Goal: Task Accomplishment & Management: Contribute content

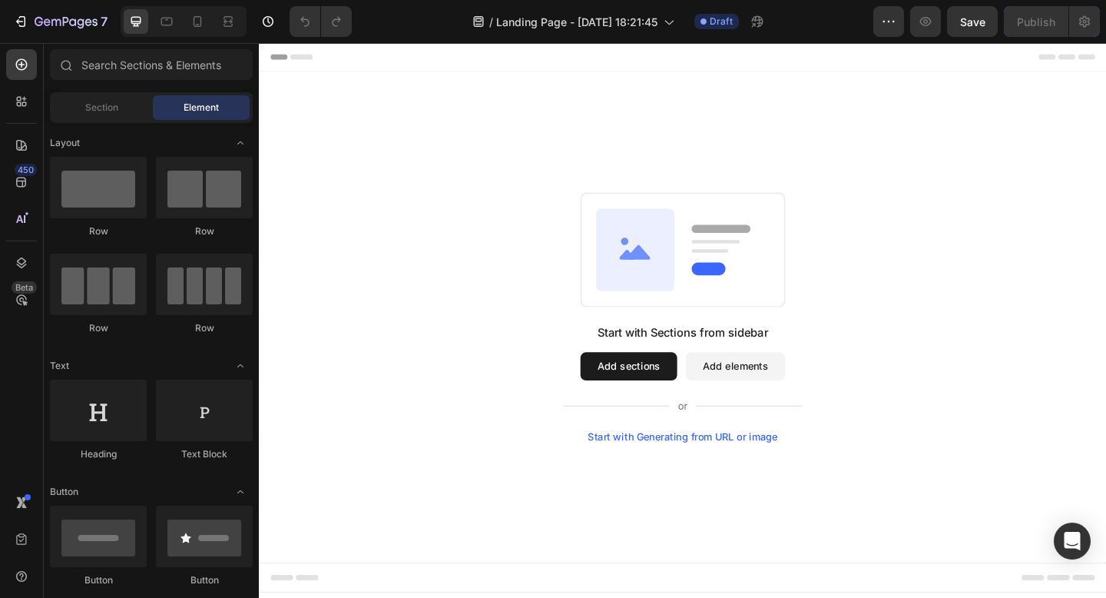
click at [647, 404] on button "Add sections" at bounding box center [660, 394] width 105 height 31
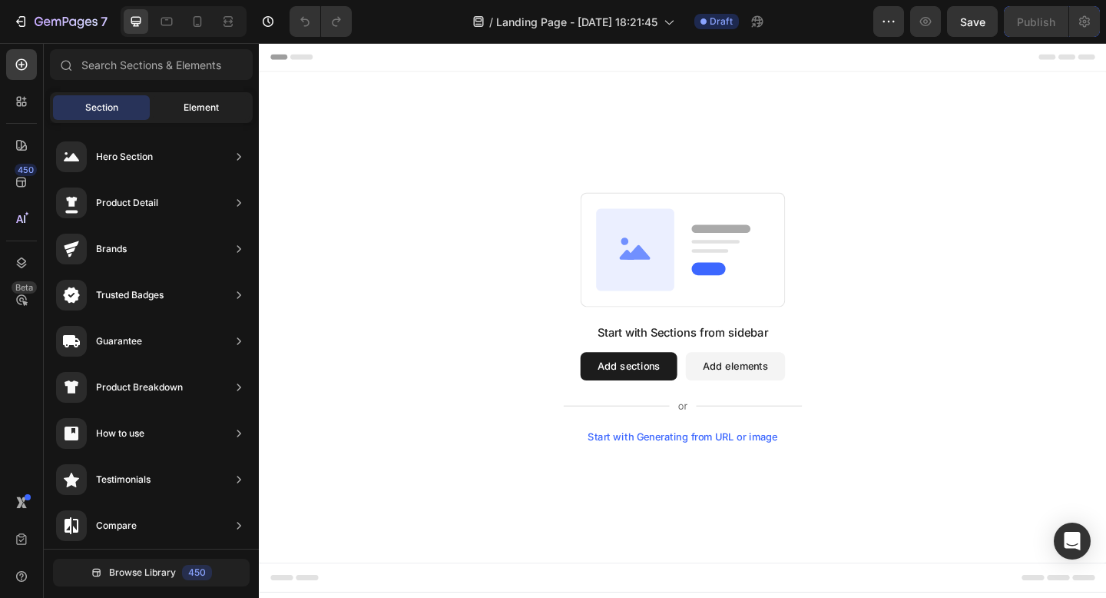
click at [185, 117] on div "Element" at bounding box center [201, 107] width 97 height 25
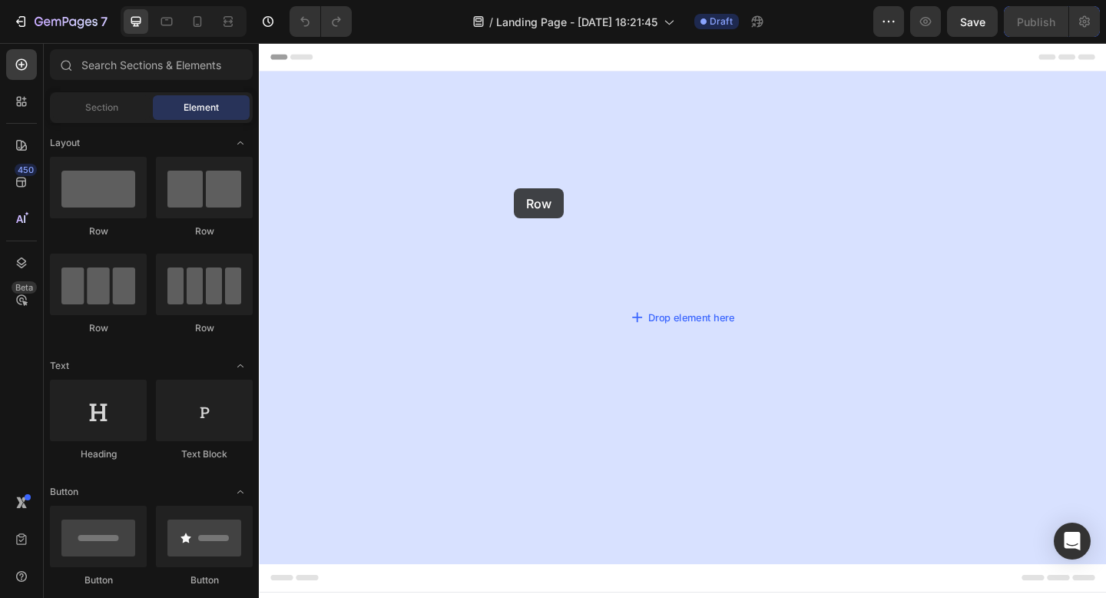
drag, startPoint x: 332, startPoint y: 240, endPoint x: 536, endPoint y: 200, distance: 208.2
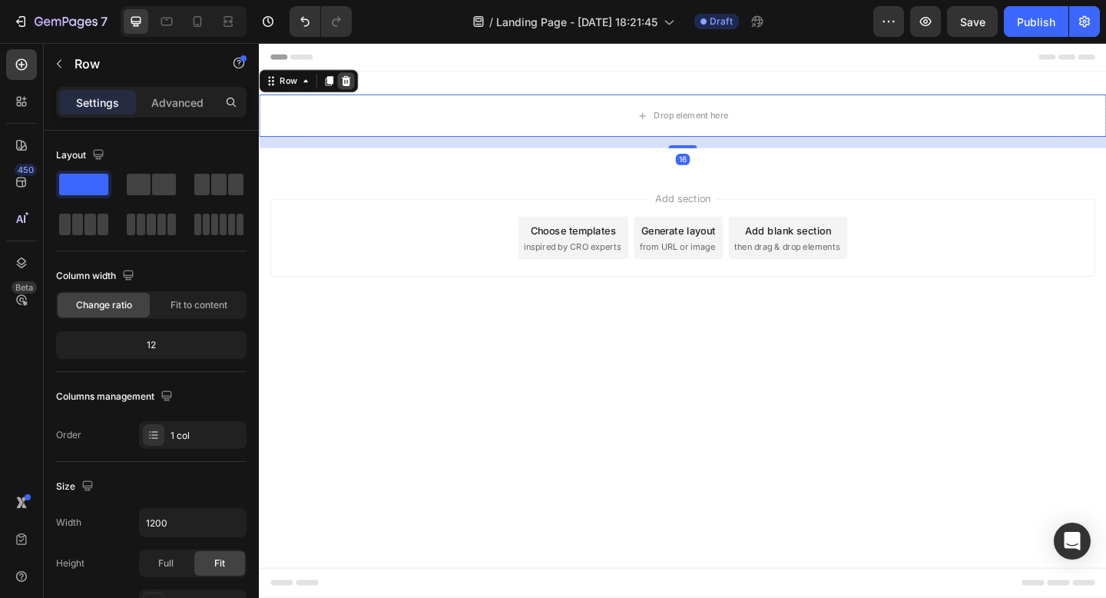
click at [352, 86] on icon at bounding box center [354, 84] width 10 height 11
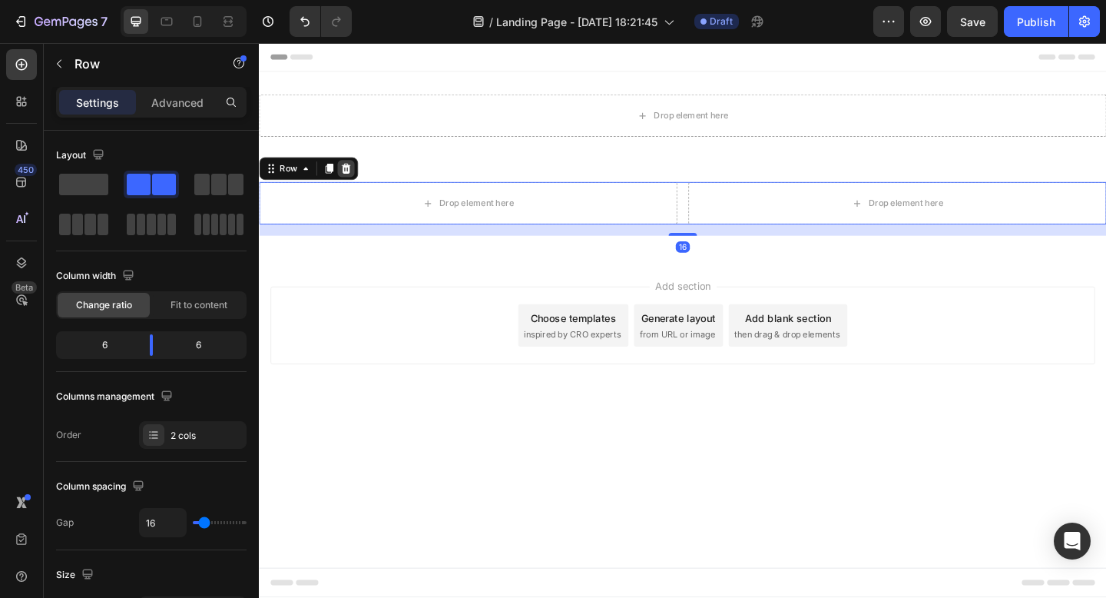
click at [355, 182] on icon at bounding box center [354, 179] width 10 height 11
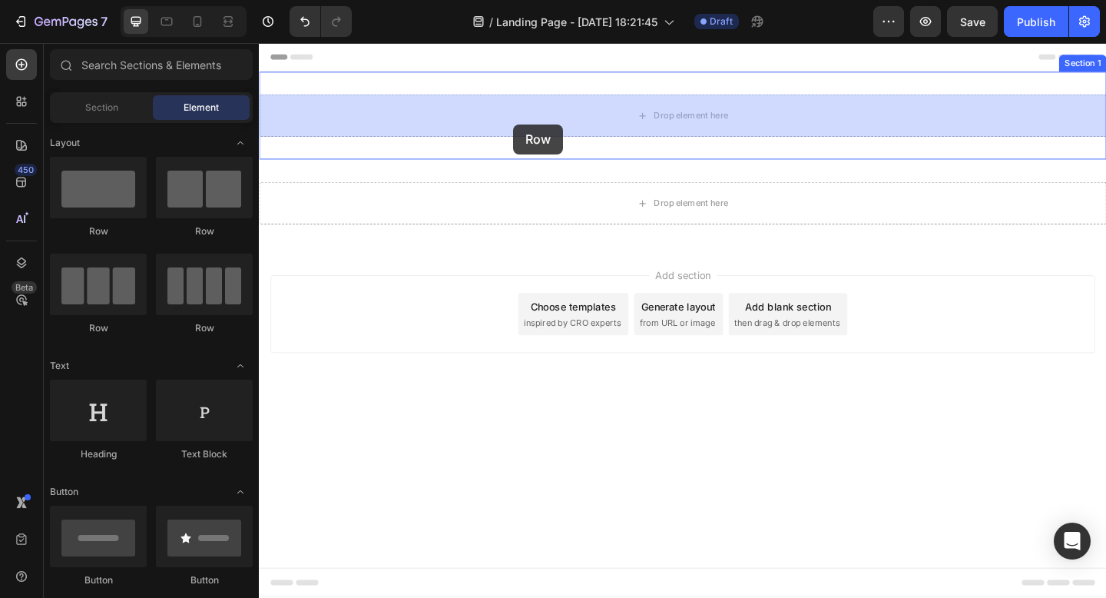
drag, startPoint x: 476, startPoint y: 237, endPoint x: 535, endPoint y: 131, distance: 120.7
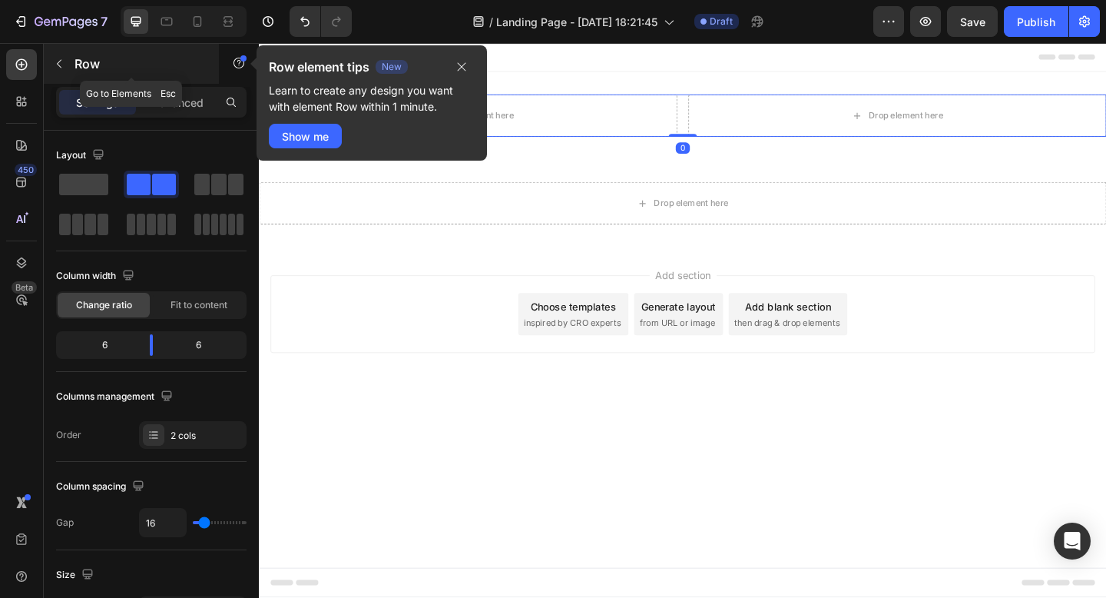
click at [55, 75] on button "button" at bounding box center [59, 63] width 25 height 25
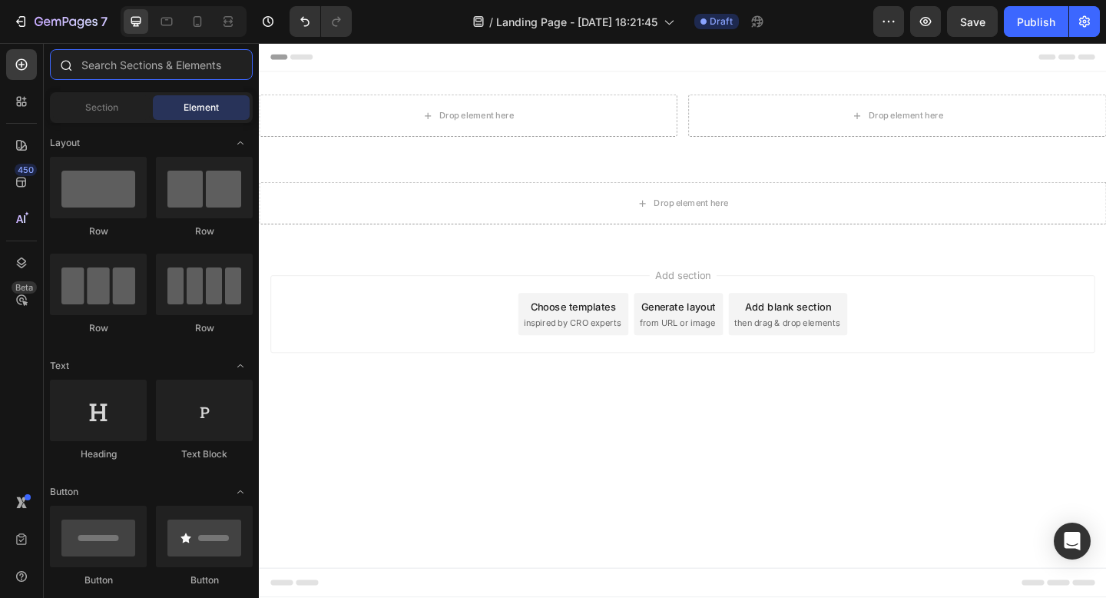
click at [136, 61] on input "text" at bounding box center [151, 64] width 203 height 31
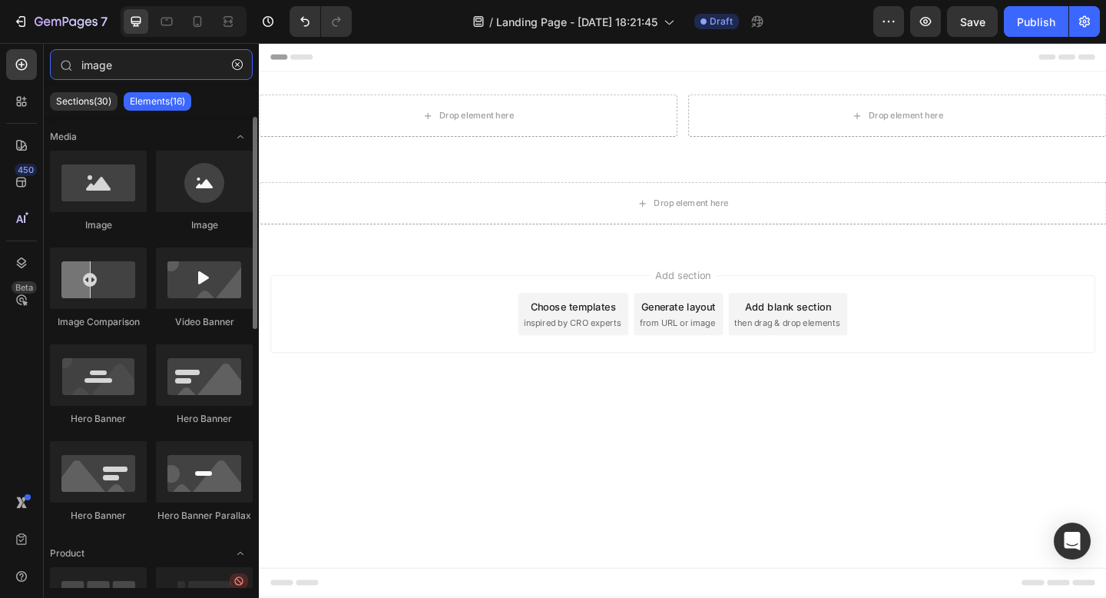
type input "image"
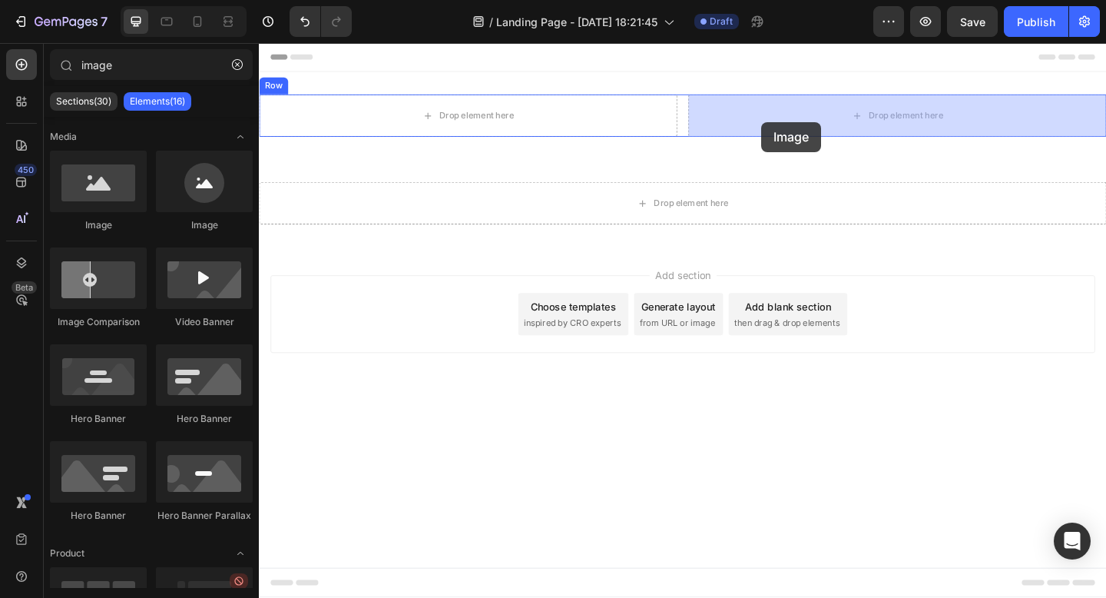
drag, startPoint x: 361, startPoint y: 256, endPoint x: 805, endPoint y: 129, distance: 461.7
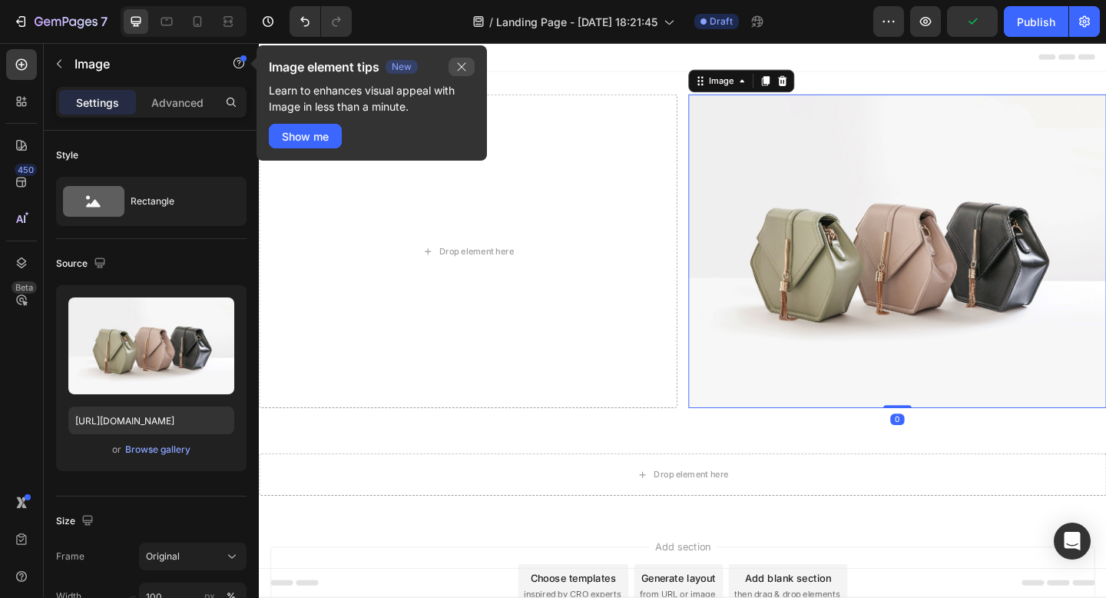
click at [469, 67] on button "button" at bounding box center [462, 67] width 26 height 18
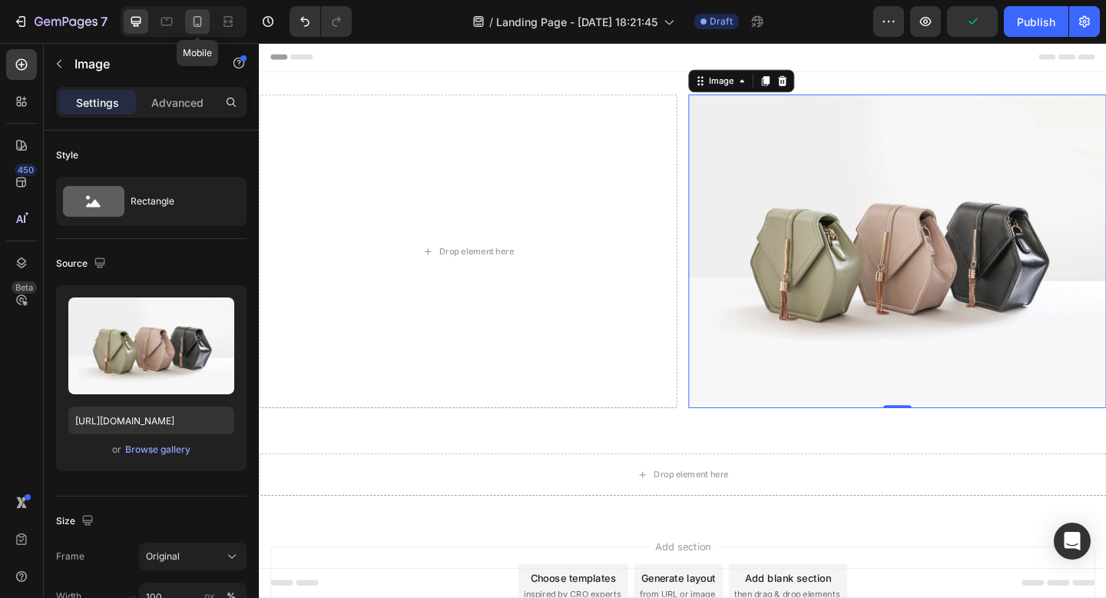
click at [200, 21] on icon at bounding box center [198, 21] width 8 height 11
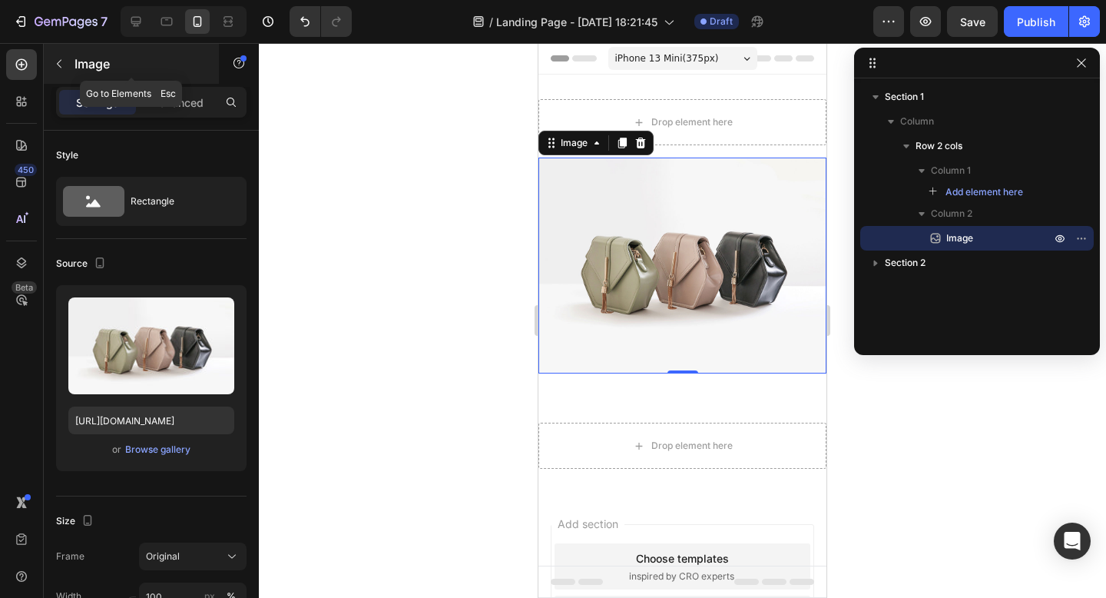
click at [55, 68] on icon "button" at bounding box center [59, 64] width 12 height 12
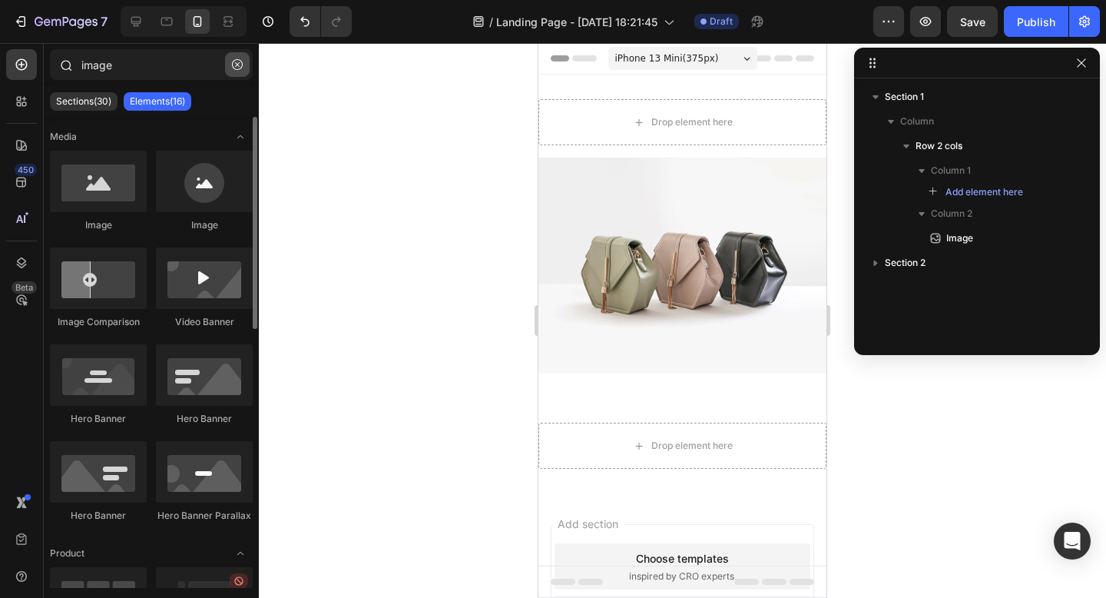
click at [245, 65] on button "button" at bounding box center [237, 64] width 25 height 25
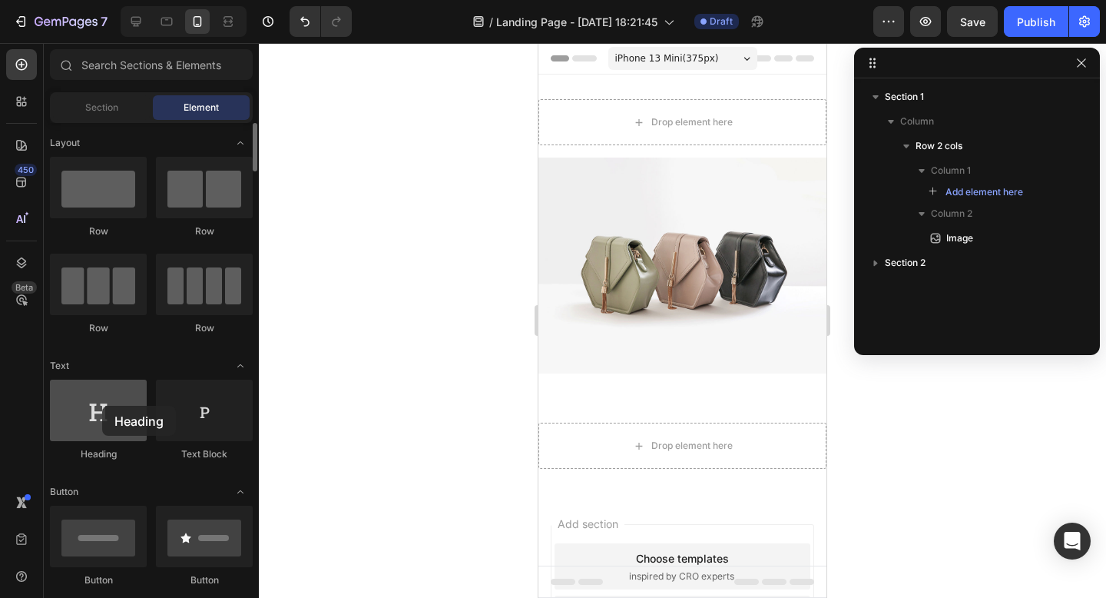
click at [101, 405] on div at bounding box center [98, 409] width 97 height 61
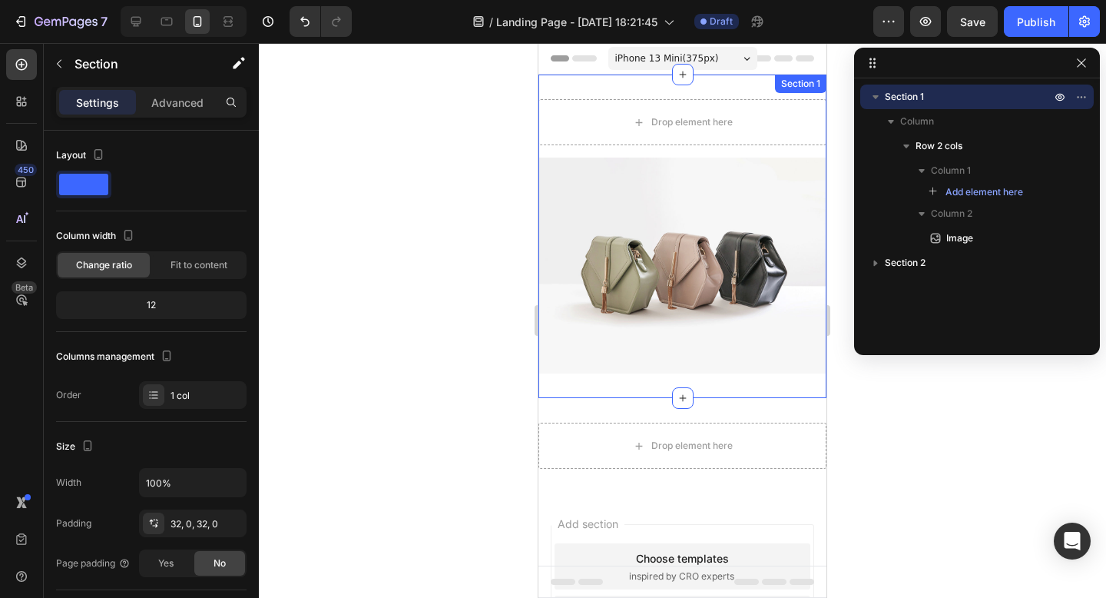
click at [704, 87] on div "Drop element here Image Row Section 1" at bounding box center [682, 236] width 288 height 323
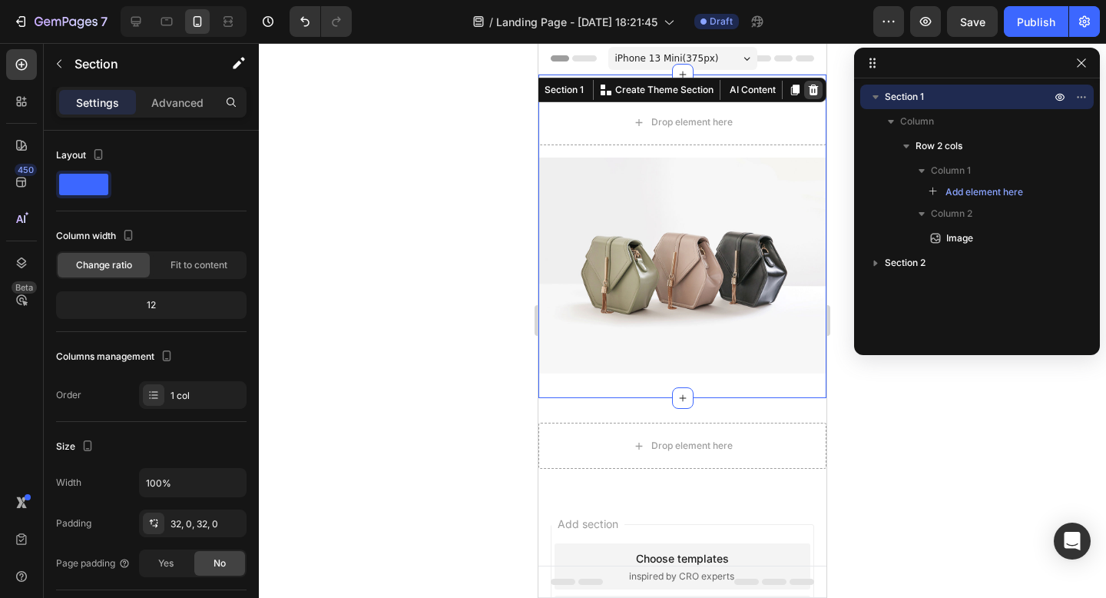
click at [817, 90] on icon at bounding box center [814, 89] width 10 height 11
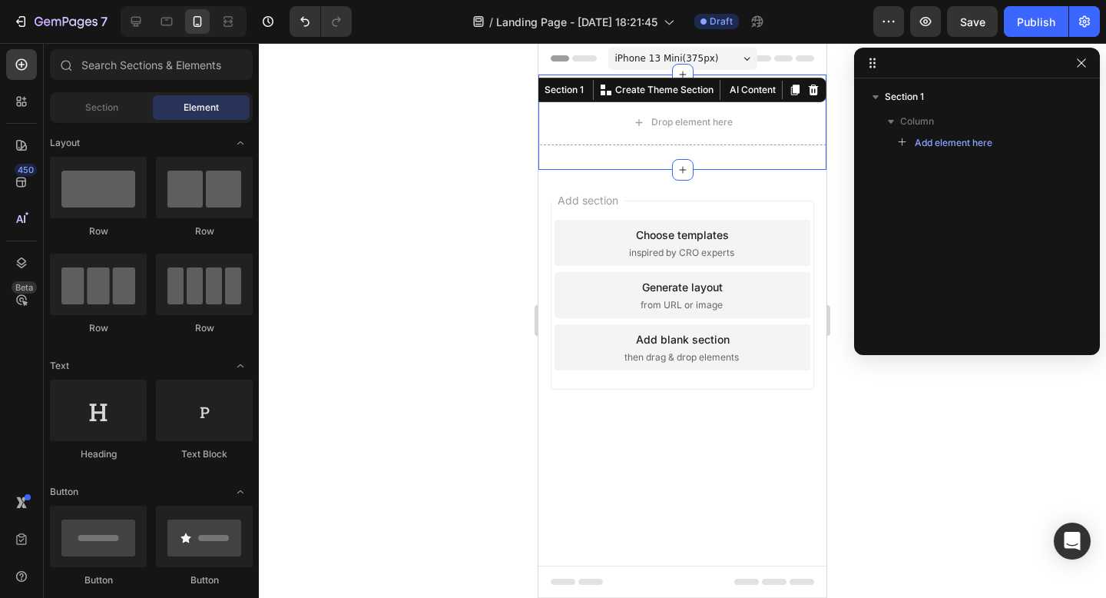
click at [787, 92] on div "Section 1 You can create reusable sections Create Theme Section AI Content Writ…" at bounding box center [674, 90] width 304 height 25
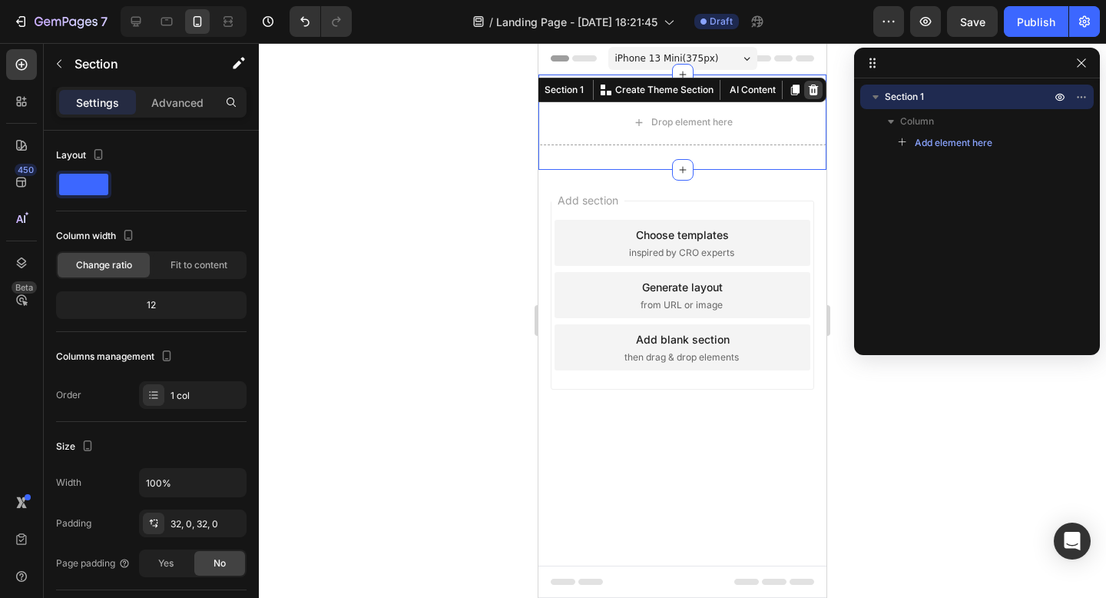
click at [809, 93] on icon at bounding box center [813, 90] width 12 height 12
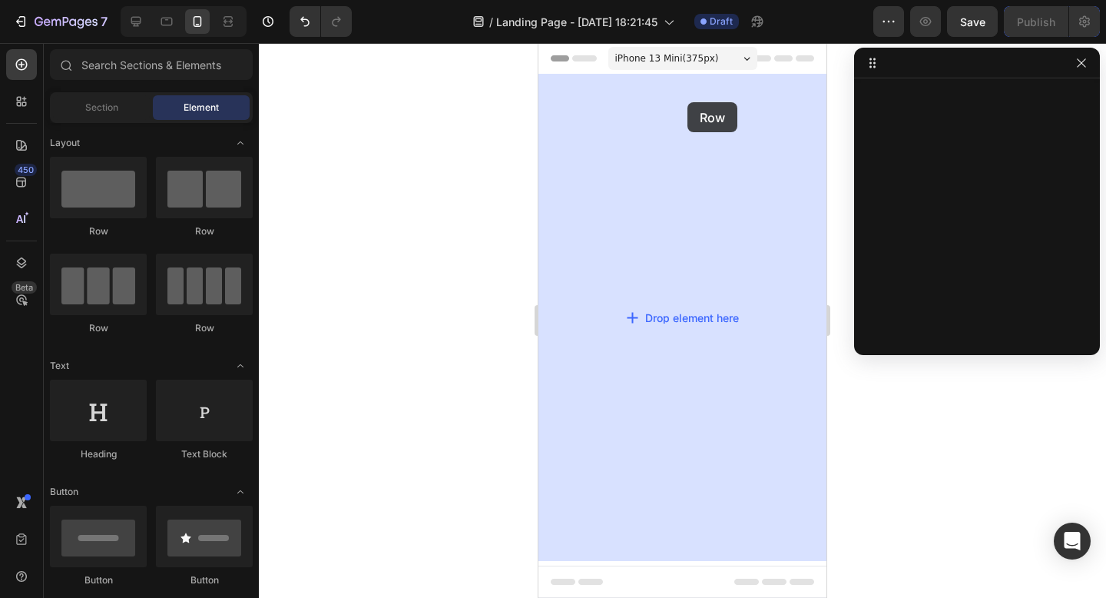
drag, startPoint x: 641, startPoint y: 255, endPoint x: 687, endPoint y: 102, distance: 159.4
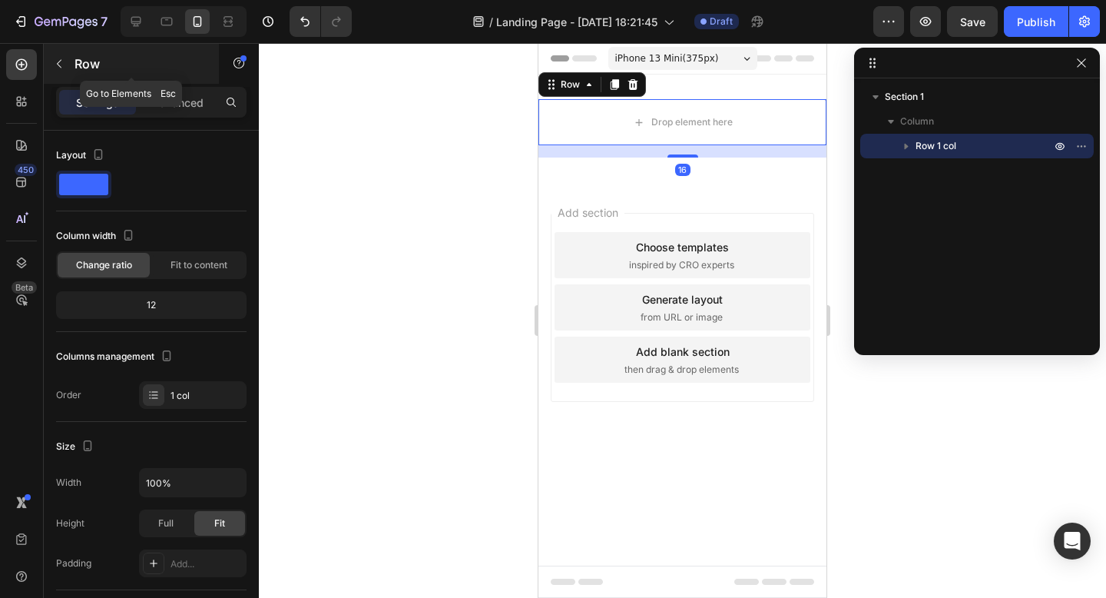
click at [58, 69] on icon "button" at bounding box center [59, 64] width 12 height 12
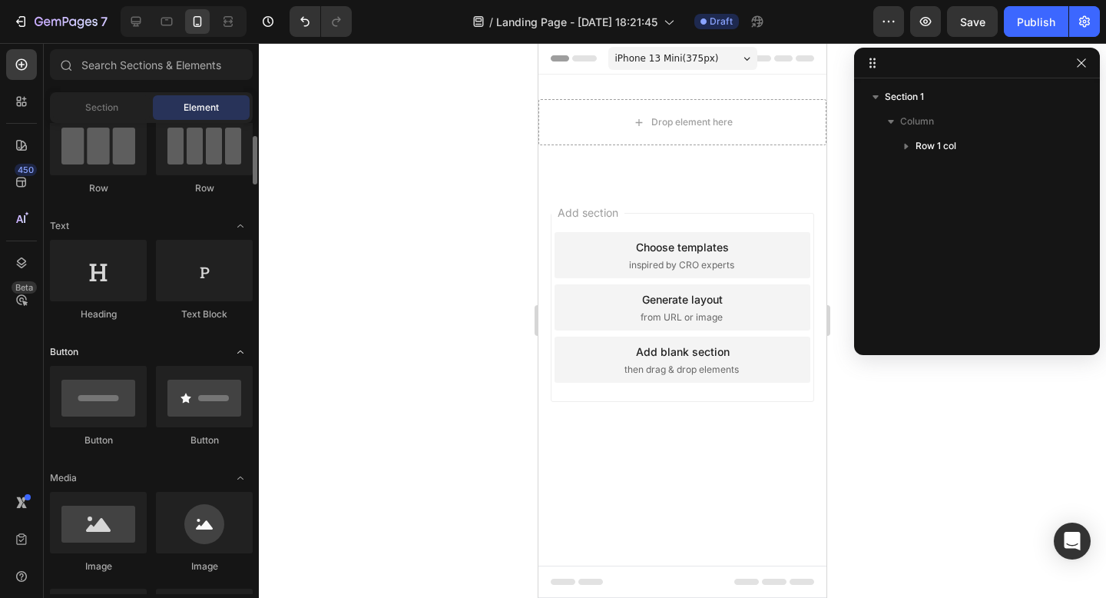
scroll to position [139, 0]
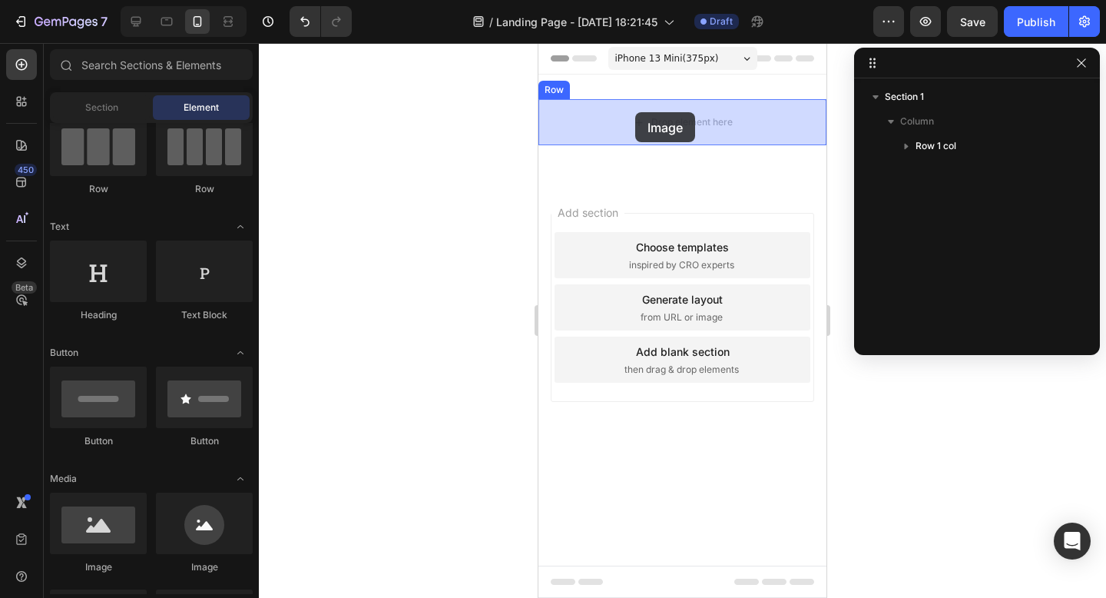
drag, startPoint x: 643, startPoint y: 571, endPoint x: 635, endPoint y: 112, distance: 459.4
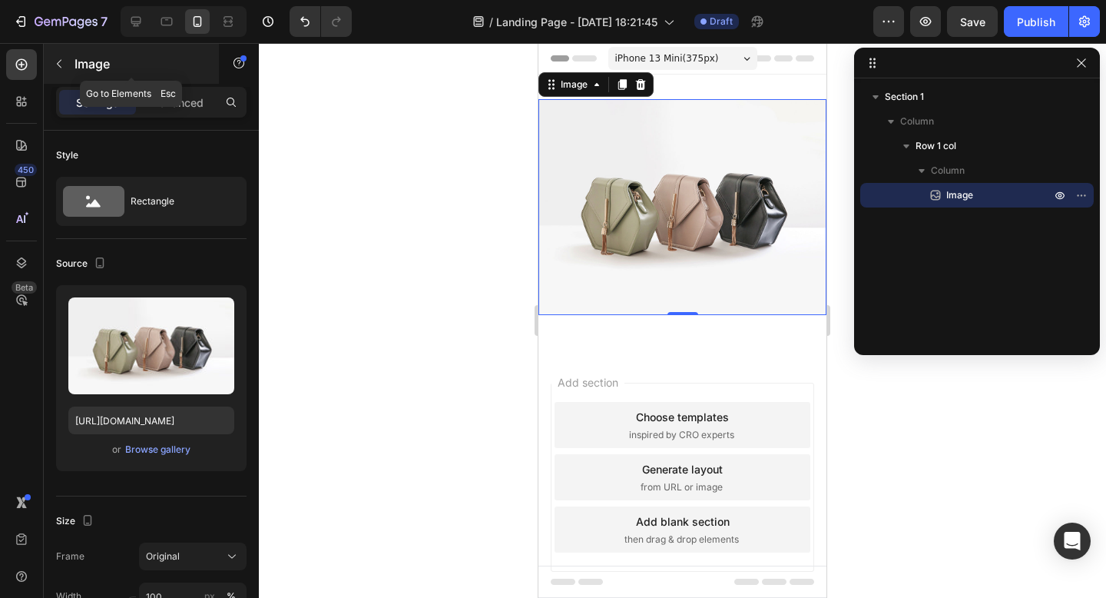
click at [56, 58] on icon "button" at bounding box center [59, 64] width 12 height 12
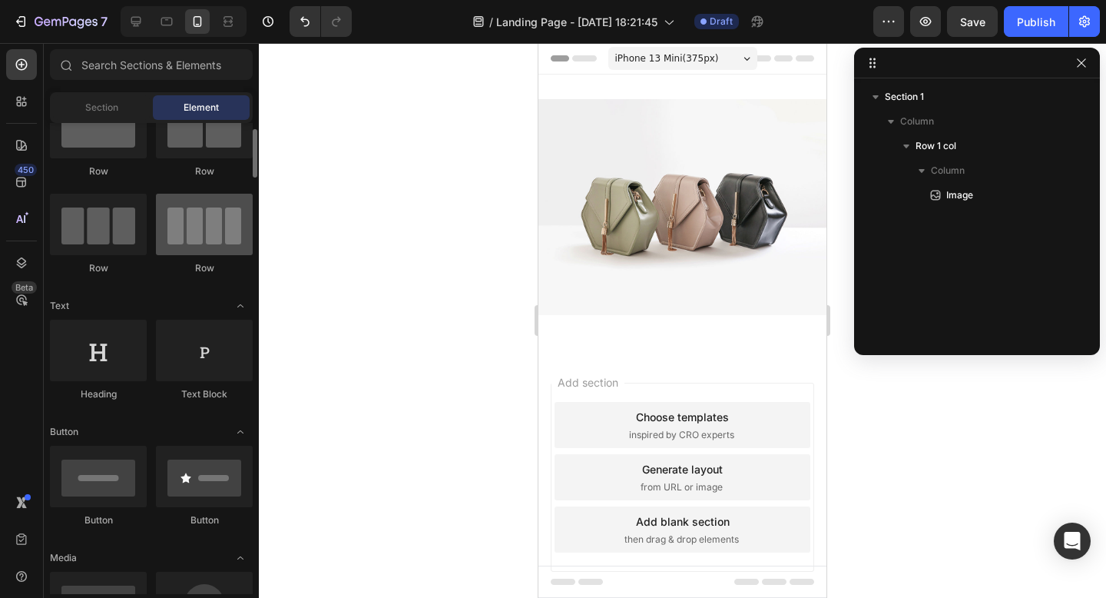
scroll to position [0, 0]
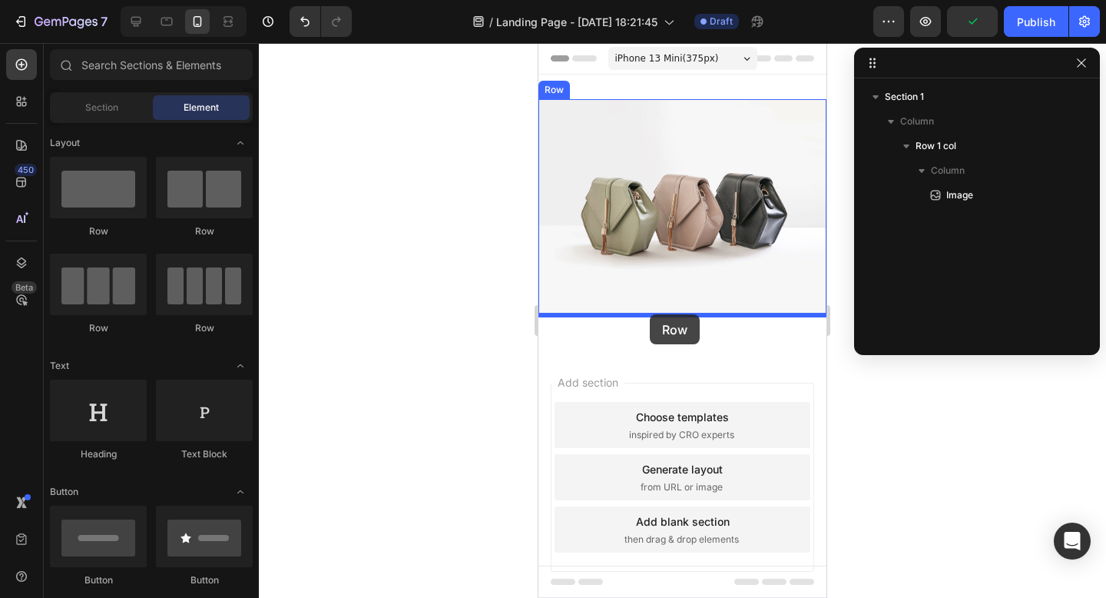
drag, startPoint x: 664, startPoint y: 230, endPoint x: 650, endPoint y: 314, distance: 85.0
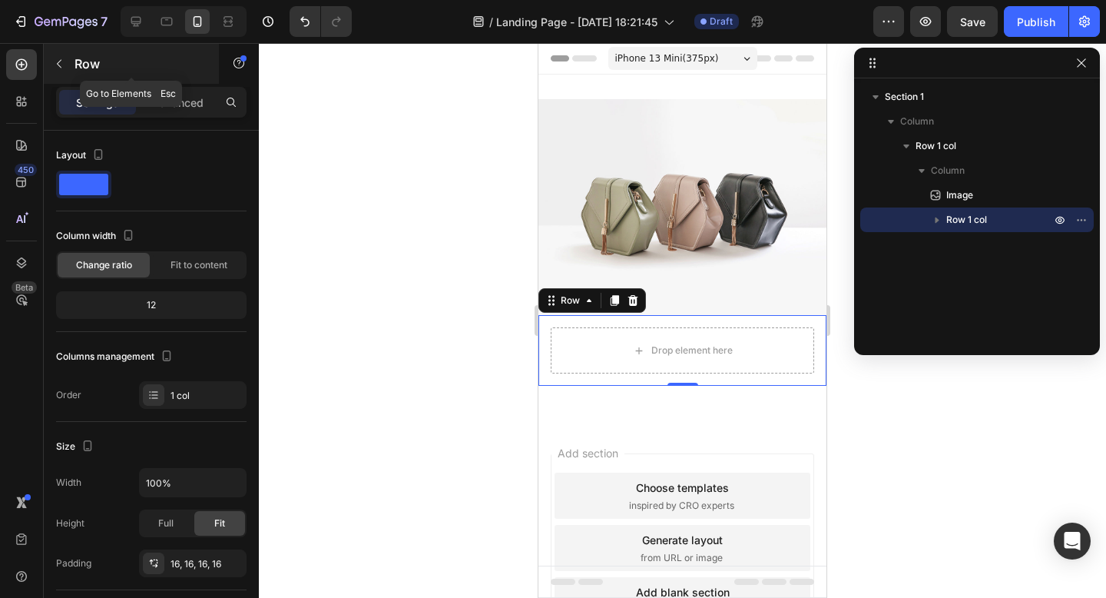
click at [65, 60] on icon "button" at bounding box center [59, 64] width 12 height 12
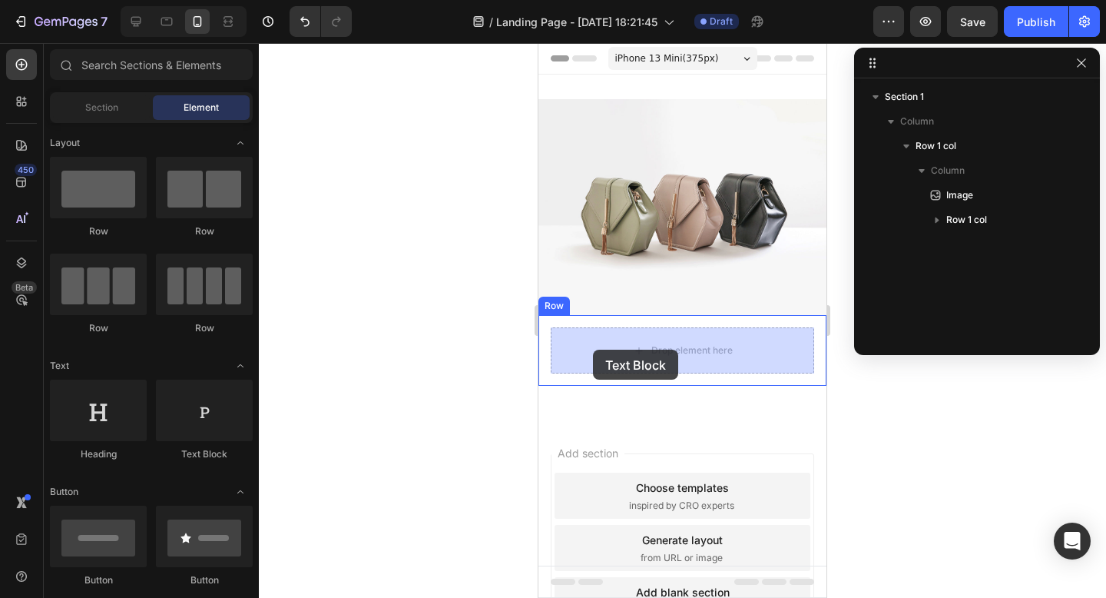
drag, startPoint x: 734, startPoint y: 459, endPoint x: 593, endPoint y: 349, distance: 177.9
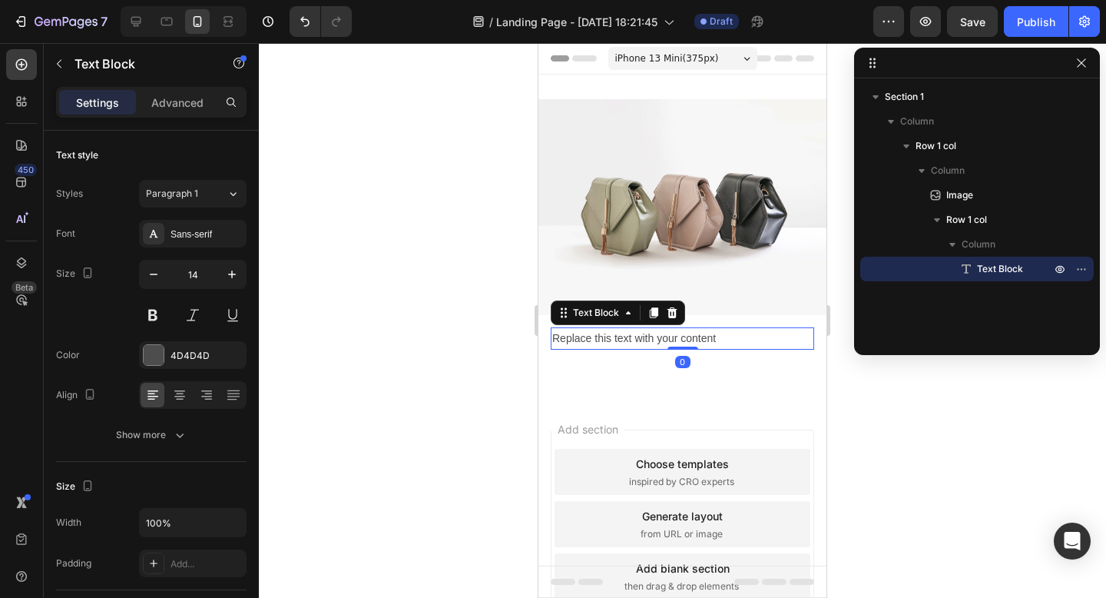
click at [618, 343] on div "Replace this text with your content" at bounding box center [682, 338] width 263 height 22
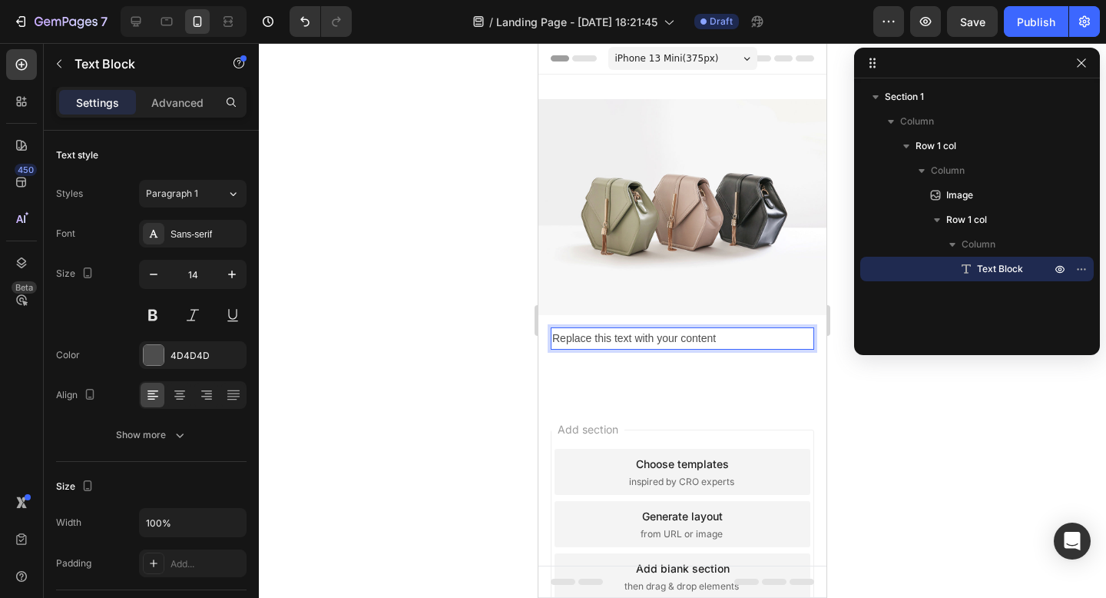
click at [618, 343] on p "Replace this text with your content" at bounding box center [682, 338] width 260 height 19
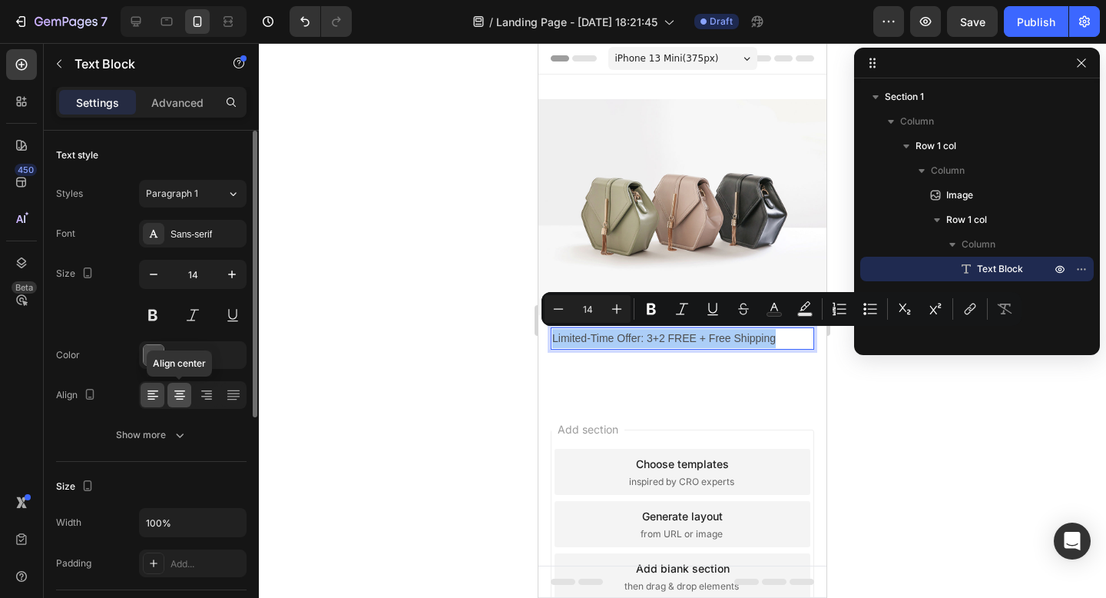
click at [182, 402] on icon at bounding box center [179, 394] width 15 height 15
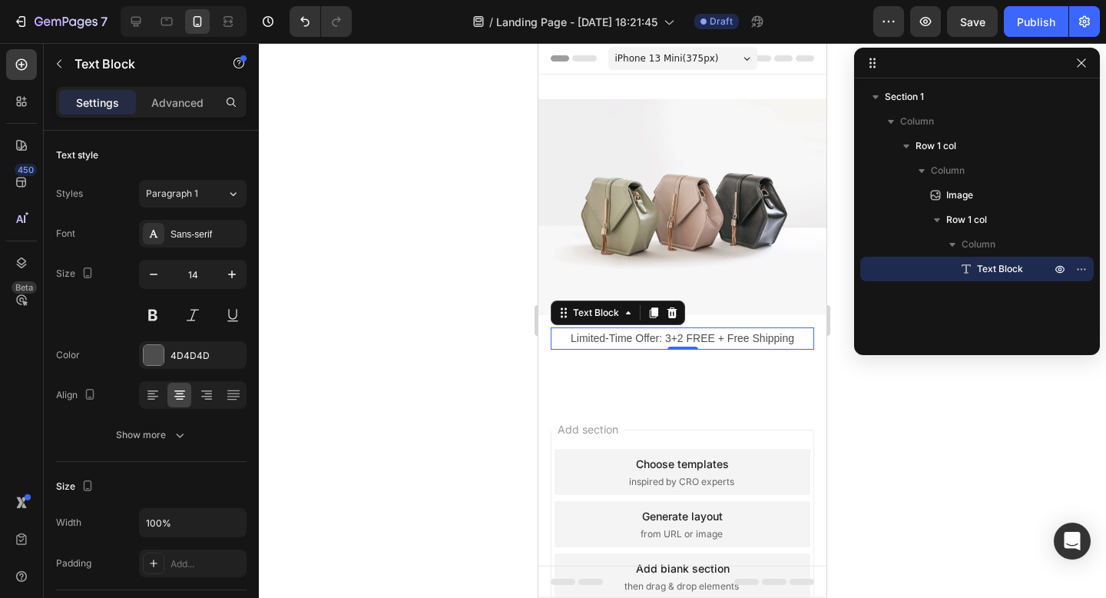
click at [614, 343] on p "Limited-Time Offer: 3+2 FREE + Free Shipping" at bounding box center [682, 338] width 260 height 19
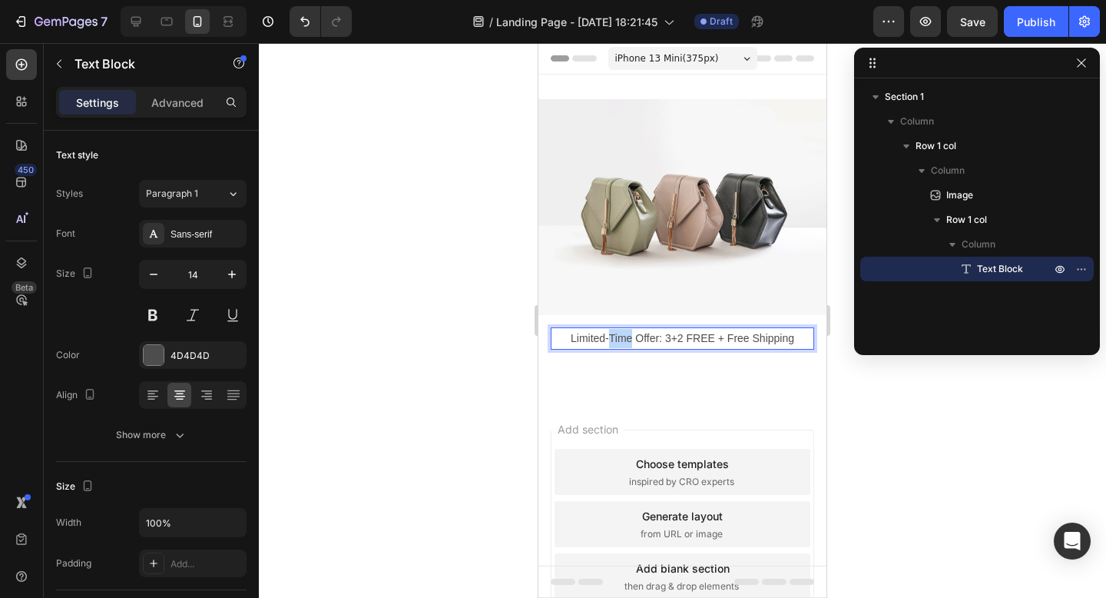
click at [614, 343] on p "Limited-Time Offer: 3+2 FREE + Free Shipping" at bounding box center [682, 338] width 260 height 19
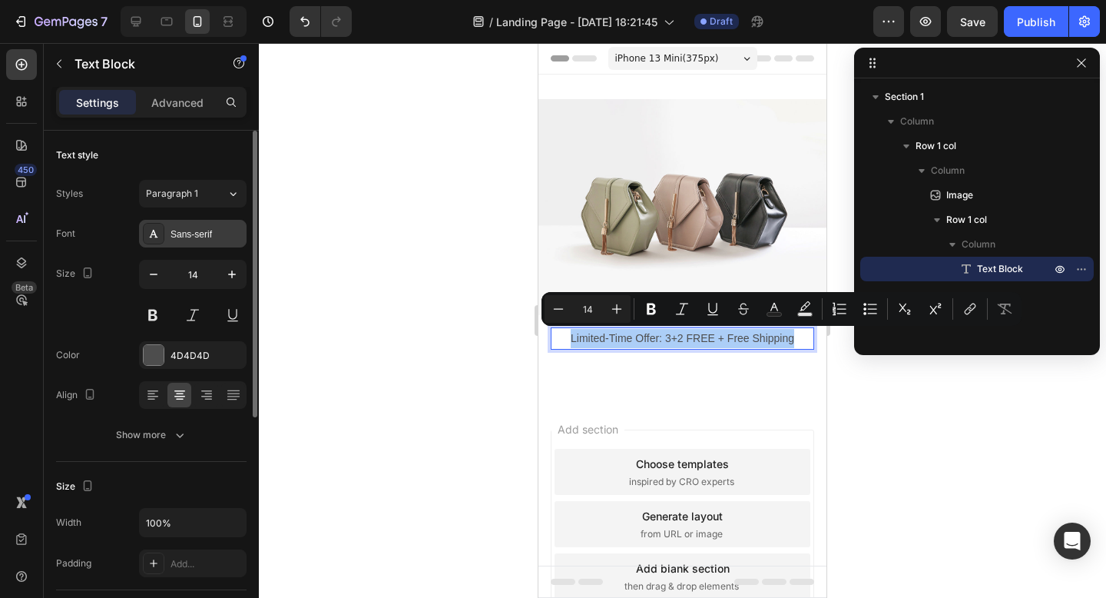
click at [194, 228] on div "Sans-serif" at bounding box center [207, 234] width 72 height 14
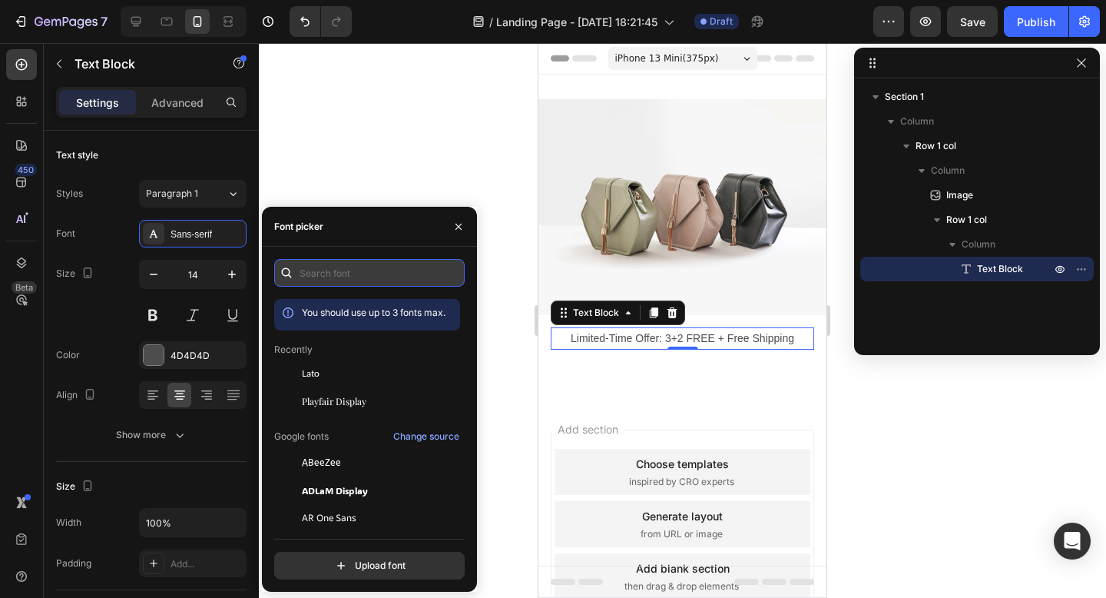
click at [303, 267] on input "text" at bounding box center [369, 273] width 190 height 28
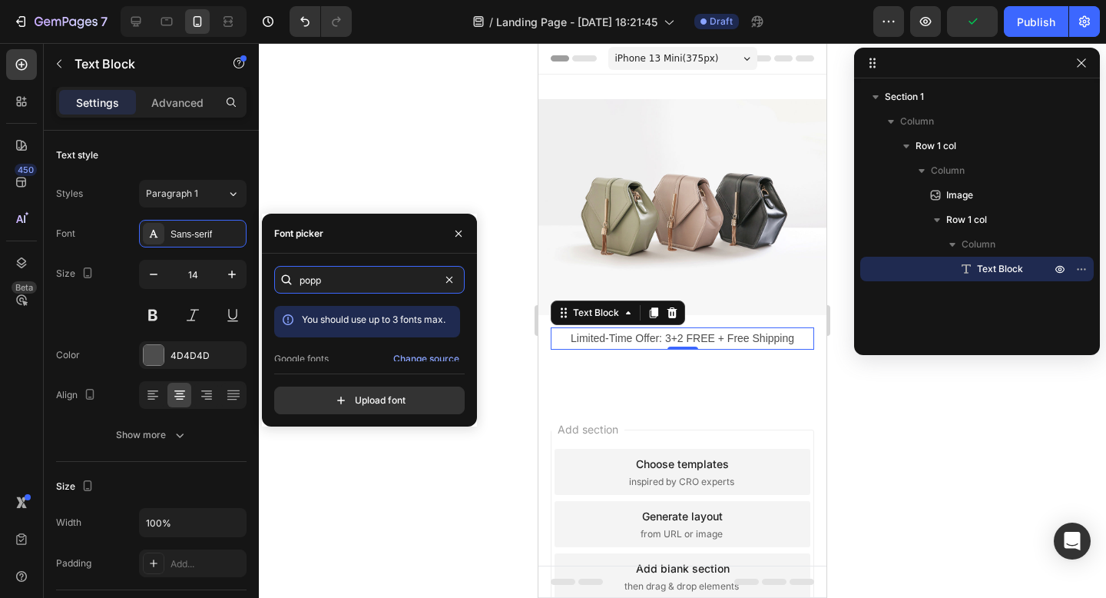
scroll to position [38, 0]
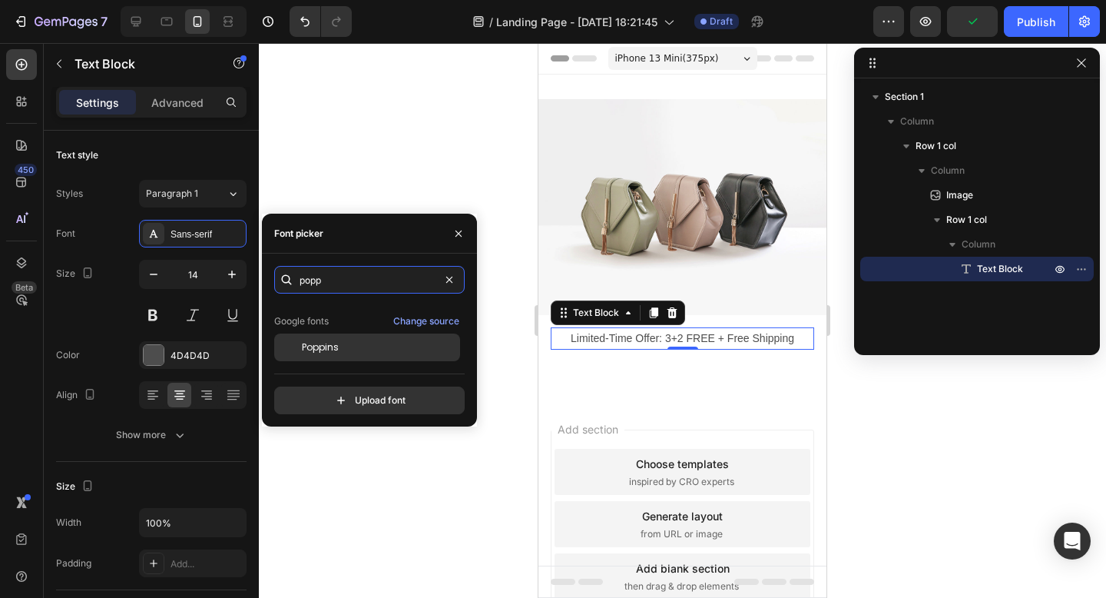
type input "popp"
click at [345, 340] on div "Poppins" at bounding box center [379, 347] width 155 height 14
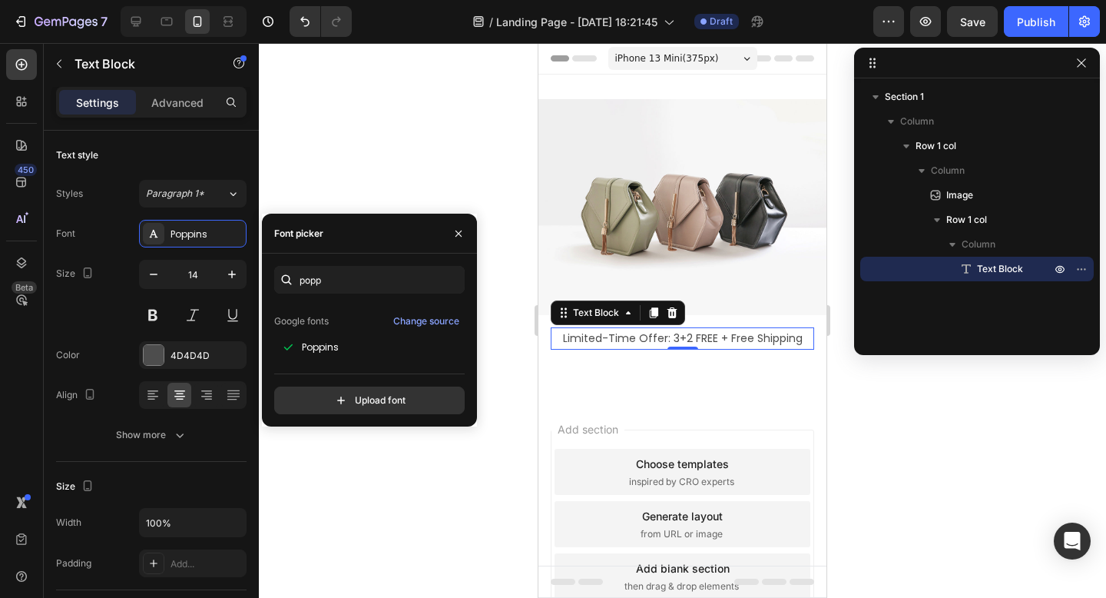
click at [384, 118] on div at bounding box center [682, 320] width 847 height 555
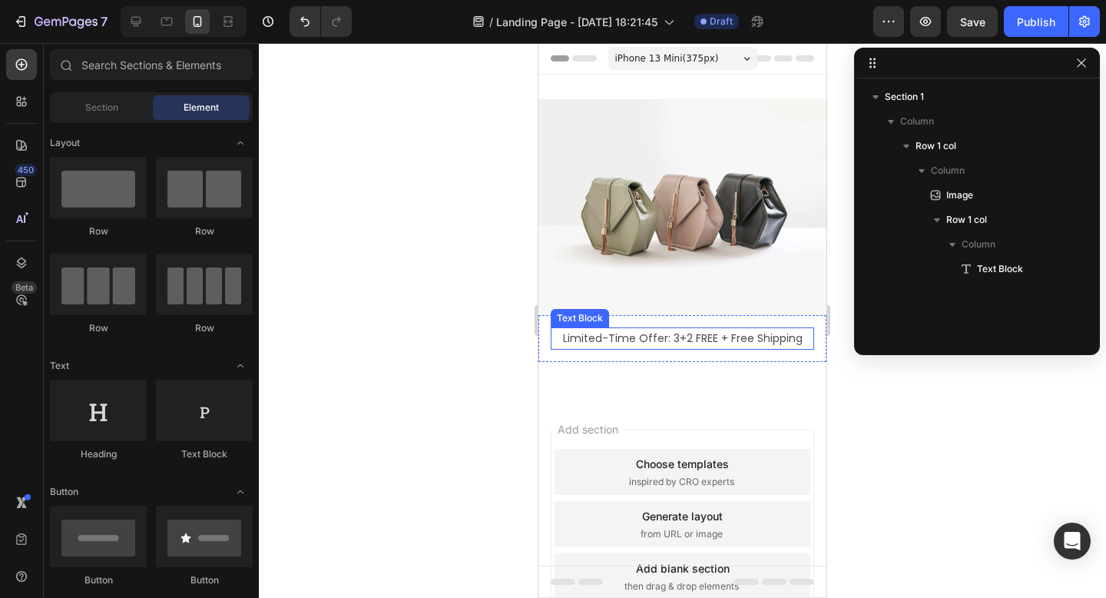
click at [610, 337] on p "Limited-Time Offer: 3+2 FREE + Free Shipping" at bounding box center [682, 338] width 260 height 19
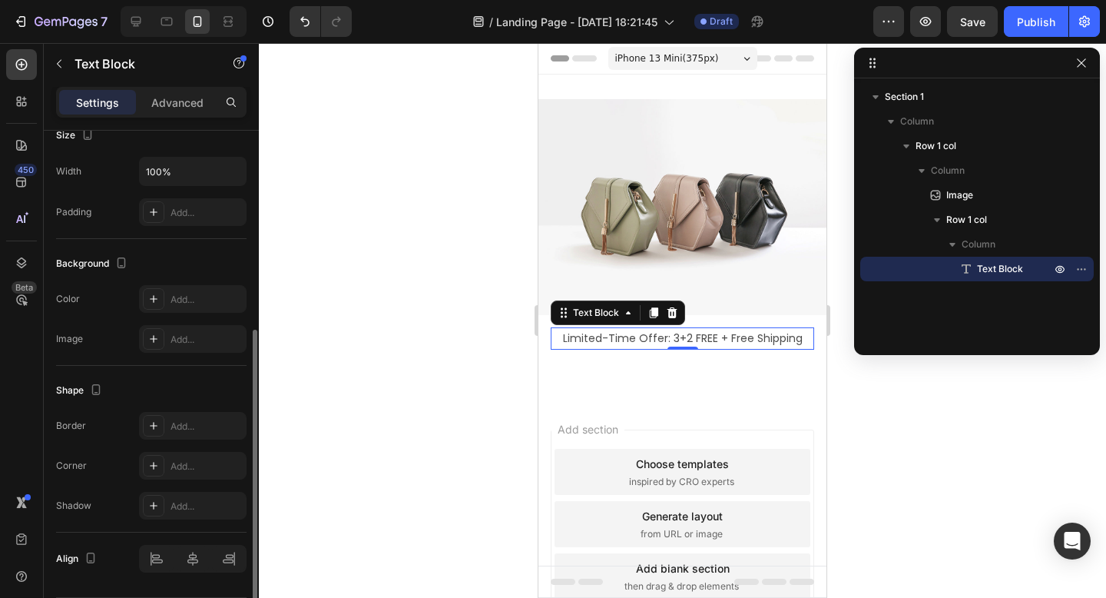
scroll to position [374, 0]
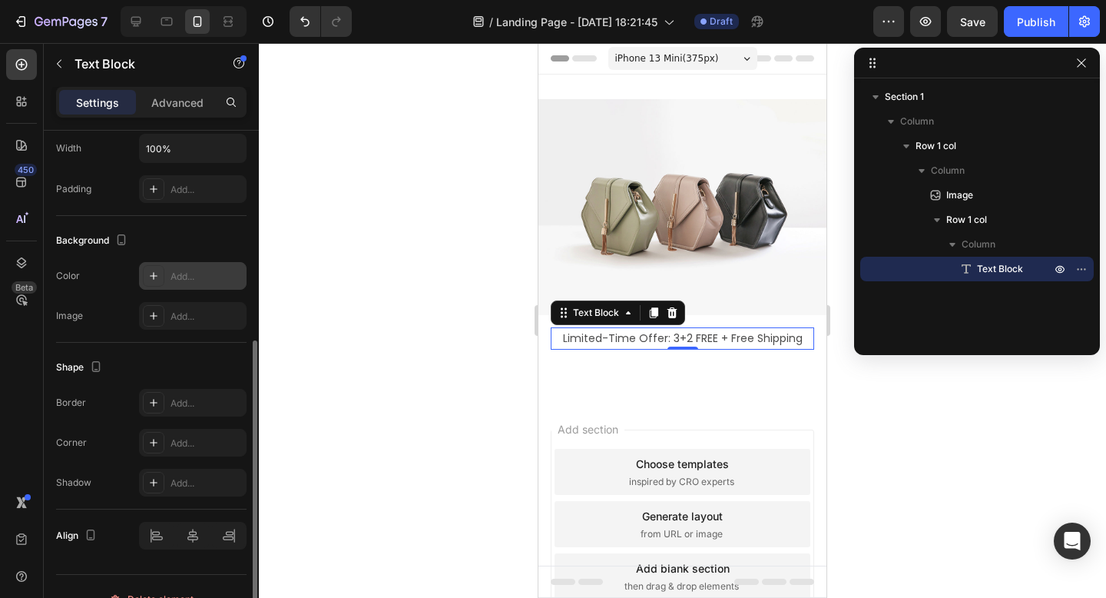
click at [188, 283] on div "Add..." at bounding box center [193, 276] width 108 height 28
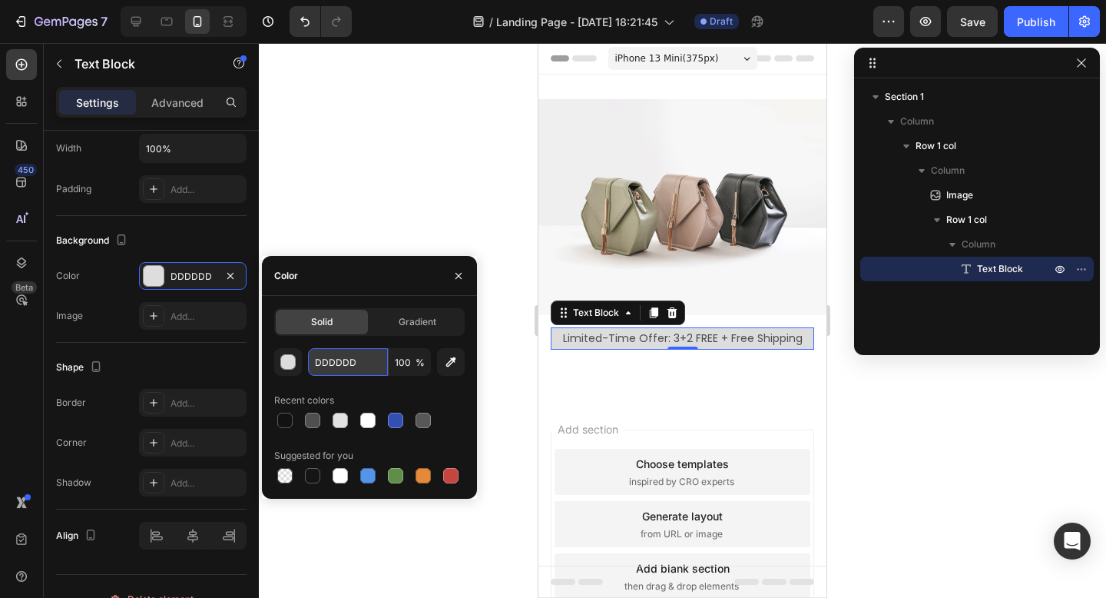
click at [356, 359] on input "DDDDDD" at bounding box center [348, 362] width 80 height 28
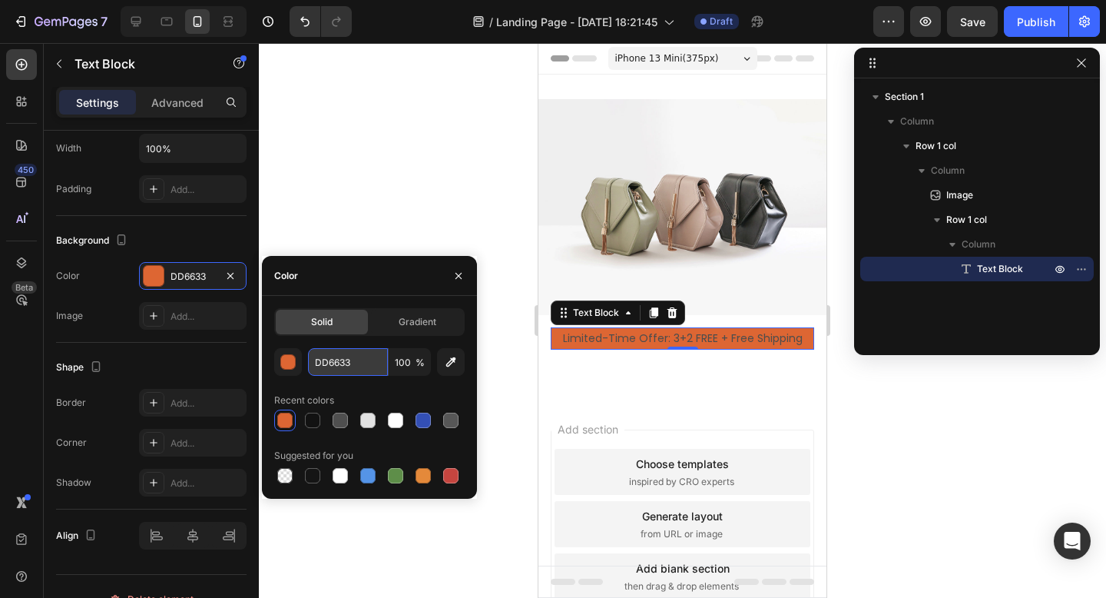
click at [373, 365] on input "DD6633" at bounding box center [348, 362] width 80 height 28
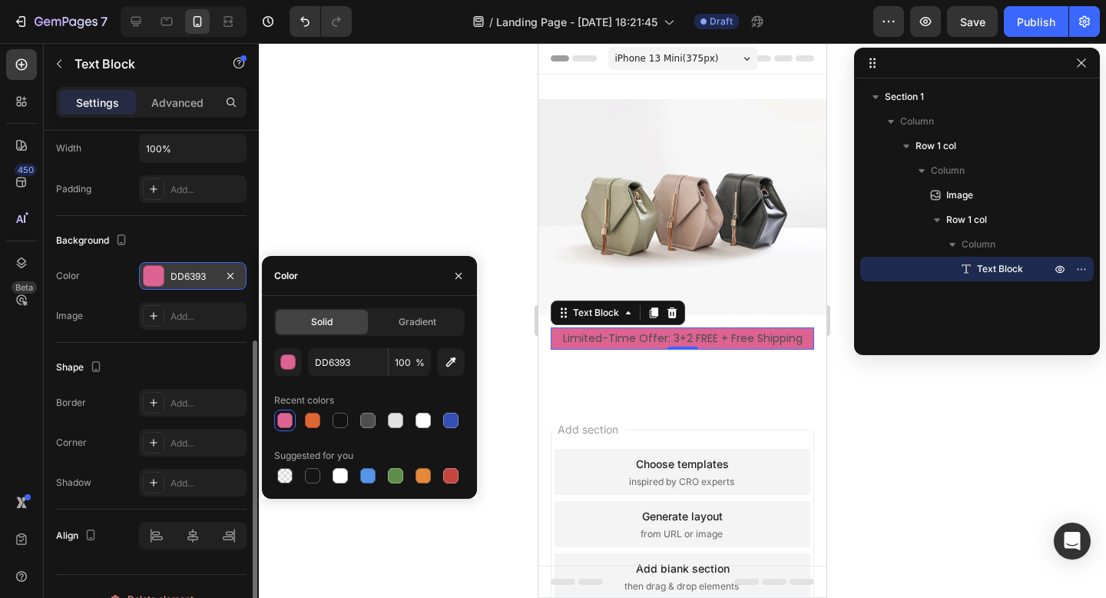
click at [167, 279] on div "DD6393" at bounding box center [193, 276] width 108 height 28
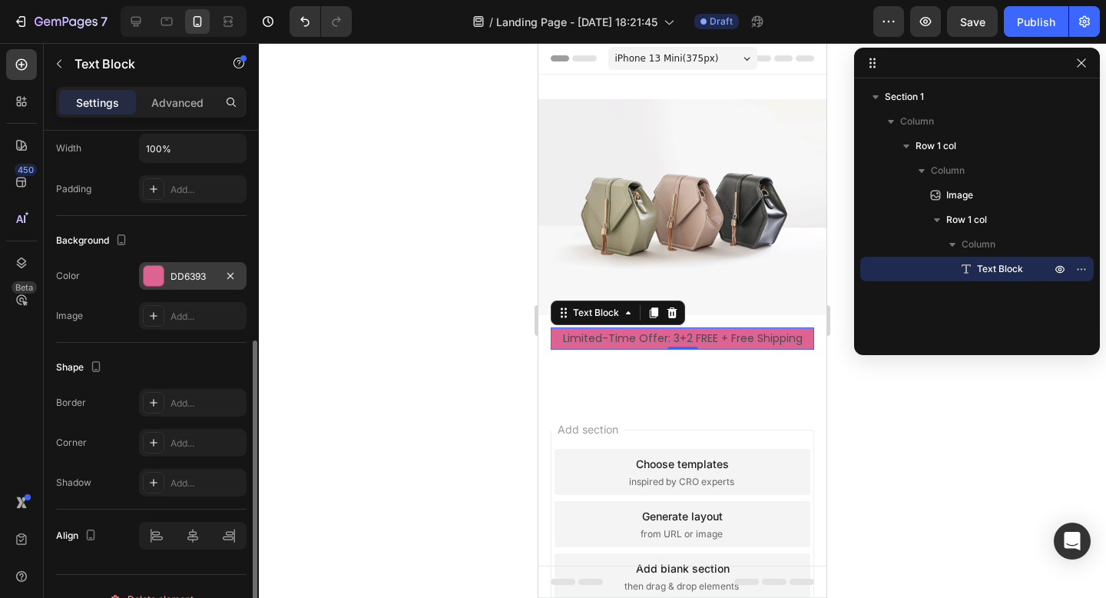
click at [179, 282] on div "DD6393" at bounding box center [193, 277] width 45 height 14
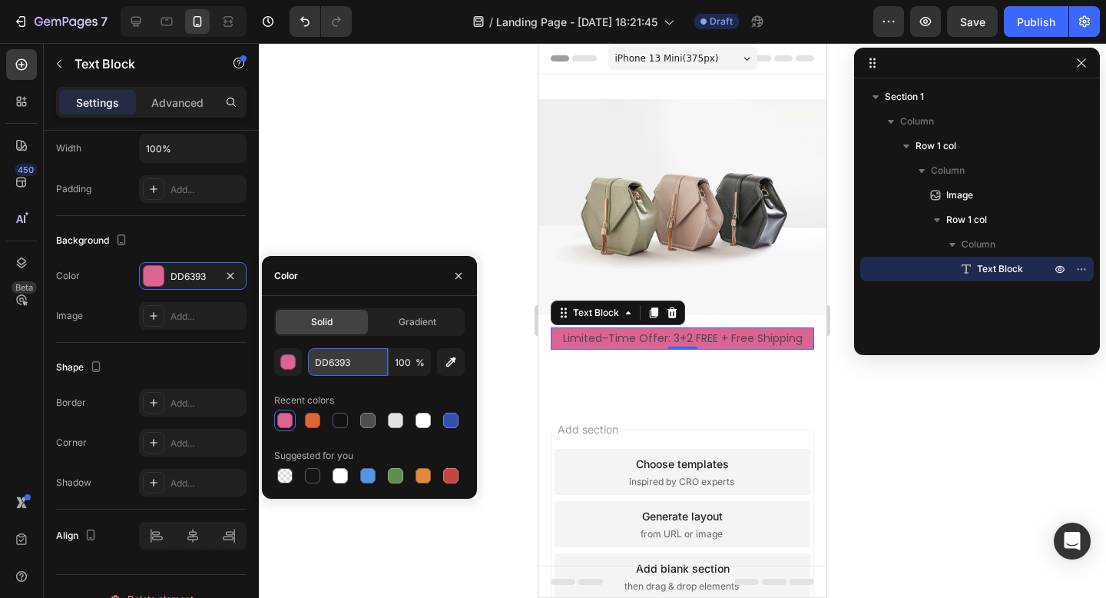
click at [326, 366] on input "DD6393" at bounding box center [348, 362] width 80 height 28
click at [326, 353] on input "DD6393" at bounding box center [348, 362] width 80 height 28
click at [326, 363] on input "DD6393" at bounding box center [348, 362] width 80 height 28
click at [369, 373] on input "D6393" at bounding box center [348, 362] width 80 height 28
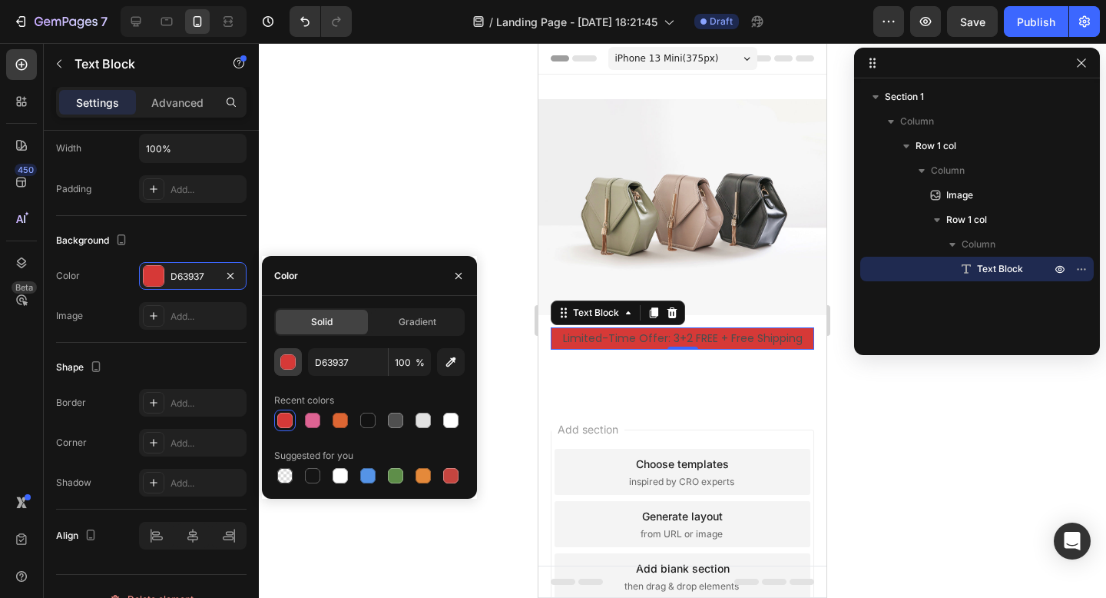
click at [284, 366] on div "button" at bounding box center [288, 362] width 15 height 15
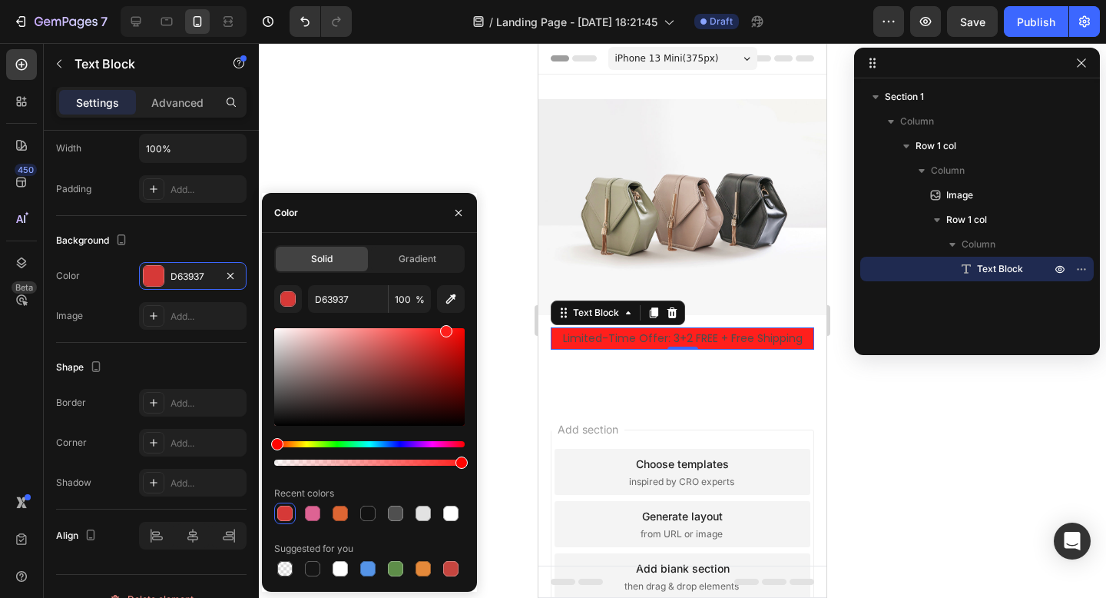
drag, startPoint x: 421, startPoint y: 347, endPoint x: 442, endPoint y: 326, distance: 29.3
click at [442, 326] on div at bounding box center [446, 331] width 12 height 12
type input "FF221E"
click at [389, 127] on div at bounding box center [682, 320] width 847 height 555
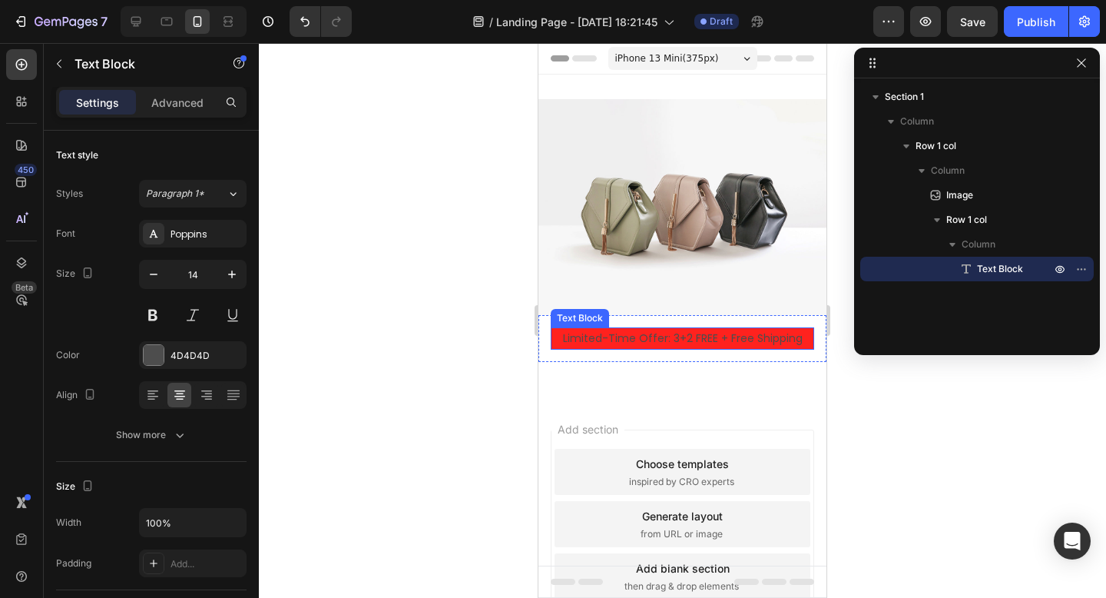
click at [648, 340] on p "Limited-Time Offer: 3+2 FREE + Free Shipping" at bounding box center [682, 338] width 260 height 19
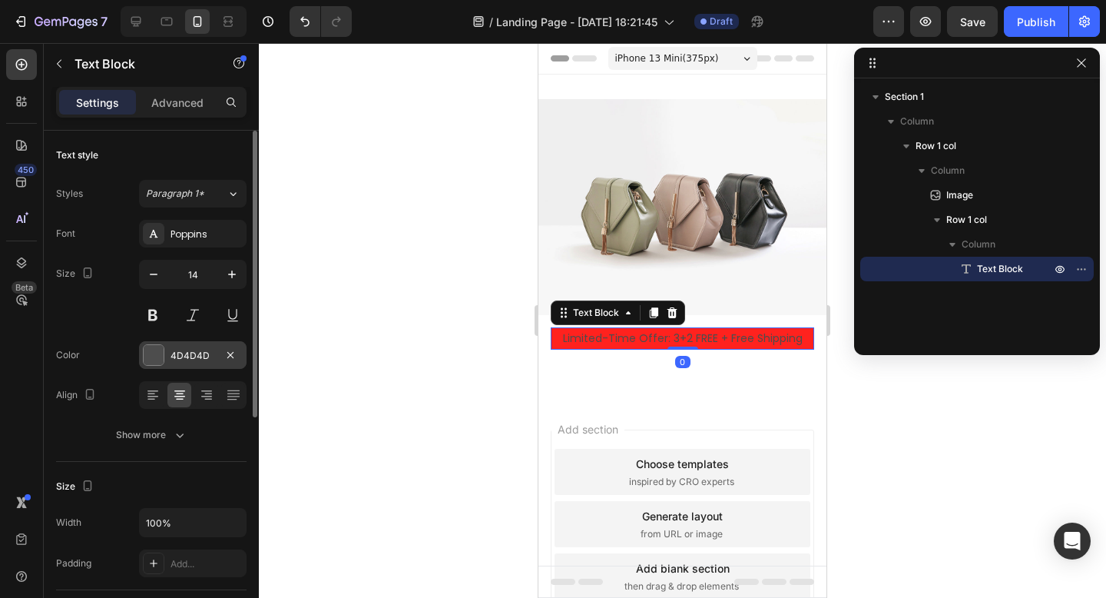
click at [180, 363] on div "4D4D4D" at bounding box center [193, 355] width 108 height 28
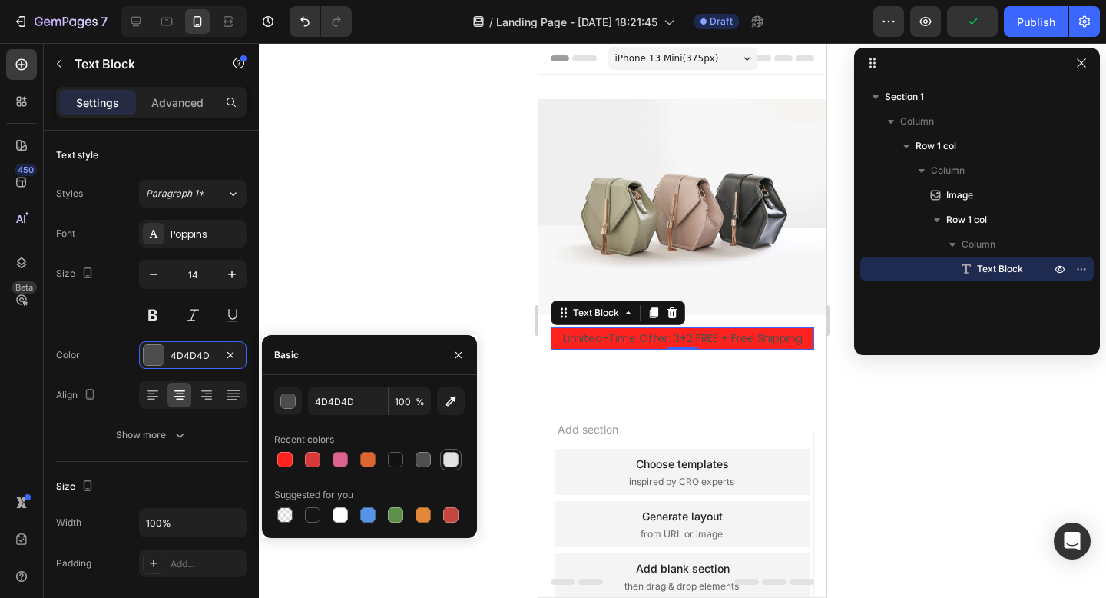
click at [450, 456] on div at bounding box center [450, 459] width 15 height 15
type input "E2E2E2"
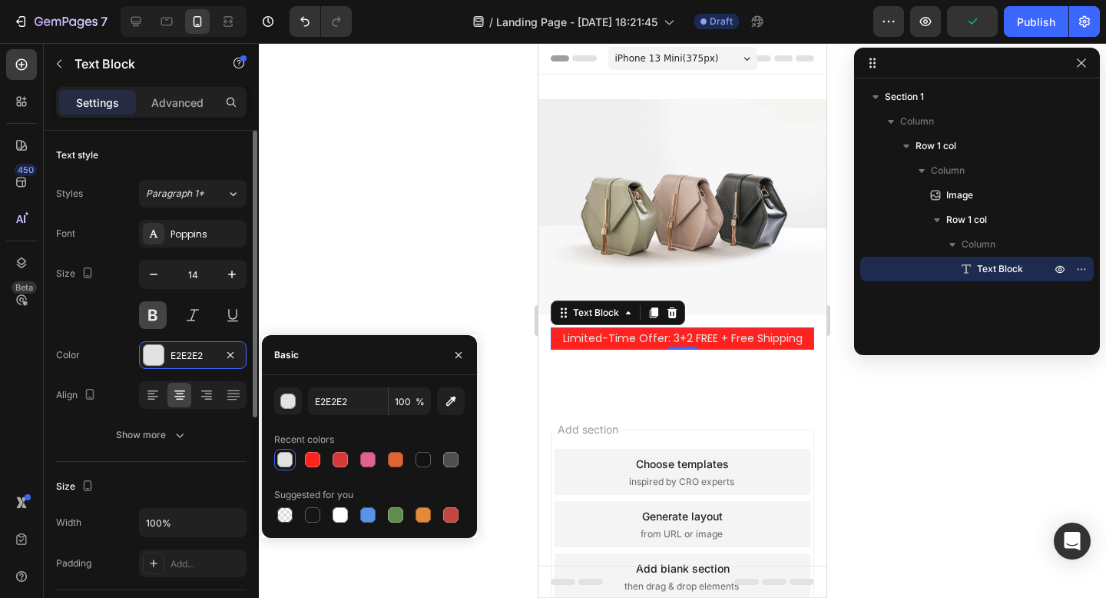
click at [144, 316] on button at bounding box center [153, 315] width 28 height 28
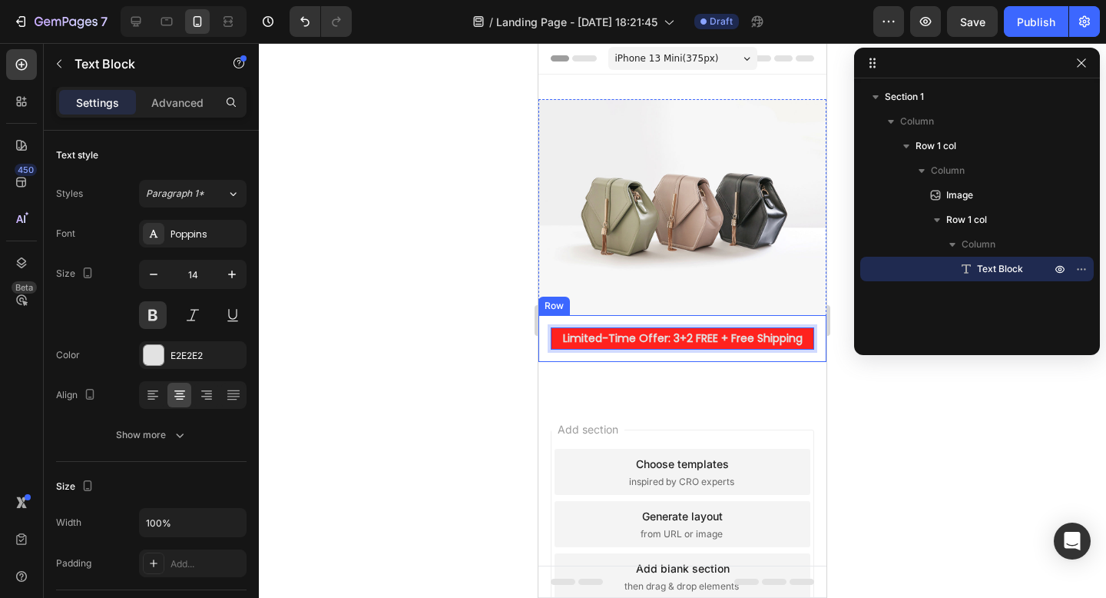
click at [464, 357] on div at bounding box center [682, 320] width 847 height 555
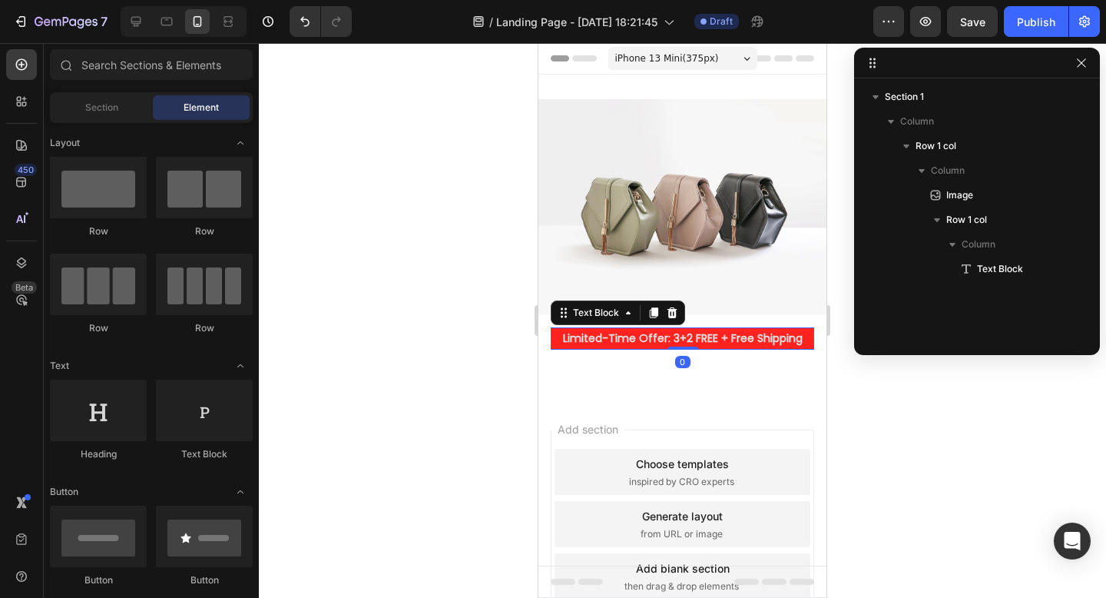
click at [628, 340] on p "Limited-Time Offer: 3+2 FREE + Free Shipping" at bounding box center [682, 338] width 260 height 19
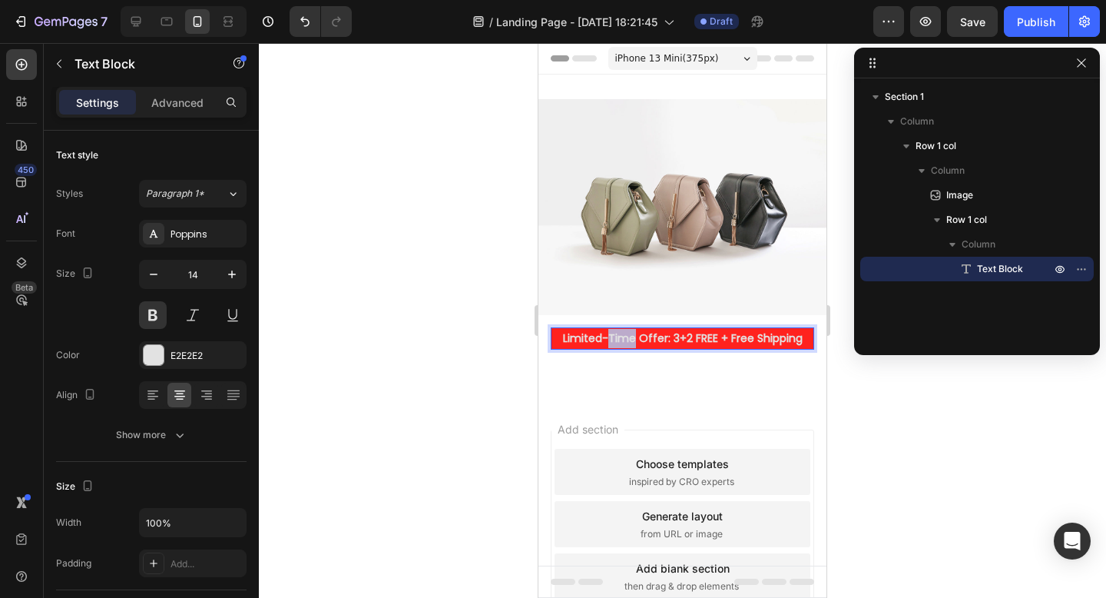
click at [628, 340] on p "Limited-Time Offer: 3+2 FREE + Free Shipping" at bounding box center [682, 338] width 260 height 19
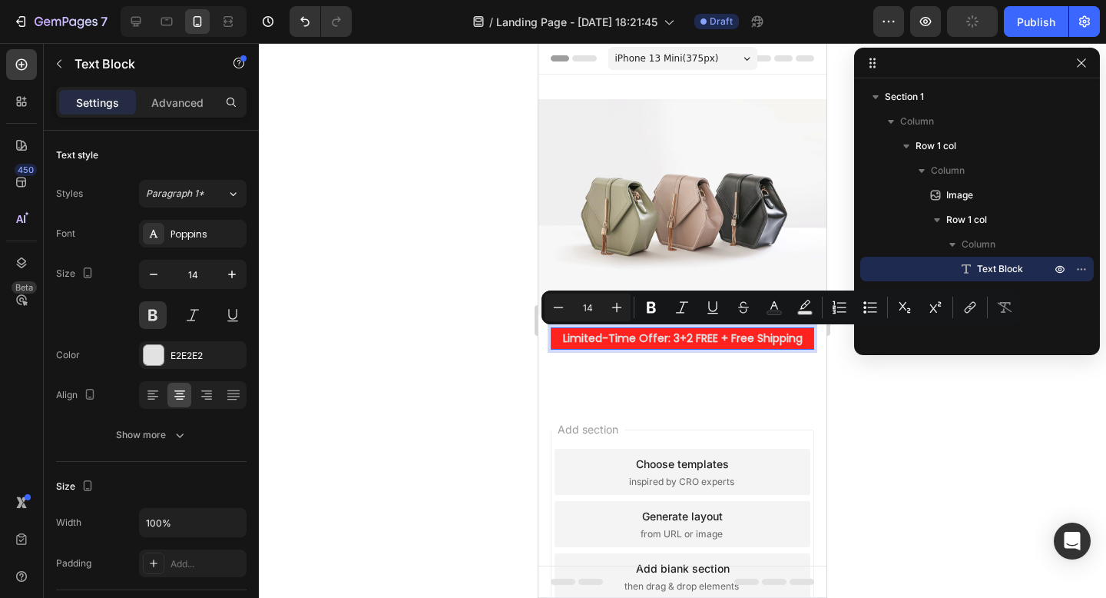
click at [554, 339] on p "Limited-Time Offer: 3+2 FREE + Free Shipping" at bounding box center [682, 338] width 260 height 19
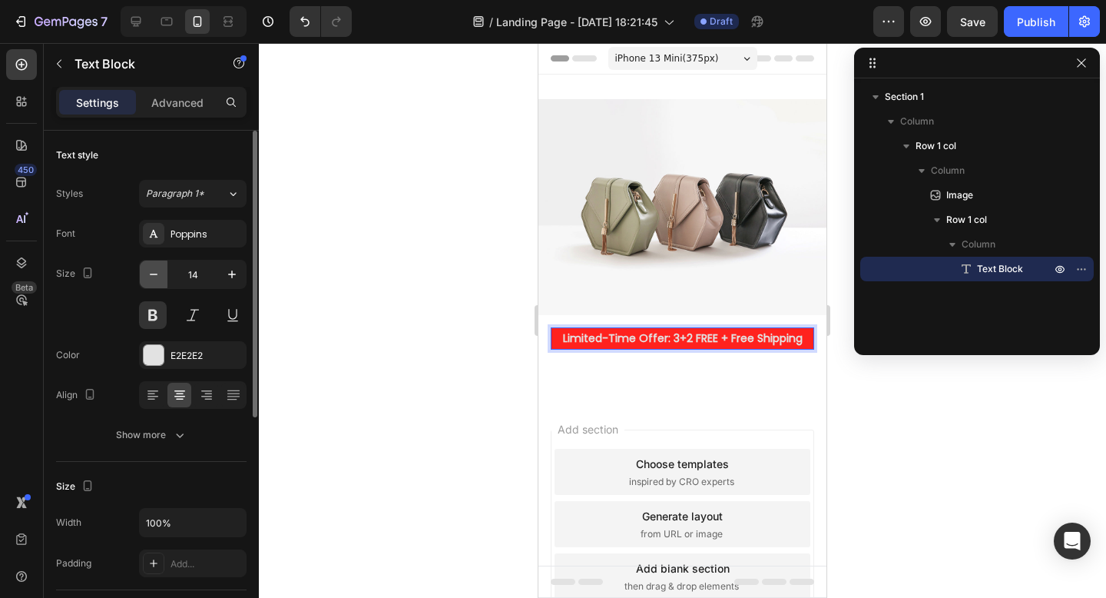
click at [149, 280] on icon "button" at bounding box center [153, 274] width 15 height 15
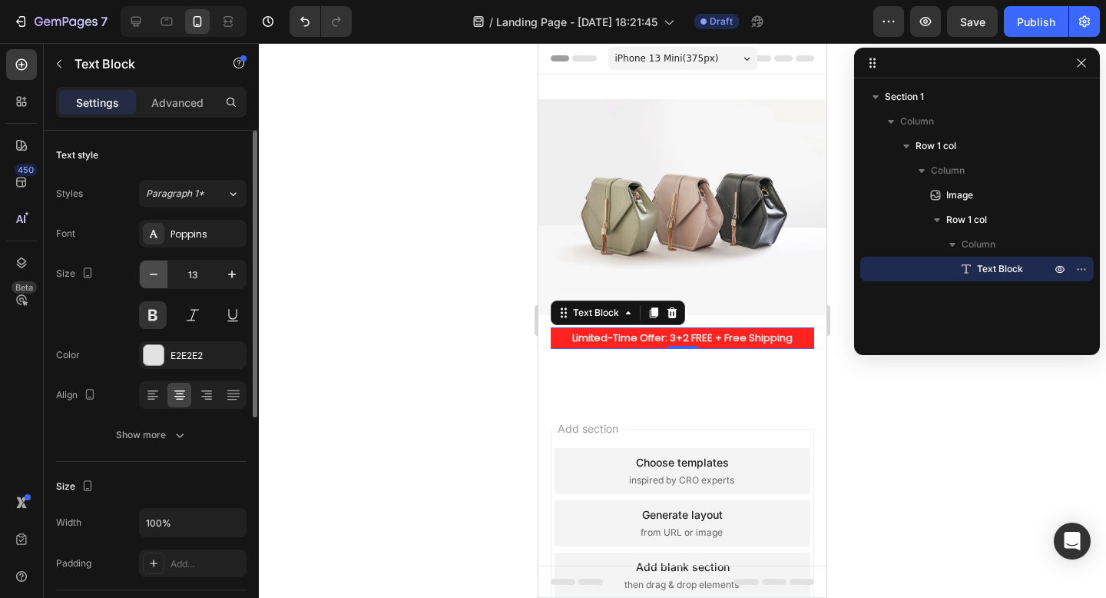
click at [149, 280] on icon "button" at bounding box center [153, 274] width 15 height 15
click at [231, 277] on icon "button" at bounding box center [232, 274] width 8 height 8
type input "13"
click at [465, 346] on div at bounding box center [682, 320] width 847 height 555
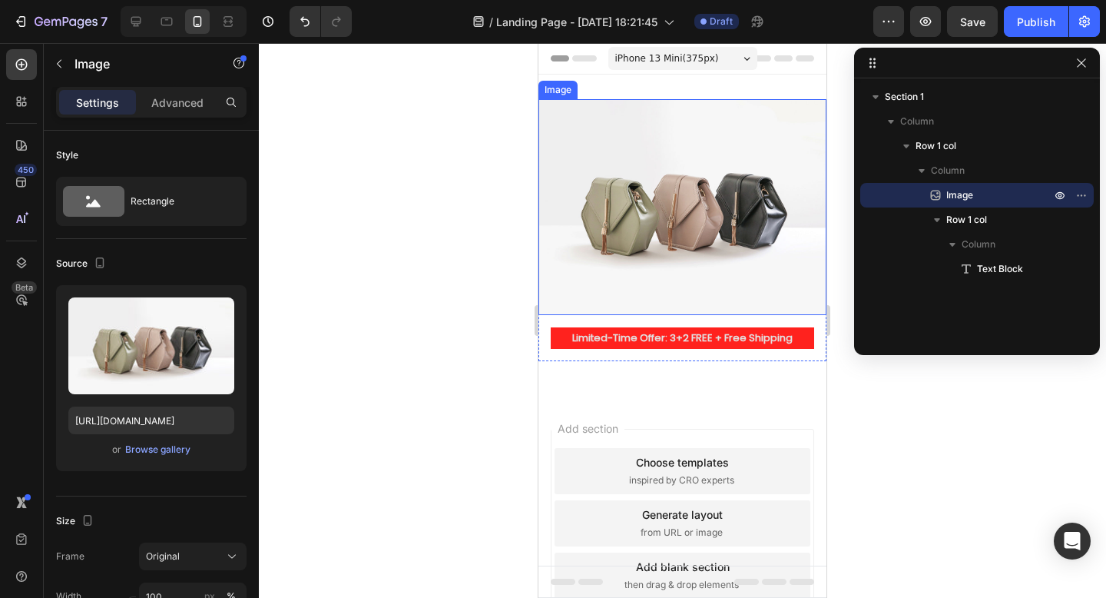
click at [648, 207] on img at bounding box center [682, 207] width 288 height 216
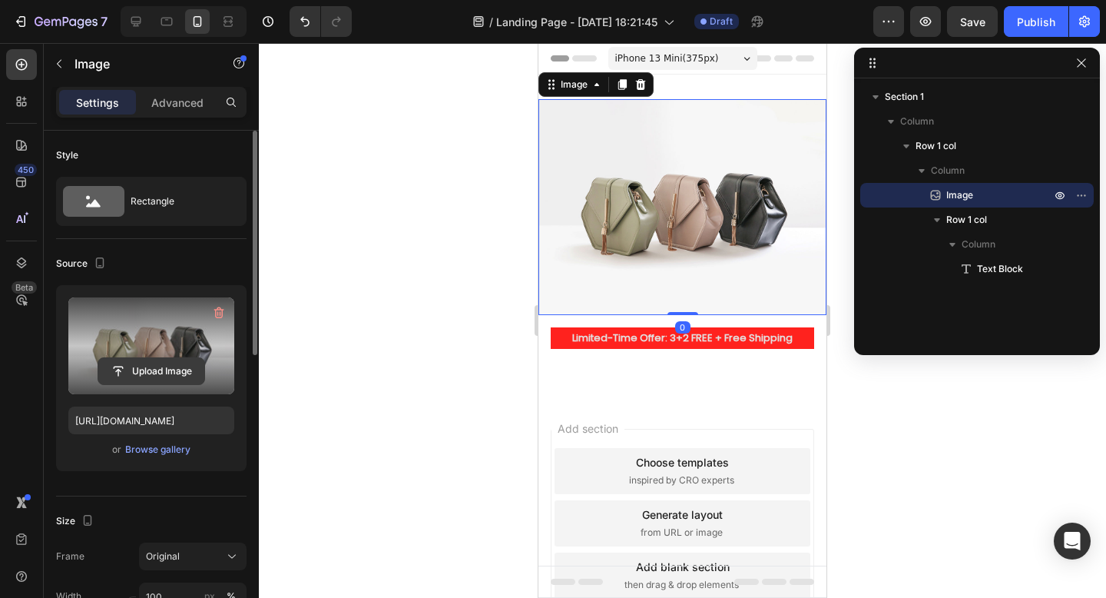
click at [160, 371] on input "file" at bounding box center [151, 371] width 106 height 26
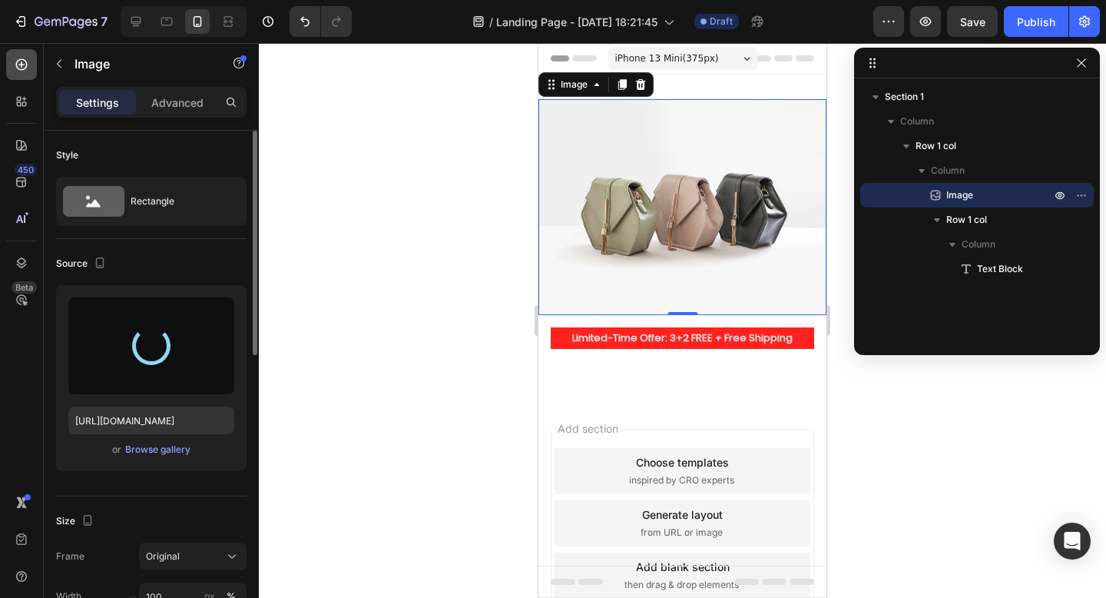
type input "https://cdn.shopify.com/s/files/1/0970/7828/0521/files/gempages_586200948360086…"
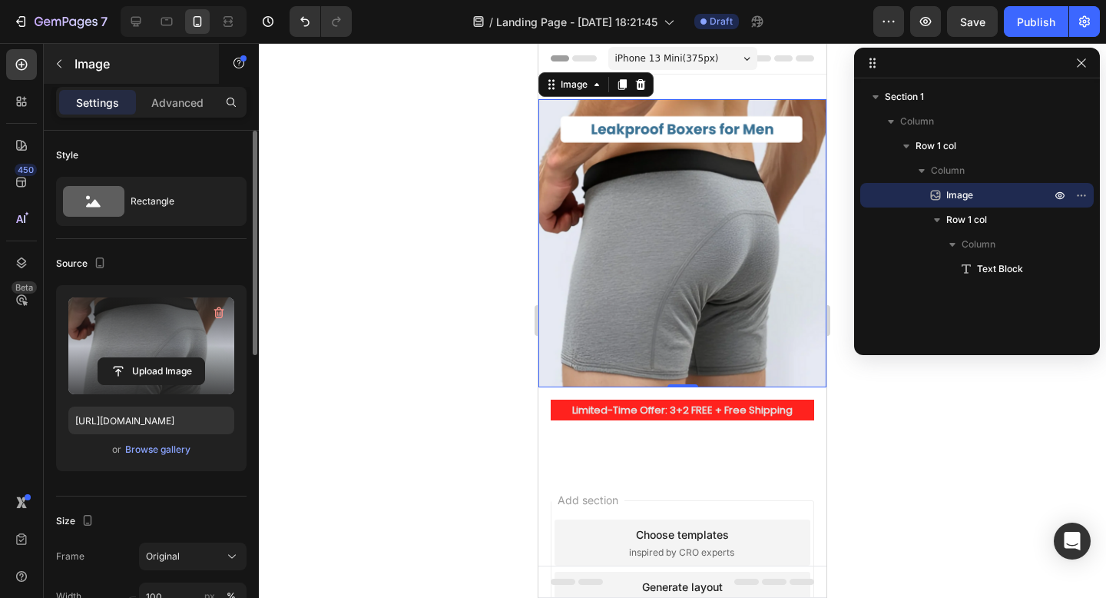
click at [55, 67] on icon "button" at bounding box center [59, 64] width 12 height 12
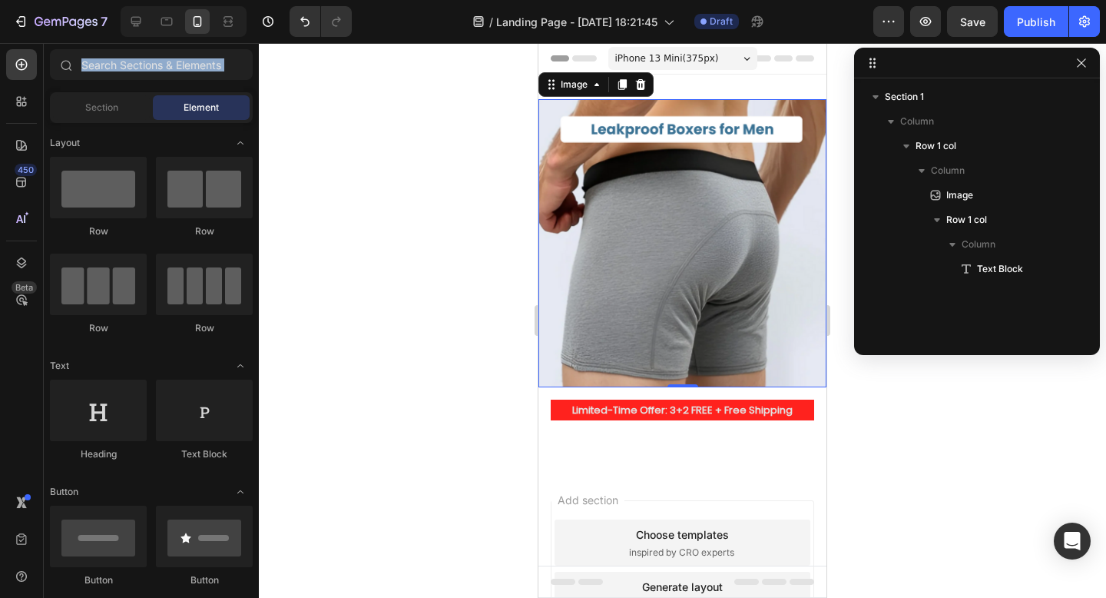
click at [55, 67] on div at bounding box center [65, 64] width 31 height 31
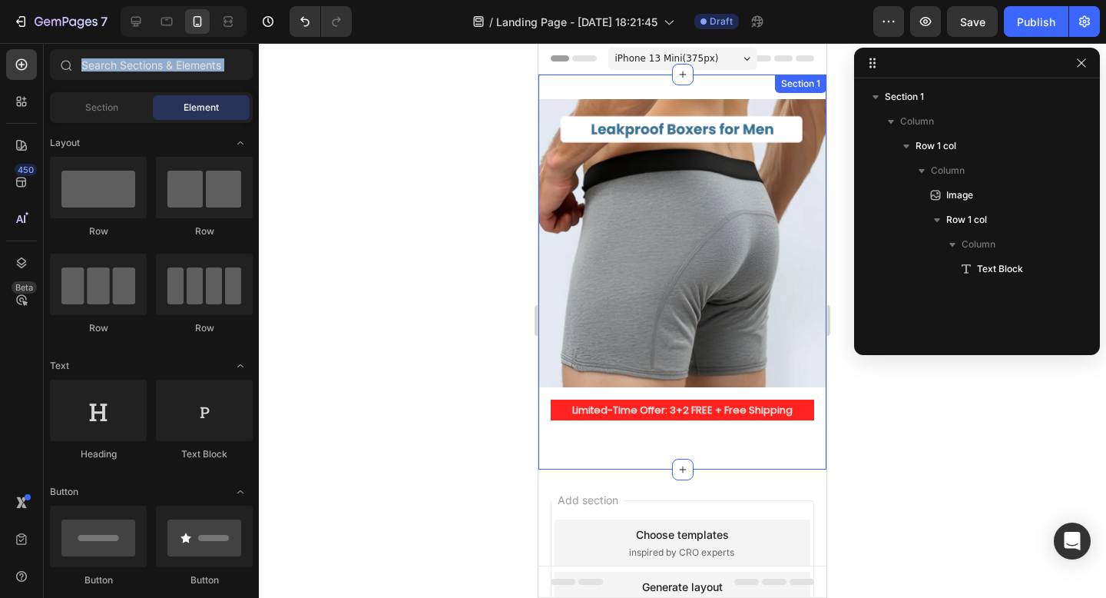
click at [601, 84] on div "Image Limited-Time Offer: 3+2 FREE + Free Shipping Text Block Row Row Section 1" at bounding box center [682, 272] width 288 height 395
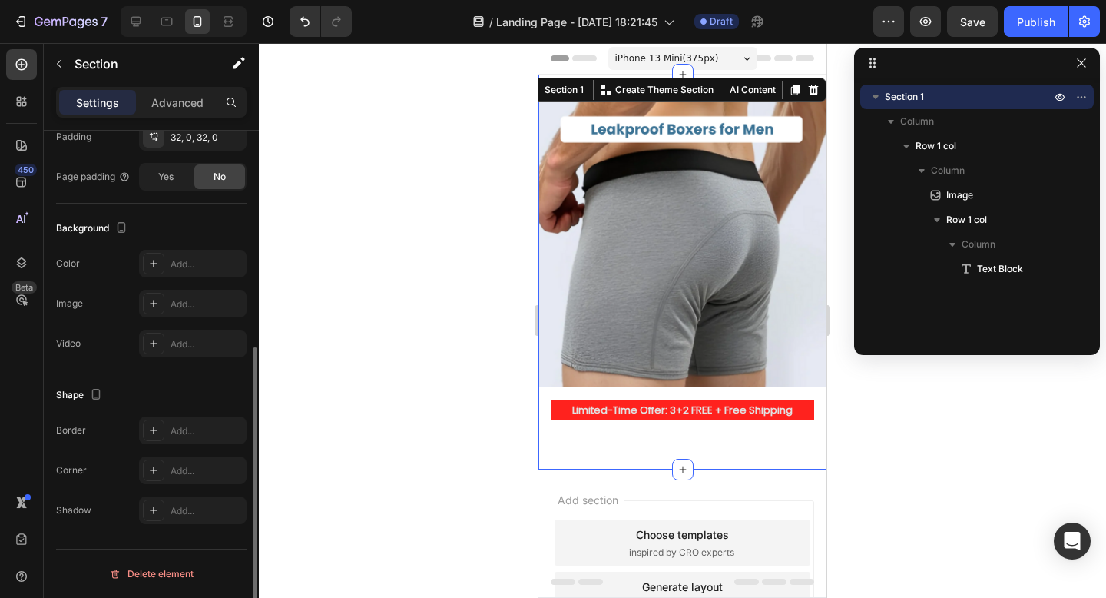
scroll to position [383, 0]
click at [181, 267] on div "Add..." at bounding box center [207, 267] width 72 height 14
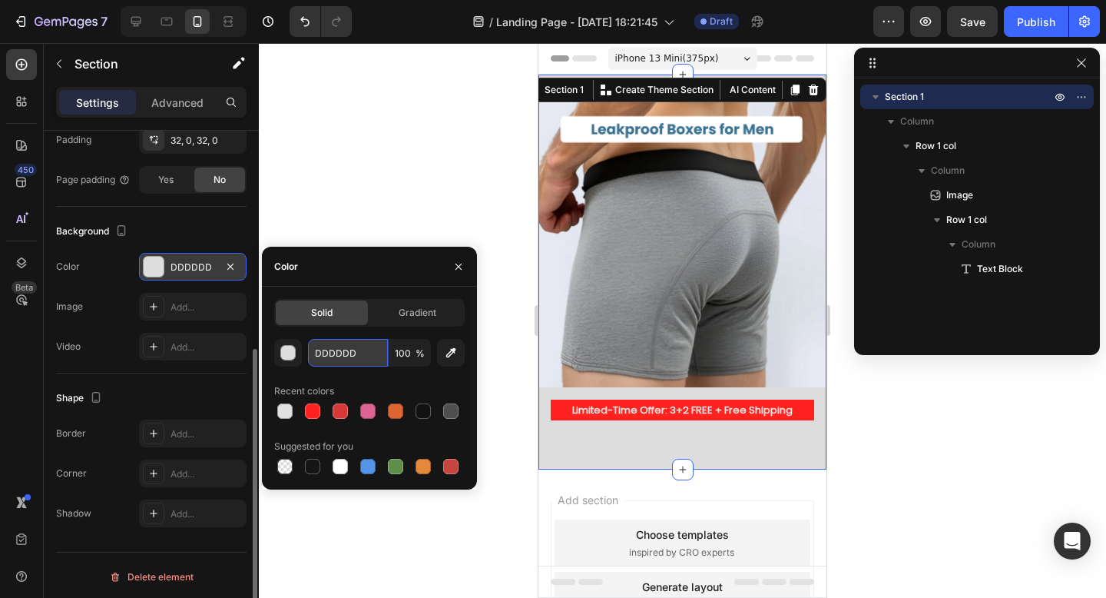
click at [357, 350] on input "DDDDDD" at bounding box center [348, 353] width 80 height 28
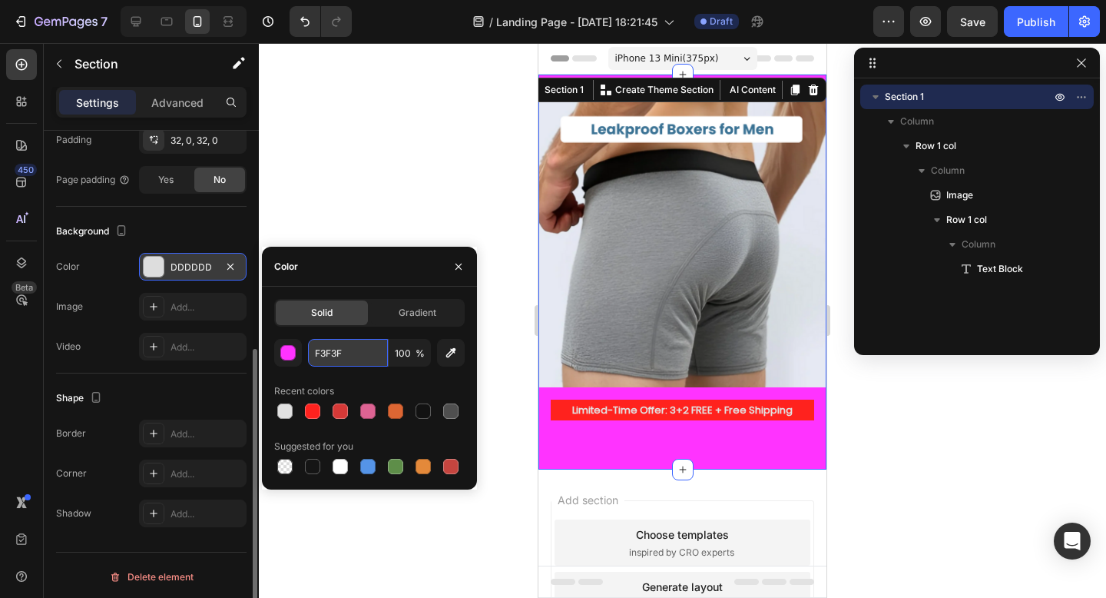
type input "F3F3F4"
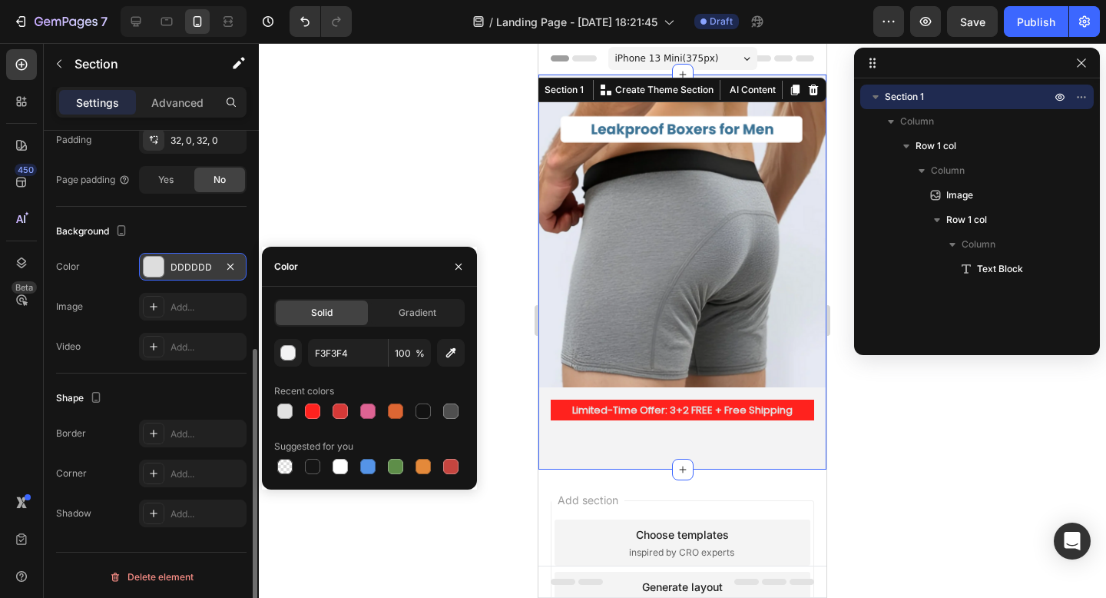
click at [391, 153] on div at bounding box center [682, 320] width 847 height 555
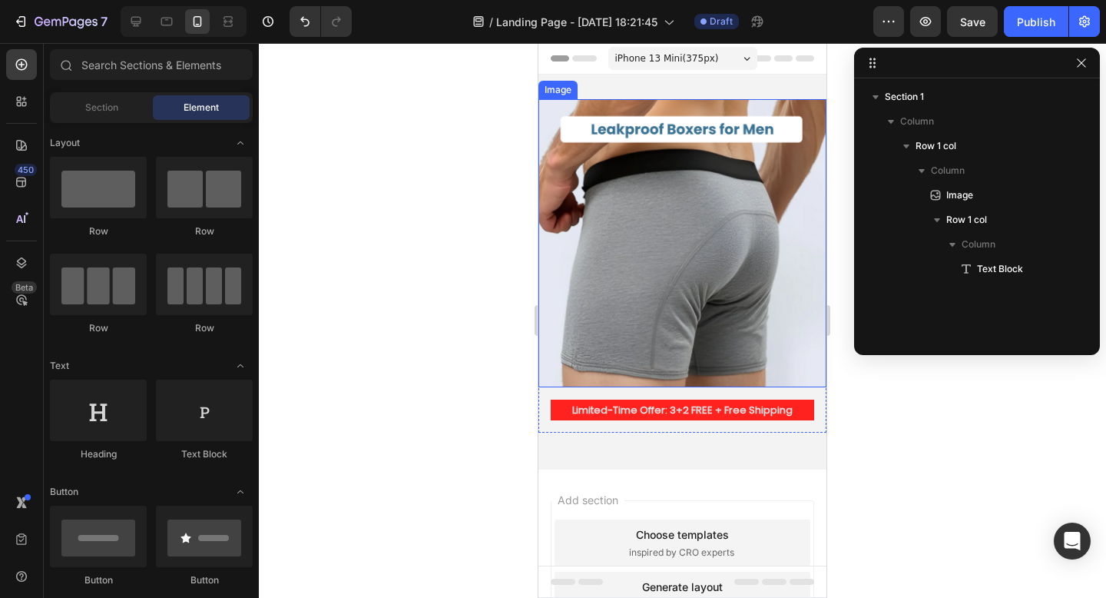
click at [607, 104] on img at bounding box center [682, 243] width 288 height 288
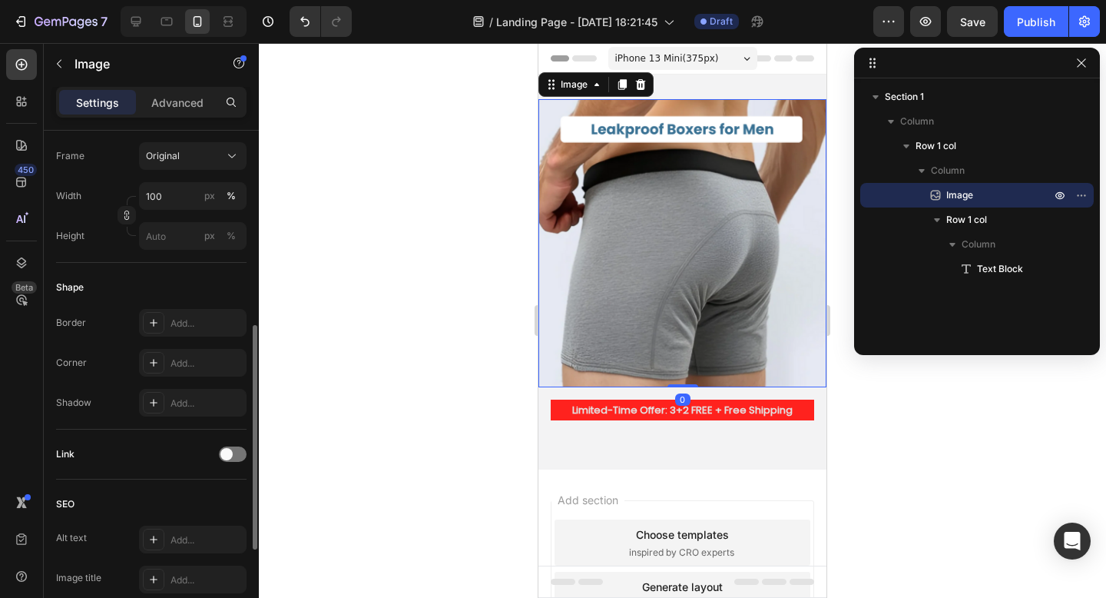
scroll to position [649, 0]
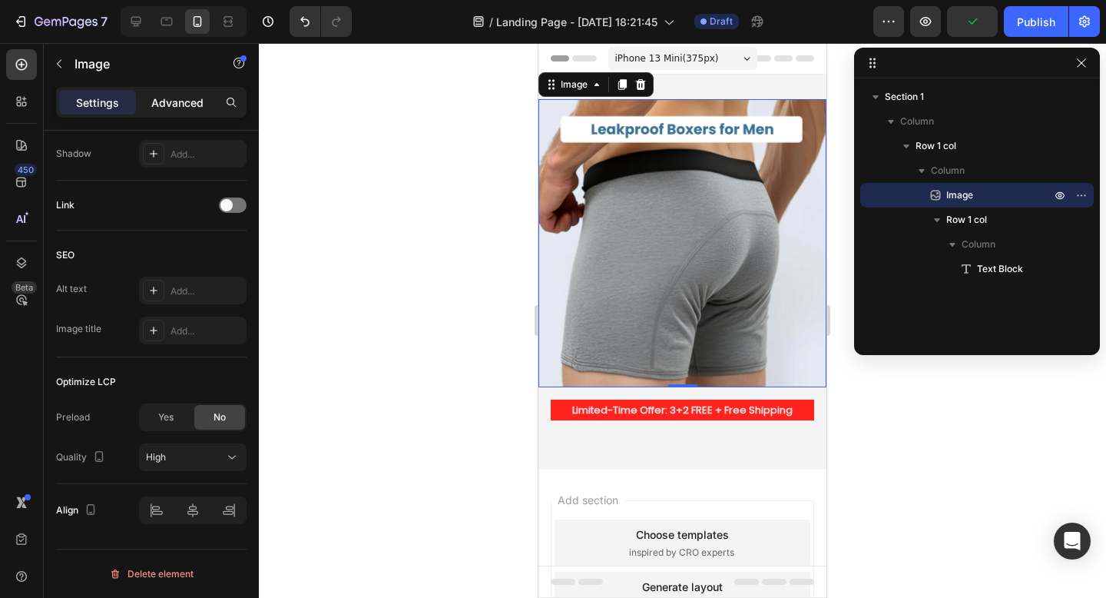
click at [168, 101] on p "Advanced" at bounding box center [177, 102] width 52 height 16
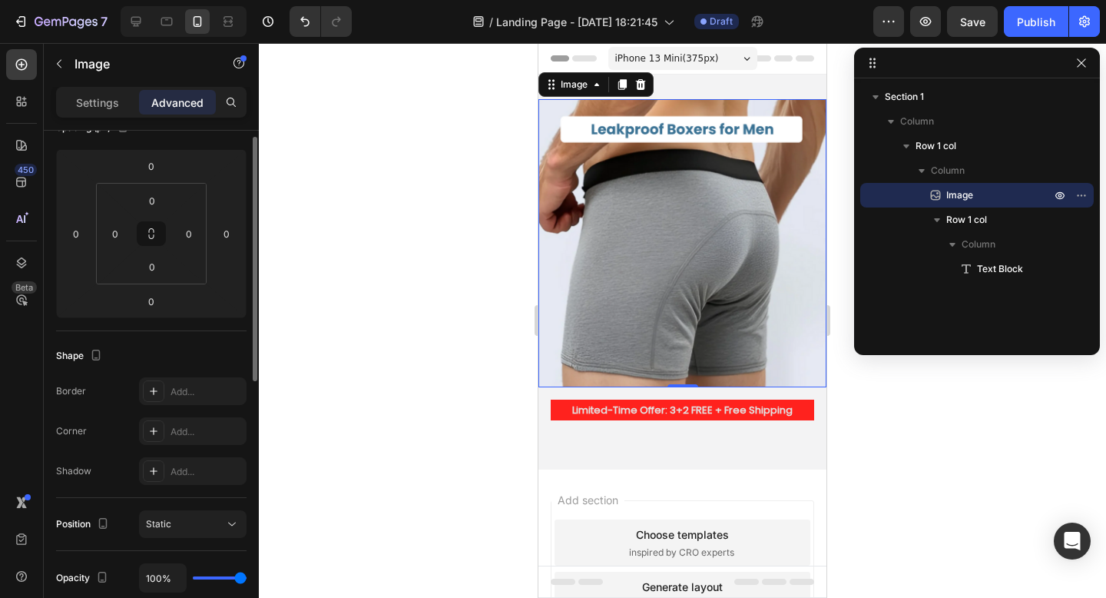
scroll to position [136, 0]
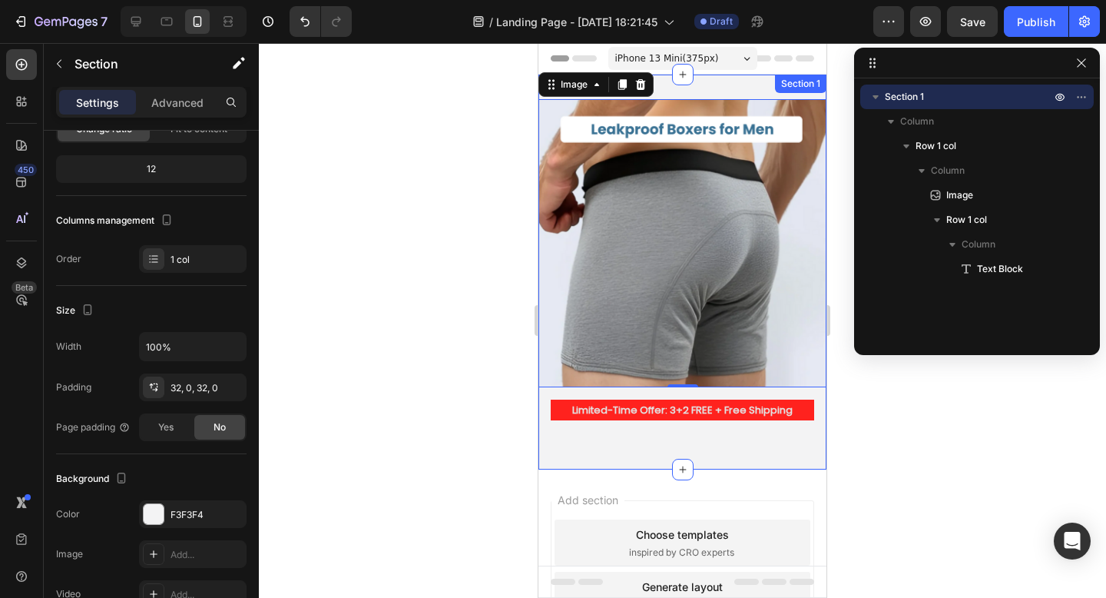
click at [704, 81] on div "Image 0 Limited-Time Offer: 3+2 FREE + Free Shipping Text Block Row Row Section…" at bounding box center [682, 272] width 288 height 395
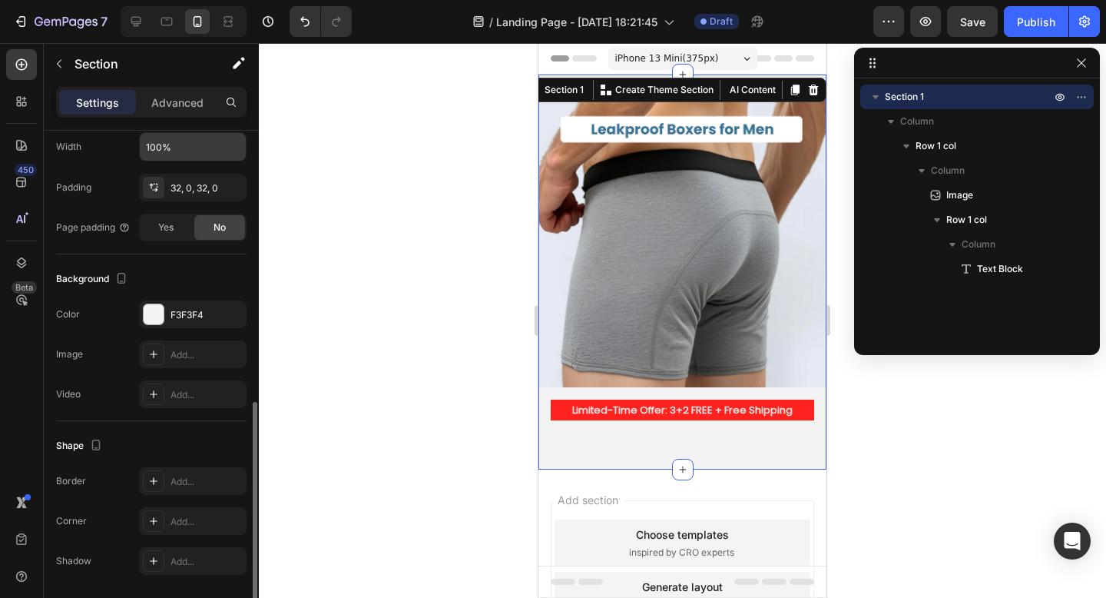
scroll to position [386, 0]
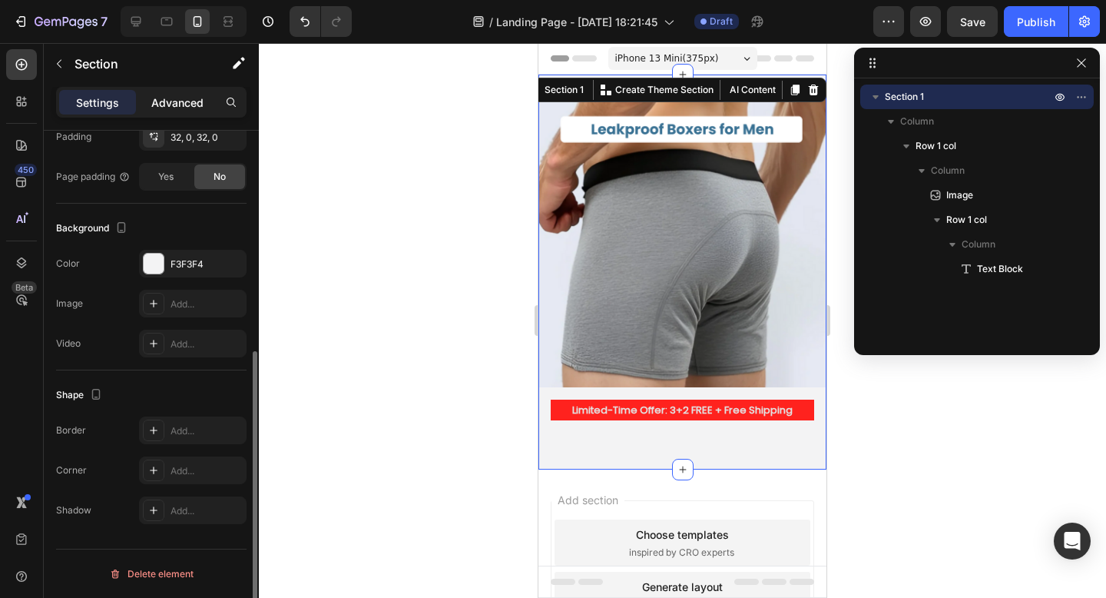
click at [187, 97] on p "Advanced" at bounding box center [177, 102] width 52 height 16
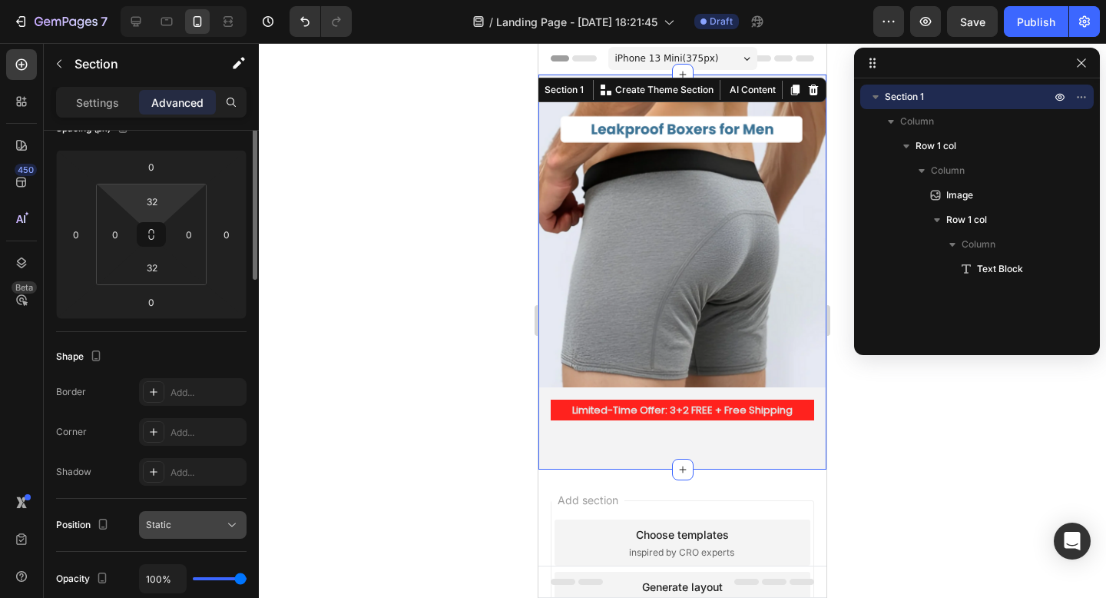
scroll to position [67, 0]
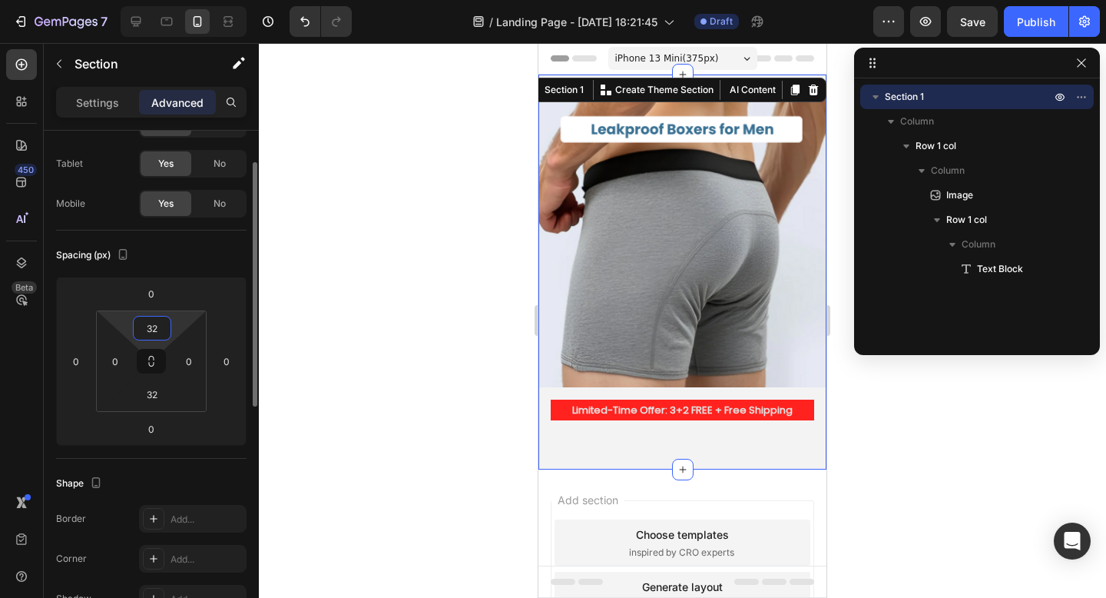
click at [150, 328] on input "32" at bounding box center [152, 327] width 31 height 23
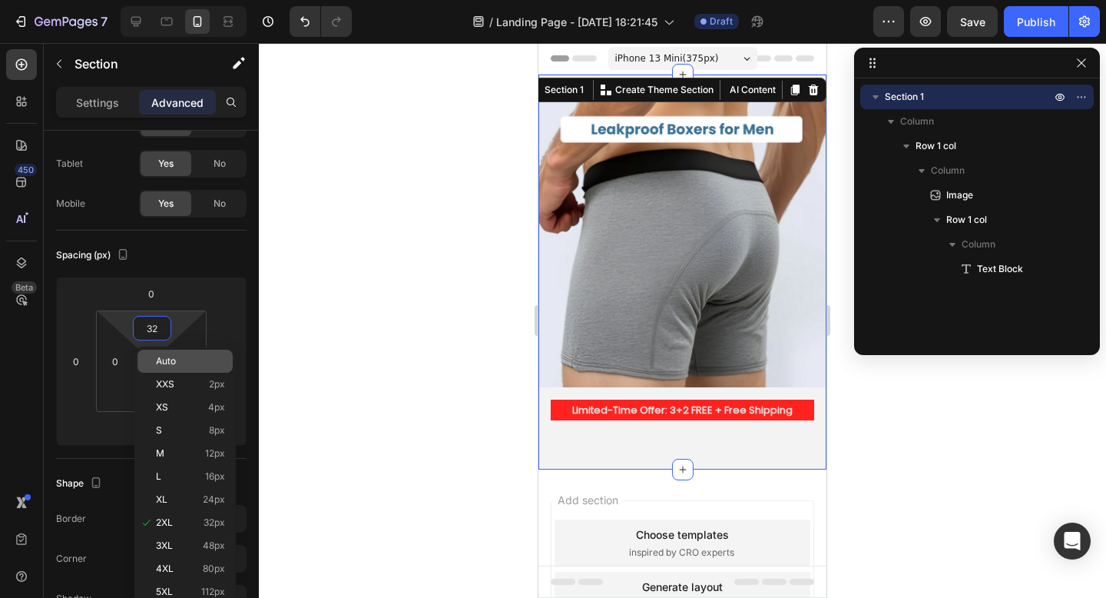
type input "0"
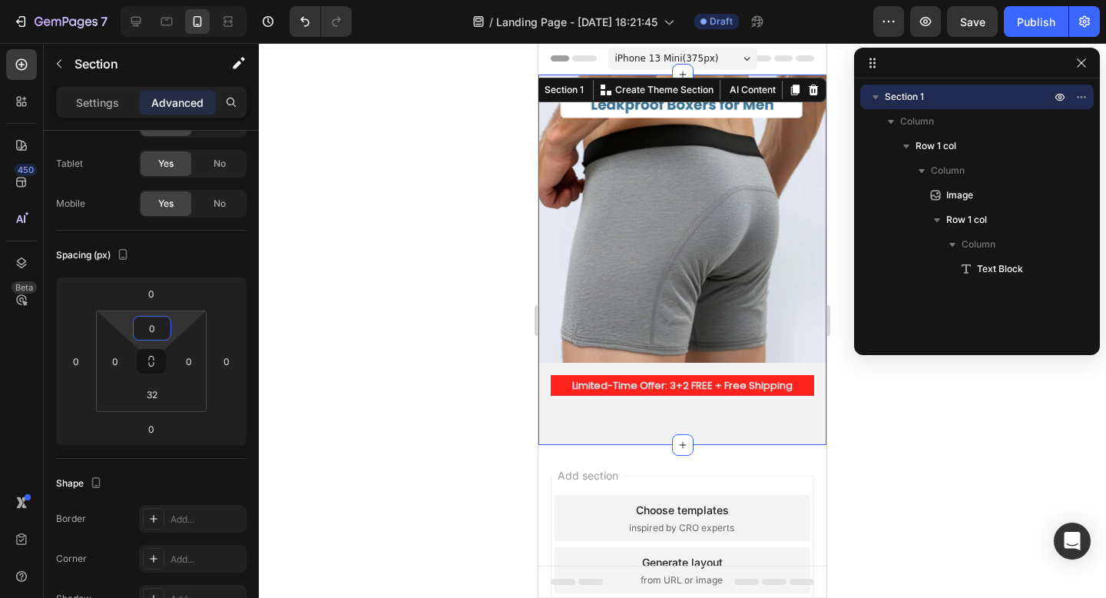
click at [449, 284] on div at bounding box center [682, 320] width 847 height 555
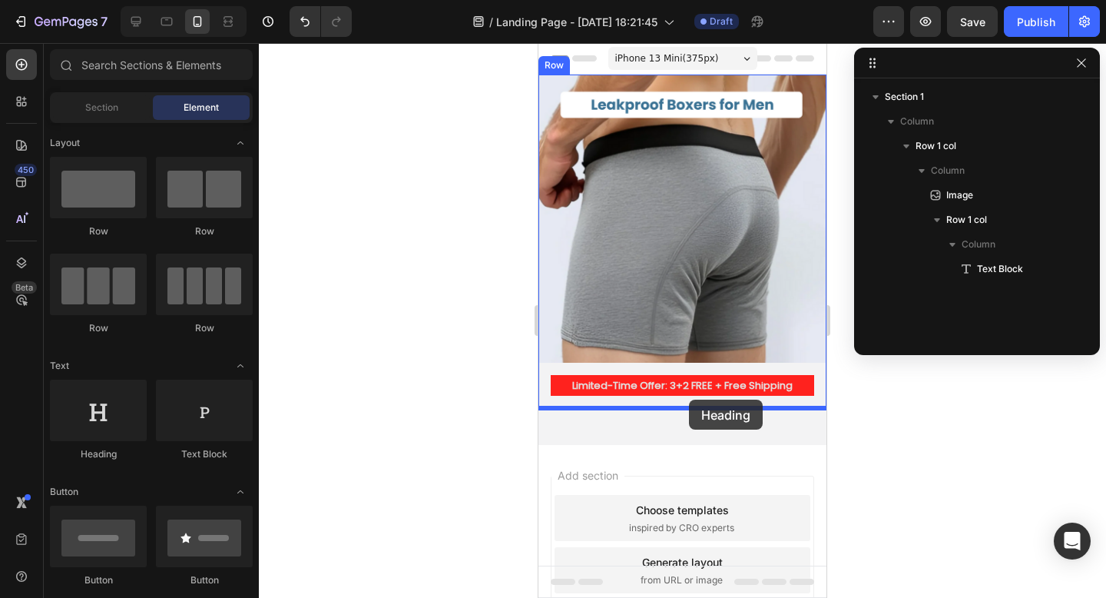
drag, startPoint x: 627, startPoint y: 454, endPoint x: 689, endPoint y: 399, distance: 82.7
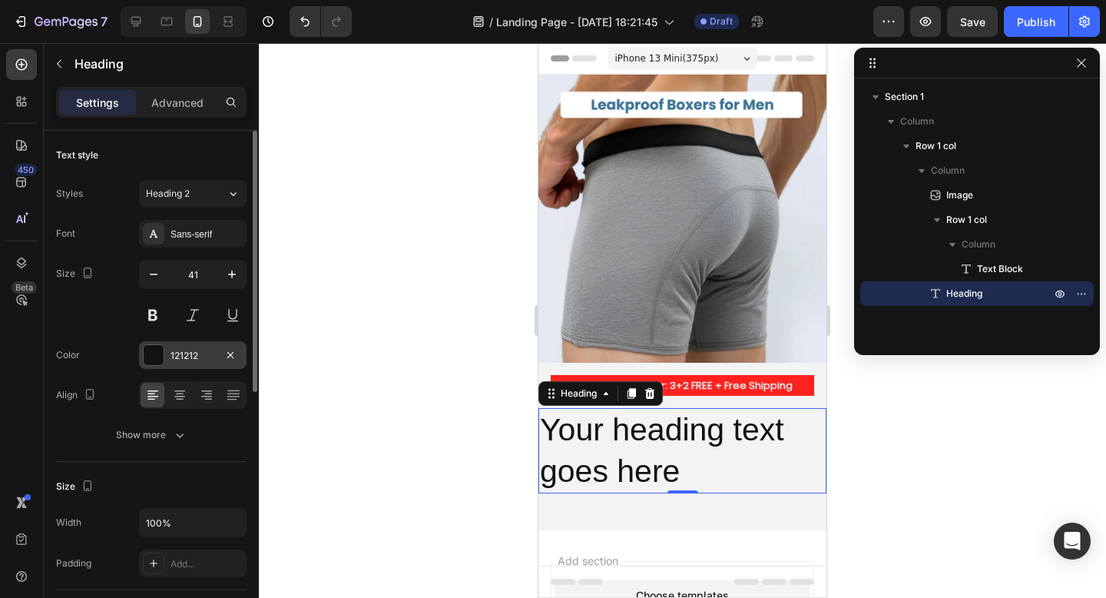
click at [206, 351] on div "121212" at bounding box center [193, 356] width 45 height 14
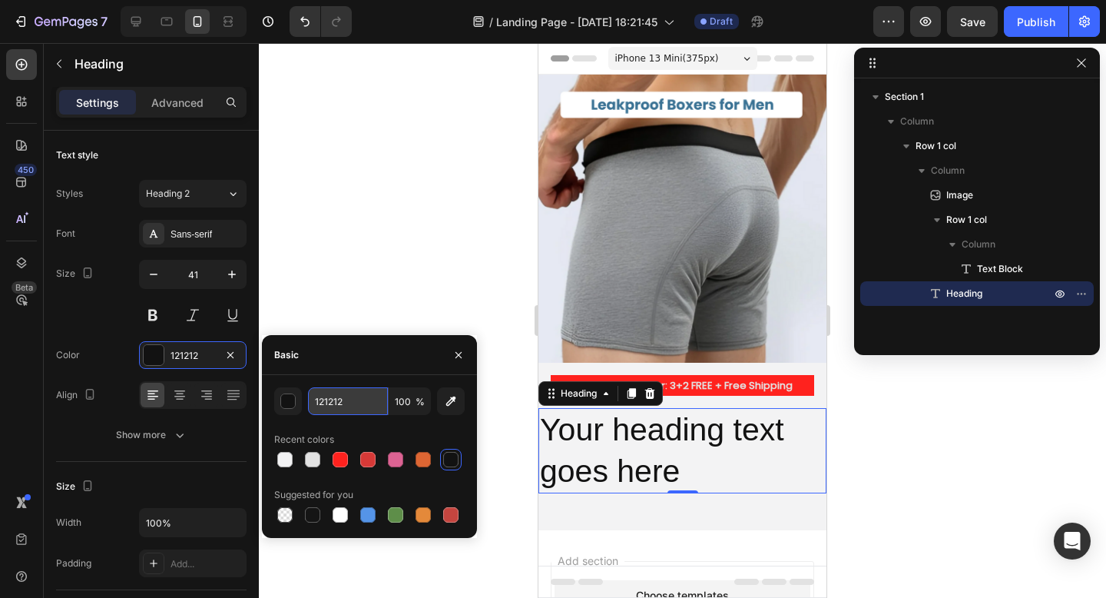
click at [337, 396] on input "121212" at bounding box center [348, 401] width 80 height 28
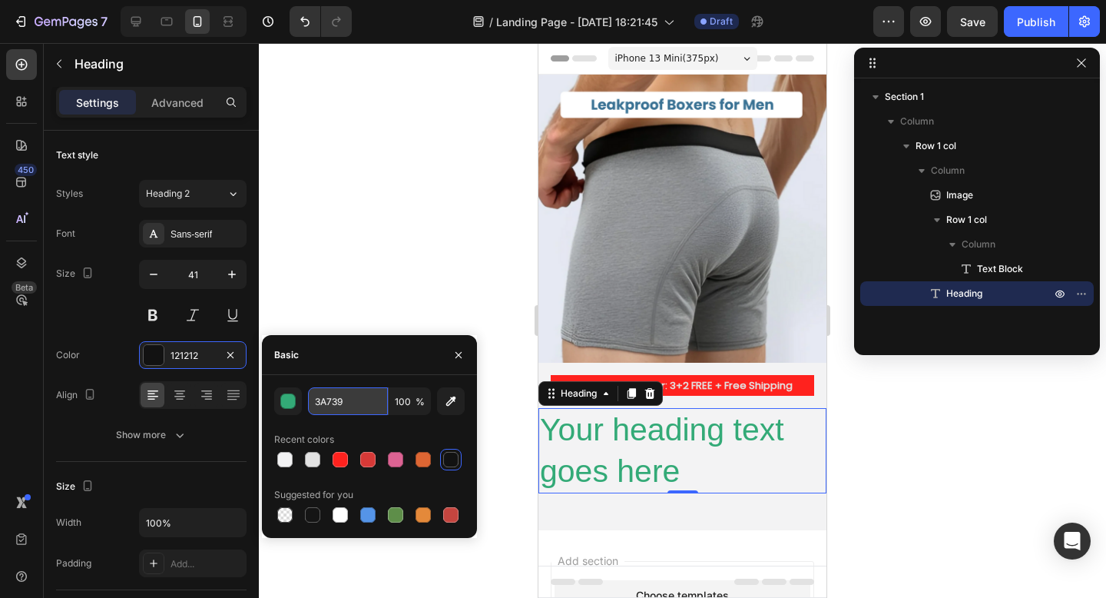
type input "3A7394"
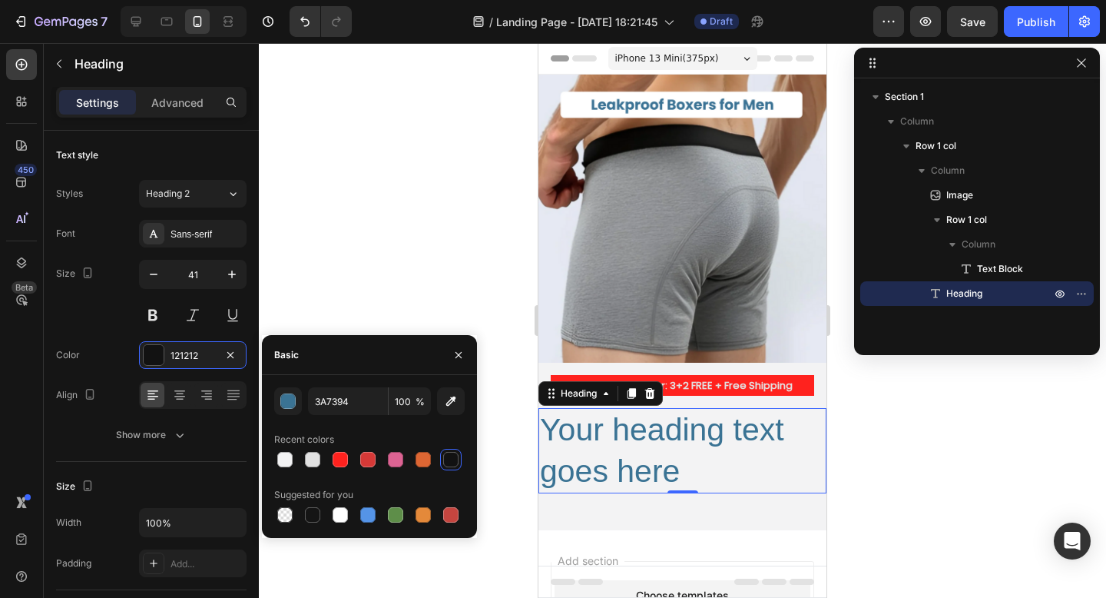
click at [410, 278] on div at bounding box center [682, 320] width 847 height 555
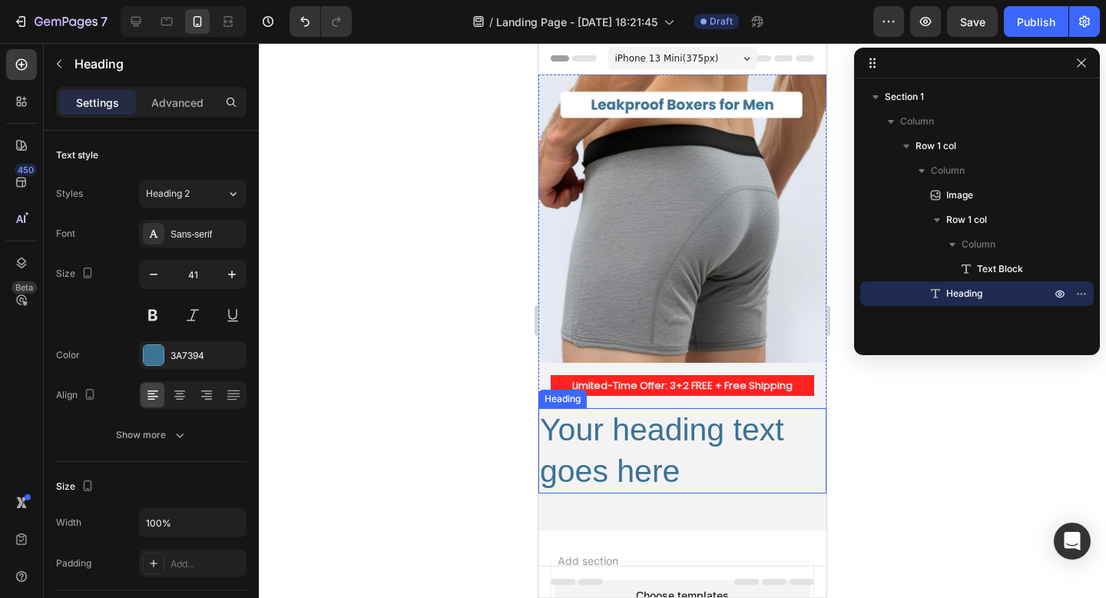
click at [610, 462] on h2 "Your heading text goes here" at bounding box center [682, 450] width 288 height 85
click at [183, 101] on p "Advanced" at bounding box center [177, 102] width 52 height 16
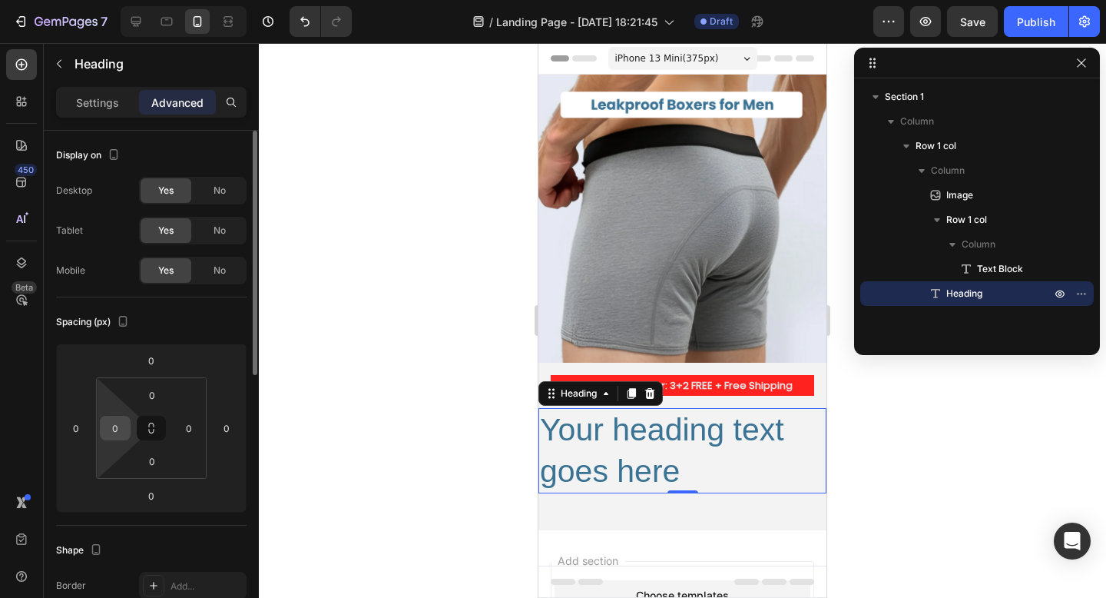
click at [120, 429] on input "0" at bounding box center [115, 427] width 23 height 23
type input "8"
click at [190, 429] on input "0" at bounding box center [188, 427] width 23 height 23
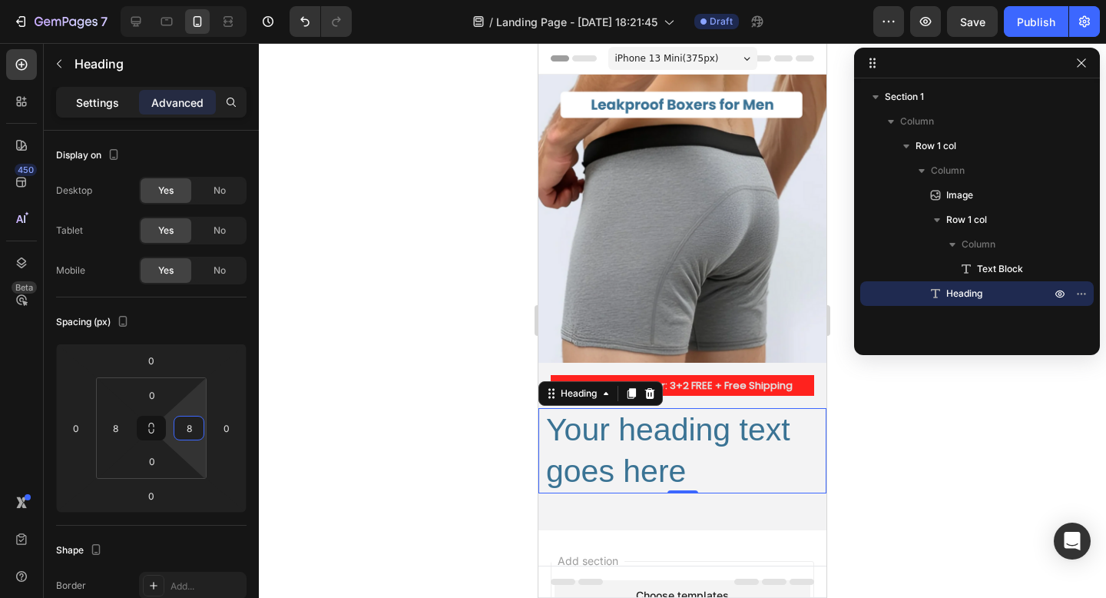
type input "8"
click at [94, 100] on p "Settings" at bounding box center [97, 102] width 43 height 16
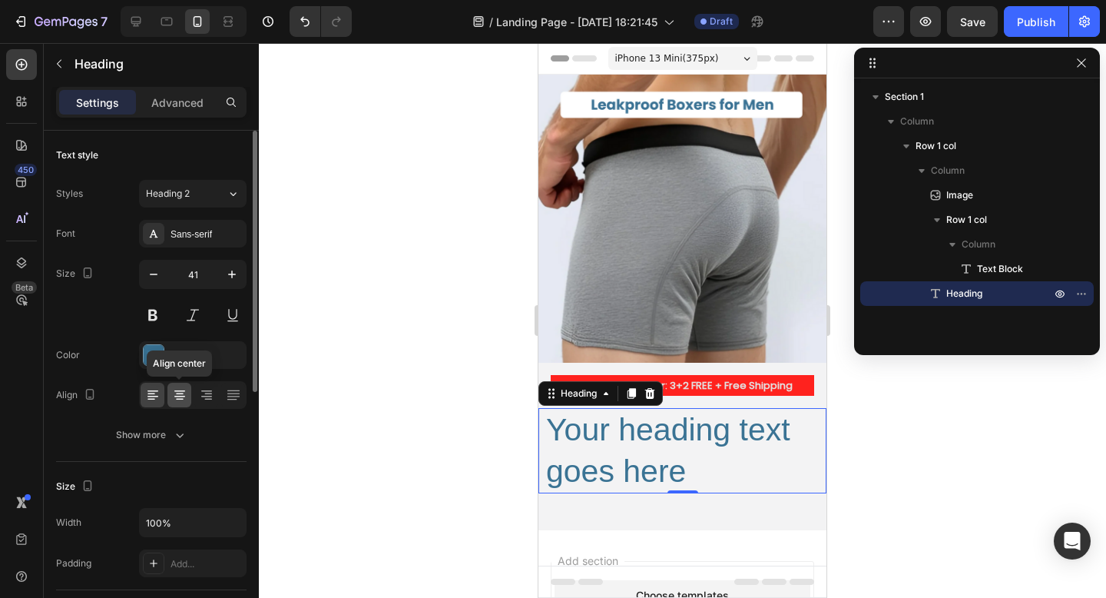
click at [180, 397] on icon at bounding box center [179, 394] width 15 height 15
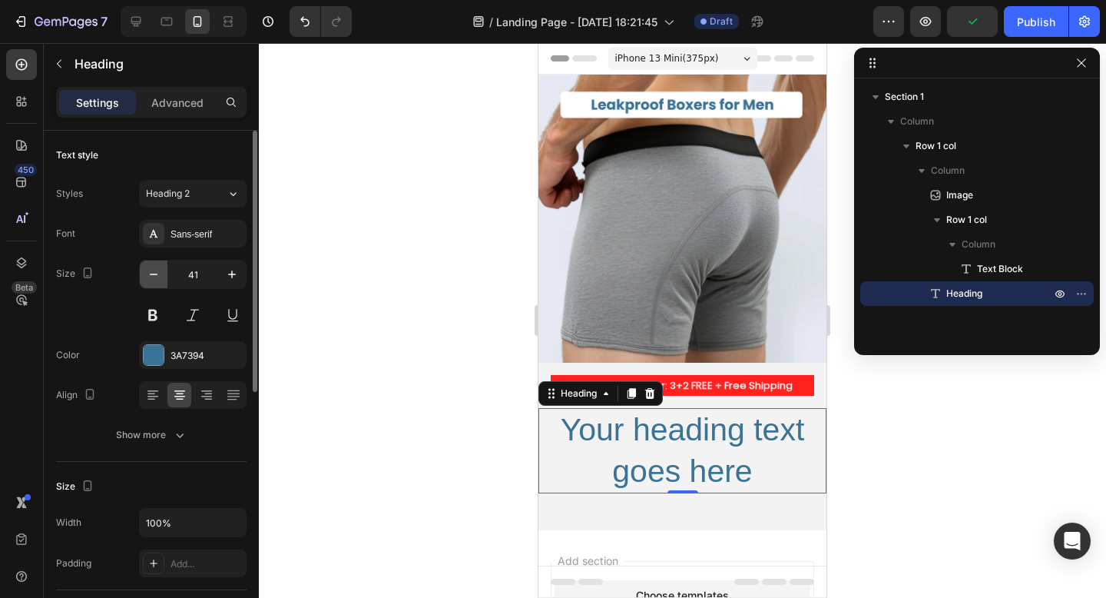
click at [151, 277] on icon "button" at bounding box center [153, 274] width 15 height 15
type input "38"
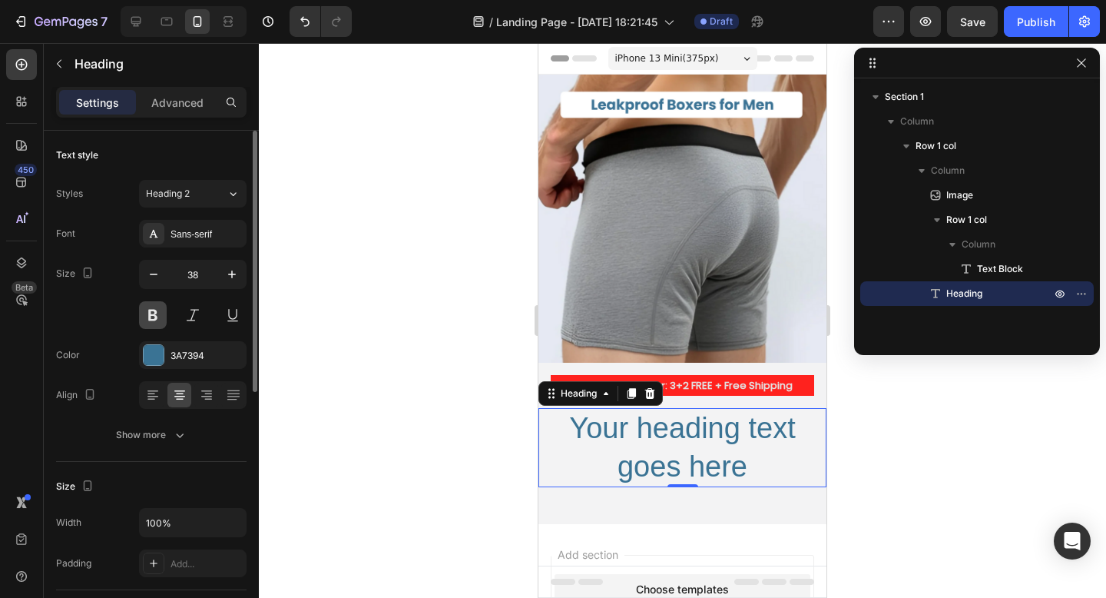
click at [151, 310] on button at bounding box center [153, 315] width 28 height 28
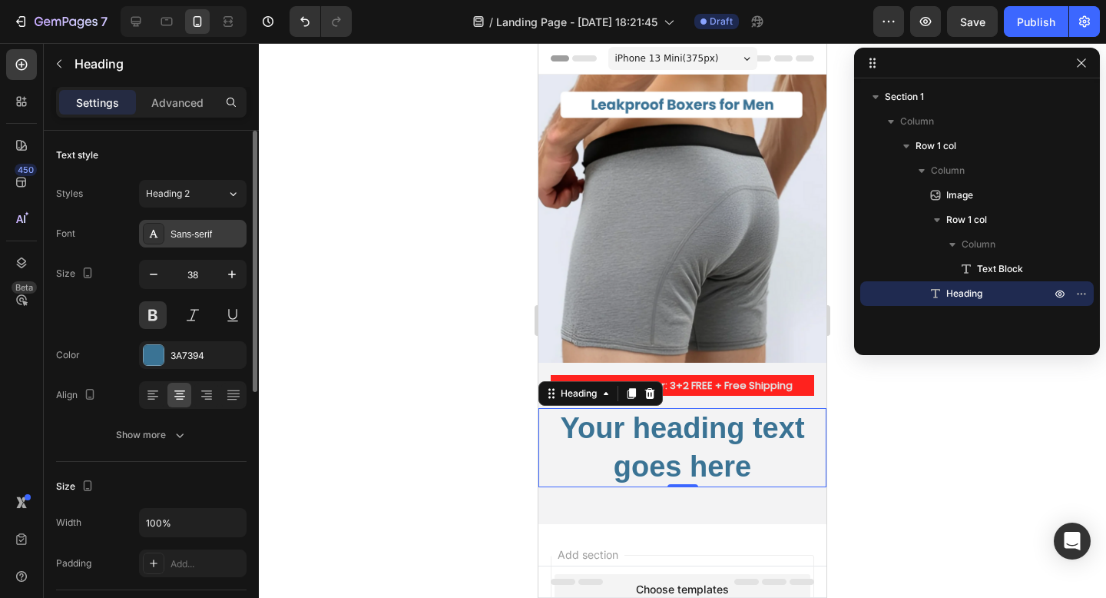
click at [179, 229] on div "Sans-serif" at bounding box center [207, 234] width 72 height 14
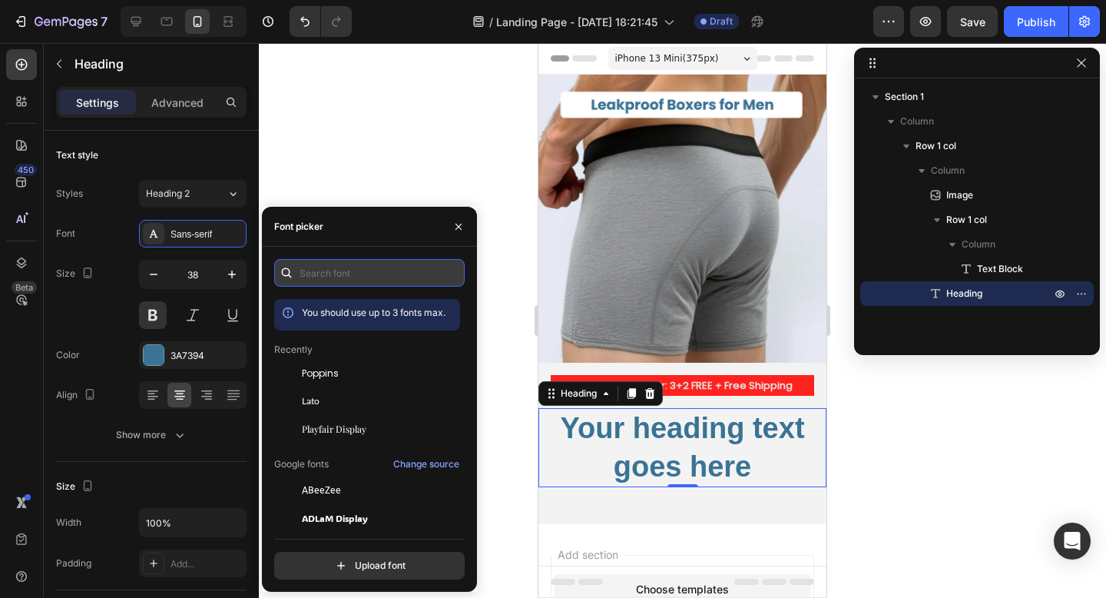
click at [340, 272] on input "text" at bounding box center [369, 273] width 190 height 28
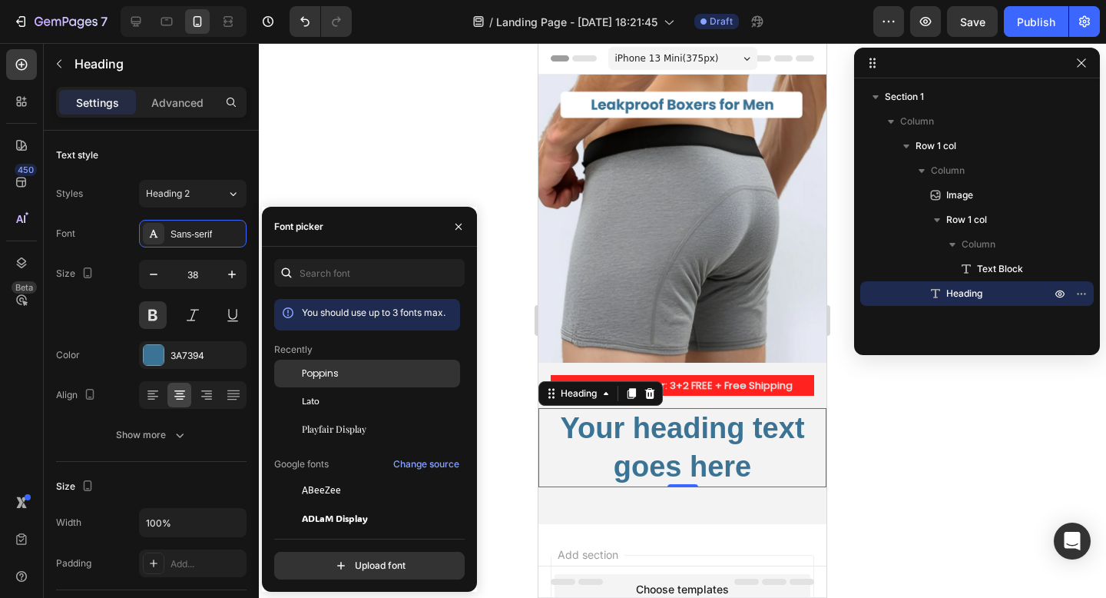
click at [324, 371] on span "Poppins" at bounding box center [320, 373] width 37 height 14
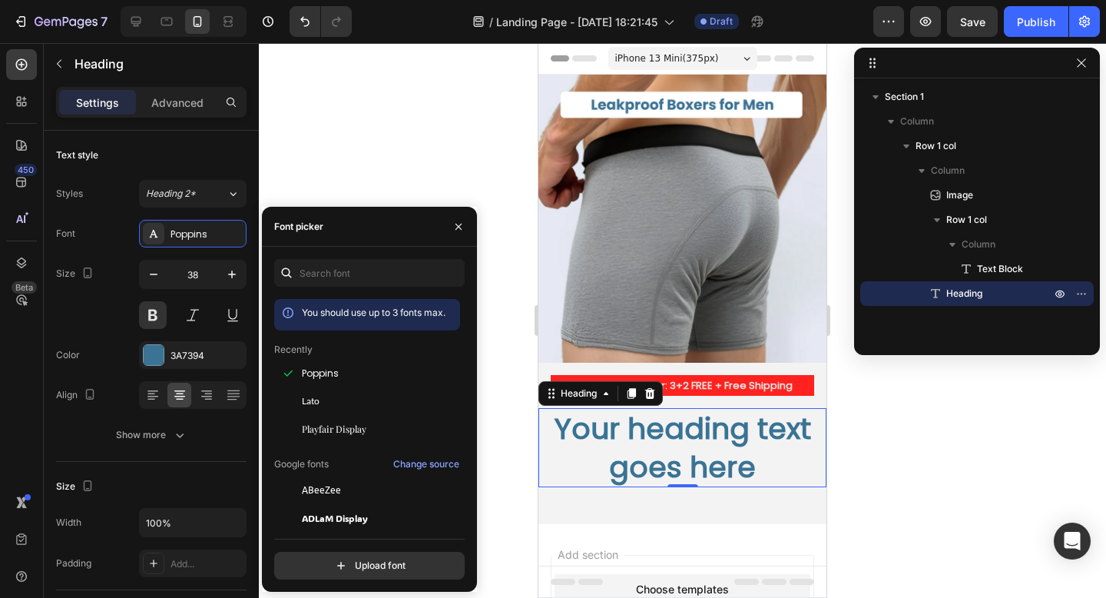
click at [391, 126] on div at bounding box center [682, 320] width 847 height 555
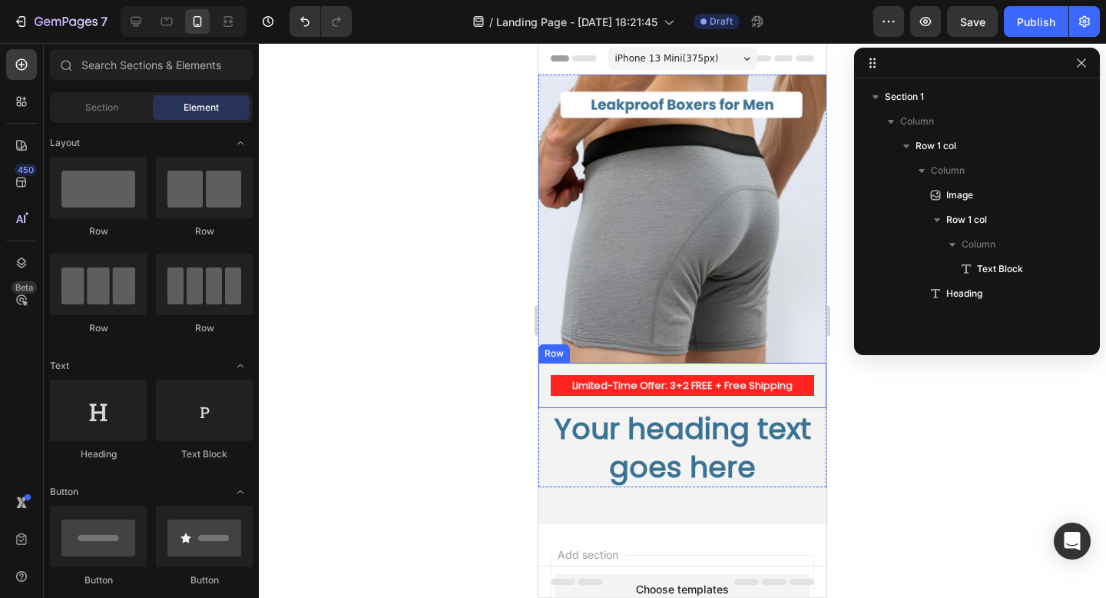
click at [615, 440] on h2 "Your heading text goes here" at bounding box center [683, 447] width 276 height 79
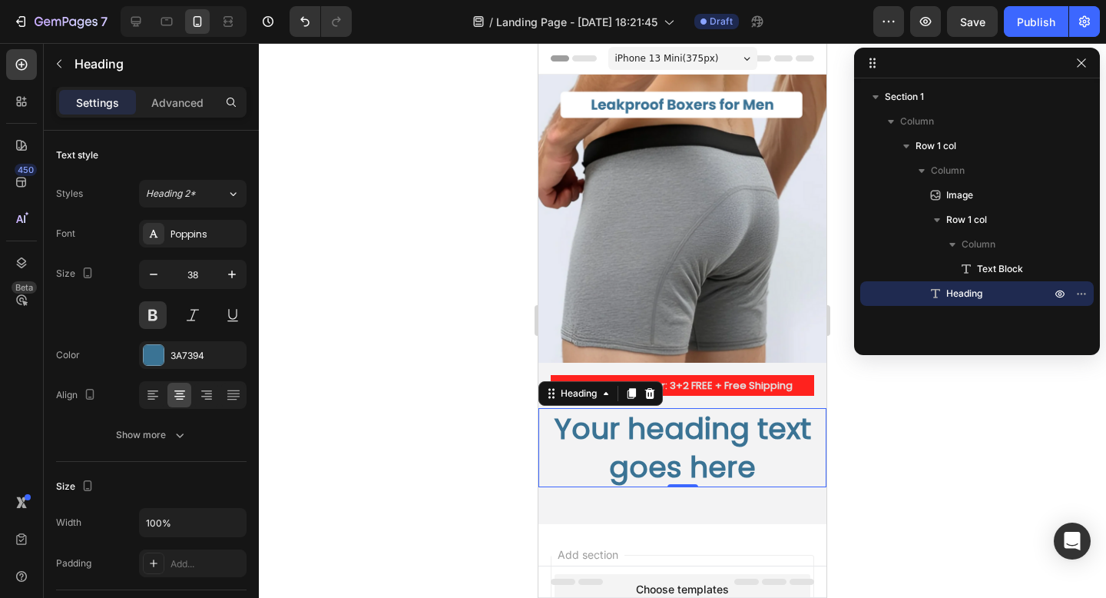
click at [626, 435] on h2 "Your heading text goes here" at bounding box center [683, 447] width 276 height 79
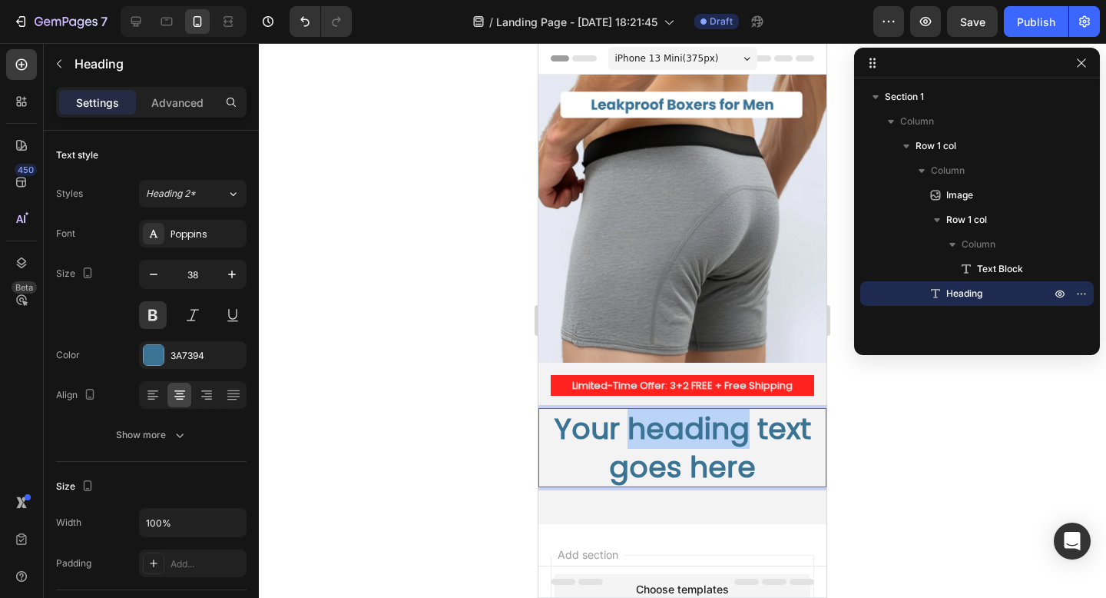
click at [626, 435] on p "Your heading text goes here" at bounding box center [682, 447] width 273 height 76
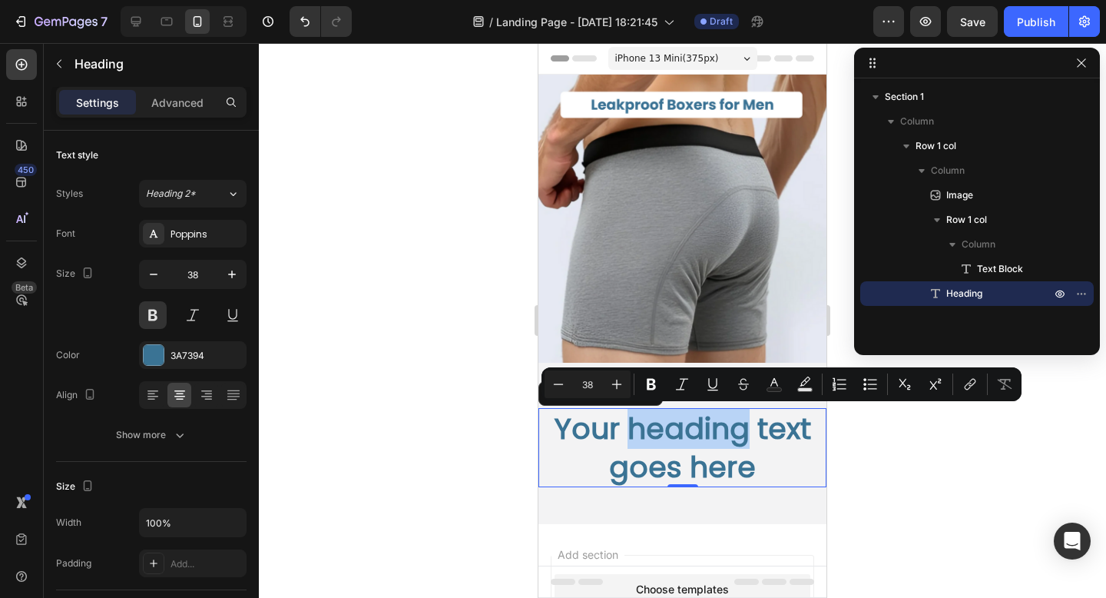
click at [740, 442] on p "Your heading text goes here" at bounding box center [682, 447] width 273 height 76
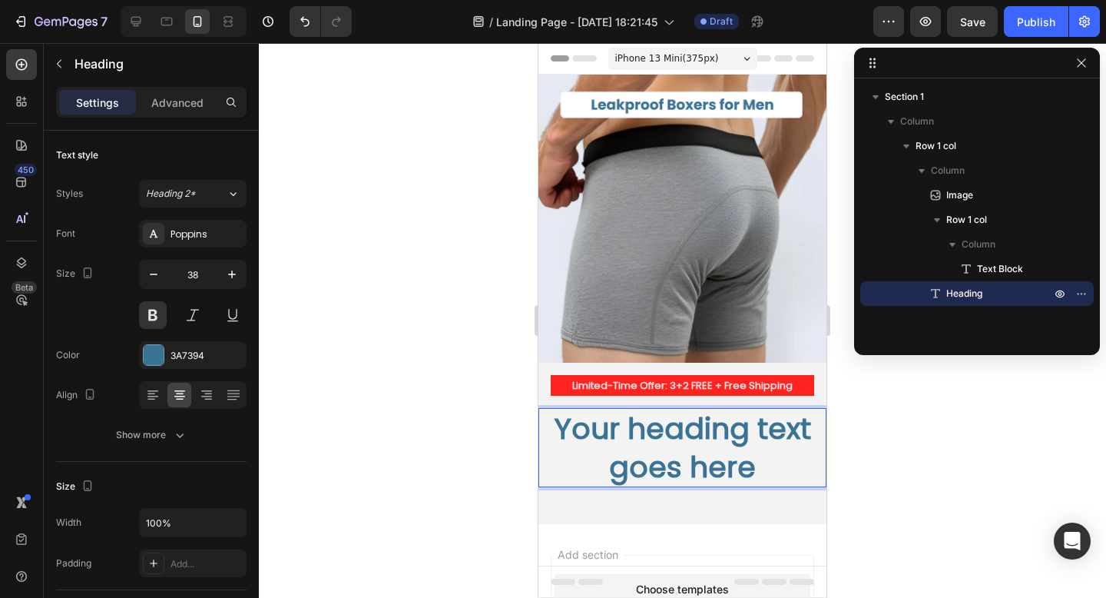
click at [764, 459] on p "Your heading text goes here" at bounding box center [682, 447] width 273 height 76
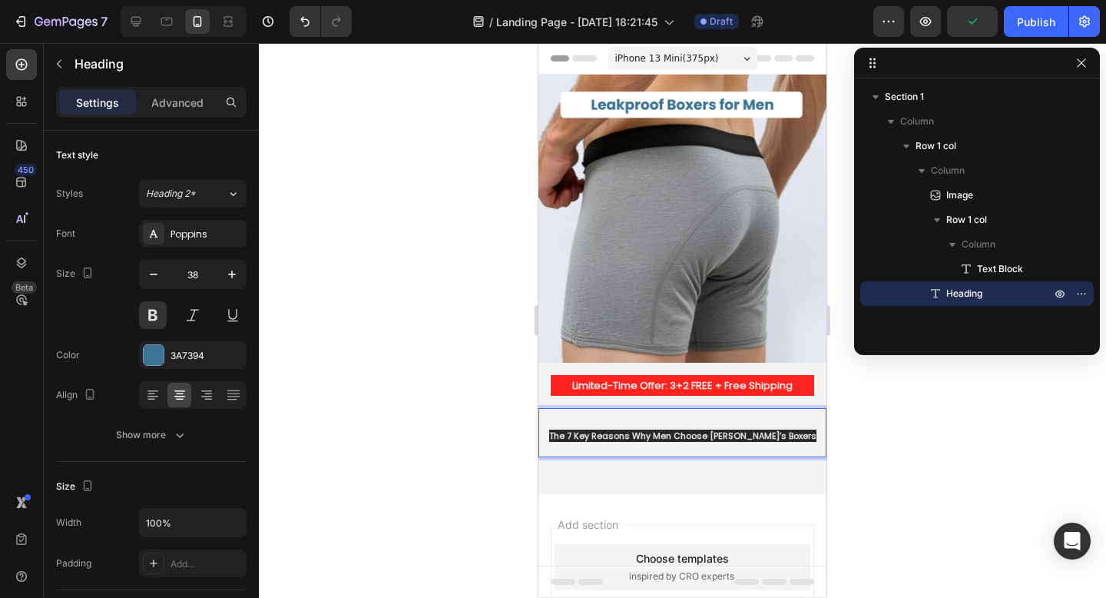
click at [608, 437] on span "The 7 Key Reasons Why Men Choose [PERSON_NAME]’s Boxers" at bounding box center [682, 435] width 267 height 12
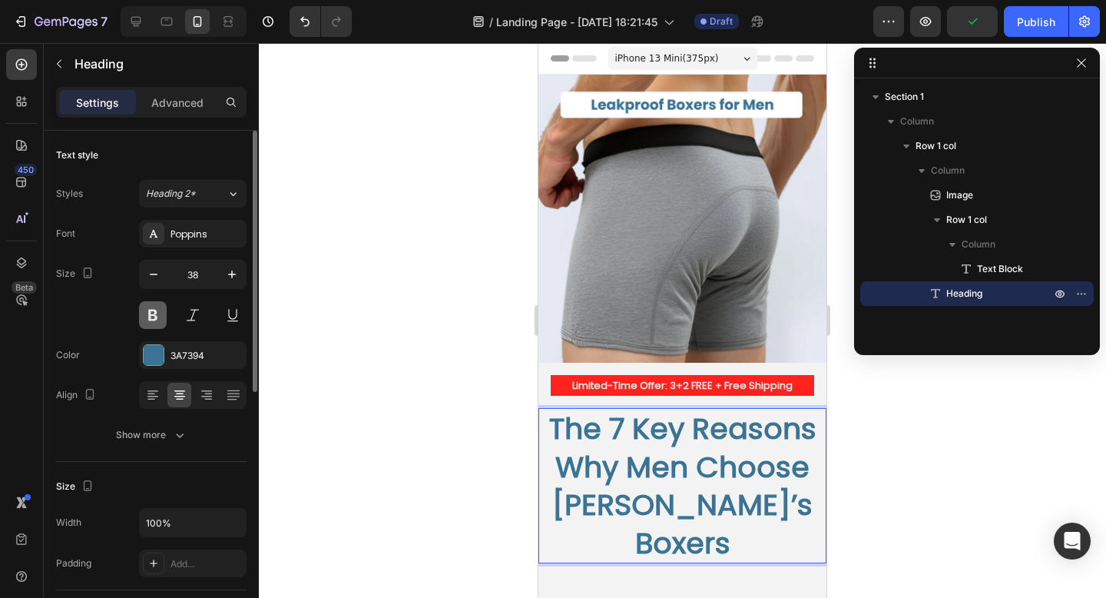
click at [159, 311] on button at bounding box center [153, 315] width 28 height 28
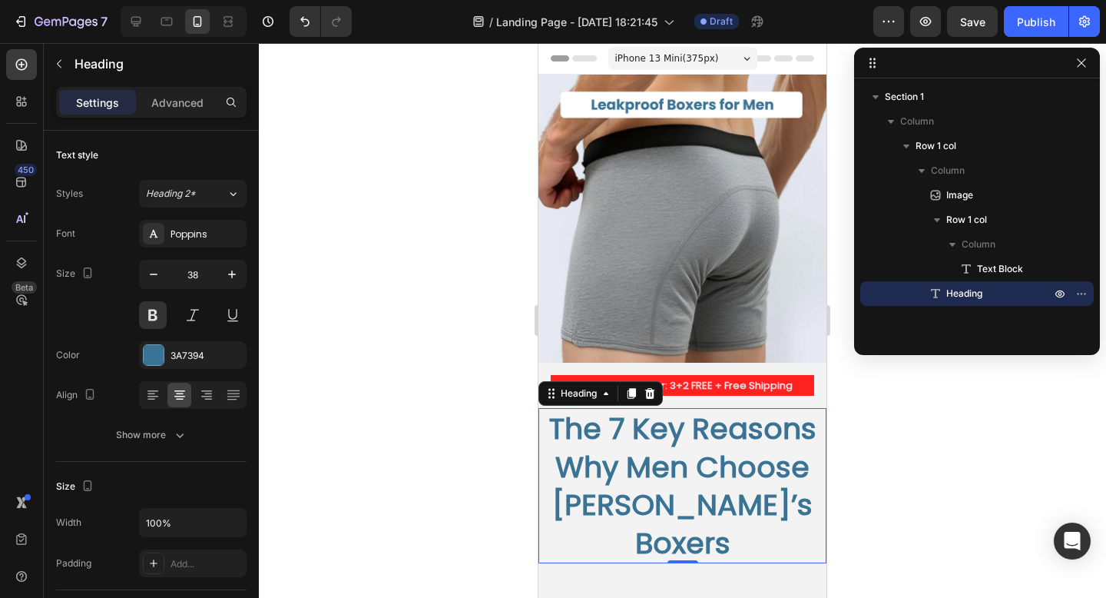
click at [662, 467] on strong "The 7 Key Reasons Why Men Choose [PERSON_NAME]’s Boxers" at bounding box center [682, 485] width 267 height 154
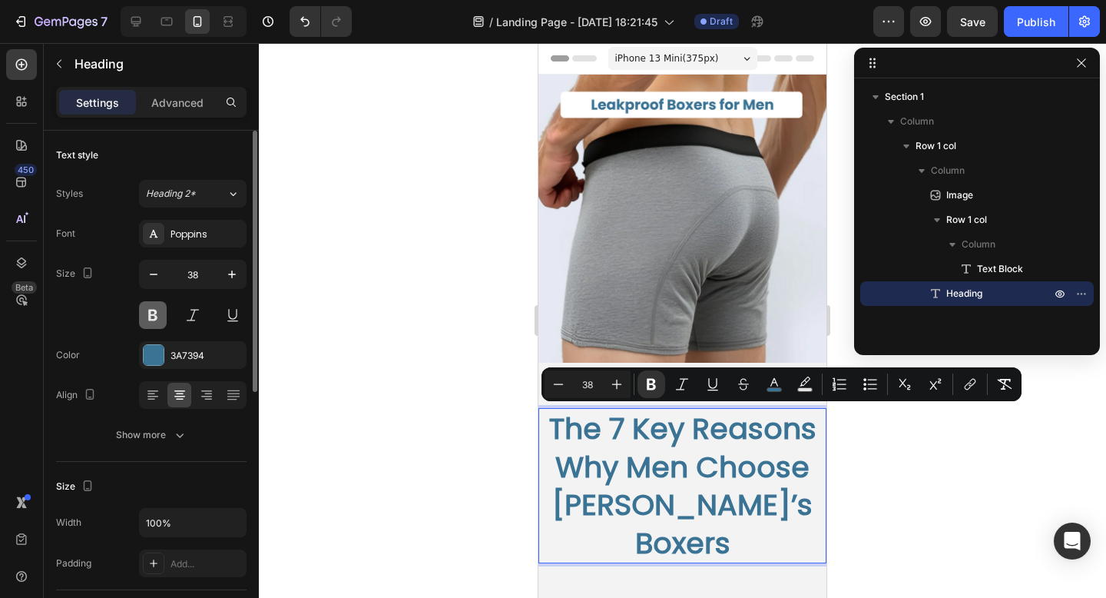
click at [156, 317] on button at bounding box center [153, 315] width 28 height 28
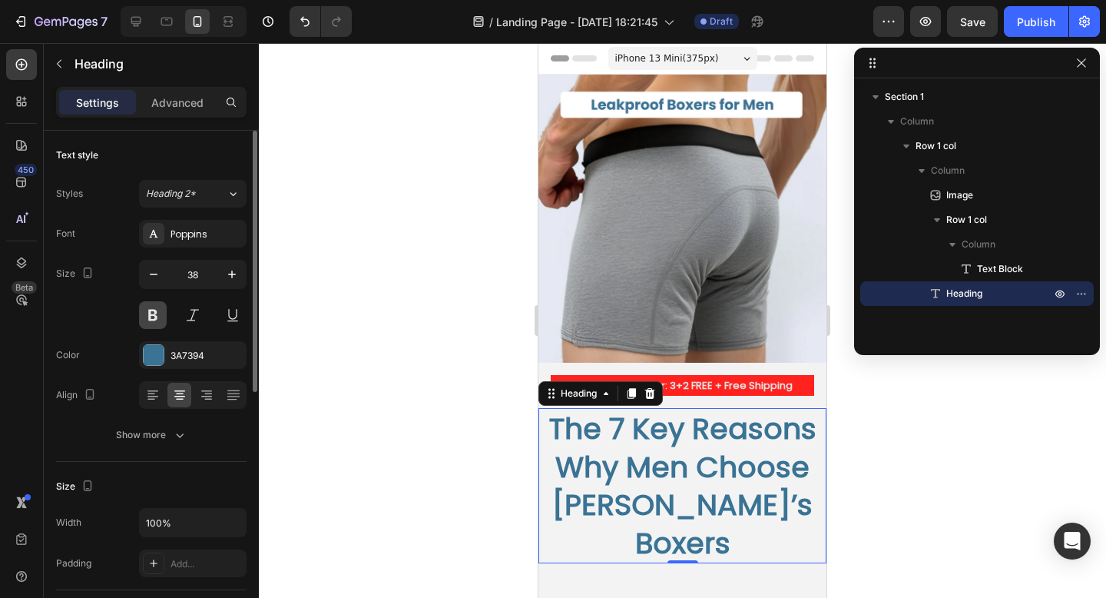
click at [156, 317] on button at bounding box center [153, 315] width 28 height 28
click at [704, 488] on strong "The 7 Key Reasons Why Men Choose [PERSON_NAME]’s Boxers" at bounding box center [682, 485] width 267 height 154
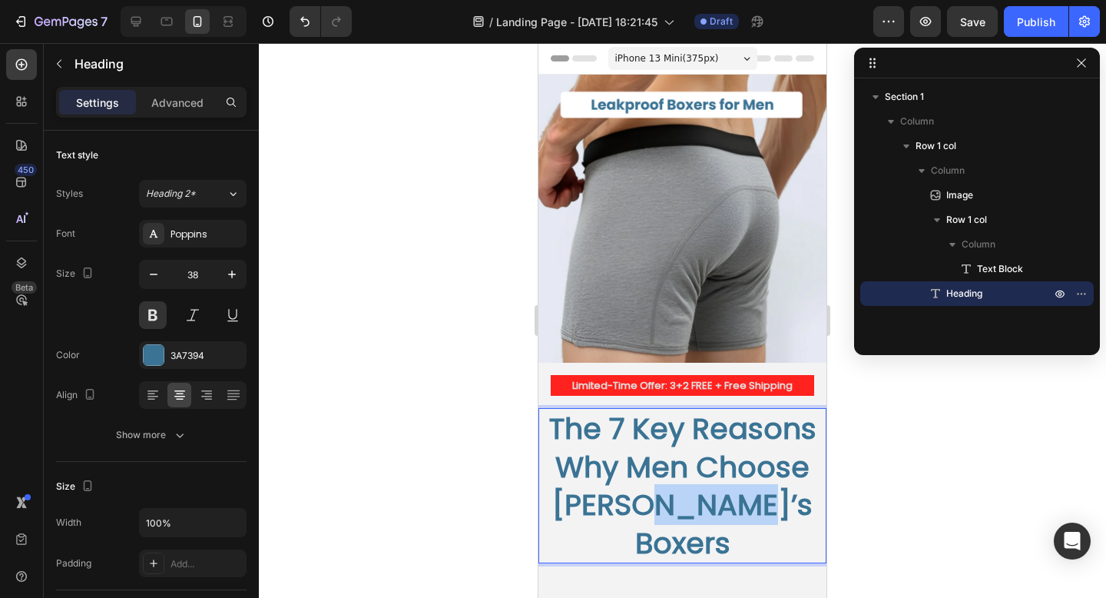
click at [704, 488] on strong "The 7 Key Reasons Why Men Choose [PERSON_NAME]’s Boxers" at bounding box center [682, 485] width 267 height 154
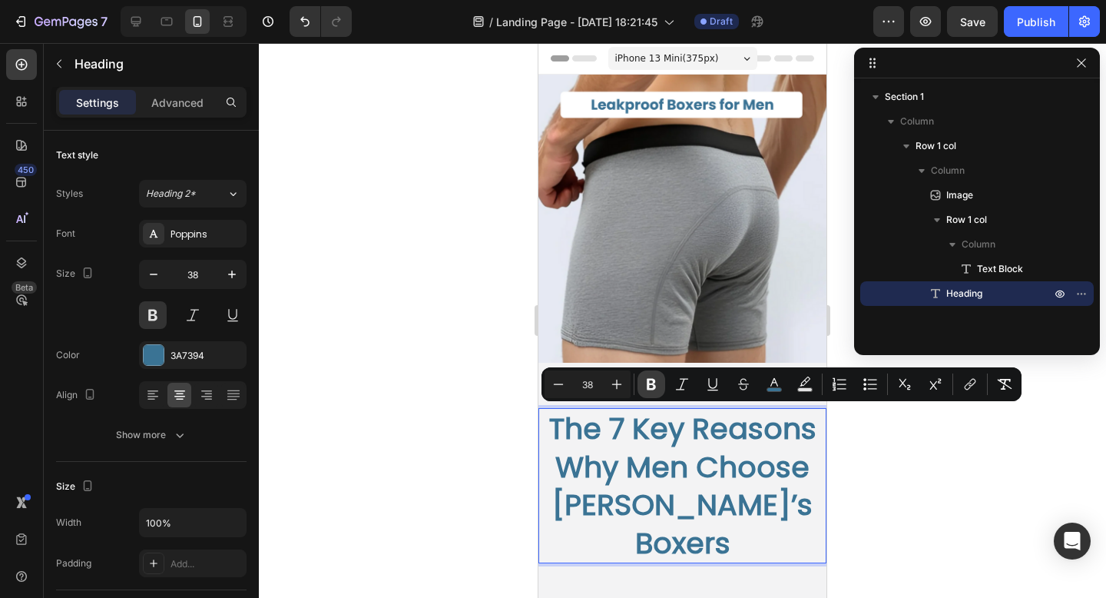
click at [653, 387] on icon "Editor contextual toolbar" at bounding box center [651, 385] width 9 height 12
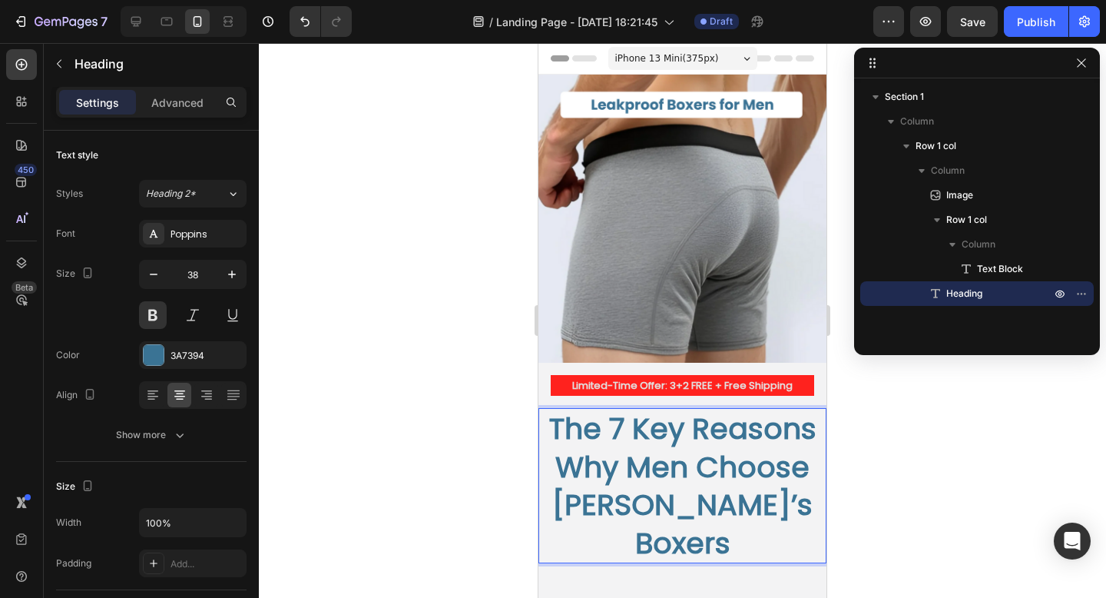
click at [655, 465] on span "The 7 Key Reasons Why Men Choose [PERSON_NAME]’s Boxers" at bounding box center [682, 485] width 267 height 154
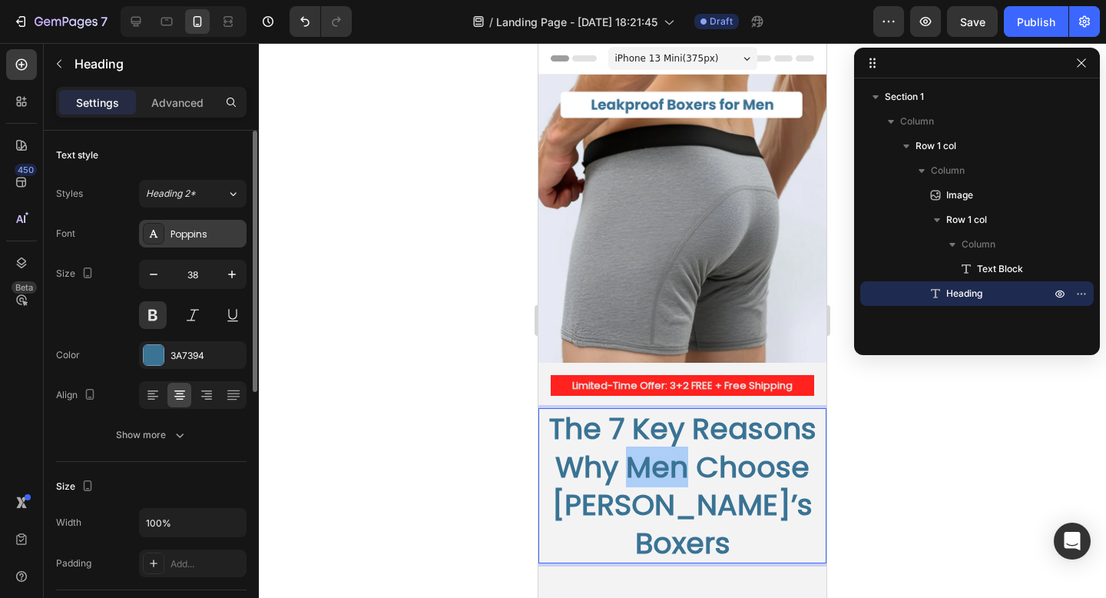
click at [183, 235] on div "Poppins" at bounding box center [207, 234] width 72 height 14
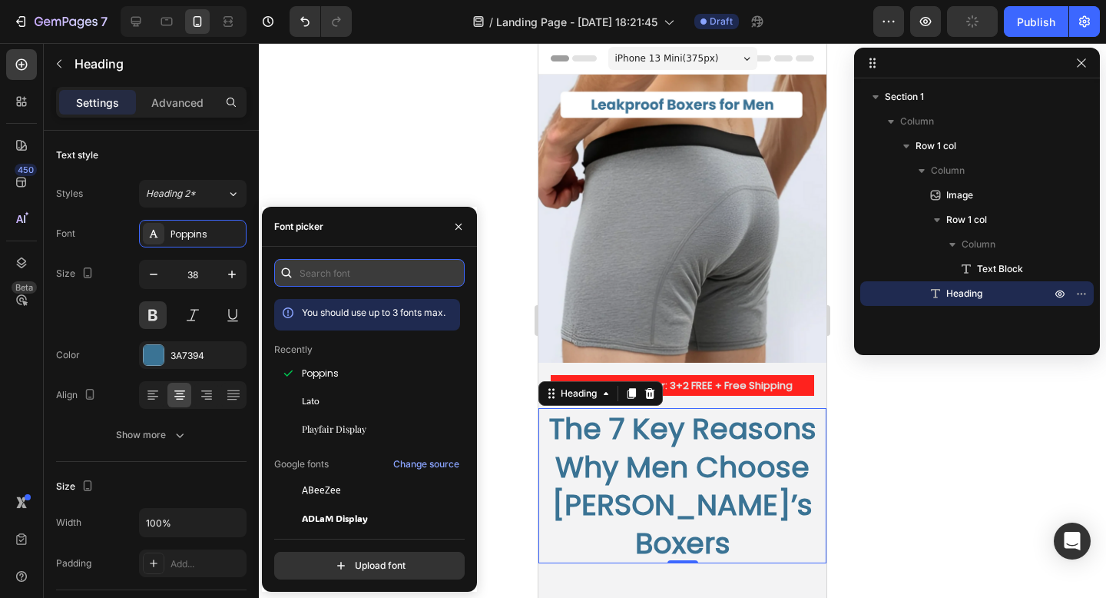
click at [332, 263] on input "text" at bounding box center [369, 273] width 190 height 28
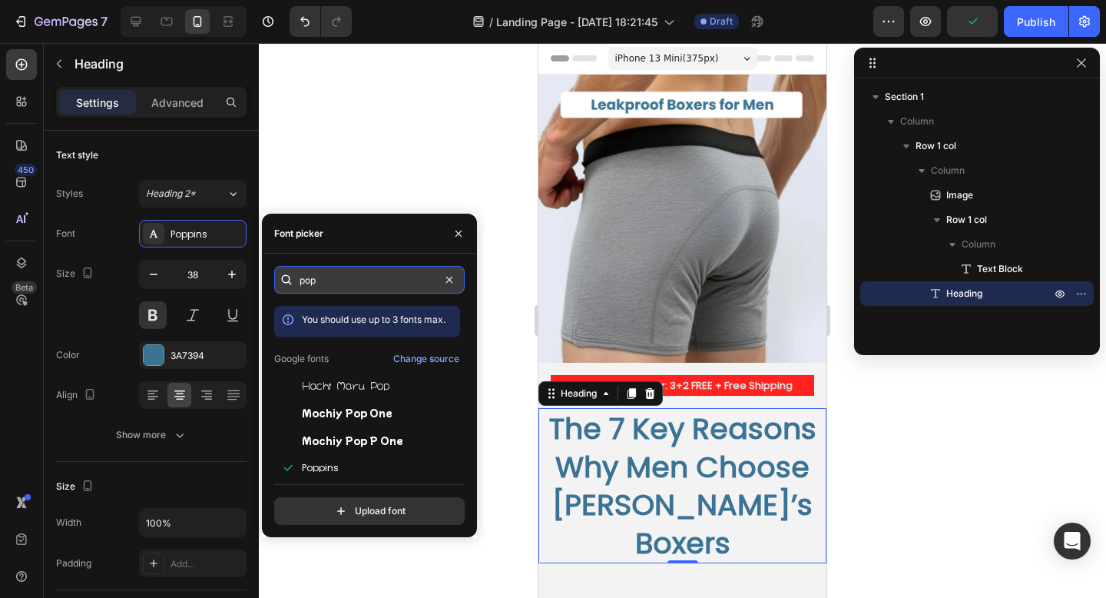
type input "popp"
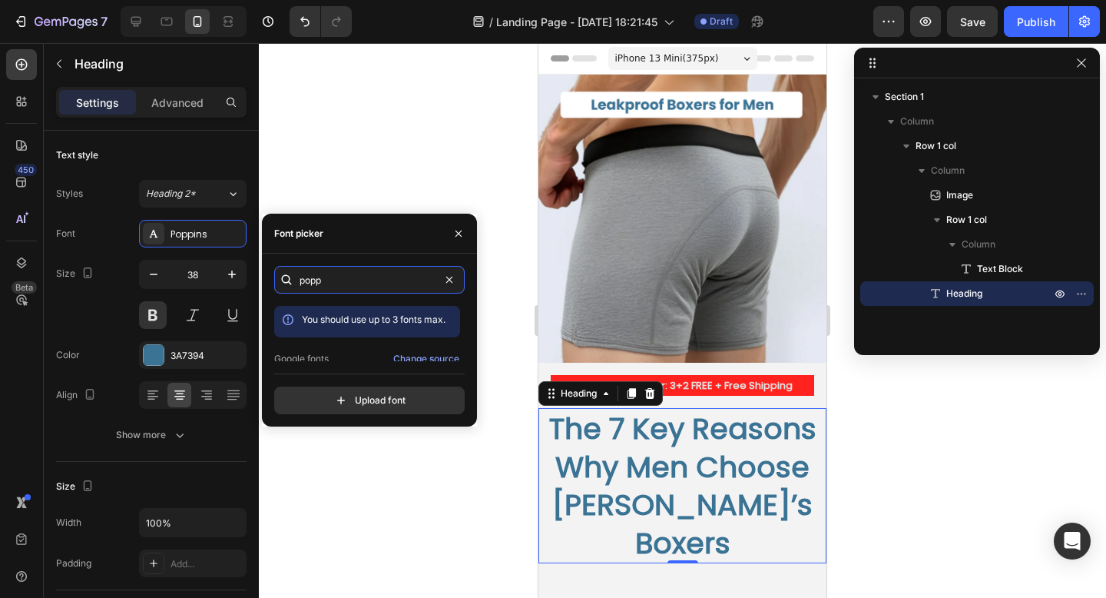
scroll to position [38, 0]
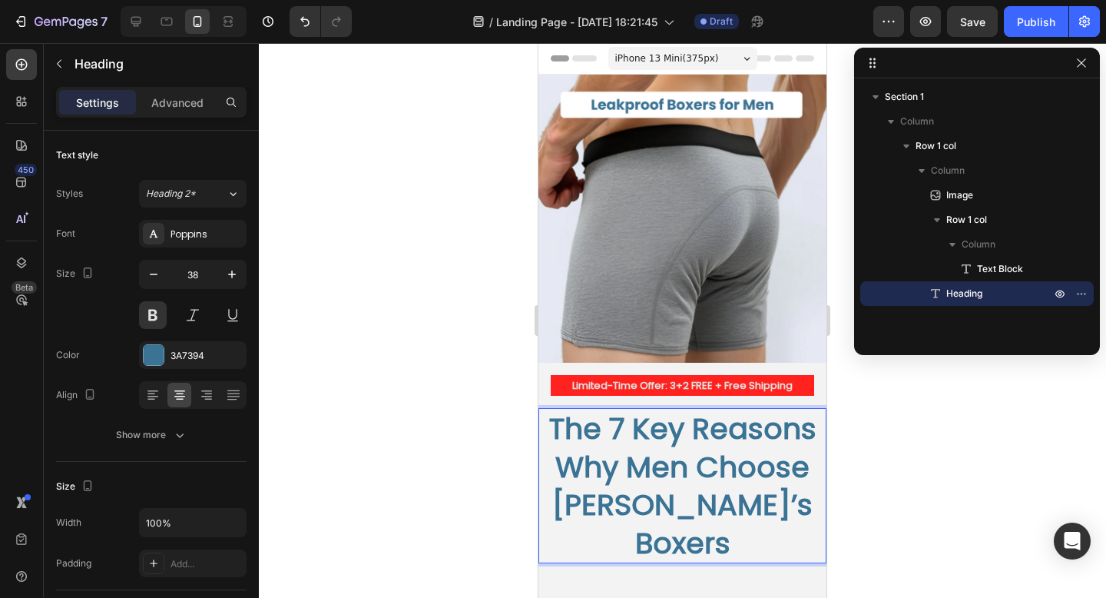
click at [697, 436] on span "The 7 Key Reasons Why Men Choose [PERSON_NAME]’s Boxers" at bounding box center [682, 485] width 267 height 154
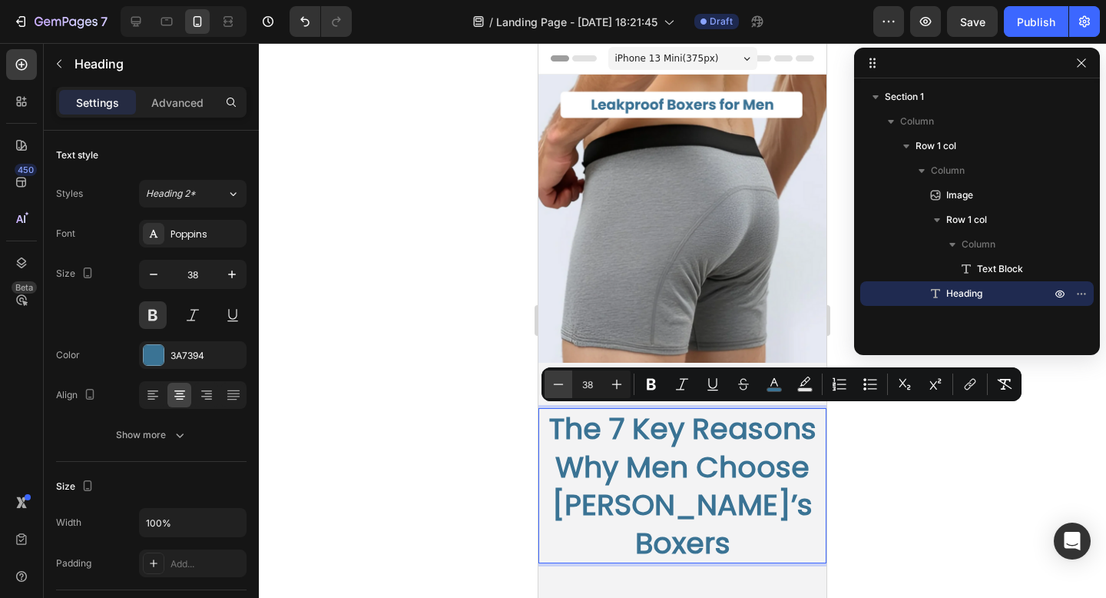
click at [555, 385] on icon "Editor contextual toolbar" at bounding box center [558, 383] width 15 height 15
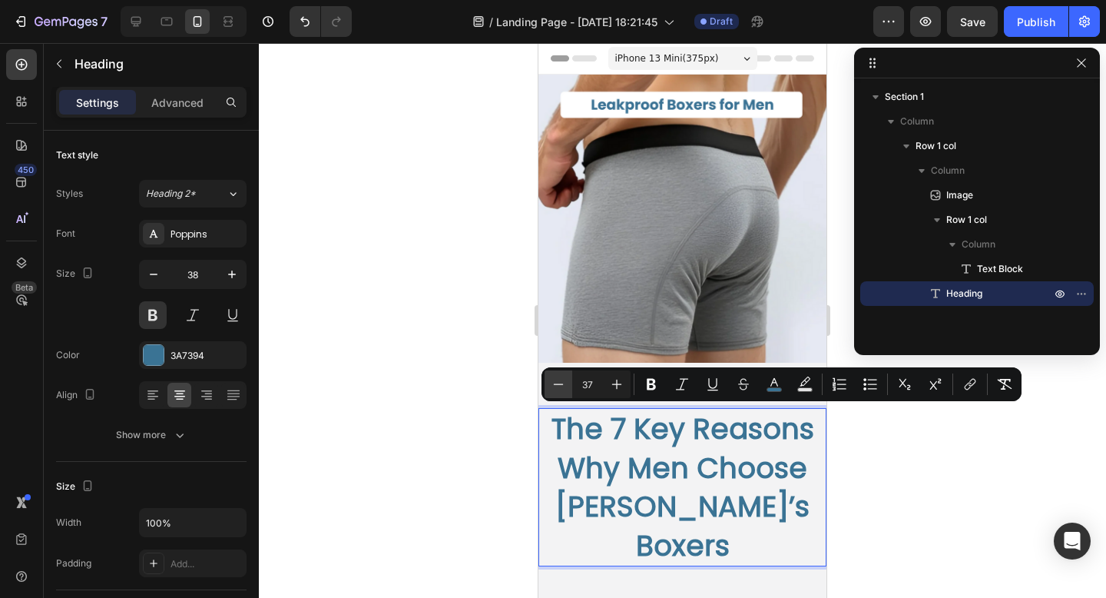
click at [555, 385] on icon "Editor contextual toolbar" at bounding box center [558, 383] width 15 height 15
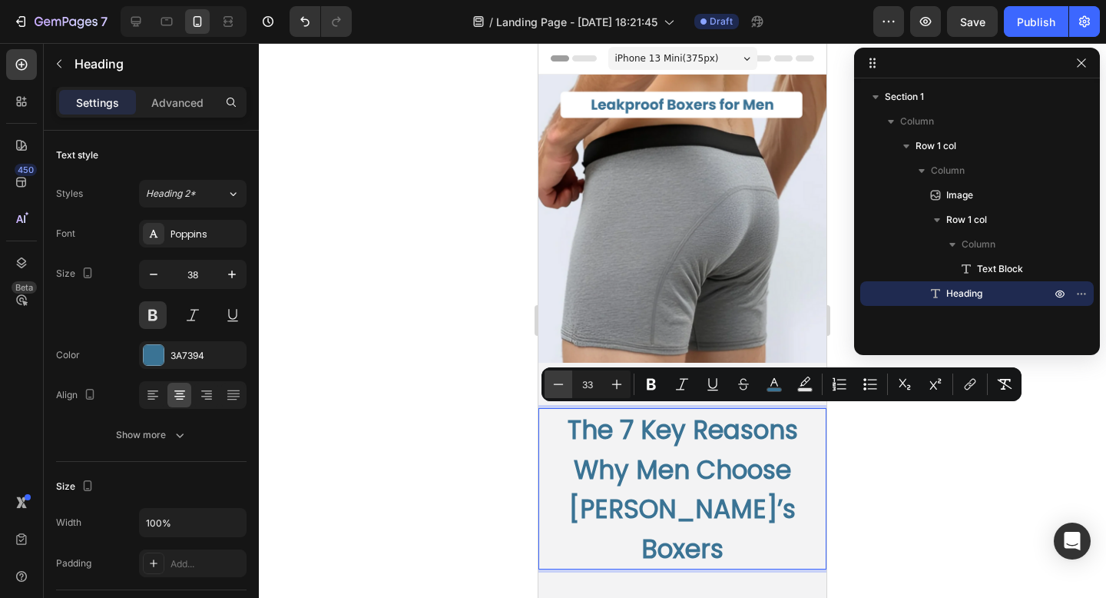
click at [555, 385] on icon "Editor contextual toolbar" at bounding box center [558, 383] width 15 height 15
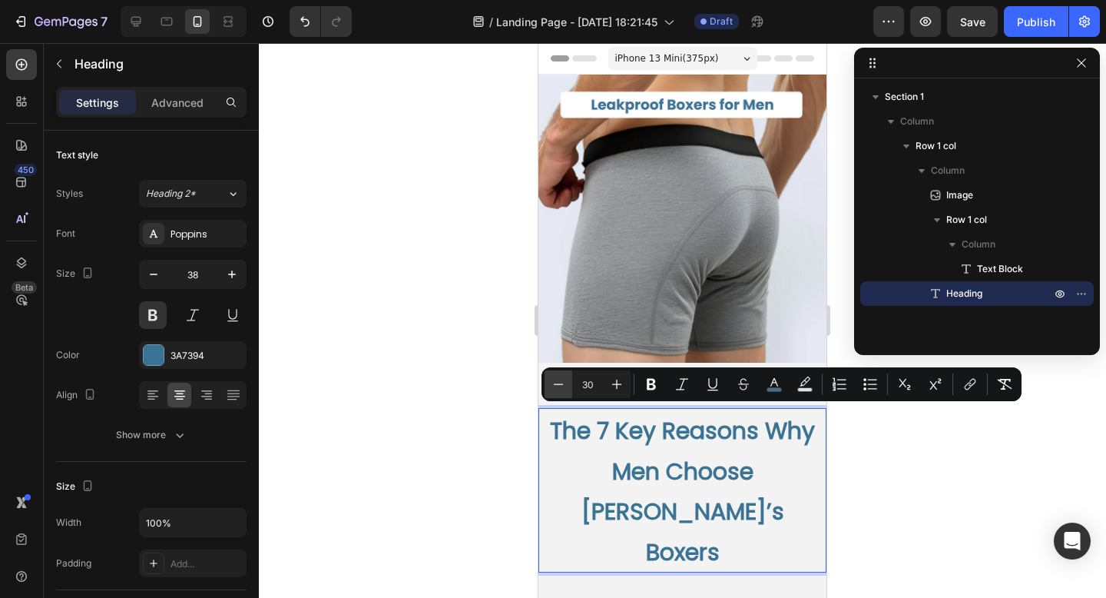
click at [555, 385] on icon "Editor contextual toolbar" at bounding box center [558, 383] width 15 height 15
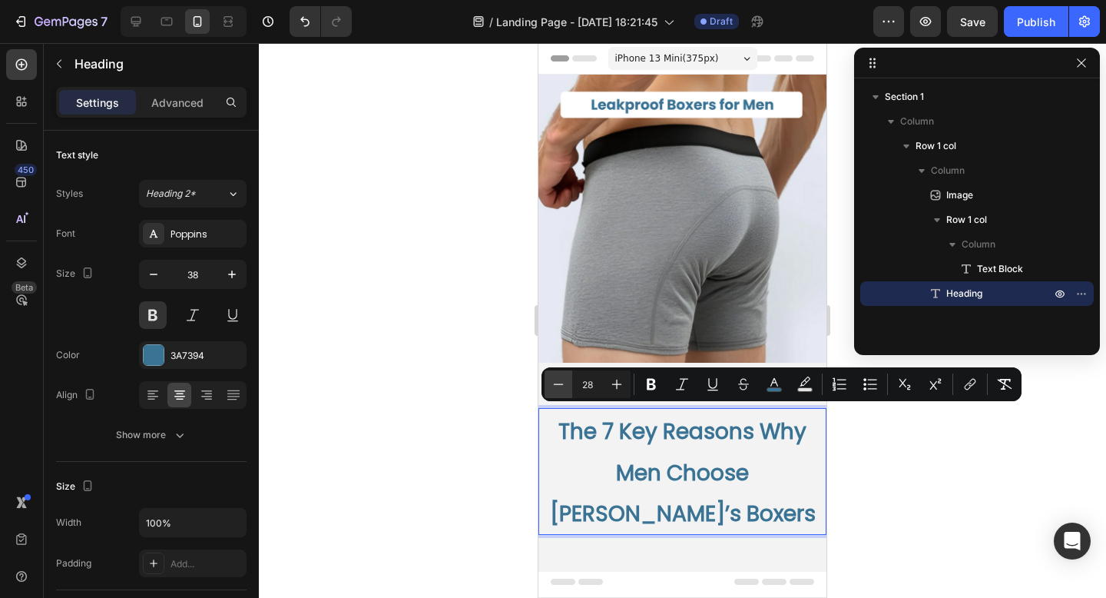
click at [555, 385] on icon "Editor contextual toolbar" at bounding box center [558, 383] width 15 height 15
type input "27"
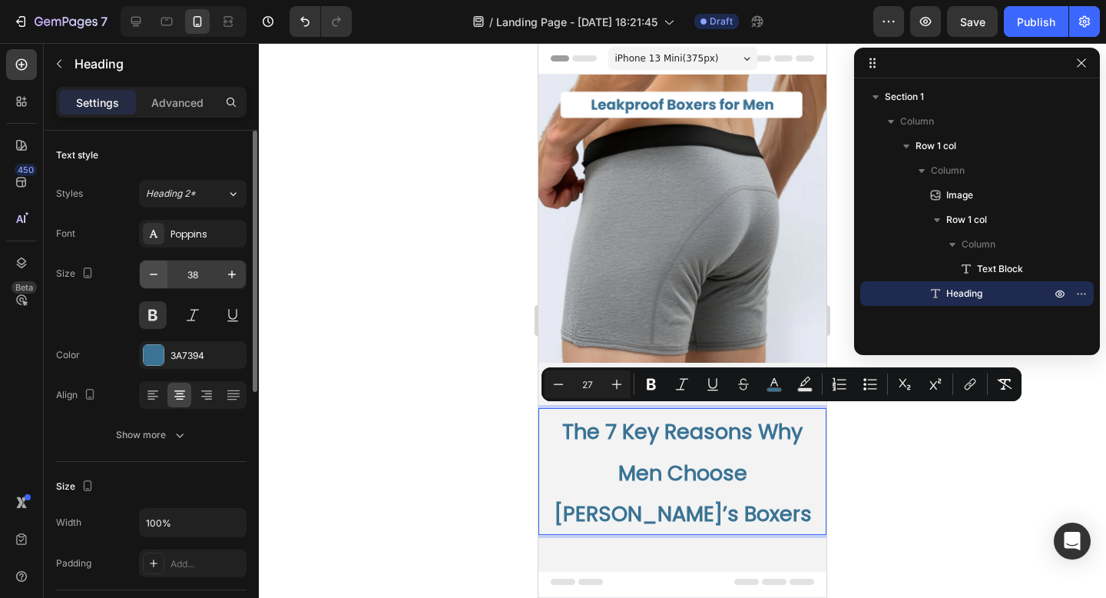
click at [153, 282] on button "button" at bounding box center [154, 274] width 28 height 28
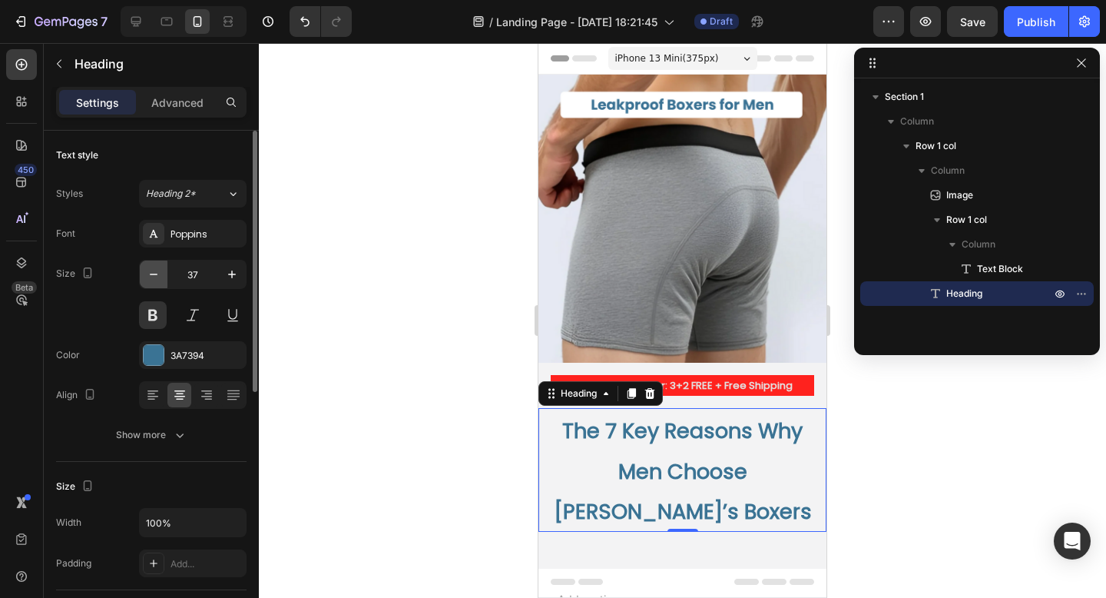
click at [153, 282] on button "button" at bounding box center [154, 274] width 28 height 28
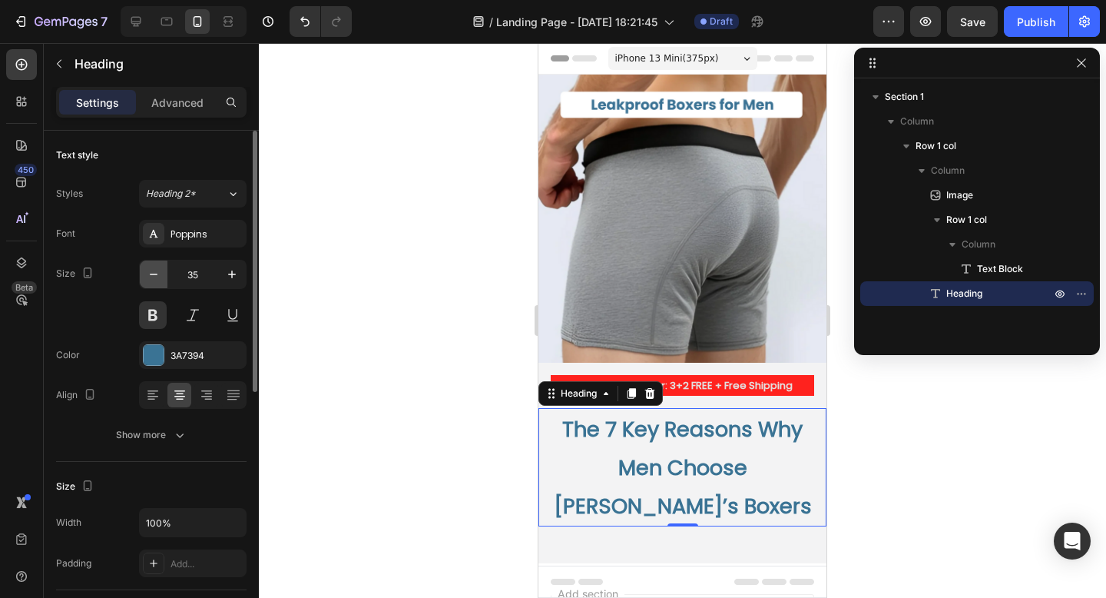
click at [153, 282] on button "button" at bounding box center [154, 274] width 28 height 28
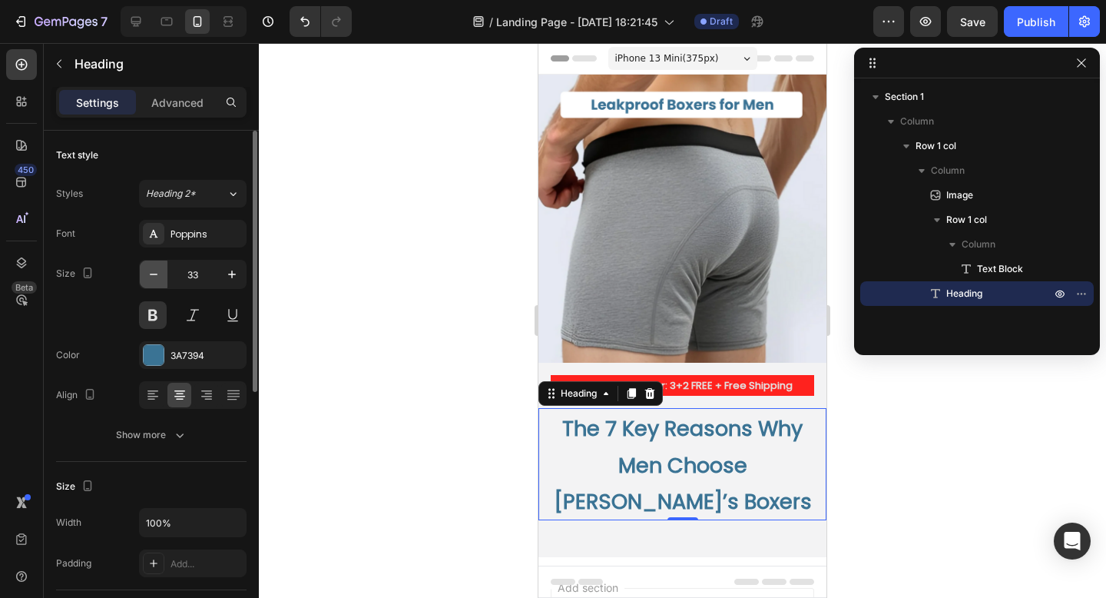
click at [153, 282] on button "button" at bounding box center [154, 274] width 28 height 28
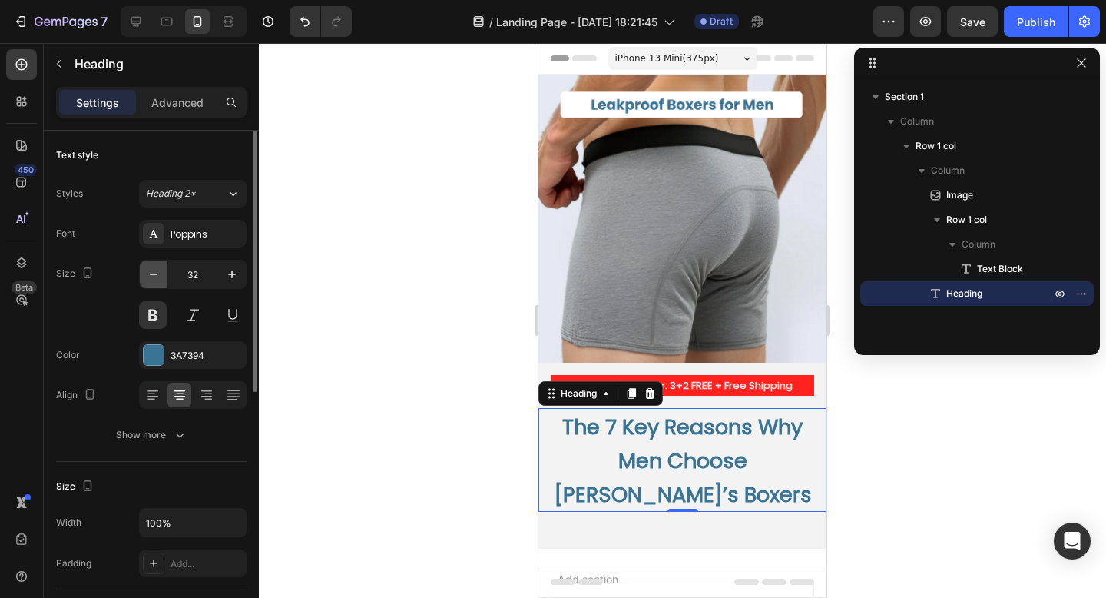
click at [153, 282] on button "button" at bounding box center [154, 274] width 28 height 28
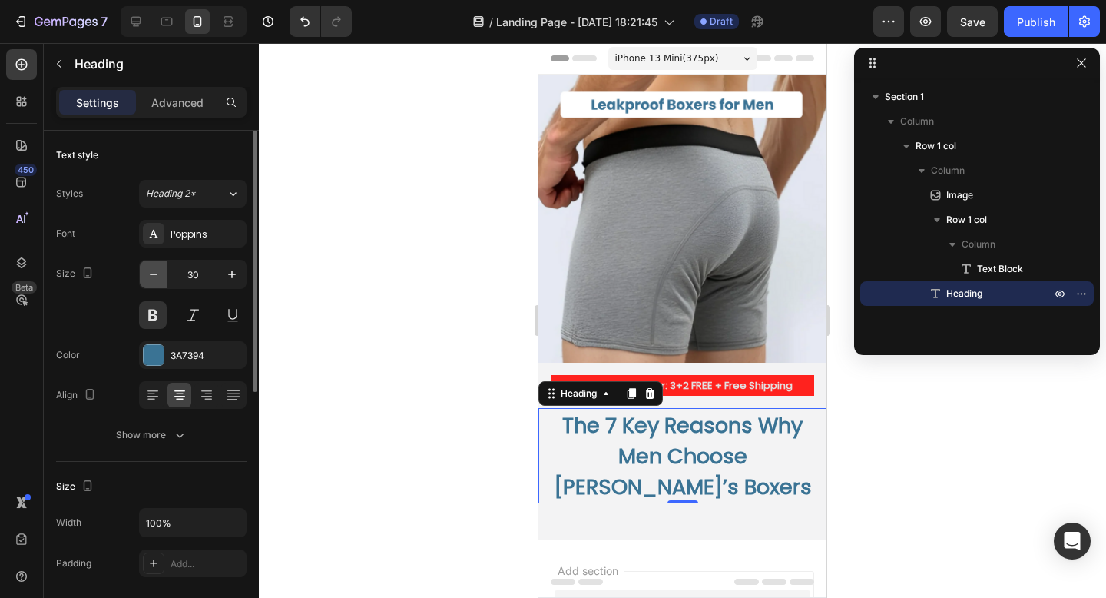
type input "29"
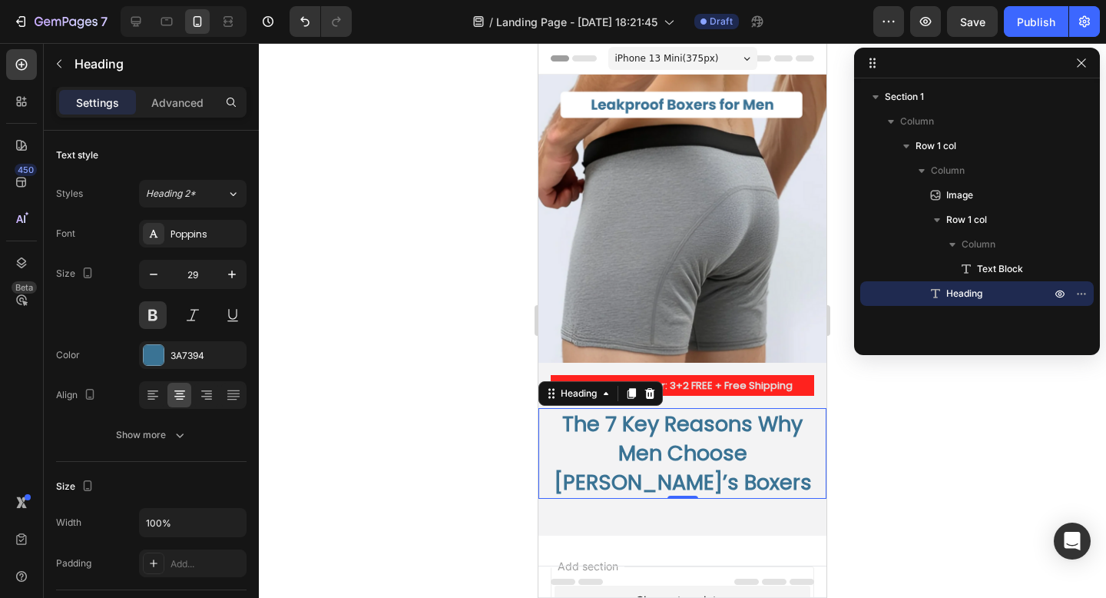
click at [669, 444] on span "The 7 Key Reasons Why Men Choose [PERSON_NAME]’s Boxers" at bounding box center [683, 452] width 258 height 86
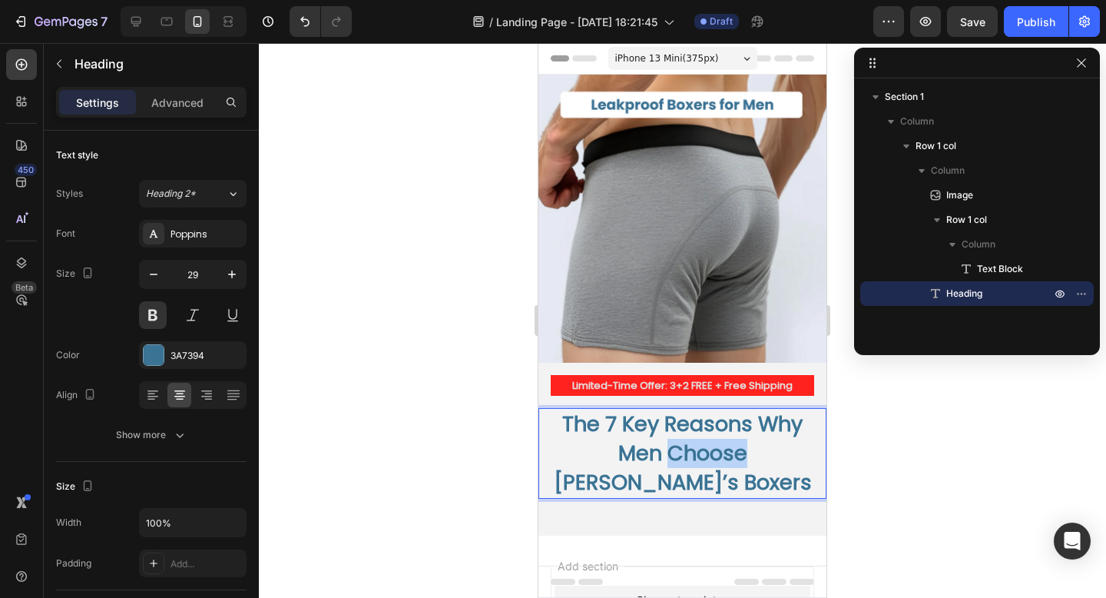
click at [669, 444] on span "The 7 Key Reasons Why Men Choose [PERSON_NAME]’s Boxers" at bounding box center [683, 452] width 258 height 86
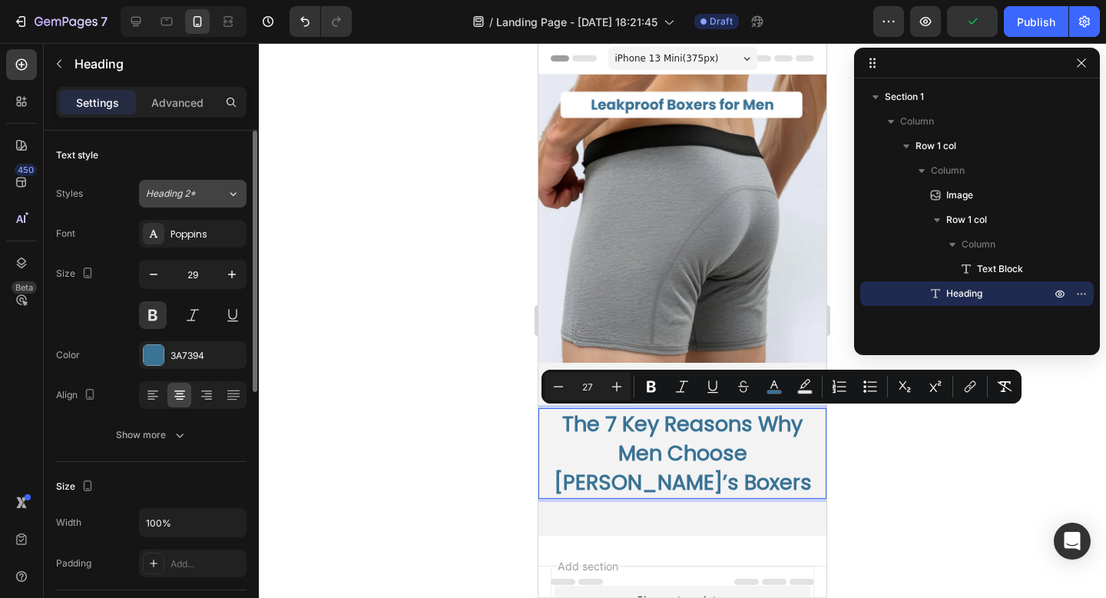
click at [194, 198] on span "Heading 2*" at bounding box center [171, 194] width 50 height 14
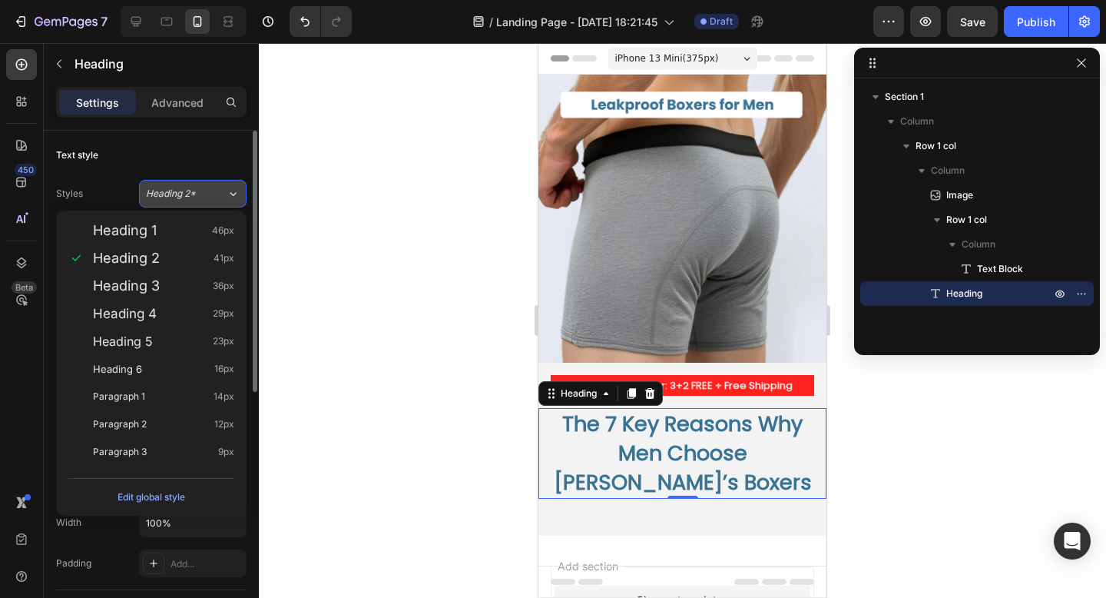
click at [194, 198] on span "Heading 2*" at bounding box center [171, 194] width 50 height 14
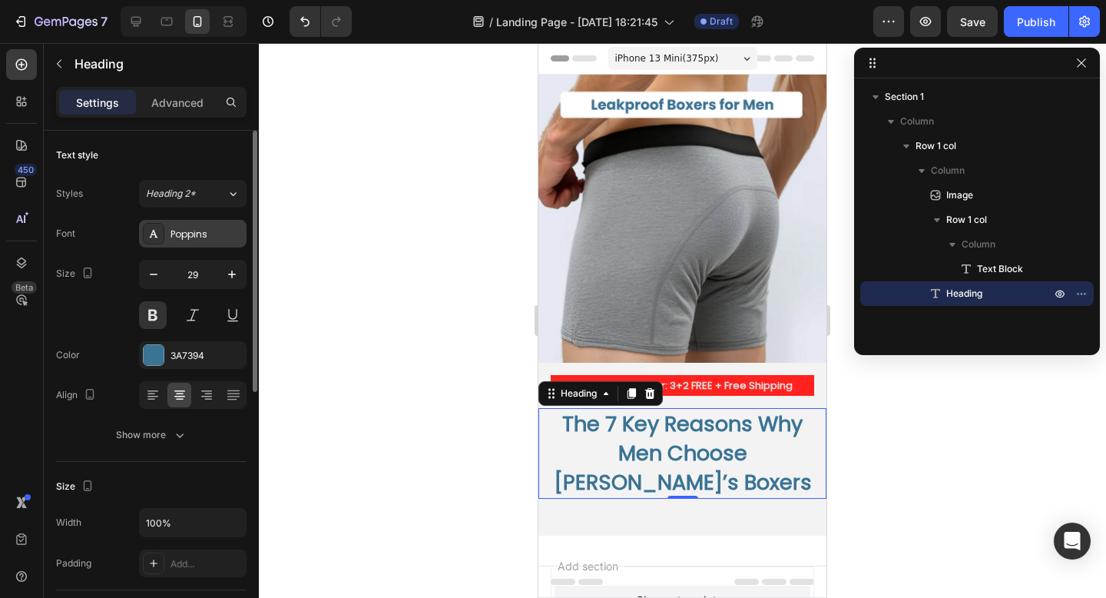
click at [197, 231] on div "Poppins" at bounding box center [207, 234] width 72 height 14
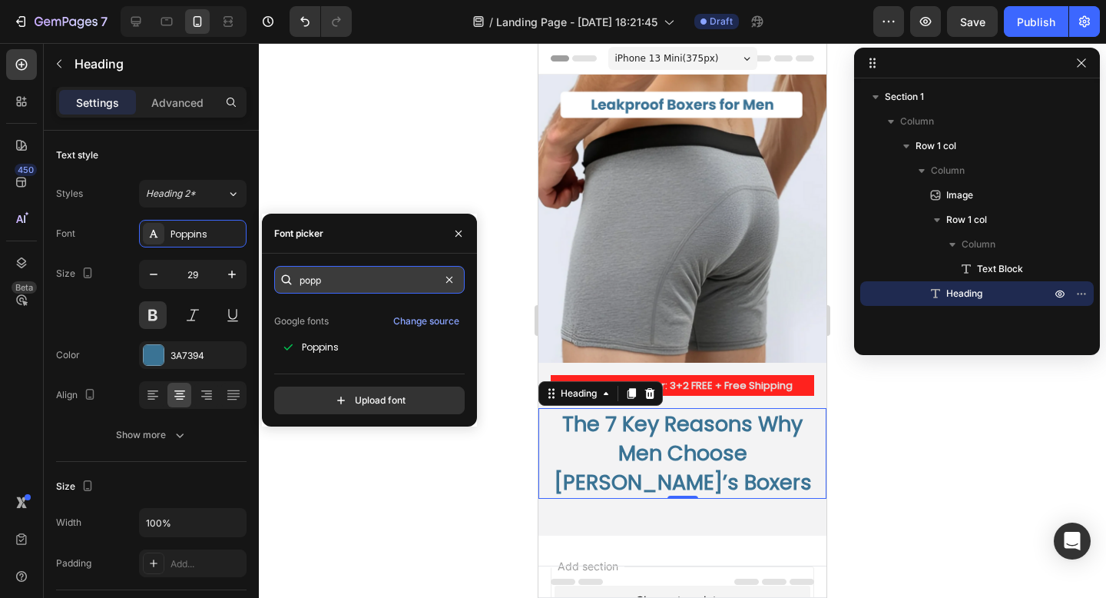
click at [402, 273] on input "popp" at bounding box center [369, 280] width 190 height 28
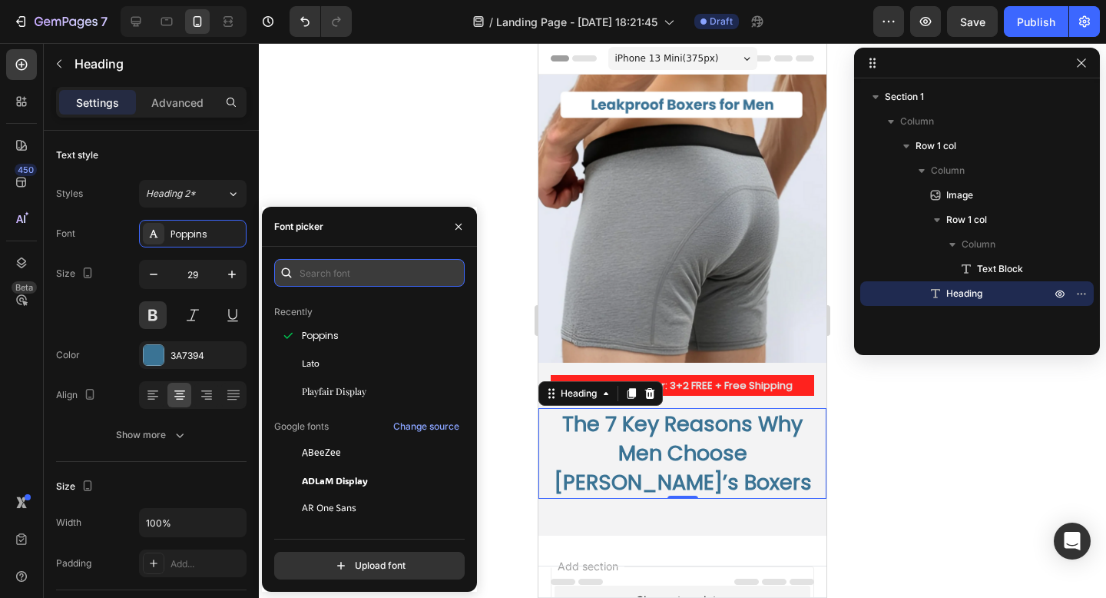
scroll to position [0, 0]
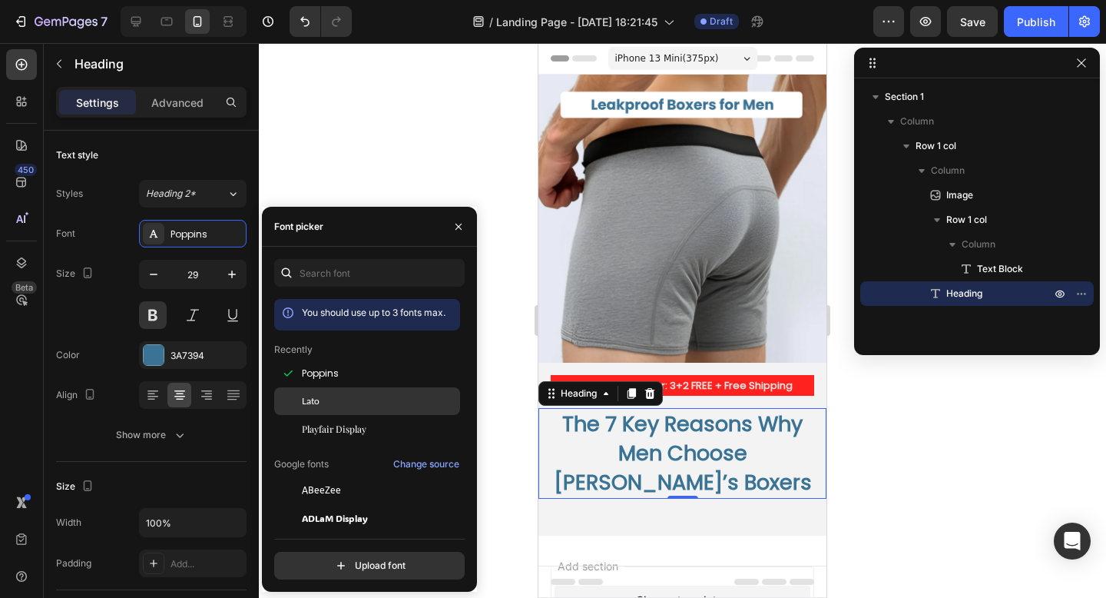
click at [338, 396] on div "Lato" at bounding box center [379, 401] width 155 height 14
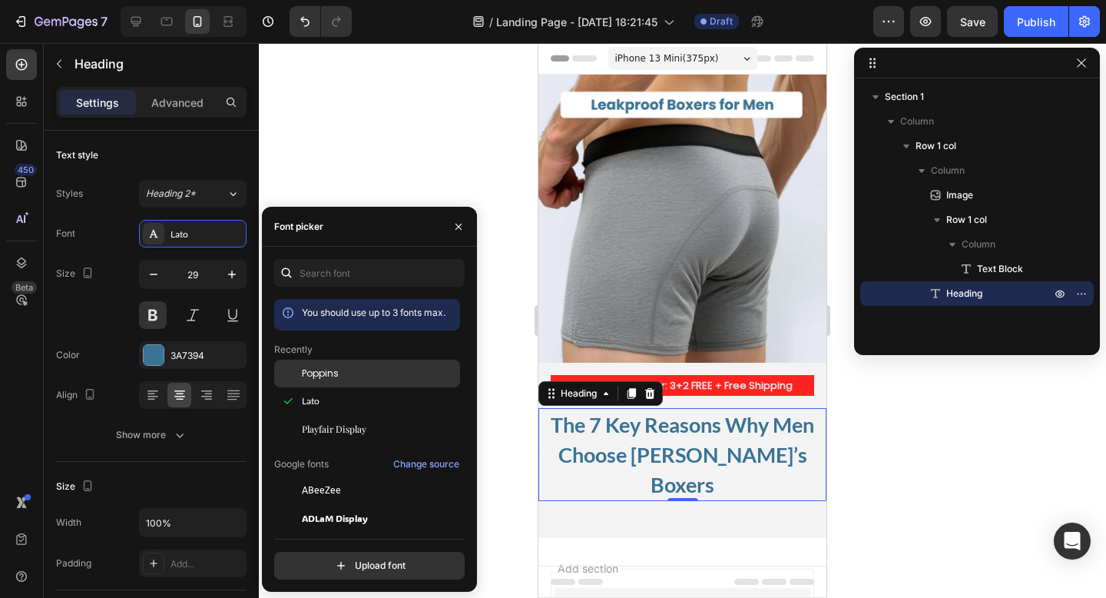
click at [332, 371] on span "Poppins" at bounding box center [320, 373] width 37 height 14
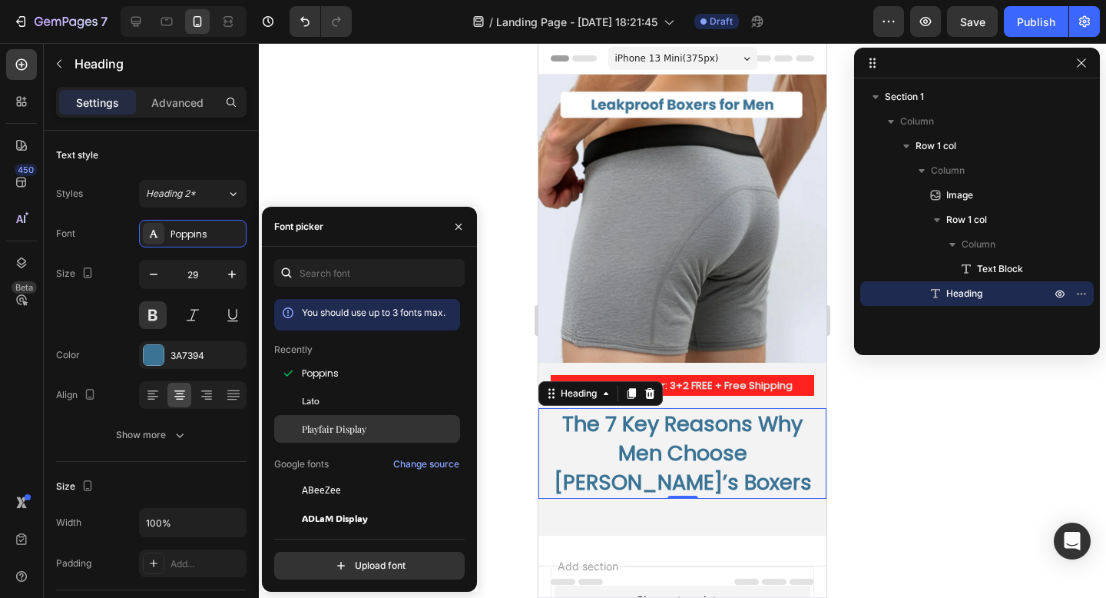
click at [374, 426] on div "Playfair Display" at bounding box center [379, 429] width 155 height 14
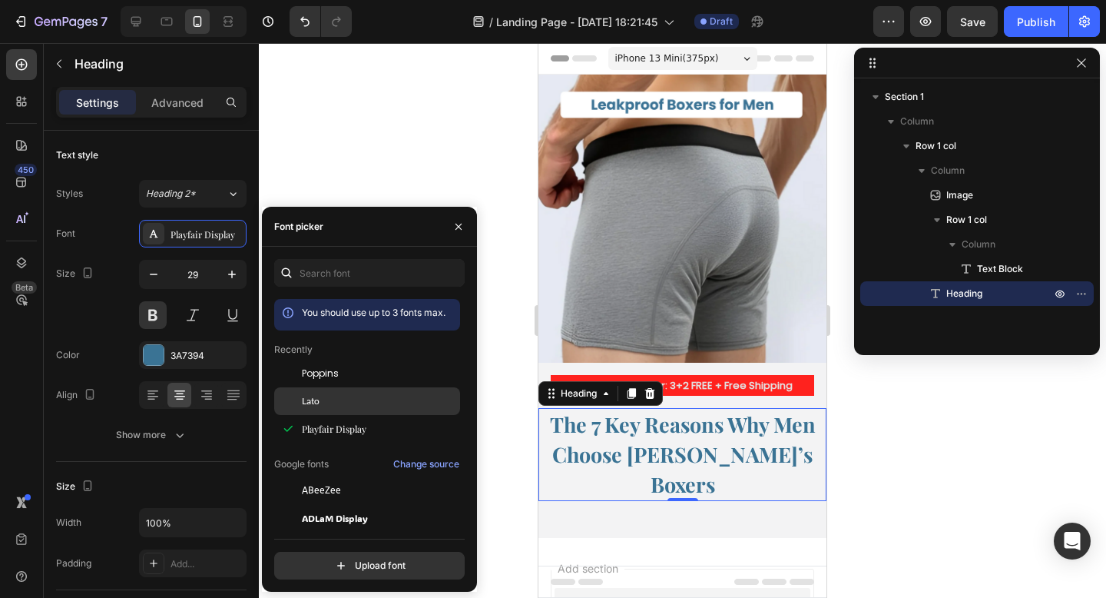
click at [364, 398] on div "Lato" at bounding box center [379, 401] width 155 height 14
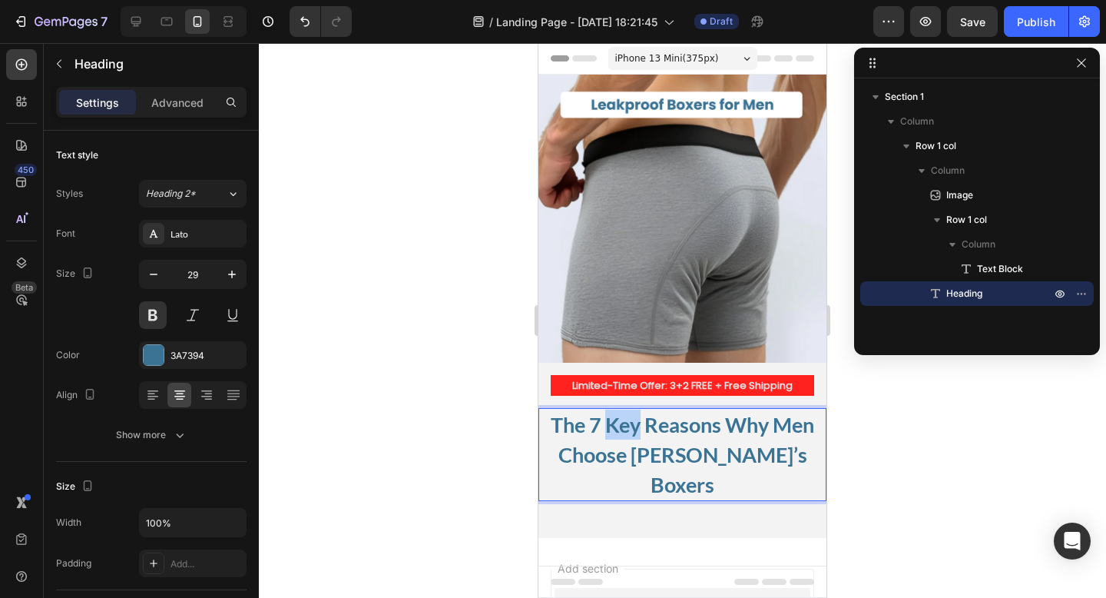
click at [616, 437] on span "The 7 Key Reasons Why Men Choose [PERSON_NAME]’s Boxers" at bounding box center [682, 454] width 263 height 84
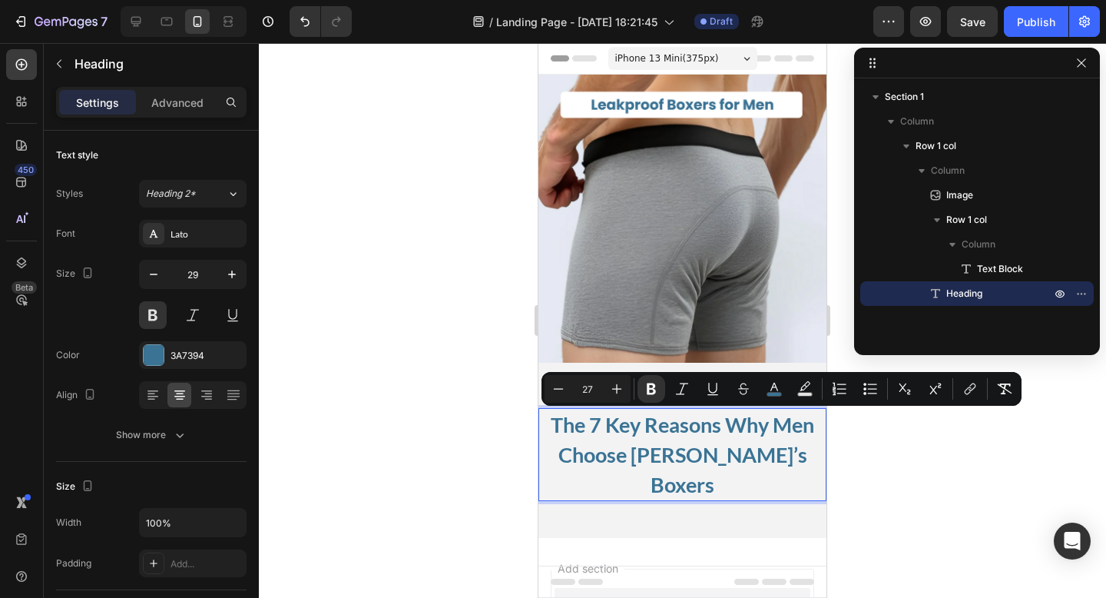
click at [848, 467] on div at bounding box center [682, 320] width 847 height 555
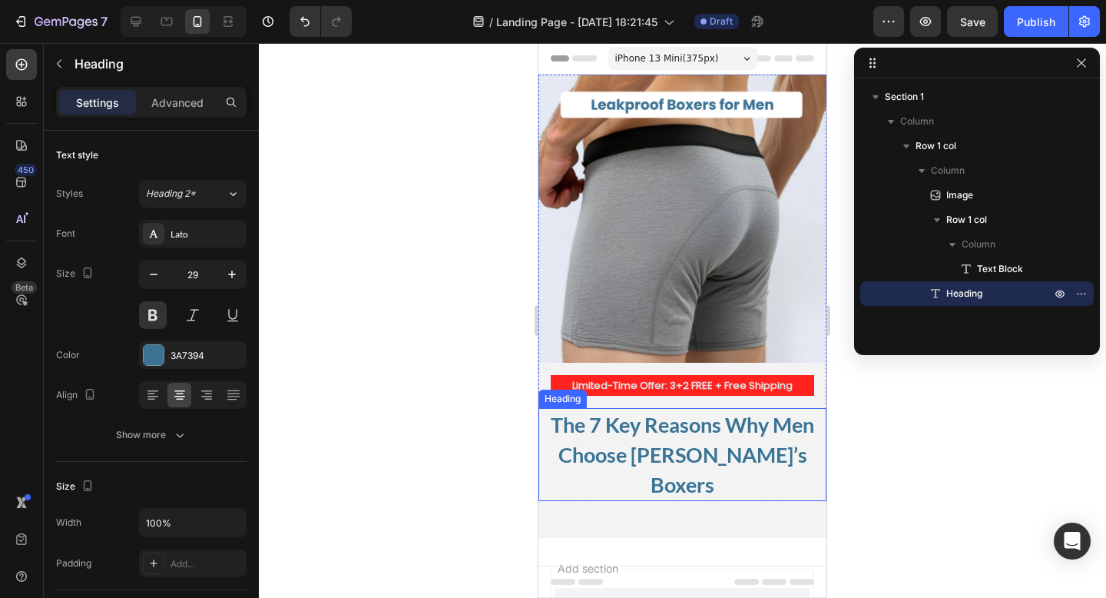
click at [723, 434] on strong "The 7 Key Reasons Why Men Choose [PERSON_NAME]’s Boxers" at bounding box center [682, 454] width 263 height 84
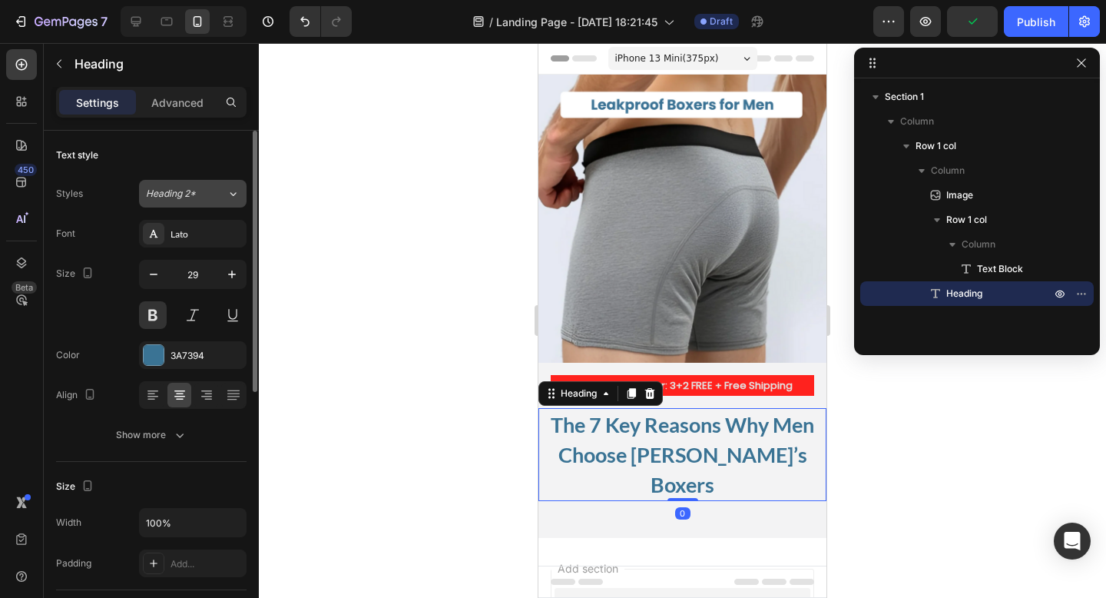
click at [200, 193] on div "Heading 2*" at bounding box center [177, 194] width 62 height 14
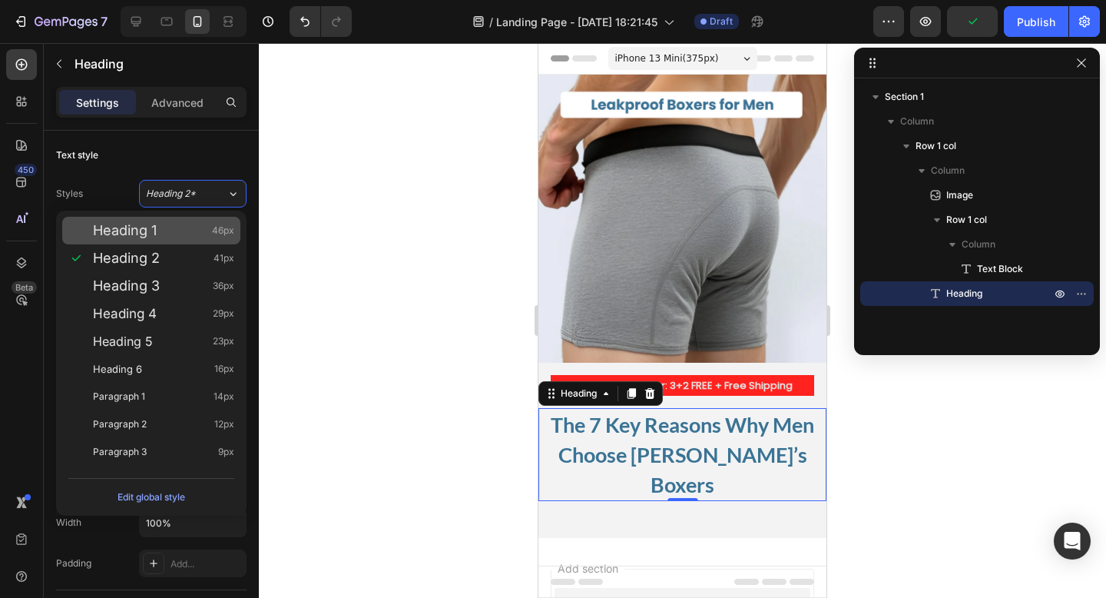
click at [191, 239] on div "Heading 1 46px" at bounding box center [151, 231] width 178 height 28
type input "46"
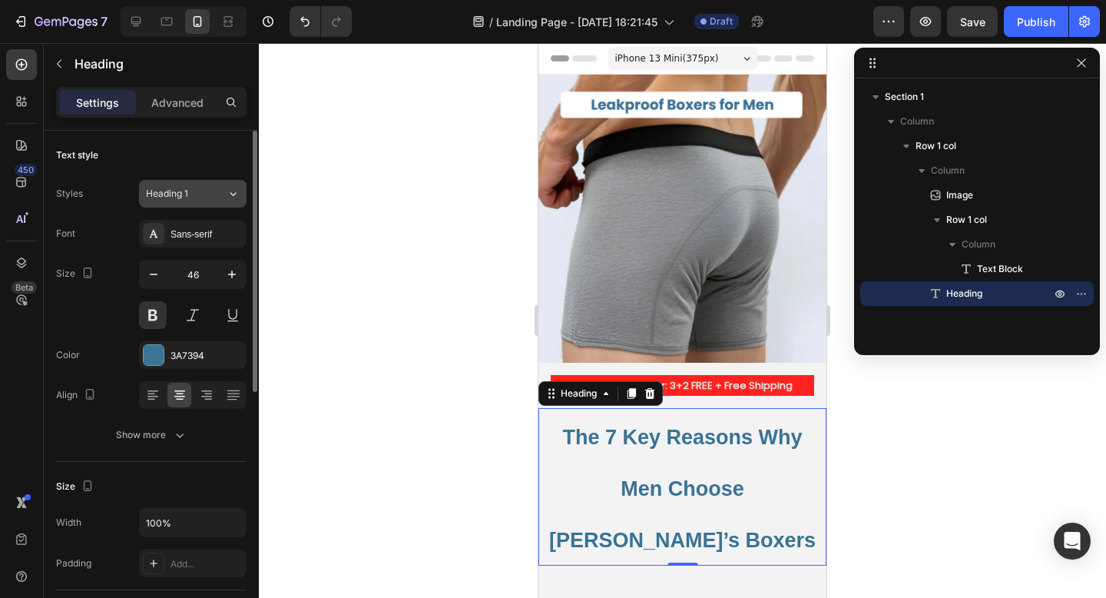
click at [197, 193] on div "Heading 1" at bounding box center [177, 194] width 62 height 14
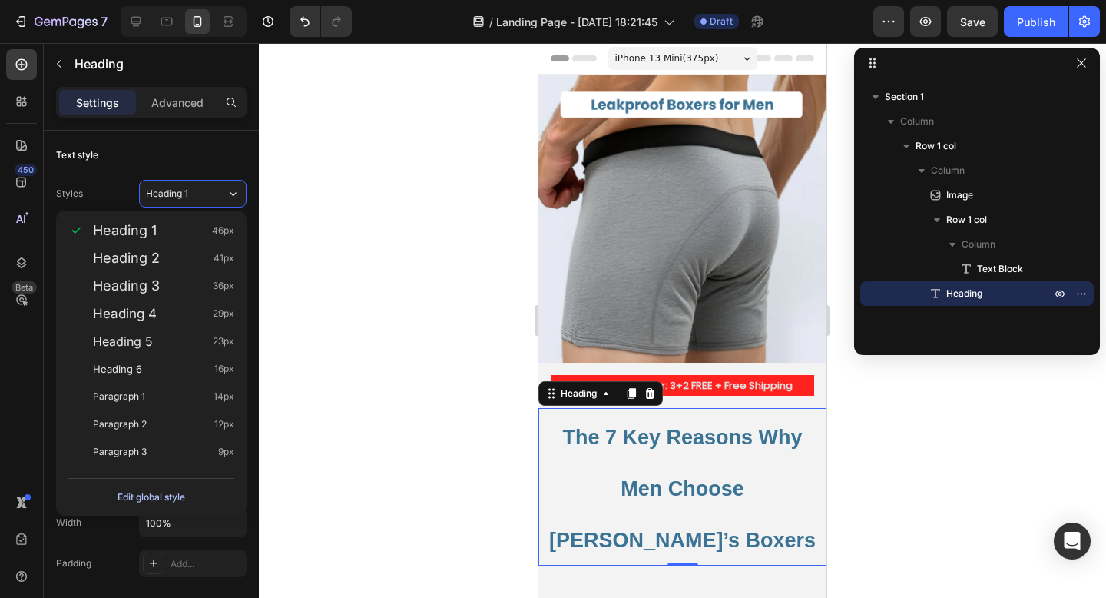
click at [148, 503] on div "Edit global style" at bounding box center [152, 497] width 68 height 18
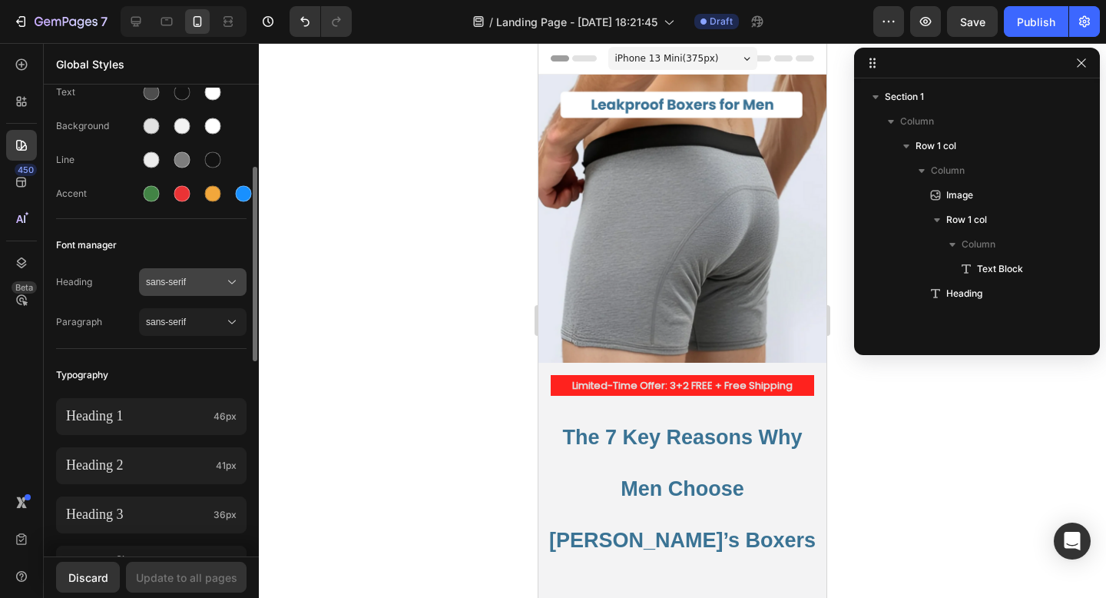
scroll to position [141, 0]
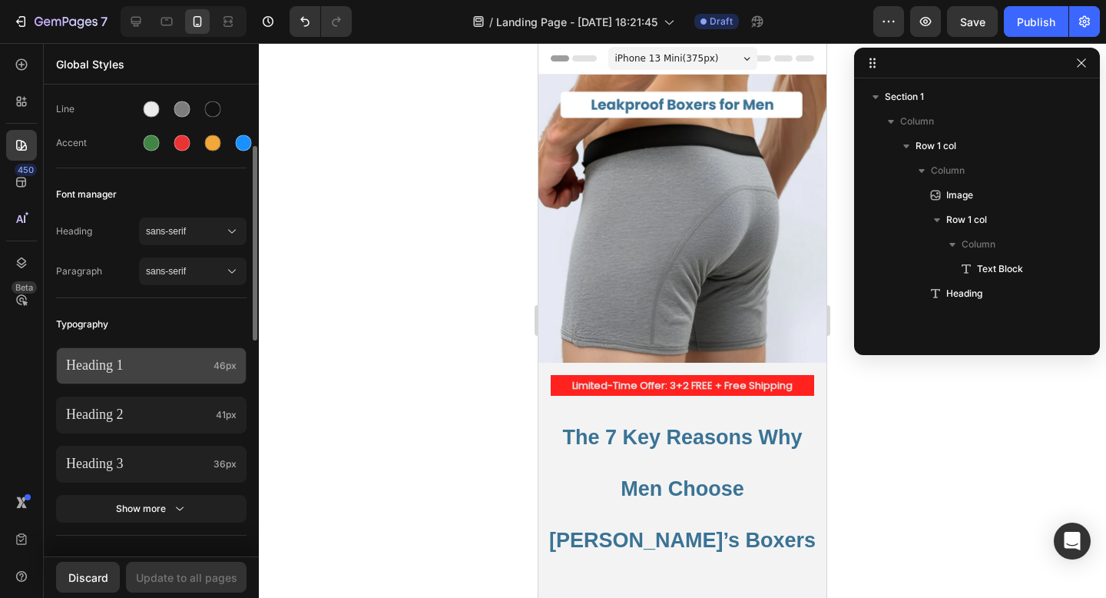
click at [172, 373] on p "Heading 1" at bounding box center [136, 365] width 141 height 18
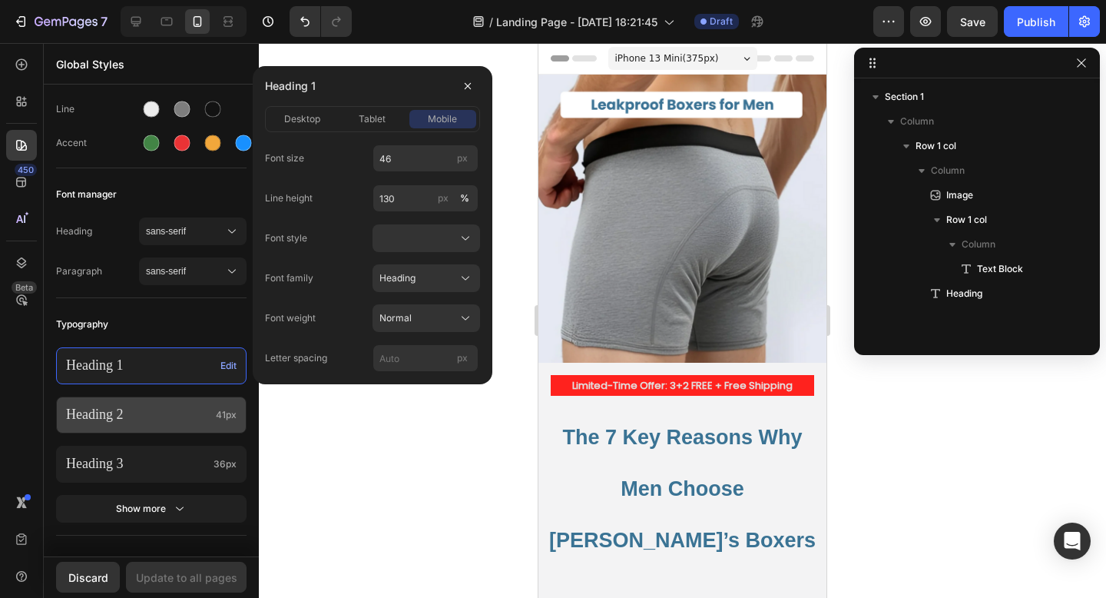
click at [159, 402] on div "Heading 2 41px" at bounding box center [151, 414] width 190 height 37
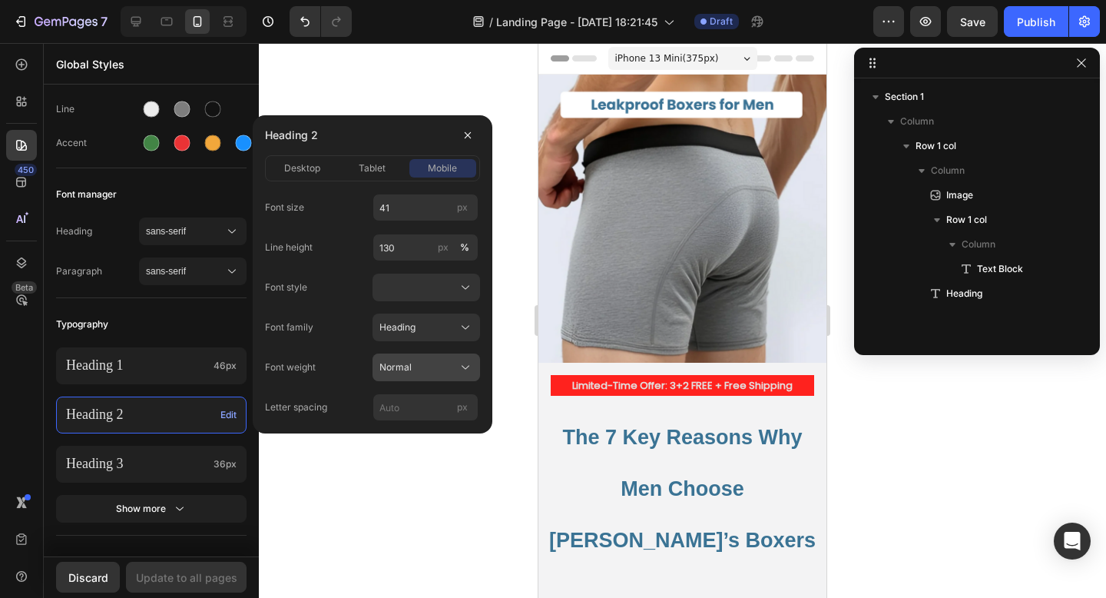
click at [417, 364] on div "Normal" at bounding box center [416, 367] width 75 height 14
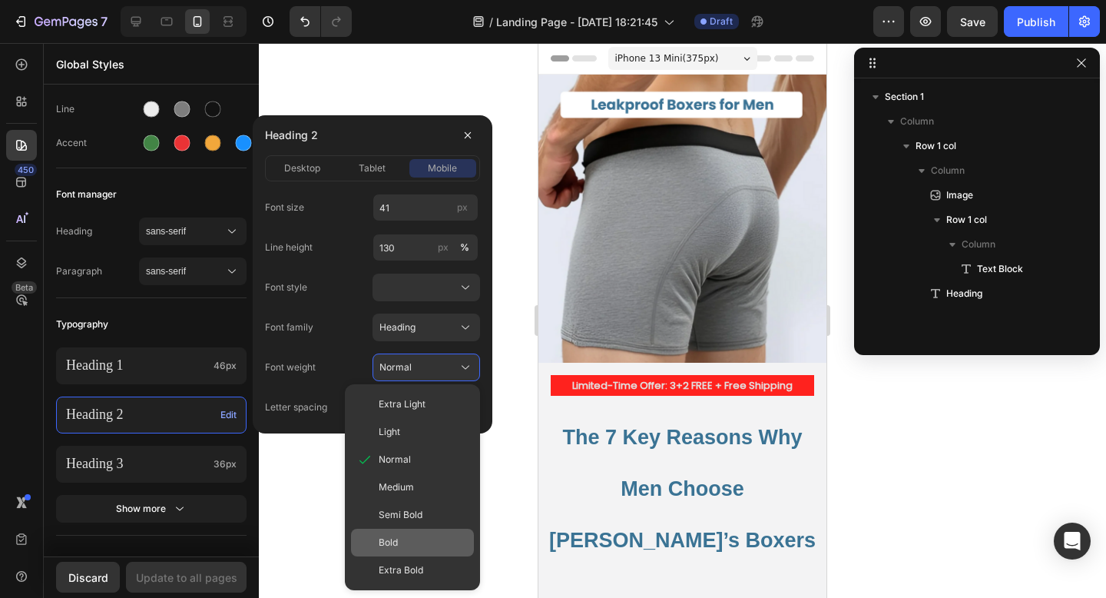
click at [396, 542] on span "Bold" at bounding box center [388, 542] width 19 height 14
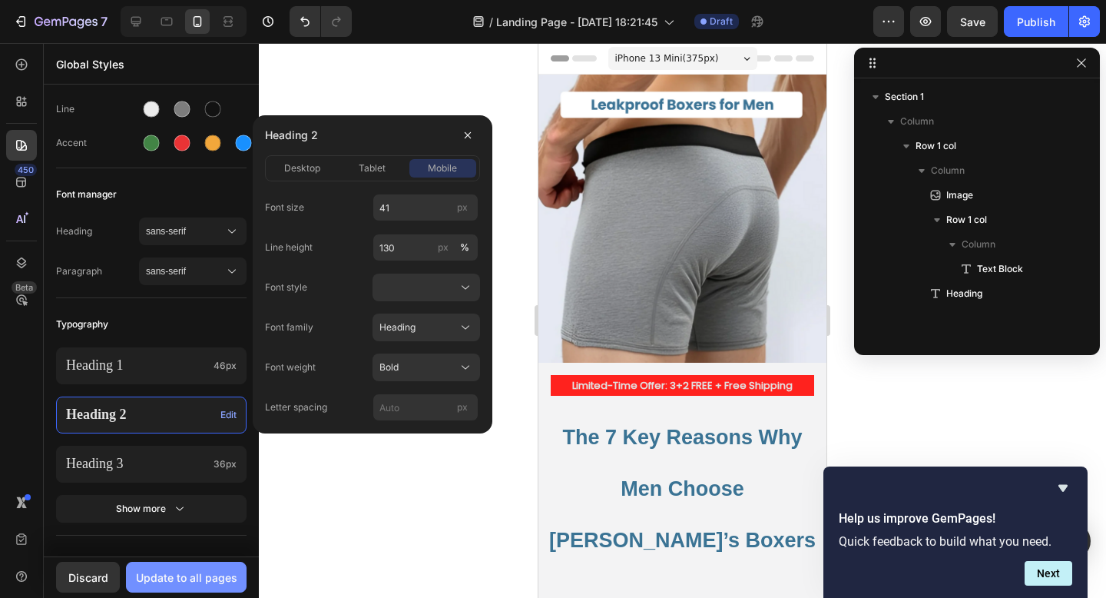
click at [214, 575] on div "Update to all pages" at bounding box center [186, 577] width 101 height 16
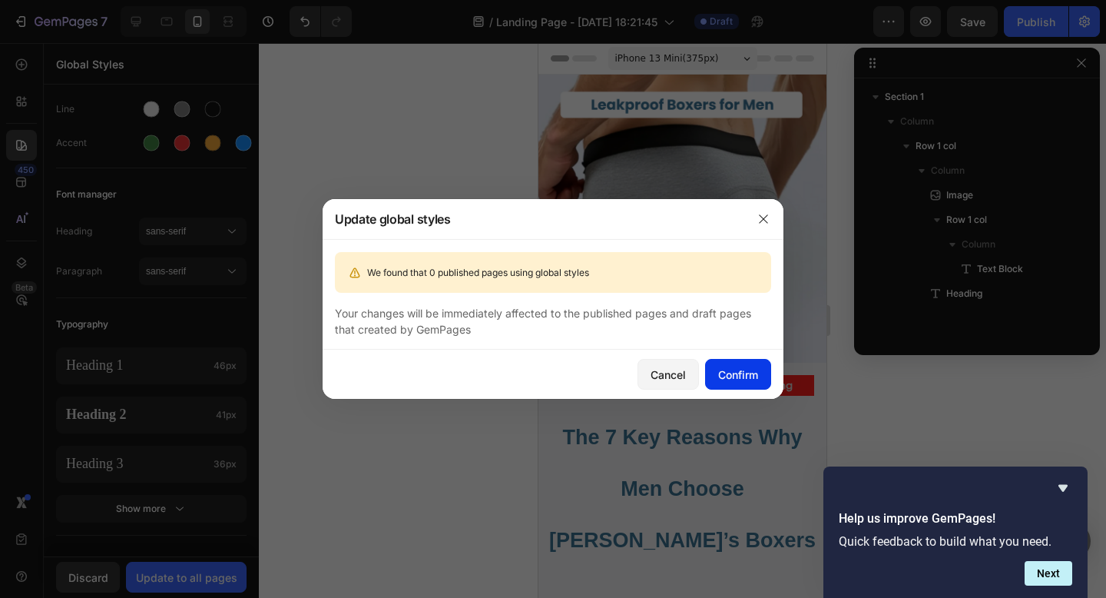
click at [736, 383] on button "Confirm" at bounding box center [738, 374] width 66 height 31
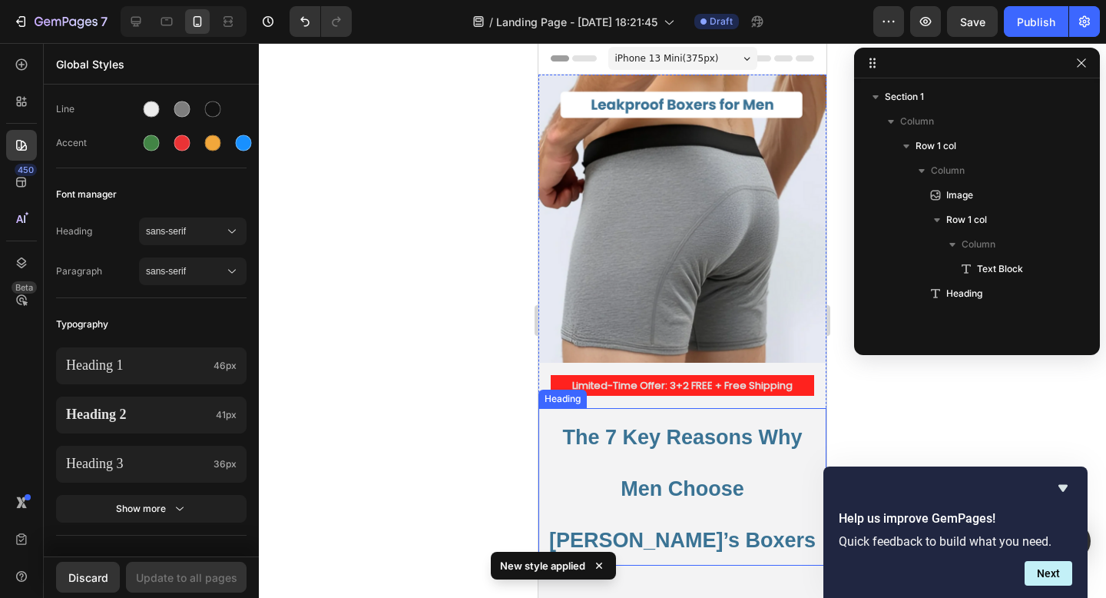
click at [673, 454] on p "⁠⁠⁠⁠⁠⁠⁠ The 7 Key Reasons Why Men Choose Ben’s Boxers" at bounding box center [682, 486] width 273 height 154
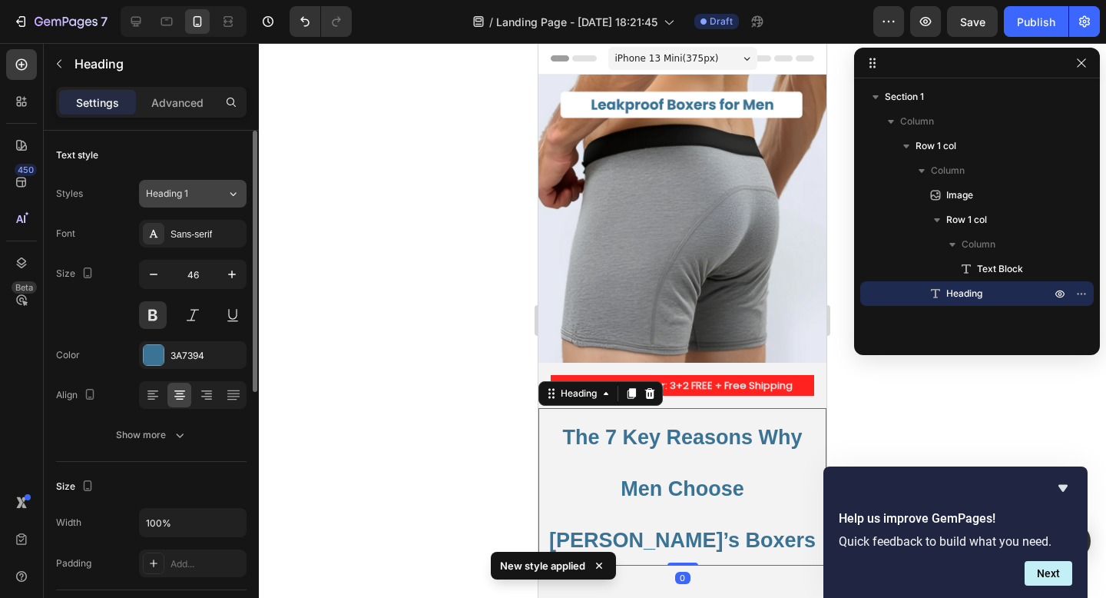
click at [196, 191] on div "Heading 1" at bounding box center [177, 194] width 62 height 14
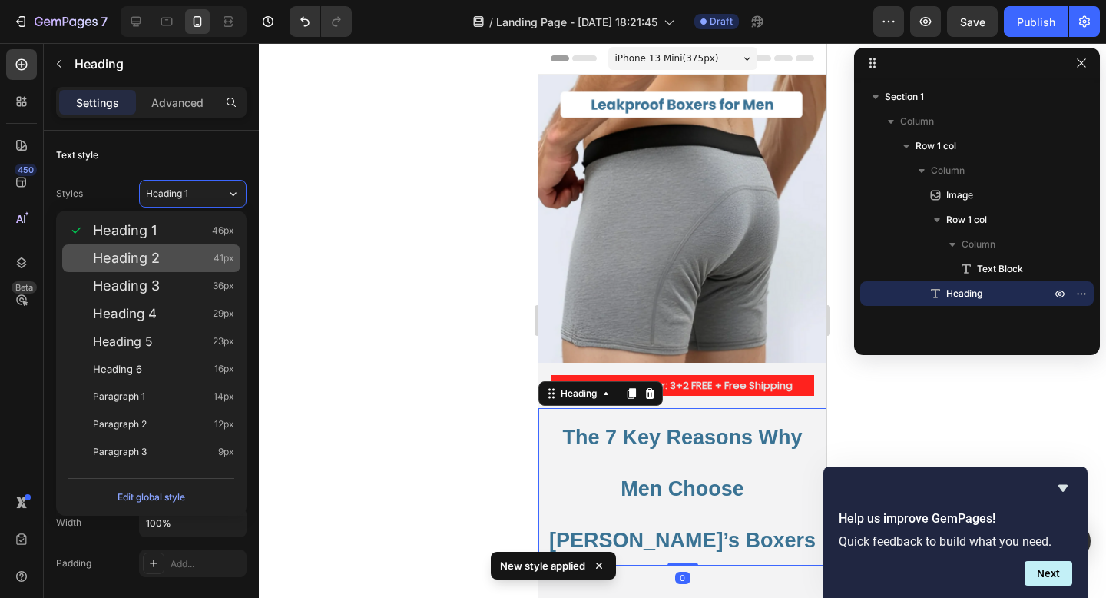
click at [164, 263] on div "Heading 2 41px" at bounding box center [163, 257] width 141 height 15
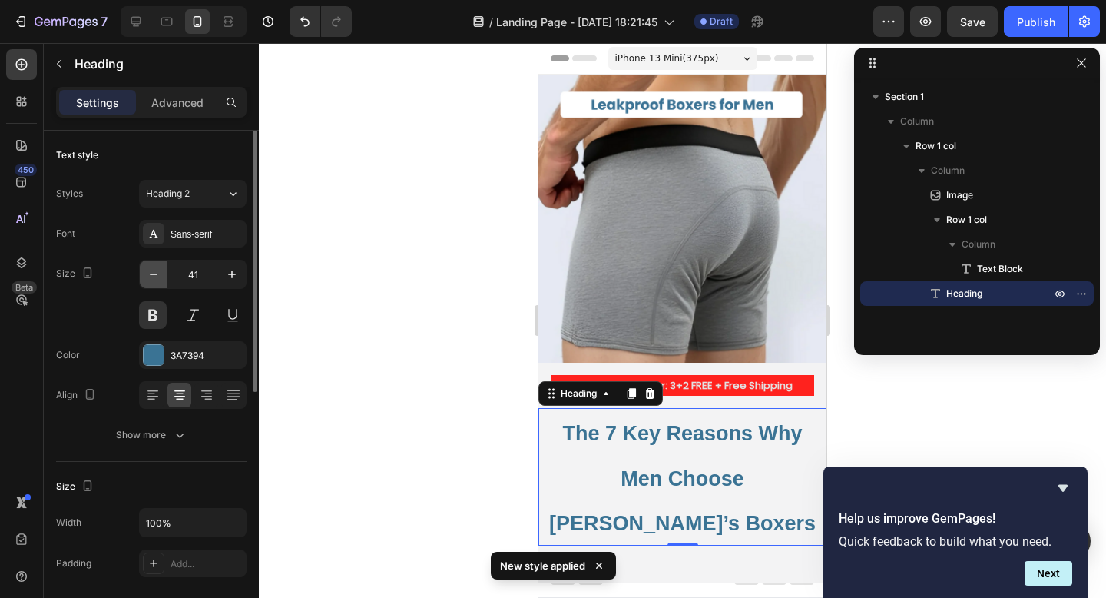
click at [154, 274] on icon "button" at bounding box center [154, 274] width 8 height 2
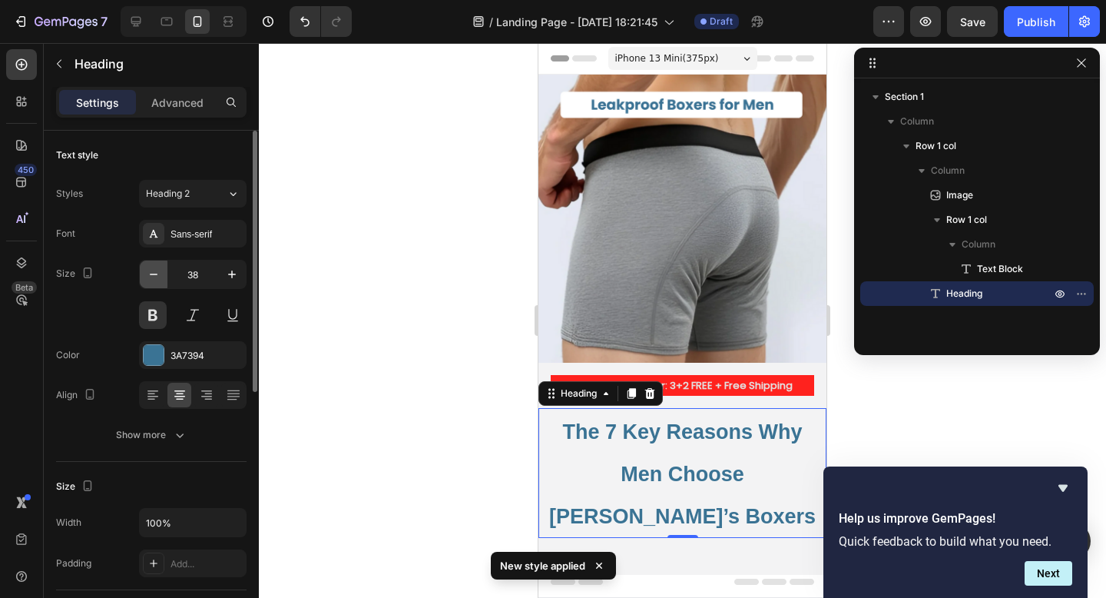
click at [154, 274] on icon "button" at bounding box center [154, 274] width 8 height 2
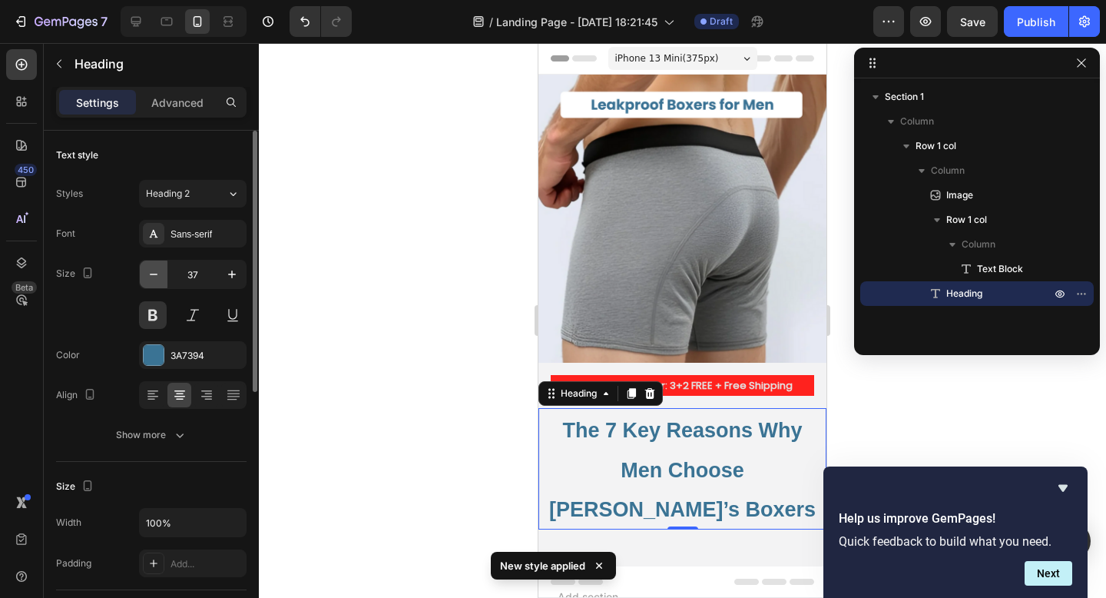
click at [154, 274] on icon "button" at bounding box center [154, 274] width 8 height 2
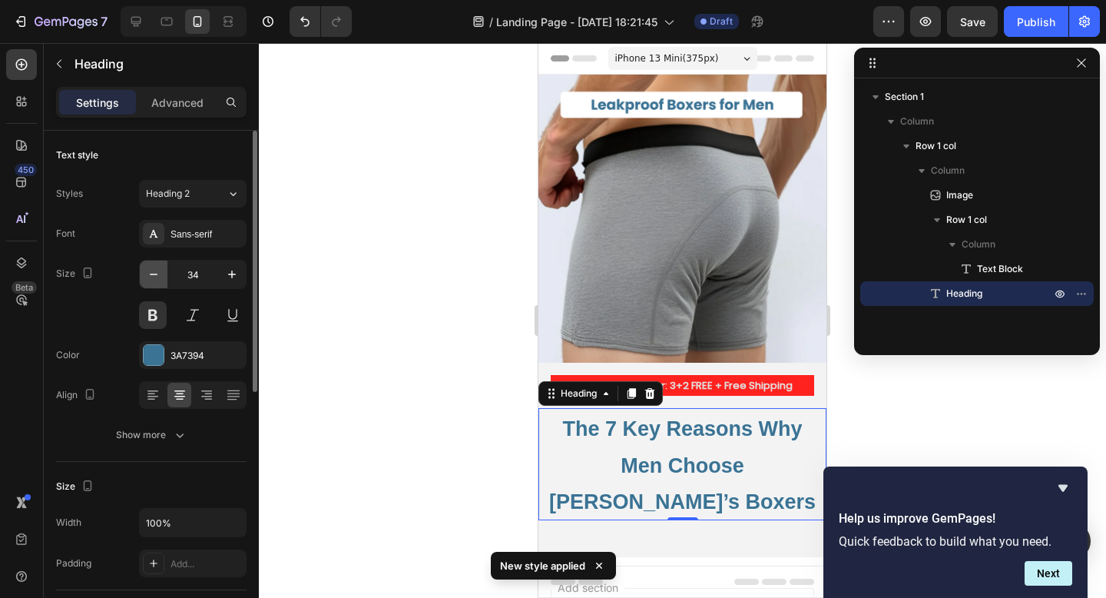
click at [154, 274] on icon "button" at bounding box center [154, 274] width 8 height 2
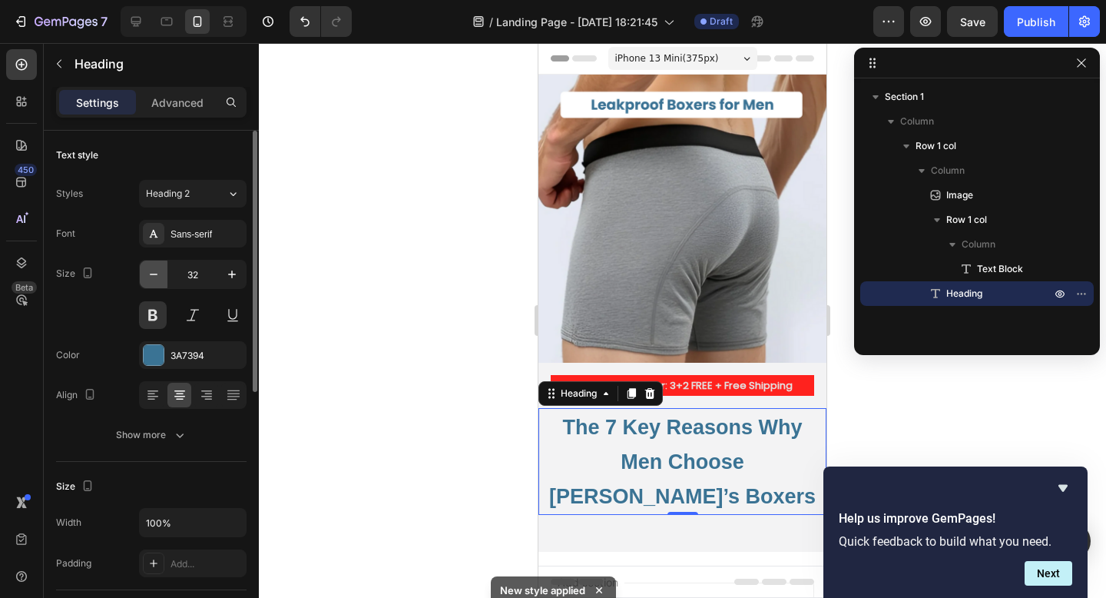
click at [154, 274] on icon "button" at bounding box center [154, 274] width 8 height 2
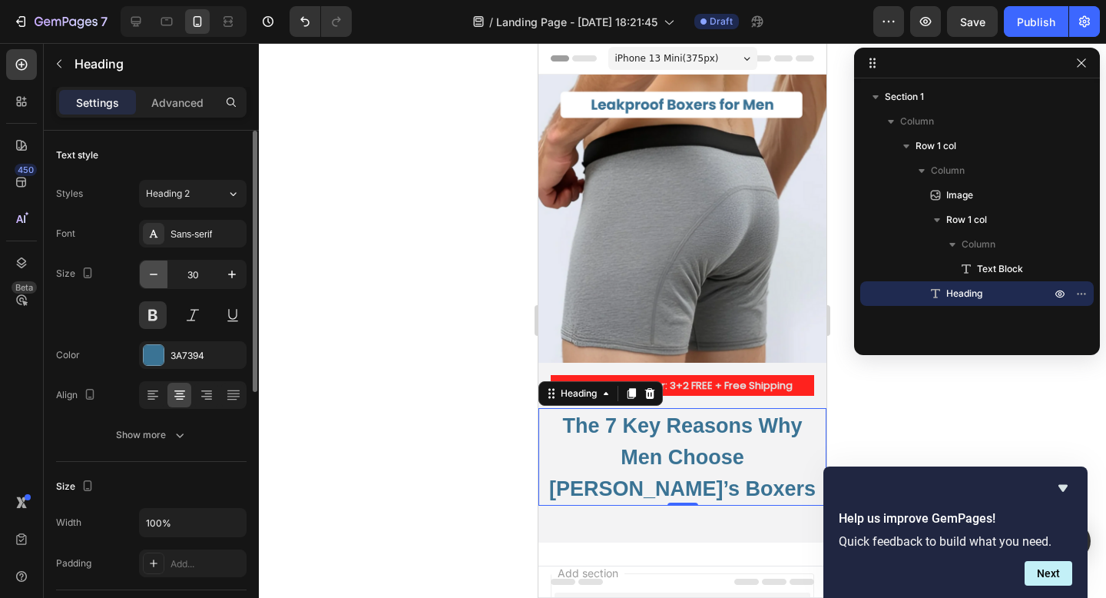
click at [154, 274] on icon "button" at bounding box center [154, 274] width 8 height 2
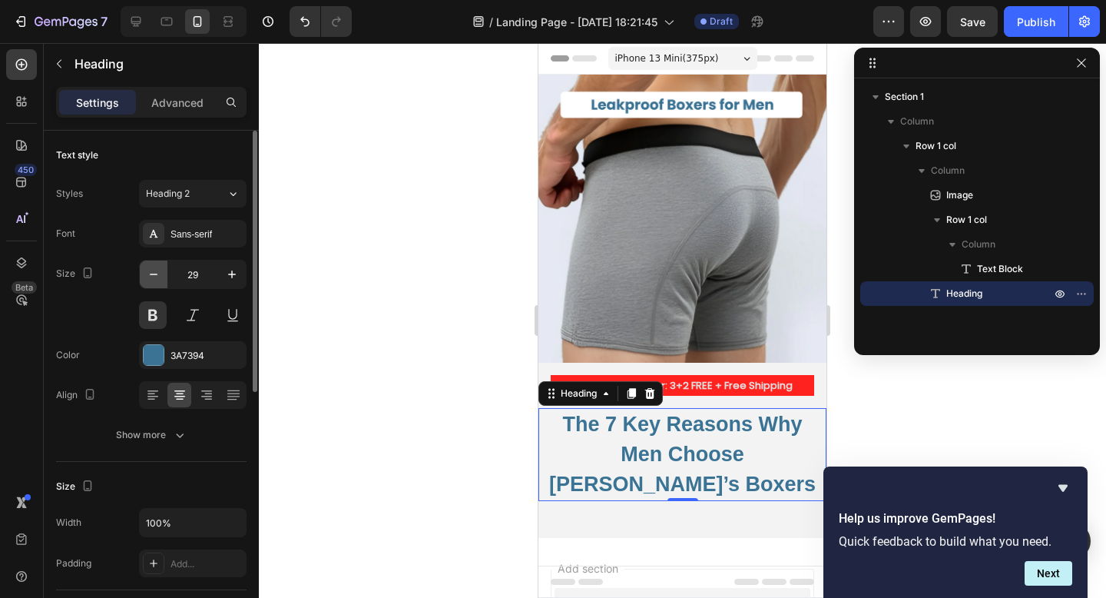
click at [154, 274] on icon "button" at bounding box center [154, 274] width 8 height 2
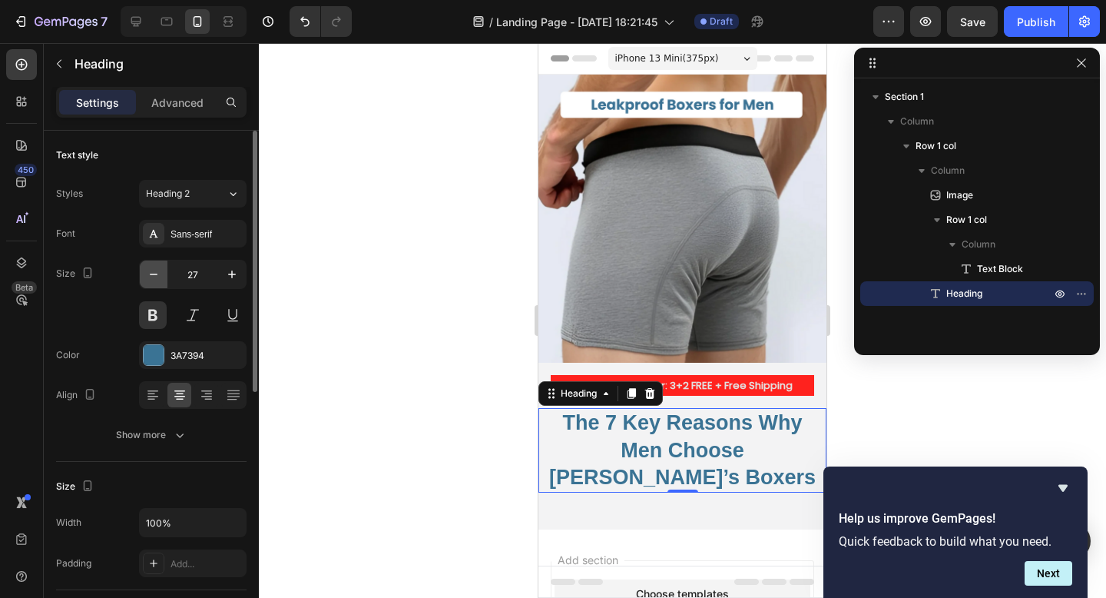
click at [154, 274] on icon "button" at bounding box center [154, 274] width 8 height 2
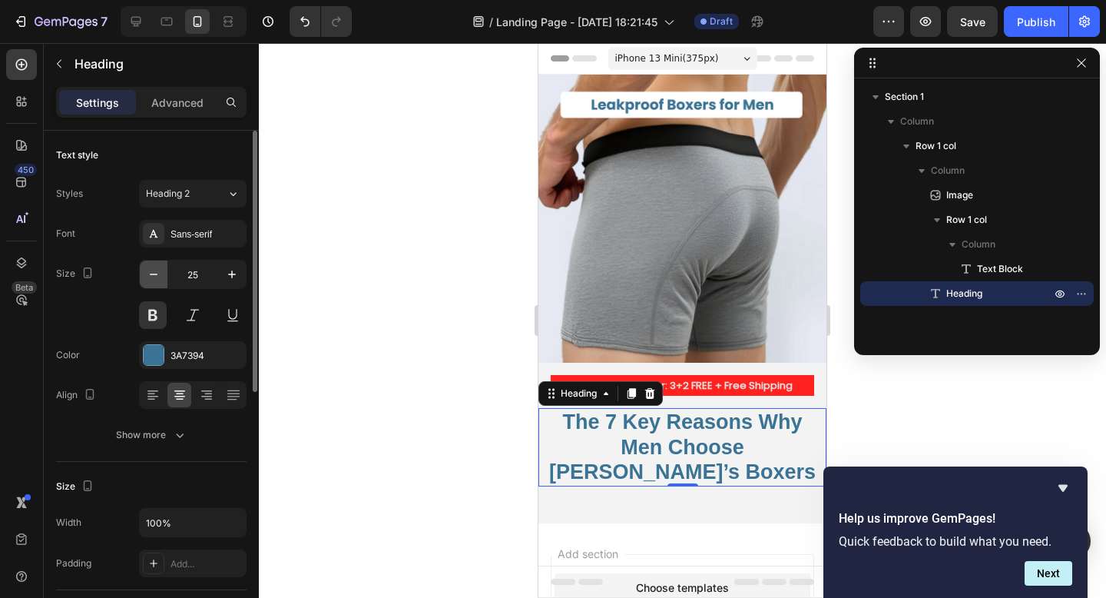
click at [154, 274] on icon "button" at bounding box center [154, 274] width 8 height 2
type input "24"
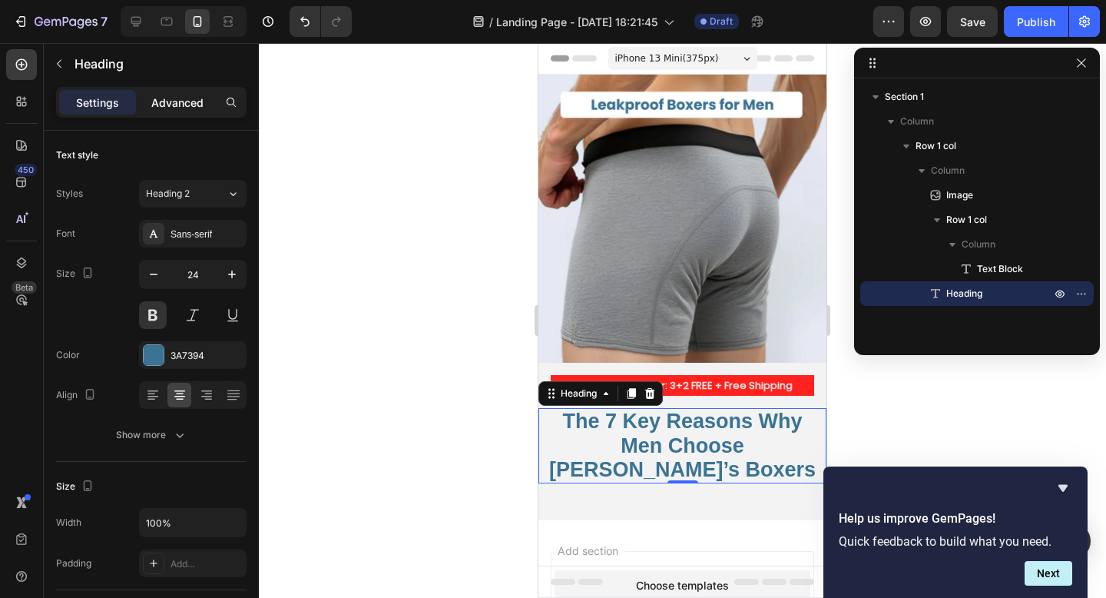
click at [187, 106] on p "Advanced" at bounding box center [177, 102] width 52 height 16
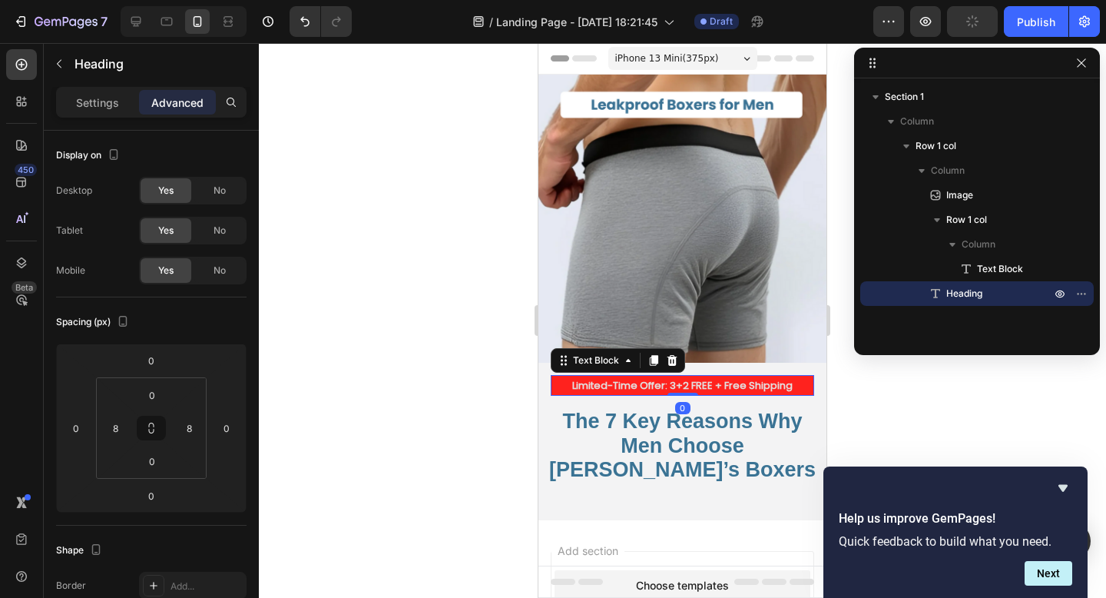
click at [790, 378] on p "Limited-Time Offer: 3+2 FREE + Free Shipping" at bounding box center [682, 385] width 260 height 18
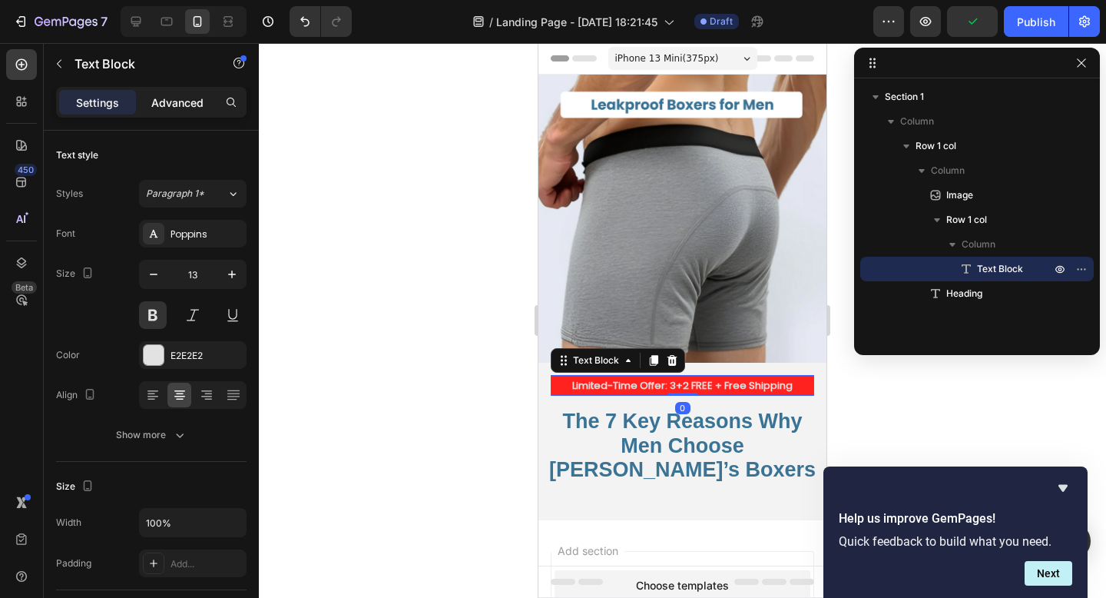
click at [184, 111] on div "Advanced" at bounding box center [177, 102] width 77 height 25
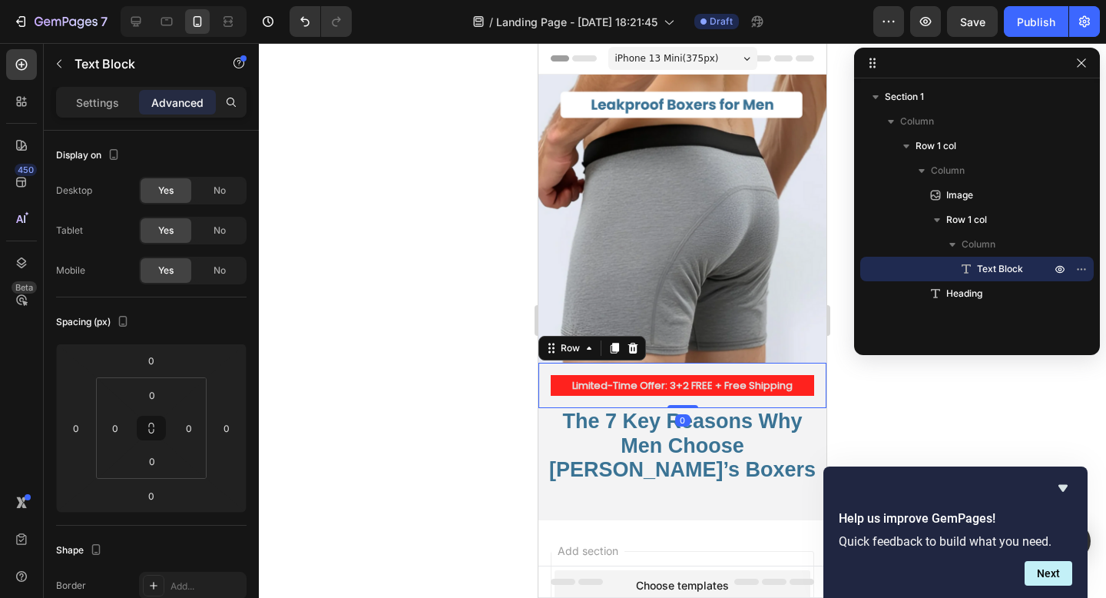
click at [563, 402] on div "Limited-Time Offer: 3+2 FREE + Free Shipping Text Block Row 0" at bounding box center [682, 385] width 288 height 45
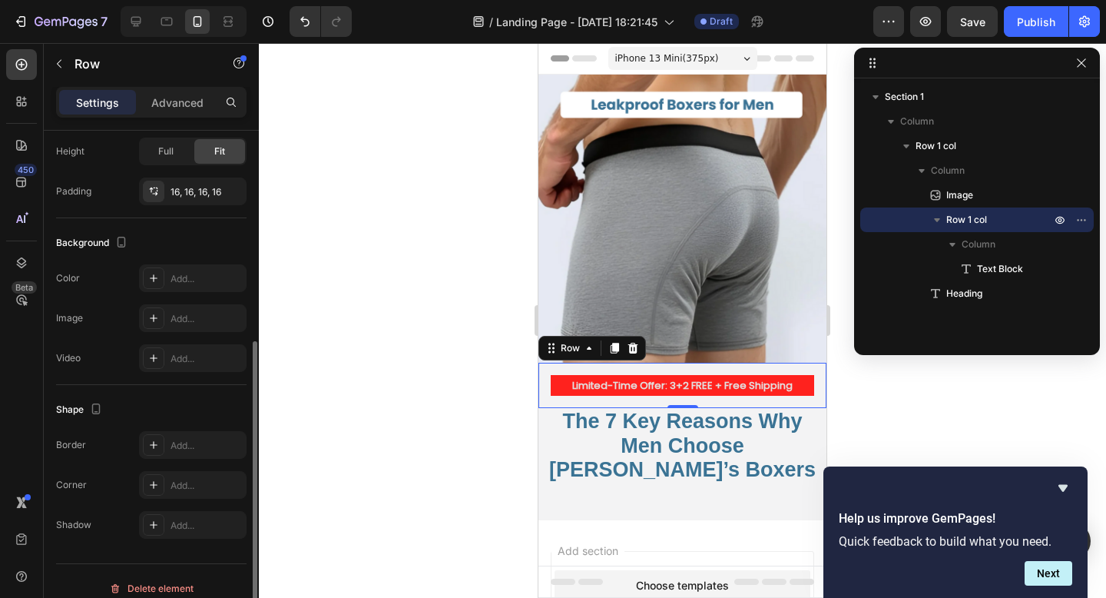
scroll to position [370, 0]
click at [173, 111] on div "Advanced" at bounding box center [177, 102] width 77 height 25
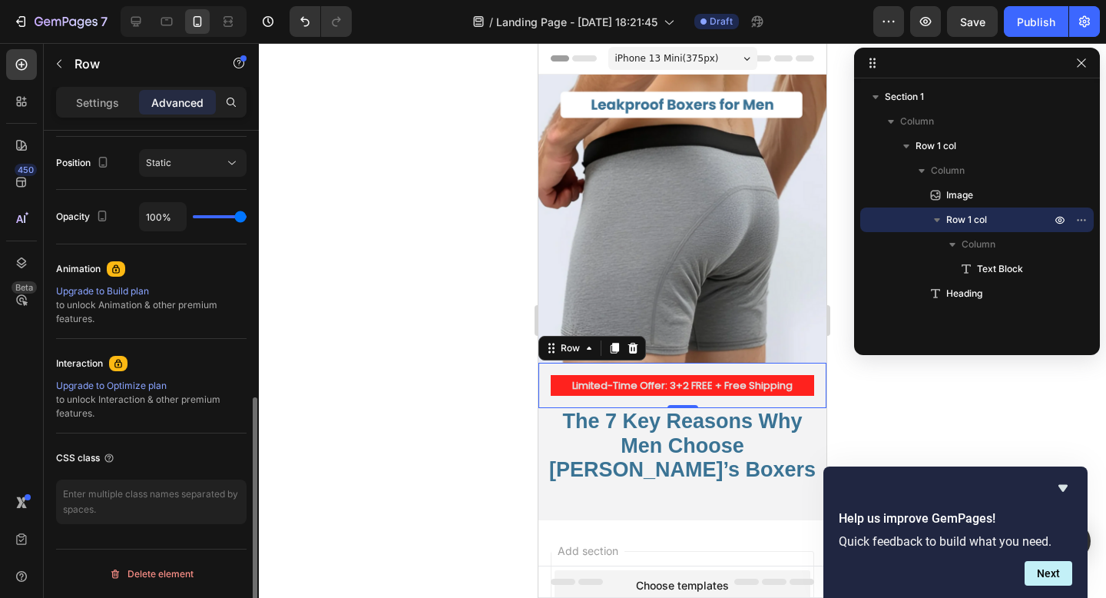
scroll to position [0, 0]
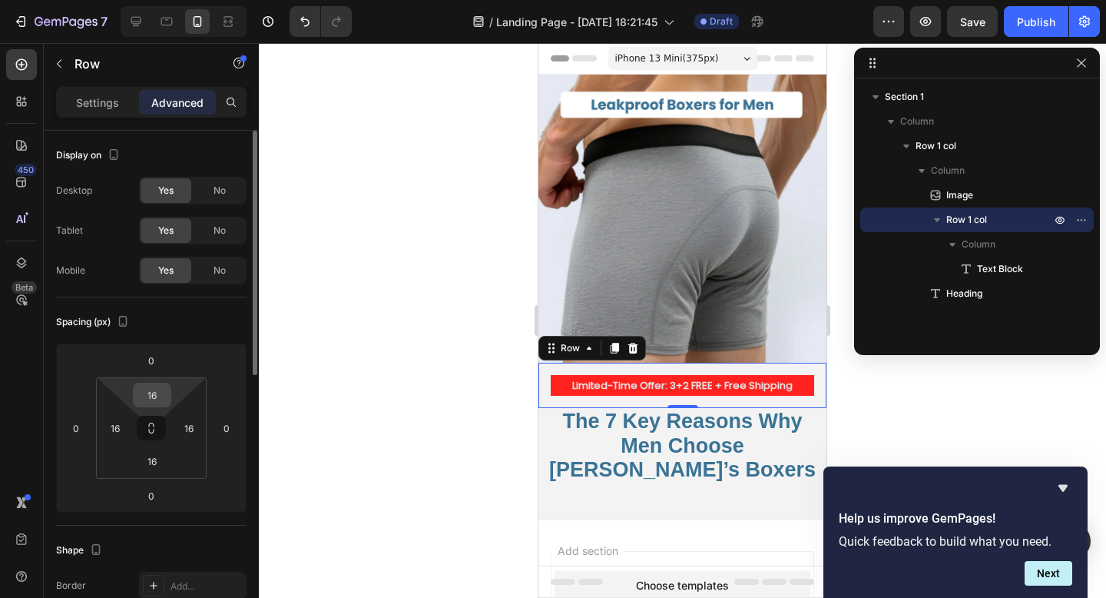
click at [154, 394] on input "16" at bounding box center [152, 394] width 31 height 23
click at [125, 436] on div "16" at bounding box center [115, 428] width 31 height 25
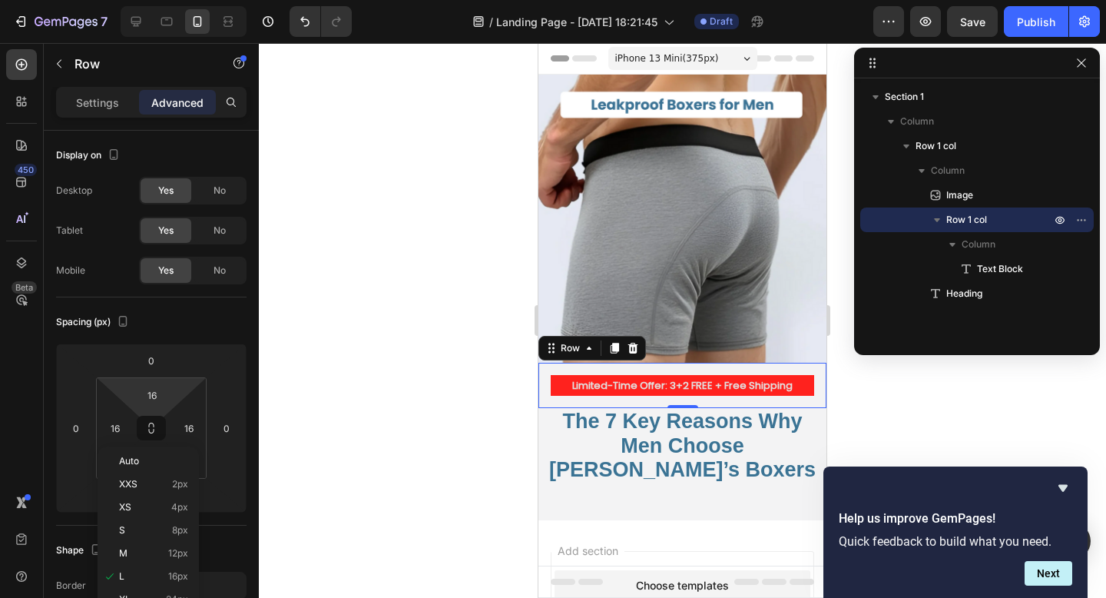
click at [279, 347] on div at bounding box center [682, 320] width 847 height 555
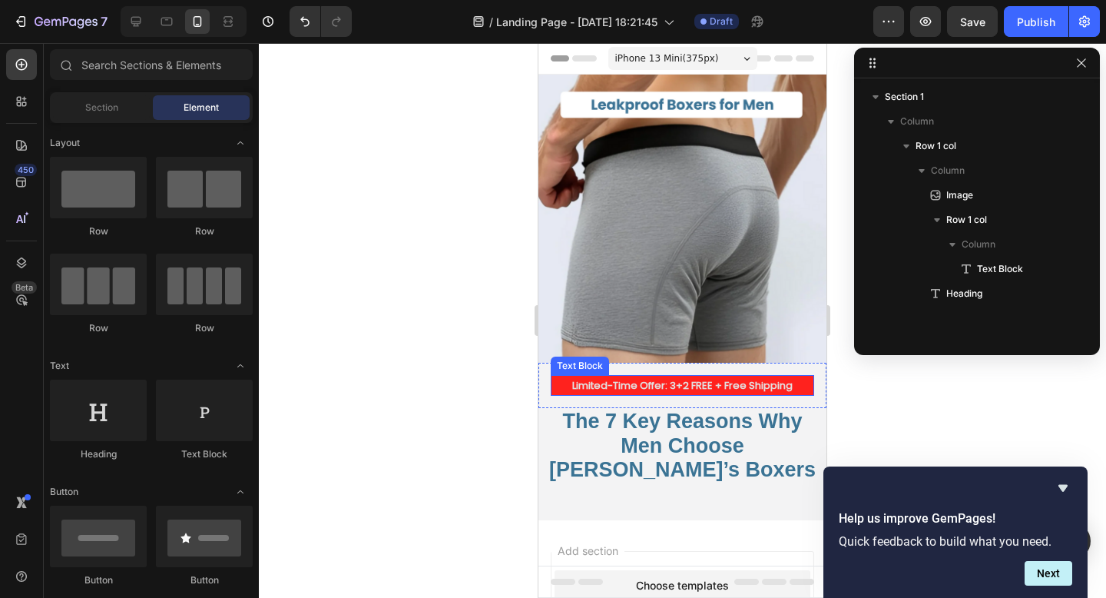
click at [628, 384] on p "Limited-Time Offer: 3+2 FREE + Free Shipping" at bounding box center [682, 385] width 260 height 18
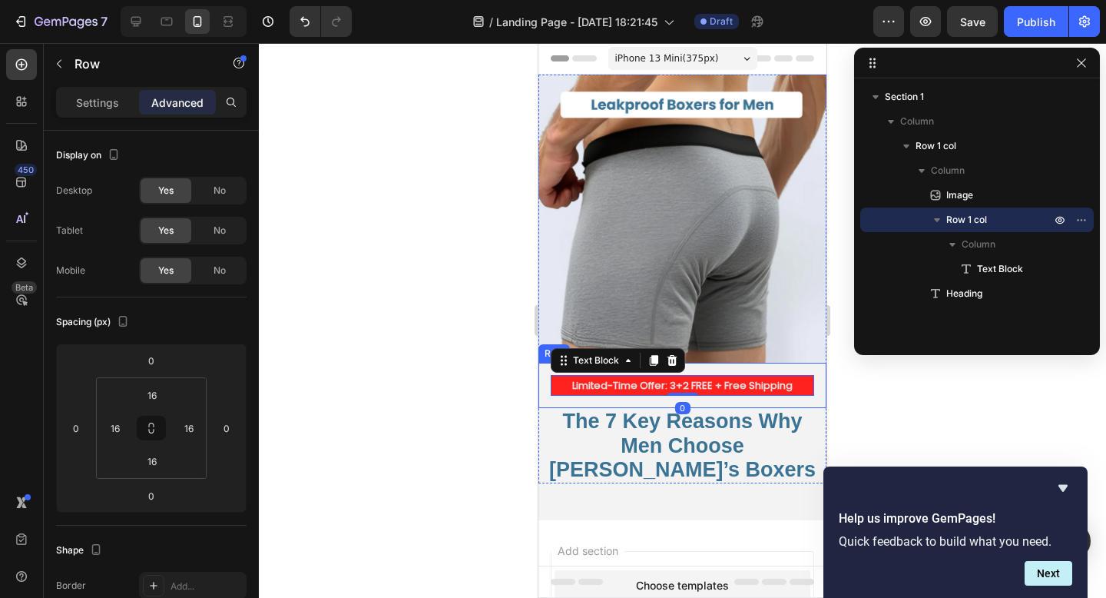
click at [611, 402] on div "Limited-Time Offer: 3+2 FREE + Free Shipping Text Block 0 Row" at bounding box center [682, 385] width 288 height 45
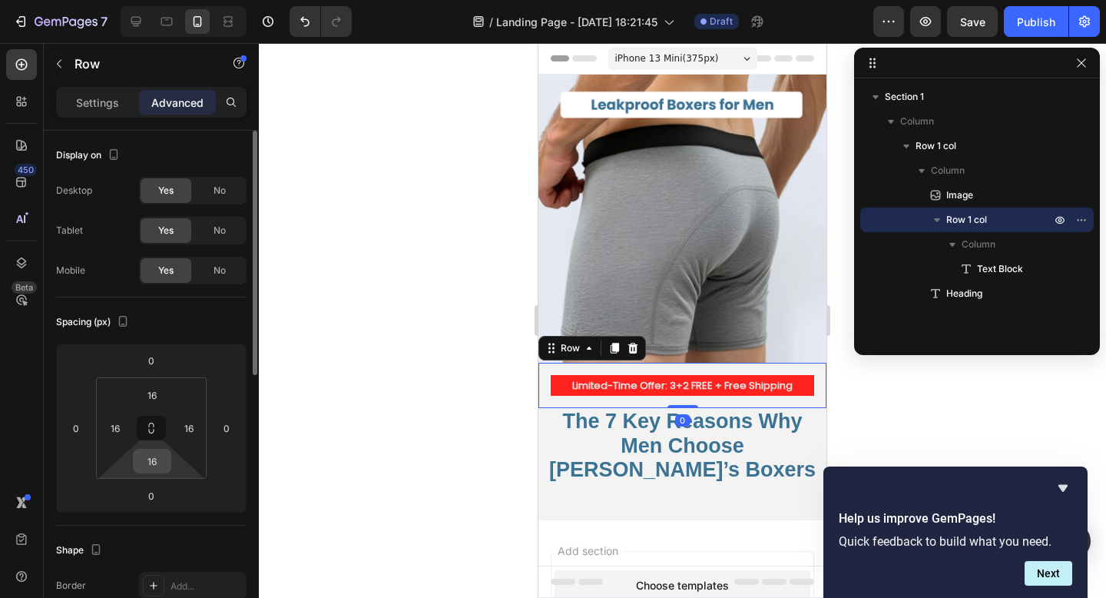
click at [144, 462] on input "16" at bounding box center [152, 460] width 31 height 23
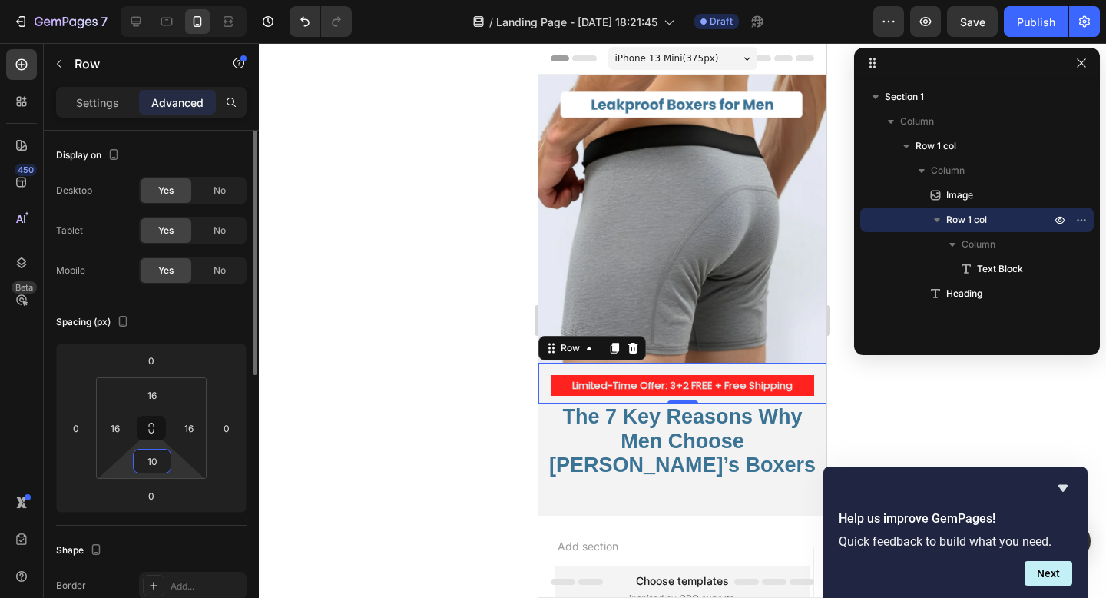
type input "1"
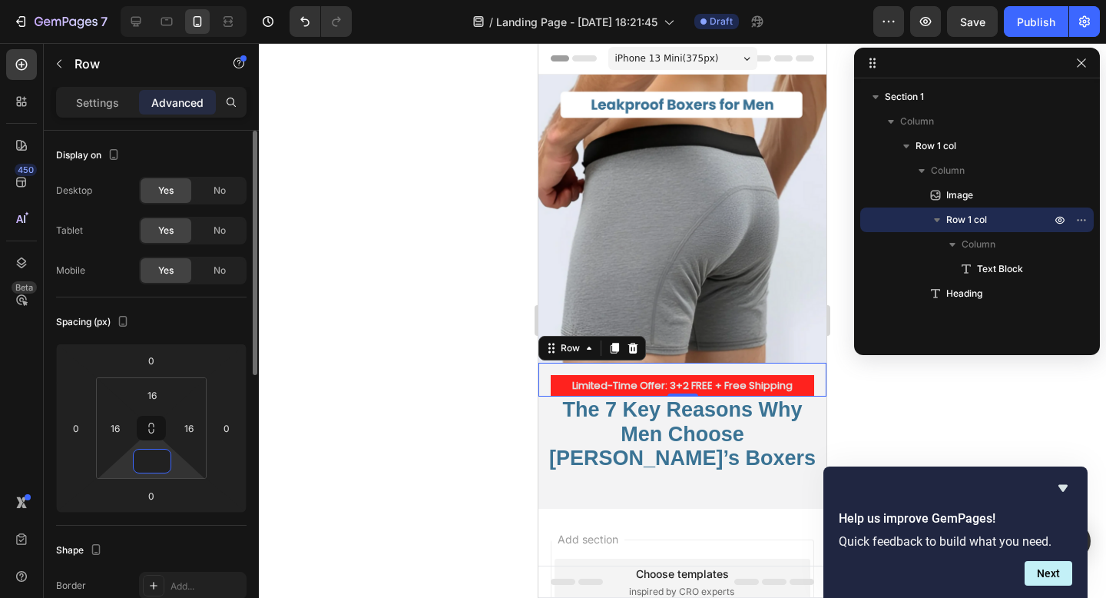
type input "5"
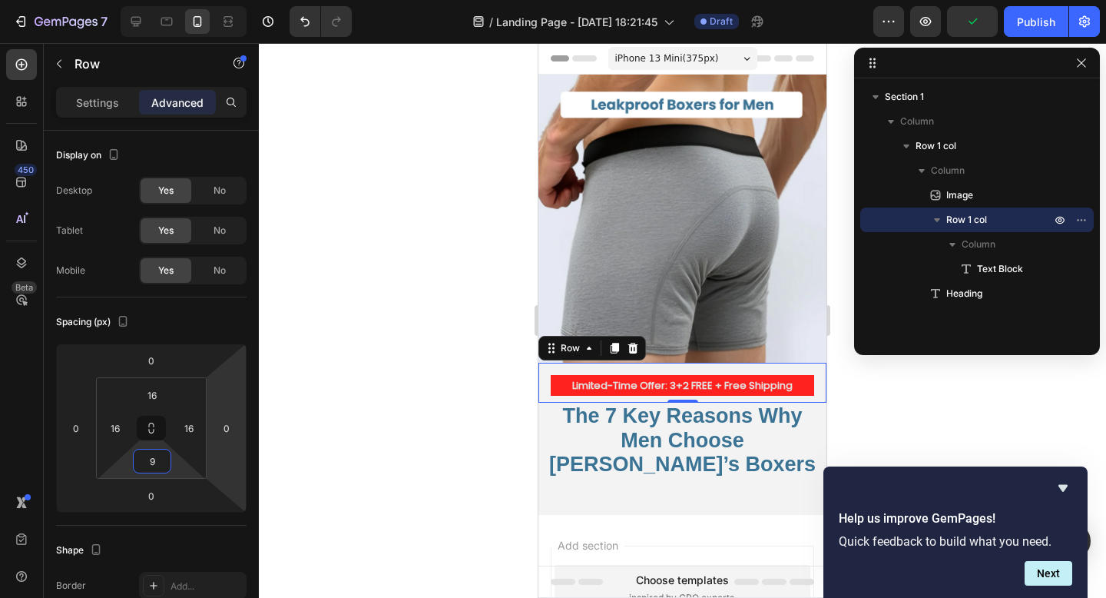
type input "9"
click at [479, 387] on div at bounding box center [682, 320] width 847 height 555
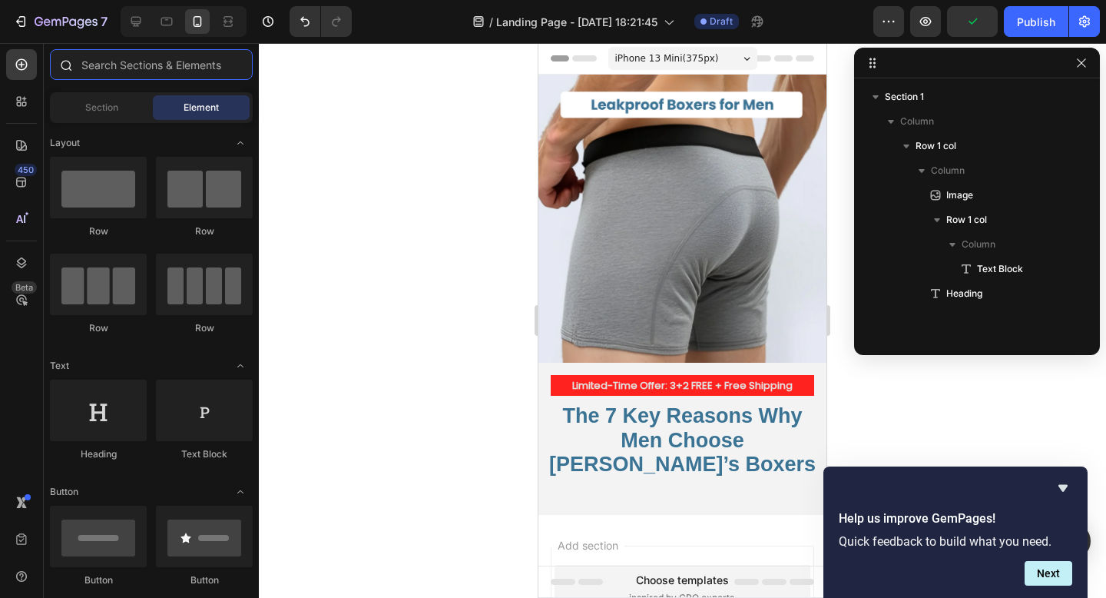
click at [138, 68] on input "text" at bounding box center [151, 64] width 203 height 31
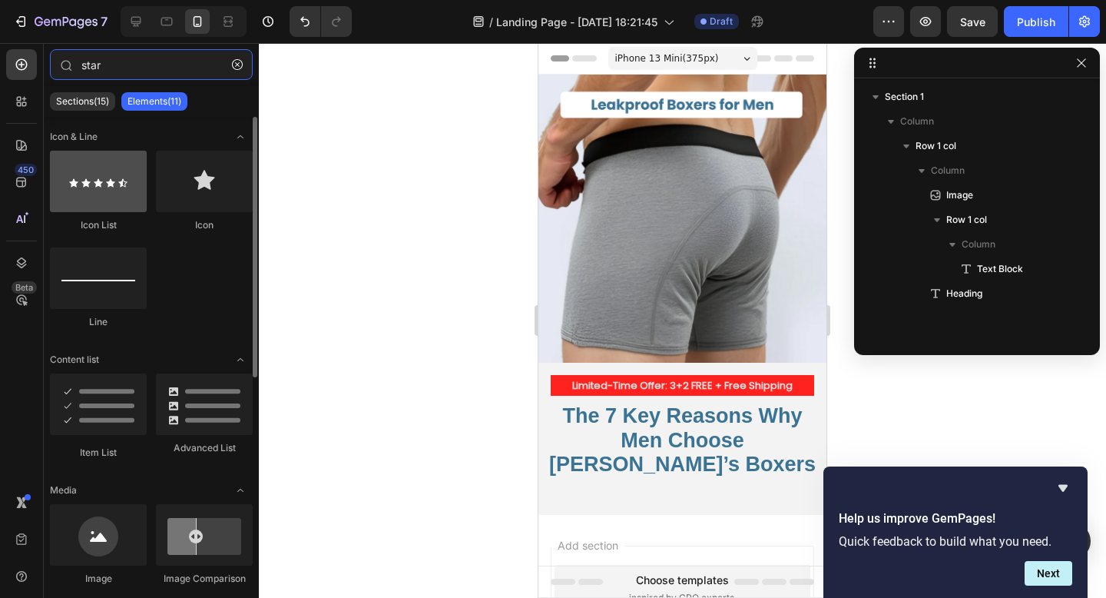
type input "star"
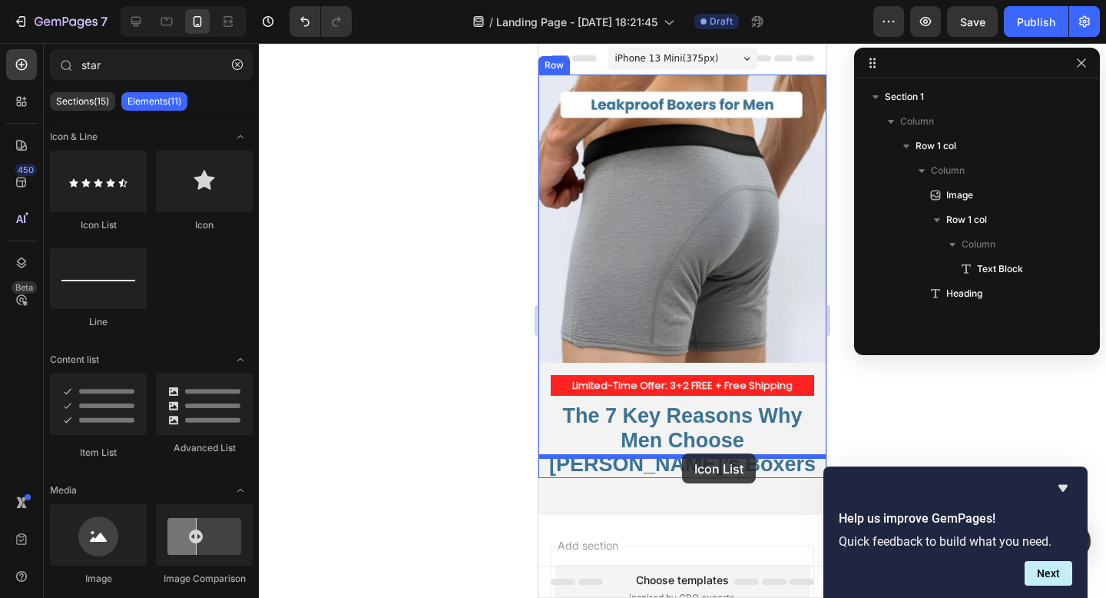
drag, startPoint x: 656, startPoint y: 237, endPoint x: 682, endPoint y: 453, distance: 218.2
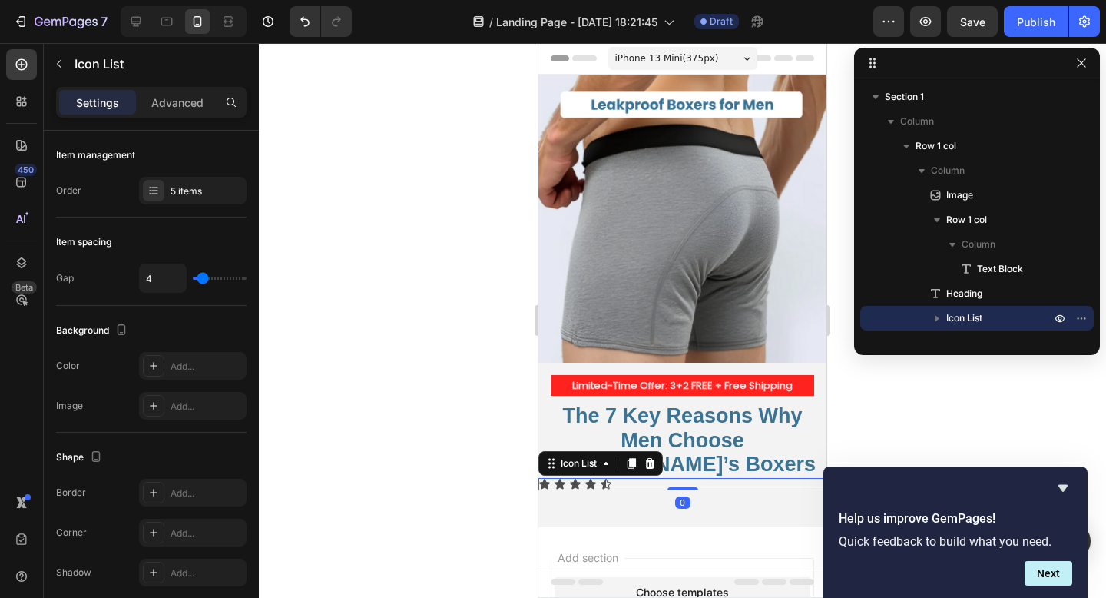
click at [624, 478] on div "Icon Icon Icon Icon Icon" at bounding box center [682, 484] width 288 height 12
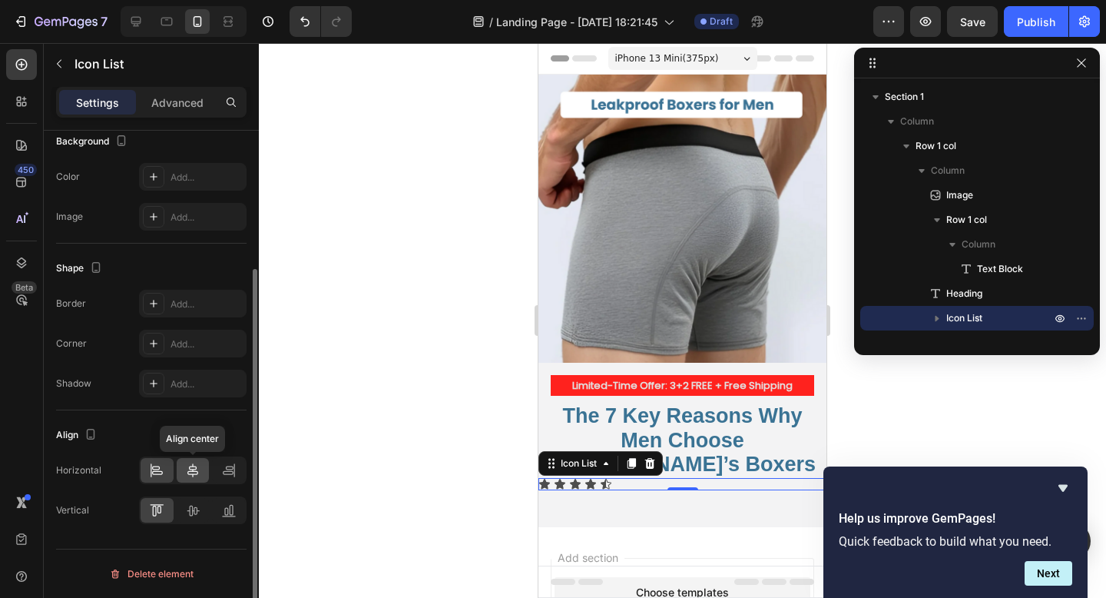
click at [194, 472] on icon at bounding box center [192, 469] width 15 height 15
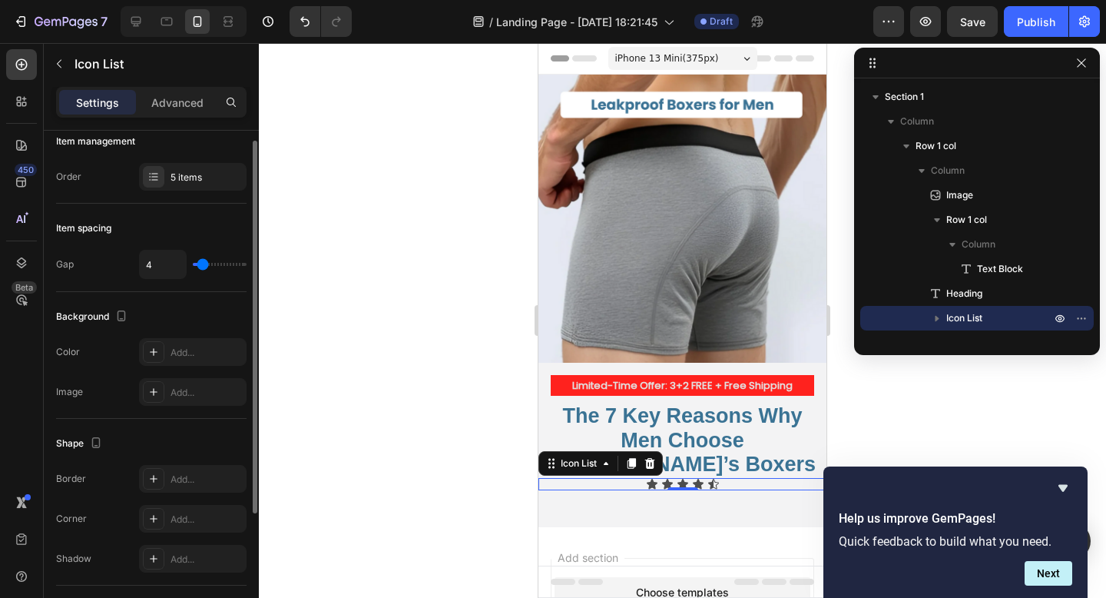
scroll to position [0, 0]
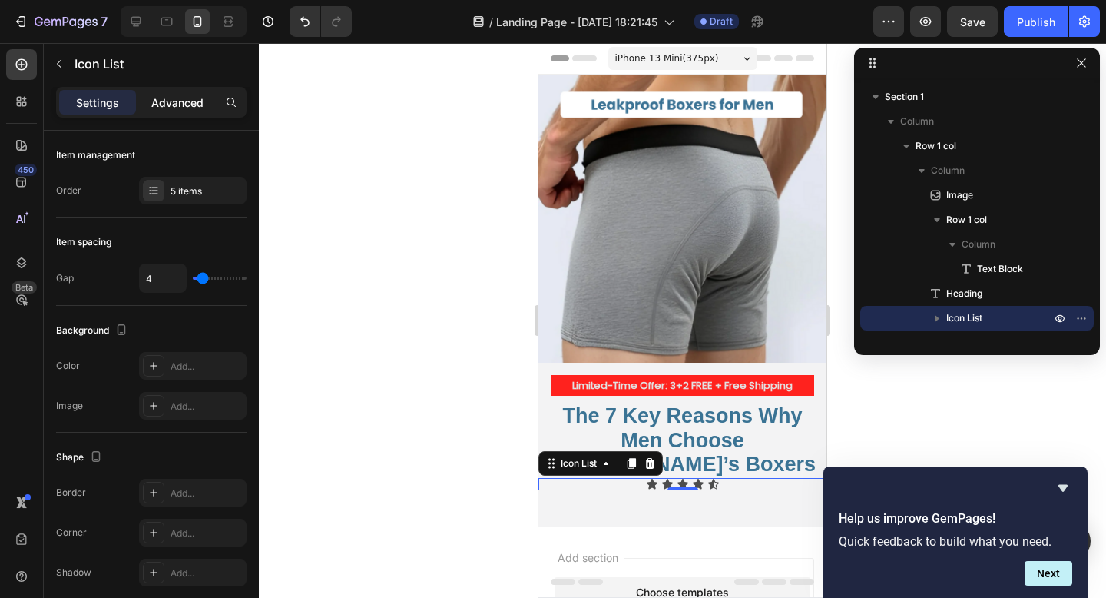
click at [183, 108] on p "Advanced" at bounding box center [177, 102] width 52 height 16
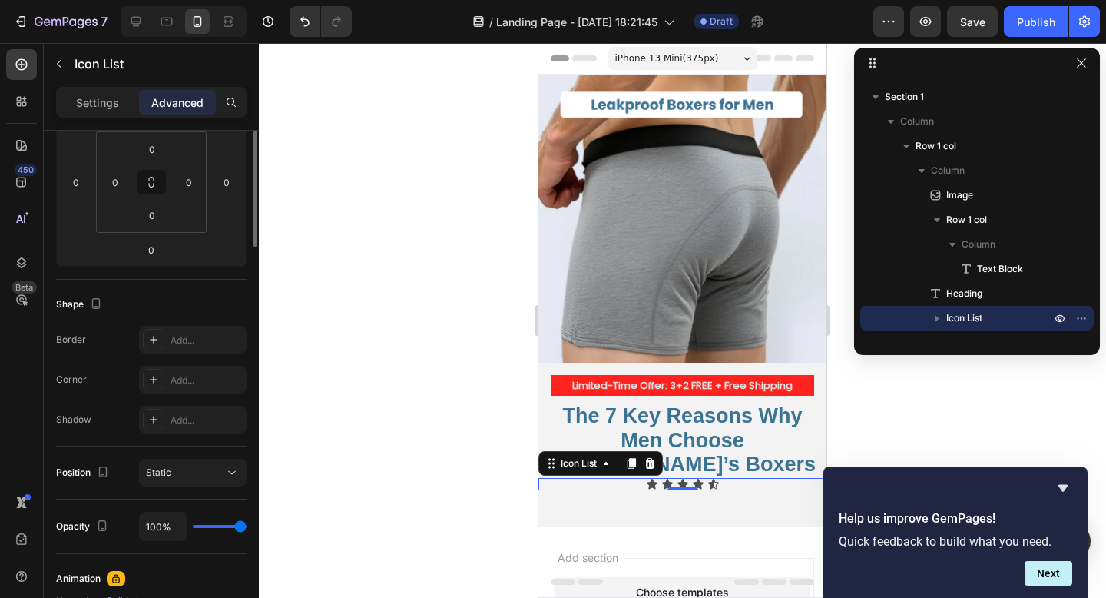
scroll to position [28, 0]
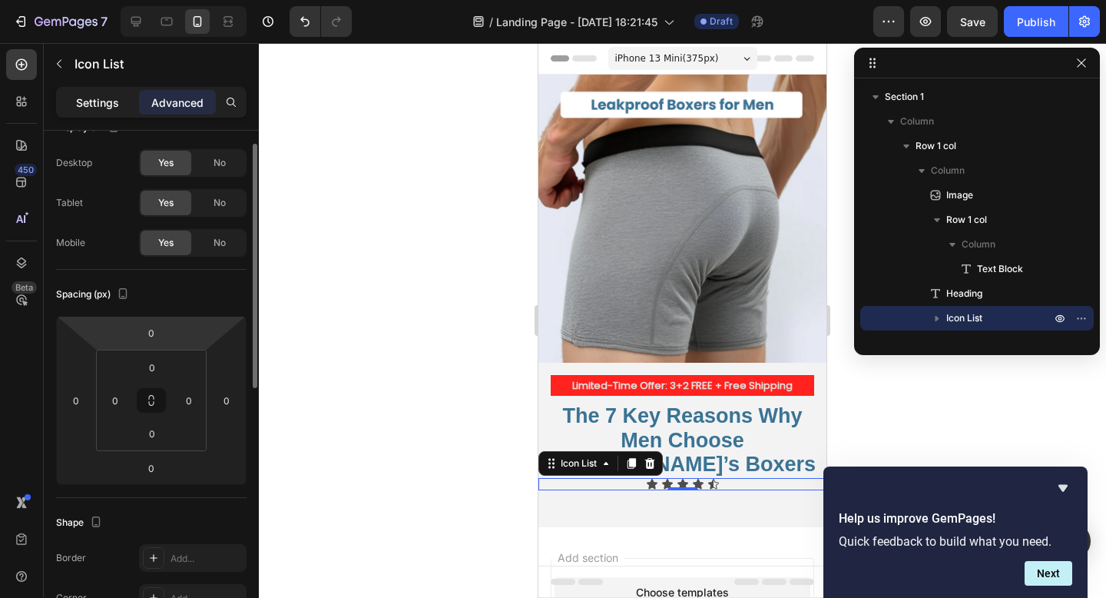
click at [108, 100] on p "Settings" at bounding box center [97, 102] width 43 height 16
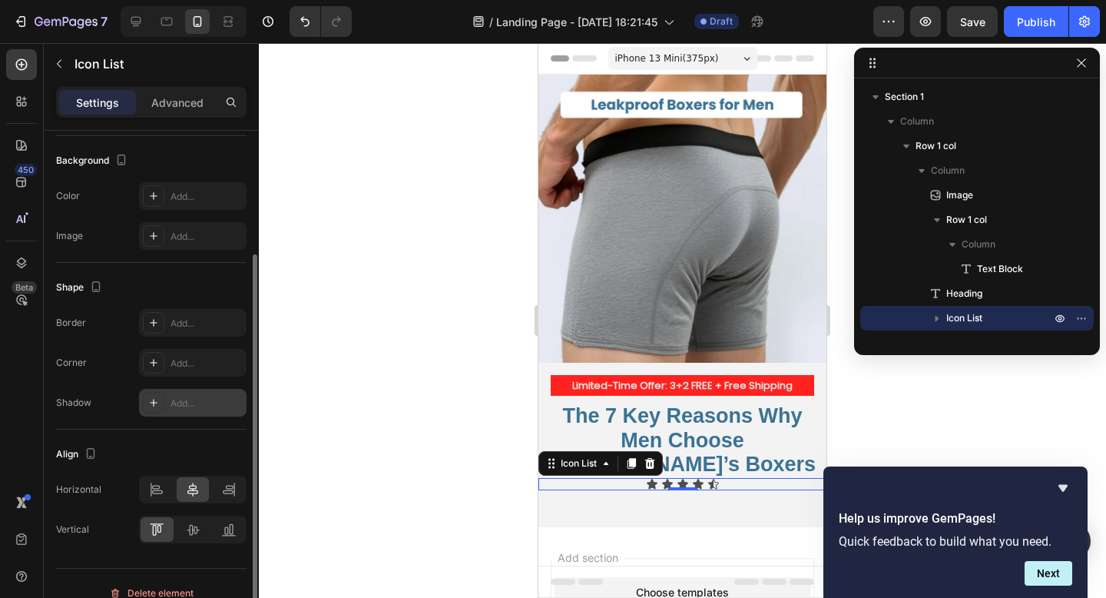
scroll to position [189, 0]
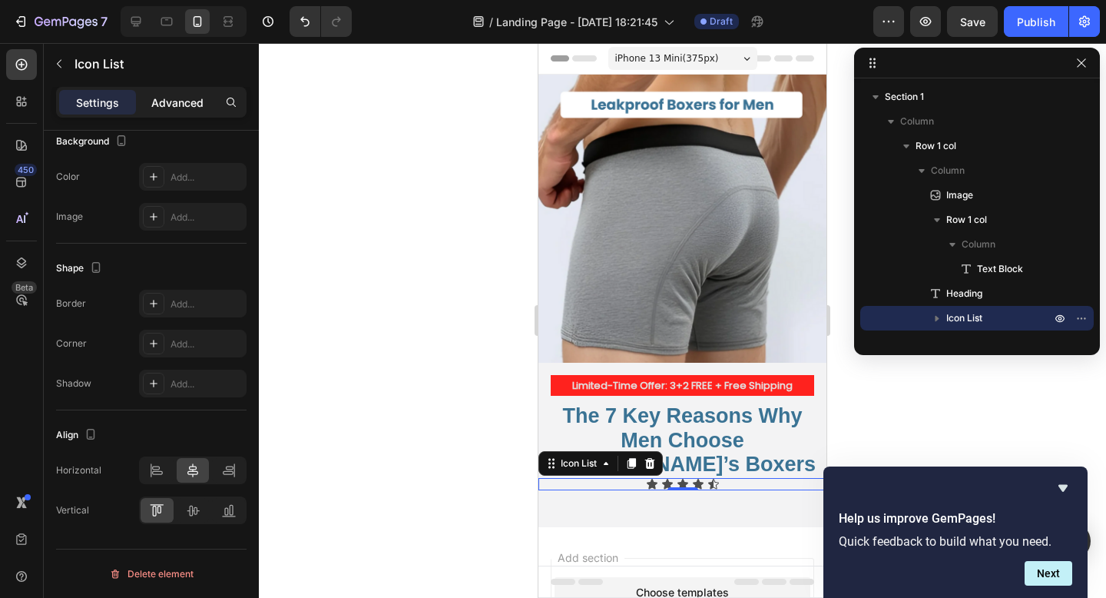
click at [169, 100] on p "Advanced" at bounding box center [177, 102] width 52 height 16
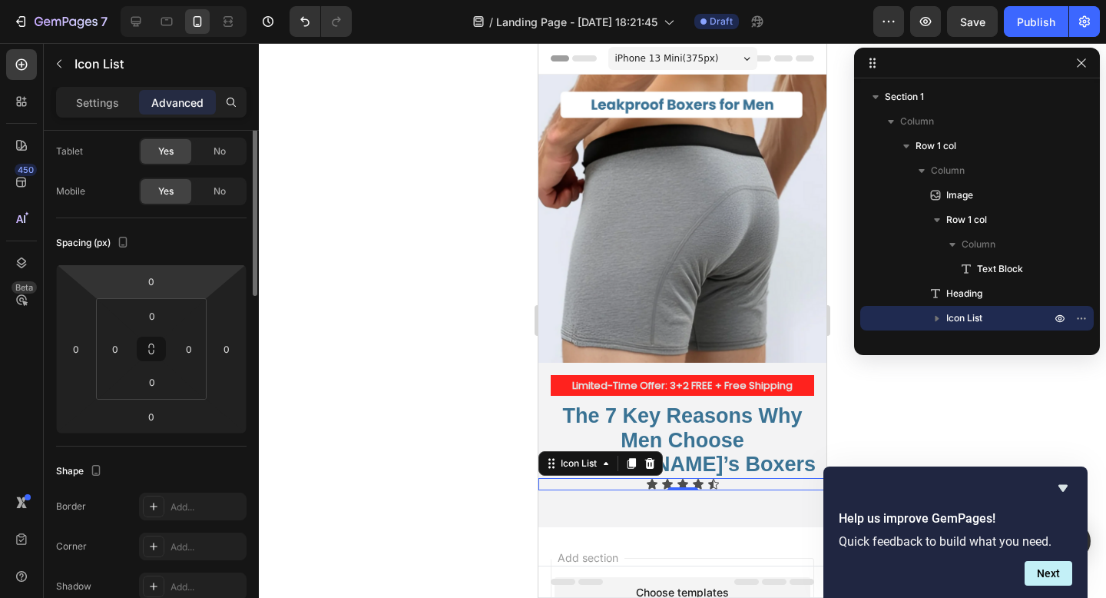
scroll to position [0, 0]
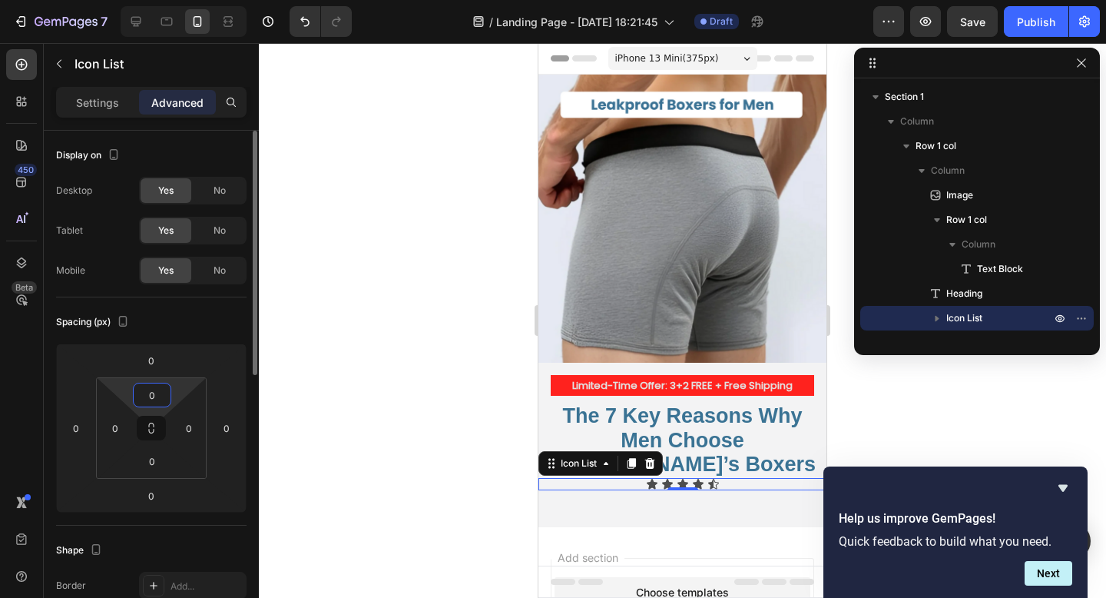
click at [156, 392] on input "0" at bounding box center [152, 394] width 31 height 23
type input "0"
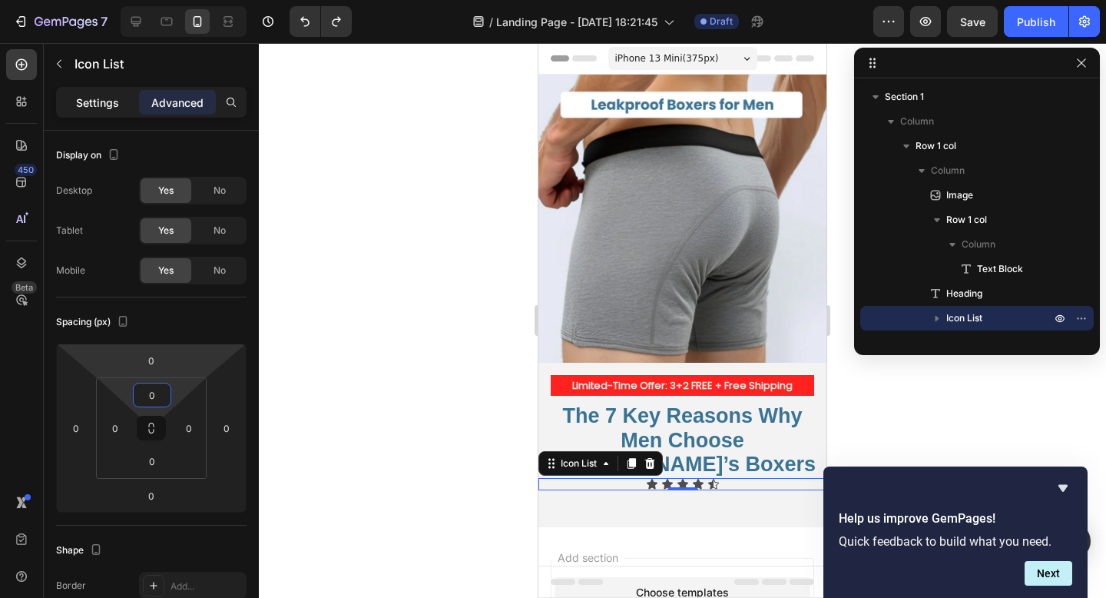
click at [111, 101] on p "Settings" at bounding box center [97, 102] width 43 height 16
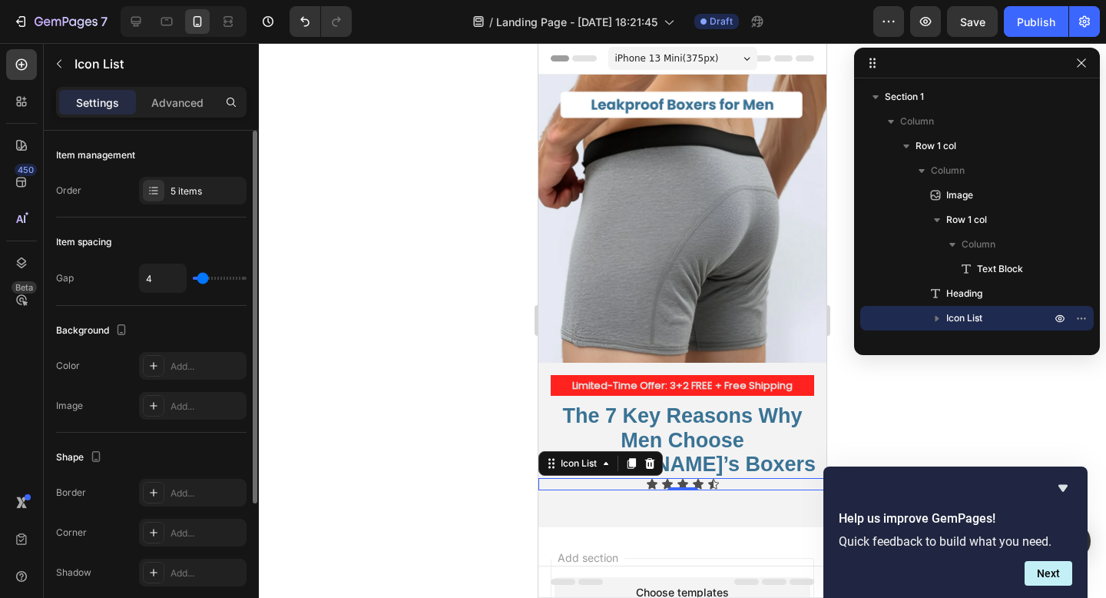
click at [183, 175] on div "Item management Order 5 items" at bounding box center [151, 174] width 190 height 87
click at [183, 182] on div "5 items" at bounding box center [193, 191] width 108 height 28
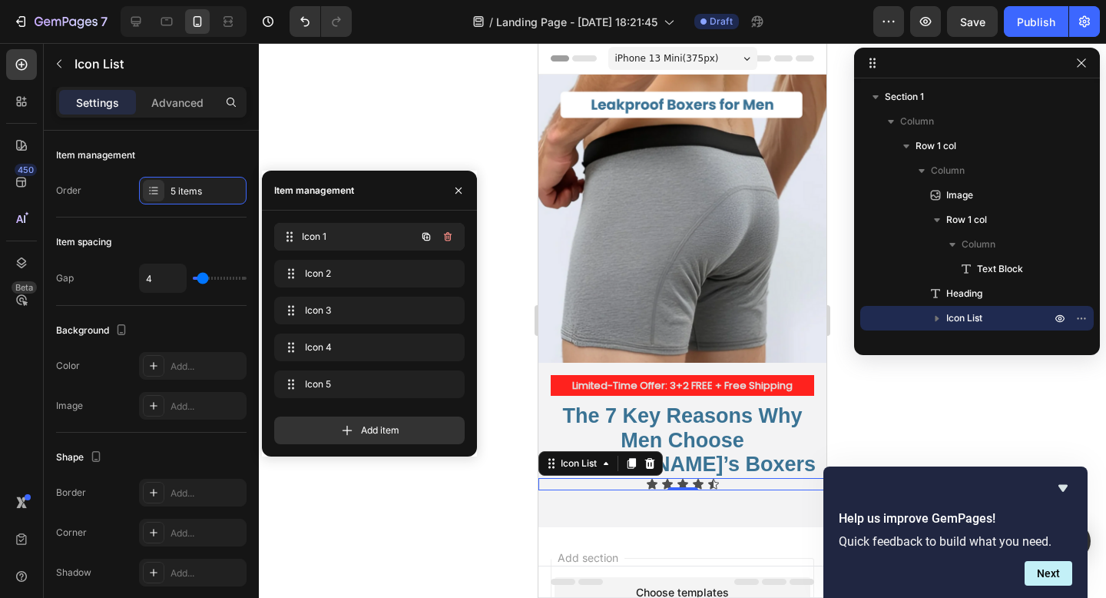
click at [305, 227] on div "Icon 1 Icon 1" at bounding box center [347, 237] width 135 height 22
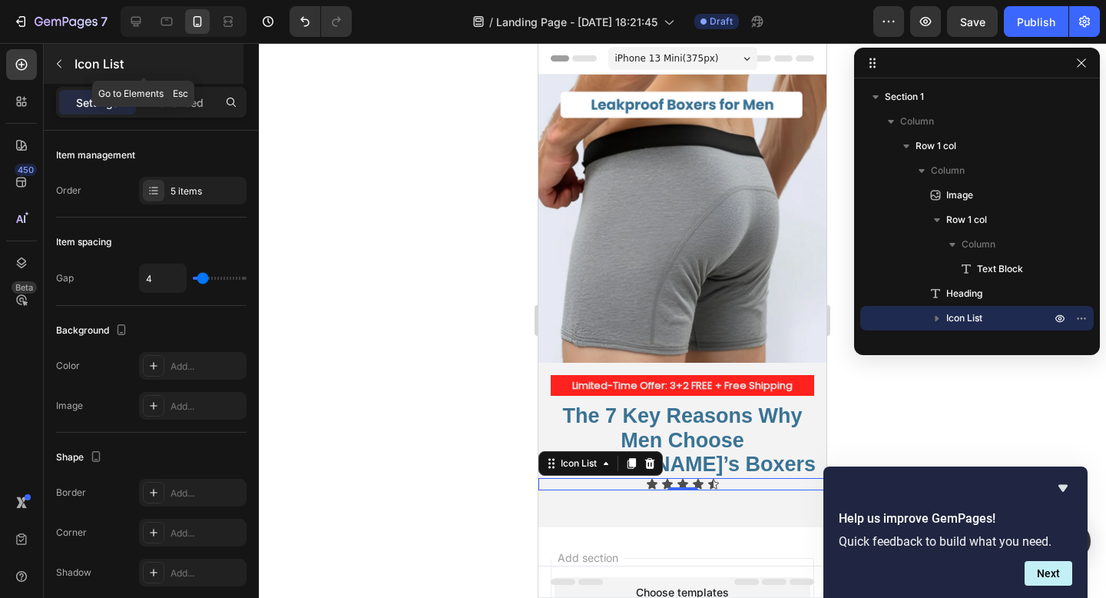
click at [57, 51] on button "button" at bounding box center [59, 63] width 25 height 25
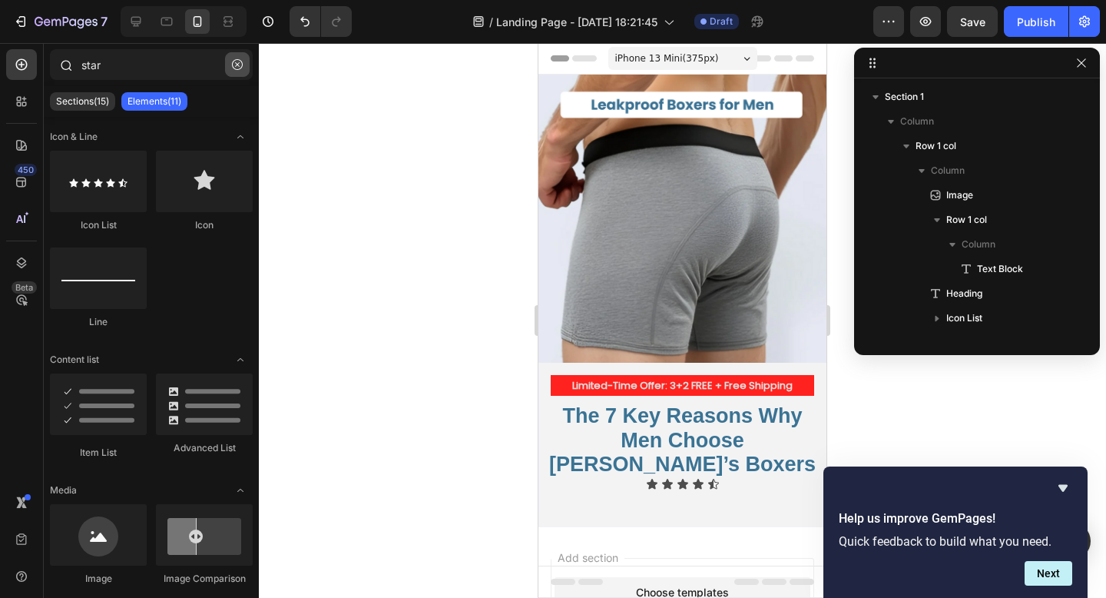
click at [242, 62] on button "button" at bounding box center [237, 64] width 25 height 25
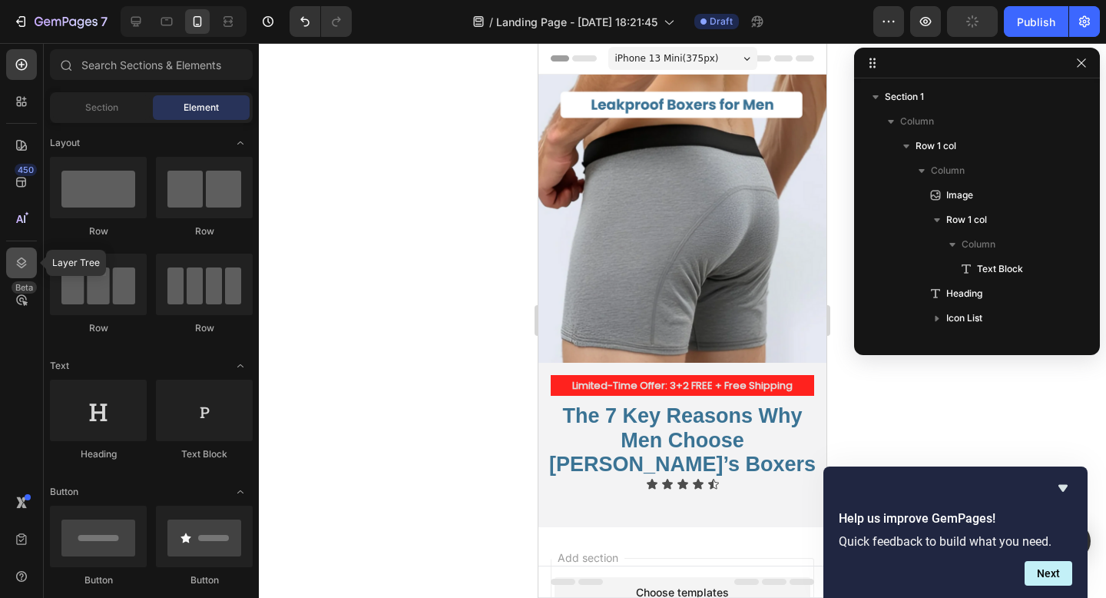
click at [18, 263] on icon at bounding box center [22, 262] width 10 height 11
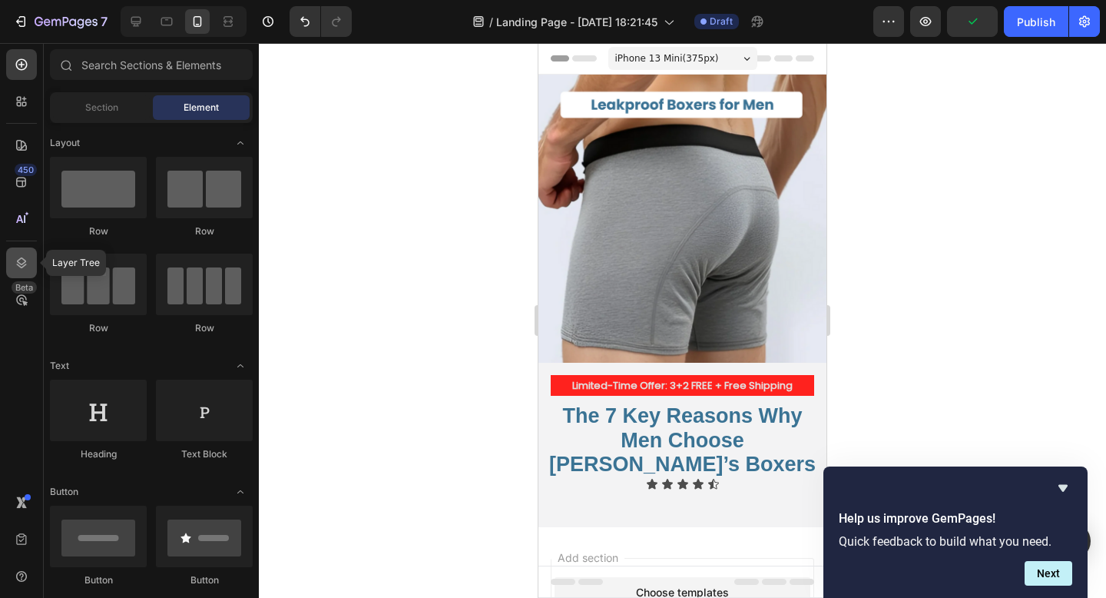
click at [29, 263] on div at bounding box center [21, 262] width 31 height 31
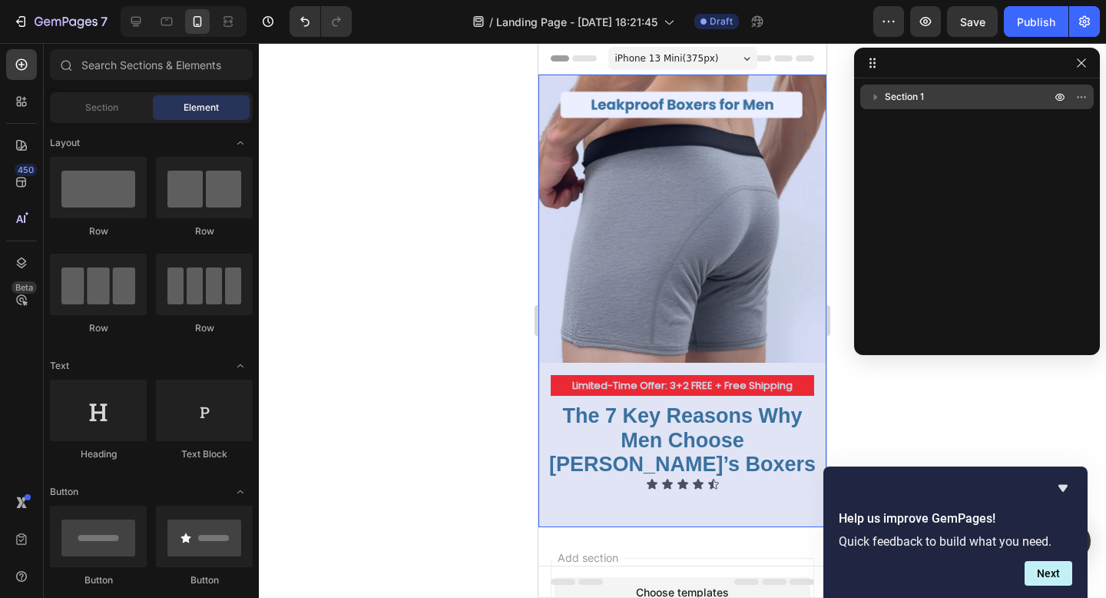
click at [880, 91] on icon "button" at bounding box center [875, 96] width 15 height 15
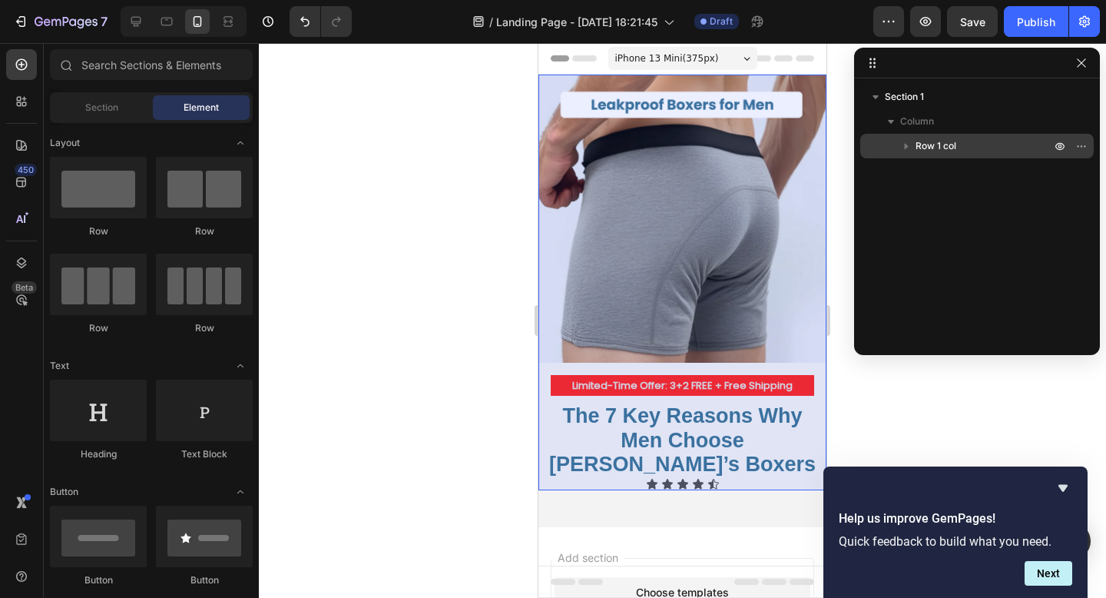
click at [896, 146] on div "Row 1 col" at bounding box center [976, 146] width 221 height 25
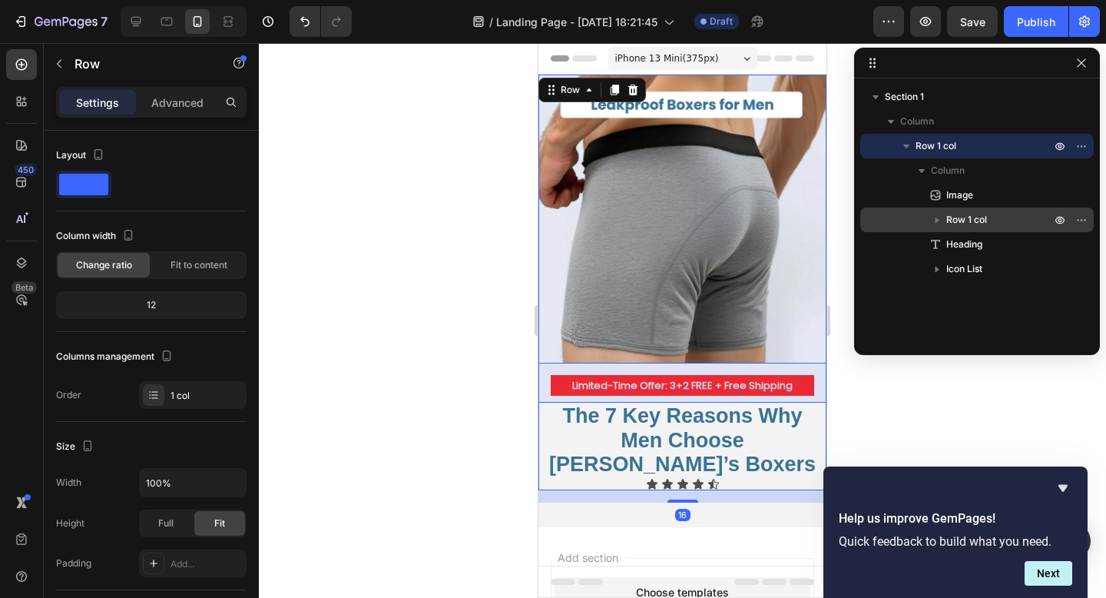
click at [936, 220] on icon "button" at bounding box center [938, 220] width 4 height 6
click at [936, 220] on icon "button" at bounding box center [937, 220] width 6 height 4
click at [936, 220] on icon "button" at bounding box center [938, 220] width 4 height 6
click at [939, 215] on icon "button" at bounding box center [936, 219] width 15 height 15
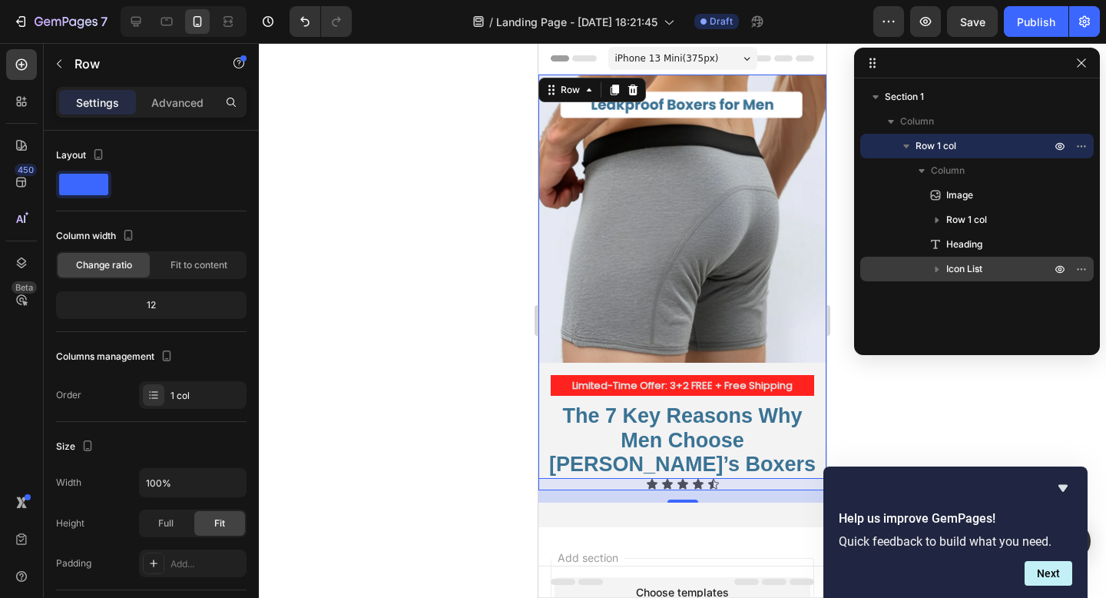
click at [928, 266] on button "button" at bounding box center [937, 269] width 18 height 18
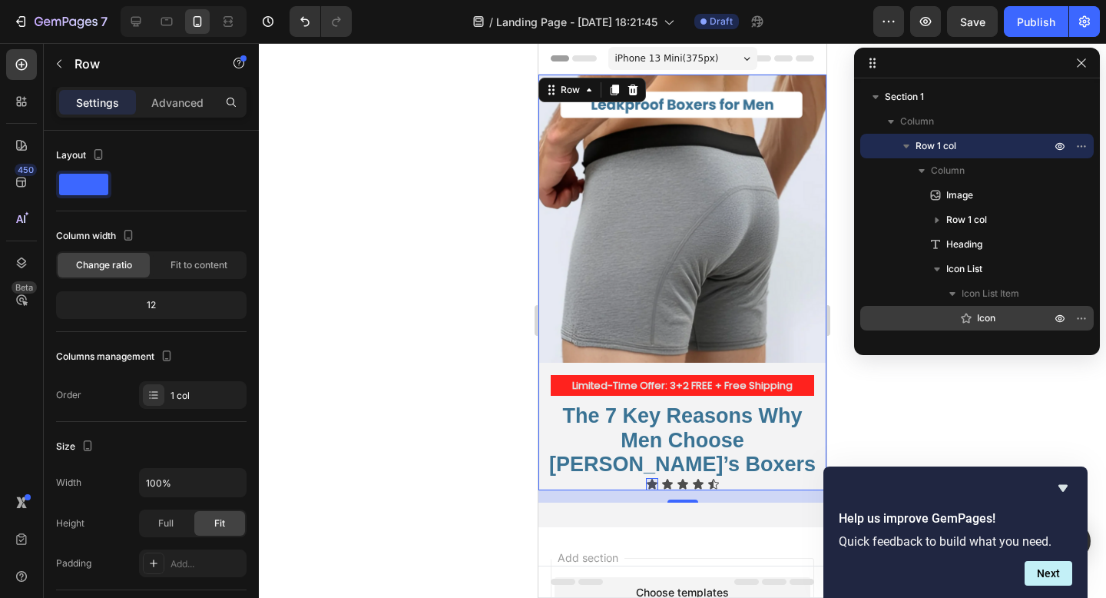
click at [970, 313] on icon at bounding box center [966, 317] width 15 height 15
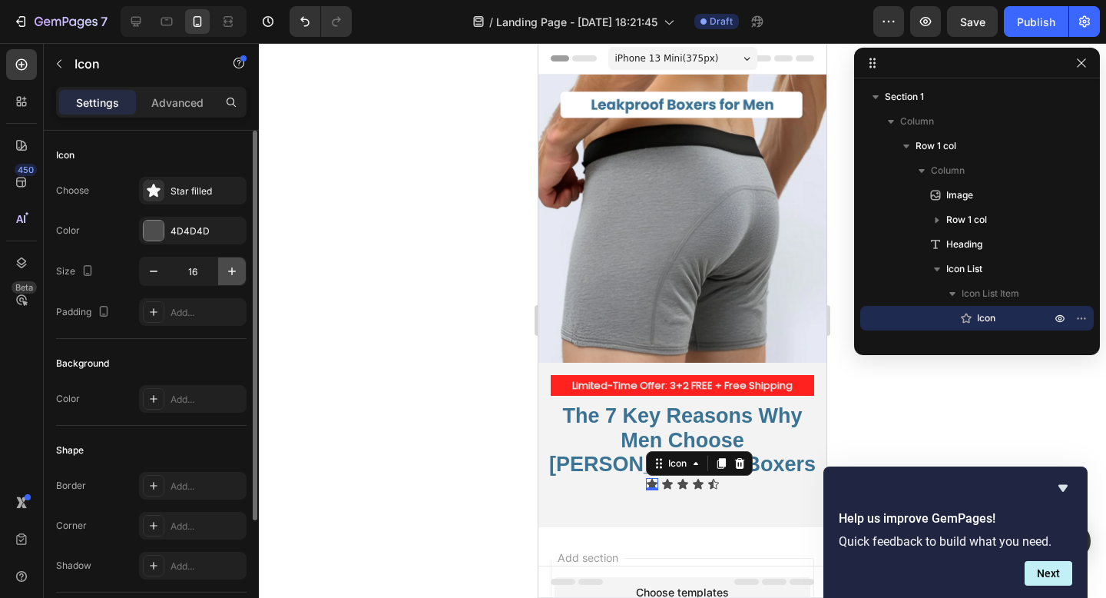
click at [228, 268] on icon "button" at bounding box center [231, 270] width 15 height 15
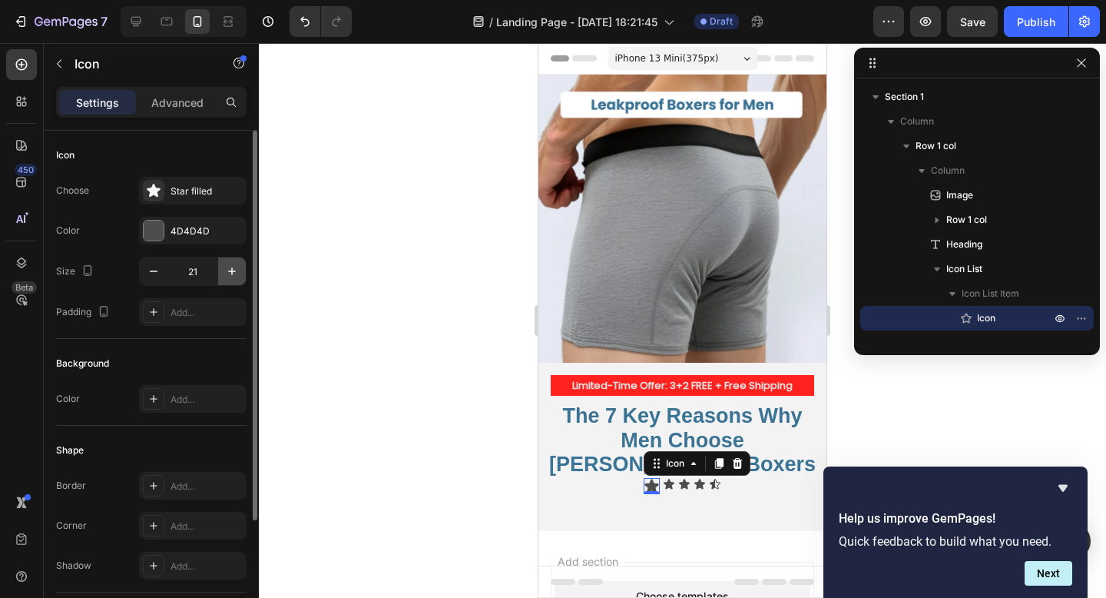
click at [228, 268] on icon "button" at bounding box center [231, 270] width 15 height 15
click at [228, 269] on icon "button" at bounding box center [231, 270] width 15 height 15
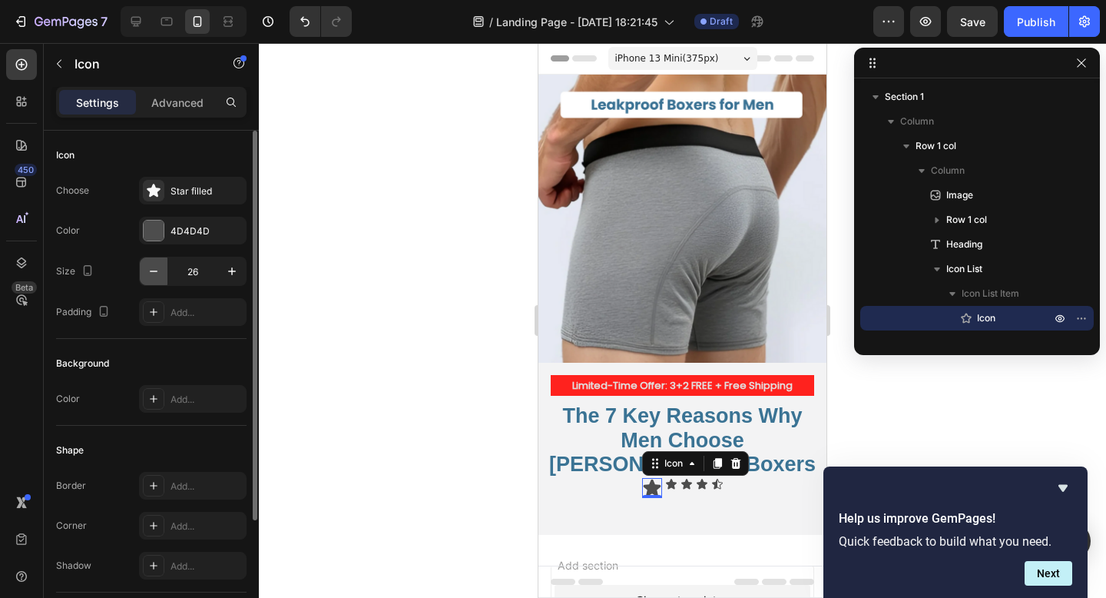
click at [155, 278] on icon "button" at bounding box center [153, 270] width 15 height 15
type input "25"
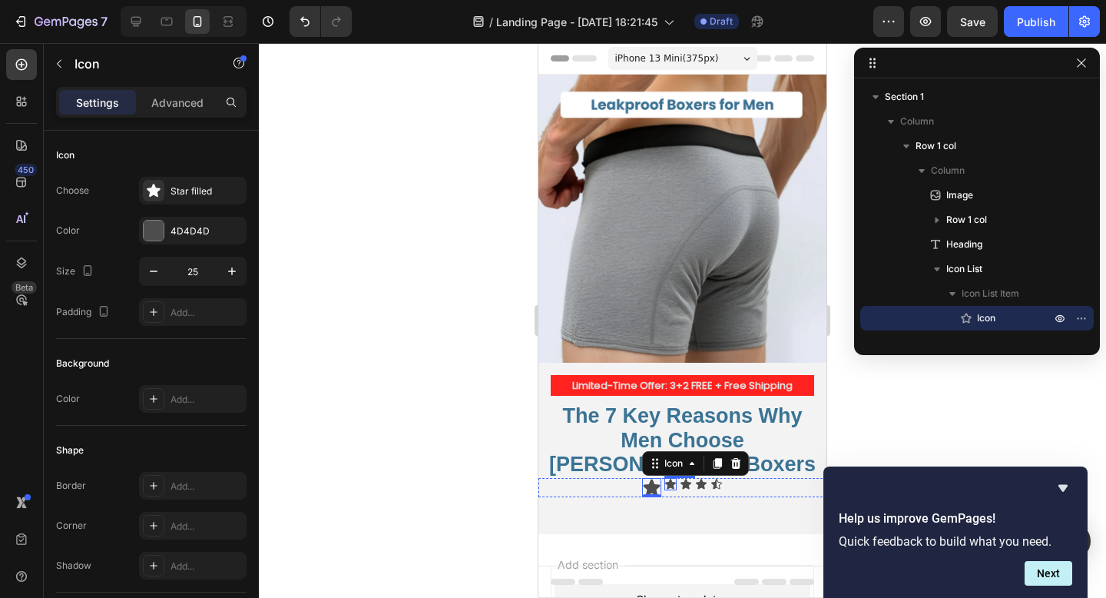
click at [671, 478] on div "Icon" at bounding box center [670, 484] width 12 height 12
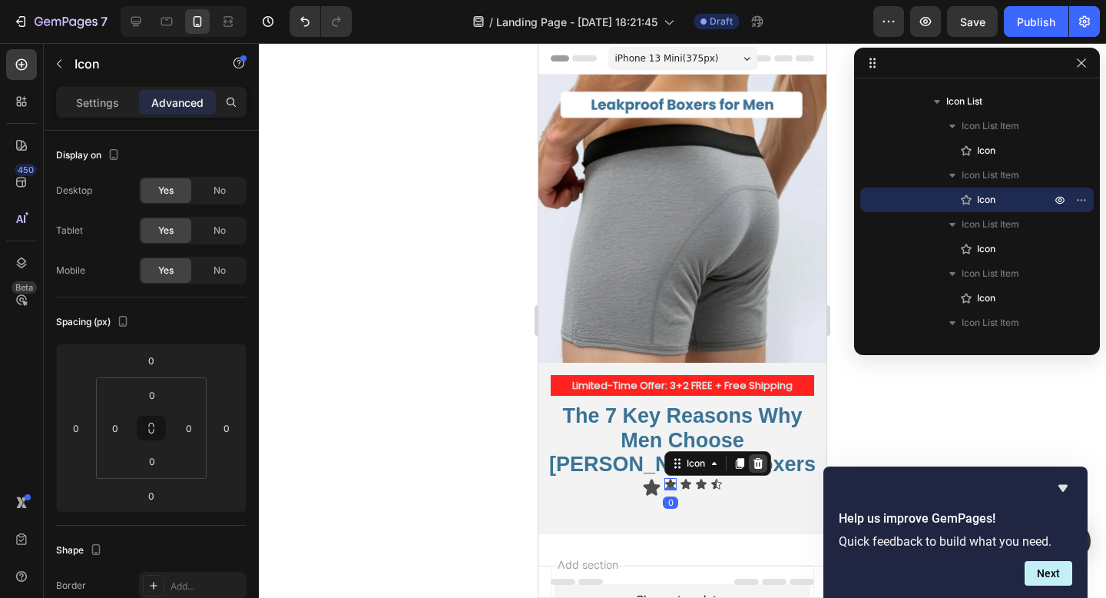
click at [762, 458] on icon at bounding box center [759, 463] width 10 height 11
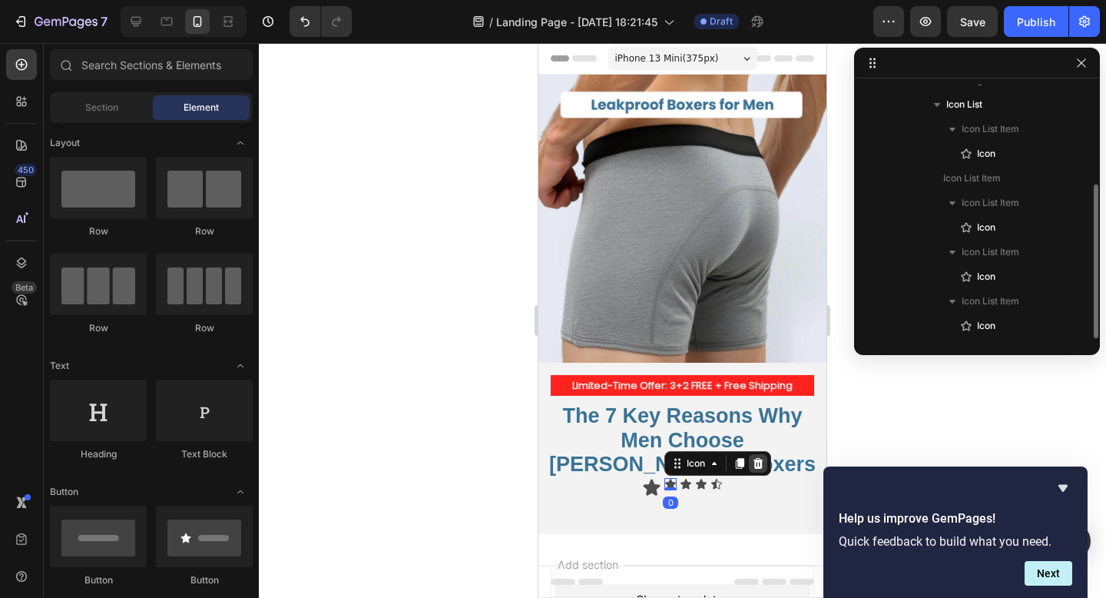
scroll to position [164, 0]
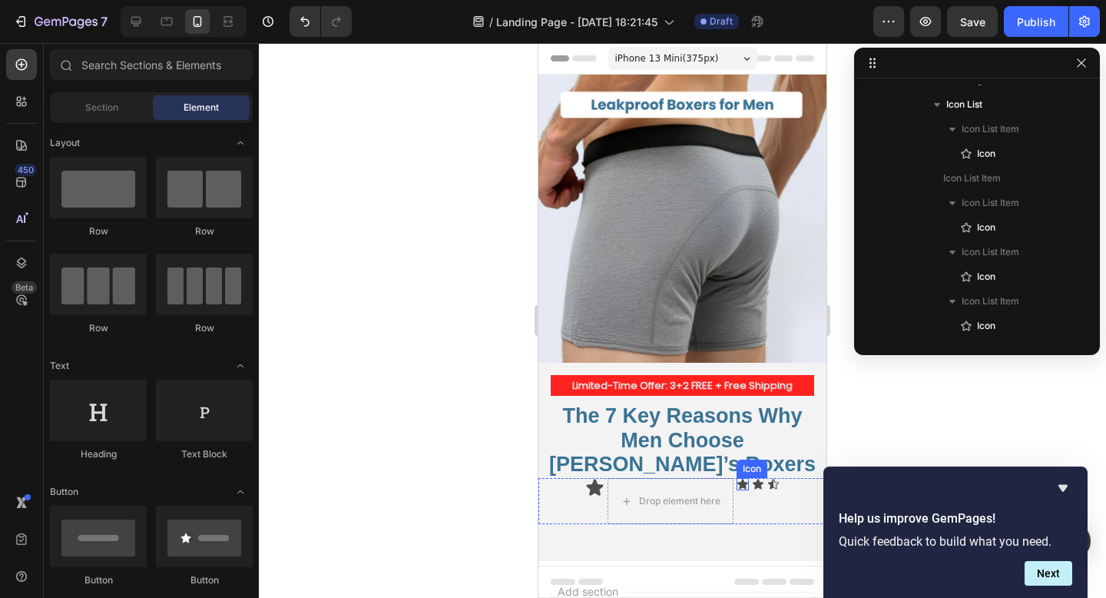
click at [740, 478] on div "Icon" at bounding box center [743, 484] width 12 height 12
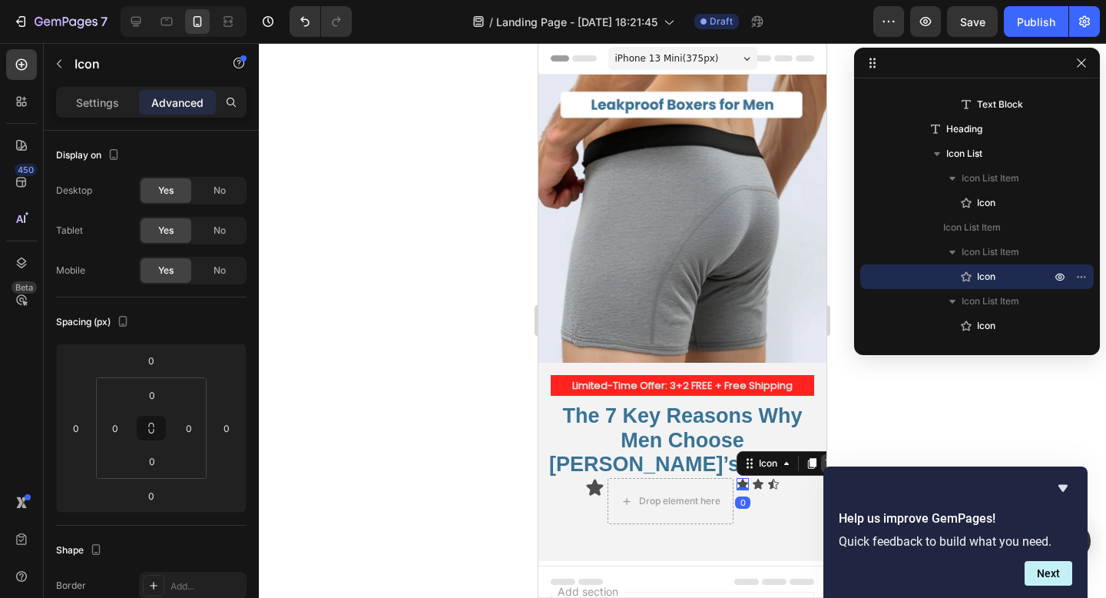
click at [824, 457] on icon at bounding box center [830, 463] width 12 height 12
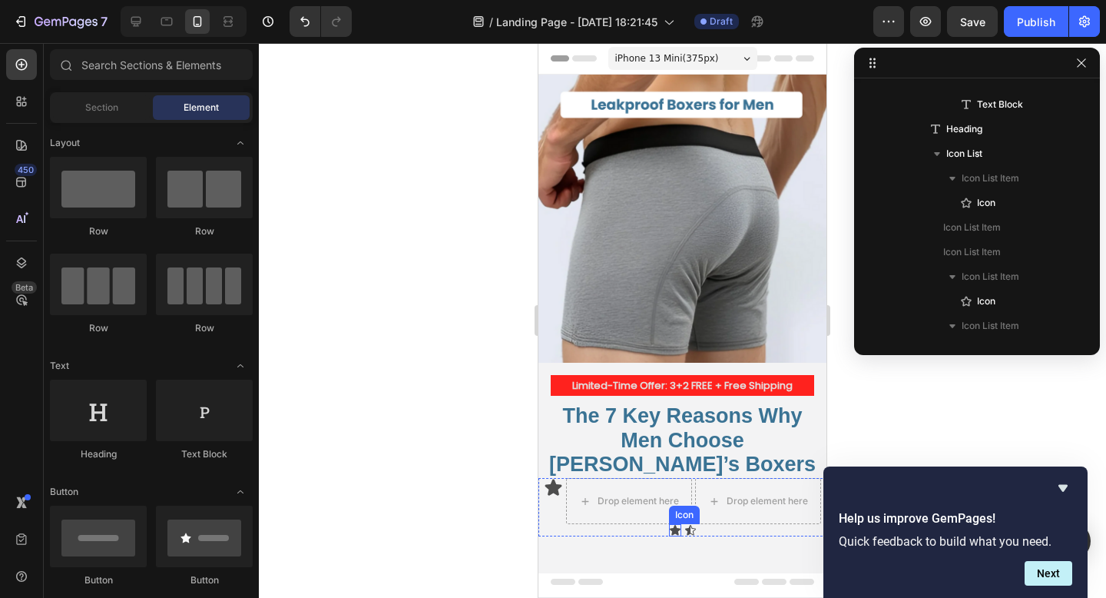
click at [674, 525] on icon at bounding box center [675, 530] width 11 height 10
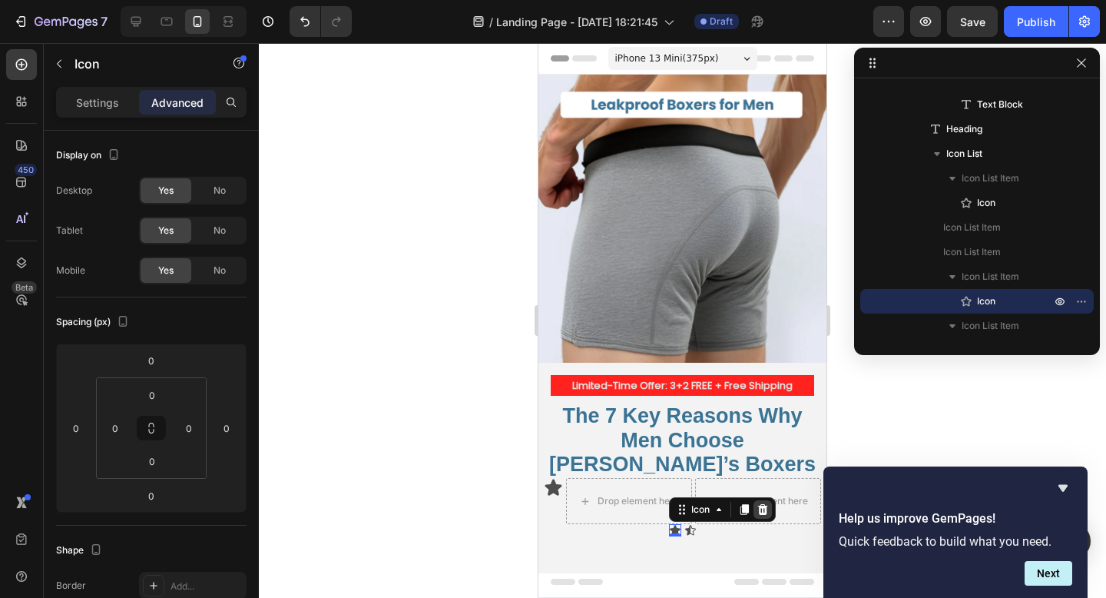
click at [763, 504] on icon at bounding box center [762, 509] width 10 height 11
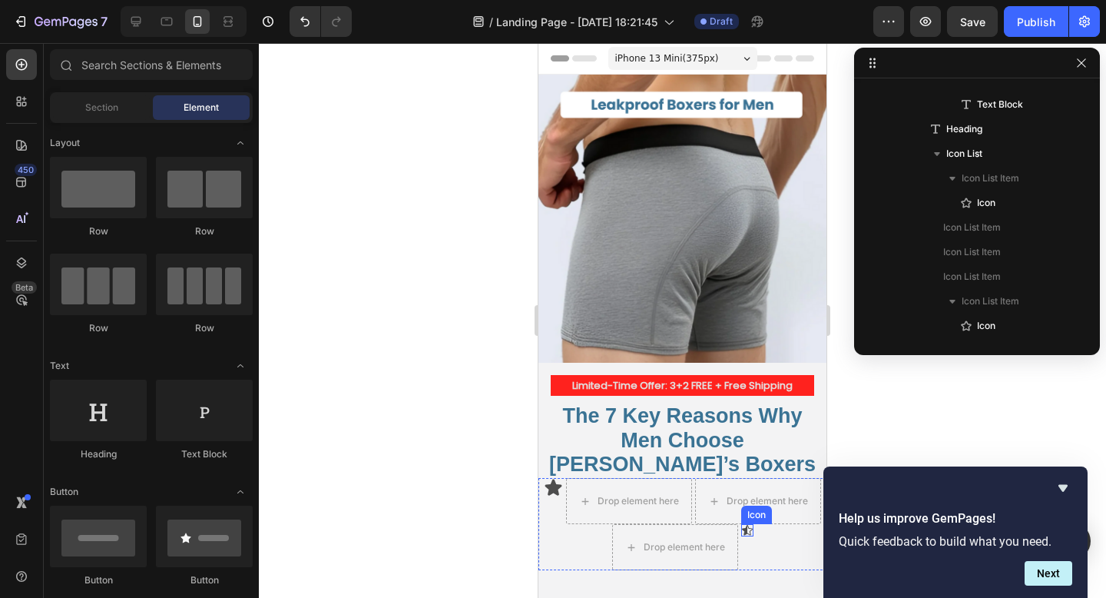
click at [747, 525] on icon at bounding box center [747, 530] width 11 height 10
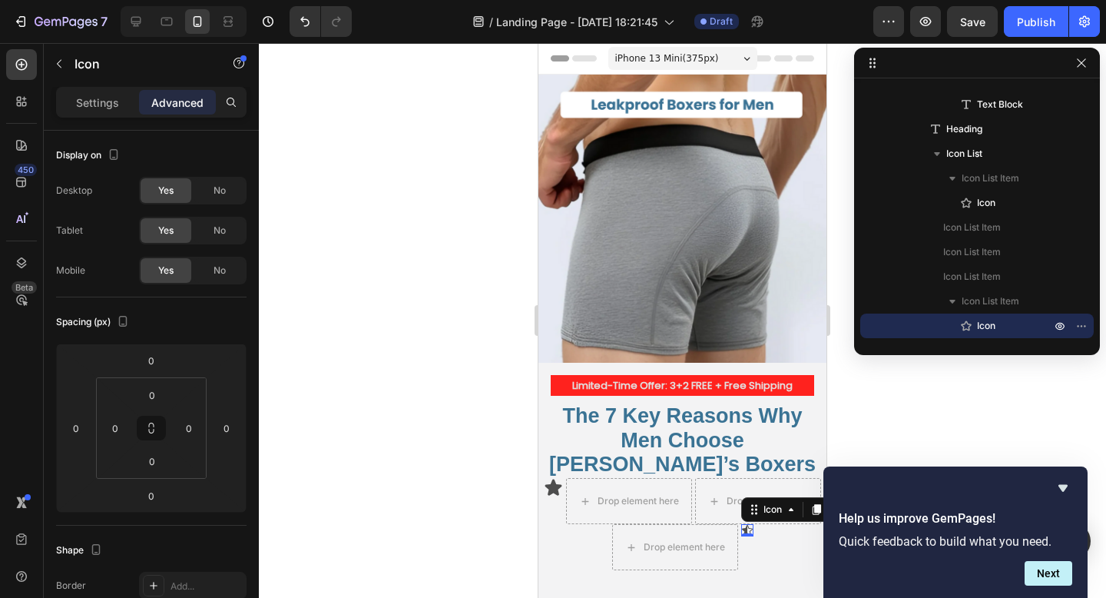
click at [1053, 485] on div at bounding box center [956, 488] width 234 height 18
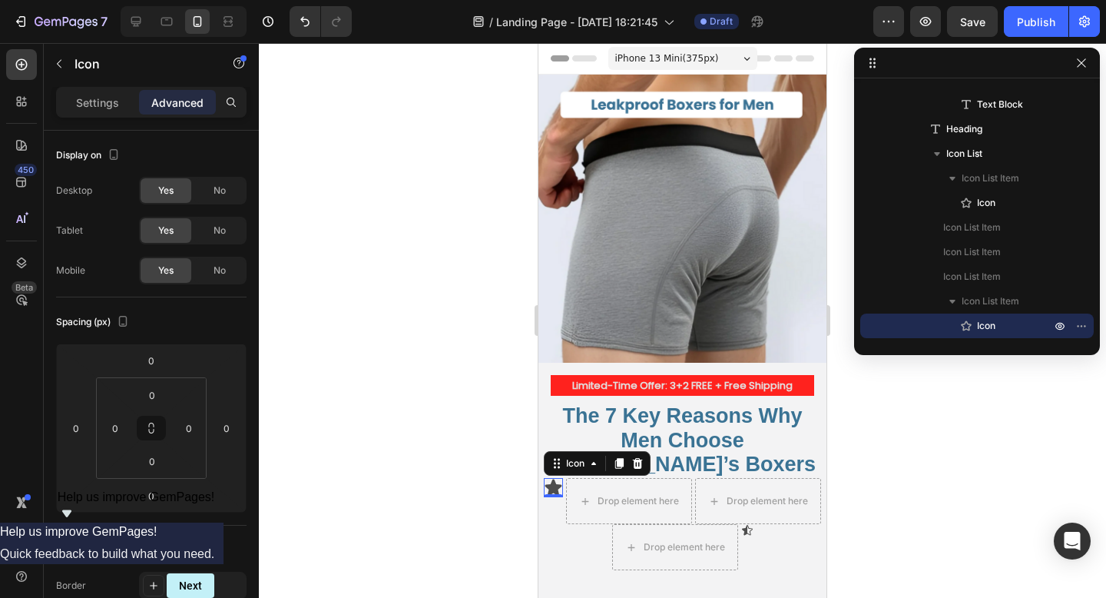
click at [549, 479] on icon at bounding box center [553, 487] width 17 height 16
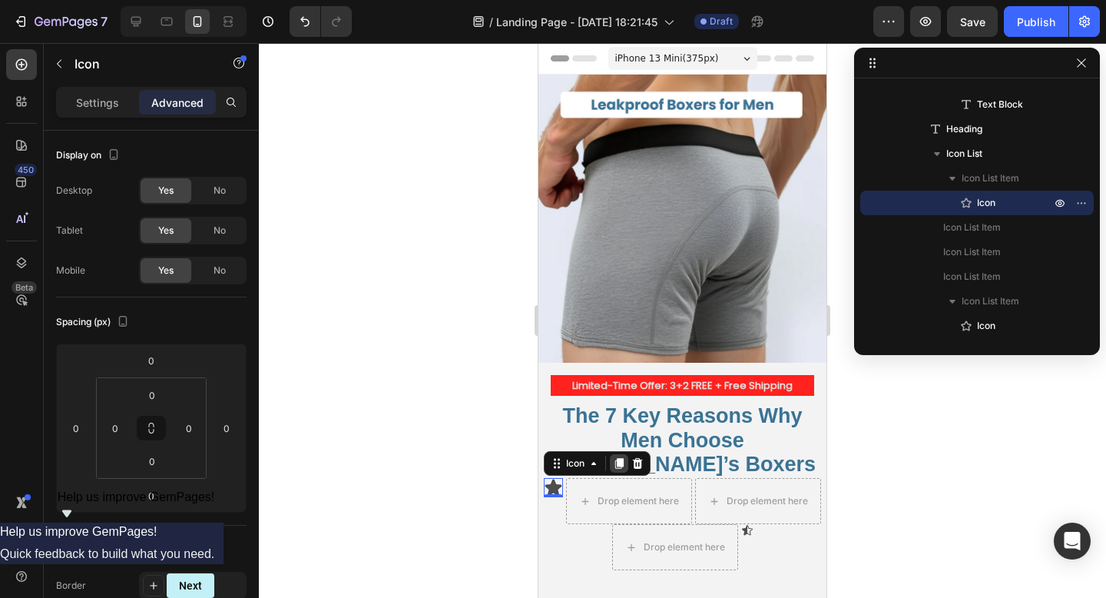
click at [622, 458] on icon at bounding box center [619, 463] width 8 height 11
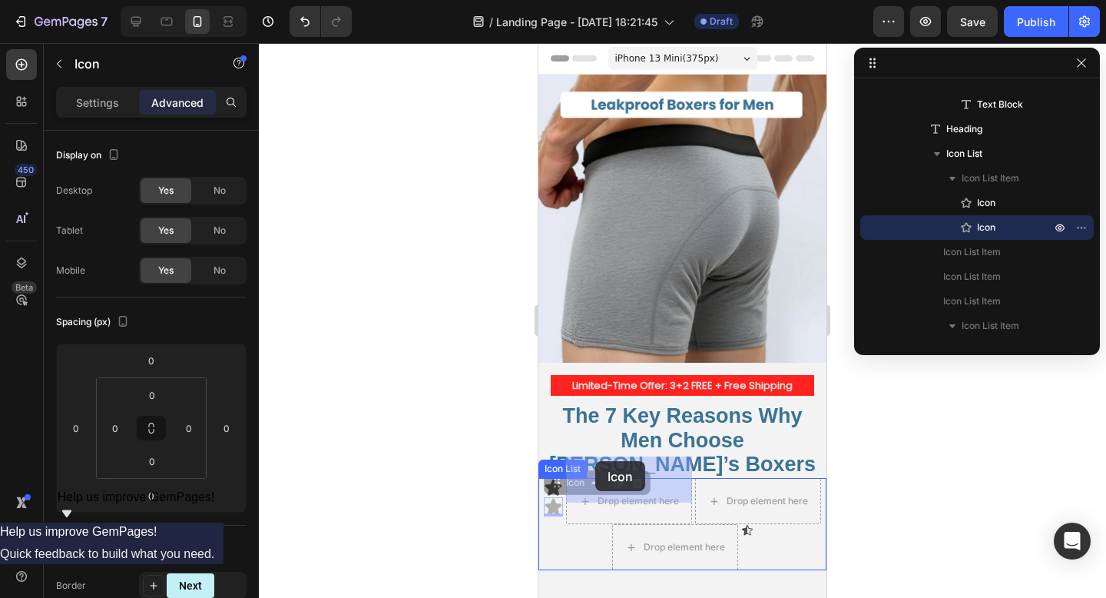
drag, startPoint x: 553, startPoint y: 463, endPoint x: 594, endPoint y: 459, distance: 40.9
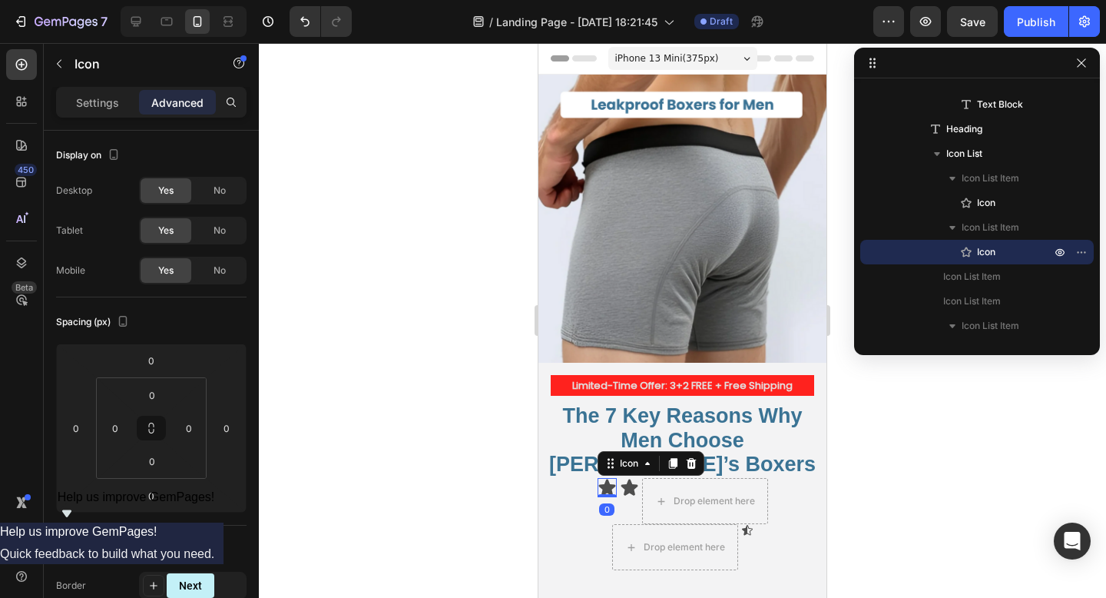
click at [604, 479] on icon at bounding box center [606, 487] width 17 height 16
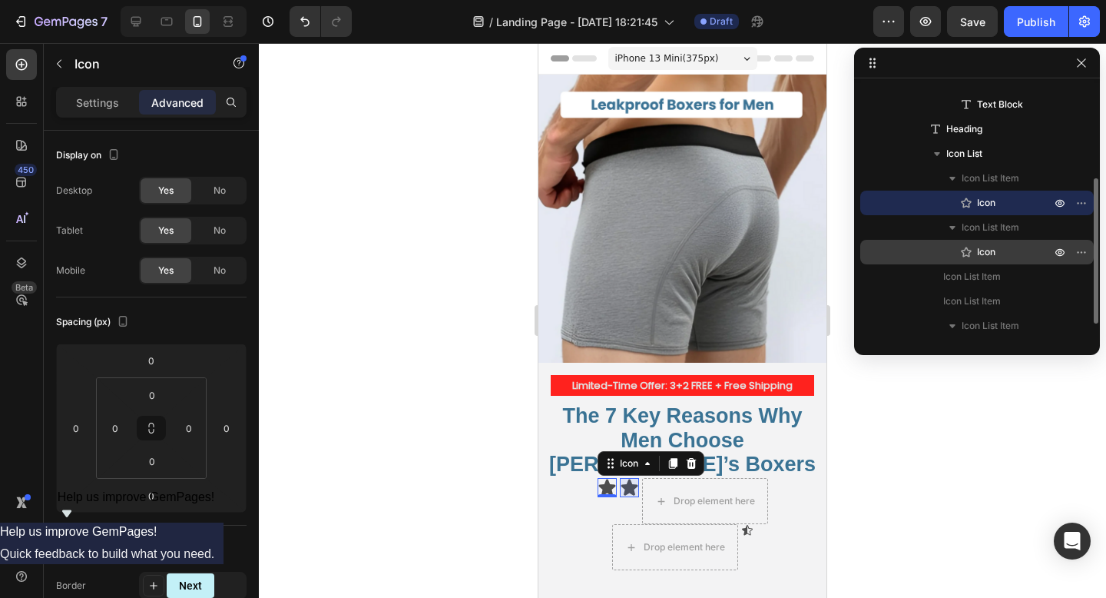
click at [971, 246] on icon at bounding box center [966, 251] width 15 height 15
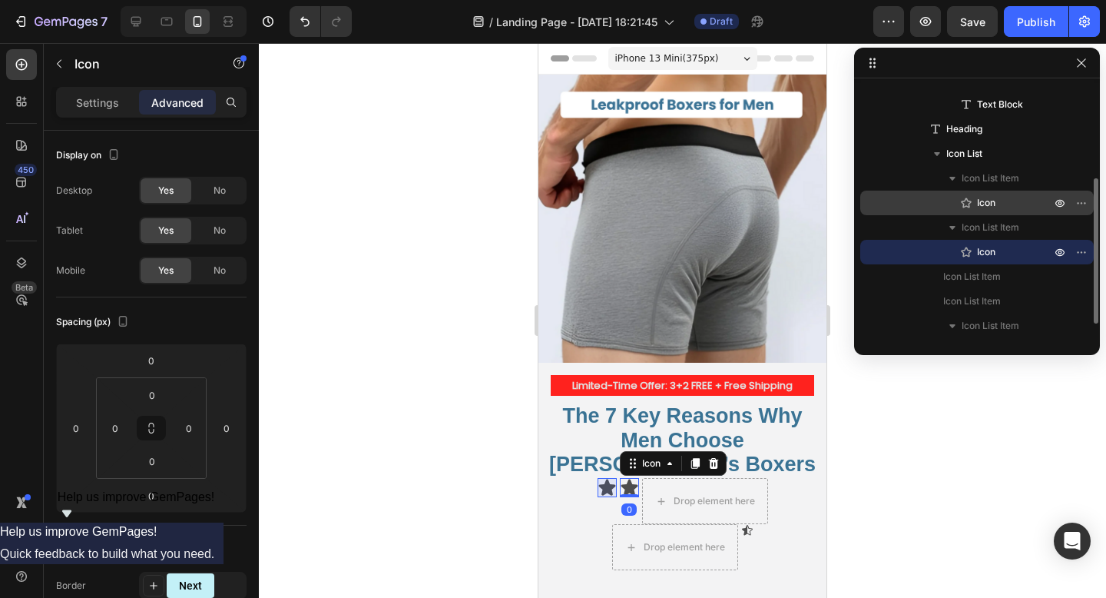
click at [972, 210] on div "Icon" at bounding box center [976, 202] width 221 height 25
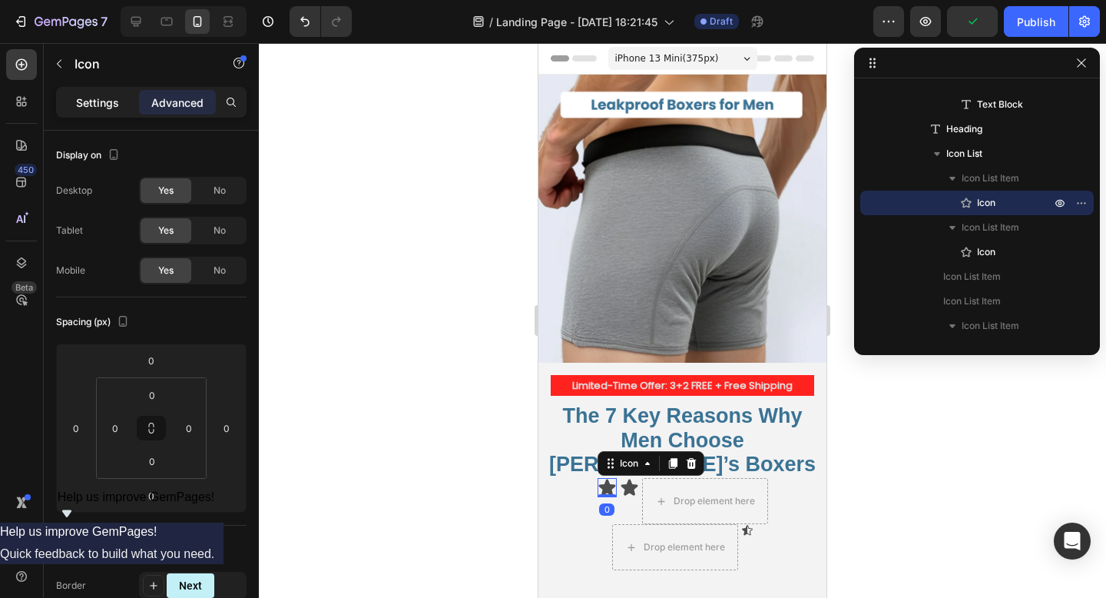
click at [78, 90] on div "Settings" at bounding box center [97, 102] width 77 height 25
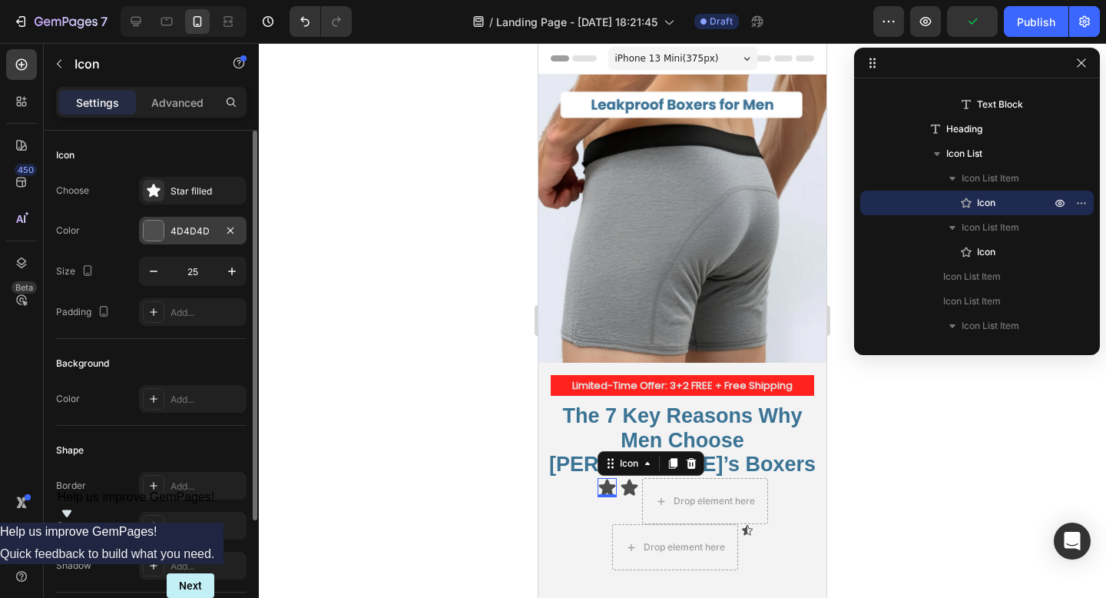
click at [177, 232] on div "4D4D4D" at bounding box center [193, 231] width 45 height 14
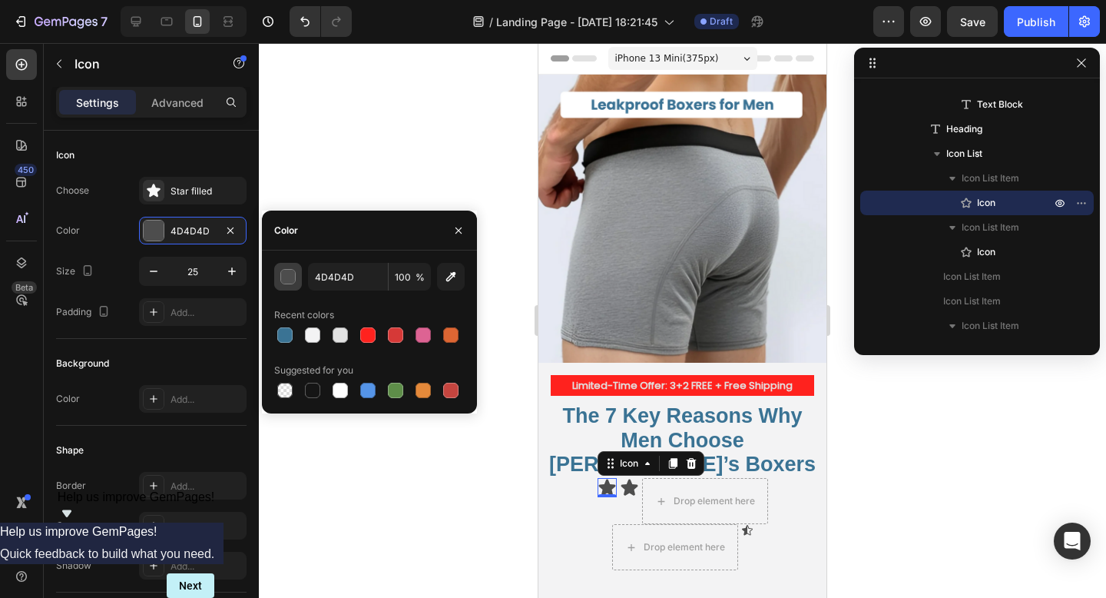
click at [278, 280] on button "button" at bounding box center [288, 277] width 28 height 28
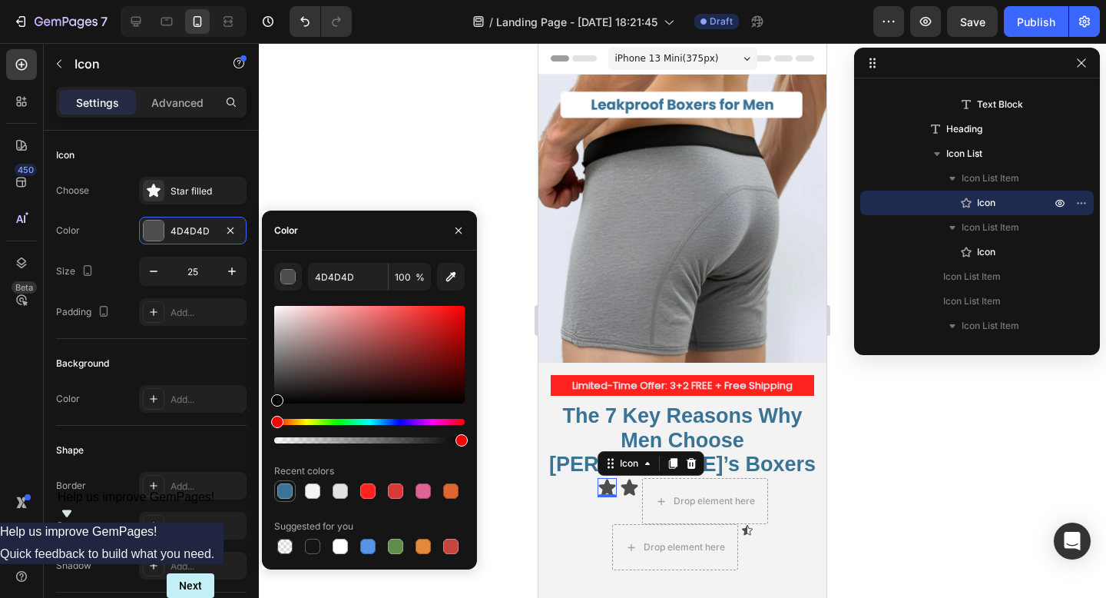
click at [280, 488] on div at bounding box center [284, 490] width 15 height 15
type input "3A7394"
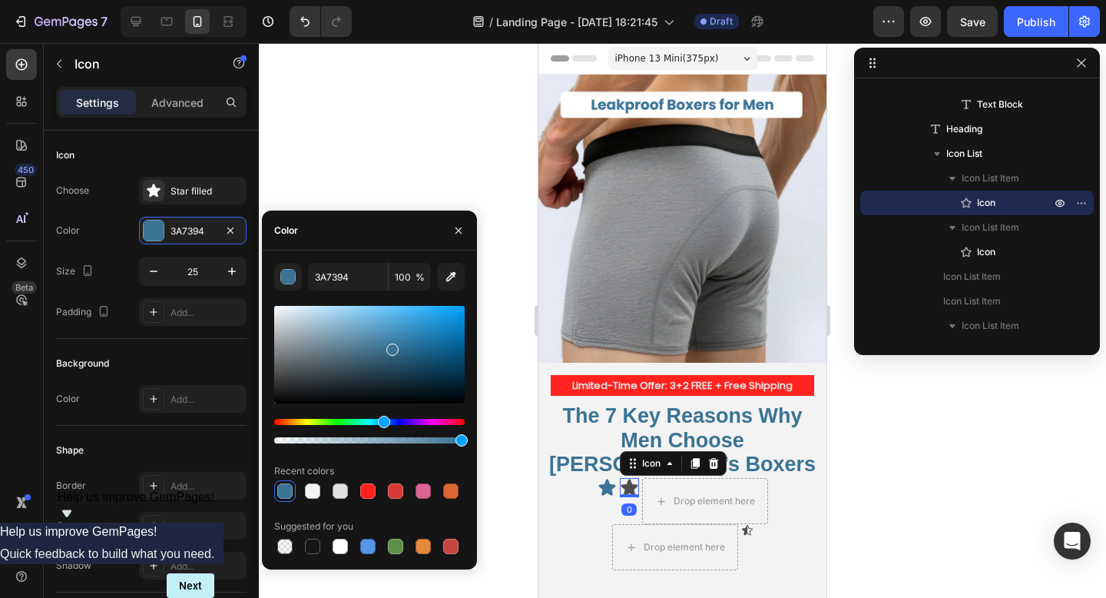
click at [632, 479] on icon at bounding box center [629, 487] width 17 height 16
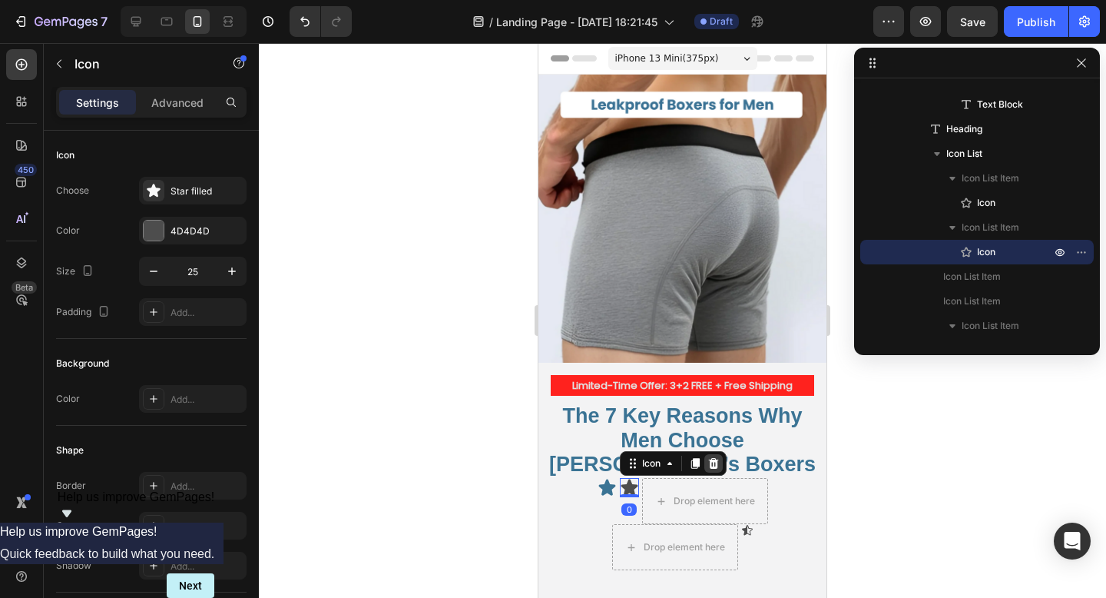
click at [711, 458] on icon at bounding box center [713, 463] width 10 height 11
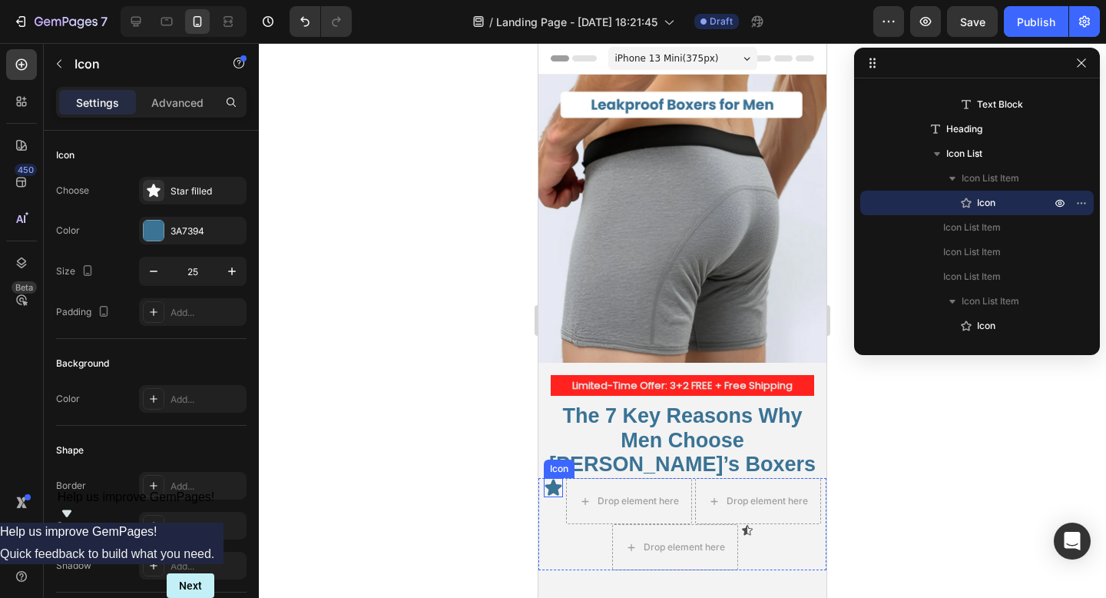
click at [549, 479] on icon at bounding box center [553, 487] width 17 height 16
click at [621, 458] on icon at bounding box center [619, 463] width 8 height 11
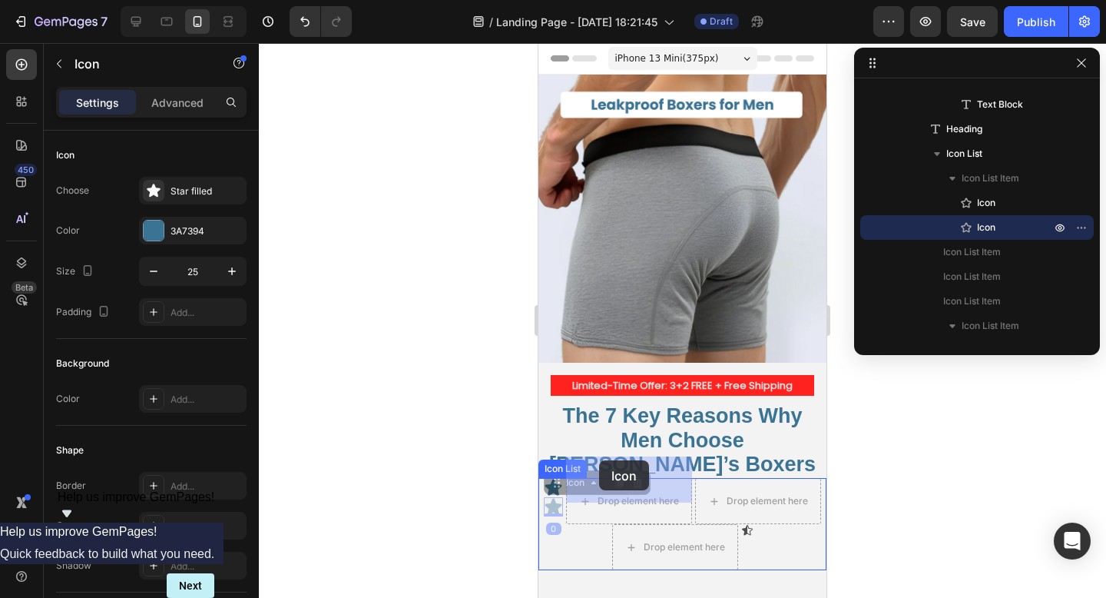
drag, startPoint x: 555, startPoint y: 461, endPoint x: 598, endPoint y: 460, distance: 42.3
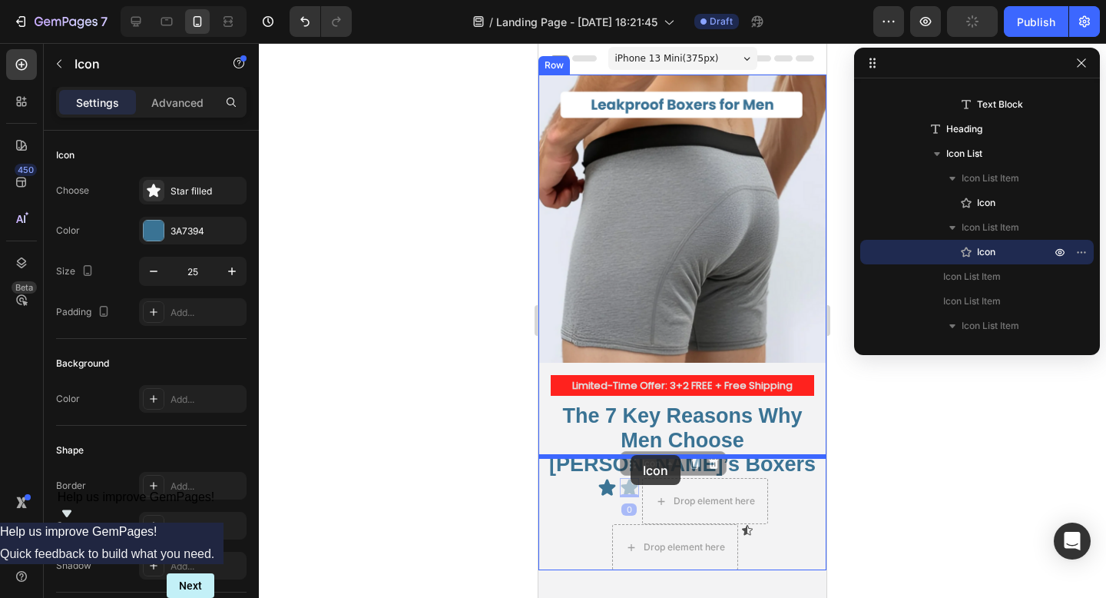
drag, startPoint x: 637, startPoint y: 444, endPoint x: 631, endPoint y: 455, distance: 12.4
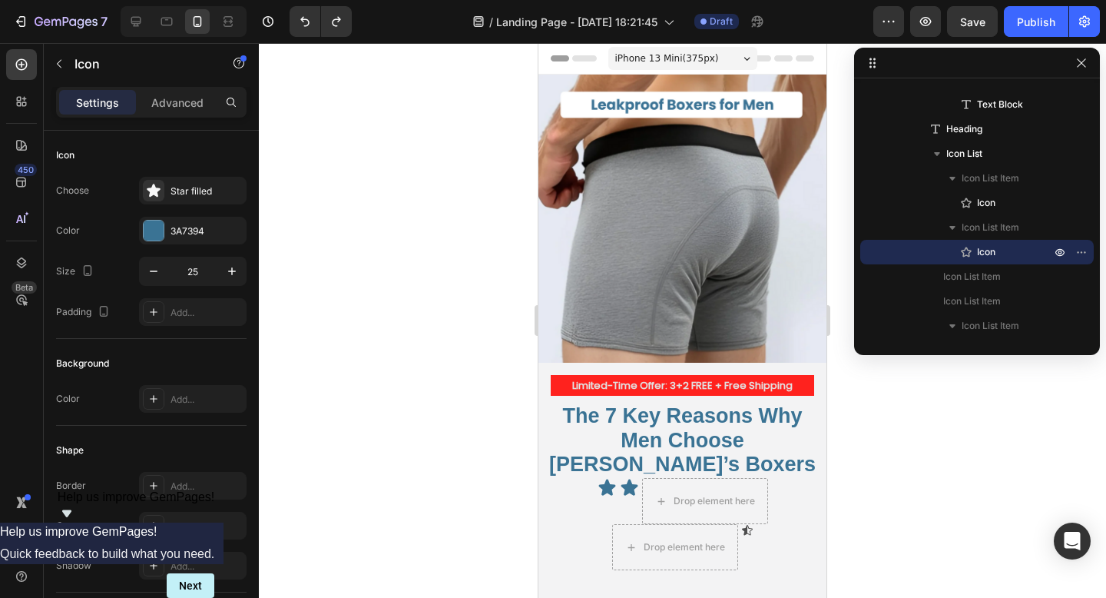
click at [630, 479] on icon at bounding box center [629, 487] width 17 height 16
click at [628, 479] on icon at bounding box center [629, 487] width 17 height 16
click at [981, 255] on span "Icon" at bounding box center [986, 251] width 18 height 15
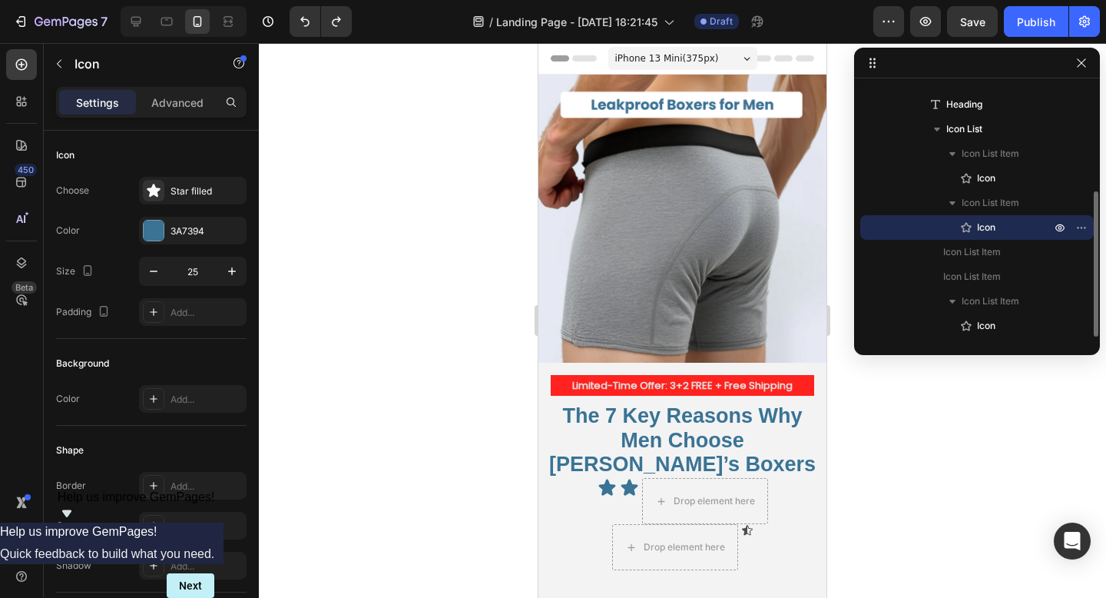
scroll to position [188, 0]
click at [969, 326] on icon at bounding box center [966, 326] width 15 height 15
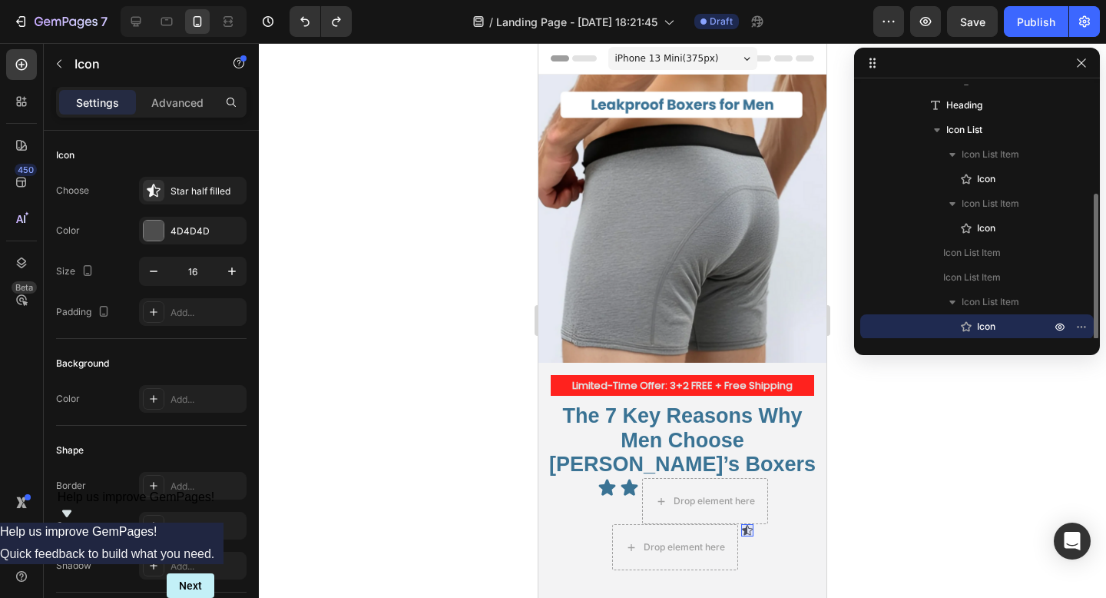
scroll to position [189, 0]
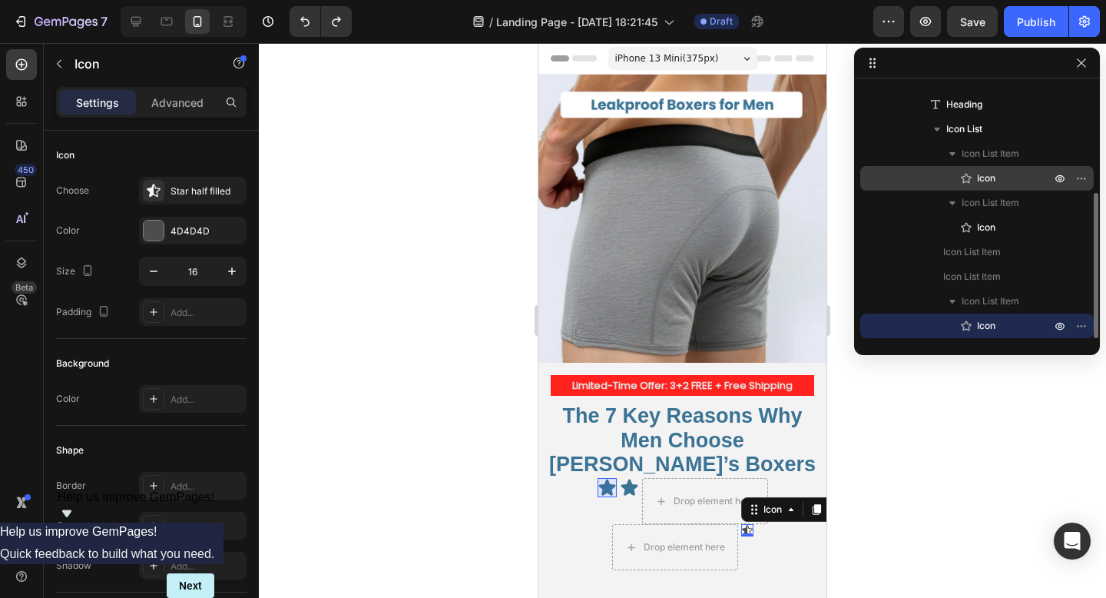
click at [974, 177] on p "Icon" at bounding box center [997, 178] width 77 height 15
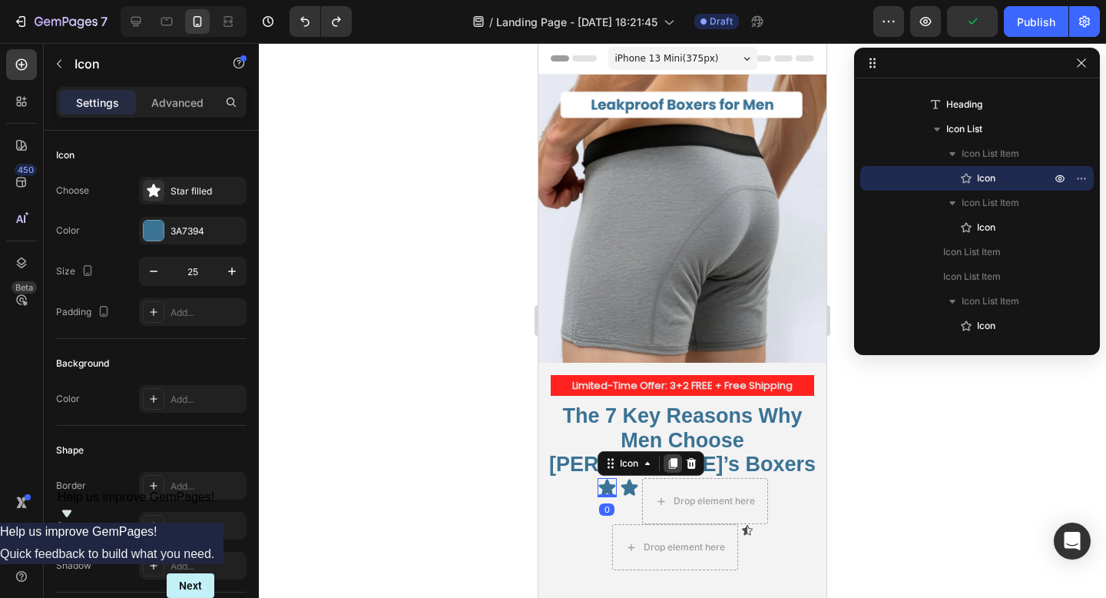
click at [678, 457] on icon at bounding box center [673, 463] width 12 height 12
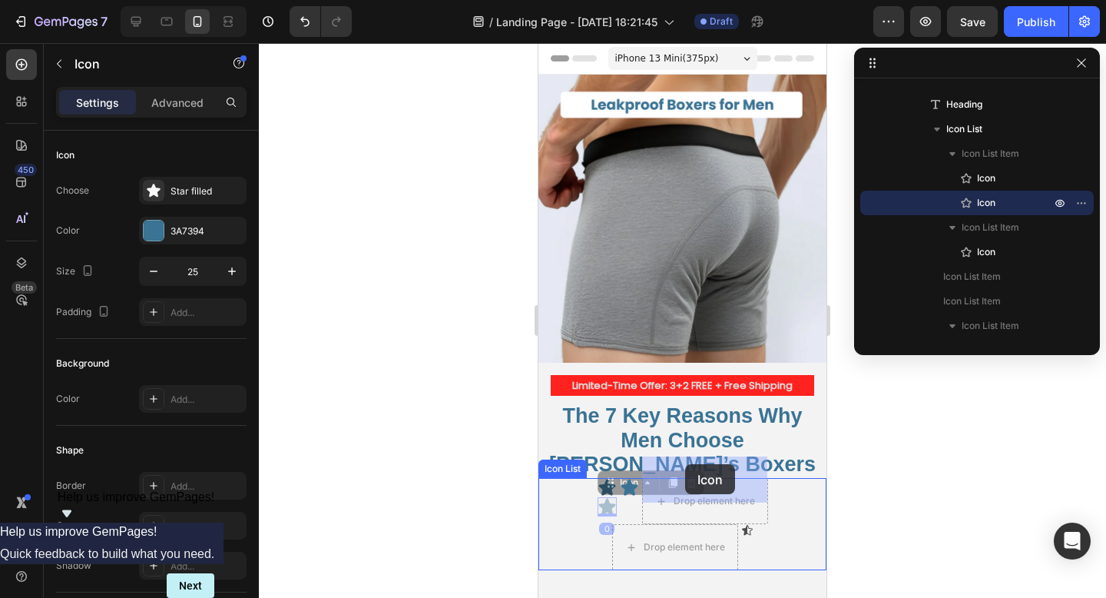
drag, startPoint x: 606, startPoint y: 464, endPoint x: 685, endPoint y: 463, distance: 79.1
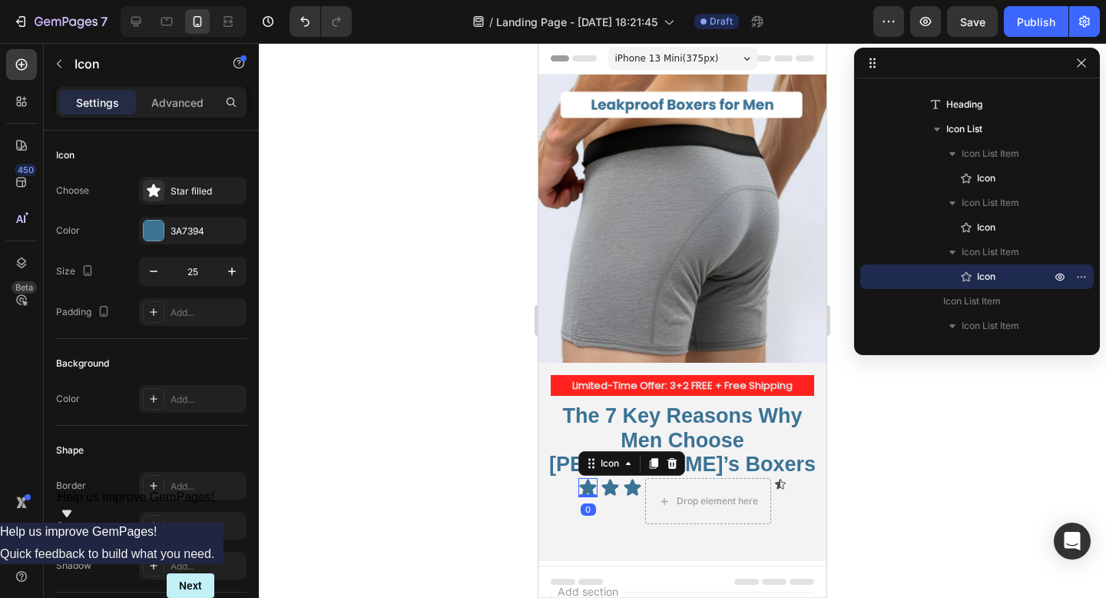
click at [589, 479] on icon at bounding box center [588, 487] width 17 height 16
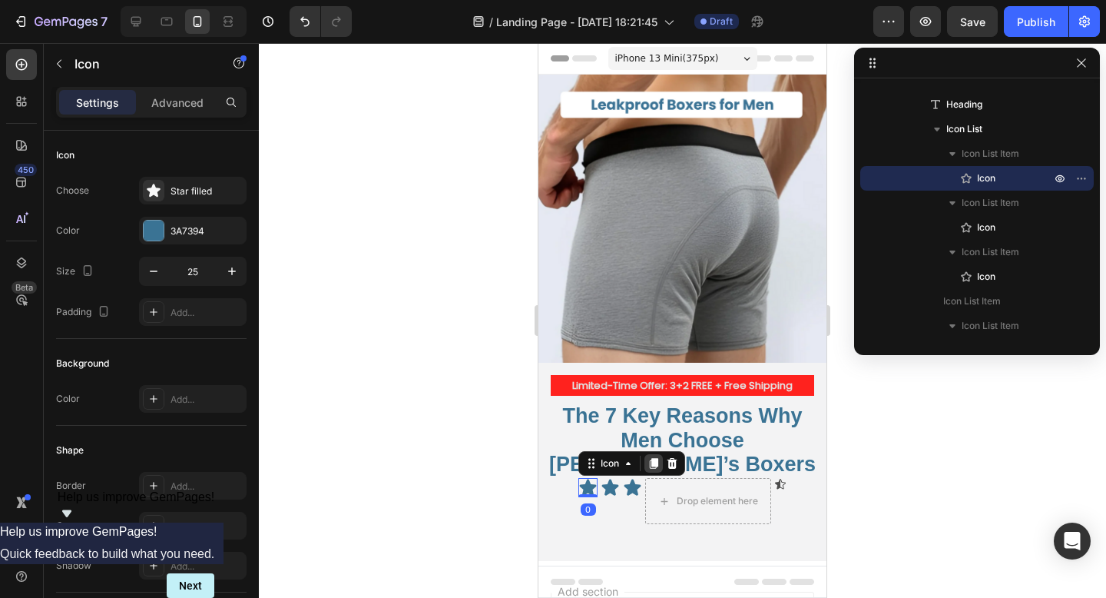
click at [655, 458] on icon at bounding box center [654, 463] width 8 height 11
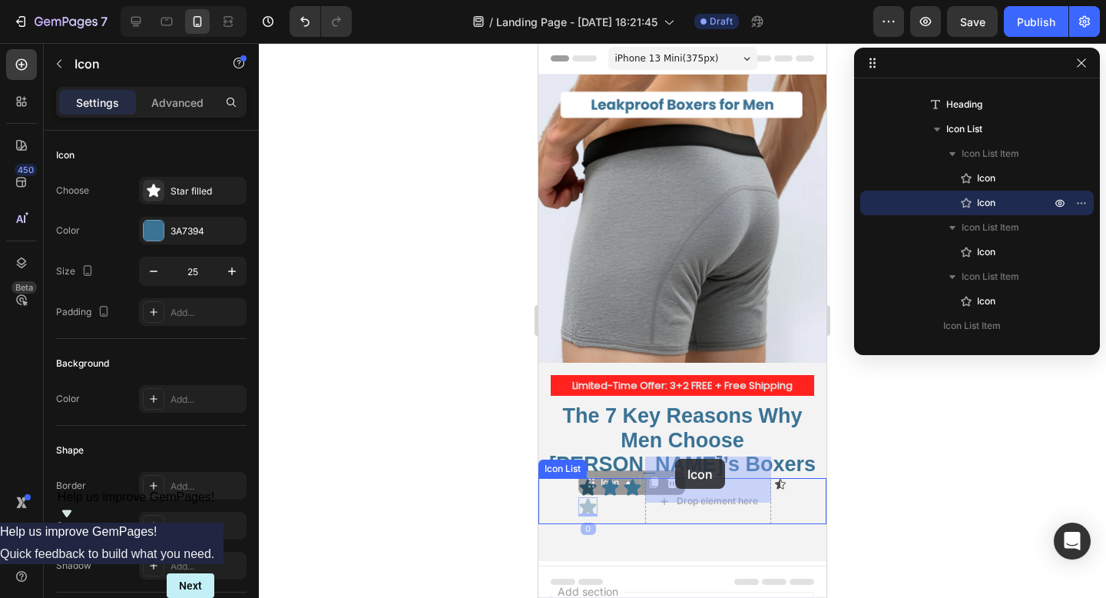
drag, startPoint x: 587, startPoint y: 463, endPoint x: 674, endPoint y: 457, distance: 87.8
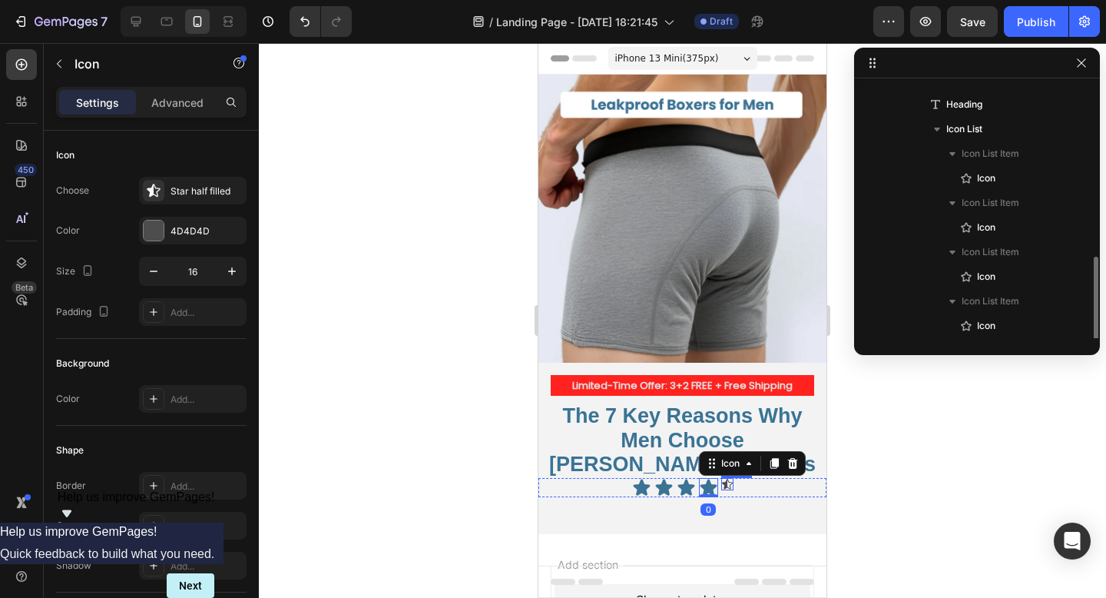
click at [726, 478] on div "Icon" at bounding box center [727, 484] width 12 height 12
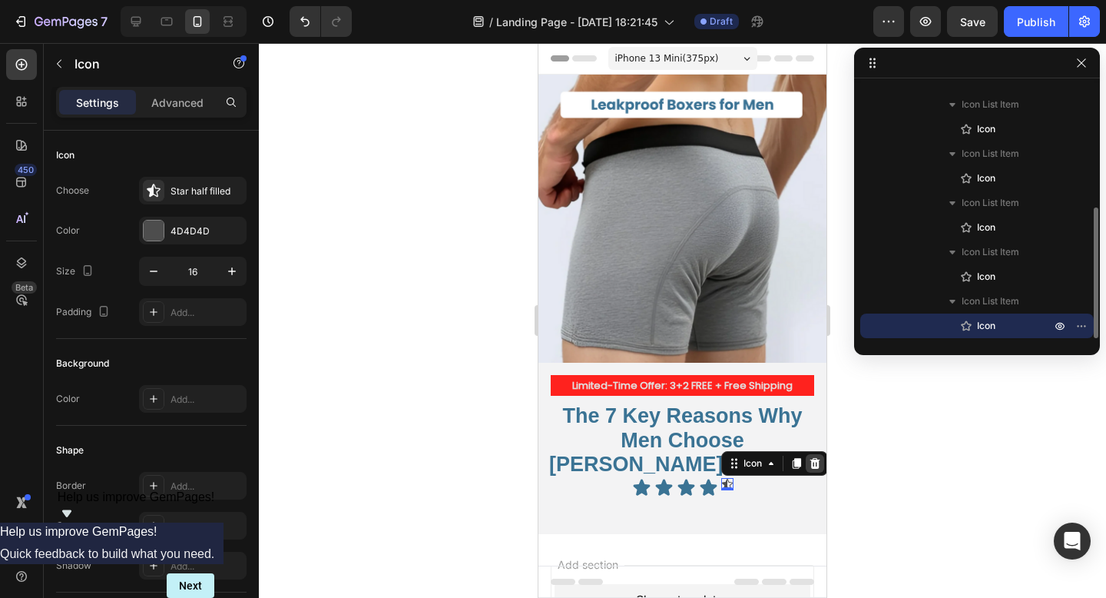
click at [817, 458] on icon at bounding box center [815, 463] width 10 height 11
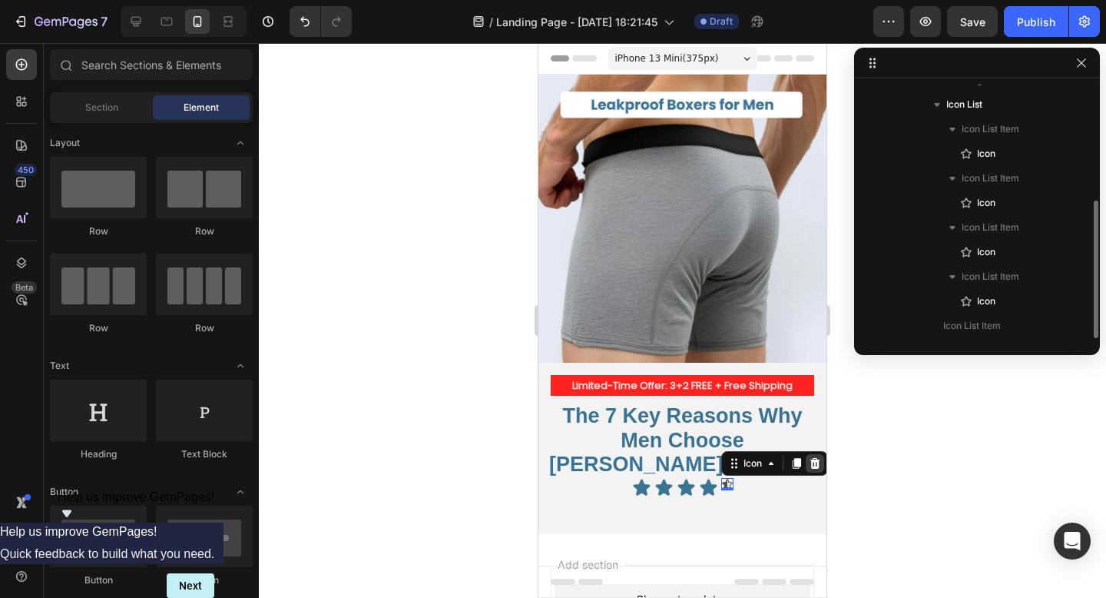
scroll to position [214, 0]
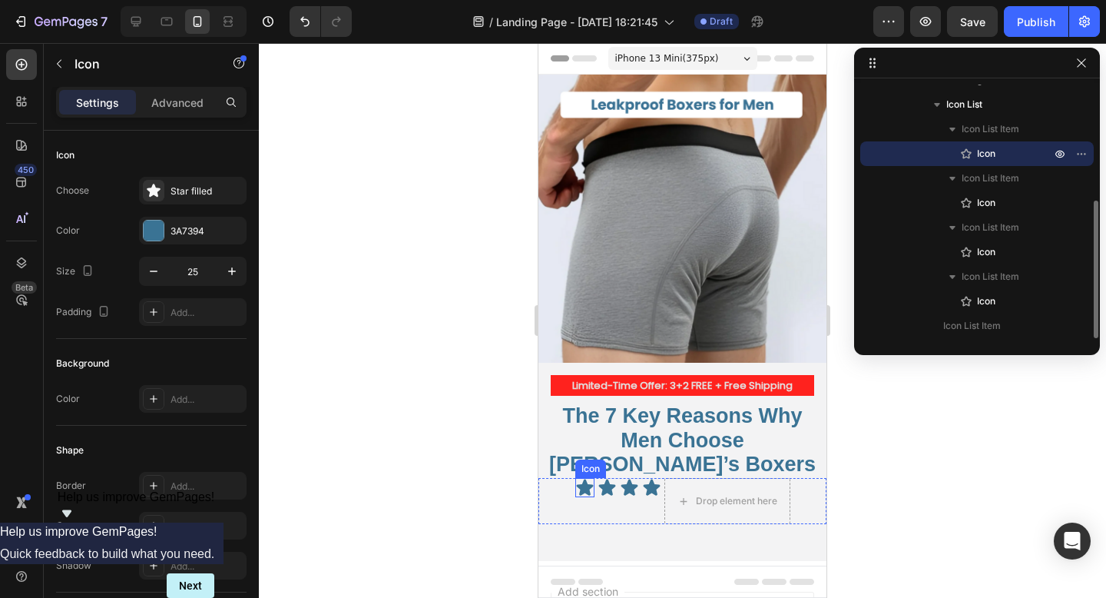
click at [581, 479] on icon at bounding box center [584, 487] width 17 height 16
click at [649, 458] on icon at bounding box center [650, 463] width 8 height 11
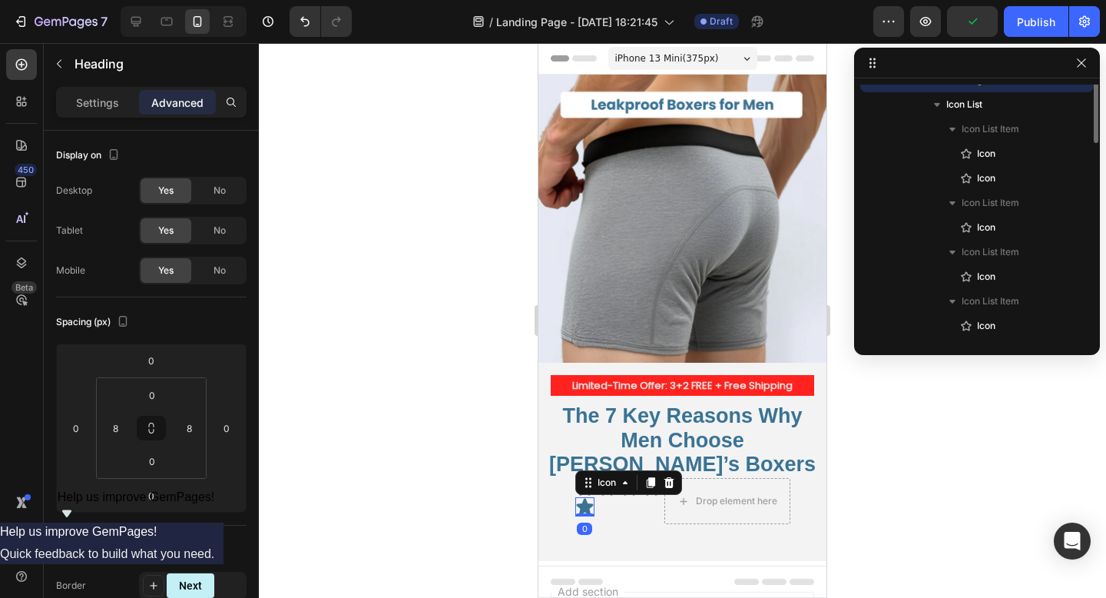
click at [649, 440] on strong "The 7 Key Reasons Why Men Choose [PERSON_NAME]’s Boxers" at bounding box center [682, 439] width 267 height 71
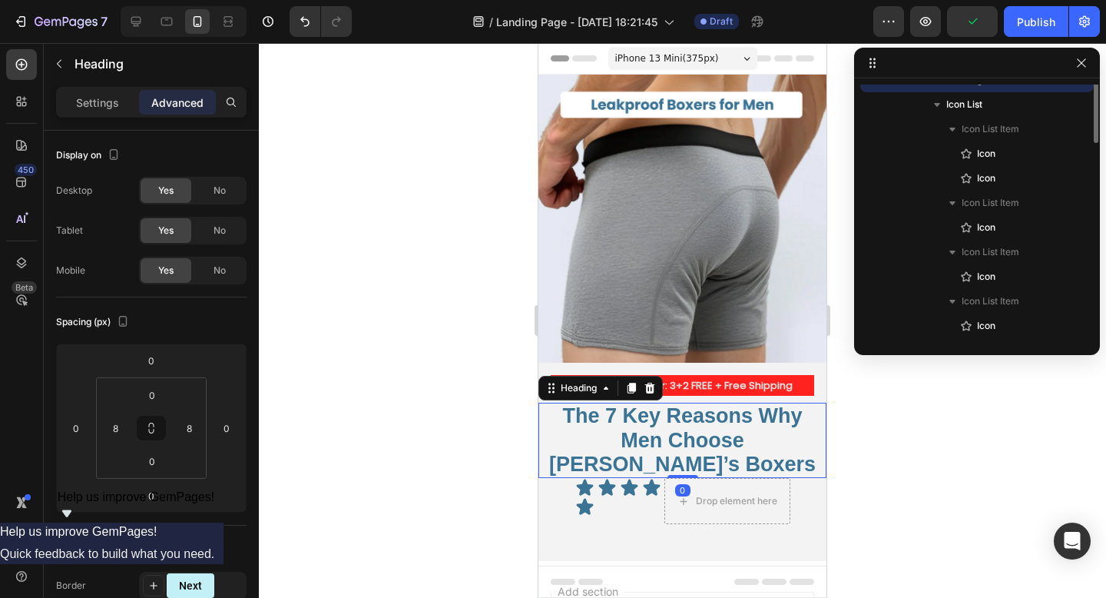
scroll to position [94, 0]
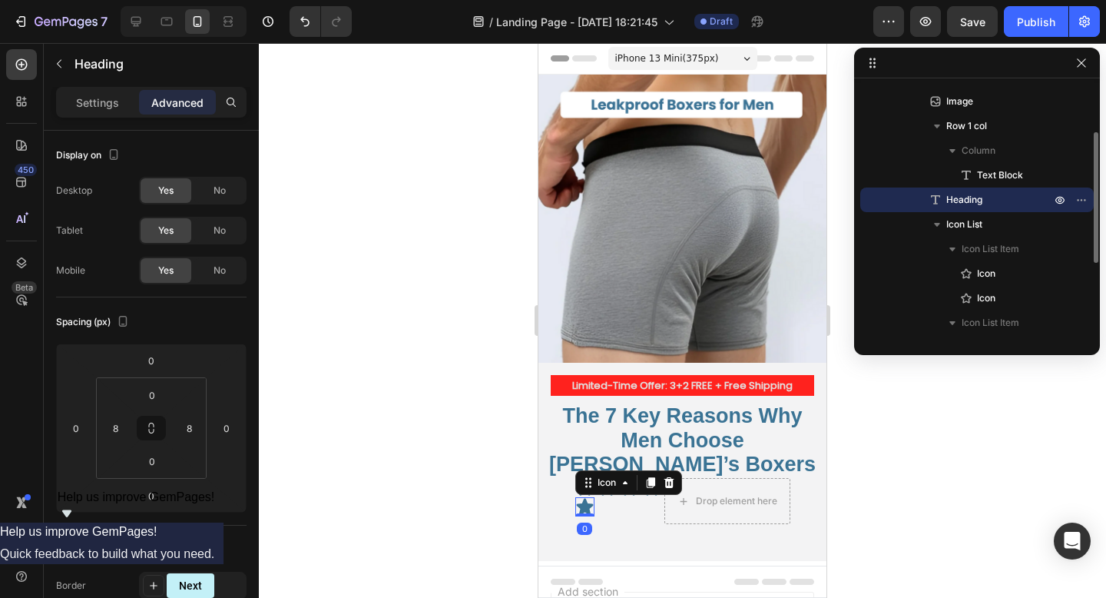
click at [578, 499] on icon at bounding box center [584, 507] width 17 height 16
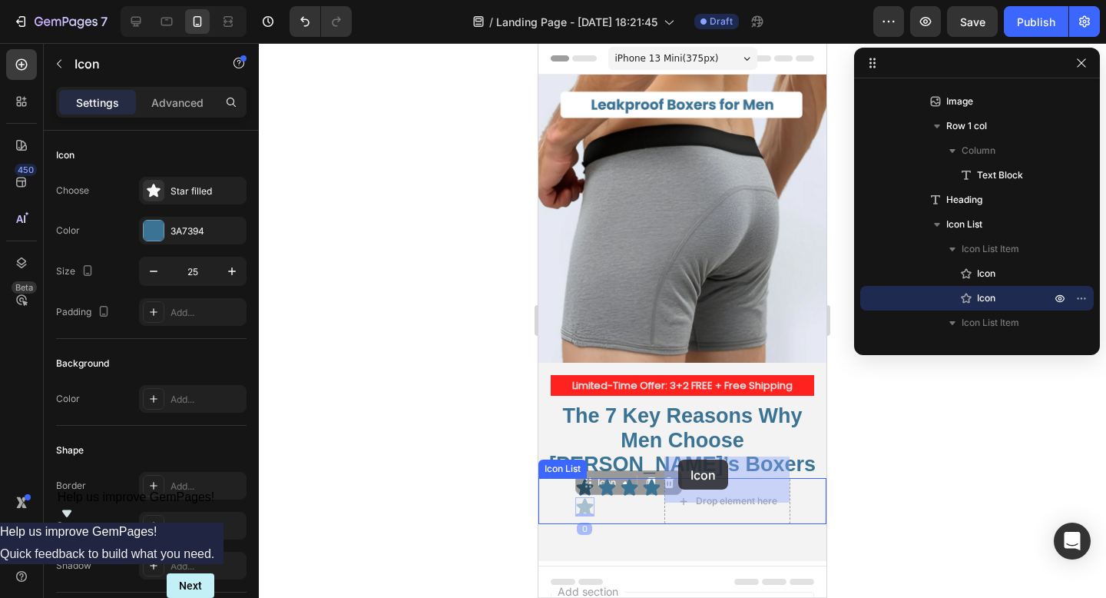
drag, startPoint x: 578, startPoint y: 462, endPoint x: 677, endPoint y: 459, distance: 99.1
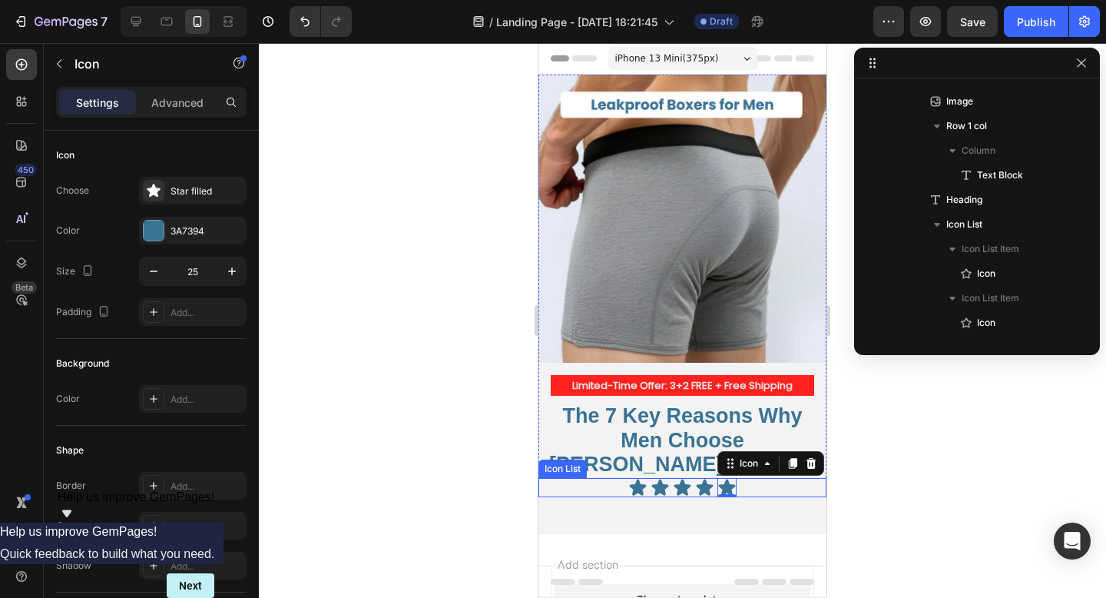
click at [605, 478] on div "Icon Icon Icon Icon Icon 0" at bounding box center [682, 487] width 288 height 19
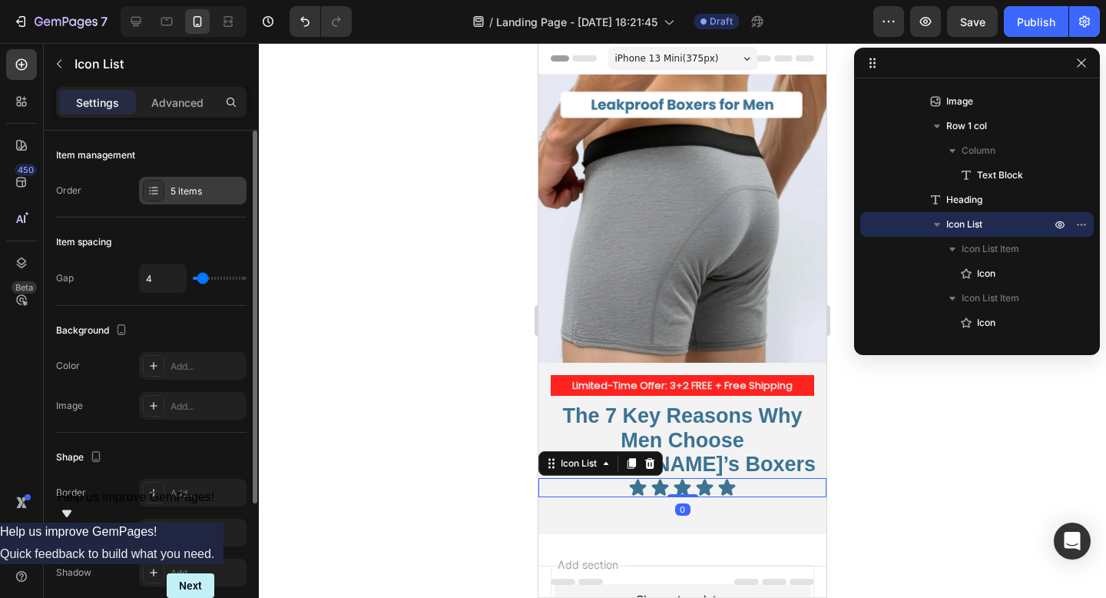
click at [181, 189] on div "5 items" at bounding box center [207, 191] width 72 height 14
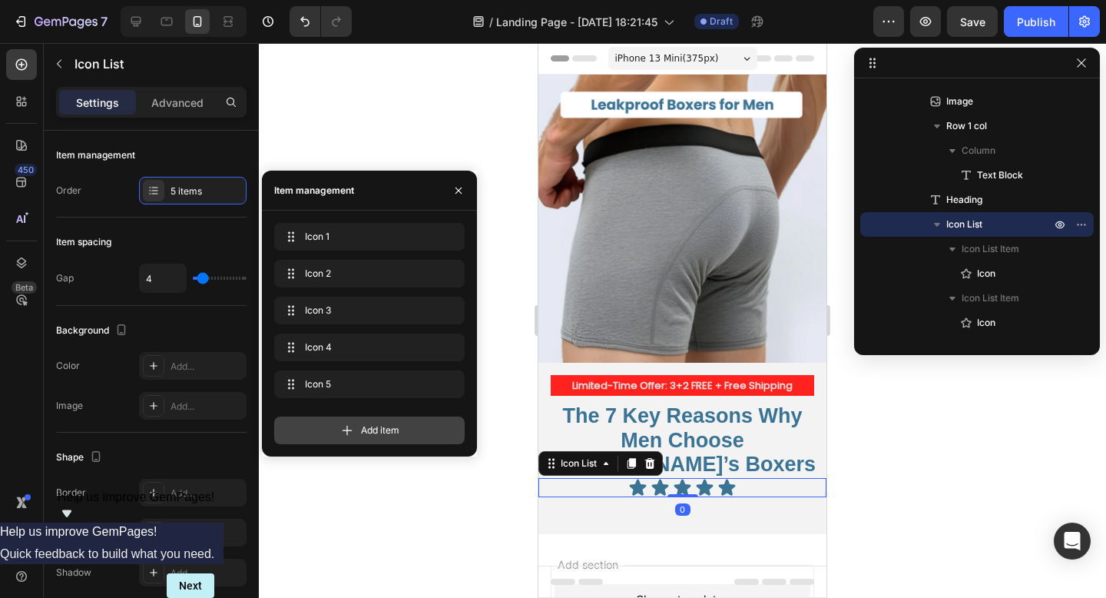
click at [347, 431] on icon at bounding box center [347, 429] width 15 height 15
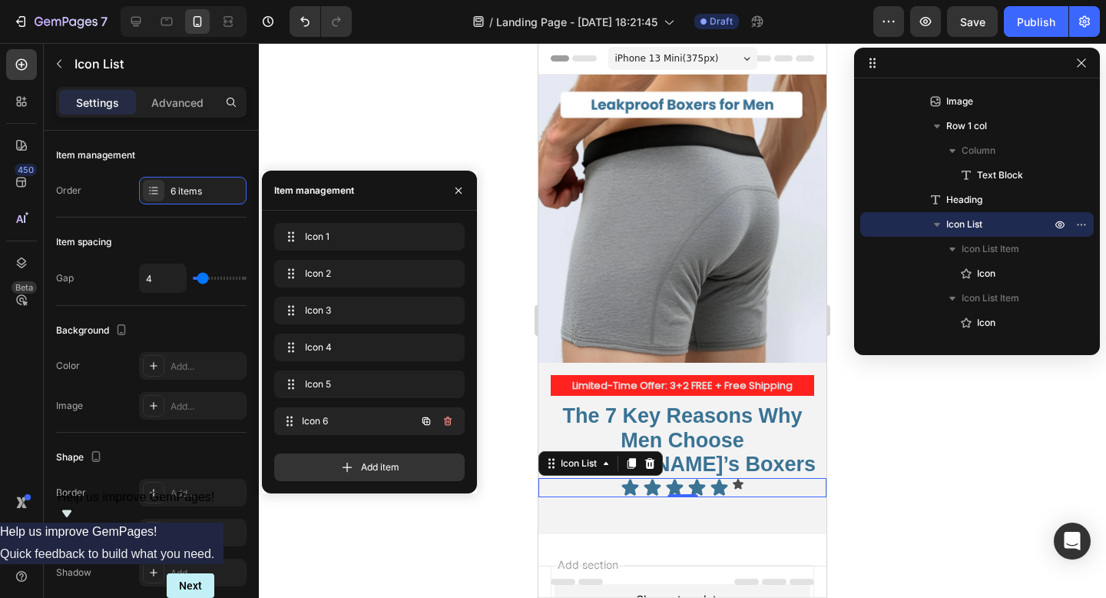
click at [340, 412] on div "Icon 6 Icon 6" at bounding box center [347, 421] width 135 height 22
click at [333, 418] on span "Icon 6" at bounding box center [348, 421] width 87 height 14
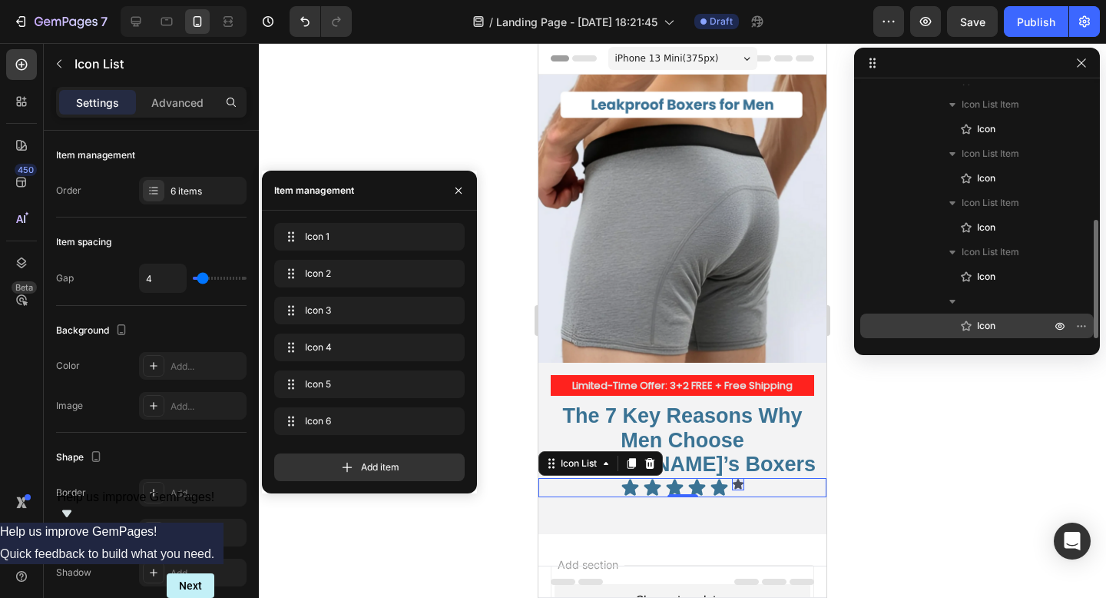
click at [972, 320] on icon at bounding box center [966, 325] width 15 height 15
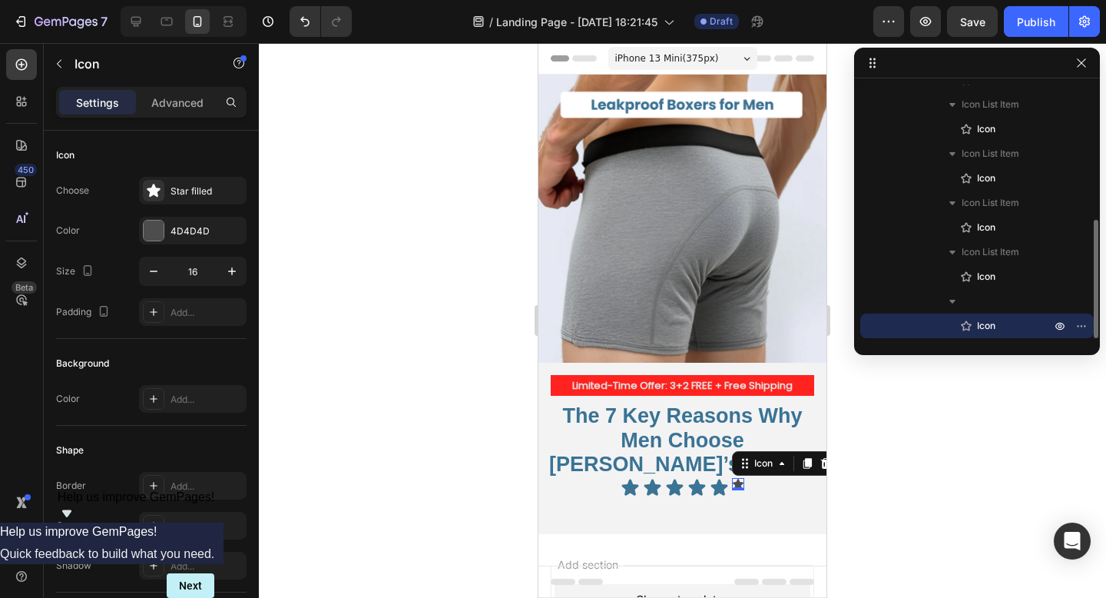
click at [980, 328] on span "Icon" at bounding box center [986, 325] width 18 height 15
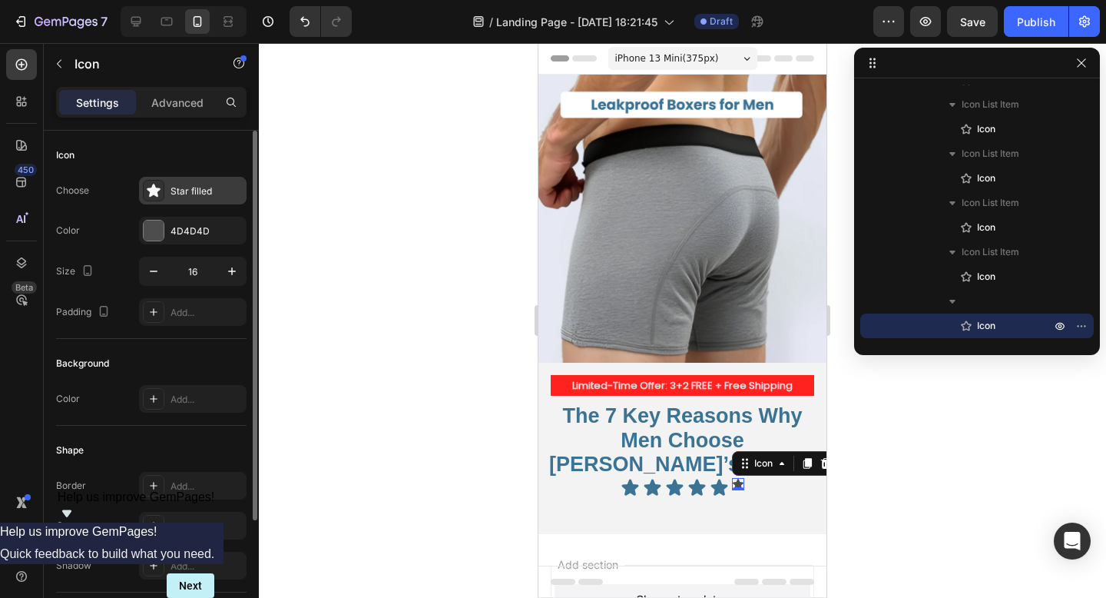
click at [197, 179] on div "Star filled" at bounding box center [193, 191] width 108 height 28
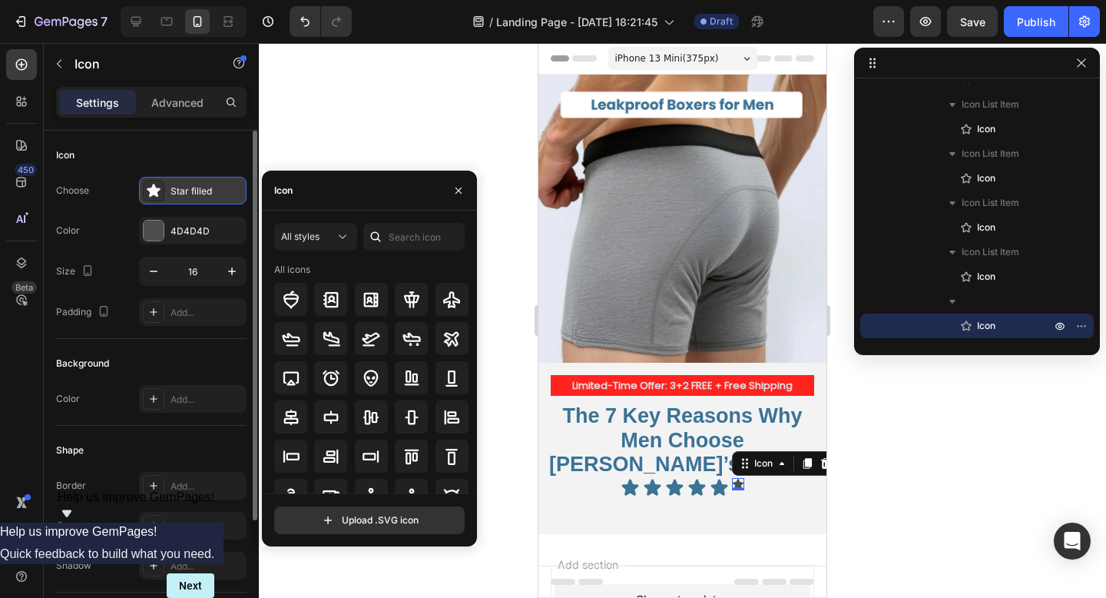
click at [197, 180] on div "Star filled" at bounding box center [193, 191] width 108 height 28
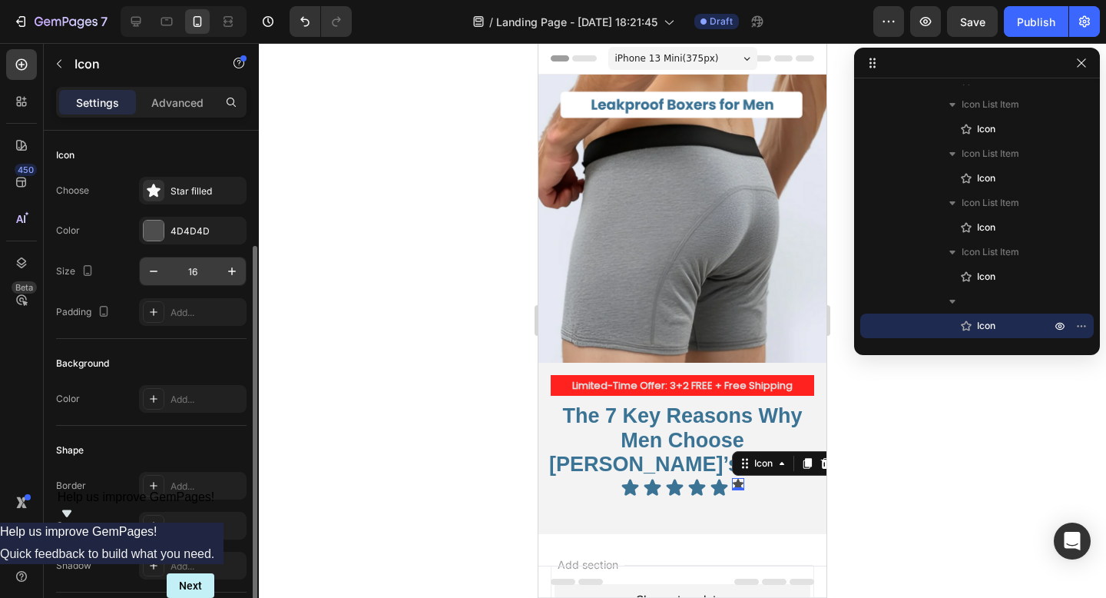
scroll to position [158, 0]
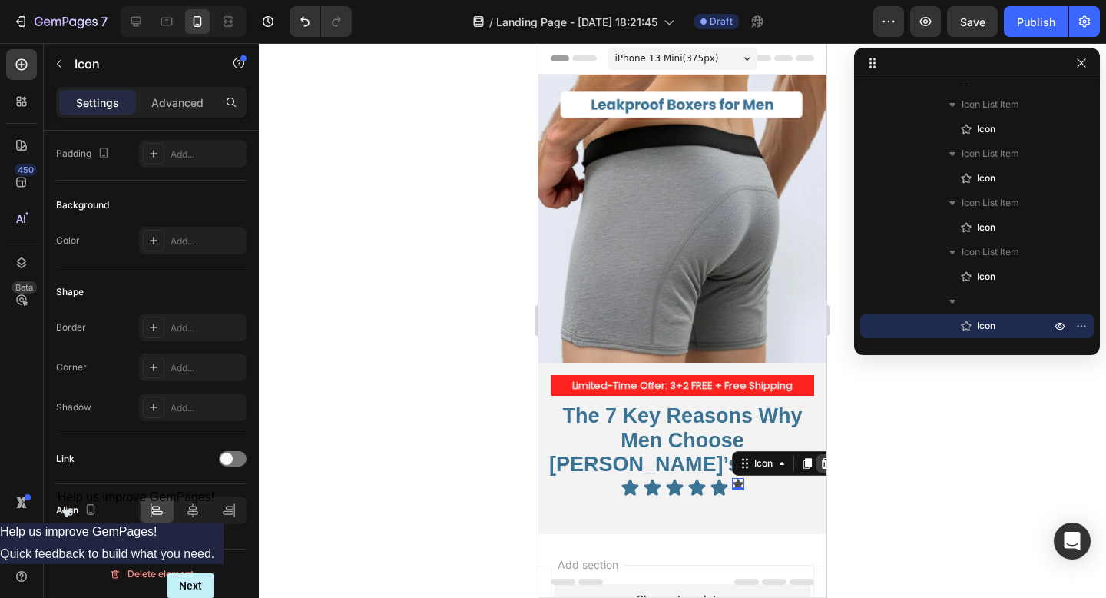
click at [823, 458] on icon at bounding box center [826, 463] width 10 height 11
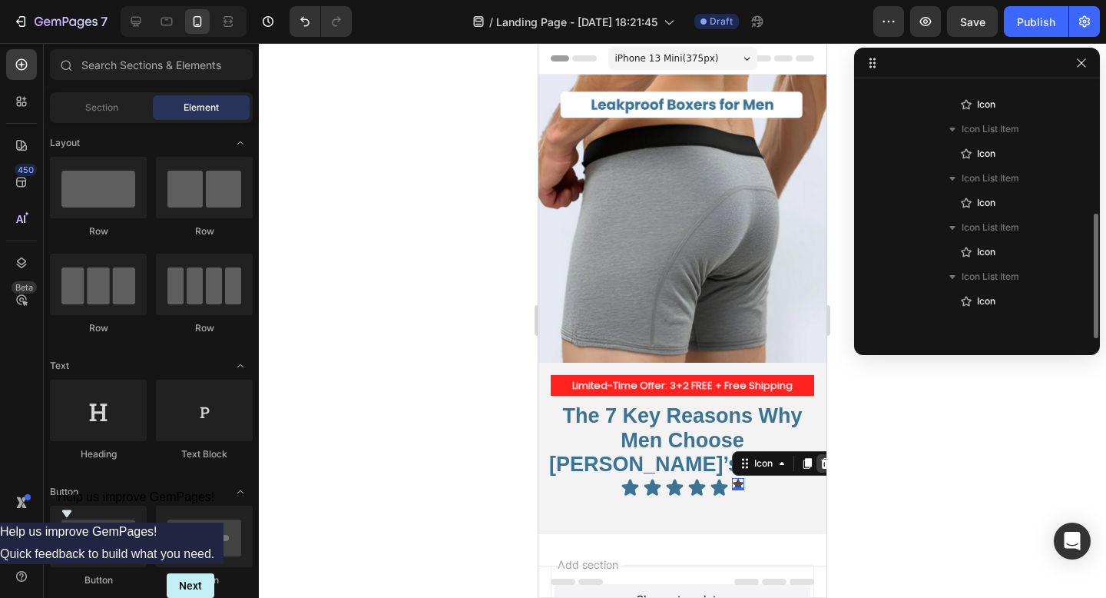
scroll to position [263, 0]
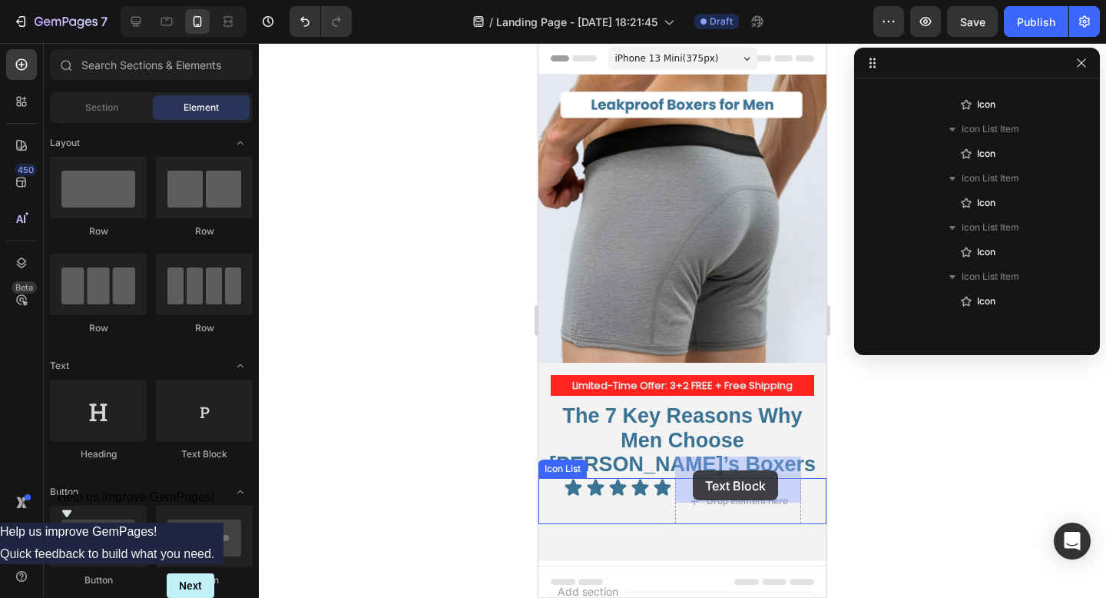
drag, startPoint x: 734, startPoint y: 464, endPoint x: 693, endPoint y: 470, distance: 41.9
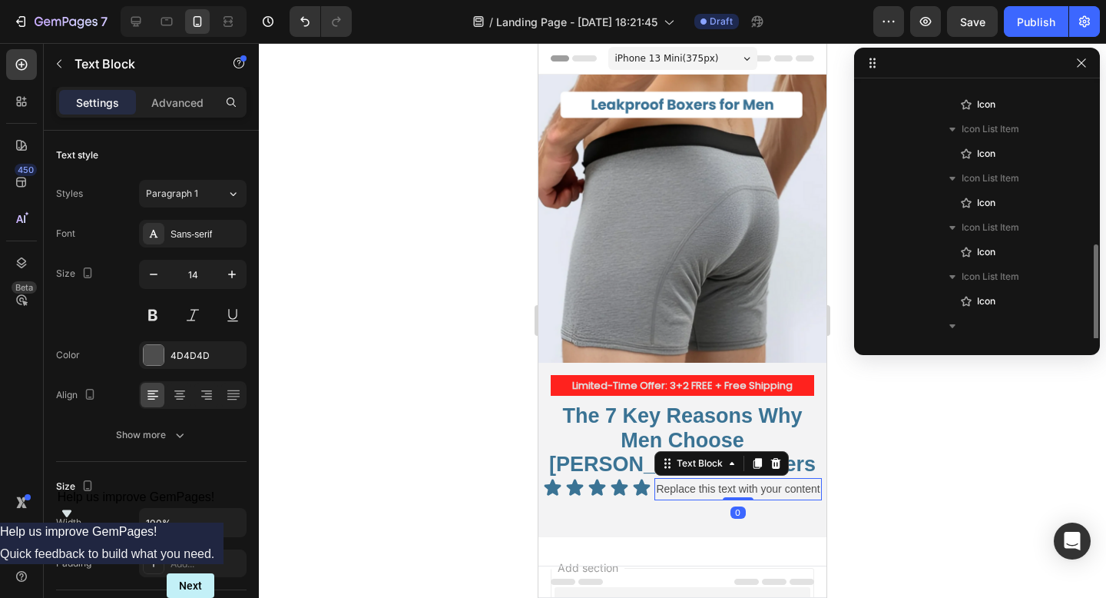
scroll to position [287, 0]
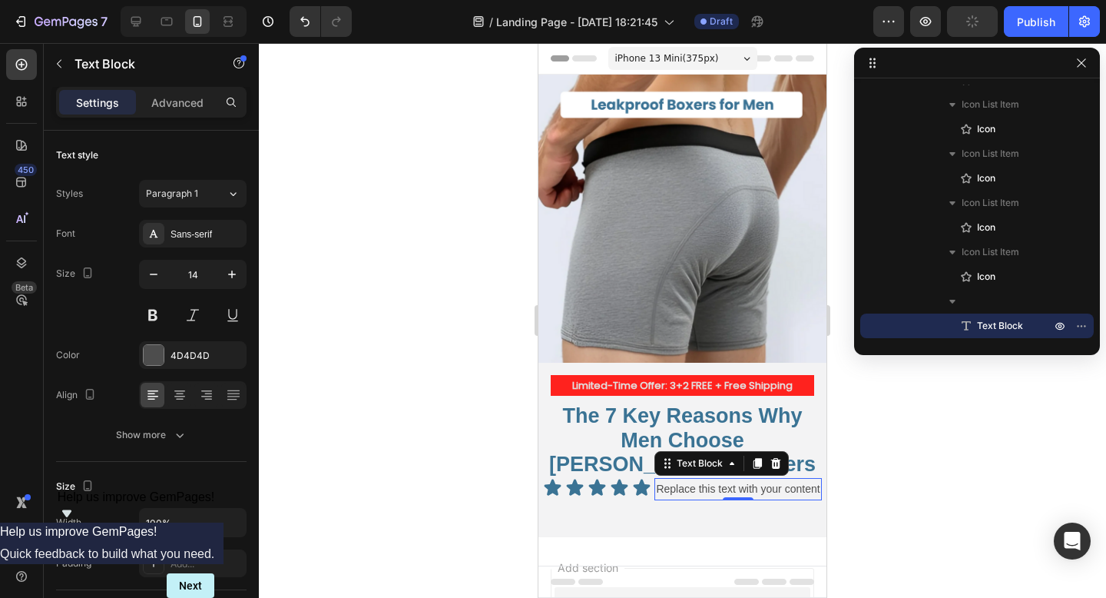
click at [675, 478] on div "Replace this text with your content" at bounding box center [737, 489] width 167 height 22
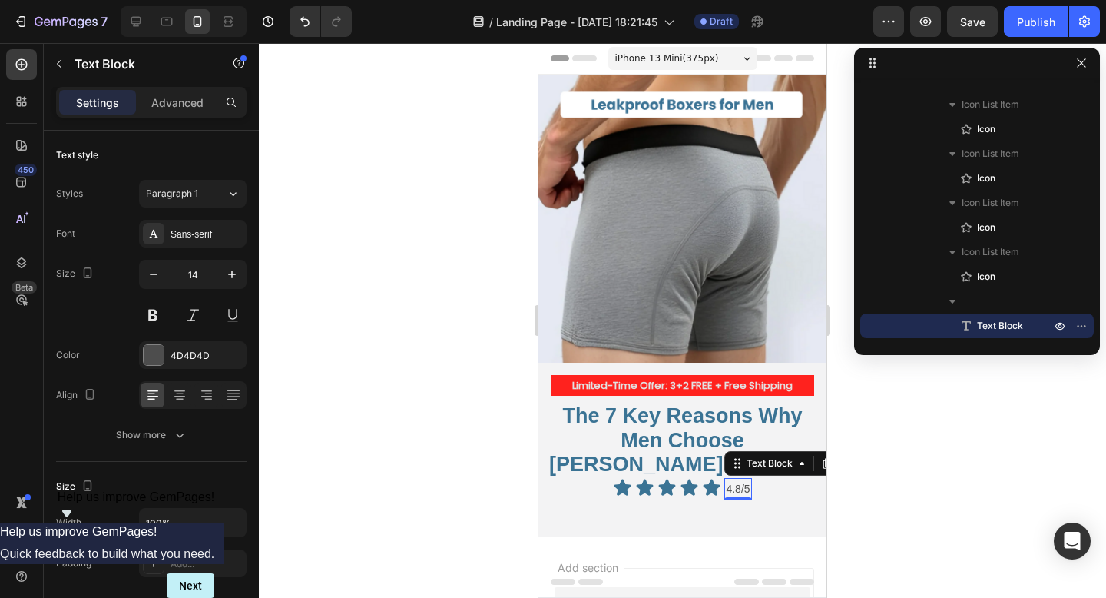
click at [863, 452] on div at bounding box center [682, 320] width 847 height 555
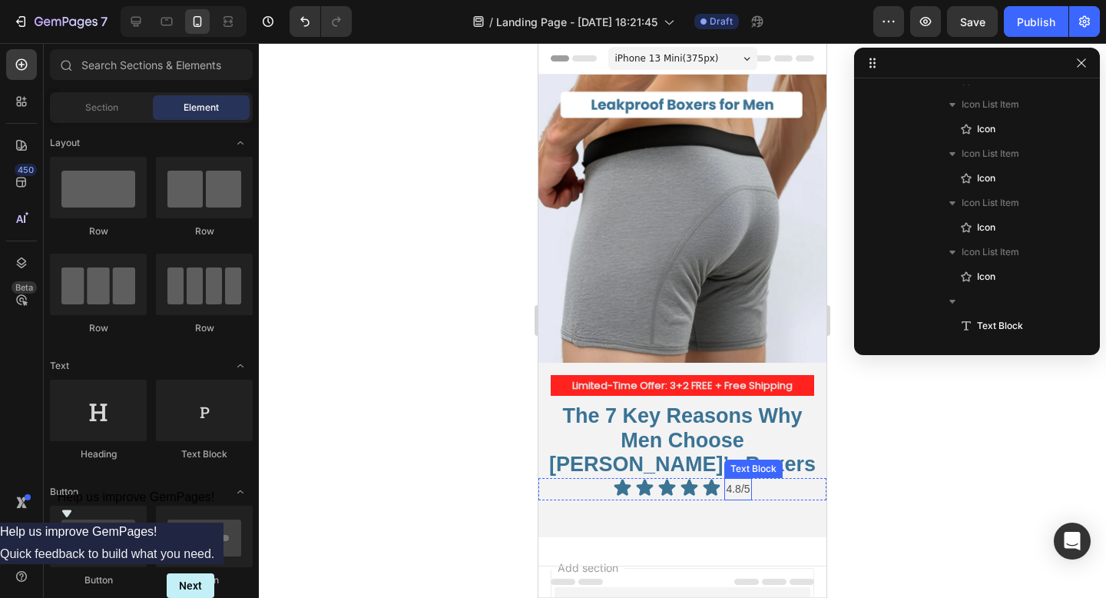
click at [740, 479] on p "4.8/5" at bounding box center [738, 488] width 24 height 19
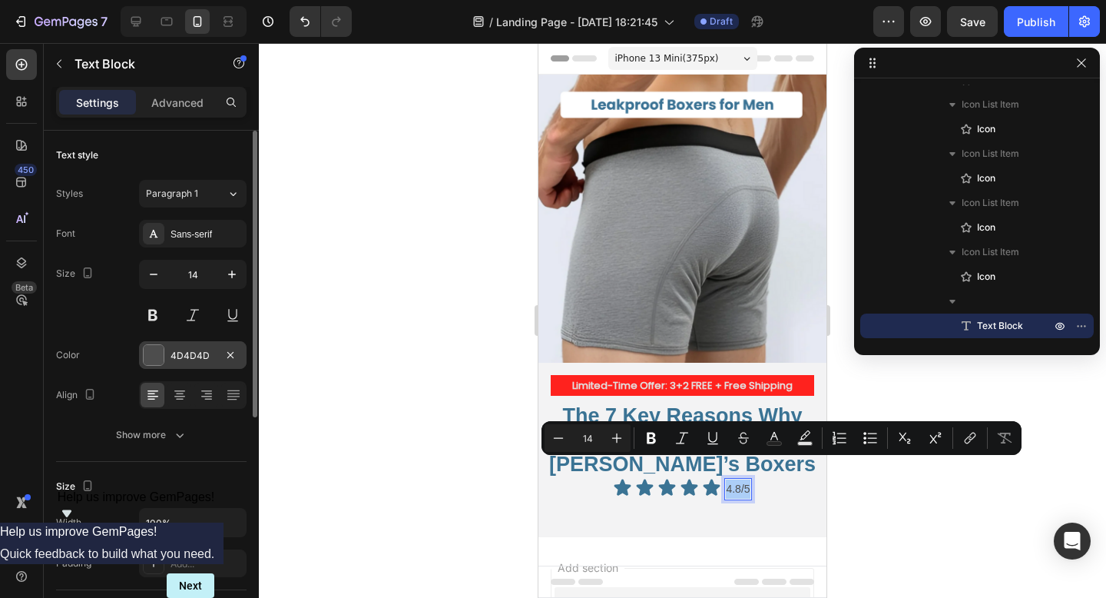
click at [200, 349] on div "4D4D4D" at bounding box center [193, 356] width 45 height 14
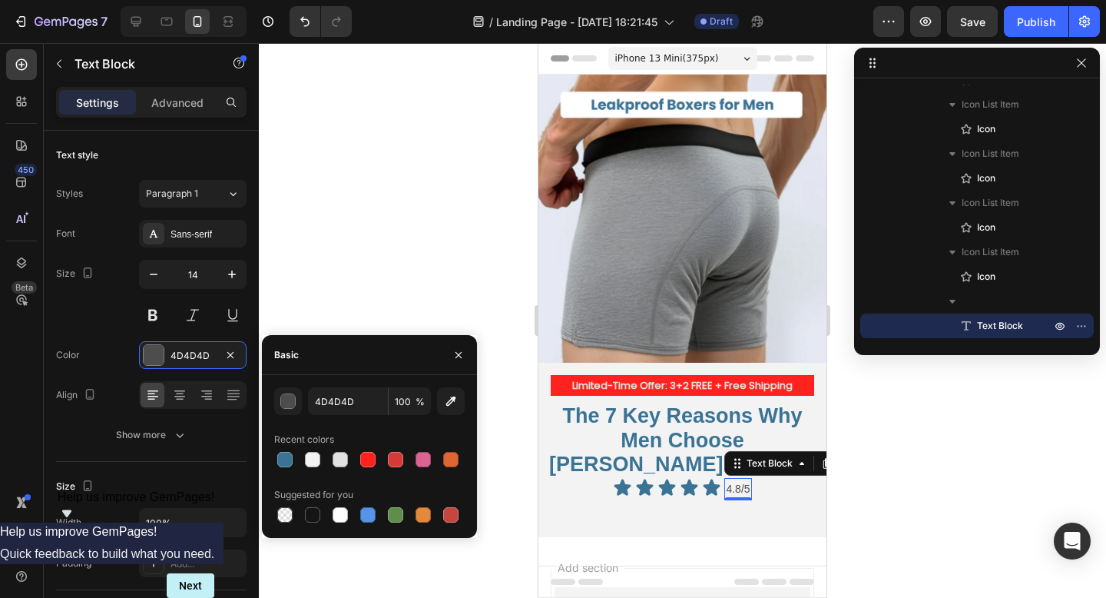
click at [289, 443] on div "Recent colors" at bounding box center [304, 439] width 60 height 14
click at [287, 455] on div at bounding box center [284, 459] width 15 height 15
type input "3A7394"
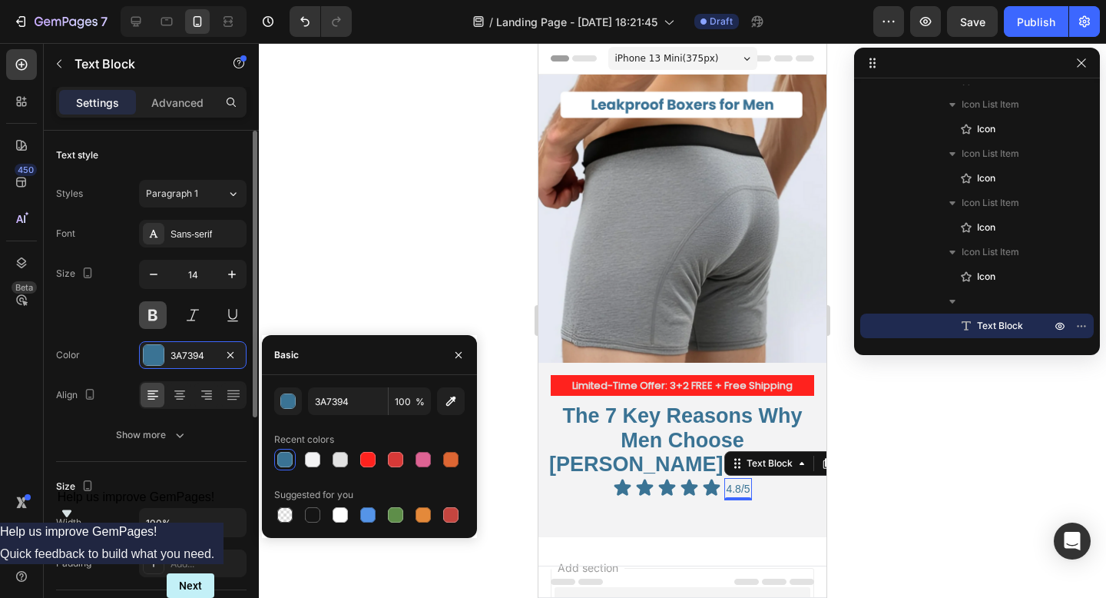
click at [146, 308] on button at bounding box center [153, 315] width 28 height 28
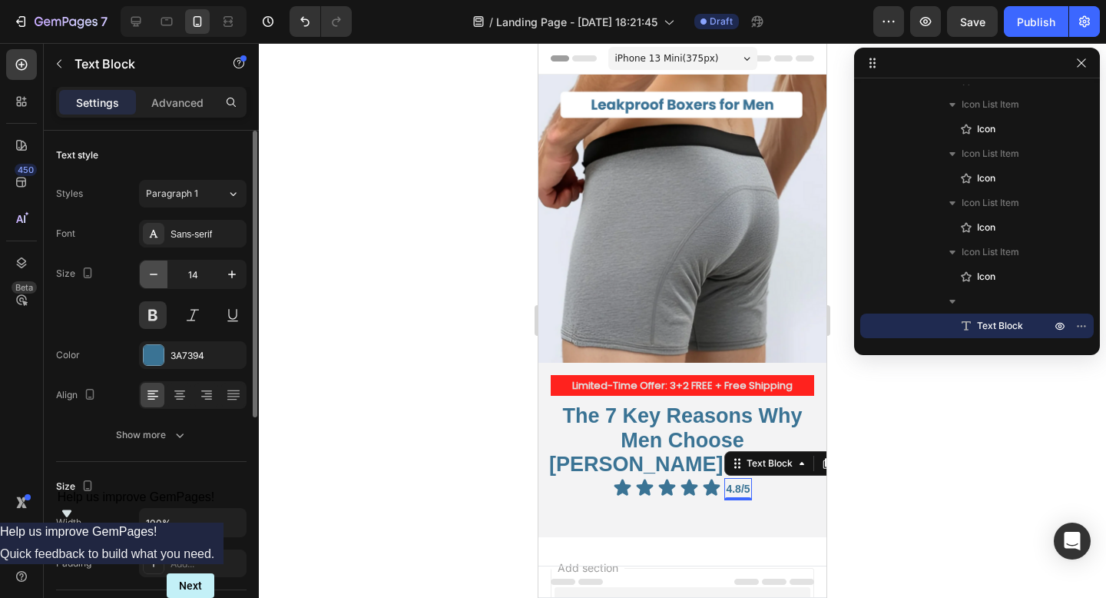
click at [152, 268] on icon "button" at bounding box center [153, 274] width 15 height 15
type input "11"
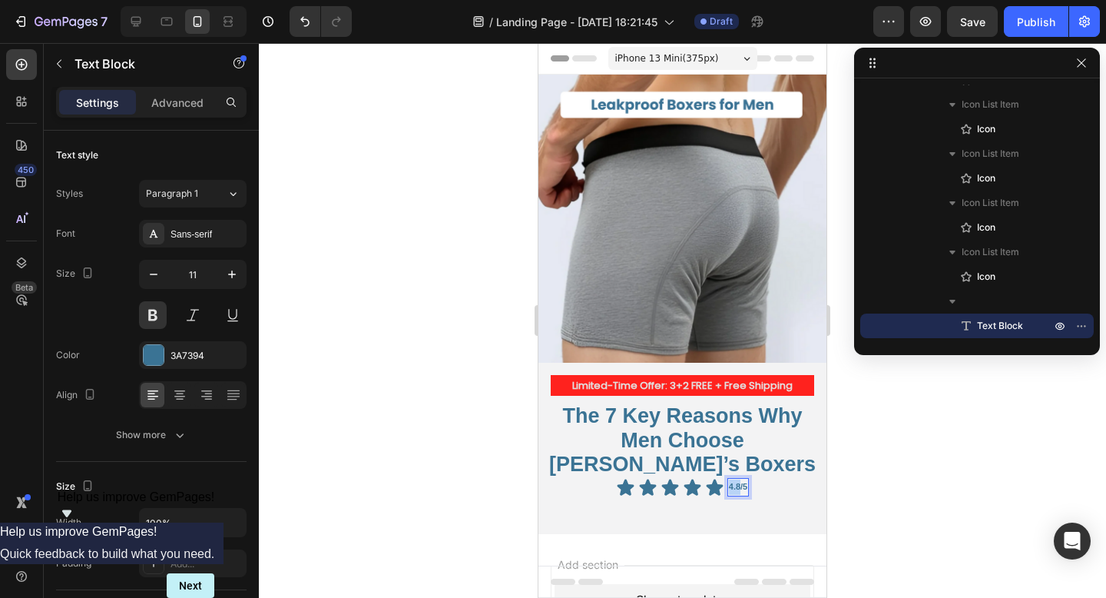
click at [737, 479] on p "4.8/5" at bounding box center [738, 486] width 18 height 15
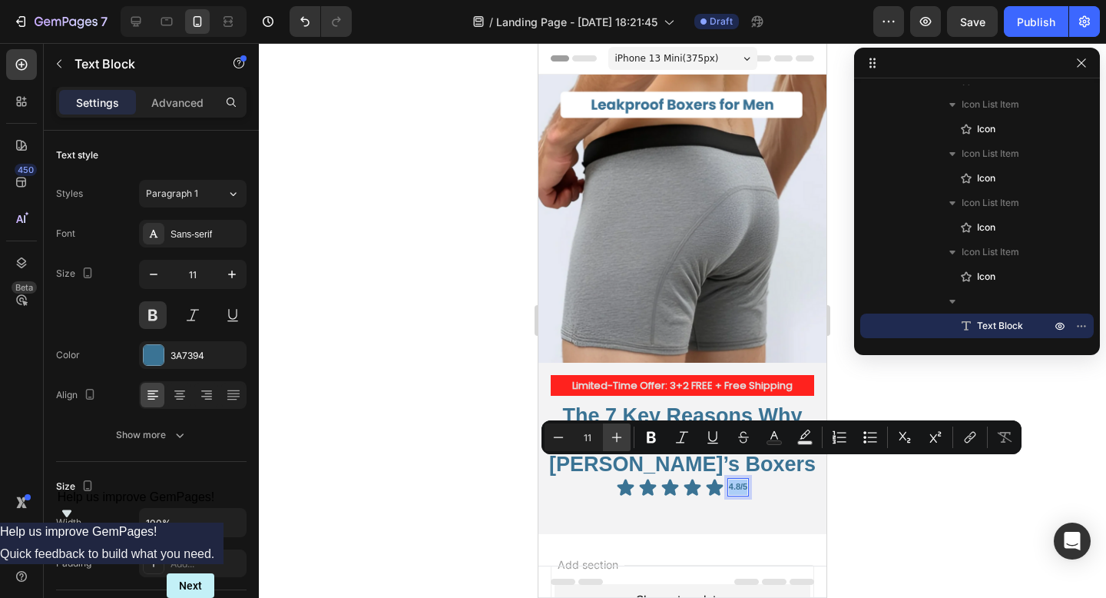
click at [621, 437] on icon "Editor contextual toolbar" at bounding box center [616, 436] width 15 height 15
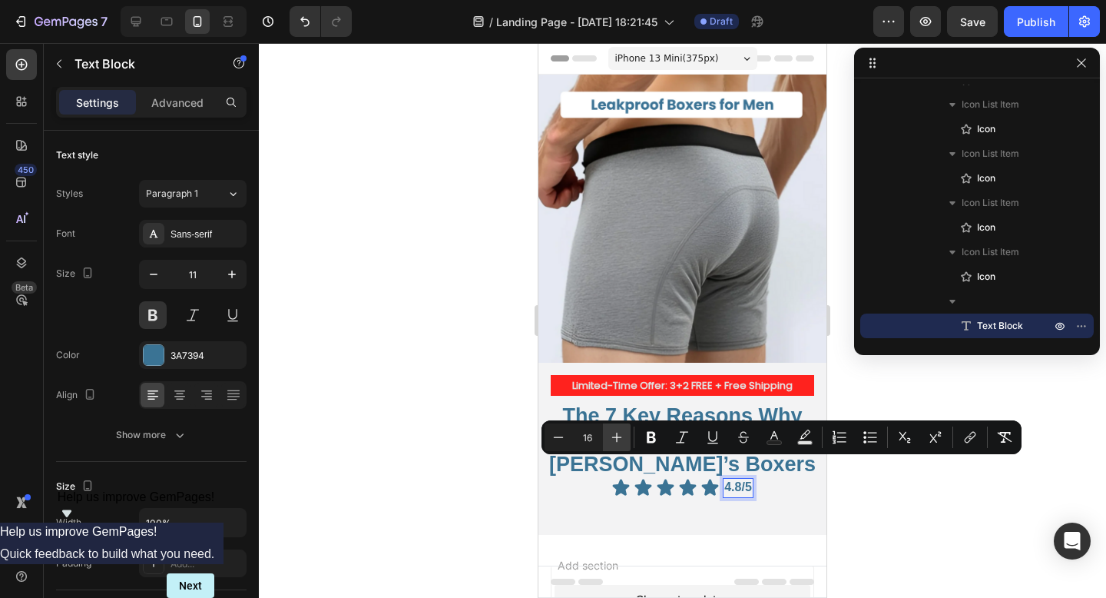
click at [621, 437] on icon "Editor contextual toolbar" at bounding box center [616, 436] width 15 height 15
click at [563, 439] on icon "Editor contextual toolbar" at bounding box center [558, 436] width 15 height 15
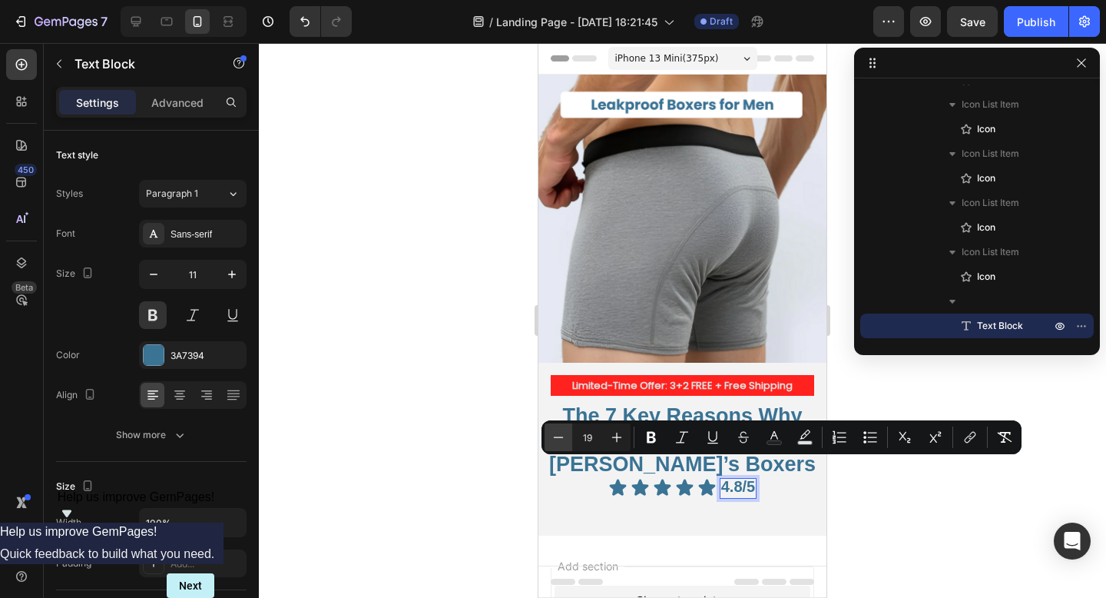
click at [563, 439] on icon "Editor contextual toolbar" at bounding box center [558, 436] width 15 height 15
type input "17"
click at [500, 482] on div at bounding box center [682, 320] width 847 height 555
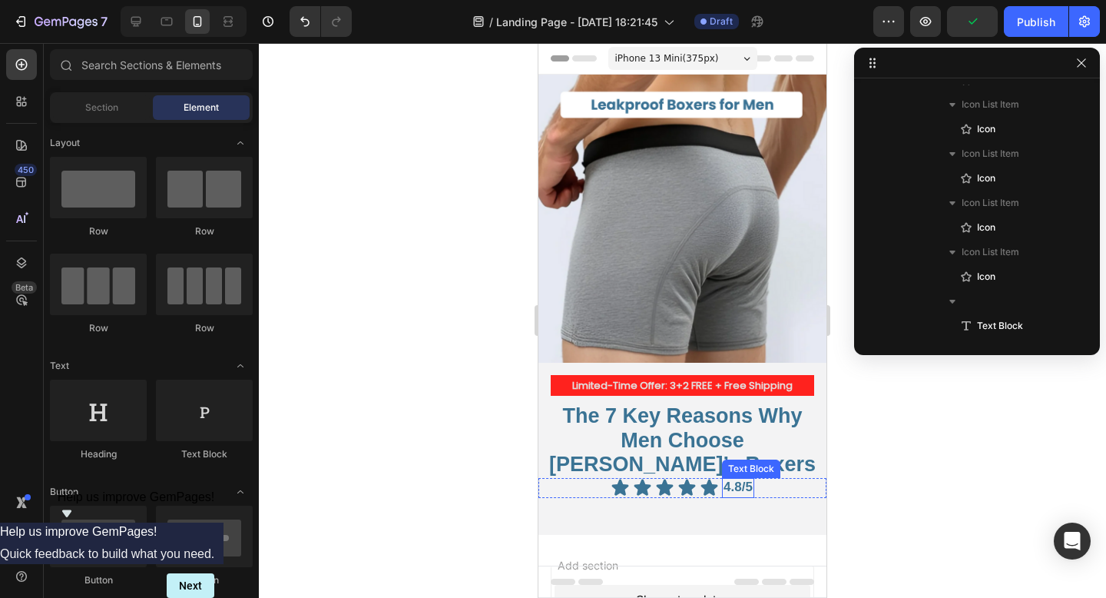
click at [734, 479] on span "4.8/5" at bounding box center [738, 486] width 29 height 15
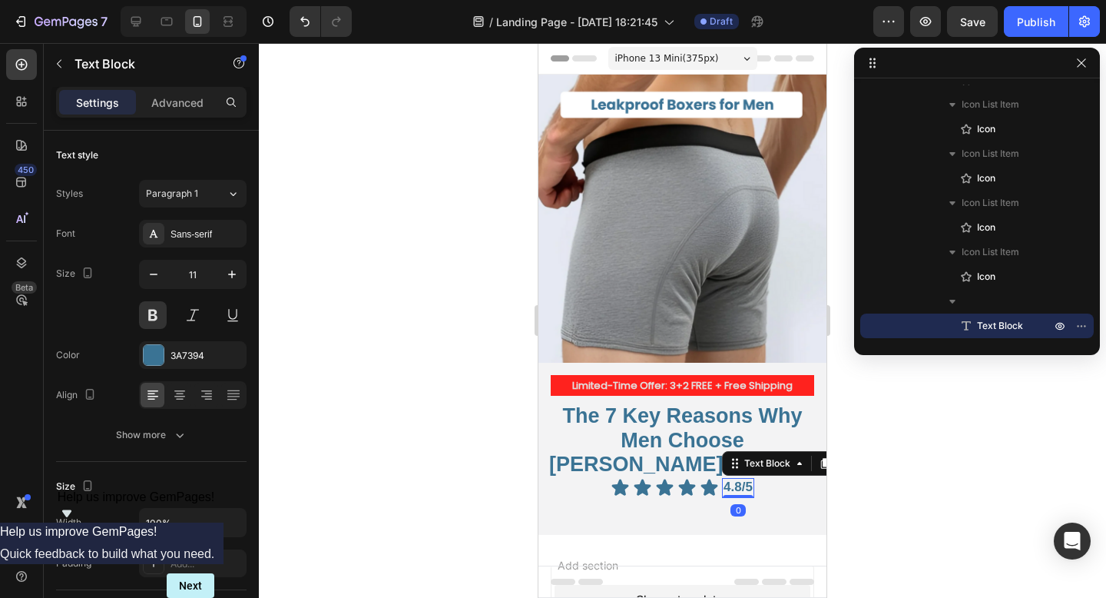
click at [196, 127] on div "Settings Advanced" at bounding box center [151, 109] width 215 height 44
click at [167, 111] on div "Advanced" at bounding box center [177, 102] width 77 height 25
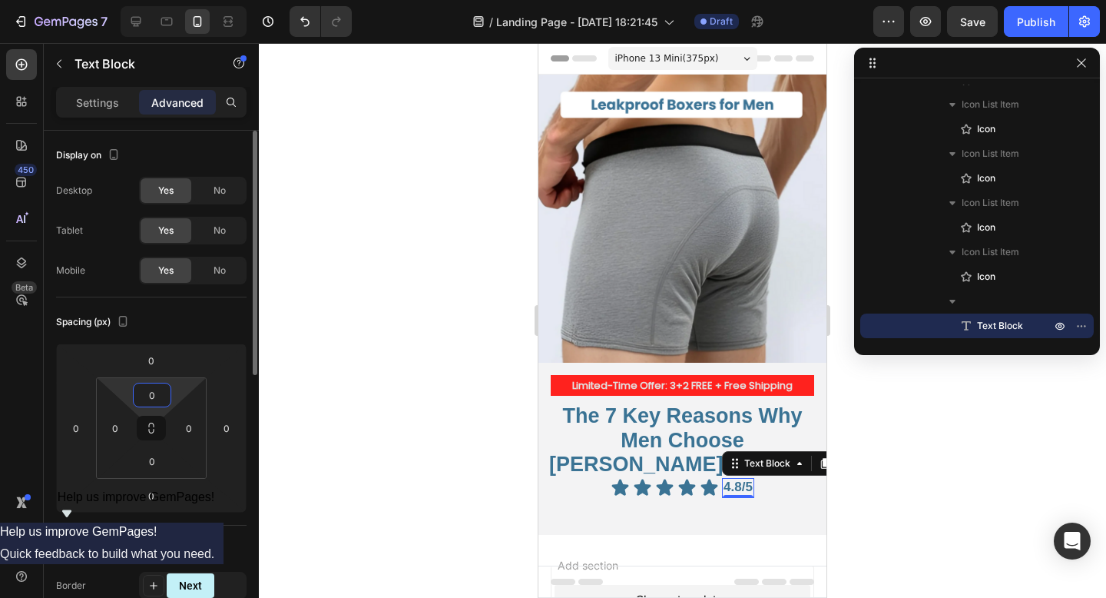
click at [162, 396] on input "0" at bounding box center [152, 394] width 31 height 23
type input "4"
type input "3"
type input "1"
click at [933, 463] on div at bounding box center [682, 320] width 847 height 555
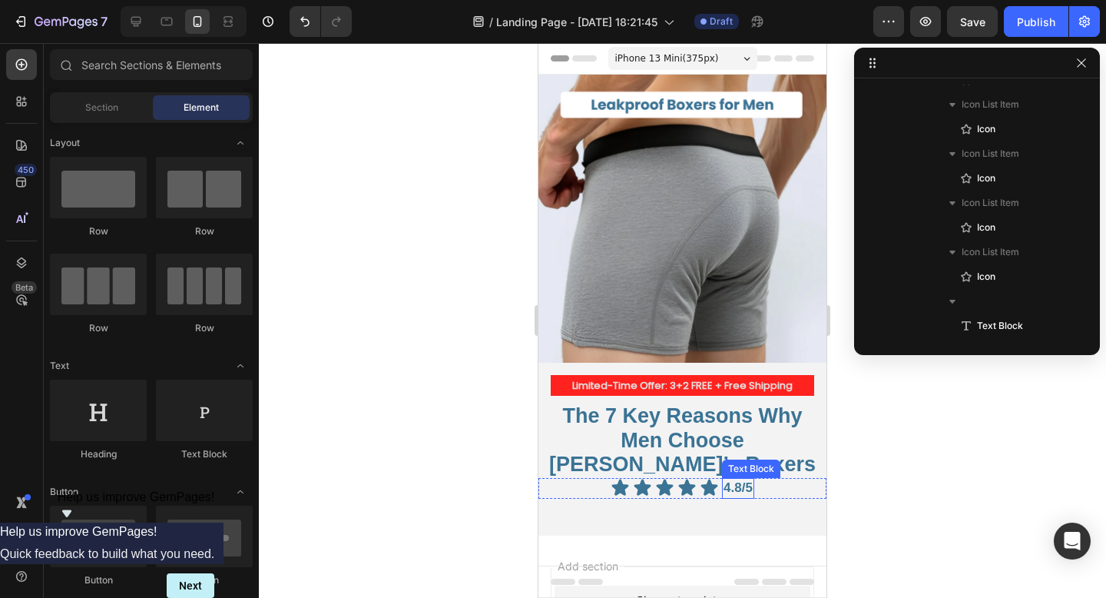
click at [732, 480] on span "4.8/5" at bounding box center [738, 487] width 29 height 15
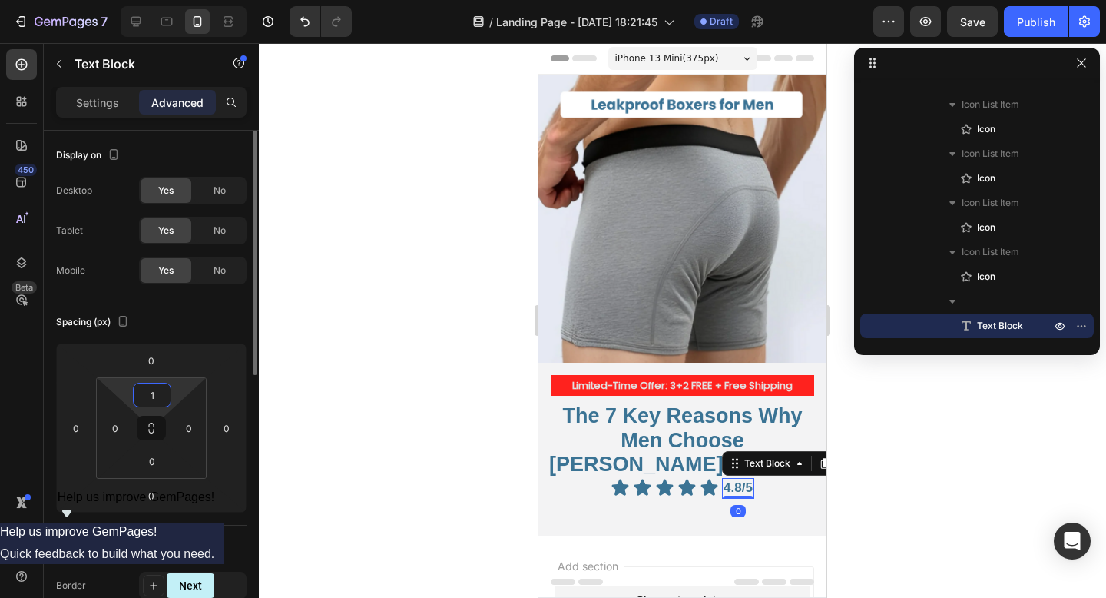
click at [163, 402] on input "1" at bounding box center [152, 394] width 31 height 23
type input "2"
click at [332, 397] on div at bounding box center [682, 320] width 847 height 555
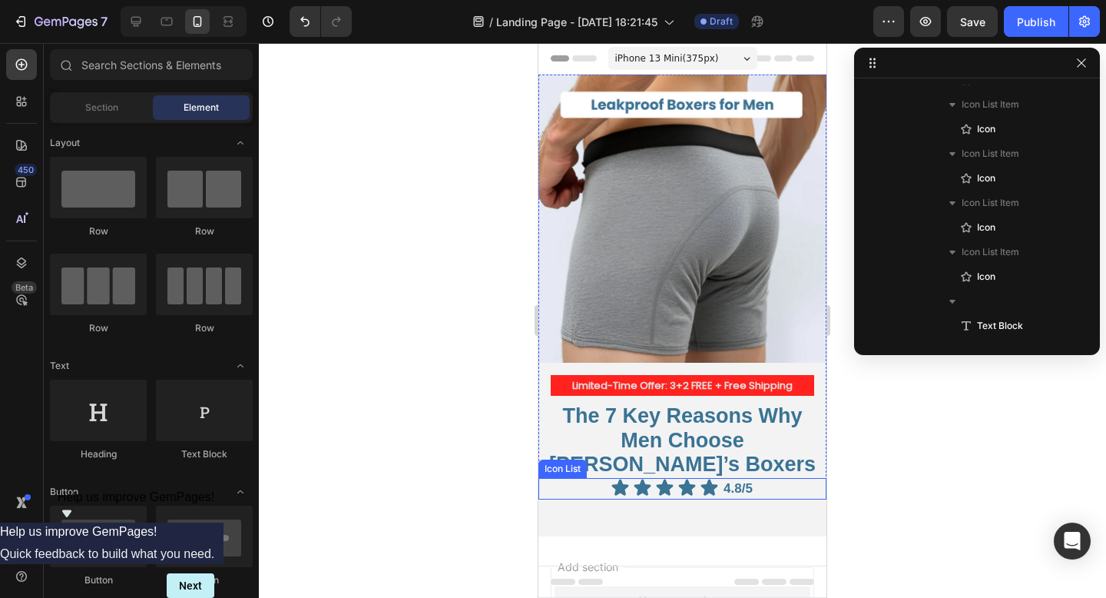
click at [781, 478] on div "Icon Icon Icon Icon Icon 4.8/5 Text Block" at bounding box center [682, 489] width 288 height 22
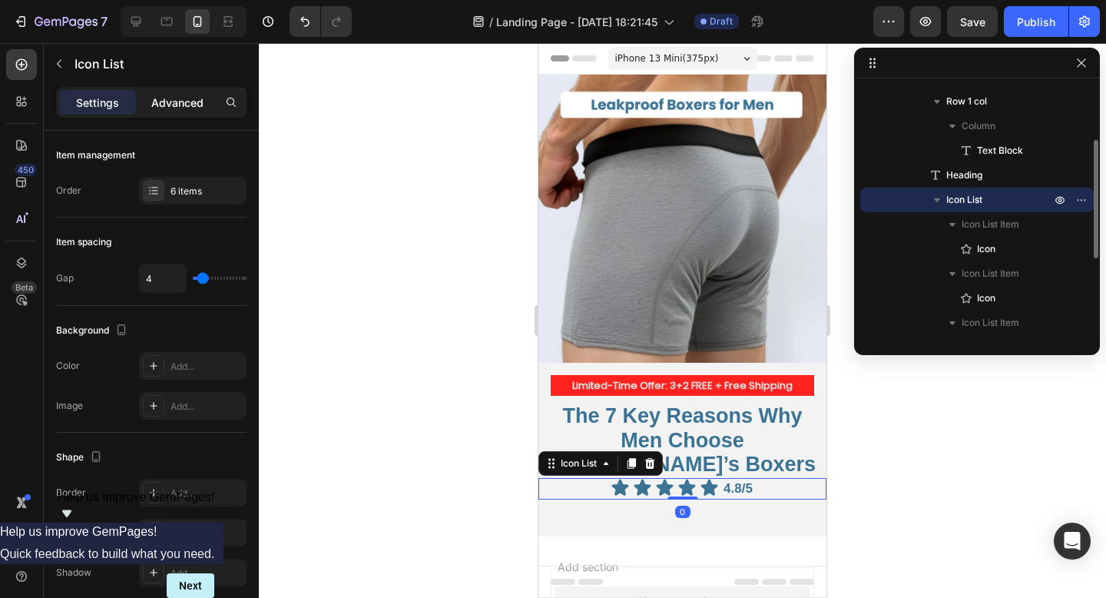
click at [182, 108] on p "Advanced" at bounding box center [177, 102] width 52 height 16
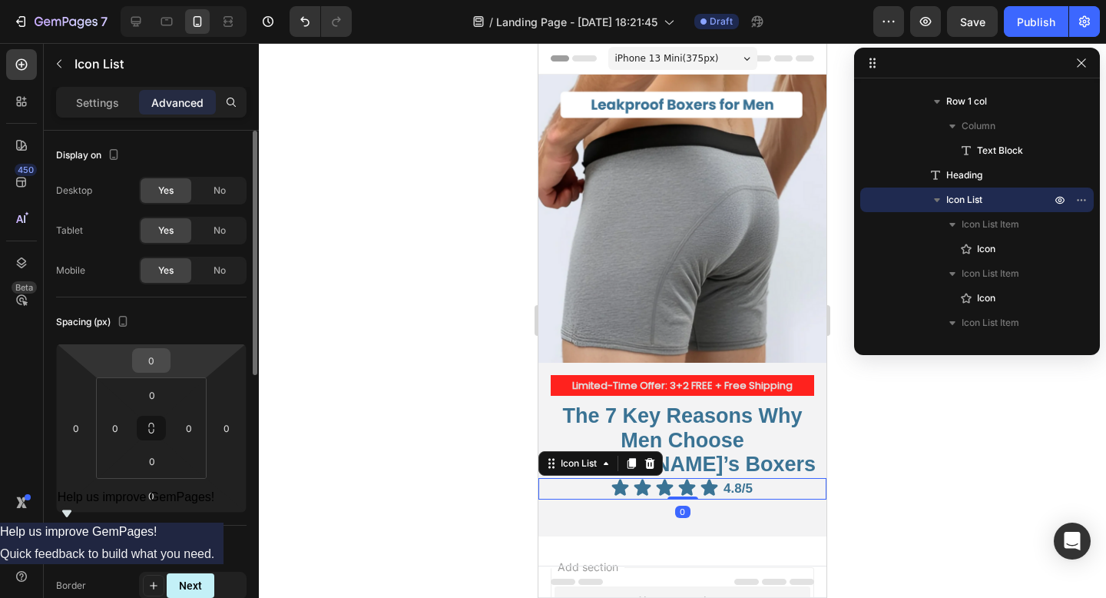
click at [158, 353] on input "0" at bounding box center [151, 360] width 31 height 23
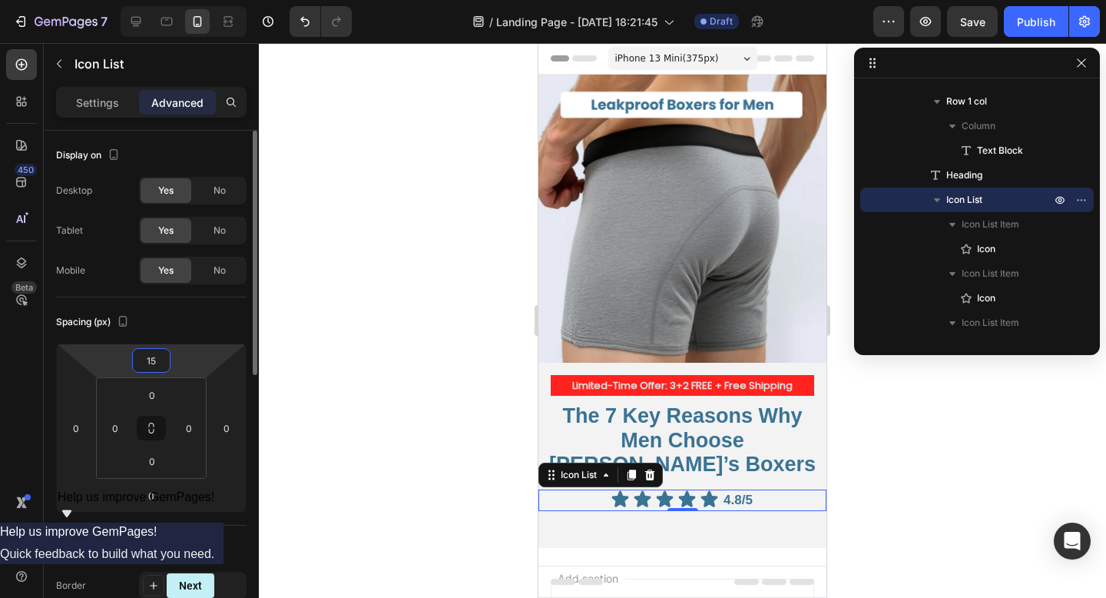
click at [166, 356] on input "15" at bounding box center [151, 360] width 31 height 23
type input "1"
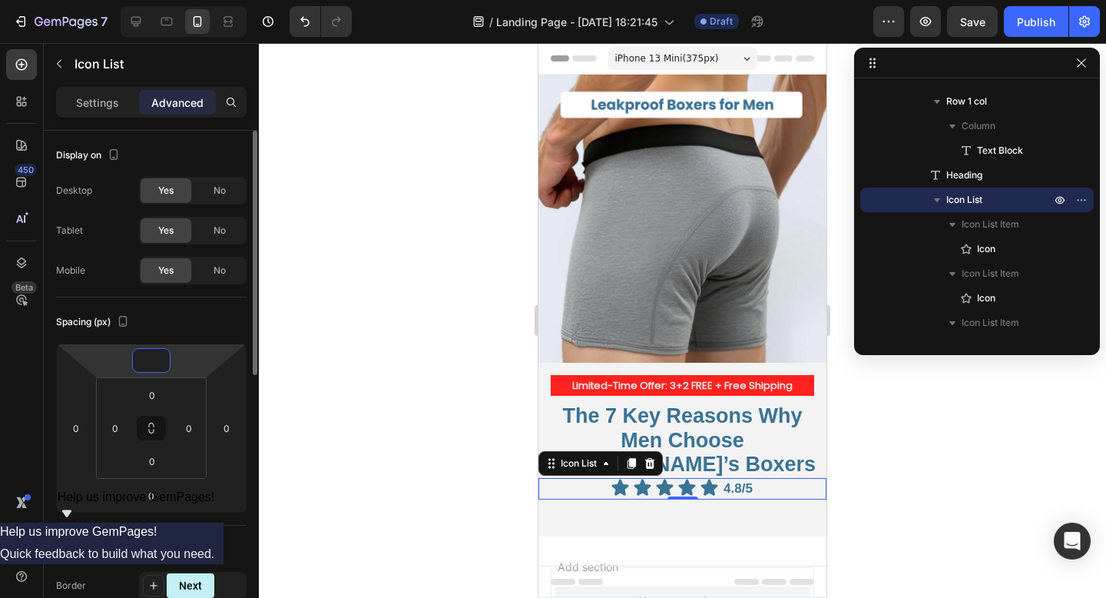
type input "3"
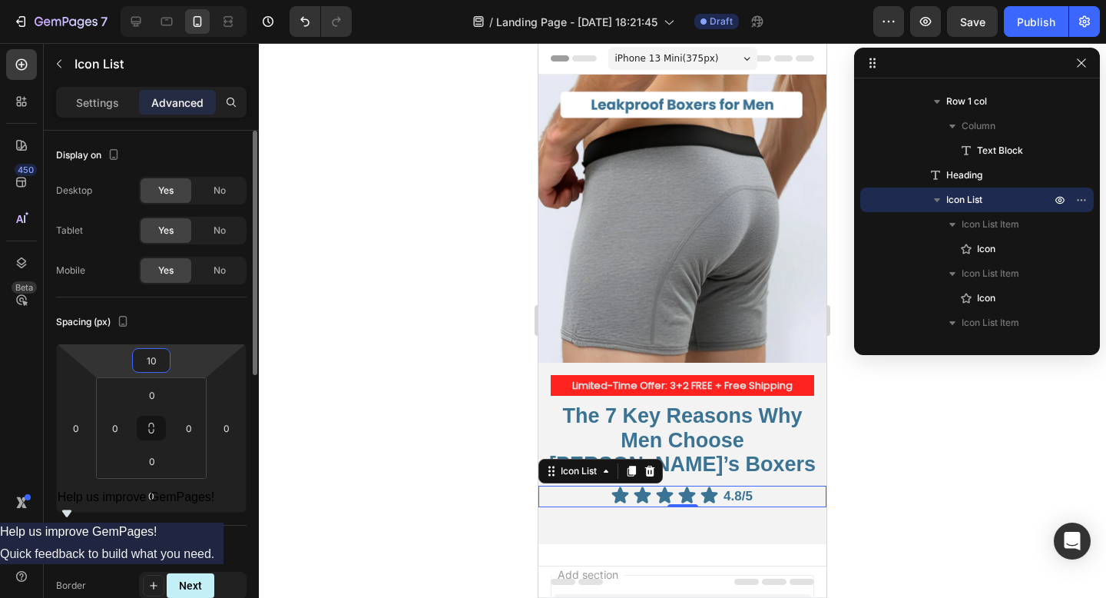
type input "1"
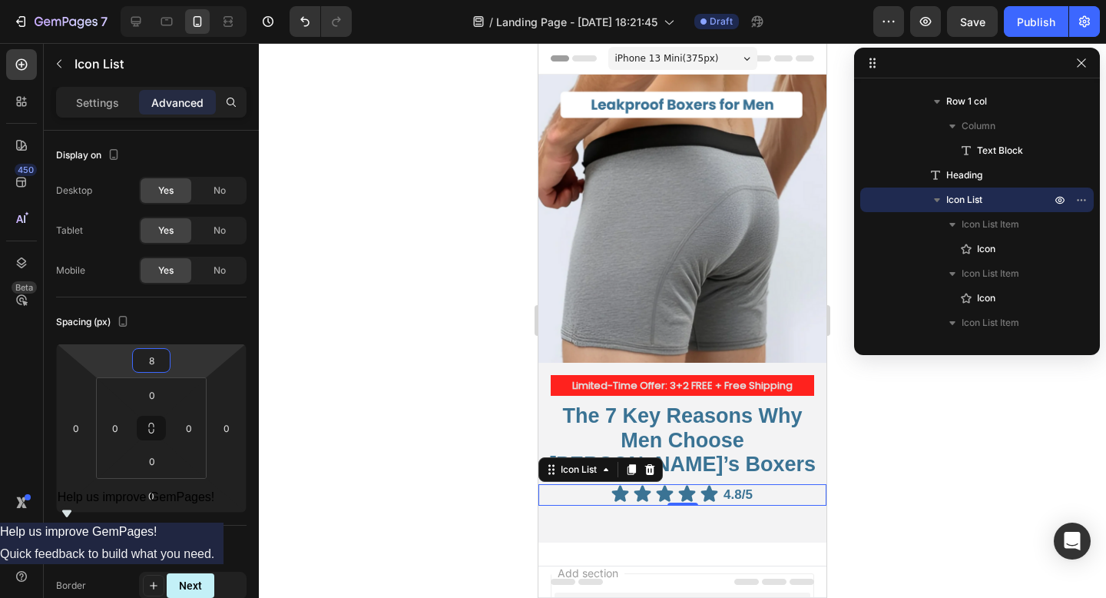
type input "8"
click at [406, 365] on div at bounding box center [682, 320] width 847 height 555
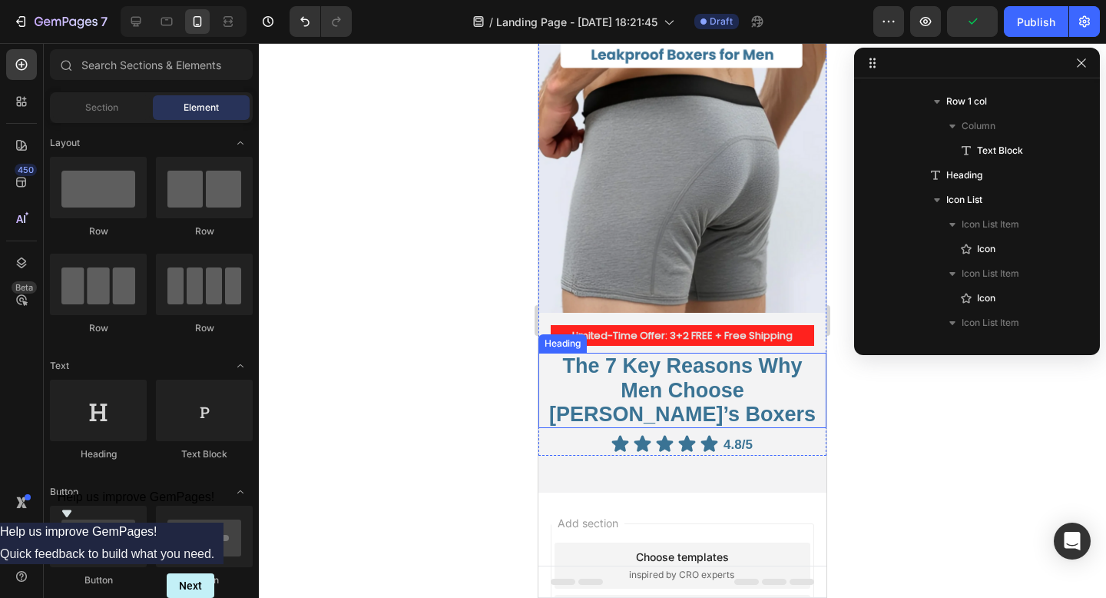
scroll to position [53, 0]
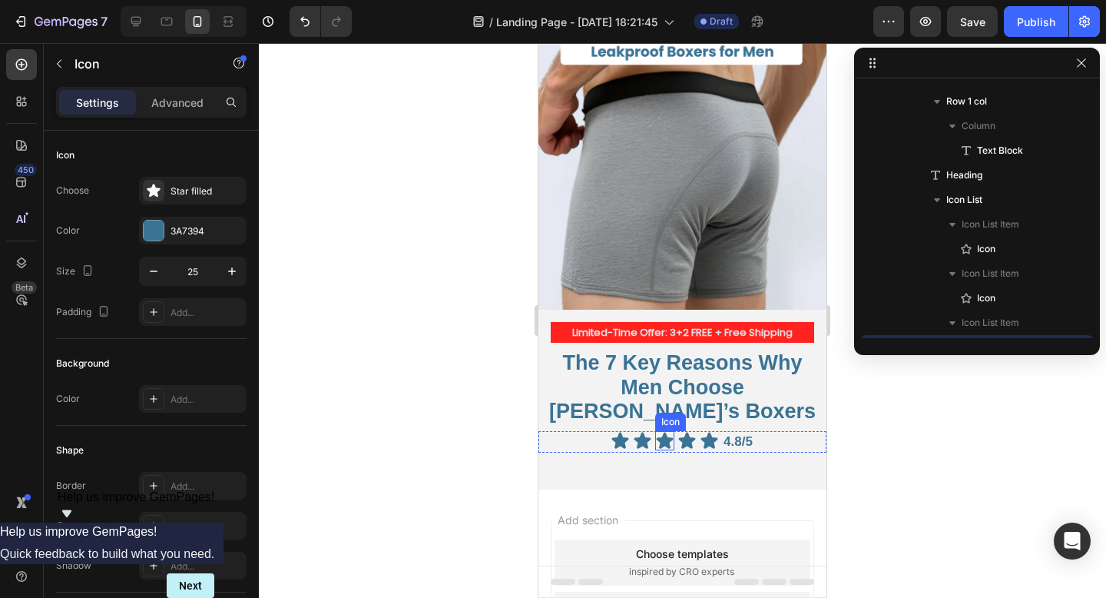
click at [658, 431] on icon at bounding box center [664, 440] width 19 height 19
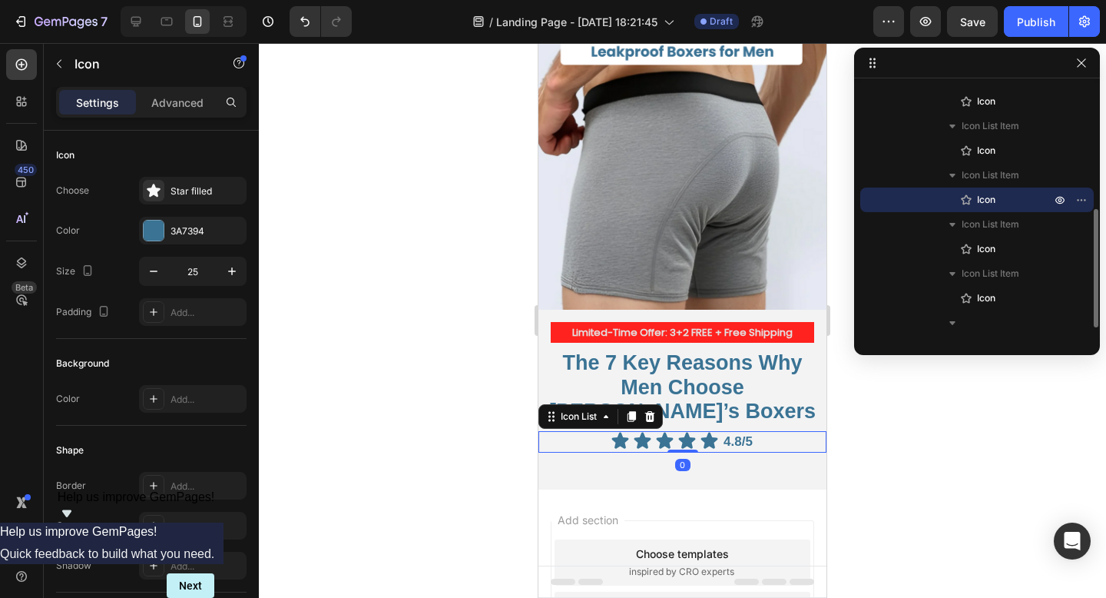
click at [772, 431] on div "Icon Icon Icon Icon Icon 4.8/5 Text Block" at bounding box center [682, 442] width 288 height 22
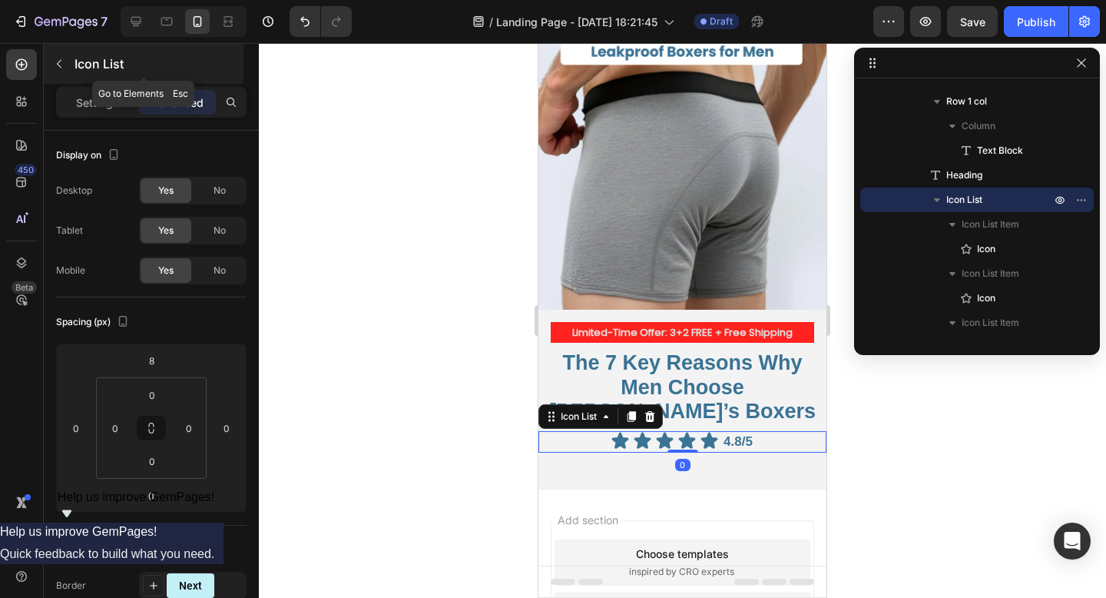
click at [56, 61] on icon "button" at bounding box center [59, 64] width 12 height 12
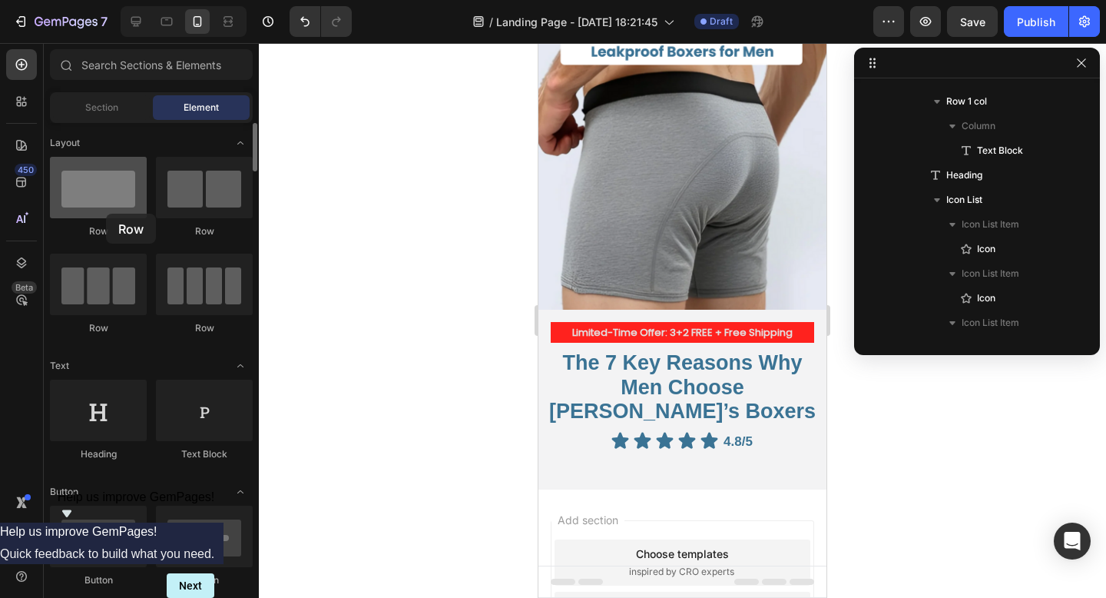
drag, startPoint x: 97, startPoint y: 212, endPoint x: 106, endPoint y: 214, distance: 9.5
click at [106, 214] on div at bounding box center [98, 187] width 97 height 61
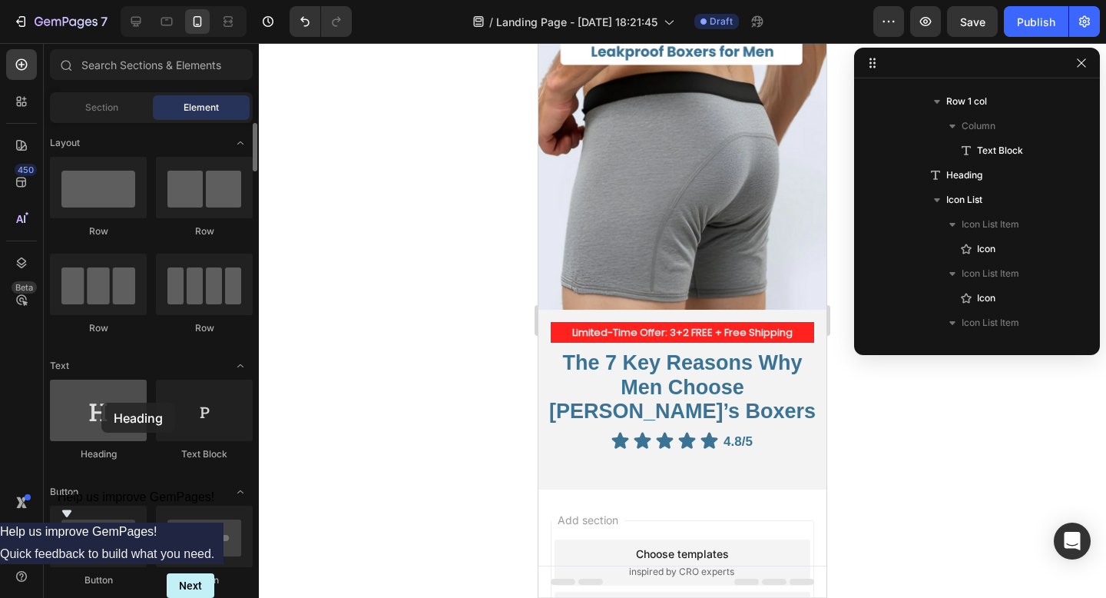
click at [101, 402] on div at bounding box center [98, 409] width 97 height 61
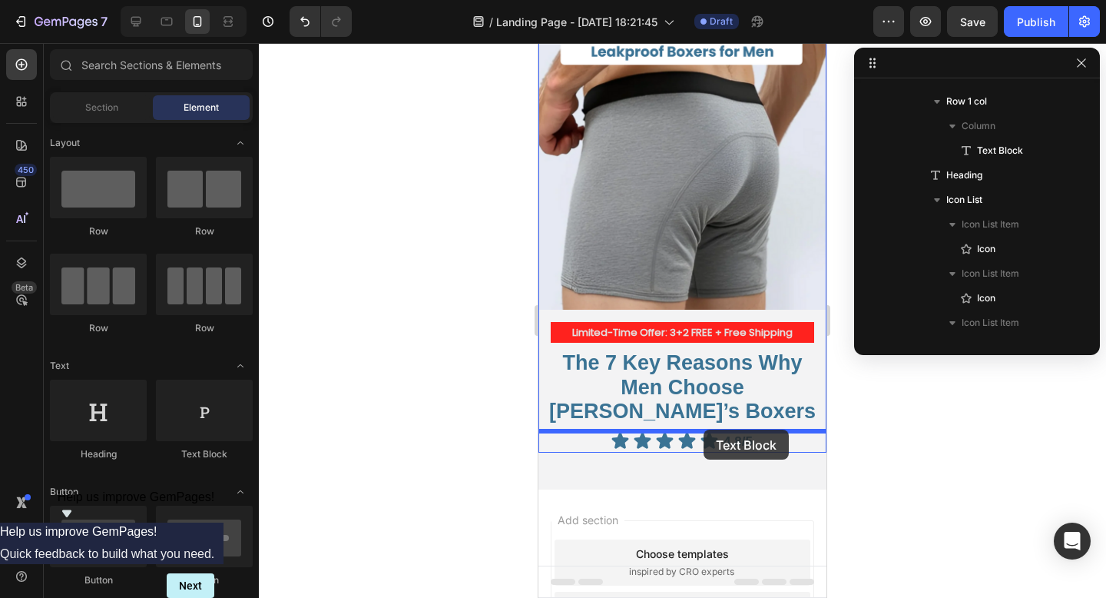
drag, startPoint x: 728, startPoint y: 449, endPoint x: 704, endPoint y: 429, distance: 31.2
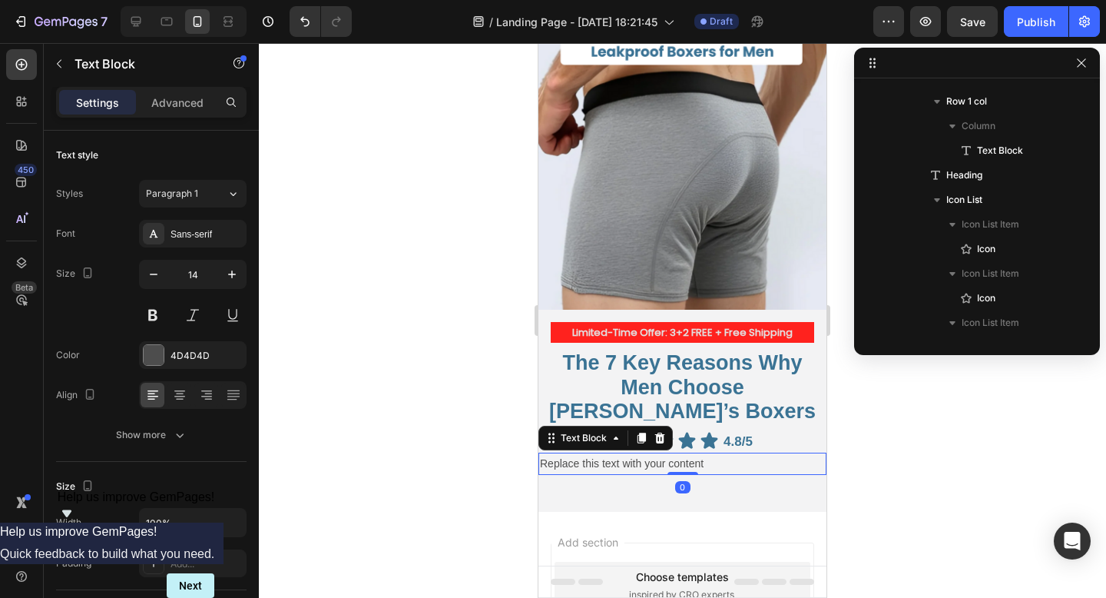
scroll to position [312, 0]
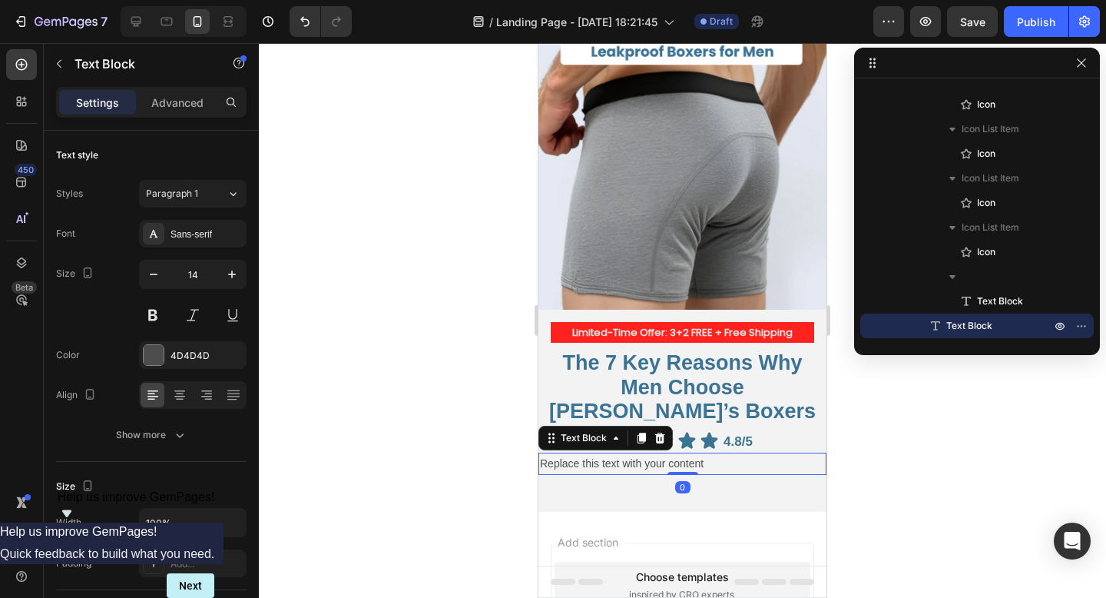
click at [700, 452] on div "Replace this text with your content" at bounding box center [682, 463] width 288 height 22
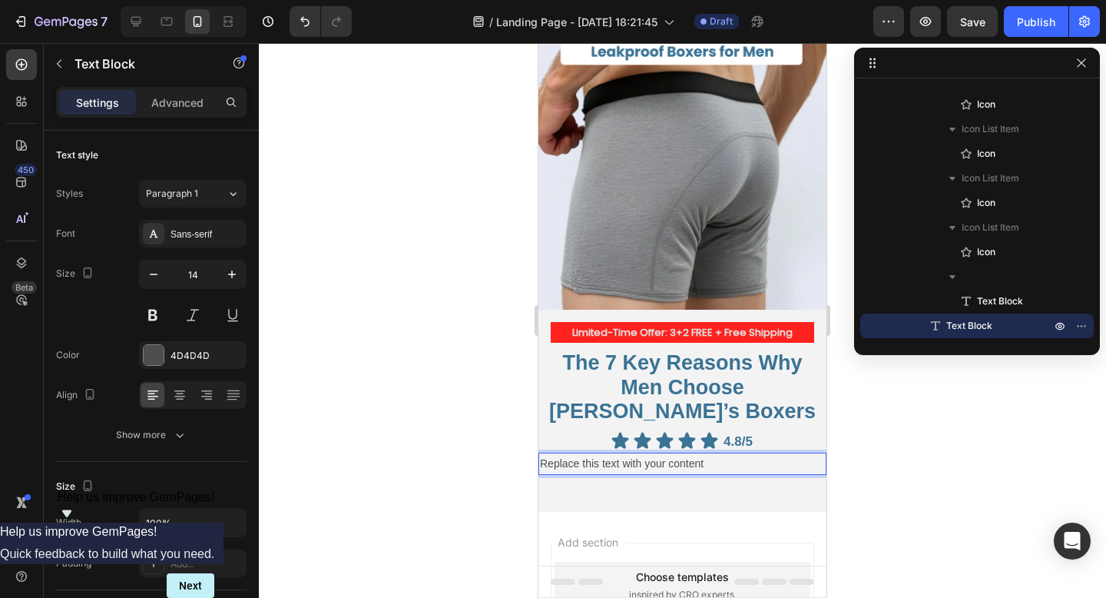
click at [776, 454] on p "Replace this text with your content" at bounding box center [682, 463] width 285 height 19
click at [840, 437] on div at bounding box center [682, 320] width 847 height 555
click at [797, 454] on p "Replace this text with your content" at bounding box center [682, 463] width 285 height 19
click at [581, 454] on p "Replace this text with your content" at bounding box center [682, 463] width 285 height 19
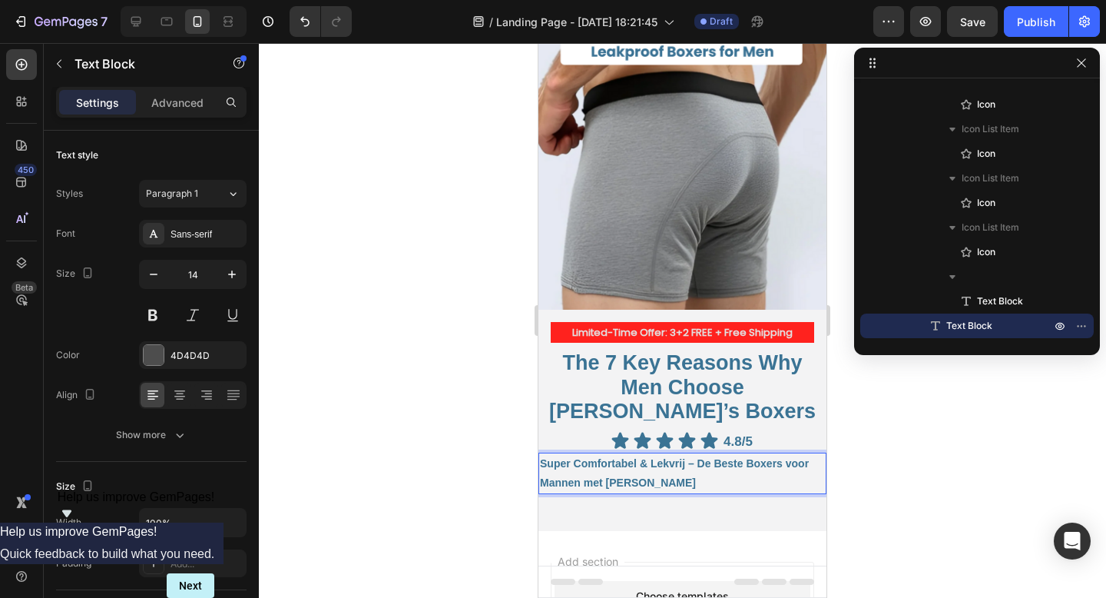
click at [667, 459] on p "Super Comfortabel & Lekvrij – De Beste Boxers voor Mannen met Urineverlies" at bounding box center [682, 473] width 285 height 38
click at [675, 454] on p "Super Comfortabel & Lekvrij – De Beste Boxers voor Mannen met Urineverlies" at bounding box center [682, 473] width 285 height 38
click at [684, 457] on strong "Comfortable & Leakproof – The Best Boxer Briefs for Men with Bladder Leaks" at bounding box center [675, 472] width 270 height 31
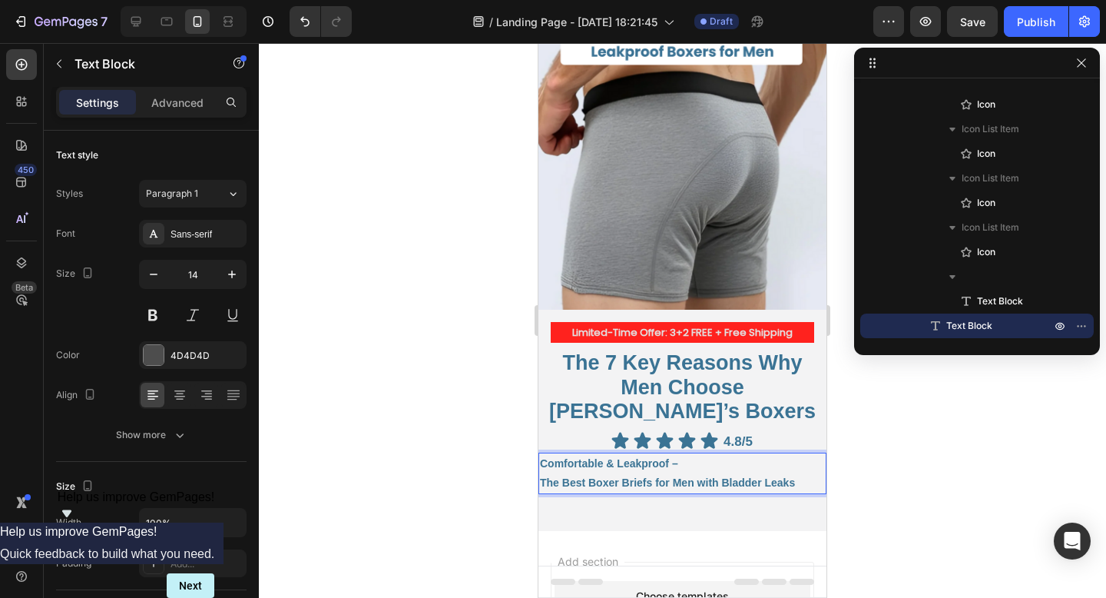
click at [722, 454] on p "Comfortable & Leakproof – The Best Boxer Briefs for Men with Bladder Leaks" at bounding box center [682, 473] width 285 height 38
click at [638, 476] on strong "The Best Boxer Briefs for Men with Bladder Leaks" at bounding box center [667, 482] width 255 height 12
click at [857, 473] on div at bounding box center [682, 320] width 847 height 555
click at [787, 454] on p "Comfortable & Leakproof – The Best Boxers for Men with Bladder Leaks" at bounding box center [682, 473] width 285 height 38
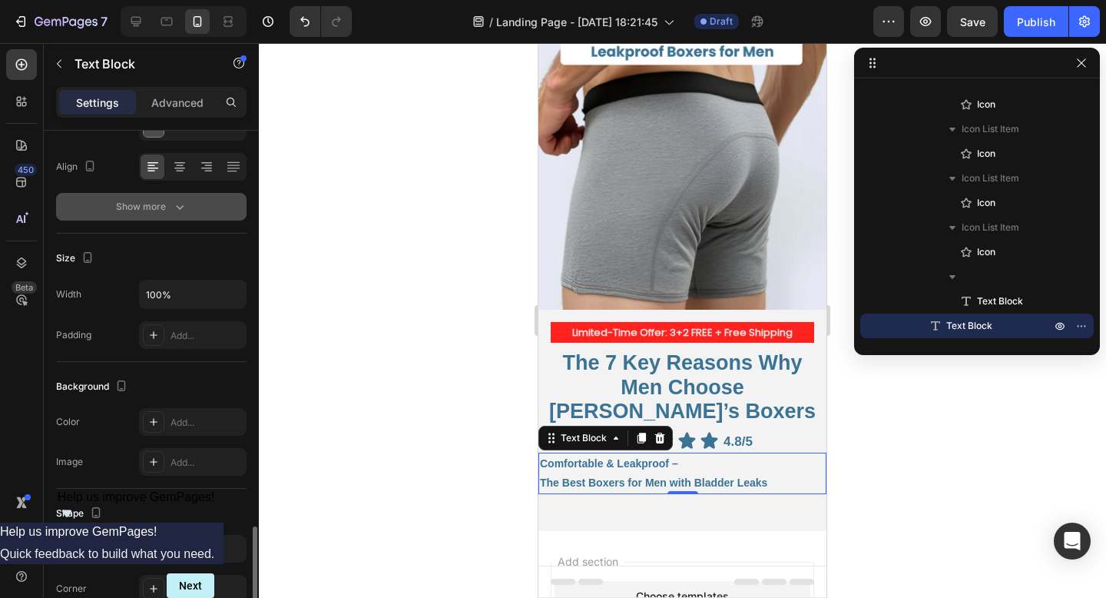
scroll to position [399, 0]
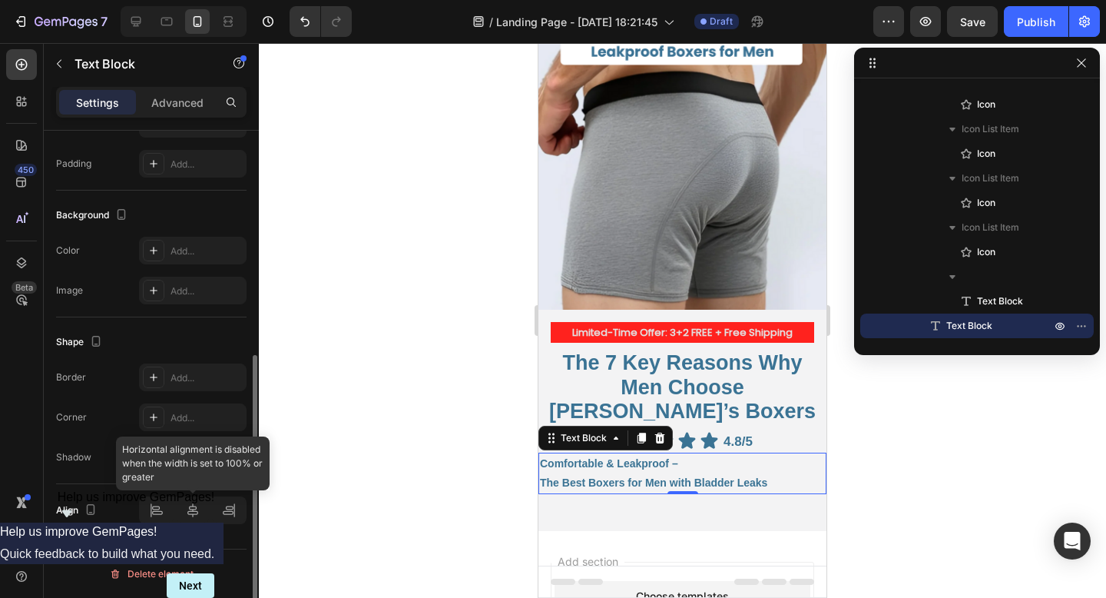
click at [190, 513] on div at bounding box center [193, 510] width 108 height 28
click at [191, 515] on div at bounding box center [193, 510] width 108 height 28
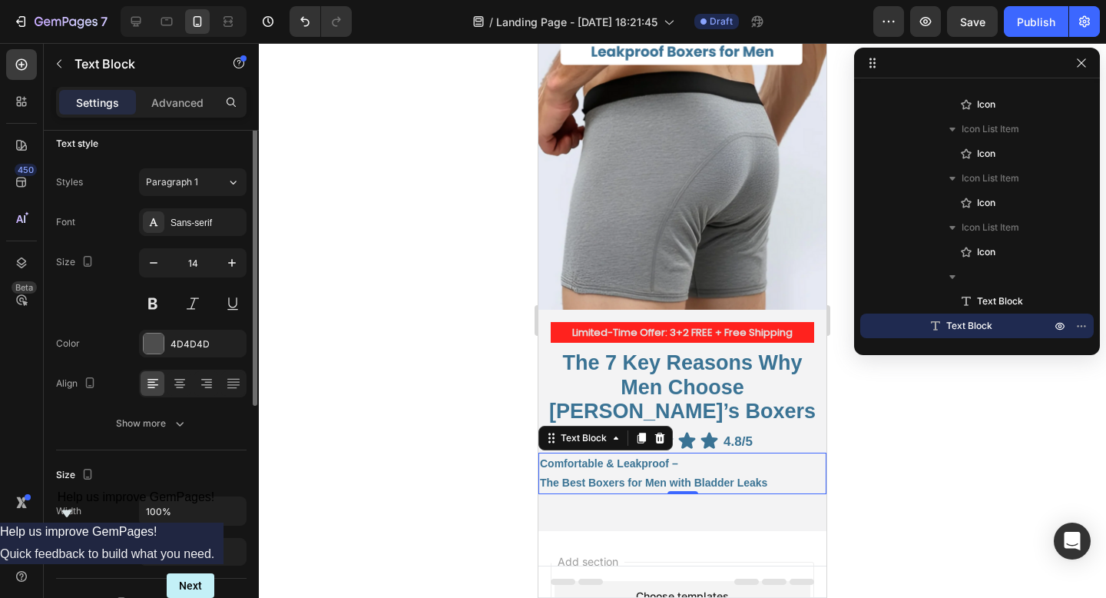
scroll to position [0, 0]
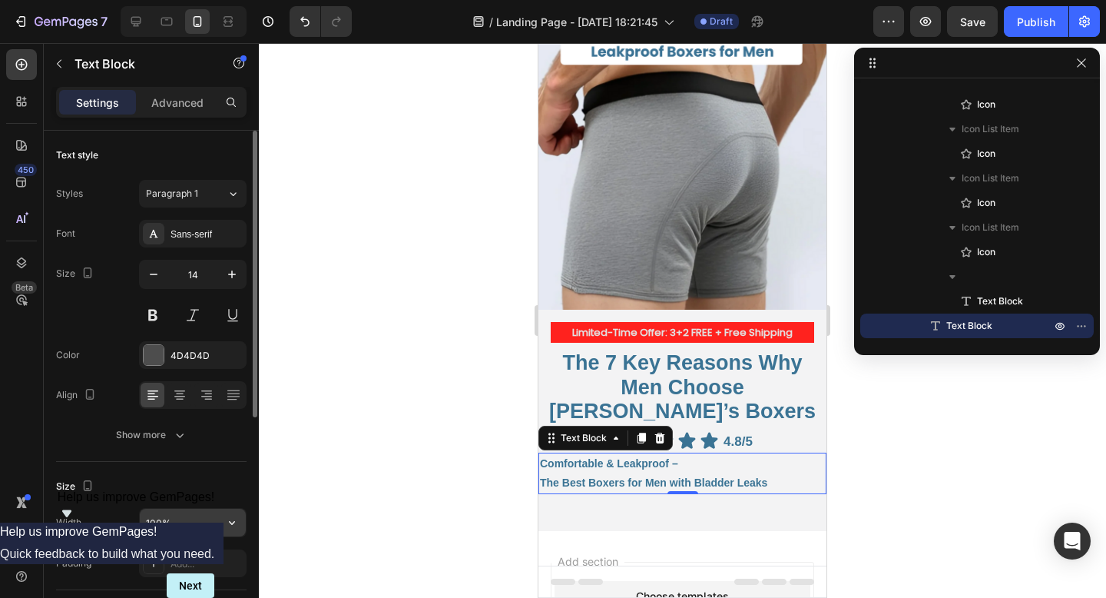
click at [173, 532] on input "100%" at bounding box center [193, 522] width 106 height 28
click at [234, 526] on icon "button" at bounding box center [231, 522] width 15 height 15
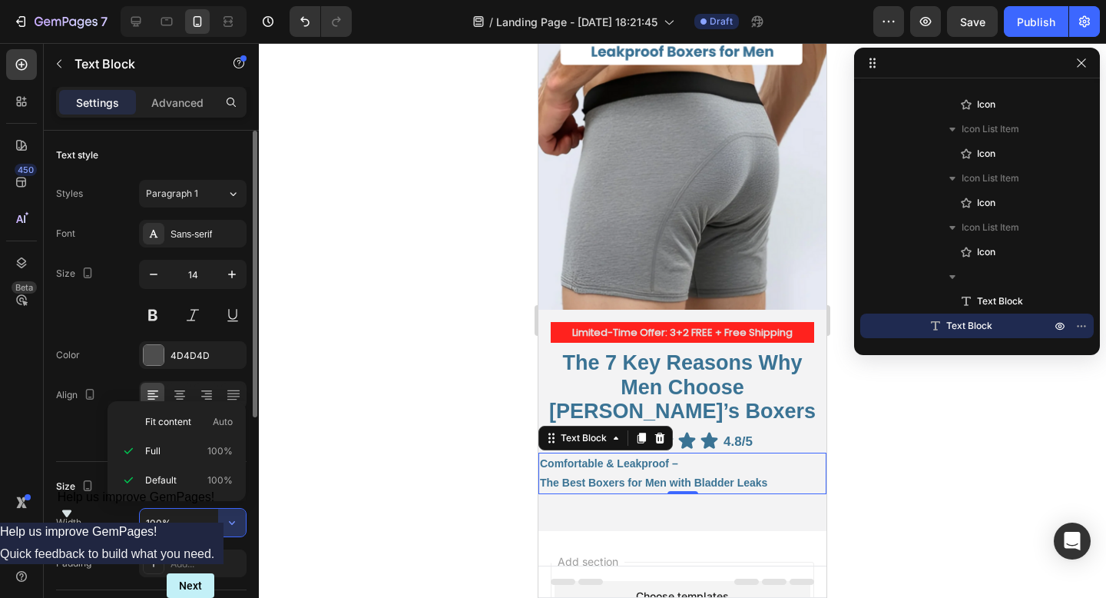
click at [201, 515] on input "100%" at bounding box center [193, 522] width 106 height 28
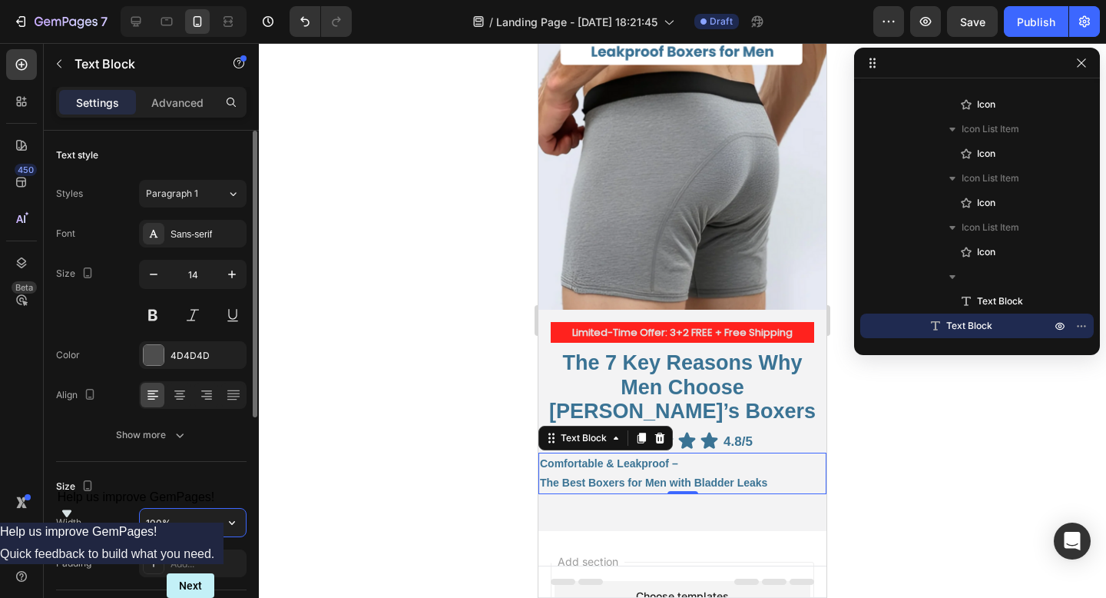
click at [201, 515] on input "100%" at bounding box center [193, 522] width 106 height 28
click at [230, 482] on div "Size" at bounding box center [151, 486] width 190 height 25
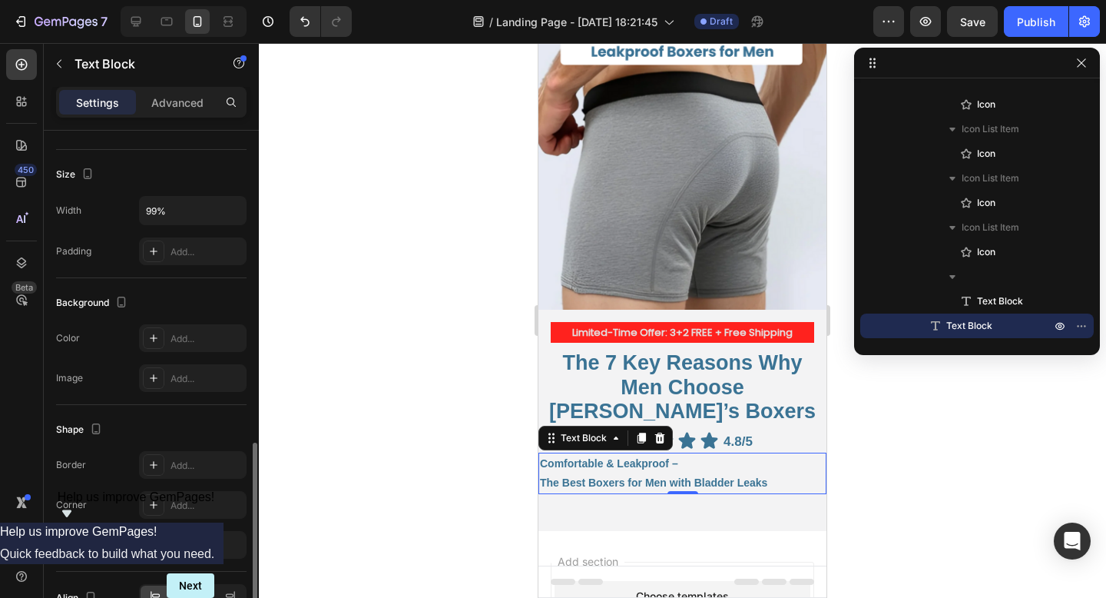
scroll to position [399, 0]
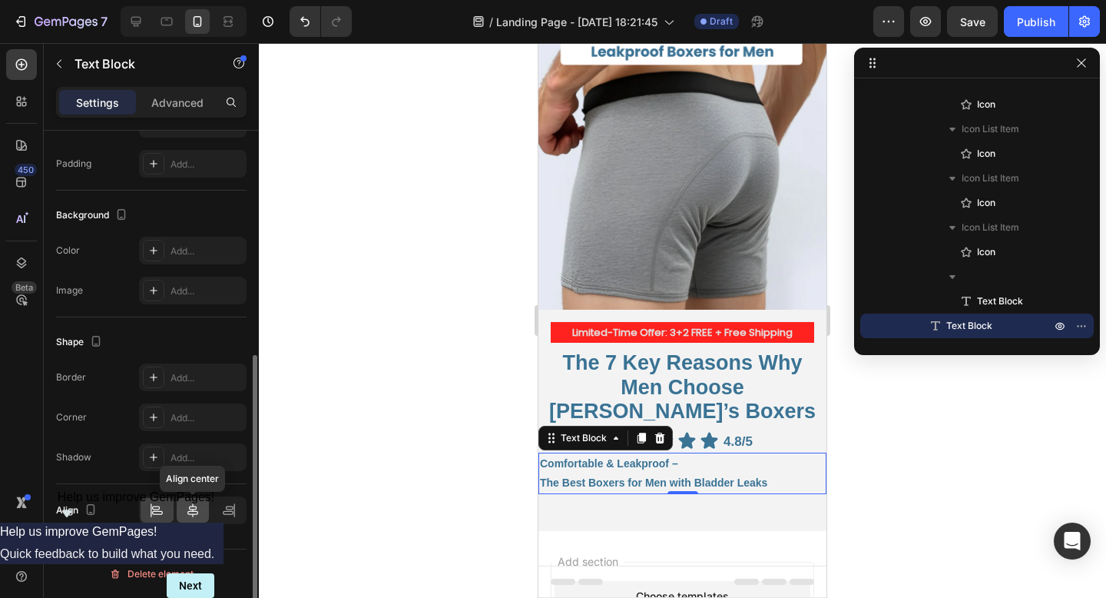
click at [197, 509] on icon at bounding box center [192, 509] width 15 height 15
click at [164, 512] on icon at bounding box center [156, 509] width 15 height 15
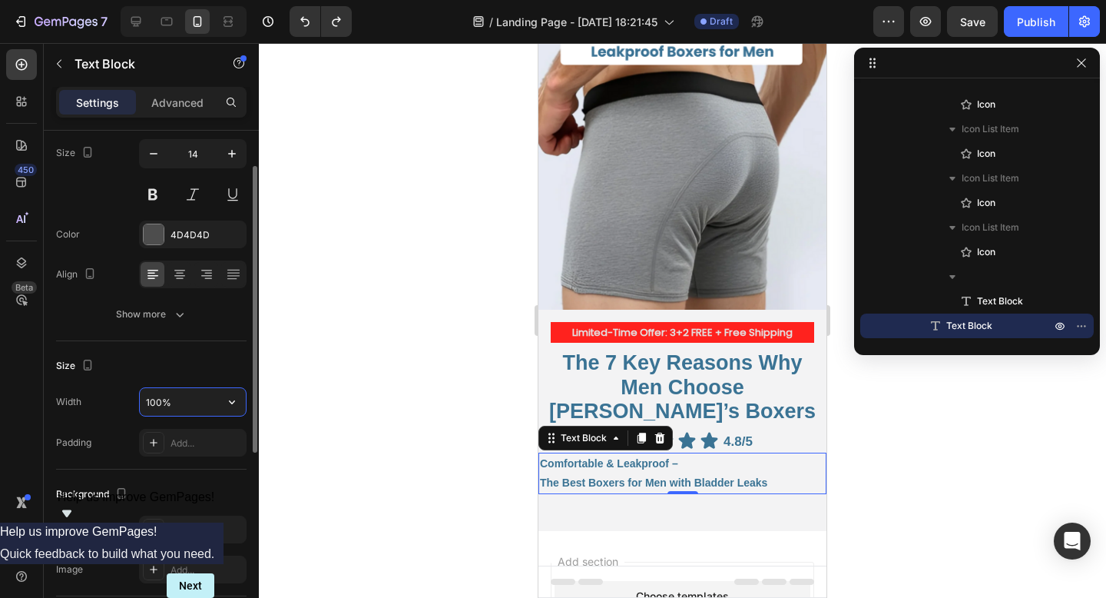
scroll to position [95, 0]
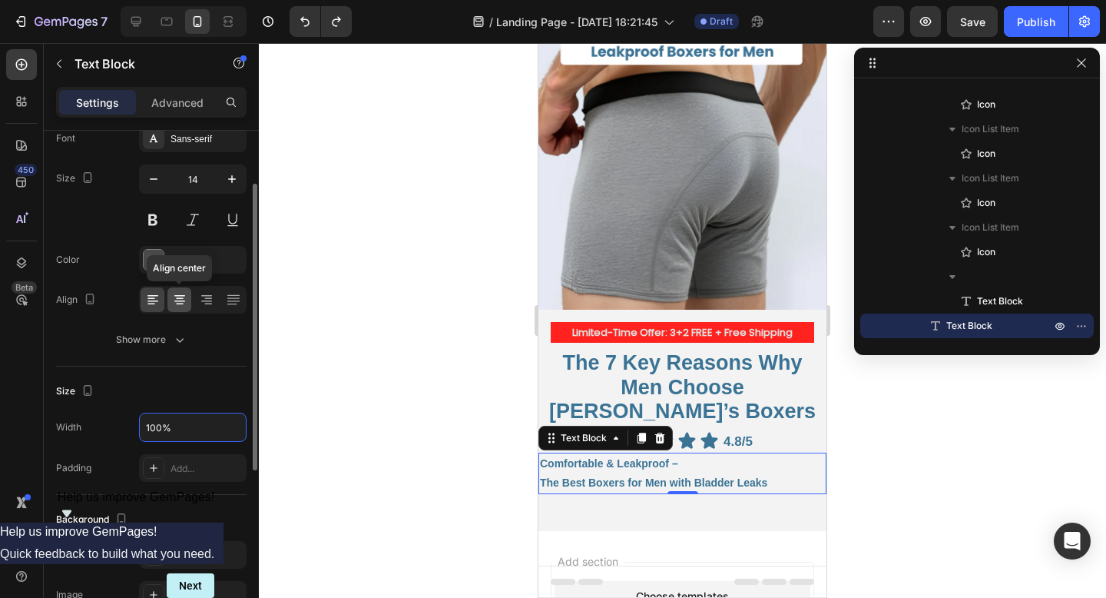
type input "100%"
click at [182, 298] on icon at bounding box center [180, 299] width 8 height 2
click at [158, 298] on icon at bounding box center [152, 299] width 15 height 15
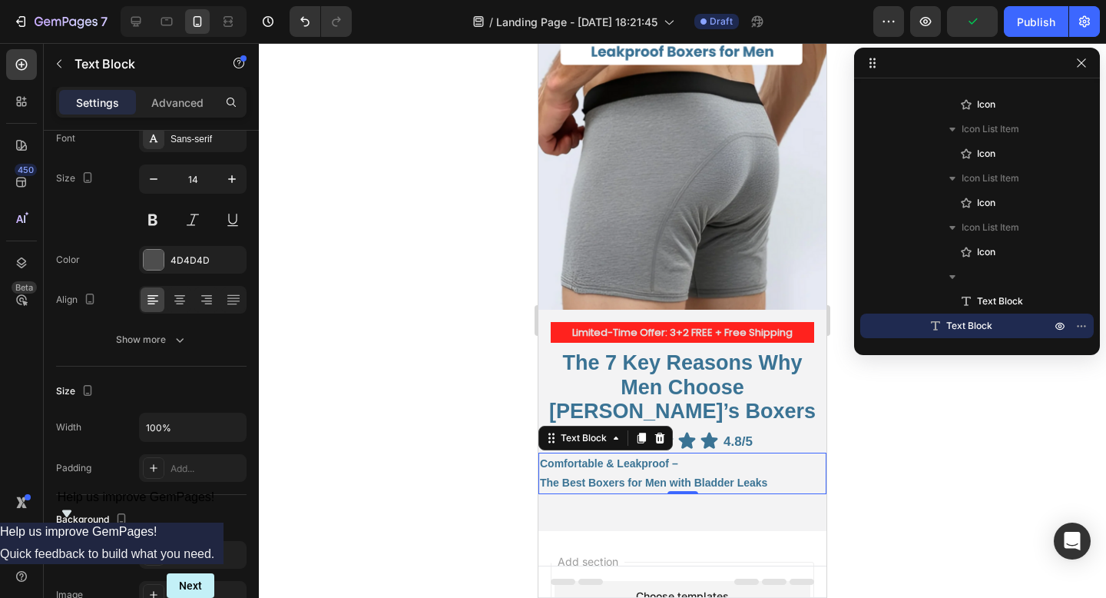
click at [183, 88] on div "Settings Advanced" at bounding box center [151, 102] width 190 height 31
click at [179, 108] on p "Advanced" at bounding box center [177, 102] width 52 height 16
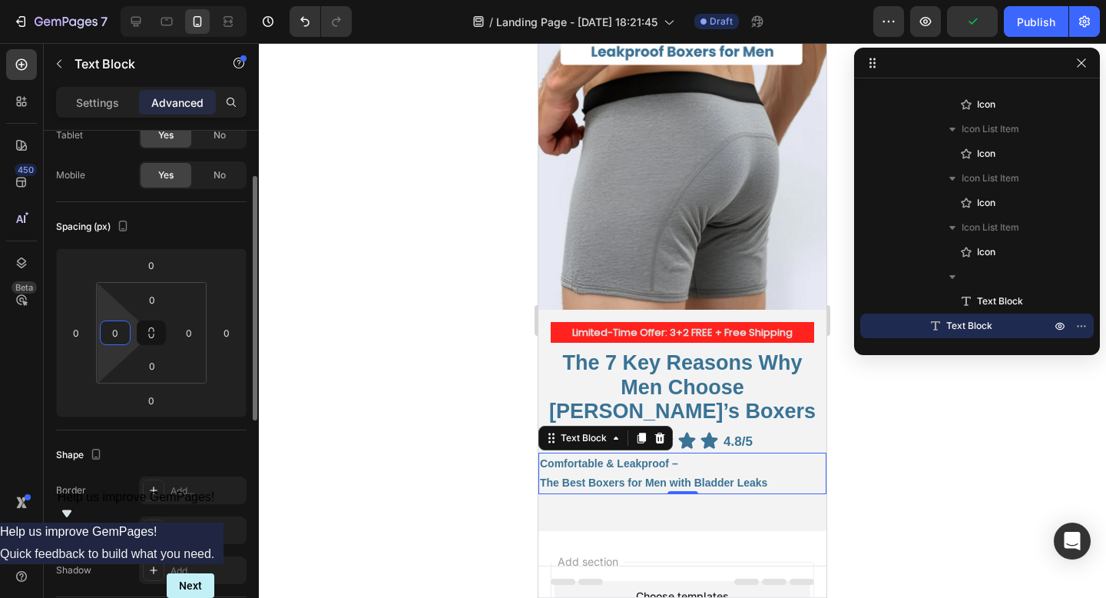
click at [113, 335] on input "0" at bounding box center [115, 332] width 23 height 23
type input "1"
type input "30"
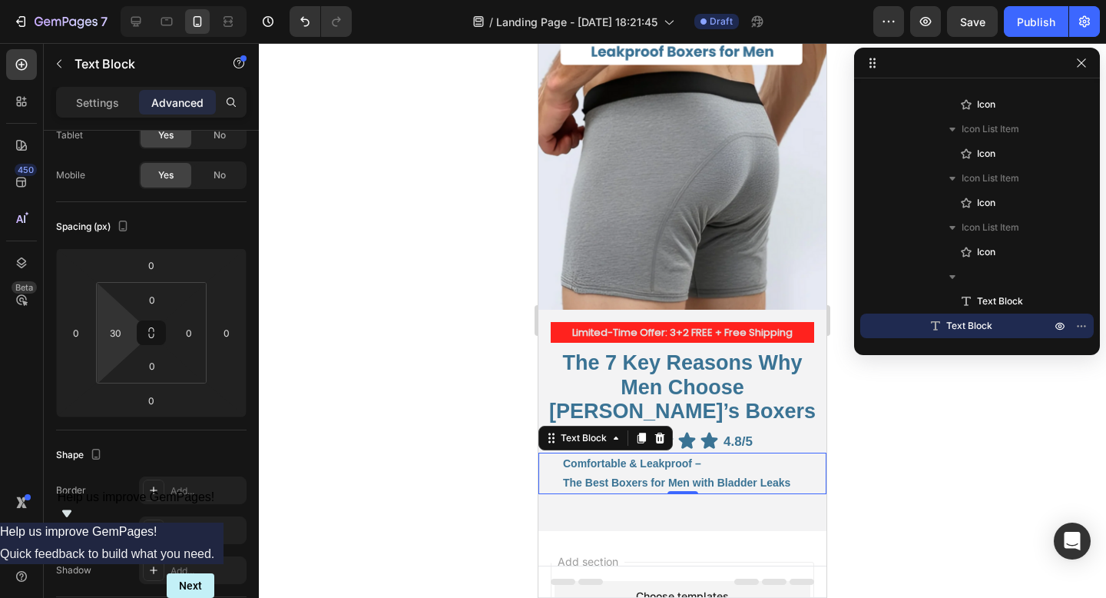
click at [405, 445] on div at bounding box center [682, 320] width 847 height 555
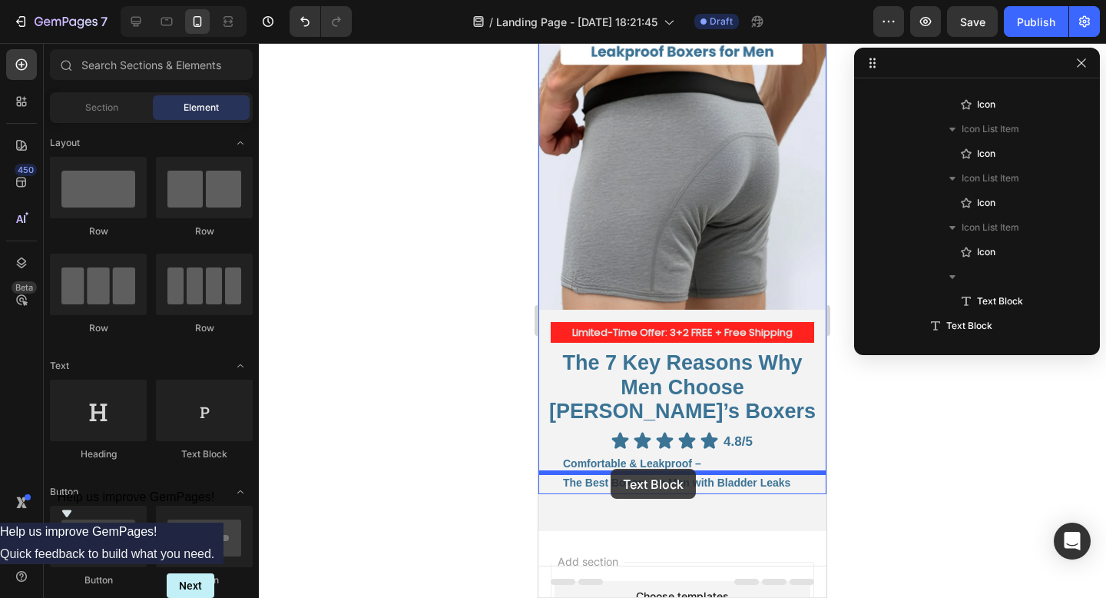
drag, startPoint x: 741, startPoint y: 453, endPoint x: 611, endPoint y: 469, distance: 131.5
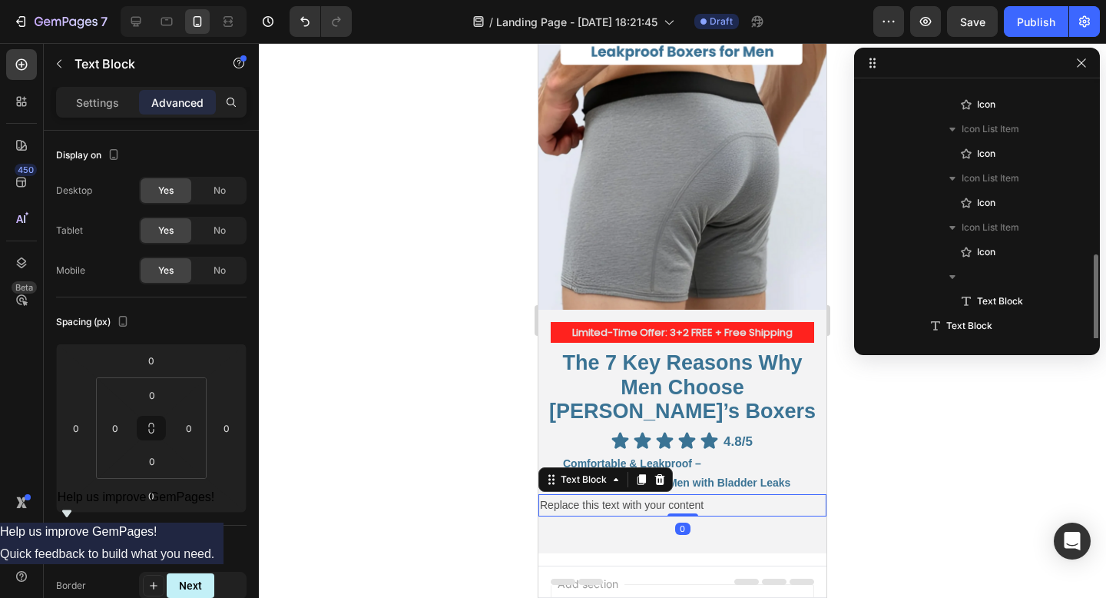
scroll to position [336, 0]
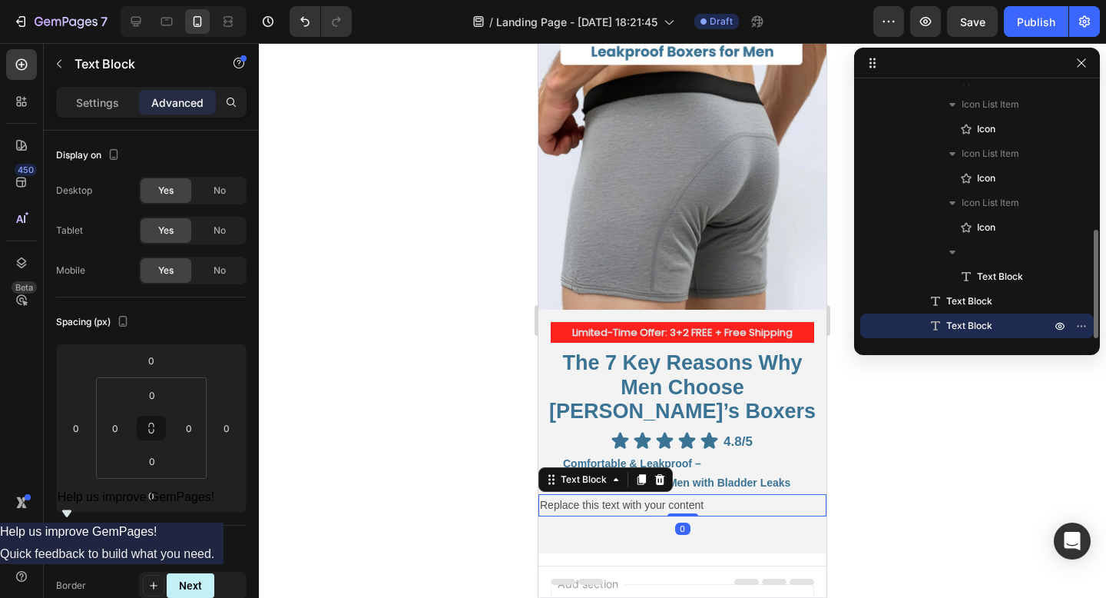
click at [618, 494] on div "Replace this text with your content" at bounding box center [682, 505] width 288 height 22
click at [618, 495] on p "Replace this text with your content" at bounding box center [682, 504] width 285 height 19
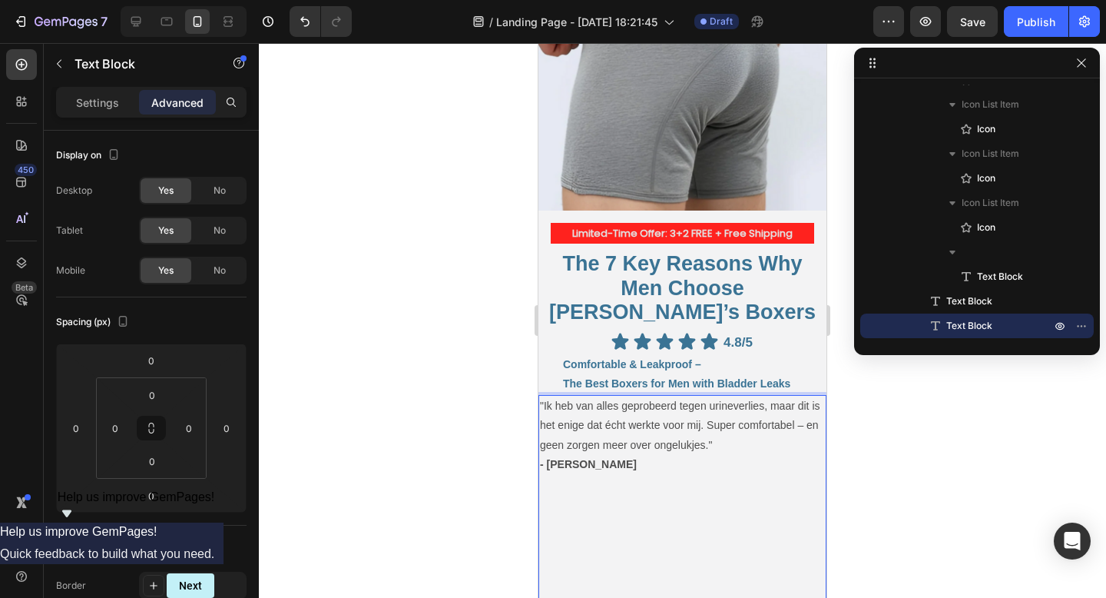
scroll to position [157, 0]
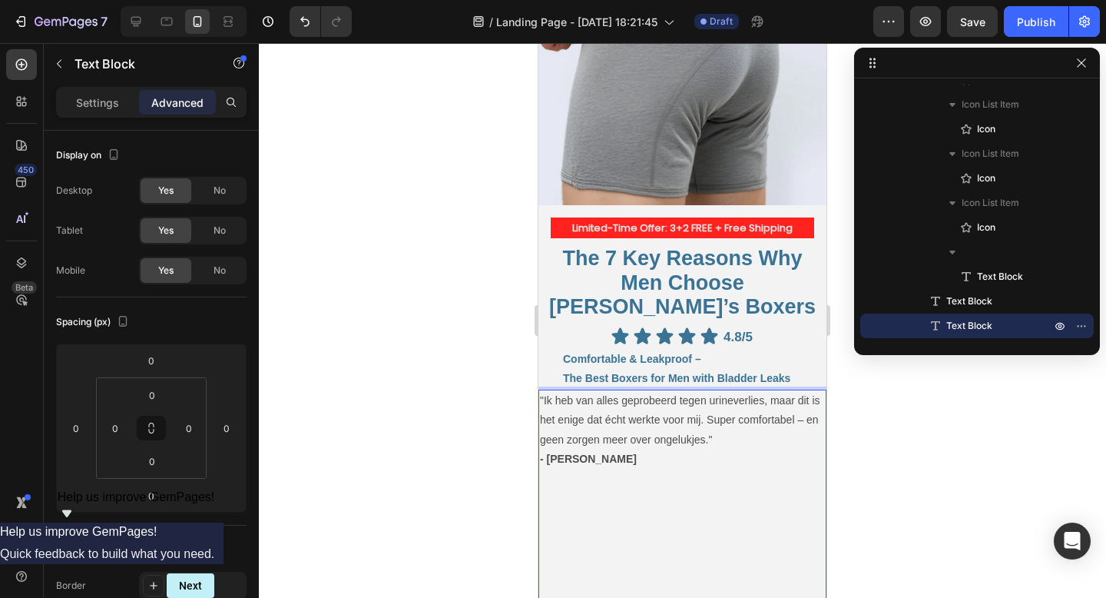
click at [569, 565] on p "Rich Text Editor. Editing area: main" at bounding box center [682, 584] width 285 height 38
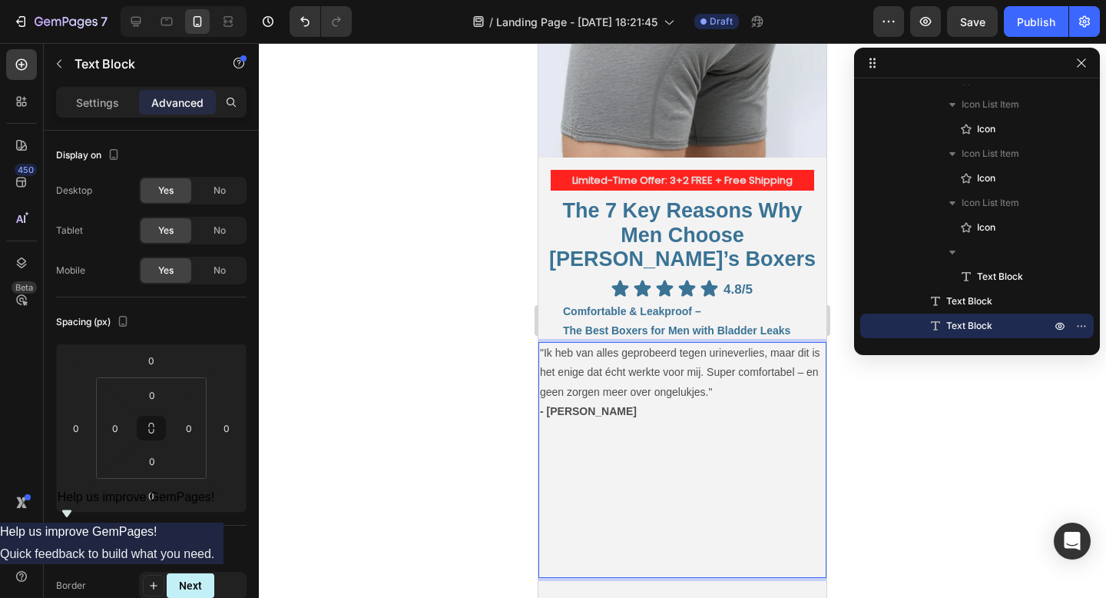
scroll to position [221, 0]
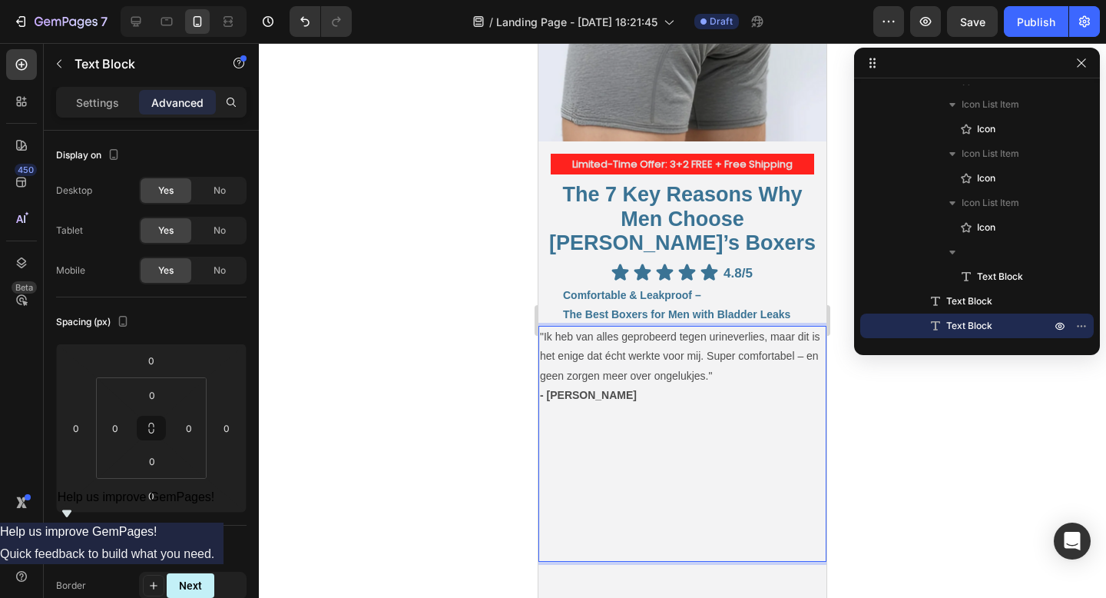
click at [555, 519] on p "Rich Text Editor. Editing area: main" at bounding box center [682, 531] width 285 height 58
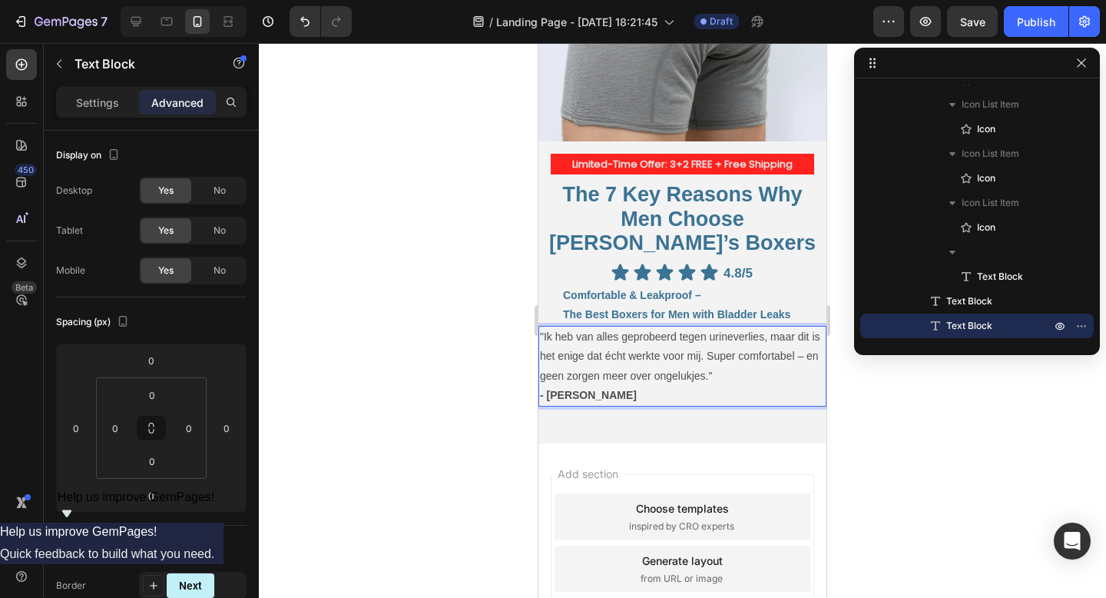
click at [620, 333] on p ""Ik heb van alles geprobeerd tegen urineverlies, maar dit is het enige dat écht…" at bounding box center [682, 356] width 285 height 58
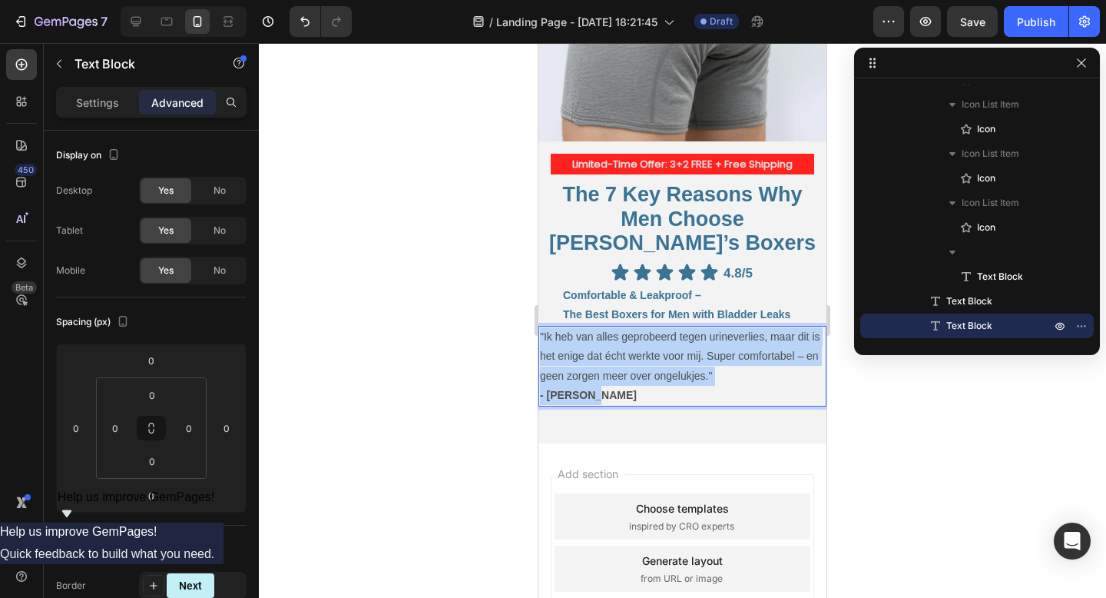
drag, startPoint x: 590, startPoint y: 373, endPoint x: 523, endPoint y: 259, distance: 131.9
click at [538, 259] on html "iPhone 13 Mini ( 375 px) iPhone 13 Mini iPhone 13 Pro iPhone 11 Pro Max iPhone …" at bounding box center [682, 295] width 288 height 947
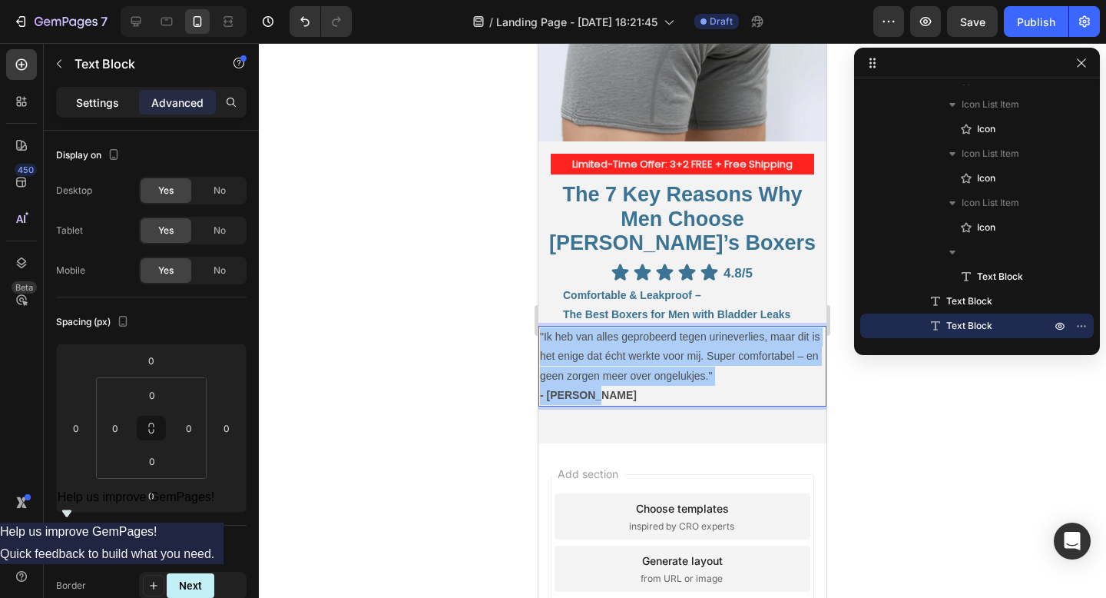
click at [106, 104] on p "Settings" at bounding box center [97, 102] width 43 height 16
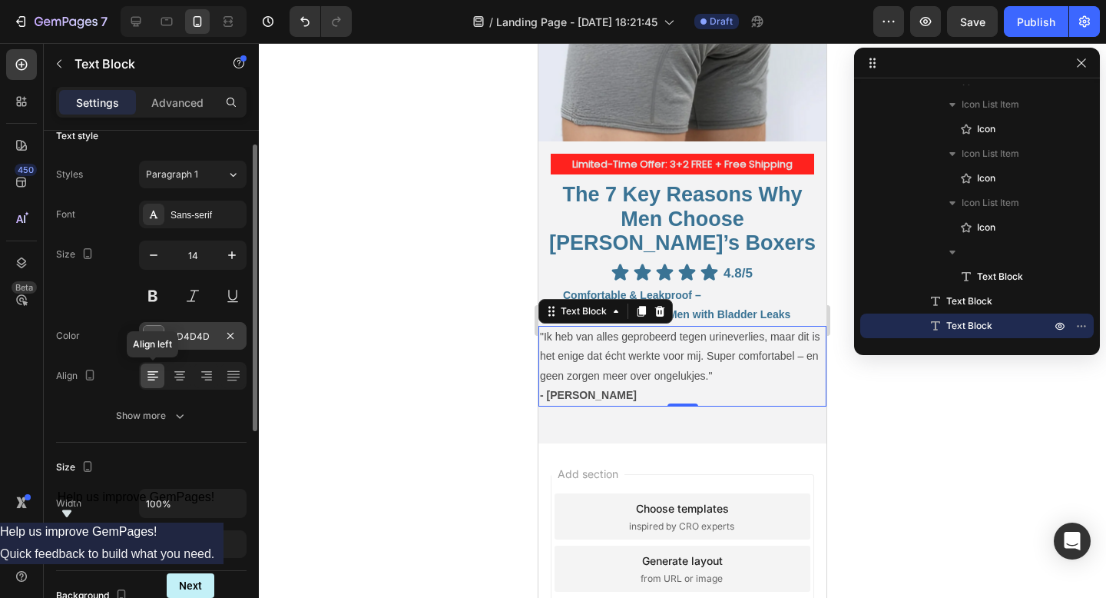
scroll to position [341, 0]
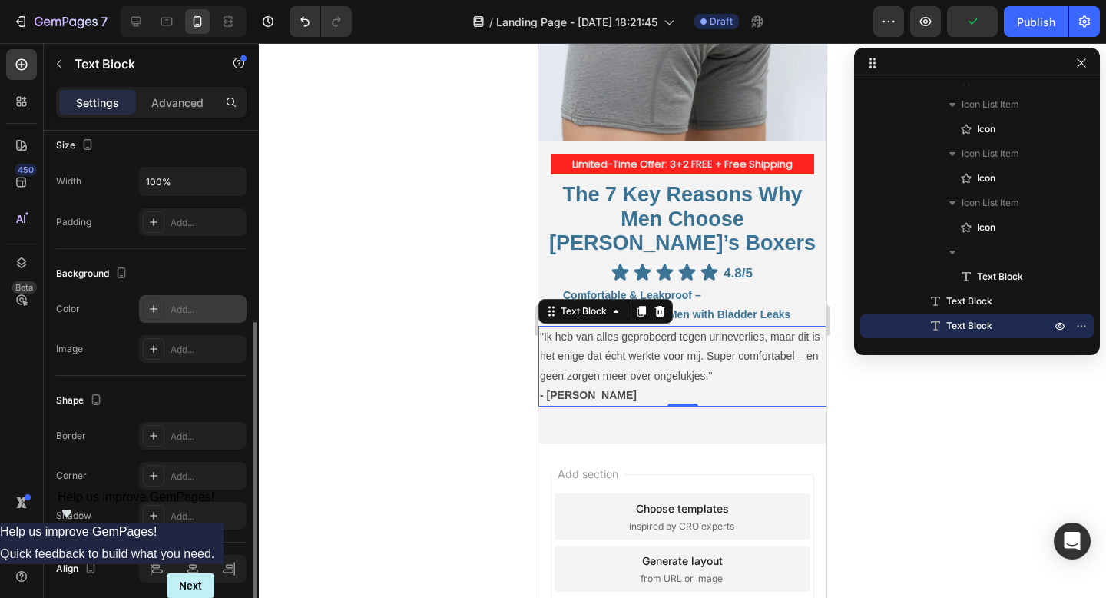
click at [171, 305] on div "Add..." at bounding box center [207, 310] width 72 height 14
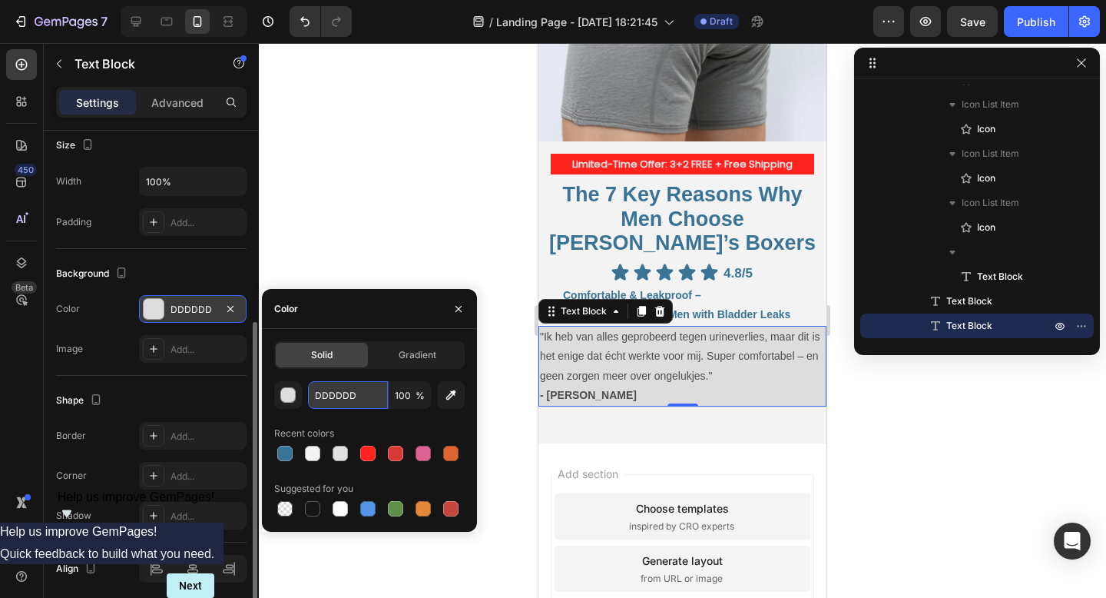
click at [354, 393] on input "DDDDDD" at bounding box center [348, 395] width 80 height 28
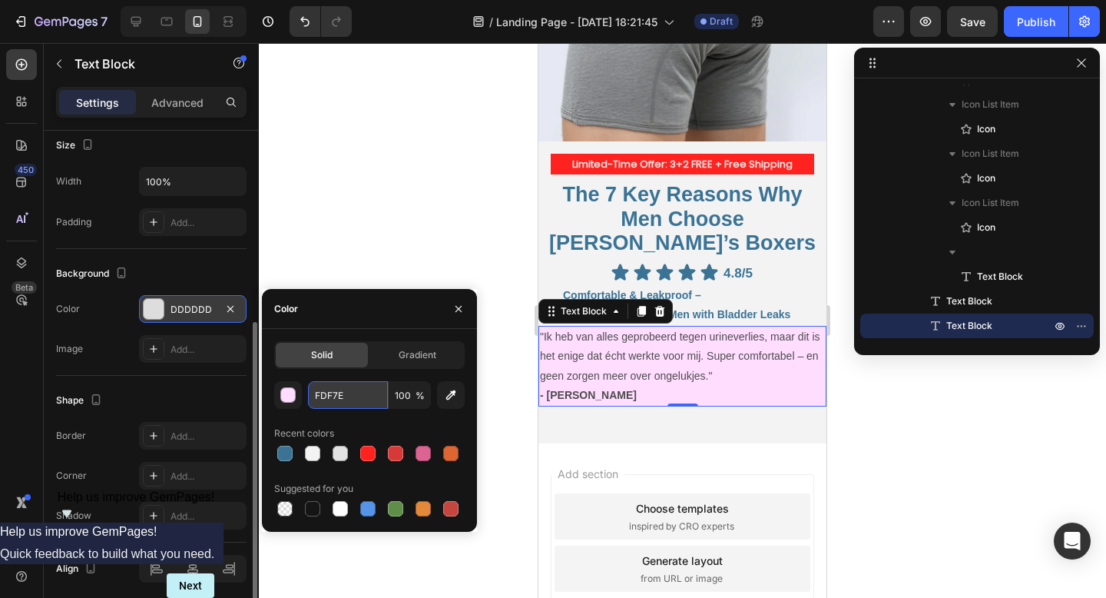
type input "FDF7E7"
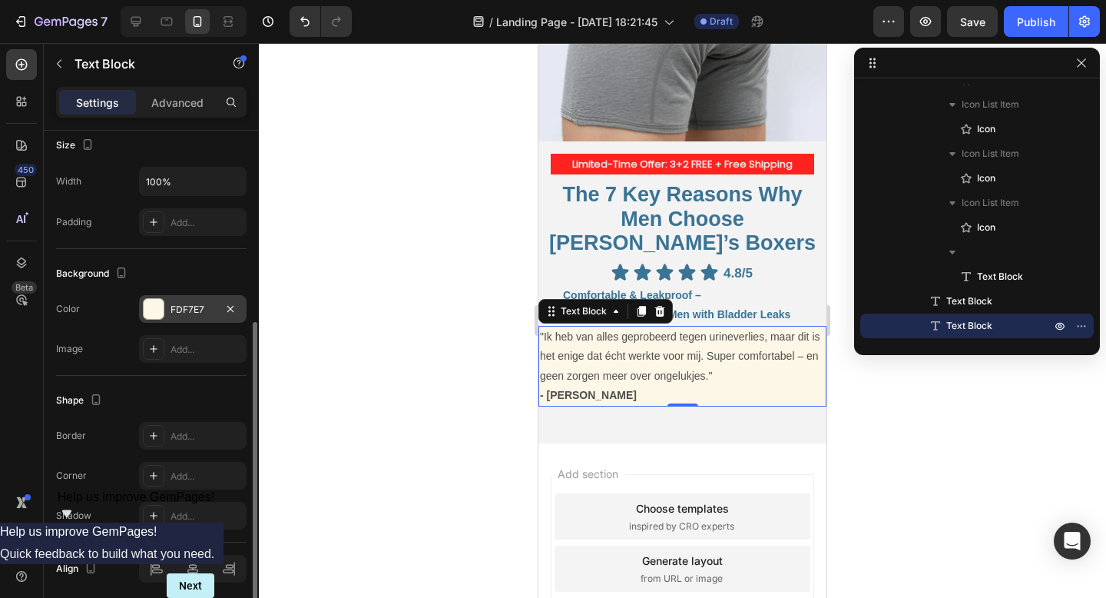
click at [427, 247] on div at bounding box center [682, 320] width 847 height 555
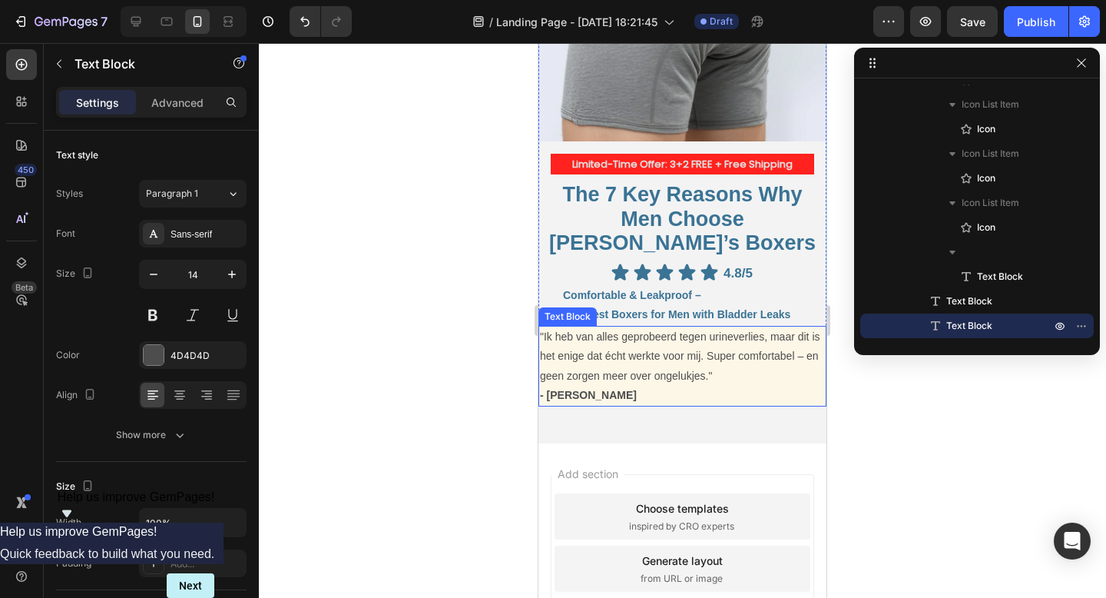
click at [581, 335] on p ""Ik heb van alles geprobeerd tegen urineverlies, maar dit is het enige dat écht…" at bounding box center [682, 356] width 285 height 58
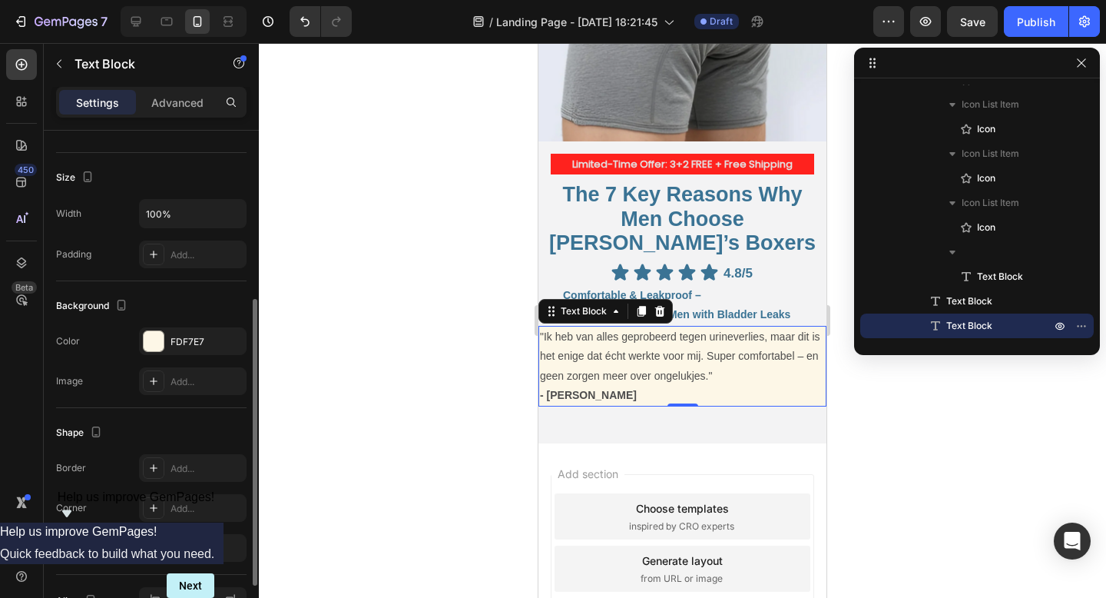
scroll to position [310, 0]
click at [189, 507] on div "Add..." at bounding box center [207, 508] width 72 height 14
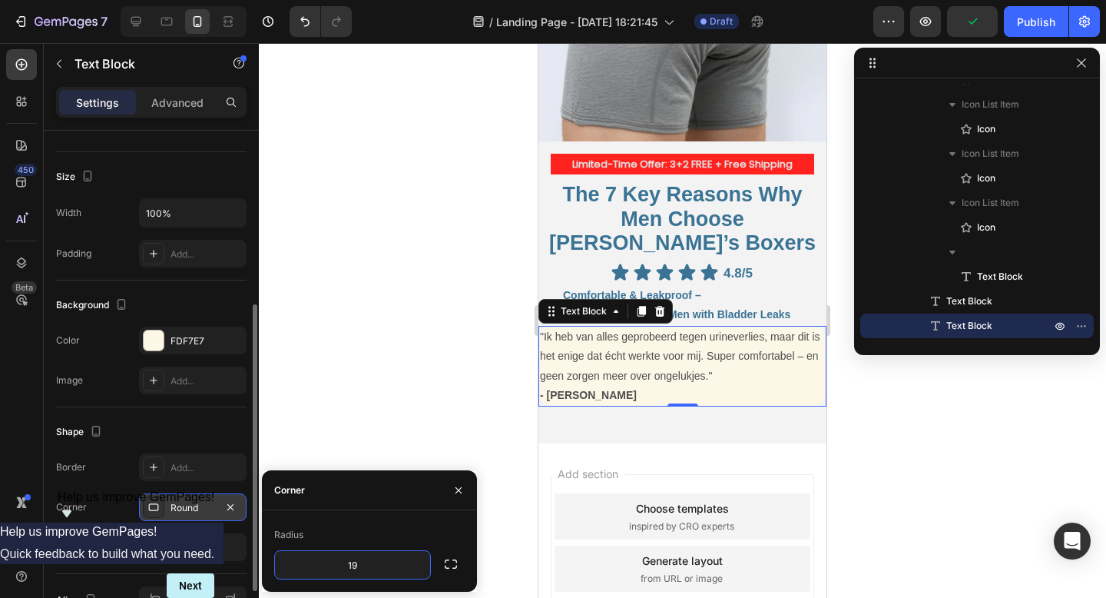
type input "1"
type input "4"
click at [219, 462] on div "Add..." at bounding box center [207, 468] width 72 height 14
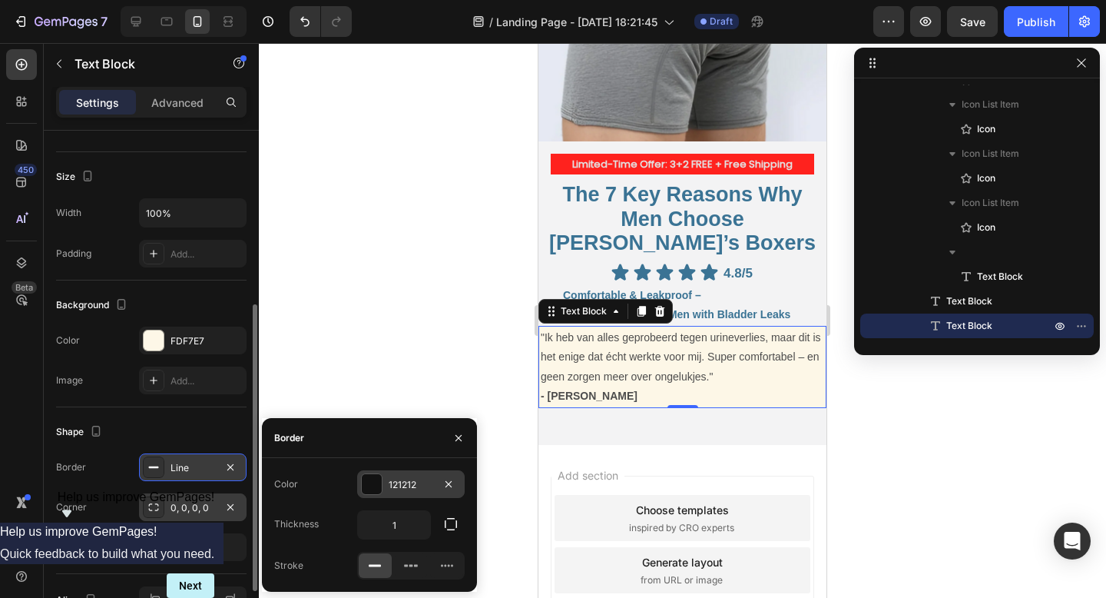
click at [409, 488] on div "121212" at bounding box center [411, 485] width 45 height 14
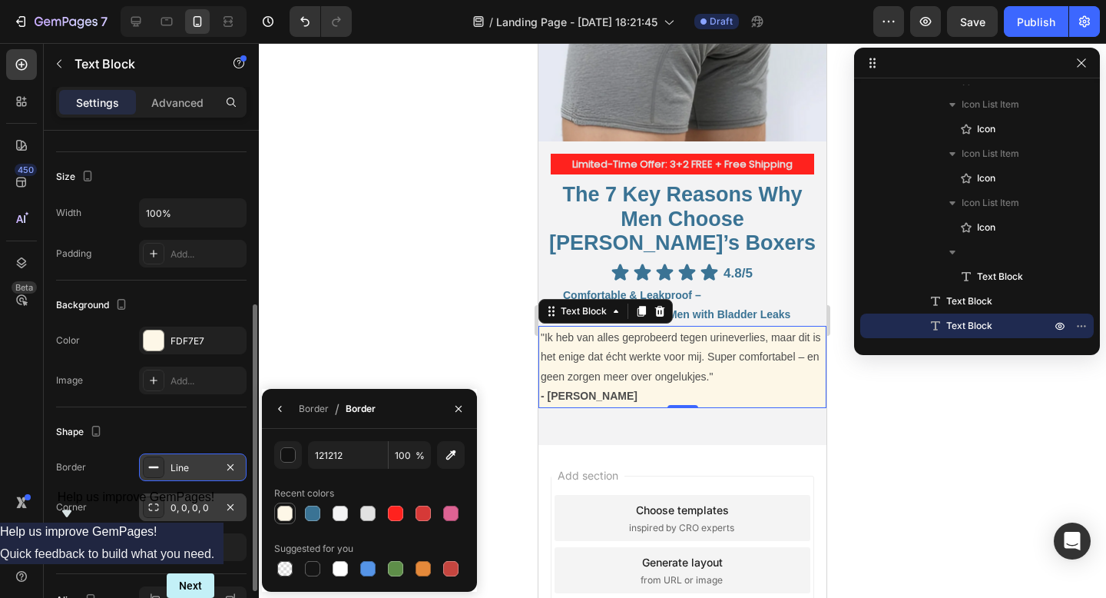
click at [284, 514] on div at bounding box center [284, 512] width 15 height 15
type input "FDF7E7"
click at [300, 366] on div at bounding box center [682, 320] width 847 height 555
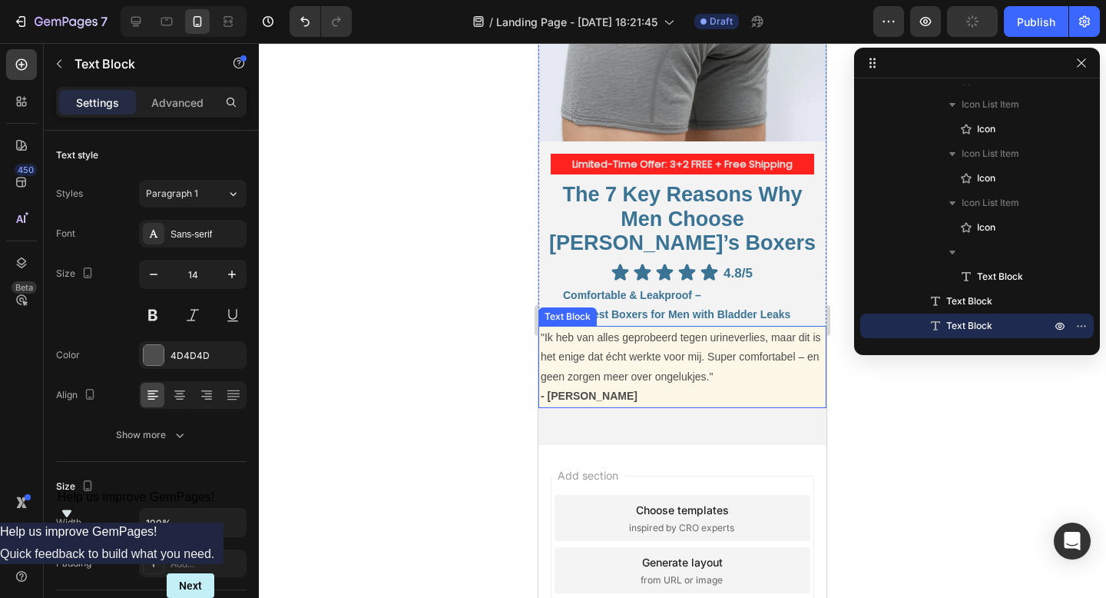
click at [745, 360] on p ""Ik heb van alles geprobeerd tegen urineverlies, maar dit is het enige dat écht…" at bounding box center [682, 357] width 283 height 58
click at [177, 100] on p "Advanced" at bounding box center [177, 102] width 52 height 16
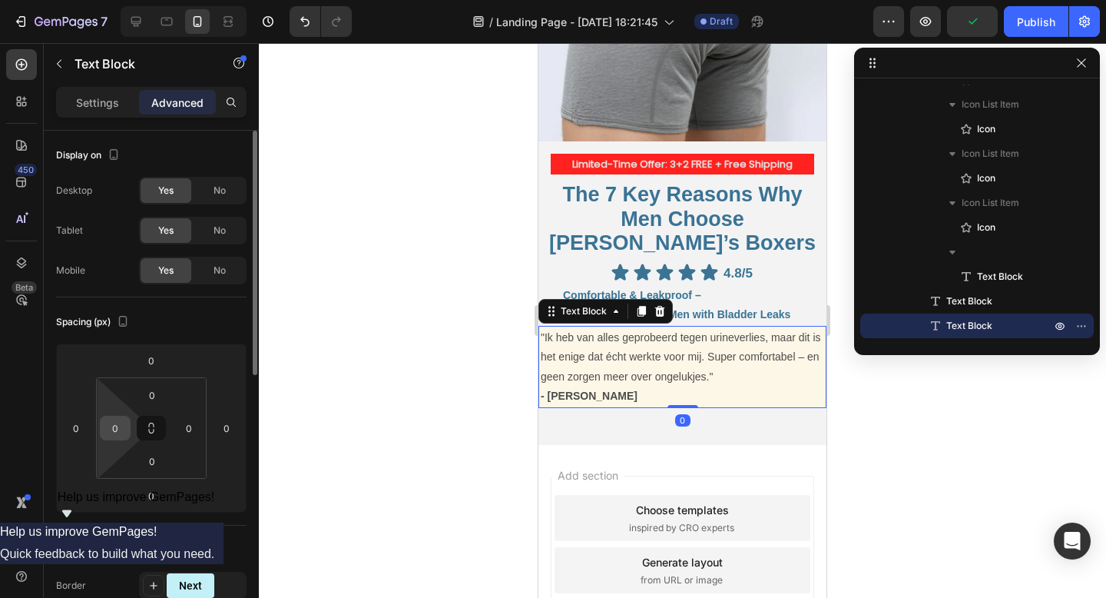
click at [126, 436] on div "0" at bounding box center [115, 428] width 31 height 25
click at [118, 433] on input "0" at bounding box center [115, 427] width 23 height 23
type input "1"
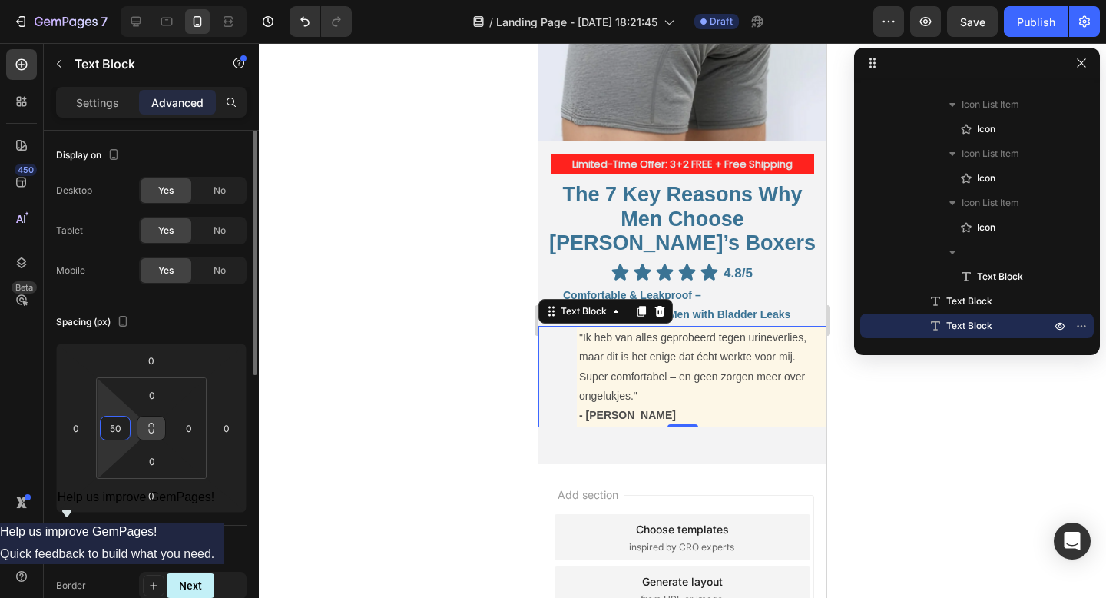
type input "5"
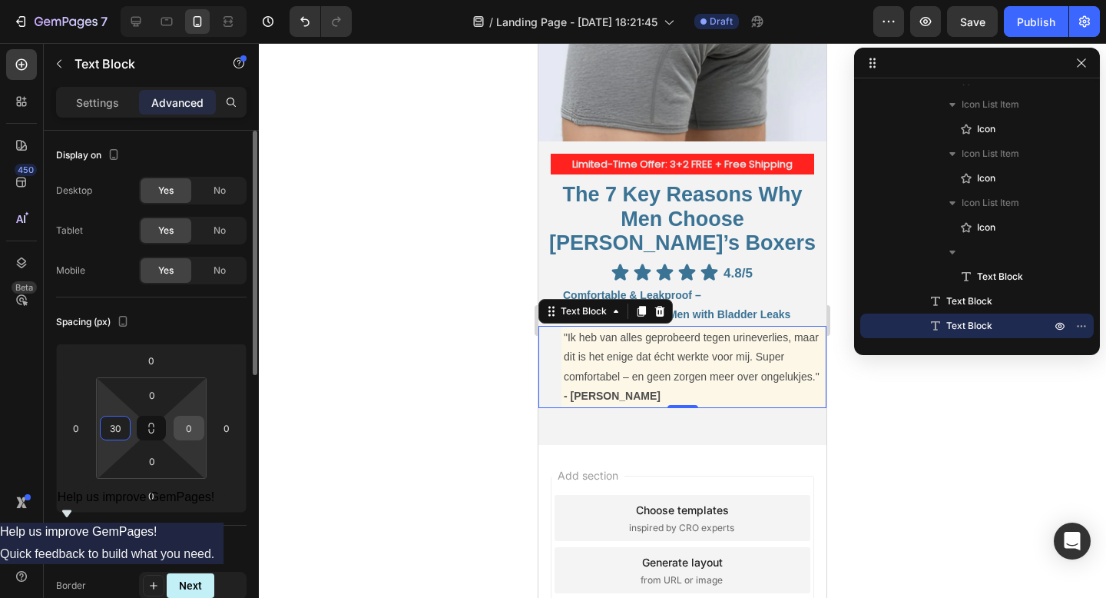
type input "30"
click at [195, 427] on input "0" at bounding box center [188, 427] width 23 height 23
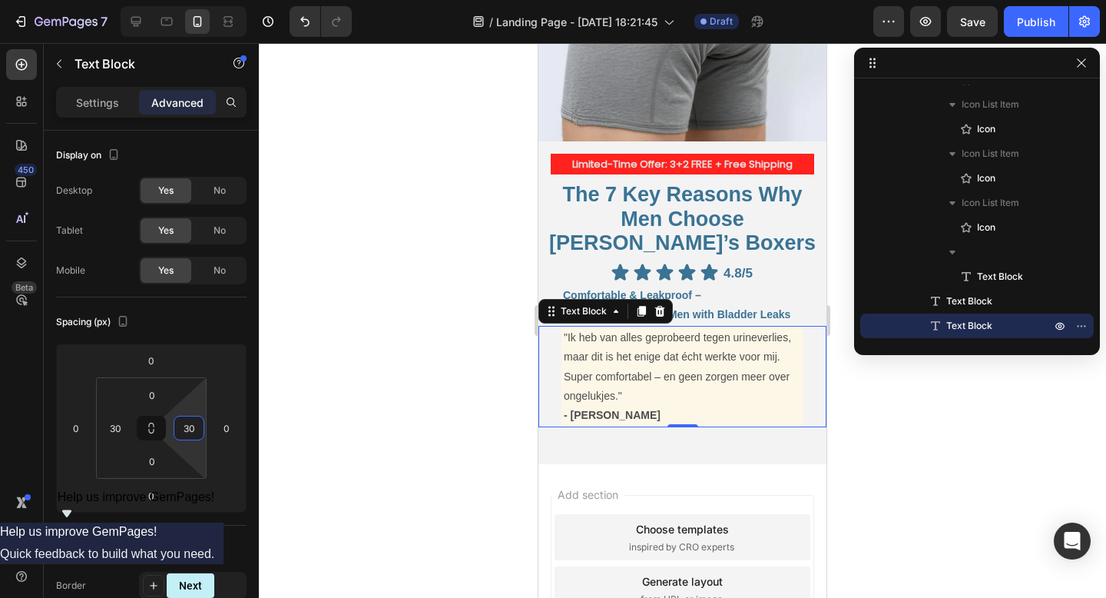
type input "30"
click at [439, 400] on div at bounding box center [682, 320] width 847 height 555
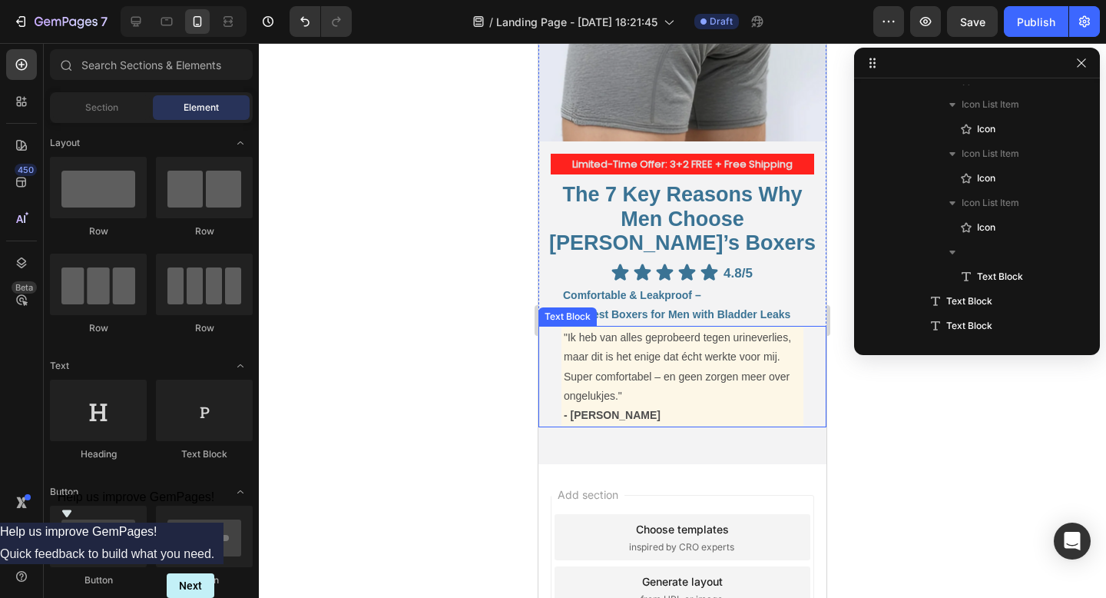
click at [642, 406] on p "- Evert K." at bounding box center [682, 415] width 237 height 19
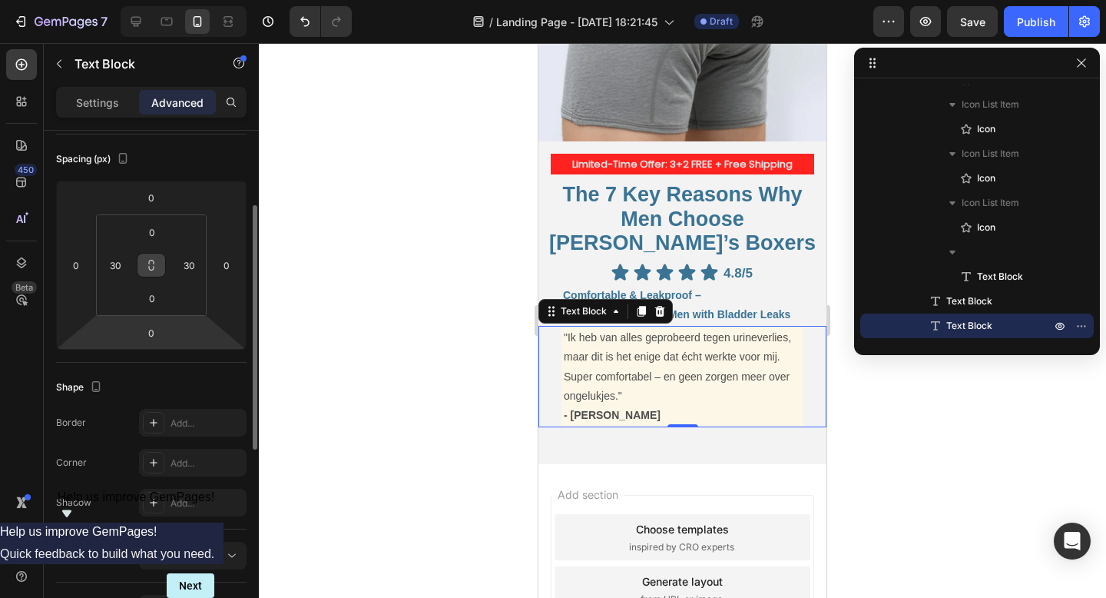
scroll to position [164, 0]
click at [177, 425] on div "Add..." at bounding box center [207, 422] width 72 height 14
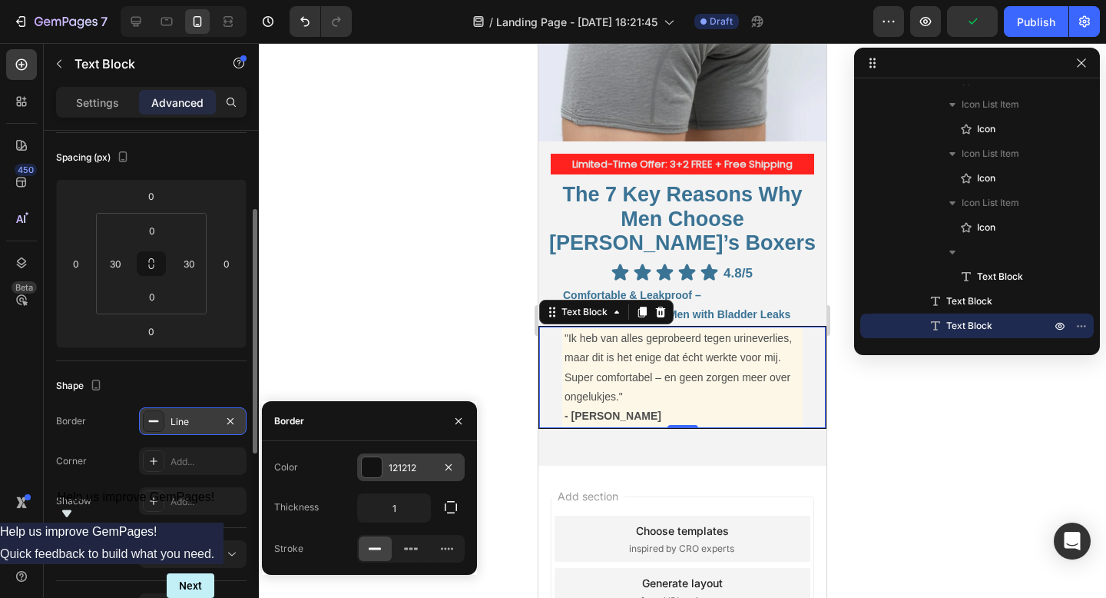
click at [363, 469] on div at bounding box center [372, 467] width 20 height 20
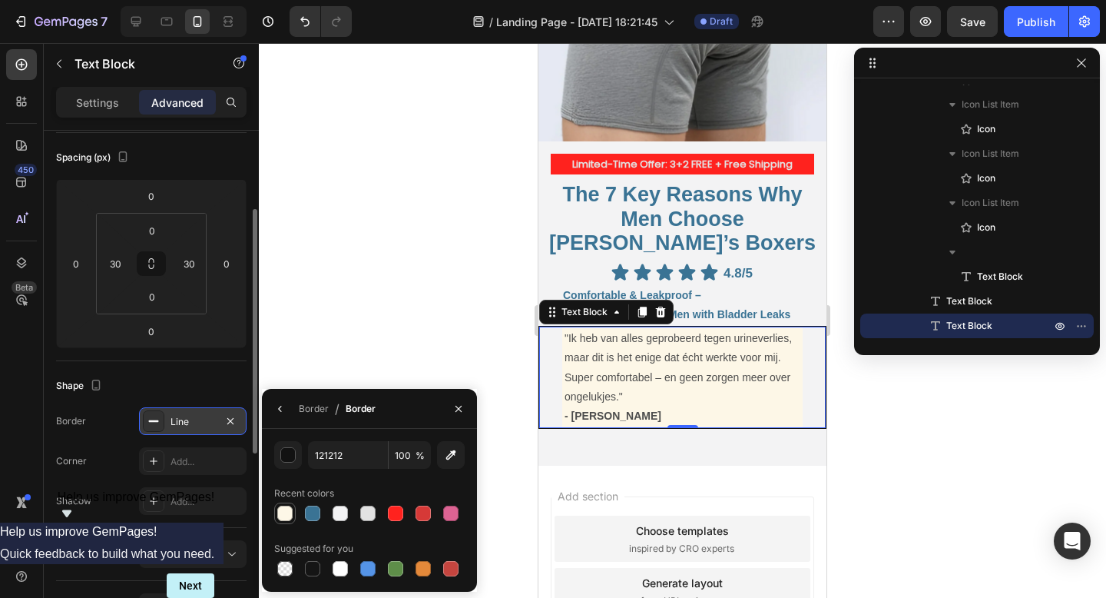
click at [283, 508] on div at bounding box center [284, 512] width 15 height 15
type input "FDF7E7"
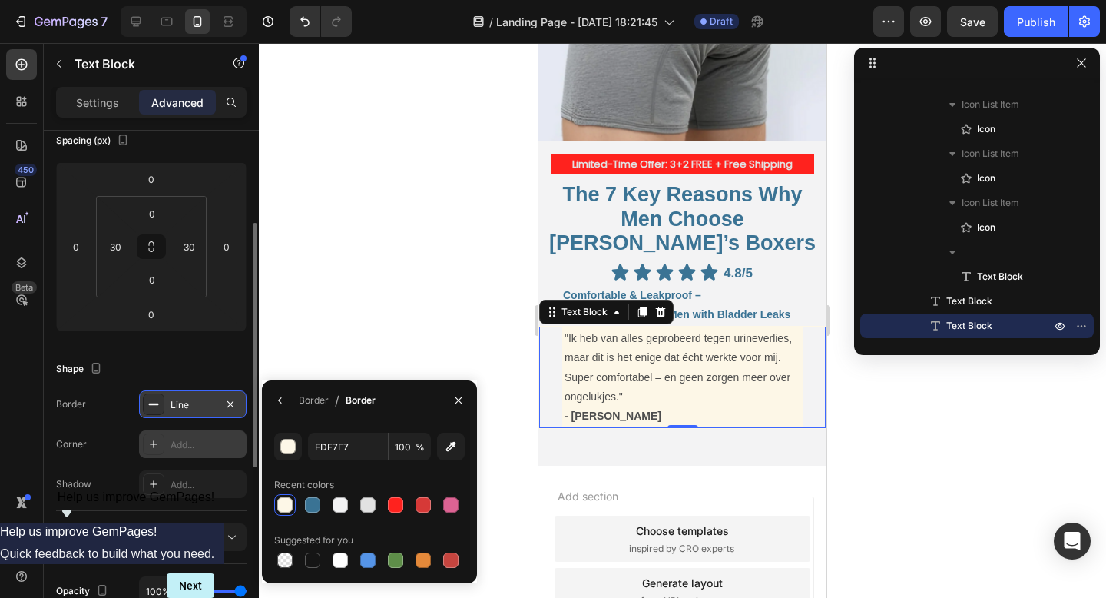
scroll to position [188, 0]
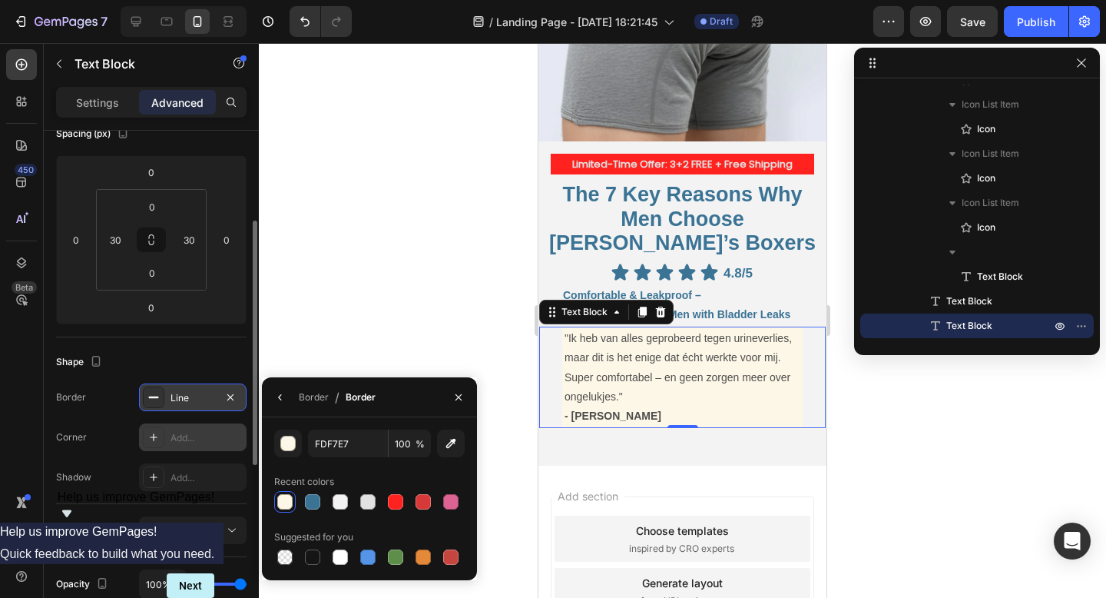
click at [193, 454] on div "Border Line Corner Add... Shadow Add..." at bounding box center [151, 437] width 190 height 108
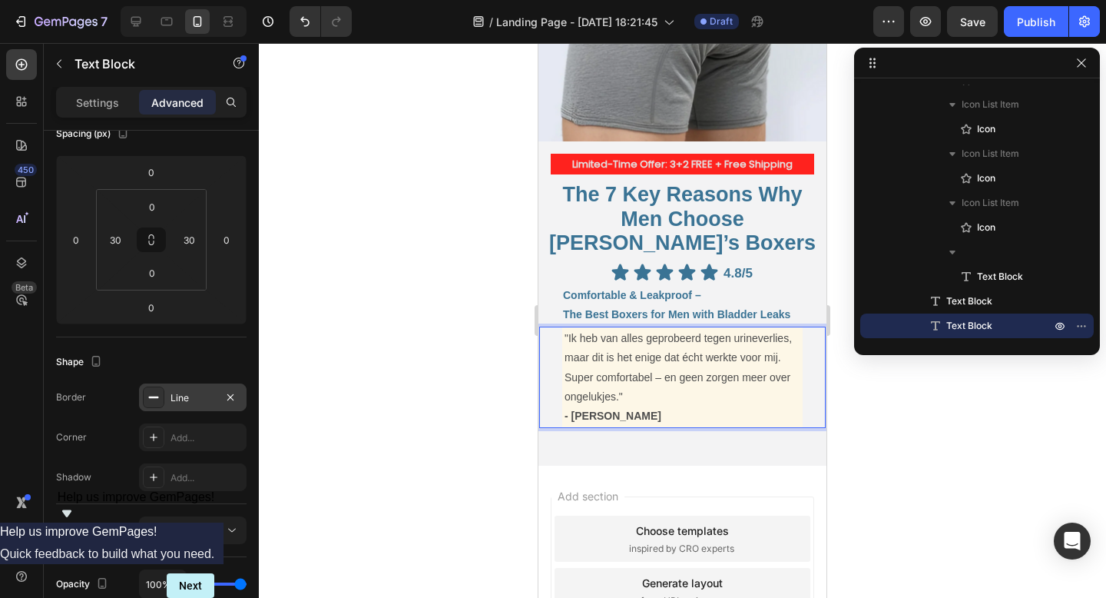
click at [655, 357] on p ""Ik heb van alles geprobeerd tegen urineverlies, maar dit is het enige dat écht…" at bounding box center [683, 368] width 236 height 78
click at [639, 406] on p "- Evert K." at bounding box center [683, 415] width 236 height 19
click at [856, 389] on div at bounding box center [682, 320] width 847 height 555
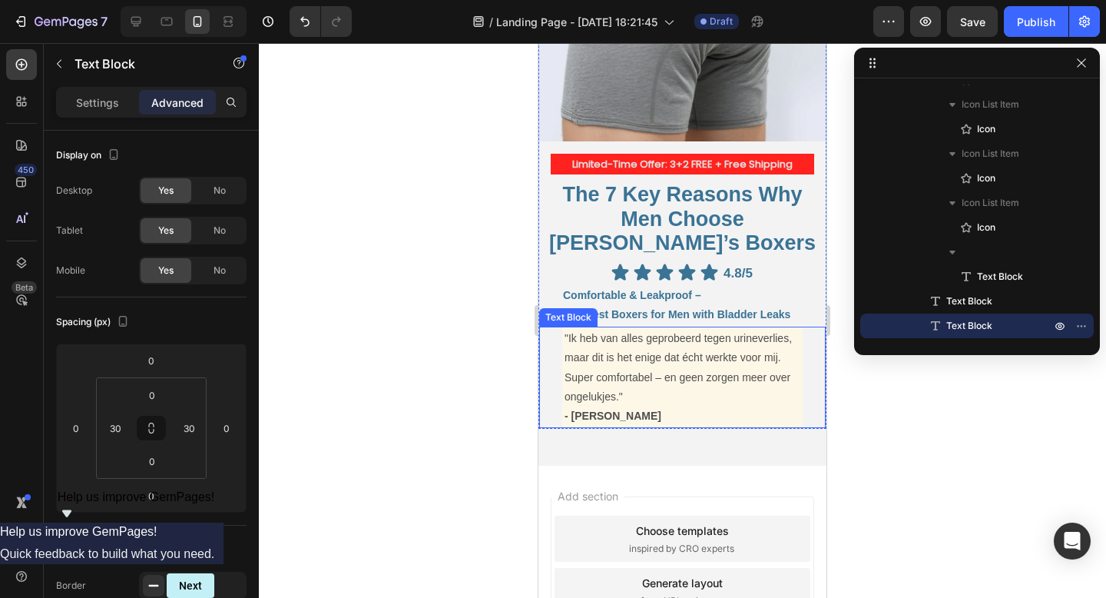
click at [817, 379] on div ""Ik heb van alles geprobeerd tegen urineverlies, maar dit is het enige dat écht…" at bounding box center [682, 377] width 288 height 103
click at [101, 106] on p "Settings" at bounding box center [97, 102] width 43 height 16
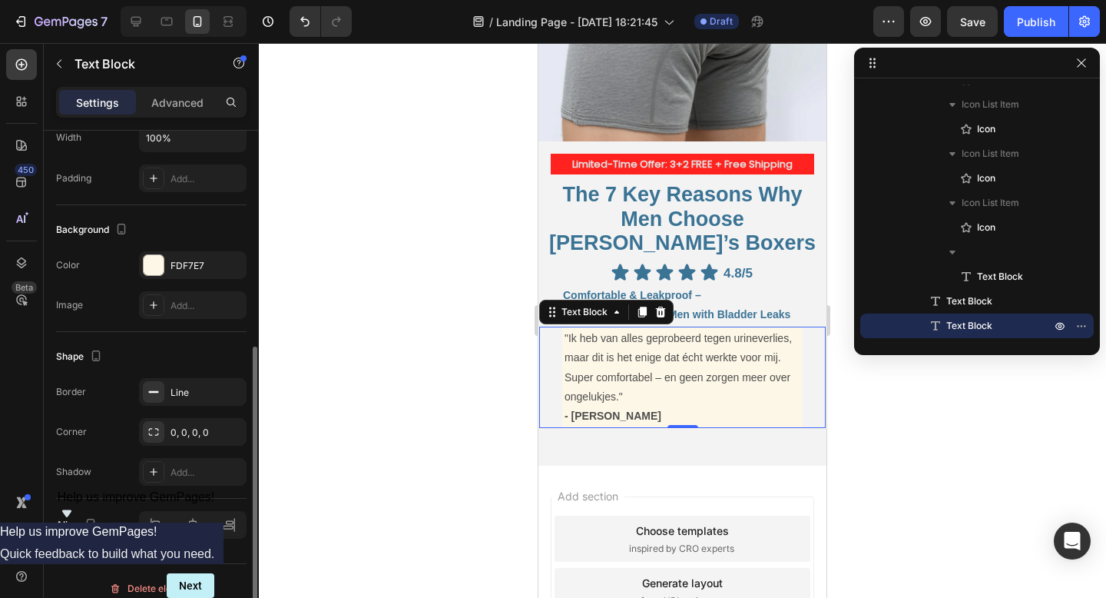
scroll to position [386, 0]
click at [175, 392] on div "Line" at bounding box center [193, 391] width 45 height 14
click at [192, 424] on div "0, 0, 0, 0" at bounding box center [193, 431] width 45 height 14
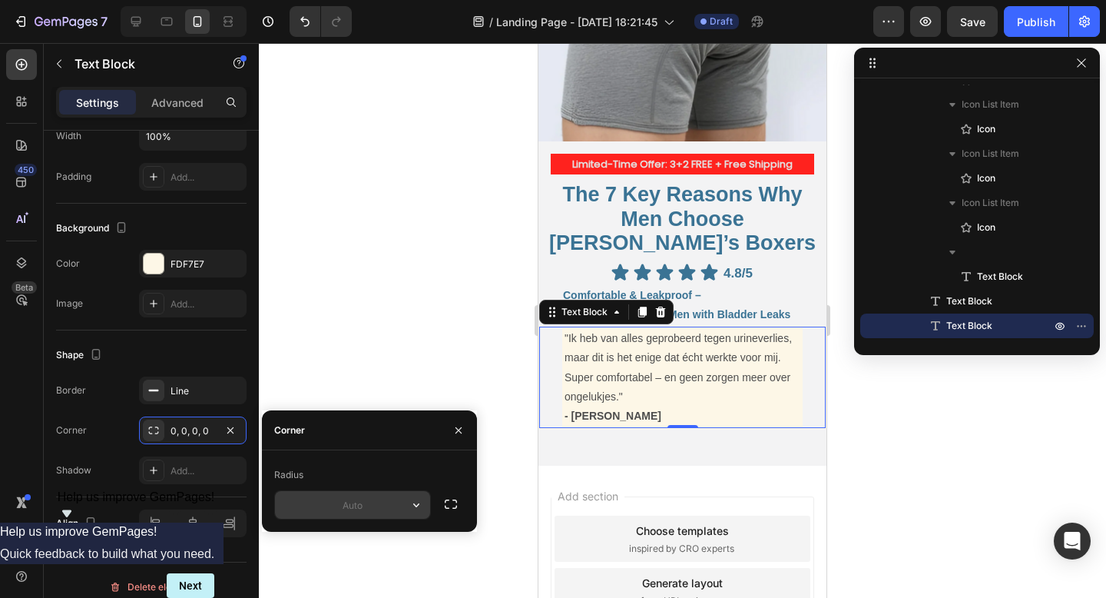
click at [342, 505] on input "text" at bounding box center [352, 505] width 155 height 28
type input "1"
type input "2"
type input "1"
type input "4"
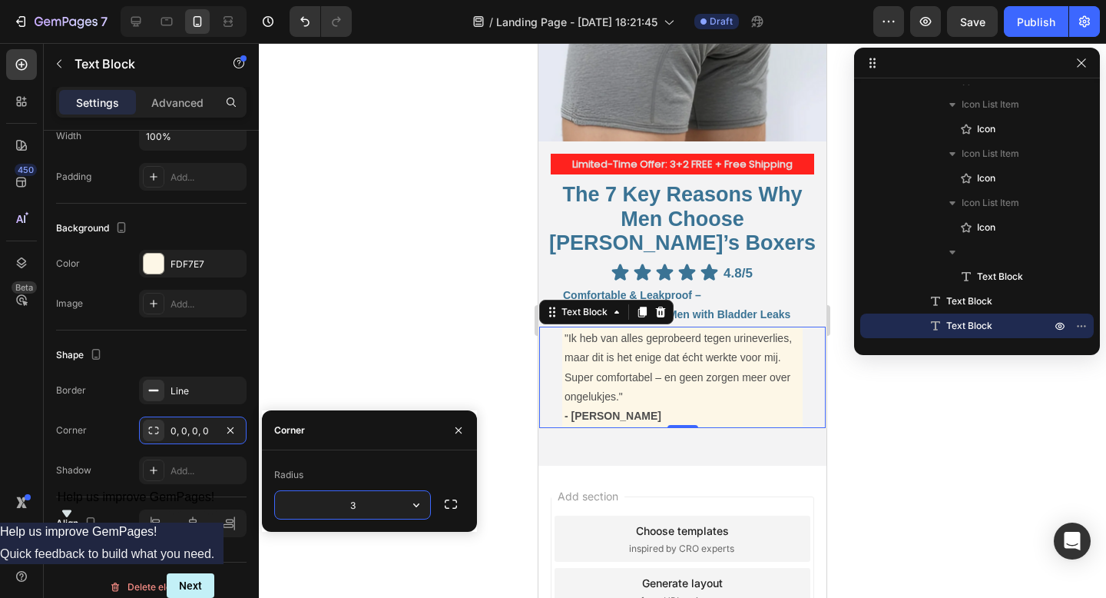
type input "30"
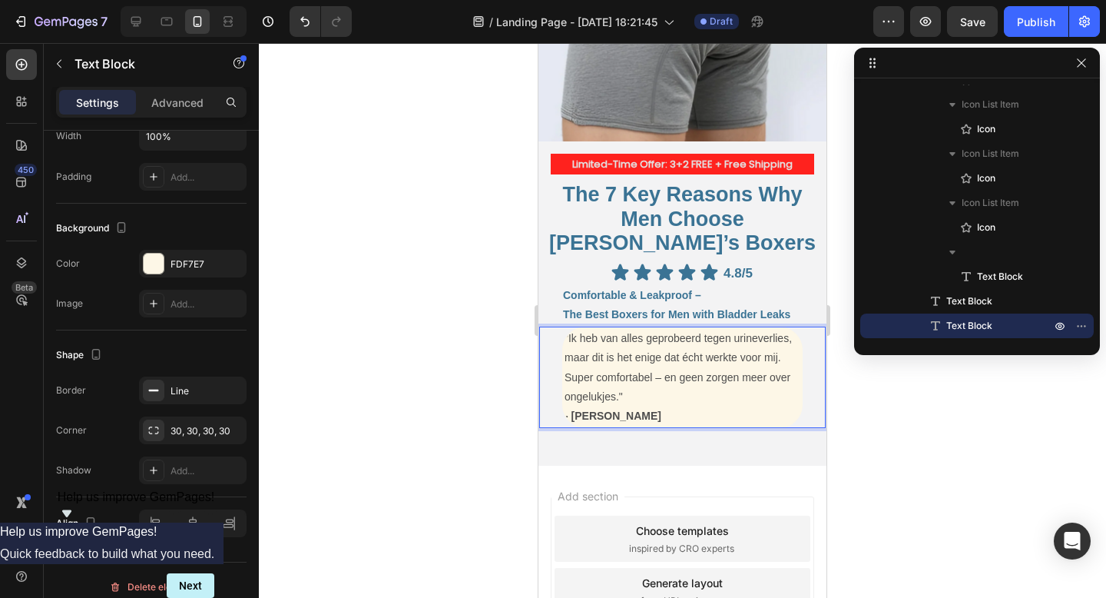
click at [568, 329] on p ""Ik heb van alles geprobeerd tegen urineverlies, maar dit is het enige dat écht…" at bounding box center [683, 368] width 236 height 78
click at [566, 326] on div ""Ik heb van alles geprobeerd tegen urineverlies, maar dit is het enige dat écht…" at bounding box center [682, 376] width 240 height 101
click at [666, 369] on p ""Ik heb van alles geprobeerd tegen urineverlies, maar dit is het enige dat écht…" at bounding box center [683, 368] width 236 height 78
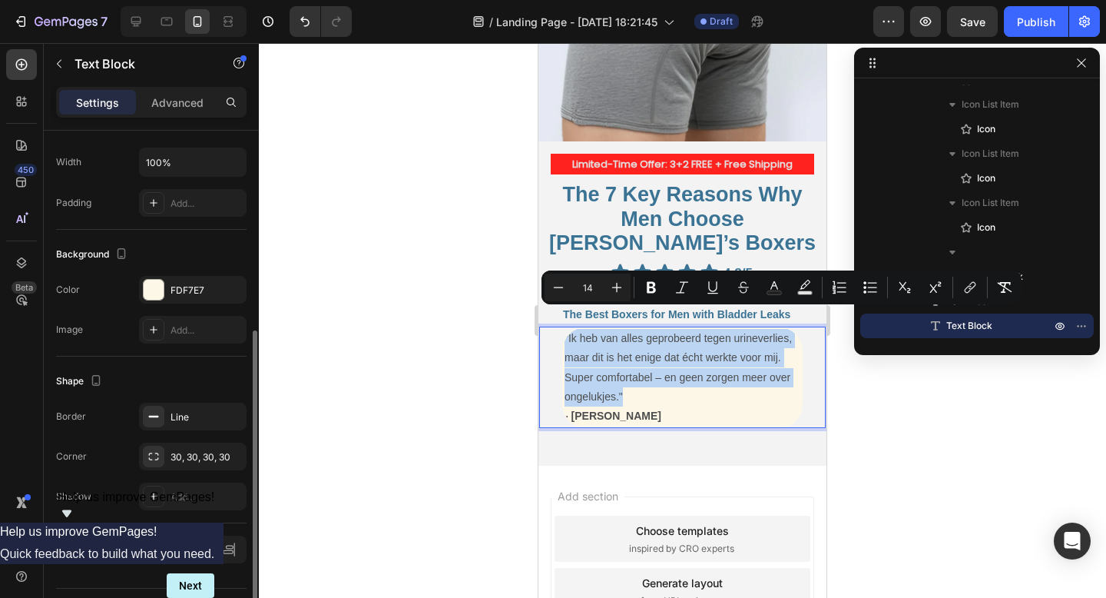
scroll to position [351, 0]
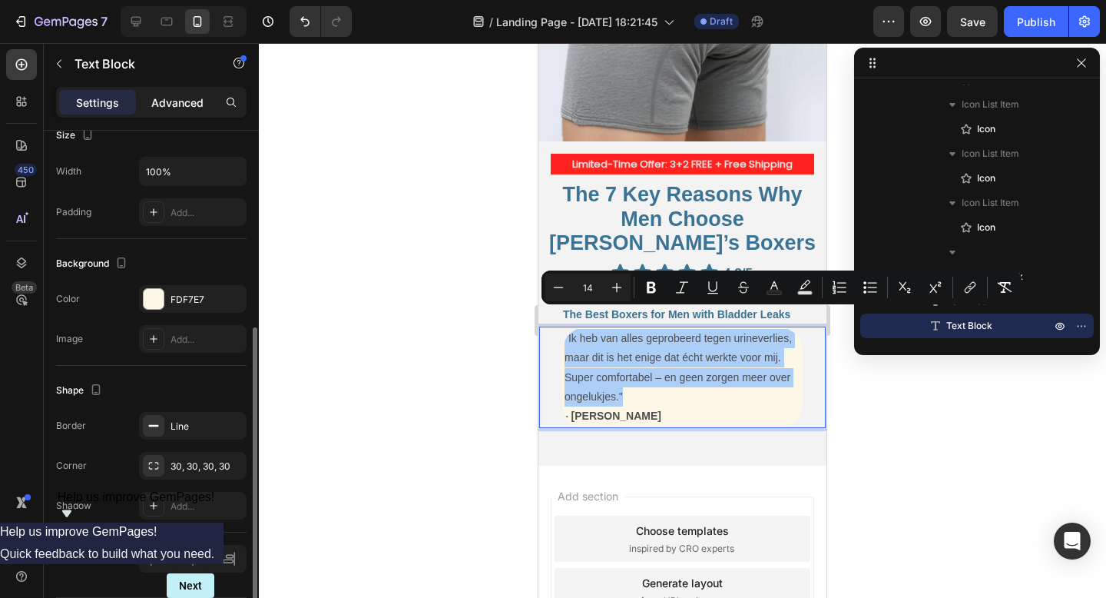
click at [157, 108] on p "Advanced" at bounding box center [177, 102] width 52 height 16
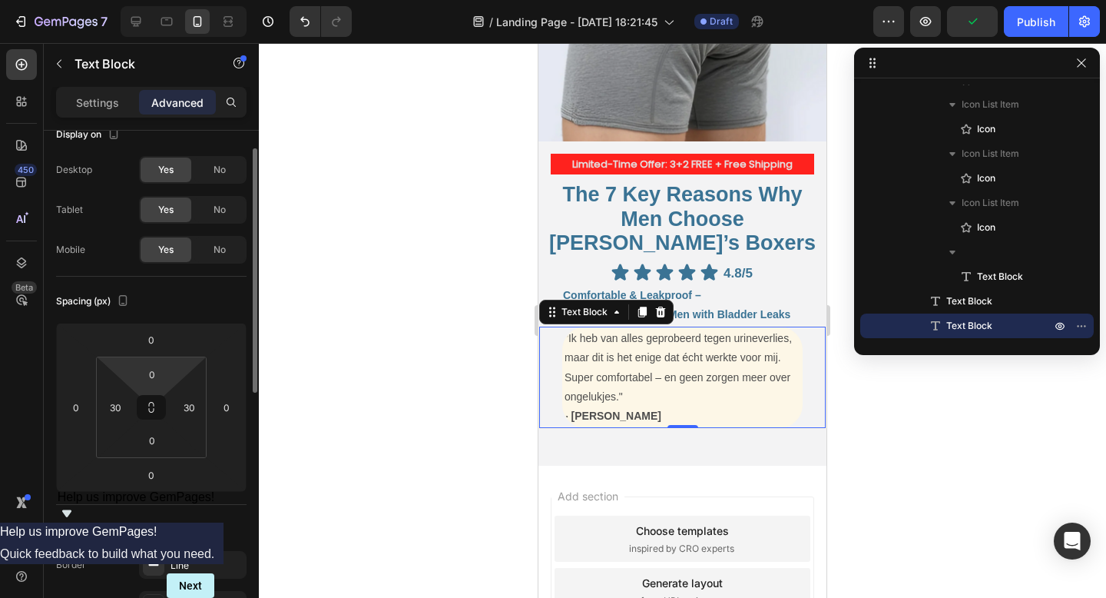
scroll to position [0, 0]
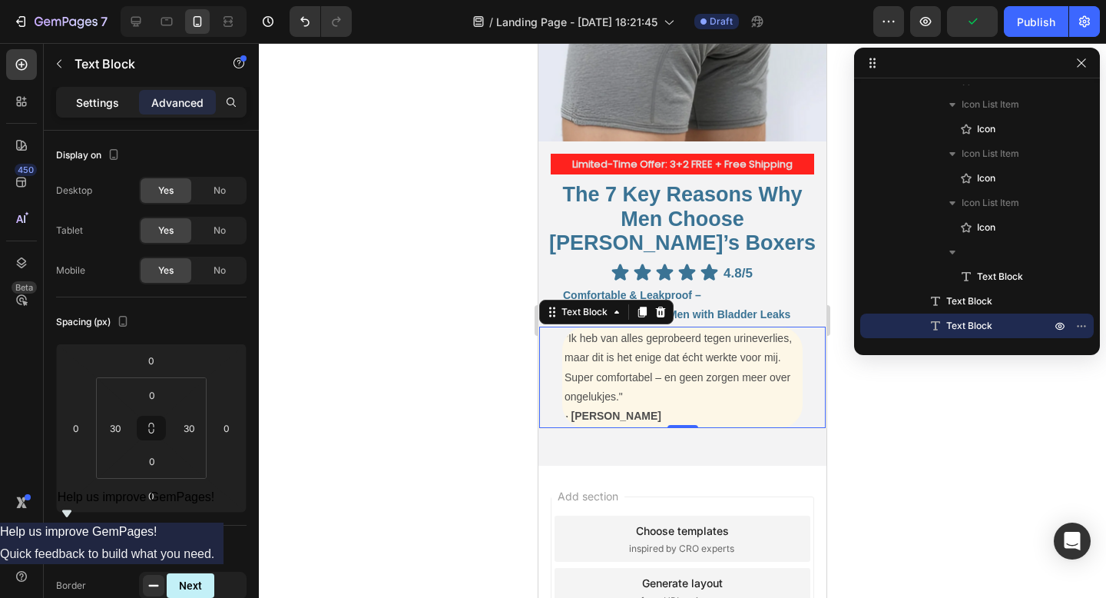
click at [114, 95] on p "Settings" at bounding box center [97, 102] width 43 height 16
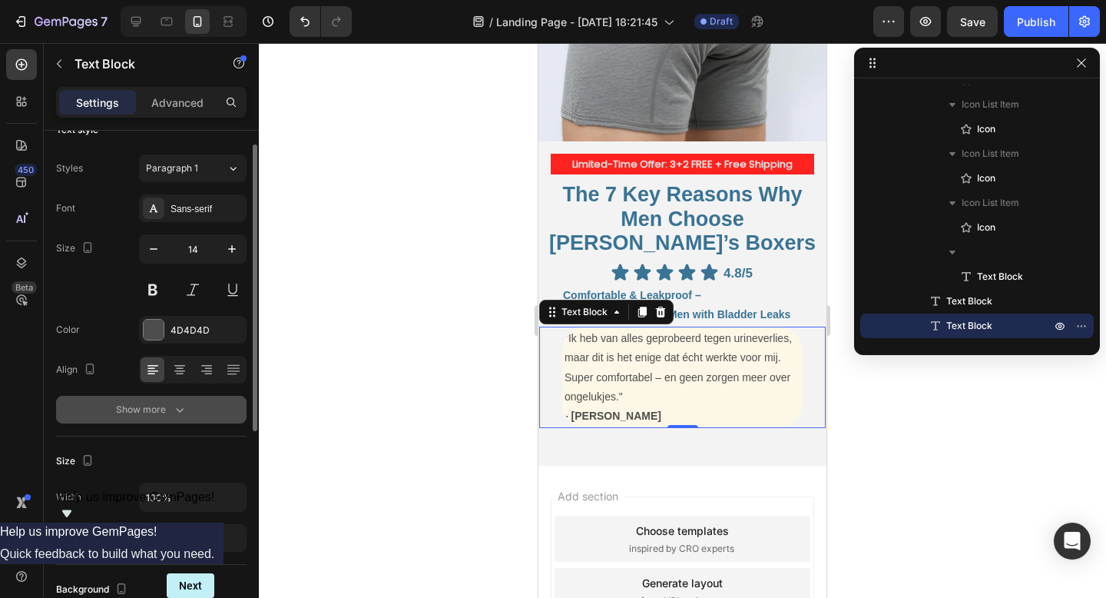
click at [160, 410] on div "Show more" at bounding box center [151, 409] width 71 height 15
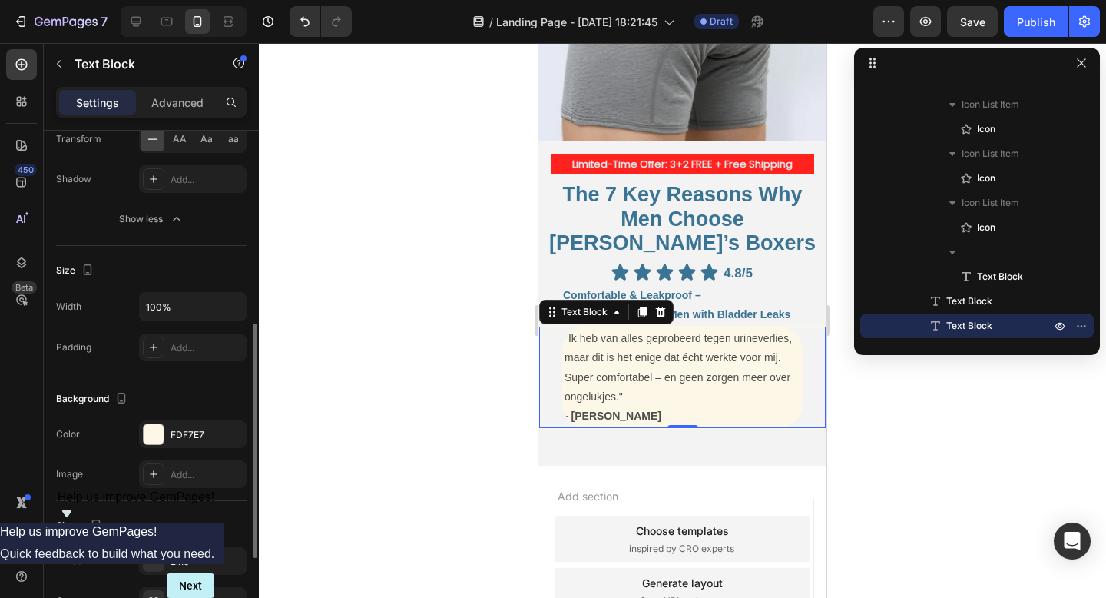
scroll to position [419, 0]
click at [191, 306] on input "100%" at bounding box center [193, 306] width 106 height 28
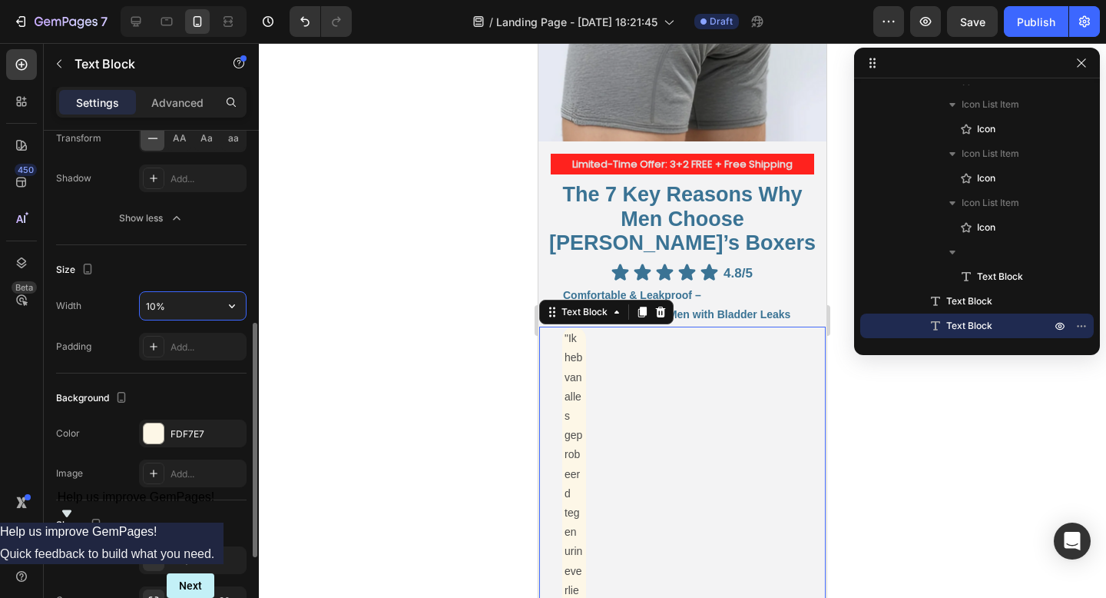
type input "100%"
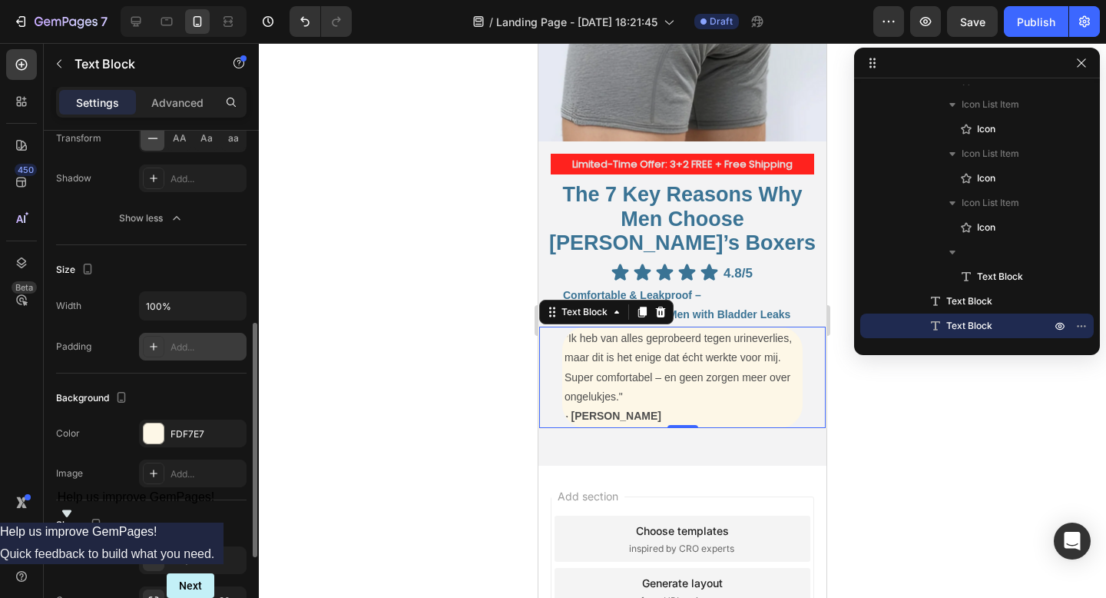
click at [194, 347] on div "Add..." at bounding box center [207, 347] width 72 height 14
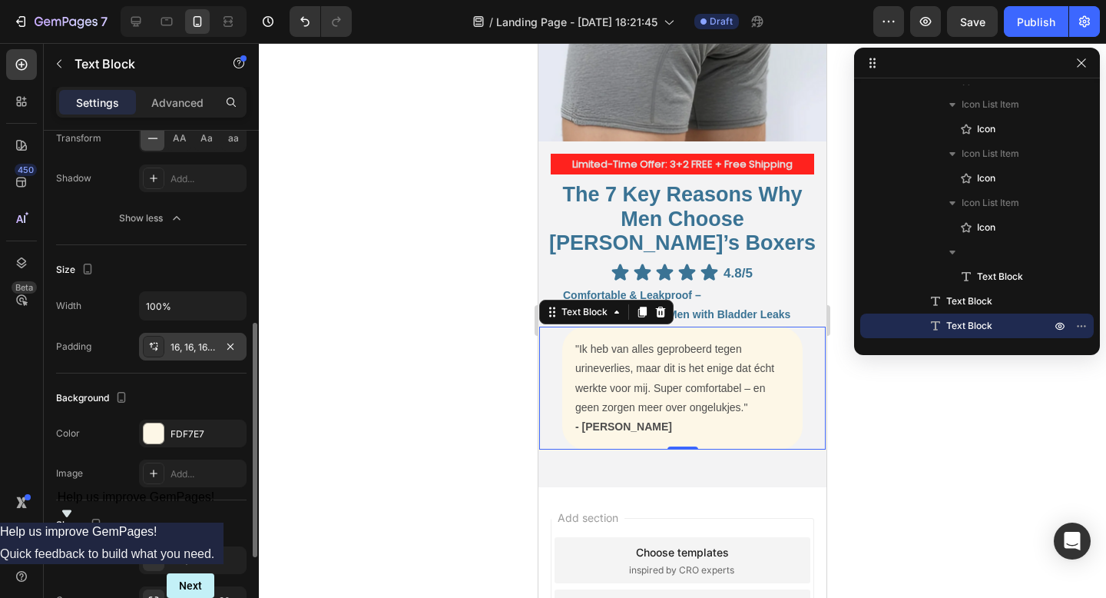
click at [333, 268] on div at bounding box center [682, 320] width 847 height 555
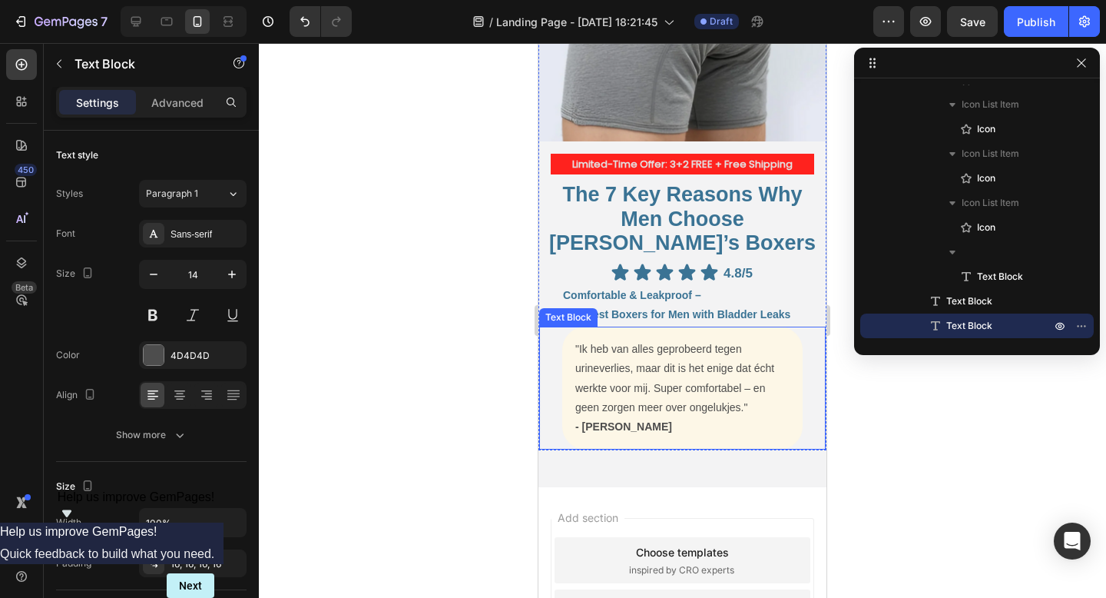
click at [611, 359] on p ""Ik heb van alles geprobeerd tegen urineverlies, maar dit is het enige dat écht…" at bounding box center [682, 379] width 214 height 78
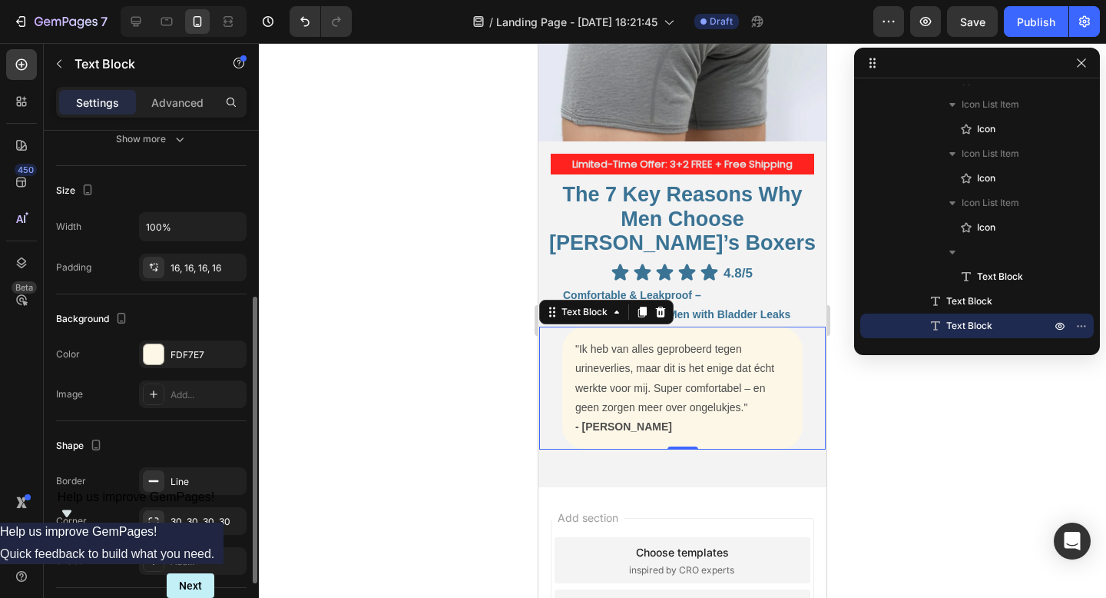
scroll to position [298, 0]
click at [179, 516] on div "30, 30, 30, 30" at bounding box center [193, 519] width 45 height 14
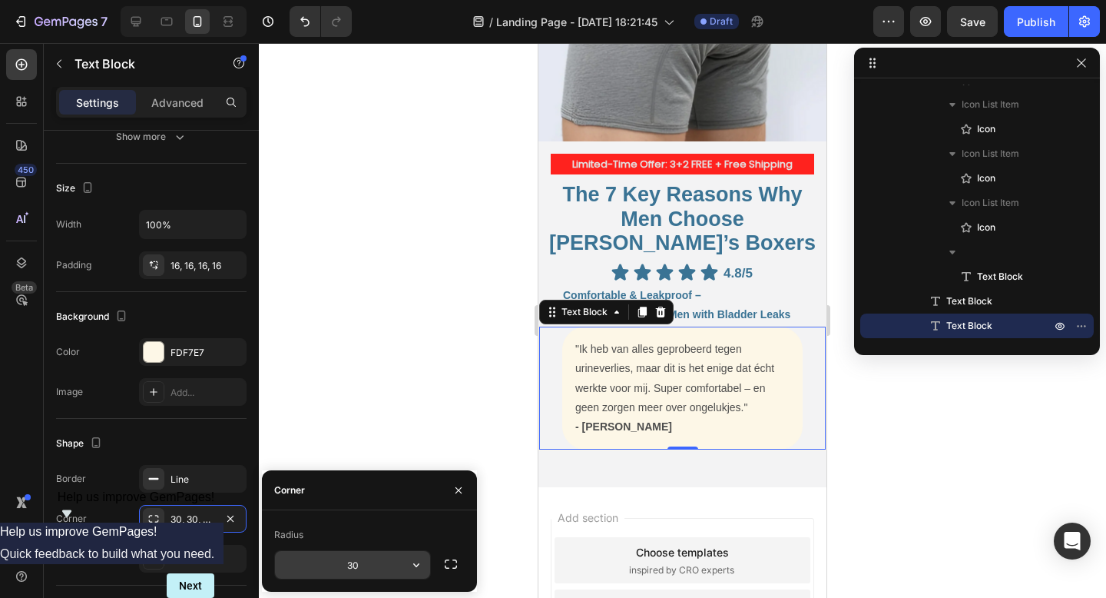
click at [348, 571] on input "30" at bounding box center [352, 565] width 155 height 28
type input "0"
type input "20"
click at [399, 404] on div at bounding box center [682, 320] width 847 height 555
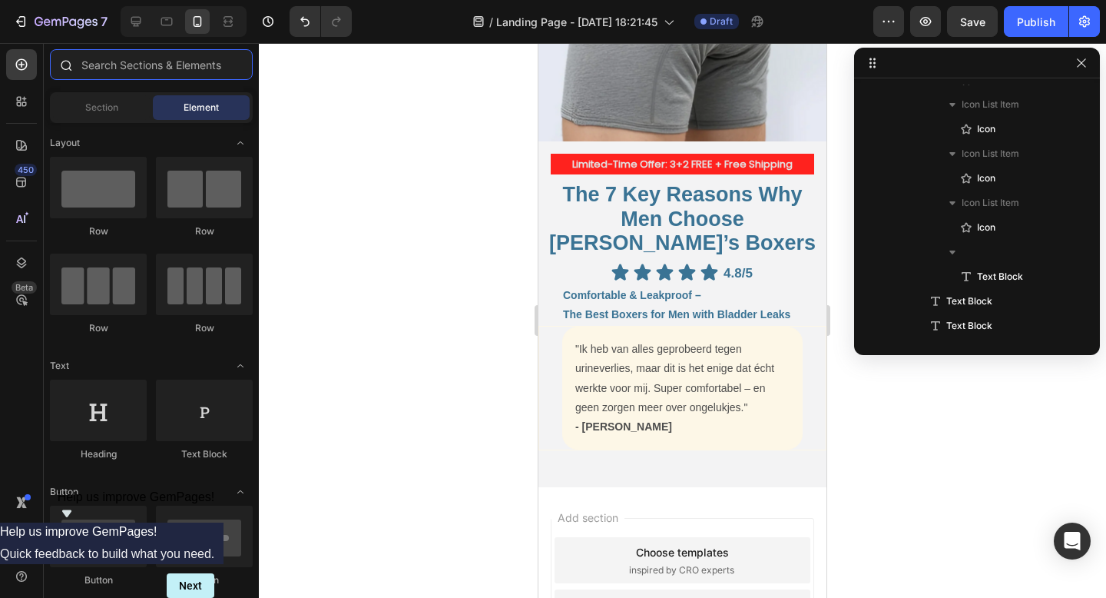
click at [177, 67] on input "text" at bounding box center [151, 64] width 203 height 31
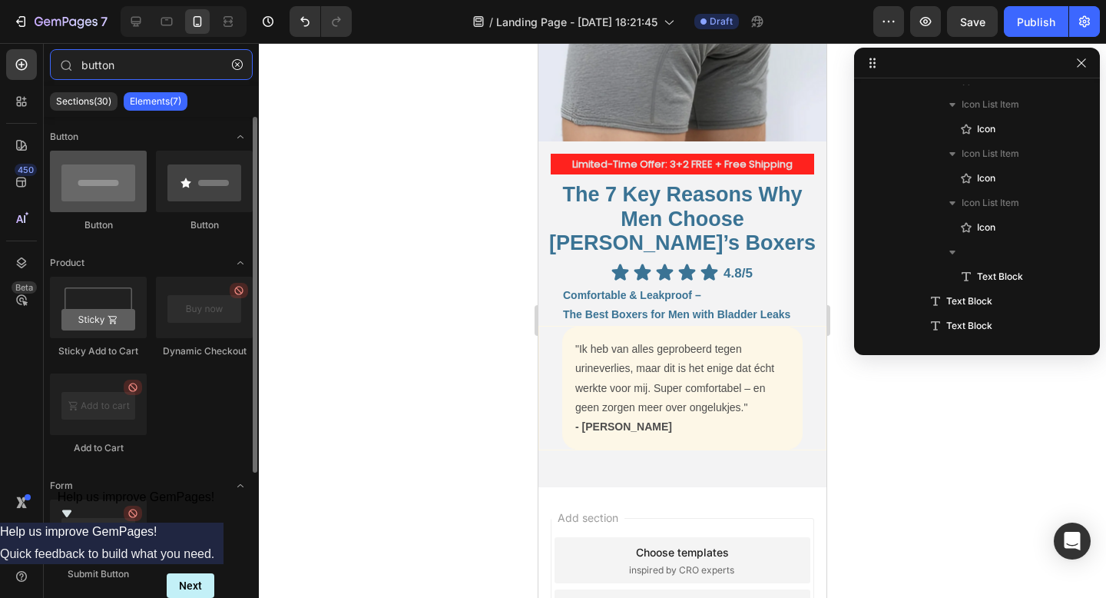
type input "button"
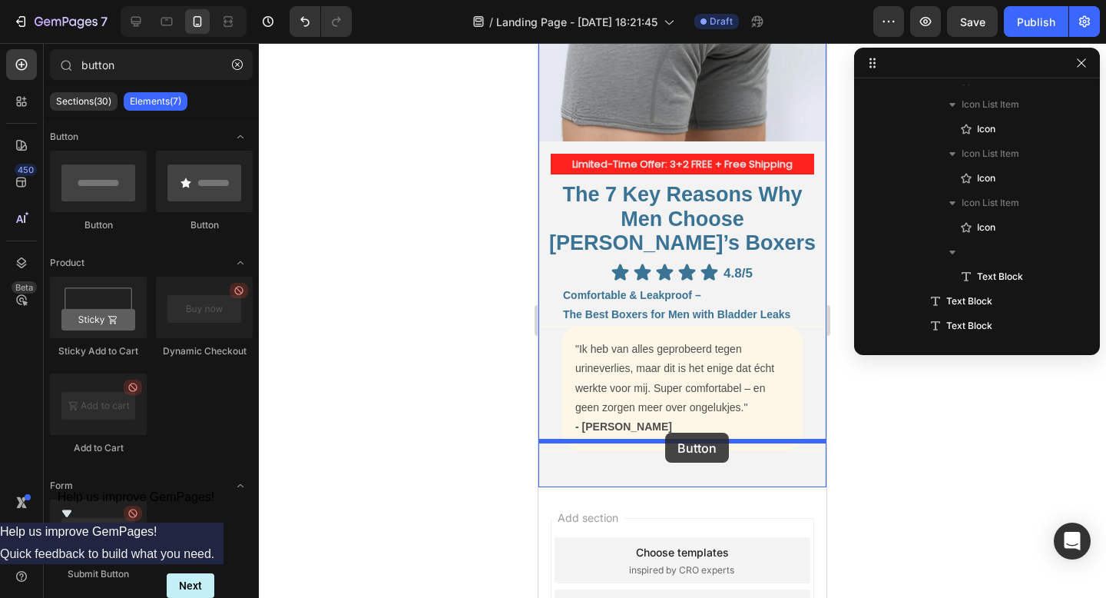
drag, startPoint x: 641, startPoint y: 224, endPoint x: 665, endPoint y: 432, distance: 209.5
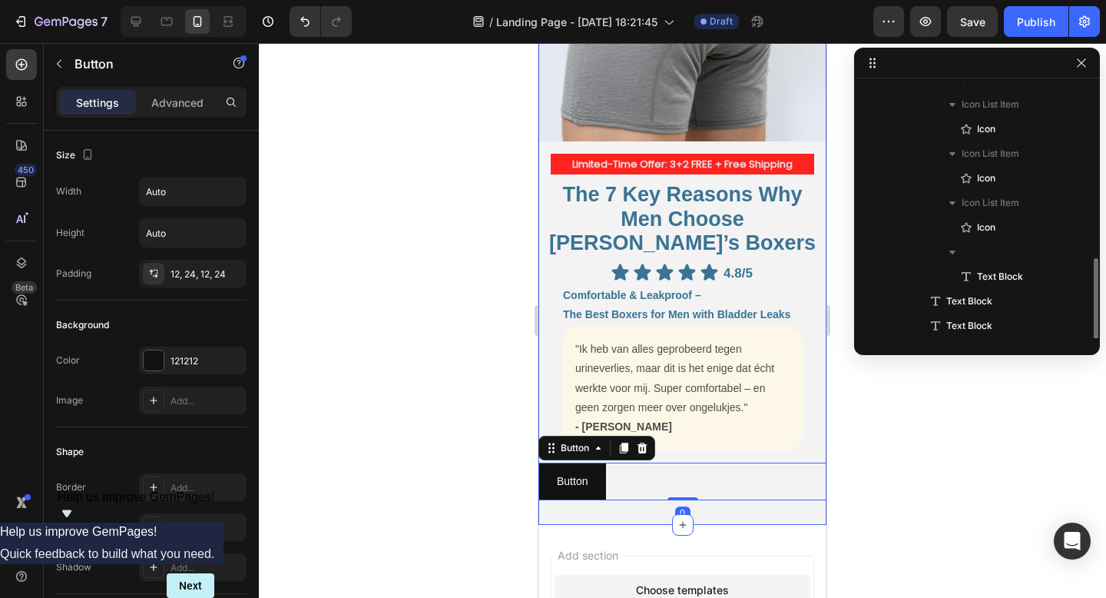
scroll to position [361, 0]
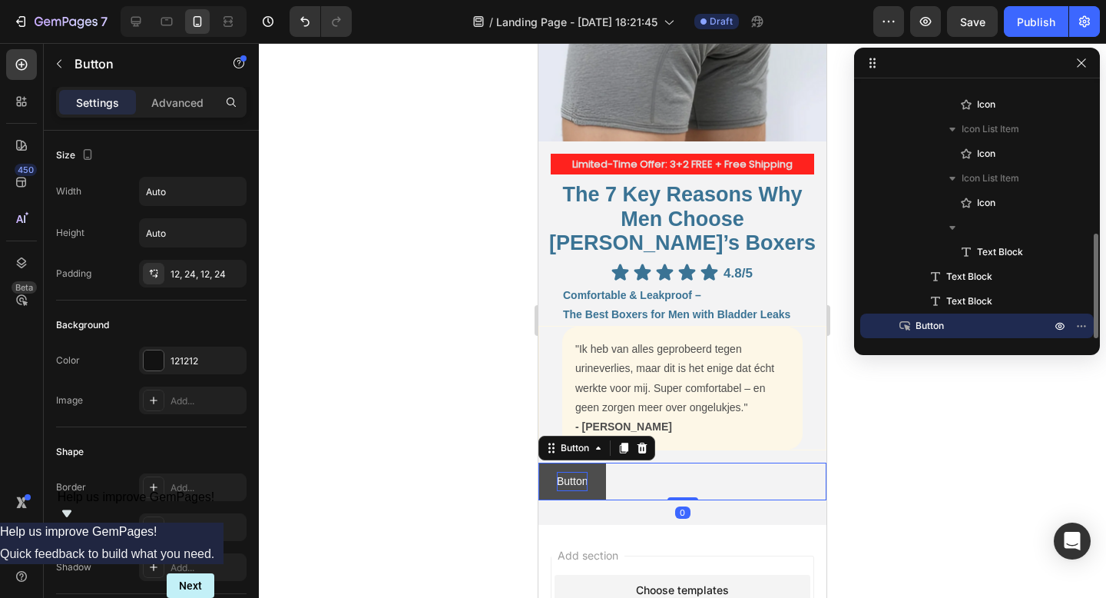
click at [583, 472] on p "Button" at bounding box center [572, 481] width 31 height 19
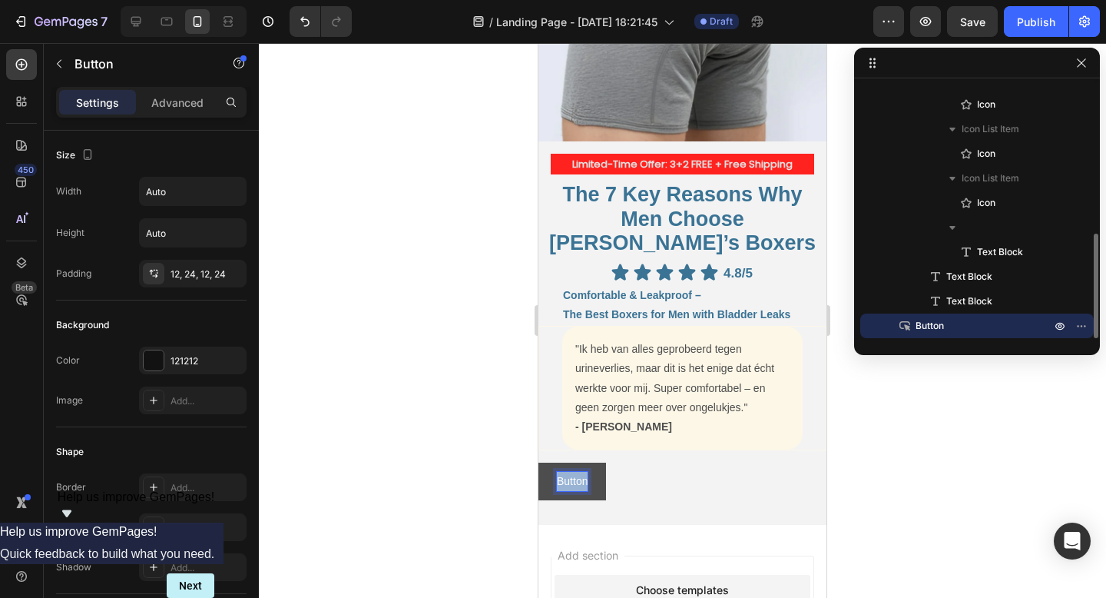
click at [583, 472] on p "Button" at bounding box center [572, 481] width 31 height 19
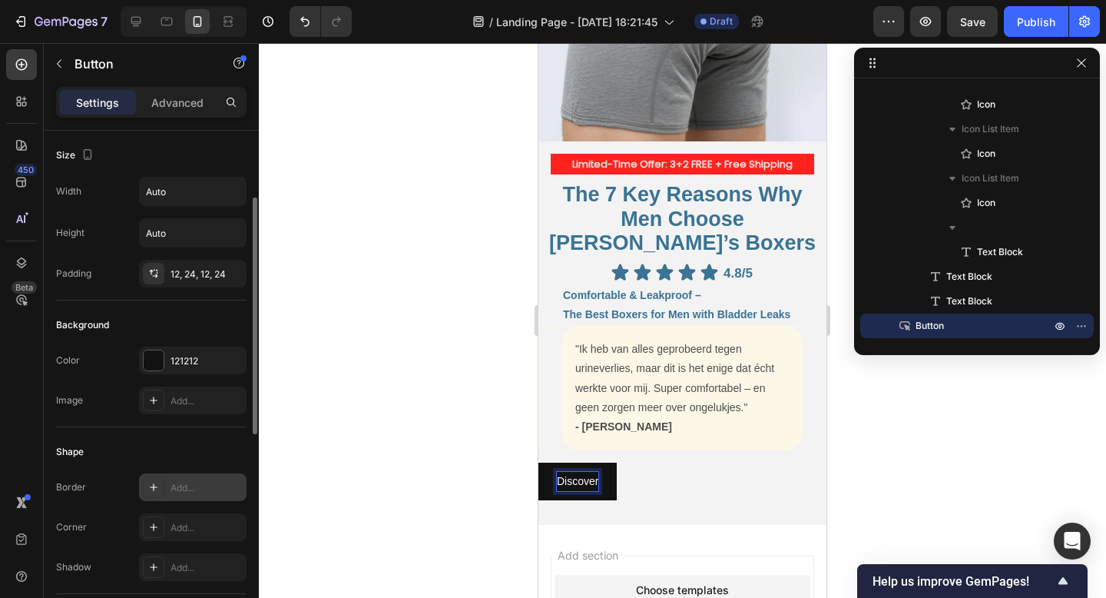
scroll to position [591, 0]
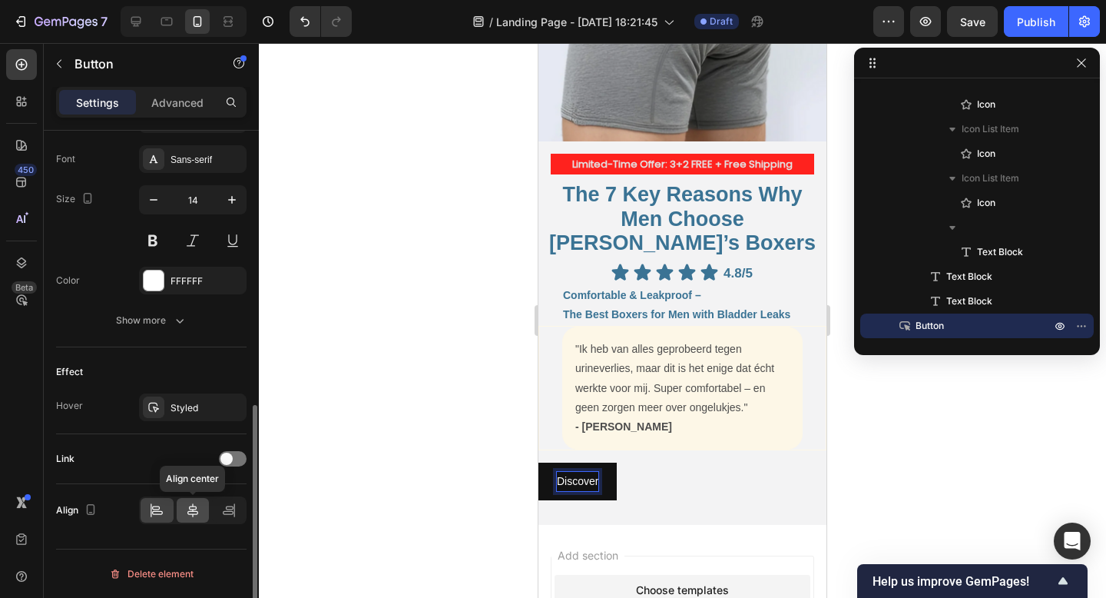
click at [185, 512] on icon at bounding box center [192, 509] width 15 height 15
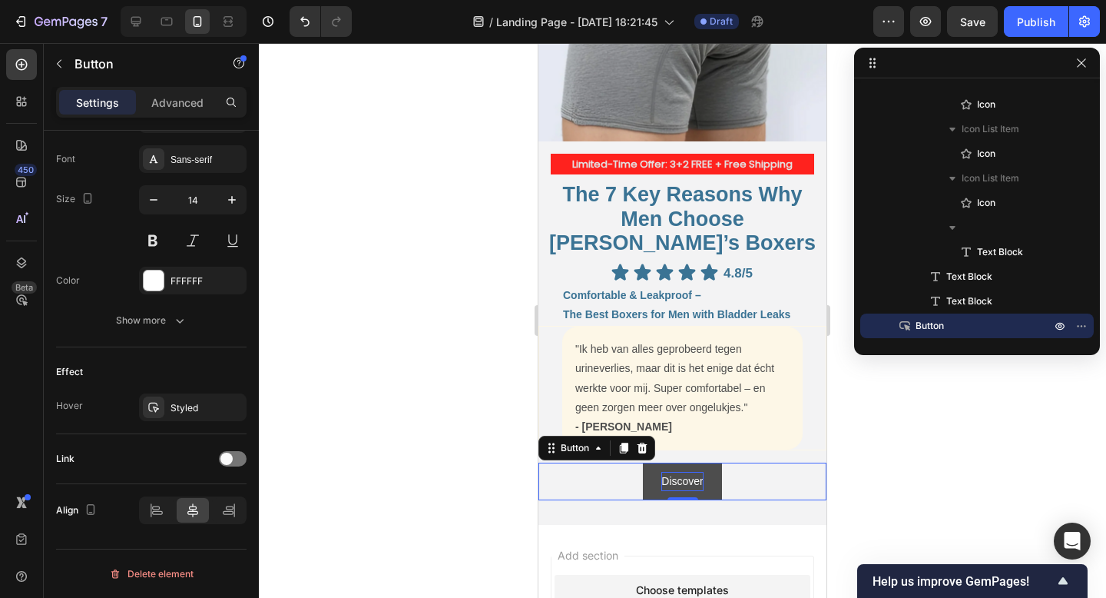
click at [685, 472] on p "Discover" at bounding box center [681, 481] width 41 height 19
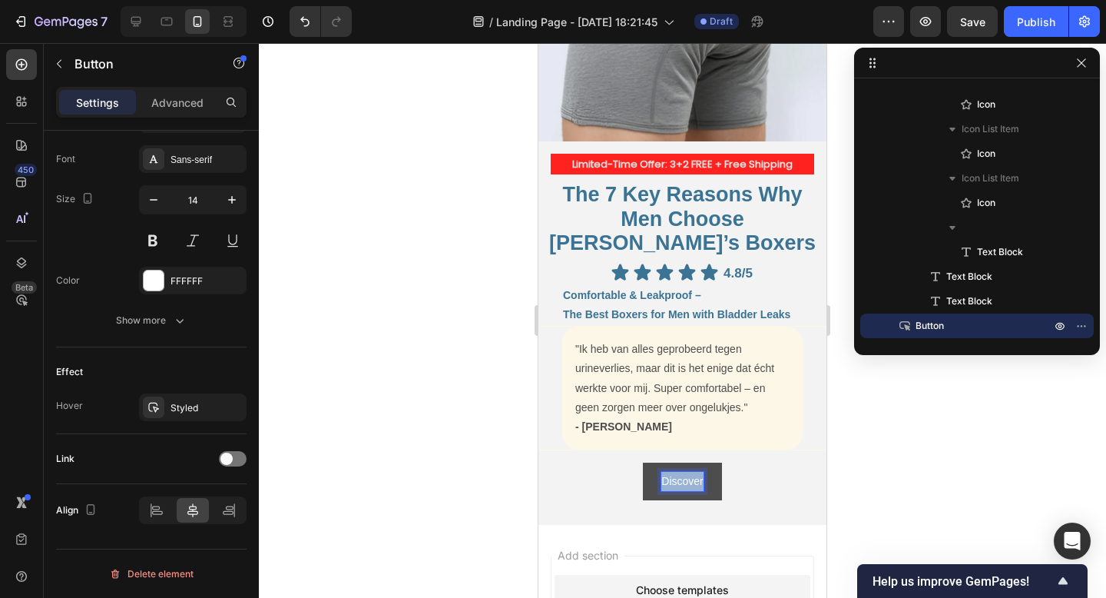
click at [685, 472] on p "Discover" at bounding box center [681, 481] width 41 height 19
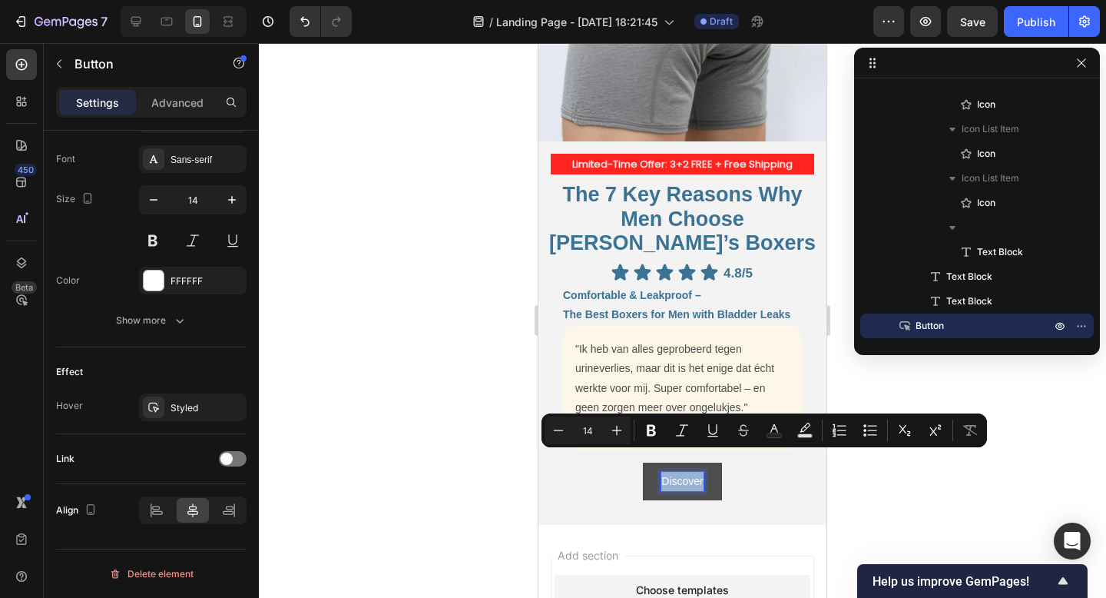
click at [704, 462] on button "Discover" at bounding box center [682, 481] width 78 height 38
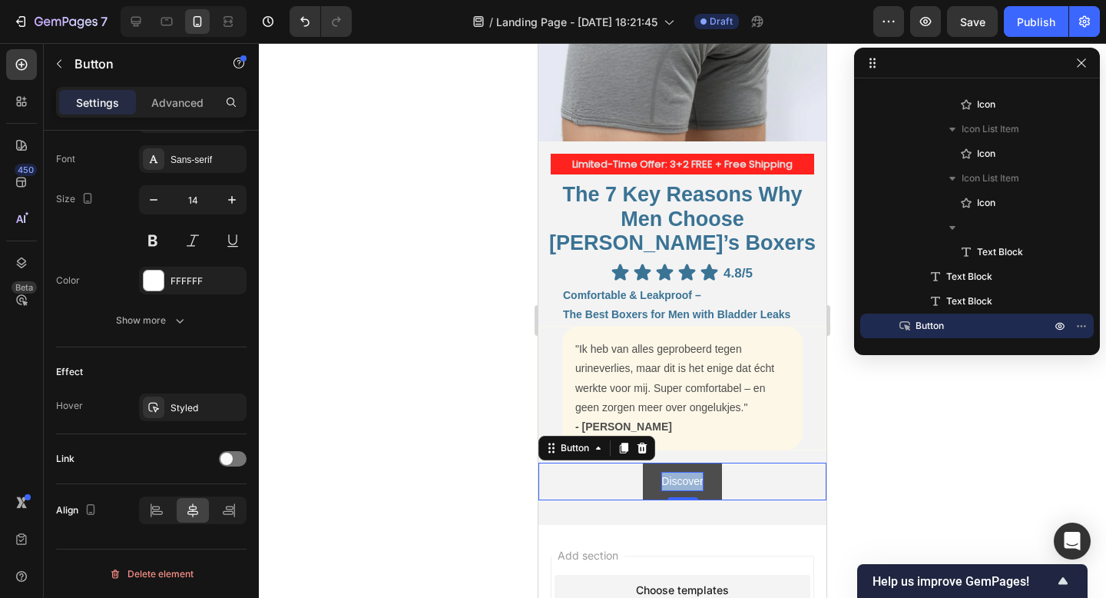
click at [701, 472] on p "Discover" at bounding box center [681, 481] width 41 height 19
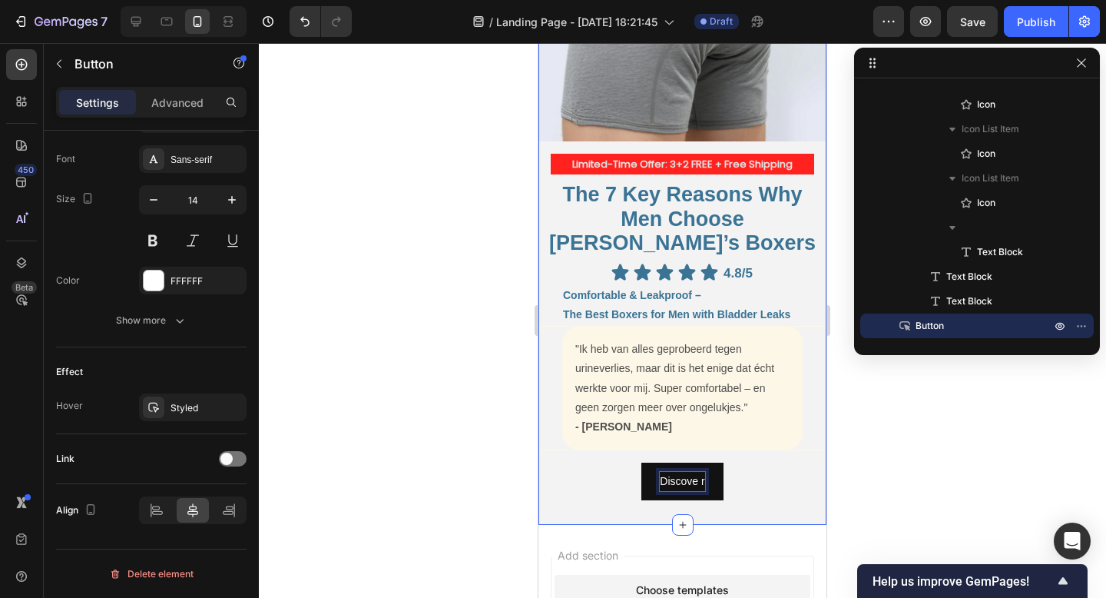
click at [641, 462] on button "Discove r" at bounding box center [681, 481] width 81 height 38
click at [643, 462] on button "Discover" at bounding box center [682, 481] width 78 height 38
click at [628, 462] on button "Discover Ben's" at bounding box center [682, 481] width 108 height 38
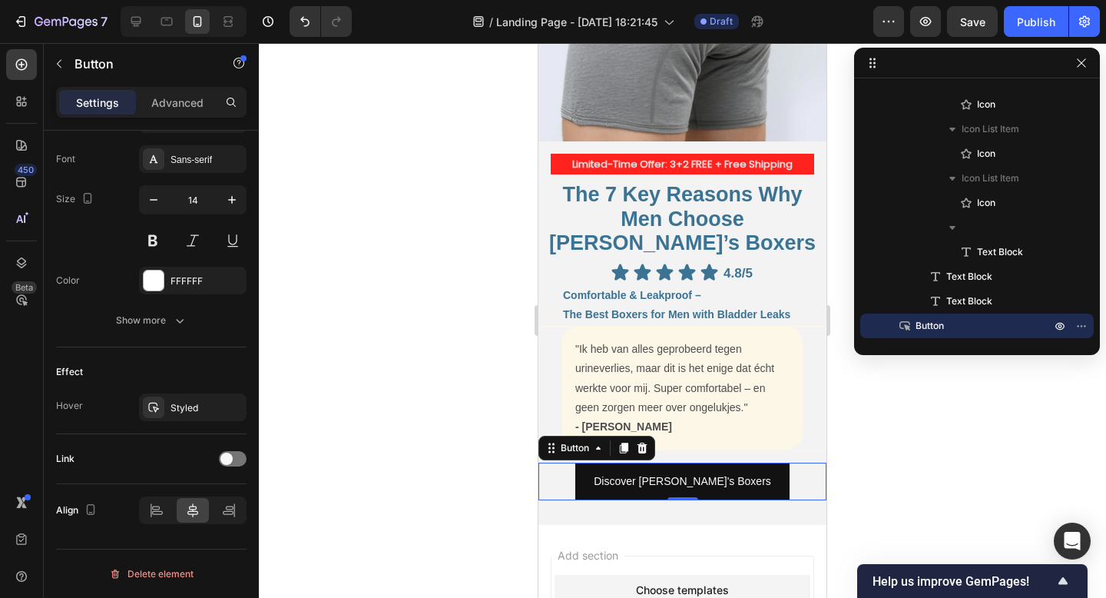
click at [913, 469] on div at bounding box center [682, 320] width 847 height 555
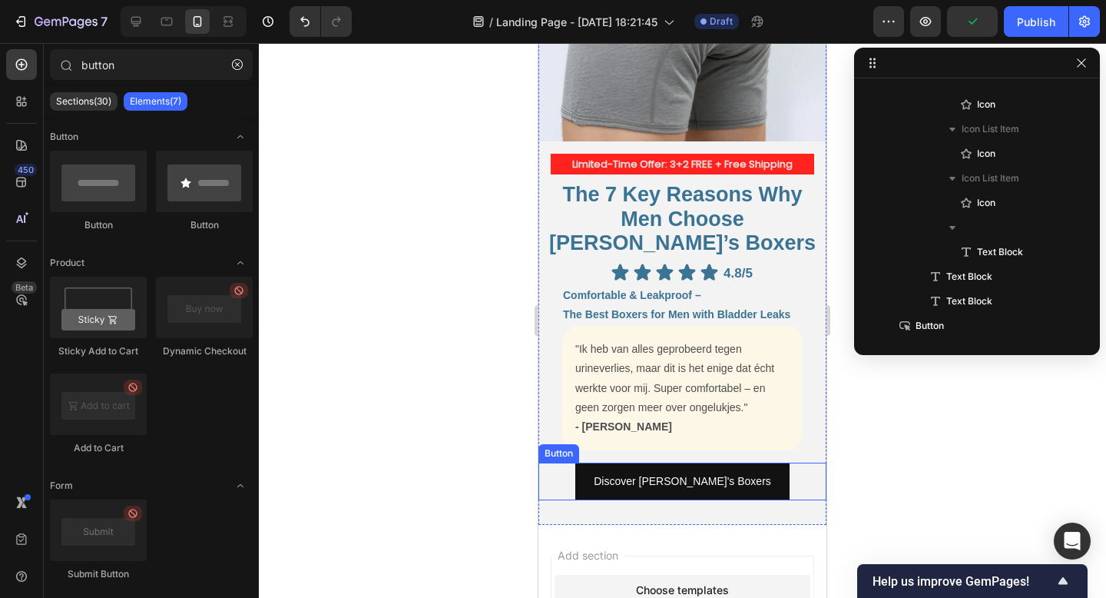
click at [785, 462] on div "Discover Ben's Boxers Button" at bounding box center [682, 481] width 288 height 38
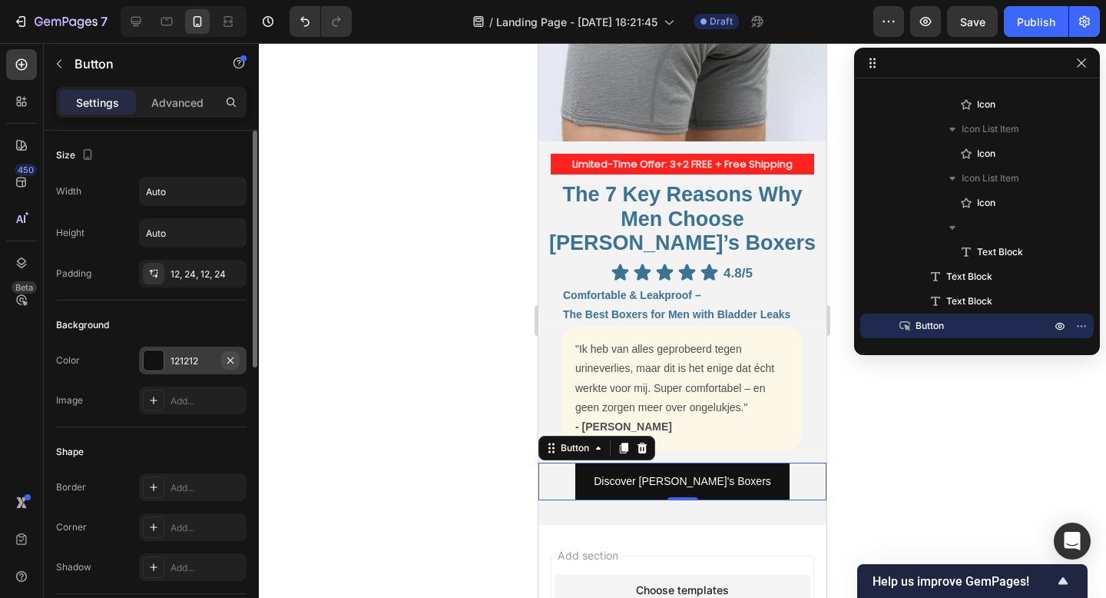
click at [228, 354] on icon "button" at bounding box center [230, 360] width 12 height 12
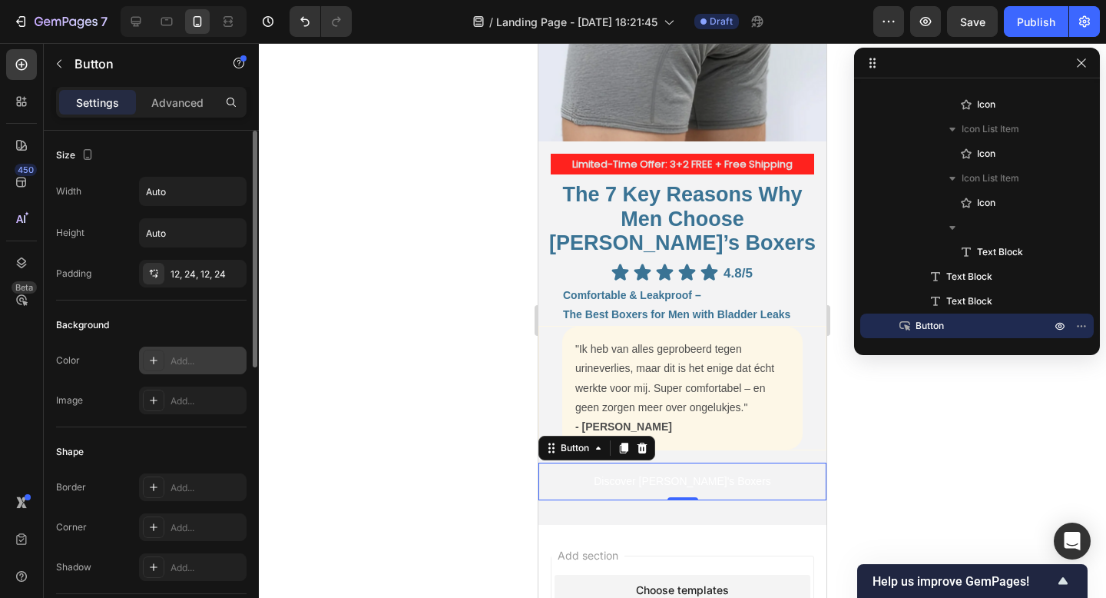
click at [216, 363] on div "Add..." at bounding box center [207, 361] width 72 height 14
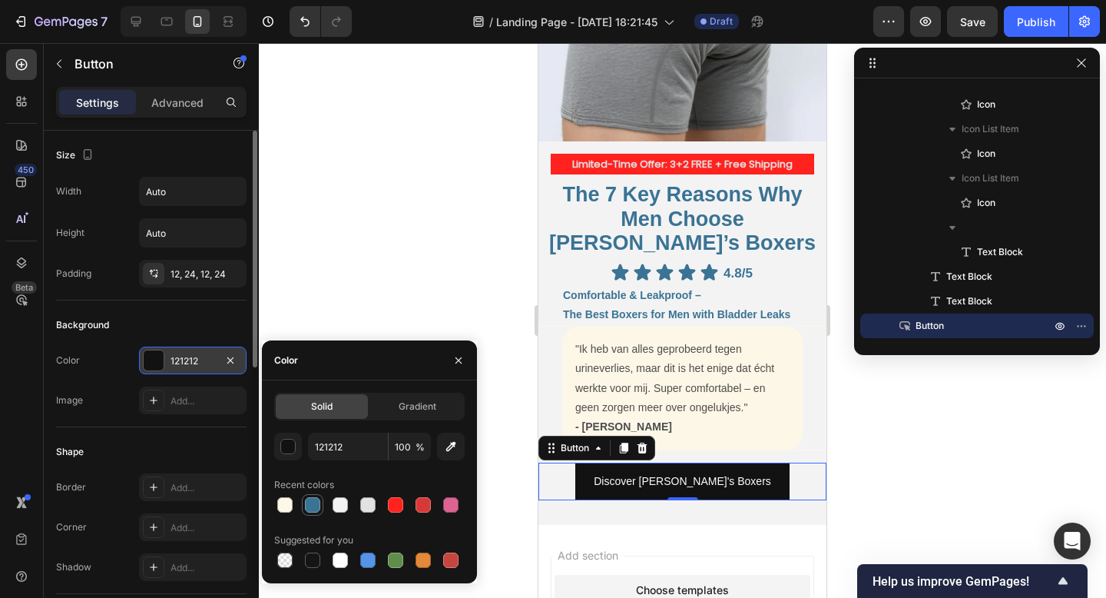
click at [312, 505] on div at bounding box center [312, 504] width 15 height 15
type input "3A7394"
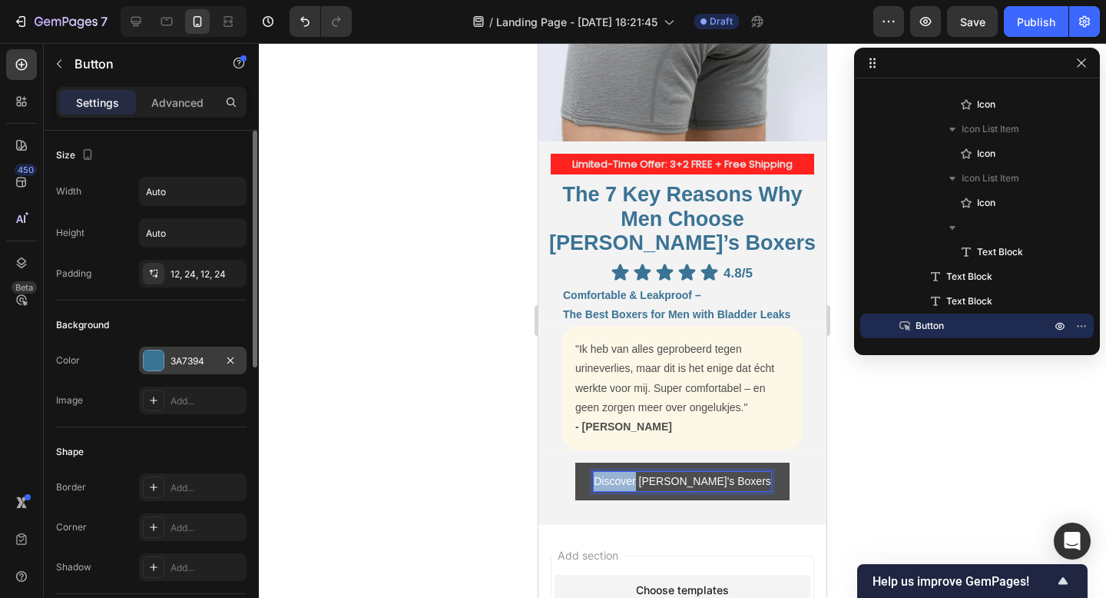
click at [658, 472] on p "Discover [PERSON_NAME]'s Boxers" at bounding box center [682, 481] width 177 height 19
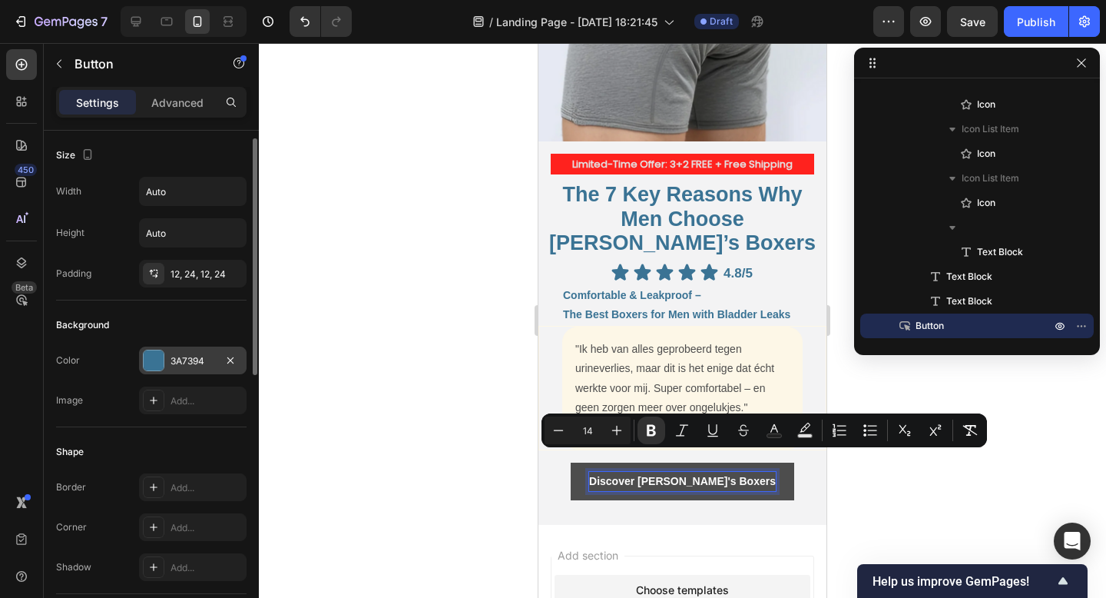
scroll to position [12, 0]
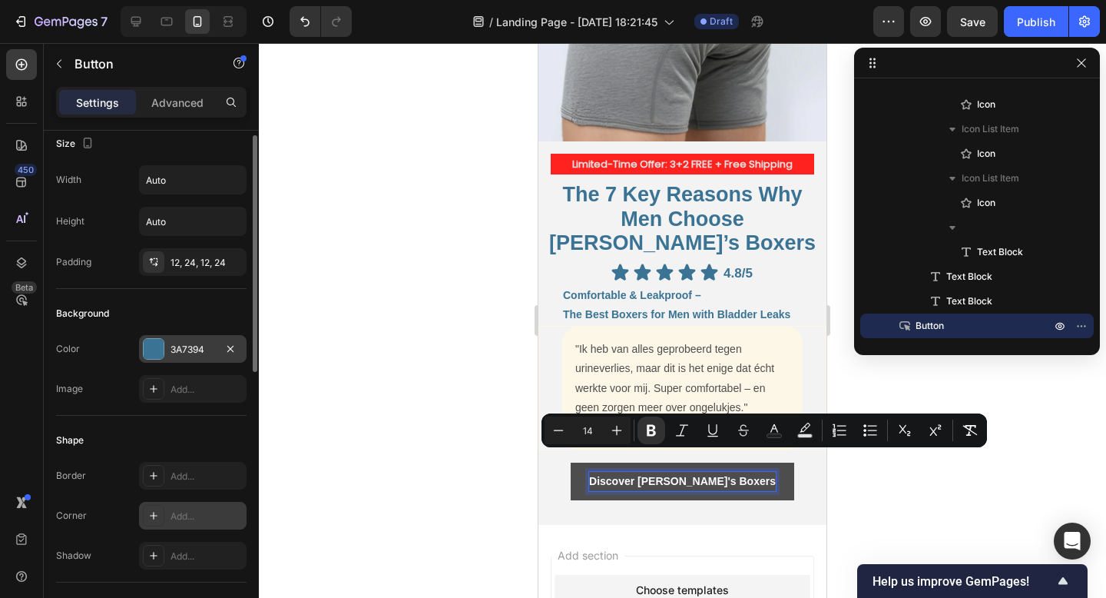
click at [164, 503] on div "Add..." at bounding box center [193, 516] width 108 height 28
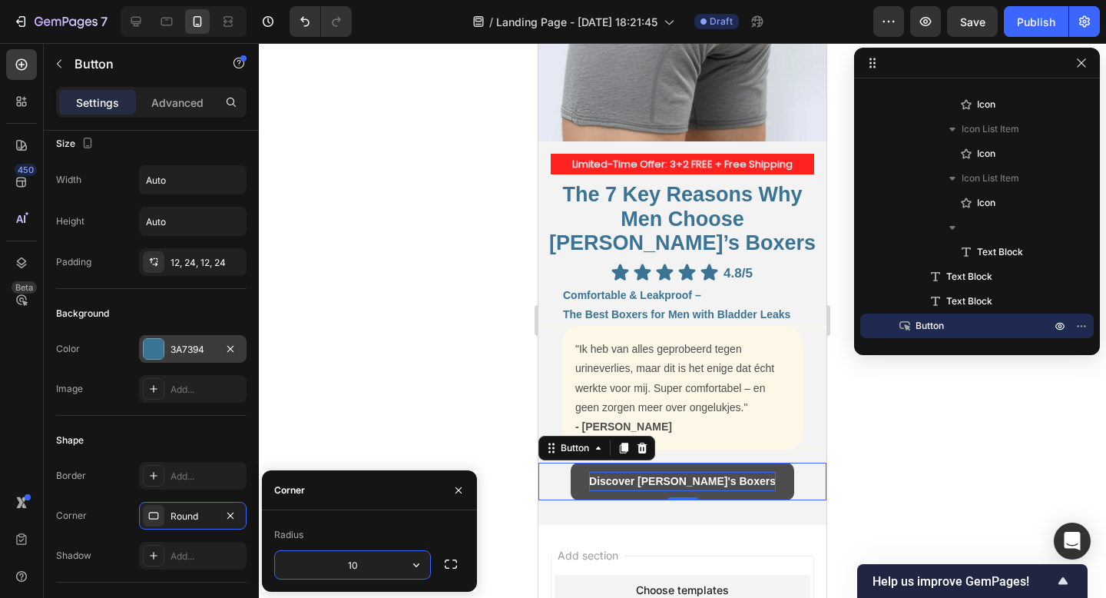
type input "1"
type input "3"
type input "8"
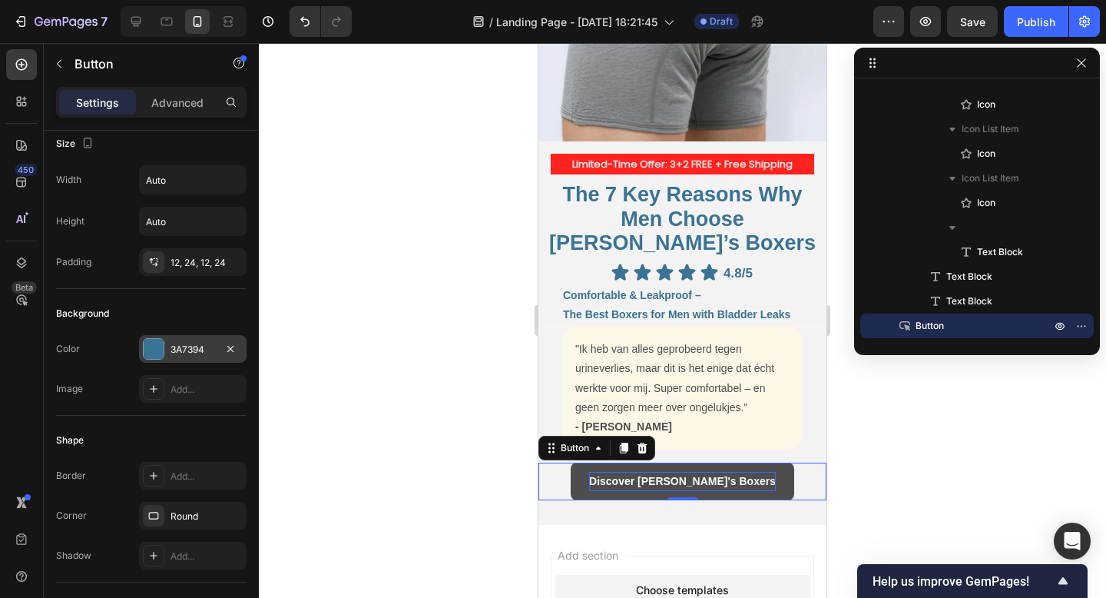
click at [379, 358] on div at bounding box center [682, 320] width 847 height 555
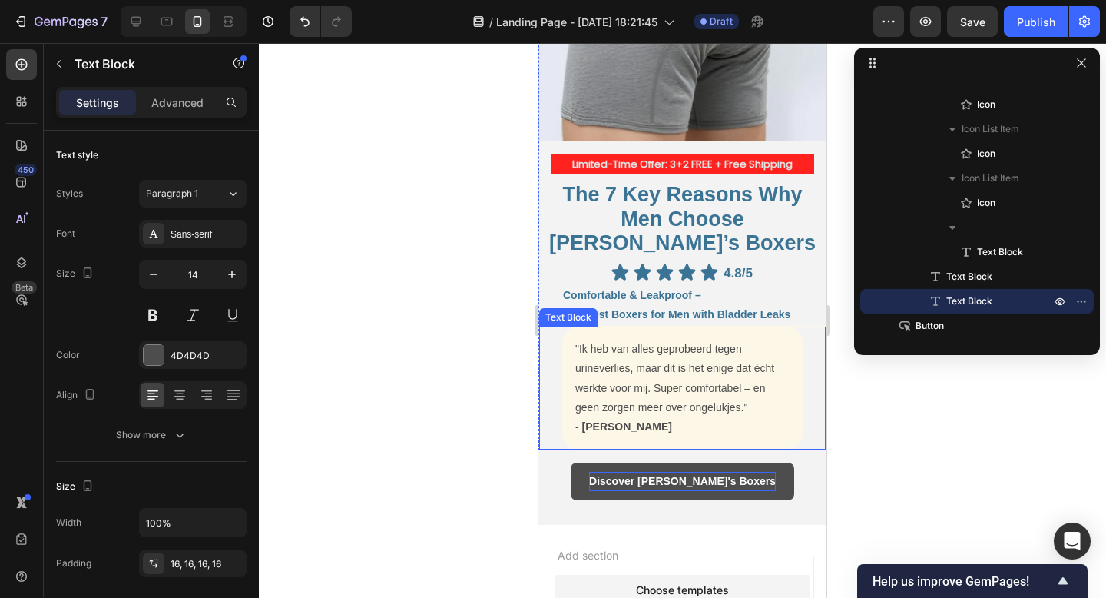
click at [655, 417] on p "- Evert K." at bounding box center [682, 426] width 214 height 19
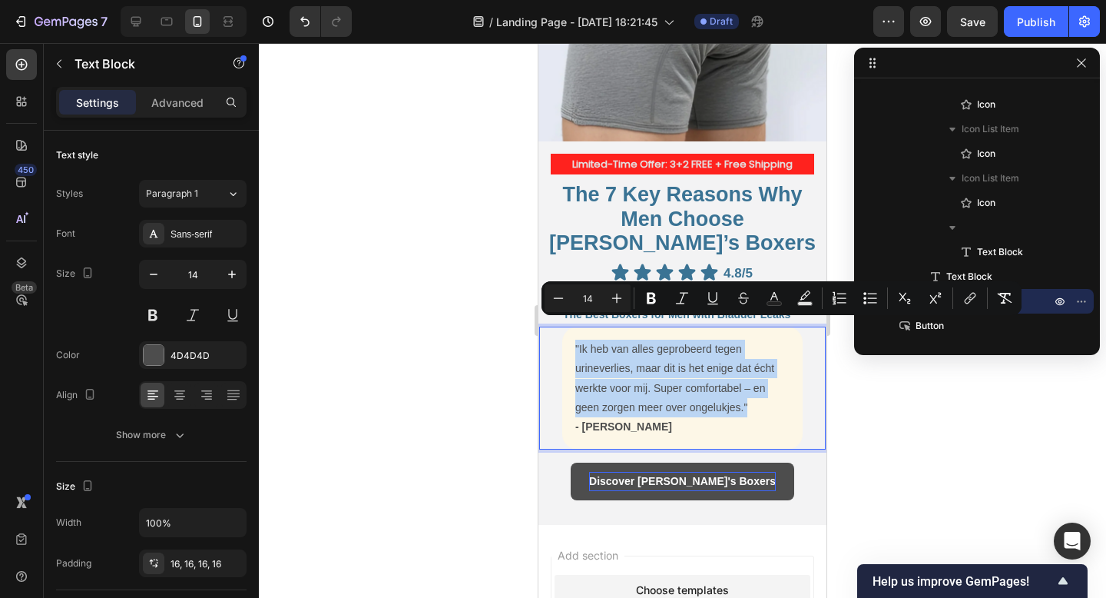
copy p ""Ik heb van alles geprobeerd tegen urineverlies, maar dit is het enige dat écht…"
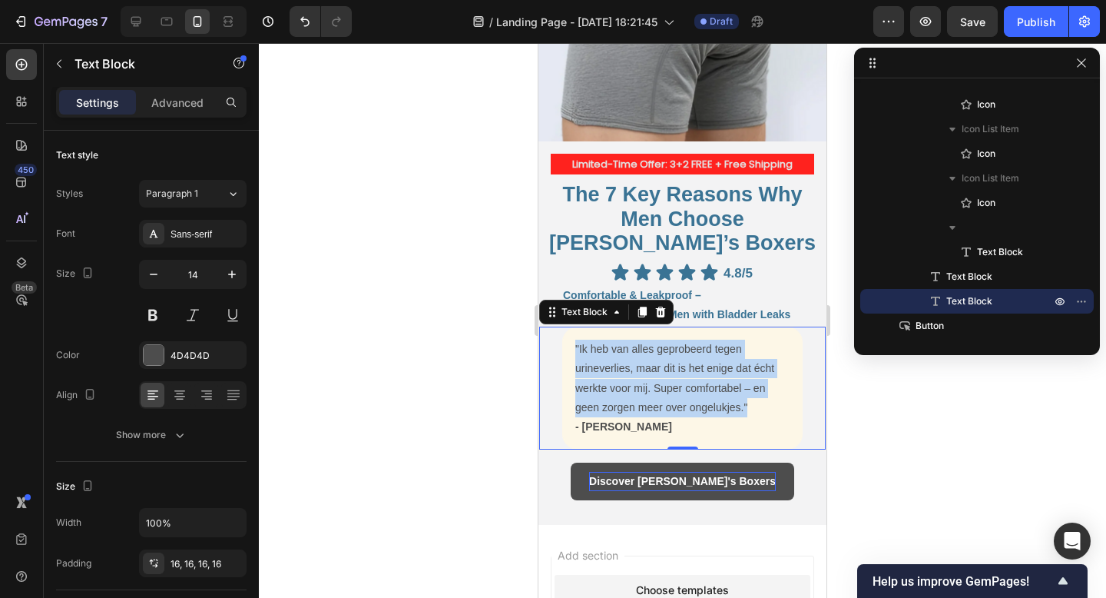
click at [681, 379] on p ""Ik heb van alles geprobeerd tegen urineverlies, maar dit is het enige dat écht…" at bounding box center [682, 379] width 214 height 78
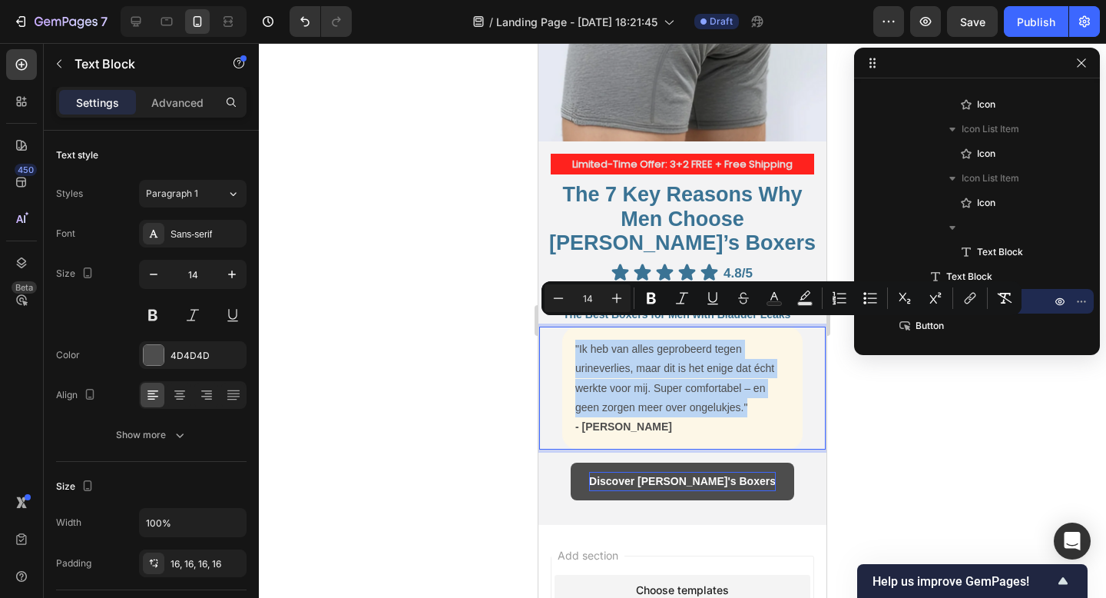
click at [681, 379] on p ""Ik heb van alles geprobeerd tegen urineverlies, maar dit is het enige dat écht…" at bounding box center [682, 379] width 214 height 78
click at [745, 393] on p ""Ik heb van alles geprobeerd tegen urineverlies, maar dit is het enige dat écht…" at bounding box center [682, 379] width 214 height 78
drag, startPoint x: 761, startPoint y: 386, endPoint x: 568, endPoint y: 327, distance: 202.4
click at [567, 327] on div ""Ik heb van alles geprobeerd tegen urineverlies, maar dit is het enige dat écht…" at bounding box center [682, 387] width 240 height 123
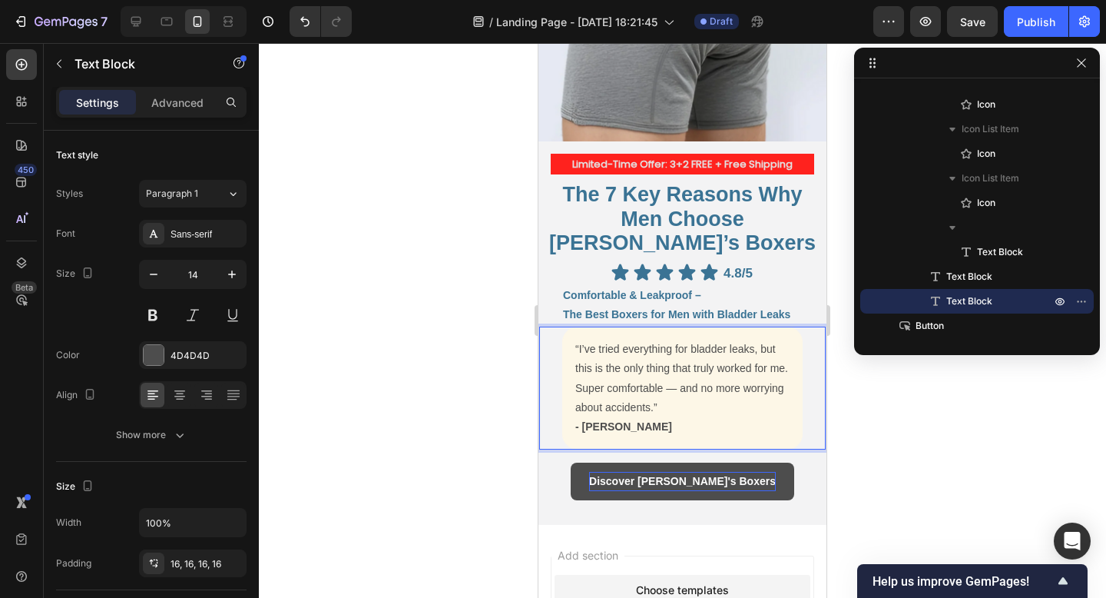
click at [674, 368] on p "“I’ve tried everything for bladder leaks, but this is the only thing that truly…" at bounding box center [682, 379] width 214 height 78
click at [596, 420] on strong "- Evert K." at bounding box center [623, 426] width 97 height 12
click at [887, 441] on div at bounding box center [682, 320] width 847 height 555
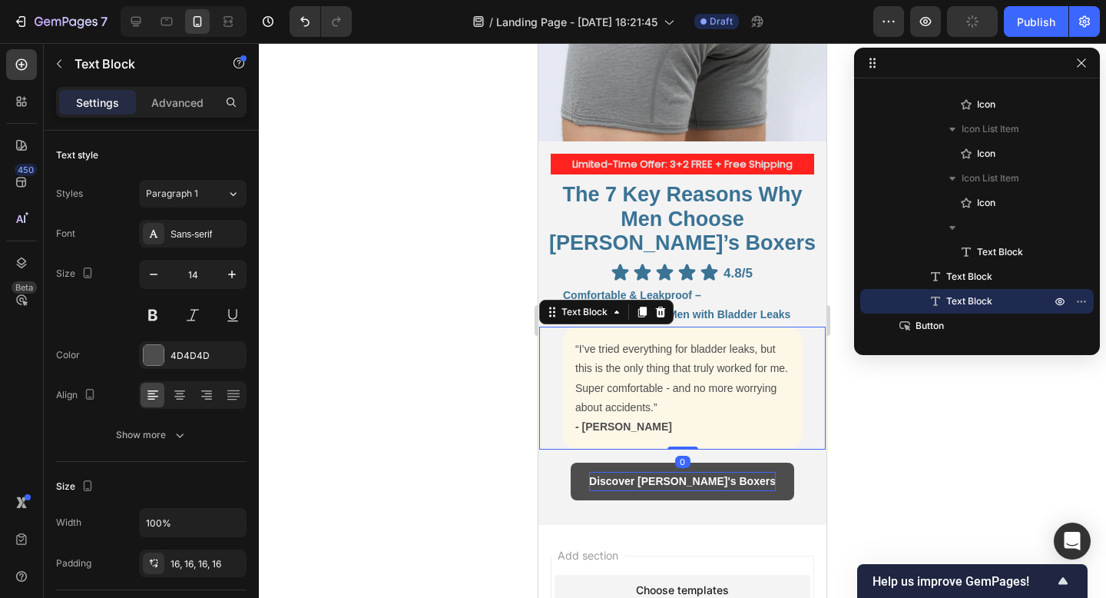
click at [591, 420] on strong "- Carter K." at bounding box center [623, 426] width 97 height 12
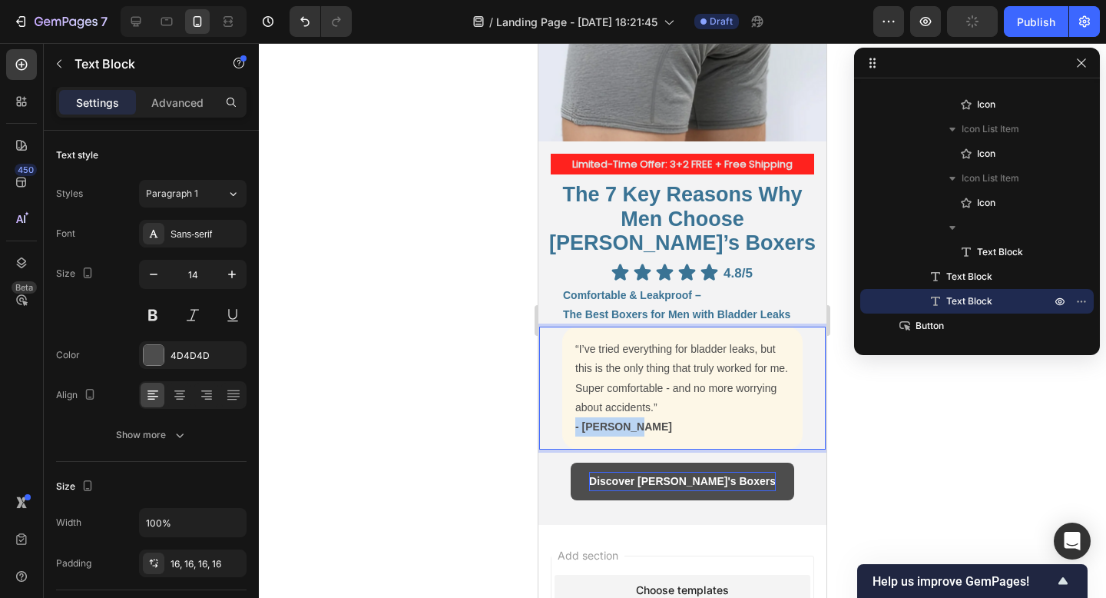
click at [591, 420] on strong "- Carter K." at bounding box center [623, 426] width 97 height 12
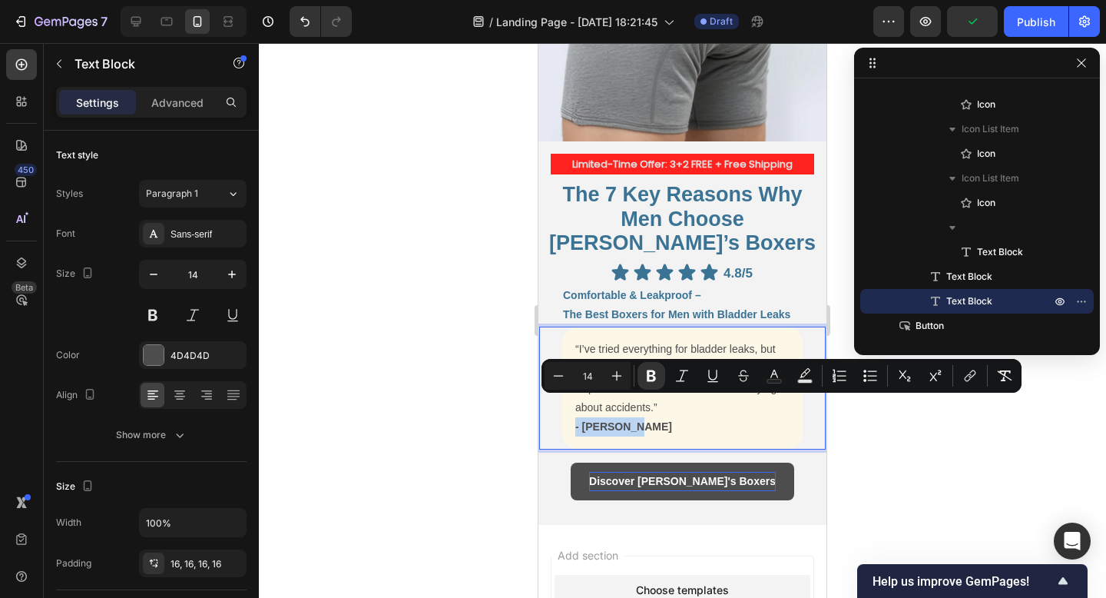
click at [596, 420] on strong "- Carter K." at bounding box center [623, 426] width 97 height 12
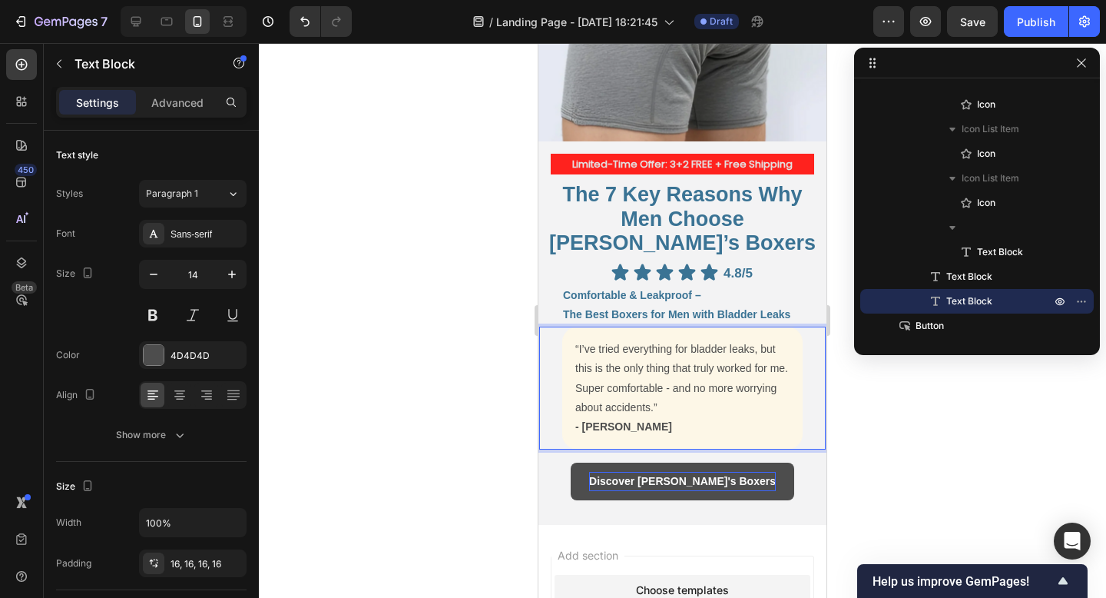
click at [927, 455] on div at bounding box center [682, 320] width 847 height 555
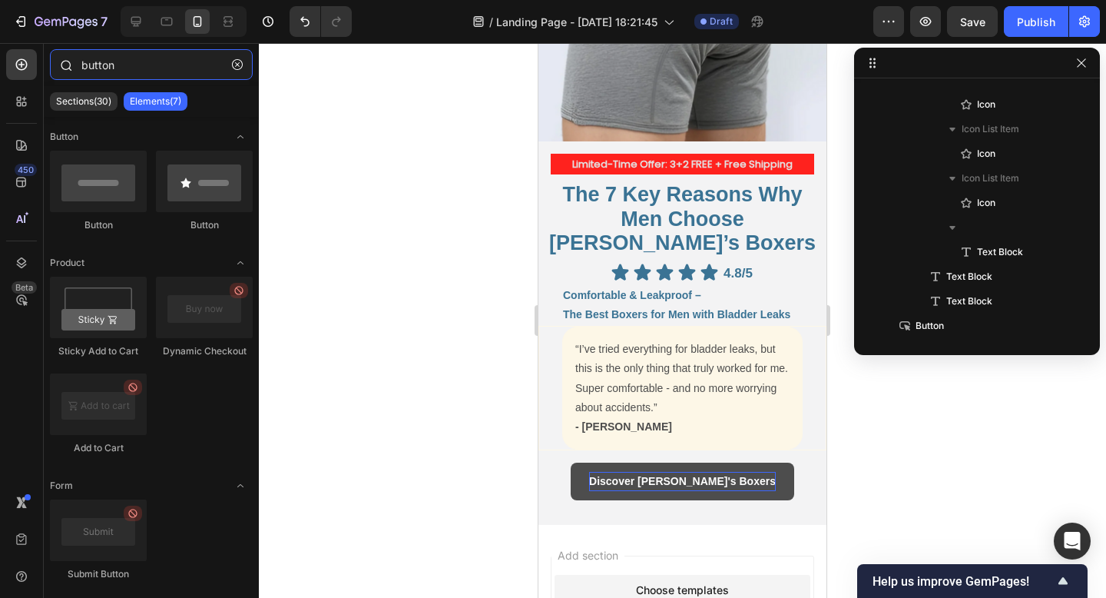
click at [171, 69] on input "button" at bounding box center [151, 64] width 203 height 31
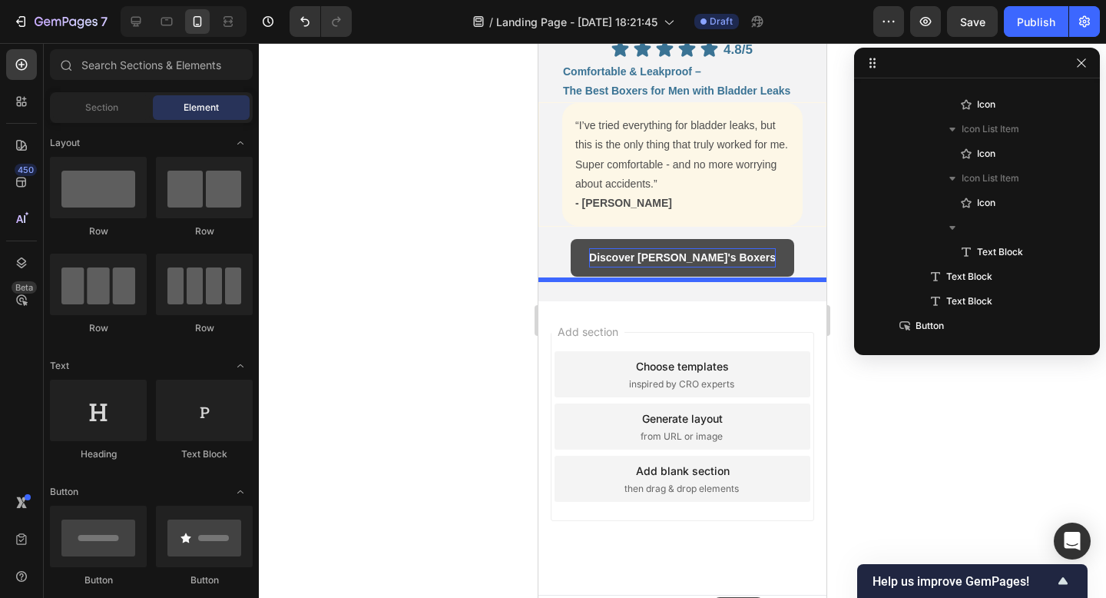
scroll to position [452, 0]
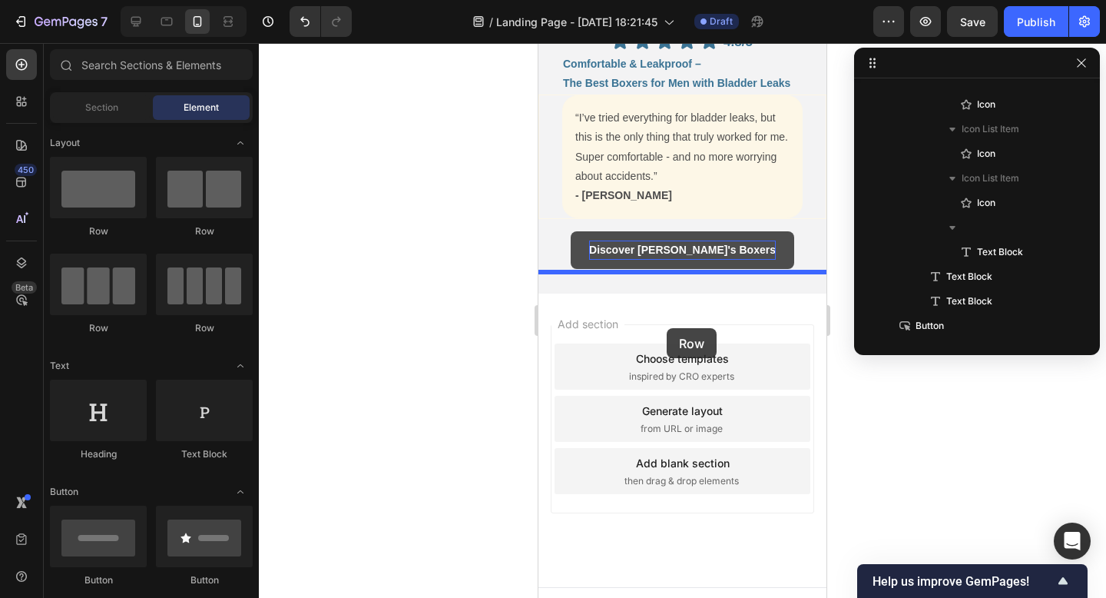
drag, startPoint x: 653, startPoint y: 247, endPoint x: 667, endPoint y: 328, distance: 82.7
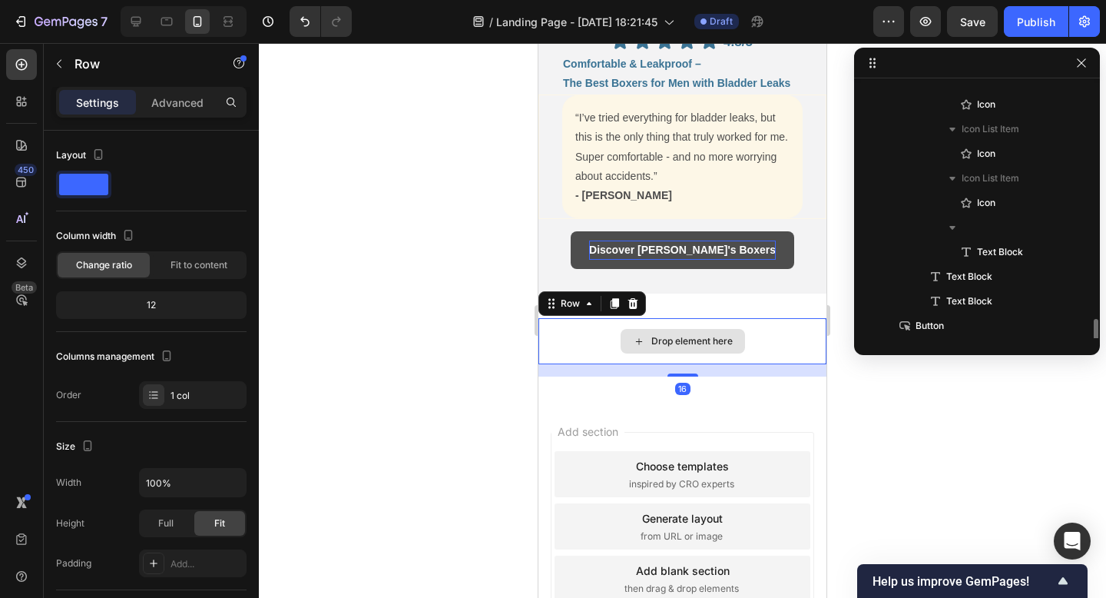
scroll to position [435, 0]
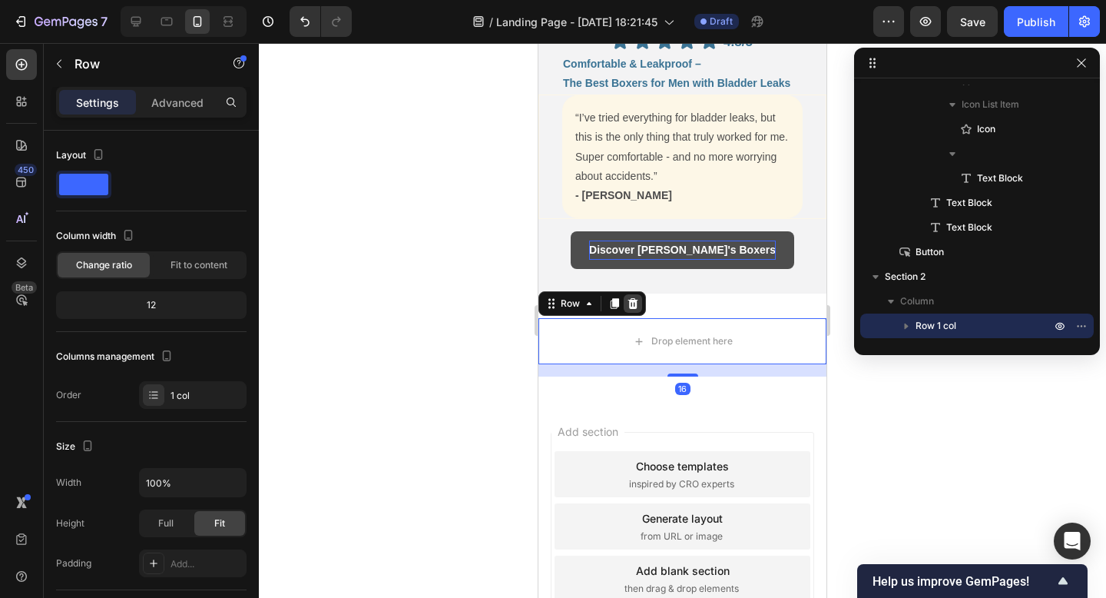
click at [635, 298] on icon at bounding box center [633, 303] width 10 height 11
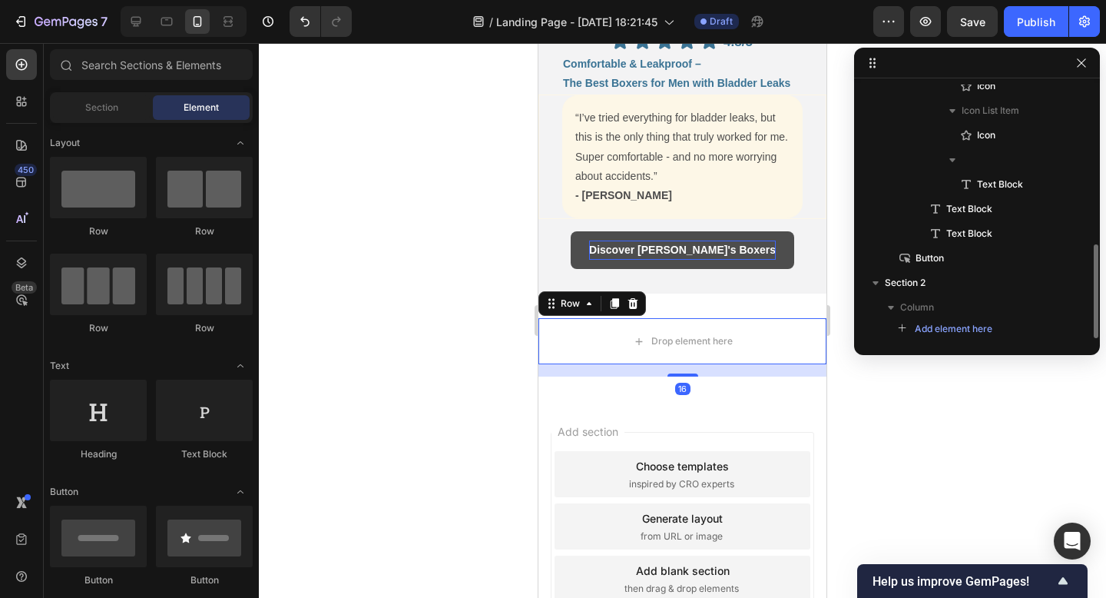
scroll to position [429, 0]
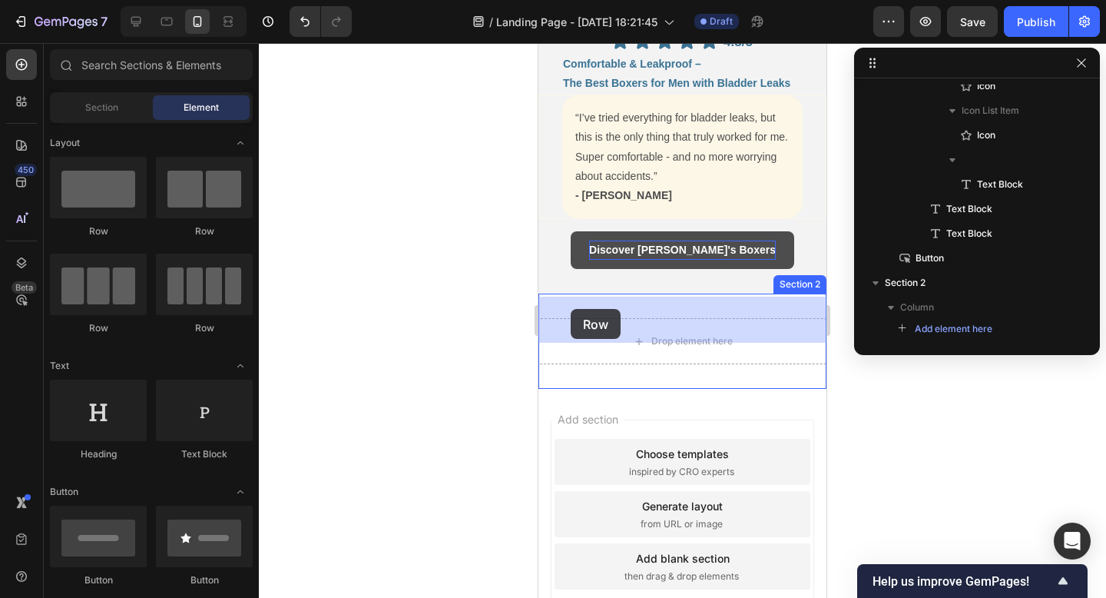
drag, startPoint x: 659, startPoint y: 236, endPoint x: 571, endPoint y: 309, distance: 114.0
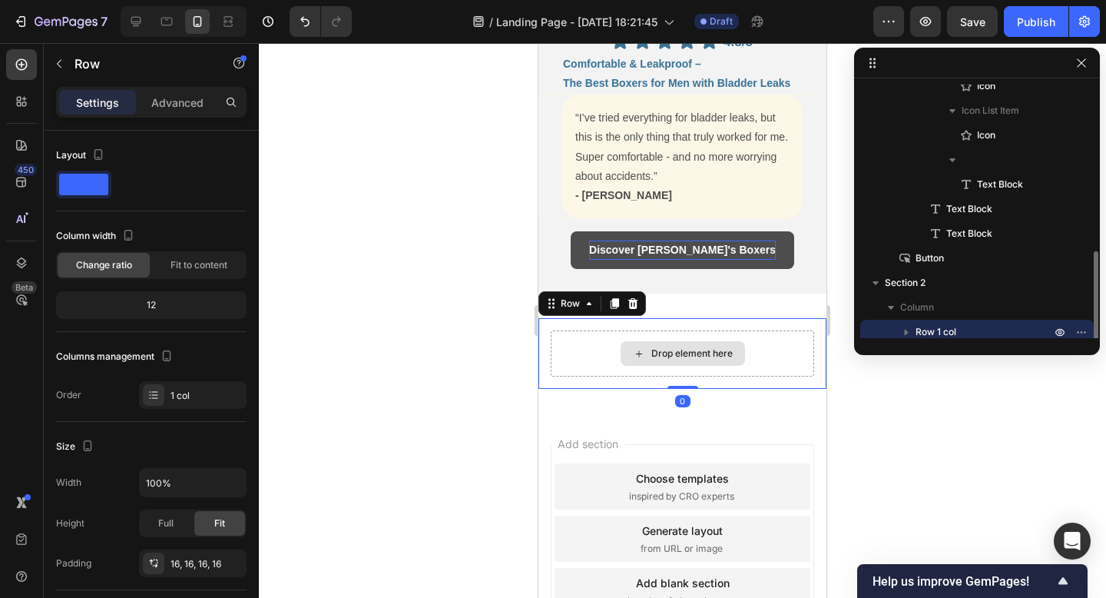
scroll to position [435, 0]
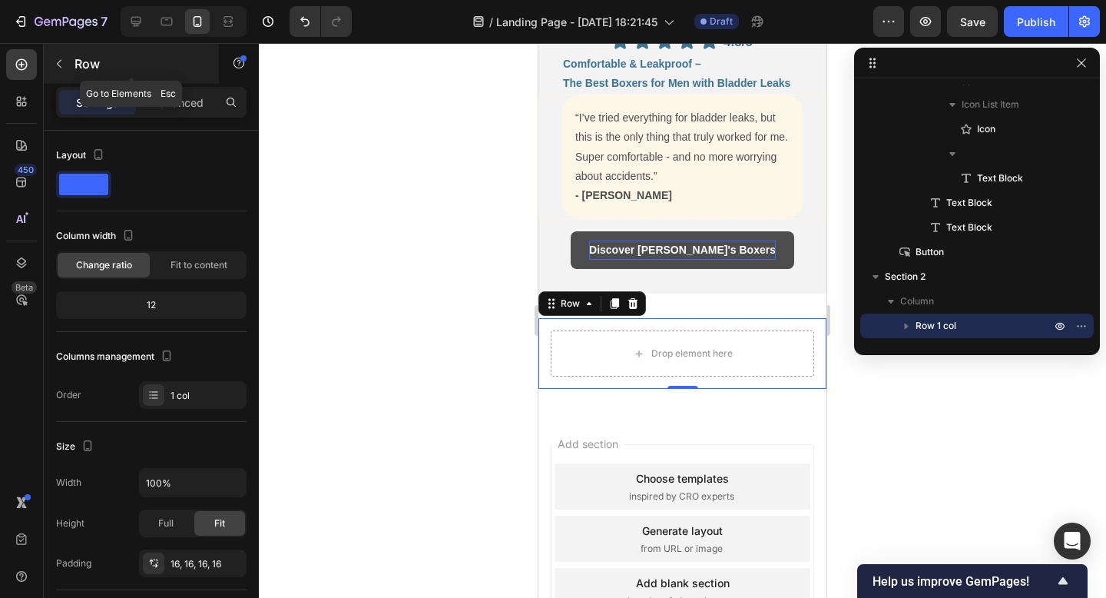
click at [60, 65] on icon "button" at bounding box center [59, 64] width 12 height 12
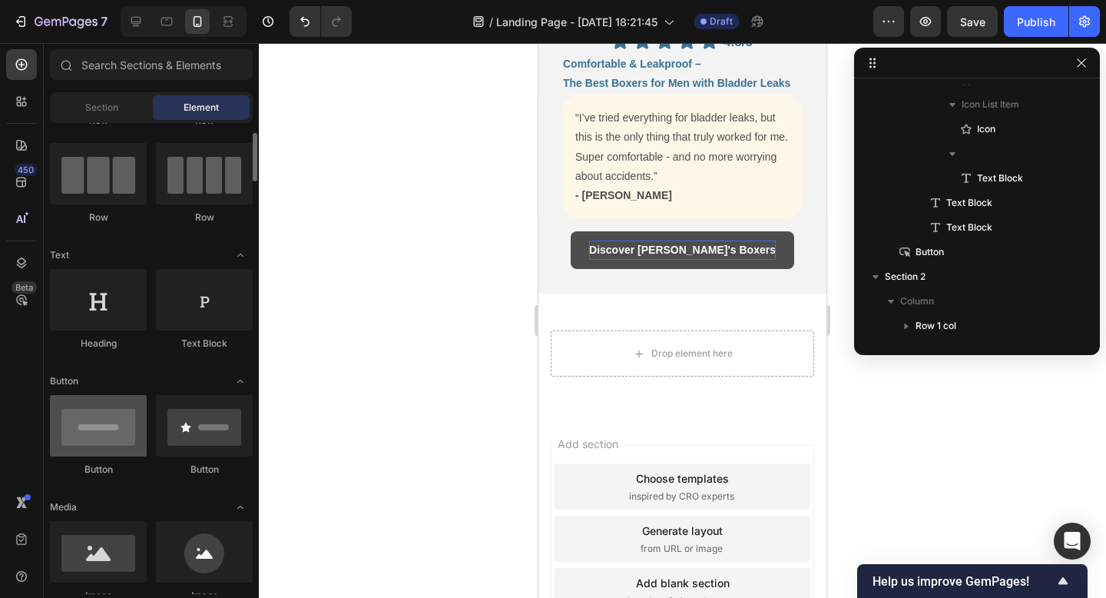
scroll to position [110, 0]
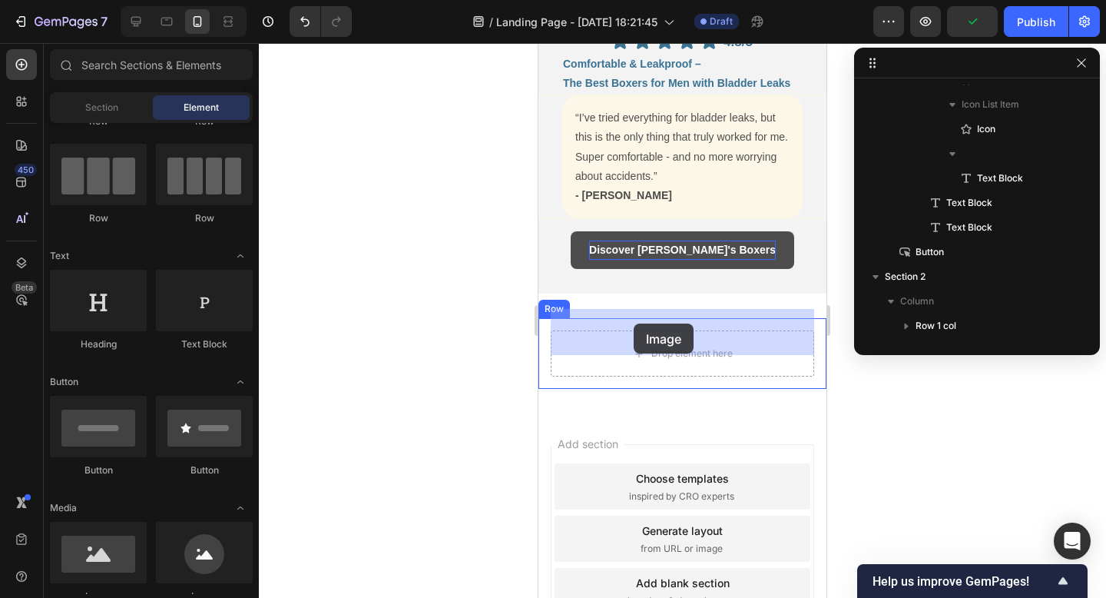
drag, startPoint x: 646, startPoint y: 586, endPoint x: 634, endPoint y: 323, distance: 263.0
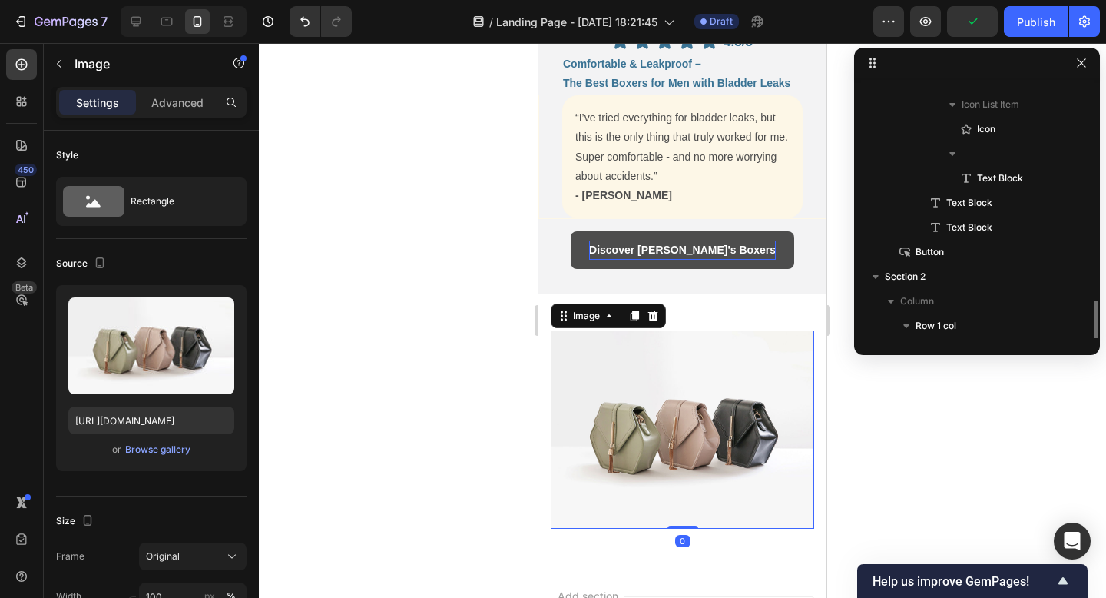
scroll to position [484, 0]
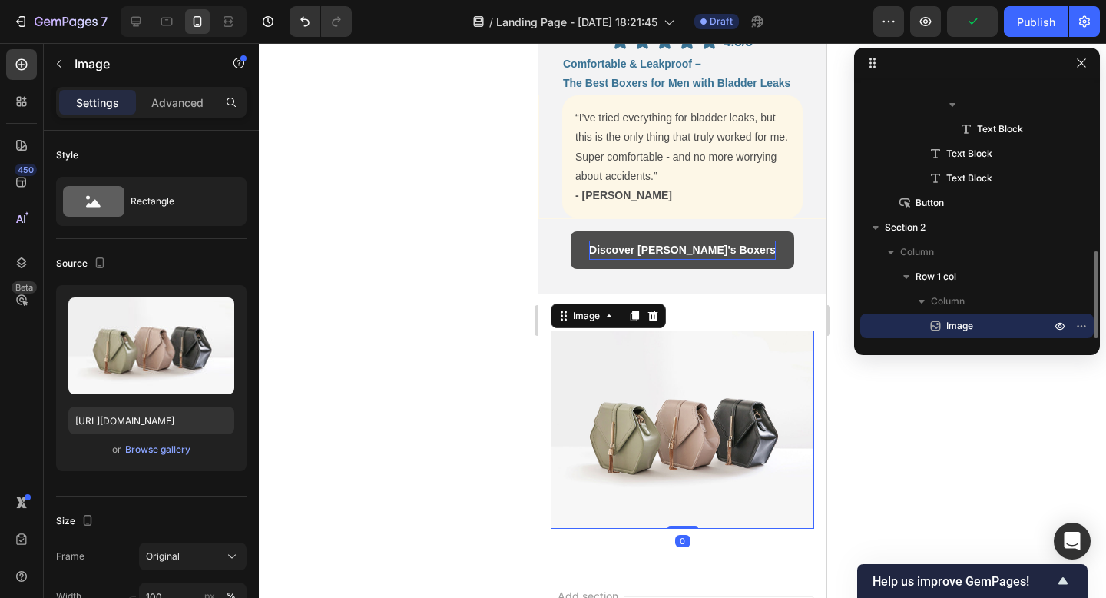
click at [633, 382] on img at bounding box center [682, 428] width 263 height 197
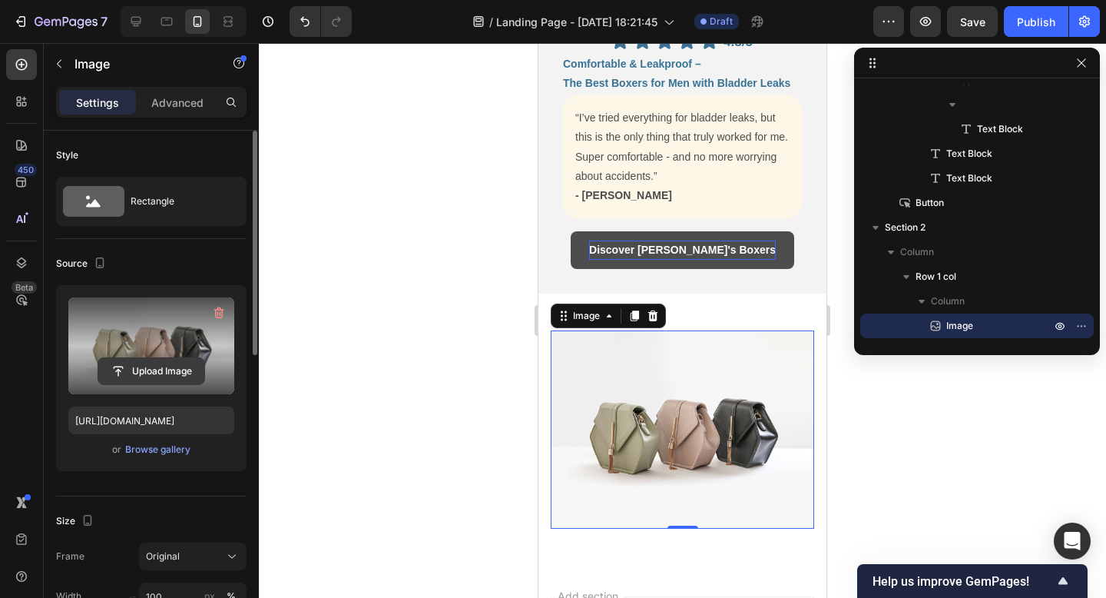
click at [159, 363] on input "file" at bounding box center [151, 371] width 106 height 26
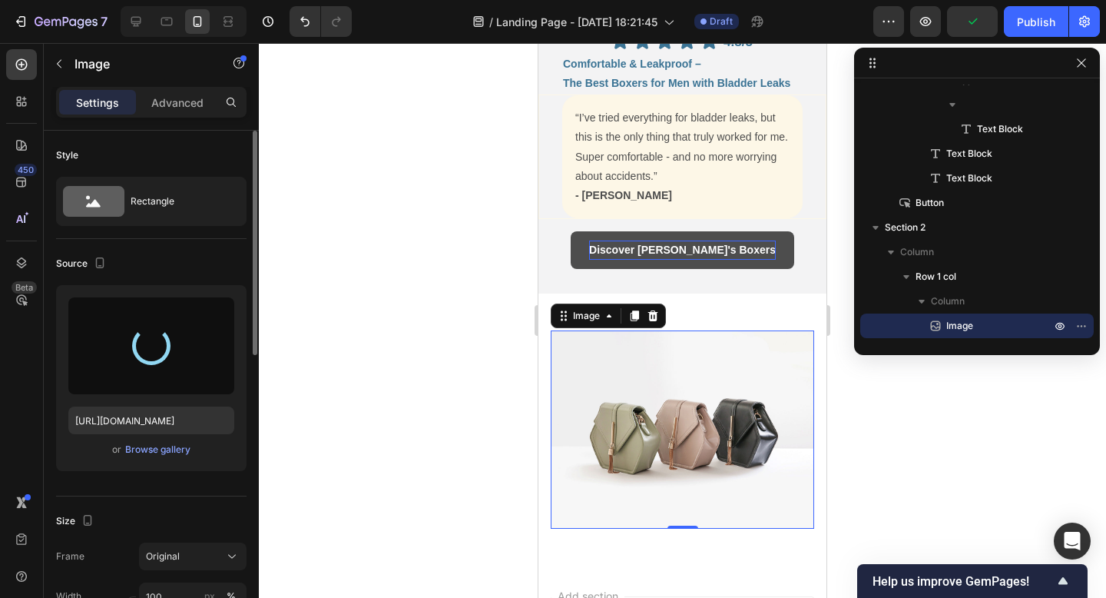
type input "https://cdn.shopify.com/s/files/1/0970/7828/0521/files/gempages_586200948360086…"
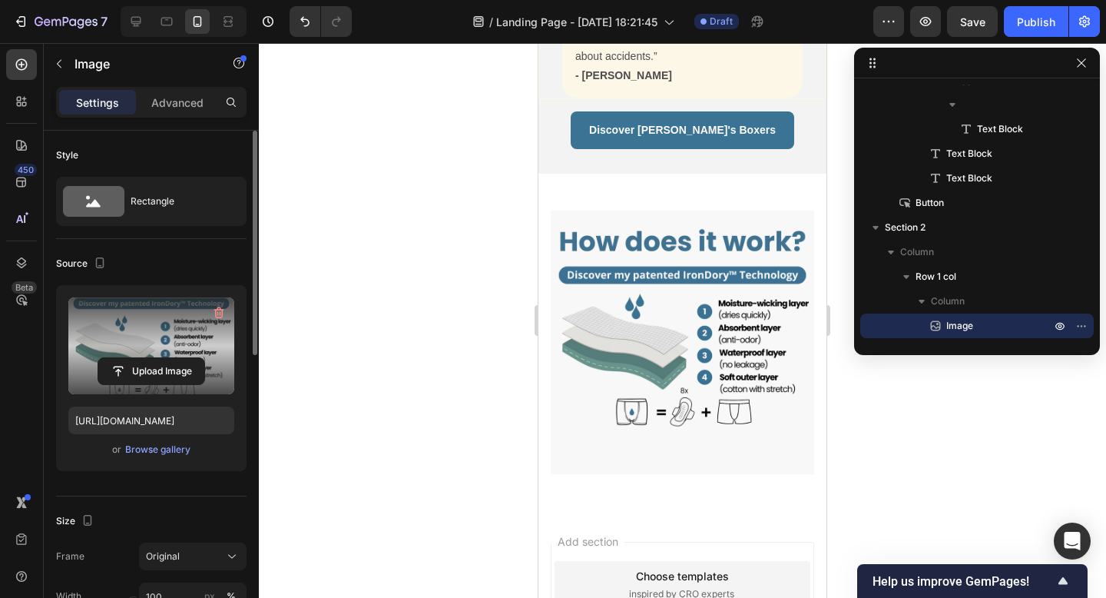
scroll to position [579, 0]
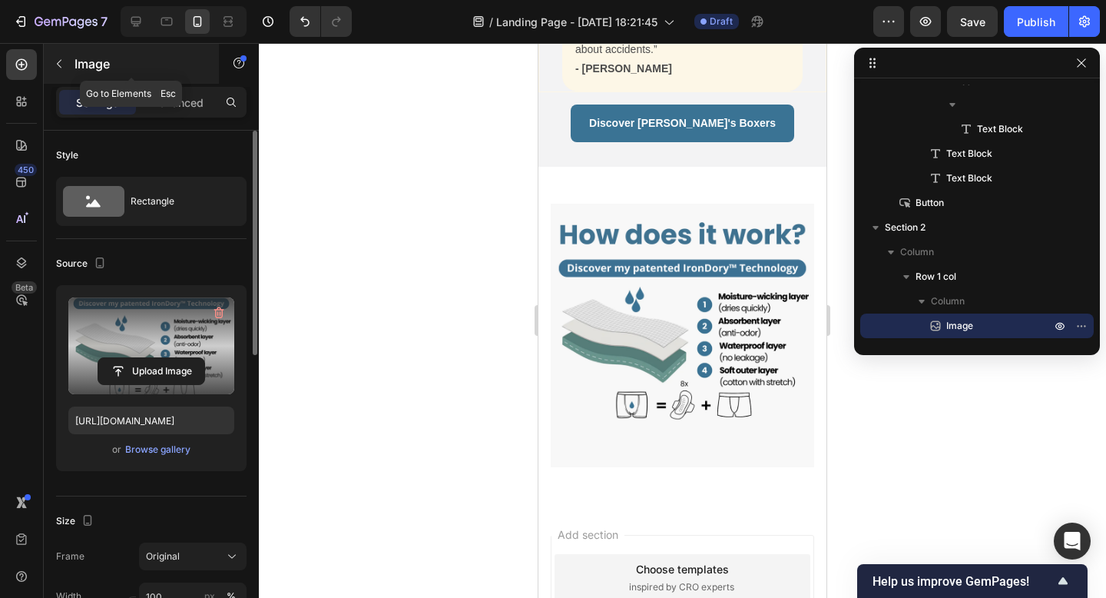
click at [55, 66] on icon "button" at bounding box center [59, 64] width 12 height 12
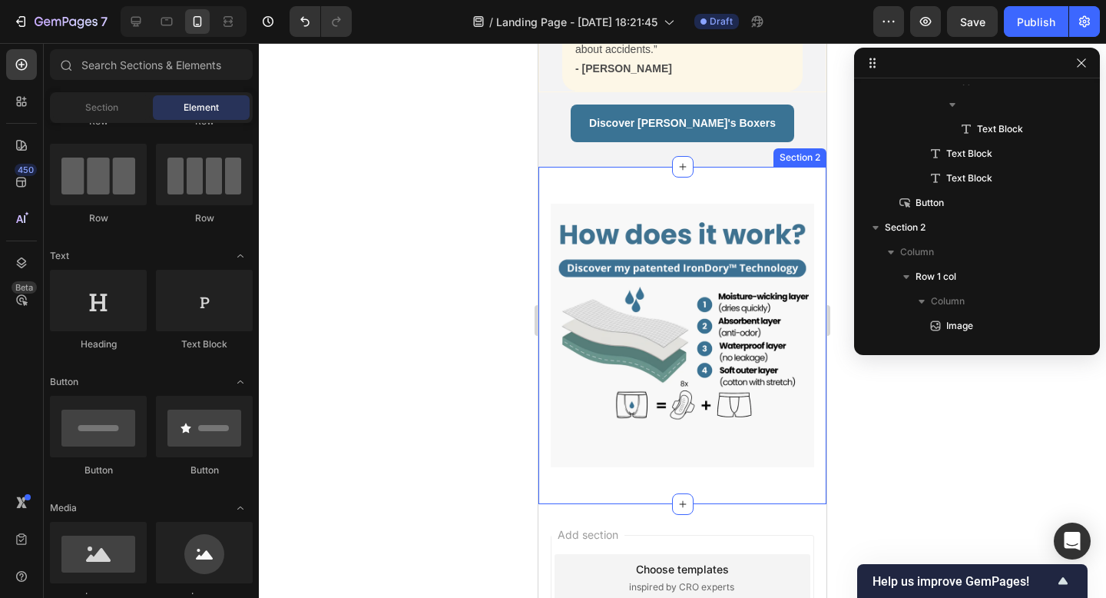
click at [732, 167] on div "Image Row Section 2" at bounding box center [682, 335] width 288 height 337
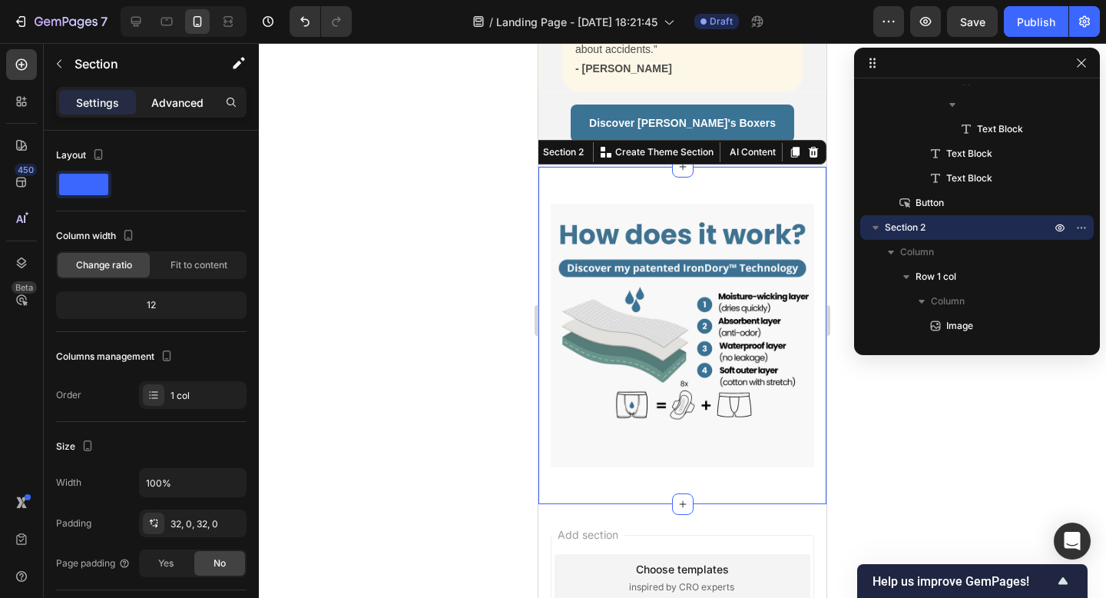
click at [181, 112] on div "Advanced" at bounding box center [177, 102] width 77 height 25
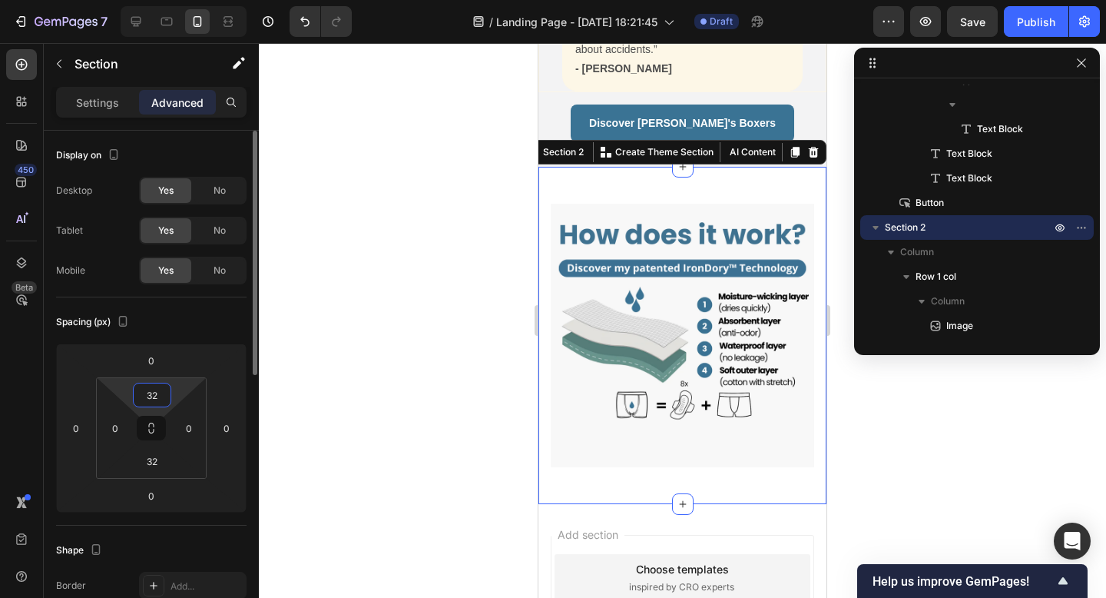
click at [157, 391] on input "32" at bounding box center [152, 394] width 31 height 23
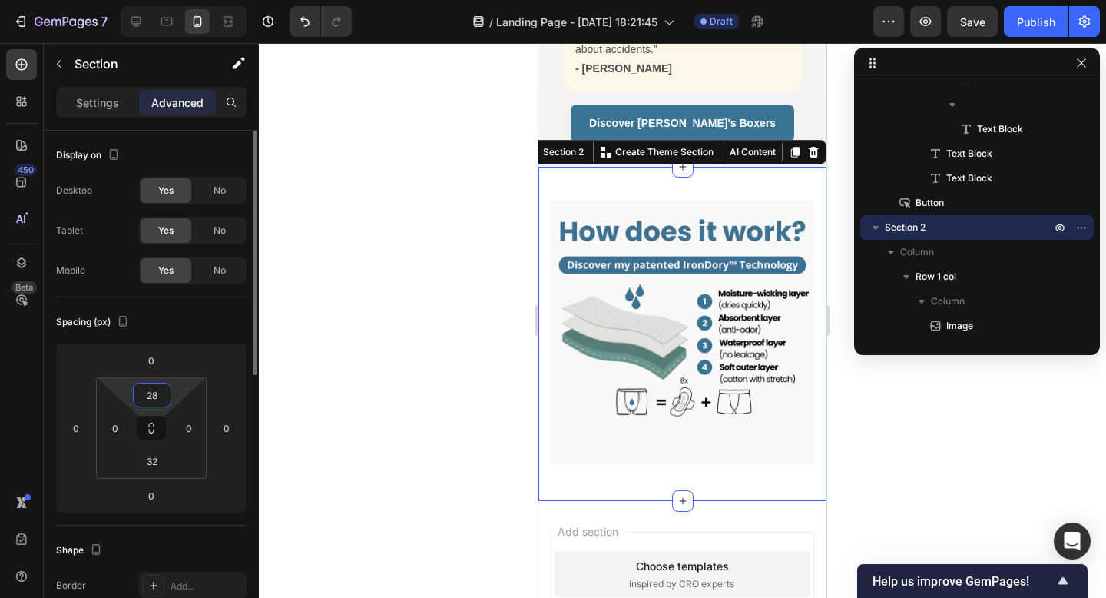
type input "2"
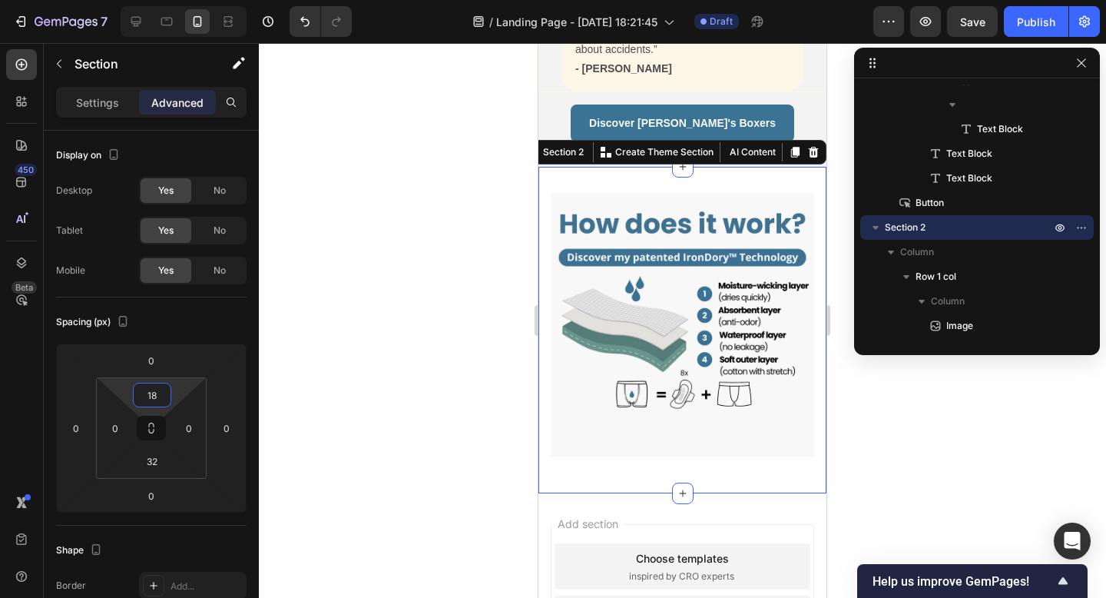
type input "18"
click at [436, 261] on div at bounding box center [682, 320] width 847 height 555
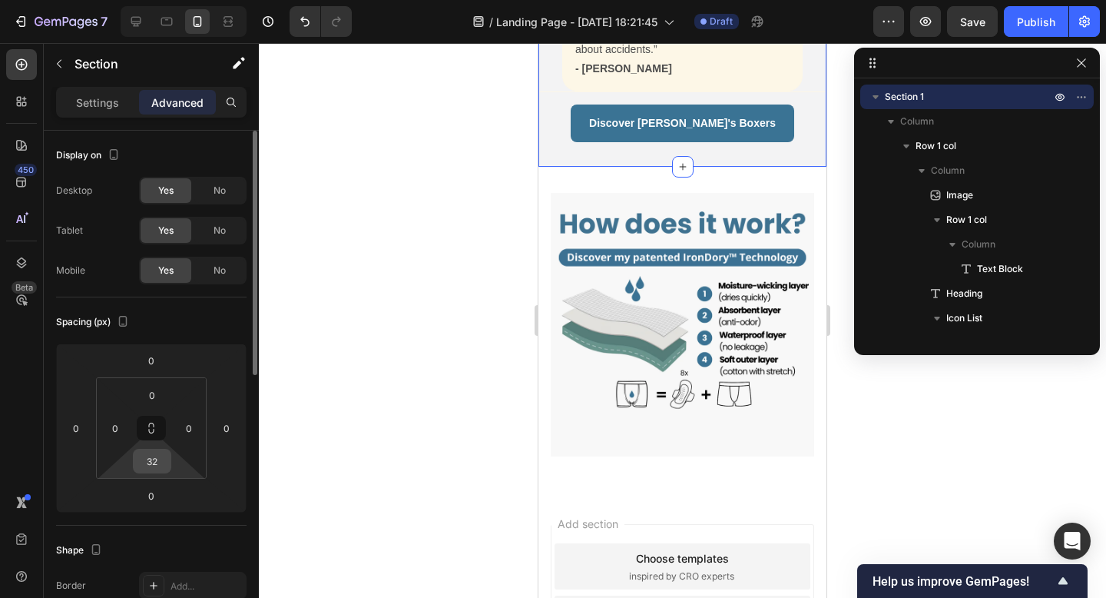
click at [152, 465] on input "32" at bounding box center [152, 460] width 31 height 23
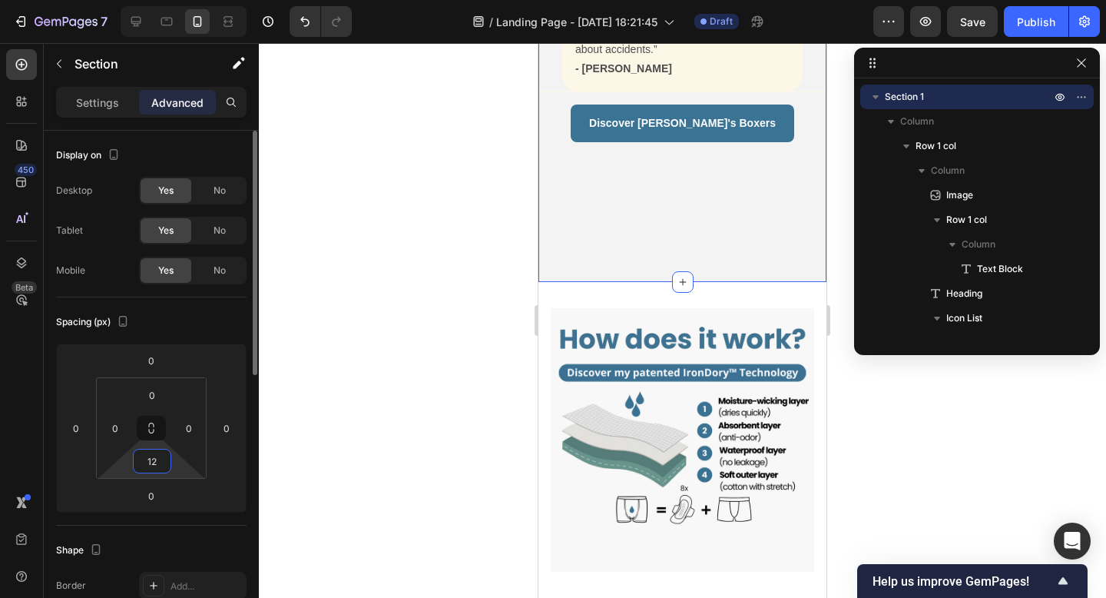
type input "2"
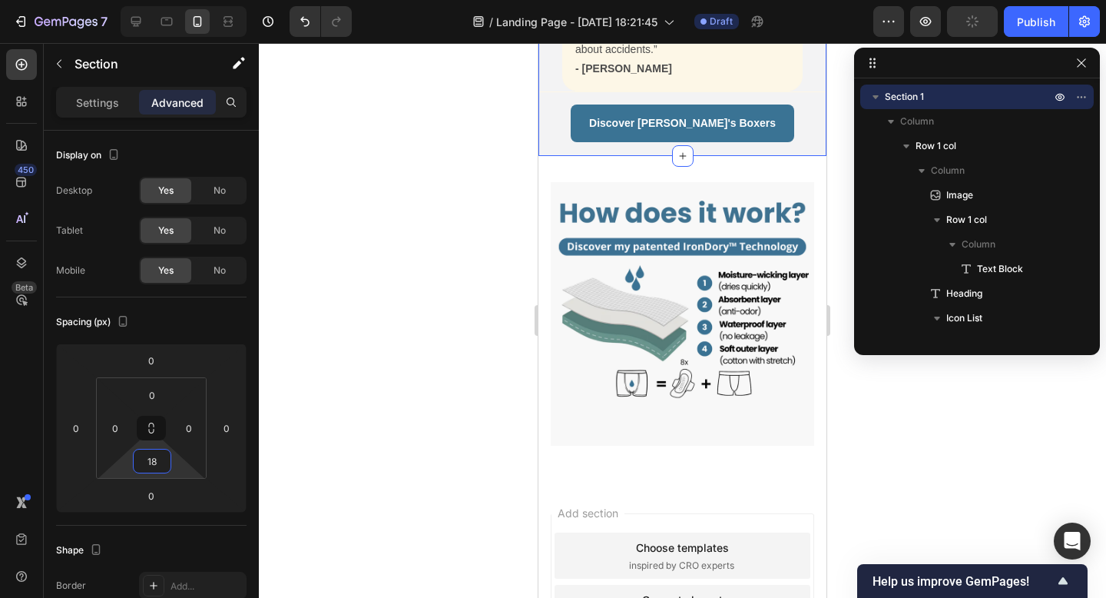
type input "18"
click at [323, 300] on div at bounding box center [682, 320] width 847 height 555
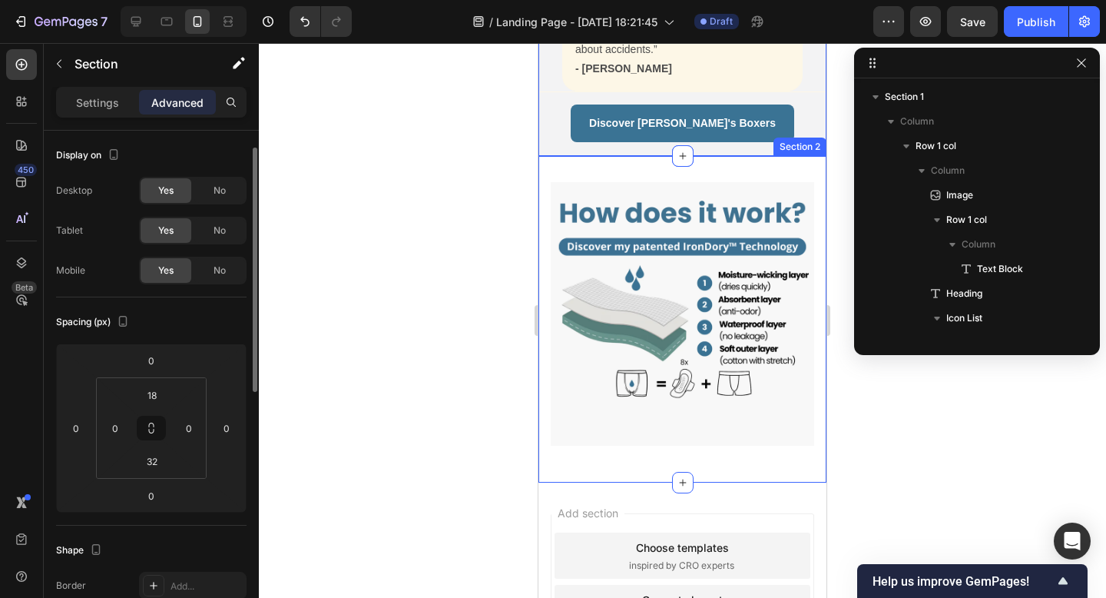
scroll to position [484, 0]
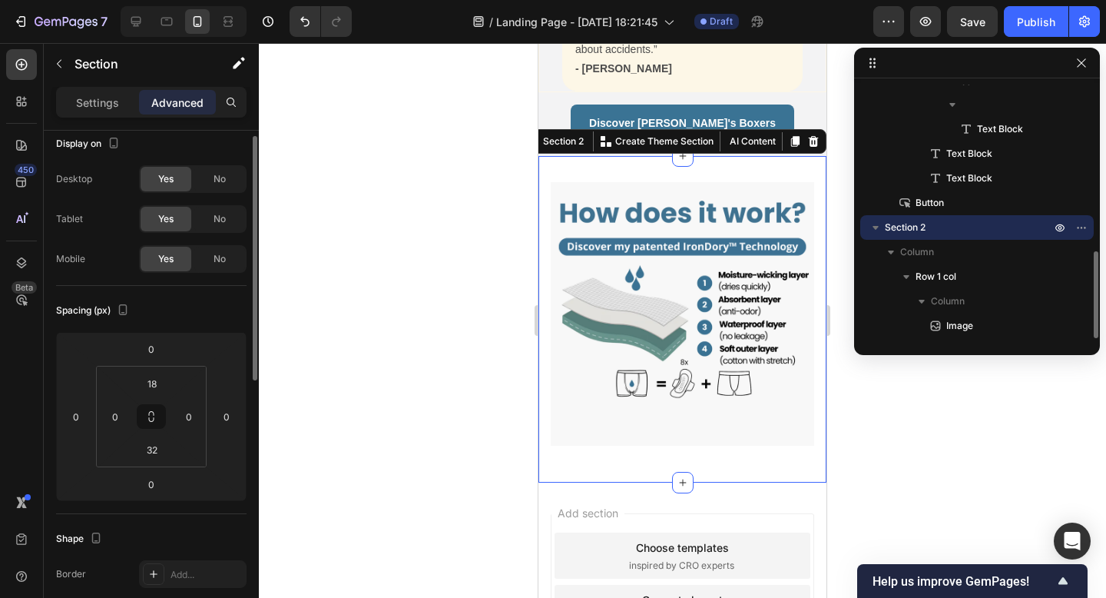
click at [613, 156] on div "Image Row Section 2 You can create reusable sections Create Theme Section AI Co…" at bounding box center [682, 319] width 288 height 326
click at [465, 120] on div at bounding box center [682, 320] width 847 height 555
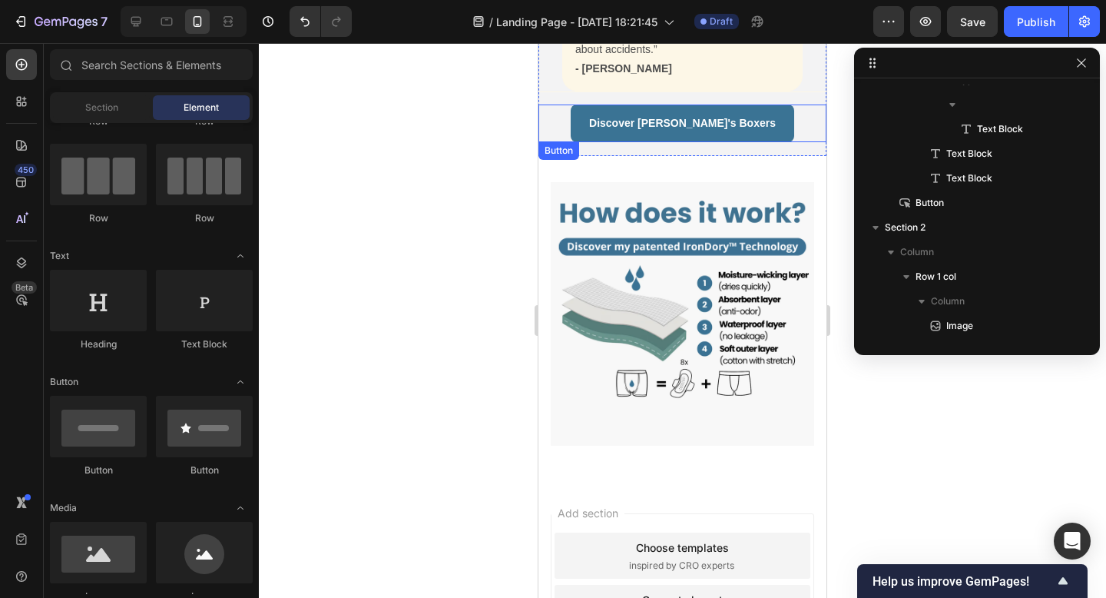
click at [417, 230] on div at bounding box center [682, 320] width 847 height 555
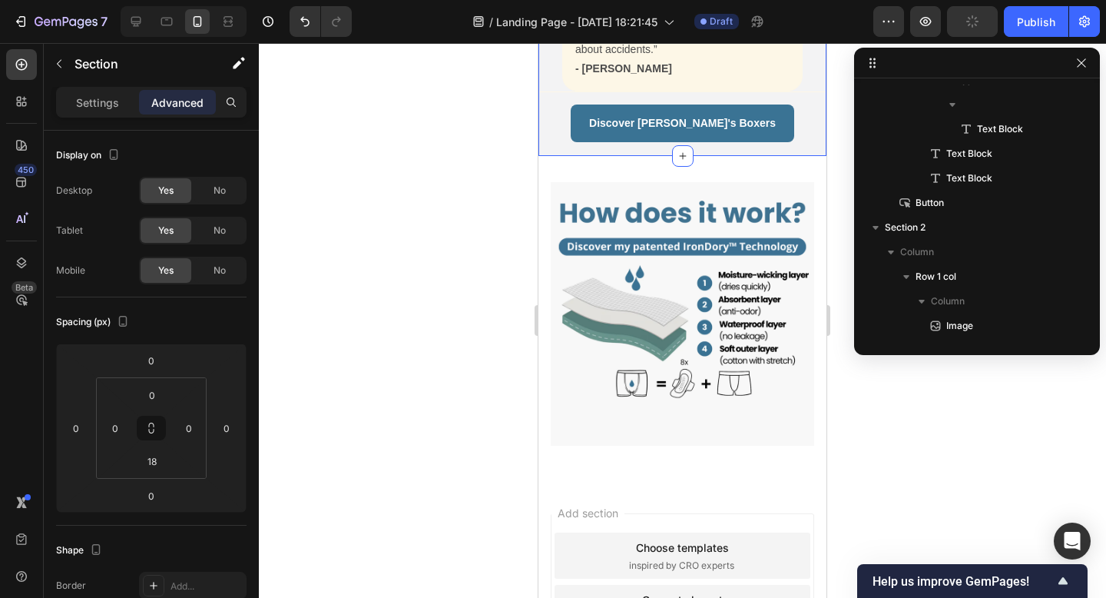
scroll to position [0, 0]
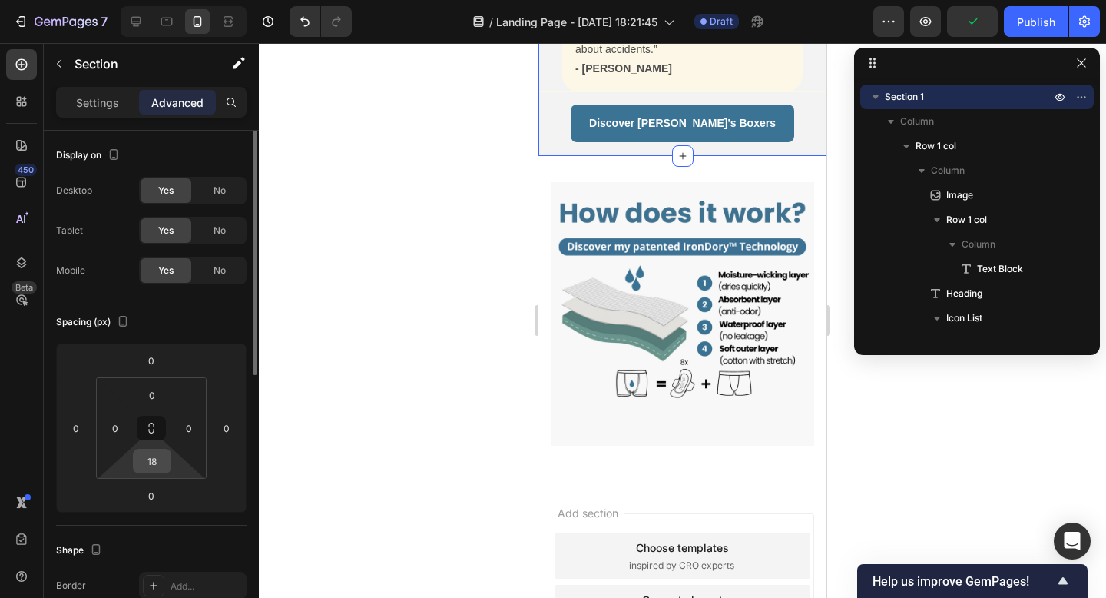
click at [149, 463] on input "18" at bounding box center [152, 460] width 31 height 23
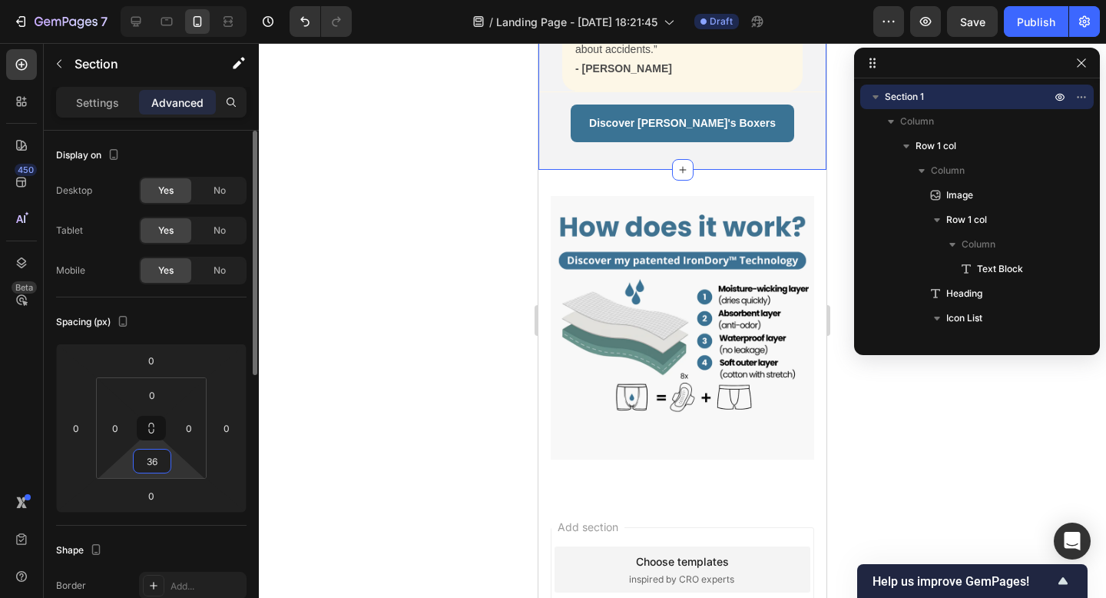
type input "3"
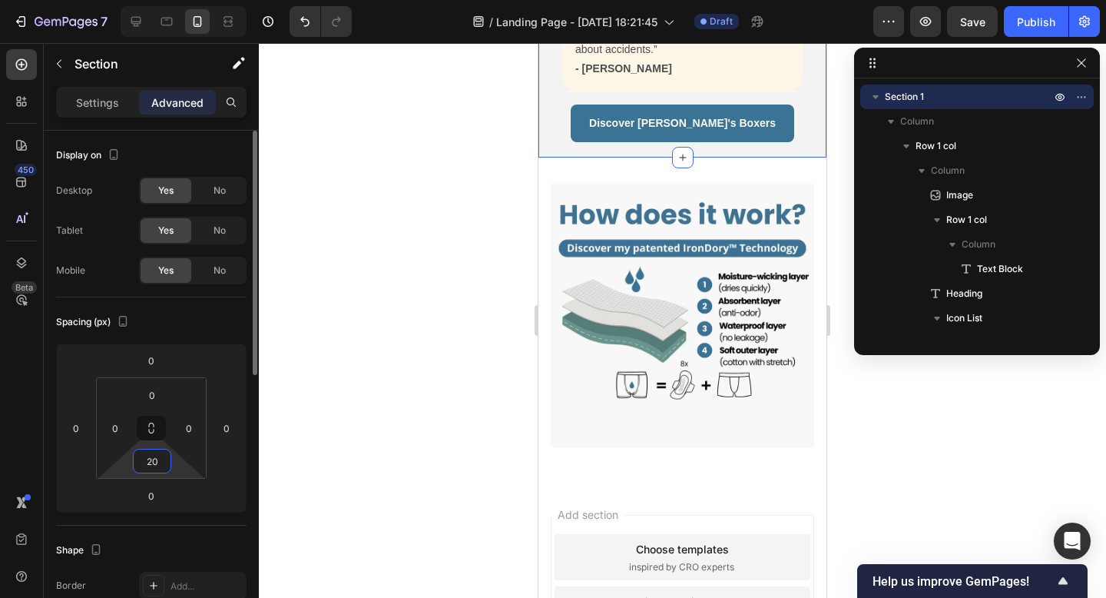
type input "2"
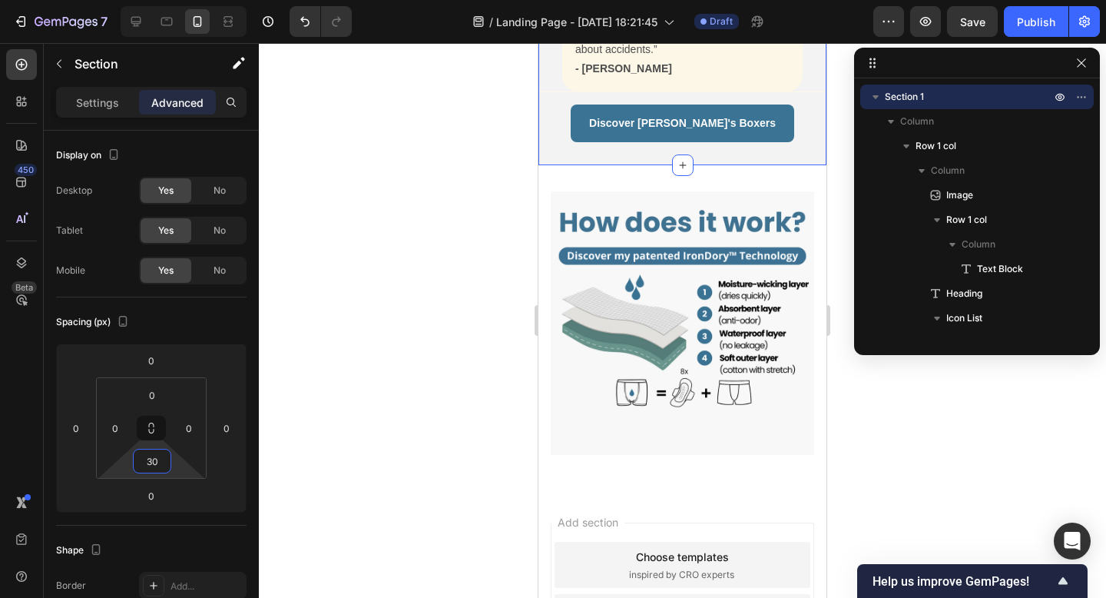
type input "3"
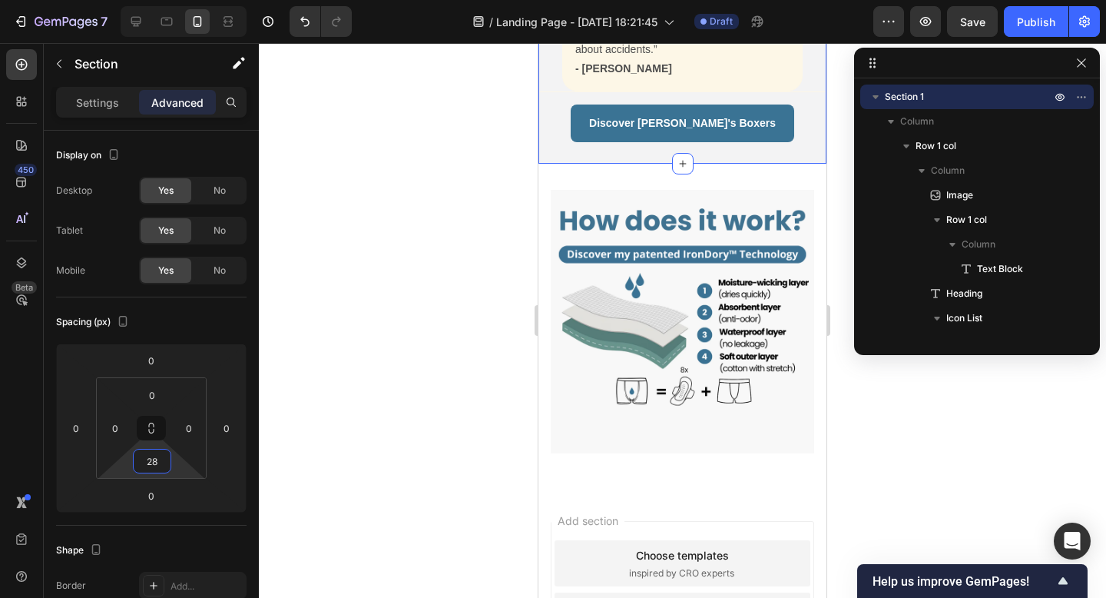
type input "28"
click at [407, 267] on div at bounding box center [682, 320] width 847 height 555
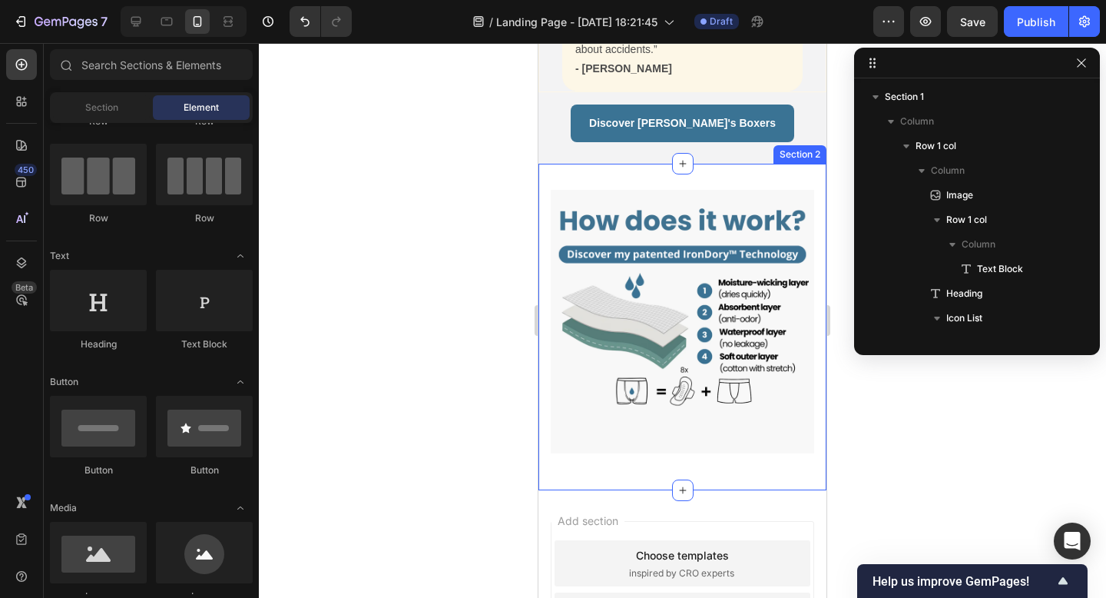
click at [601, 164] on div "Image Row Section 2" at bounding box center [682, 327] width 288 height 326
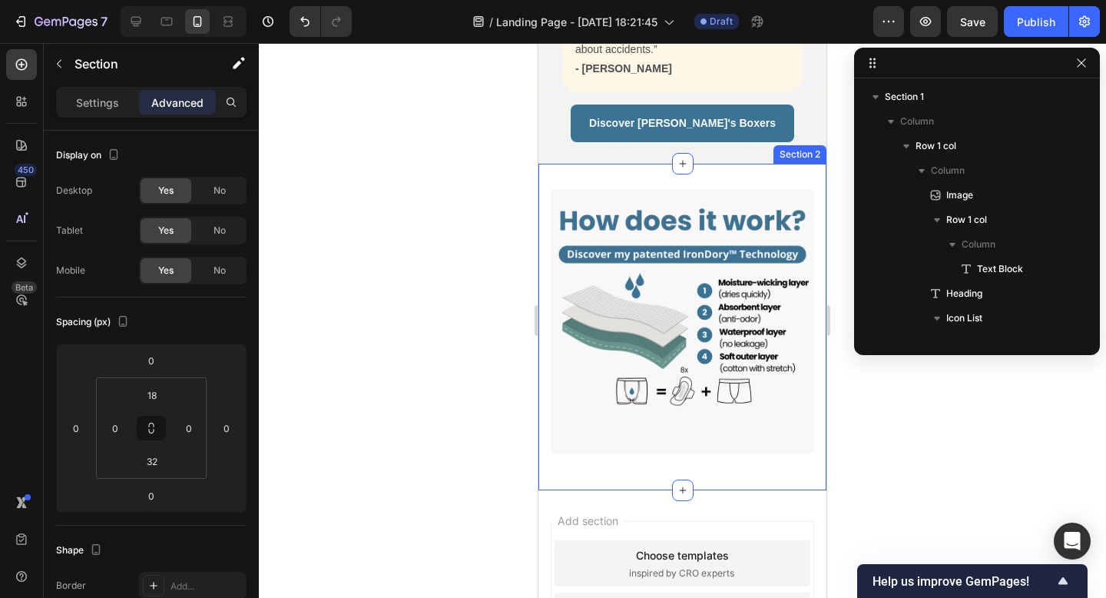
scroll to position [484, 0]
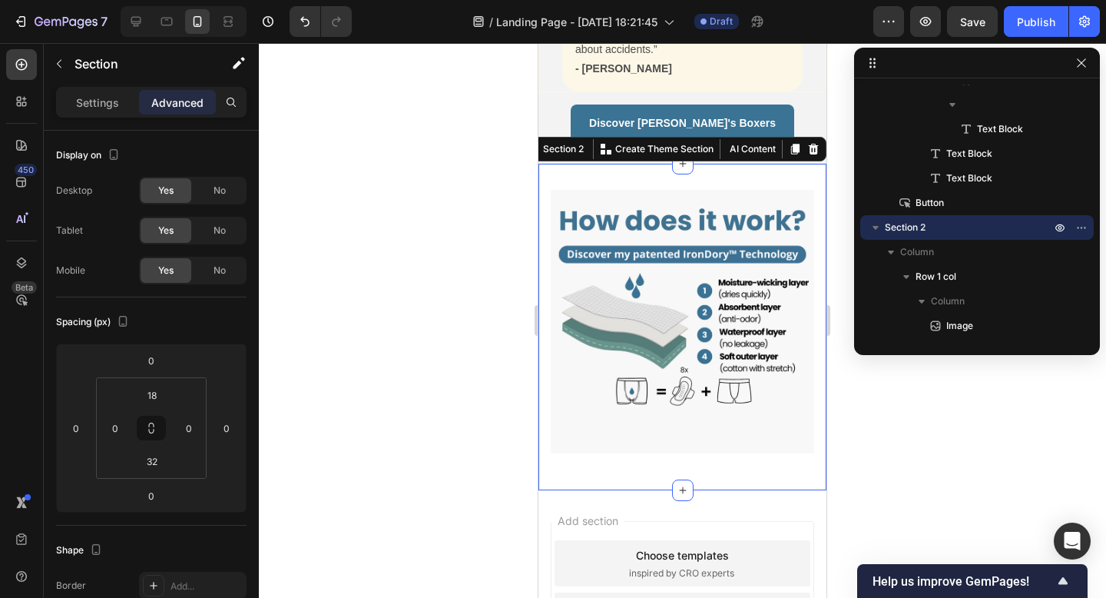
click at [427, 216] on div at bounding box center [682, 320] width 847 height 555
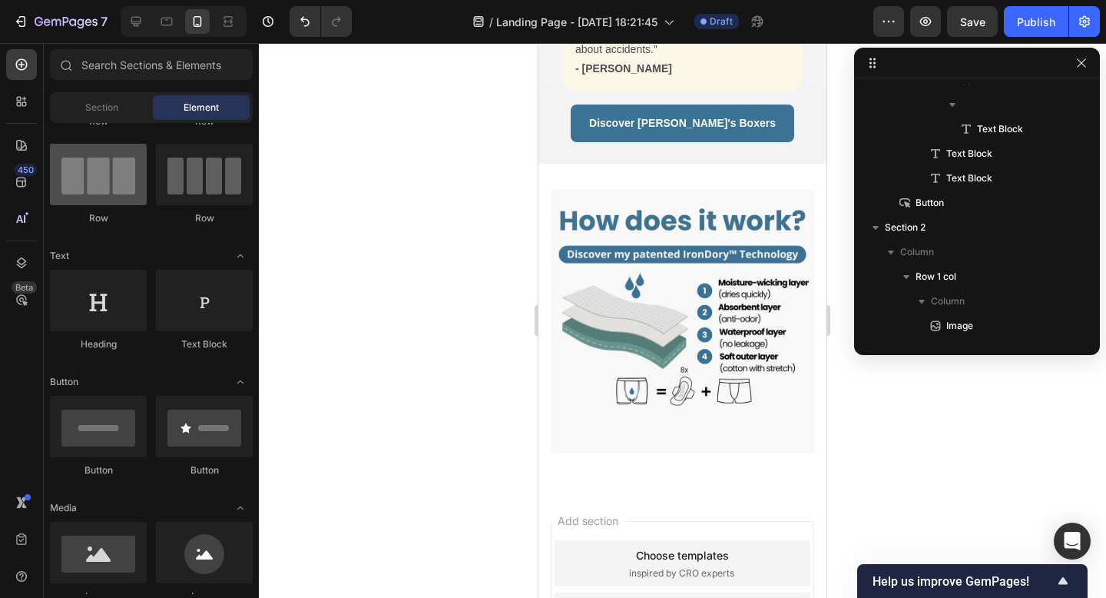
scroll to position [0, 0]
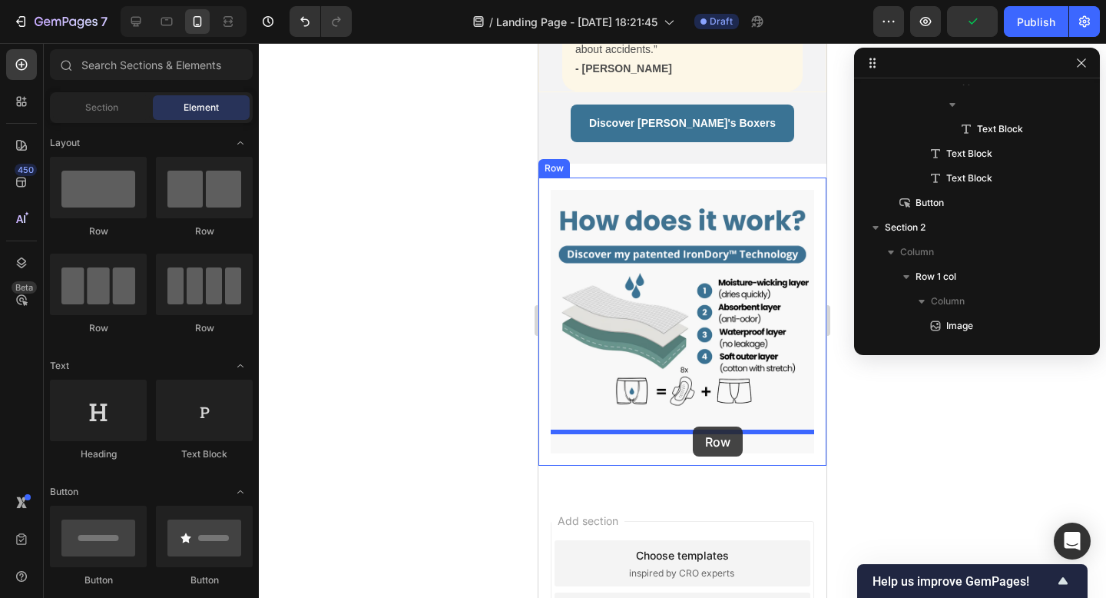
drag, startPoint x: 664, startPoint y: 240, endPoint x: 694, endPoint y: 425, distance: 186.8
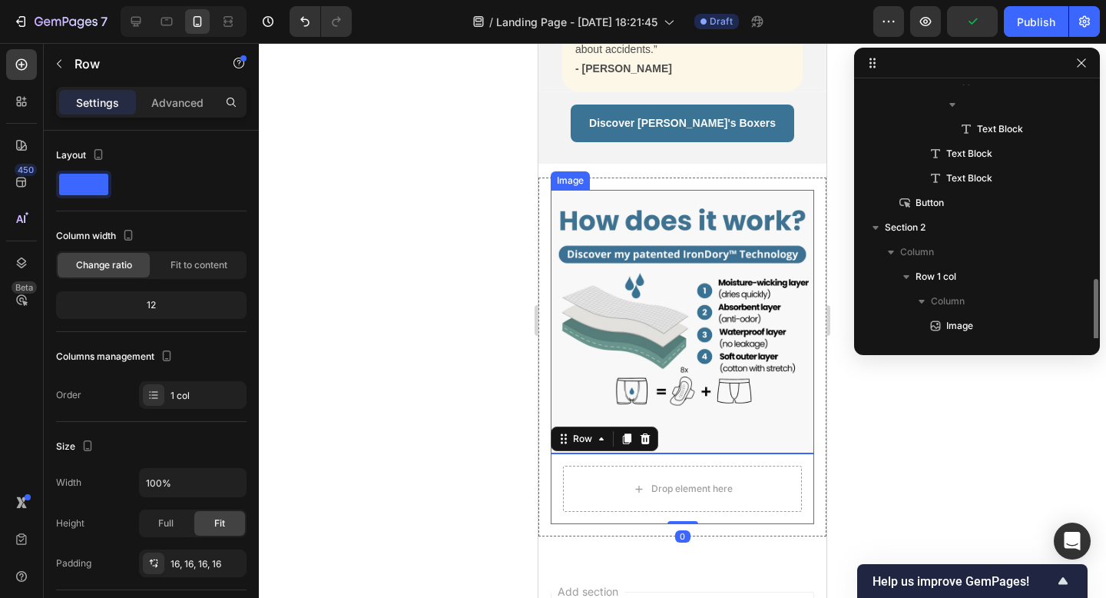
scroll to position [508, 0]
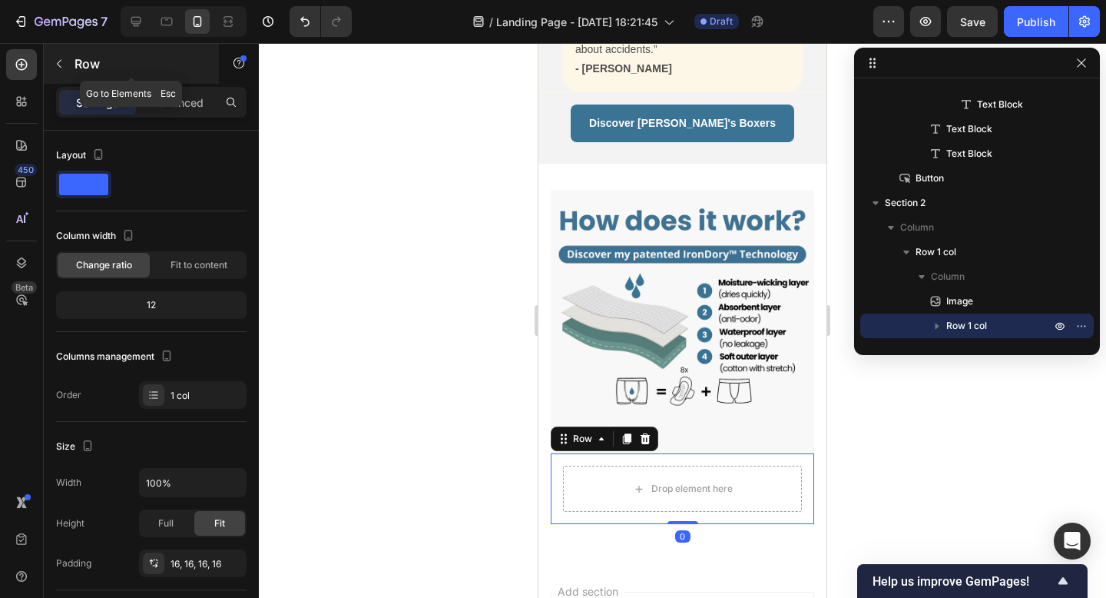
click at [50, 48] on div "Row" at bounding box center [131, 64] width 175 height 40
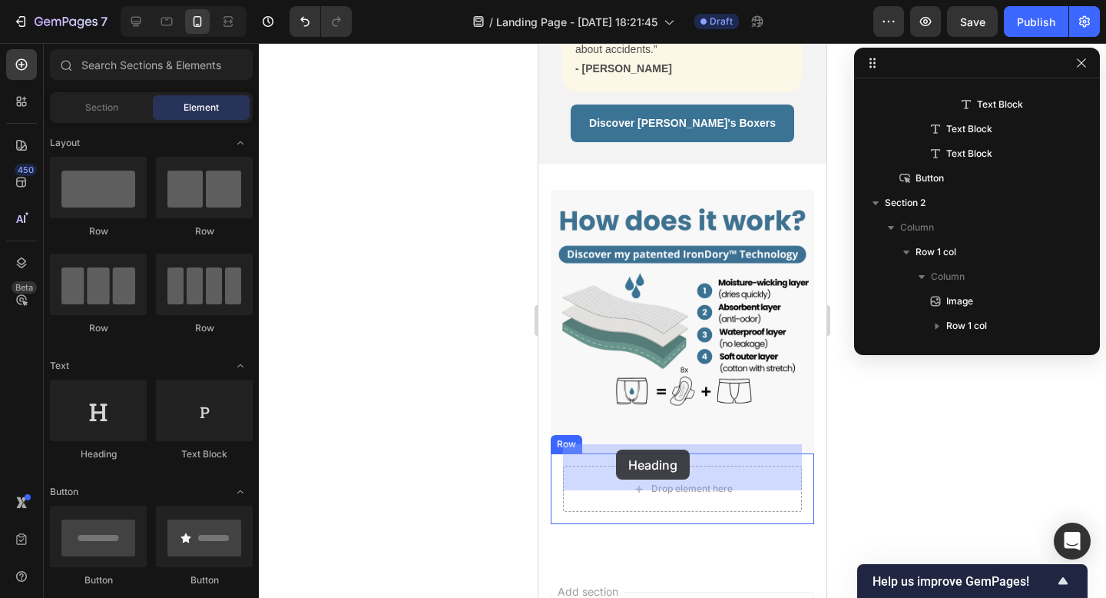
drag, startPoint x: 661, startPoint y: 449, endPoint x: 616, endPoint y: 449, distance: 45.3
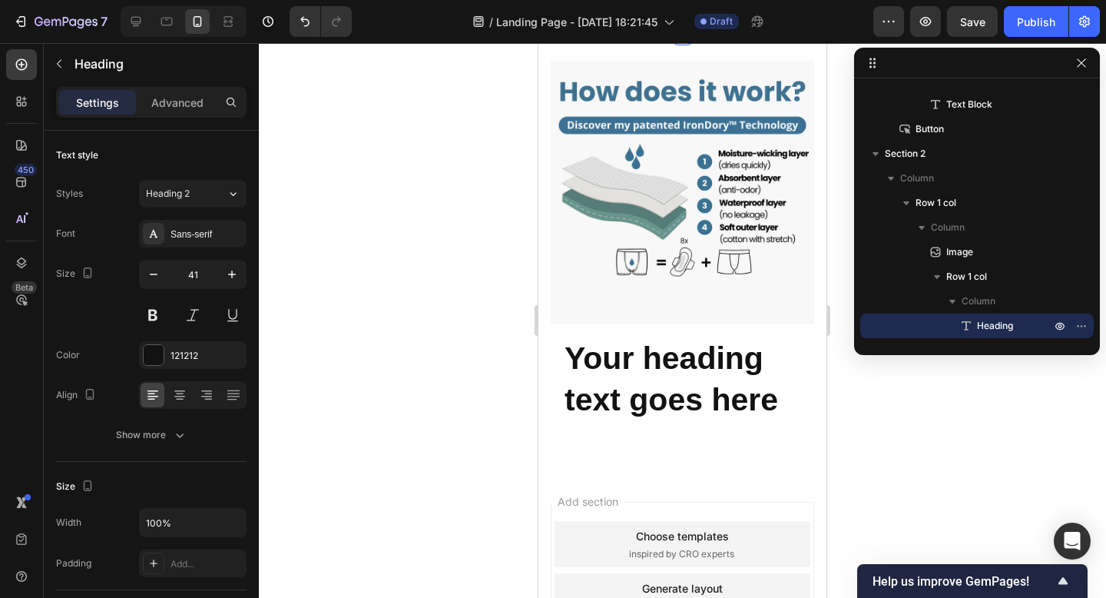
scroll to position [713, 0]
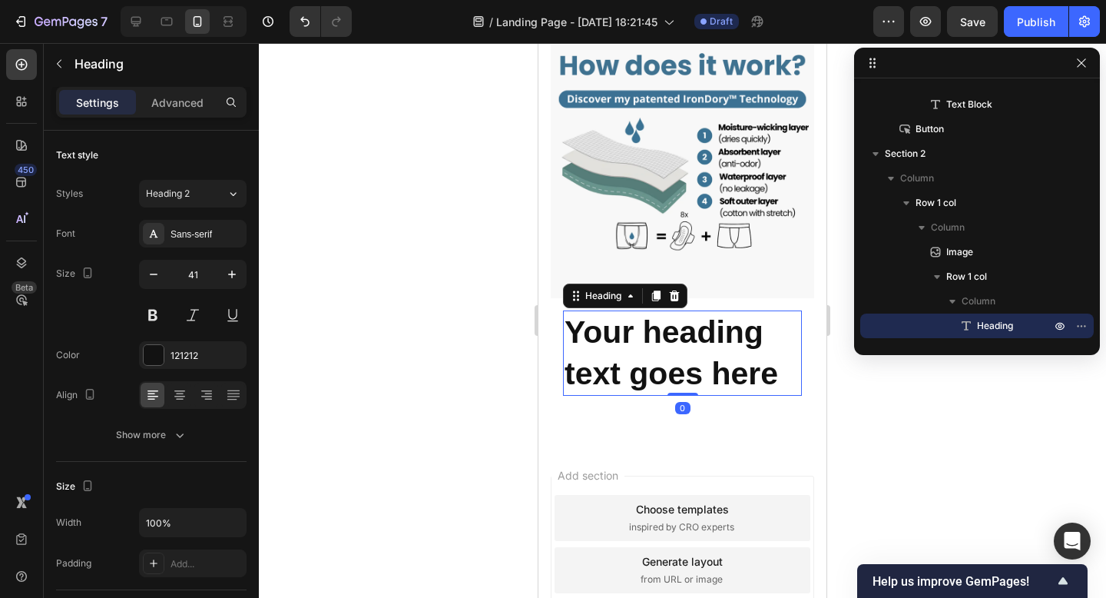
click at [624, 386] on h2 "Your heading text goes here" at bounding box center [682, 352] width 239 height 85
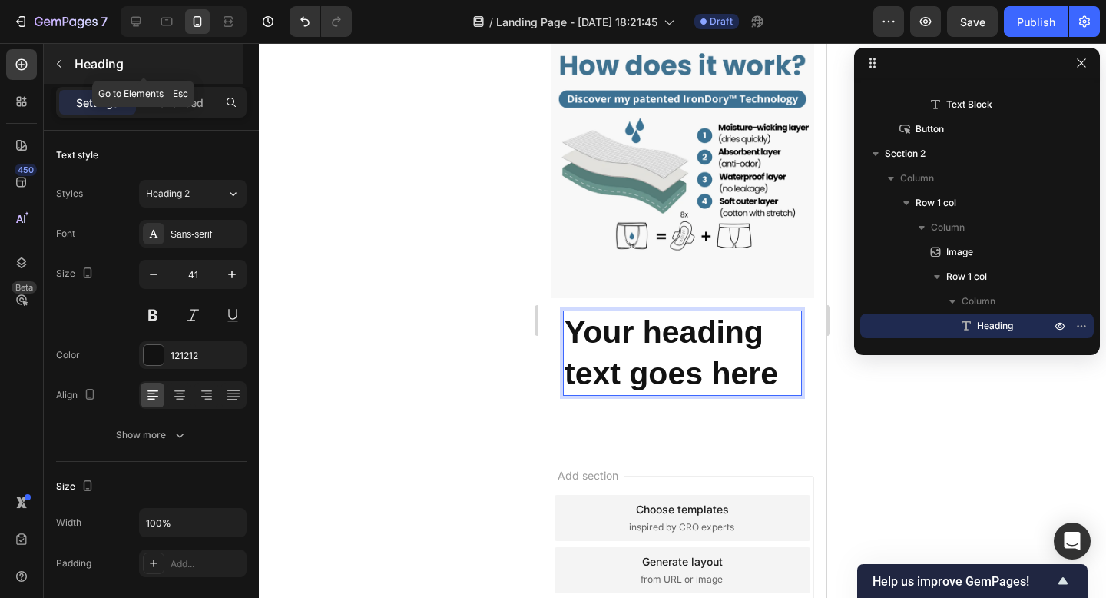
click at [60, 69] on icon "button" at bounding box center [59, 64] width 12 height 12
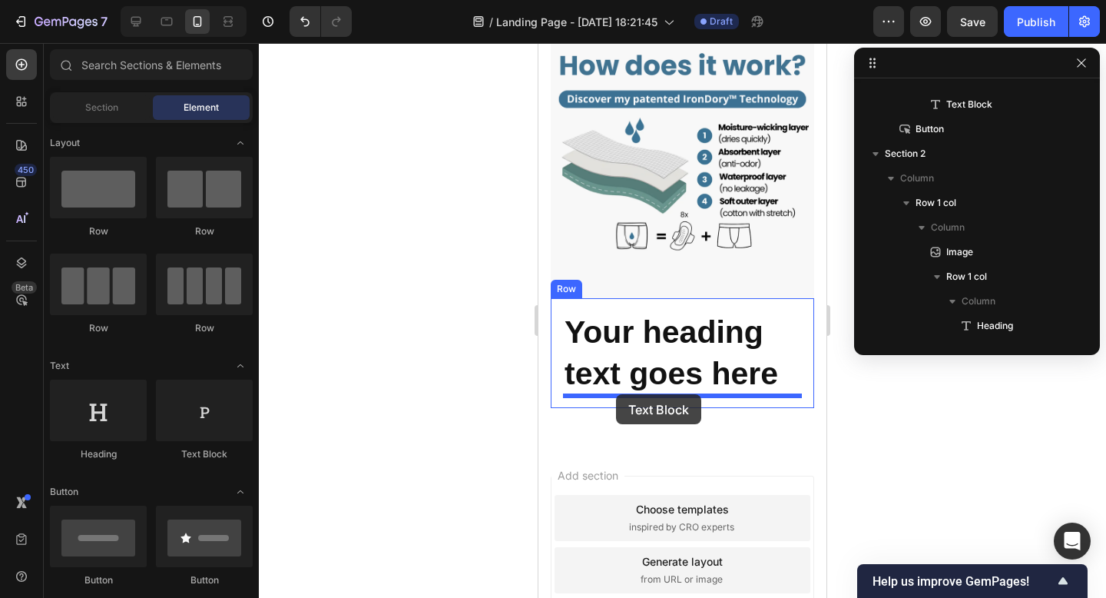
drag, startPoint x: 742, startPoint y: 451, endPoint x: 616, endPoint y: 394, distance: 138.2
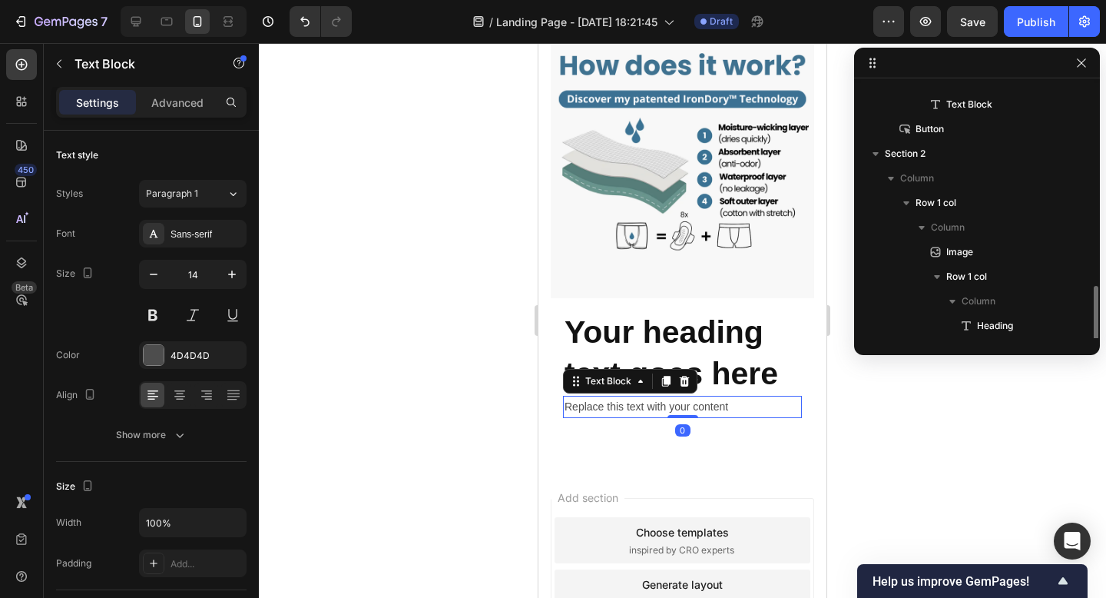
scroll to position [582, 0]
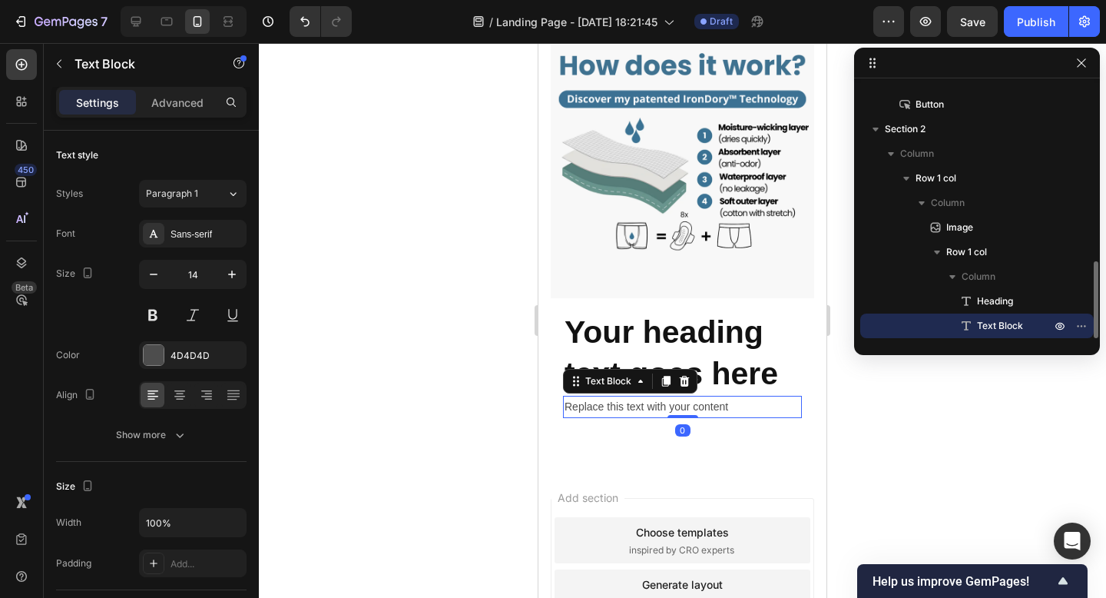
click at [896, 441] on div at bounding box center [682, 320] width 847 height 555
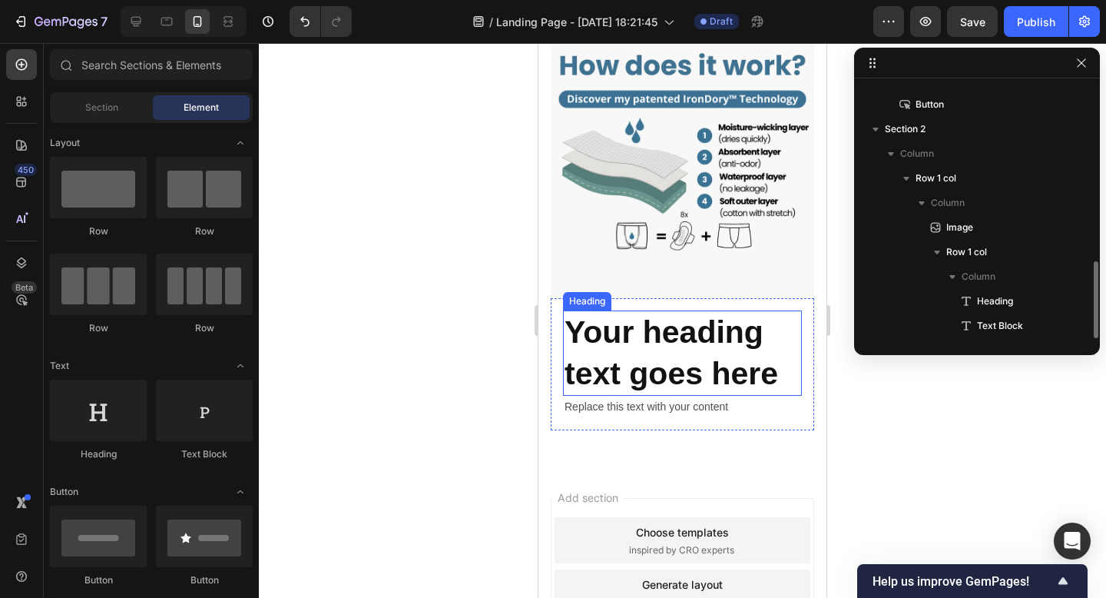
click at [713, 365] on p "Your heading text goes here" at bounding box center [683, 353] width 236 height 82
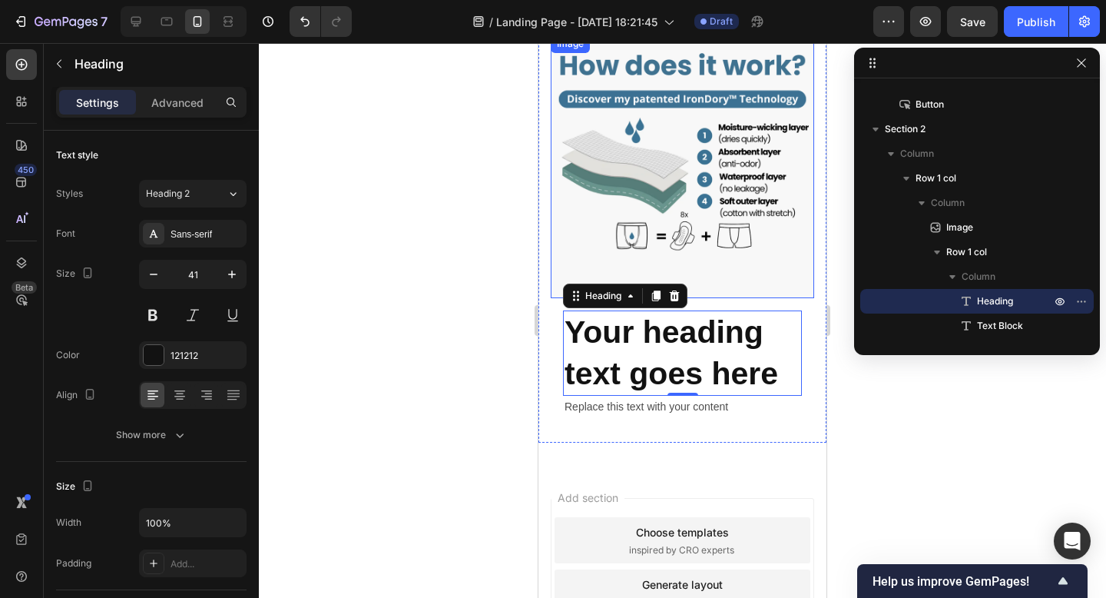
click at [638, 177] on img at bounding box center [682, 166] width 263 height 263
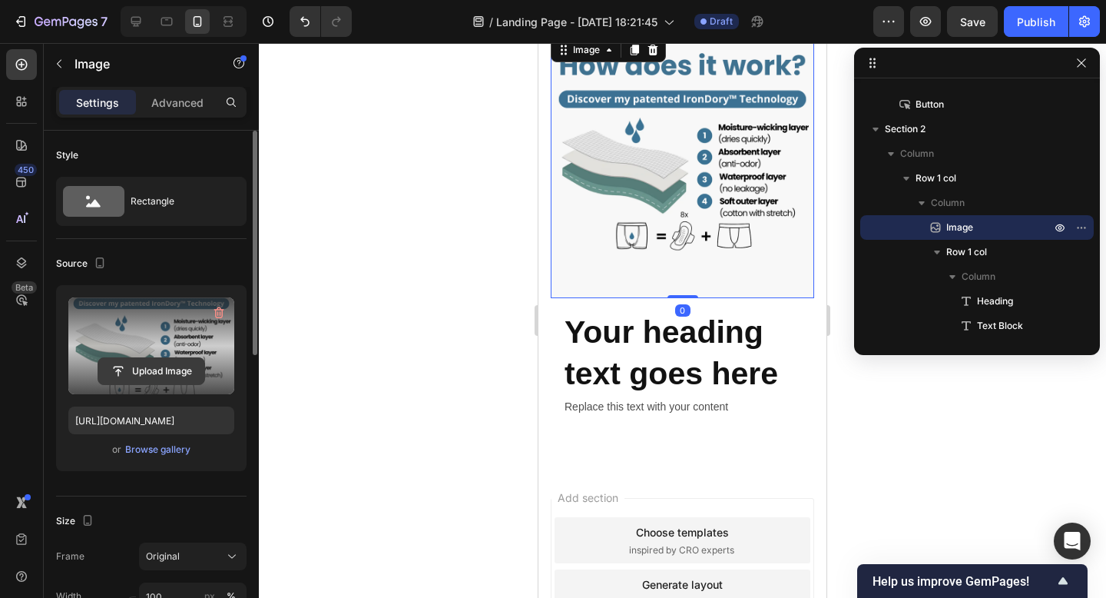
click at [139, 370] on input "file" at bounding box center [151, 371] width 106 height 26
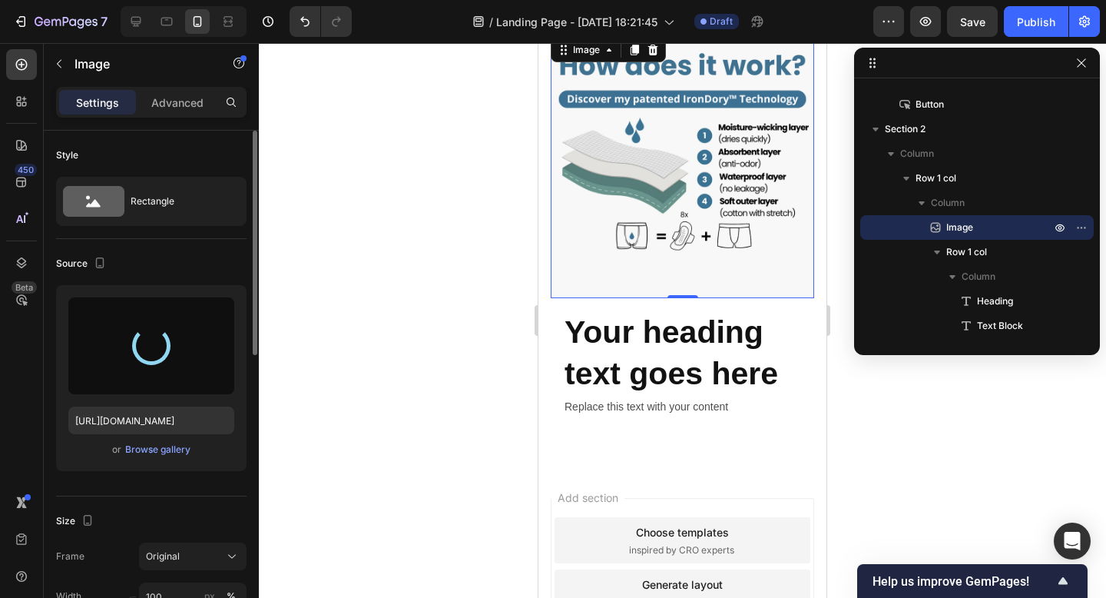
type input "https://cdn.shopify.com/s/files/1/0970/7828/0521/files/gempages_586200948360086…"
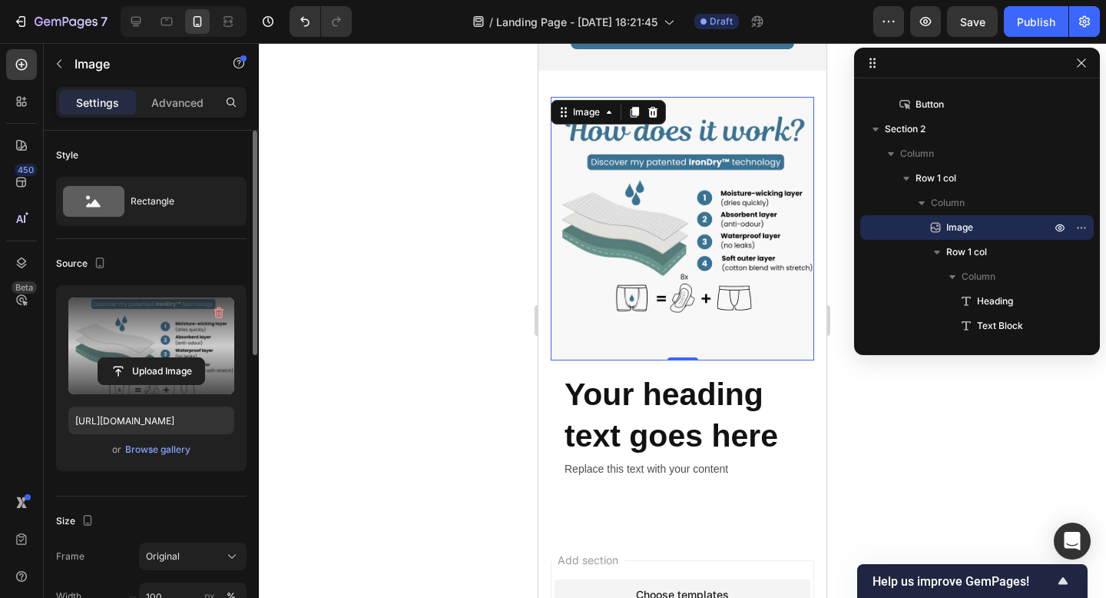
scroll to position [654, 0]
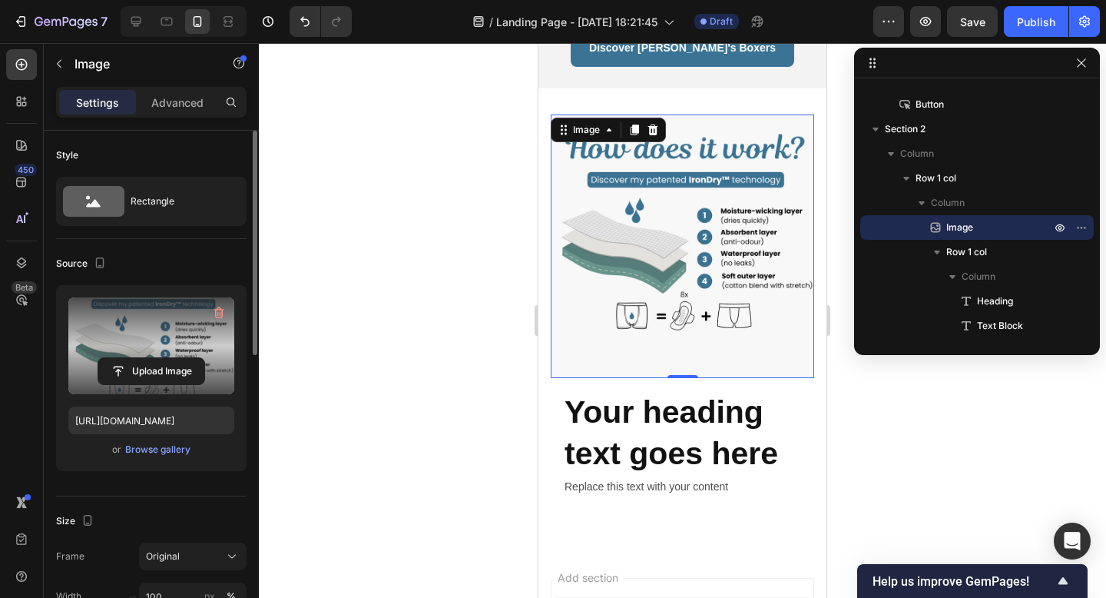
click at [650, 400] on p "Your heading text goes here" at bounding box center [683, 433] width 236 height 82
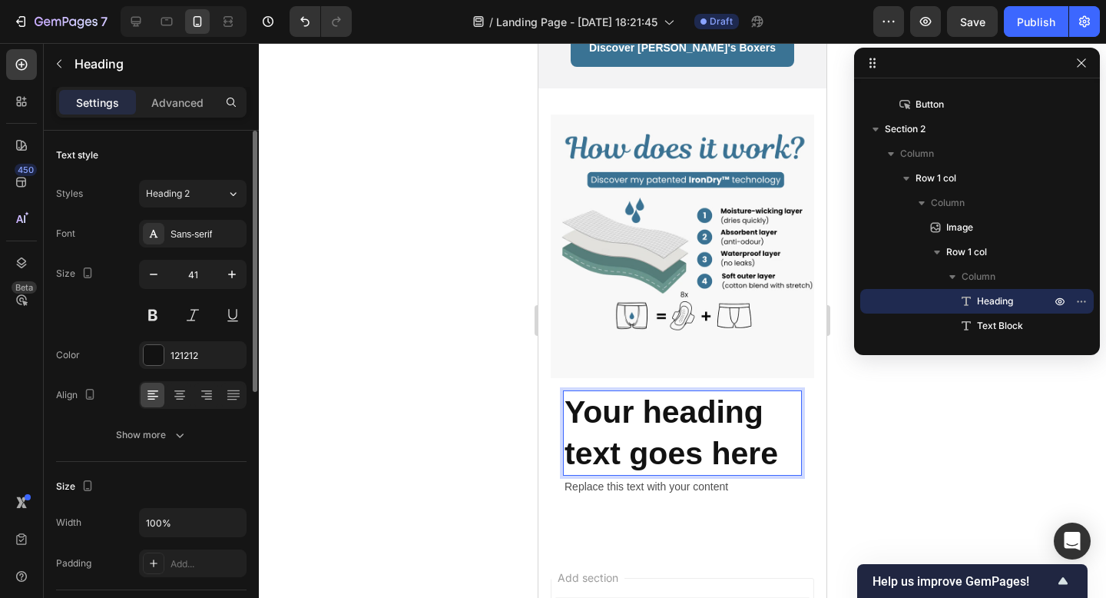
click at [639, 400] on p "Your heading text goes here" at bounding box center [683, 433] width 236 height 82
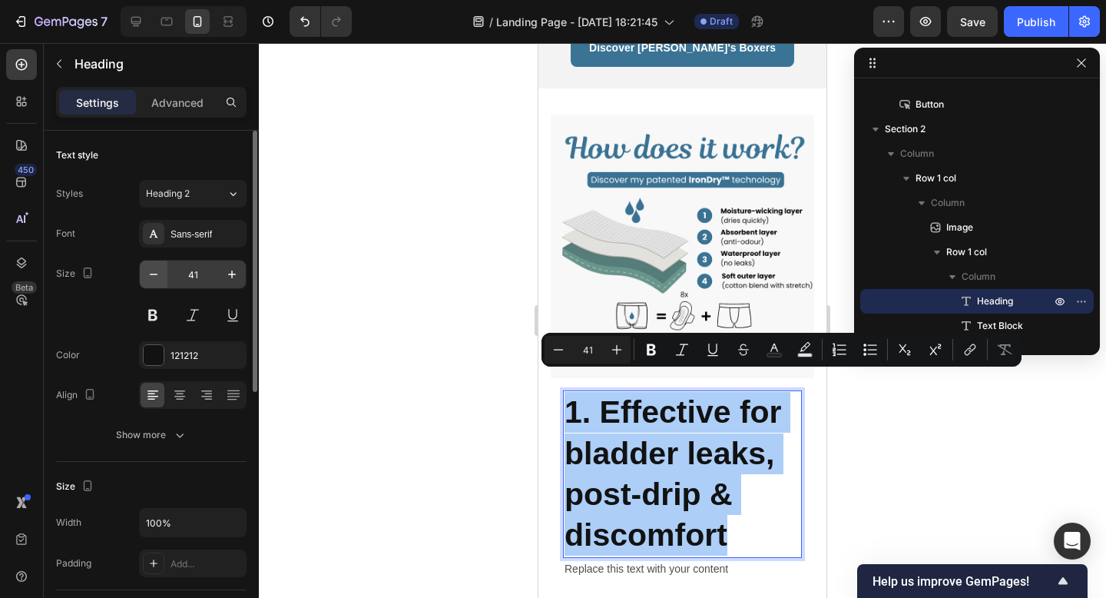
click at [152, 273] on icon "button" at bounding box center [154, 274] width 8 height 2
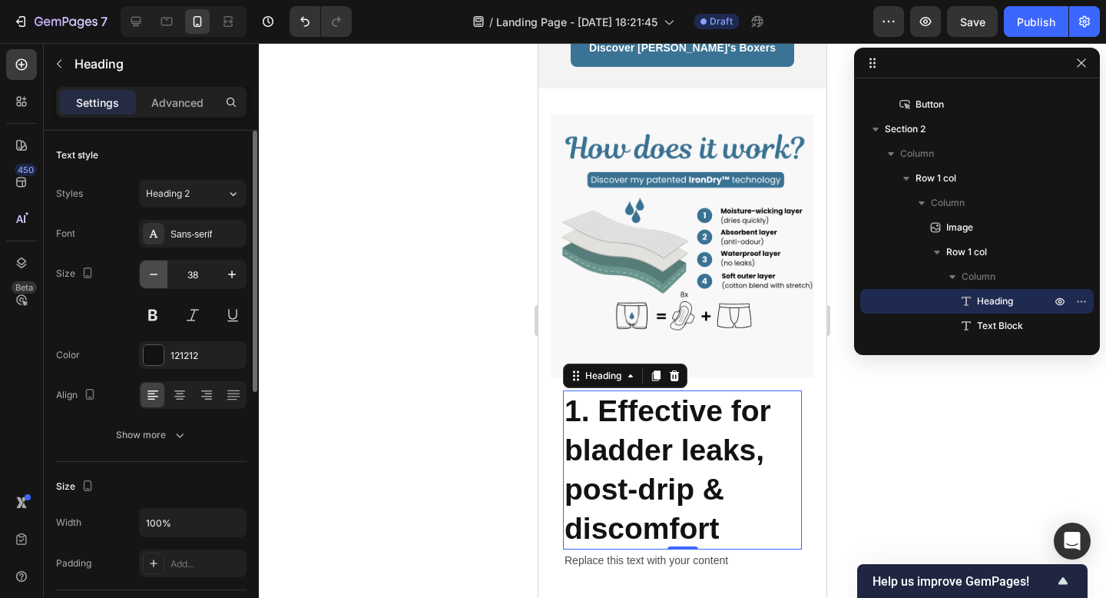
click at [152, 273] on icon "button" at bounding box center [154, 274] width 8 height 2
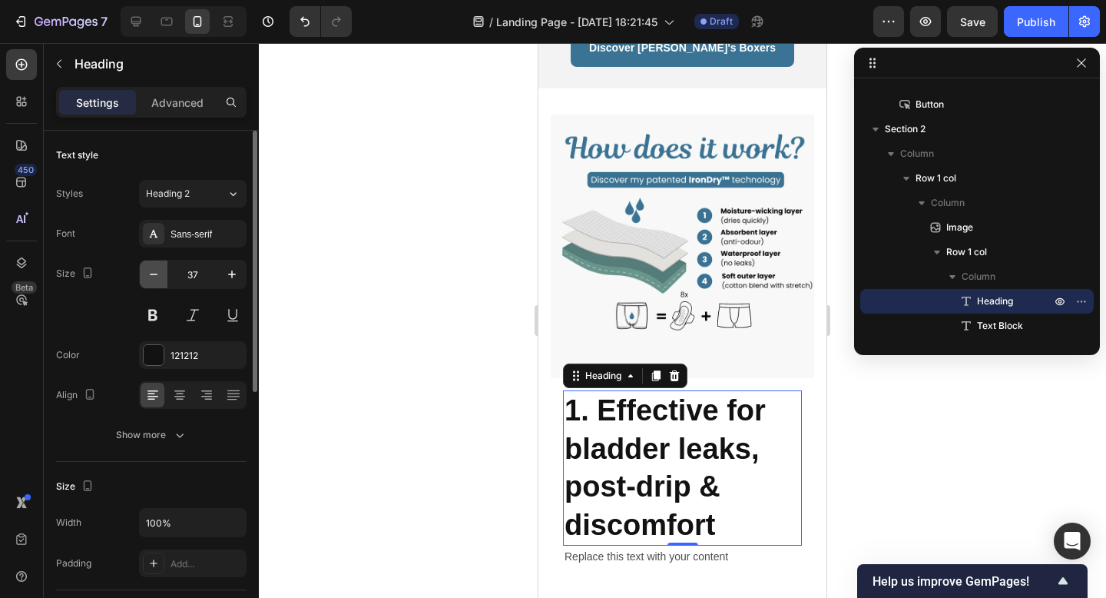
click at [152, 273] on icon "button" at bounding box center [154, 274] width 8 height 2
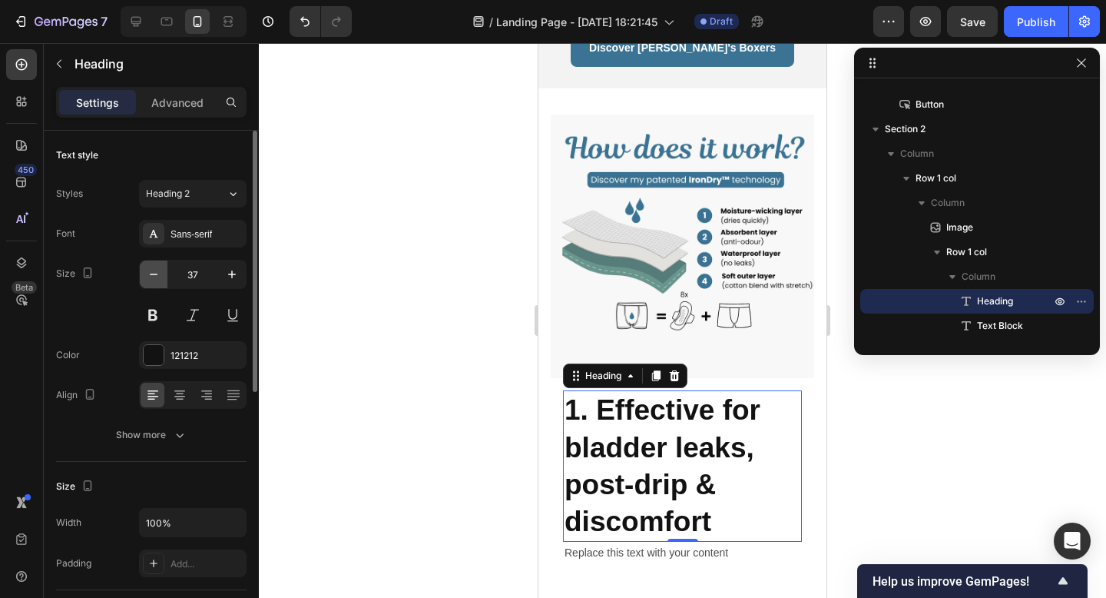
type input "36"
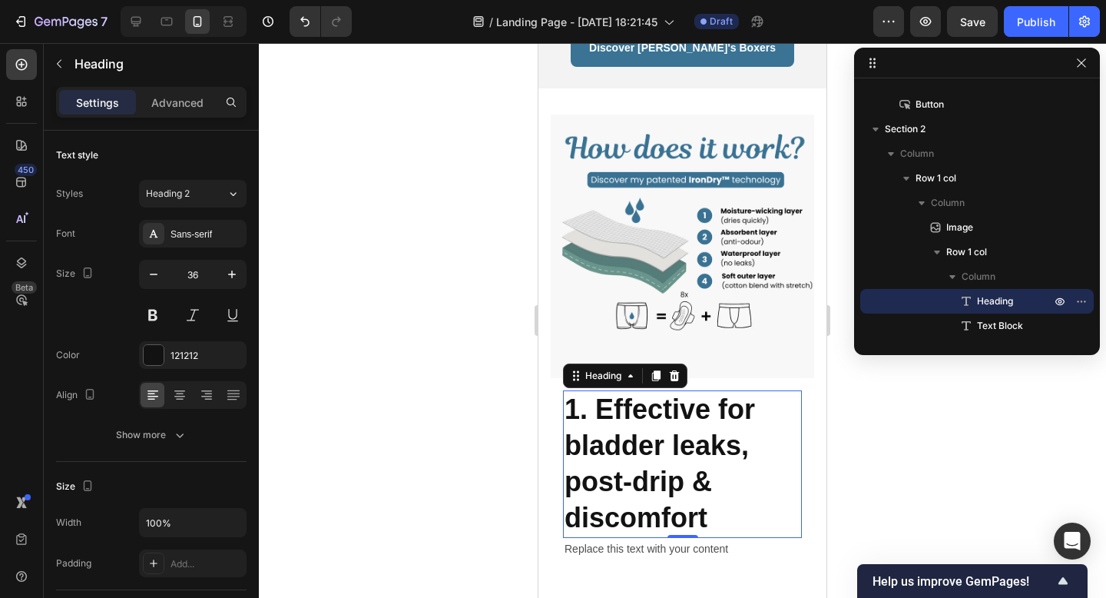
click at [672, 432] on p "1. Effective for bladder leaks, post-drip & discomfort" at bounding box center [683, 464] width 236 height 144
click at [703, 442] on p "1. Effective for bladder leaks, post-drip & discomfort" at bounding box center [683, 464] width 236 height 144
click at [687, 429] on p "1. Effective for bladder leaks, post-drip & discomfort" at bounding box center [683, 464] width 236 height 144
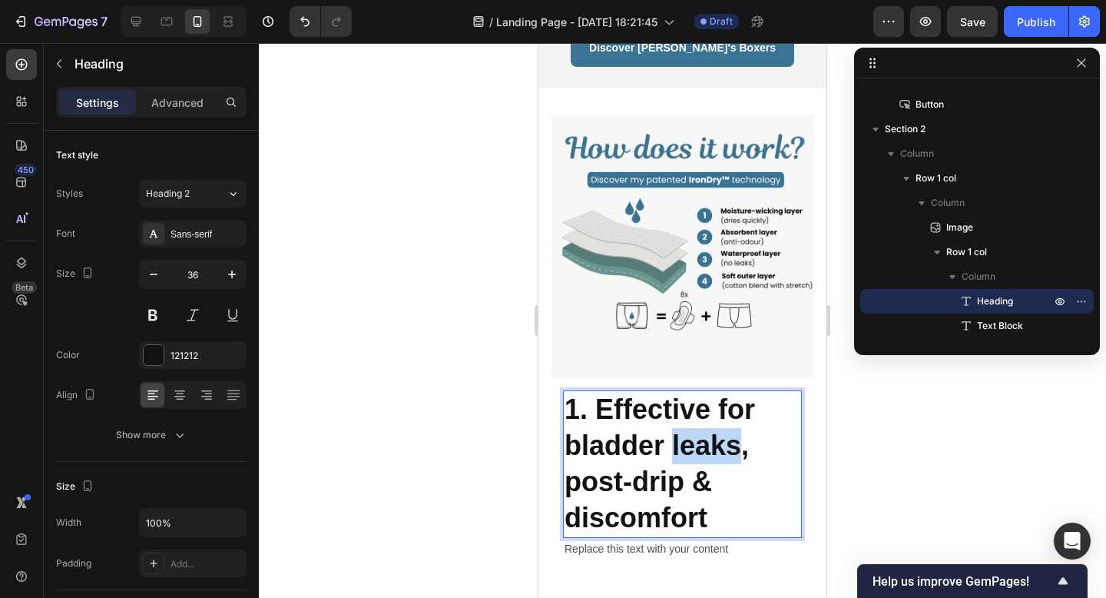
click at [687, 429] on p "1. Effective for bladder leaks, post-drip & discomfort" at bounding box center [683, 464] width 236 height 144
click at [713, 495] on p "1. Effective for bladder leaks, post-drip & discomfort" at bounding box center [683, 464] width 236 height 144
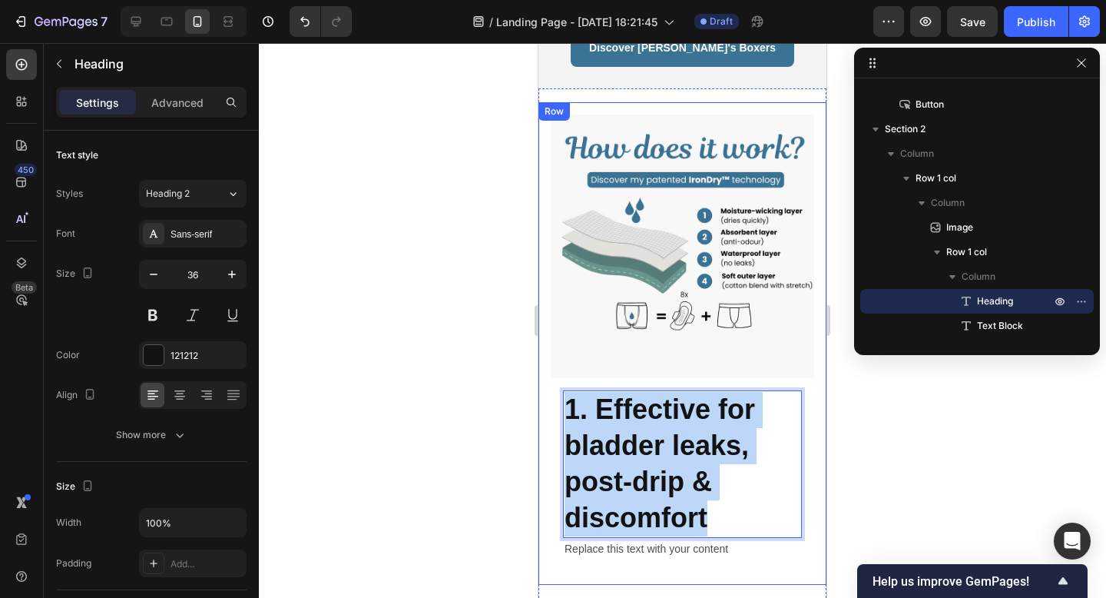
drag, startPoint x: 720, startPoint y: 495, endPoint x: 518, endPoint y: 347, distance: 250.0
click at [538, 347] on html "iPhone 13 Mini ( 375 px) iPhone 13 Mini iPhone 13 Pro iPhone 11 Pro Max iPhone …" at bounding box center [682, 162] width 288 height 1546
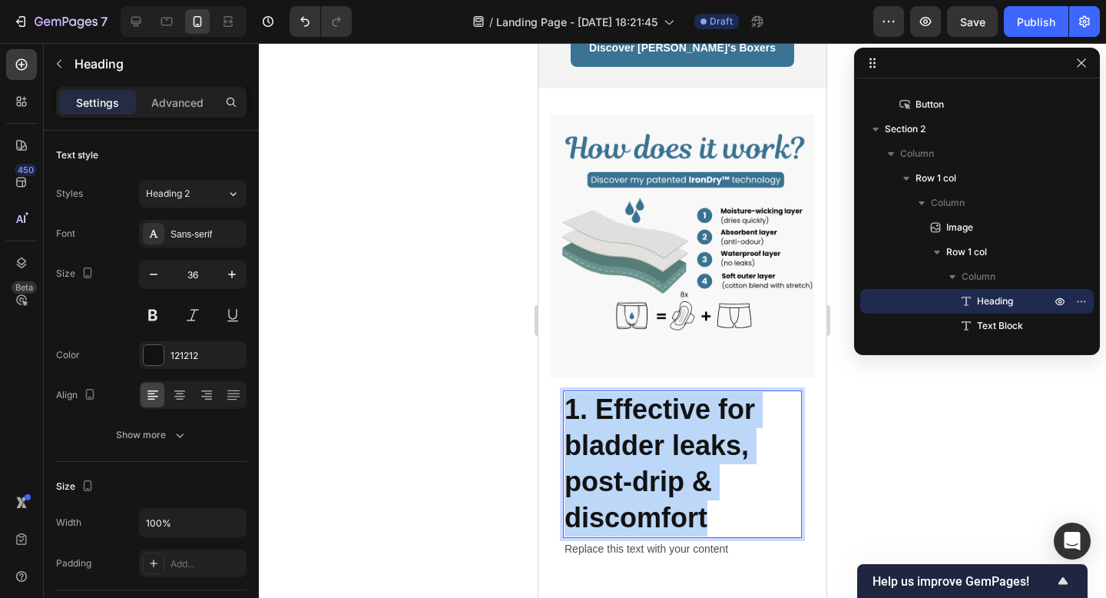
click at [642, 407] on p "1. Effective for bladder leaks, post-drip & discomfort" at bounding box center [683, 464] width 236 height 144
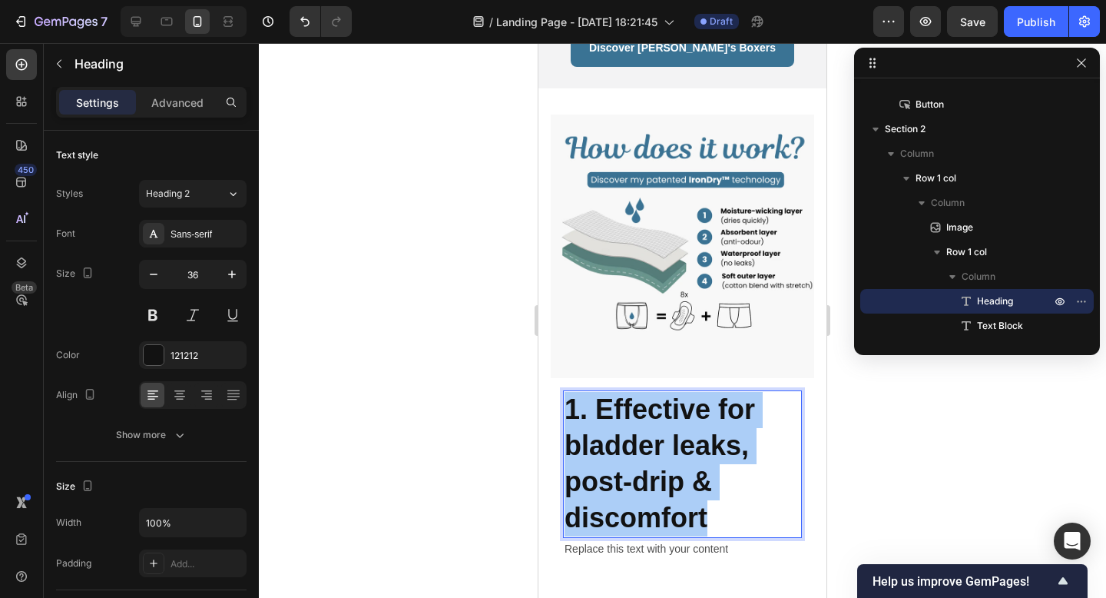
click at [468, 410] on div at bounding box center [682, 320] width 847 height 555
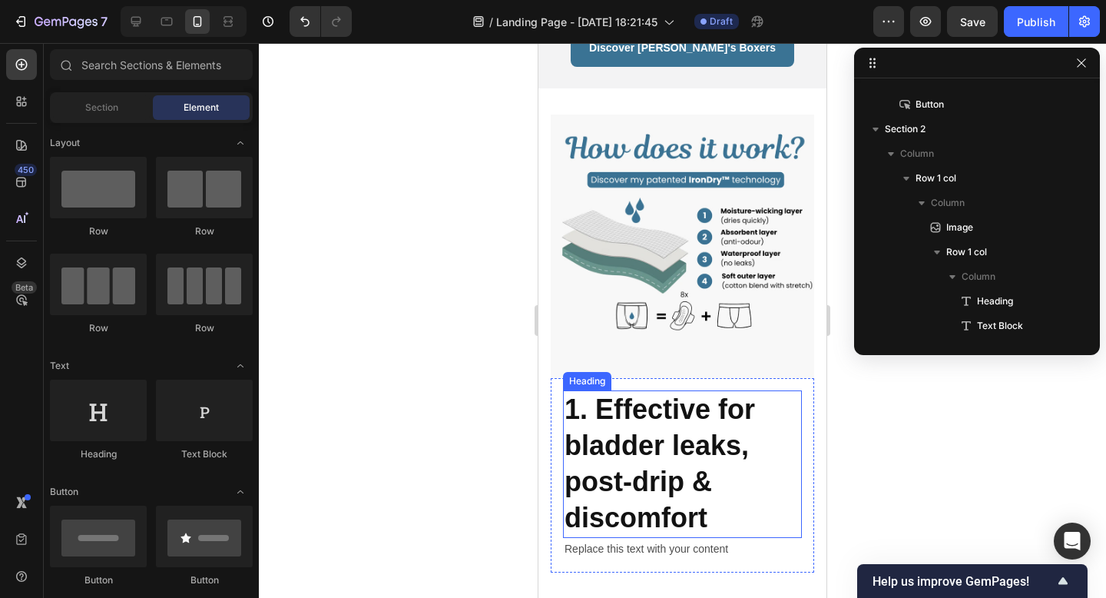
click at [617, 426] on p "1. Effective for bladder leaks, post-drip & discomfort" at bounding box center [683, 464] width 236 height 144
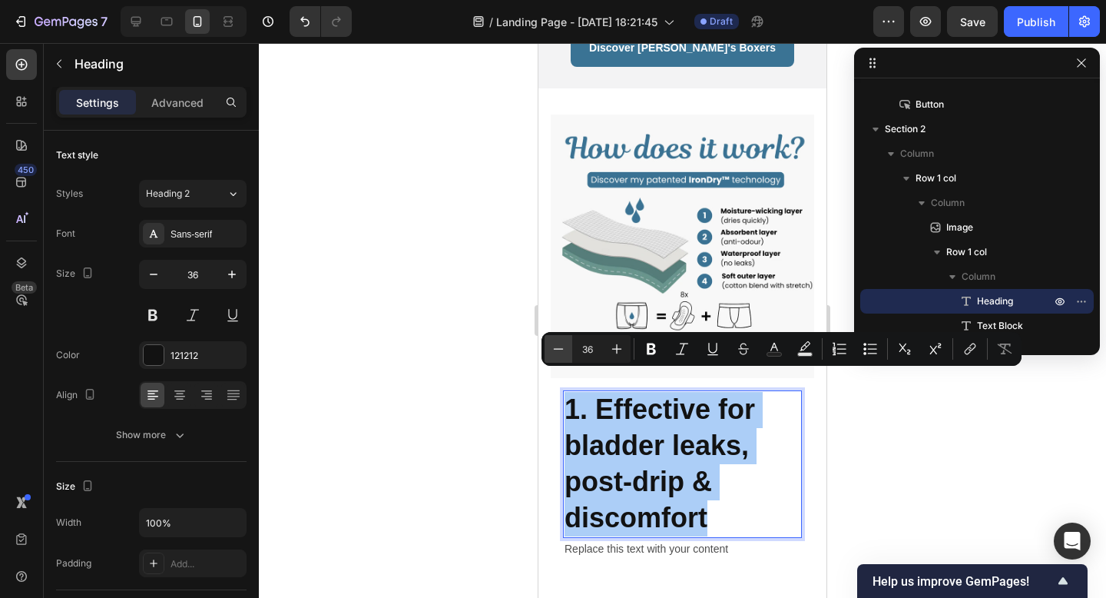
click at [564, 346] on icon "Editor contextual toolbar" at bounding box center [558, 348] width 15 height 15
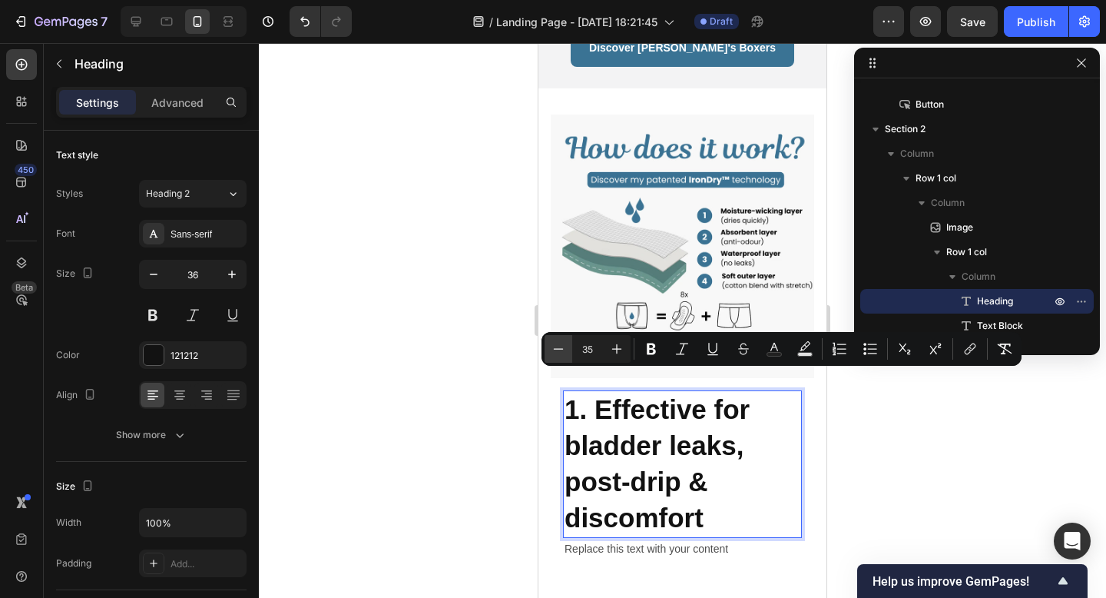
click at [564, 346] on icon "Editor contextual toolbar" at bounding box center [558, 348] width 15 height 15
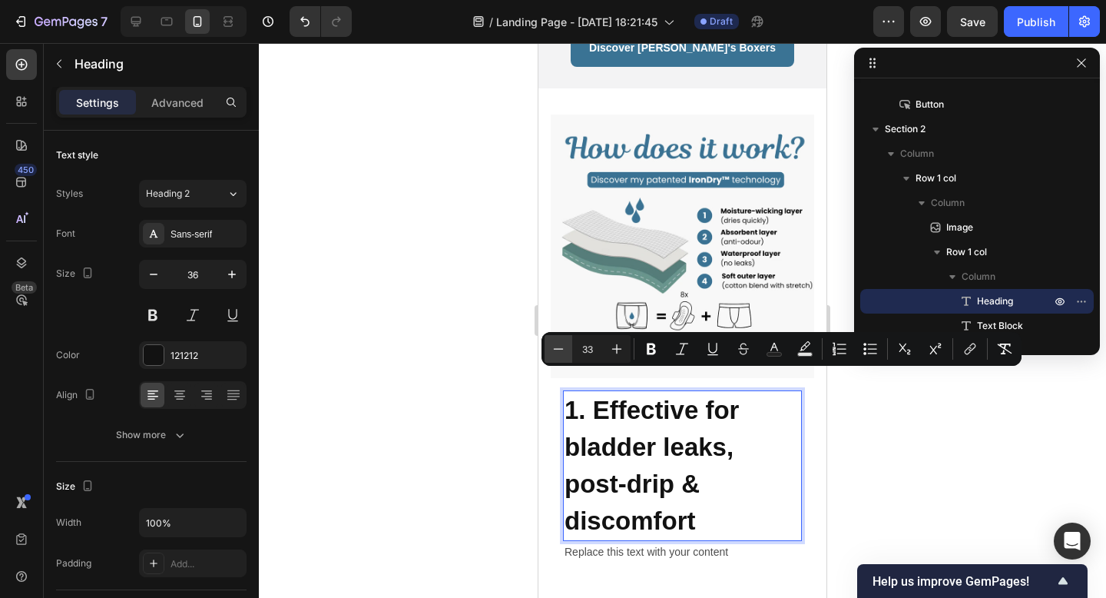
click at [564, 346] on icon "Editor contextual toolbar" at bounding box center [558, 348] width 15 height 15
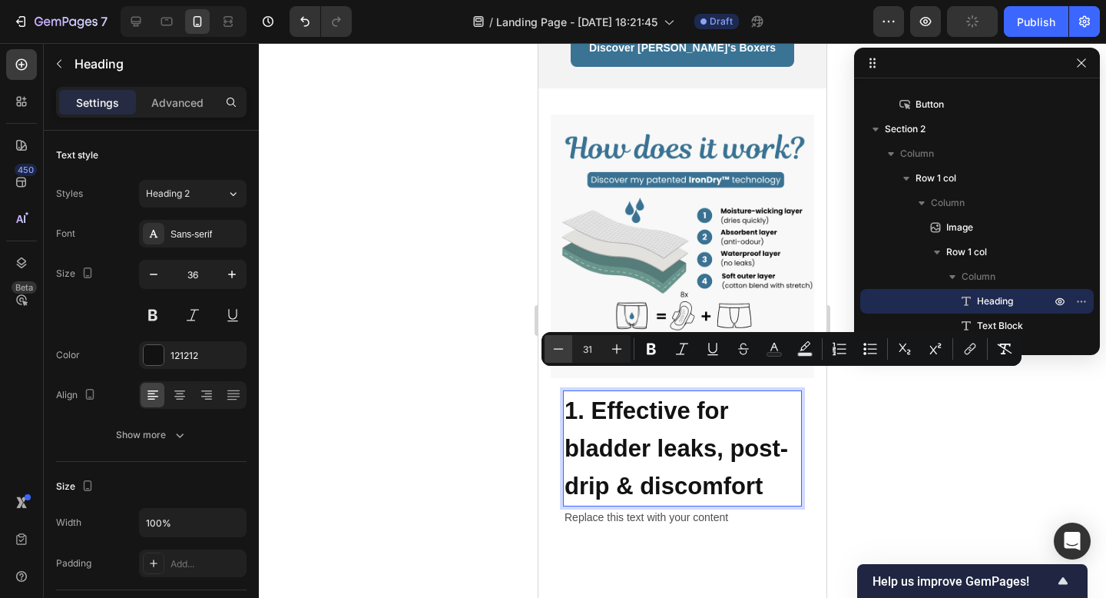
click at [564, 346] on icon "Editor contextual toolbar" at bounding box center [558, 348] width 15 height 15
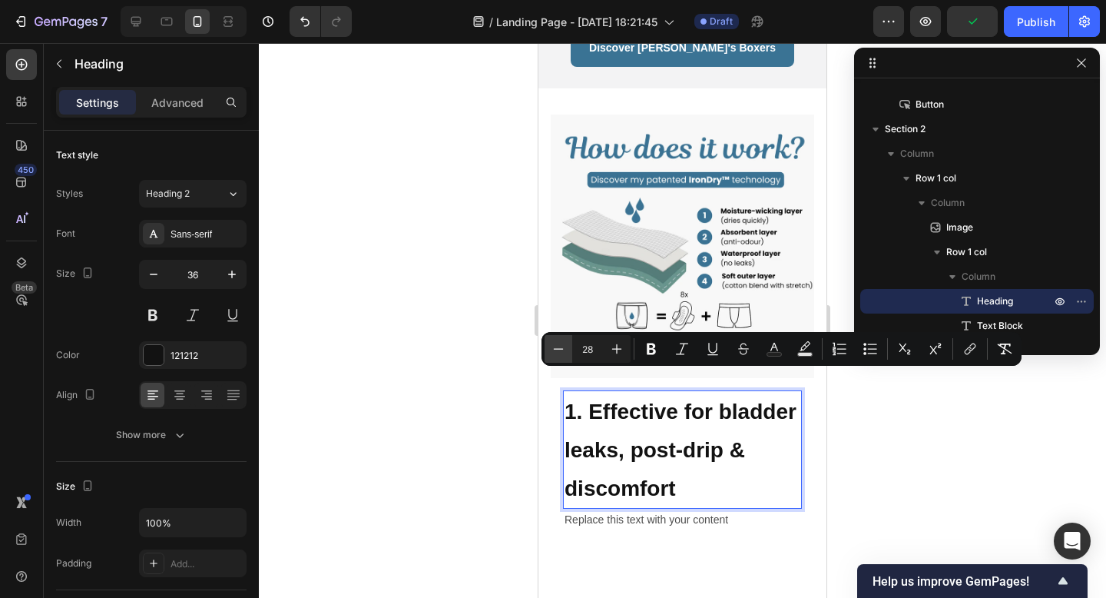
click at [564, 346] on icon "Editor contextual toolbar" at bounding box center [558, 348] width 15 height 15
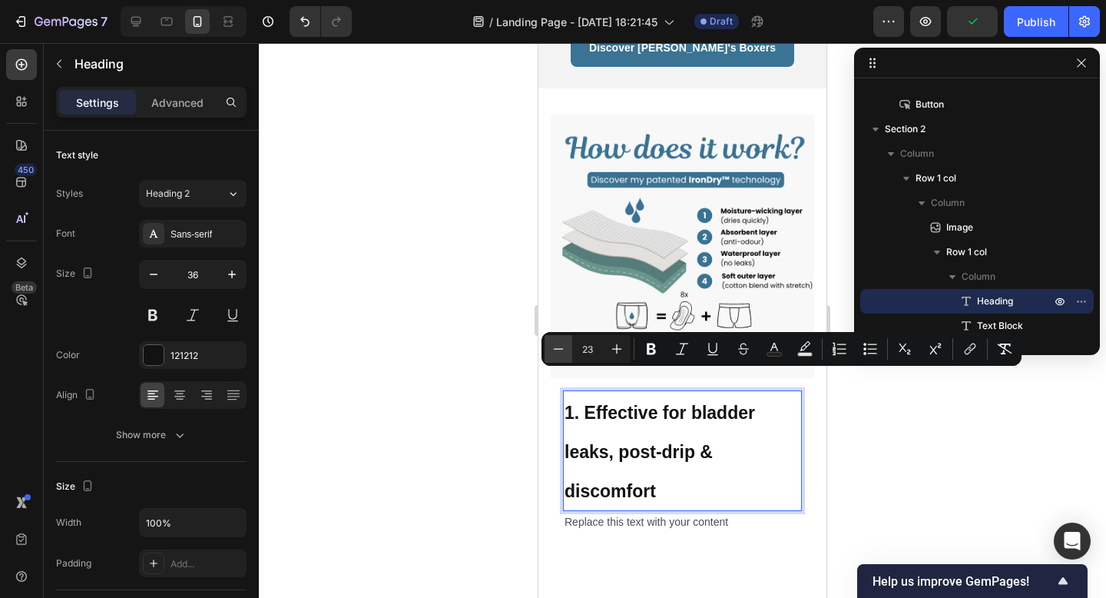
click at [564, 346] on icon "Editor contextual toolbar" at bounding box center [558, 348] width 15 height 15
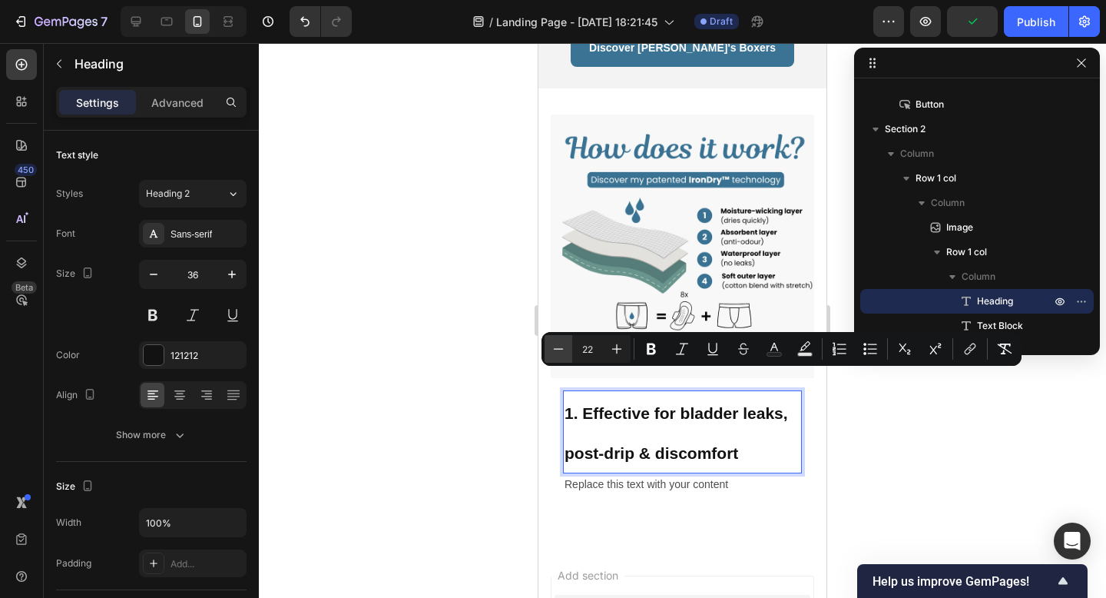
type input "21"
click at [151, 278] on icon "button" at bounding box center [153, 274] width 15 height 15
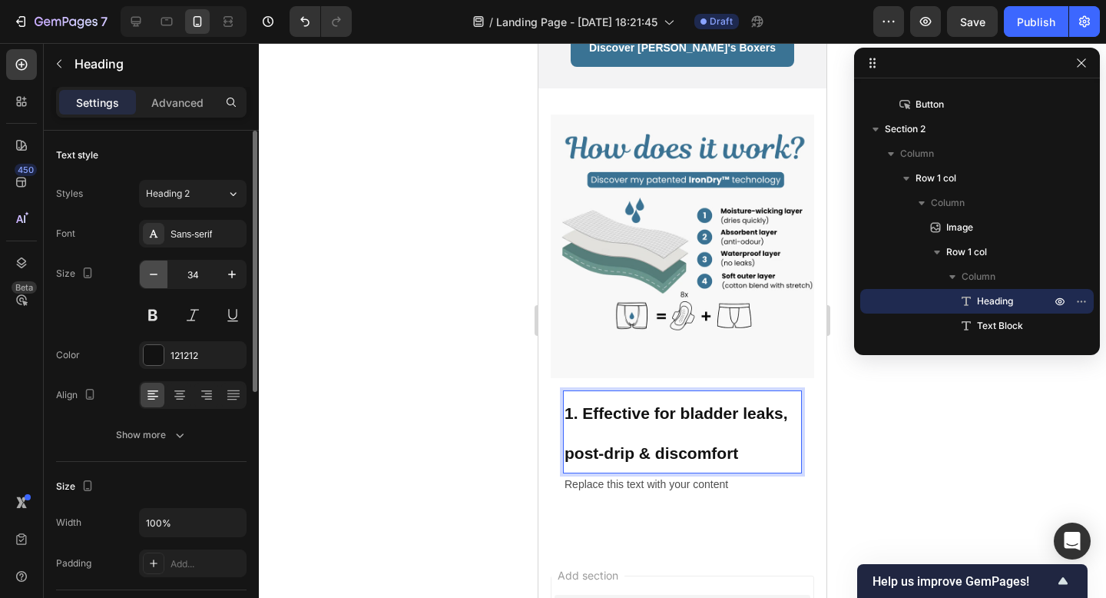
click at [151, 278] on icon "button" at bounding box center [153, 274] width 15 height 15
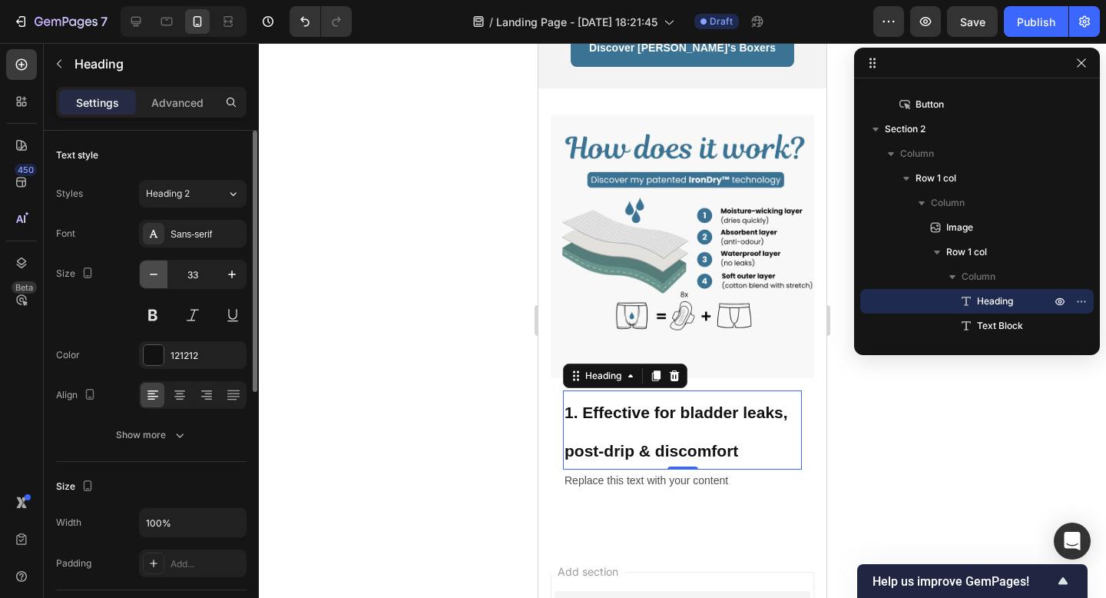
click at [151, 278] on icon "button" at bounding box center [153, 274] width 15 height 15
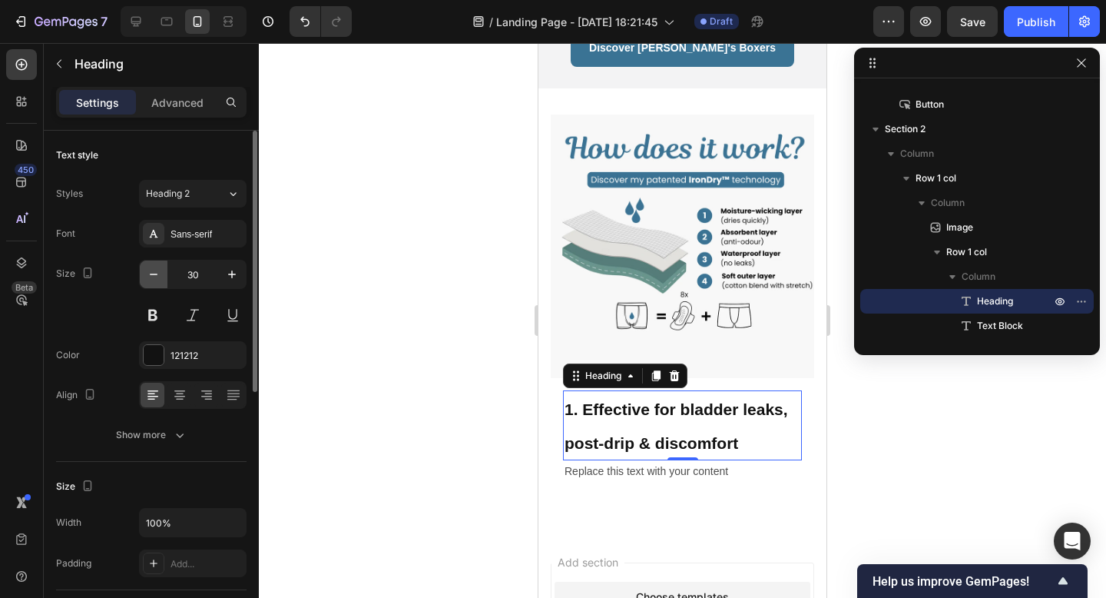
click at [151, 278] on icon "button" at bounding box center [153, 274] width 15 height 15
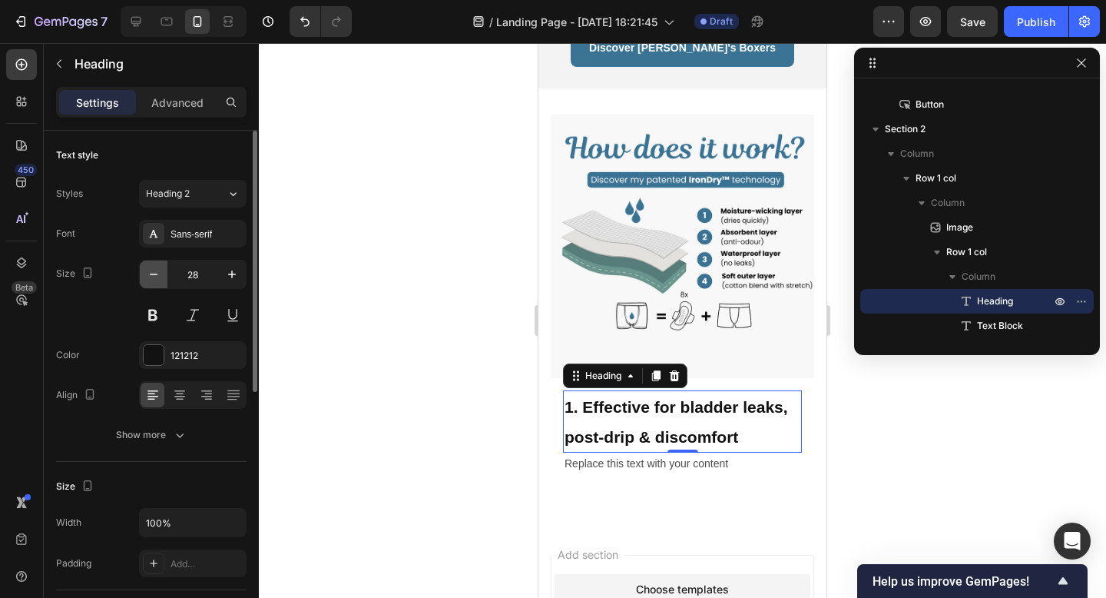
click at [151, 278] on icon "button" at bounding box center [153, 274] width 15 height 15
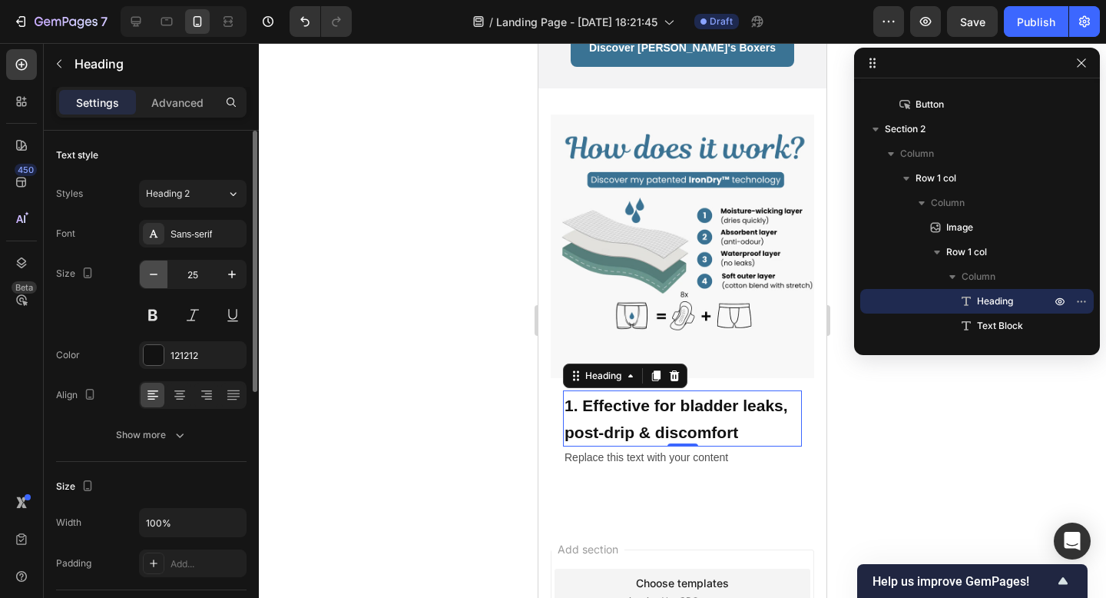
click at [151, 278] on icon "button" at bounding box center [153, 274] width 15 height 15
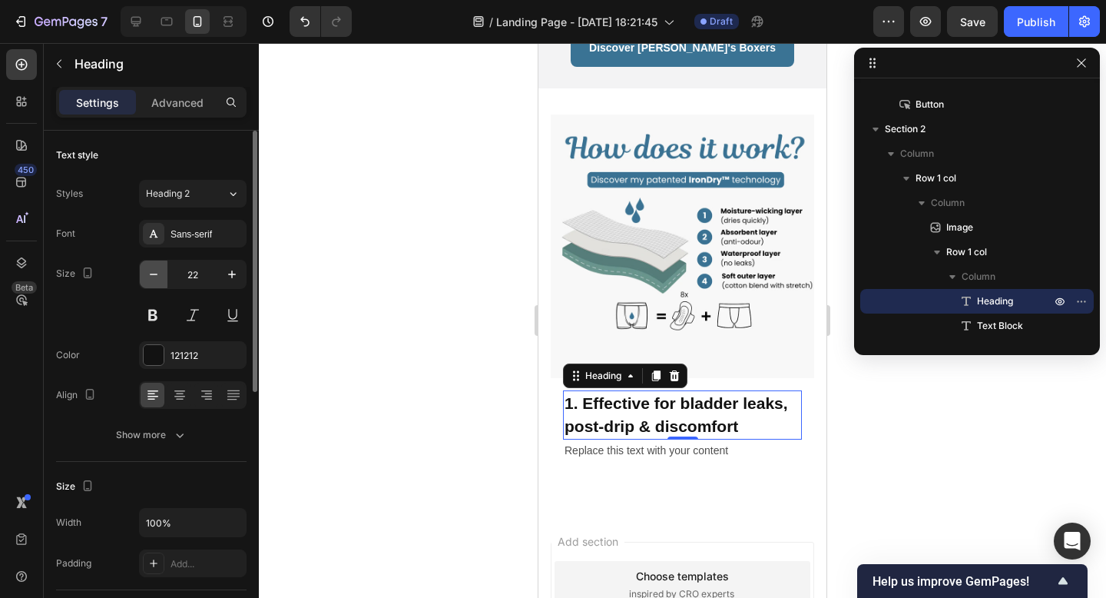
click at [151, 278] on icon "button" at bounding box center [153, 274] width 15 height 15
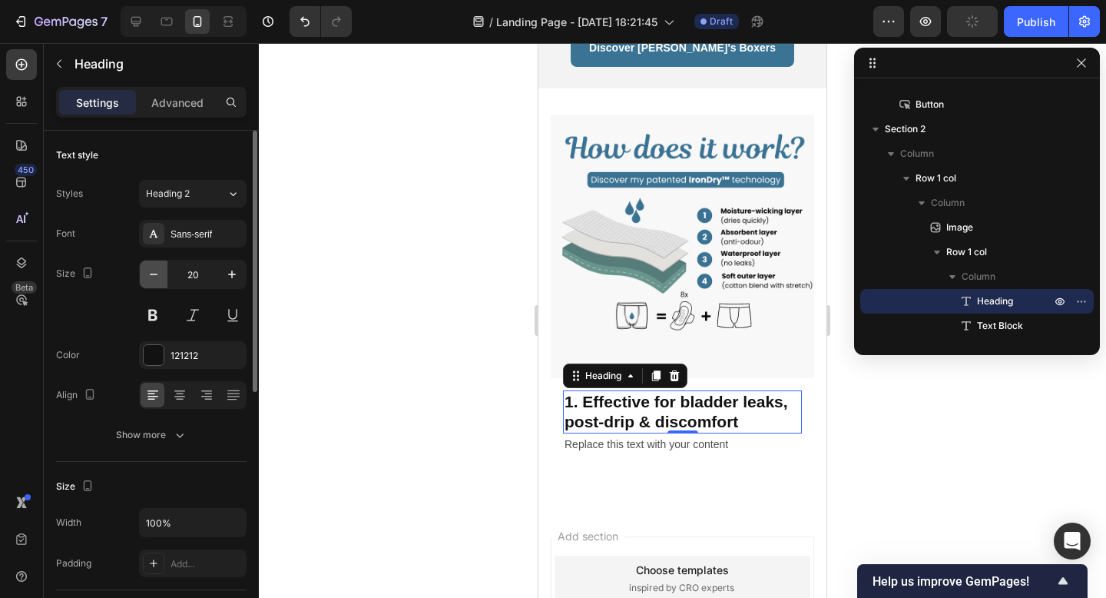
click at [151, 277] on icon "button" at bounding box center [153, 274] width 15 height 15
type input "19"
click at [878, 427] on div at bounding box center [682, 320] width 847 height 555
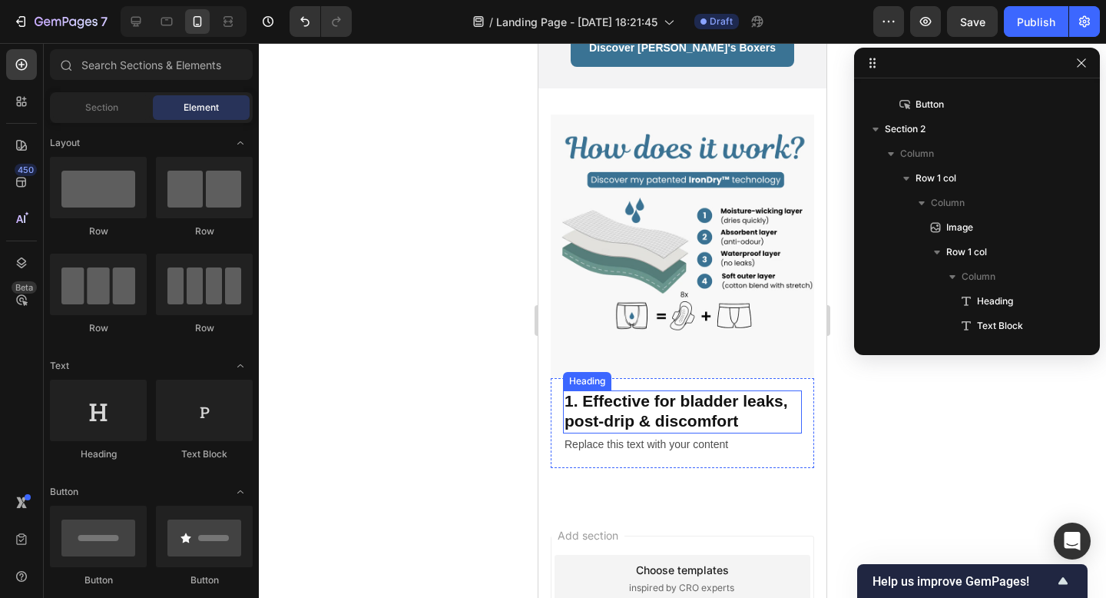
click at [727, 393] on span "1. Effective for bladder leaks, post-drip & discomfort" at bounding box center [677, 411] width 224 height 38
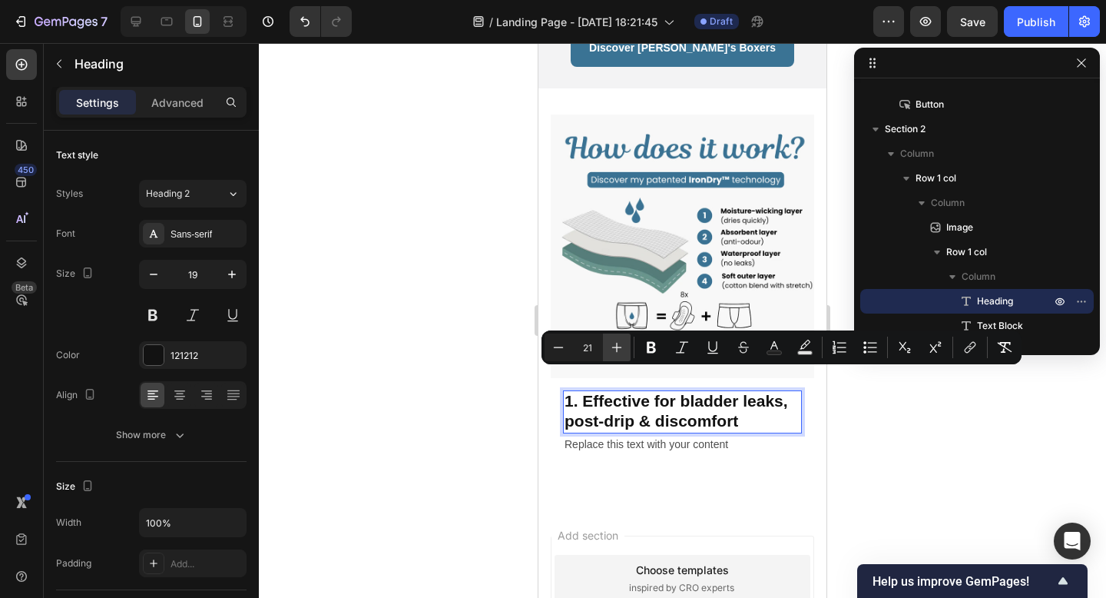
click at [614, 345] on icon "Editor contextual toolbar" at bounding box center [616, 347] width 15 height 15
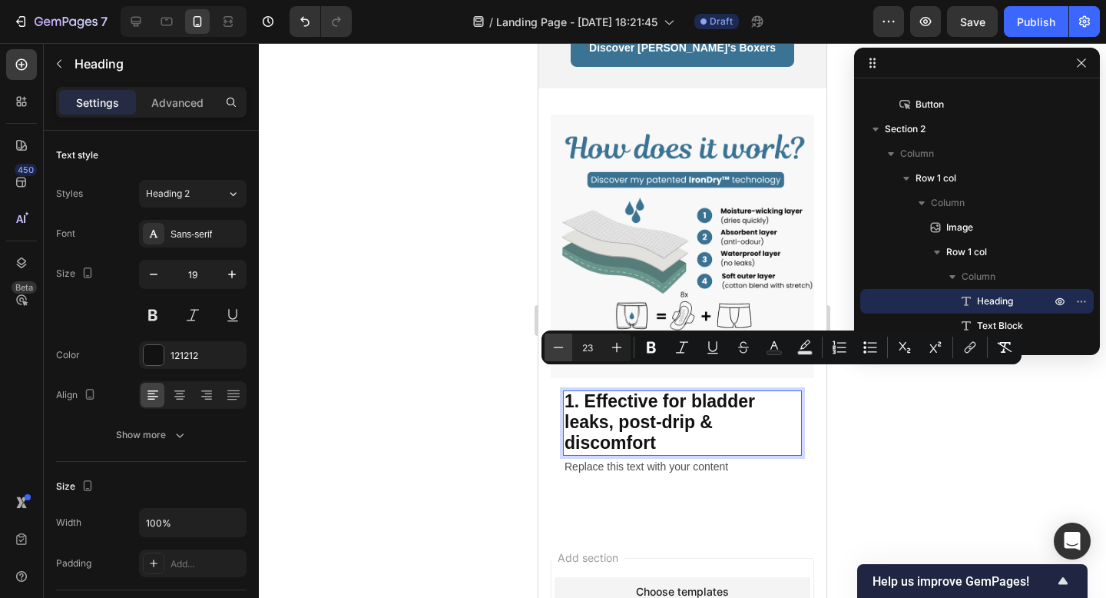
click at [561, 350] on icon "Editor contextual toolbar" at bounding box center [558, 347] width 15 height 15
type input "22"
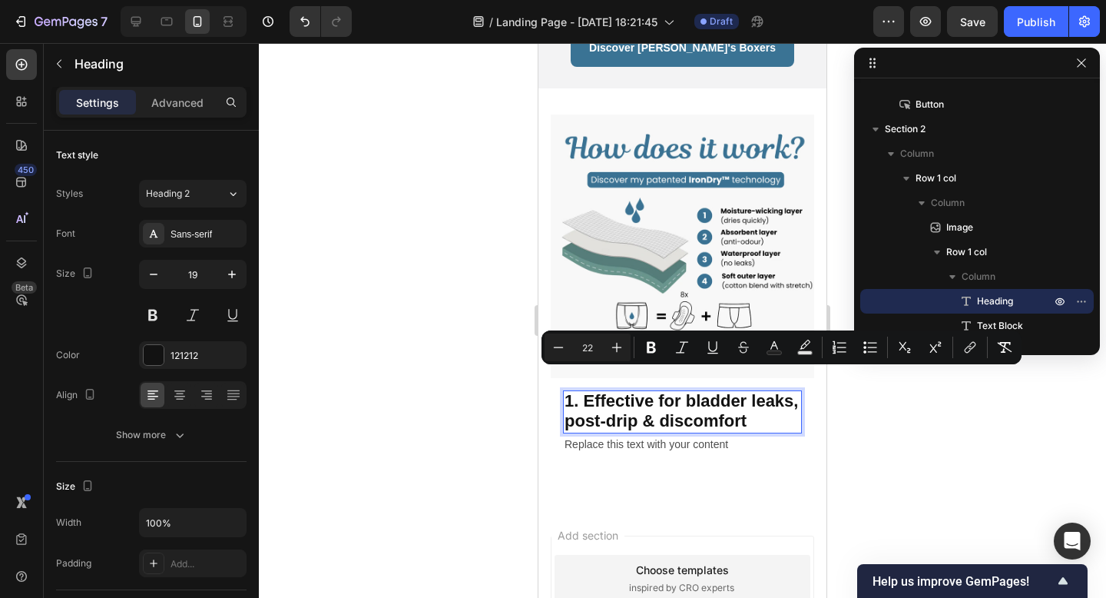
click at [866, 429] on div at bounding box center [682, 320] width 847 height 555
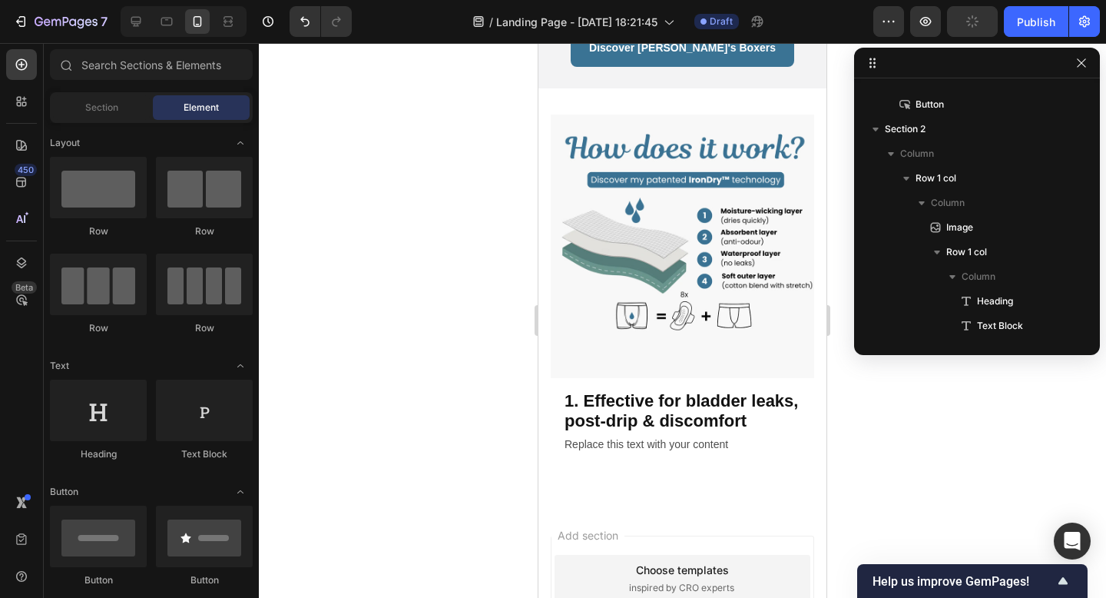
click at [650, 433] on div "Replace this text with your content" at bounding box center [682, 444] width 239 height 22
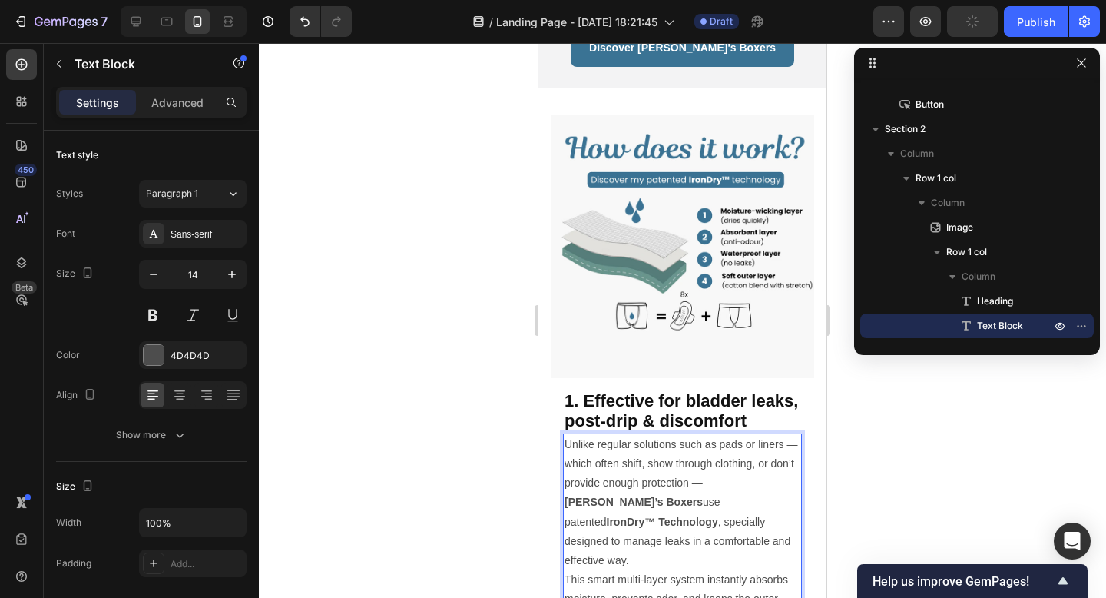
scroll to position [676, 0]
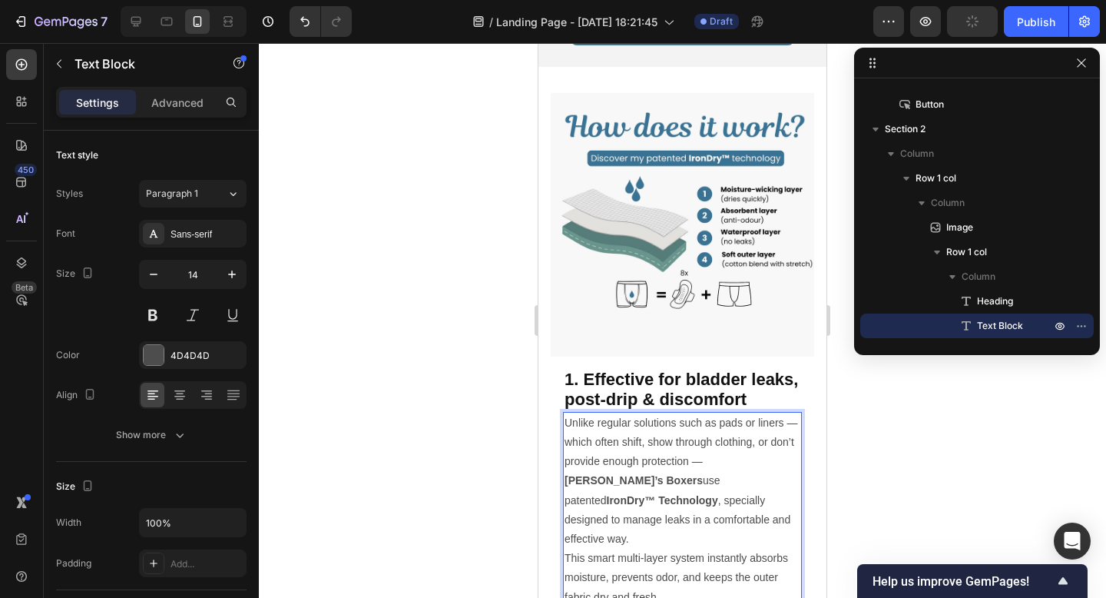
drag, startPoint x: 794, startPoint y: 402, endPoint x: 794, endPoint y: 413, distance: 11.5
click at [794, 413] on p "Unlike regular solutions such as pads or liners — which often shift, show throu…" at bounding box center [683, 480] width 236 height 135
click at [697, 444] on p "Unlike regular solutions such as pads or liners - which often shift, show throu…" at bounding box center [683, 480] width 236 height 135
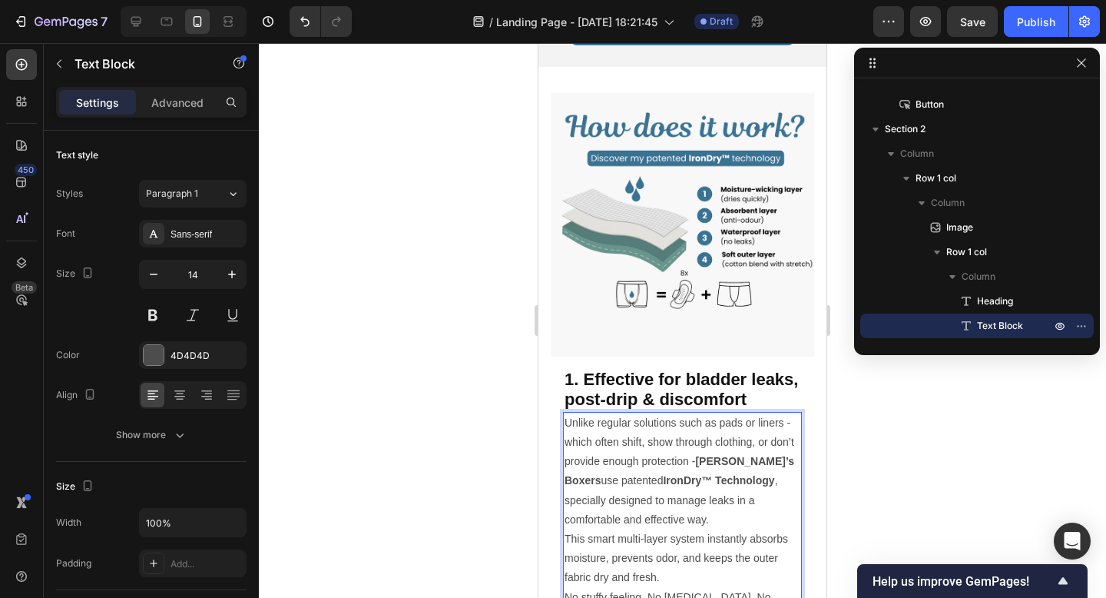
click at [637, 505] on p "Unlike regular solutions such as pads or liners - which often shift, show throu…" at bounding box center [683, 471] width 236 height 116
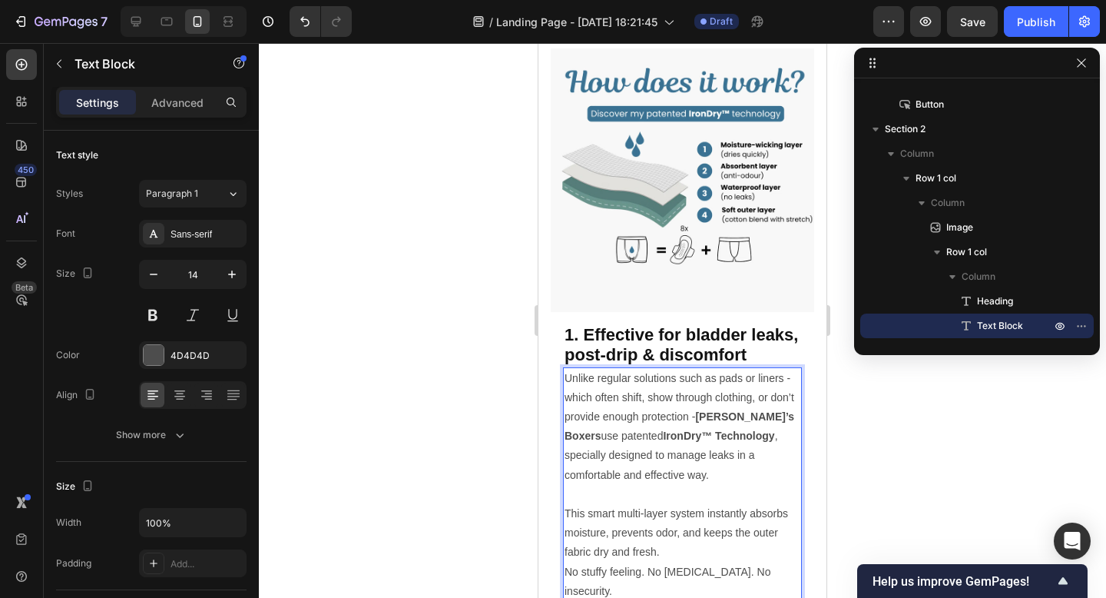
scroll to position [702, 0]
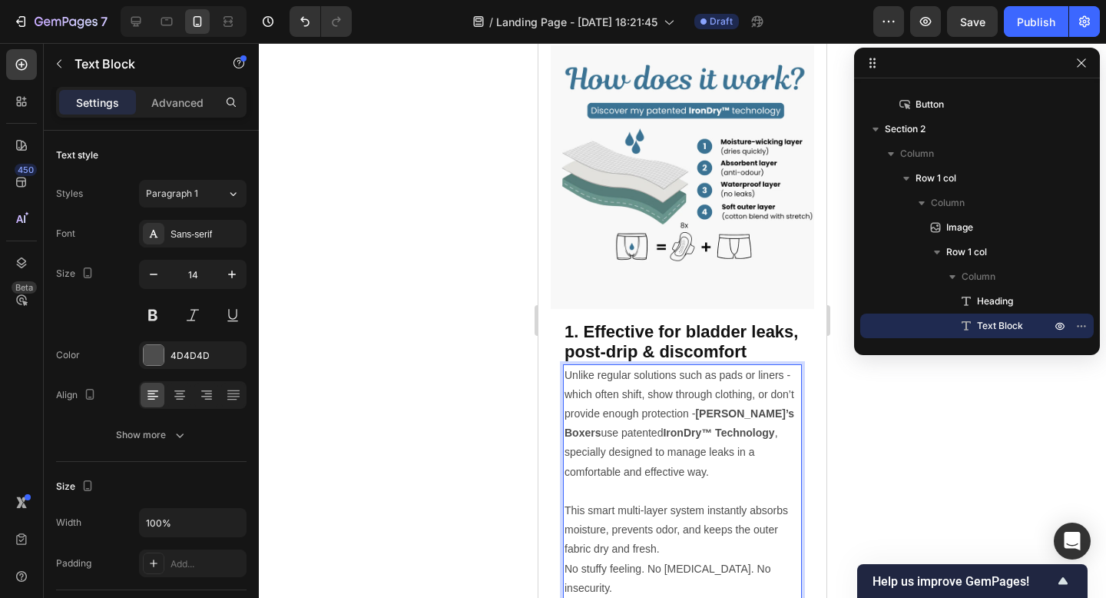
click at [670, 552] on p "This smart multi-layer system instantly absorbs moisture, prevents odor, and ke…" at bounding box center [683, 530] width 236 height 58
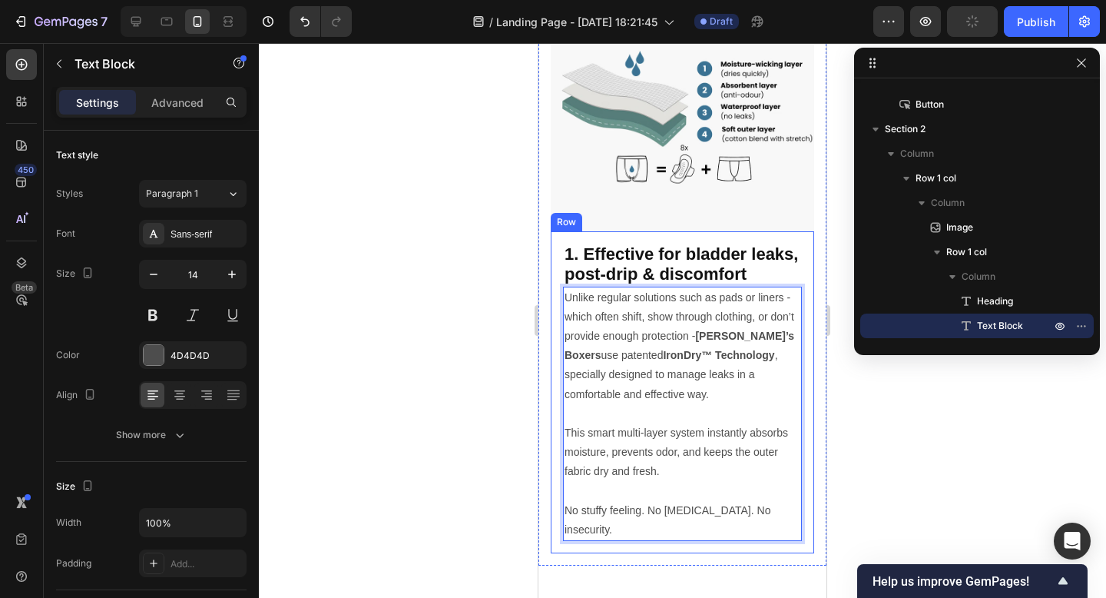
click at [913, 470] on div at bounding box center [682, 320] width 847 height 555
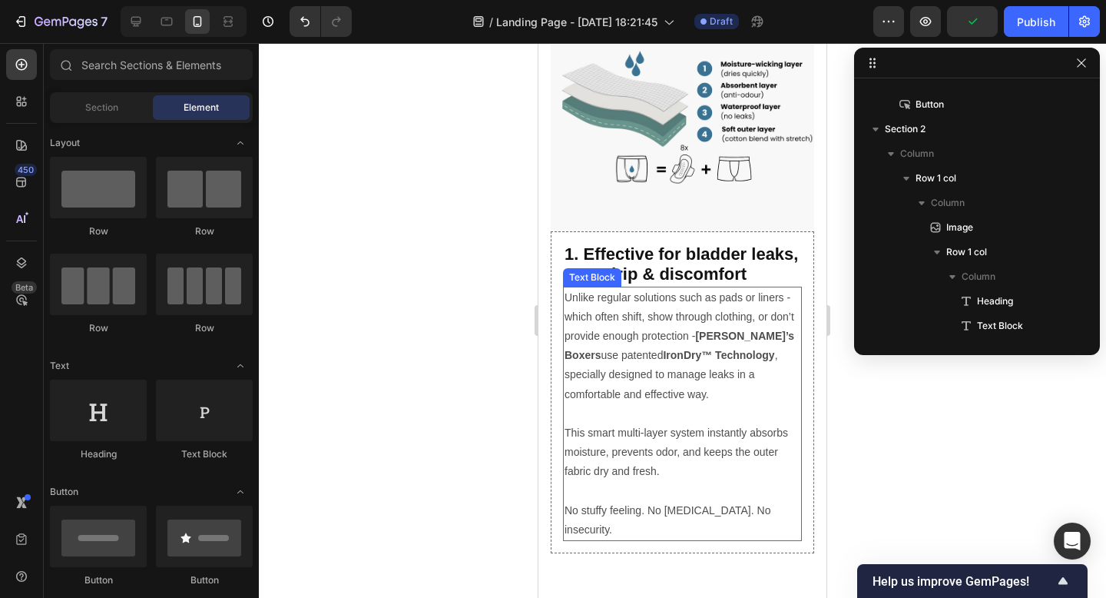
click at [739, 392] on p "Unlike regular solutions such as pads or liners - which often shift, show throu…" at bounding box center [683, 355] width 236 height 135
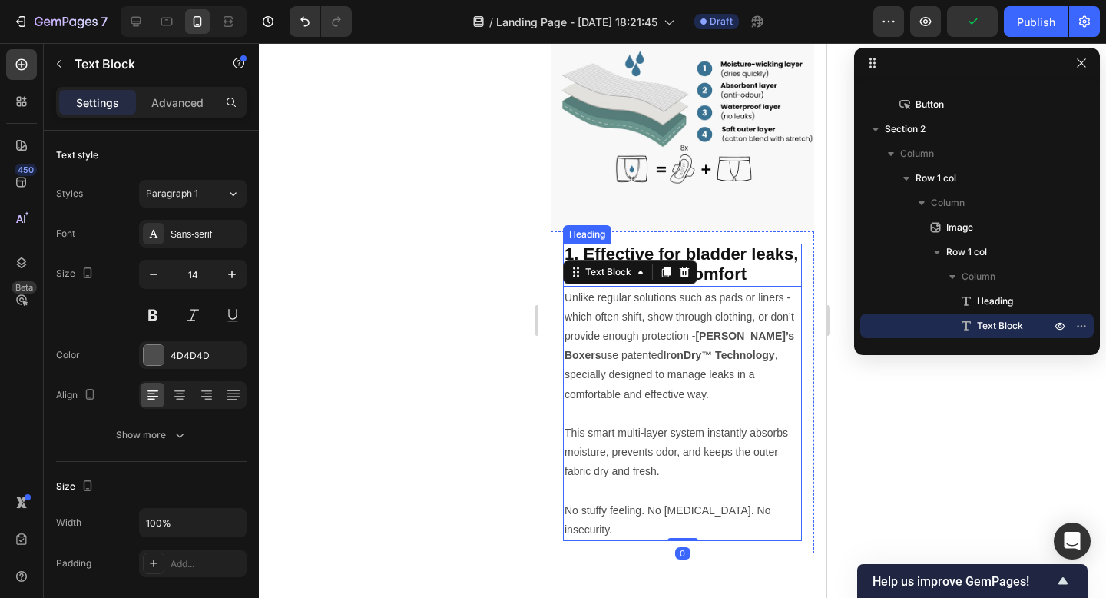
click at [713, 253] on span "1. Effective for bladder leaks, post-drip & discomfort" at bounding box center [682, 263] width 234 height 39
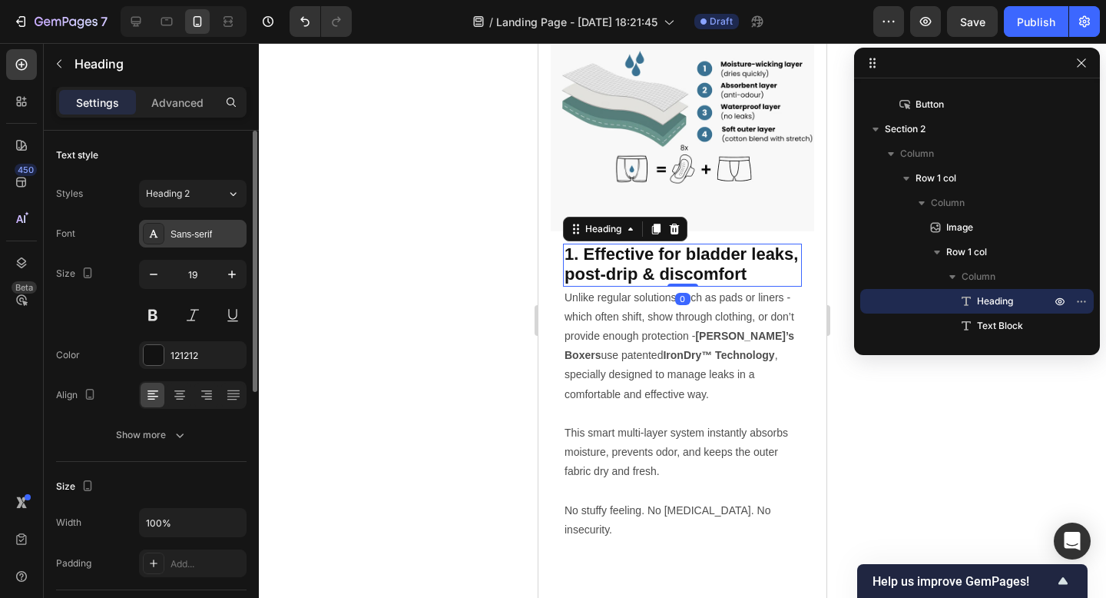
click at [187, 237] on div "Sans-serif" at bounding box center [207, 234] width 72 height 14
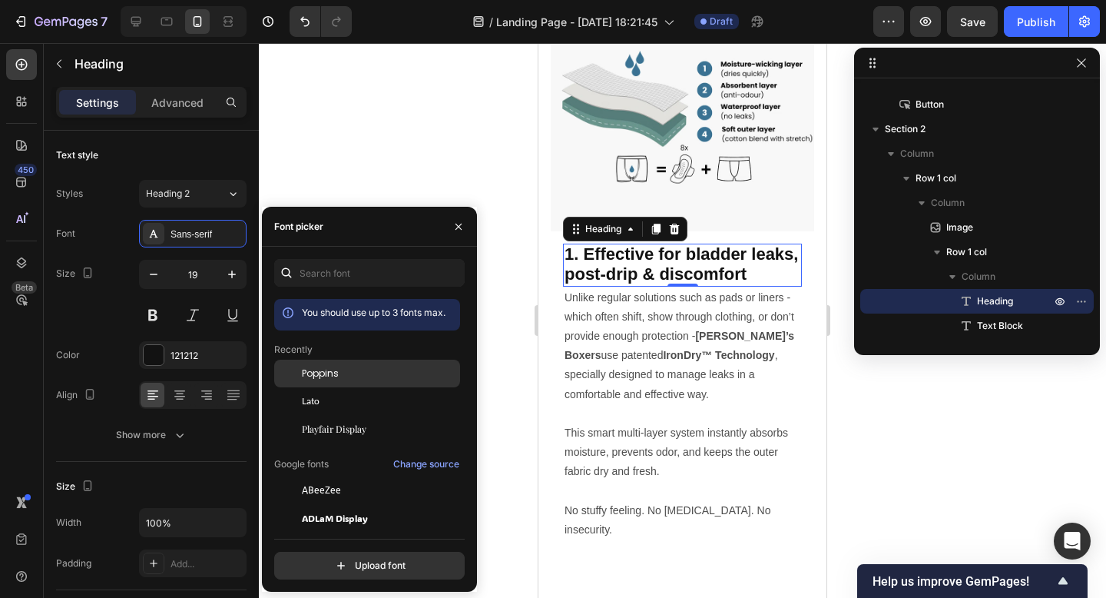
click at [330, 382] on div "Poppins" at bounding box center [367, 373] width 186 height 28
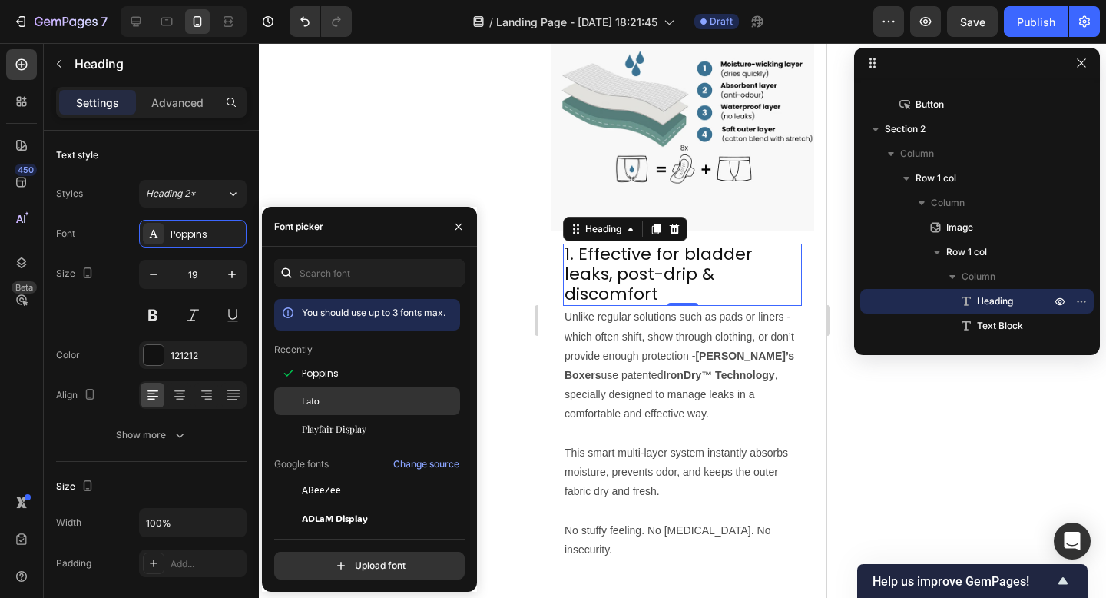
click at [313, 398] on span "Lato" at bounding box center [311, 401] width 18 height 14
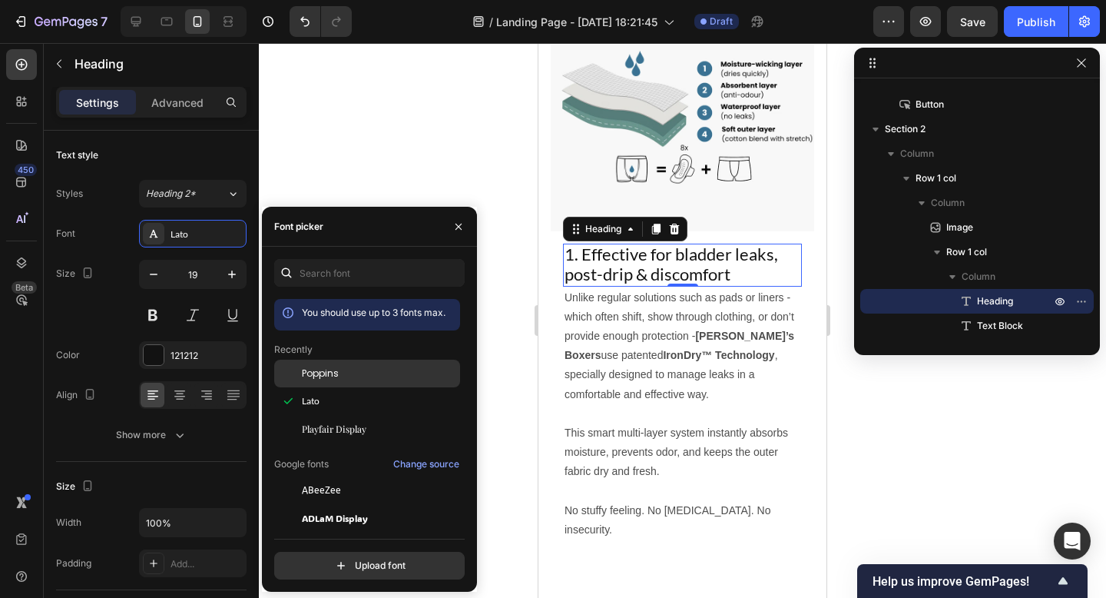
click at [325, 381] on div "Poppins" at bounding box center [367, 373] width 186 height 28
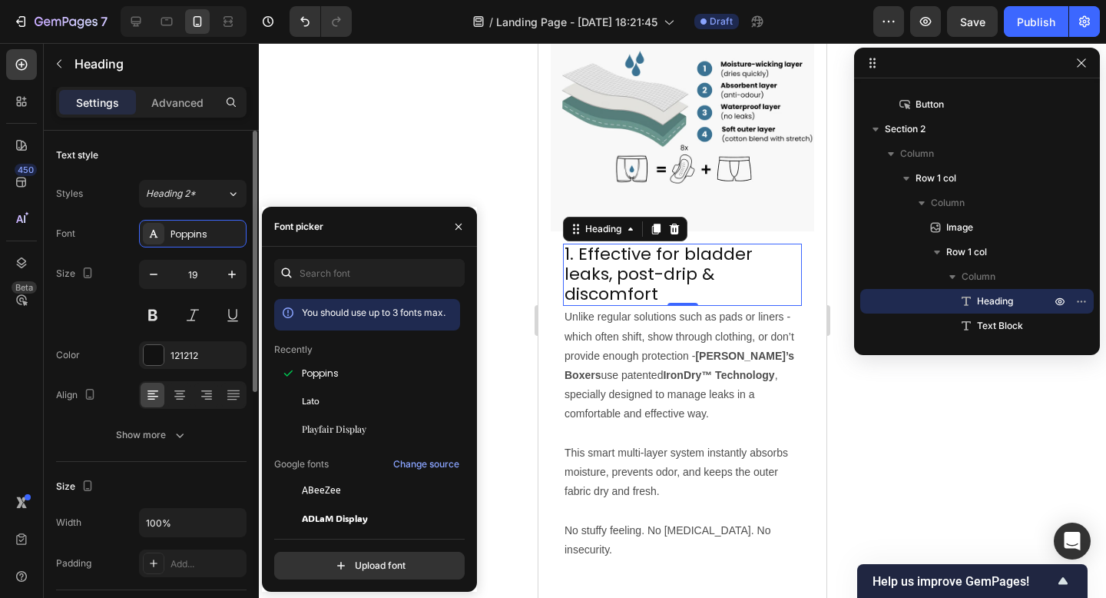
click at [200, 161] on div "Text style" at bounding box center [151, 155] width 190 height 25
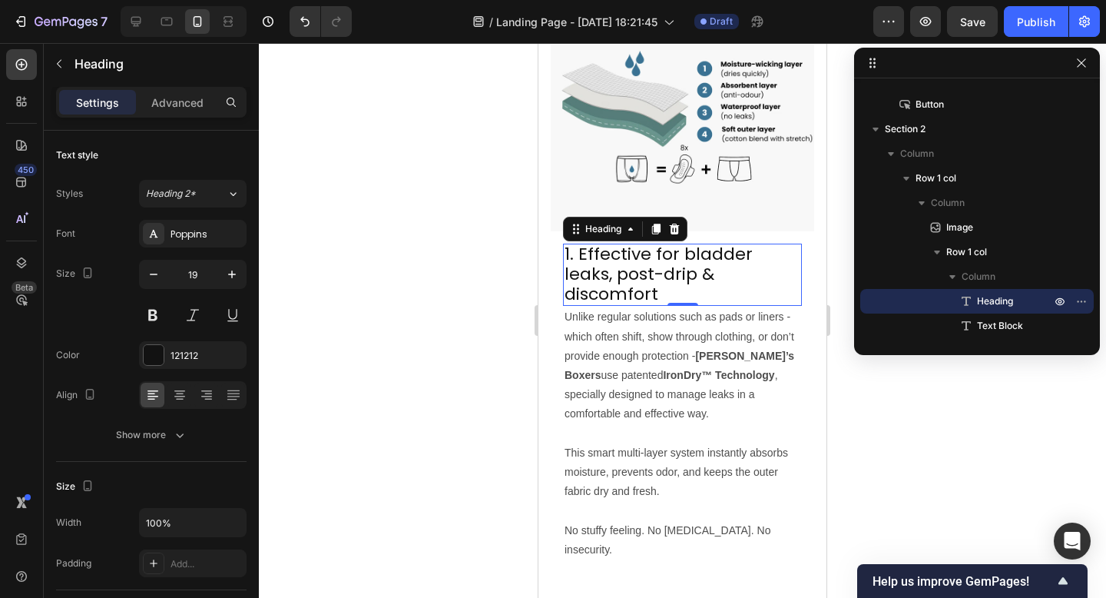
click at [458, 271] on div at bounding box center [682, 320] width 847 height 555
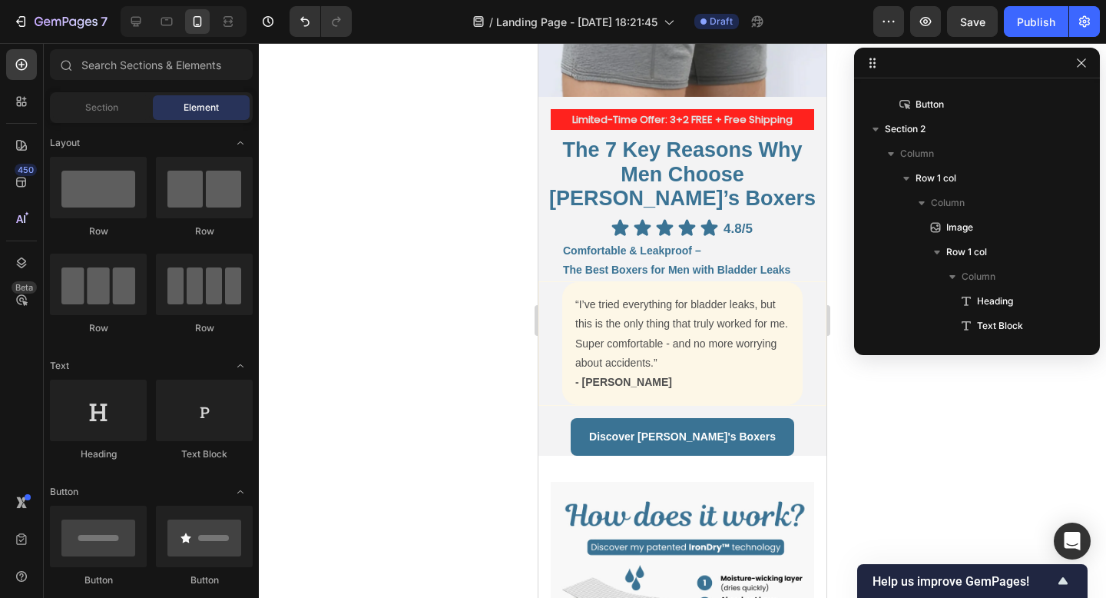
scroll to position [675, 0]
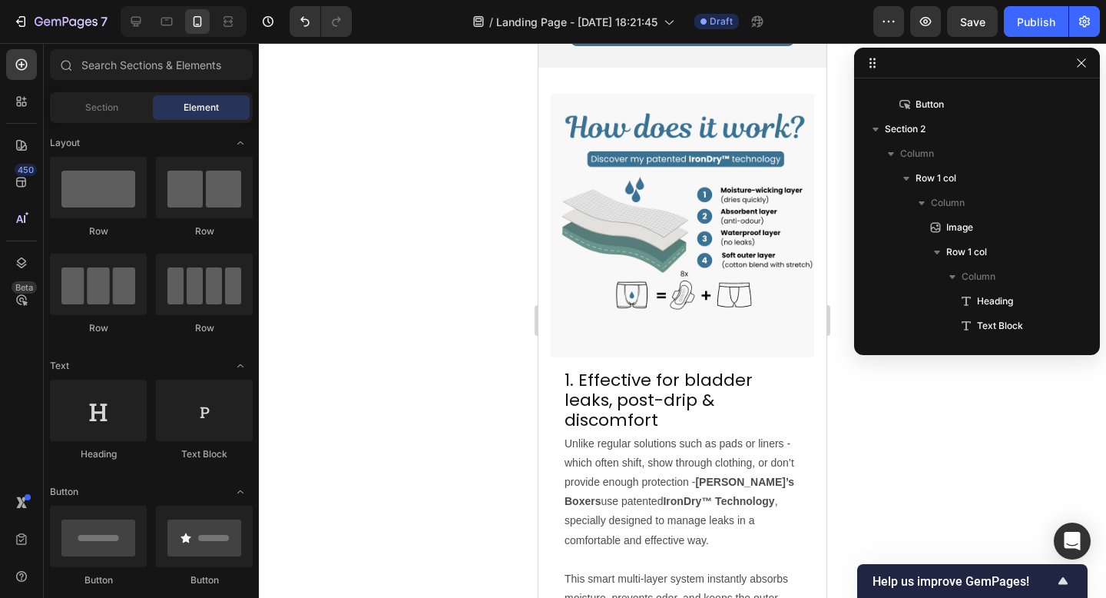
click at [687, 373] on span "1. Effective for bladder leaks, post-drip & discomfort" at bounding box center [659, 399] width 188 height 63
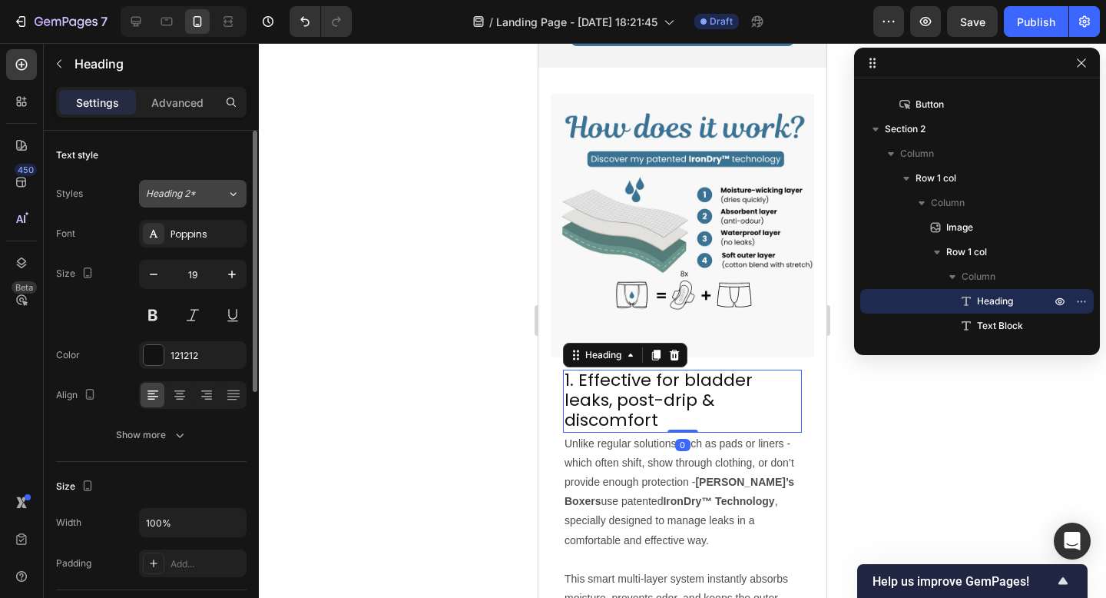
click at [201, 191] on div "Heading 2*" at bounding box center [177, 194] width 62 height 14
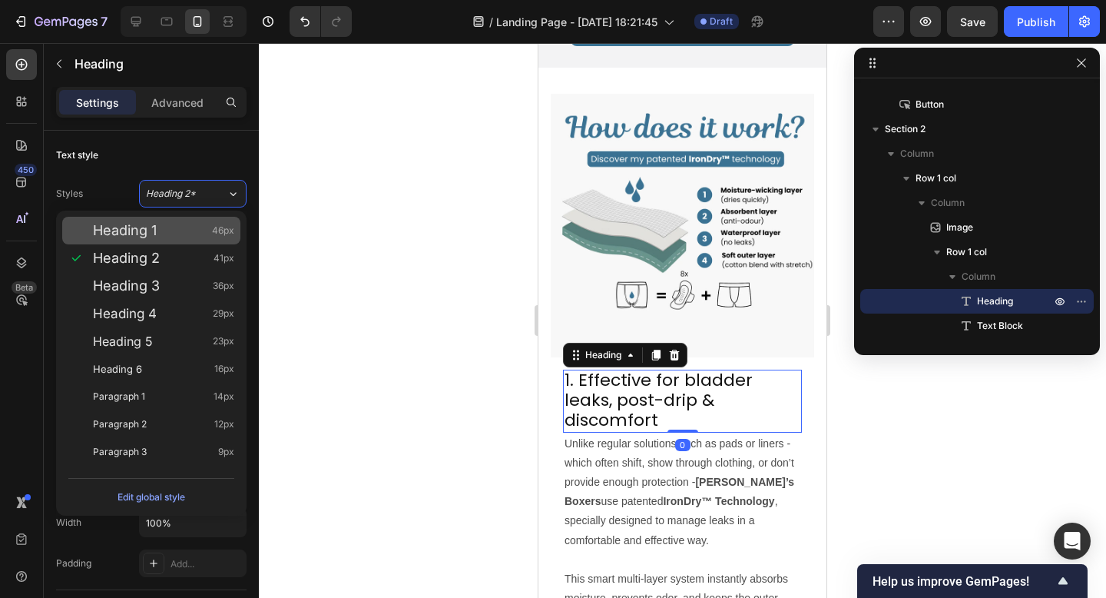
click at [194, 225] on div "Heading 1 46px" at bounding box center [163, 230] width 141 height 15
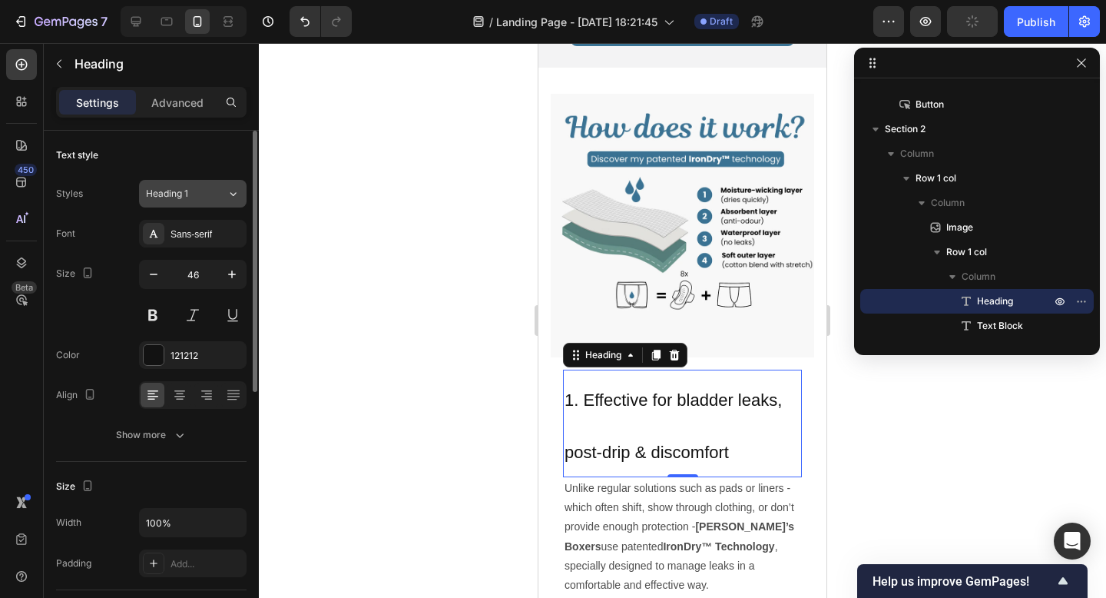
click at [200, 205] on button "Heading 1" at bounding box center [193, 194] width 108 height 28
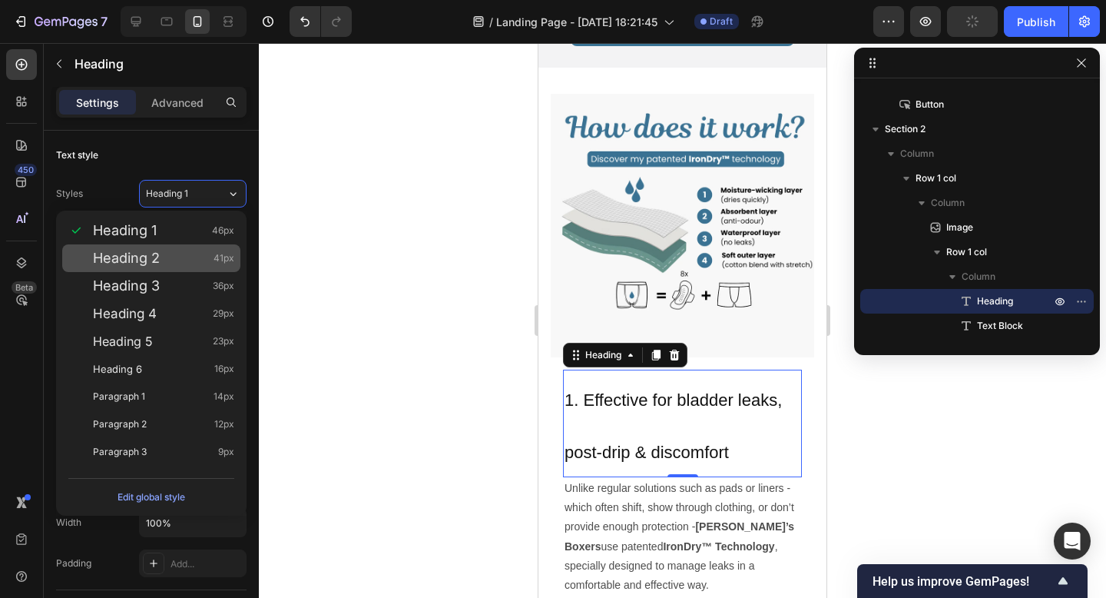
click at [189, 253] on div "Heading 2 41px" at bounding box center [163, 257] width 141 height 15
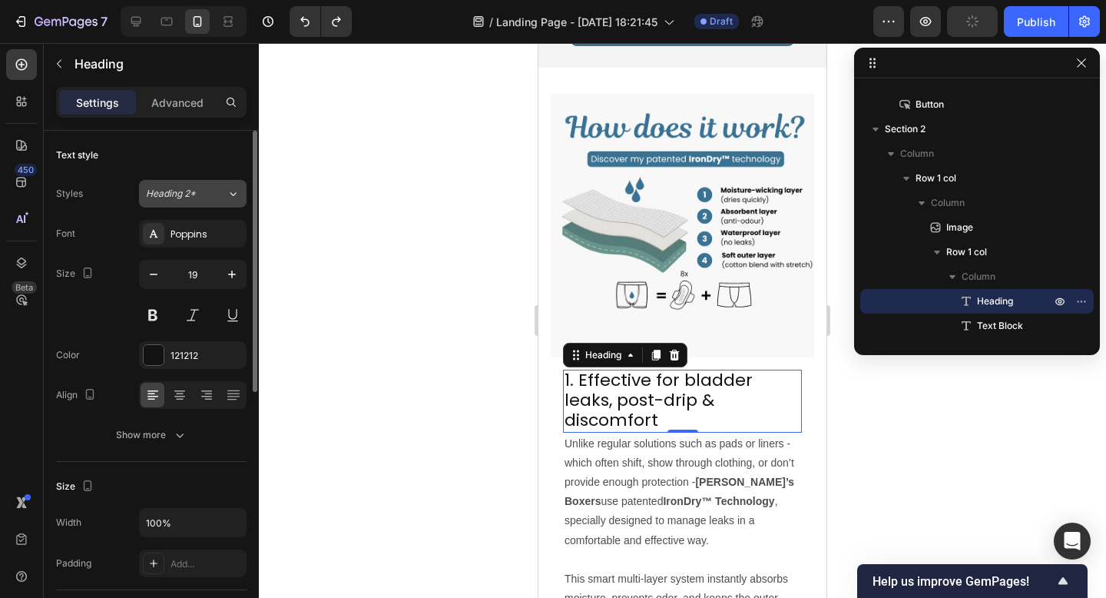
click at [190, 201] on button "Heading 2*" at bounding box center [193, 194] width 108 height 28
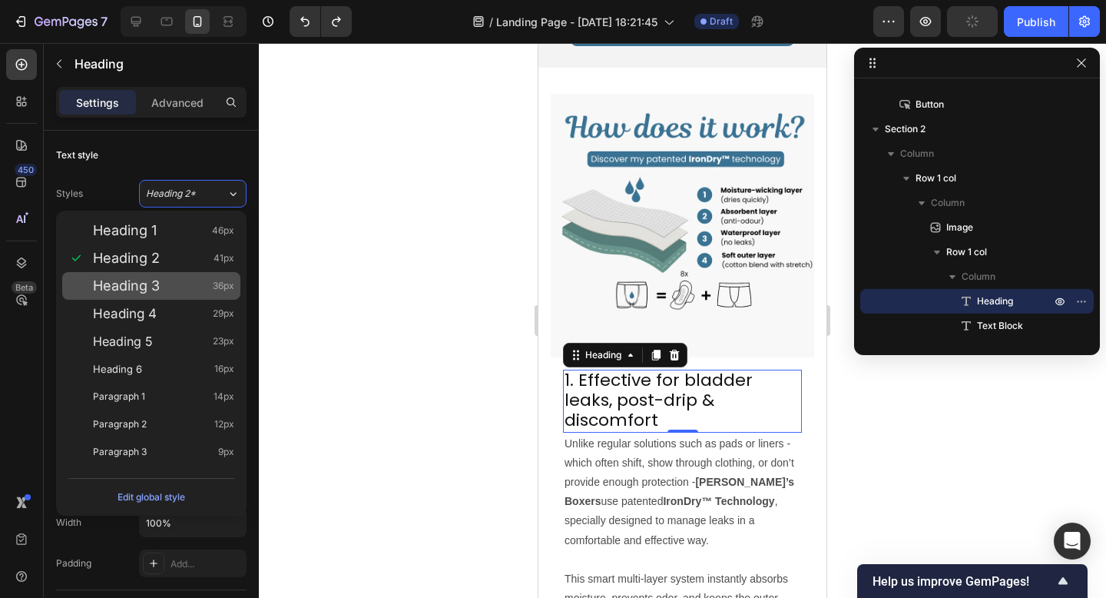
click at [181, 283] on div "Heading 3 36px" at bounding box center [163, 285] width 141 height 15
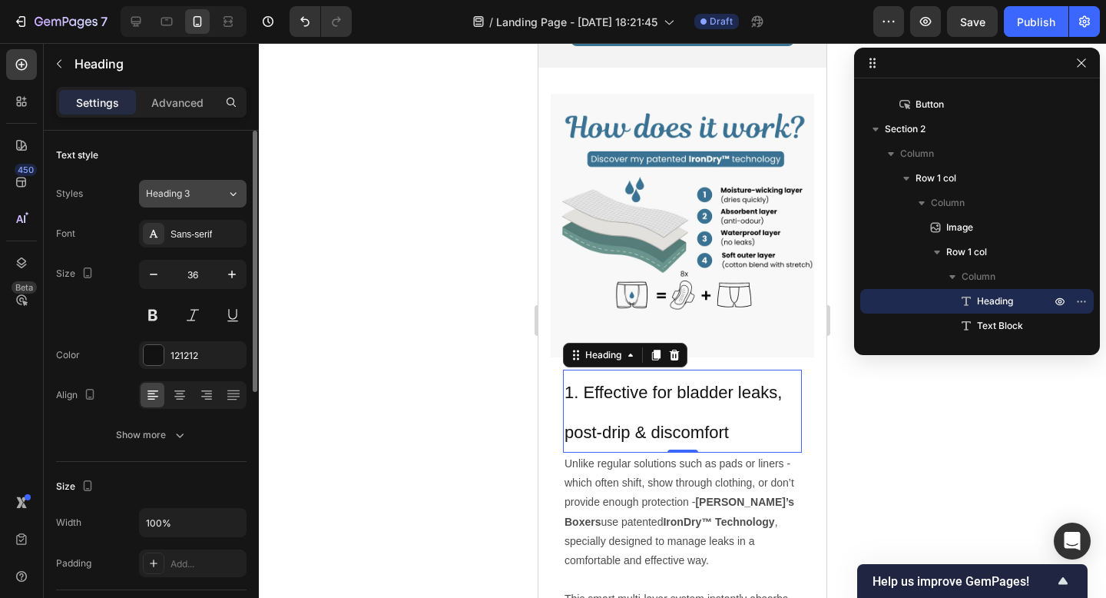
click at [189, 198] on span "Heading 3" at bounding box center [168, 194] width 44 height 14
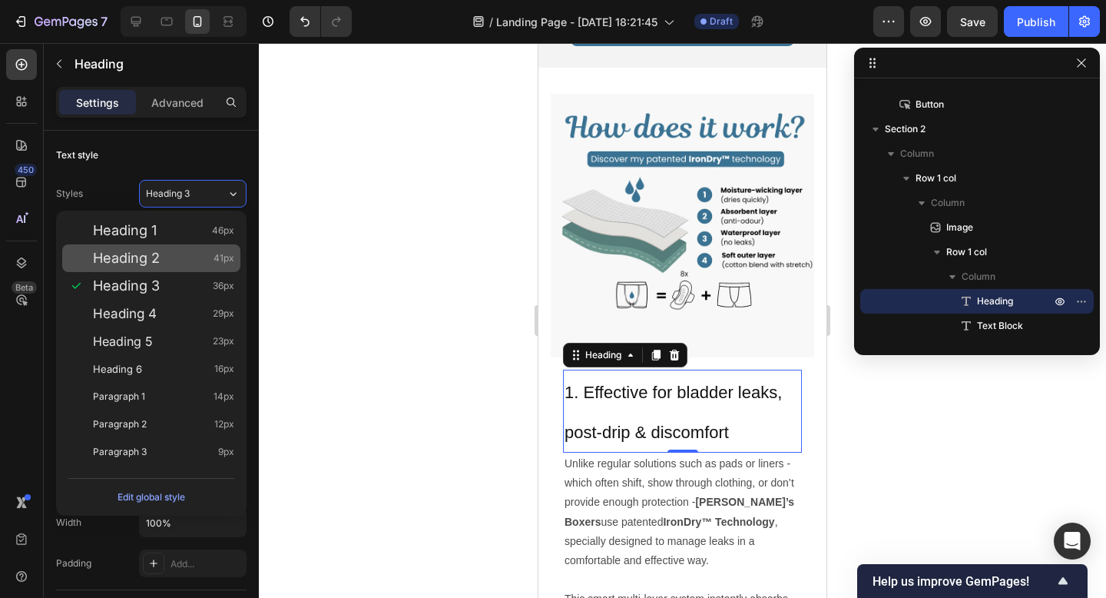
click at [181, 254] on div "Heading 2 41px" at bounding box center [163, 257] width 141 height 15
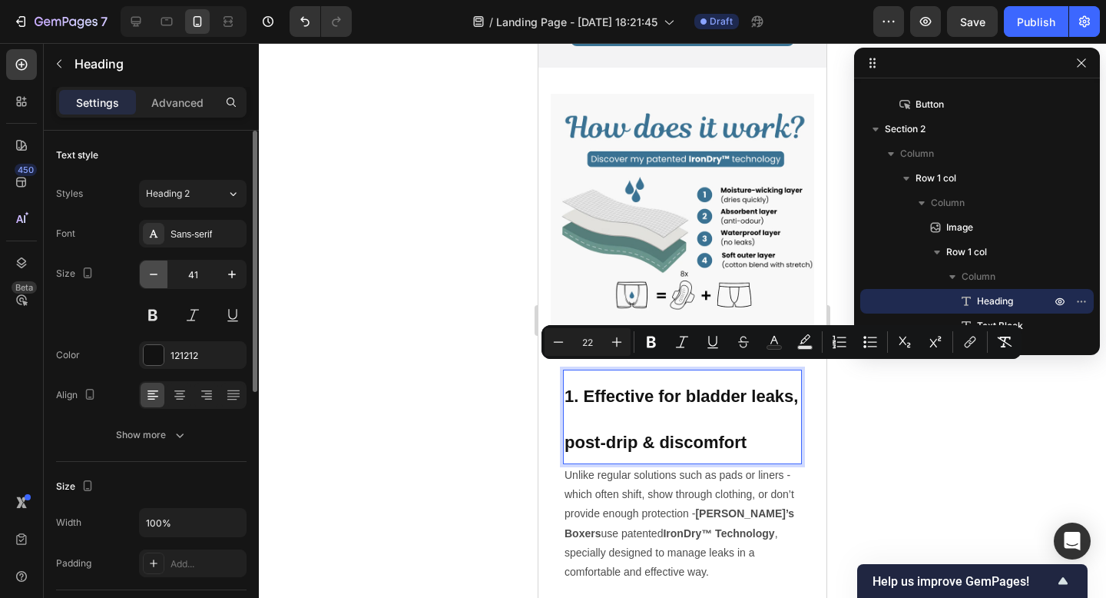
click at [151, 277] on icon "button" at bounding box center [153, 274] width 15 height 15
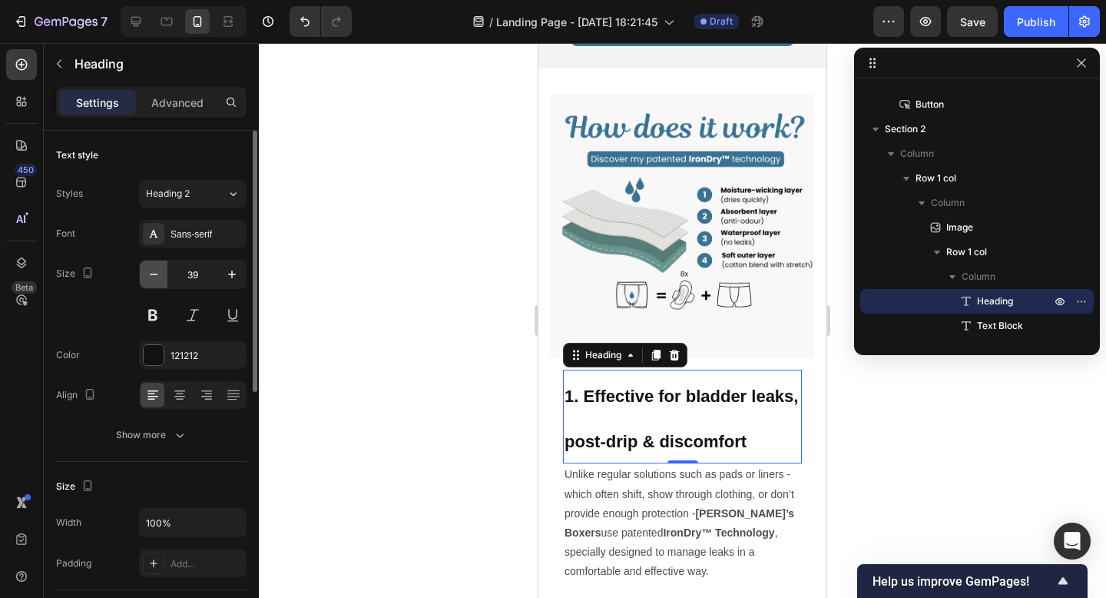
click at [151, 277] on icon "button" at bounding box center [153, 274] width 15 height 15
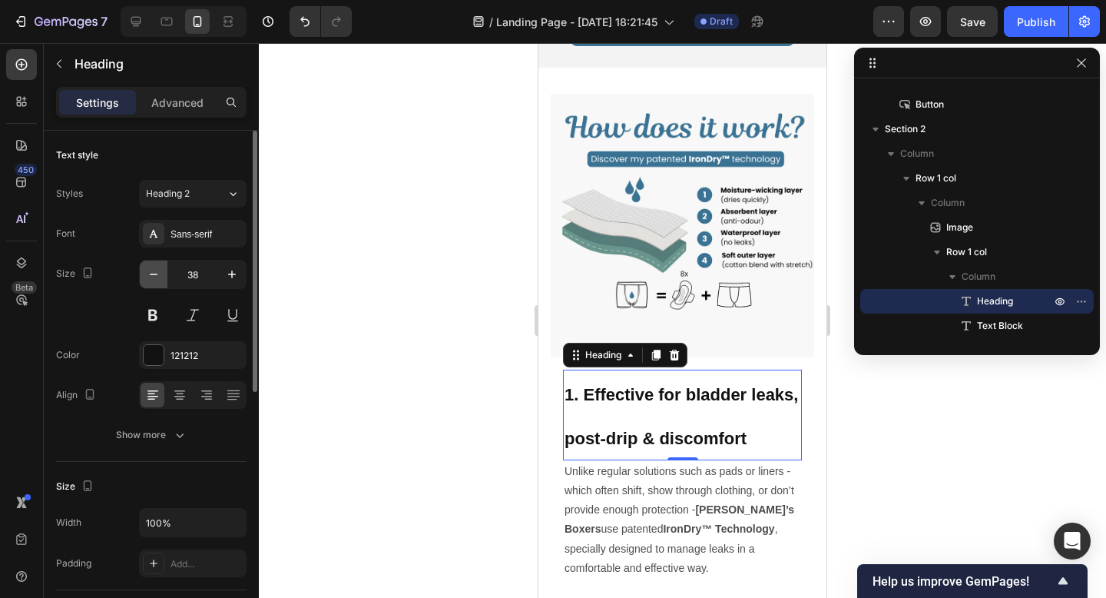
click at [151, 277] on icon "button" at bounding box center [153, 274] width 15 height 15
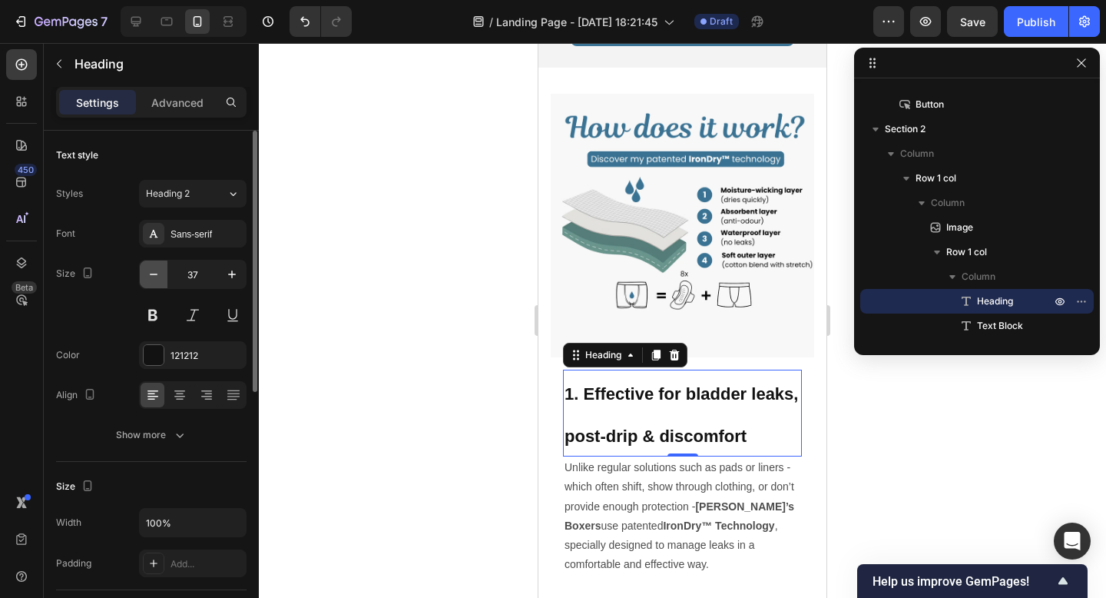
click at [151, 277] on icon "button" at bounding box center [153, 274] width 15 height 15
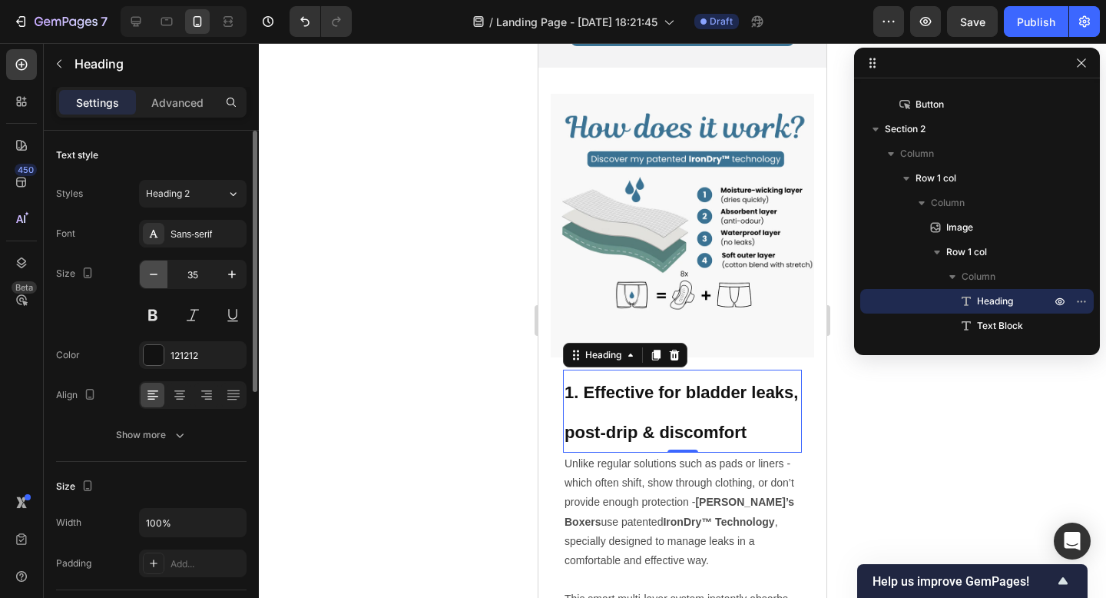
click at [151, 277] on icon "button" at bounding box center [153, 274] width 15 height 15
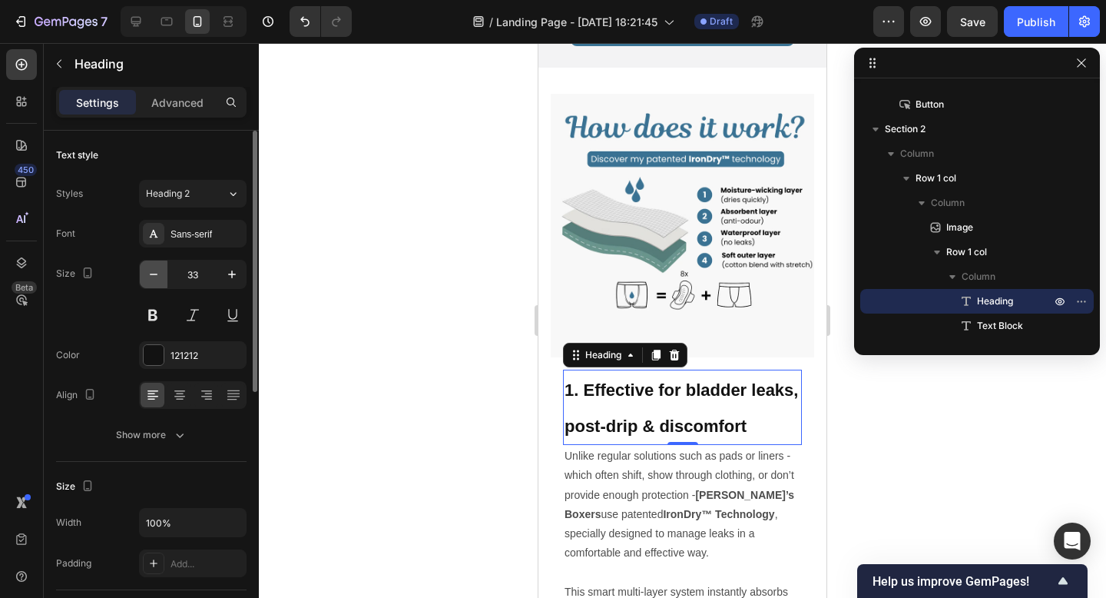
click at [151, 277] on icon "button" at bounding box center [153, 274] width 15 height 15
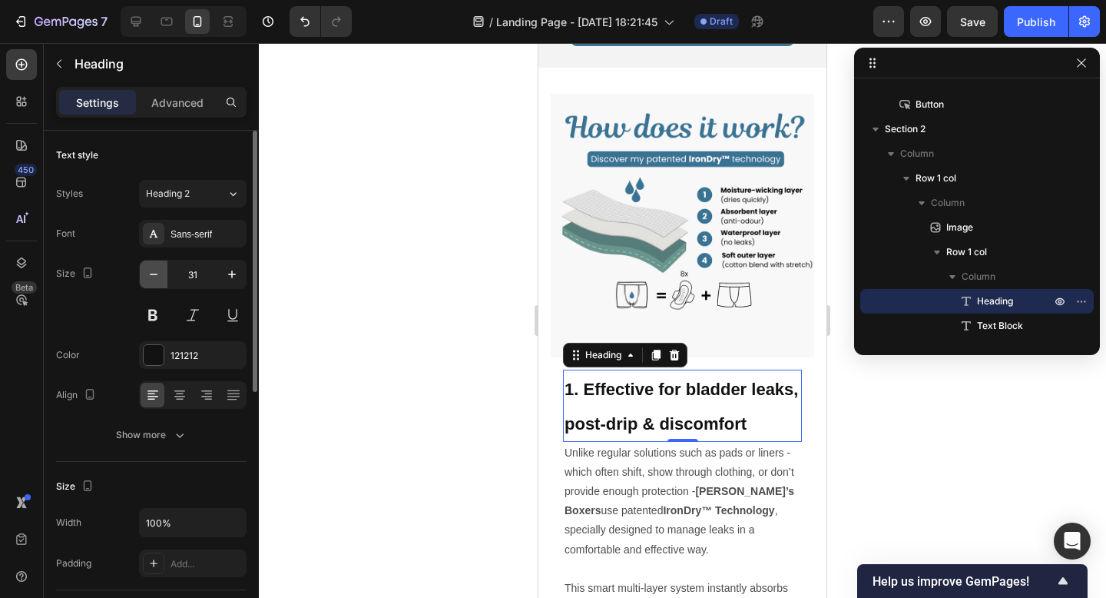
click at [151, 277] on icon "button" at bounding box center [153, 274] width 15 height 15
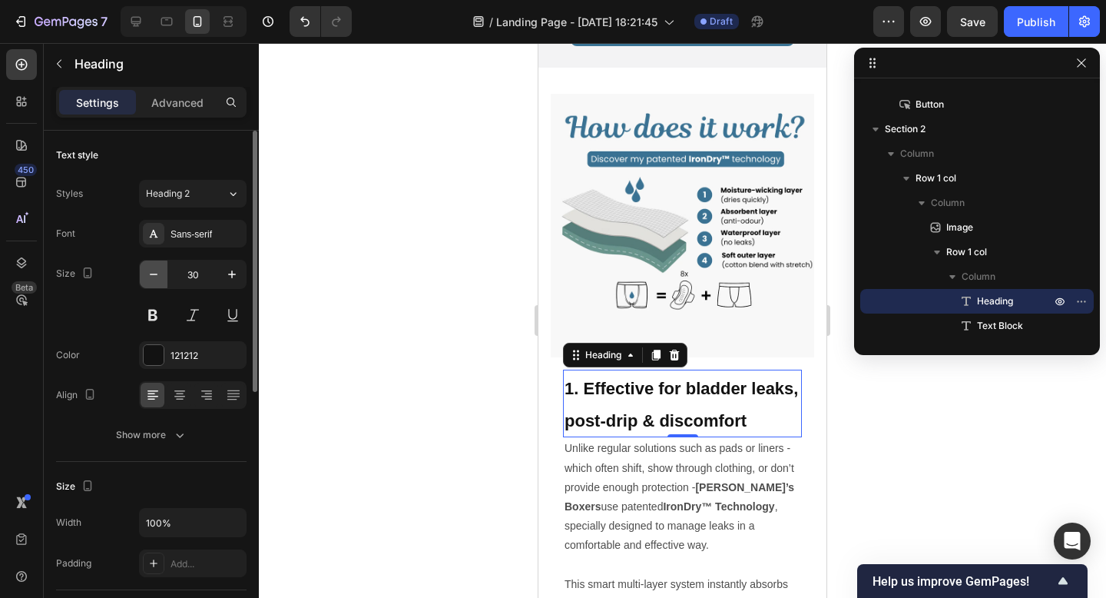
click at [151, 277] on icon "button" at bounding box center [153, 274] width 15 height 15
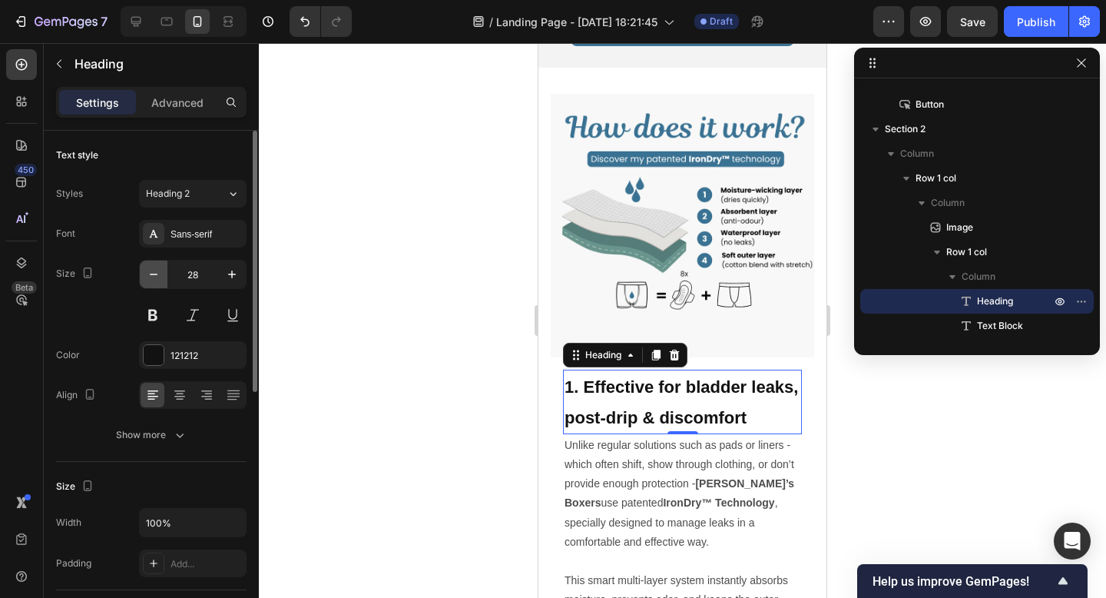
click at [151, 277] on icon "button" at bounding box center [153, 274] width 15 height 15
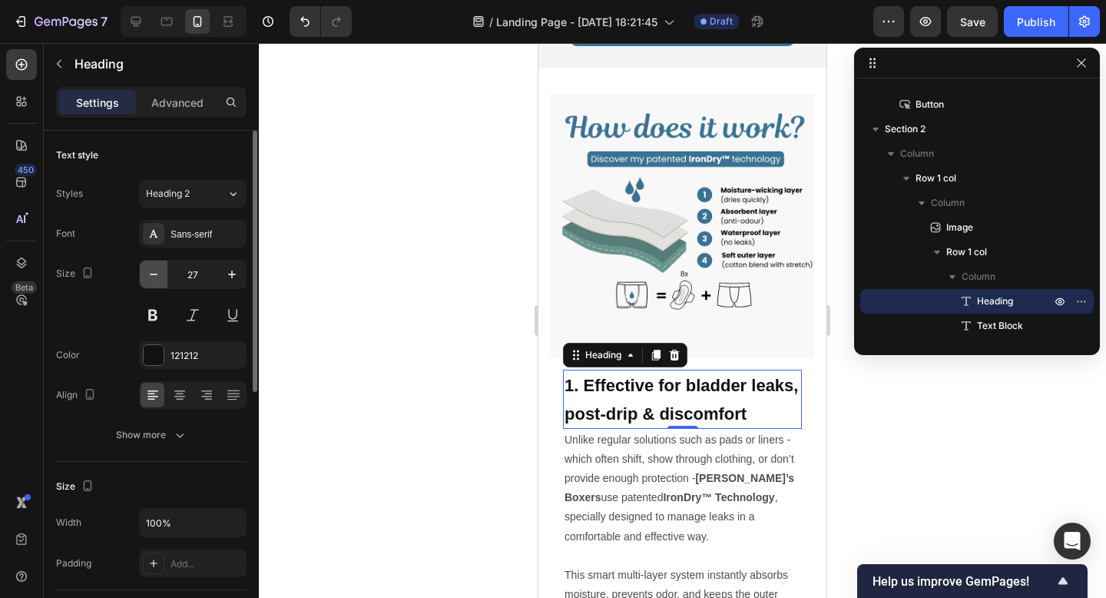
click at [151, 277] on icon "button" at bounding box center [153, 274] width 15 height 15
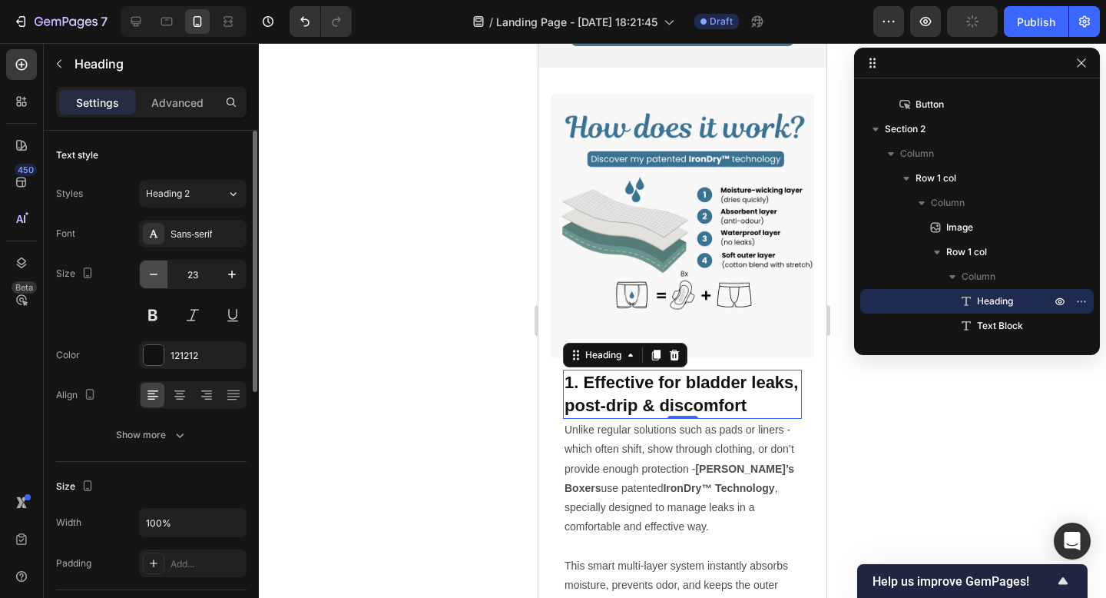
click at [151, 277] on icon "button" at bounding box center [153, 274] width 15 height 15
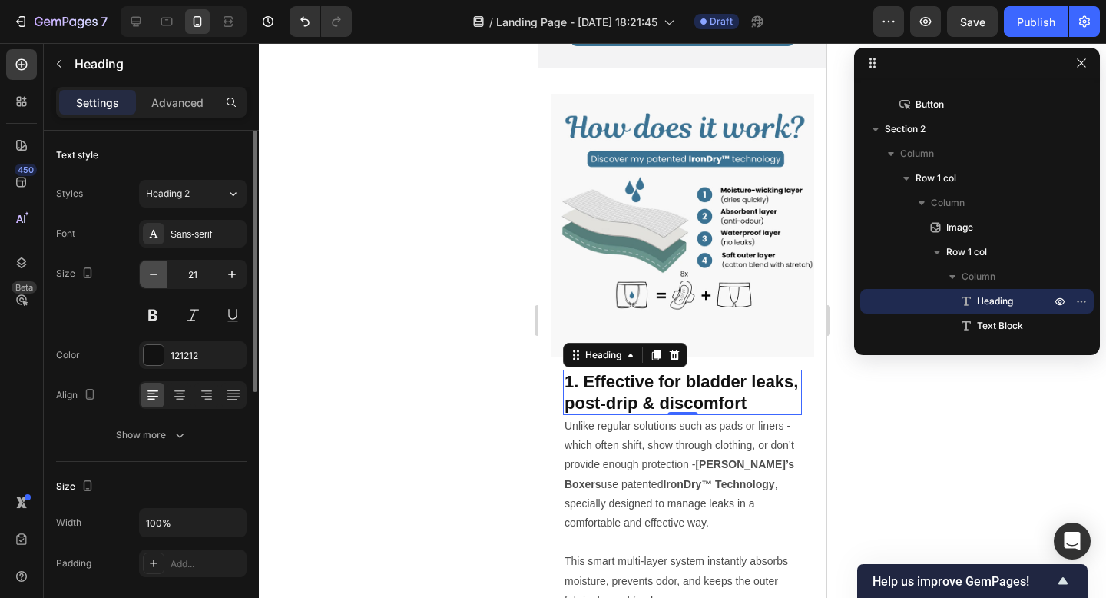
click at [151, 277] on icon "button" at bounding box center [153, 274] width 15 height 15
type input "19"
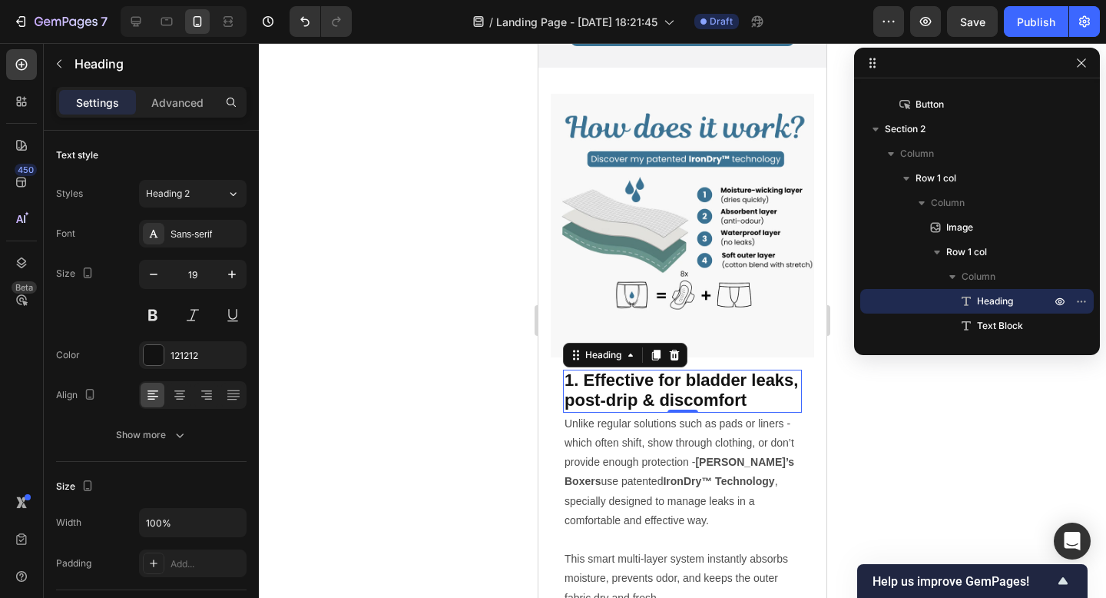
click at [427, 484] on div at bounding box center [682, 320] width 847 height 555
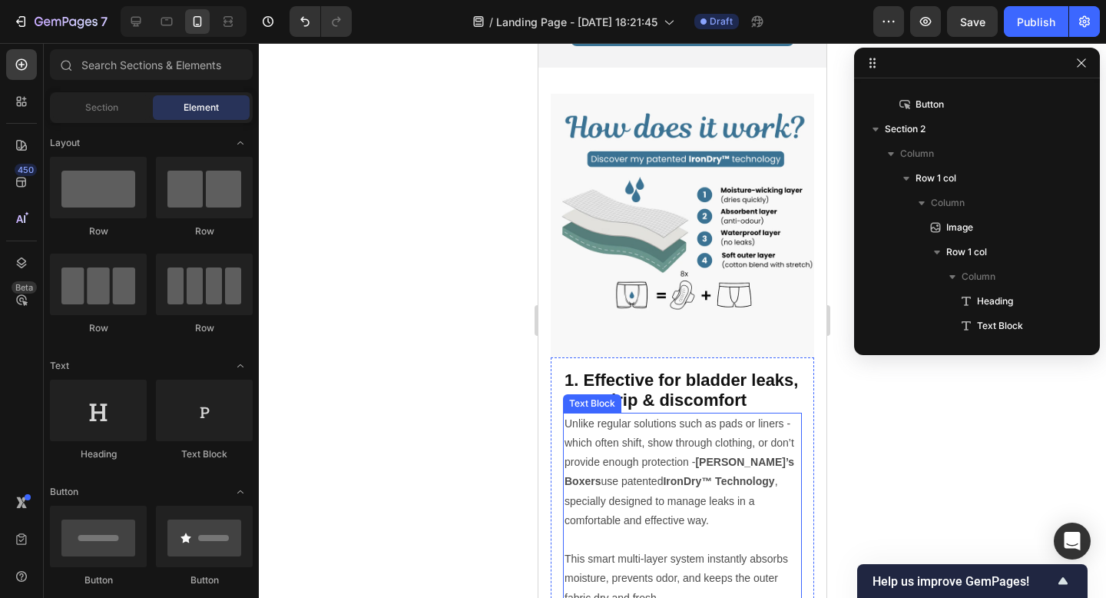
click at [667, 445] on p "Unlike regular solutions such as pads or liners - which often shift, show throu…" at bounding box center [683, 481] width 236 height 135
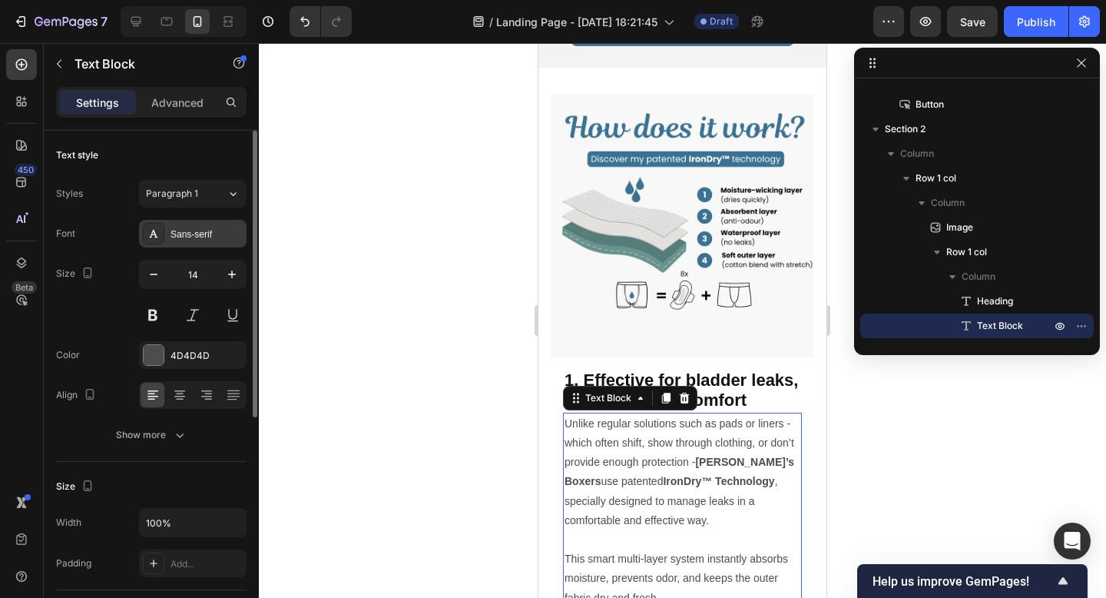
click at [186, 235] on div "Sans-serif" at bounding box center [207, 234] width 72 height 14
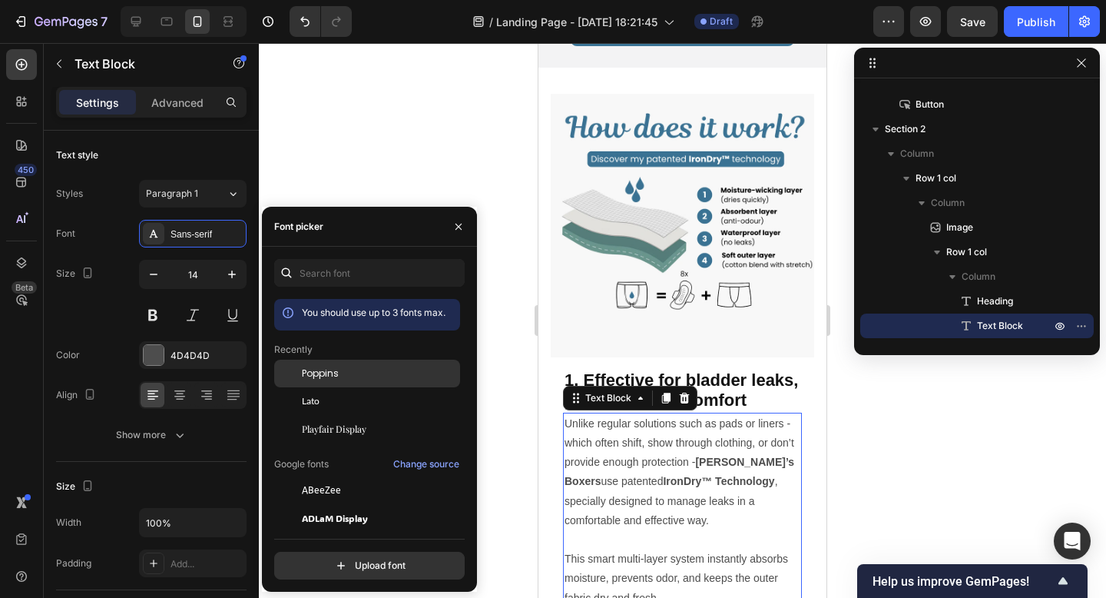
click at [330, 378] on span "Poppins" at bounding box center [320, 373] width 37 height 14
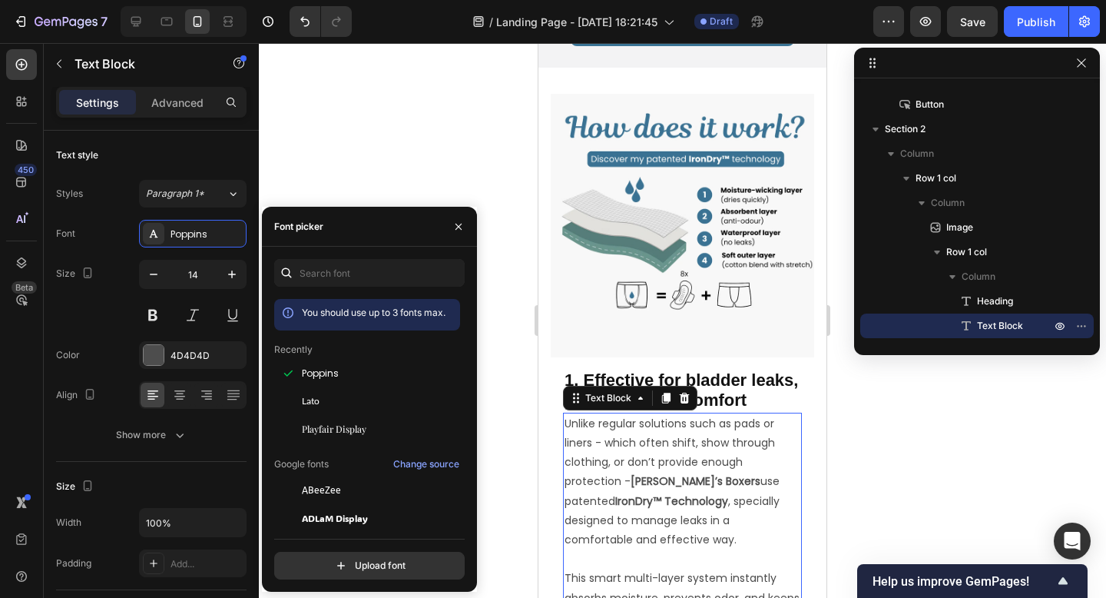
click at [847, 430] on div at bounding box center [682, 320] width 847 height 555
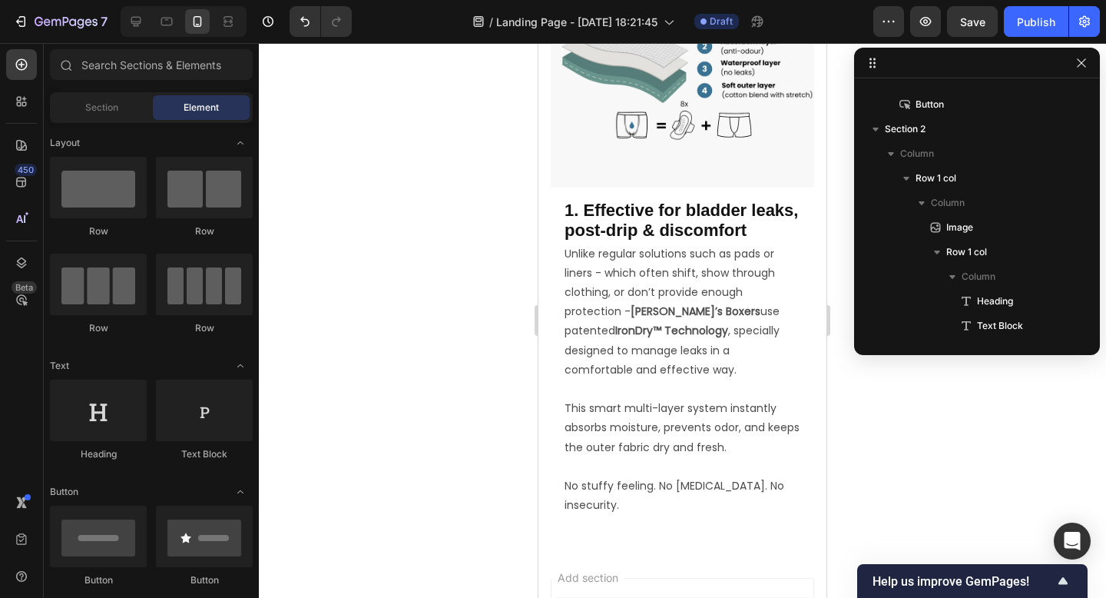
scroll to position [1098, 0]
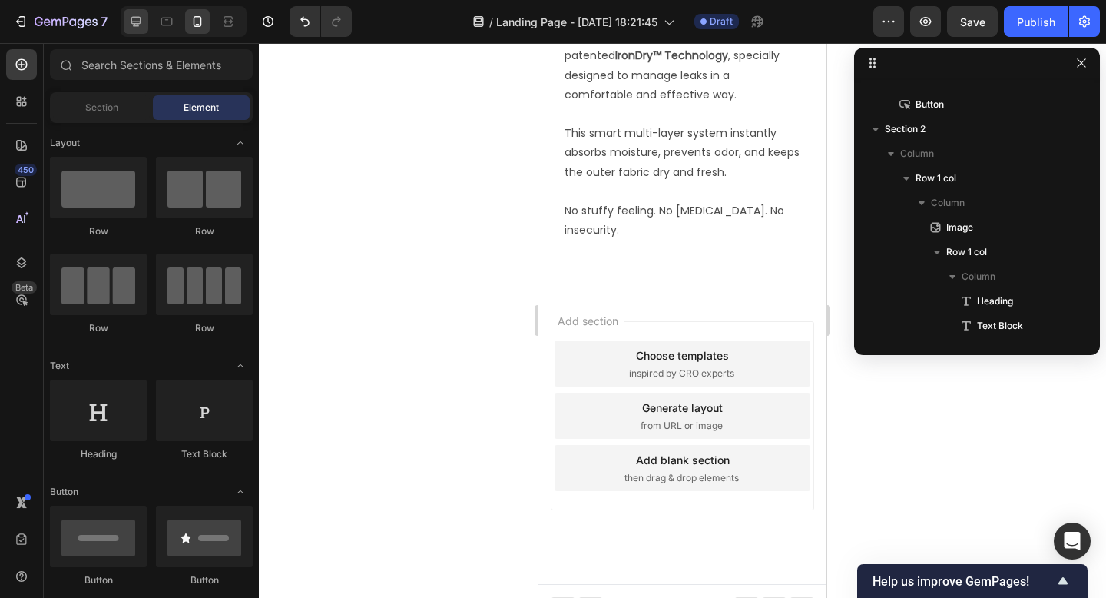
click at [131, 15] on icon at bounding box center [135, 21] width 15 height 15
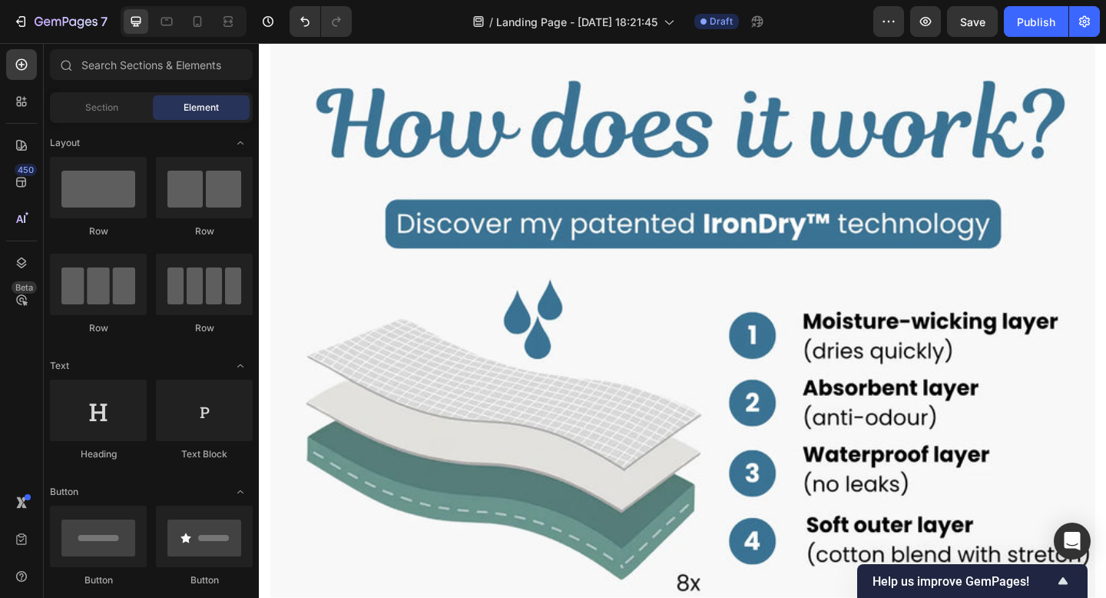
scroll to position [1628, 0]
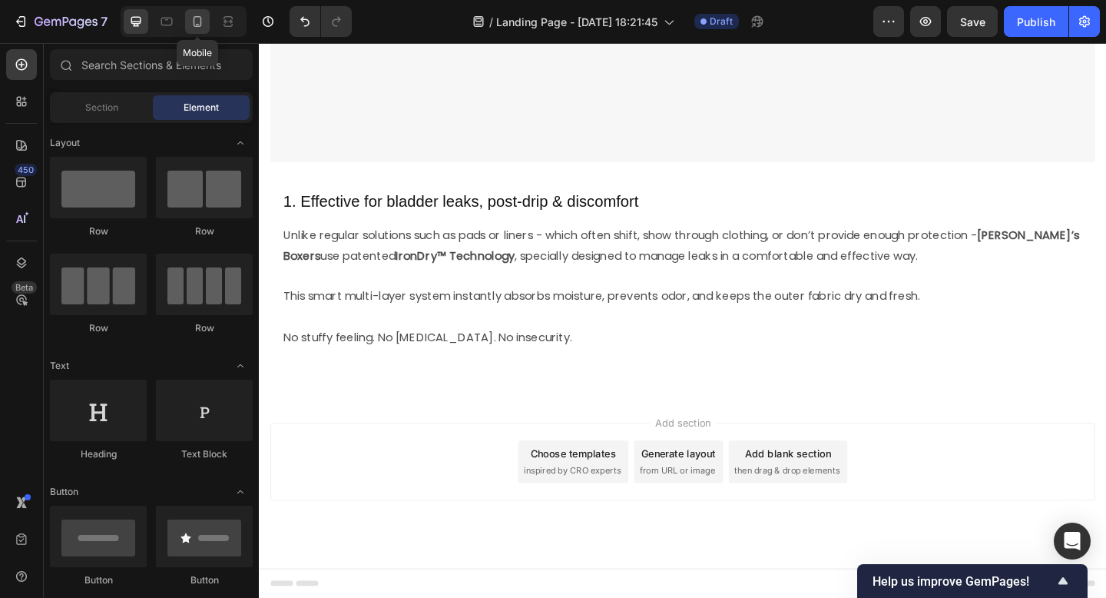
click at [204, 18] on icon at bounding box center [197, 21] width 15 height 15
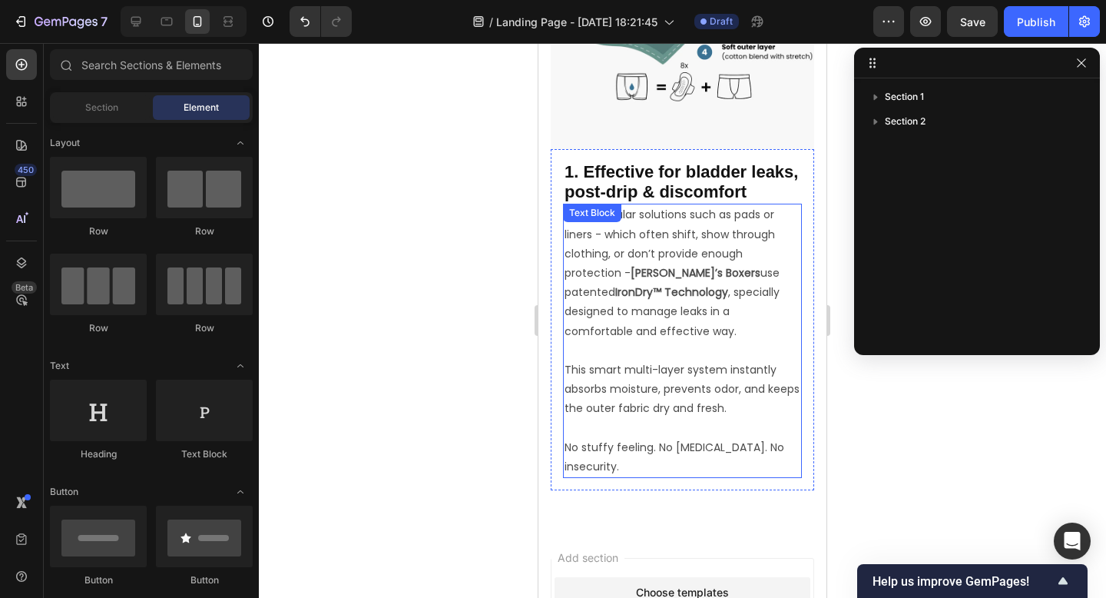
scroll to position [1210, 0]
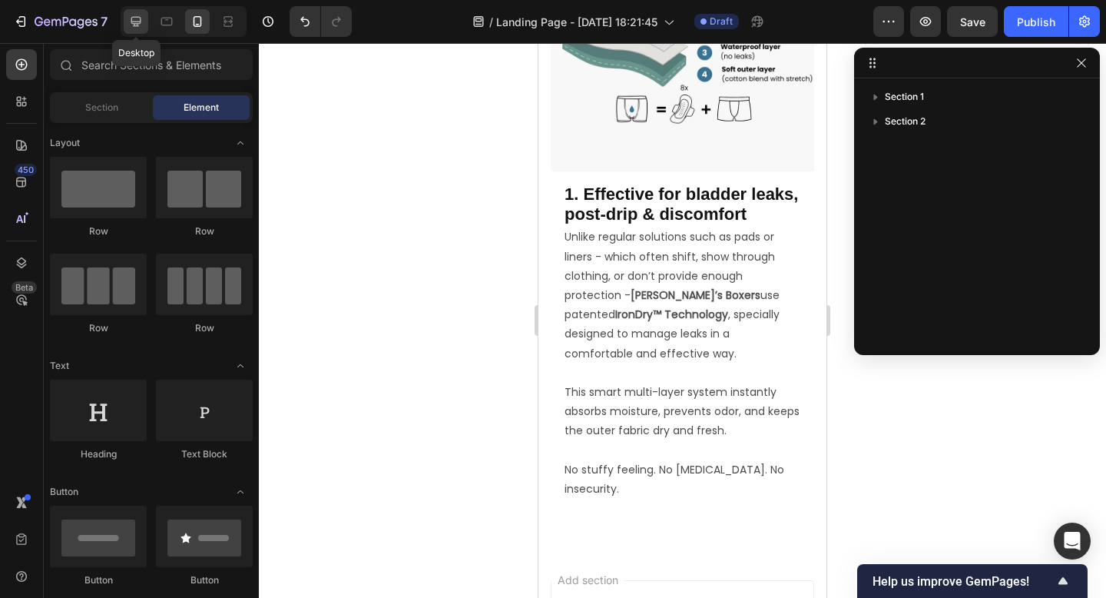
click at [130, 28] on icon at bounding box center [135, 21] width 15 height 15
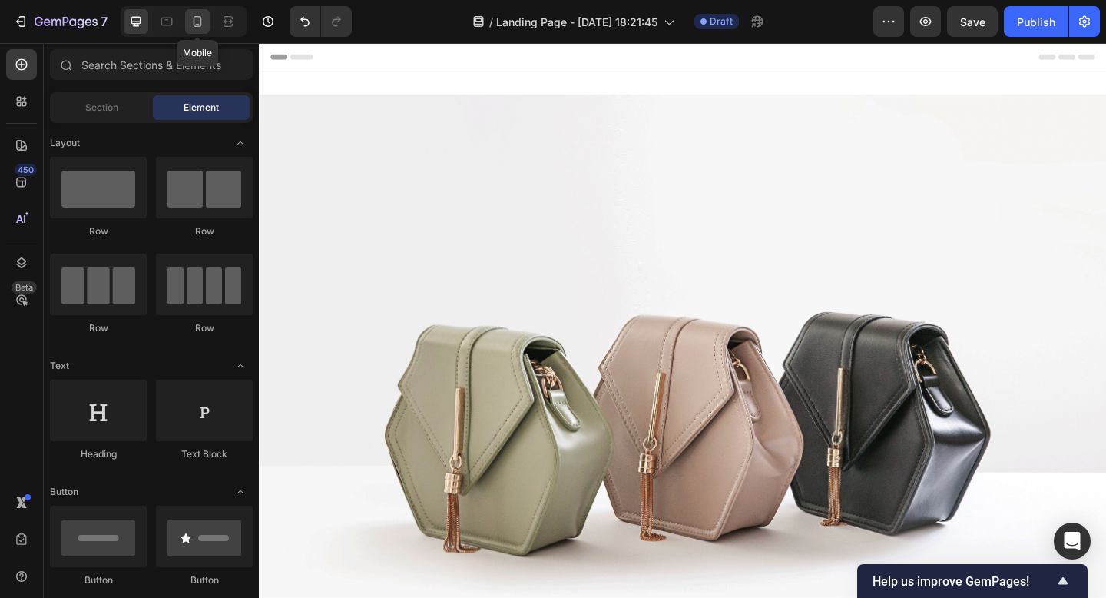
click at [197, 26] on icon at bounding box center [198, 21] width 8 height 11
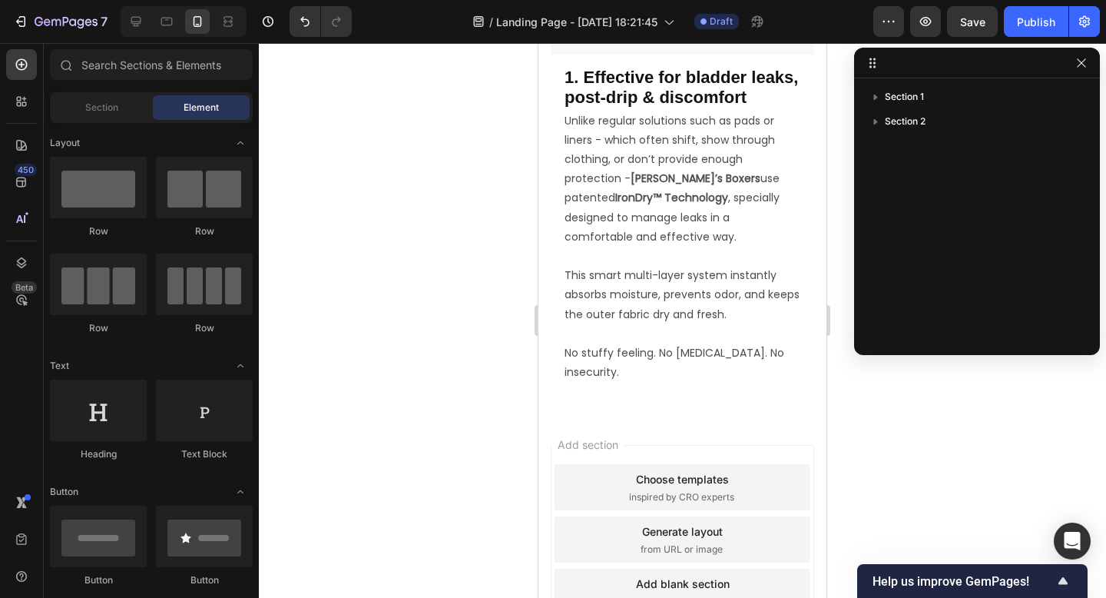
scroll to position [982, 0]
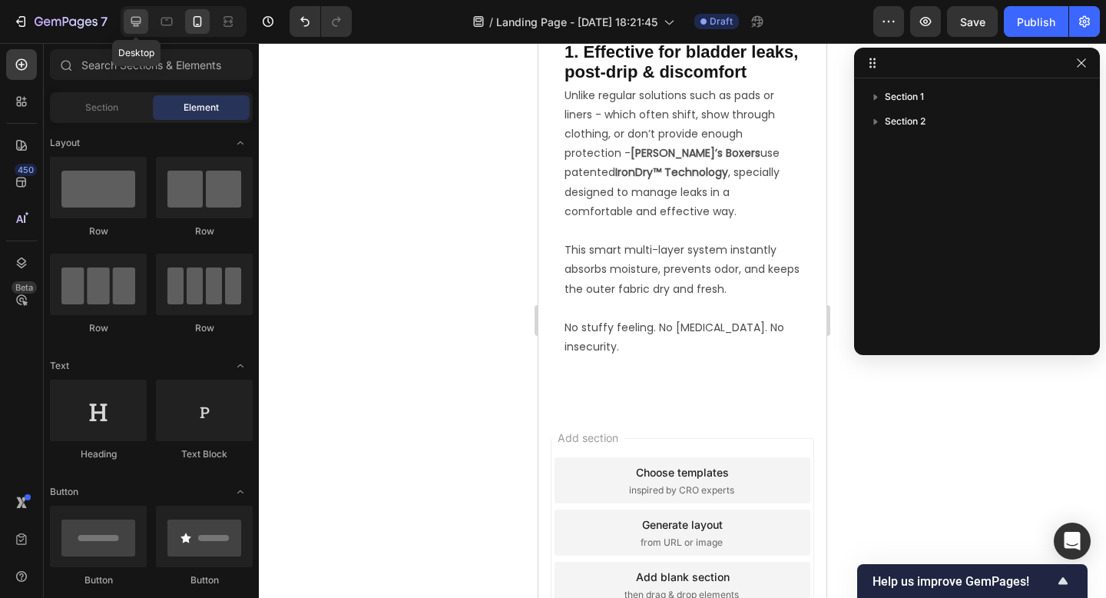
click at [134, 30] on div at bounding box center [136, 21] width 25 height 25
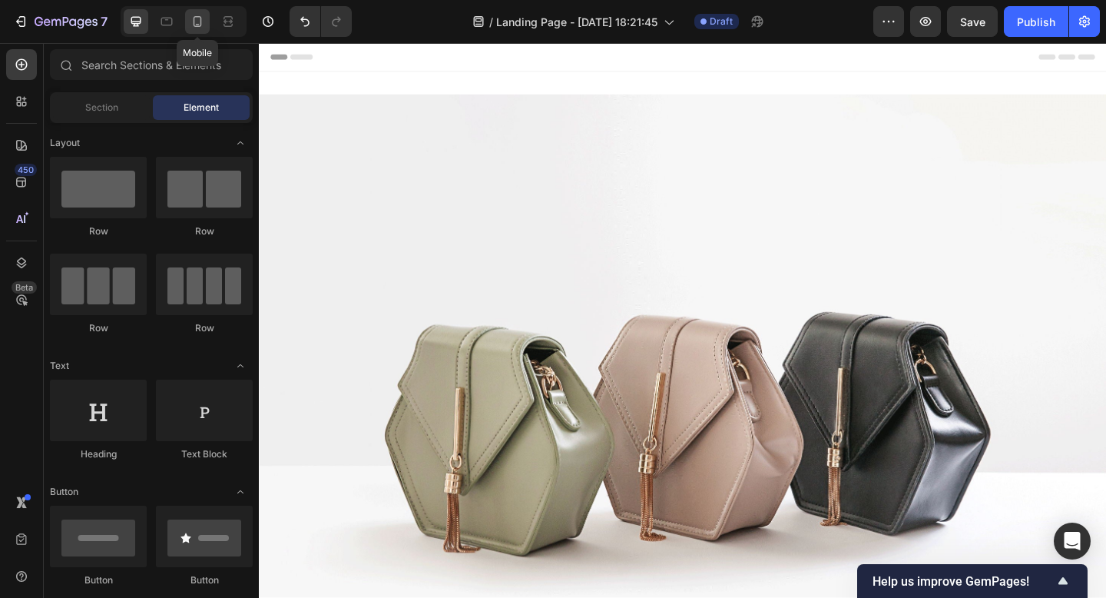
click at [203, 22] on icon at bounding box center [197, 21] width 15 height 15
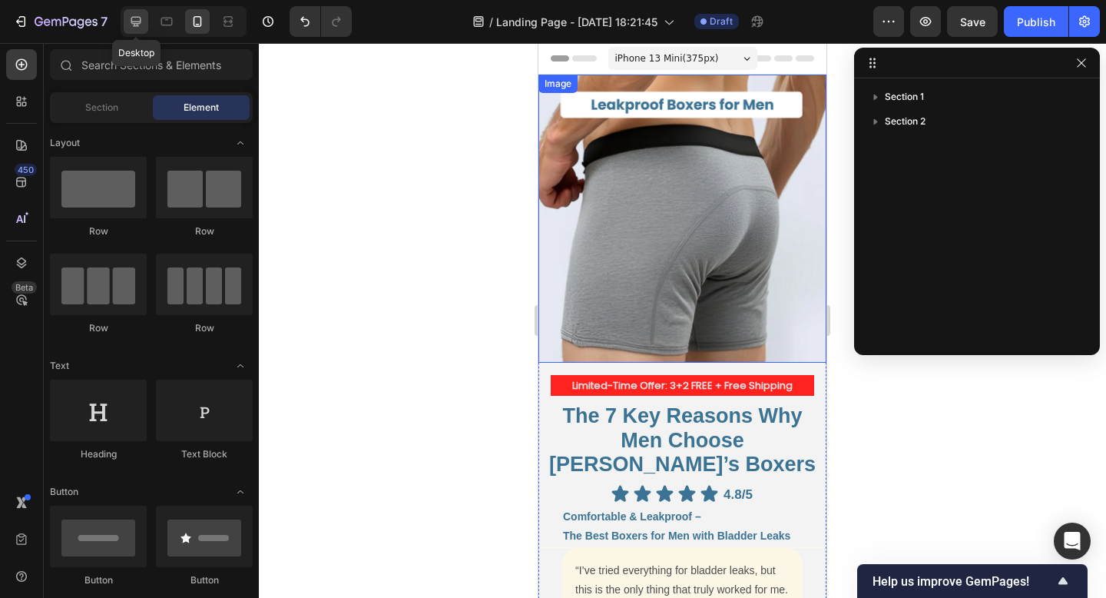
click at [140, 17] on icon at bounding box center [136, 22] width 10 height 10
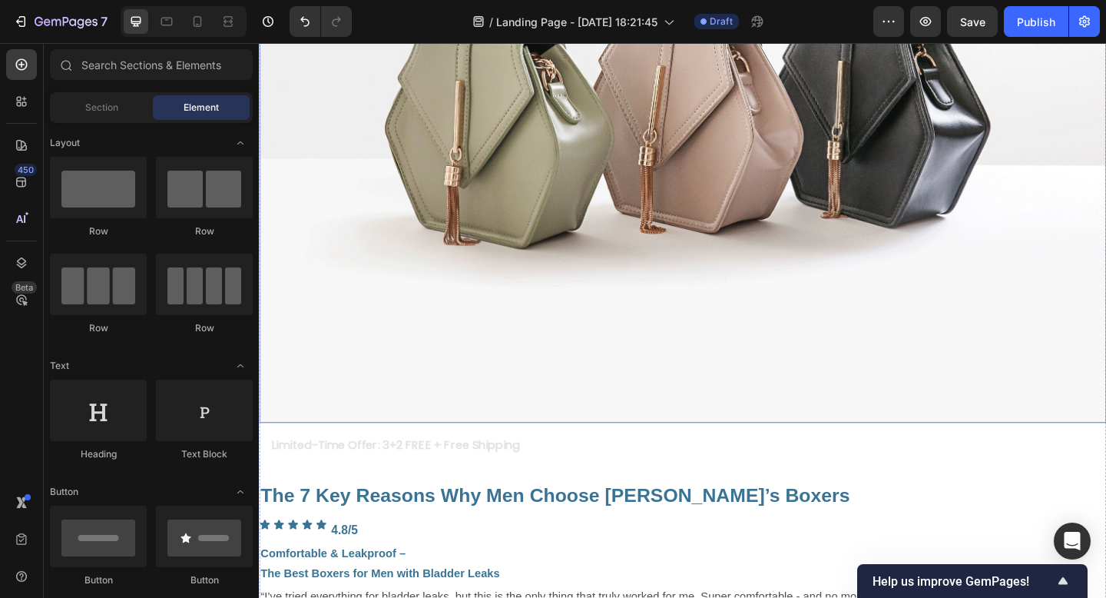
scroll to position [380, 0]
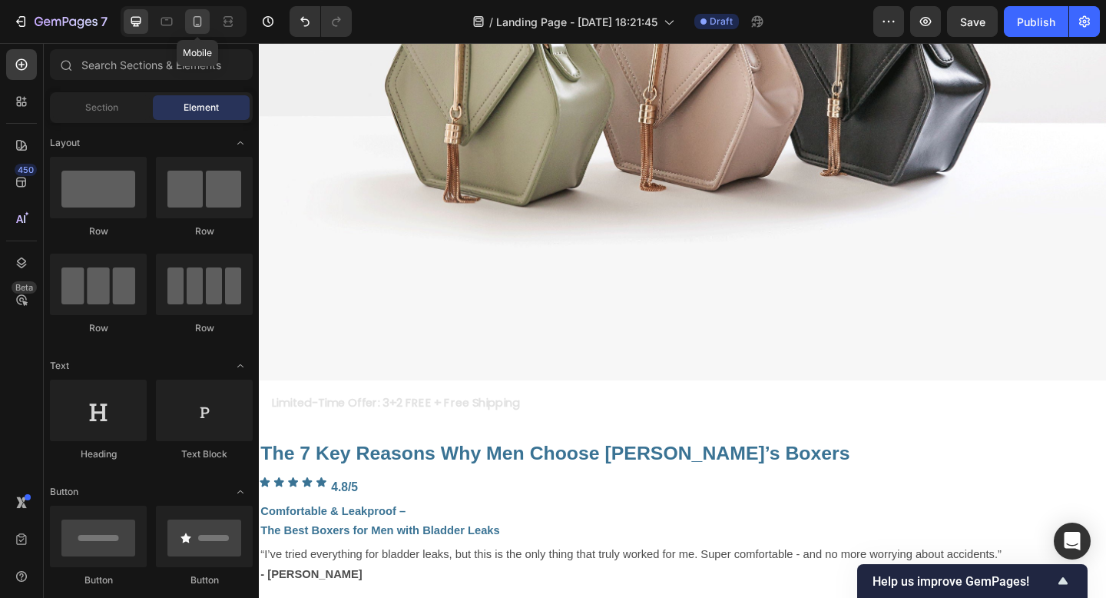
click at [204, 15] on icon at bounding box center [197, 21] width 15 height 15
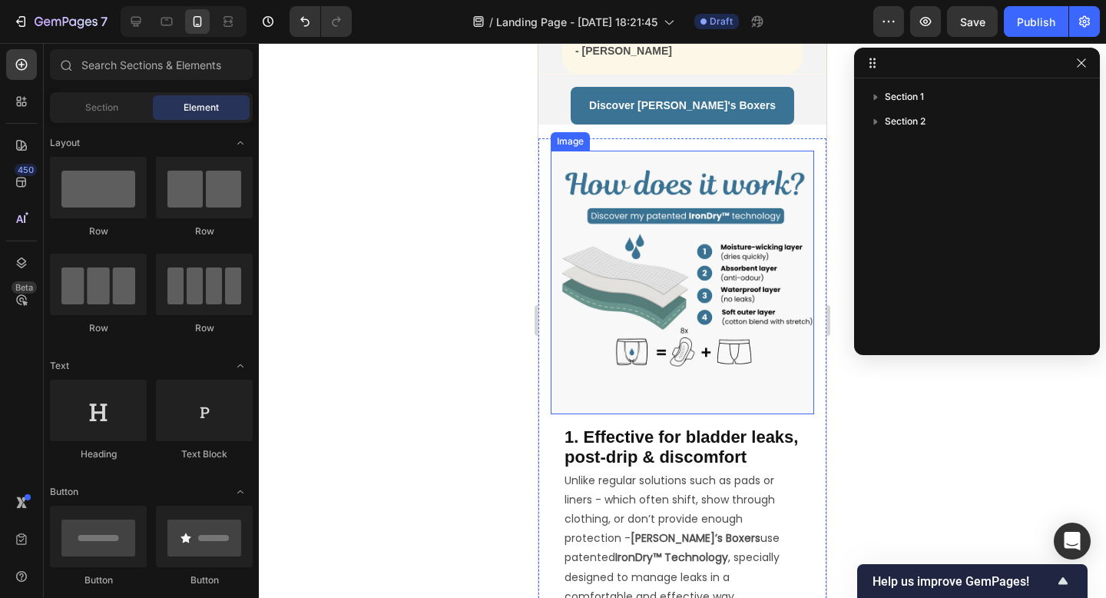
scroll to position [595, 0]
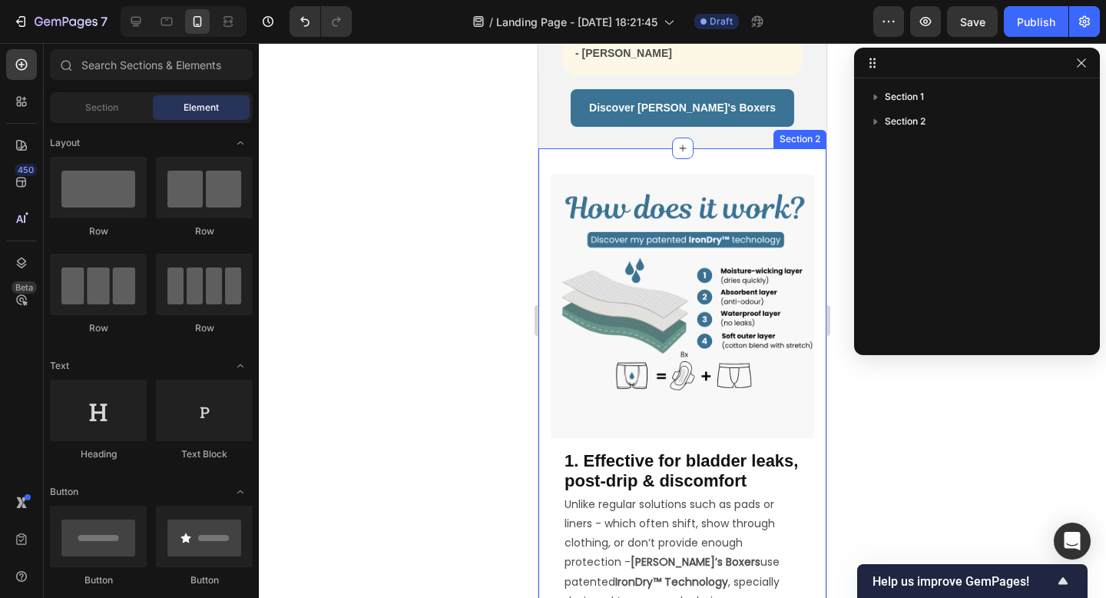
click at [595, 148] on div "Image 1. Effective for bladder leaks, post-drip & discomfort Heading Unlike reg…" at bounding box center [682, 481] width 288 height 667
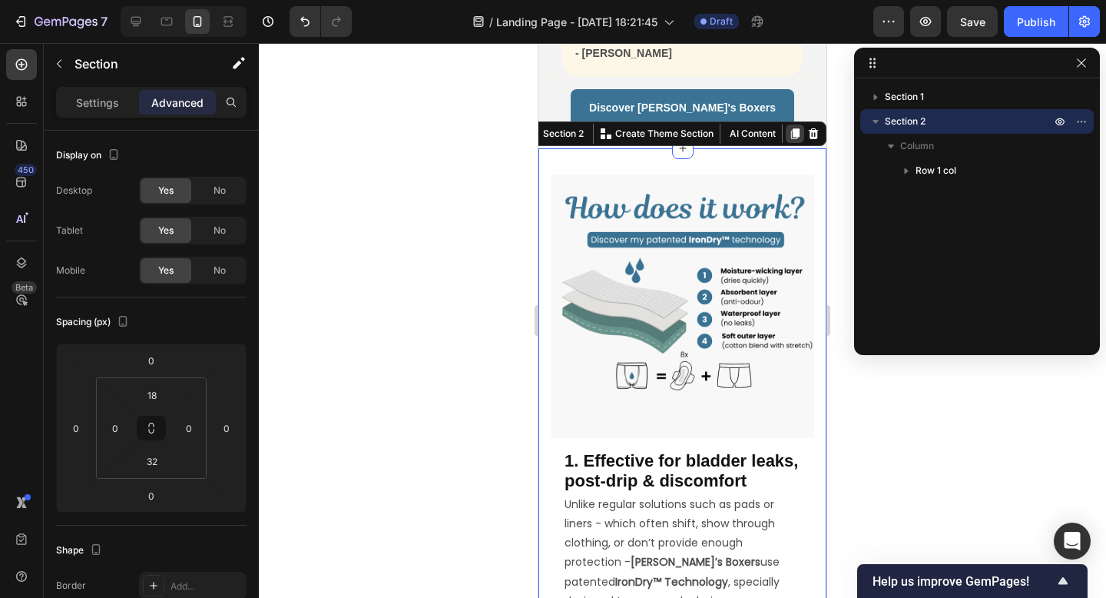
click at [797, 129] on icon at bounding box center [795, 134] width 8 height 11
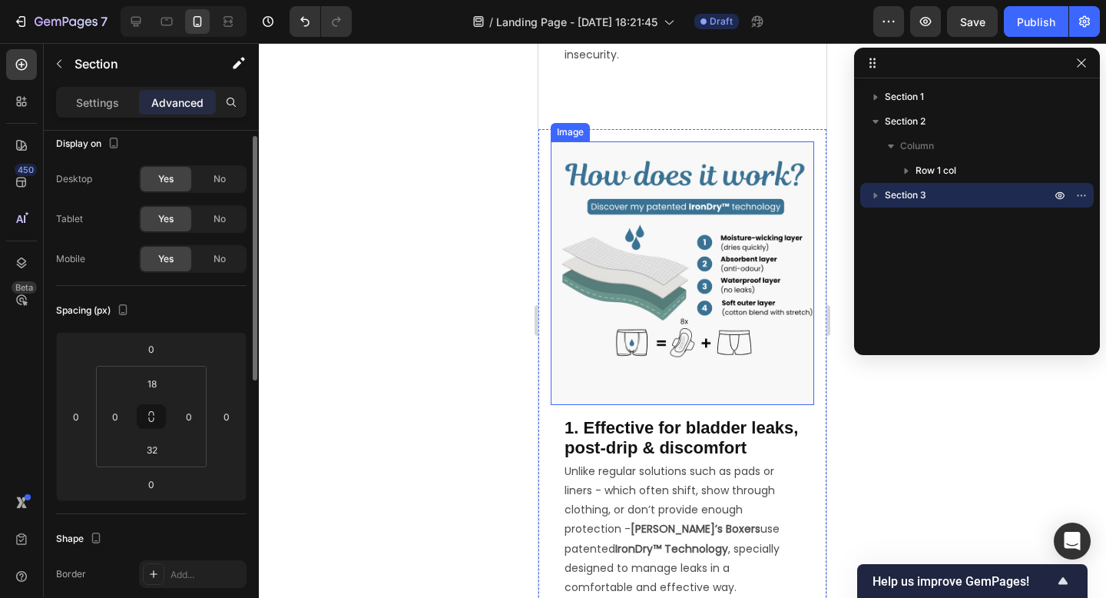
scroll to position [1274, 0]
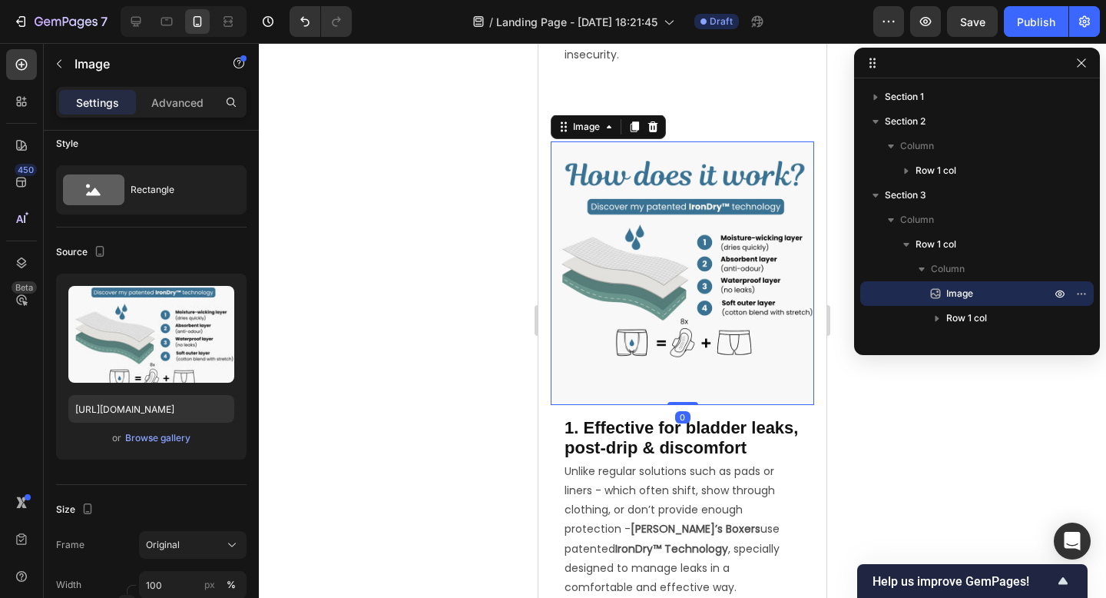
click at [701, 180] on img at bounding box center [682, 272] width 263 height 263
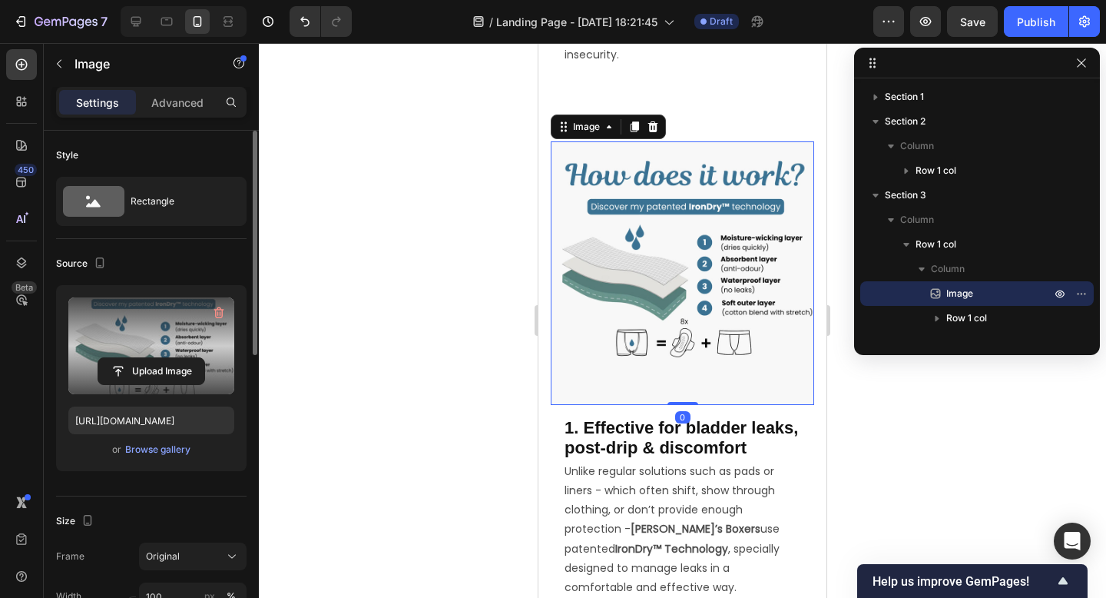
click at [164, 340] on label at bounding box center [151, 345] width 166 height 97
click at [164, 358] on input "file" at bounding box center [151, 371] width 106 height 26
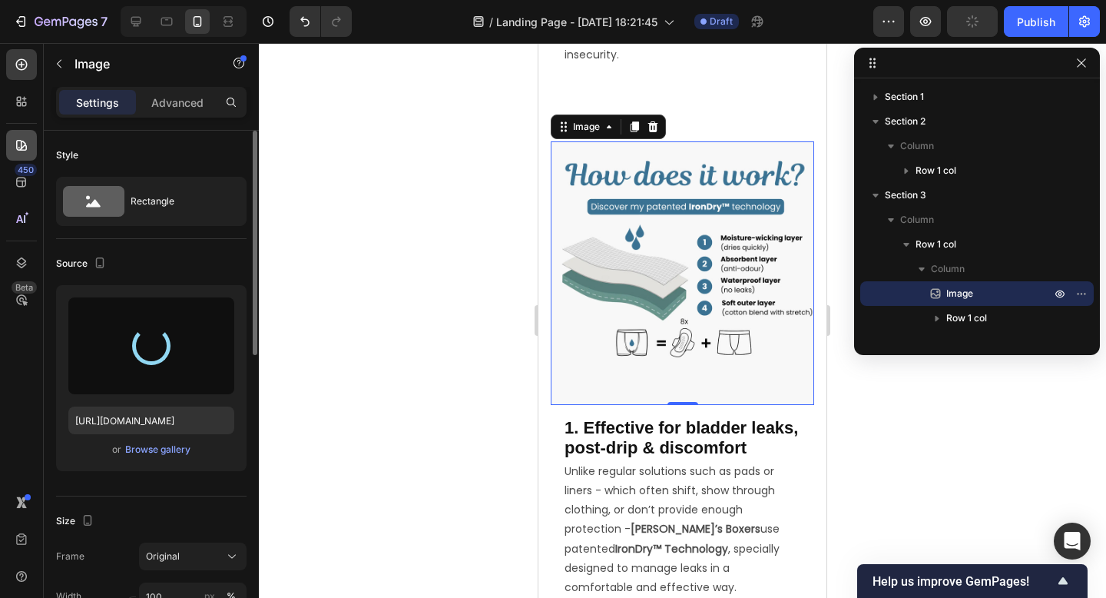
type input "https://cdn.shopify.com/s/files/1/0970/7828/0521/files/gempages_586200948360086…"
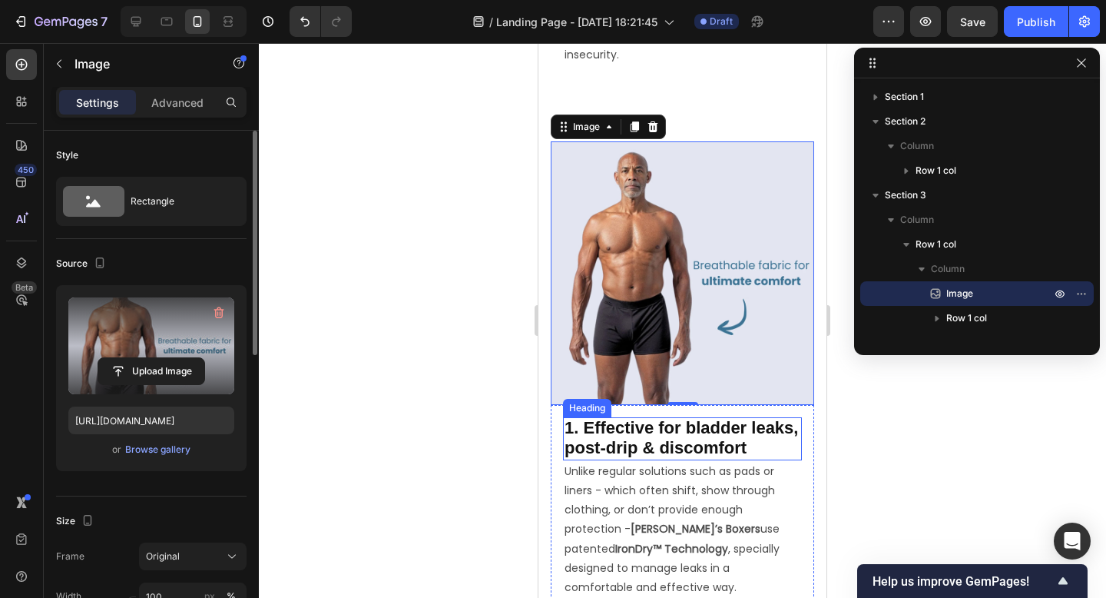
click at [665, 423] on span "1. Effective for bladder leaks, post-drip & discomfort" at bounding box center [682, 437] width 234 height 39
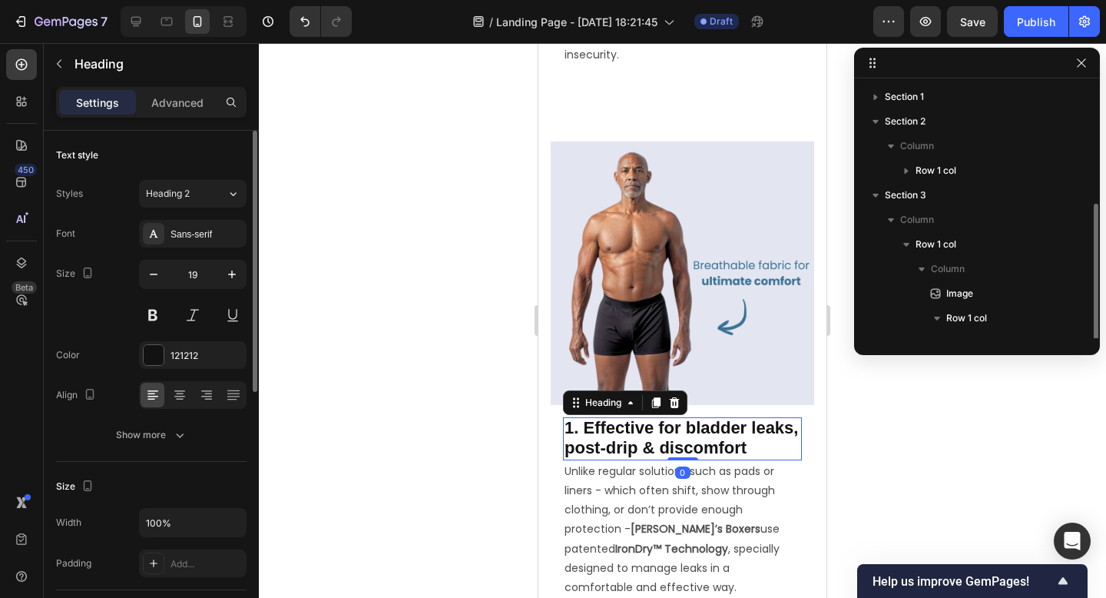
scroll to position [66, 0]
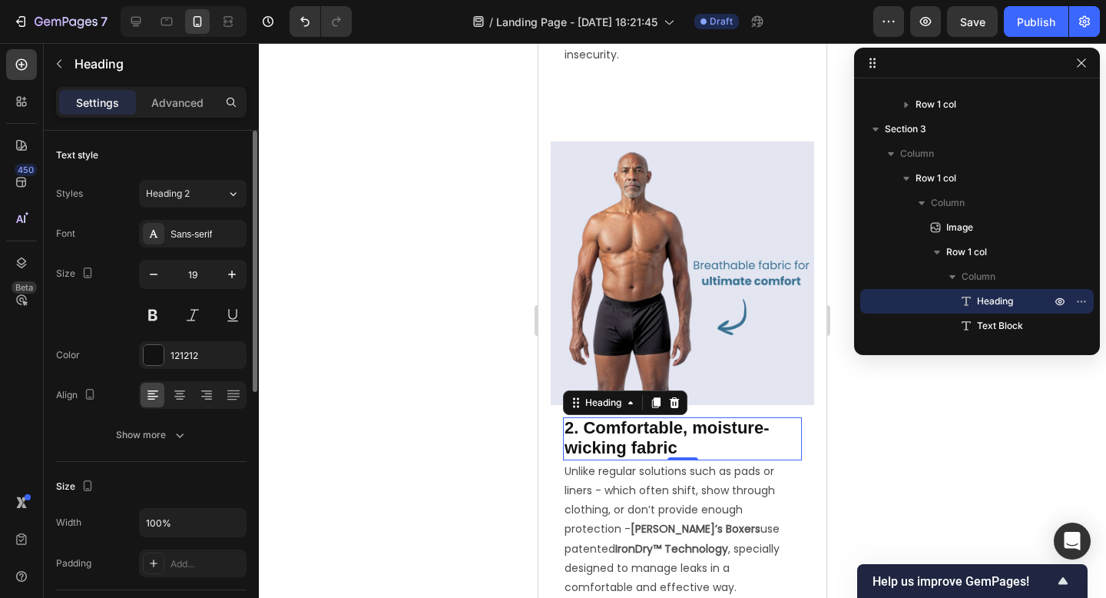
click at [628, 468] on p "Unlike regular solutions such as pads or liners - which often shift, show throu…" at bounding box center [683, 539] width 236 height 155
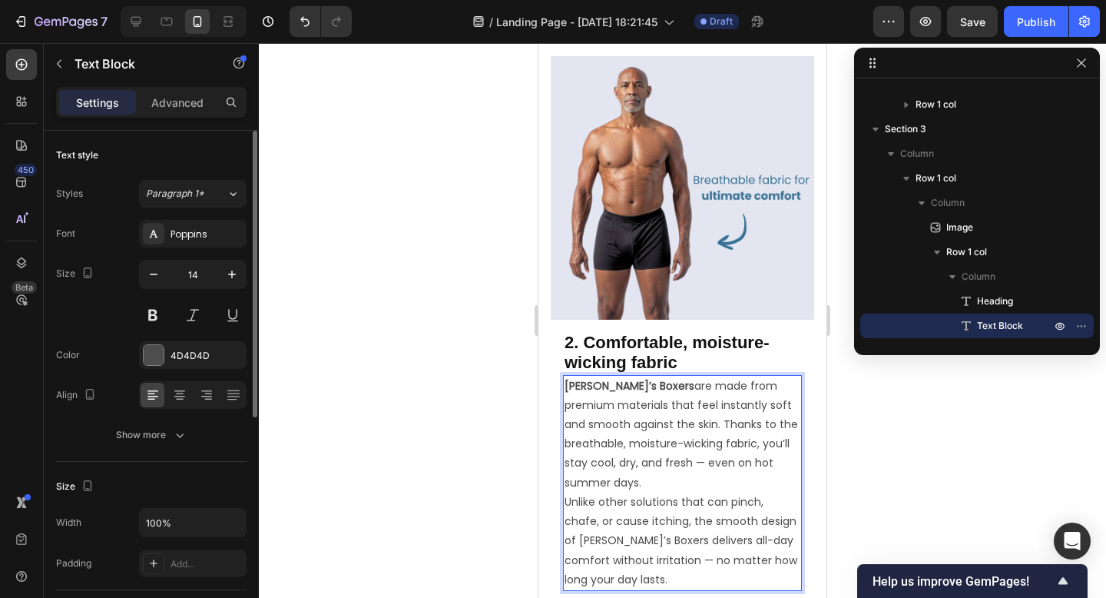
scroll to position [1345, 0]
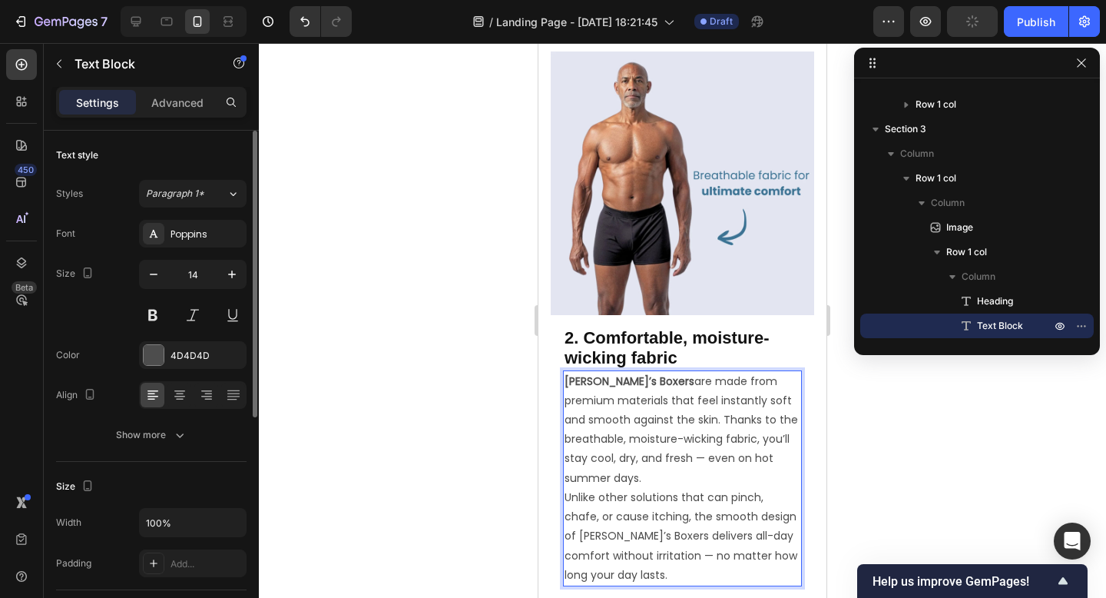
click at [667, 481] on p "Ben’s Boxers are made from premium materials that feel instantly soft and smoot…" at bounding box center [683, 430] width 236 height 116
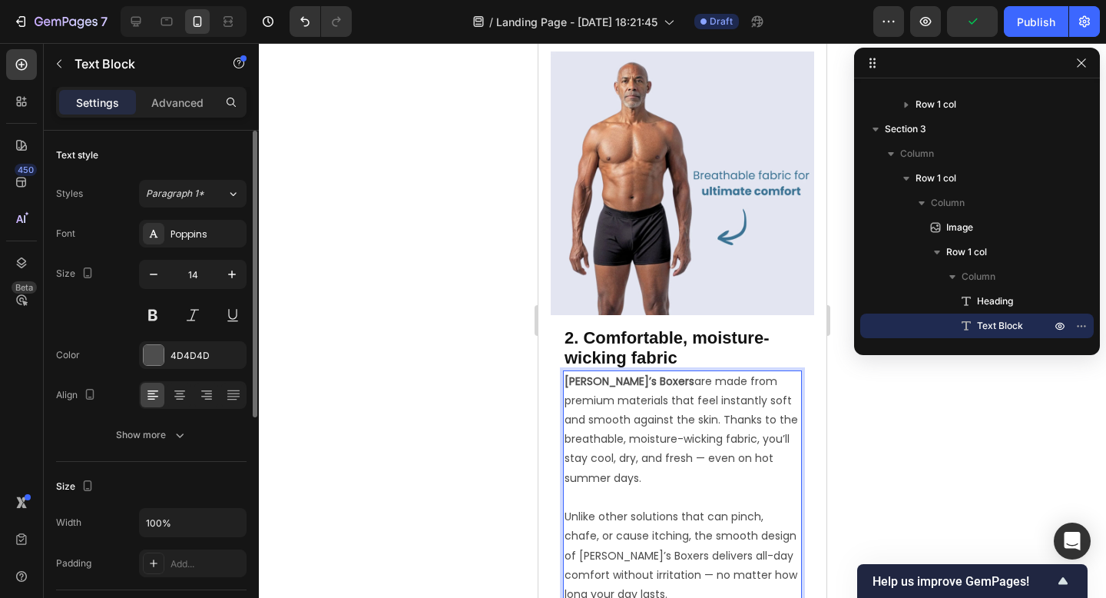
click at [701, 456] on p "Ben’s Boxers are made from premium materials that feel instantly soft and smoot…" at bounding box center [683, 439] width 236 height 135
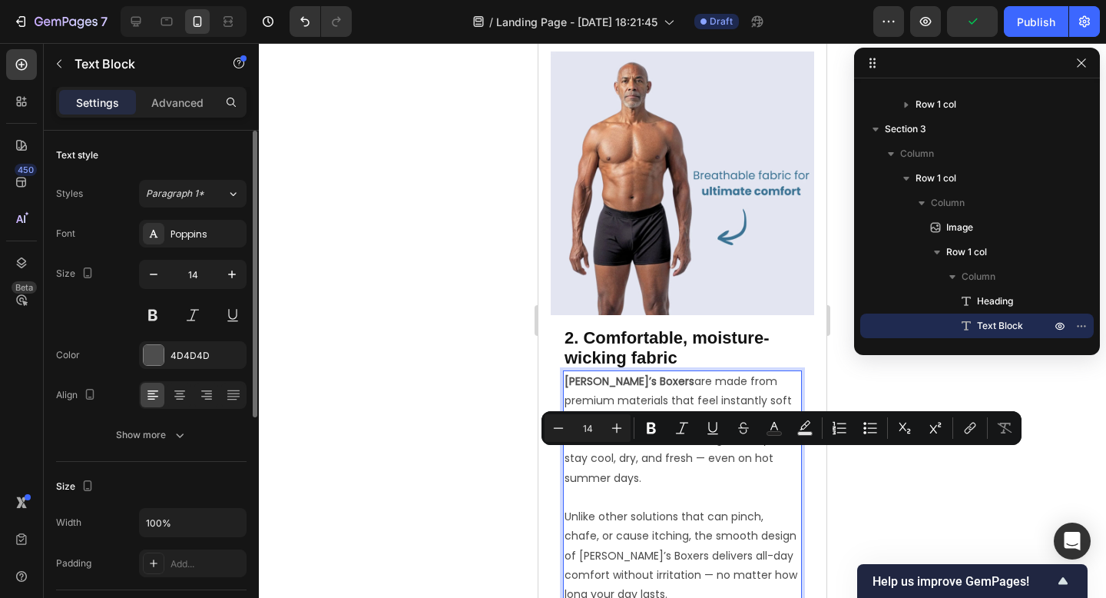
click at [697, 459] on p "Ben’s Boxers are made from premium materials that feel instantly soft and smoot…" at bounding box center [683, 439] width 236 height 135
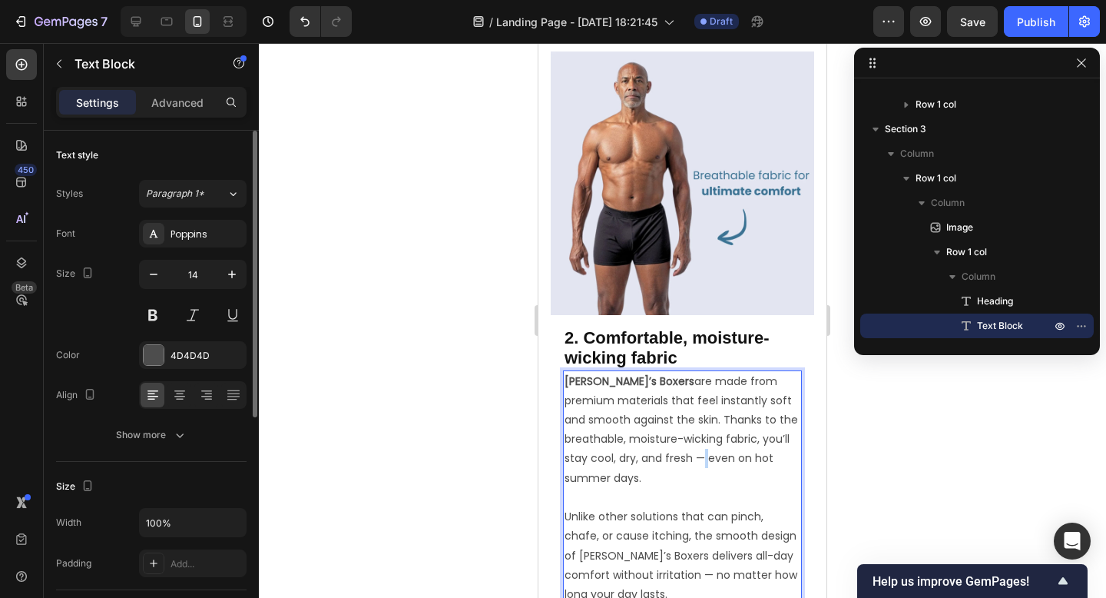
click at [697, 459] on p "Ben’s Boxers are made from premium materials that feel instantly soft and smoot…" at bounding box center [683, 439] width 236 height 135
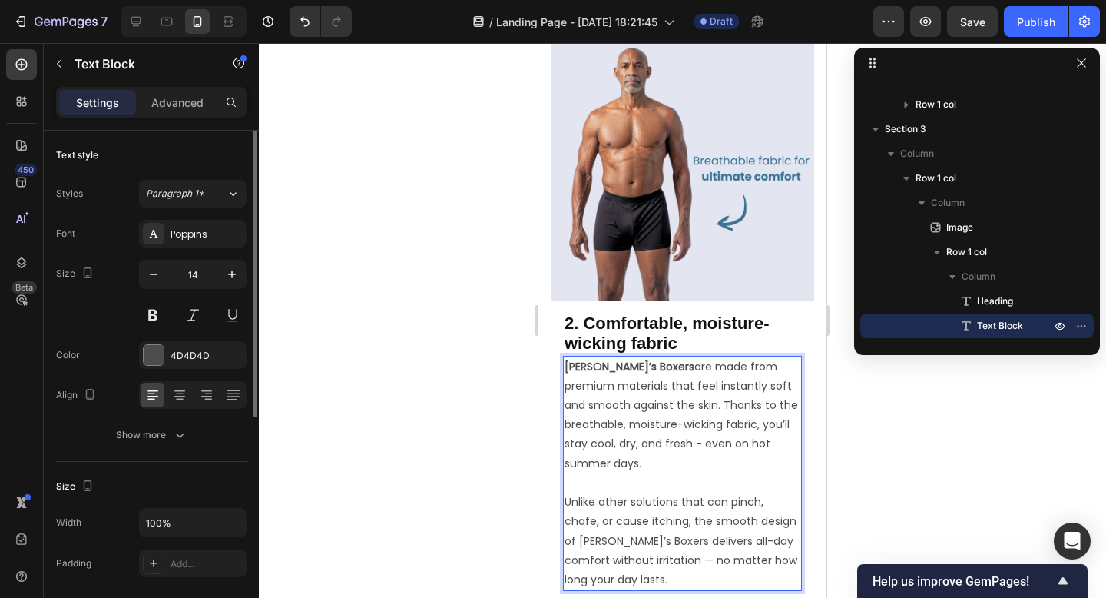
click at [657, 560] on p "Unlike other solutions that can pinch, chafe, or cause itching, the smooth desi…" at bounding box center [683, 540] width 236 height 97
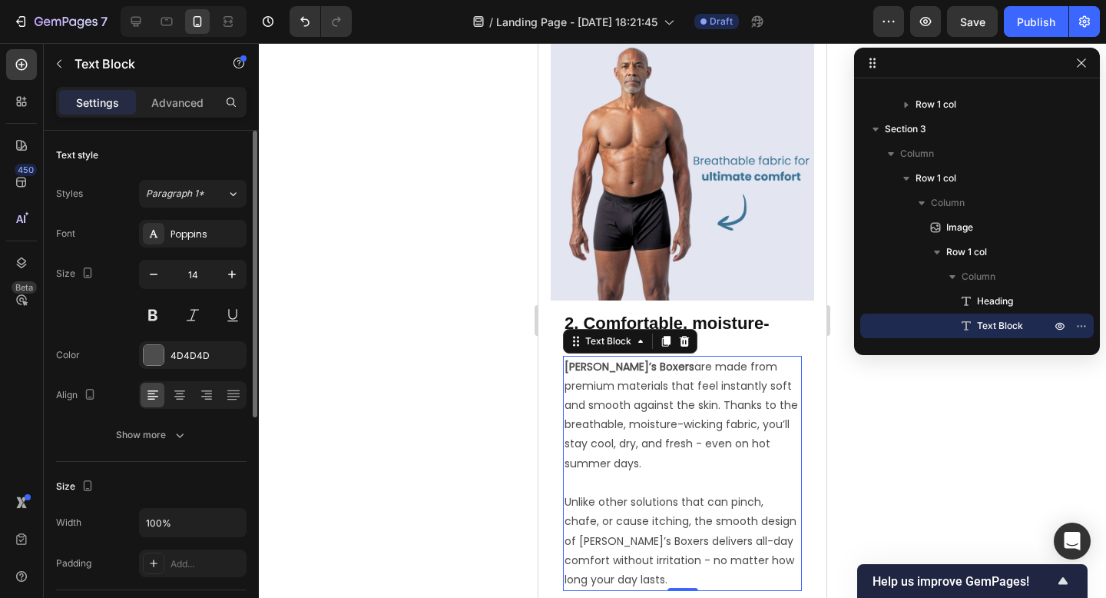
click at [865, 469] on div at bounding box center [682, 320] width 847 height 555
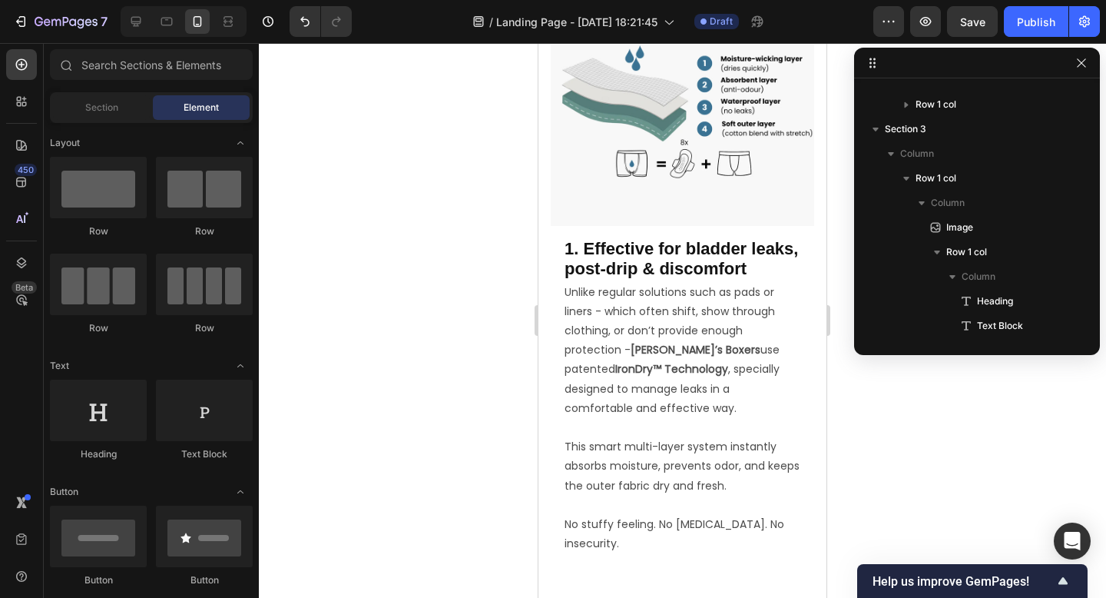
scroll to position [870, 0]
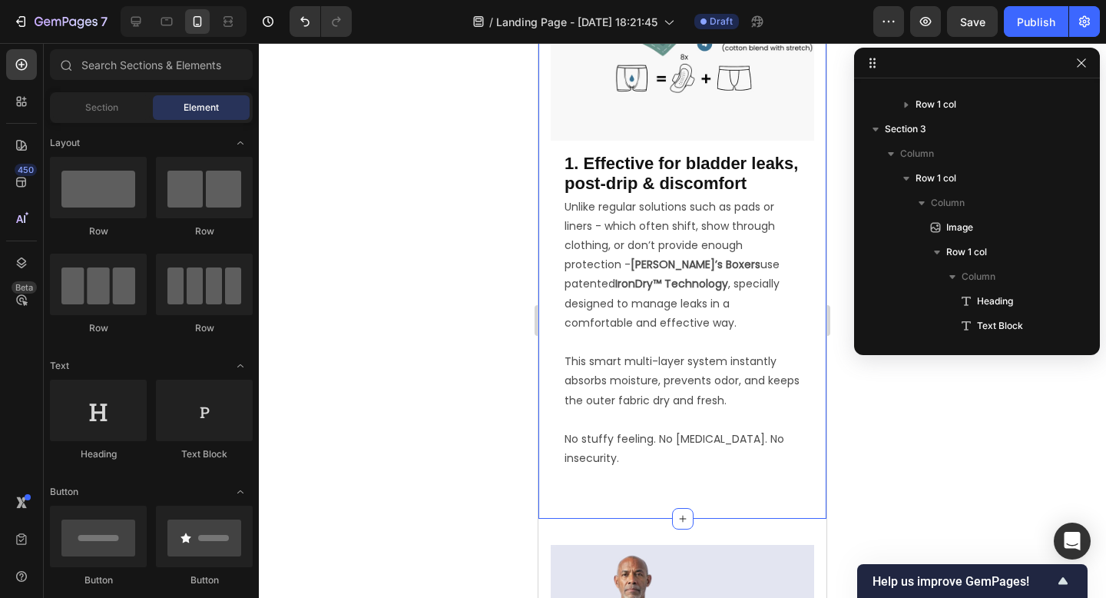
click at [724, 479] on div "Image 1. Effective for bladder leaks, post-drip & discomfort Heading Unlike reg…" at bounding box center [682, 184] width 288 height 667
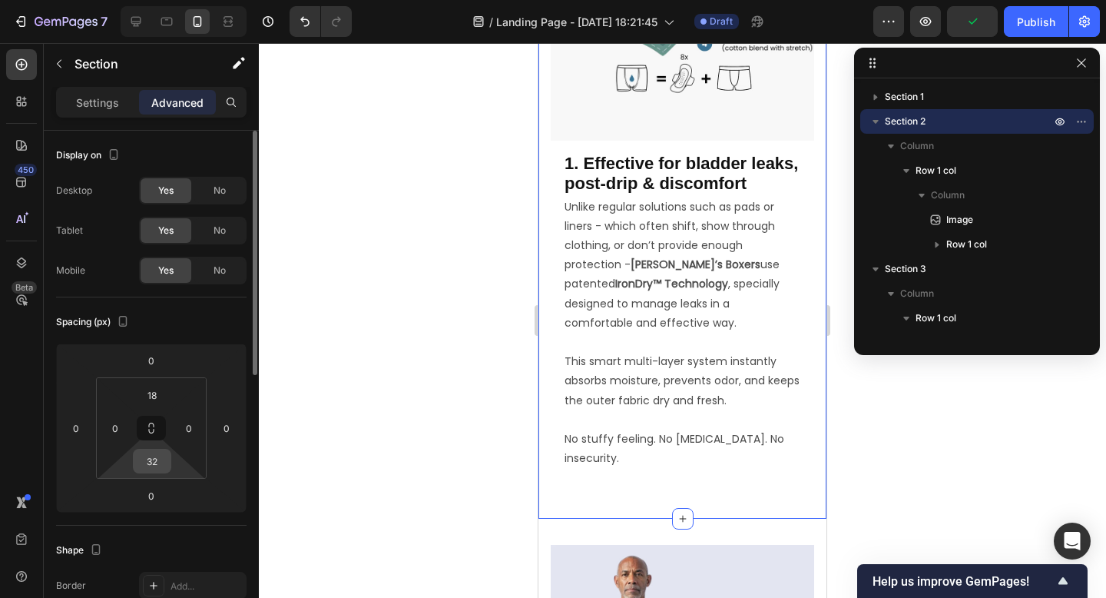
click at [166, 455] on input "32" at bounding box center [152, 460] width 31 height 23
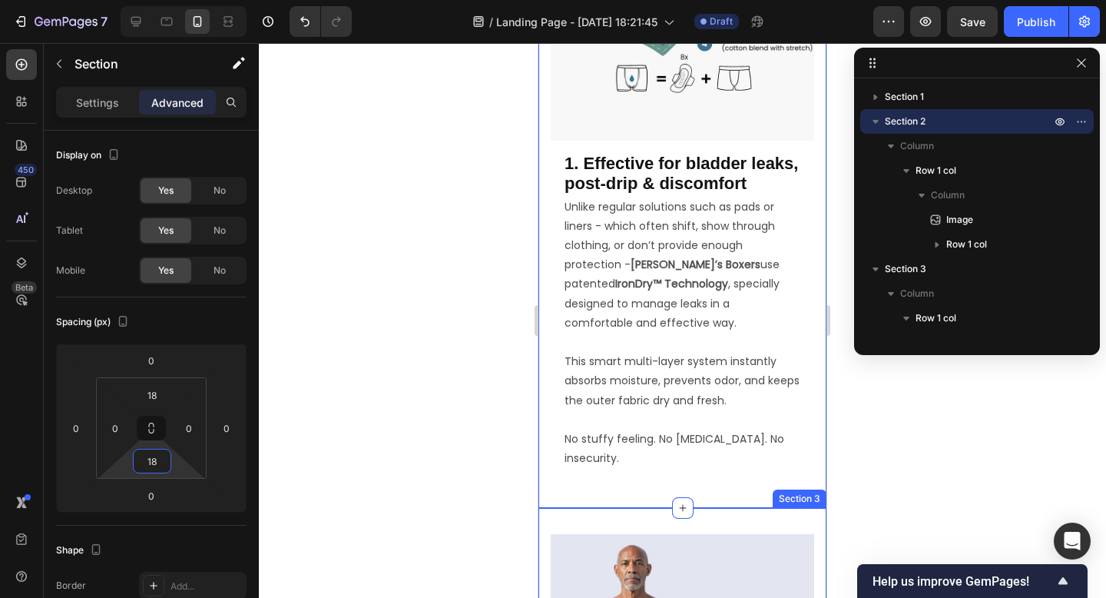
type input "1"
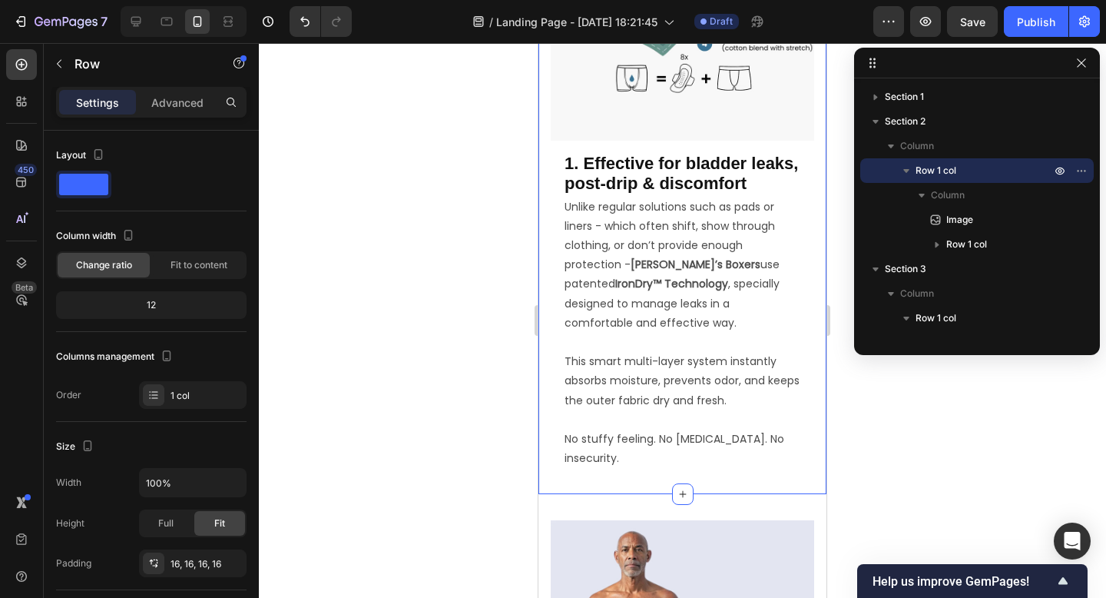
click at [631, 467] on div "Image 1. Effective for bladder leaks, post-drip & discomfort Heading Unlike reg…" at bounding box center [682, 179] width 288 height 629
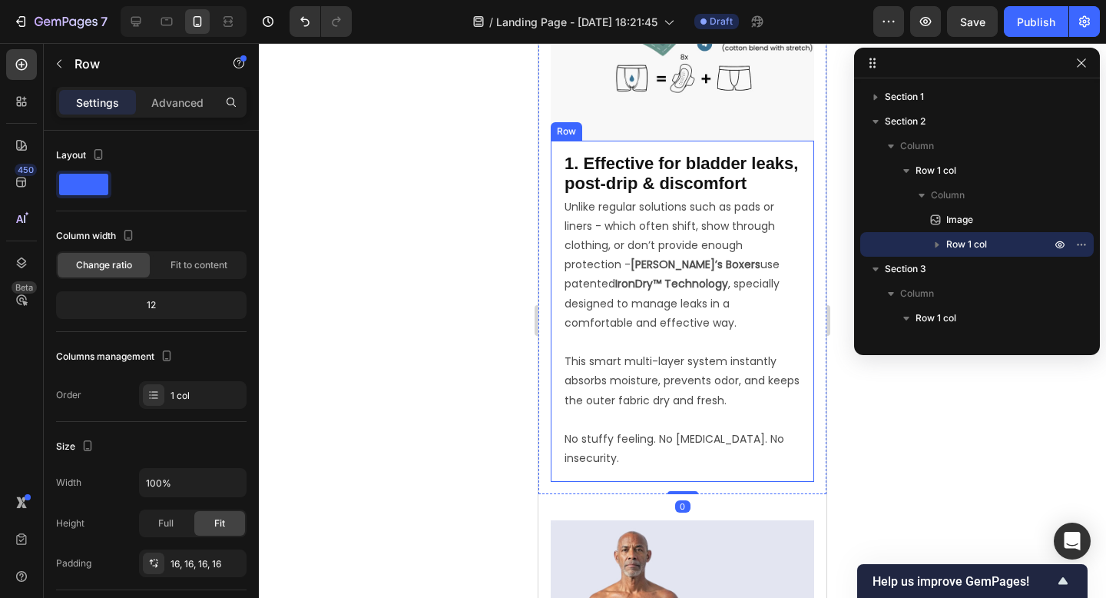
click at [631, 452] on div "1. Effective for bladder leaks, post-drip & discomfort Heading Unlike regular s…" at bounding box center [682, 311] width 263 height 341
click at [623, 455] on div "1. Effective for bladder leaks, post-drip & discomfort Heading Unlike regular s…" at bounding box center [682, 311] width 263 height 341
click at [173, 102] on p "Advanced" at bounding box center [177, 102] width 52 height 16
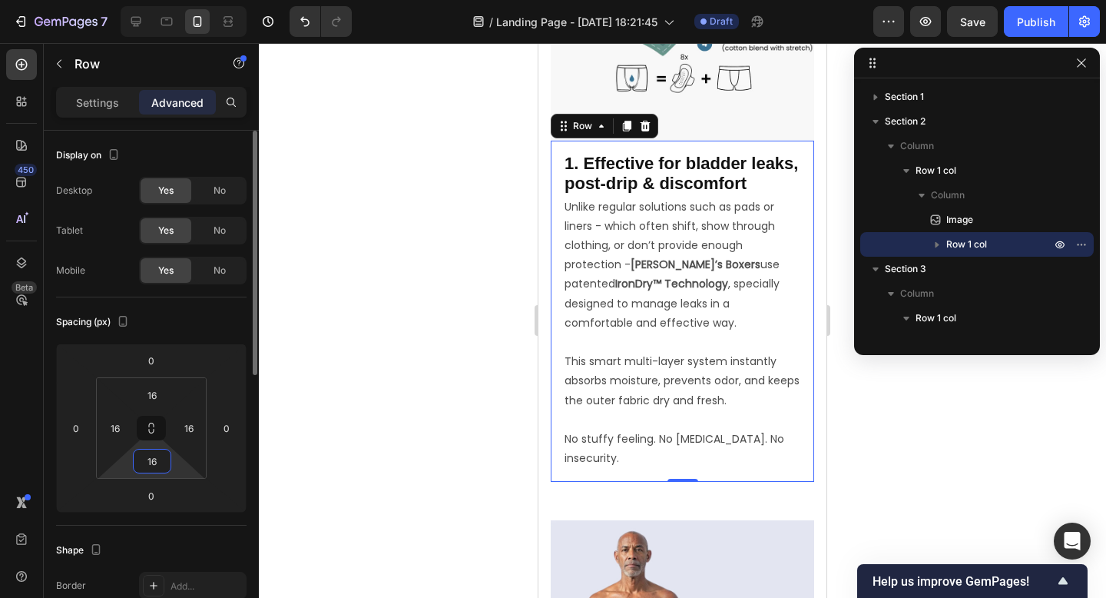
click at [155, 455] on input "16" at bounding box center [152, 460] width 31 height 23
type input "0"
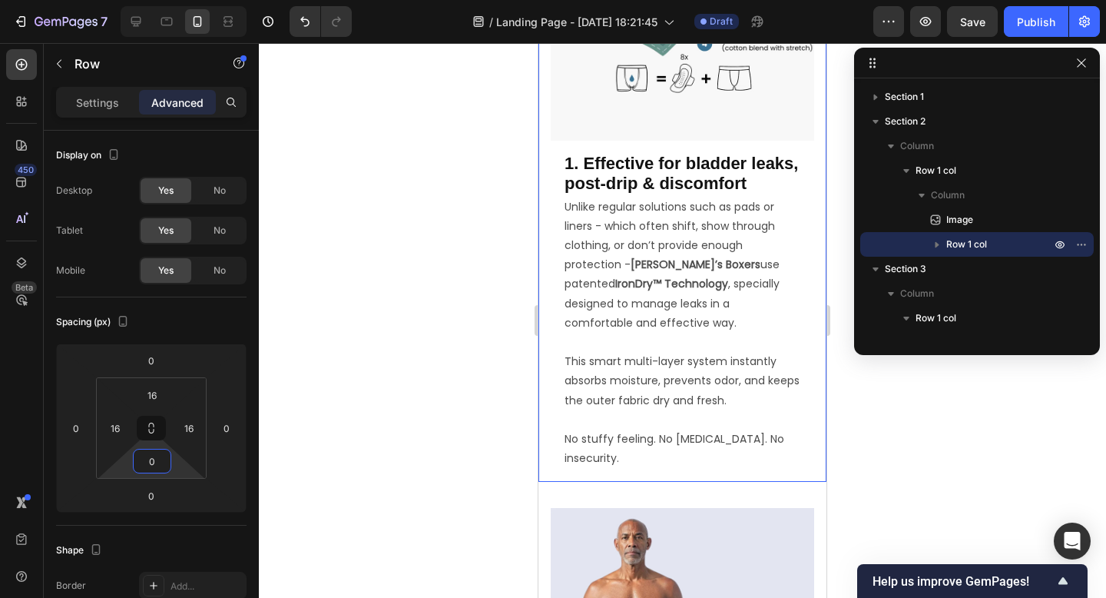
click at [605, 455] on div "Image 1. Effective for bladder leaks, post-drip & discomfort Heading Unlike reg…" at bounding box center [682, 173] width 288 height 617
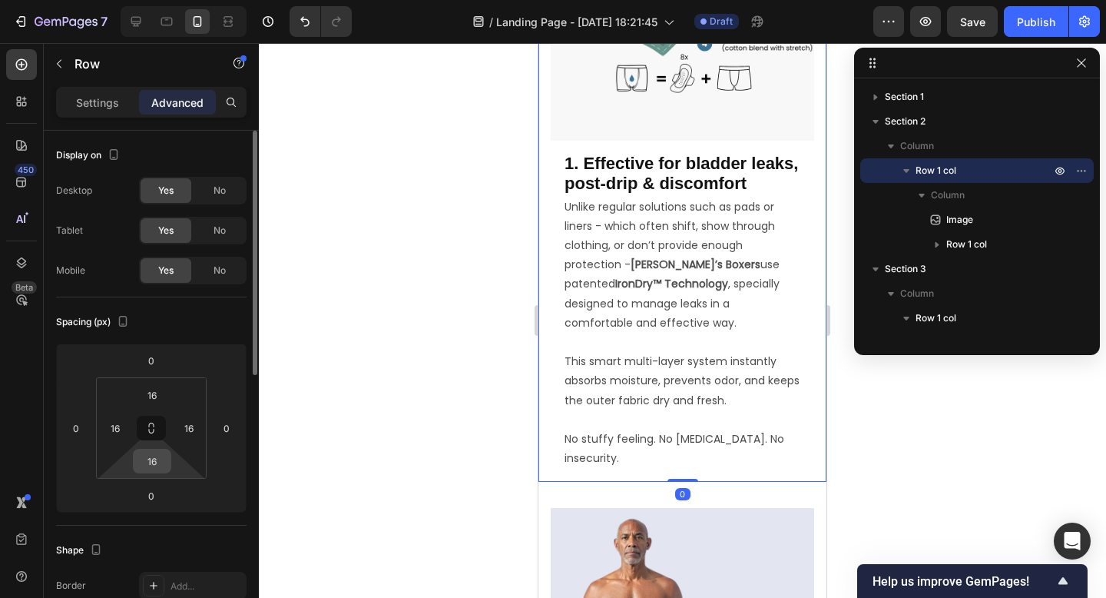
click at [164, 461] on input "16" at bounding box center [152, 460] width 31 height 23
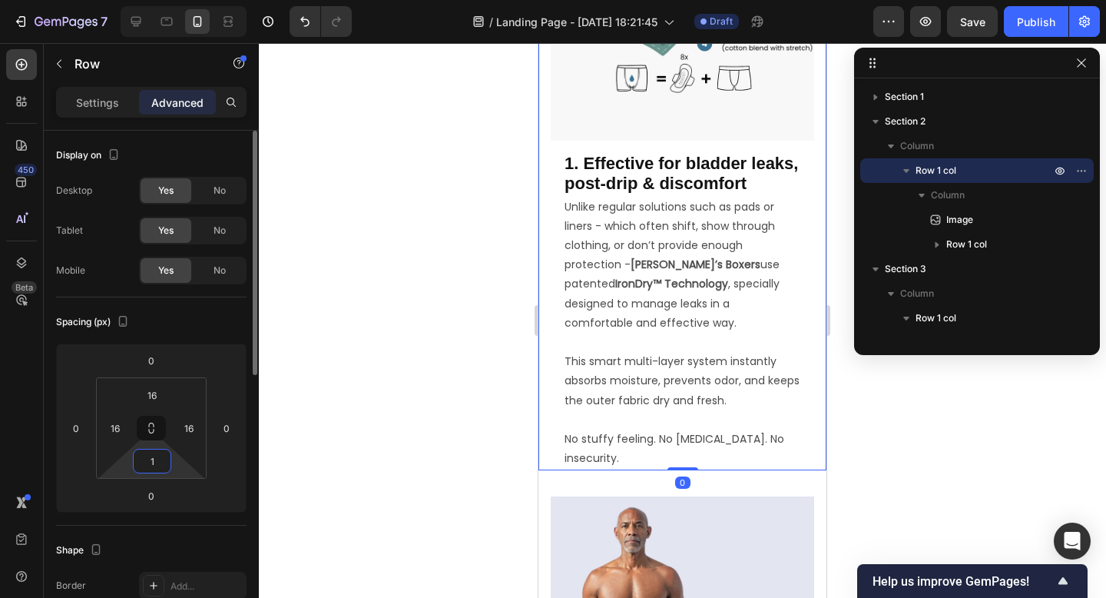
type input "18"
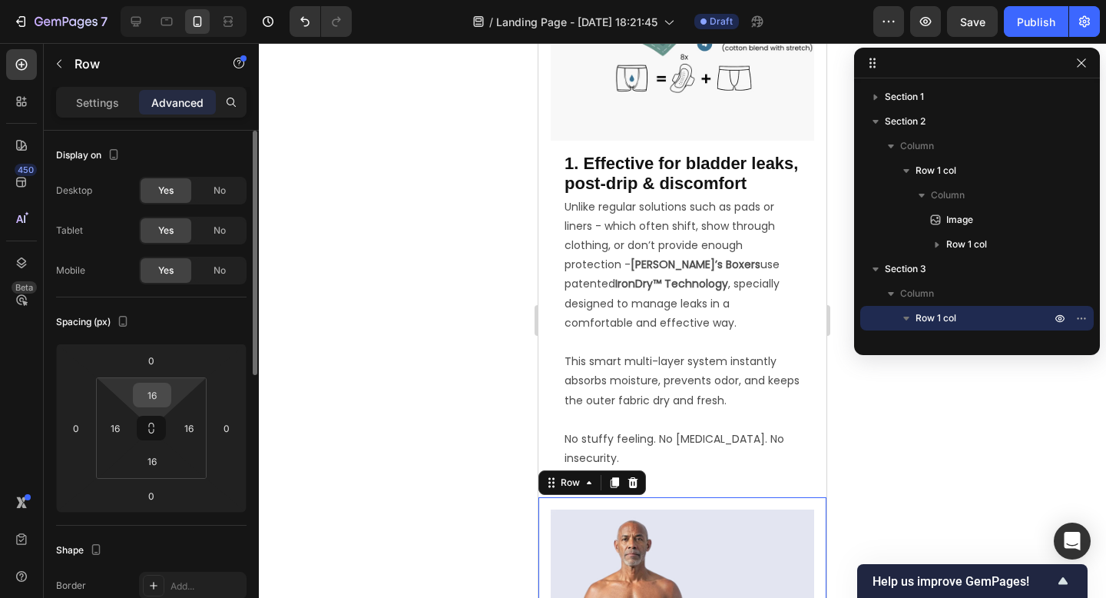
click at [162, 392] on input "16" at bounding box center [152, 394] width 31 height 23
type input "18"
click at [856, 465] on div at bounding box center [682, 320] width 847 height 555
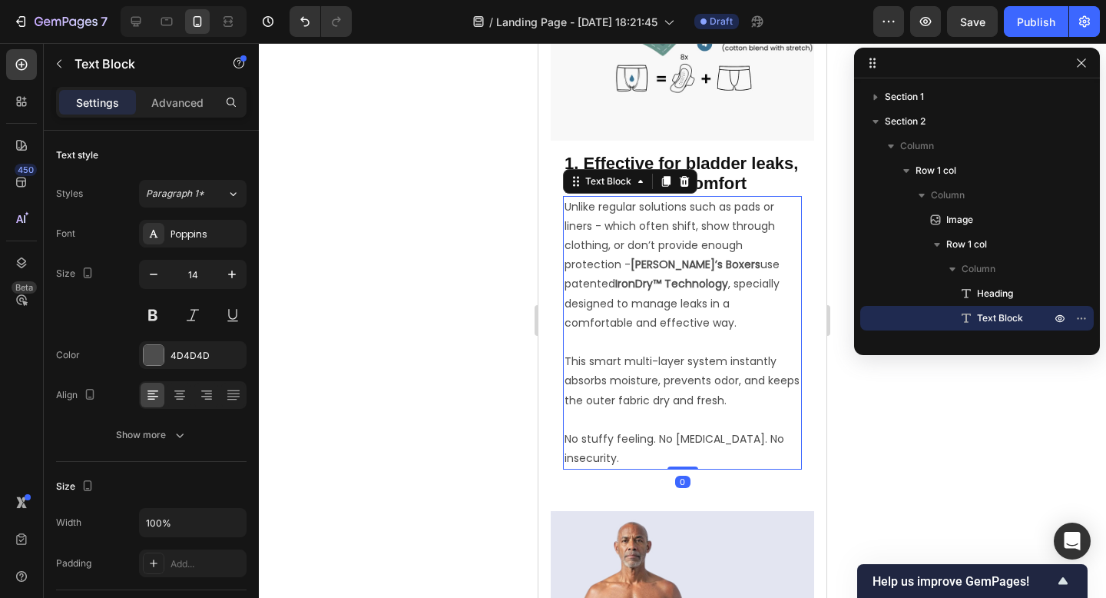
click at [694, 442] on p "No stuffy feeling. No [MEDICAL_DATA]. No insecurity." at bounding box center [683, 448] width 236 height 38
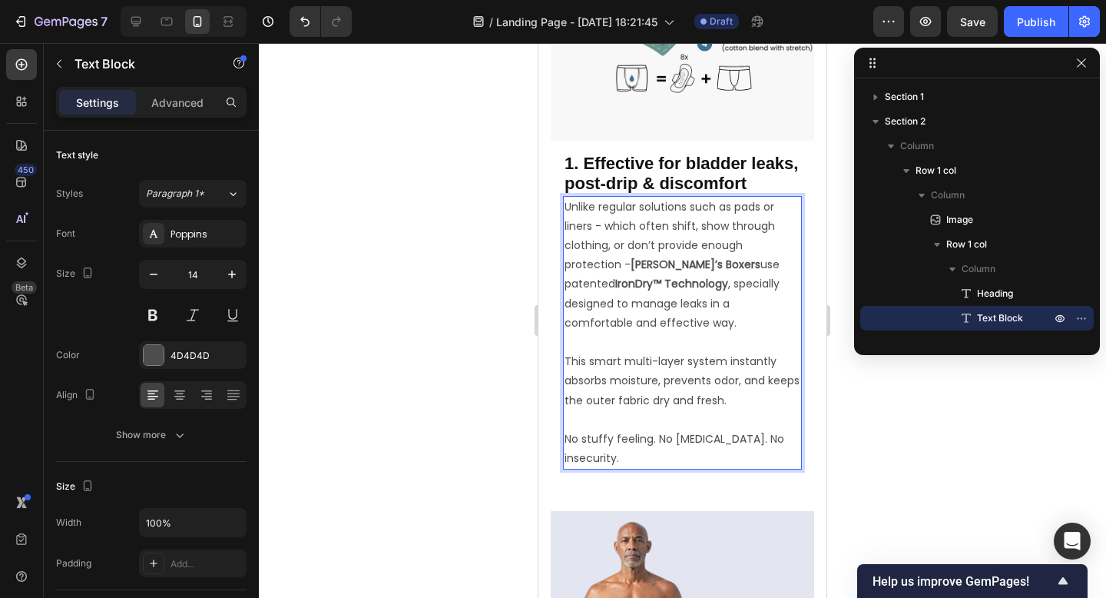
click at [694, 439] on p "No stuffy feeling. No [MEDICAL_DATA]. No insecurity." at bounding box center [683, 448] width 236 height 38
click at [176, 96] on p "Advanced" at bounding box center [177, 102] width 52 height 16
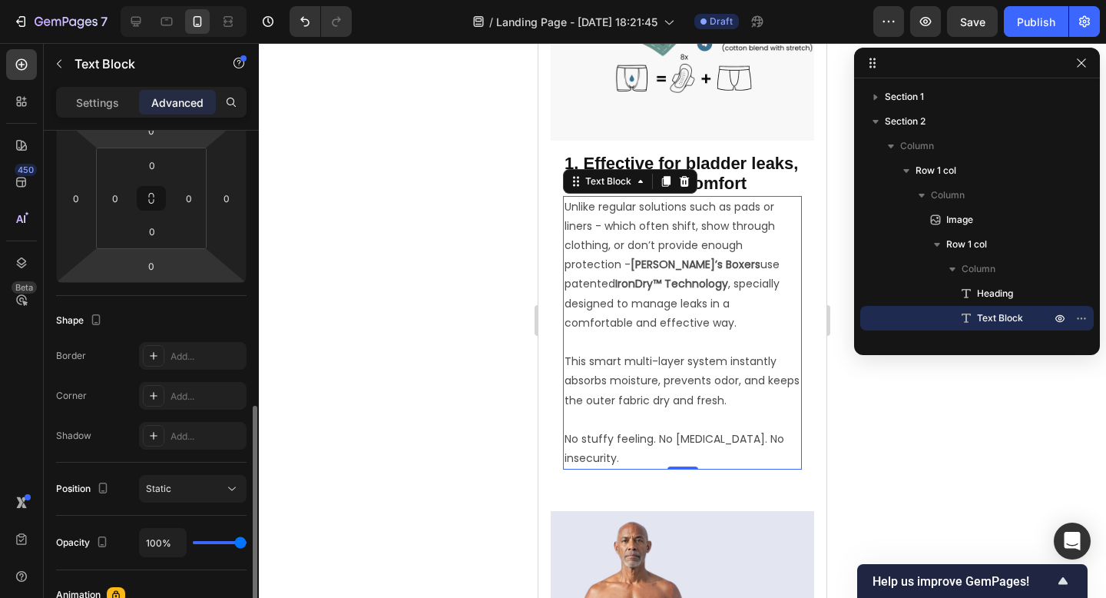
scroll to position [388, 0]
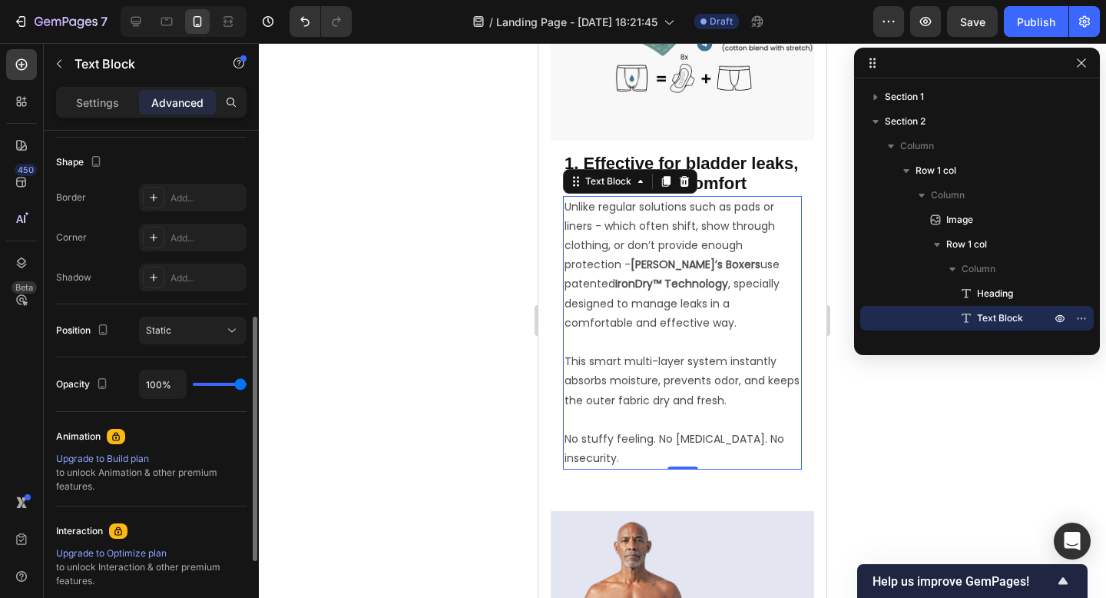
click at [442, 422] on div at bounding box center [682, 320] width 847 height 555
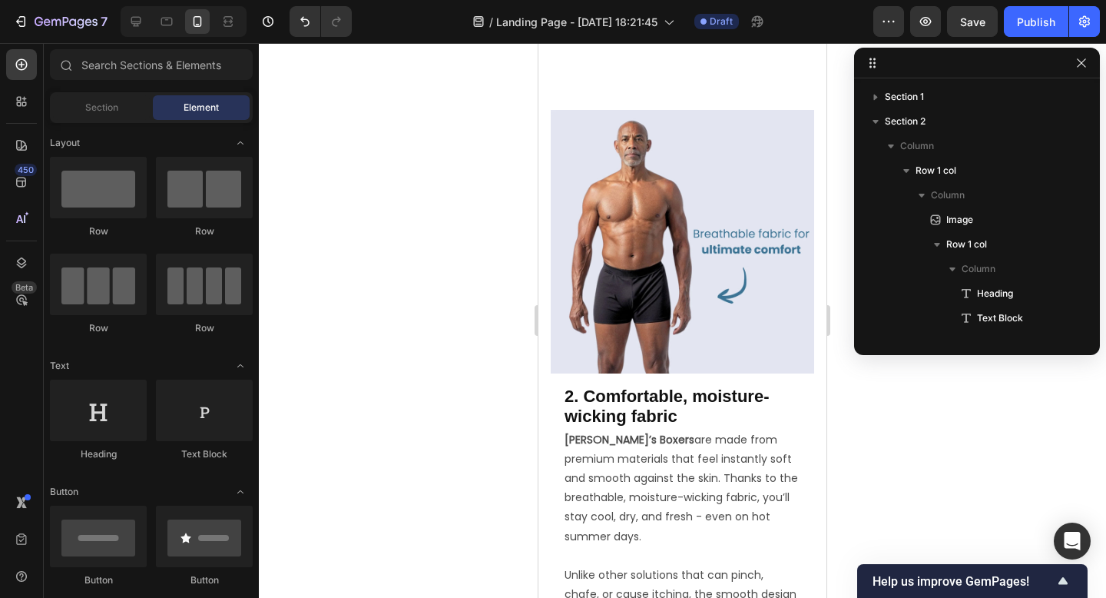
scroll to position [1002, 0]
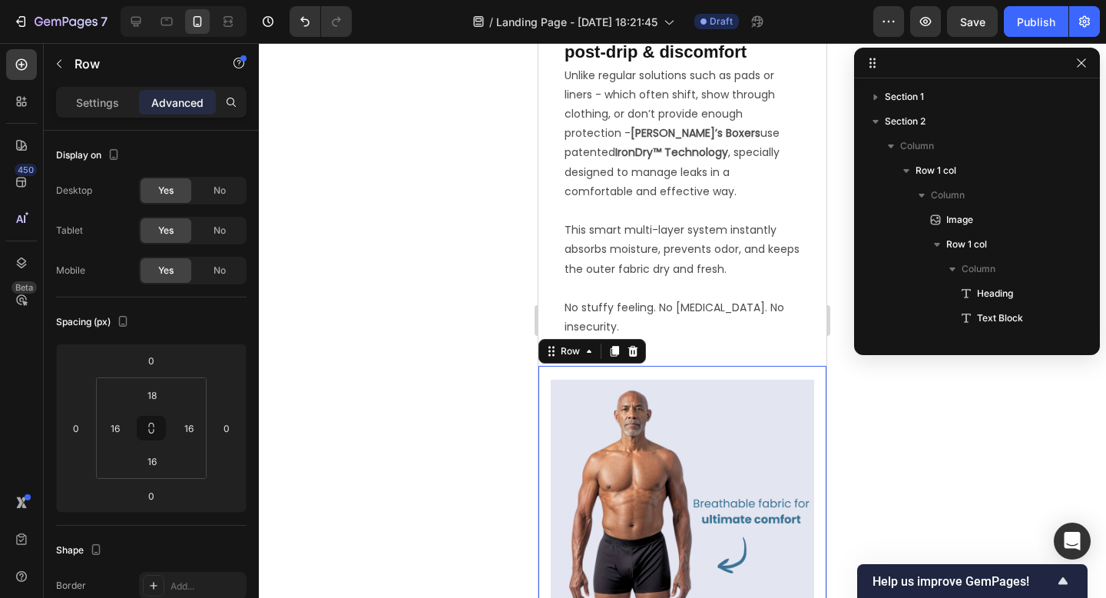
scroll to position [192, 0]
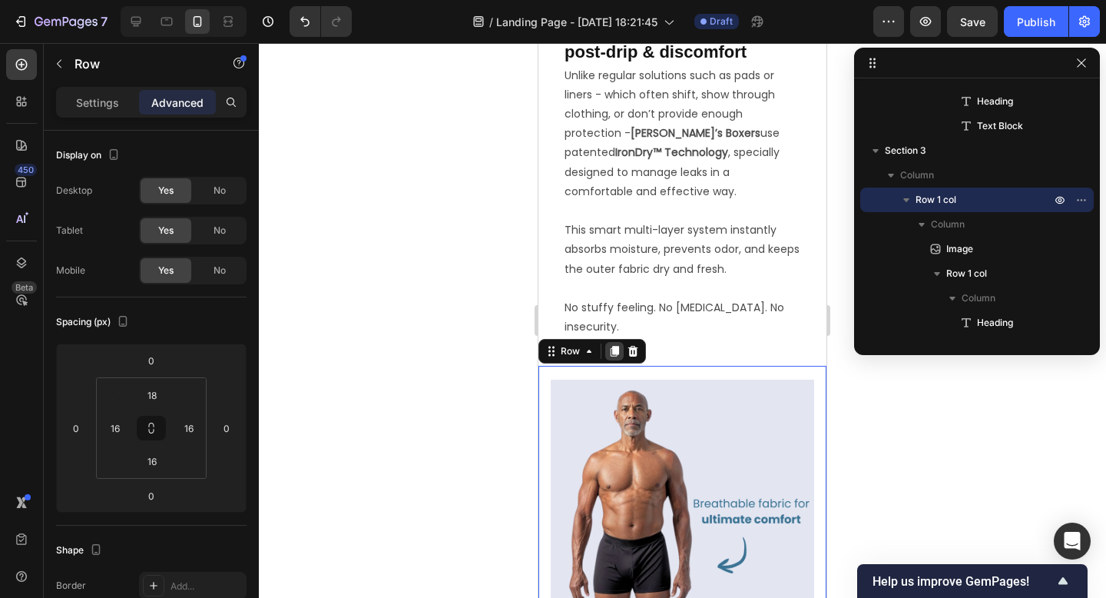
click at [620, 345] on icon at bounding box center [614, 351] width 12 height 12
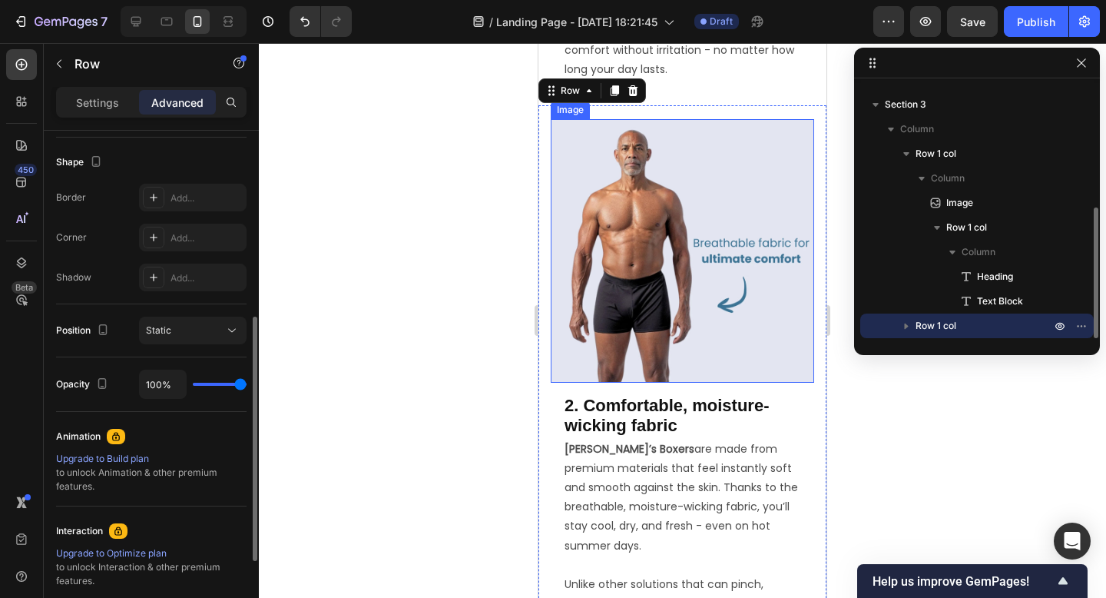
scroll to position [1845, 0]
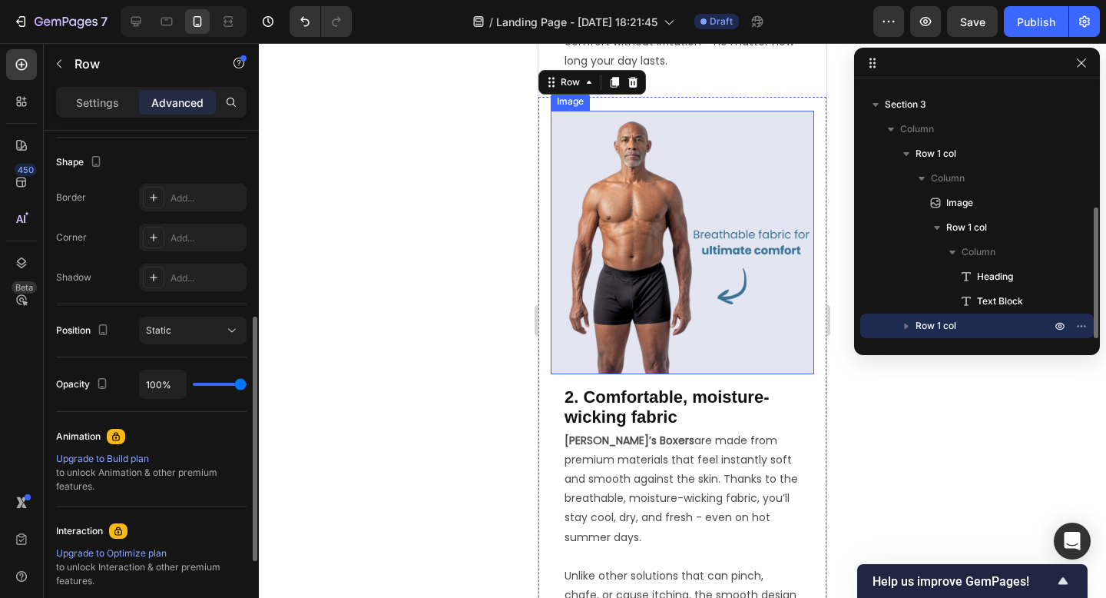
click at [662, 284] on img at bounding box center [682, 242] width 263 height 263
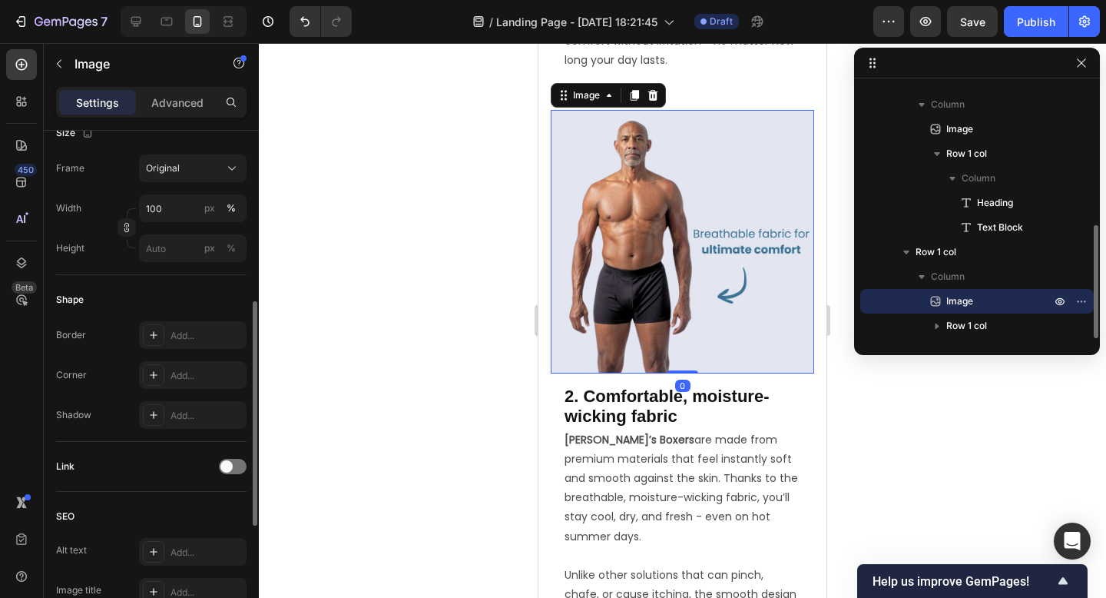
scroll to position [0, 0]
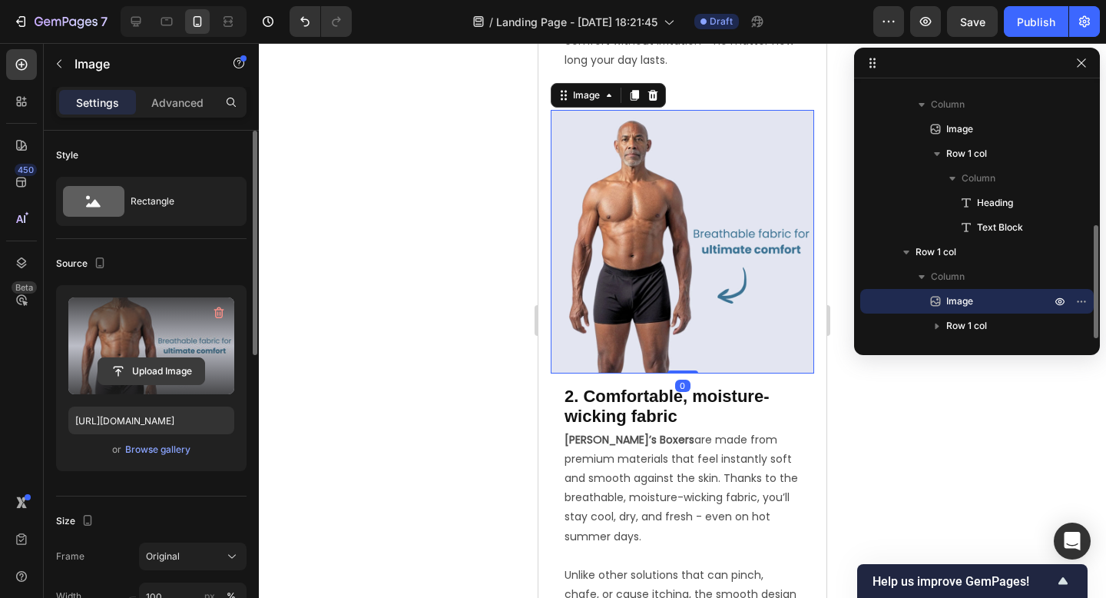
click at [131, 362] on input "file" at bounding box center [151, 371] width 106 height 26
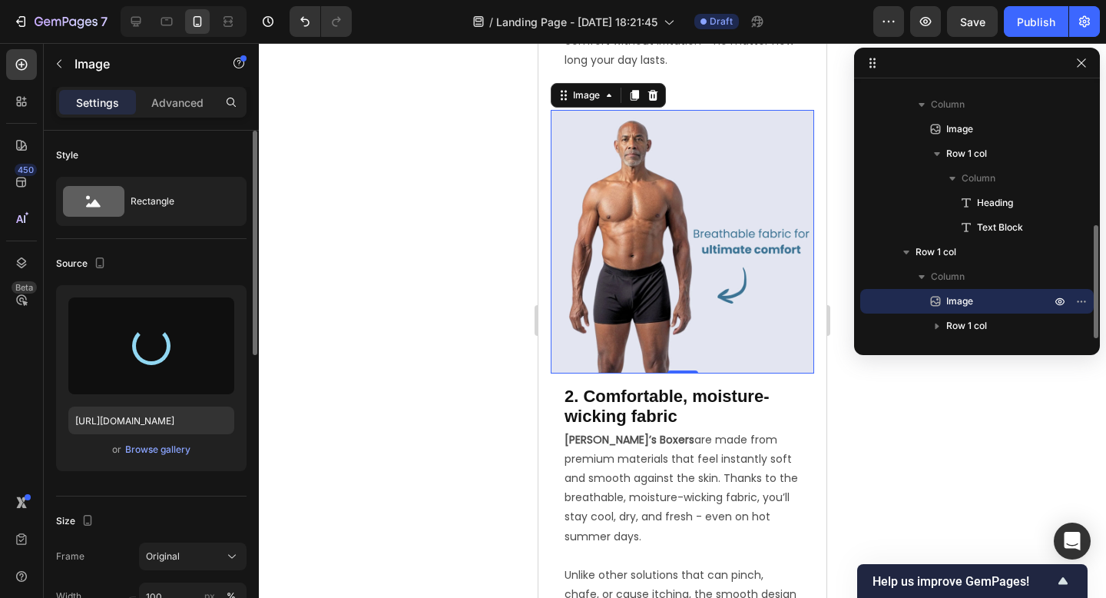
type input "https://cdn.shopify.com/s/files/1/0970/7828/0521/files/gempages_586200948360086…"
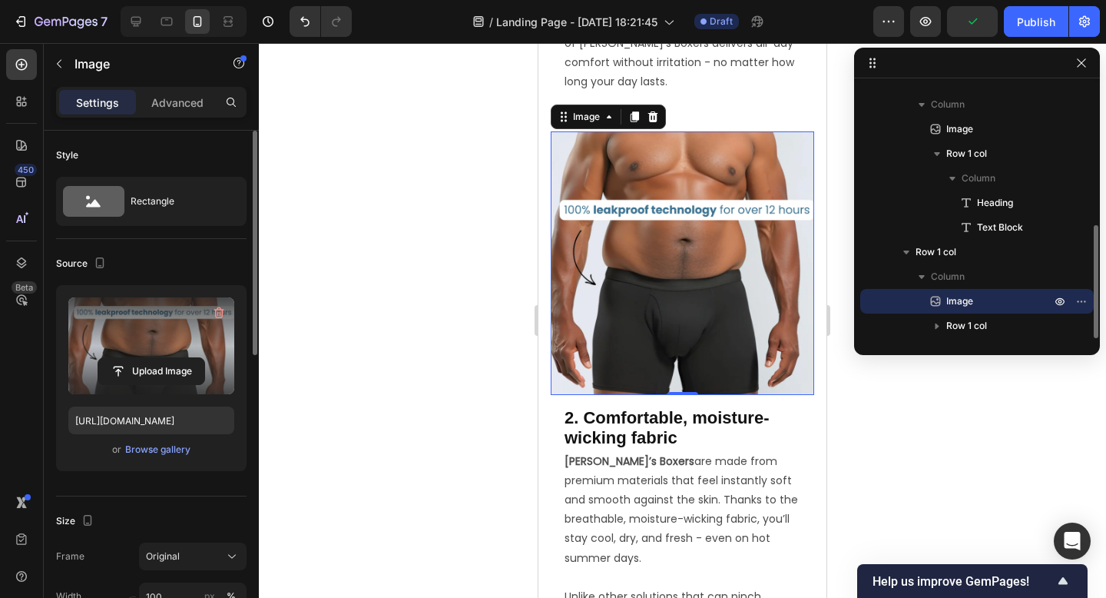
scroll to position [1585, 0]
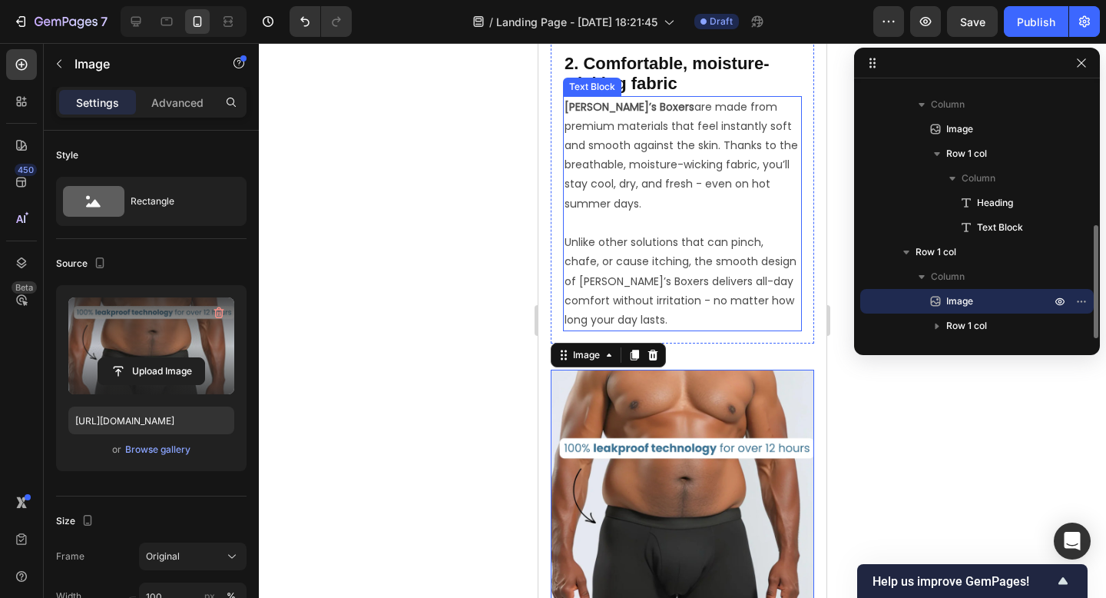
click at [681, 313] on p "Unlike other solutions that can pinch, chafe, or cause itching, the smooth desi…" at bounding box center [683, 281] width 236 height 97
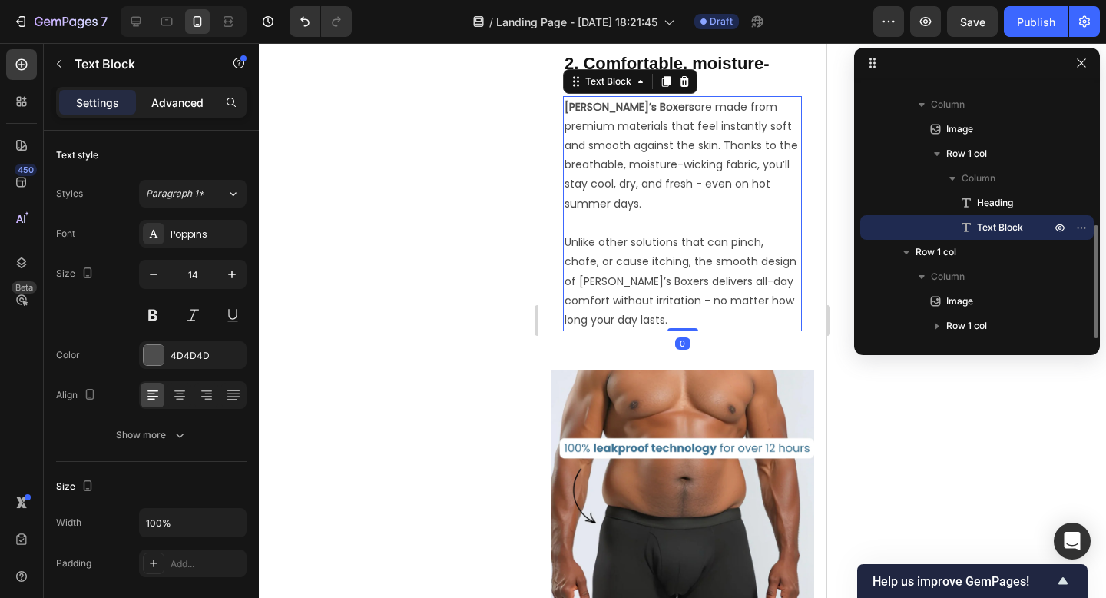
click at [188, 92] on div "Advanced" at bounding box center [177, 102] width 77 height 25
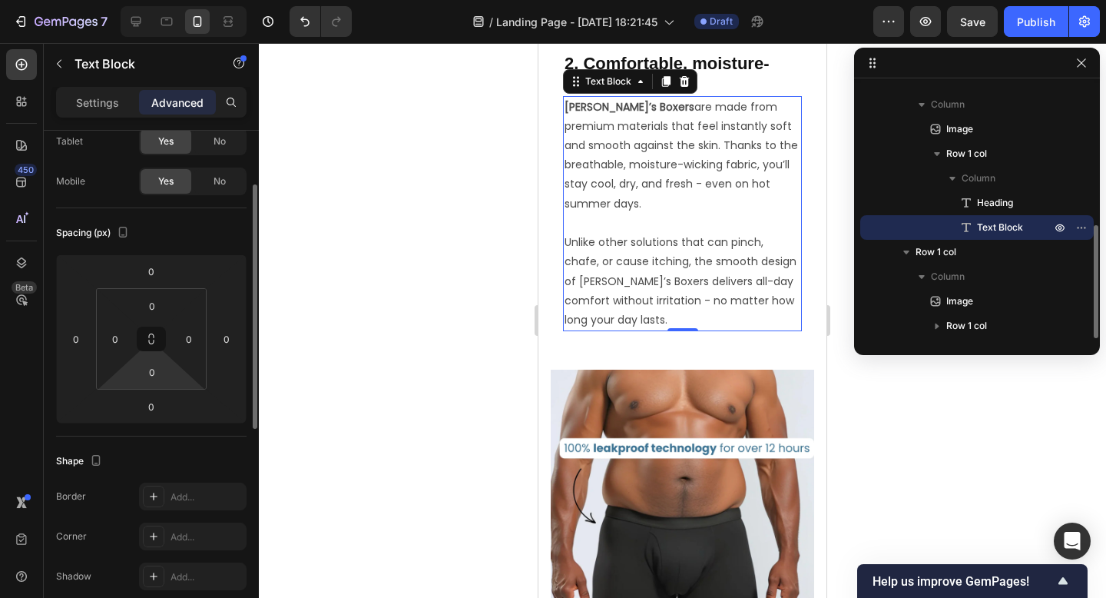
scroll to position [97, 0]
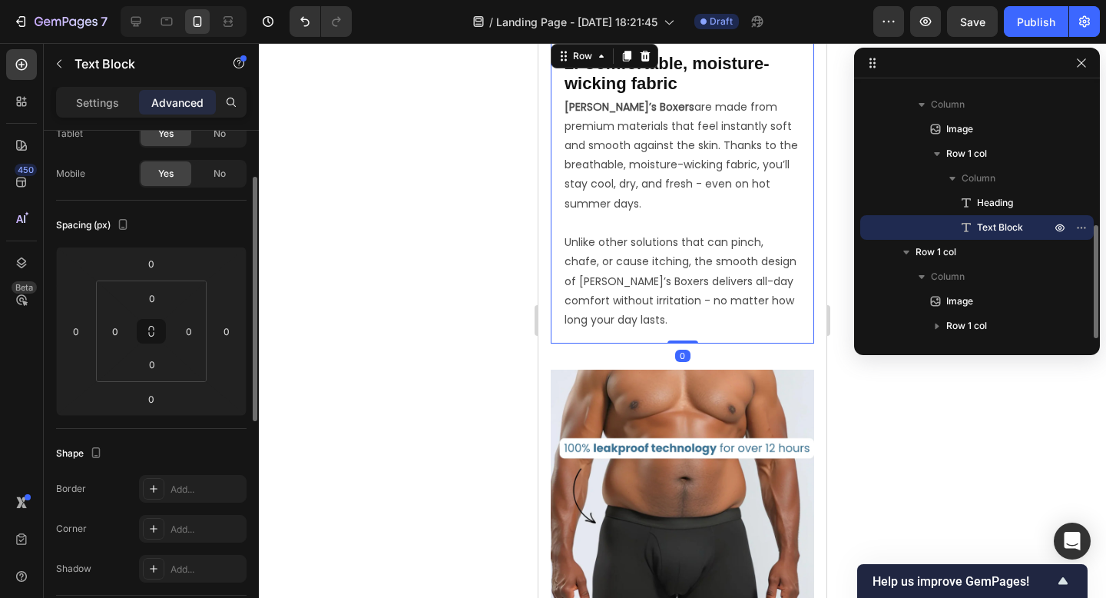
click at [611, 343] on div "2. Comfortable, moisture-wicking fabric Heading Ben’s Boxers are made from prem…" at bounding box center [682, 192] width 263 height 303
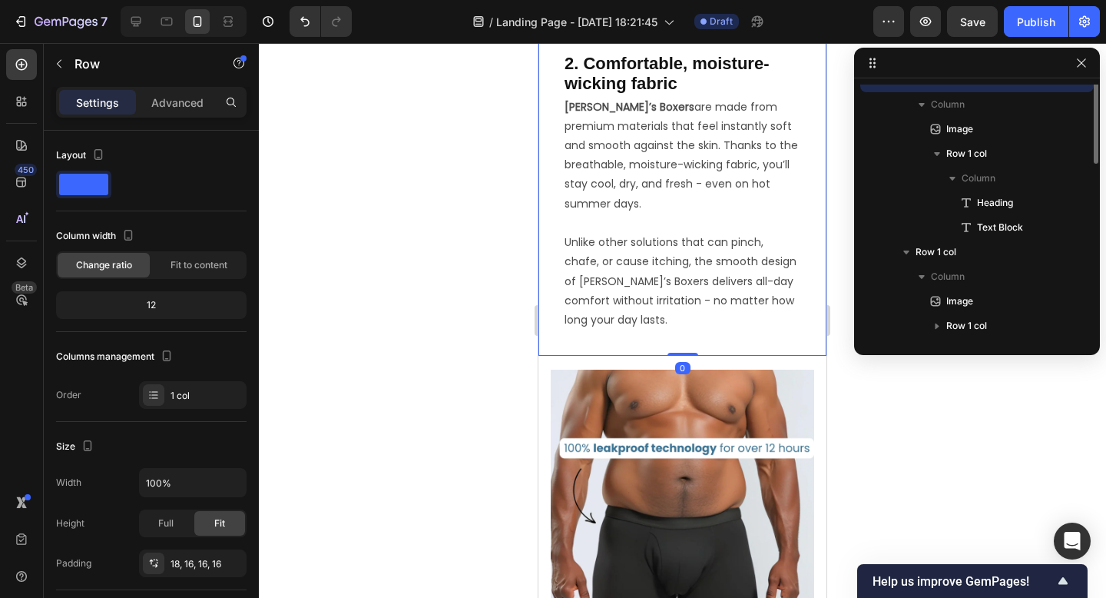
scroll to position [192, 0]
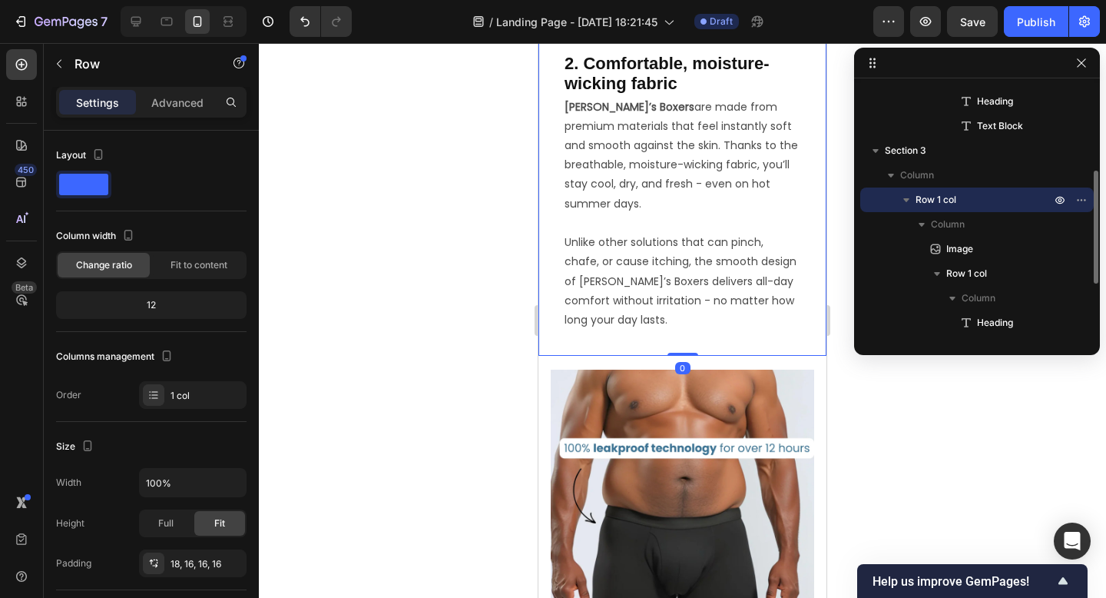
click at [605, 353] on div "Image 2. Comfortable, moisture-wicking fabric Heading Ben’s Boxers are made fro…" at bounding box center [682, 59] width 288 height 592
click at [179, 101] on p "Advanced" at bounding box center [177, 102] width 52 height 16
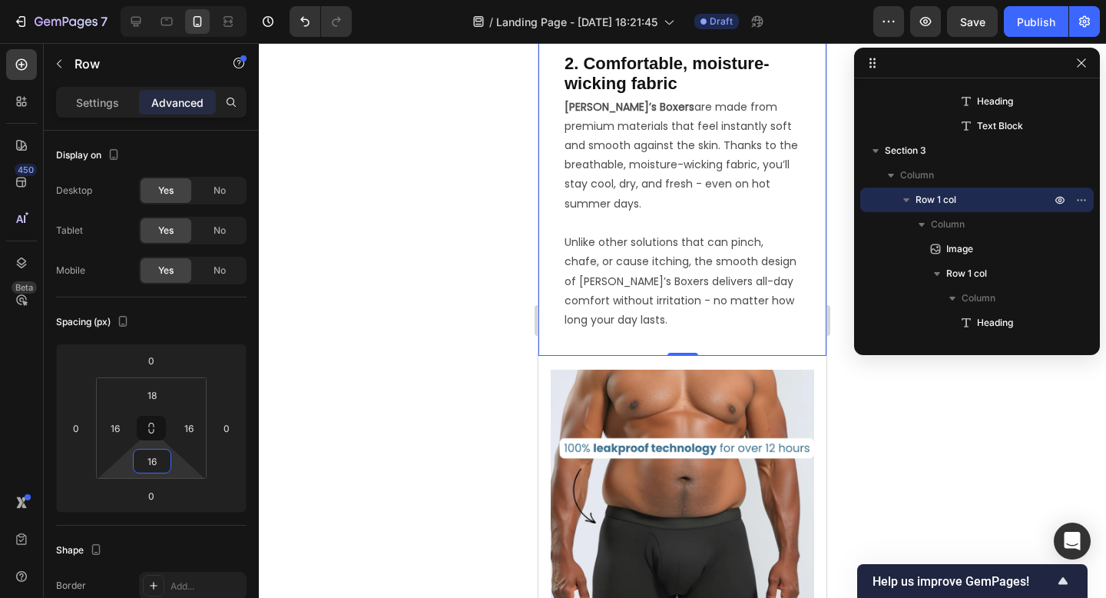
click at [160, 462] on input "16" at bounding box center [152, 460] width 31 height 23
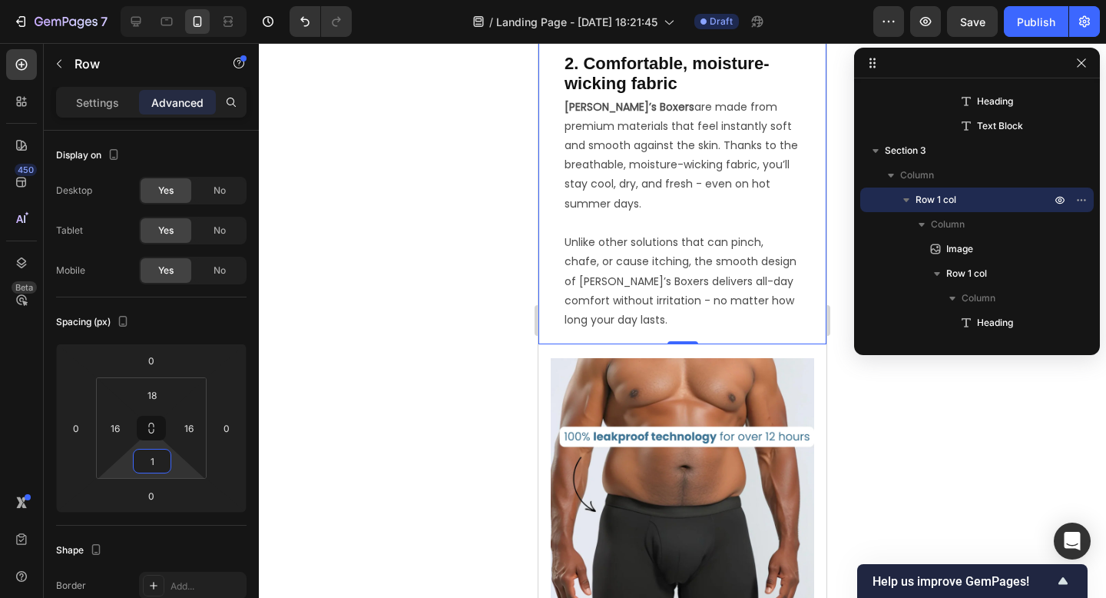
type input "18"
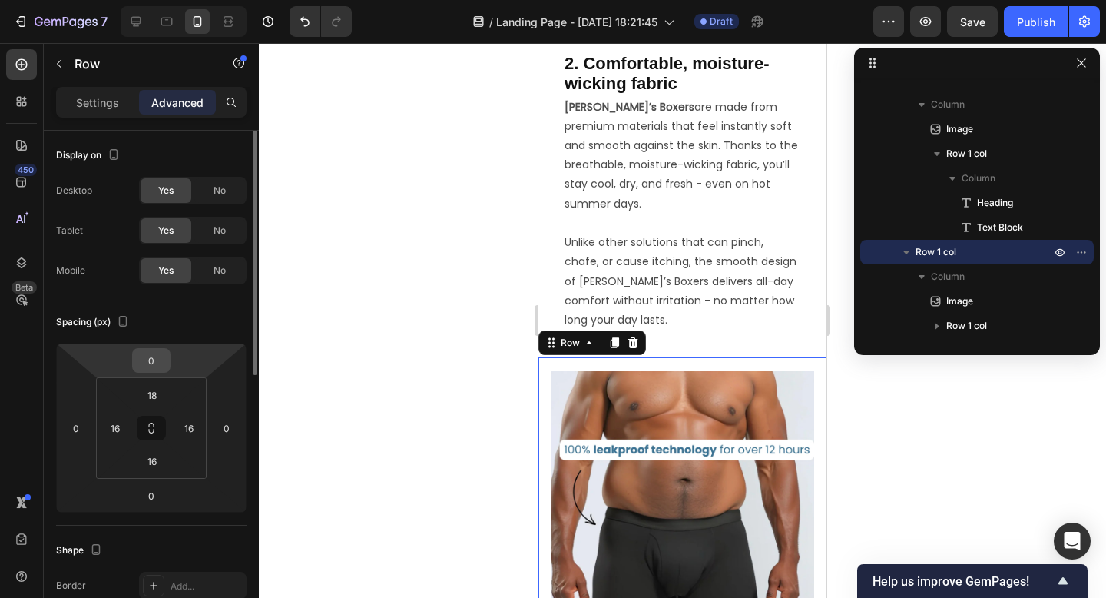
click at [161, 367] on input "0" at bounding box center [151, 360] width 31 height 23
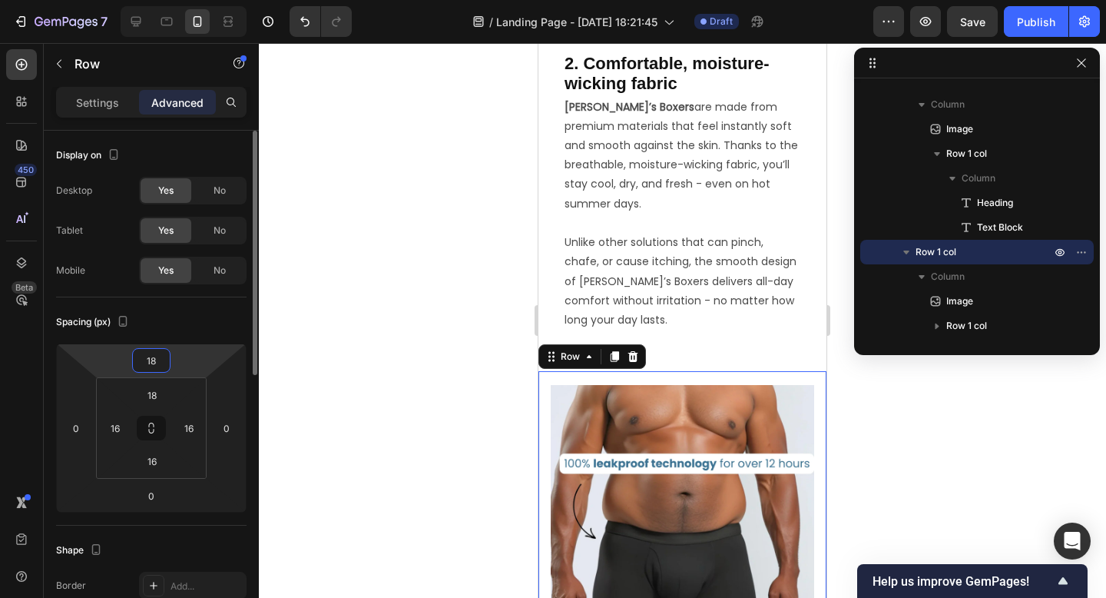
type input "1"
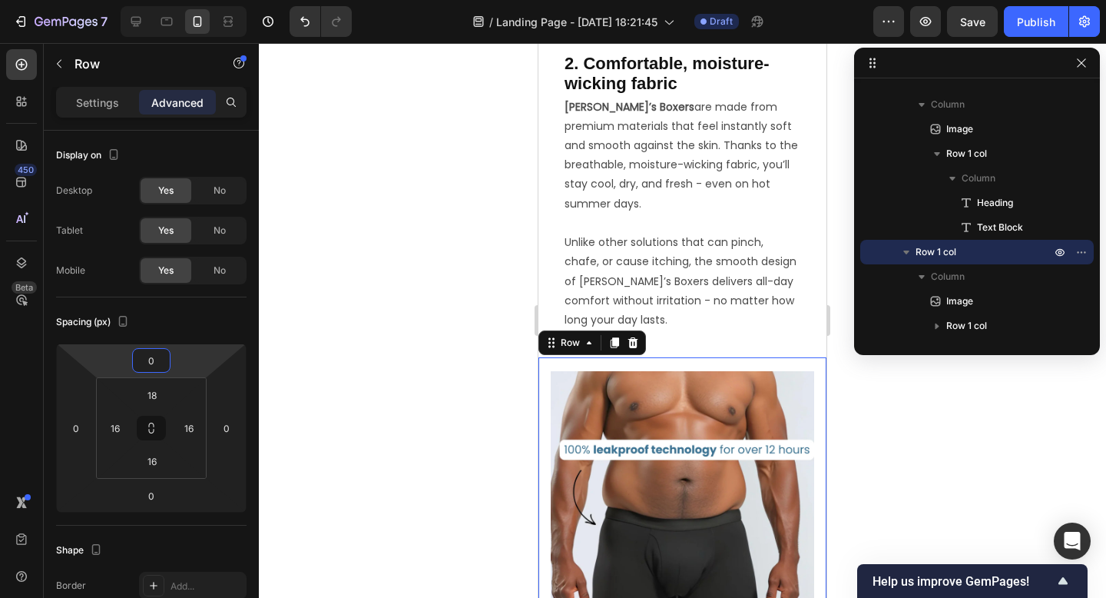
click at [486, 432] on div at bounding box center [682, 320] width 847 height 555
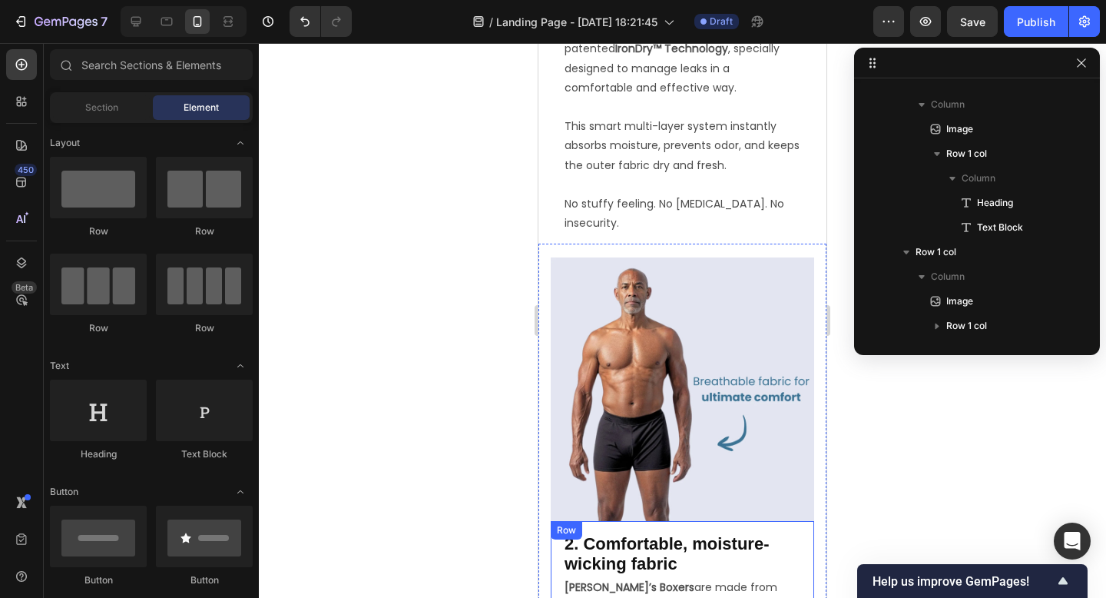
scroll to position [1096, 0]
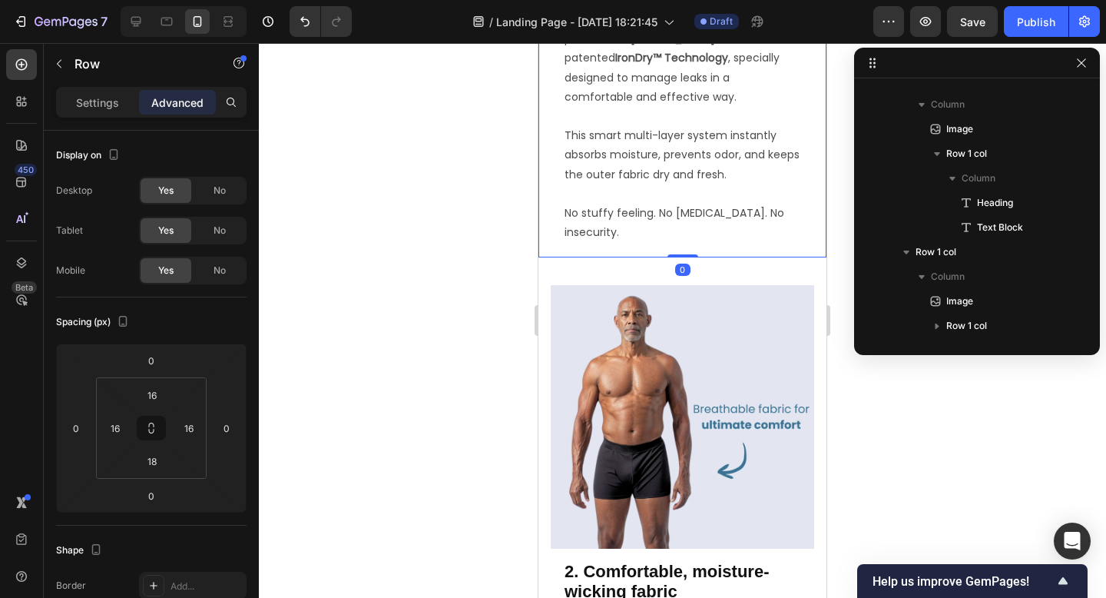
scroll to position [0, 0]
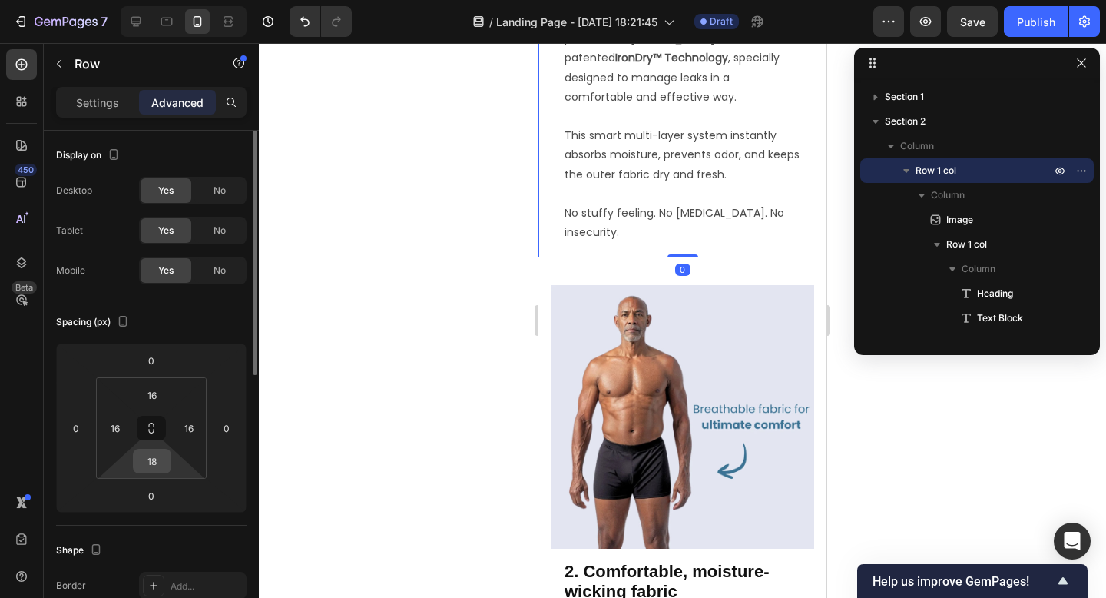
click at [149, 468] on input "18" at bounding box center [152, 460] width 31 height 23
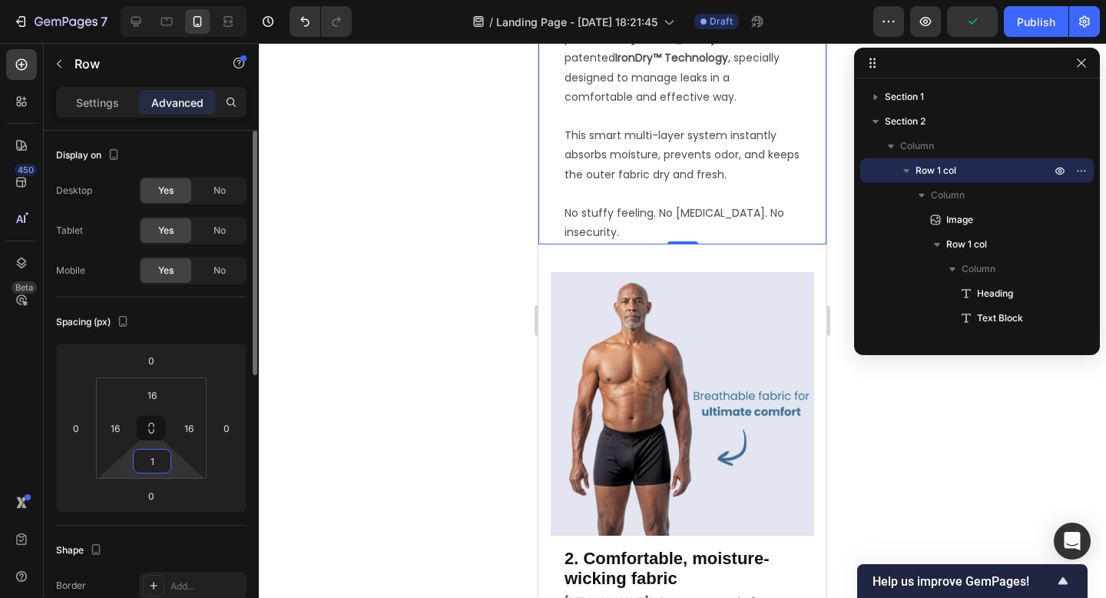
type input "10"
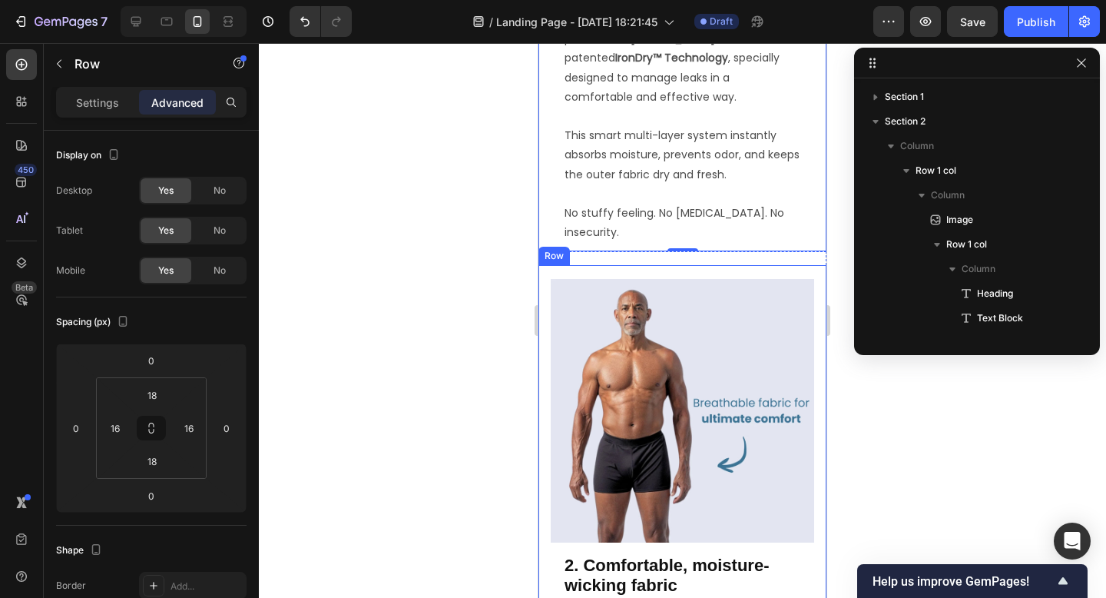
click at [597, 265] on div "Image 2. Comfortable, moisture-wicking fabric Heading Ben’s Boxers are made fro…" at bounding box center [682, 562] width 288 height 594
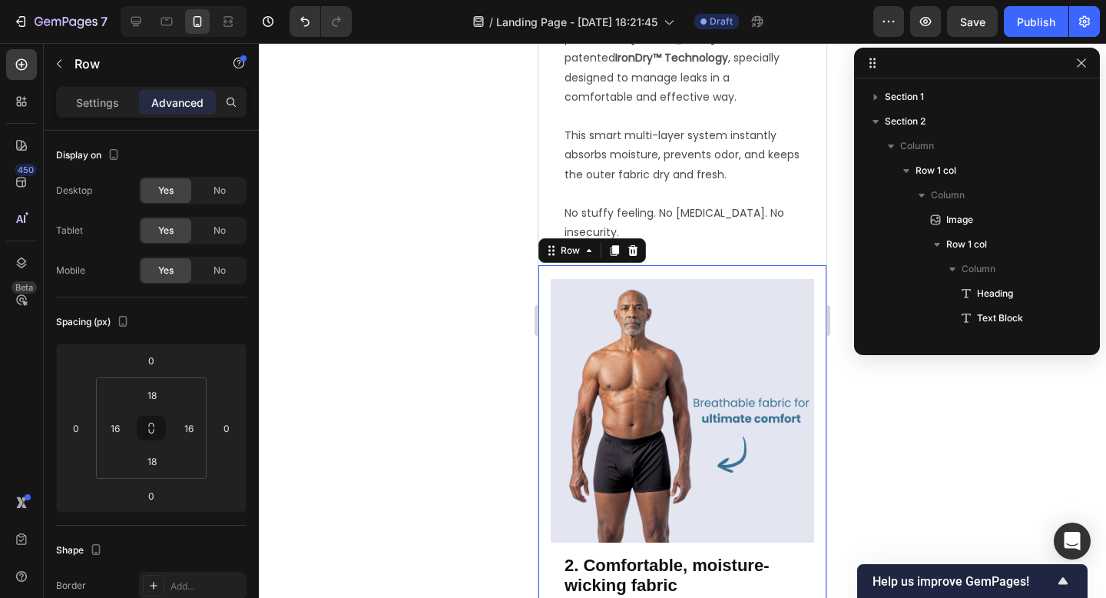
scroll to position [192, 0]
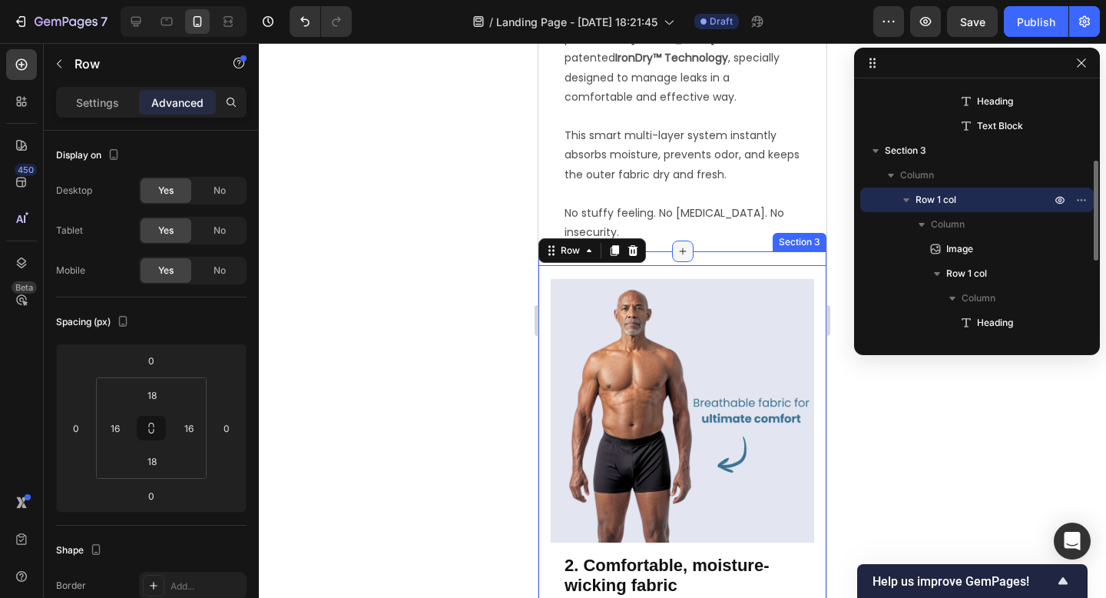
click at [673, 240] on div at bounding box center [683, 251] width 22 height 22
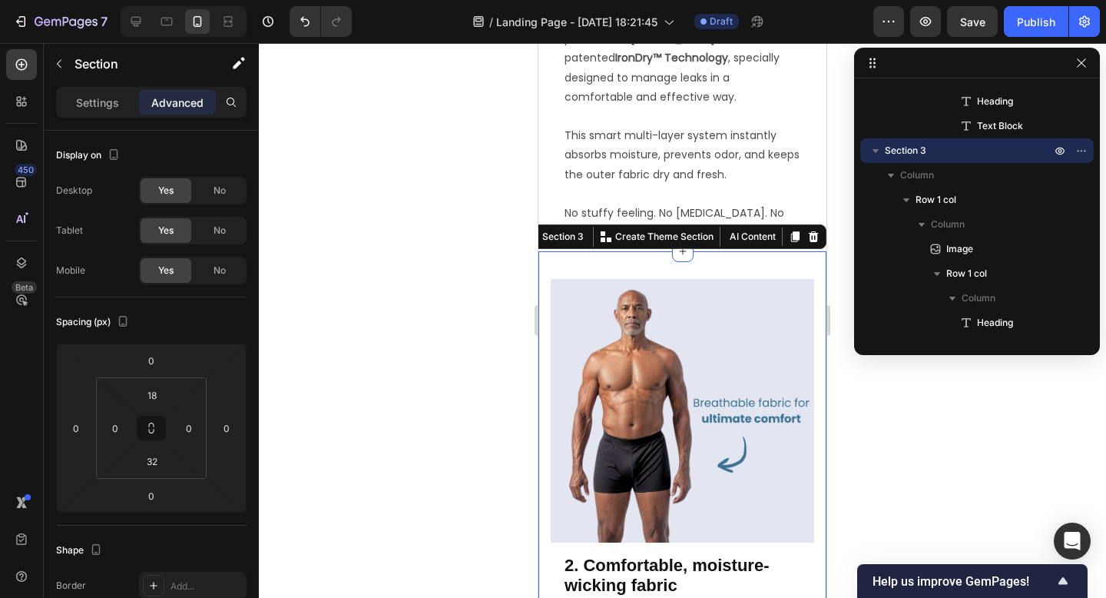
click at [852, 261] on div at bounding box center [682, 320] width 847 height 555
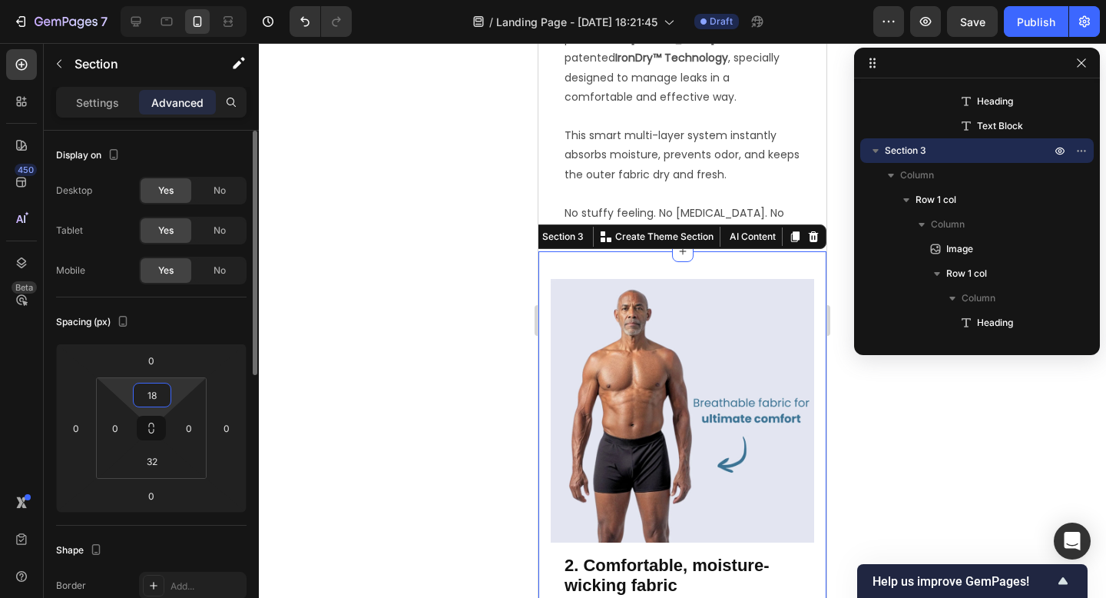
click at [161, 396] on input "18" at bounding box center [152, 394] width 31 height 23
type input "1"
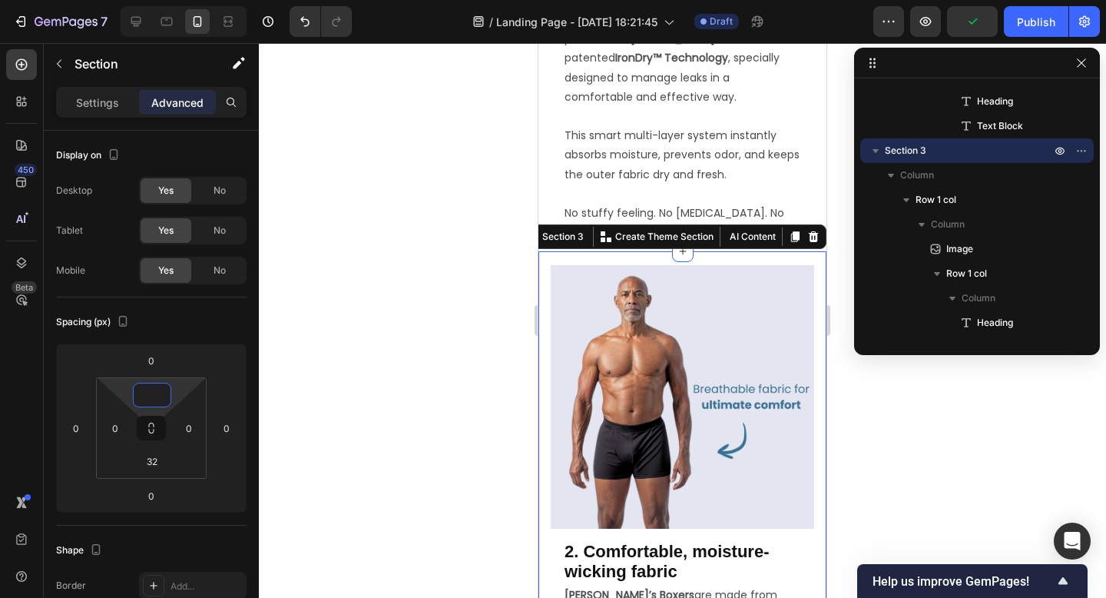
type input "0"
click at [402, 330] on div at bounding box center [682, 320] width 847 height 555
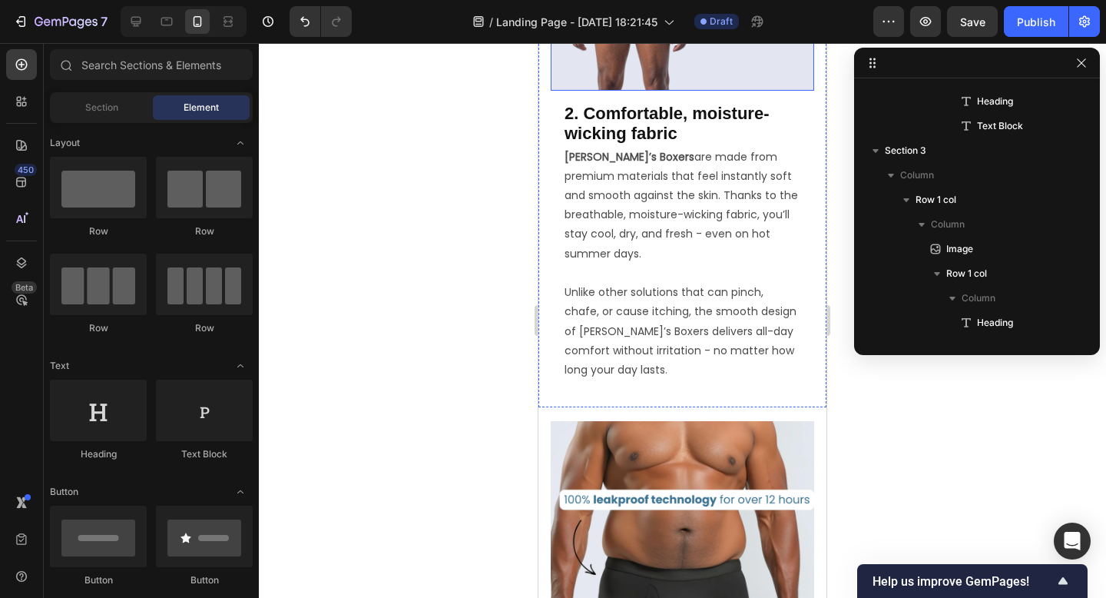
scroll to position [1549, 0]
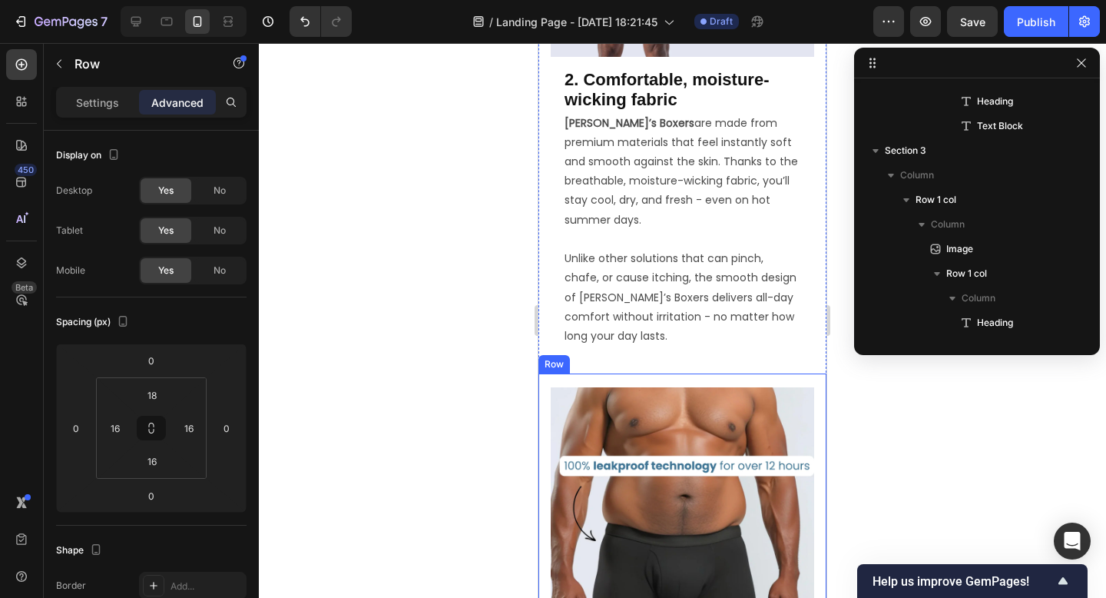
scroll to position [364, 0]
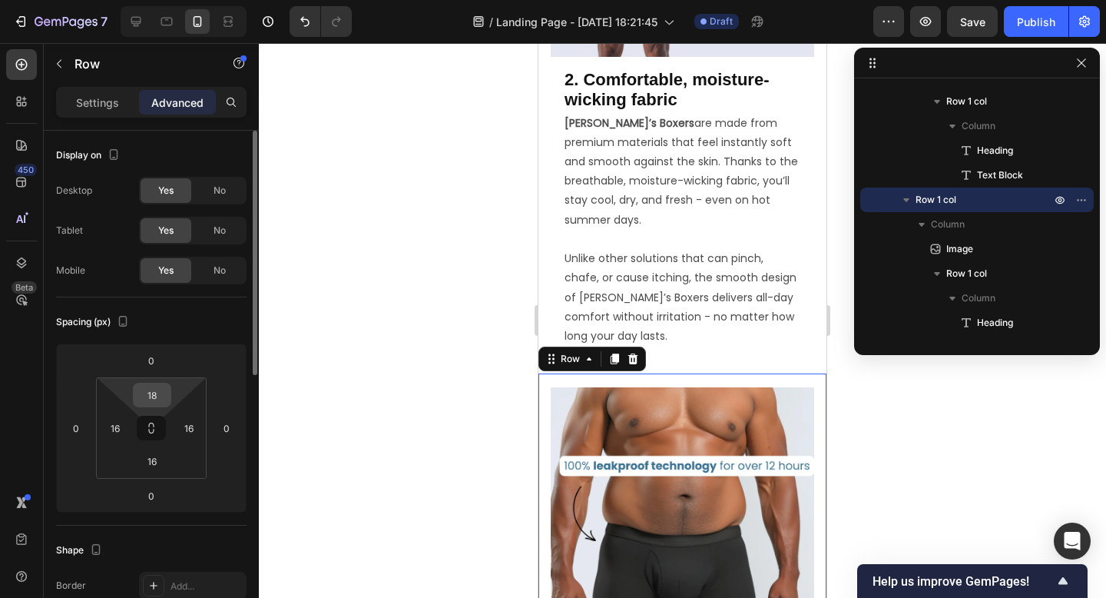
click at [157, 394] on input "18" at bounding box center [152, 394] width 31 height 23
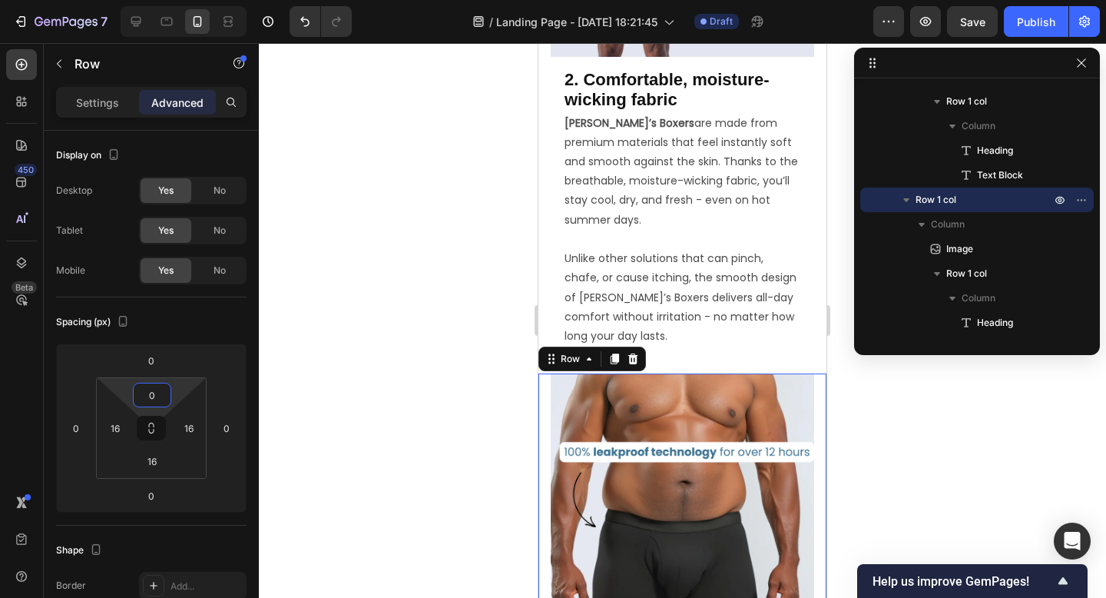
click at [412, 340] on div at bounding box center [682, 320] width 847 height 555
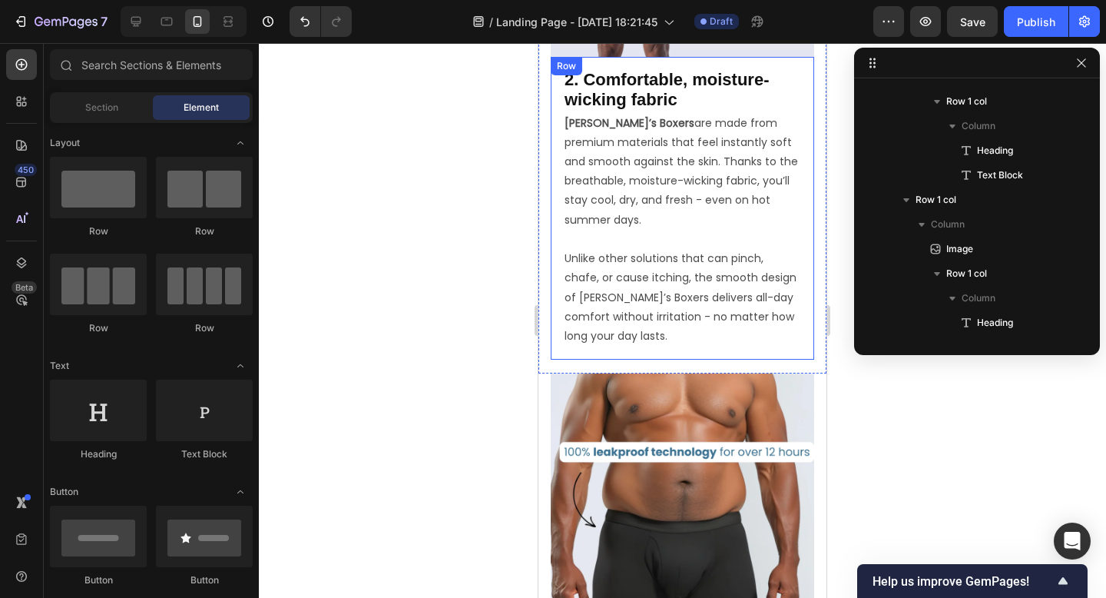
click at [674, 353] on div "2. Comfortable, moisture-wicking fabric Heading Ben’s Boxers are made from prem…" at bounding box center [682, 208] width 263 height 303
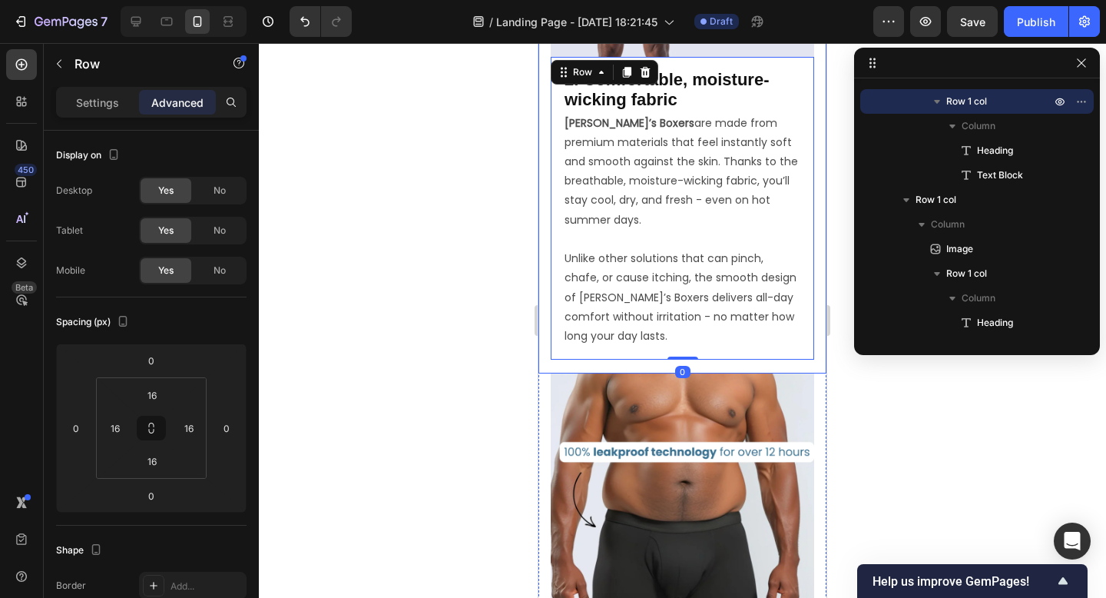
scroll to position [192, 0]
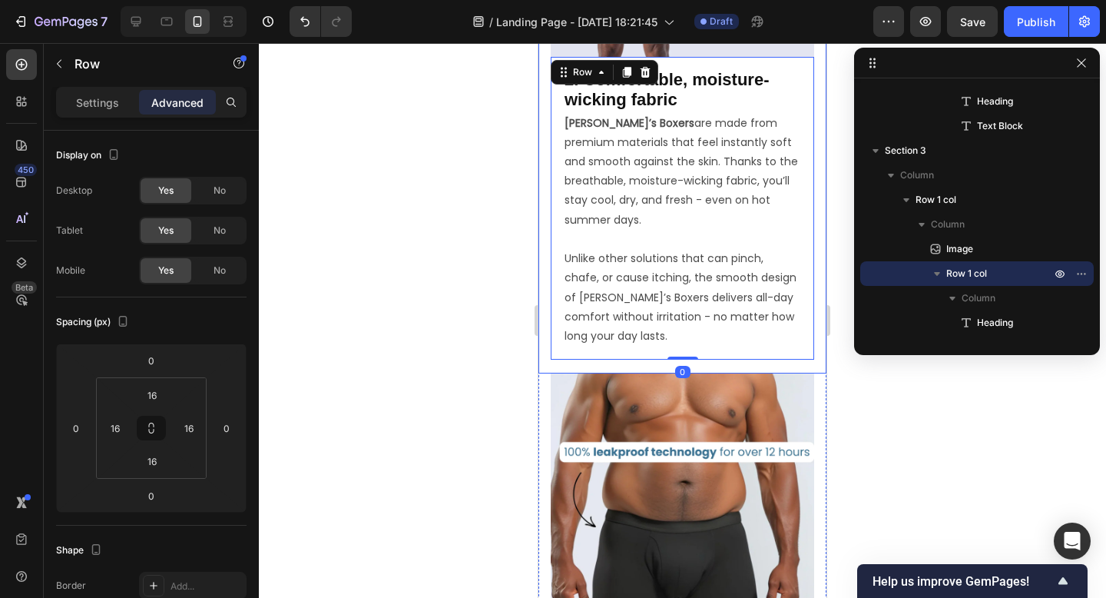
click at [665, 363] on div "Image 2. Comfortable, moisture-wicking fabric Heading Ben’s Boxers are made fro…" at bounding box center [682, 77] width 288 height 594
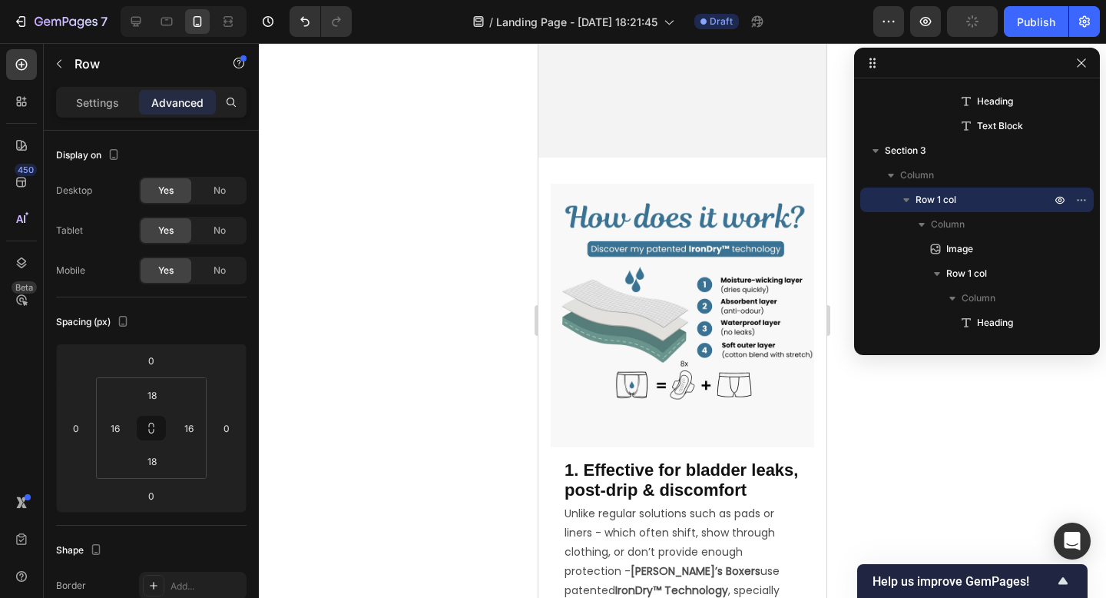
scroll to position [807, 0]
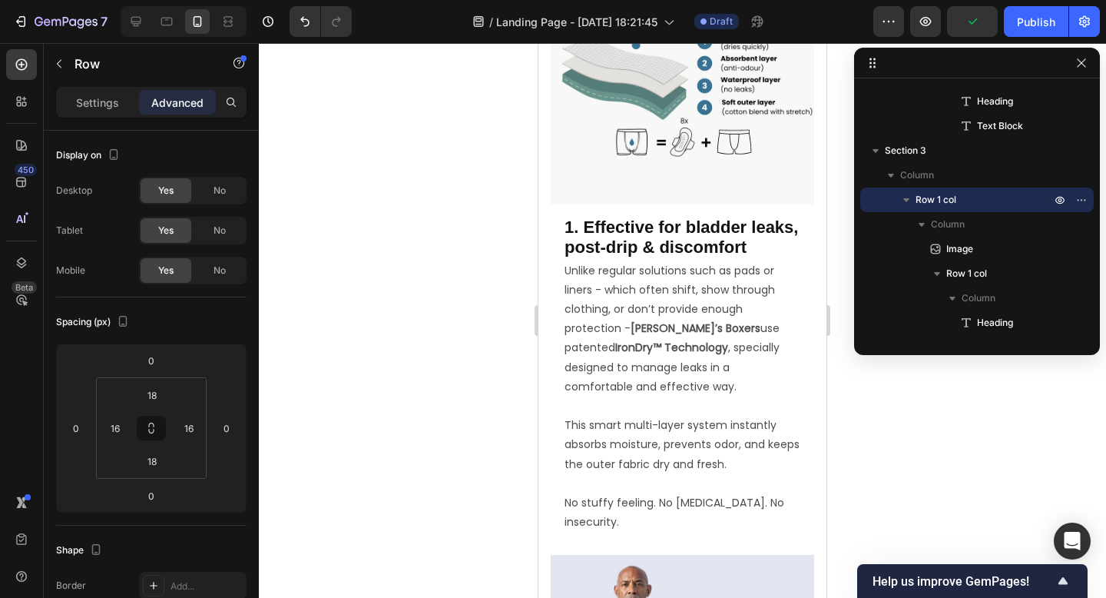
click at [546, 515] on div "Image 1. Effective for bladder leaks, post-drip & discomfort Heading Unlike reg…" at bounding box center [682, 235] width 288 height 612
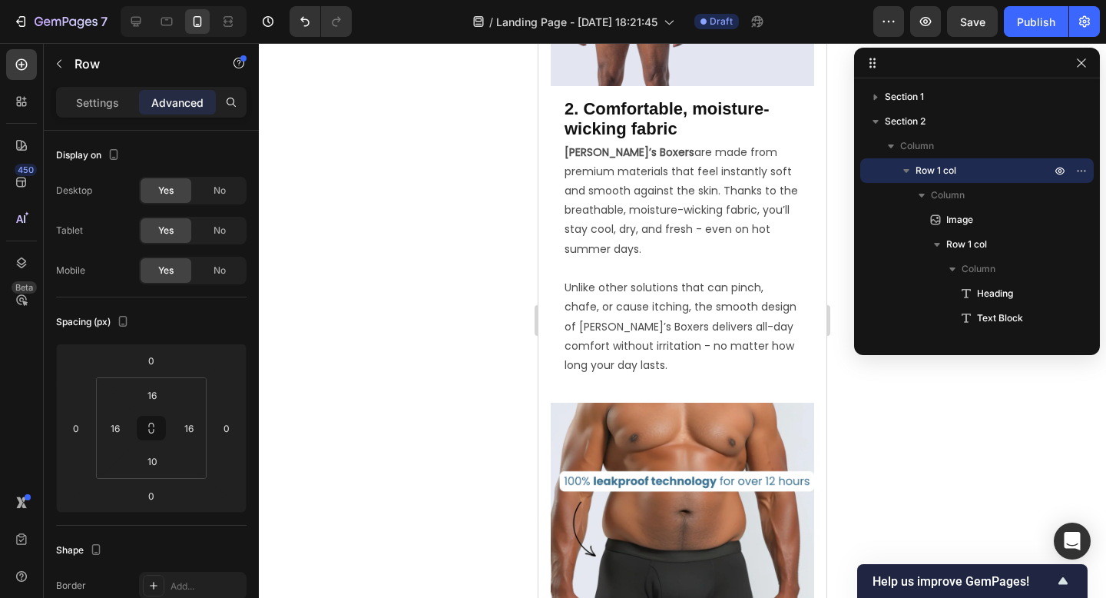
scroll to position [1513, 0]
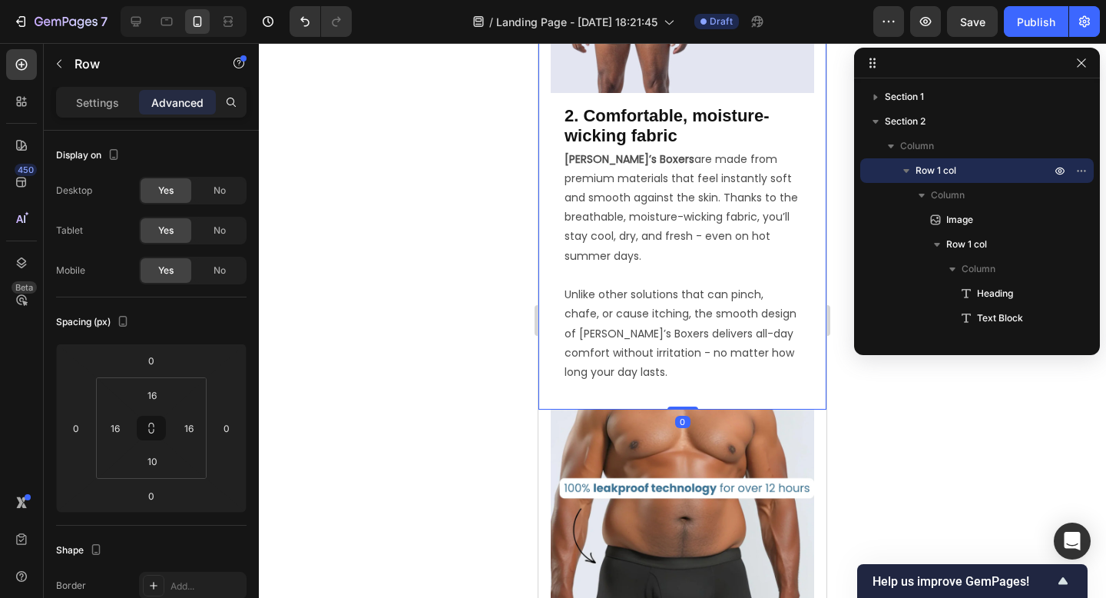
click at [545, 386] on div "Image 2. Comfortable, moisture-wicking fabric Heading Ben’s Boxers are made fro…" at bounding box center [682, 113] width 288 height 594
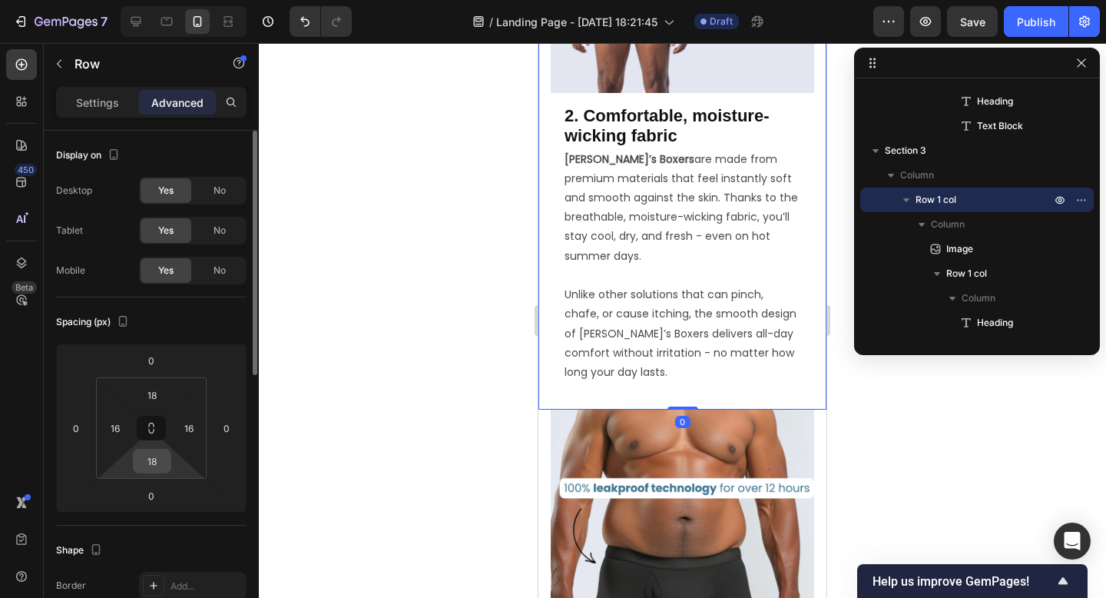
click at [157, 459] on input "18" at bounding box center [152, 460] width 31 height 23
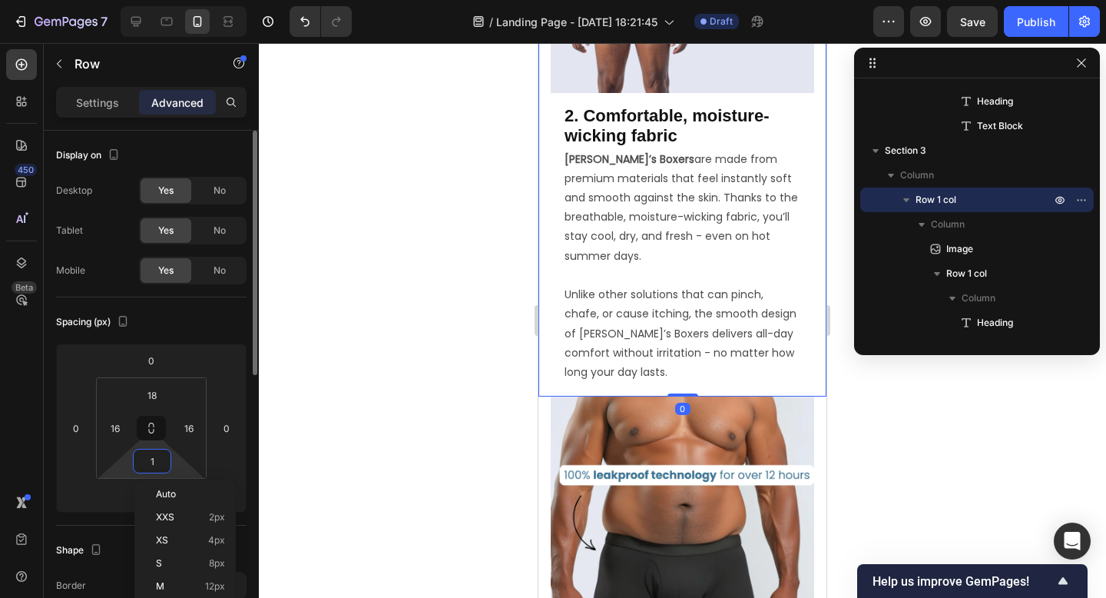
type input "10"
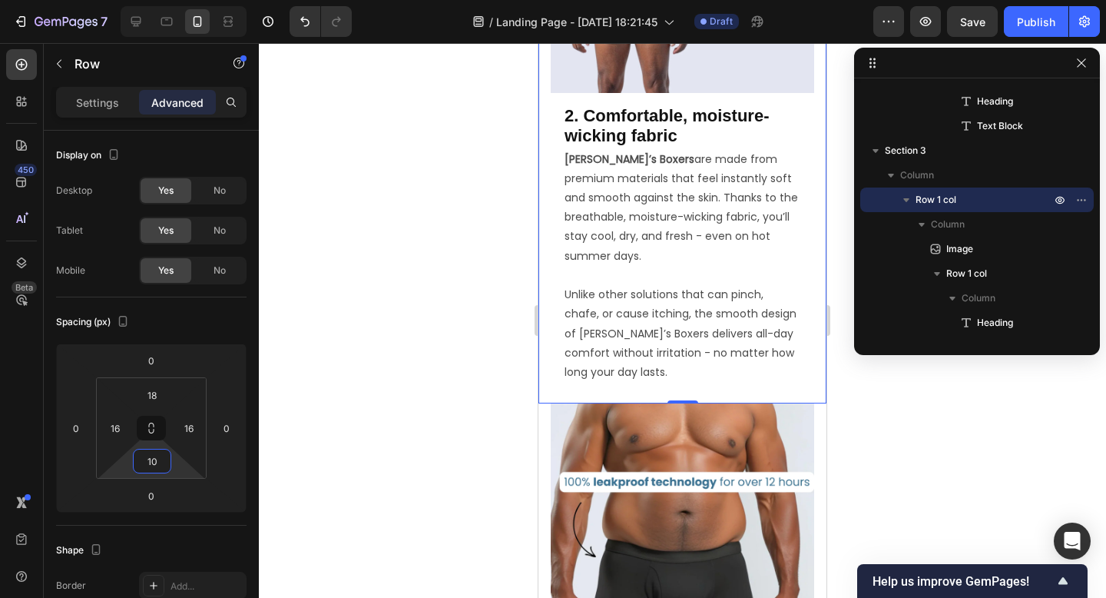
click at [386, 446] on div at bounding box center [682, 320] width 847 height 555
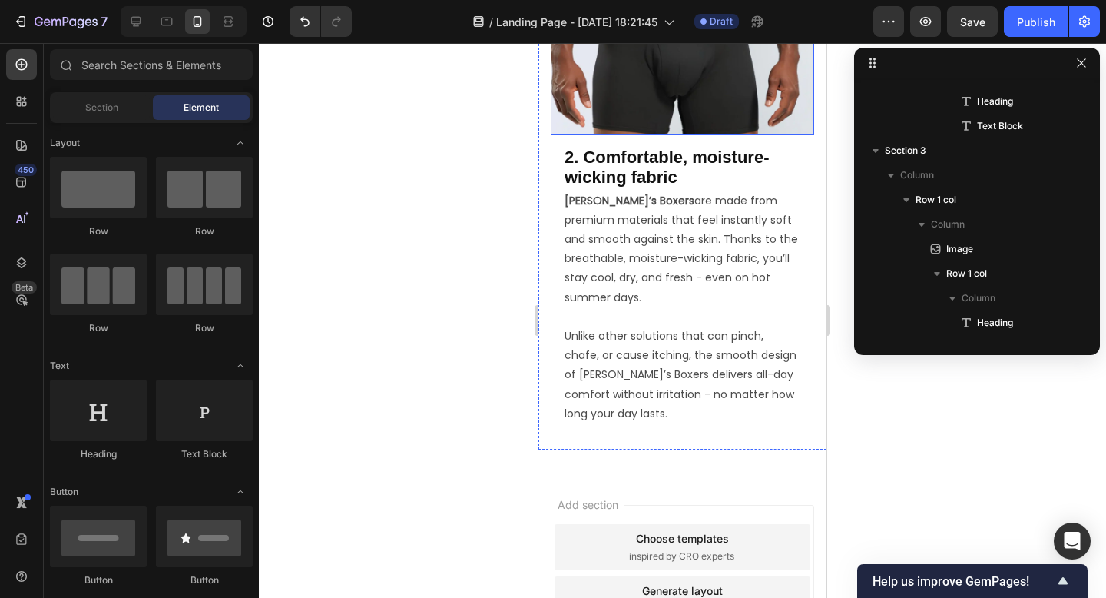
scroll to position [2085, 0]
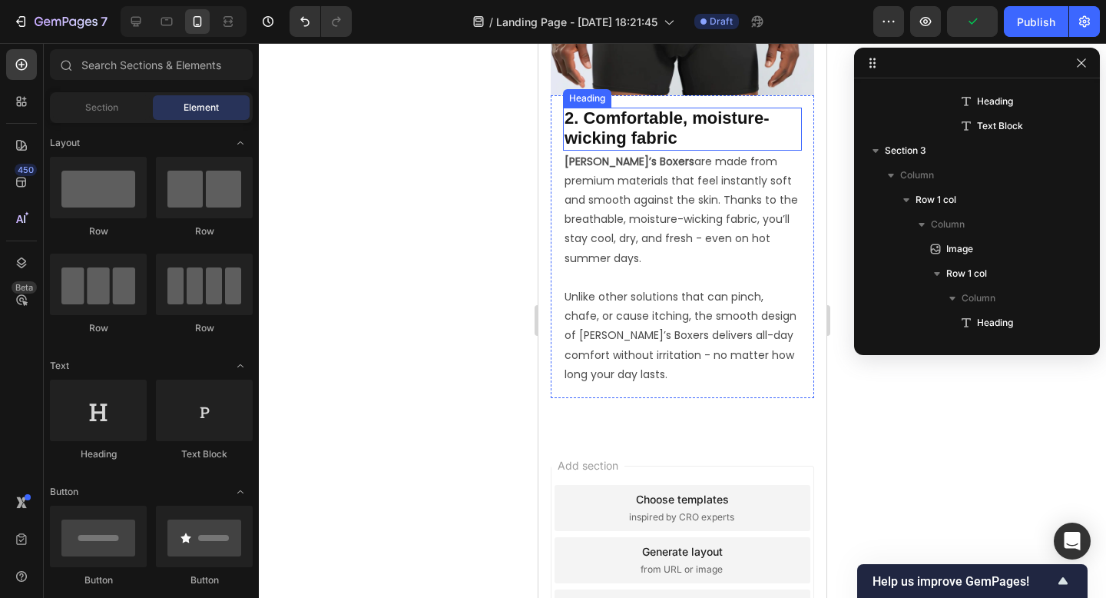
click at [637, 133] on span "2. Comfortable, moisture-wicking fabric" at bounding box center [667, 127] width 204 height 39
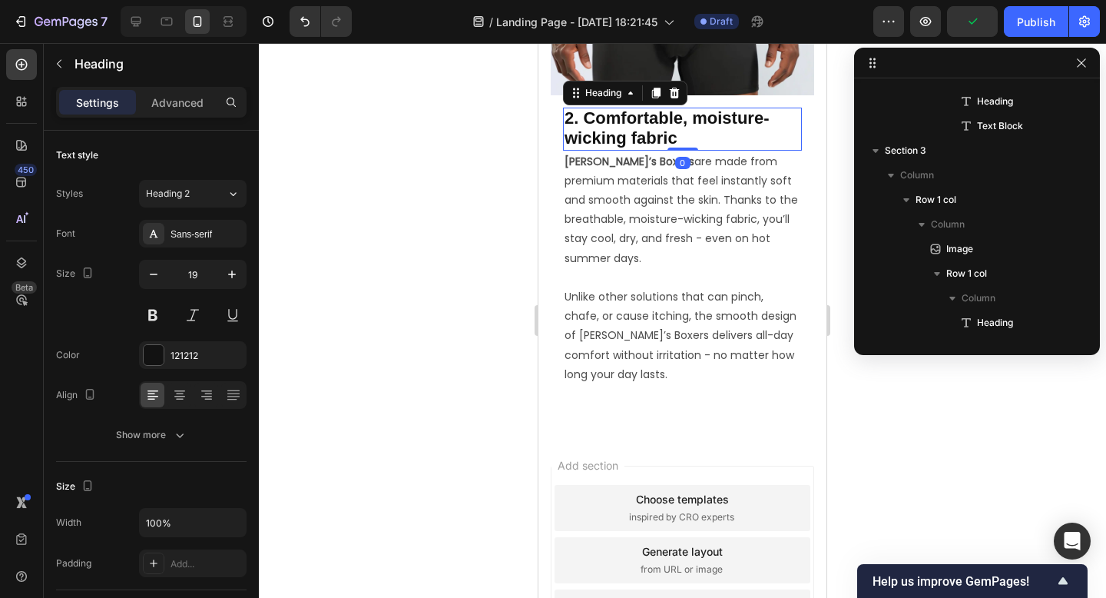
scroll to position [386, 0]
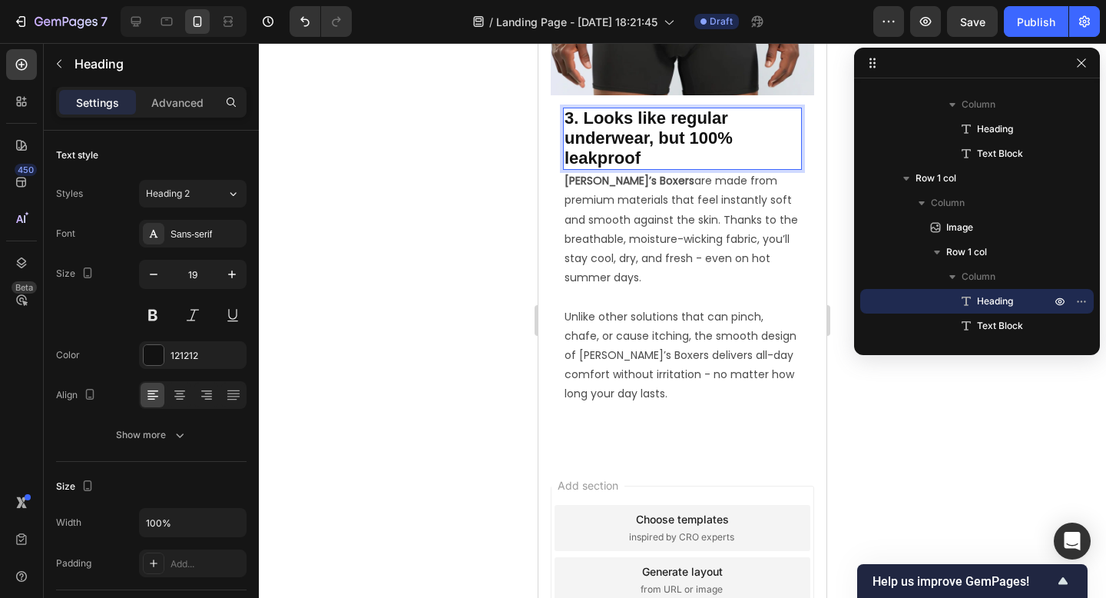
click at [662, 143] on span "3. Looks like regular underwear, but 100% leakproof" at bounding box center [649, 137] width 168 height 58
click at [686, 235] on p "Ben’s Boxers are made from premium materials that feel instantly soft and smoot…" at bounding box center [683, 238] width 236 height 135
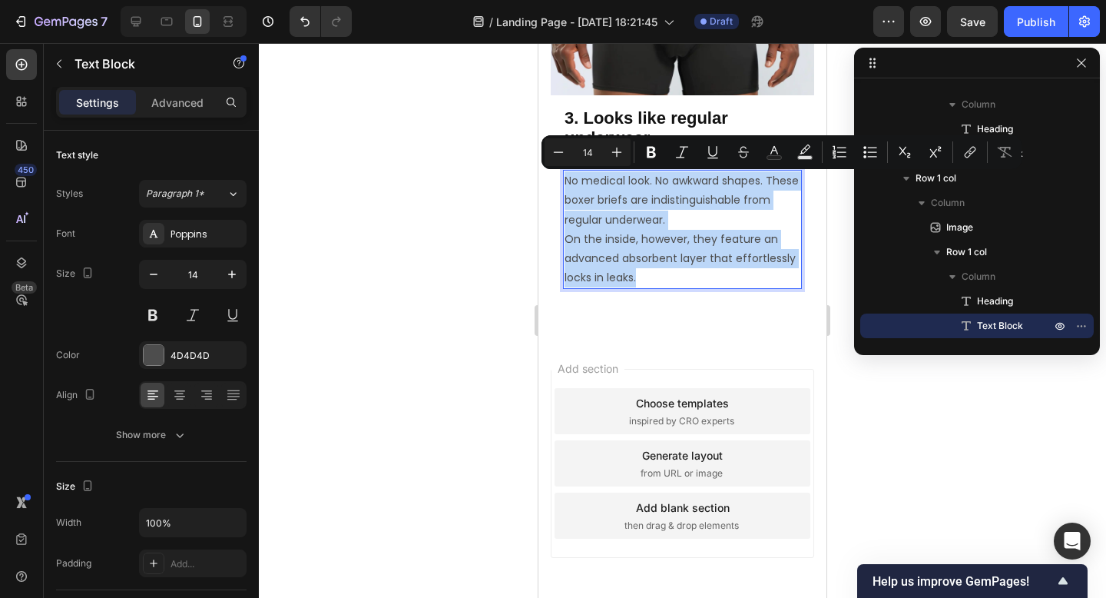
click at [709, 220] on p "No medical look. No awkward shapes. These boxer briefs are indistinguishable fr…" at bounding box center [683, 229] width 236 height 116
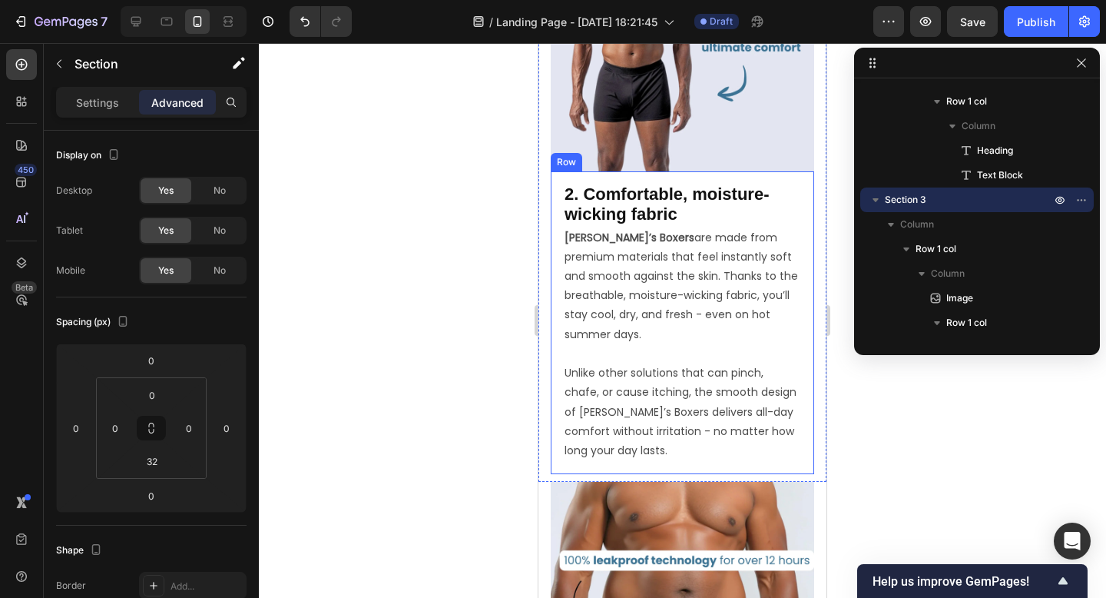
scroll to position [1570, 0]
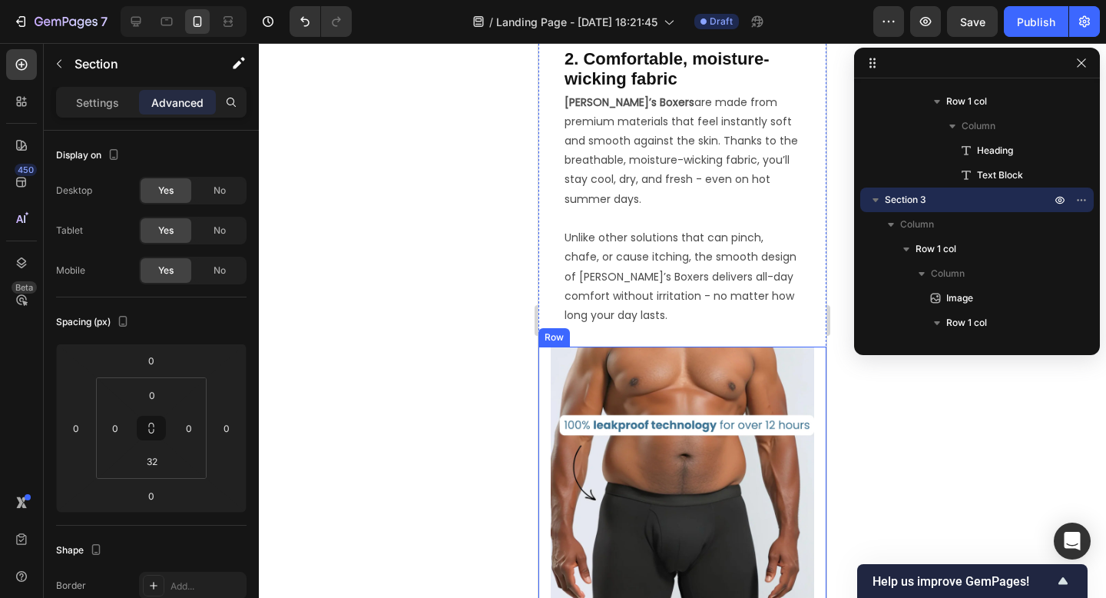
click at [545, 370] on div "Image 3. Looks like regular underwear, but 100% leakproof Heading No medical lo…" at bounding box center [682, 597] width 288 height 502
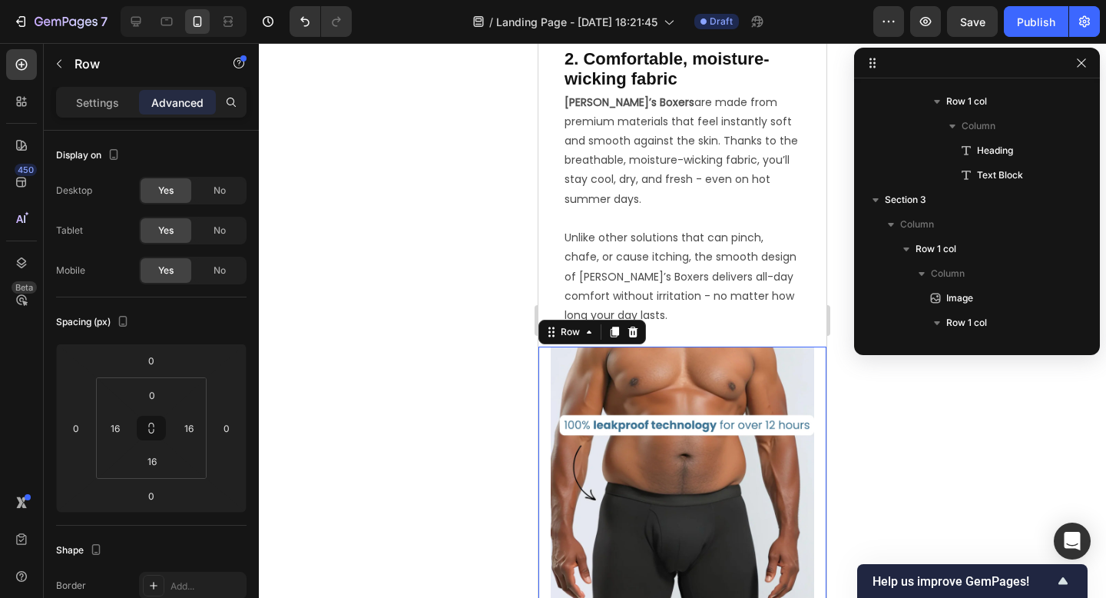
scroll to position [364, 0]
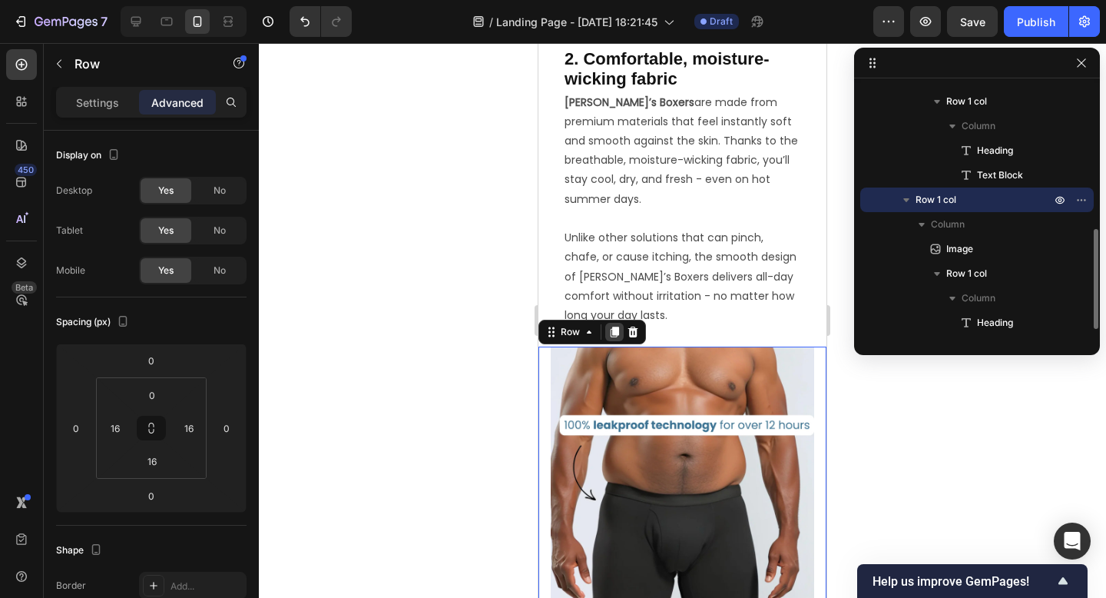
click at [610, 337] on icon at bounding box center [614, 332] width 12 height 12
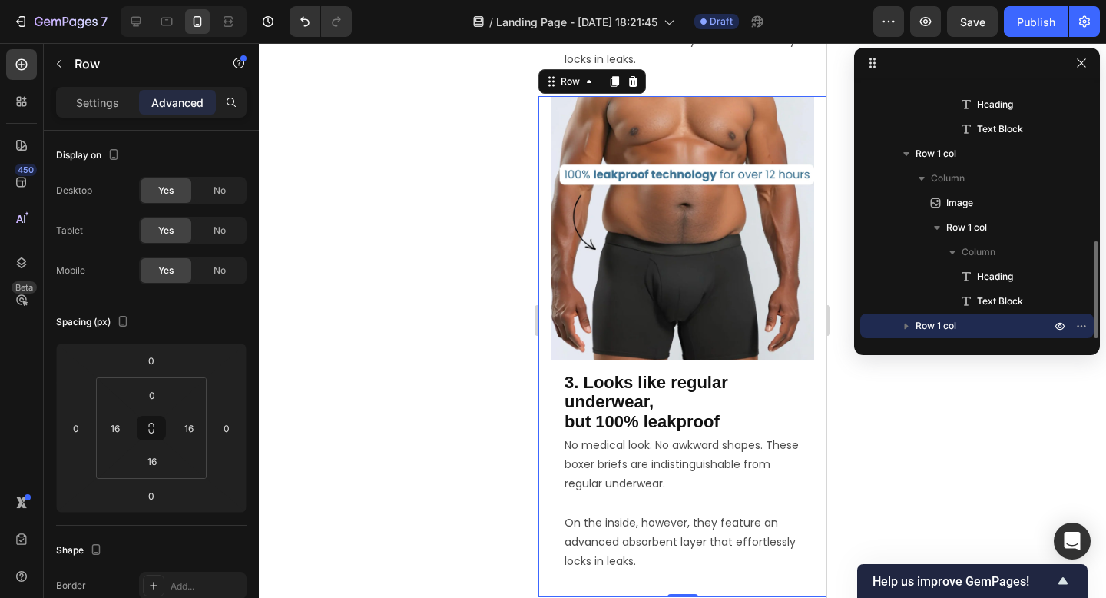
scroll to position [2323, 0]
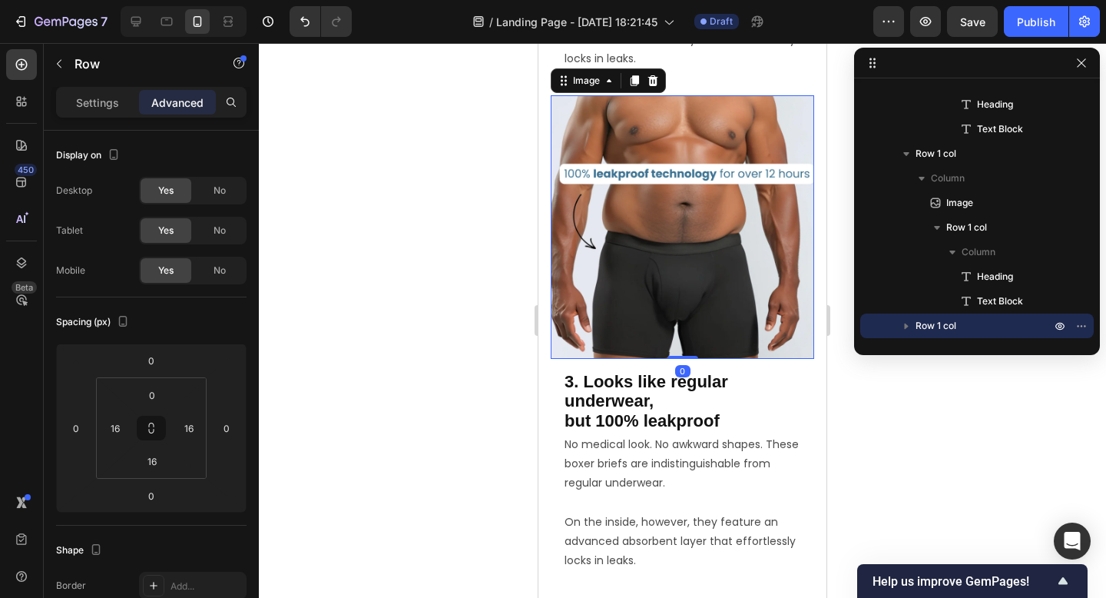
click at [689, 219] on img at bounding box center [682, 226] width 263 height 263
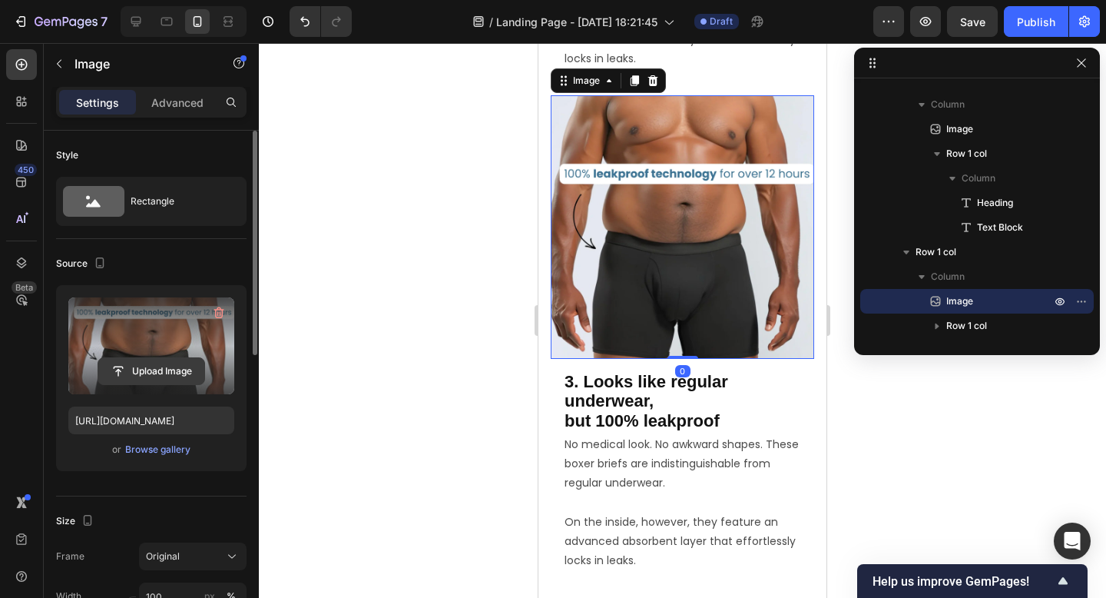
click at [159, 368] on input "file" at bounding box center [151, 371] width 106 height 26
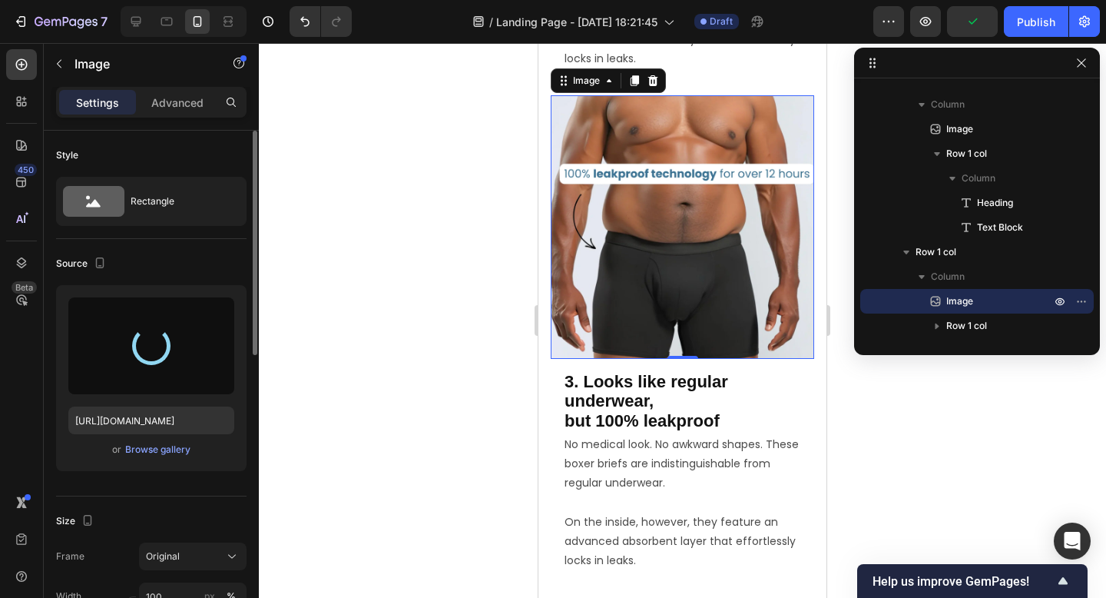
type input "https://cdn.shopify.com/s/files/1/0970/7828/0521/files/gempages_586200948360086…"
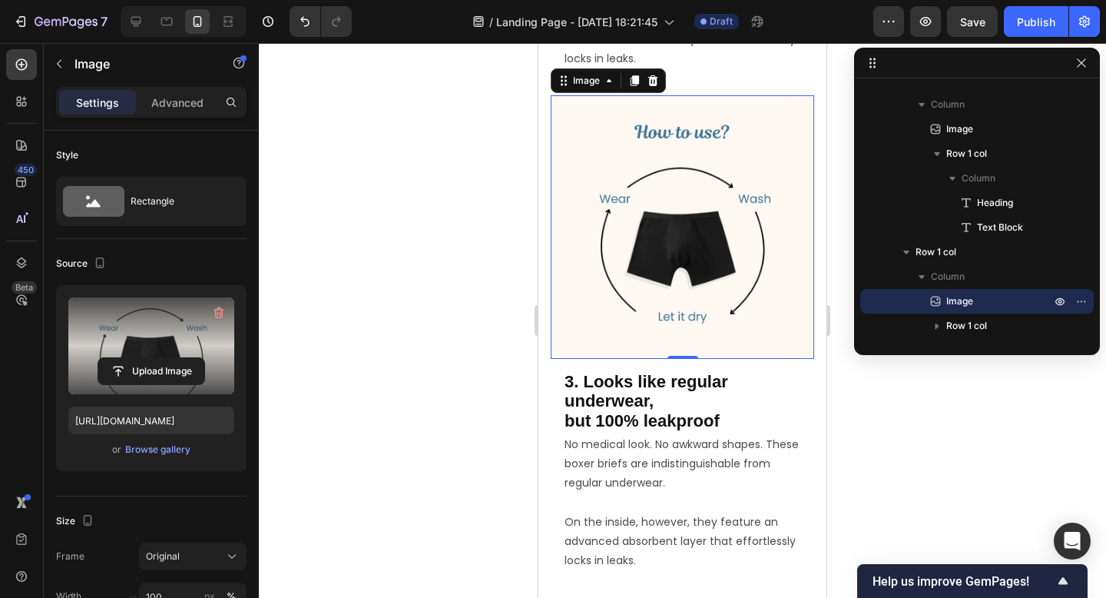
click at [629, 403] on span "3. Looks like regular underwear," at bounding box center [647, 391] width 164 height 39
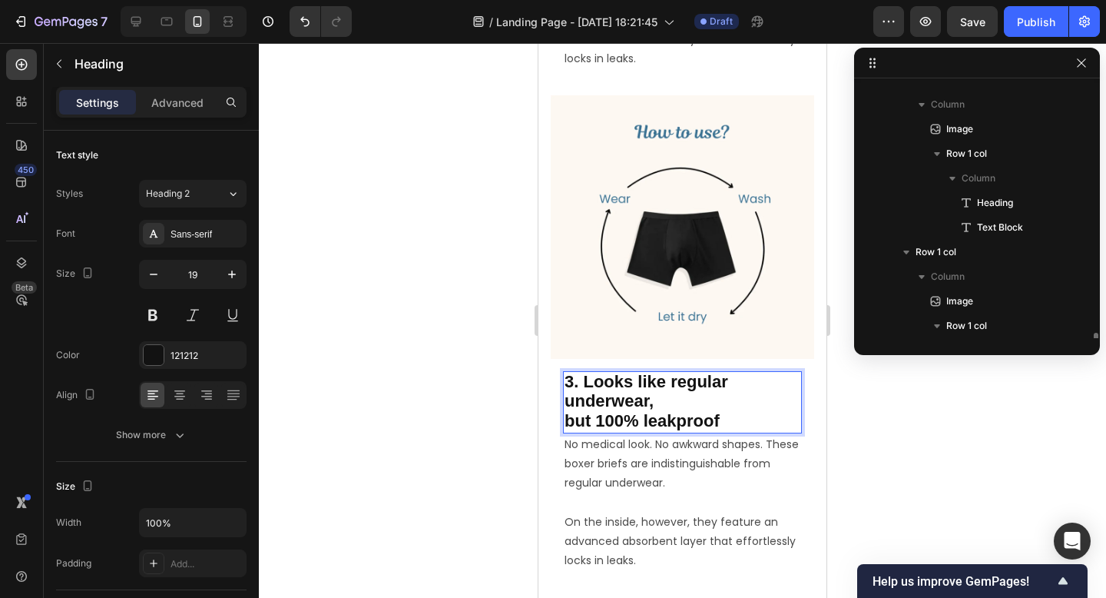
scroll to position [558, 0]
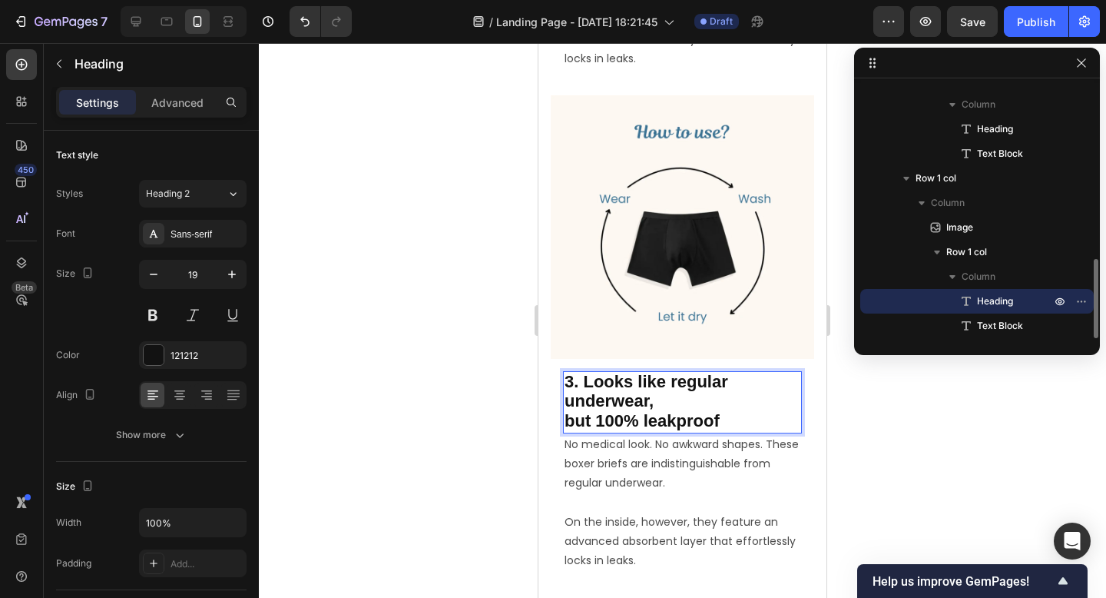
click at [629, 403] on span "3. Looks like regular underwear," at bounding box center [647, 391] width 164 height 39
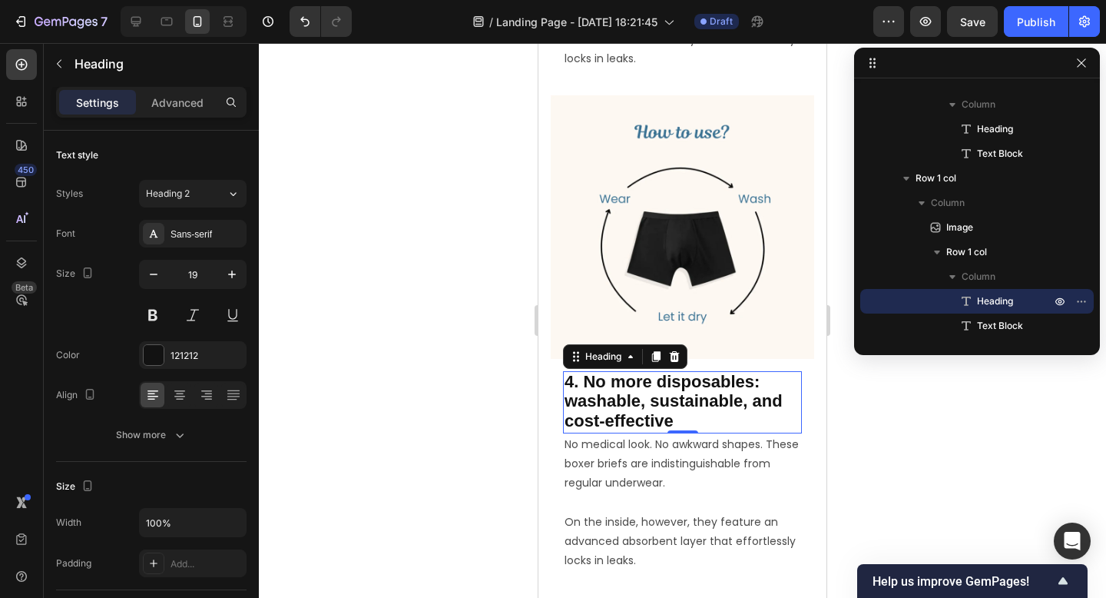
click at [649, 469] on p "No medical look. No awkward shapes. These boxer briefs are indistinguishable fr…" at bounding box center [683, 502] width 236 height 135
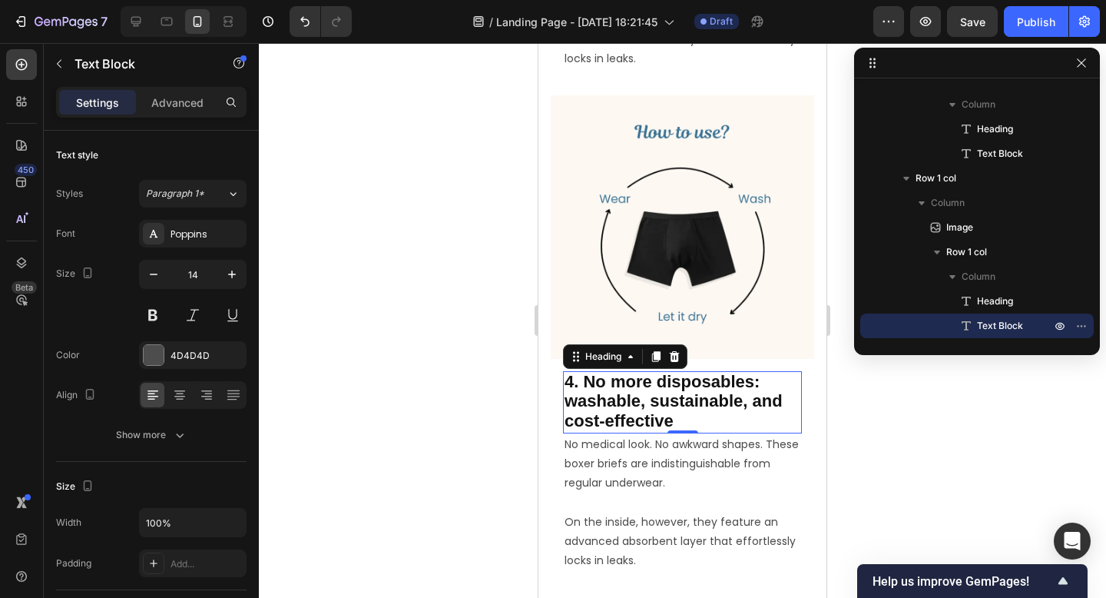
click at [649, 469] on p "No medical look. No awkward shapes. These boxer briefs are indistinguishable fr…" at bounding box center [683, 502] width 236 height 135
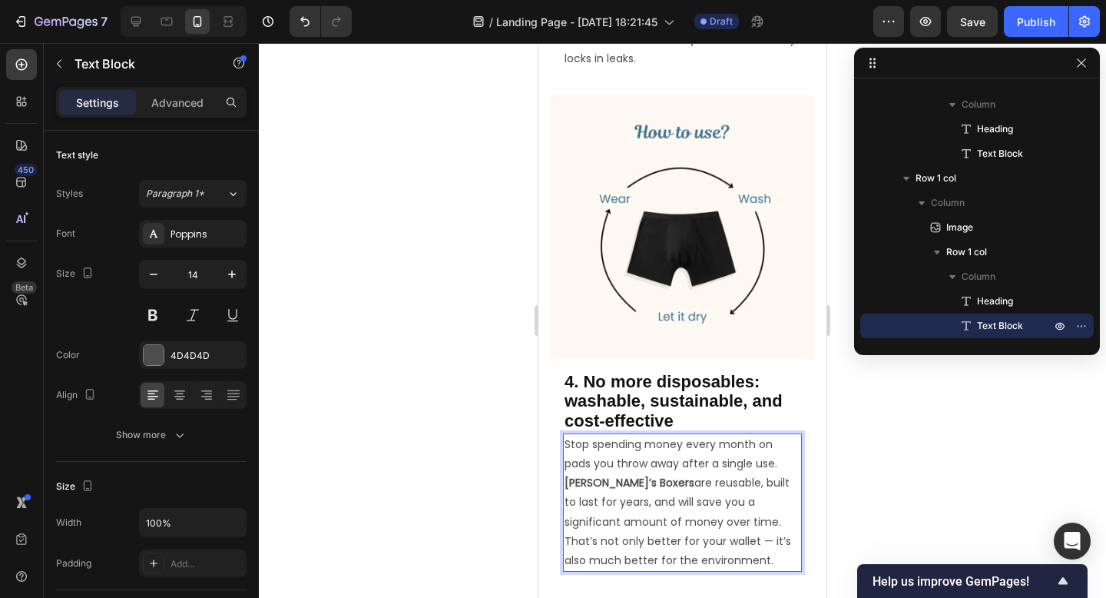
click at [689, 544] on p "Stop spending money every month on pads you throw away after a single use. Ben’…" at bounding box center [683, 502] width 236 height 135
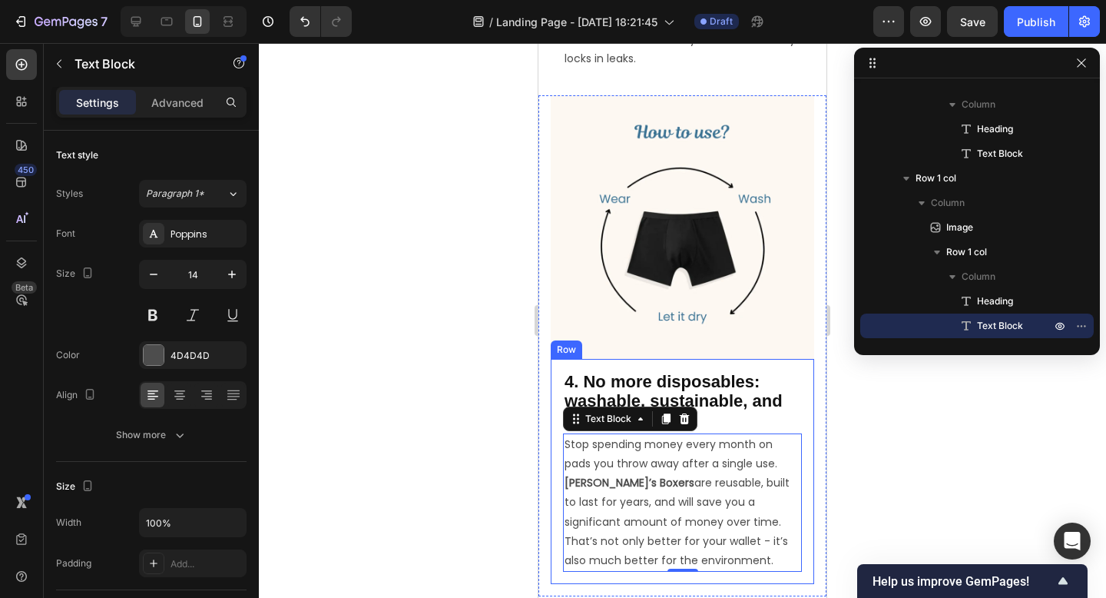
click at [886, 498] on div at bounding box center [682, 320] width 847 height 555
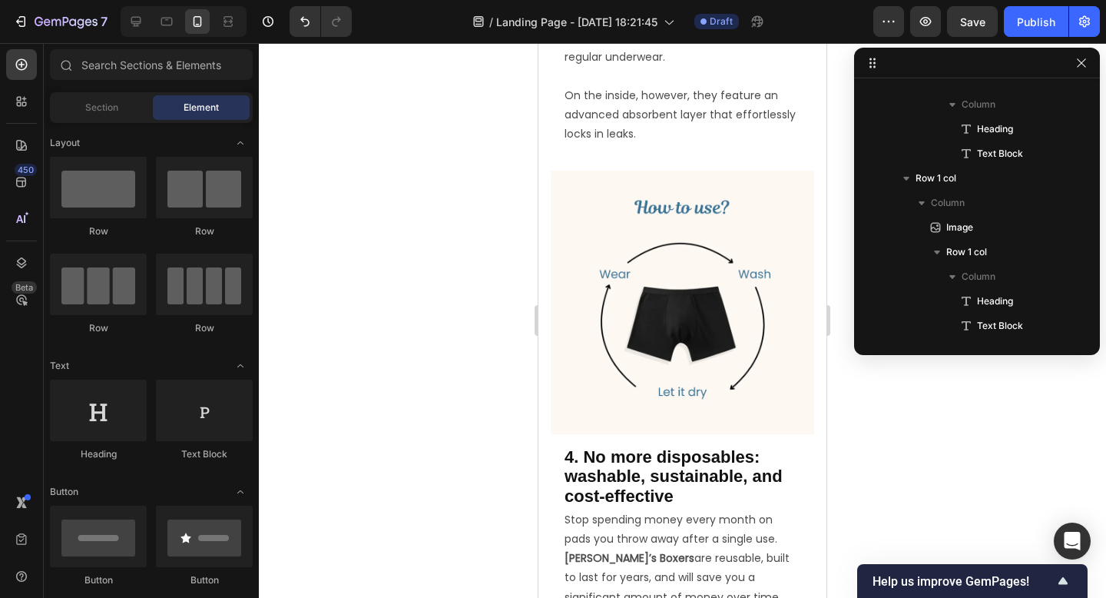
scroll to position [2009, 0]
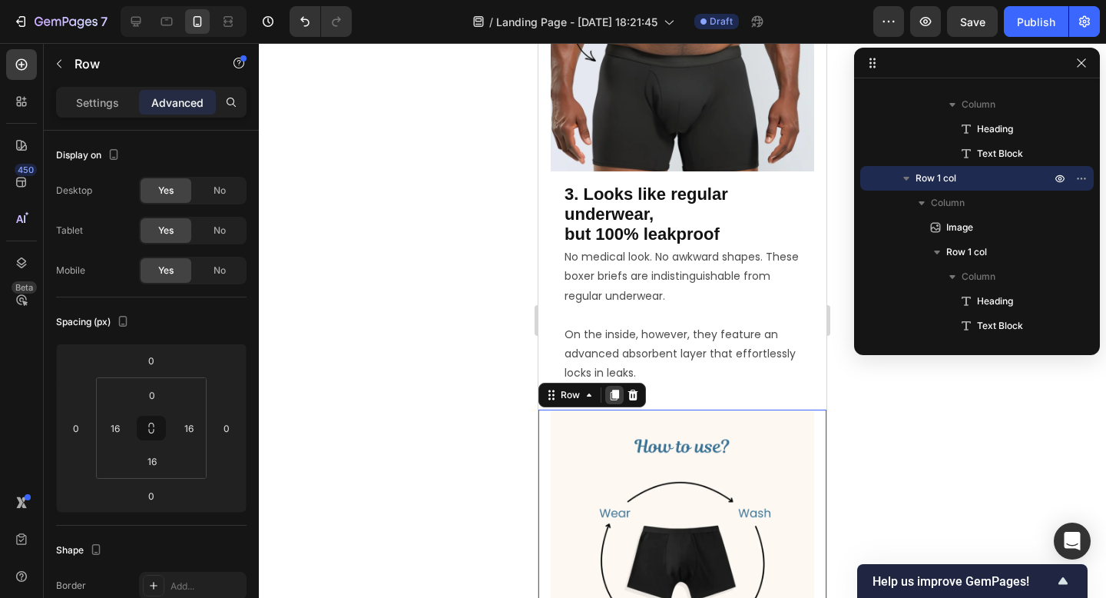
click at [614, 395] on icon at bounding box center [615, 394] width 8 height 11
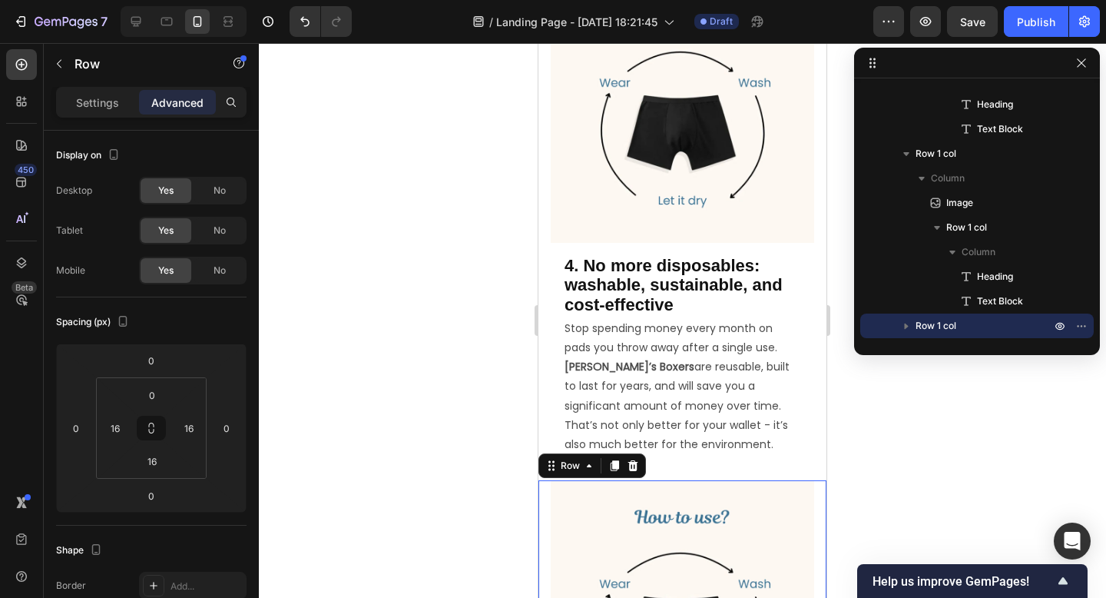
scroll to position [2726, 0]
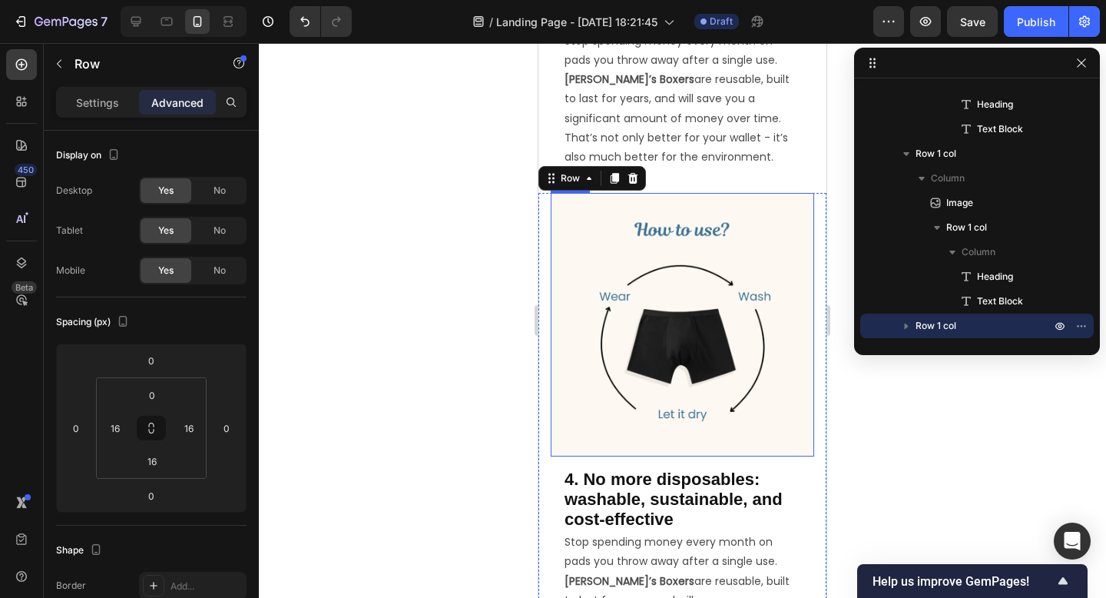
click at [648, 318] on img at bounding box center [682, 324] width 263 height 263
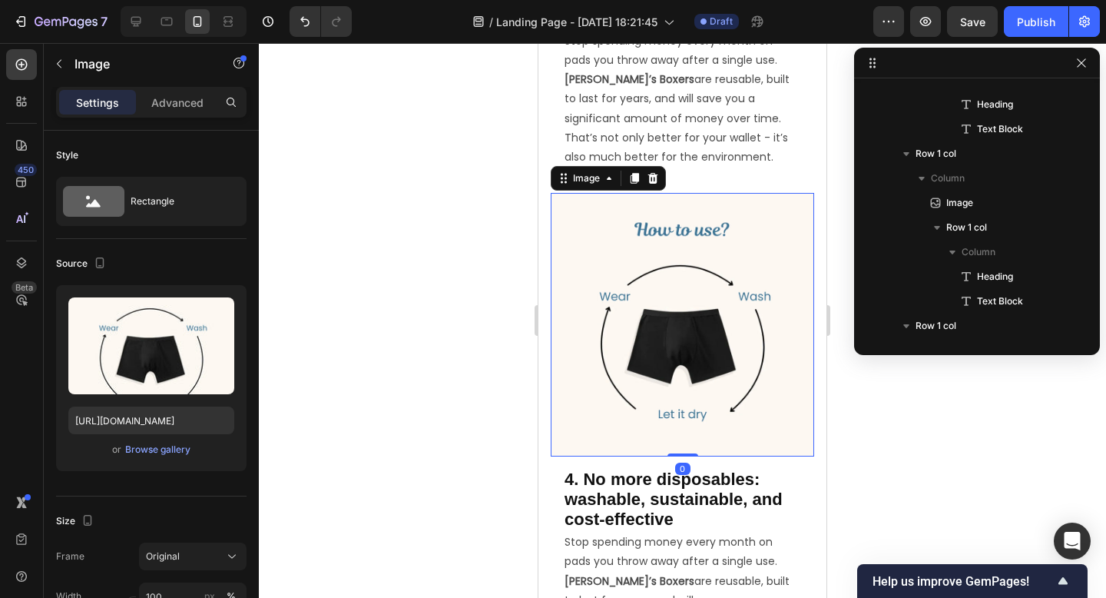
scroll to position [656, 0]
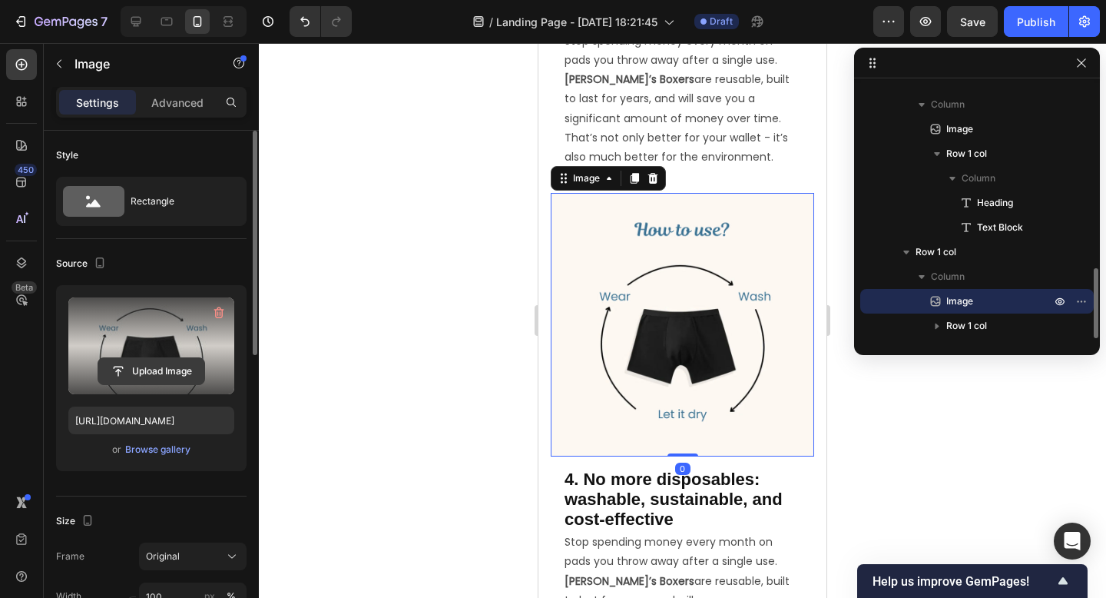
click at [160, 363] on input "file" at bounding box center [151, 371] width 106 height 26
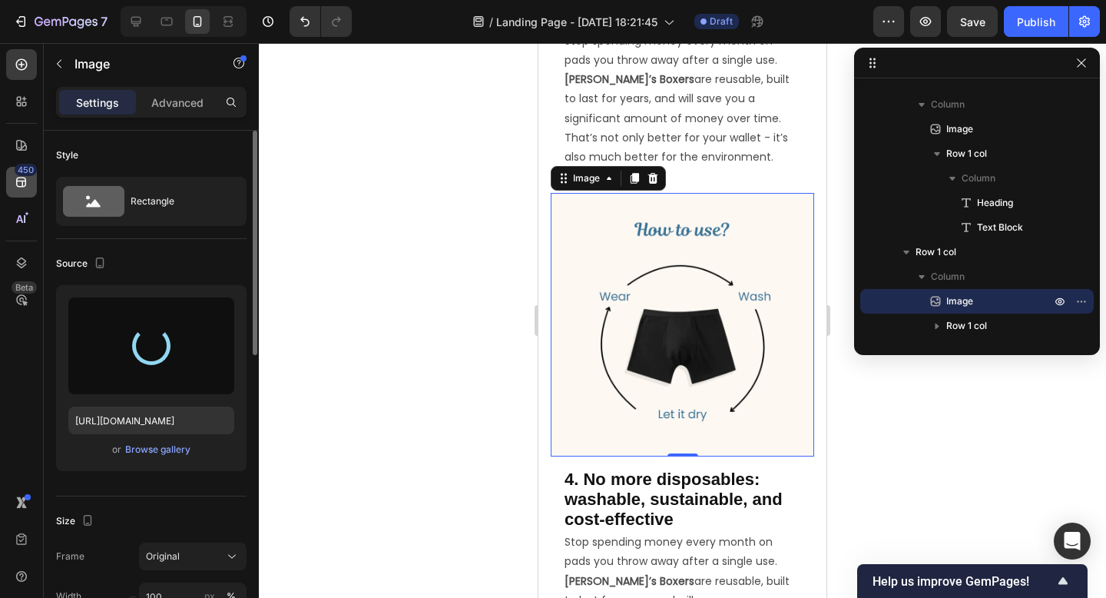
type input "https://cdn.shopify.com/s/files/1/0970/7828/0521/files/gempages_586200948360086…"
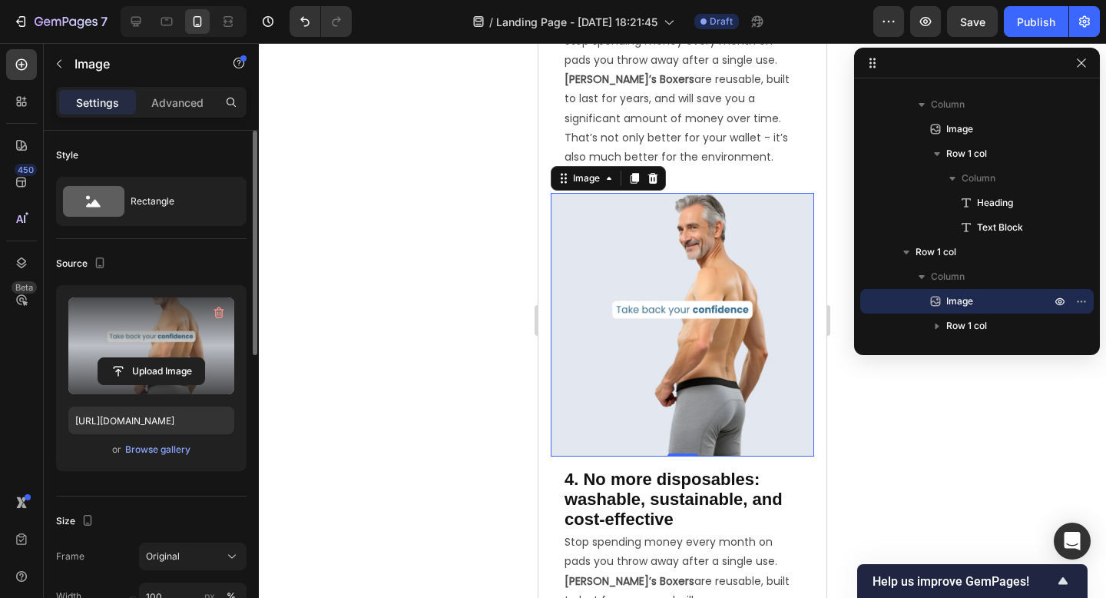
click at [638, 507] on span "4. No more disposables: washable, sustainable, and cost-effective" at bounding box center [674, 498] width 218 height 58
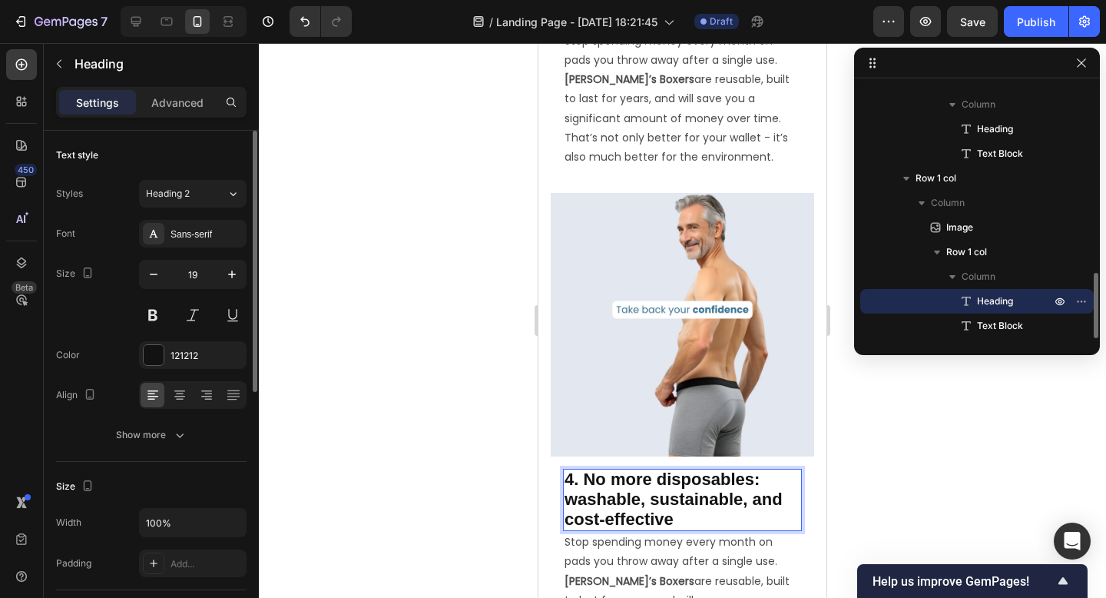
click at [638, 507] on span "4. No more disposables: washable, sustainable, and cost-effective" at bounding box center [674, 498] width 218 height 58
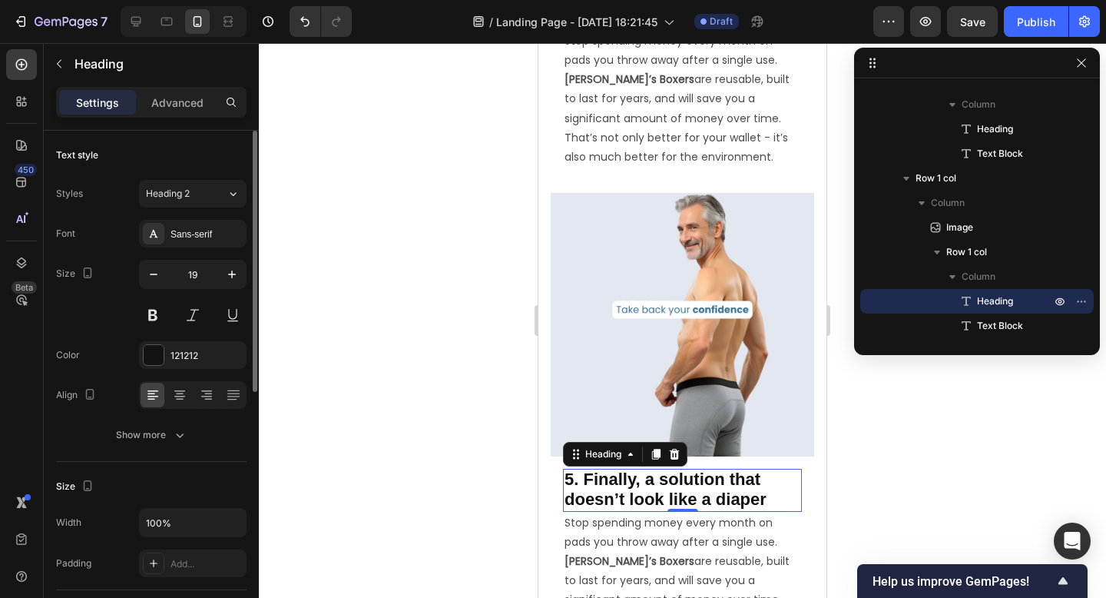
click at [644, 549] on p "Stop spending money every month on pads you throw away after a single use. Ben’…" at bounding box center [683, 580] width 236 height 135
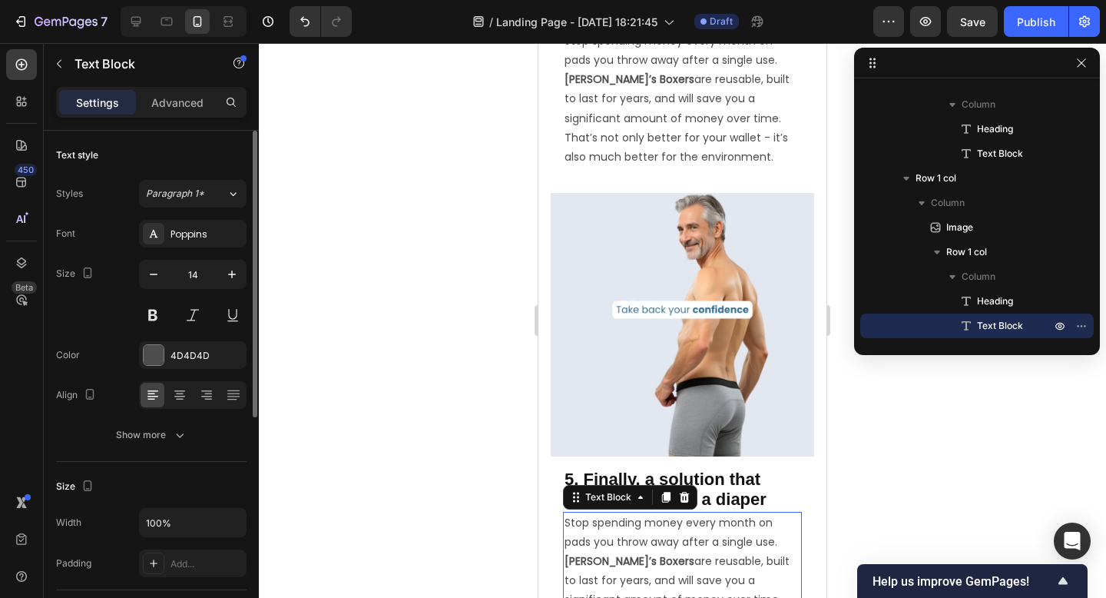
click at [644, 549] on p "Stop spending money every month on pads you throw away after a single use. Ben’…" at bounding box center [683, 580] width 236 height 135
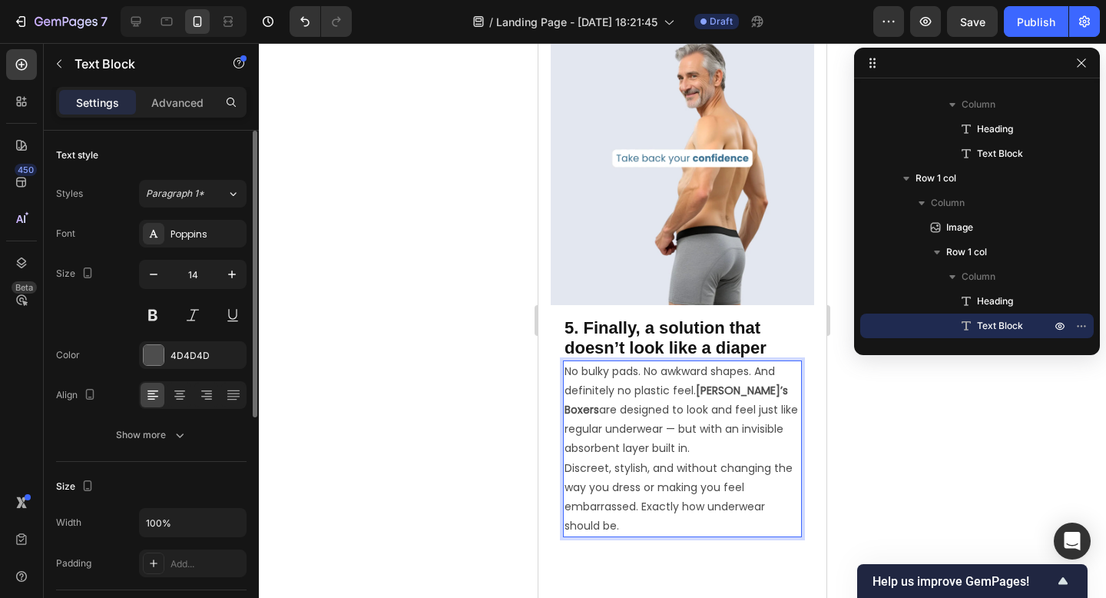
scroll to position [2887, 0]
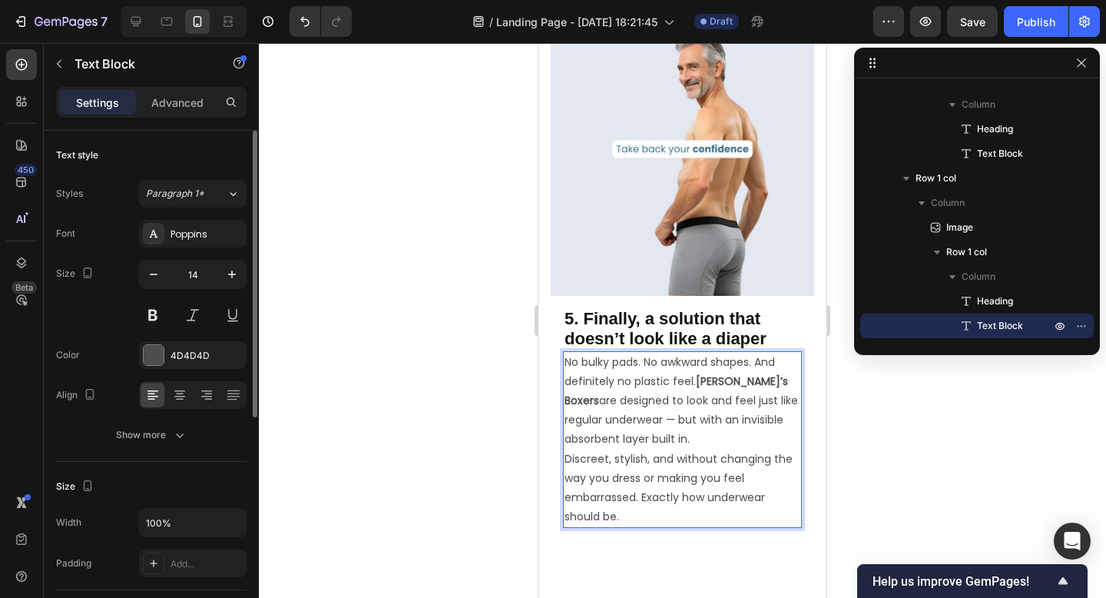
click at [703, 448] on p "No bulky pads. No awkward shapes. And definitely no plastic feel. Ben’s Boxers …" at bounding box center [683, 401] width 236 height 97
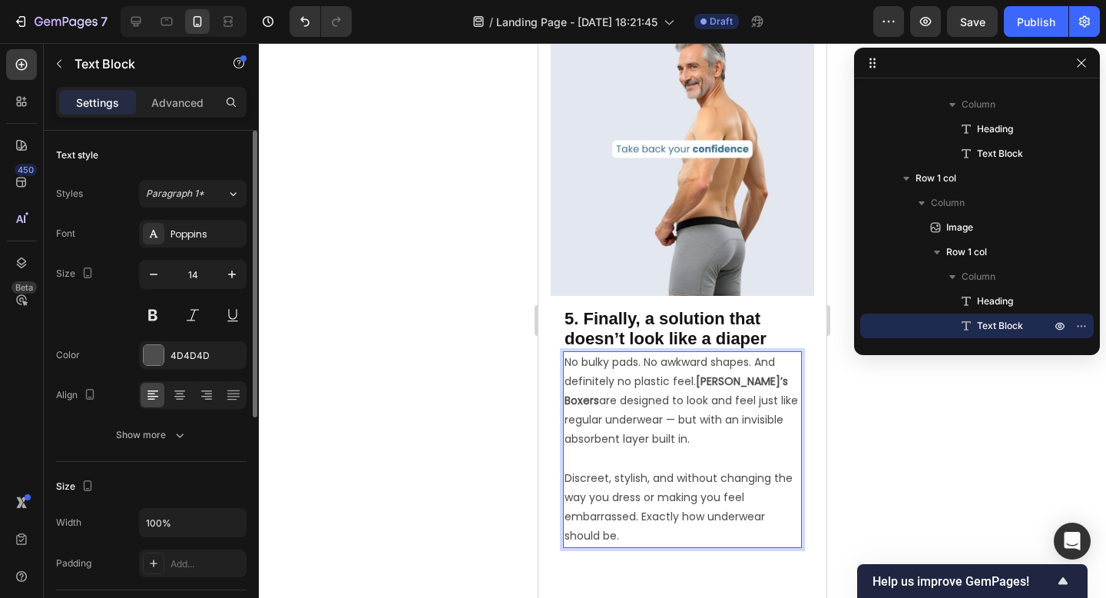
click at [633, 423] on p "No bulky pads. No awkward shapes. And definitely no plastic feel. Ben’s Boxers …" at bounding box center [683, 411] width 236 height 116
click at [629, 423] on p "No bulky pads. No awkward shapes. And definitely no plastic feel. Ben’s Boxers …" at bounding box center [683, 411] width 236 height 116
click at [668, 462] on p "No bulky pads. No awkward shapes. And definitely no plastic feel. Ben’s Boxers …" at bounding box center [683, 411] width 236 height 116
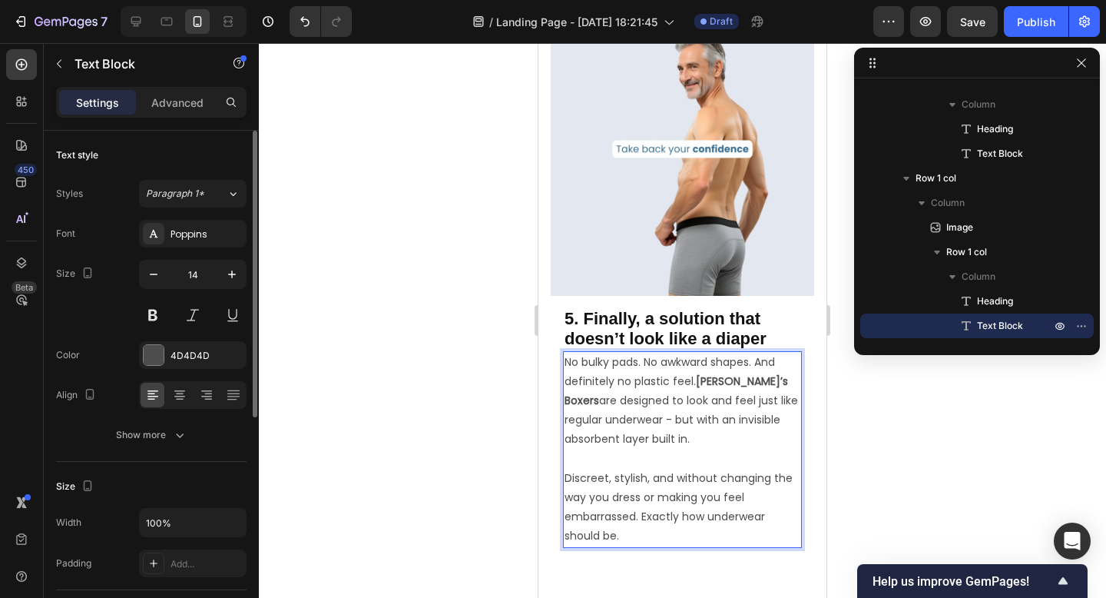
click at [874, 473] on div at bounding box center [682, 320] width 847 height 555
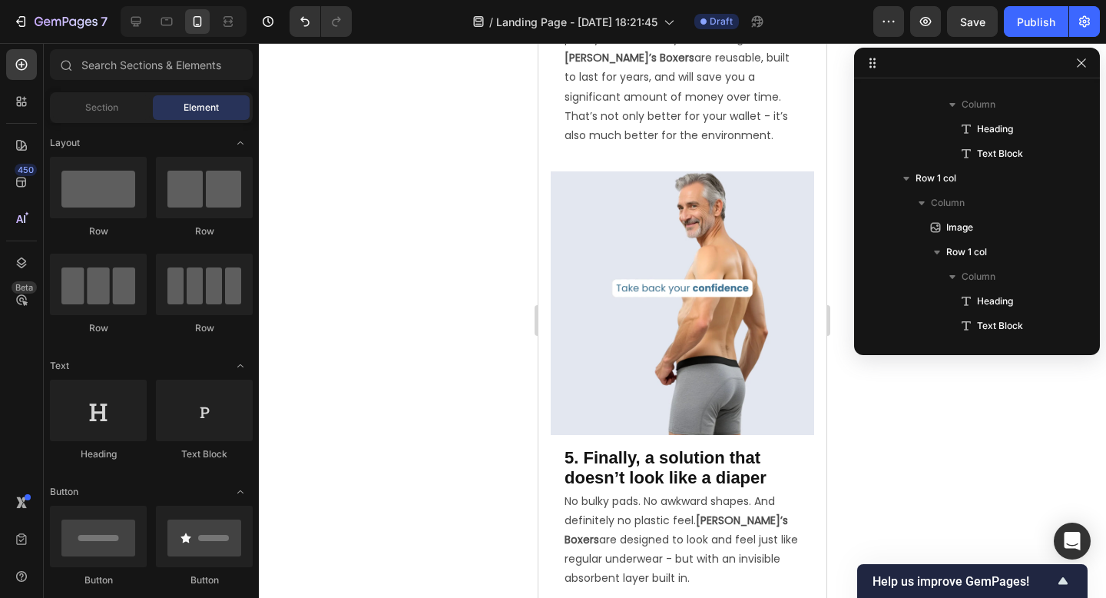
scroll to position [2915, 0]
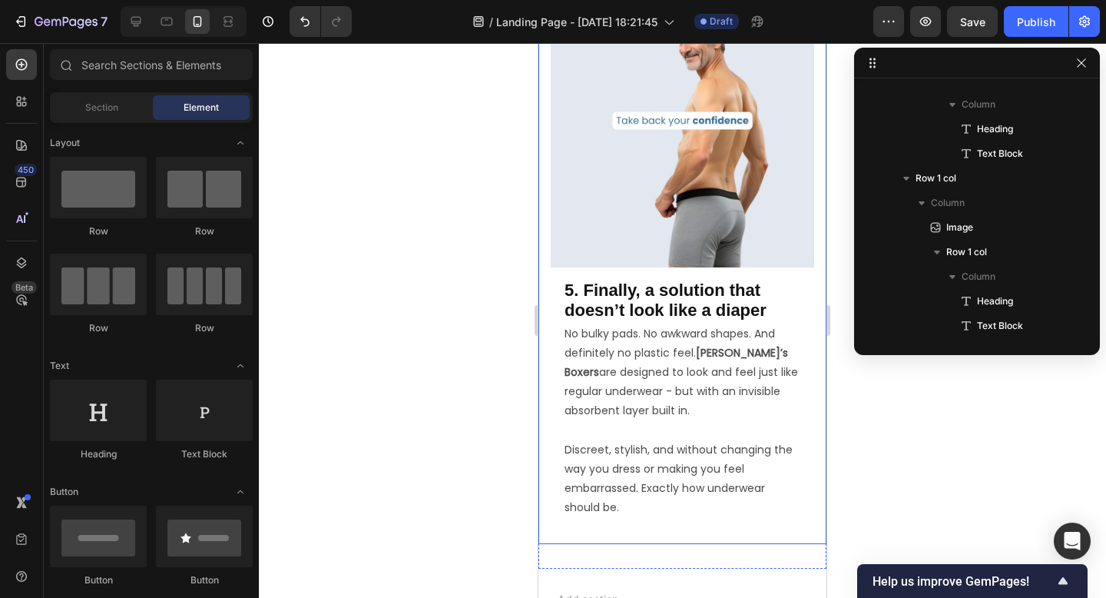
click at [543, 306] on div "Image 5. Finally, a solution that doesn’t look like a diaper Heading No bulky p…" at bounding box center [682, 273] width 288 height 539
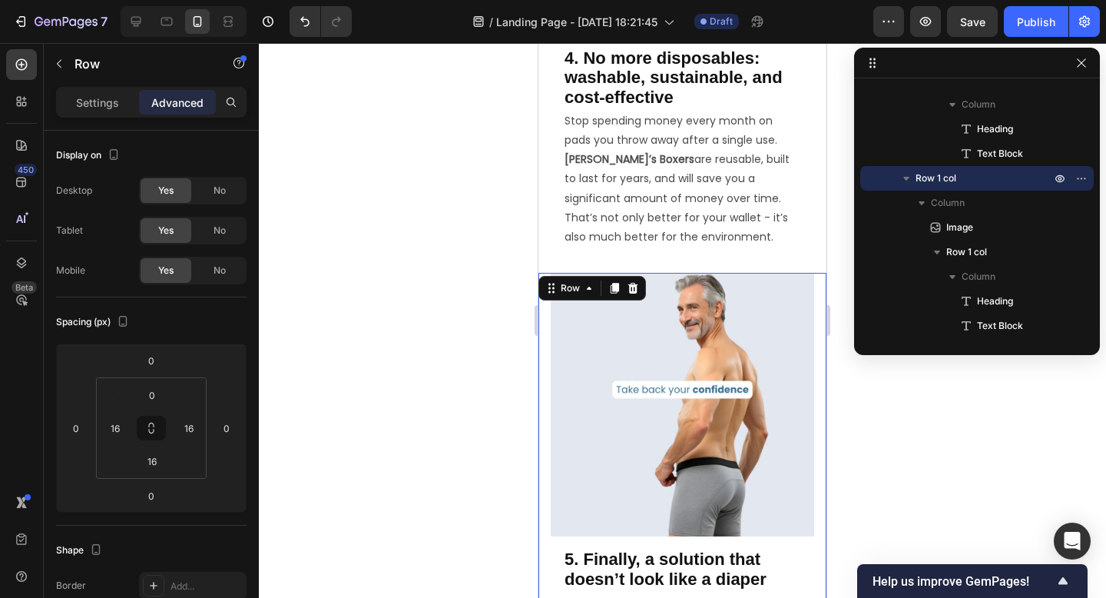
scroll to position [2582, 0]
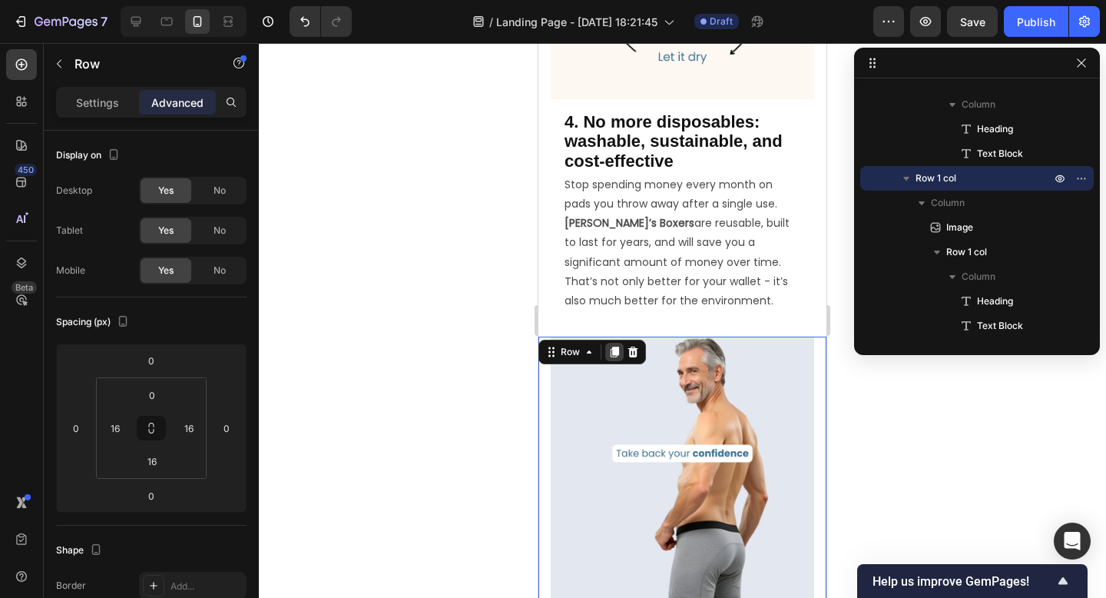
click at [615, 356] on icon at bounding box center [615, 351] width 8 height 11
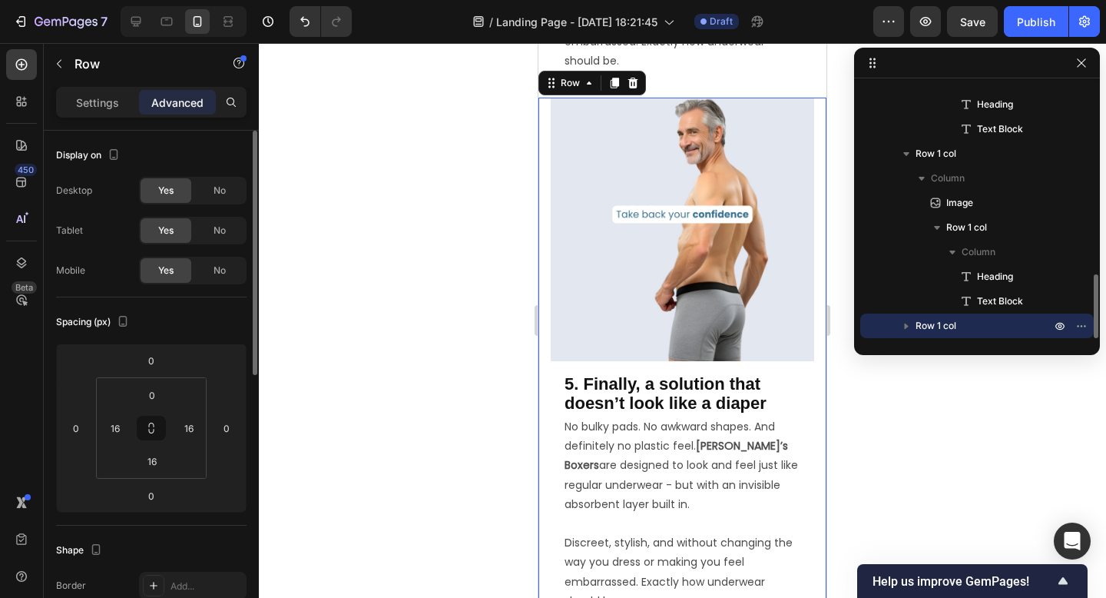
scroll to position [3365, 0]
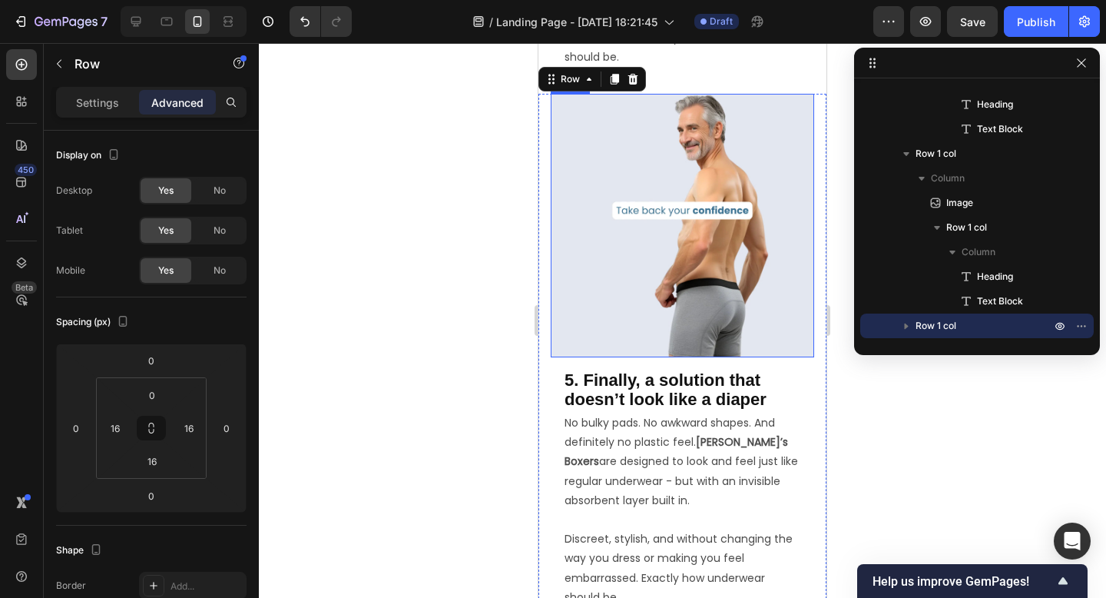
click at [731, 252] on img at bounding box center [682, 225] width 263 height 263
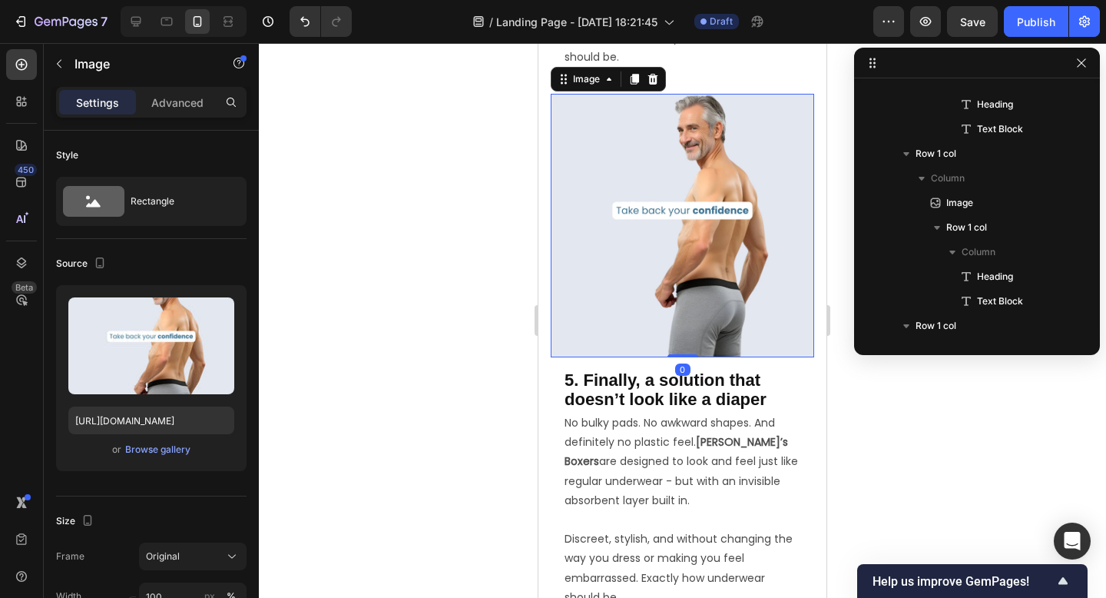
scroll to position [828, 0]
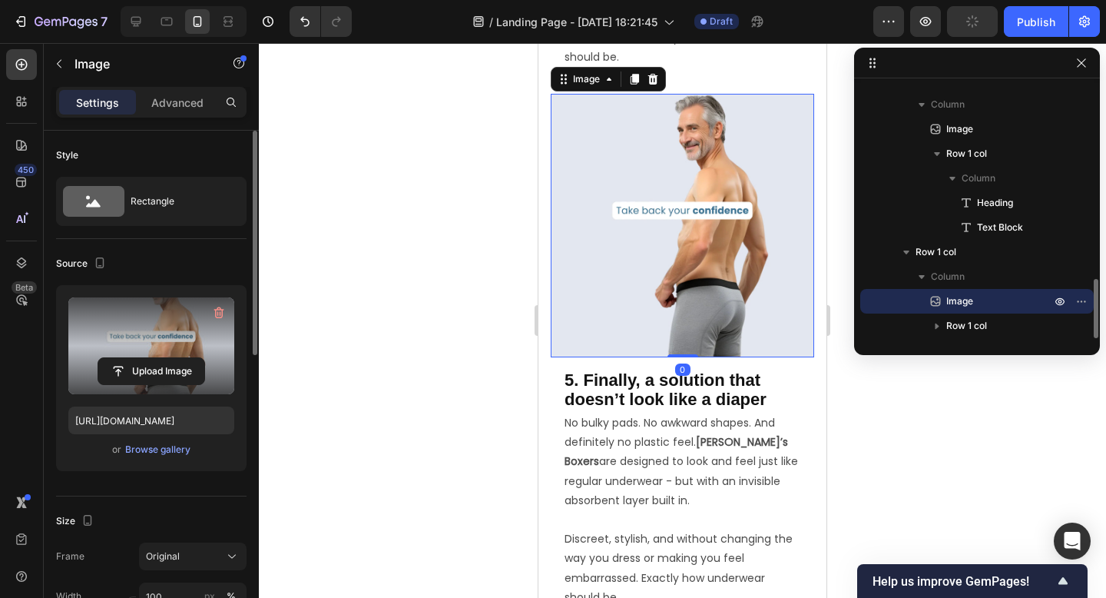
click at [161, 346] on label at bounding box center [151, 345] width 166 height 97
click at [161, 358] on input "file" at bounding box center [151, 371] width 106 height 26
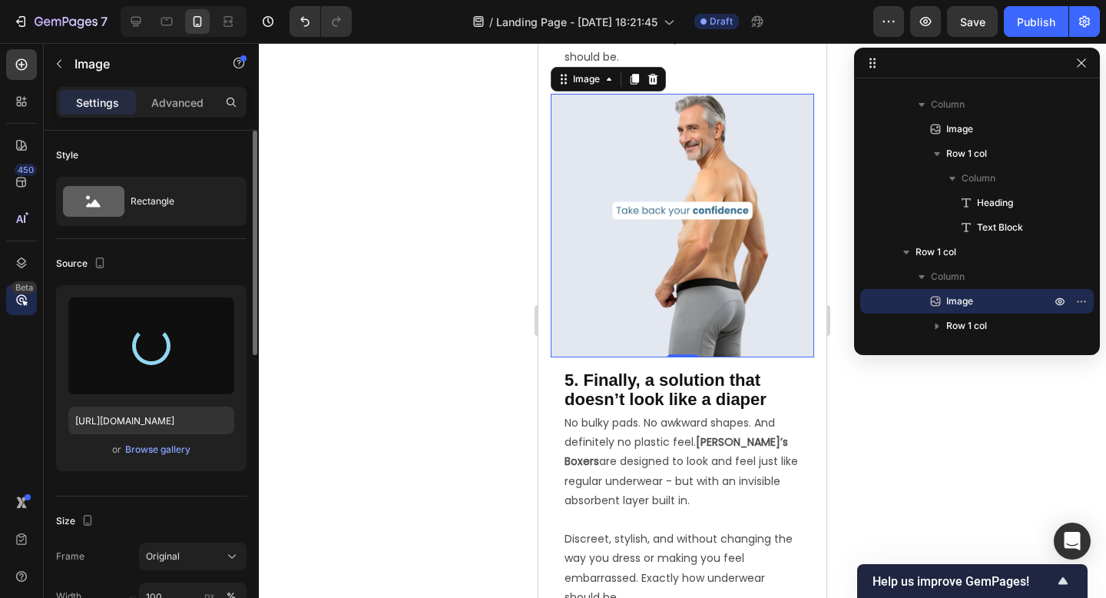
type input "[URL][DOMAIN_NAME]"
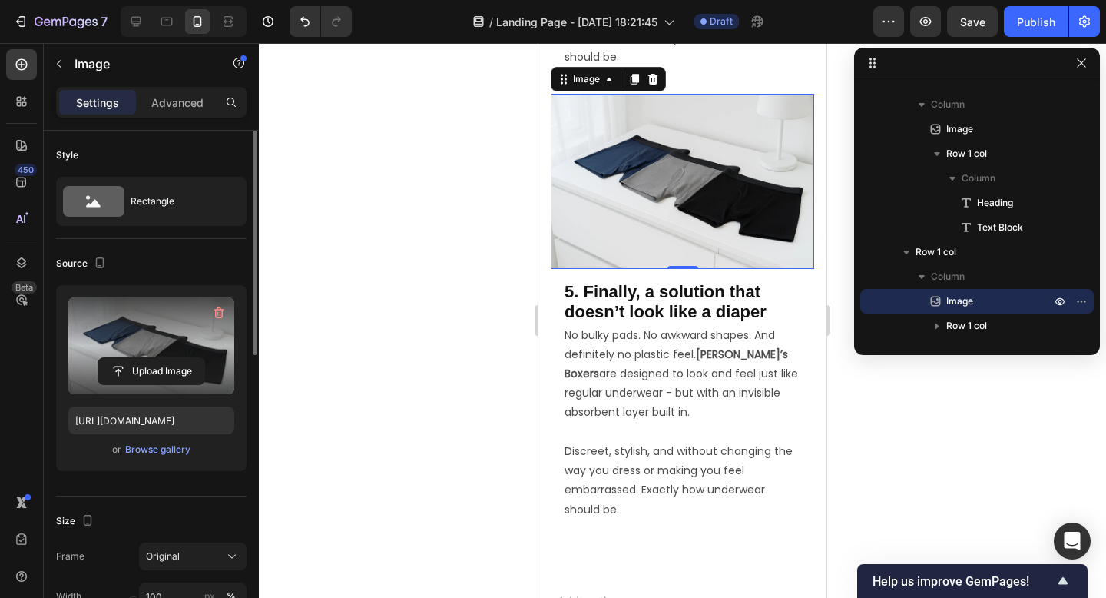
click at [629, 296] on span "5. Finally, a solution that doesn’t look like a diaper" at bounding box center [666, 301] width 202 height 39
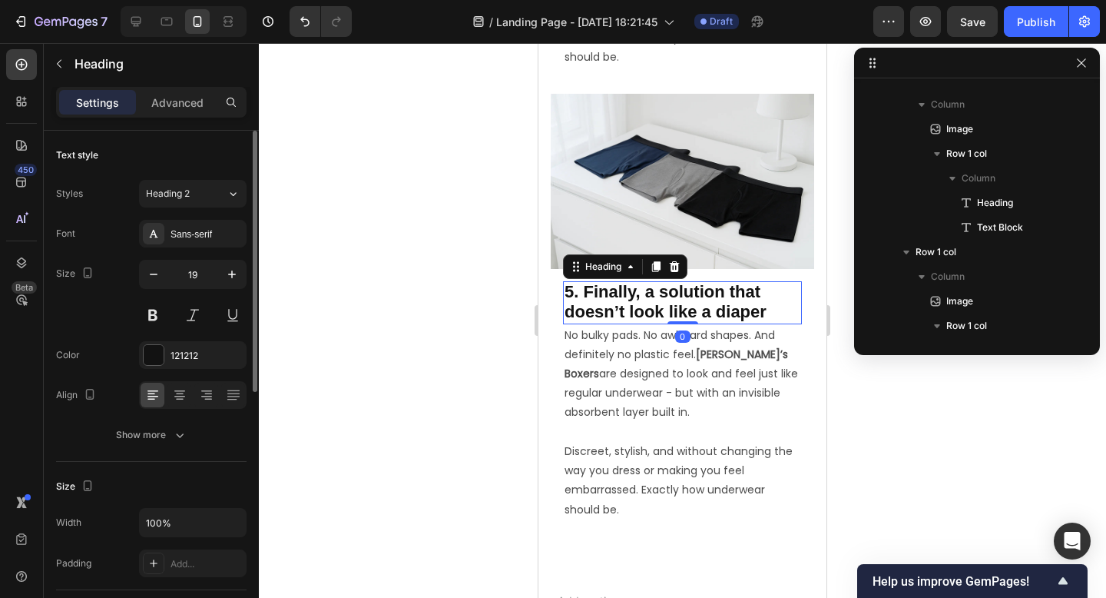
scroll to position [902, 0]
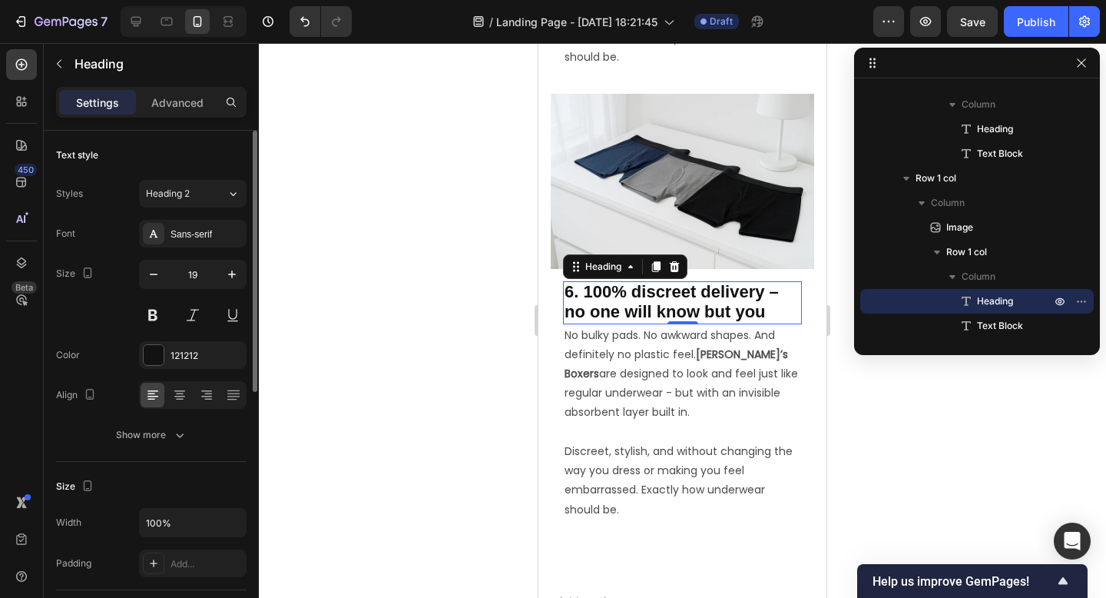
click at [734, 422] on p "No bulky pads. No awkward shapes. And definitely no plastic feel. Ben’s Boxers …" at bounding box center [683, 384] width 236 height 116
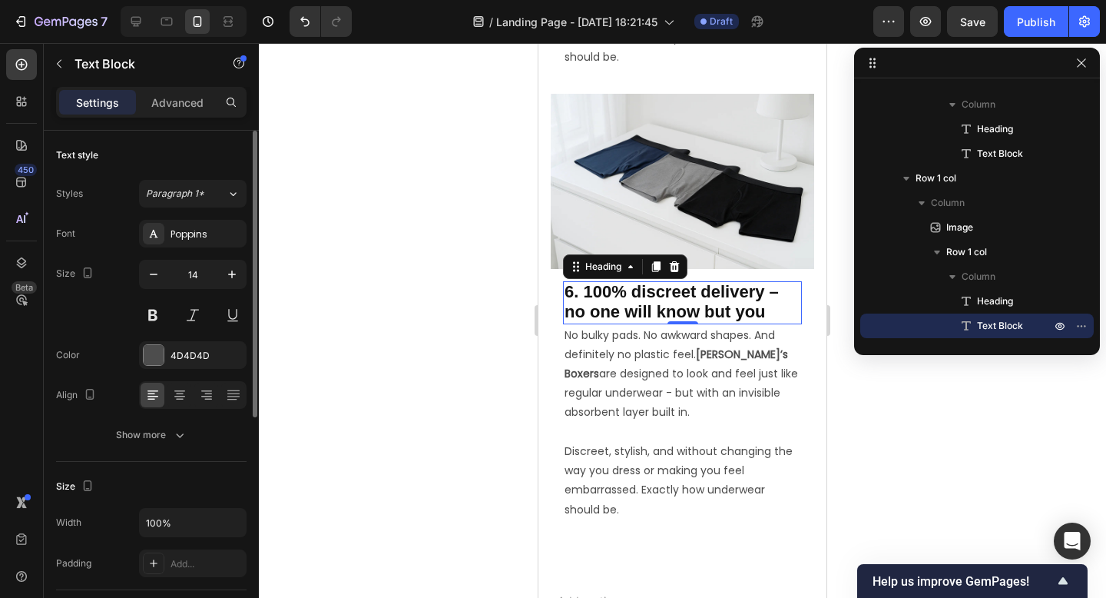
click at [734, 422] on p "No bulky pads. No awkward shapes. And definitely no plastic feel. Ben’s Boxers …" at bounding box center [683, 384] width 236 height 116
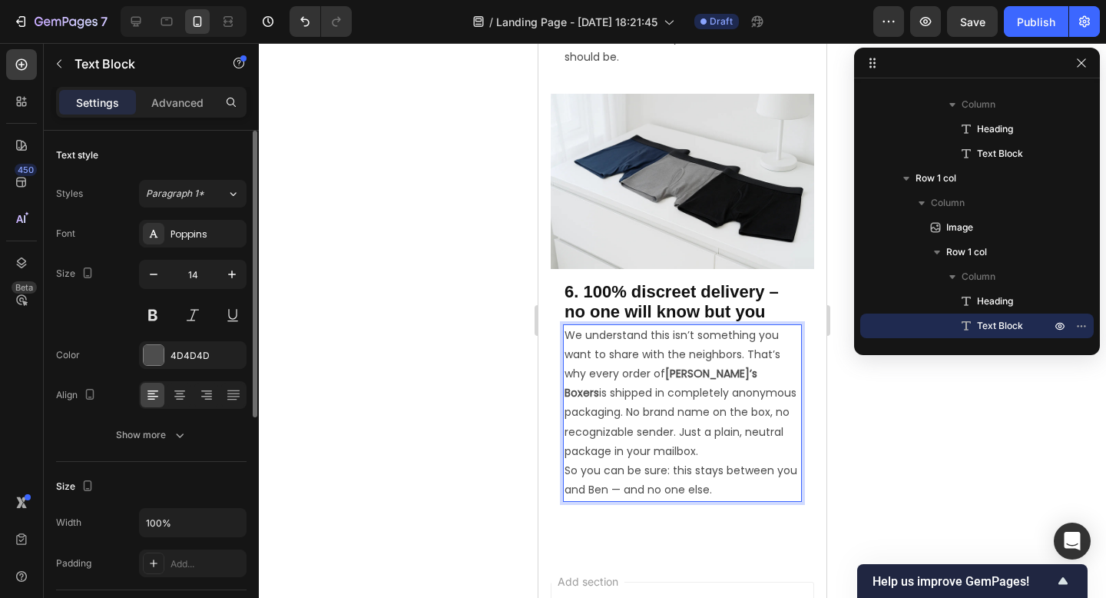
click at [657, 446] on p "We understand this isn’t something you want to share with the neighbors. That’s…" at bounding box center [683, 393] width 236 height 135
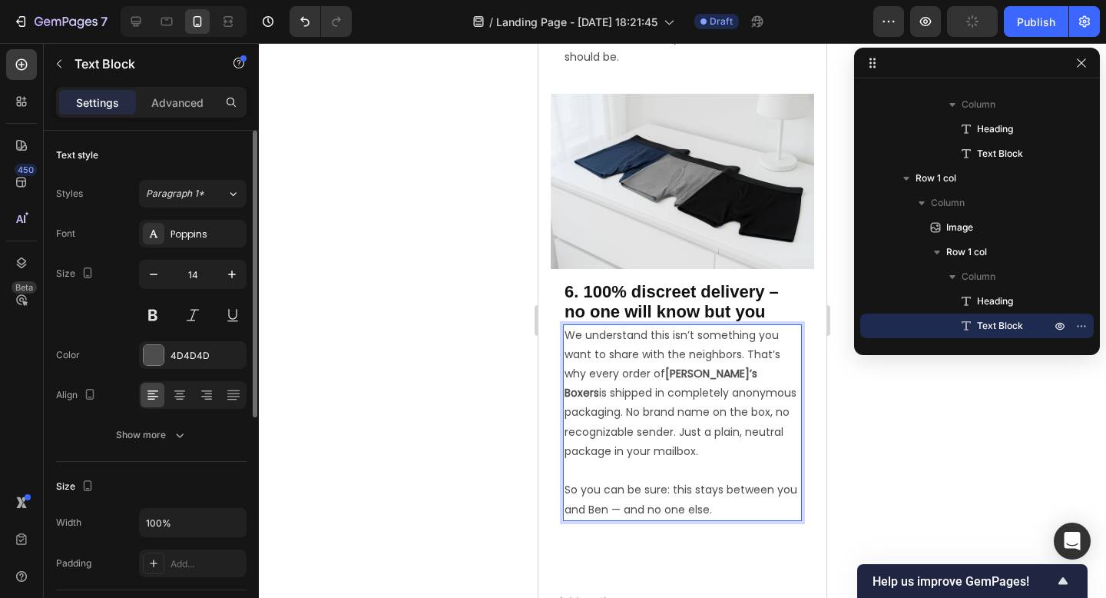
click at [618, 513] on p "So you can be sure: this stays between you and Ben — and no one else." at bounding box center [683, 499] width 236 height 38
click at [670, 412] on p "We understand this isn’t something you want to share with the neighbors. That’s…" at bounding box center [683, 403] width 236 height 155
click at [906, 482] on div at bounding box center [682, 320] width 847 height 555
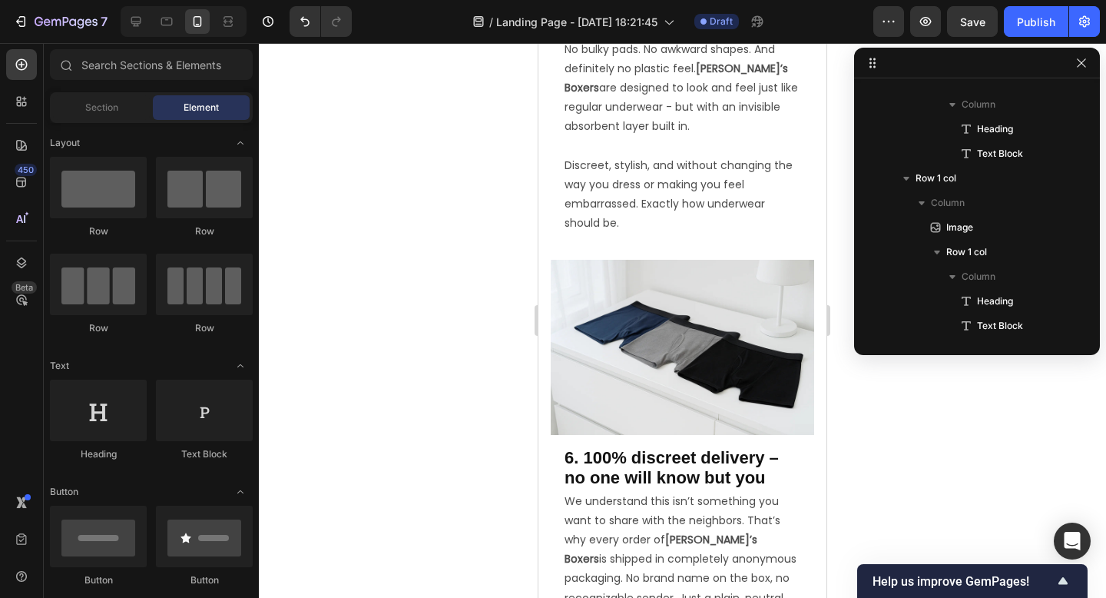
scroll to position [3191, 0]
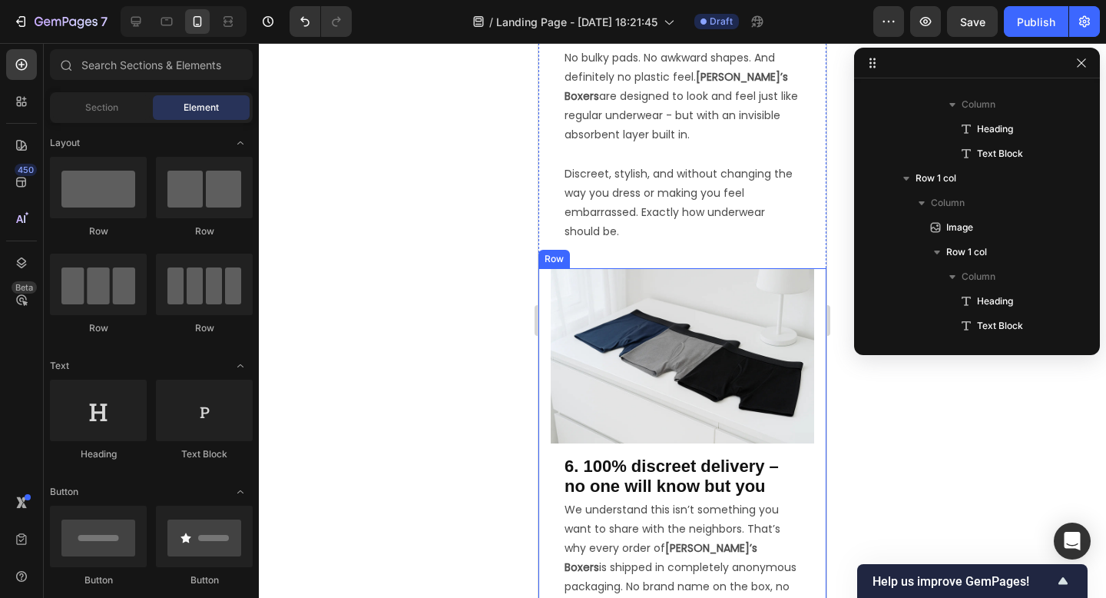
click at [542, 293] on div "Image ⁠⁠⁠⁠⁠⁠⁠ 6. 100% discreet delivery – no one will know but you Heading We u…" at bounding box center [682, 494] width 288 height 452
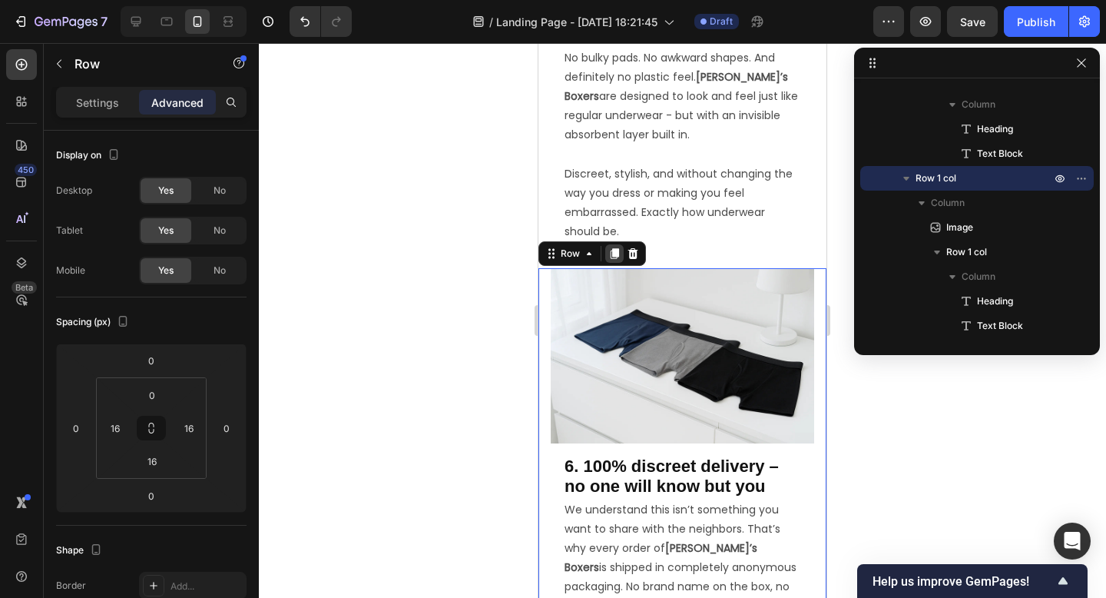
click at [612, 259] on icon at bounding box center [615, 253] width 8 height 11
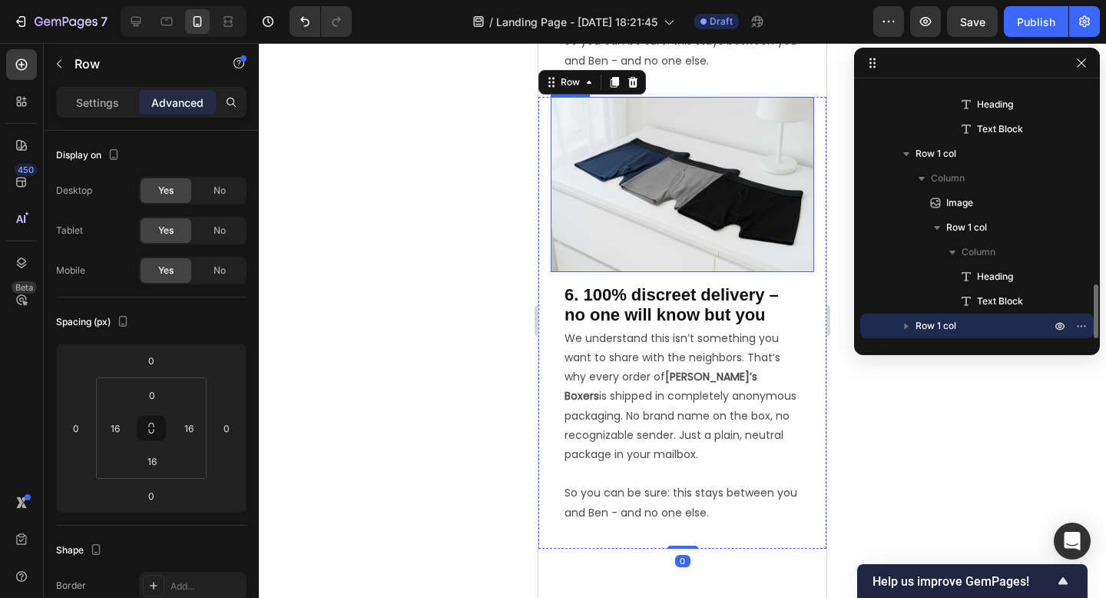
scroll to position [3818, 0]
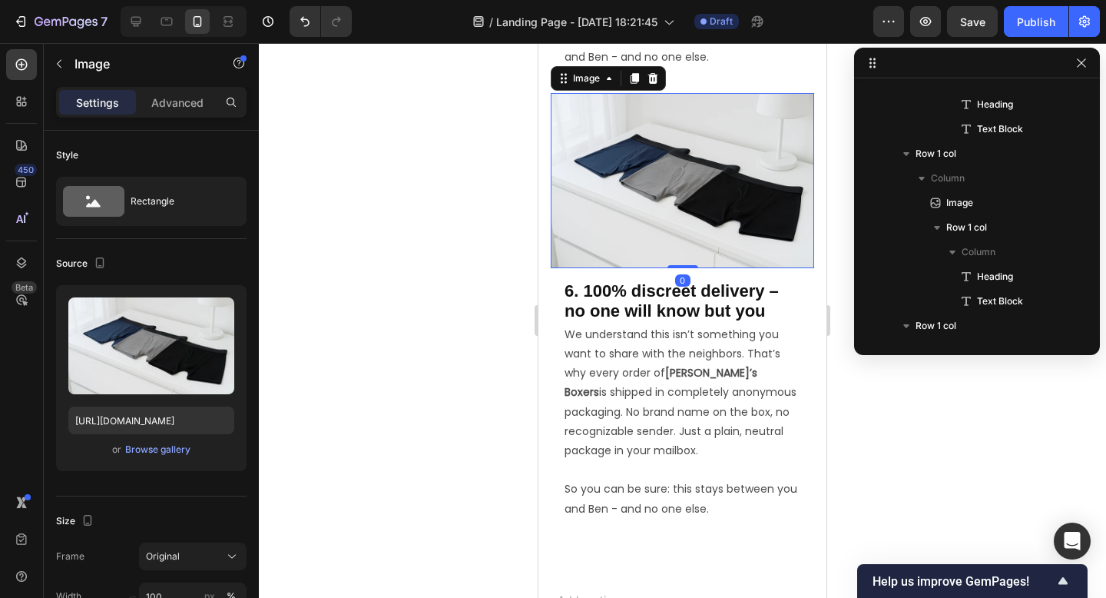
click at [652, 232] on img at bounding box center [682, 181] width 263 height 176
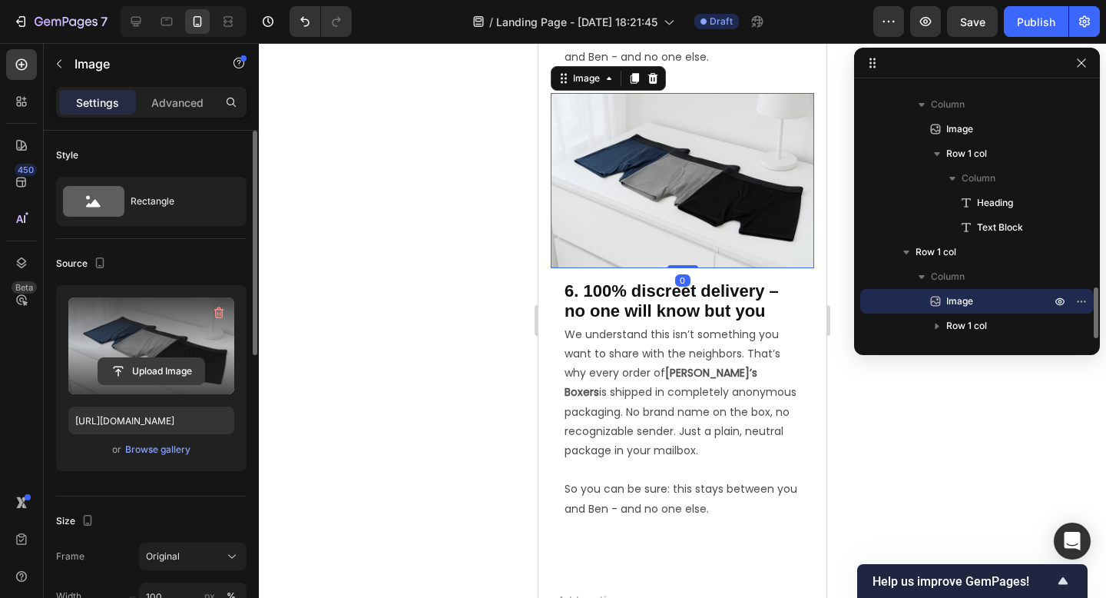
click at [147, 370] on input "file" at bounding box center [151, 371] width 106 height 26
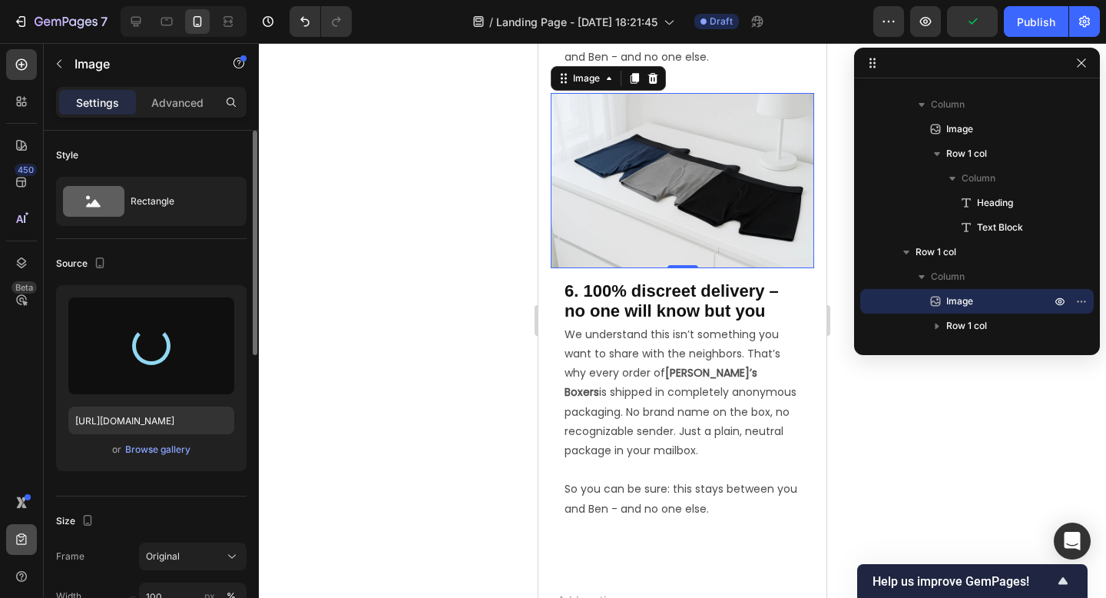
type input "https://cdn.shopify.com/s/files/1/0970/7828/0521/files/gempages_586200948360086…"
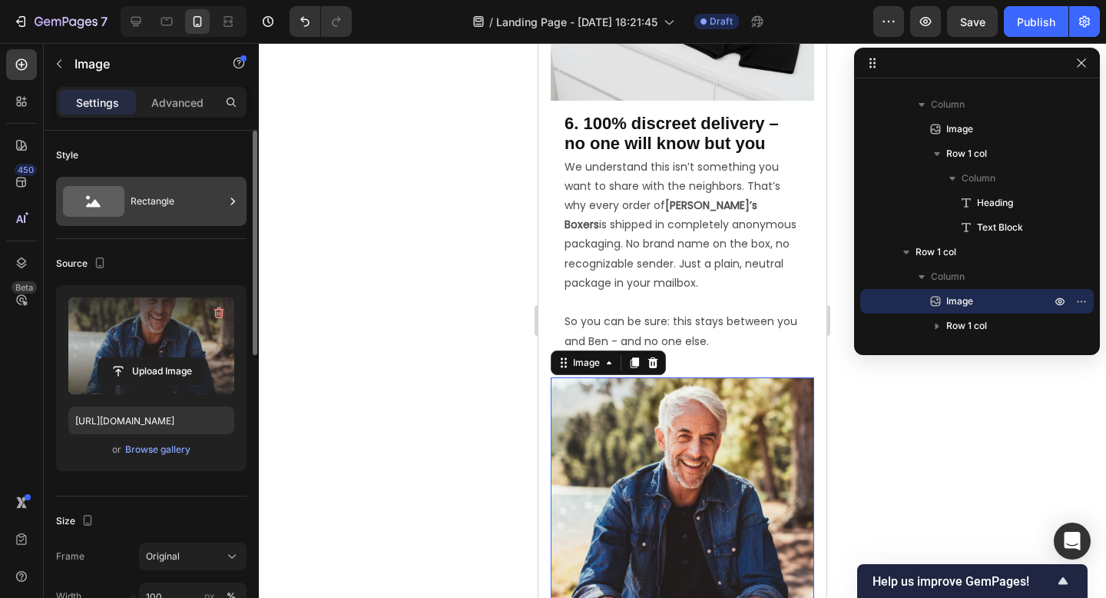
scroll to position [3799, 0]
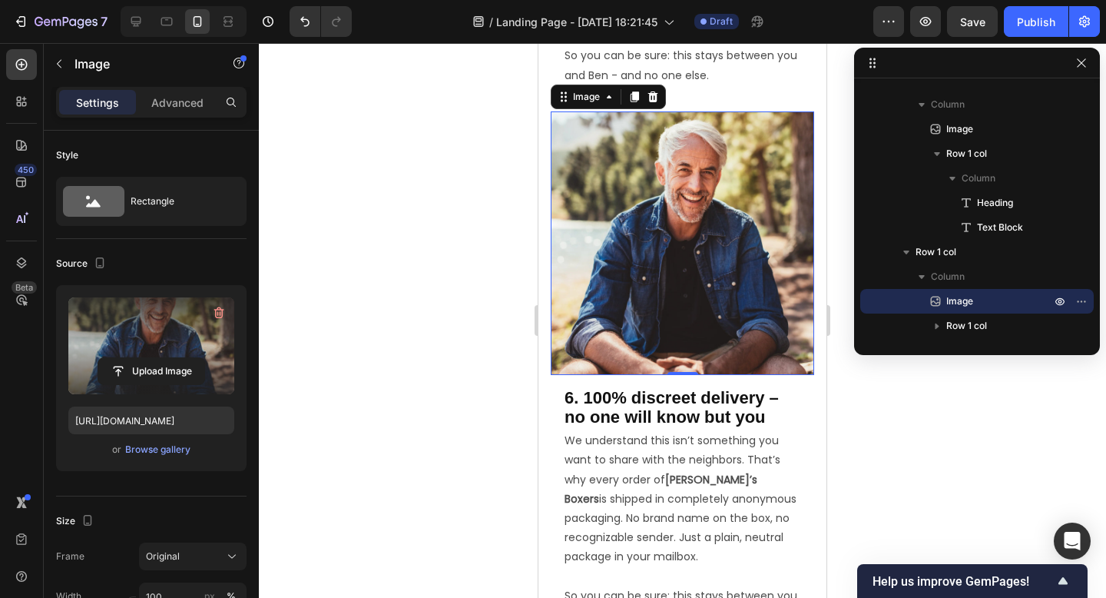
click at [701, 399] on span "6. 100% discreet delivery – no one will know but you" at bounding box center [672, 407] width 214 height 39
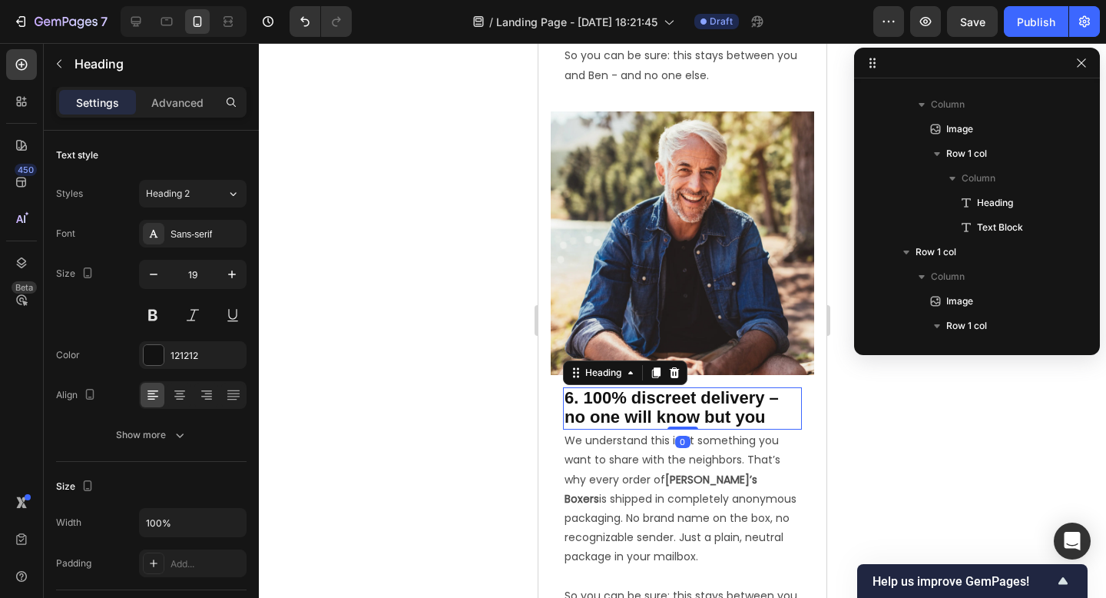
scroll to position [1074, 0]
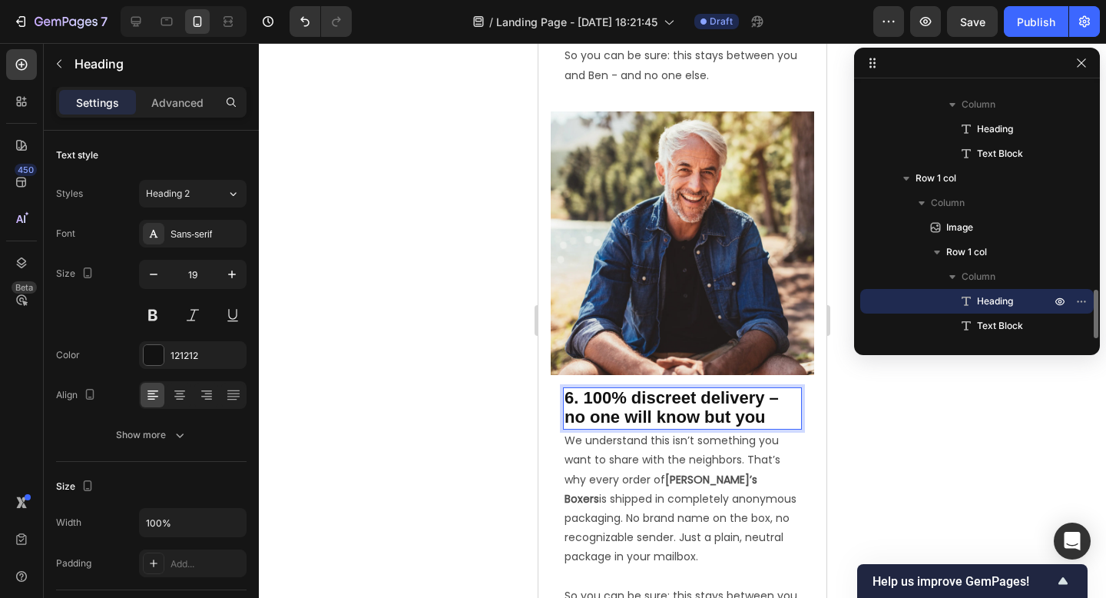
click at [694, 400] on span "6. 100% discreet delivery – no one will know but you" at bounding box center [672, 407] width 214 height 39
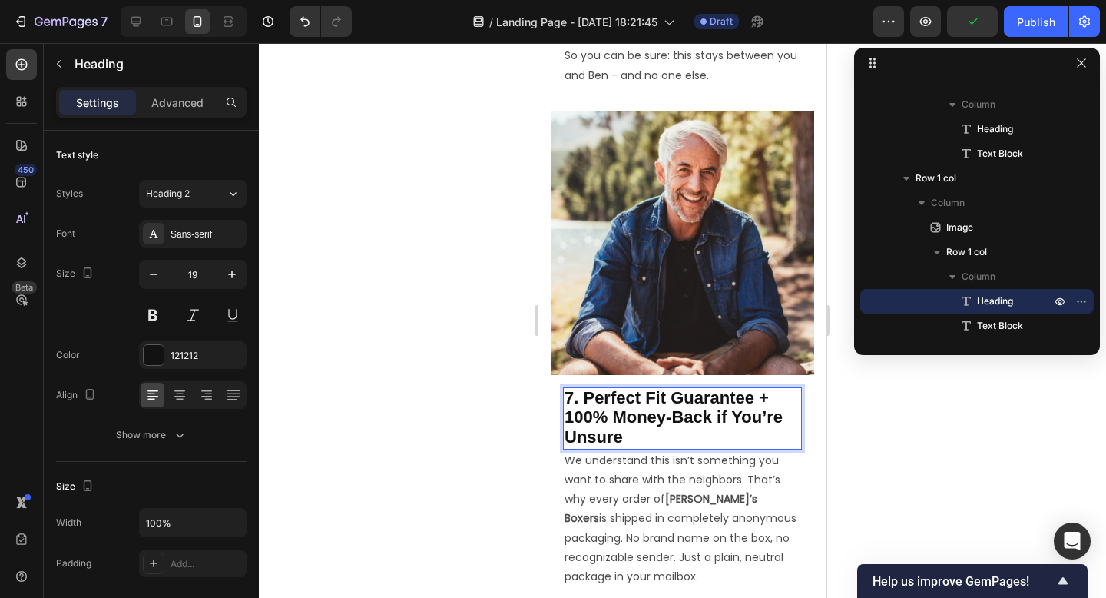
click at [758, 403] on span "7. Perfect Fit Guarantee + 100% Money-Back if You’re Unsure" at bounding box center [674, 417] width 218 height 58
click at [909, 450] on div at bounding box center [682, 320] width 847 height 555
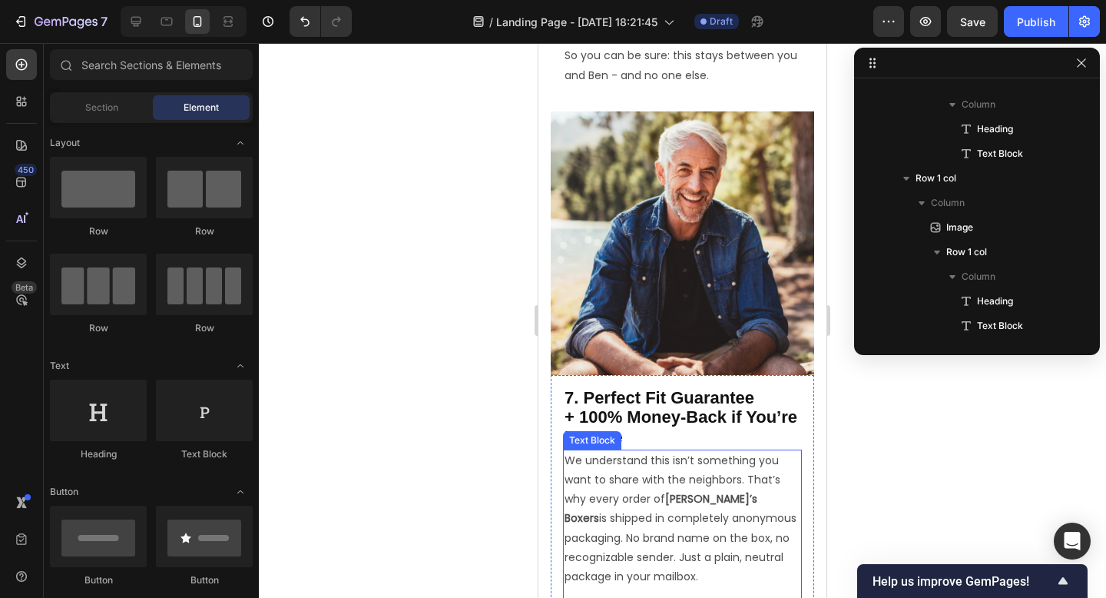
scroll to position [3838, 0]
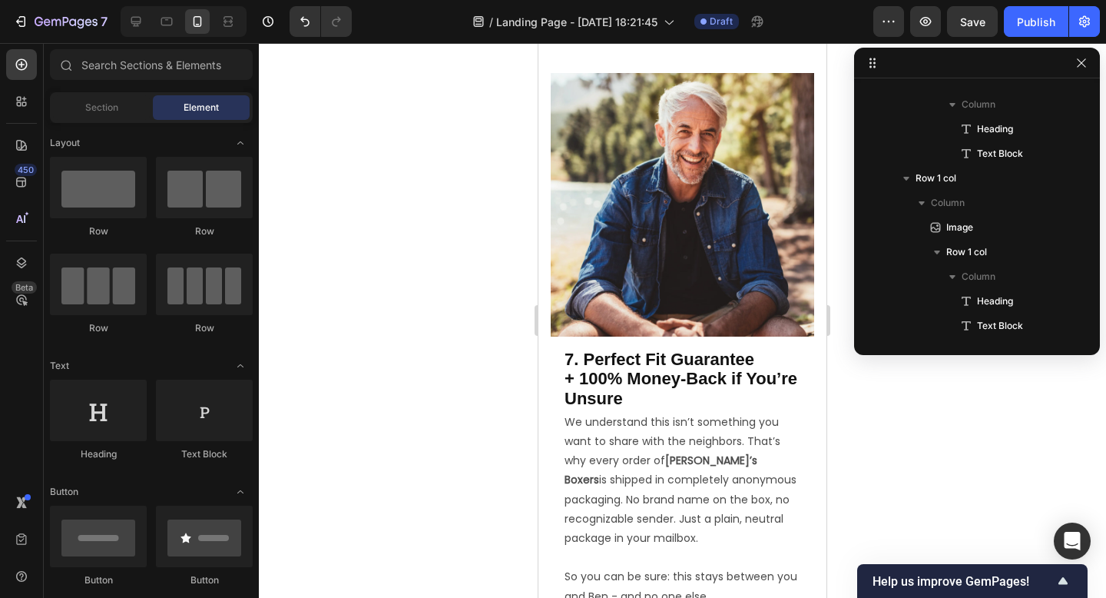
click at [681, 499] on p "We understand this isn’t something you want to share with the neighbors. That’s…" at bounding box center [683, 489] width 236 height 155
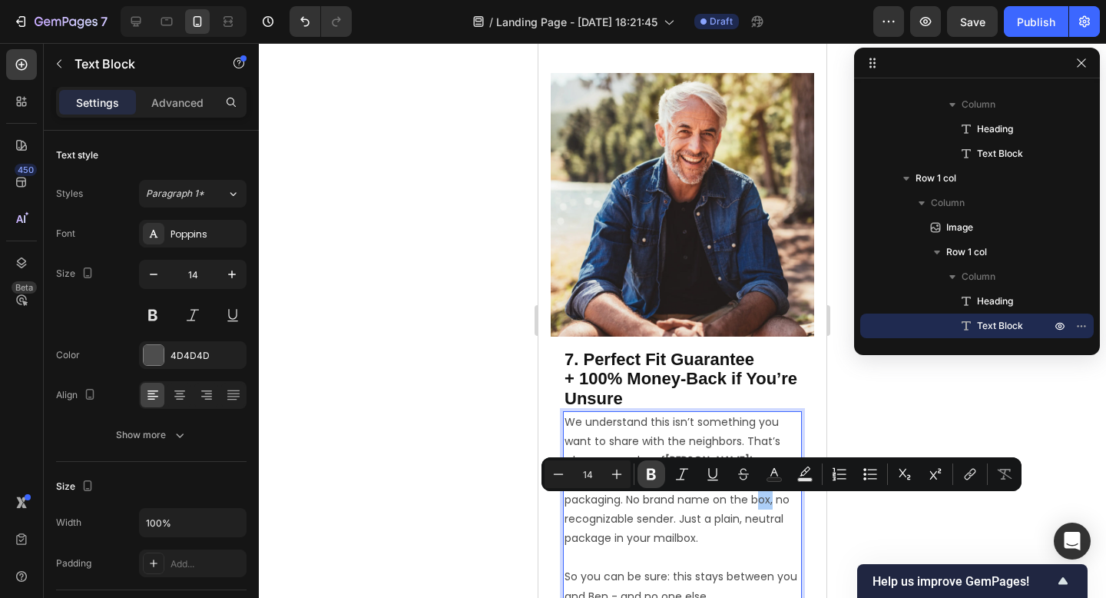
click at [663, 482] on button "Bold" at bounding box center [652, 474] width 28 height 28
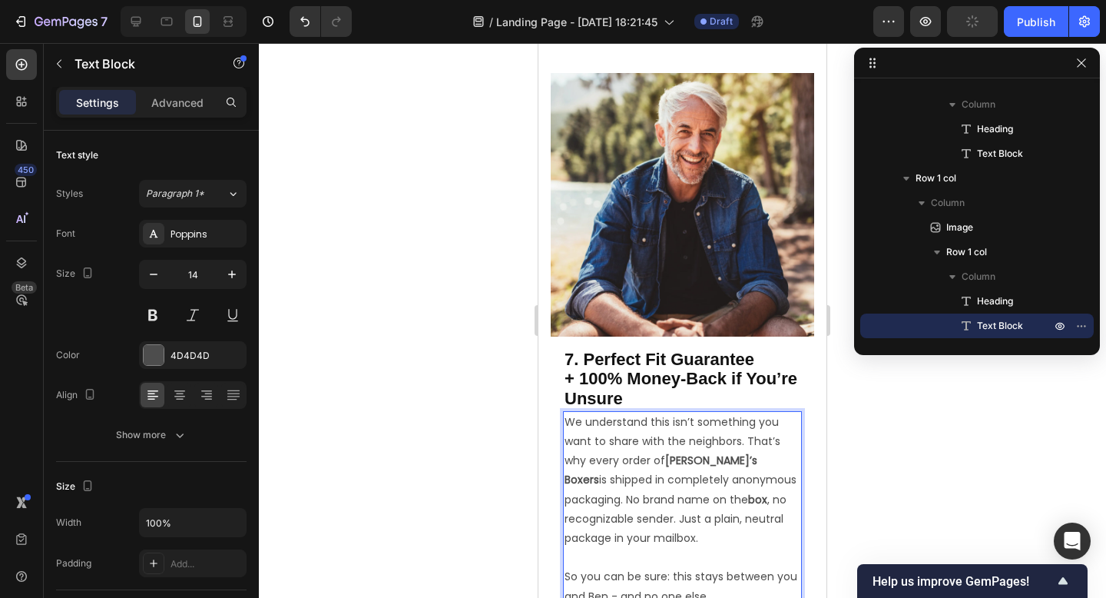
click at [664, 478] on p "We understand this isn’t something you want to share with the neighbors. That’s…" at bounding box center [683, 489] width 236 height 155
click at [898, 489] on div at bounding box center [682, 320] width 847 height 555
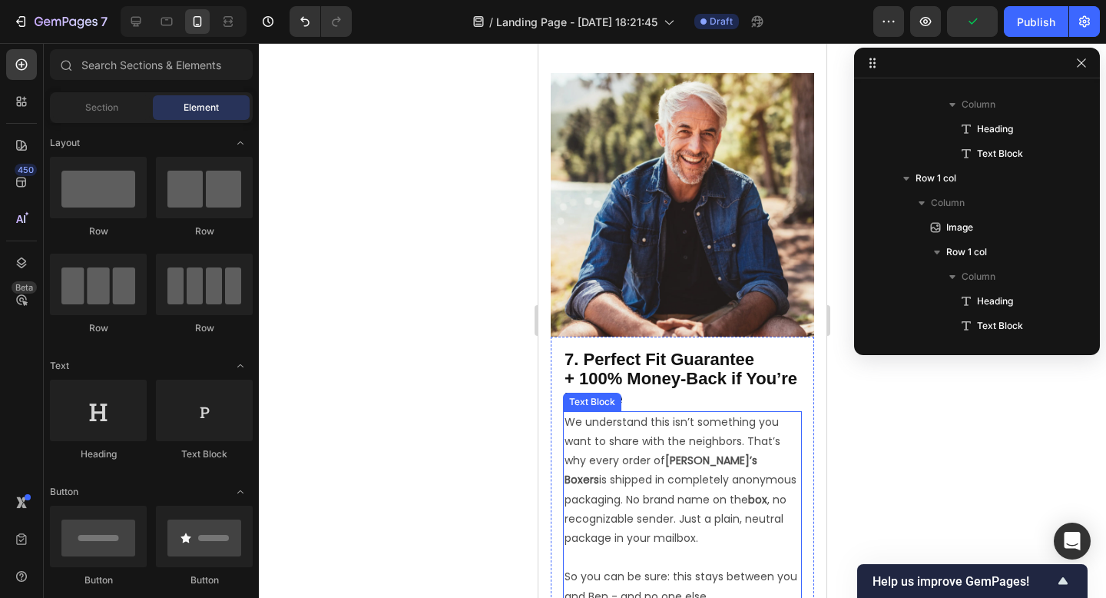
click at [764, 492] on p "We understand this isn’t something you want to share with the neighbors. That’s…" at bounding box center [683, 489] width 236 height 155
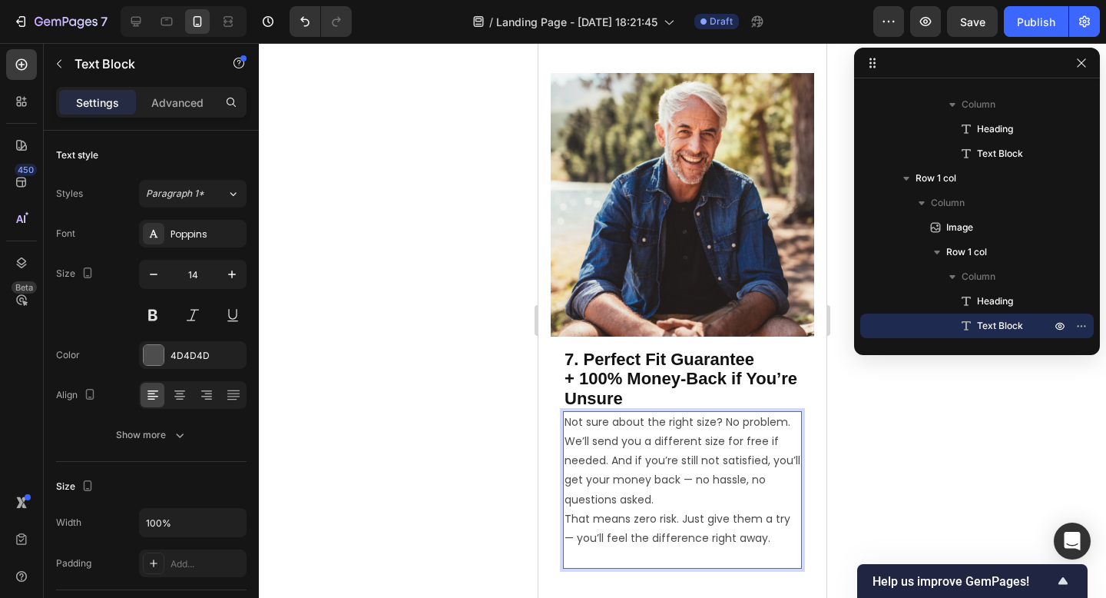
click at [680, 506] on p "Not sure about the right size? No problem. We’ll send you a different size for …" at bounding box center [683, 460] width 236 height 97
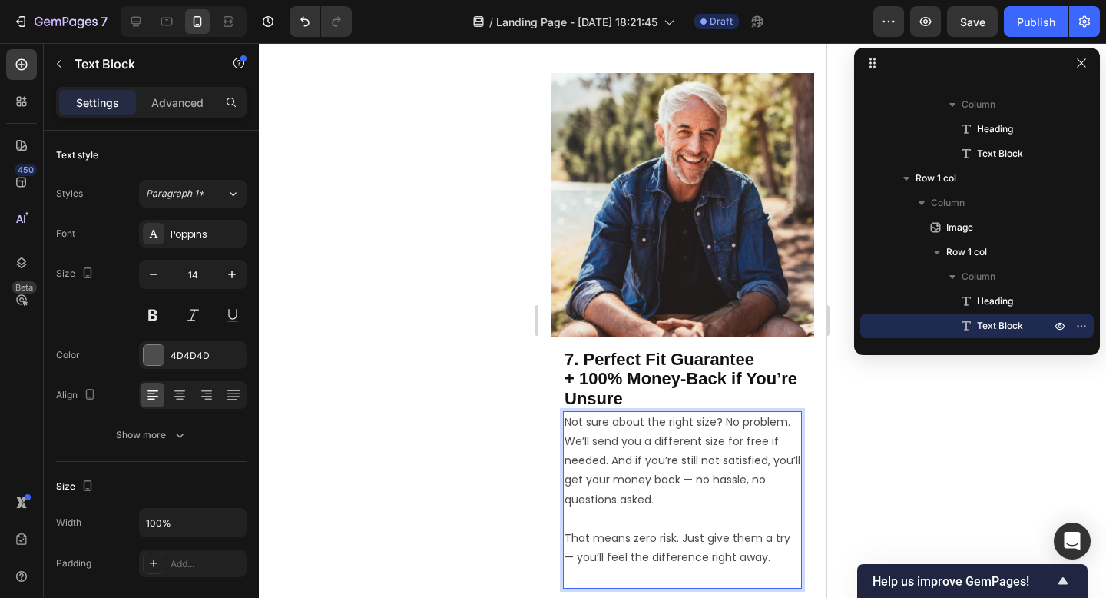
click at [684, 485] on p "Not sure about the right size? No problem. We’ll send you a different size for …" at bounding box center [683, 470] width 236 height 116
click at [792, 544] on p "That means zero risk. Just give them a try — you’ll feel the difference right a…" at bounding box center [683, 547] width 236 height 38
click at [867, 488] on div at bounding box center [682, 320] width 847 height 555
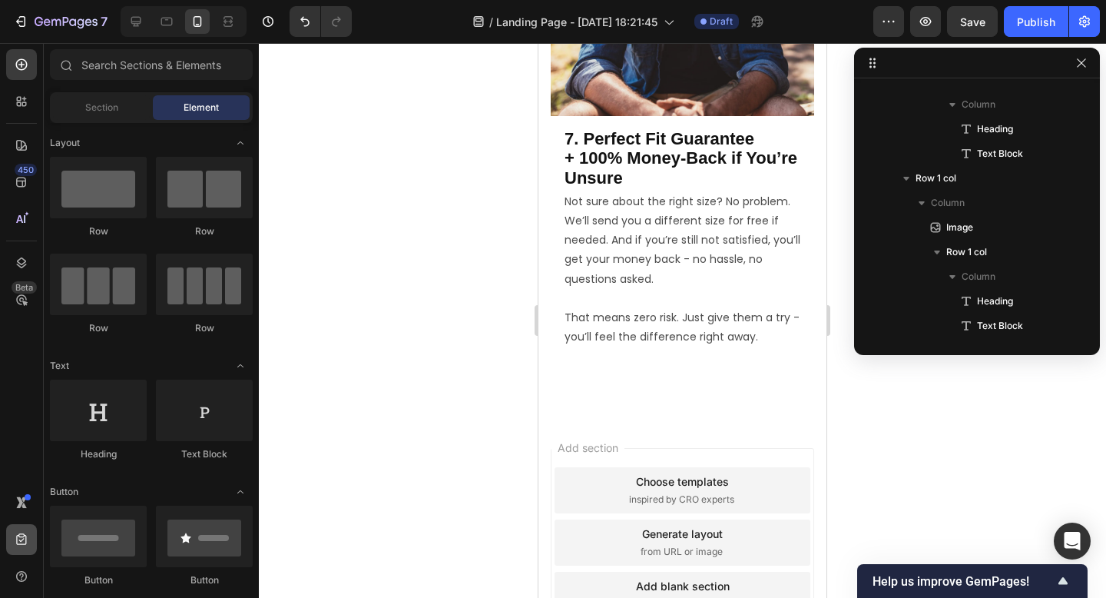
scroll to position [4146, 0]
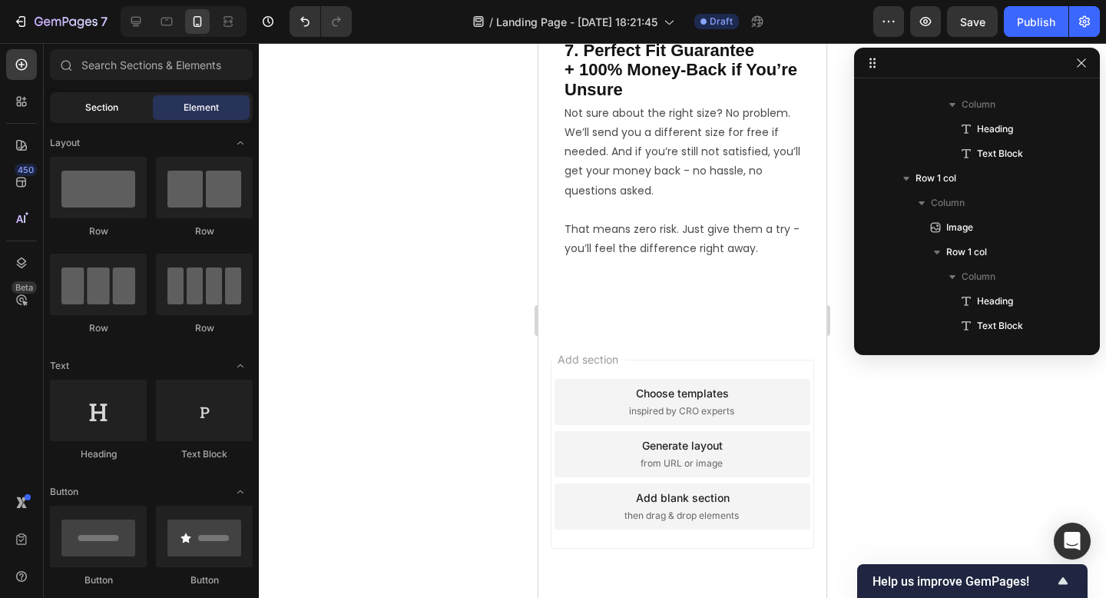
click at [105, 108] on span "Section" at bounding box center [101, 108] width 33 height 14
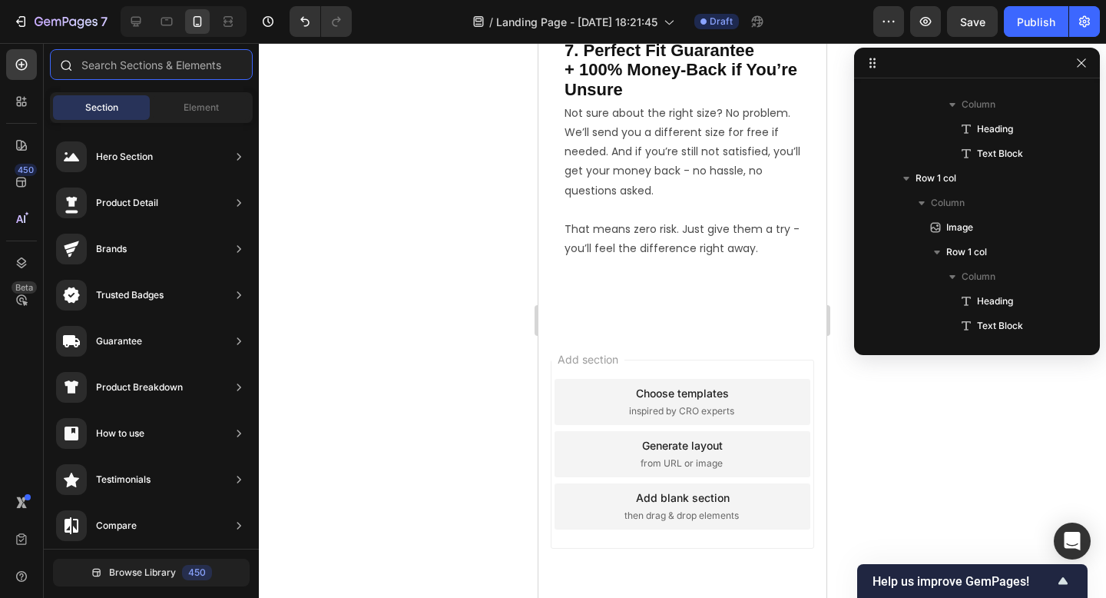
click at [152, 64] on input "text" at bounding box center [151, 64] width 203 height 31
click at [26, 68] on icon at bounding box center [21, 64] width 15 height 15
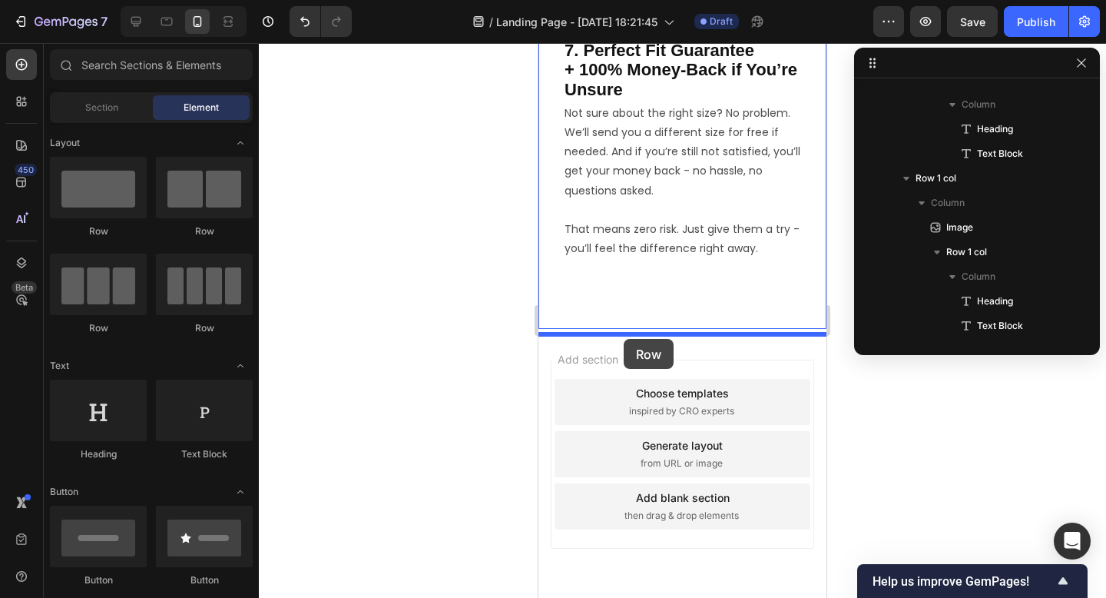
drag, startPoint x: 654, startPoint y: 239, endPoint x: 624, endPoint y: 339, distance: 104.3
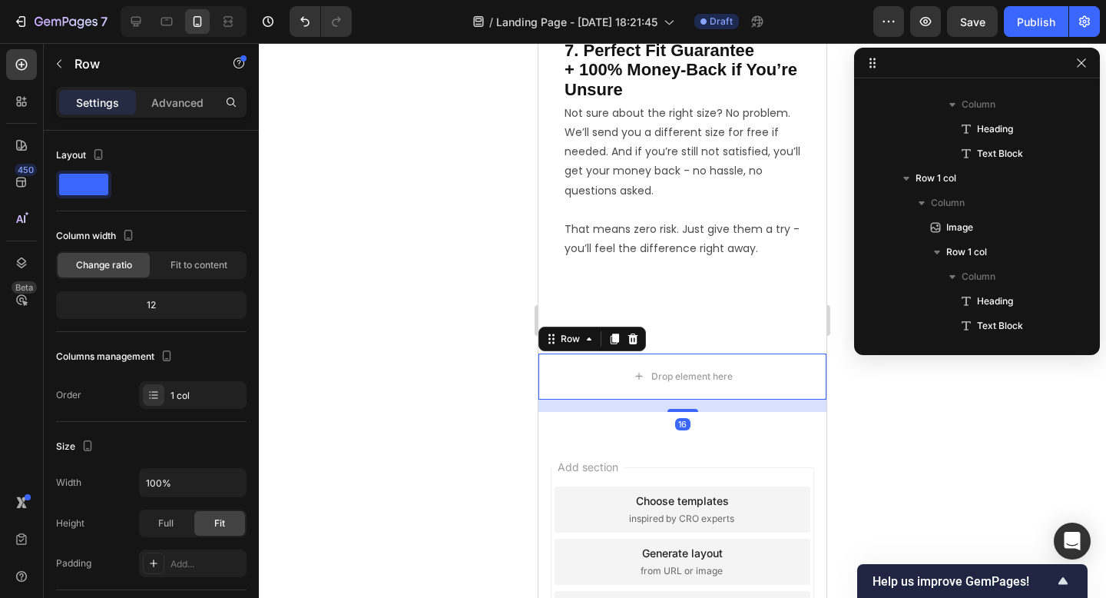
scroll to position [1148, 0]
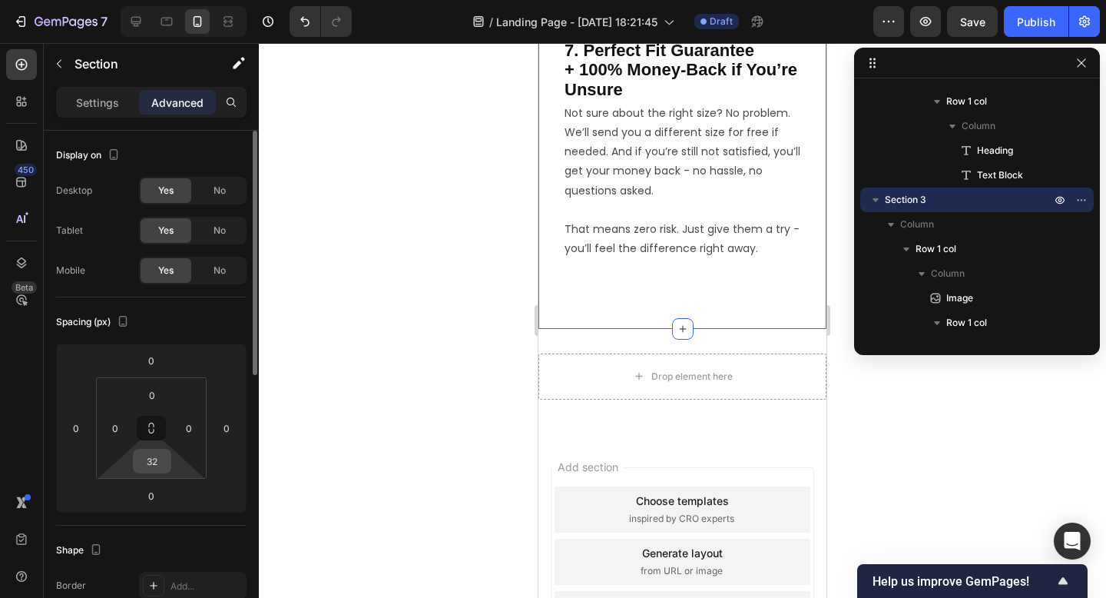
click at [159, 465] on input "32" at bounding box center [152, 460] width 31 height 23
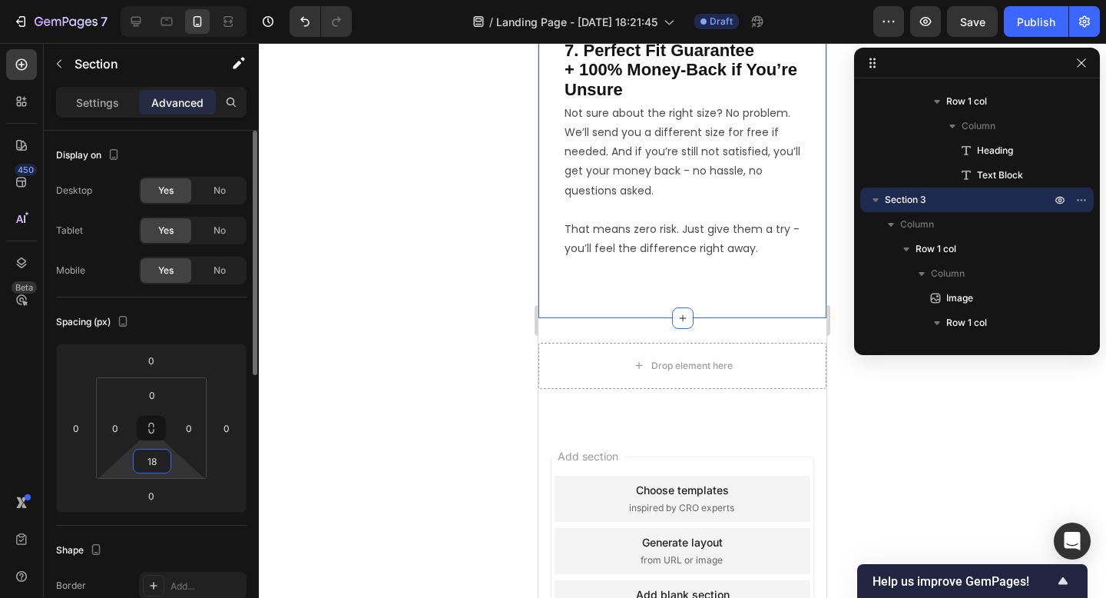
type input "1"
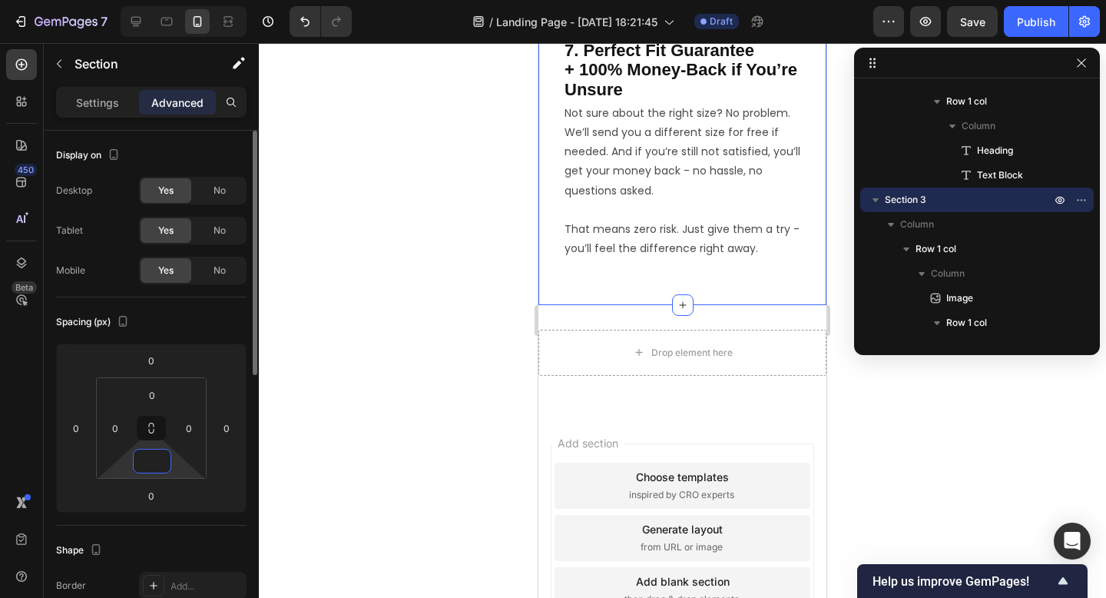
type input "0"
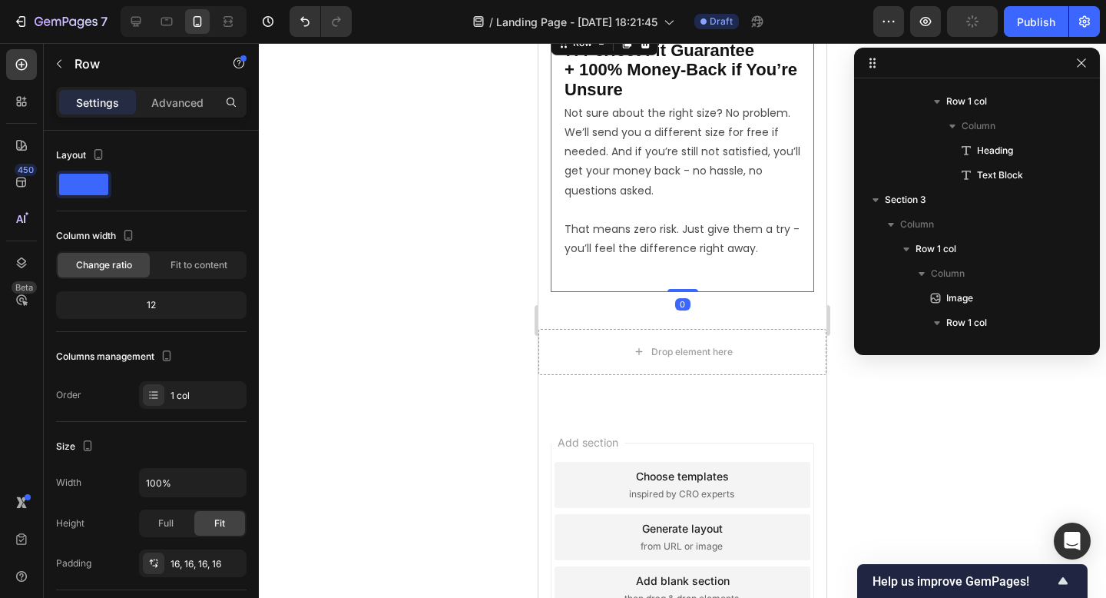
click at [648, 290] on div "⁠⁠⁠⁠⁠⁠⁠ 7. Perfect Fit Guarantee + 100% Money-Back if You’re Unsure Heading Not…" at bounding box center [682, 160] width 263 height 264
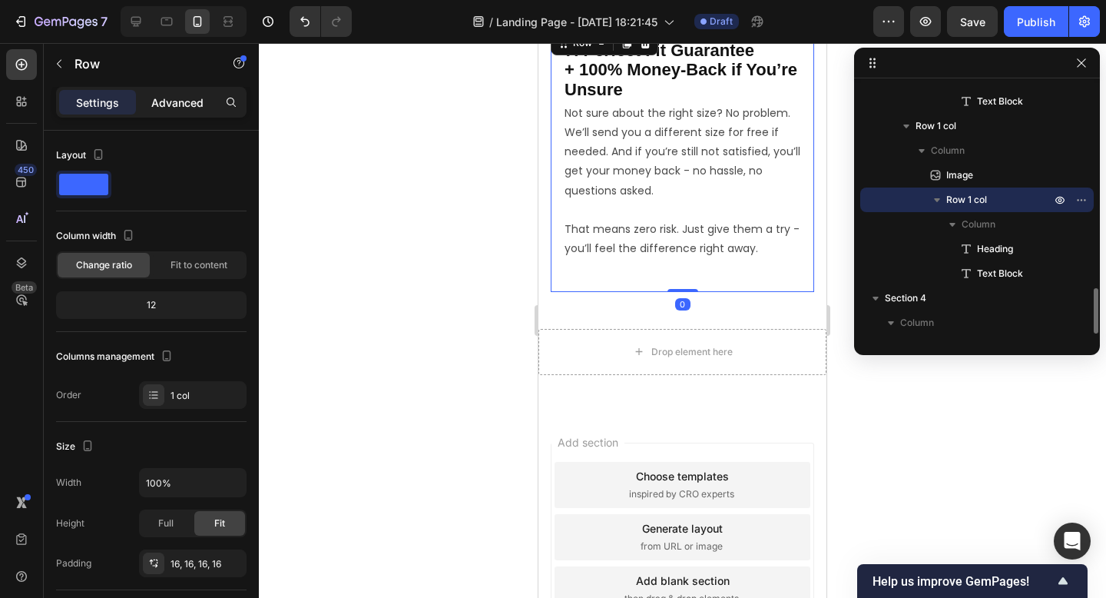
click at [169, 104] on p "Advanced" at bounding box center [177, 102] width 52 height 16
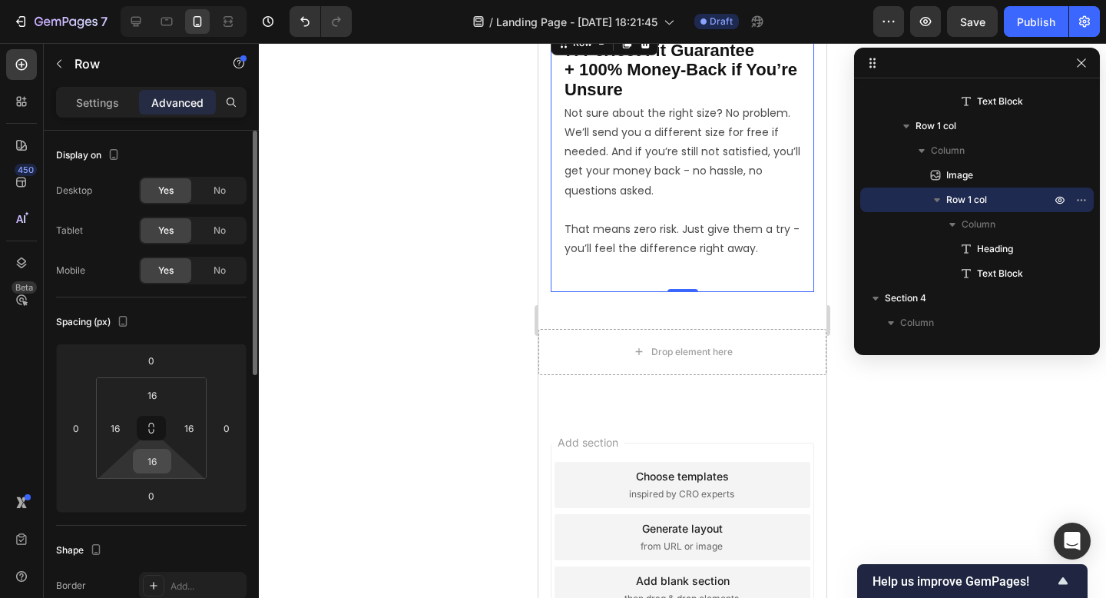
click at [152, 465] on input "16" at bounding box center [152, 460] width 31 height 23
type input "0"
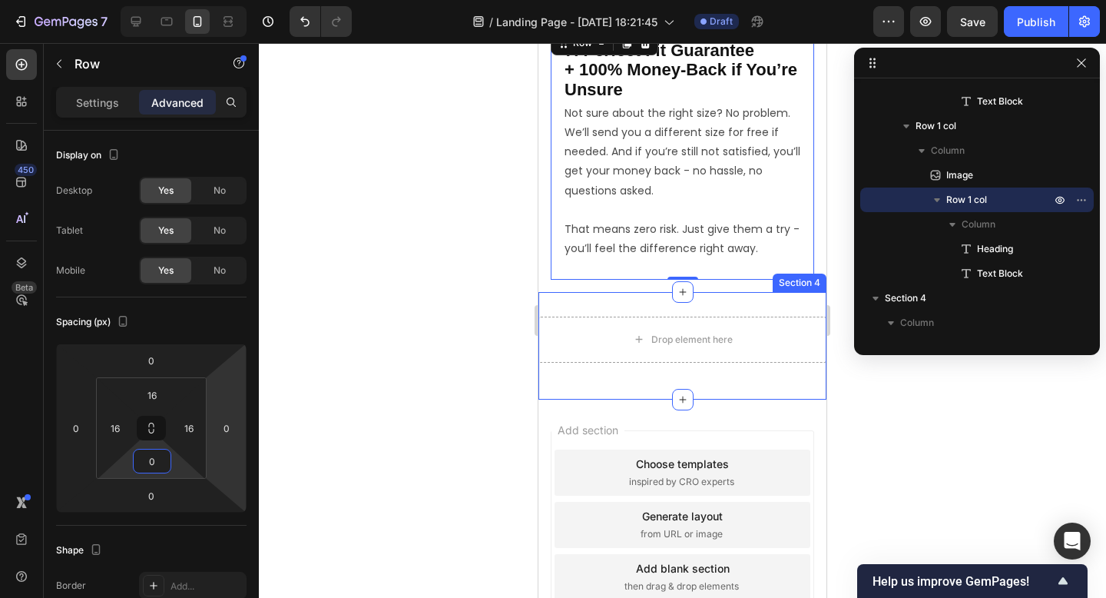
click at [656, 306] on div "Drop element here Row Section 4" at bounding box center [682, 346] width 288 height 108
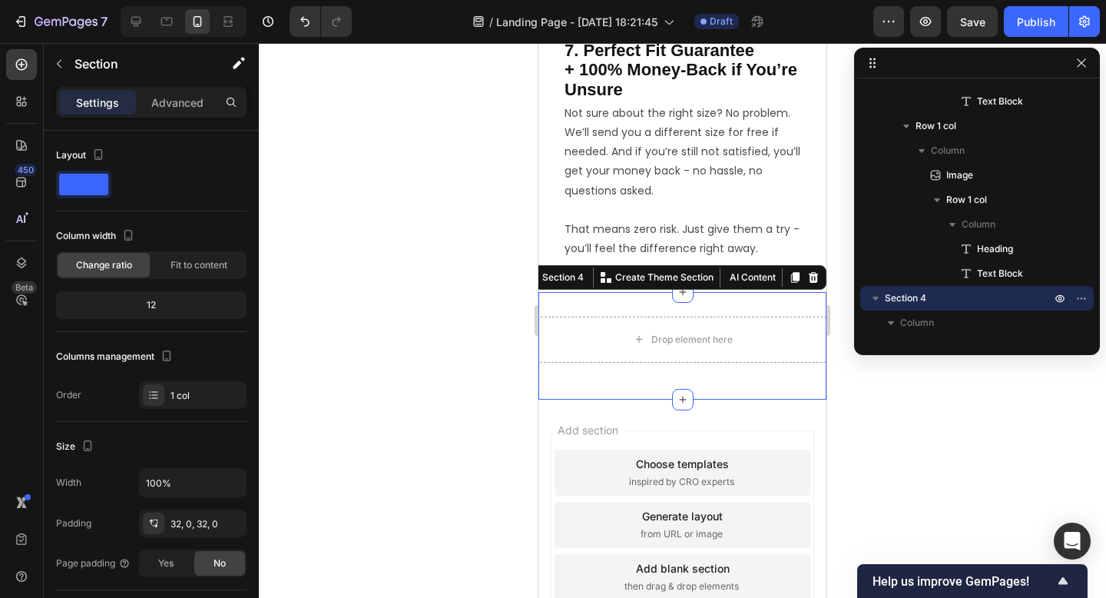
click at [442, 309] on div at bounding box center [682, 320] width 847 height 555
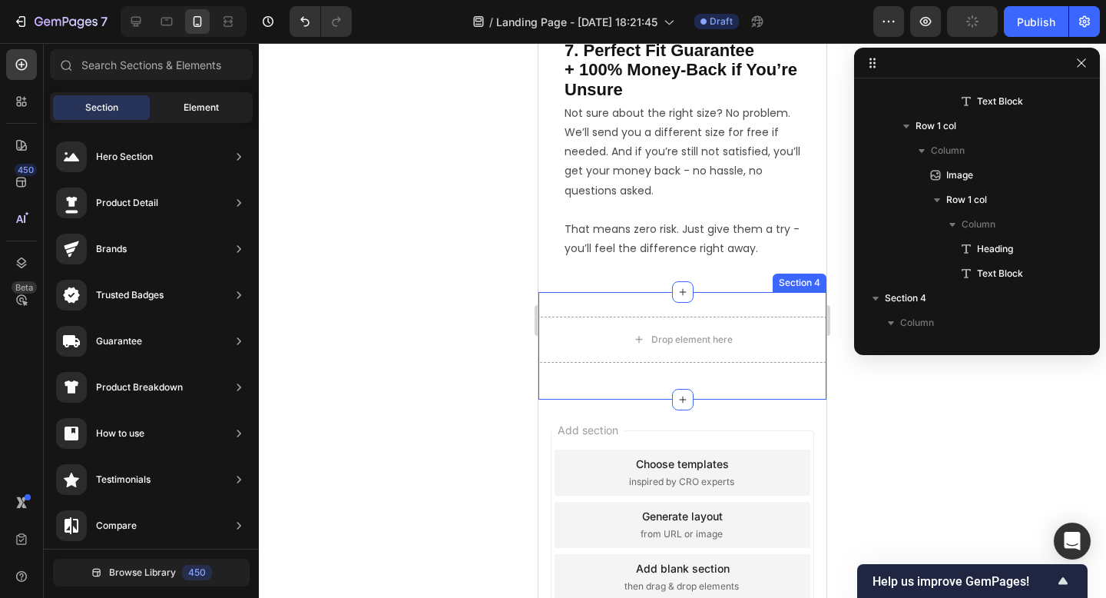
click at [184, 110] on span "Element" at bounding box center [201, 108] width 35 height 14
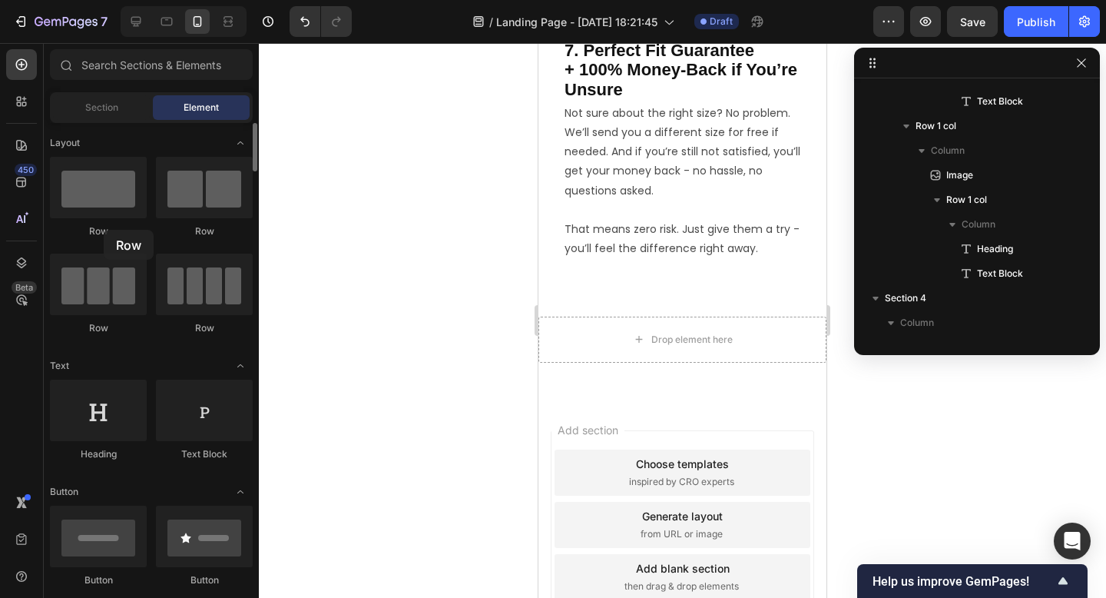
click at [104, 230] on div "Row" at bounding box center [98, 231] width 97 height 14
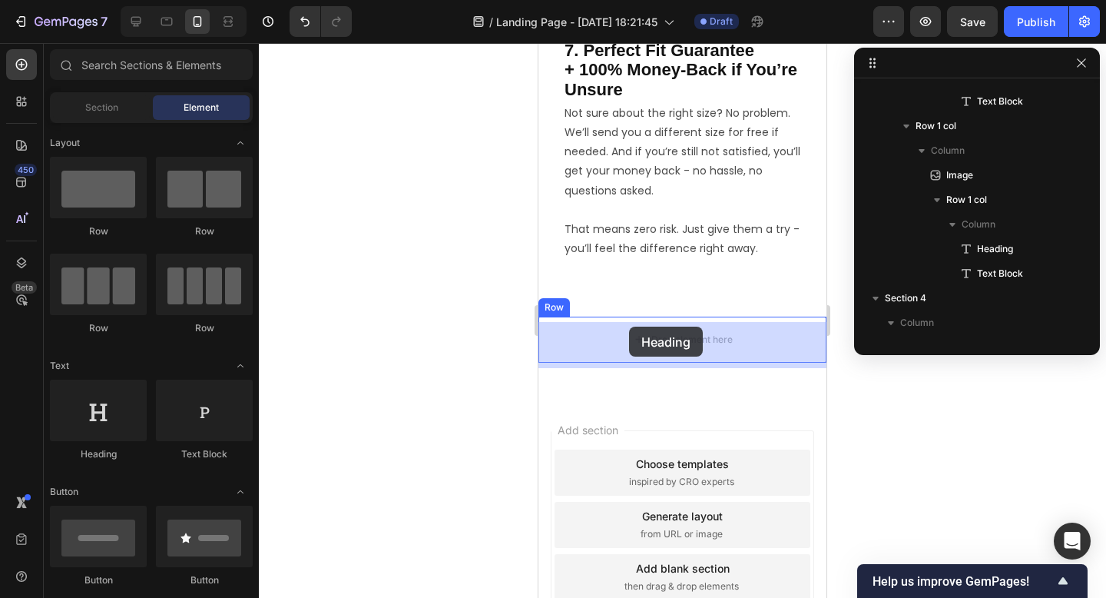
drag, startPoint x: 648, startPoint y: 454, endPoint x: 629, endPoint y: 326, distance: 128.9
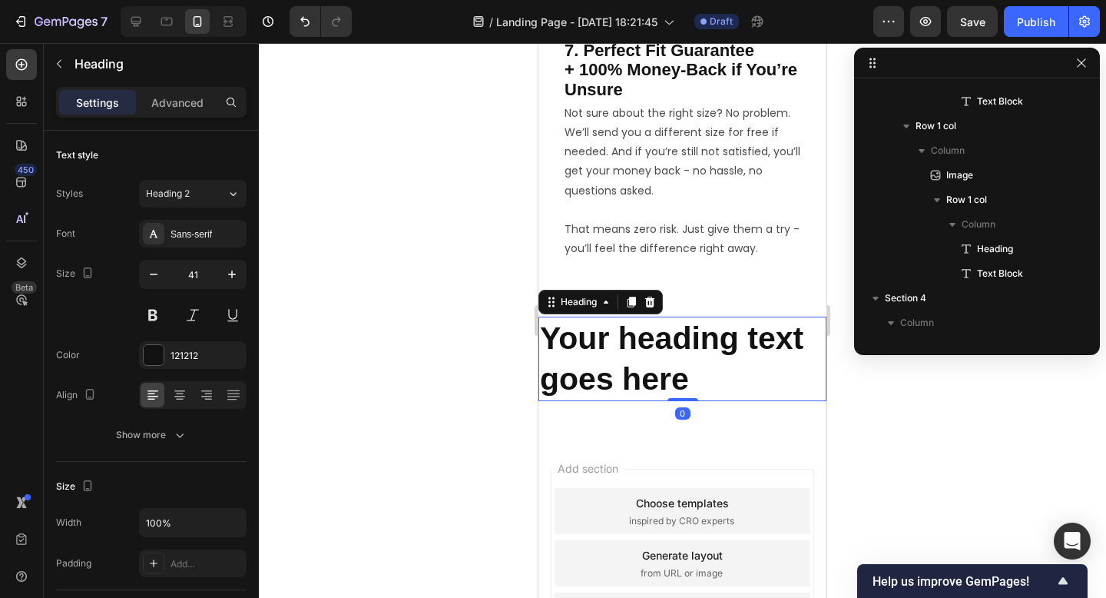
scroll to position [1197, 0]
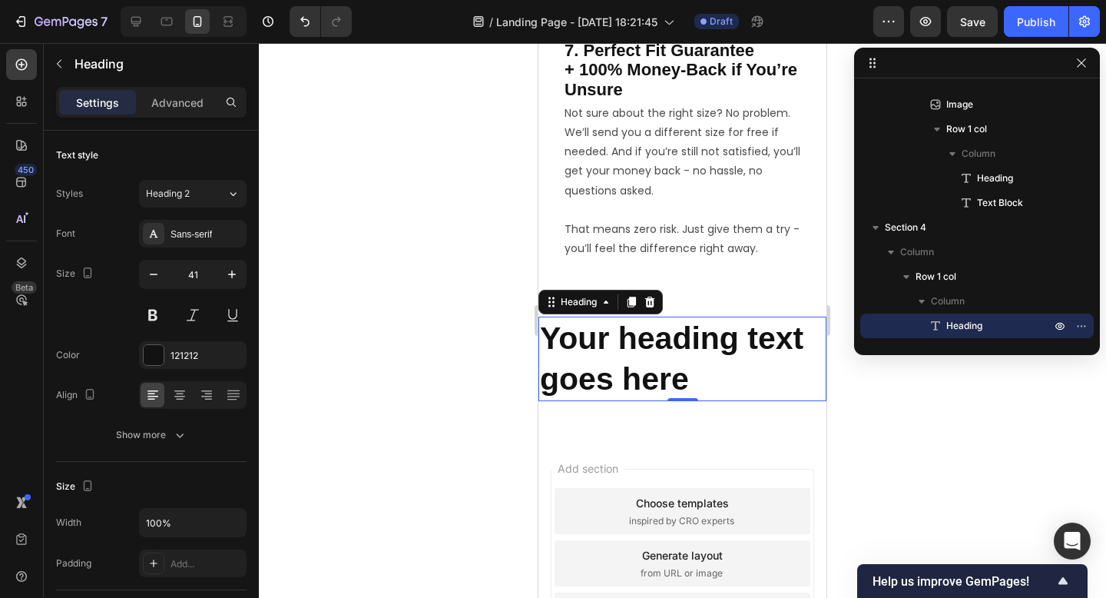
click at [670, 362] on h2 "Your heading text goes here" at bounding box center [682, 358] width 288 height 85
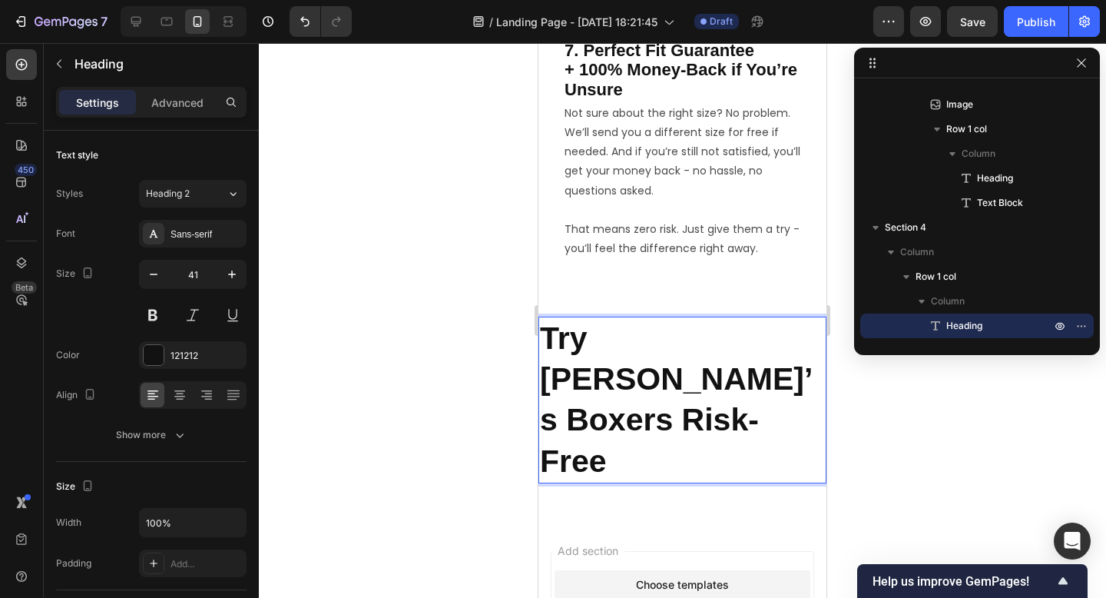
click at [860, 396] on div at bounding box center [682, 320] width 847 height 555
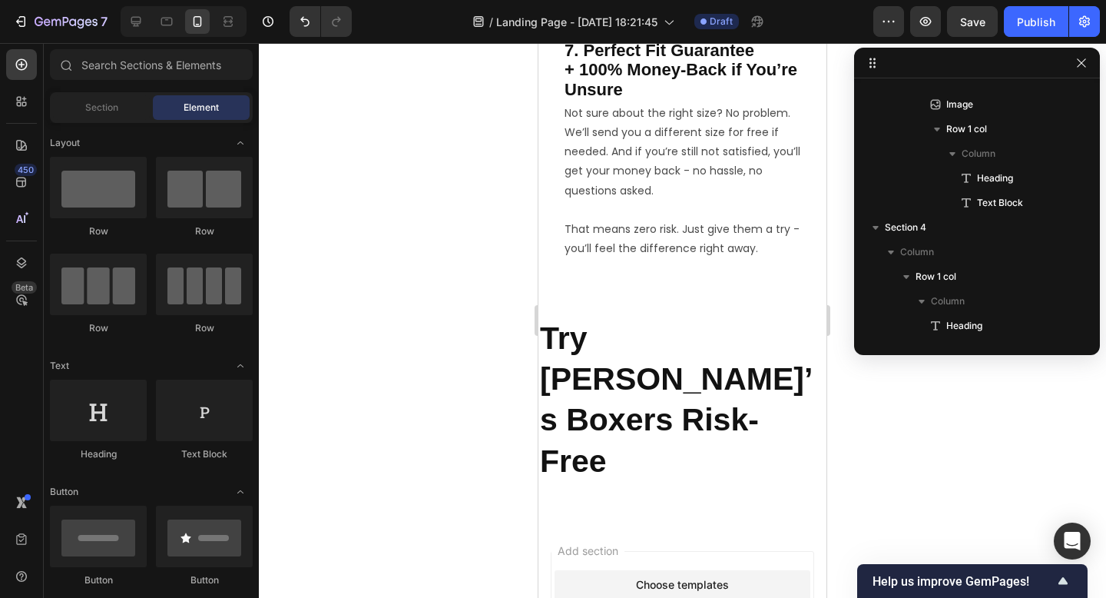
click at [810, 389] on p "Try [PERSON_NAME]’s Boxers Risk-Free" at bounding box center [682, 400] width 285 height 164
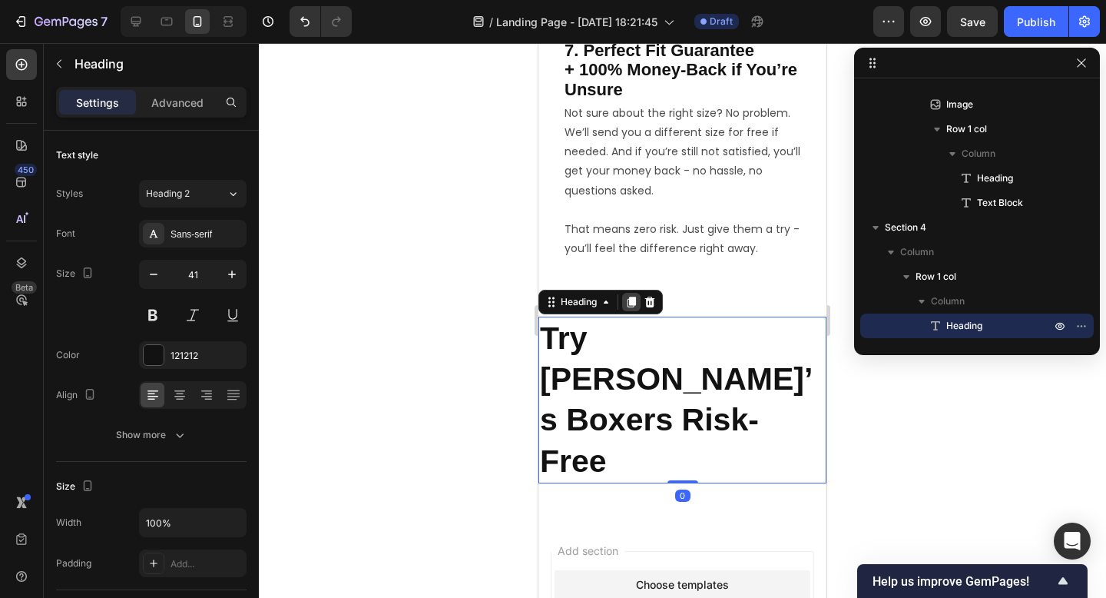
click at [635, 308] on icon at bounding box center [631, 302] width 12 height 12
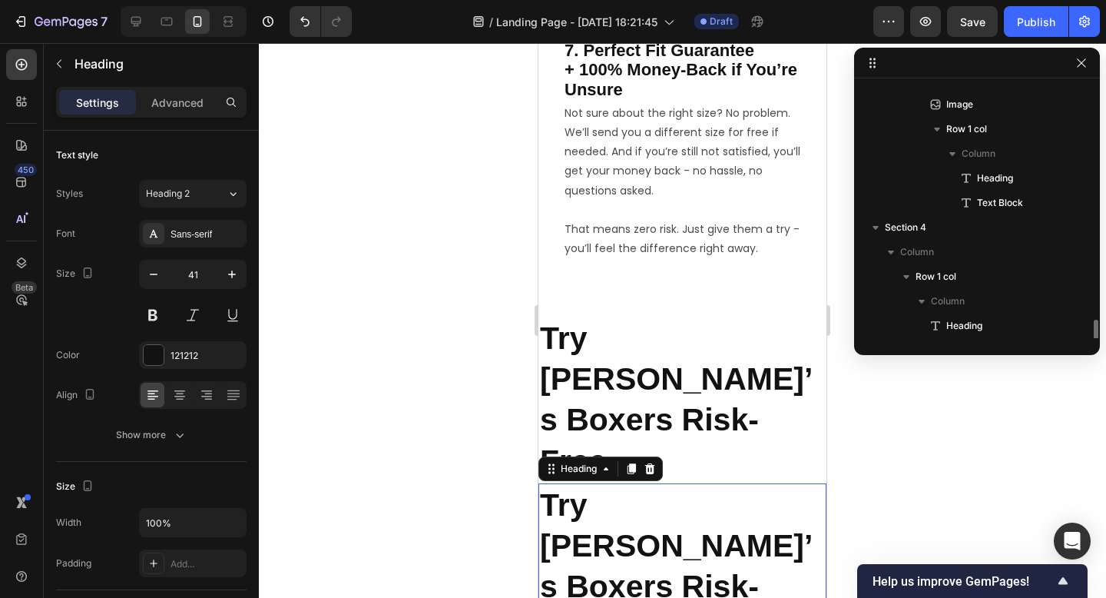
scroll to position [1221, 0]
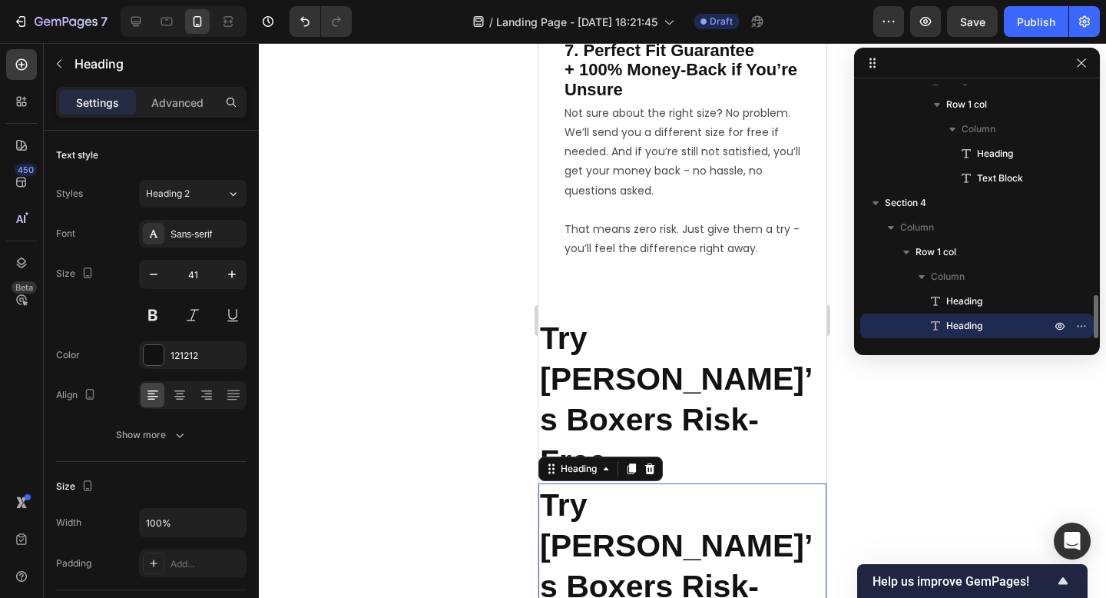
click at [640, 483] on h2 "Try [PERSON_NAME]’s Boxers Risk-Free" at bounding box center [682, 566] width 288 height 167
click at [640, 485] on p "Try [PERSON_NAME]’s Boxers Risk-Free" at bounding box center [682, 567] width 285 height 164
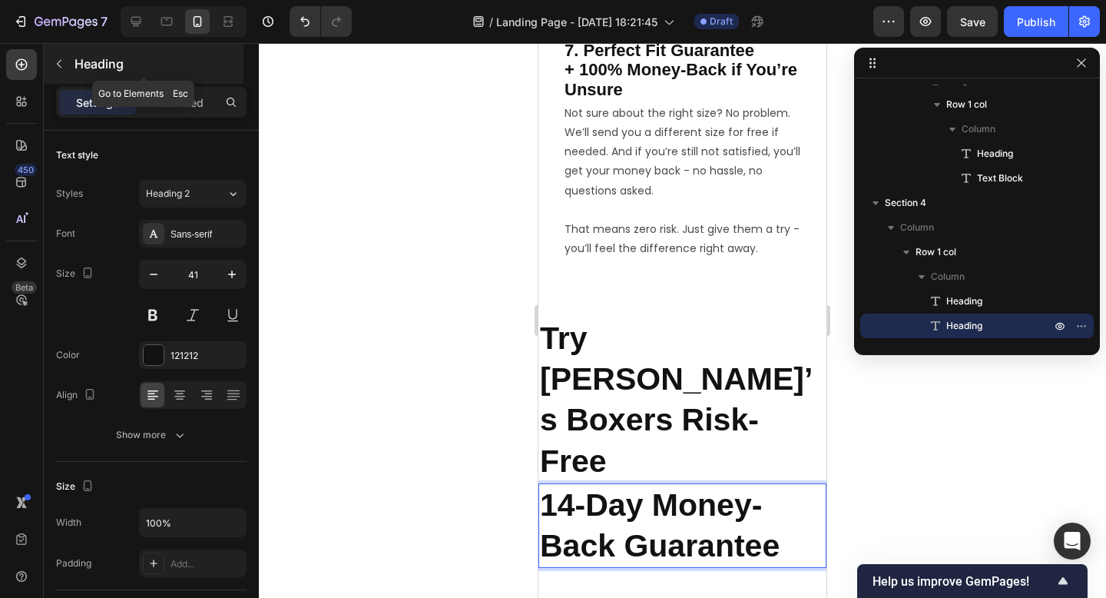
click at [61, 65] on icon "button" at bounding box center [59, 64] width 12 height 12
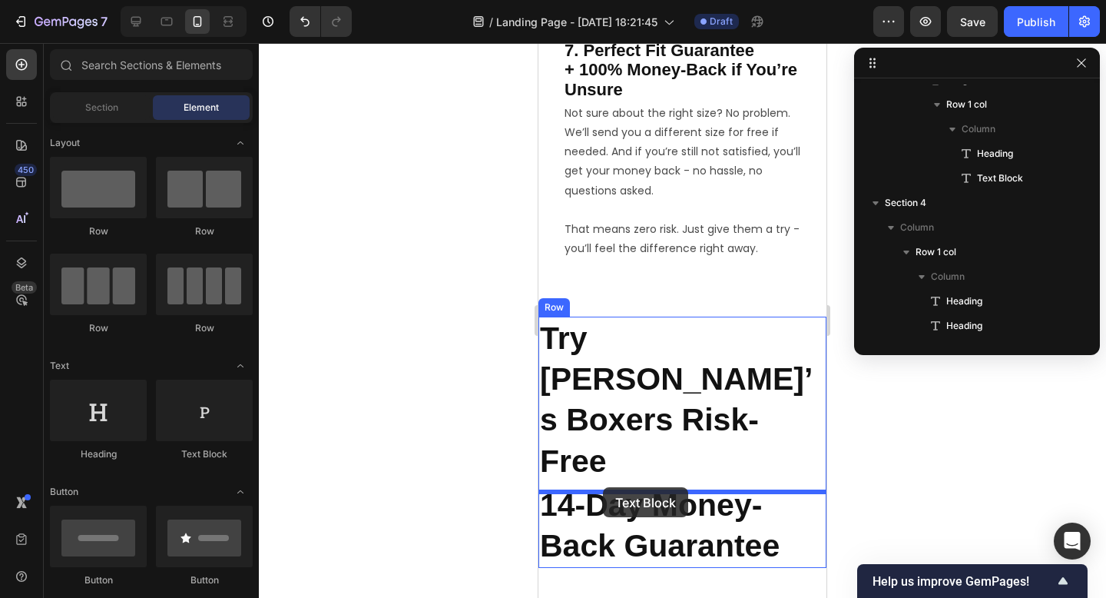
drag, startPoint x: 728, startPoint y: 457, endPoint x: 603, endPoint y: 487, distance: 128.7
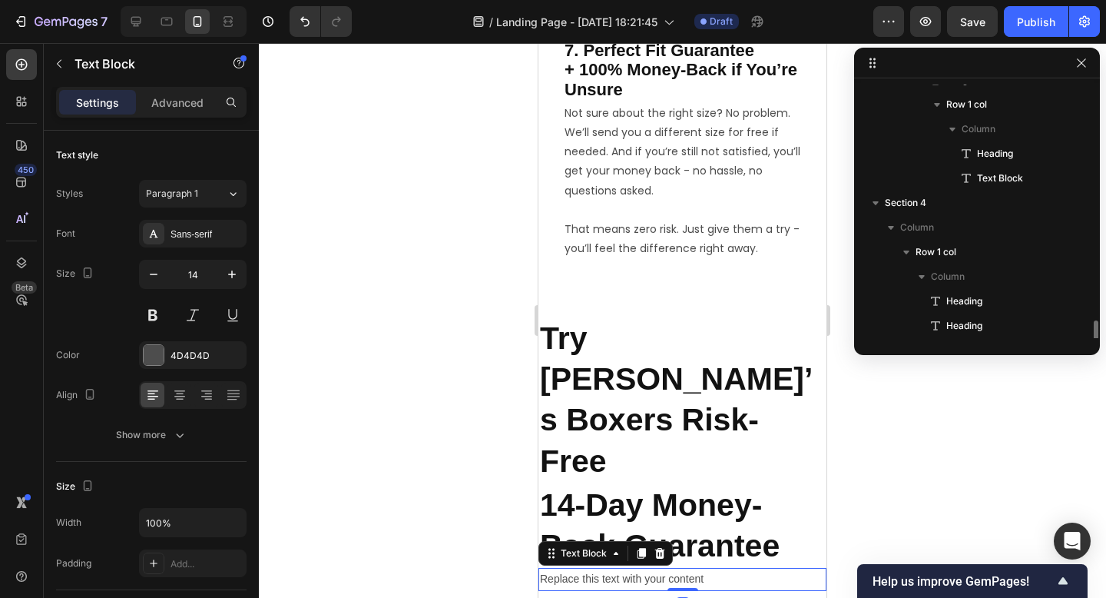
scroll to position [1246, 0]
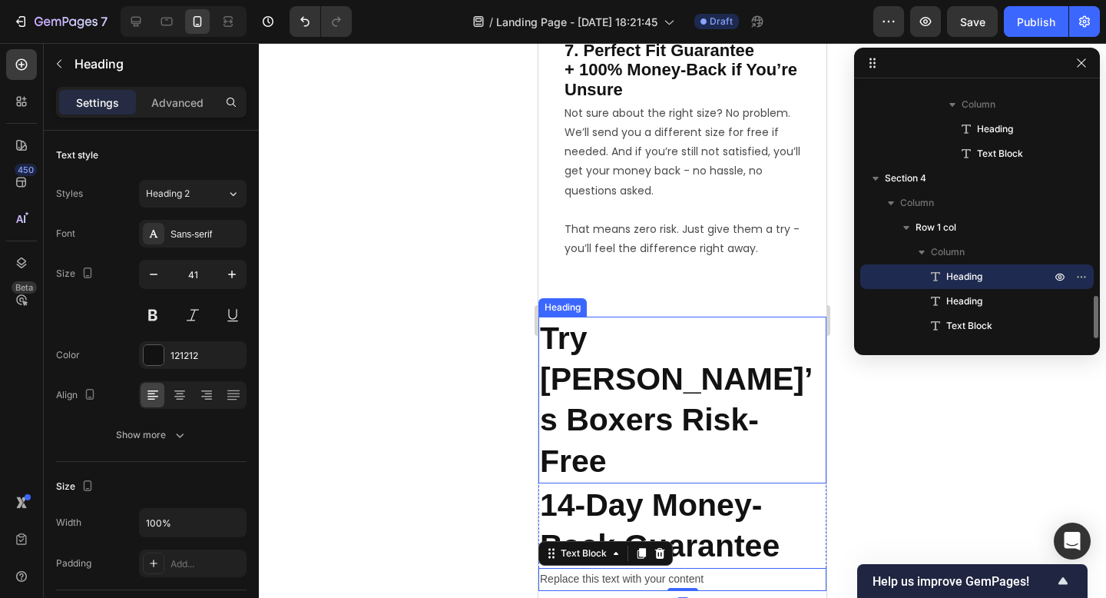
click at [670, 357] on p "Try [PERSON_NAME]’s Boxers Risk-Free" at bounding box center [682, 400] width 285 height 164
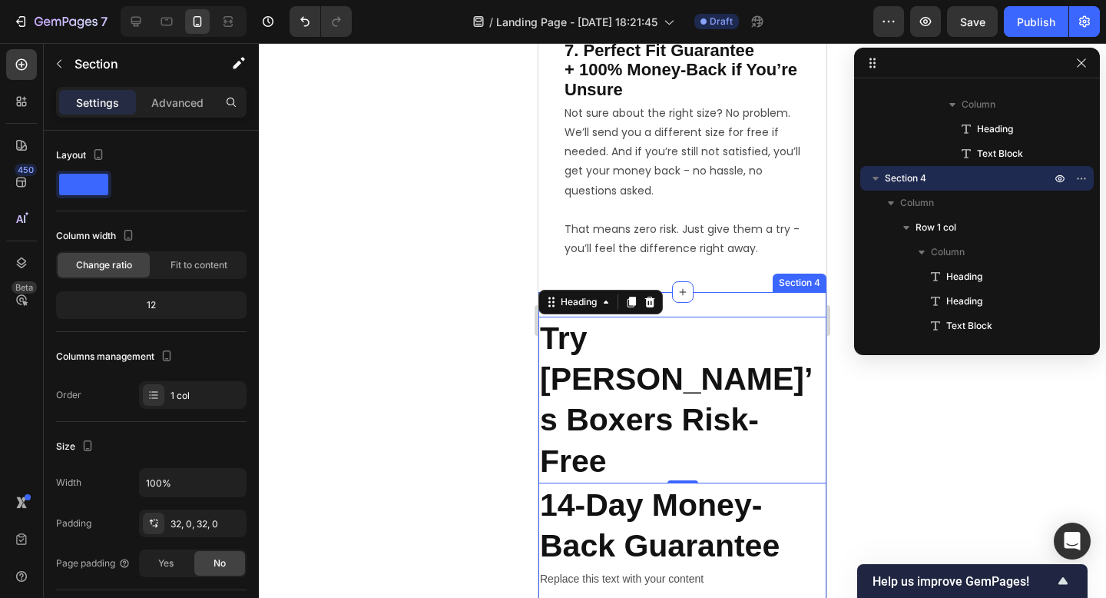
click at [729, 310] on div "Try Ben’s Boxers Risk-Free Heading 0 14-Day Money-Back Guarantee Heading Replac…" at bounding box center [682, 460] width 288 height 336
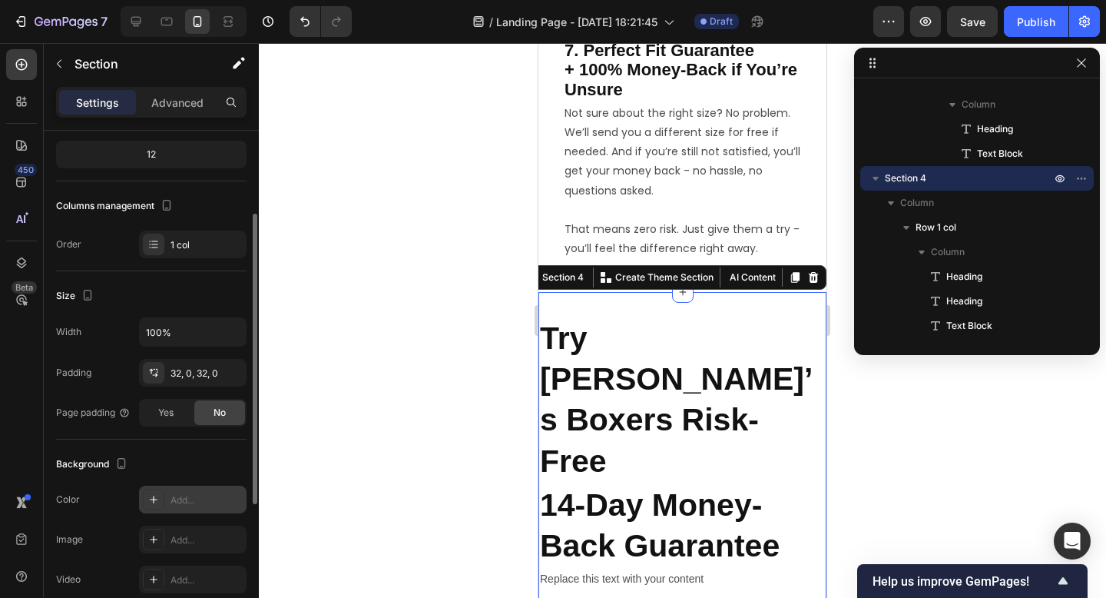
scroll to position [149, 0]
click at [172, 493] on div "Add..." at bounding box center [193, 501] width 108 height 28
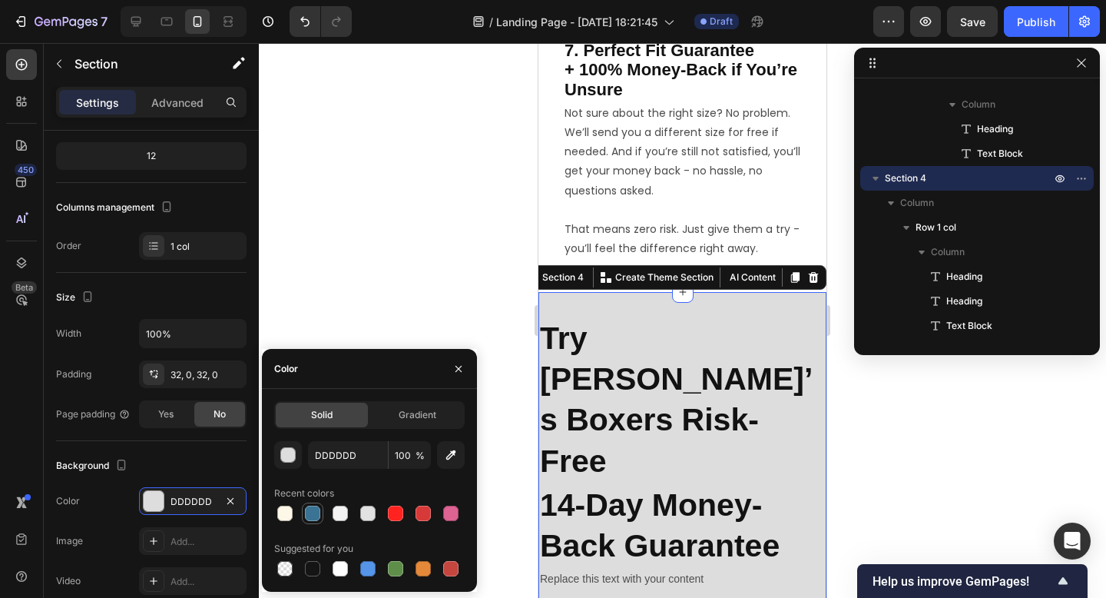
click at [313, 514] on div at bounding box center [312, 512] width 15 height 15
type input "3A7394"
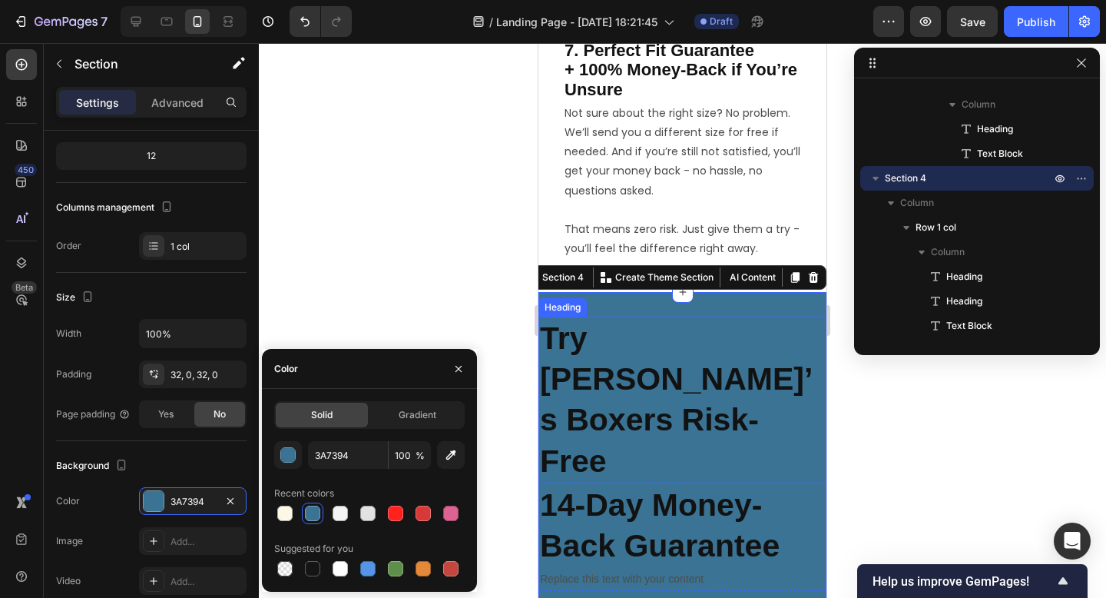
click at [581, 349] on p "Try [PERSON_NAME]’s Boxers Risk-Free" at bounding box center [682, 400] width 285 height 164
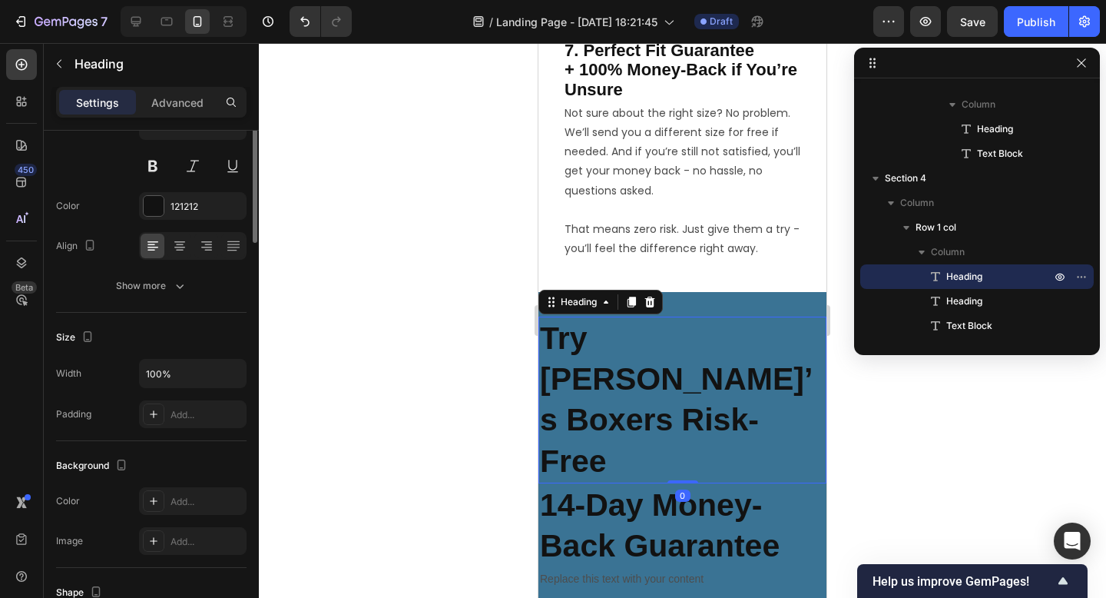
scroll to position [0, 0]
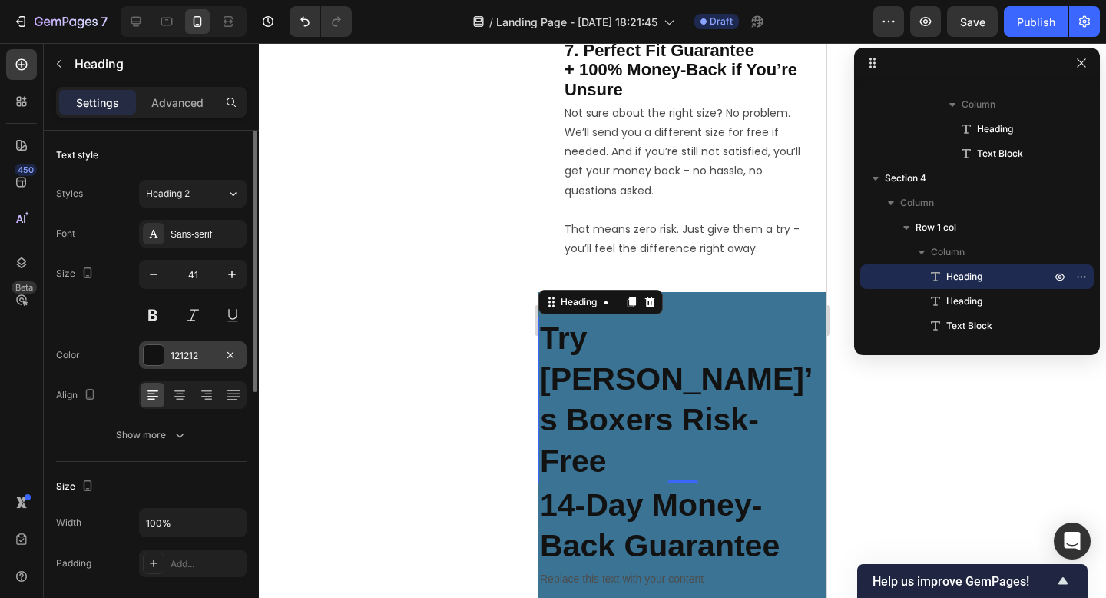
click at [184, 354] on div "121212" at bounding box center [193, 356] width 45 height 14
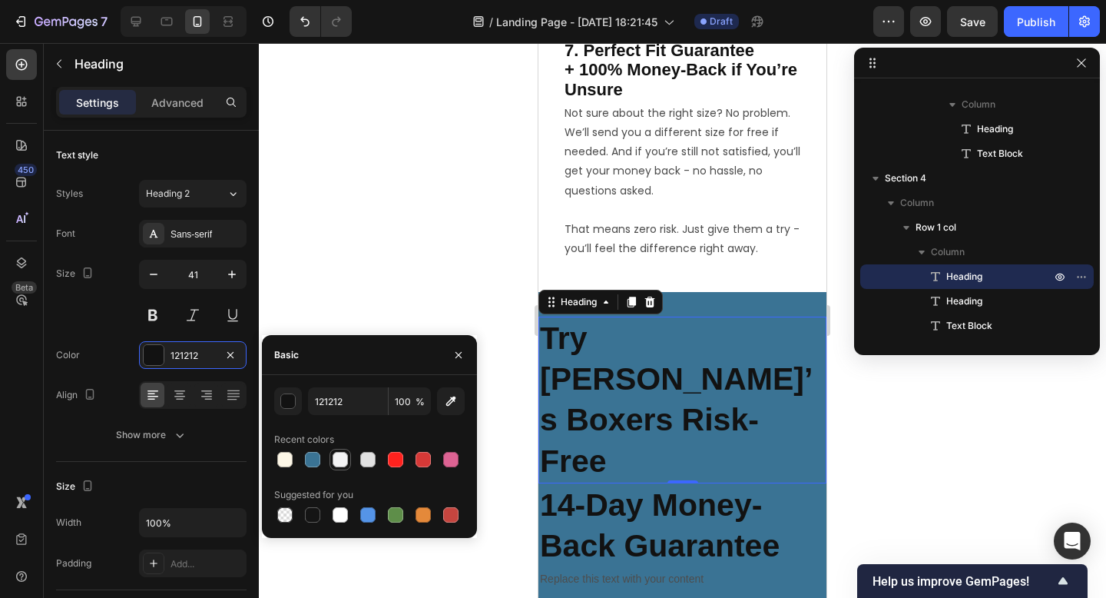
click at [340, 465] on div at bounding box center [340, 459] width 15 height 15
type input "F3F3F4"
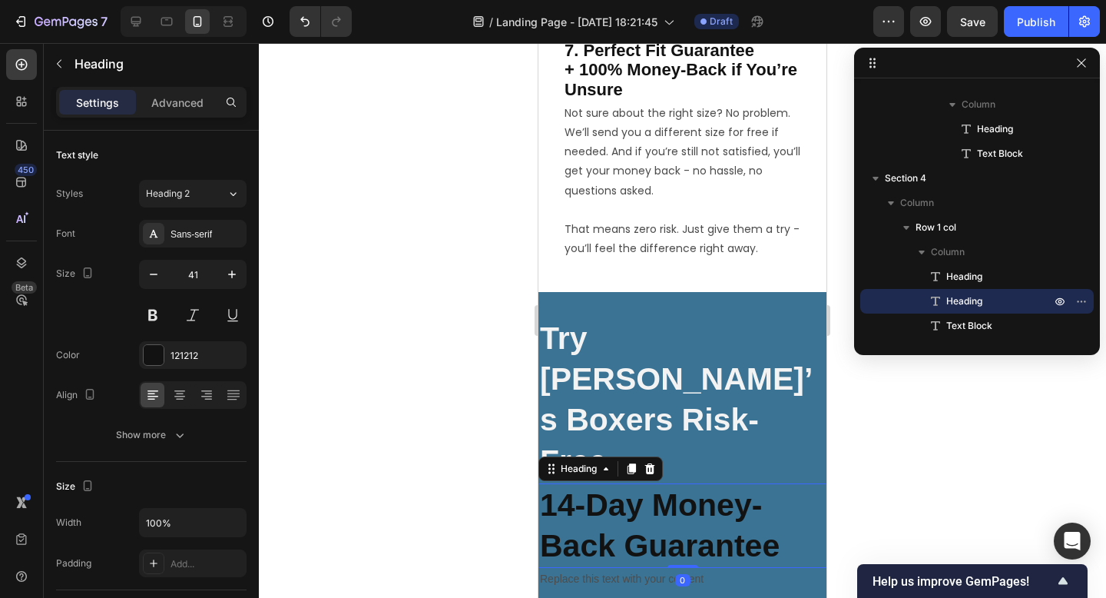
click at [597, 485] on p "14-Day Money-Back Guarantee" at bounding box center [682, 526] width 285 height 82
click at [181, 362] on div "121212" at bounding box center [193, 355] width 108 height 28
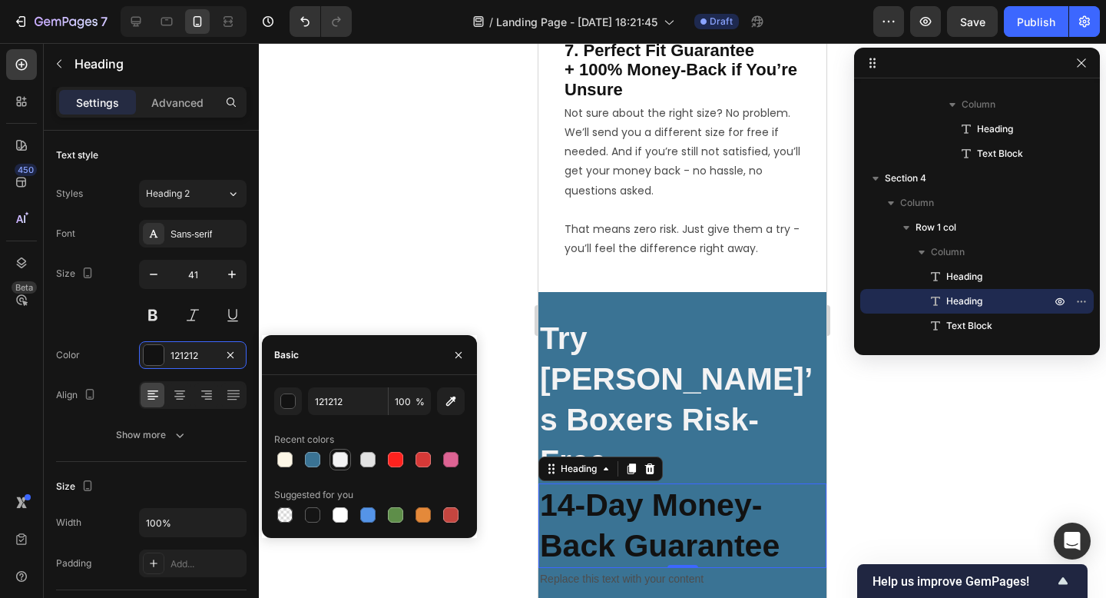
click at [349, 462] on div at bounding box center [340, 459] width 18 height 18
type input "F3F3F4"
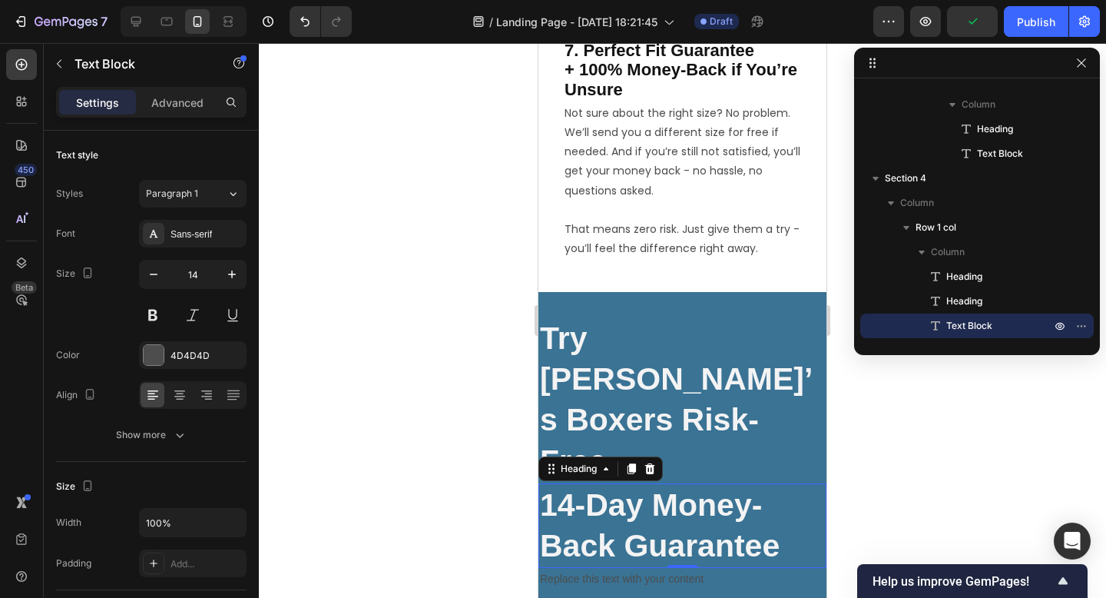
click at [627, 568] on div "Replace this text with your content" at bounding box center [682, 579] width 288 height 22
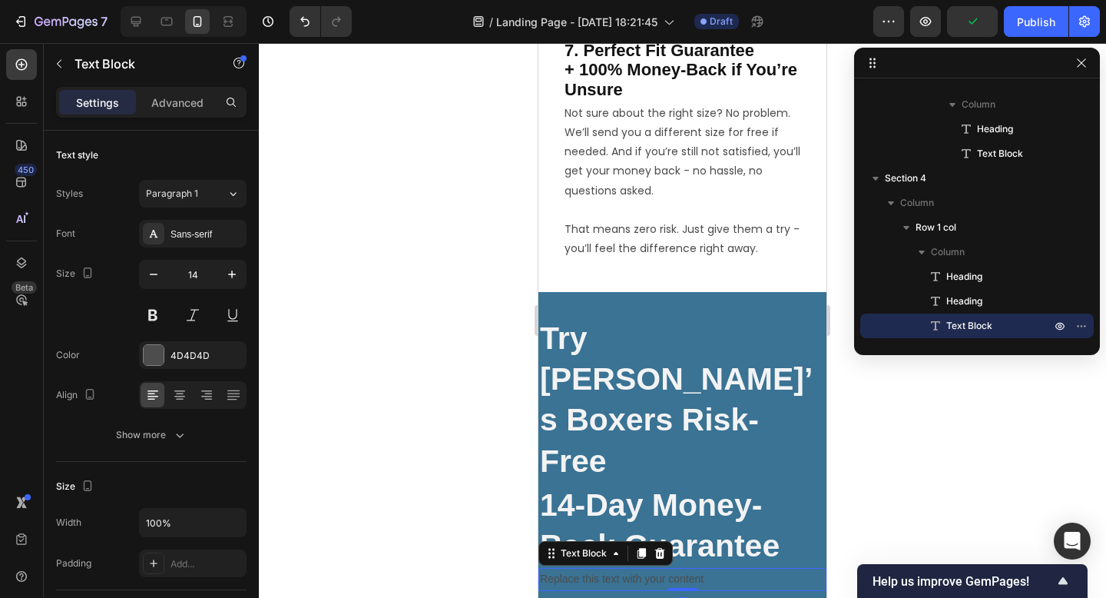
click at [618, 568] on div "Replace this text with your content" at bounding box center [682, 579] width 288 height 22
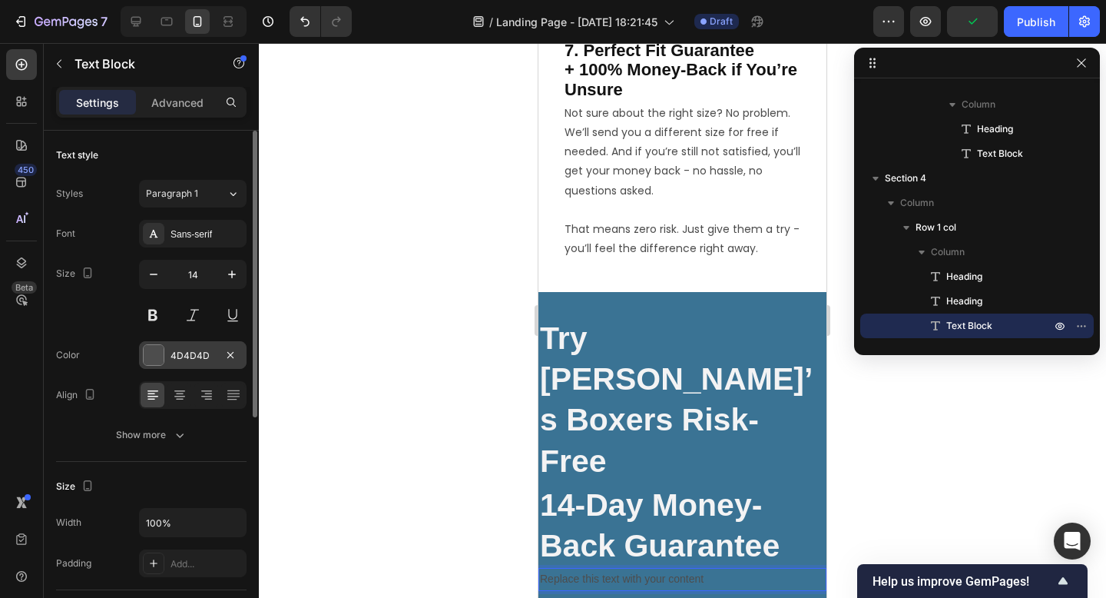
click at [199, 363] on div "4D4D4D" at bounding box center [193, 355] width 108 height 28
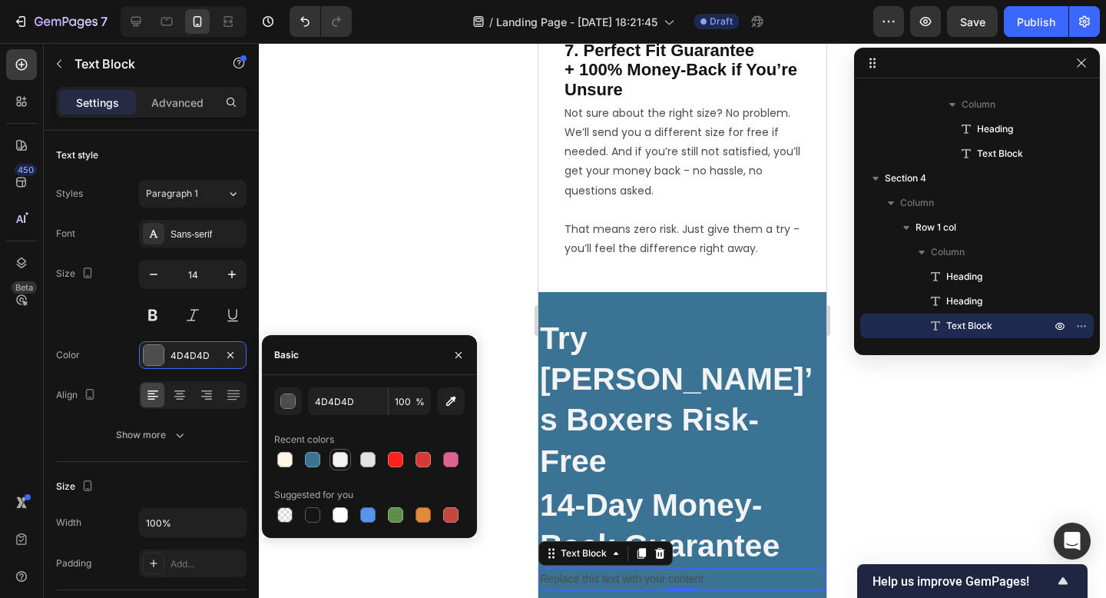
click at [343, 455] on div at bounding box center [340, 459] width 15 height 15
type input "F3F3F4"
click at [639, 344] on p "Try [PERSON_NAME]’s Boxers Risk-Free" at bounding box center [682, 400] width 285 height 164
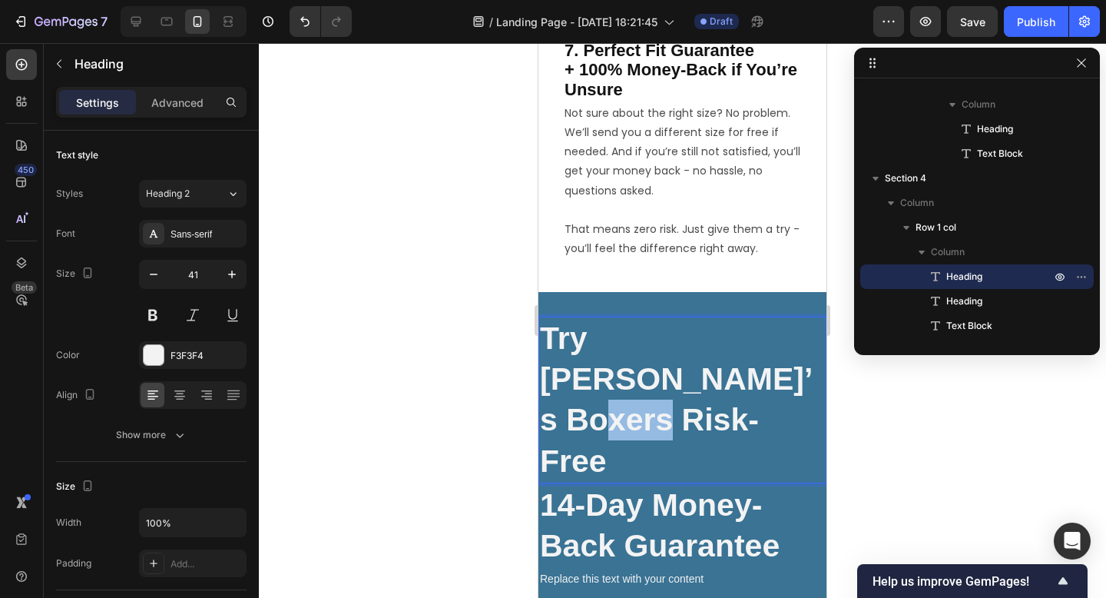
click at [628, 369] on p "Try [PERSON_NAME]’s Boxers Risk-Free" at bounding box center [682, 400] width 285 height 164
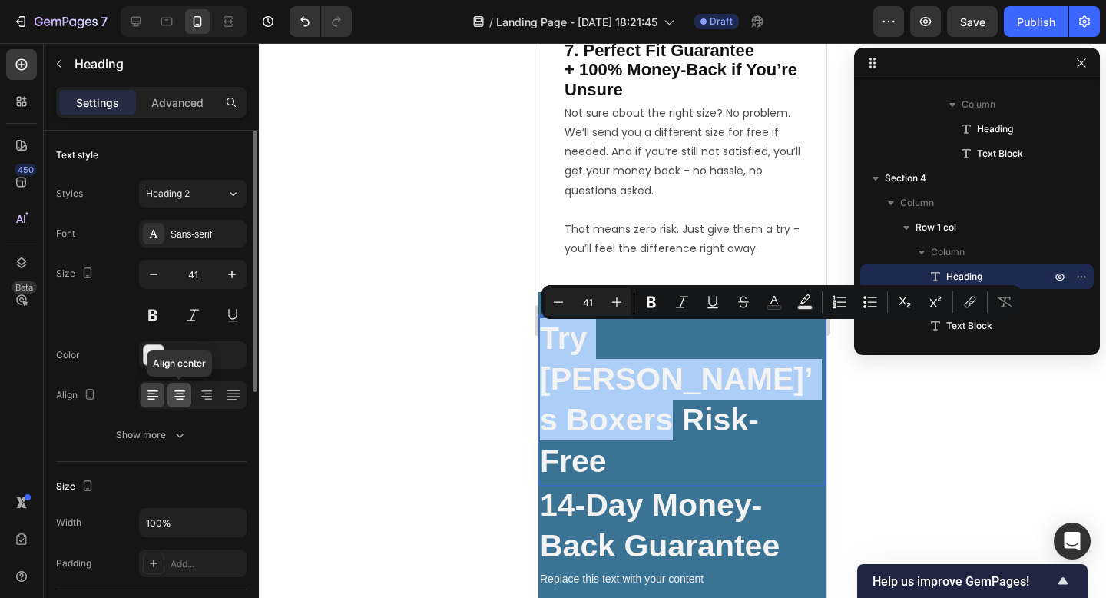
click at [180, 395] on icon at bounding box center [179, 394] width 15 height 15
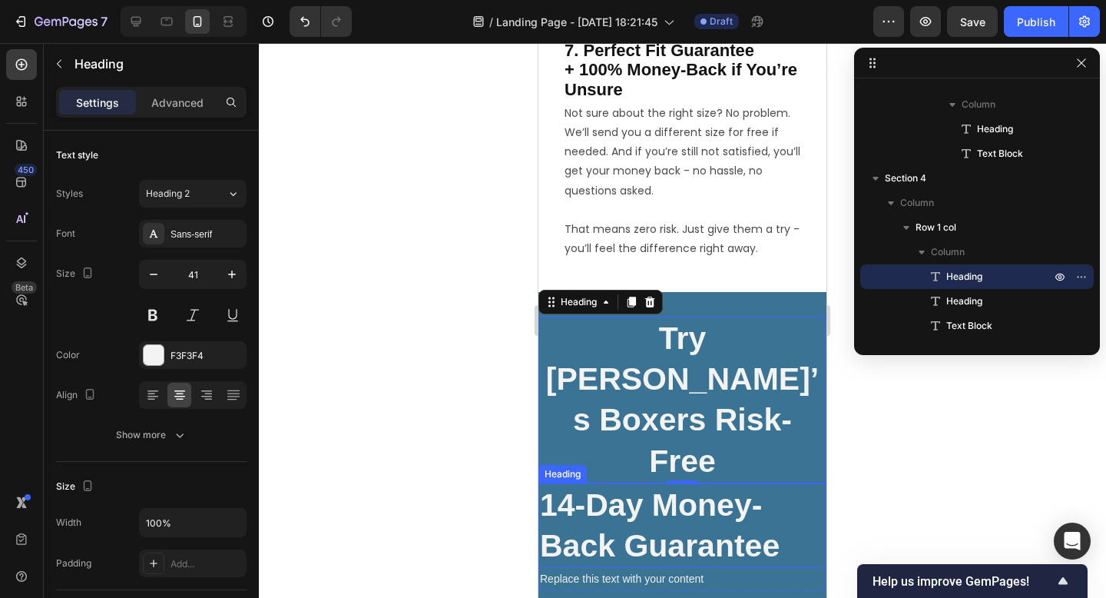
click at [670, 485] on p "14-Day Money-Back Guarantee" at bounding box center [682, 526] width 285 height 82
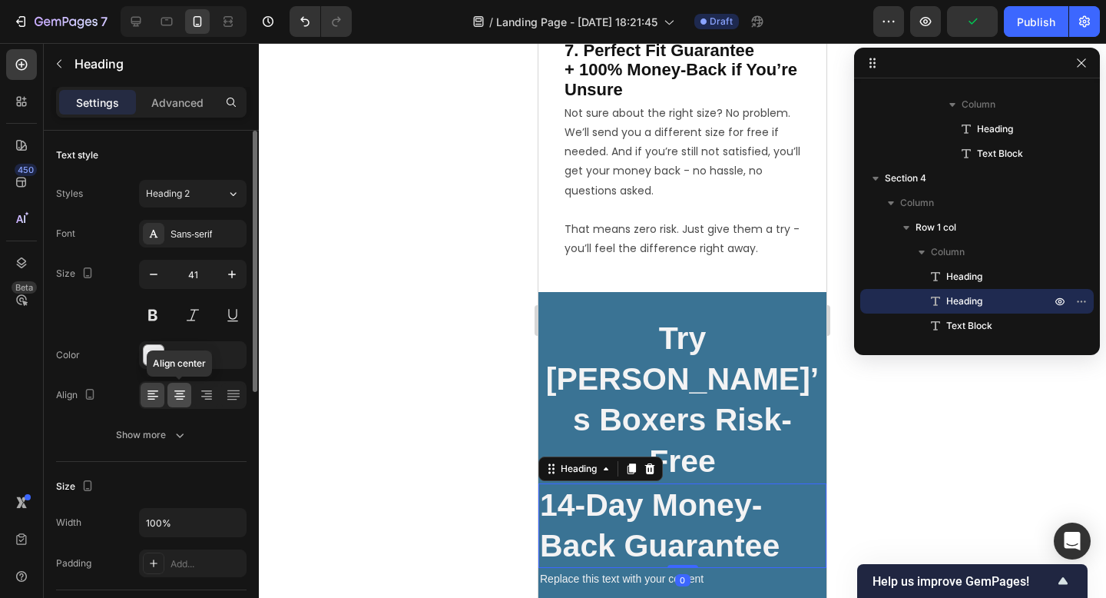
click at [180, 396] on icon at bounding box center [179, 397] width 11 height 2
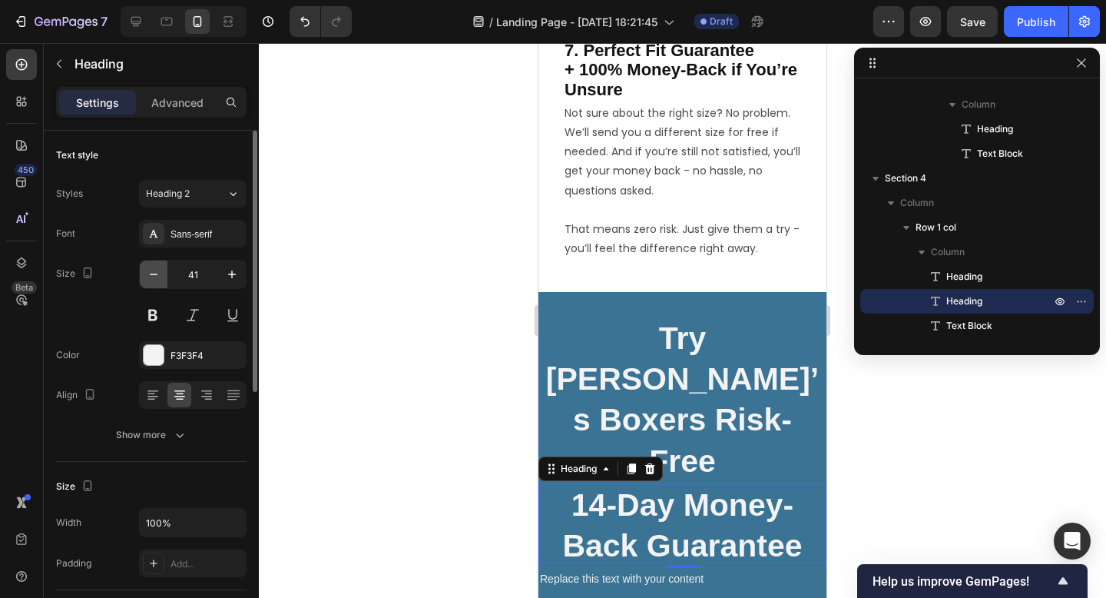
click at [154, 269] on icon "button" at bounding box center [153, 274] width 15 height 15
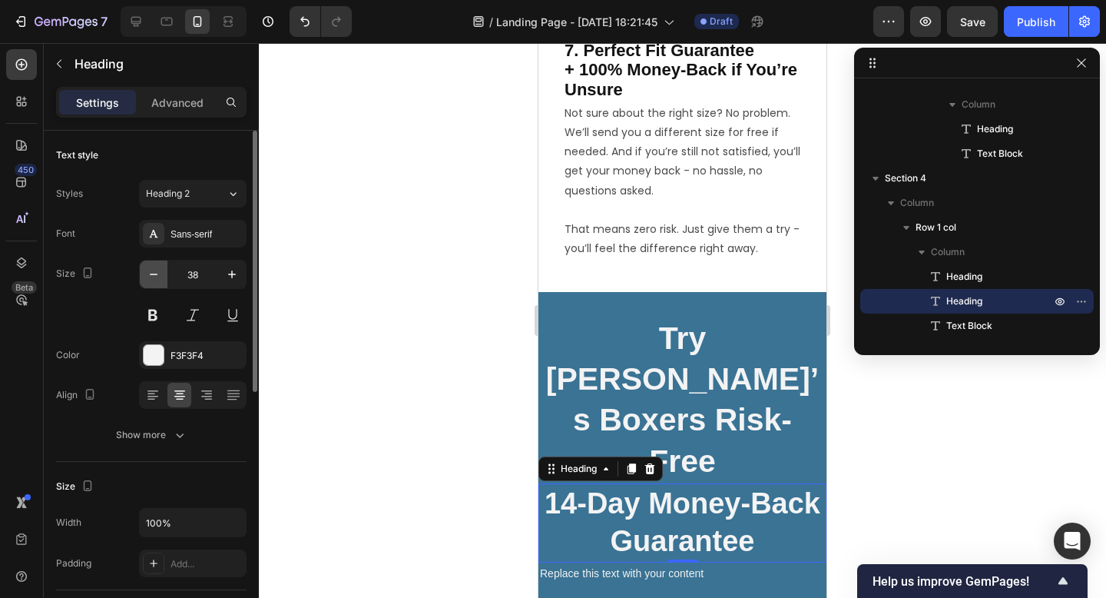
click at [154, 269] on icon "button" at bounding box center [153, 274] width 15 height 15
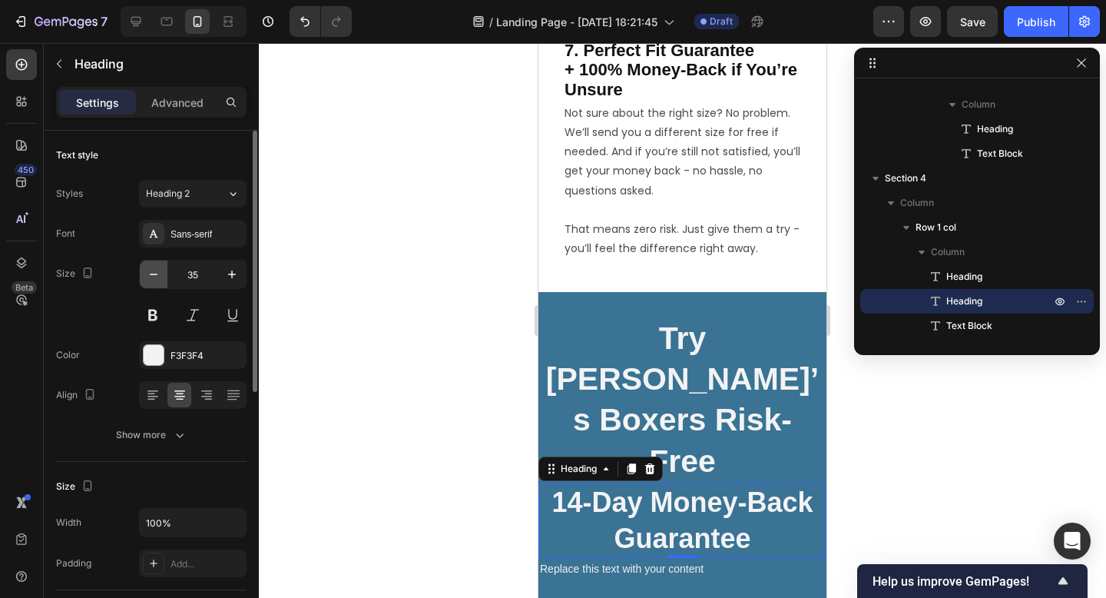
click at [154, 269] on icon "button" at bounding box center [153, 274] width 15 height 15
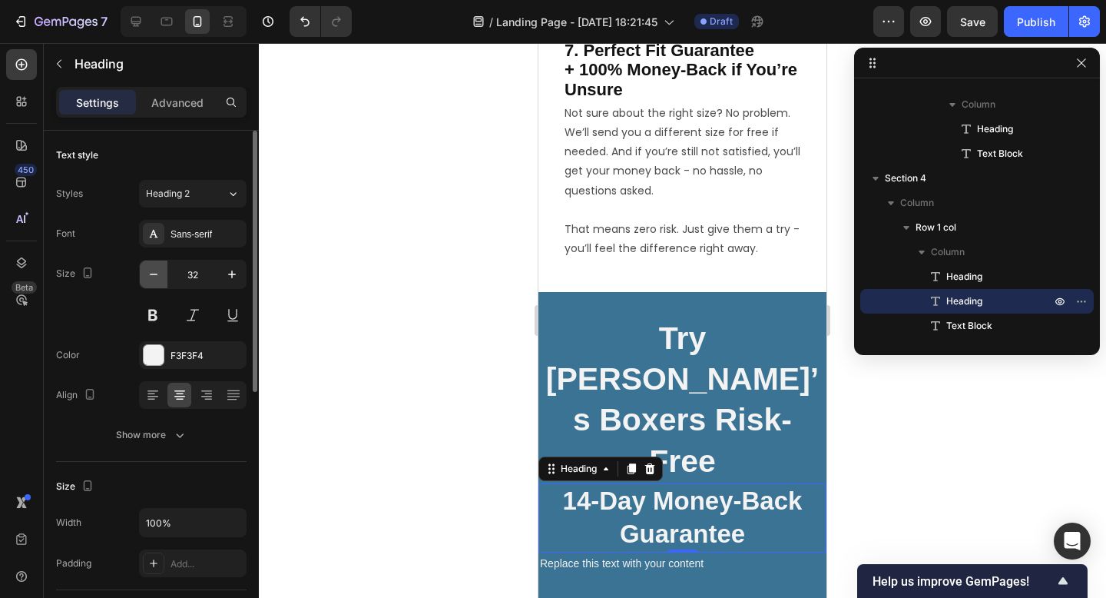
click at [154, 269] on icon "button" at bounding box center [153, 274] width 15 height 15
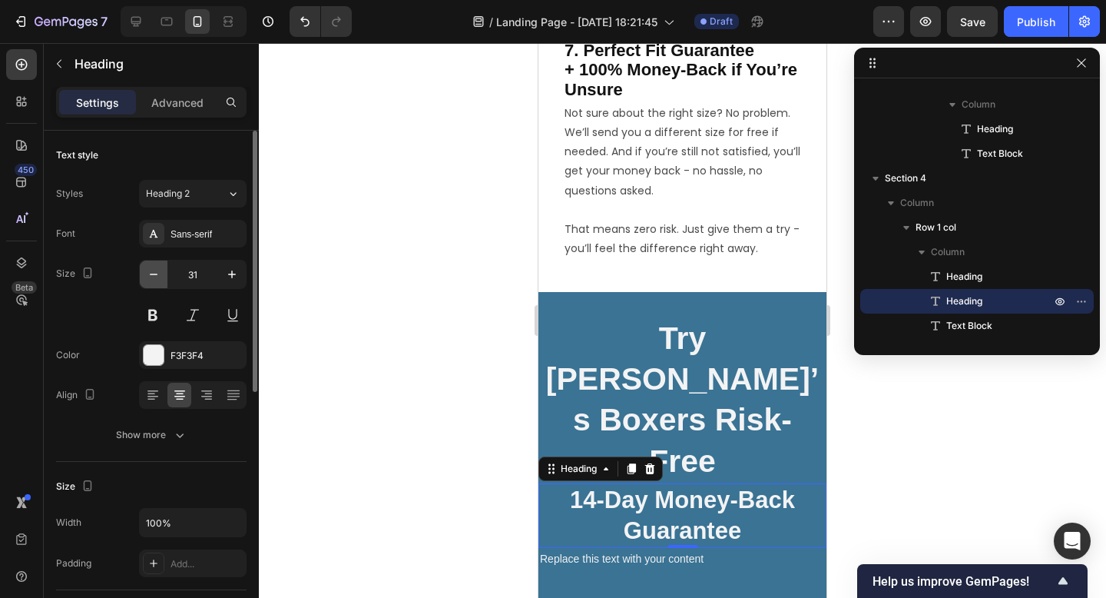
click at [154, 269] on icon "button" at bounding box center [153, 274] width 15 height 15
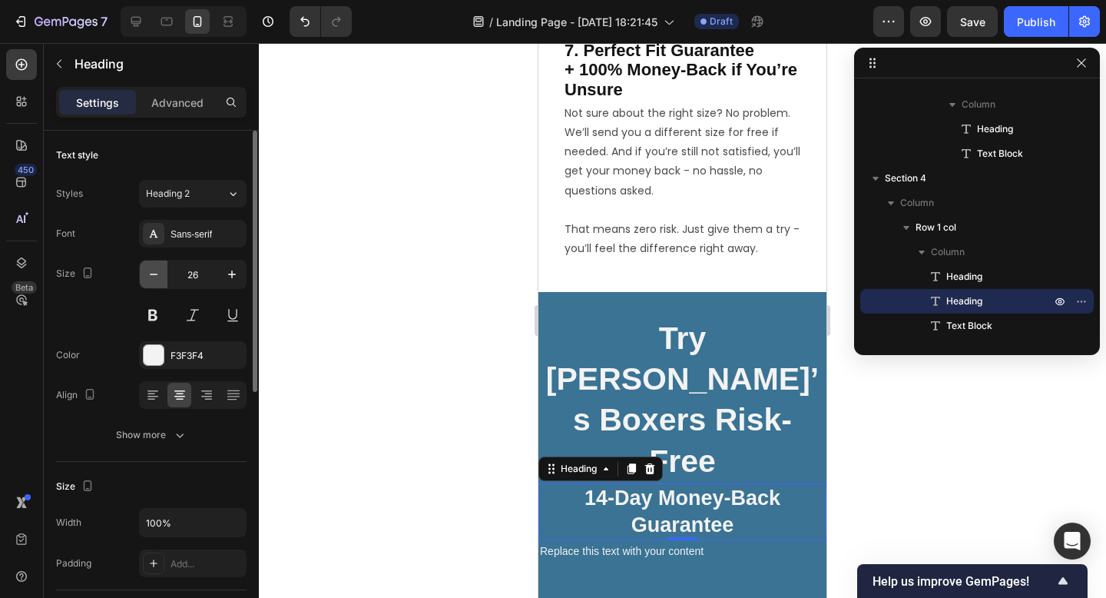
click at [154, 269] on icon "button" at bounding box center [153, 274] width 15 height 15
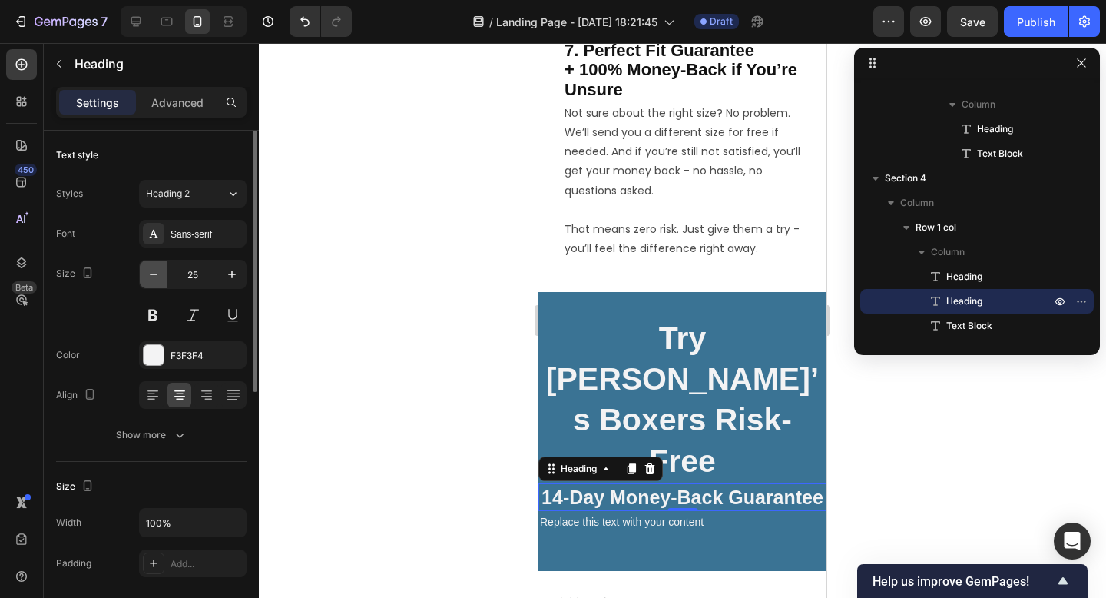
click at [154, 269] on icon "button" at bounding box center [153, 274] width 15 height 15
type input "21"
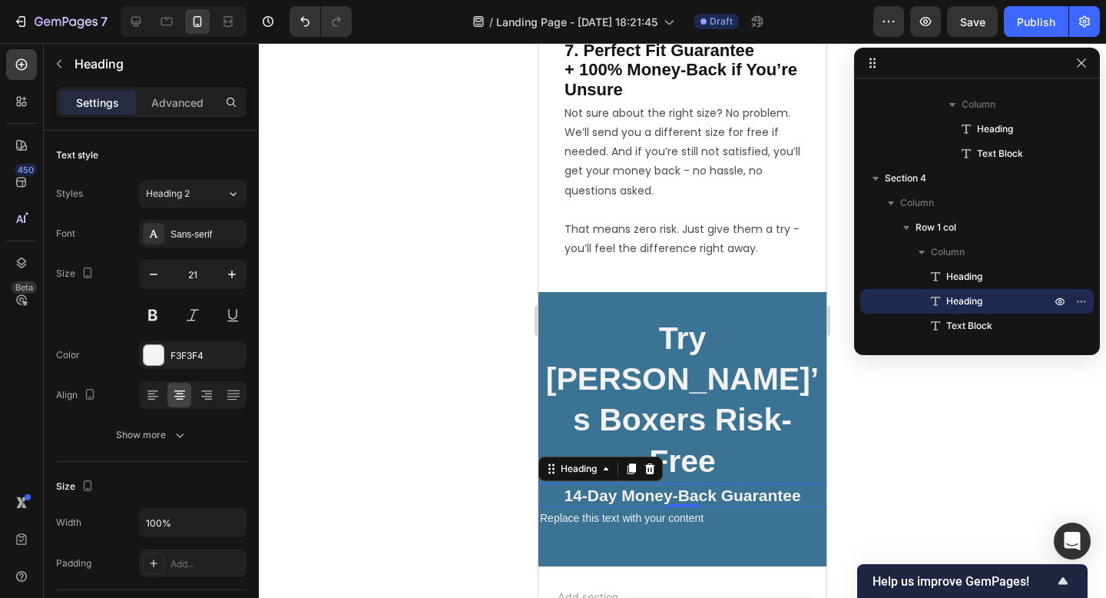
click at [928, 439] on div at bounding box center [682, 320] width 847 height 555
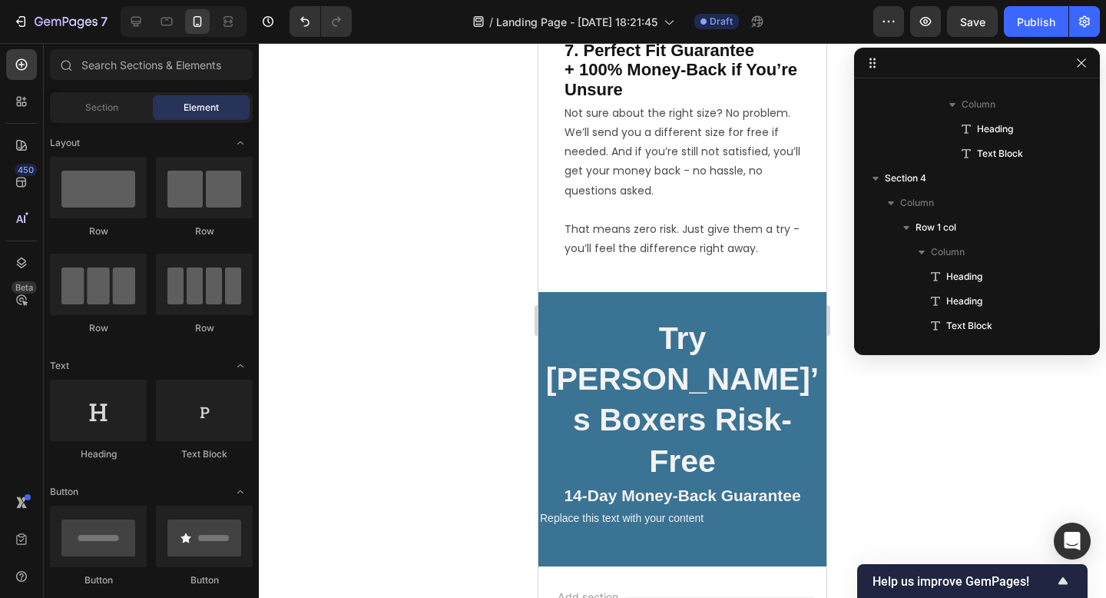
click at [626, 508] on p "Replace this text with your content" at bounding box center [682, 517] width 285 height 19
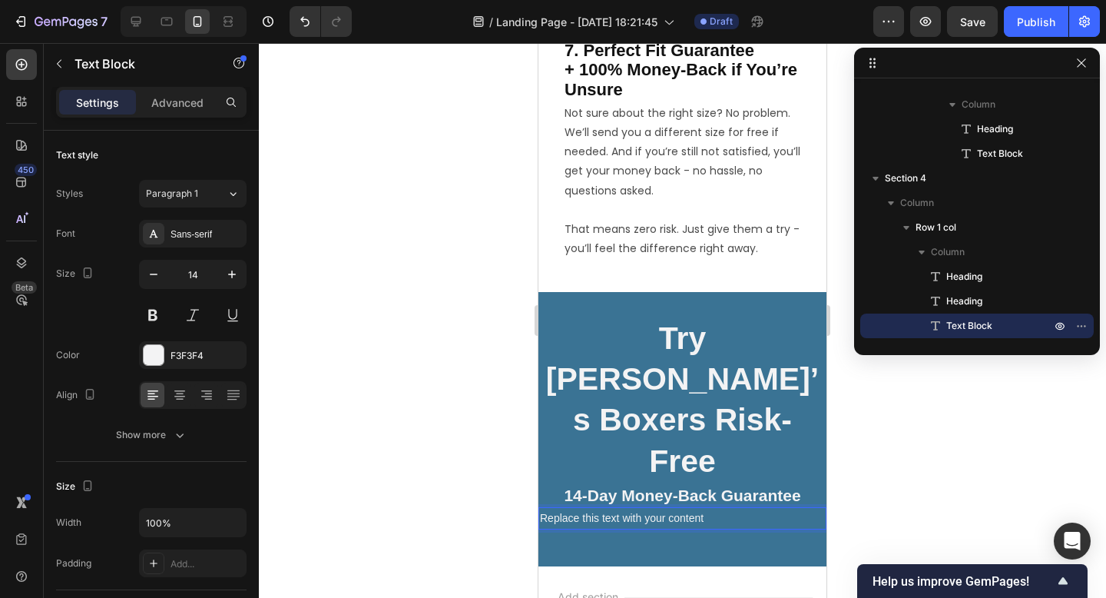
click at [621, 508] on p "Replace this text with your content" at bounding box center [682, 517] width 285 height 19
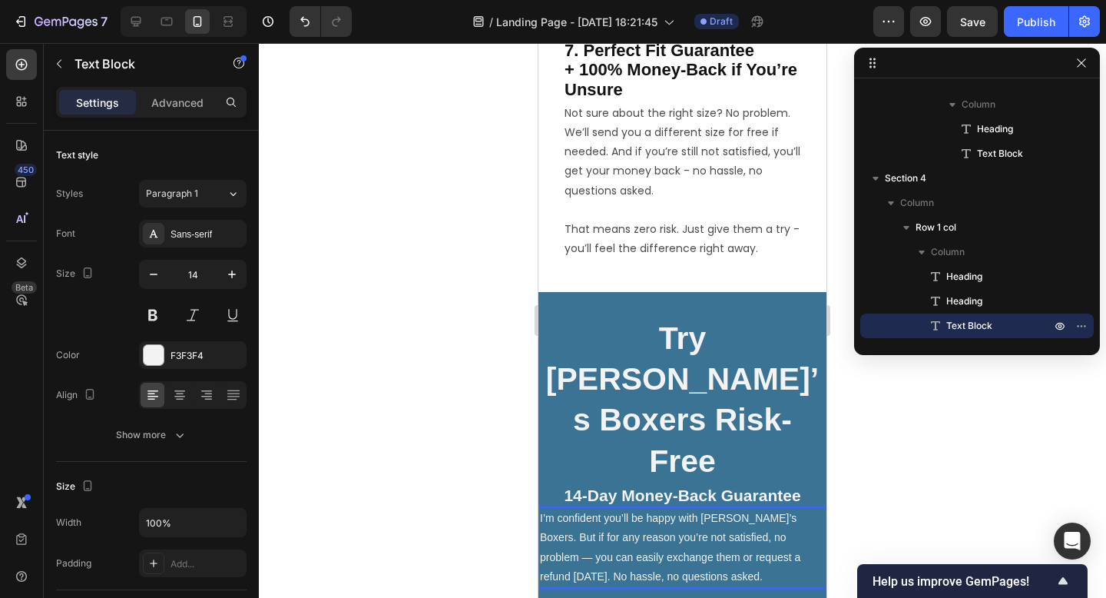
click at [750, 508] on p "I’m confident you’ll be happy with Ben’s Boxers. But if for any reason you’re n…" at bounding box center [682, 547] width 285 height 78
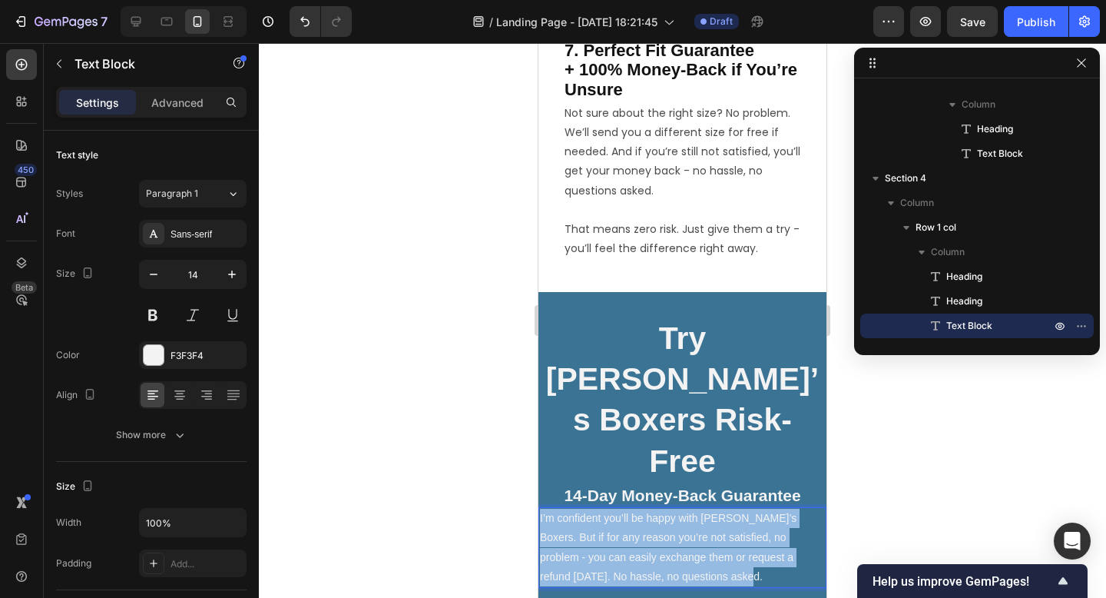
drag, startPoint x: 695, startPoint y: 497, endPoint x: 512, endPoint y: 440, distance: 192.2
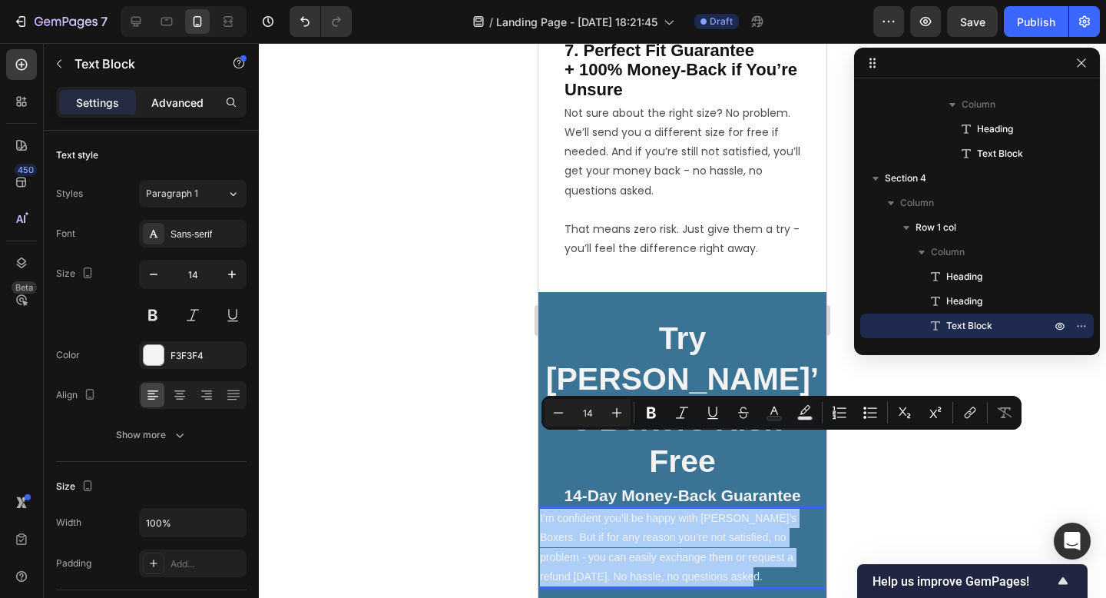
click at [180, 104] on p "Advanced" at bounding box center [177, 102] width 52 height 16
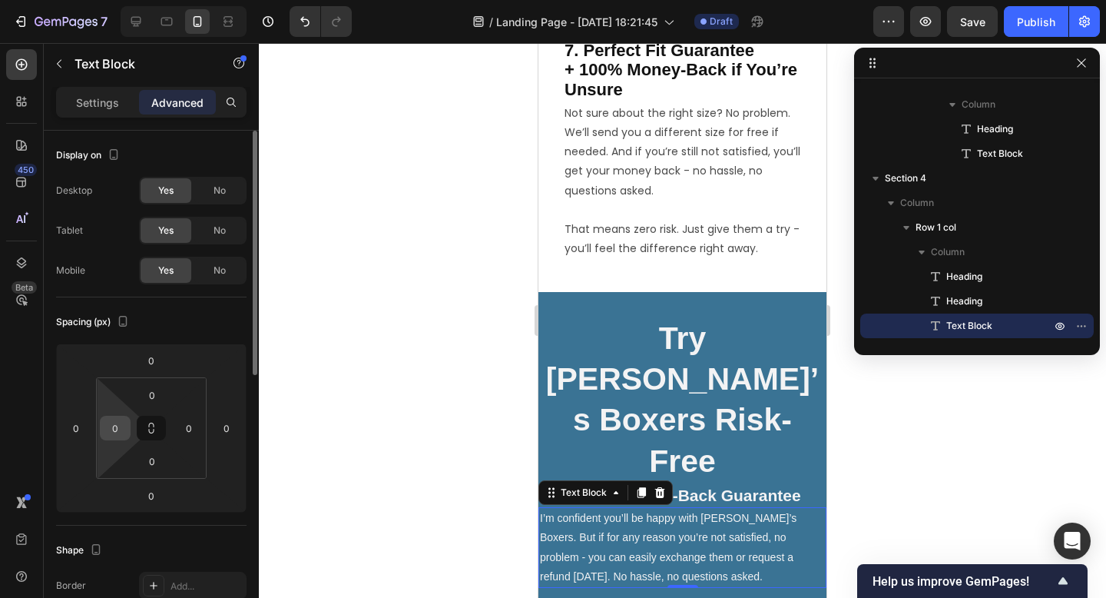
click at [111, 434] on input "0" at bounding box center [115, 427] width 23 height 23
type input "8"
type input "15"
click at [422, 477] on div at bounding box center [682, 320] width 847 height 555
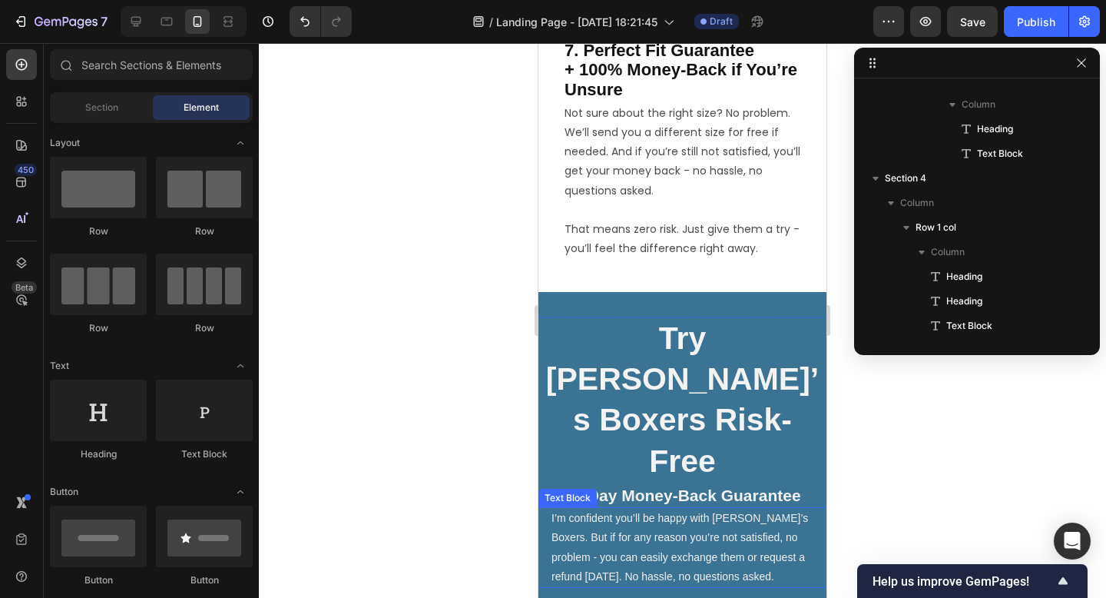
click at [670, 508] on p "I’m confident you’ll be happy with [PERSON_NAME]’s Boxers. But if for any reaso…" at bounding box center [688, 547] width 273 height 78
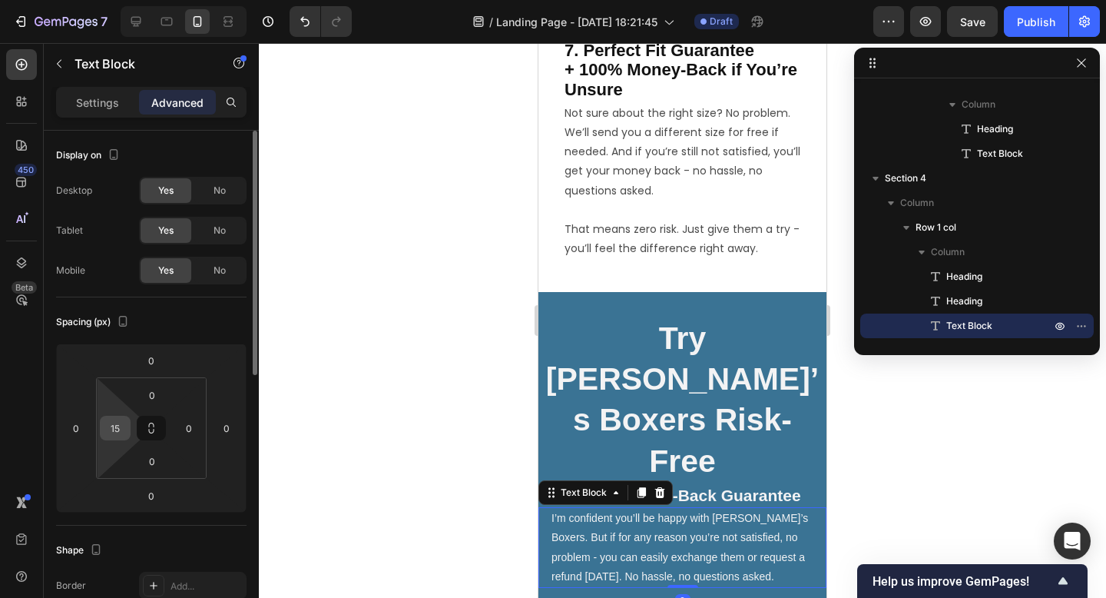
click at [121, 429] on input "15" at bounding box center [115, 427] width 23 height 23
type input "20"
click at [191, 429] on input "0" at bounding box center [188, 427] width 23 height 23
type input "1"
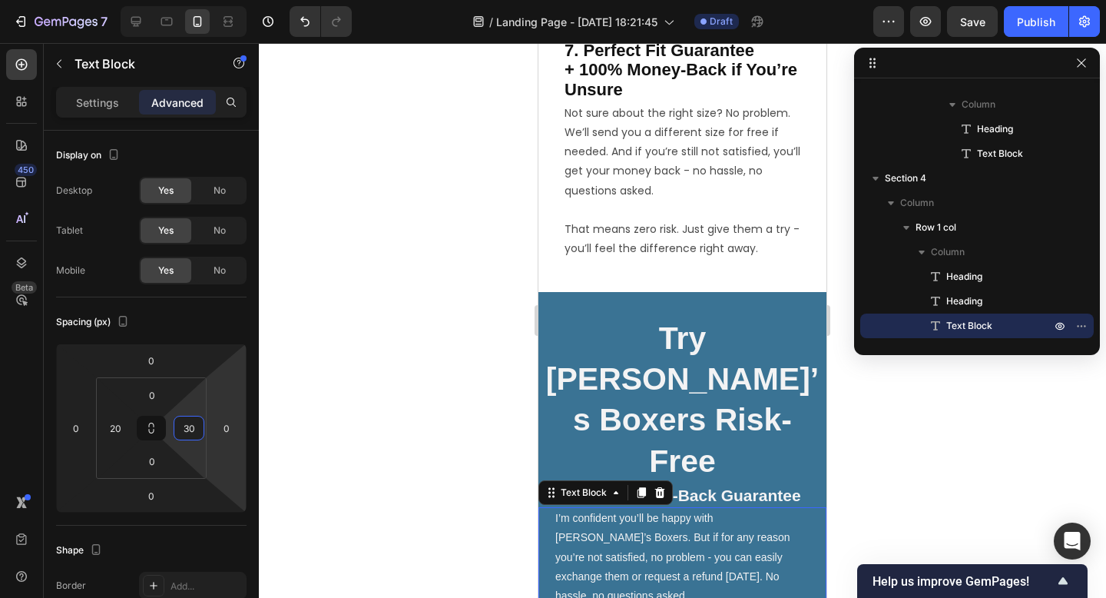
type input "30"
click at [878, 462] on div at bounding box center [682, 320] width 847 height 555
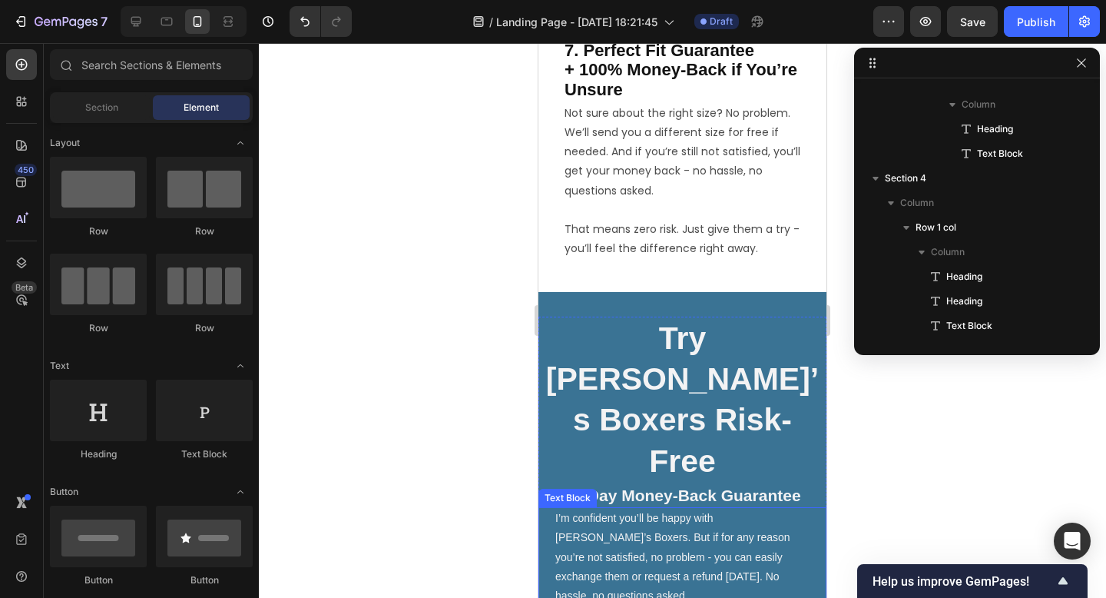
click at [927, 436] on div at bounding box center [682, 320] width 847 height 555
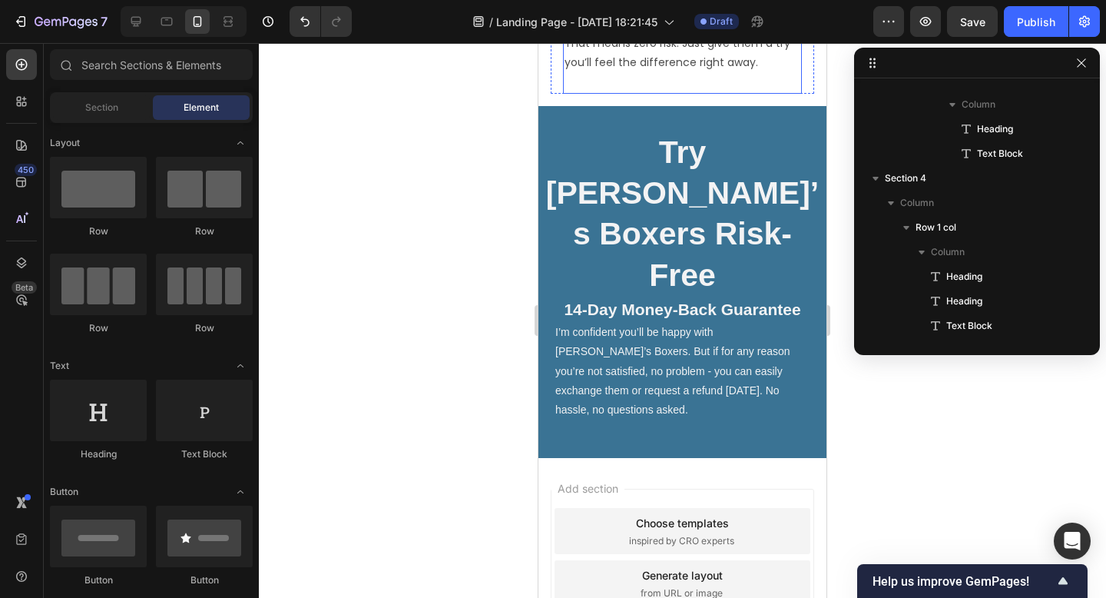
scroll to position [4423, 0]
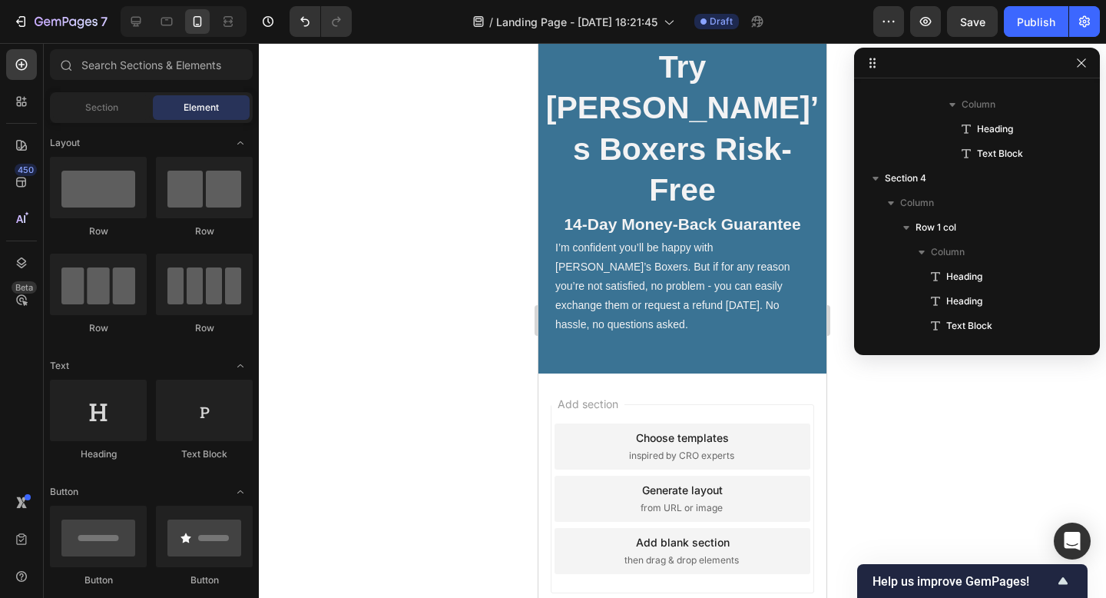
click at [616, 373] on div "Add section Choose templates inspired by CRO experts Generate layout from URL o…" at bounding box center [682, 519] width 288 height 293
drag, startPoint x: 664, startPoint y: 252, endPoint x: 560, endPoint y: 278, distance: 106.9
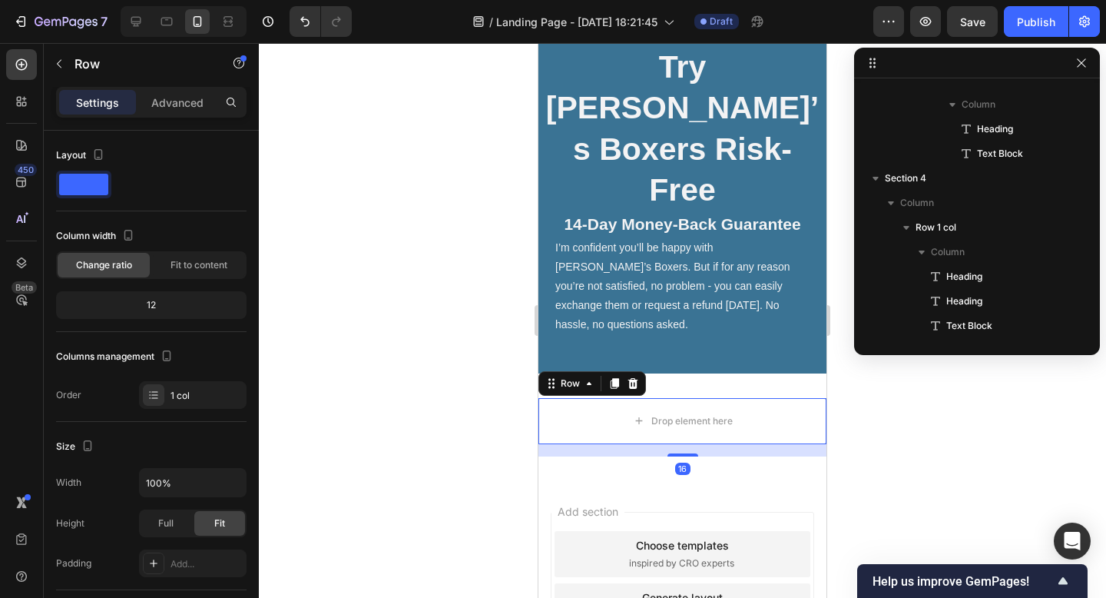
scroll to position [1320, 0]
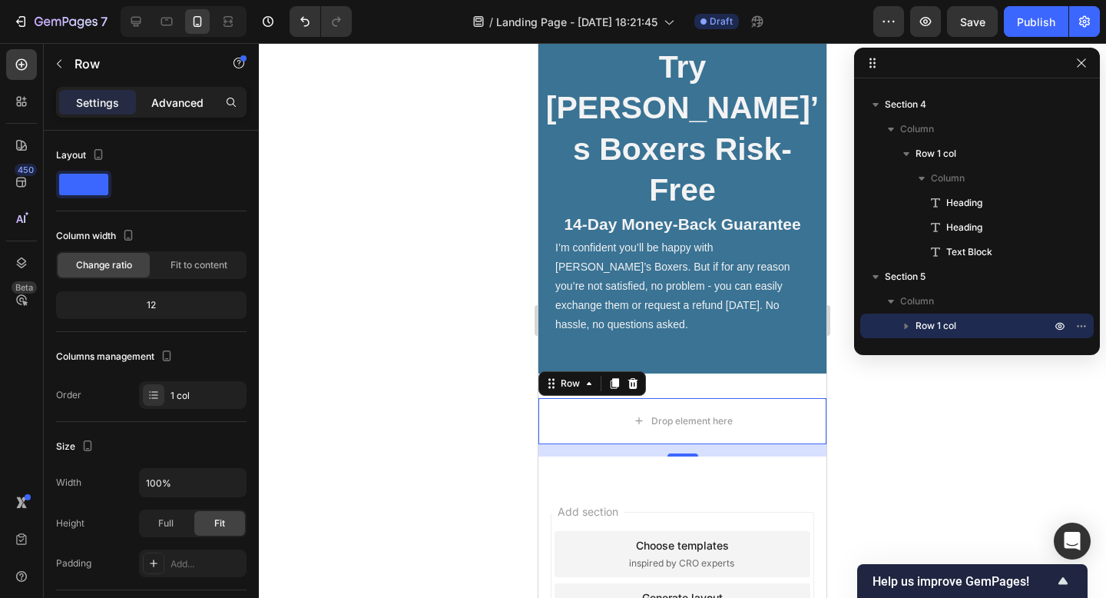
click at [155, 102] on p "Advanced" at bounding box center [177, 102] width 52 height 16
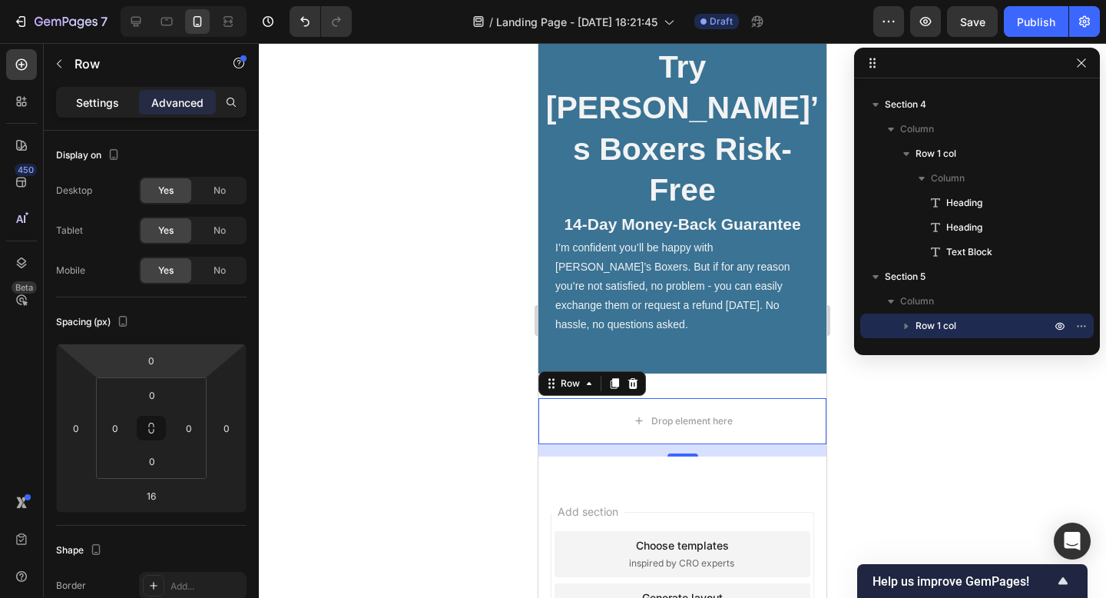
click at [106, 100] on p "Settings" at bounding box center [97, 102] width 43 height 16
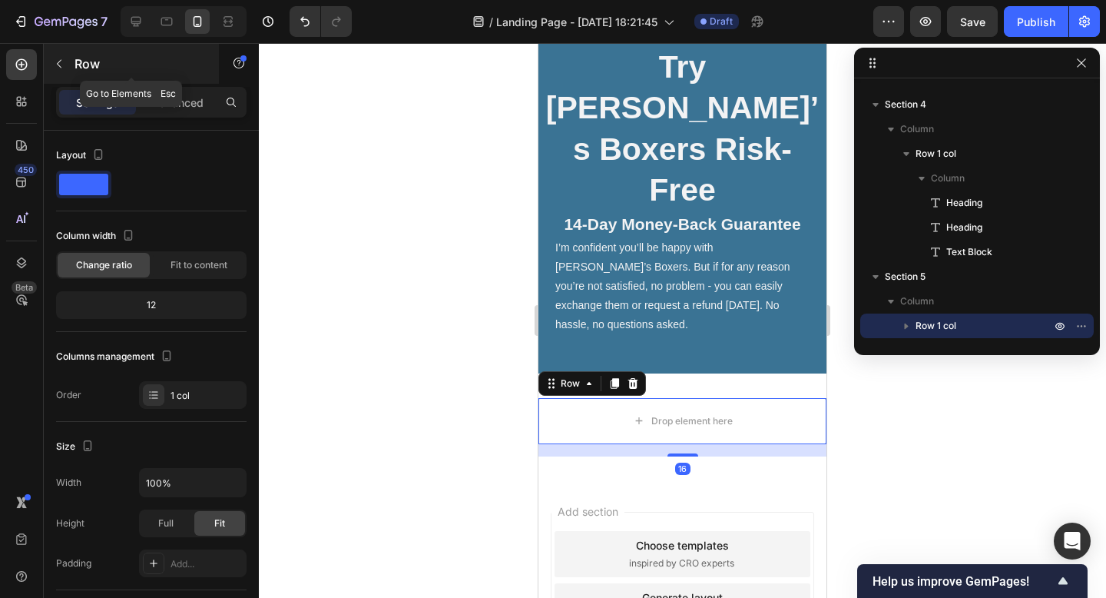
click at [62, 68] on icon "button" at bounding box center [59, 64] width 12 height 12
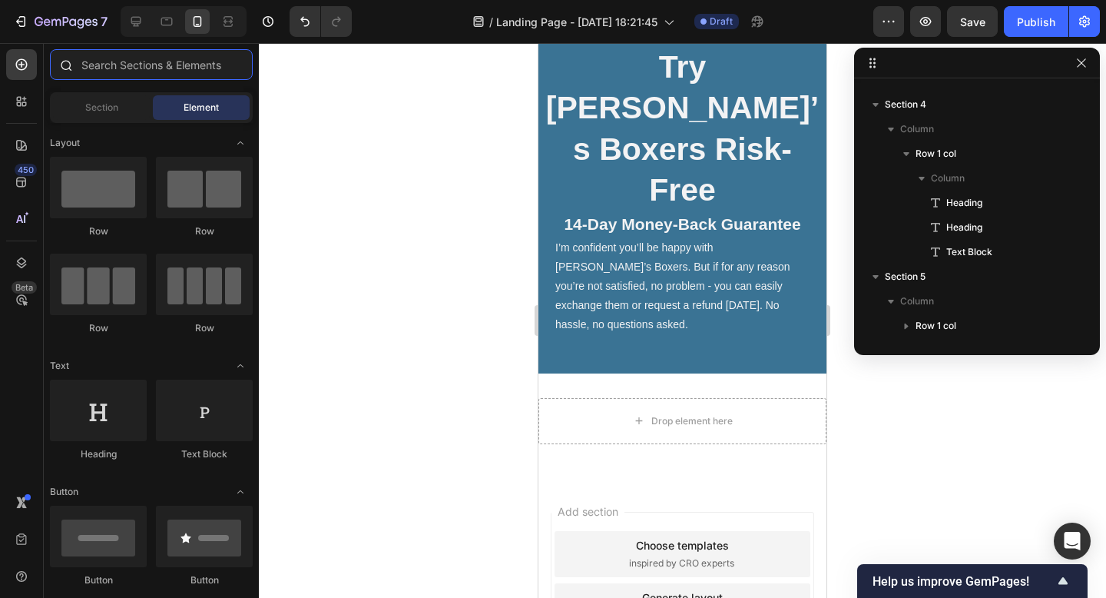
click at [134, 65] on input "text" at bounding box center [151, 64] width 203 height 31
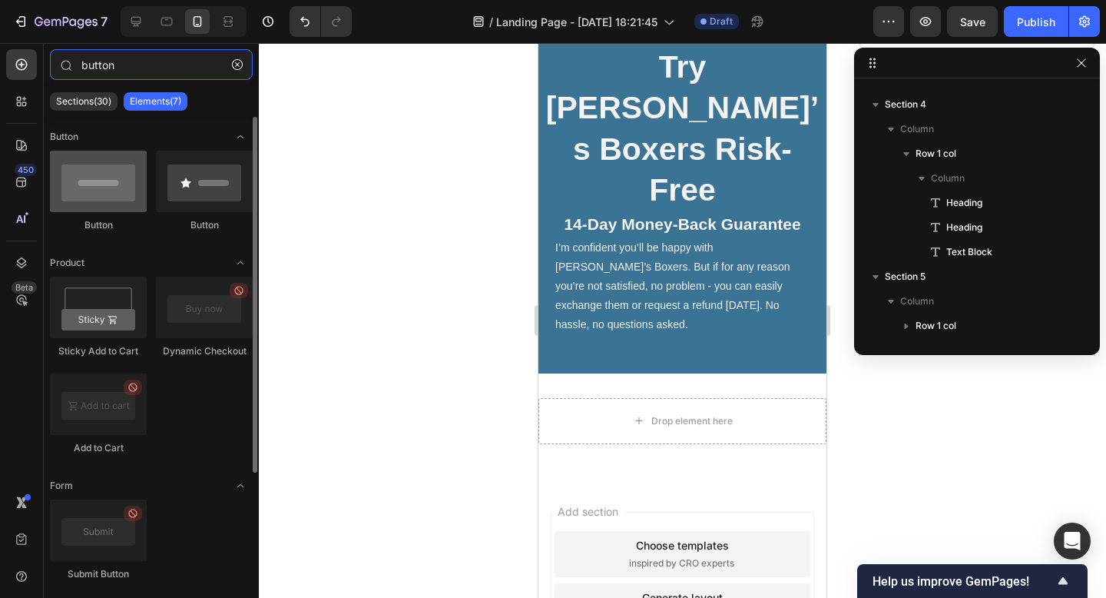
type input "button"
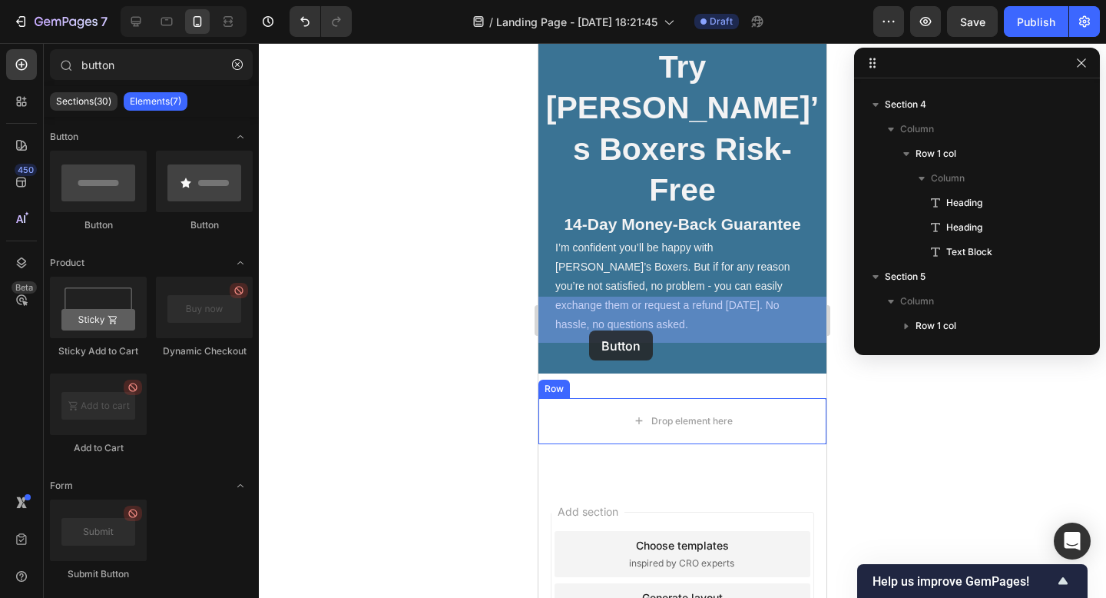
drag, startPoint x: 643, startPoint y: 223, endPoint x: 604, endPoint y: 320, distance: 104.4
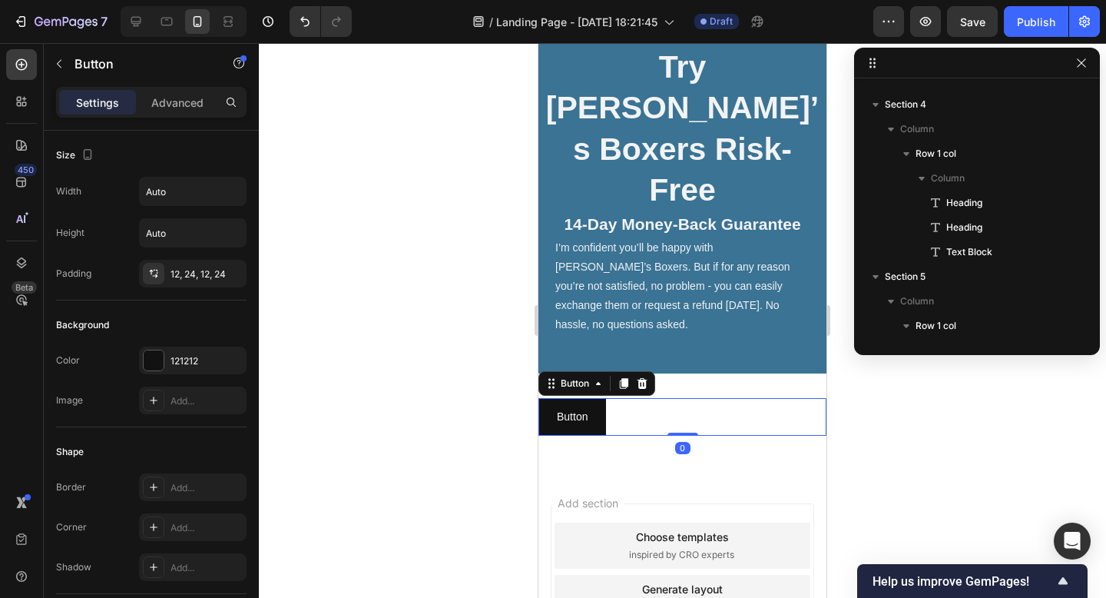
scroll to position [1369, 0]
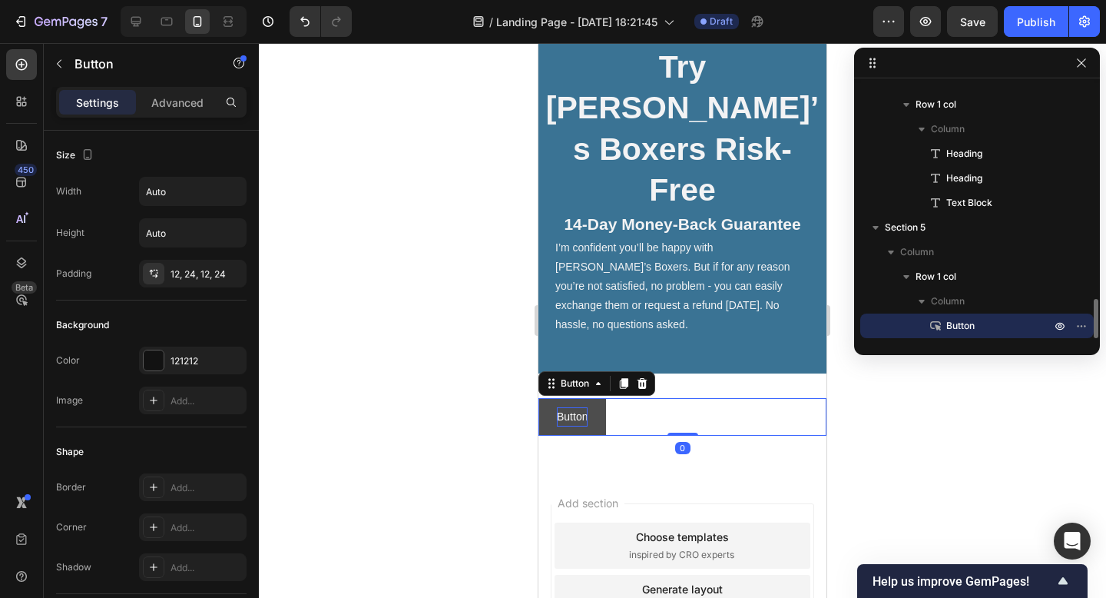
click at [576, 407] on p "Button" at bounding box center [572, 416] width 31 height 19
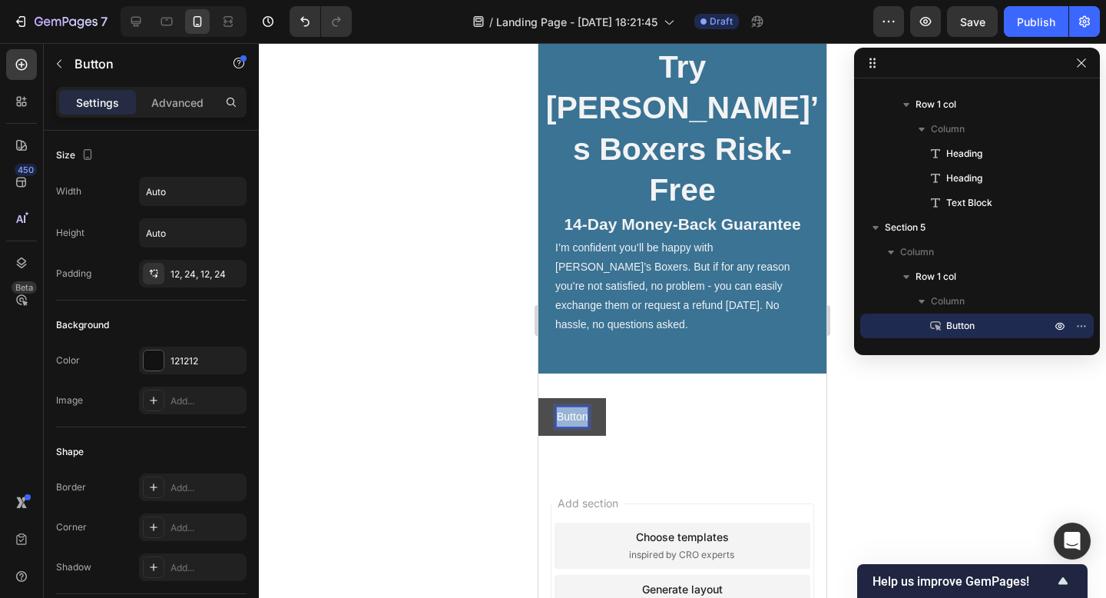
click at [576, 407] on p "Button" at bounding box center [572, 416] width 31 height 19
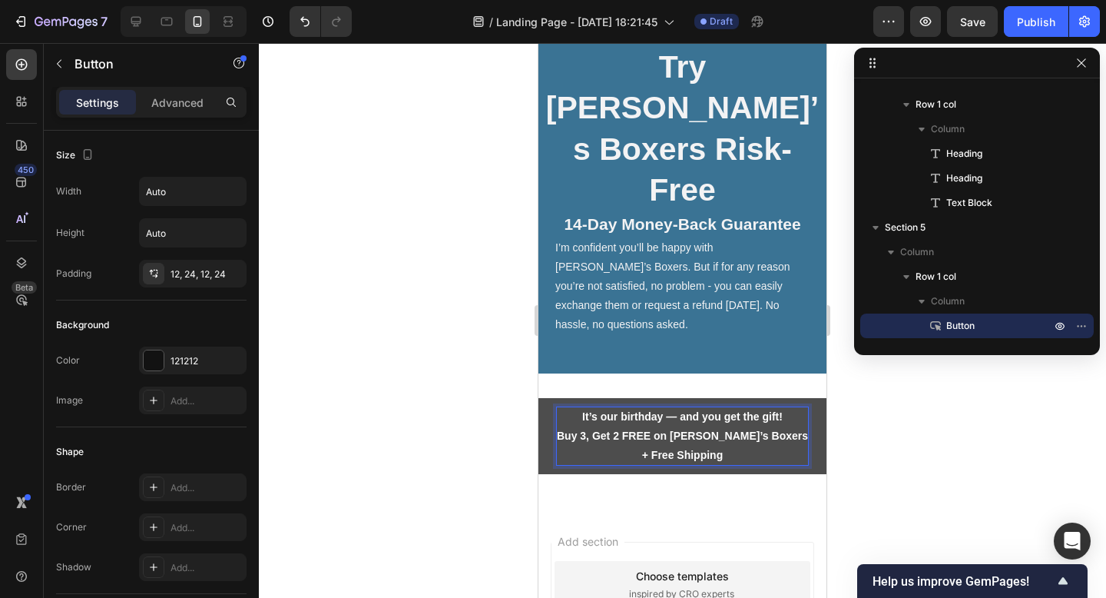
click at [677, 410] on strong "It’s our birthday — and you get the gift!" at bounding box center [682, 416] width 200 height 12
click at [742, 429] on strong "Buy 3, Get 2 FREE on Ben’s Boxers + Free Shipping" at bounding box center [682, 444] width 251 height 31
click at [679, 429] on strong "Buy 3, Get 2 FREE on Ben’s Boxers + Free Shipping" at bounding box center [682, 444] width 251 height 31
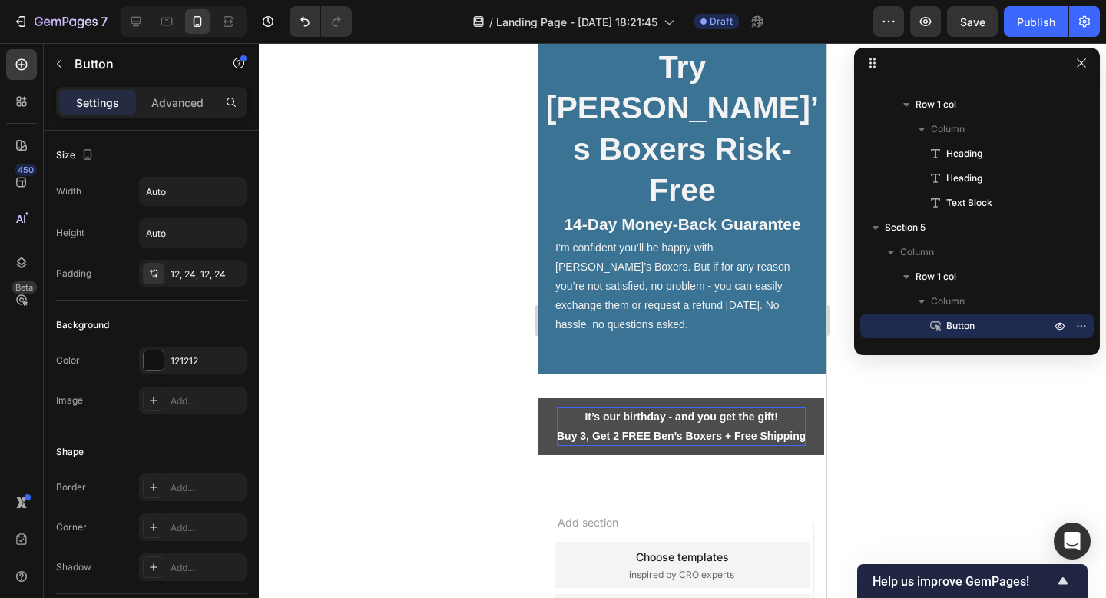
click at [889, 443] on div at bounding box center [682, 320] width 847 height 555
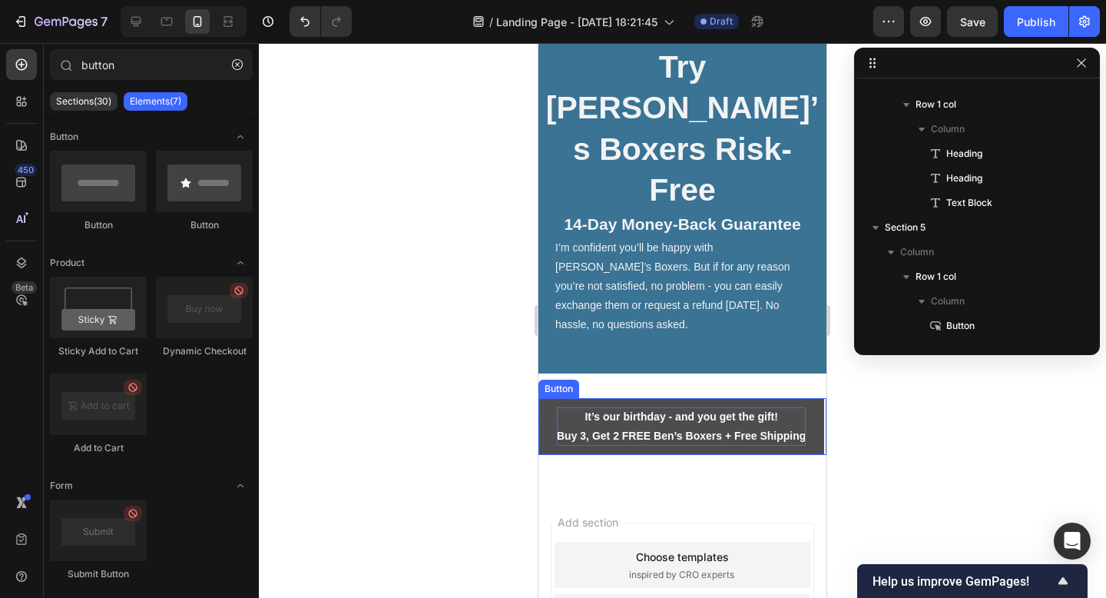
click at [811, 398] on button "It’s our birthday - and you get the gift! Buy 3, Get 2 FREE Ben’s Boxers + Free…" at bounding box center [681, 426] width 286 height 57
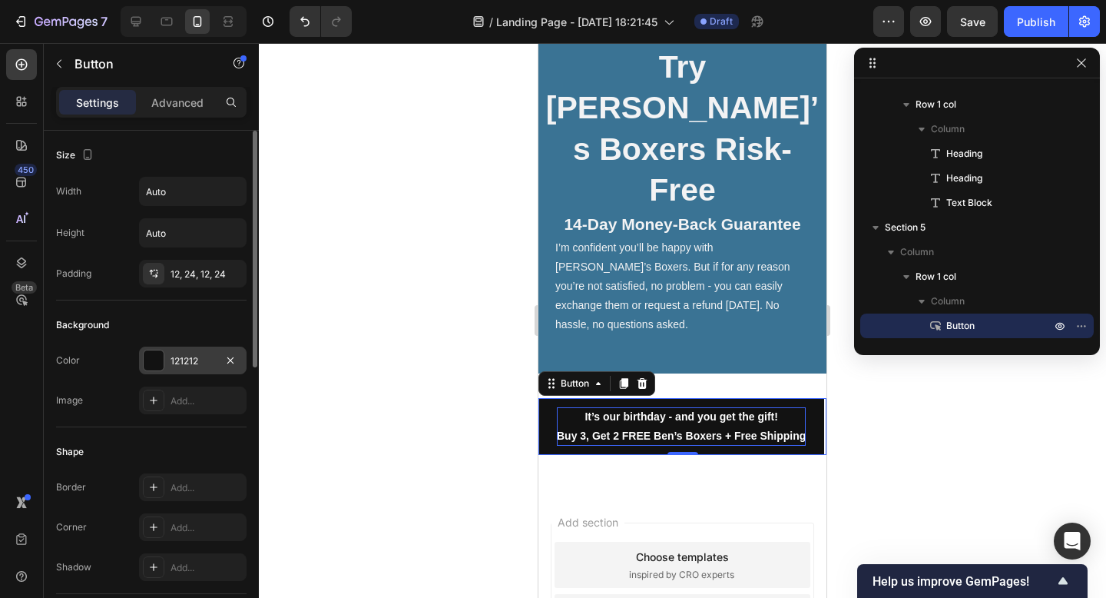
click at [198, 356] on div "121212" at bounding box center [193, 361] width 45 height 14
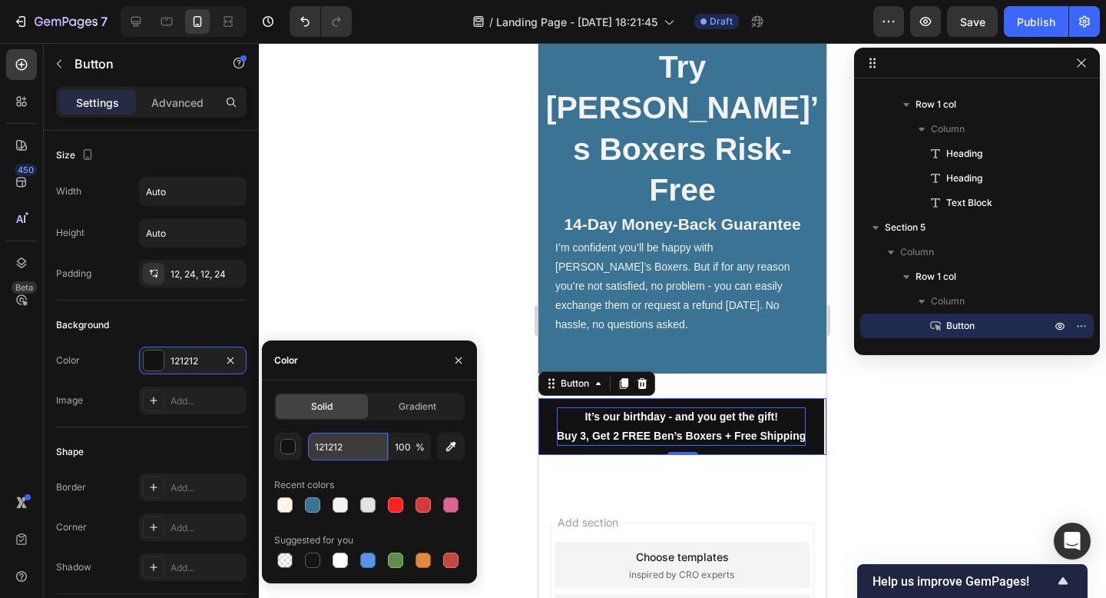
click at [349, 450] on input "121212" at bounding box center [348, 446] width 80 height 28
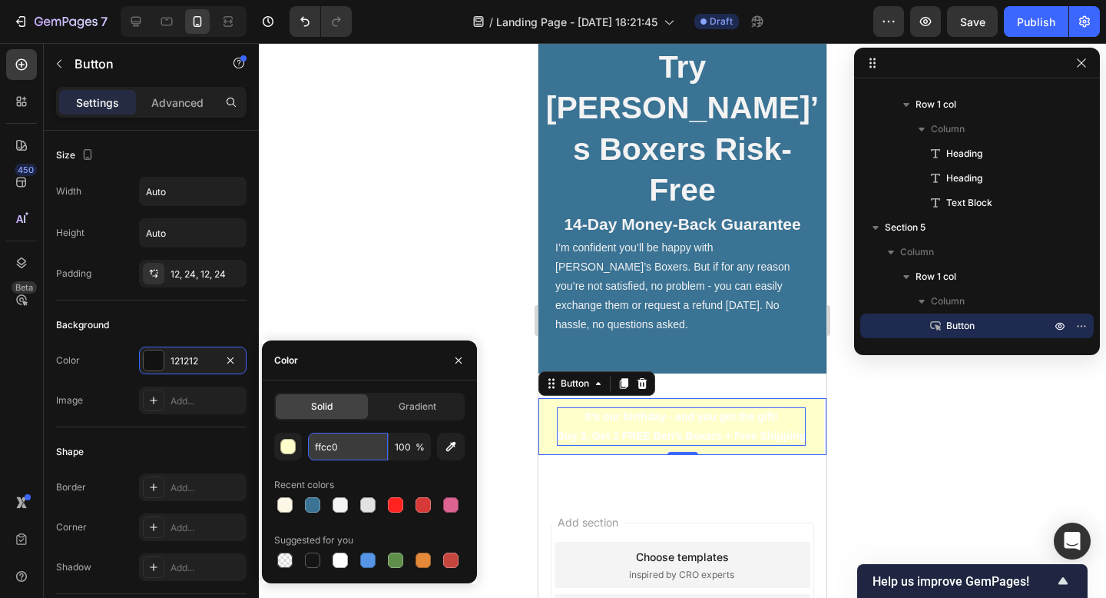
type input "ffcc02"
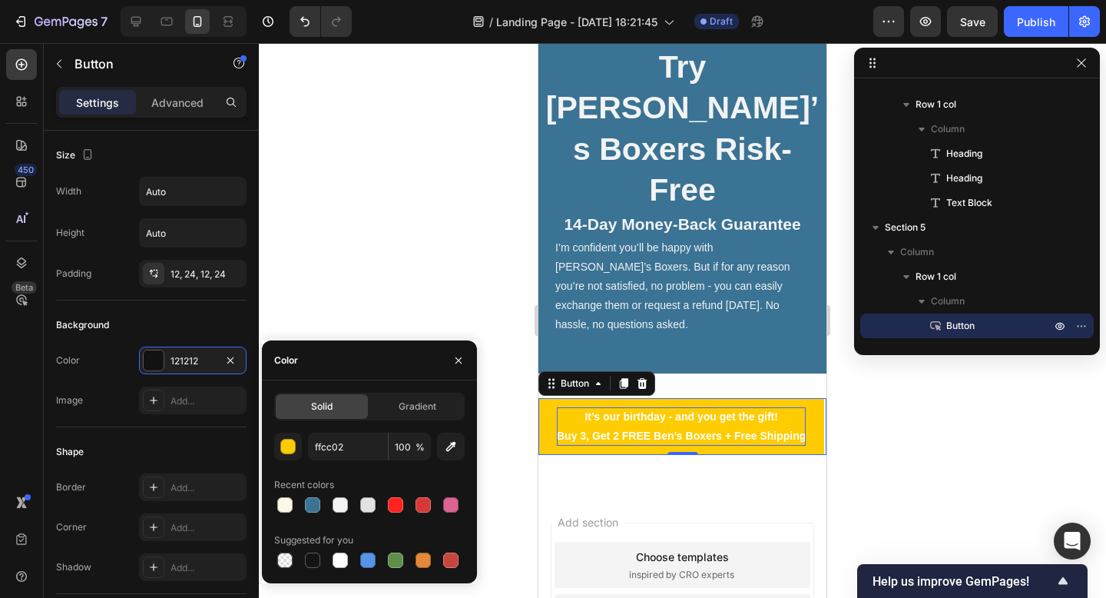
click at [376, 273] on div at bounding box center [682, 320] width 847 height 555
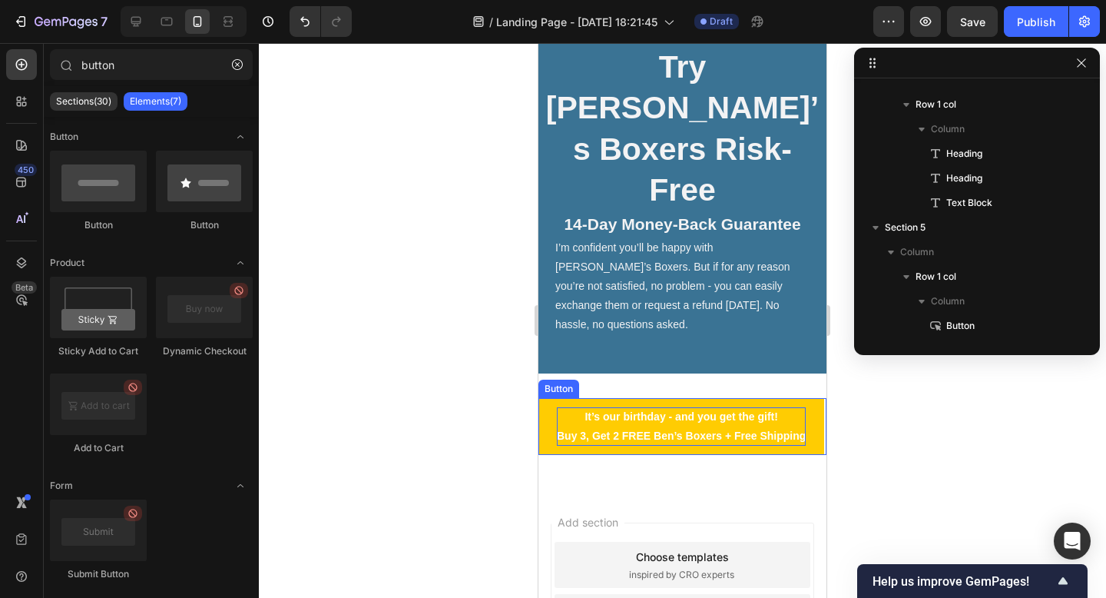
click at [560, 407] on p "It’s our birthday - and you get the gift! Buy 3, Get 2 FREE Ben’s Boxers + Free…" at bounding box center [681, 426] width 249 height 38
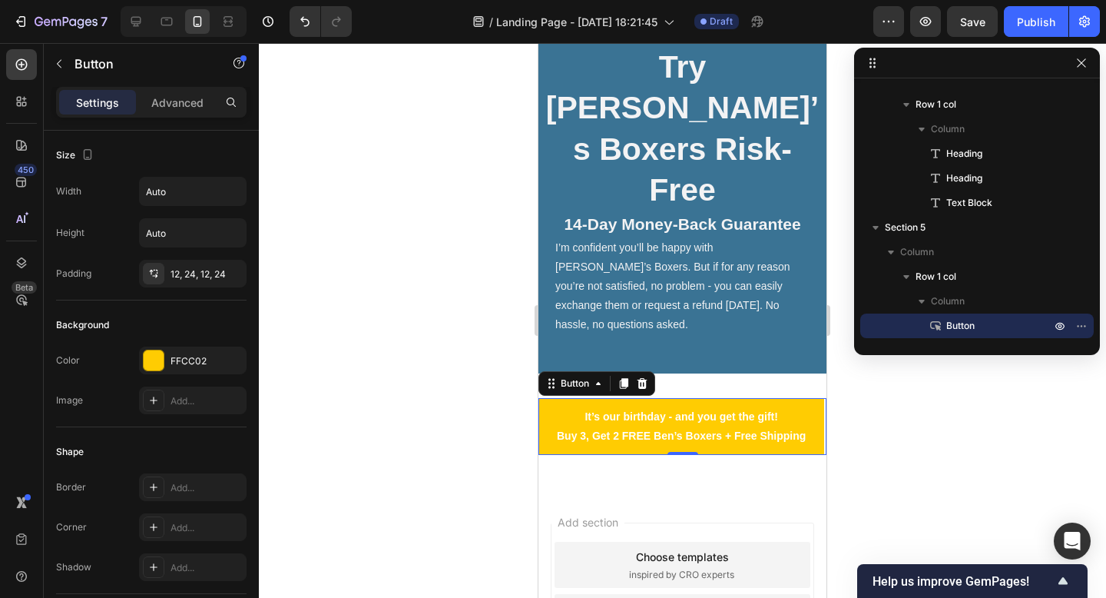
click at [353, 357] on div at bounding box center [682, 320] width 847 height 555
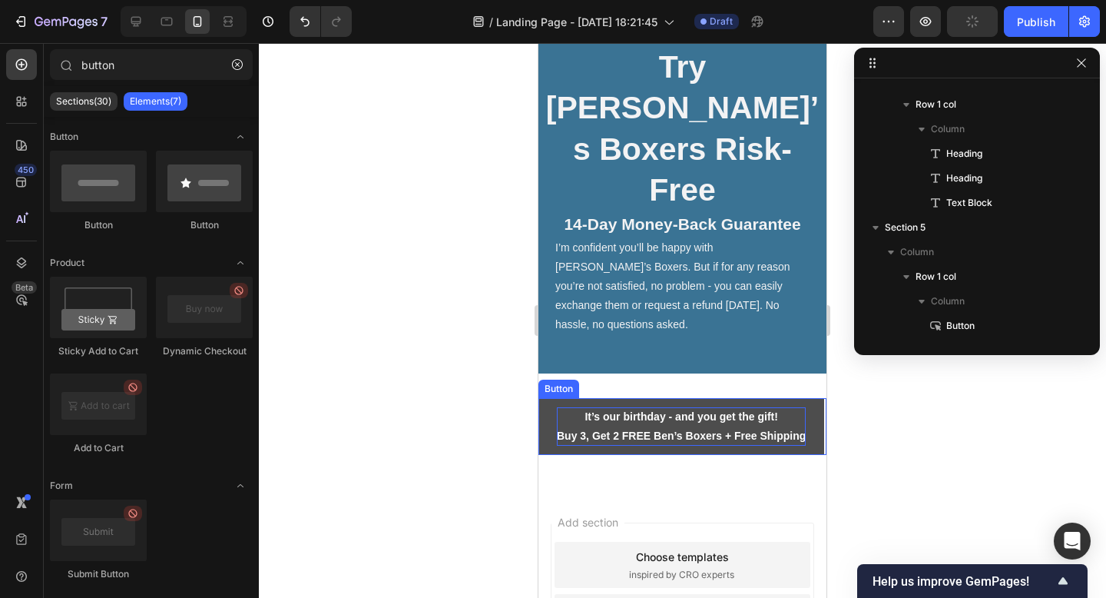
click at [606, 410] on strong "It’s our birthday - and you get the gift!" at bounding box center [681, 416] width 193 height 12
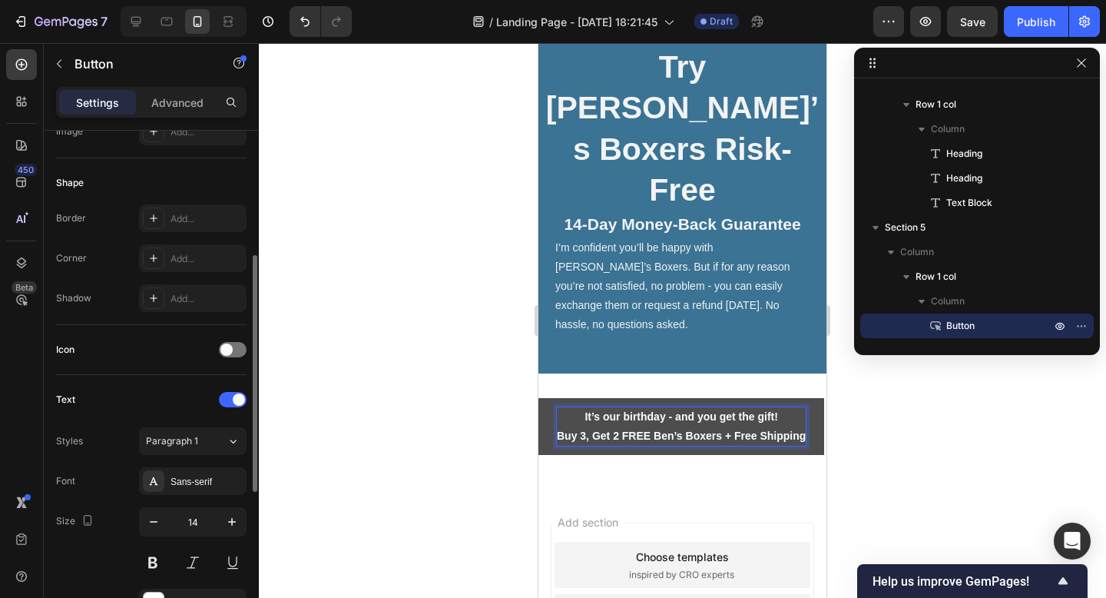
scroll to position [297, 0]
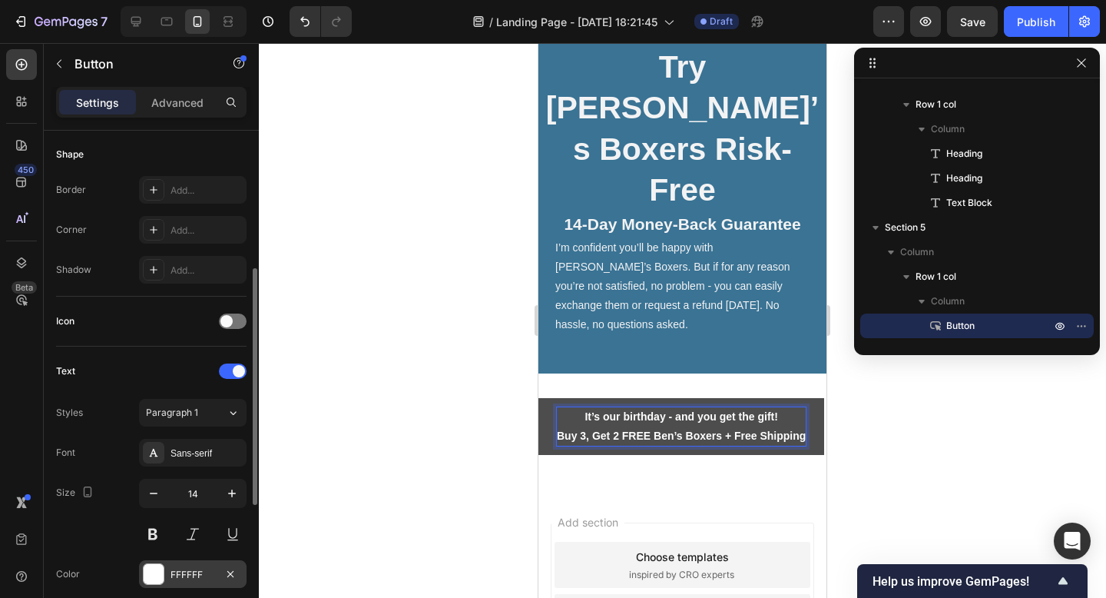
click at [177, 573] on div "FFFFFF" at bounding box center [193, 575] width 45 height 14
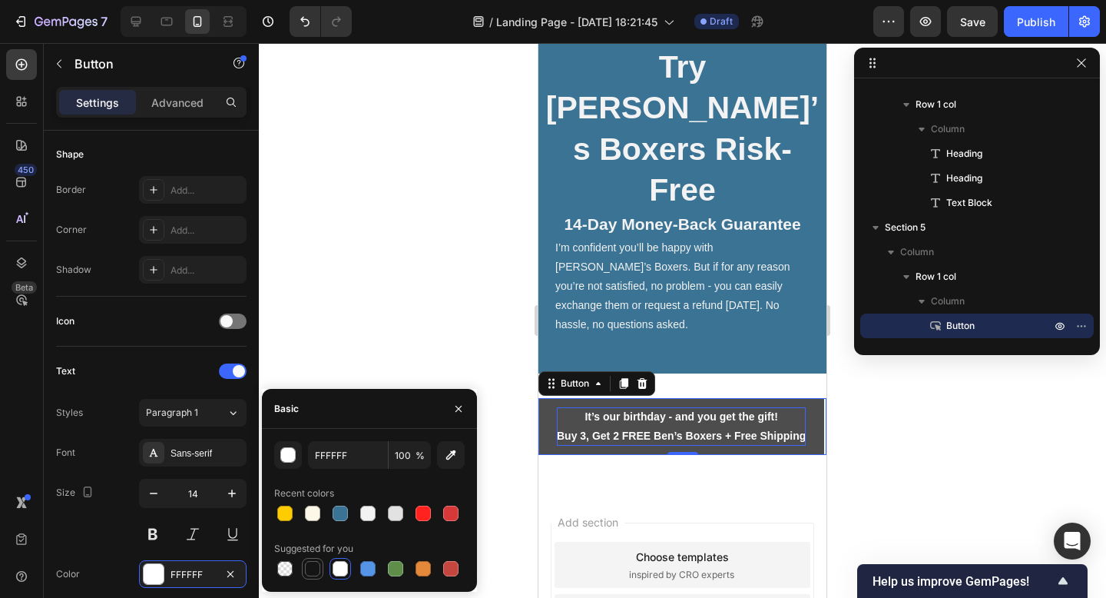
click at [316, 565] on div at bounding box center [312, 568] width 15 height 15
type input "151515"
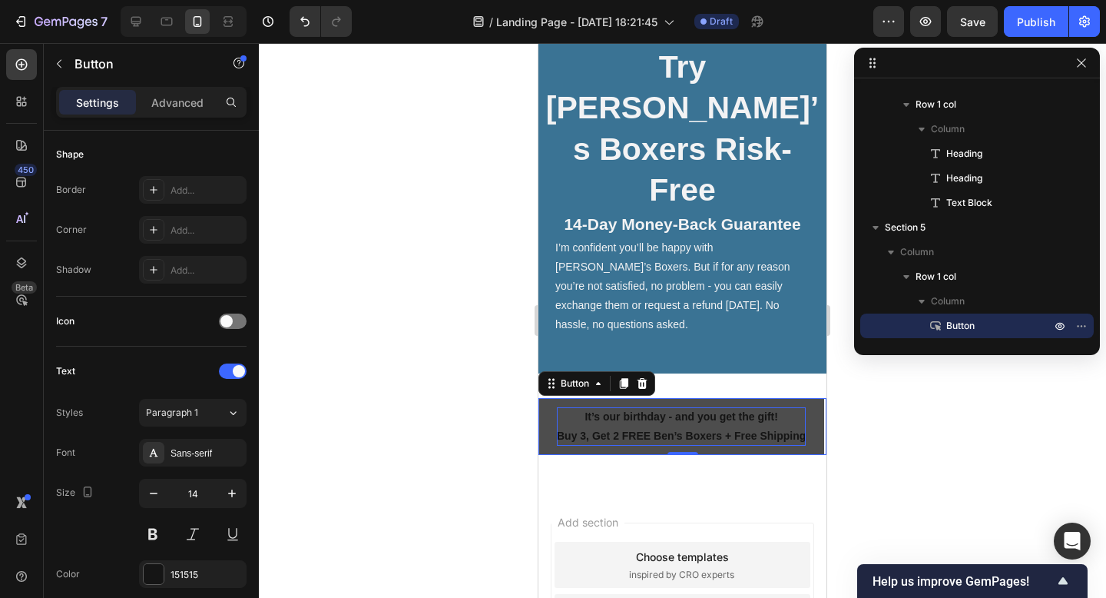
click at [280, 333] on div at bounding box center [682, 320] width 847 height 555
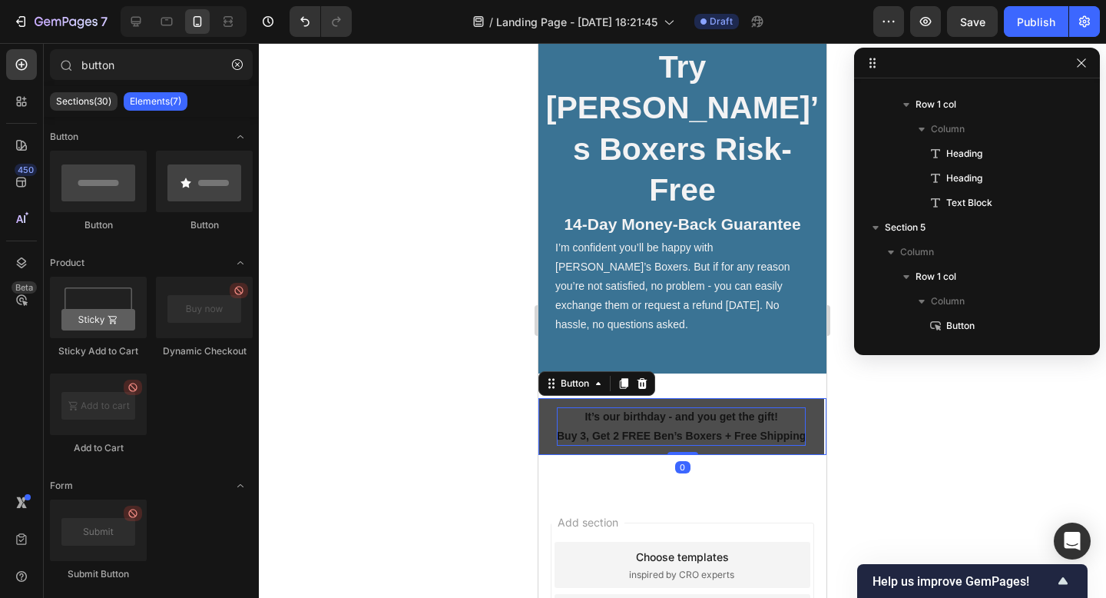
click at [547, 398] on button "It’s our birthday - and you get the gift! Buy 3, Get 2 FREE Ben’s Boxers + Free…" at bounding box center [681, 426] width 286 height 57
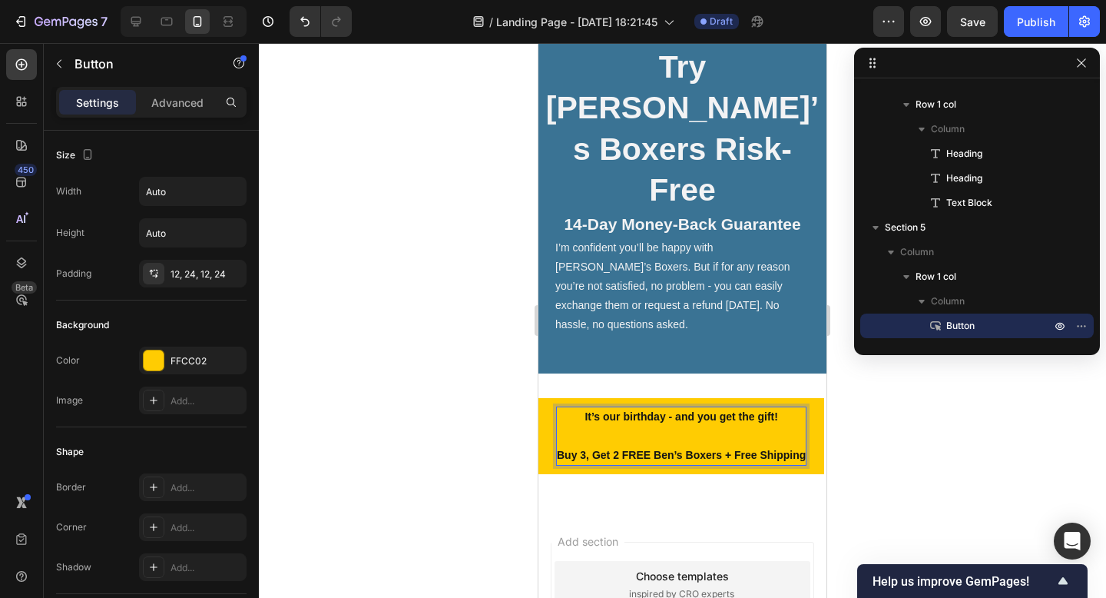
click at [406, 337] on div at bounding box center [682, 320] width 847 height 555
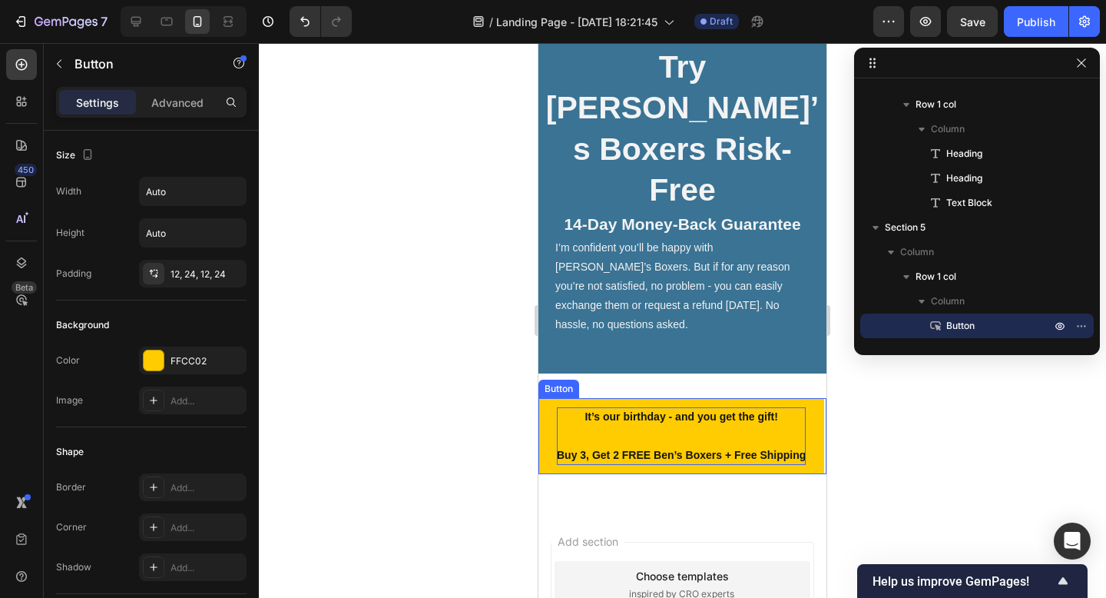
click at [663, 407] on p "It’s our birthday - and you get the gift! ⁠⁠⁠⁠⁠⁠⁠ Buy 3, Get 2 FREE Ben’s Boxer…" at bounding box center [681, 436] width 249 height 58
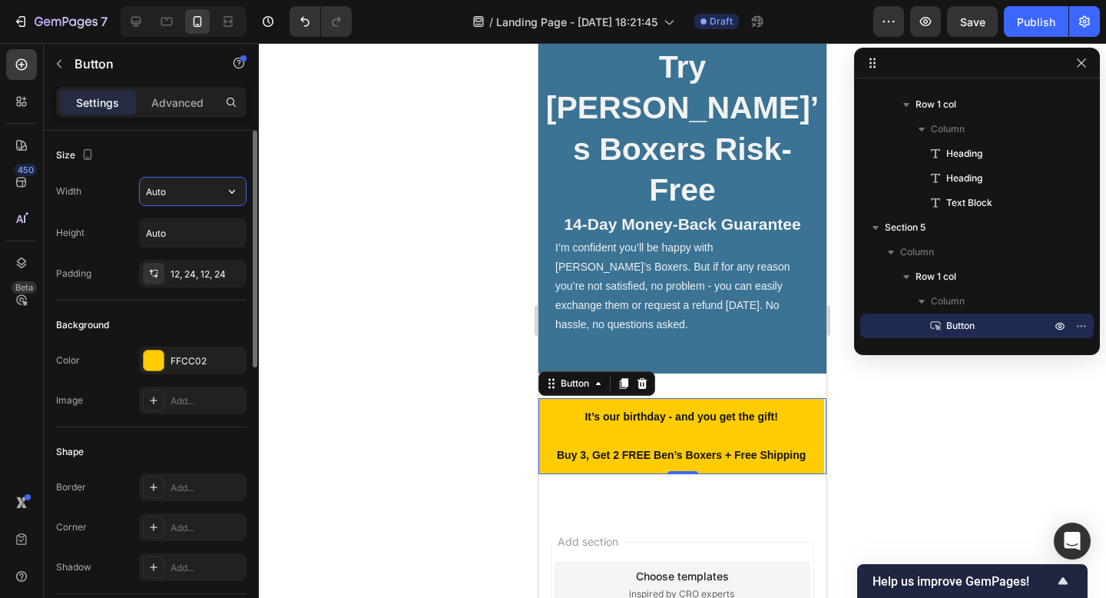
click at [188, 187] on input "Auto" at bounding box center [193, 191] width 106 height 28
click at [237, 185] on icon "button" at bounding box center [231, 191] width 15 height 15
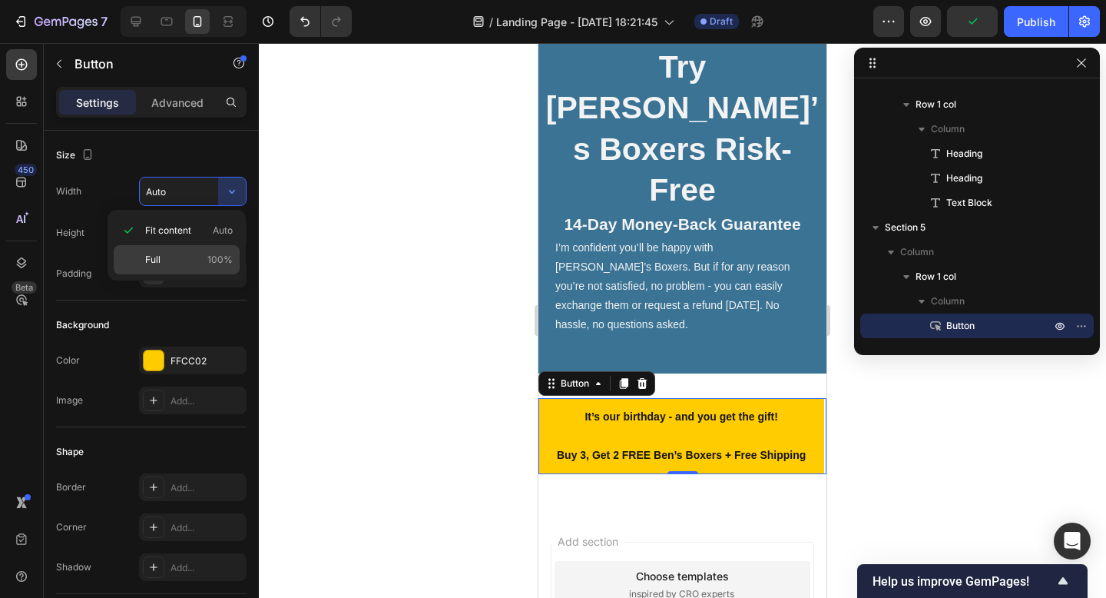
click at [206, 249] on div "Full 100%" at bounding box center [177, 259] width 126 height 29
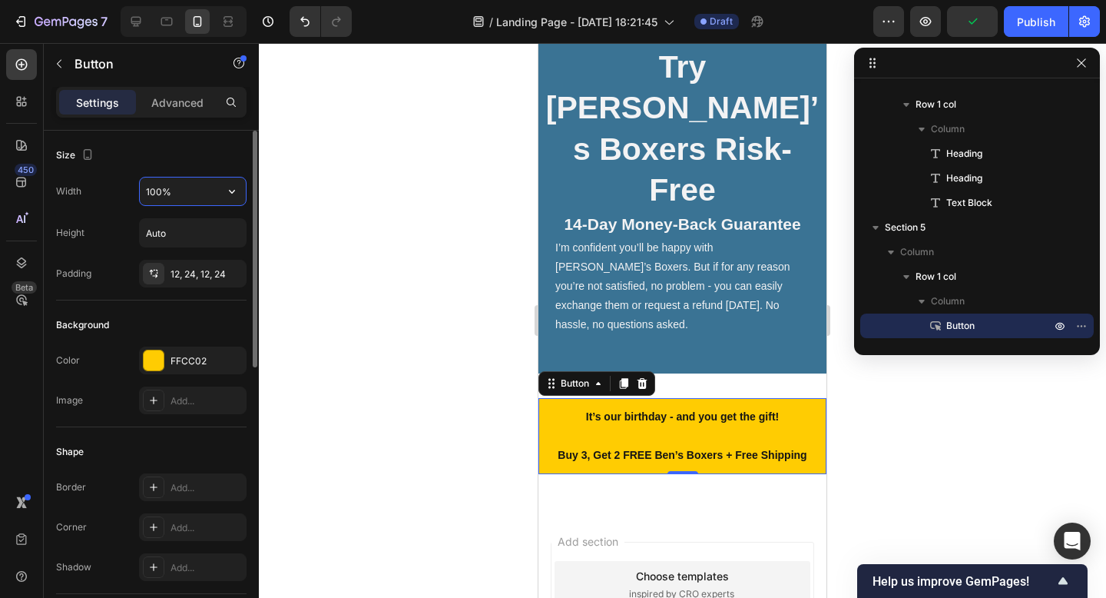
click at [157, 190] on input "100%" at bounding box center [193, 191] width 106 height 28
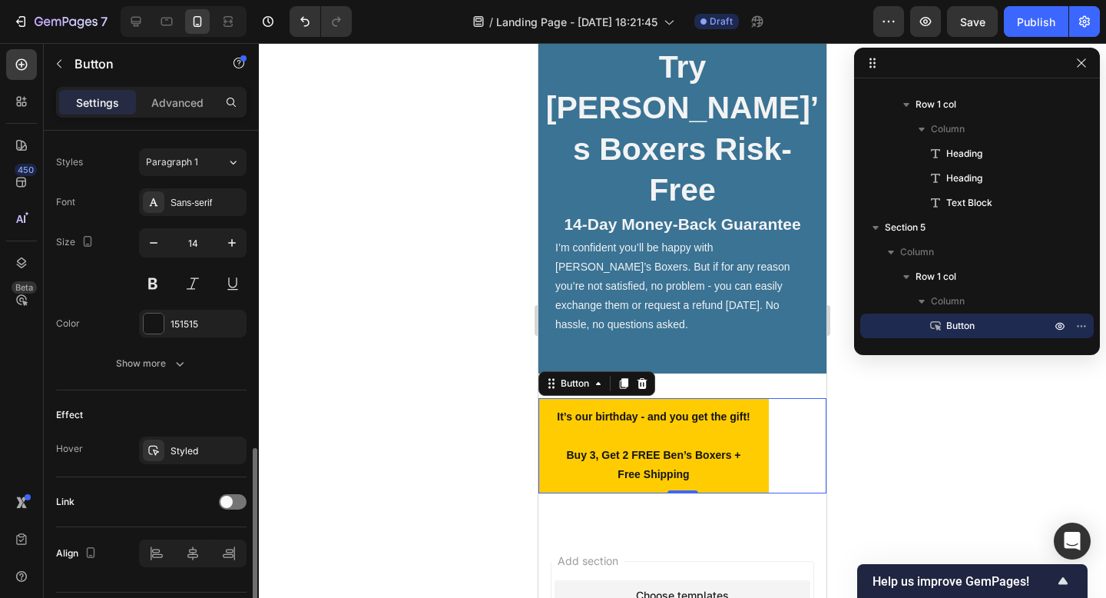
scroll to position [591, 0]
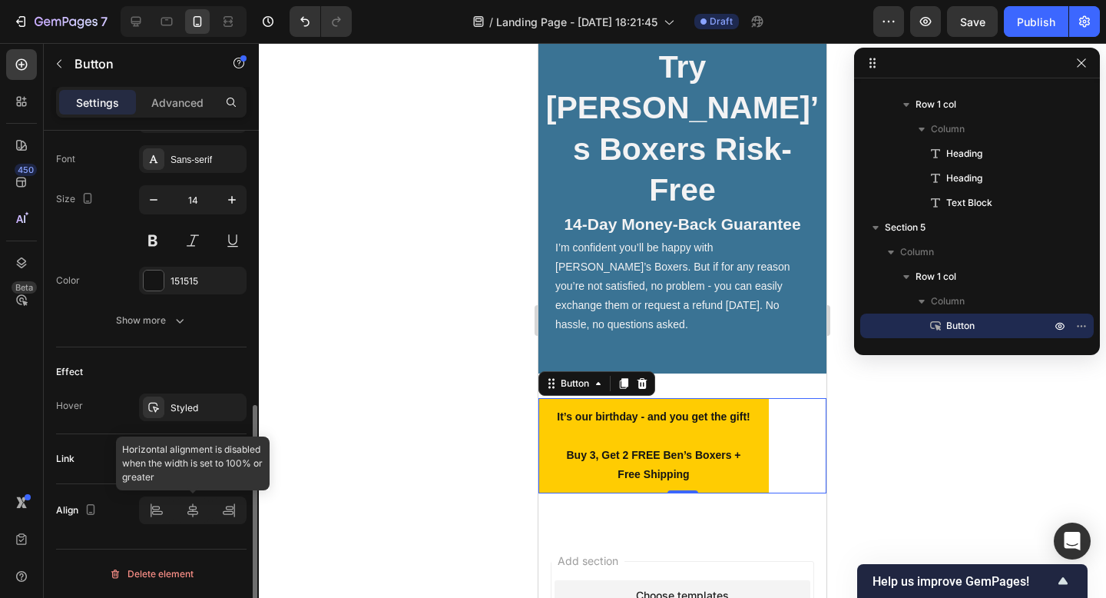
type input "80%"
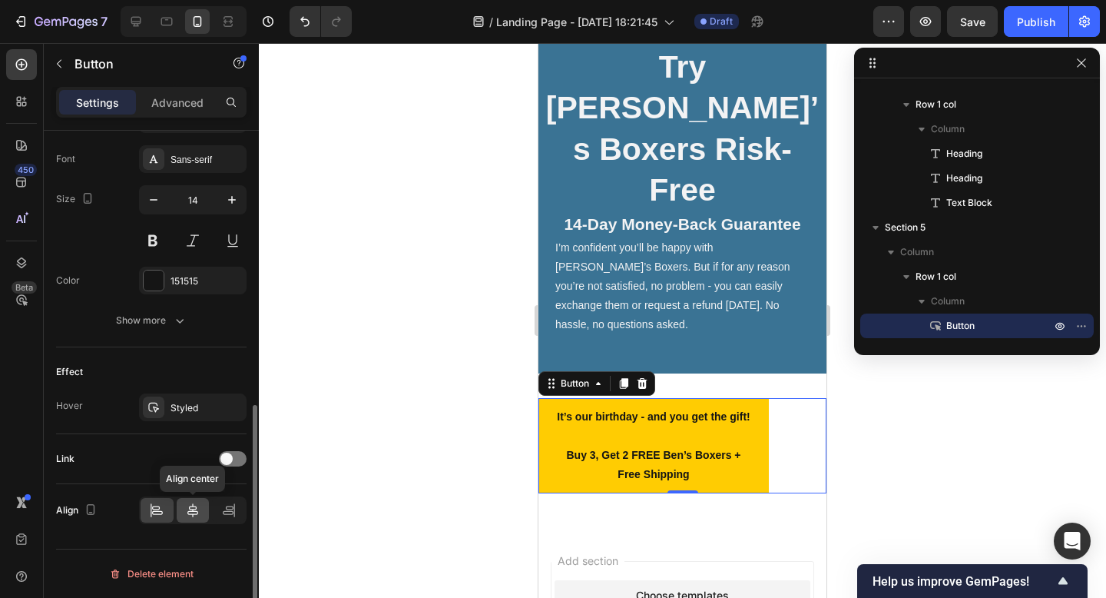
click at [197, 511] on icon at bounding box center [192, 510] width 11 height 14
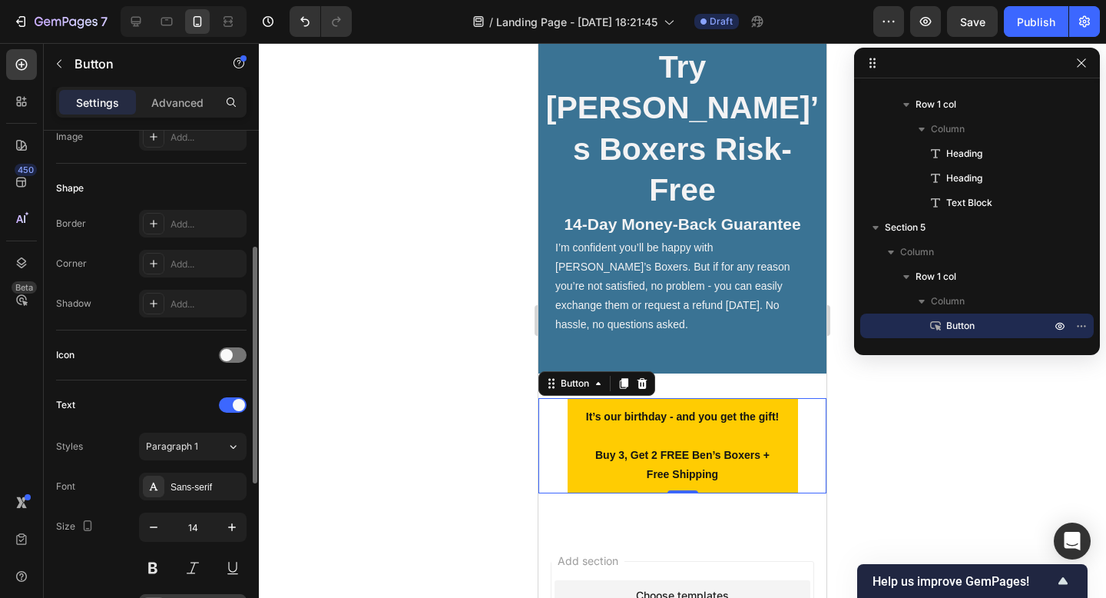
scroll to position [259, 0]
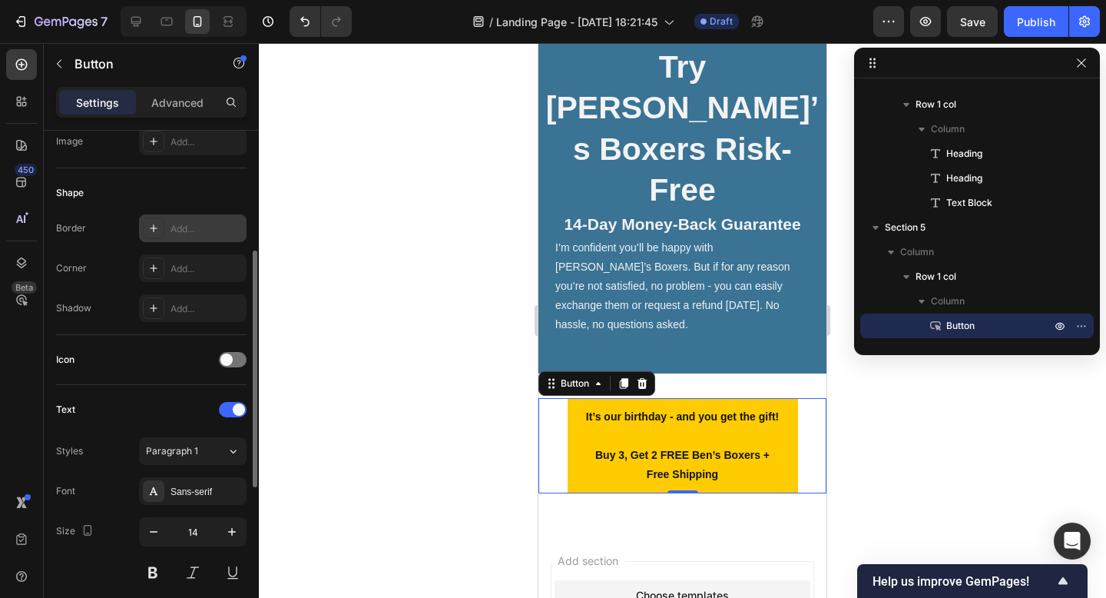
click at [181, 228] on div "Add..." at bounding box center [207, 229] width 72 height 14
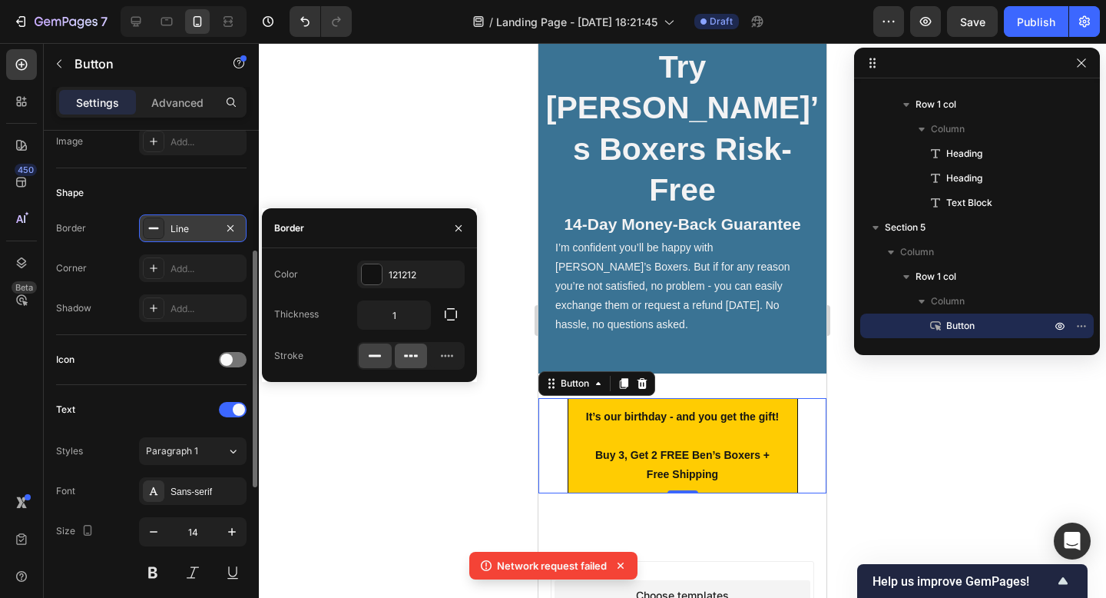
click at [416, 357] on icon at bounding box center [410, 355] width 15 height 15
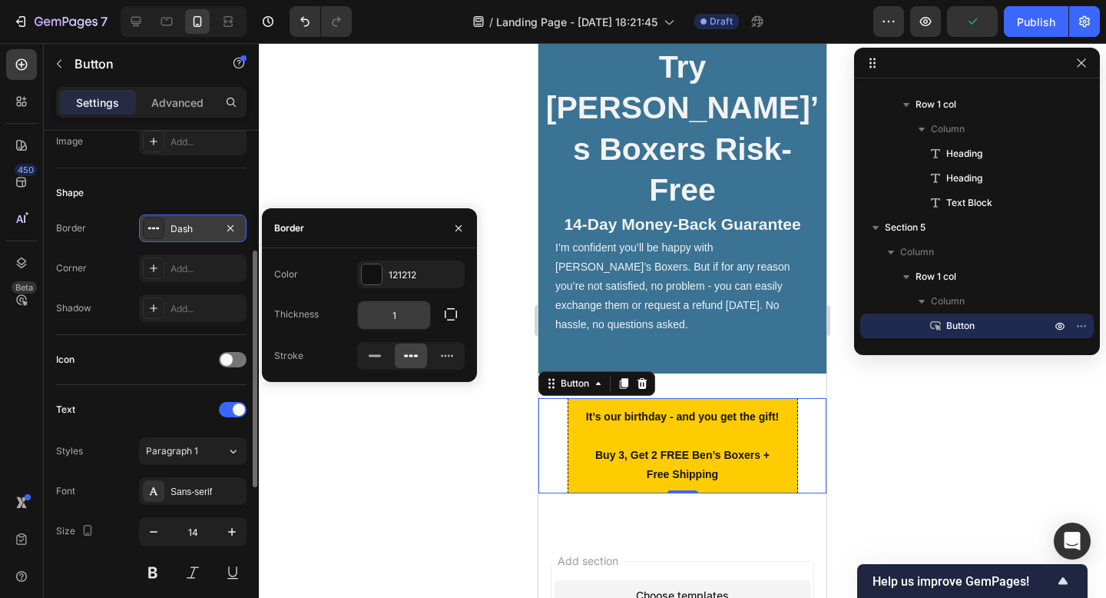
click at [415, 313] on input "1" at bounding box center [394, 315] width 72 height 28
type input "3"
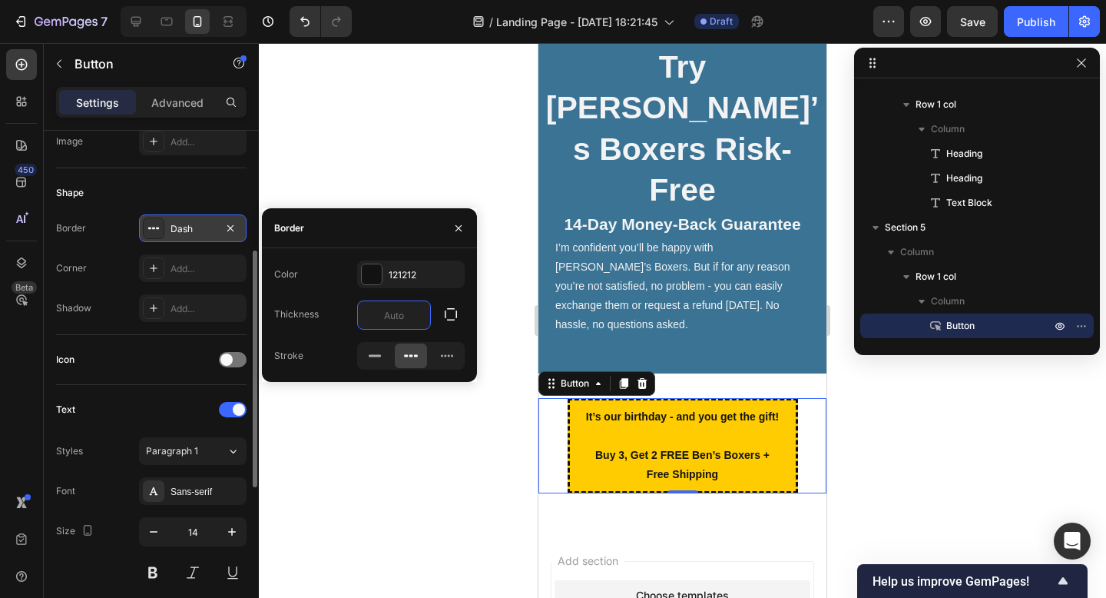
type input "2"
type input "3"
type input "2"
click at [363, 187] on div at bounding box center [682, 320] width 847 height 555
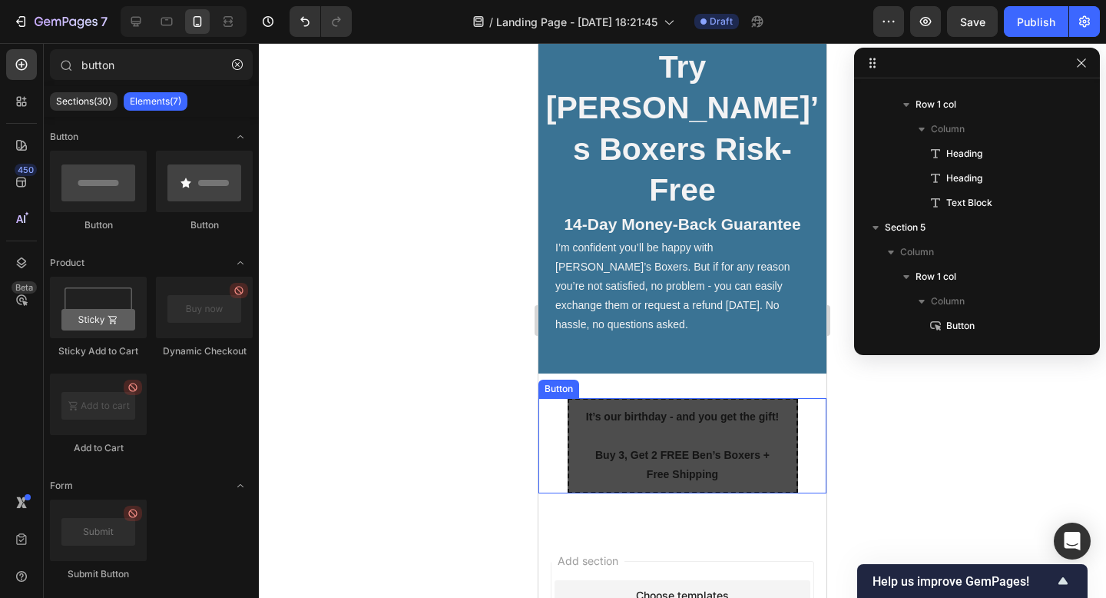
click at [577, 398] on button "It’s our birthday - and you get the gift! ⁠⁠⁠⁠⁠⁠⁠ Buy 3, Get 2 FREE Ben’s Boxer…" at bounding box center [683, 446] width 230 height 96
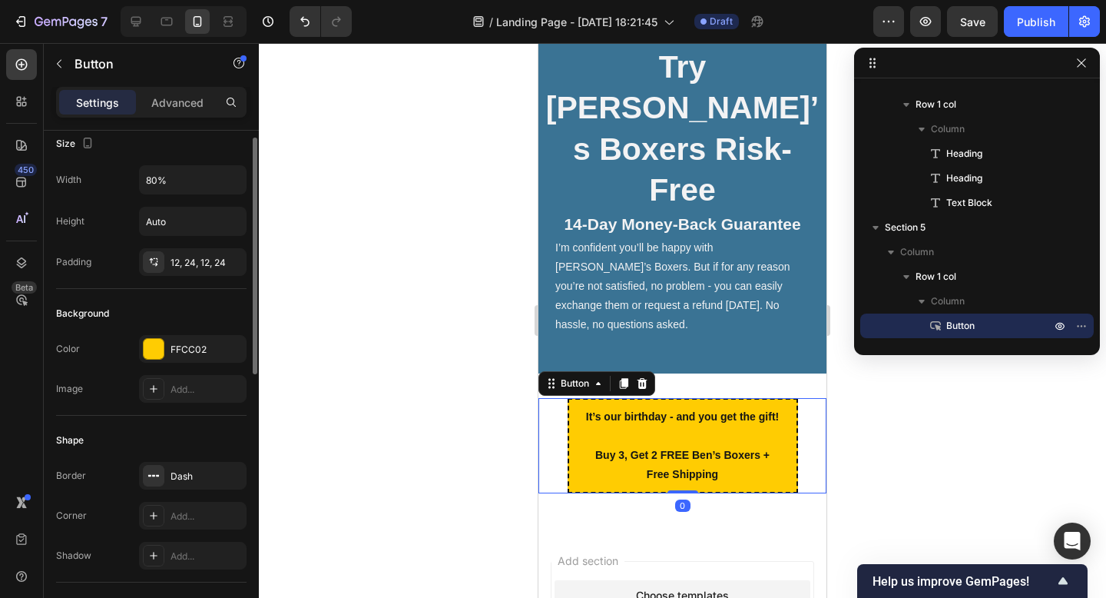
scroll to position [13, 0]
click at [184, 511] on div "Add..." at bounding box center [207, 515] width 72 height 14
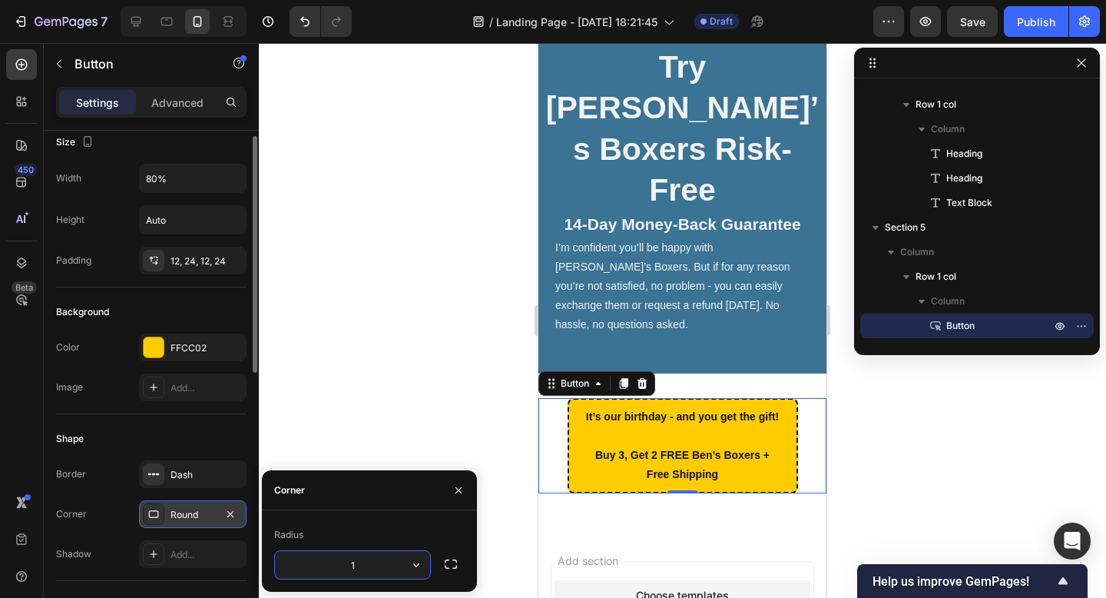
type input "12"
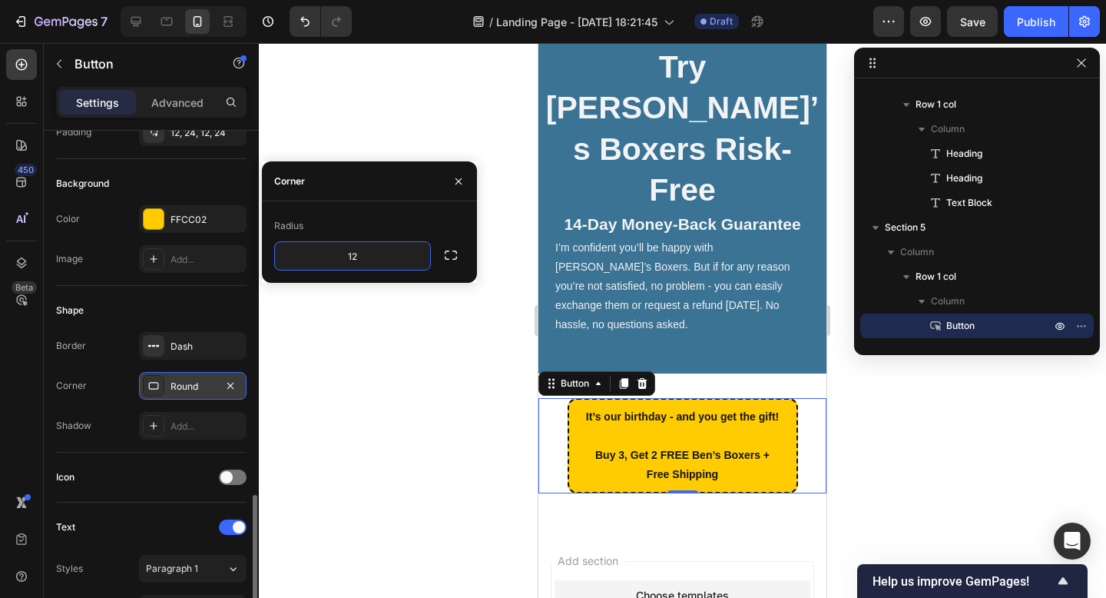
scroll to position [346, 0]
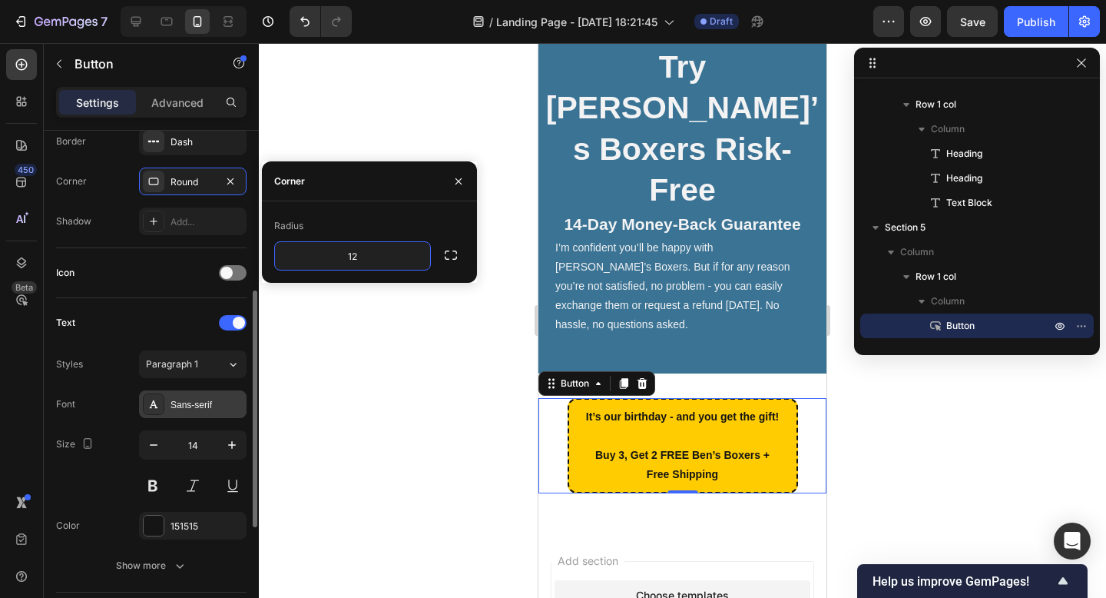
click at [195, 406] on div "Sans-serif" at bounding box center [207, 405] width 72 height 14
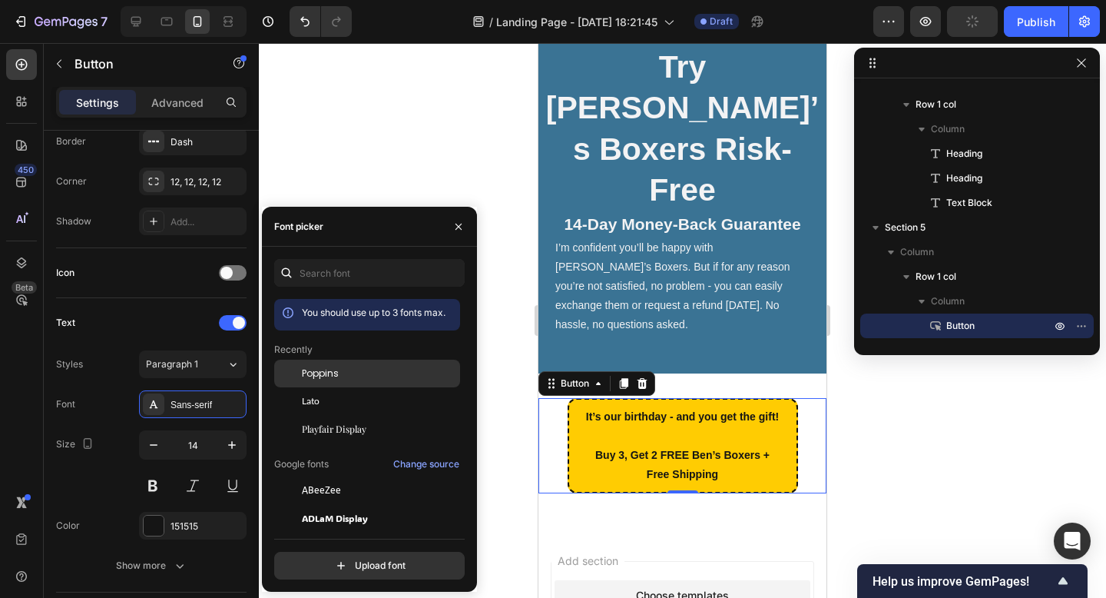
click at [334, 376] on span "Poppins" at bounding box center [320, 373] width 37 height 14
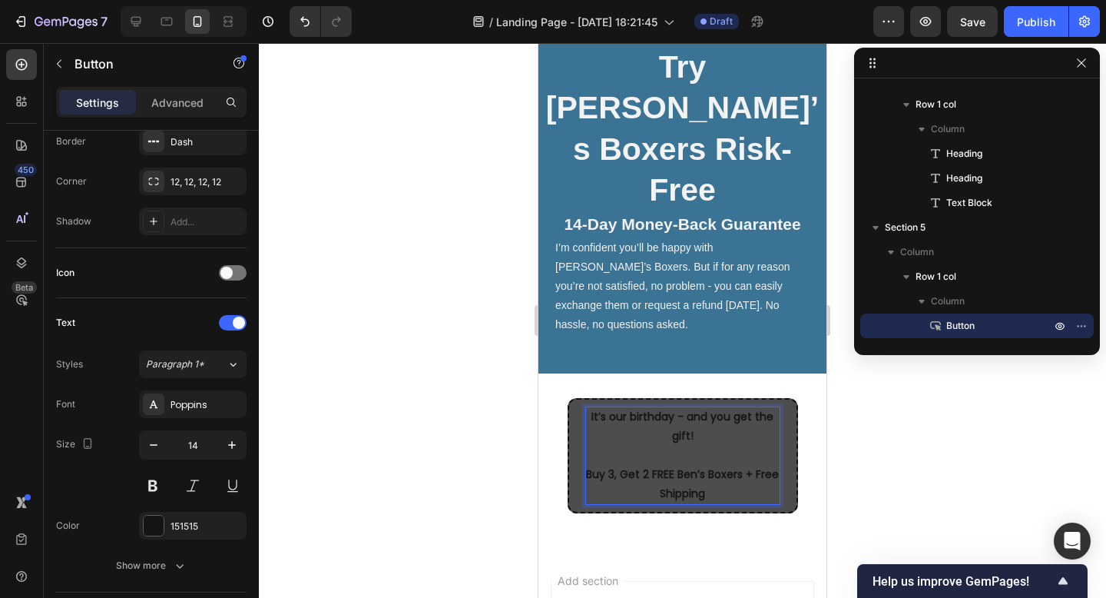
click at [675, 407] on p "It’s our birthday - and you get the gift! ⁠⁠⁠⁠⁠⁠⁠ Buy 3, Get 2 FREE Ben’s Boxer…" at bounding box center [683, 455] width 194 height 97
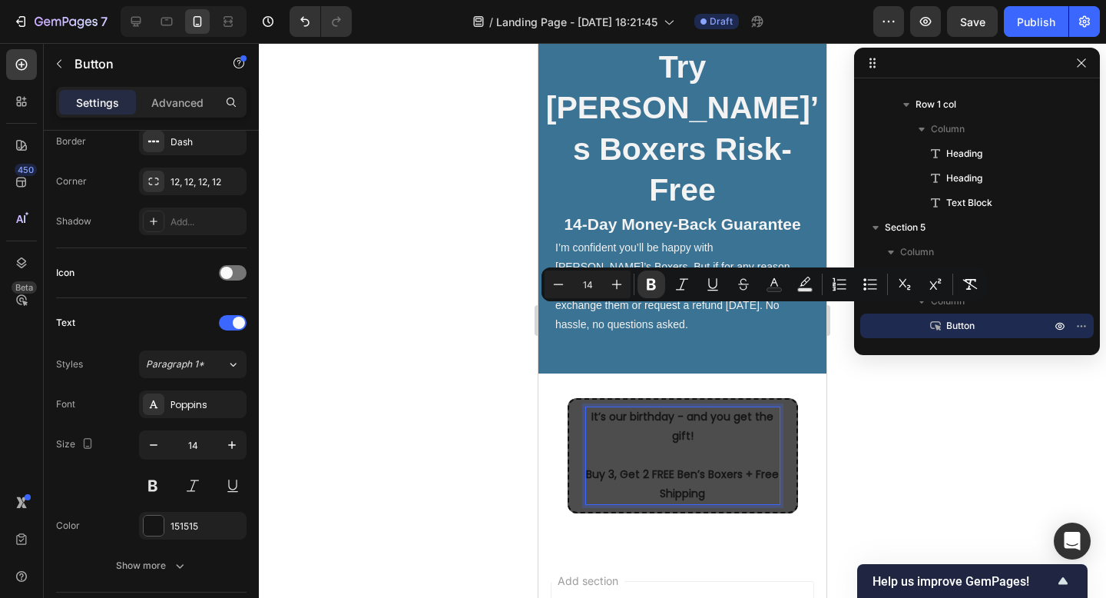
click at [670, 407] on p "It’s our birthday - and you get the gift! Buy 3, Get 2 FREE Ben’s Boxers + Free…" at bounding box center [683, 455] width 194 height 97
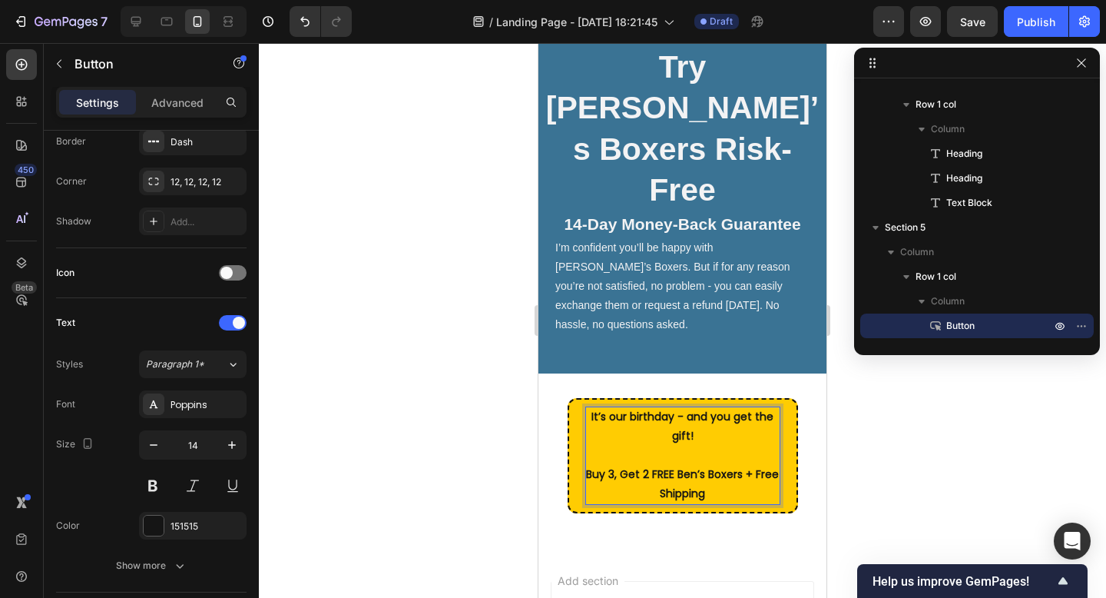
click at [414, 399] on div at bounding box center [682, 320] width 847 height 555
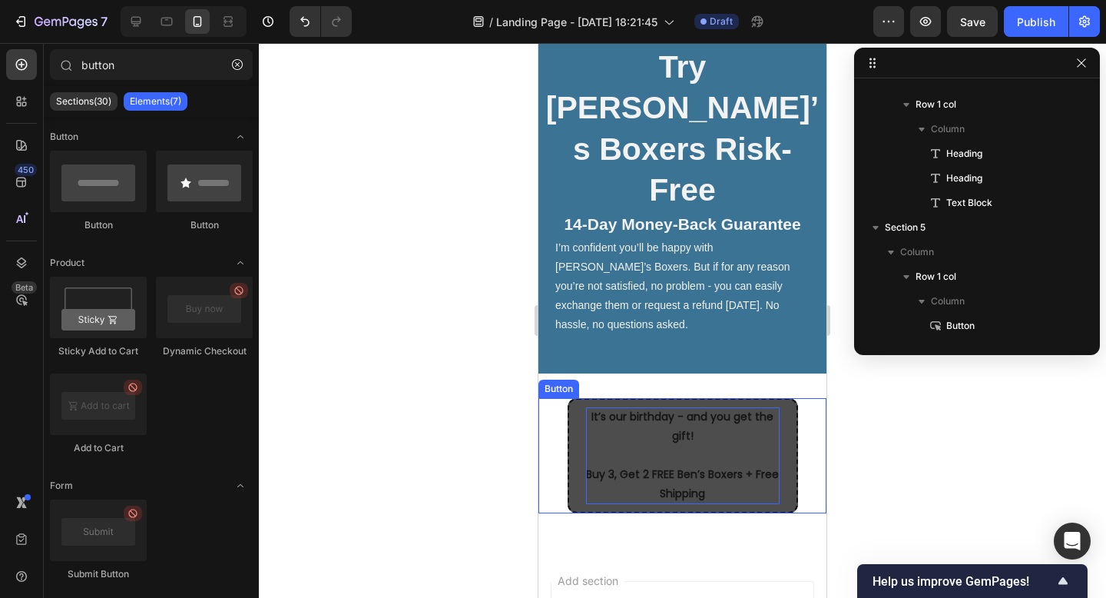
click at [715, 407] on p "It’s our birthday - and you get the gift! ⁠⁠⁠⁠⁠⁠⁠ Buy 3, Get 2 FREE Ben’s Boxer…" at bounding box center [683, 455] width 194 height 97
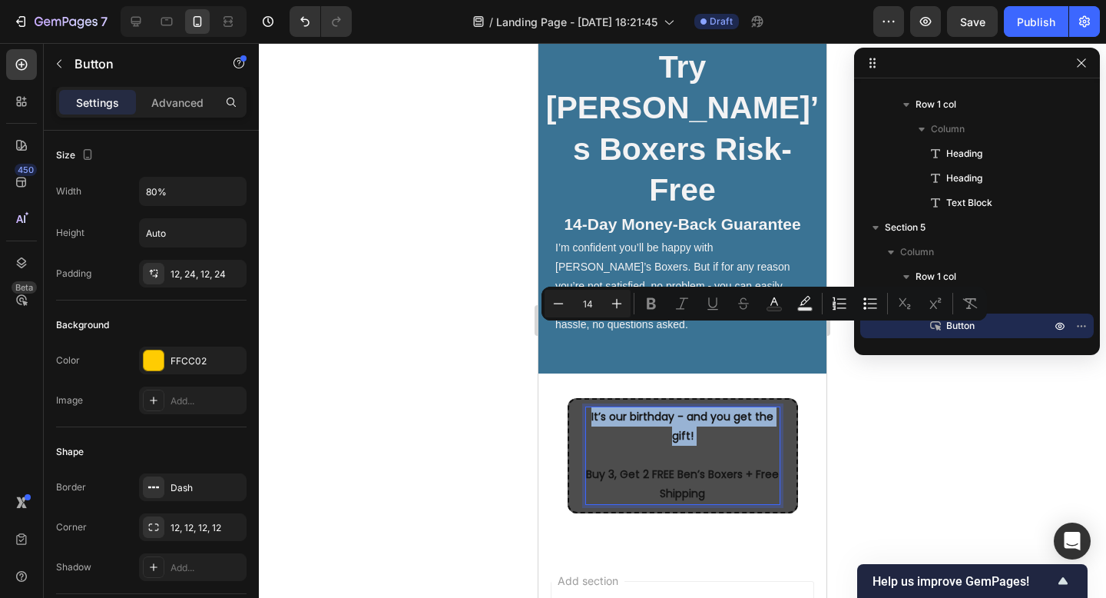
click at [705, 407] on p "It’s our birthday - and you get the gift! Buy 3, Get 2 FREE Ben’s Boxers + Free…" at bounding box center [683, 455] width 194 height 97
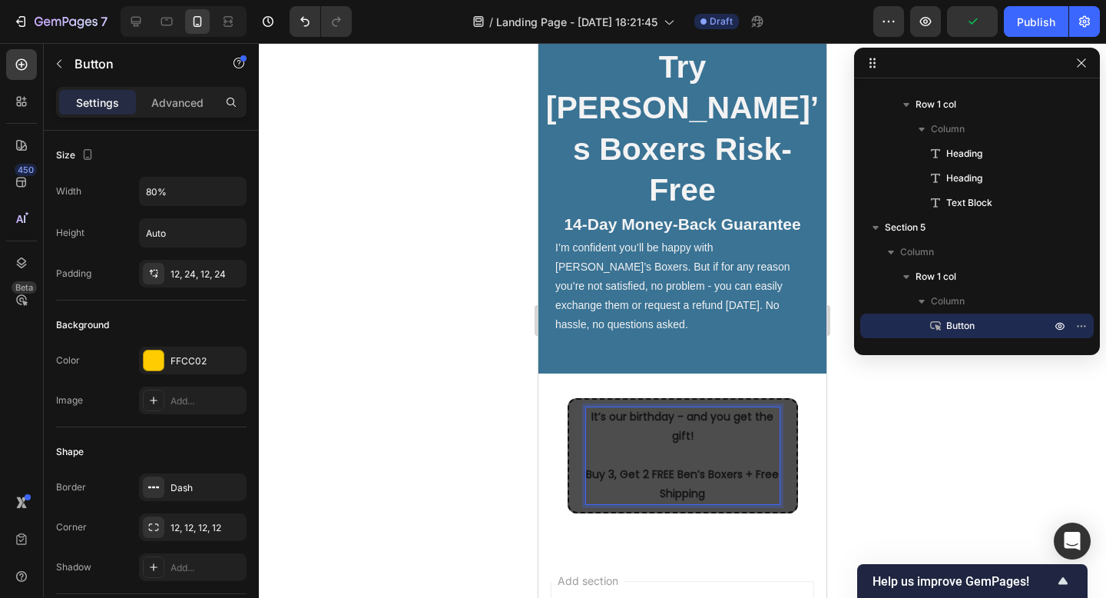
click at [593, 214] on p "14-Day Money-Back Guarantee" at bounding box center [682, 224] width 285 height 21
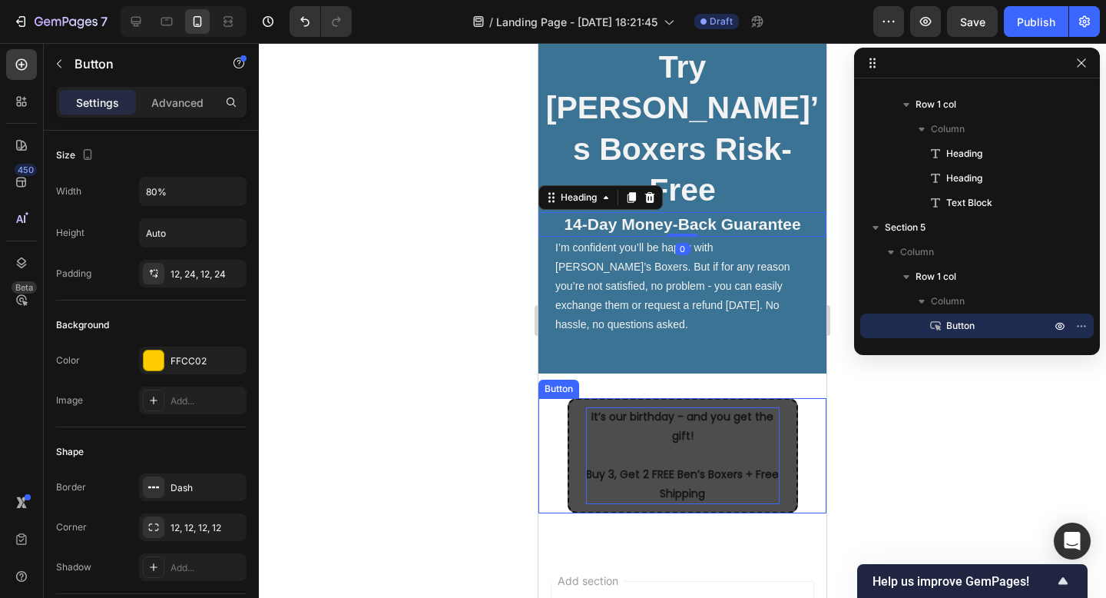
click at [704, 407] on p "It’s our birthday - and you get the gift! Buy 3, Get 2 FREE Ben’s Boxers + Free…" at bounding box center [683, 455] width 194 height 97
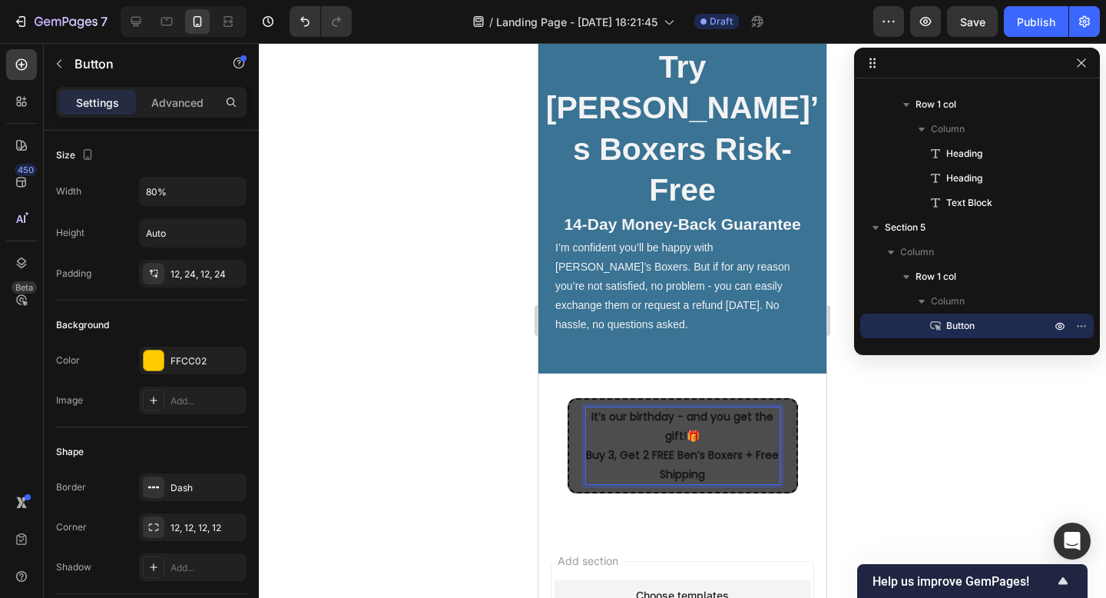
click at [687, 409] on strong "It’s our birthday - and you get the gift!" at bounding box center [682, 426] width 182 height 35
click at [568, 398] on button "It’s our birthday - and you get the gift! 🎁 Buy 3, Get 2 FREE Ben’s Boxers + Fr…" at bounding box center [683, 446] width 230 height 96
click at [840, 430] on div at bounding box center [682, 320] width 847 height 555
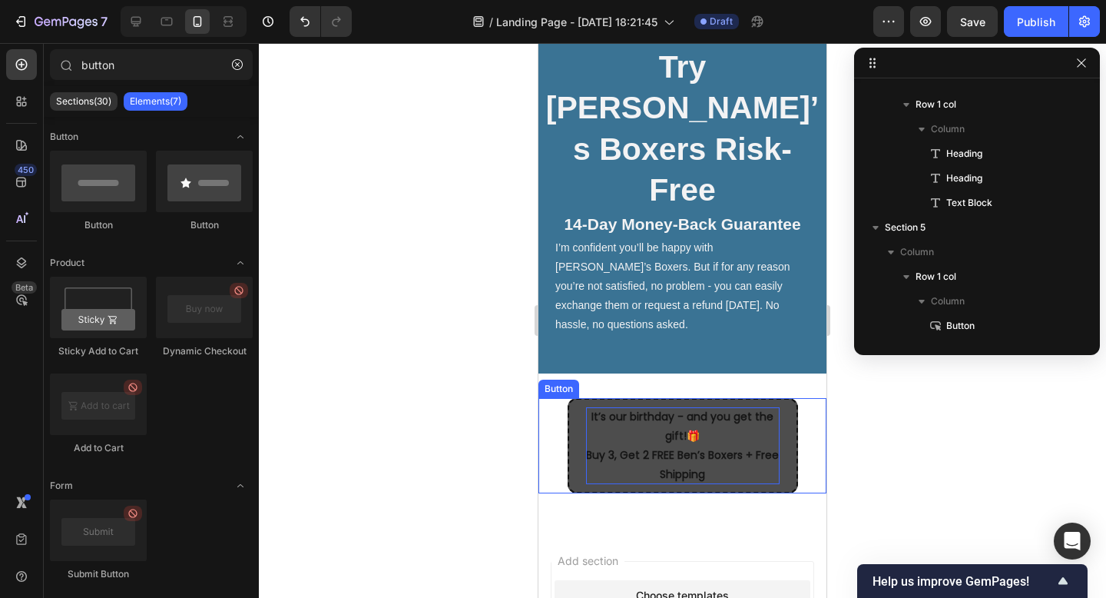
click at [663, 447] on strong "Buy 3, Get 2 FREE Ben’s Boxers + Free Shipping" at bounding box center [682, 464] width 193 height 35
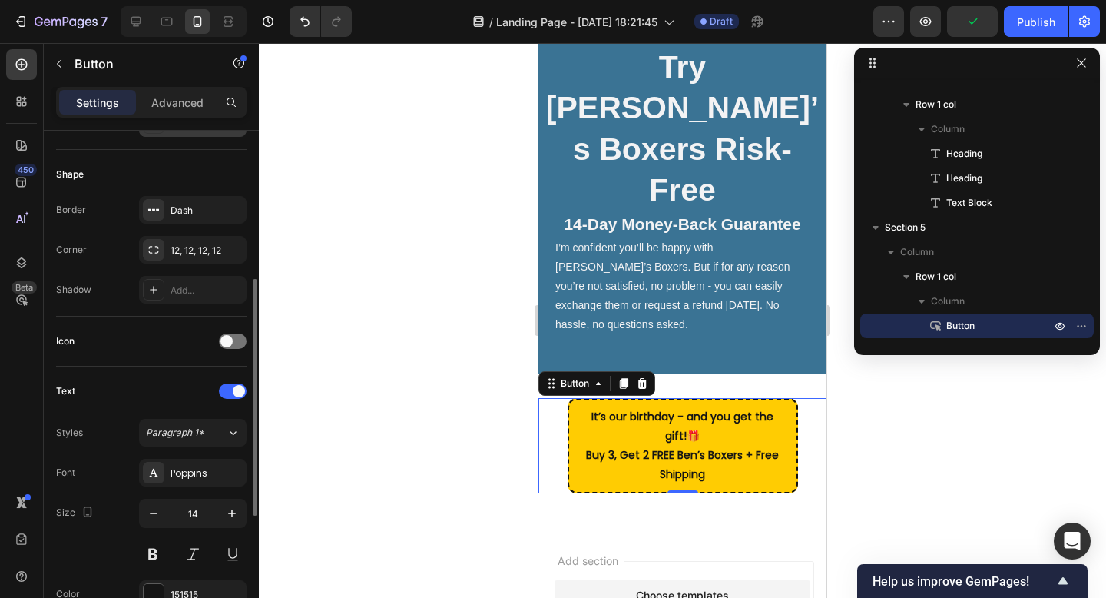
scroll to position [300, 0]
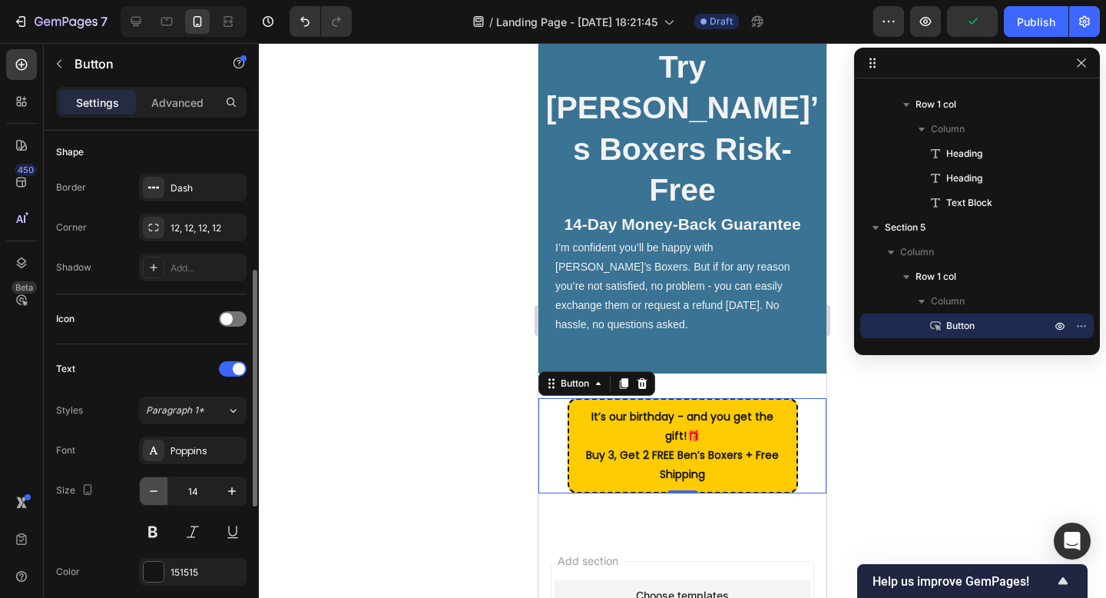
click at [141, 489] on button "button" at bounding box center [154, 491] width 28 height 28
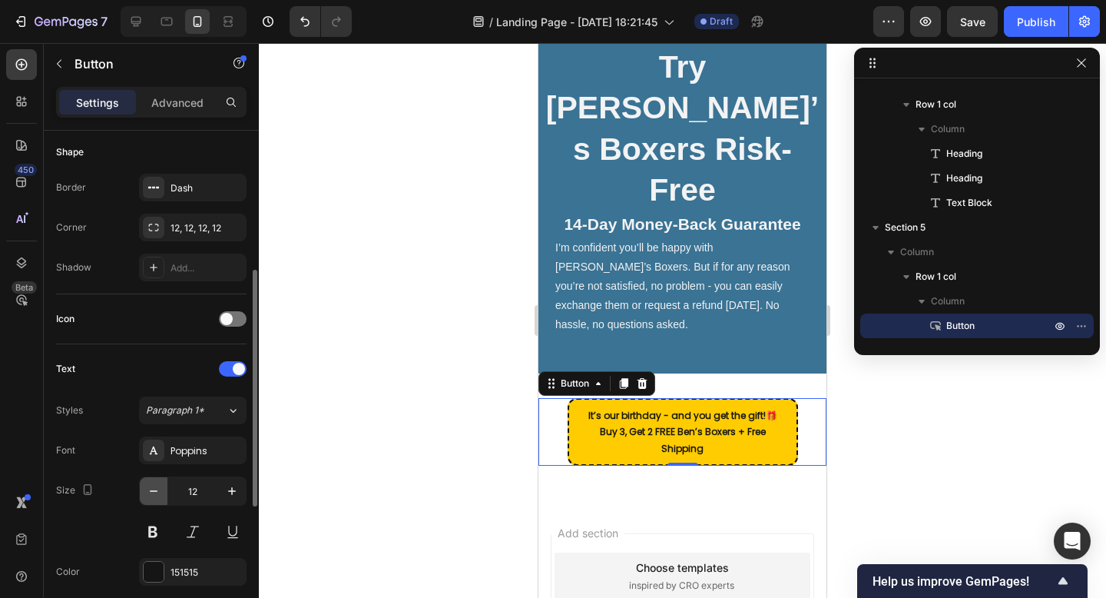
click at [141, 489] on button "button" at bounding box center [154, 491] width 28 height 28
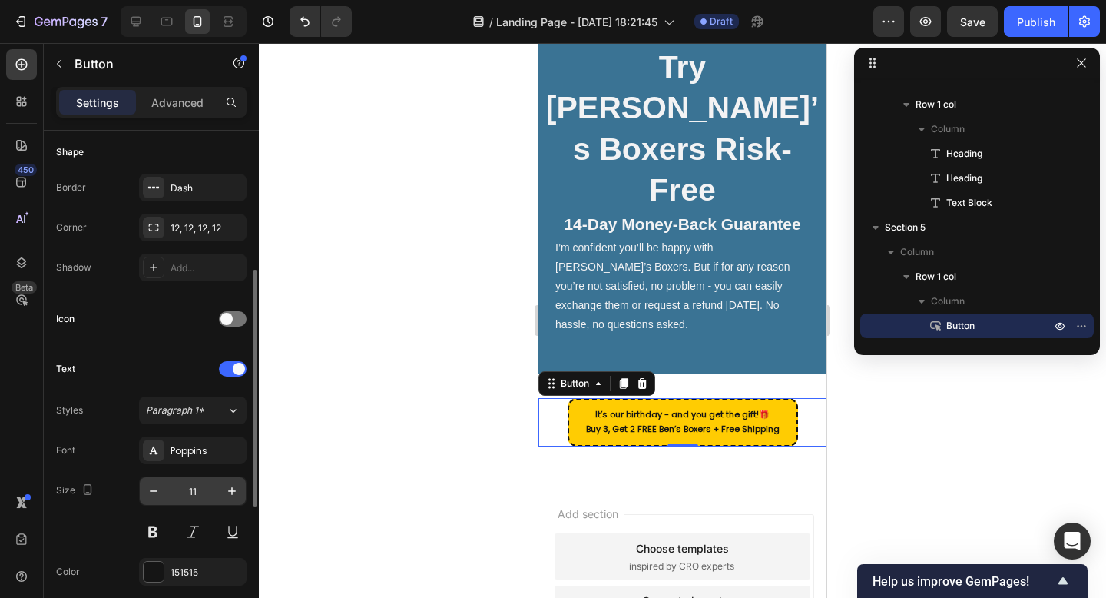
click at [173, 487] on input "11" at bounding box center [192, 491] width 51 height 28
click at [232, 491] on icon "button" at bounding box center [232, 491] width 8 height 8
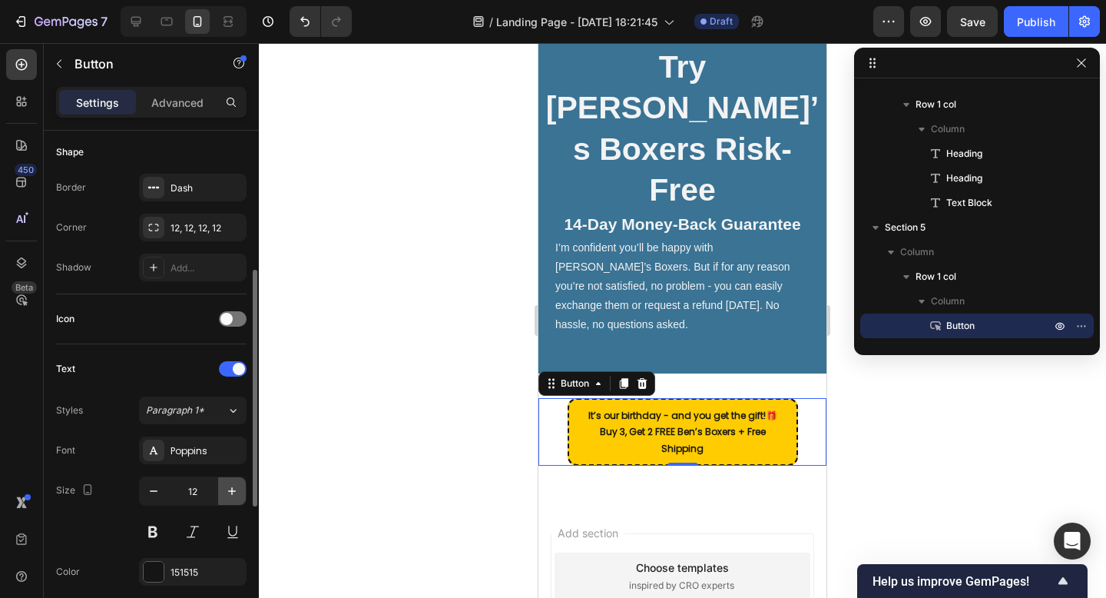
click at [232, 491] on icon "button" at bounding box center [232, 491] width 8 height 8
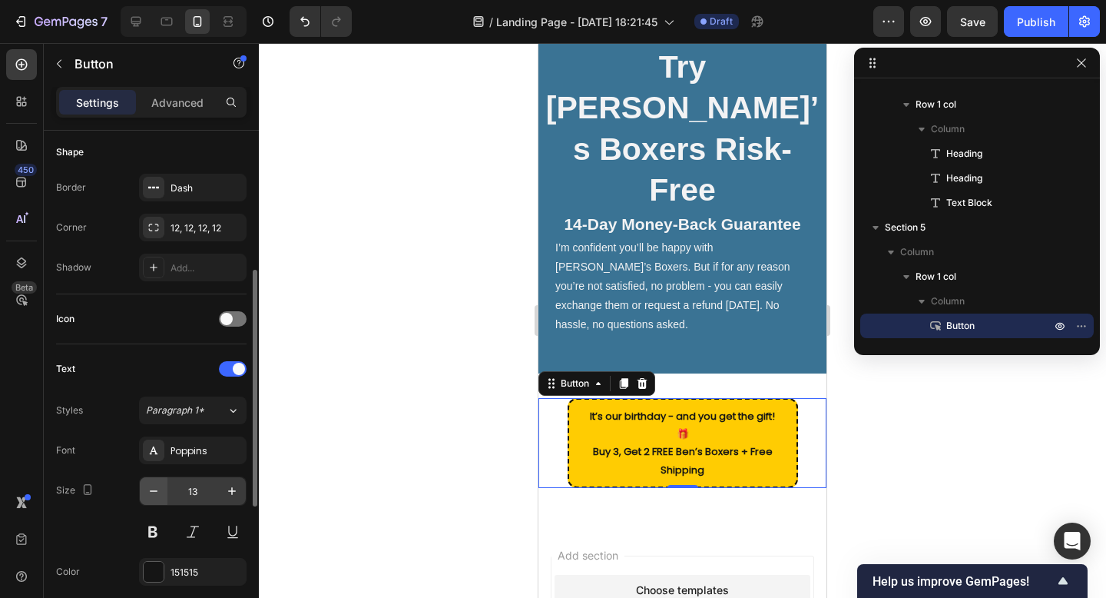
click at [161, 497] on button "button" at bounding box center [154, 491] width 28 height 28
type input "12"
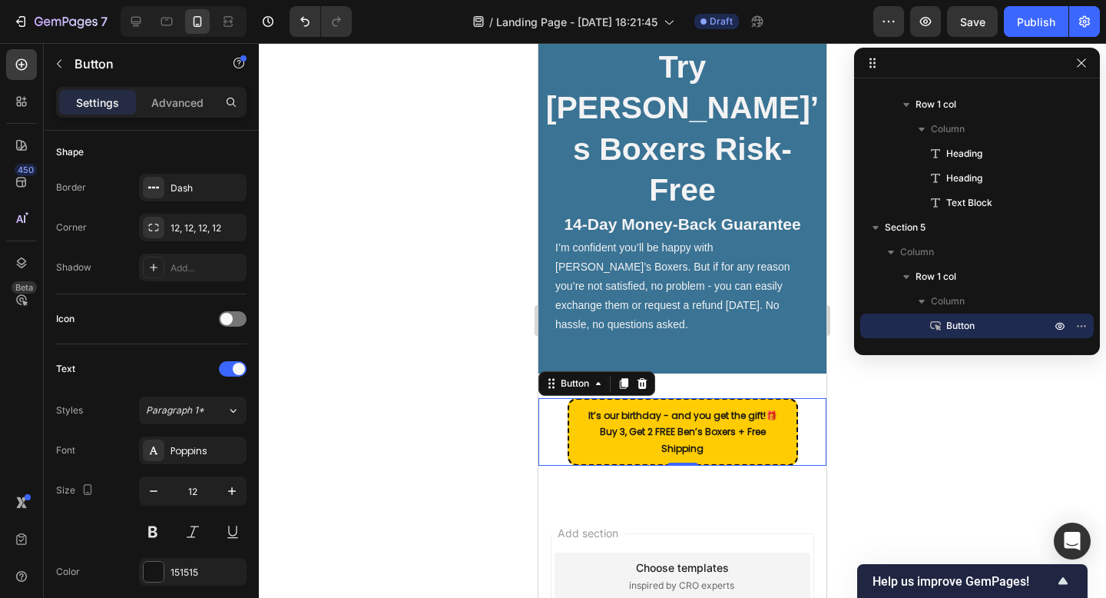
click at [429, 419] on div at bounding box center [682, 320] width 847 height 555
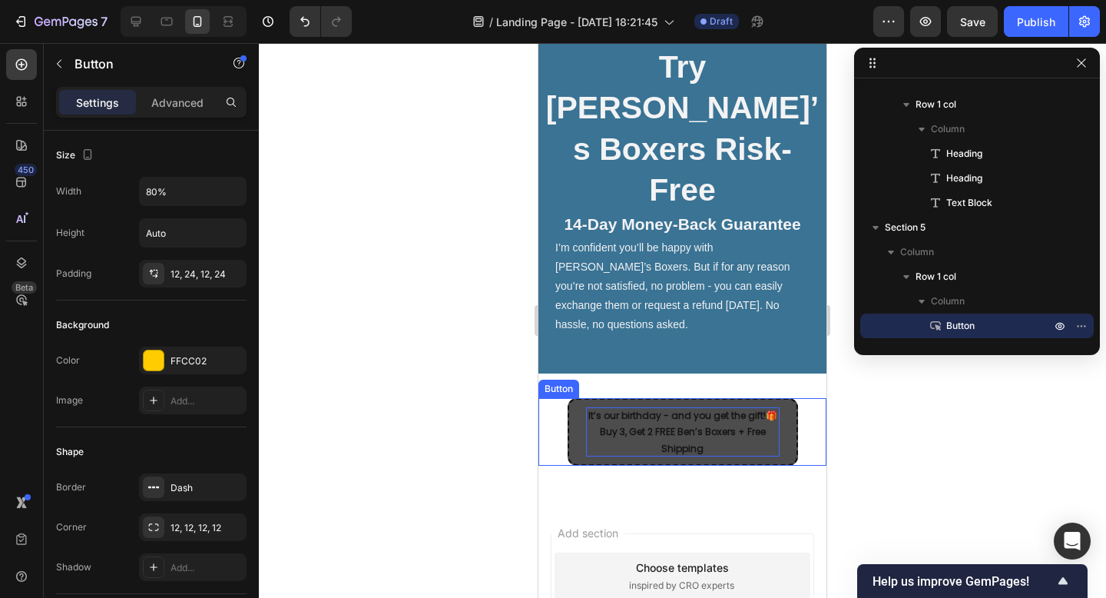
click at [737, 425] on strong "Buy 3, Get 2 FREE Ben’s Boxers + Free Shipping" at bounding box center [683, 440] width 166 height 30
click at [738, 425] on strong "Buy 3, Get 2 FREE Ben’s Boxers + Free Shipping" at bounding box center [683, 440] width 166 height 30
click at [613, 407] on p "It’s our birthday - and you get the gift! 🎁 Buy 3, Get 2 FREE Ben’s Boxers + Fr…" at bounding box center [682, 432] width 189 height 50
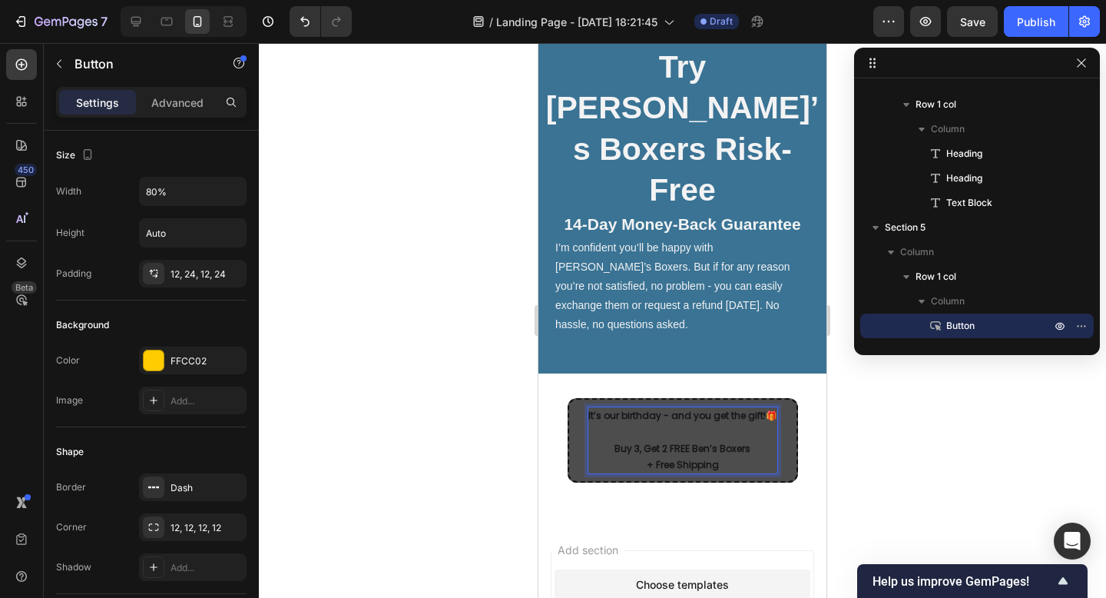
click at [866, 395] on div at bounding box center [682, 320] width 847 height 555
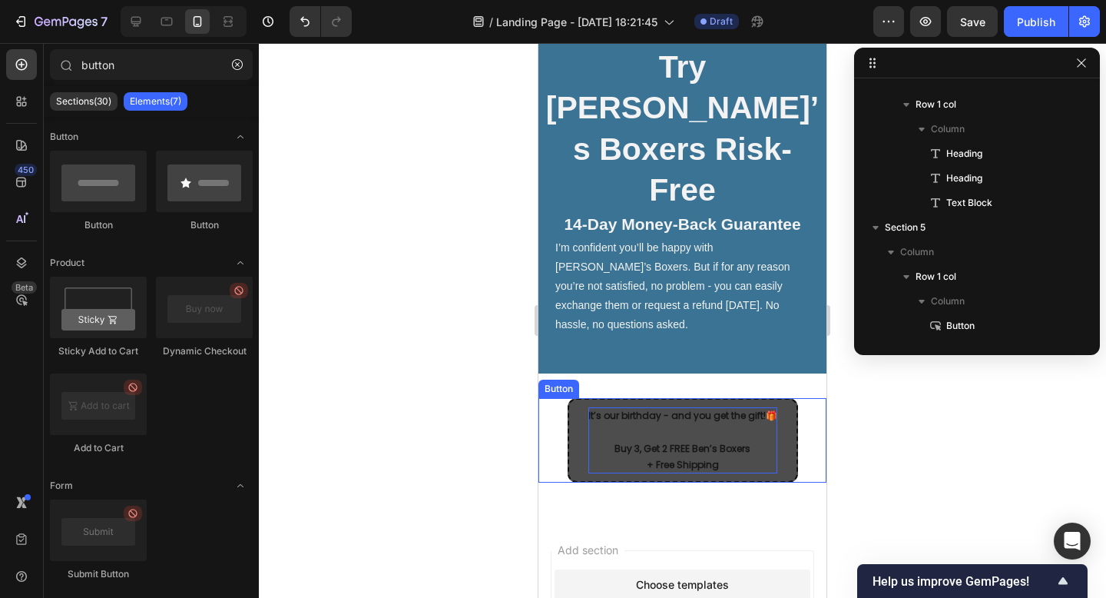
click at [634, 409] on strong "It’s our birthday - and you get the gift!" at bounding box center [676, 415] width 177 height 13
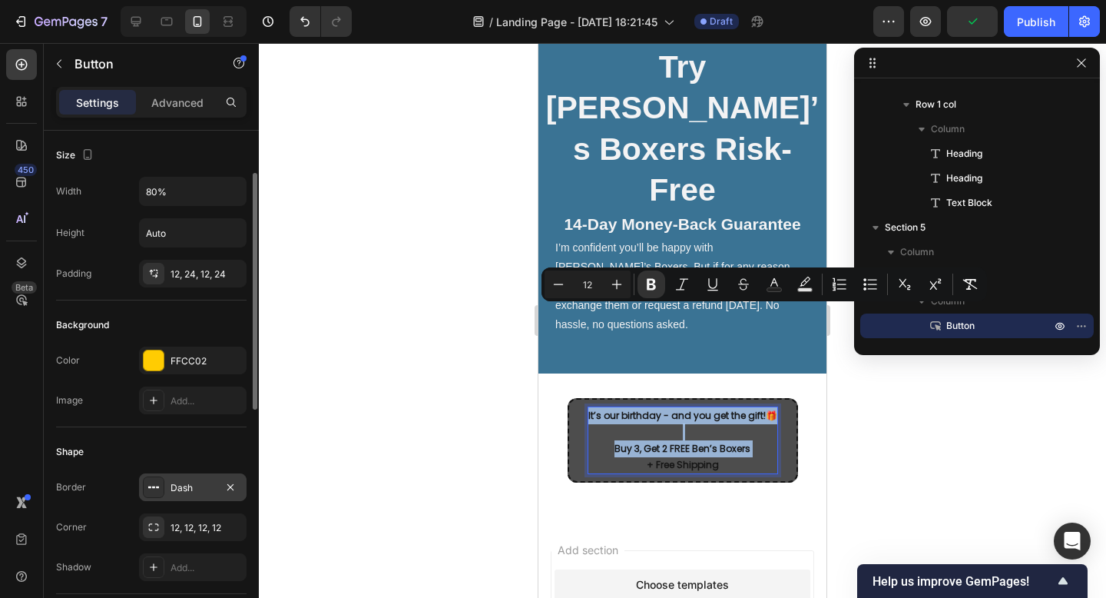
scroll to position [41, 0]
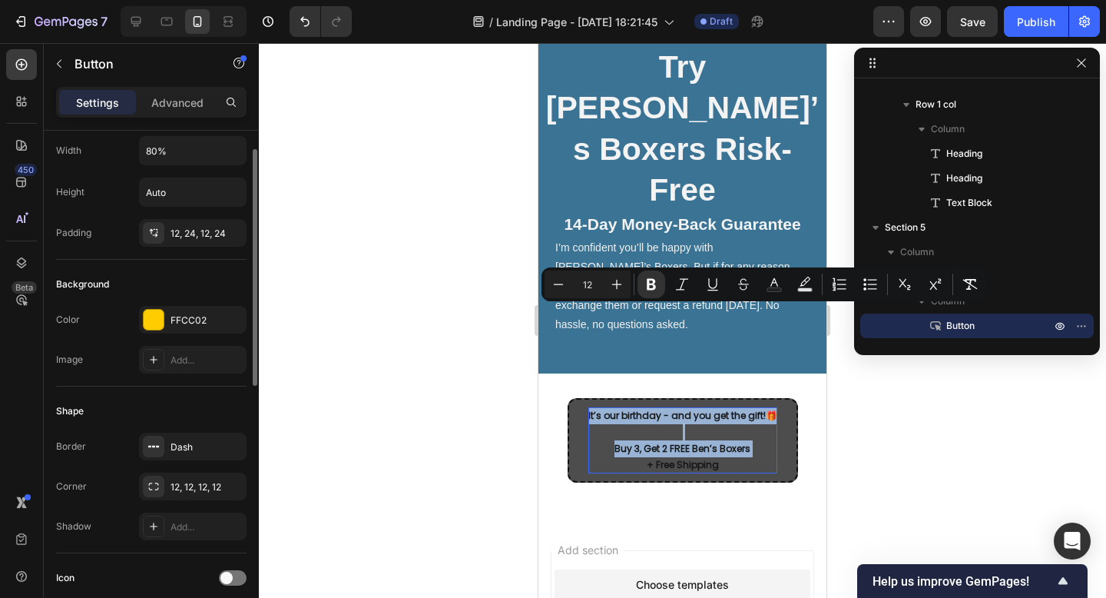
click at [578, 398] on button "It’s our birthday - and you get the gift! 🎁 Buy 3, Get 2 FREE Ben’s Boxers + Fr…" at bounding box center [683, 440] width 230 height 84
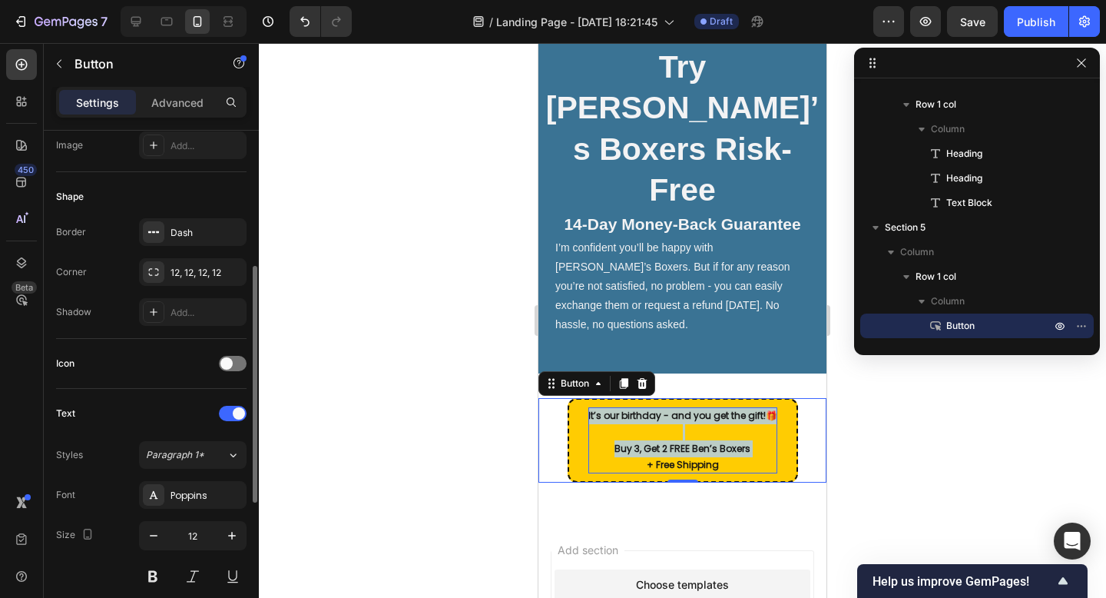
scroll to position [267, 0]
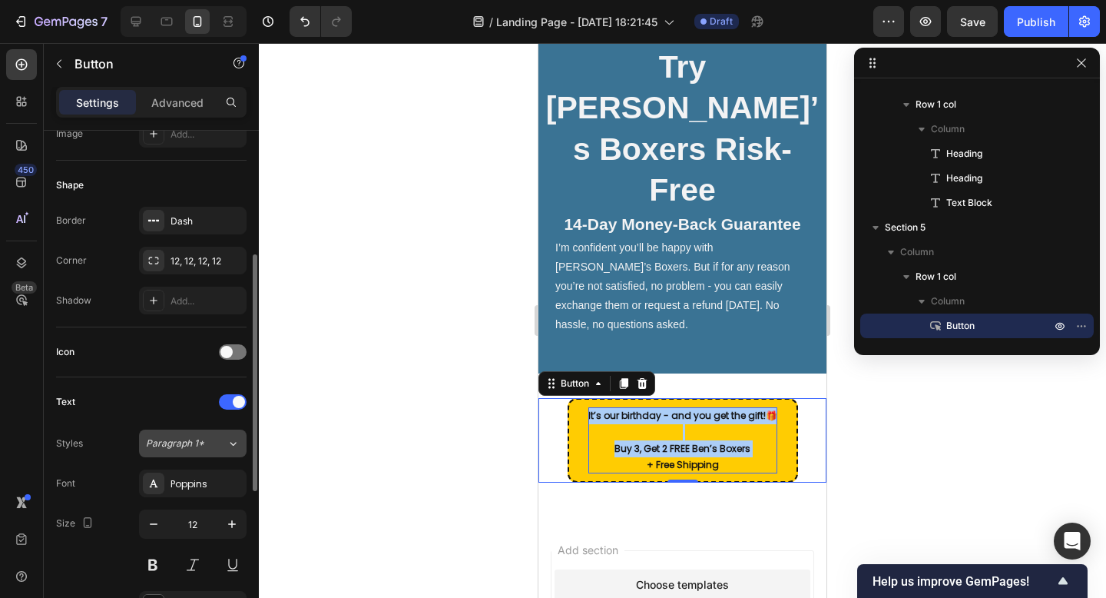
click at [203, 439] on span "Paragraph 1*" at bounding box center [175, 443] width 58 height 14
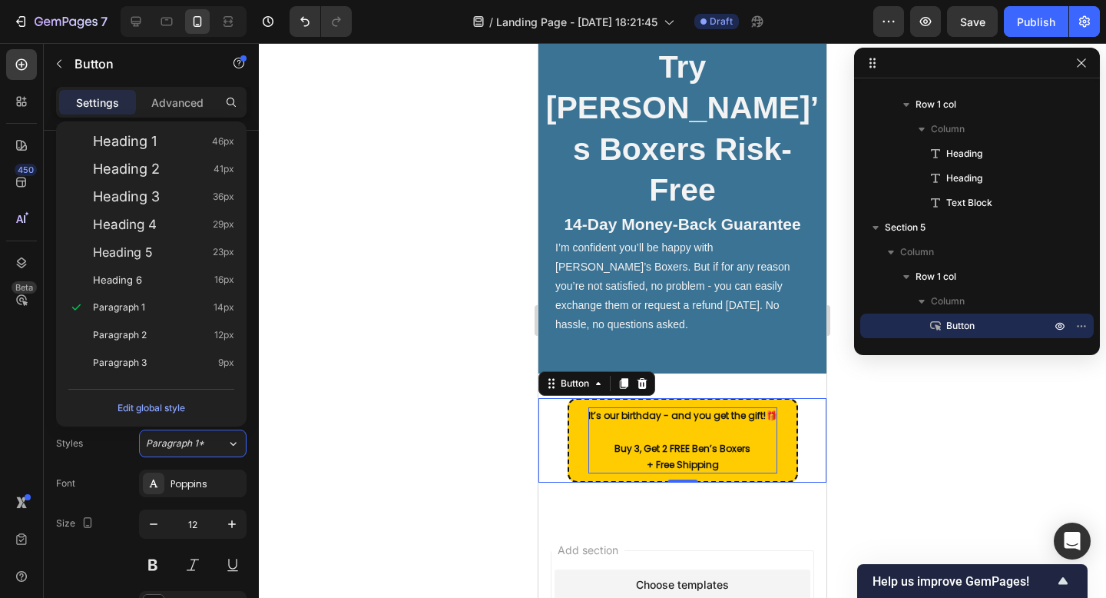
click at [381, 472] on div at bounding box center [682, 320] width 847 height 555
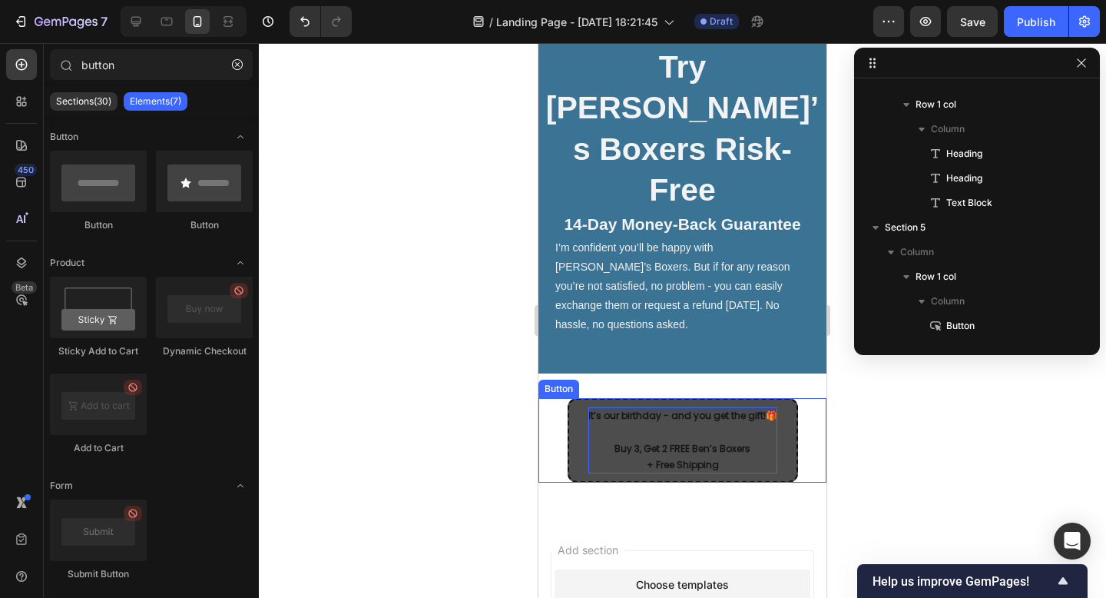
click at [578, 398] on button "It’s our birthday - and you get the gift! 🎁 Buy 3, Get 2 FREE Ben’s Boxers + Fr…" at bounding box center [683, 440] width 230 height 84
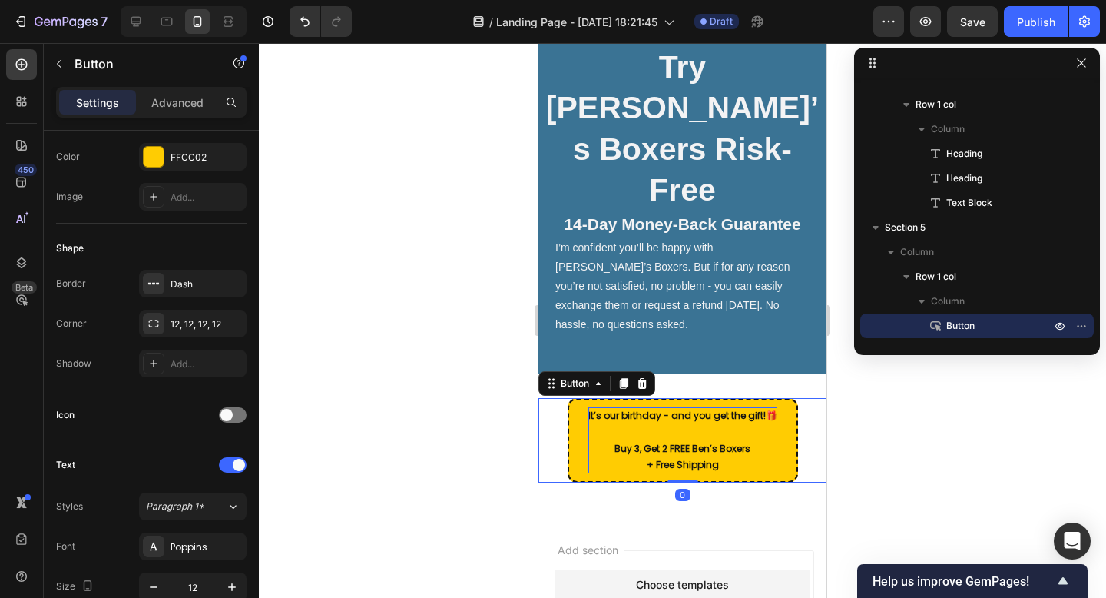
scroll to position [591, 0]
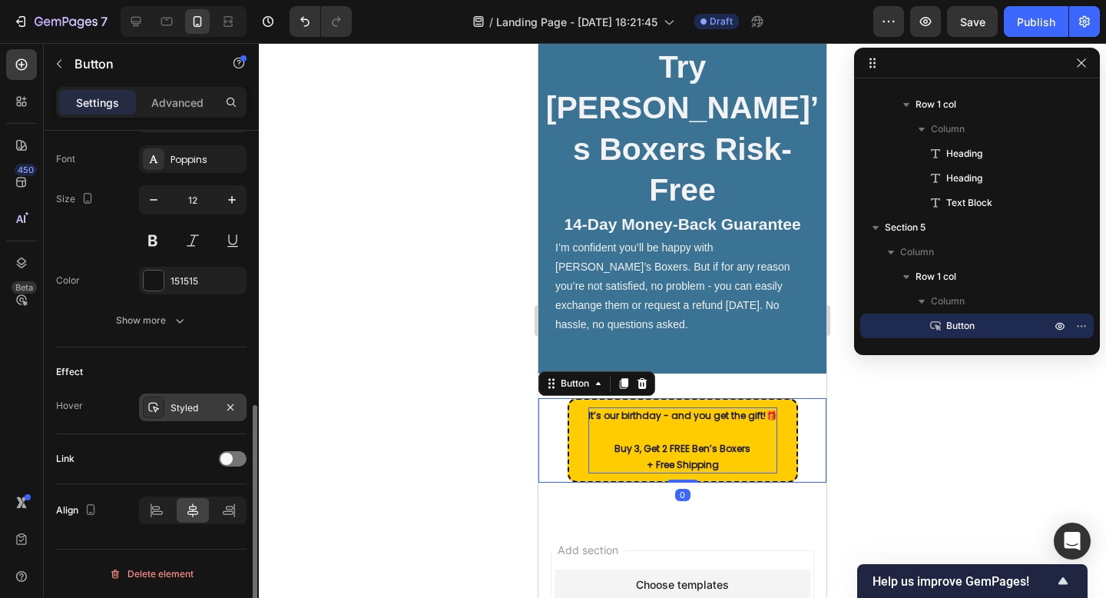
click at [153, 412] on icon at bounding box center [153, 407] width 12 height 12
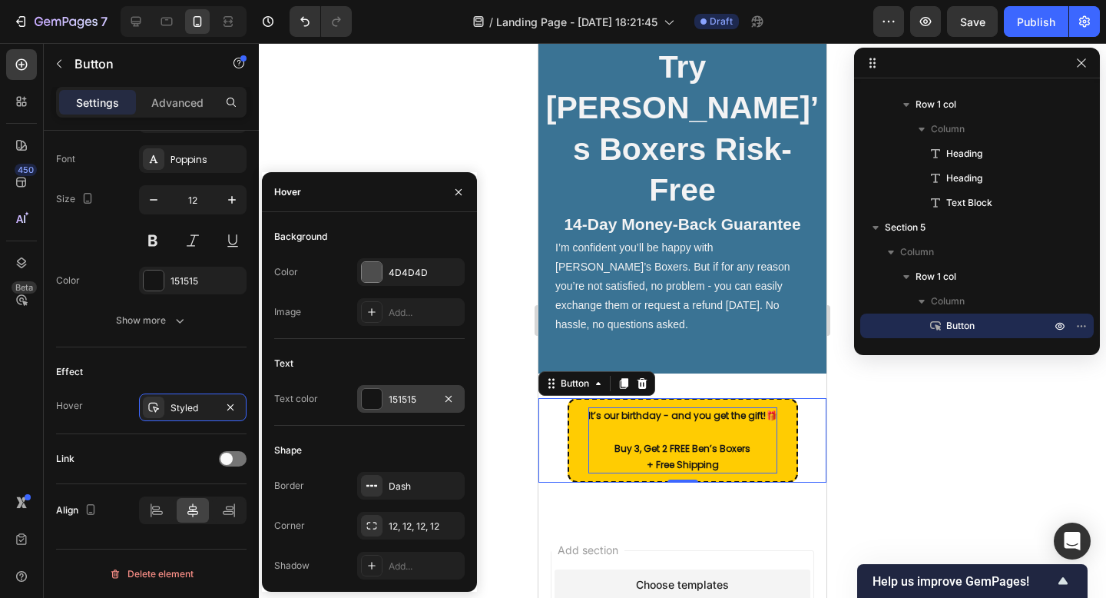
click at [398, 396] on div "151515" at bounding box center [411, 400] width 45 height 14
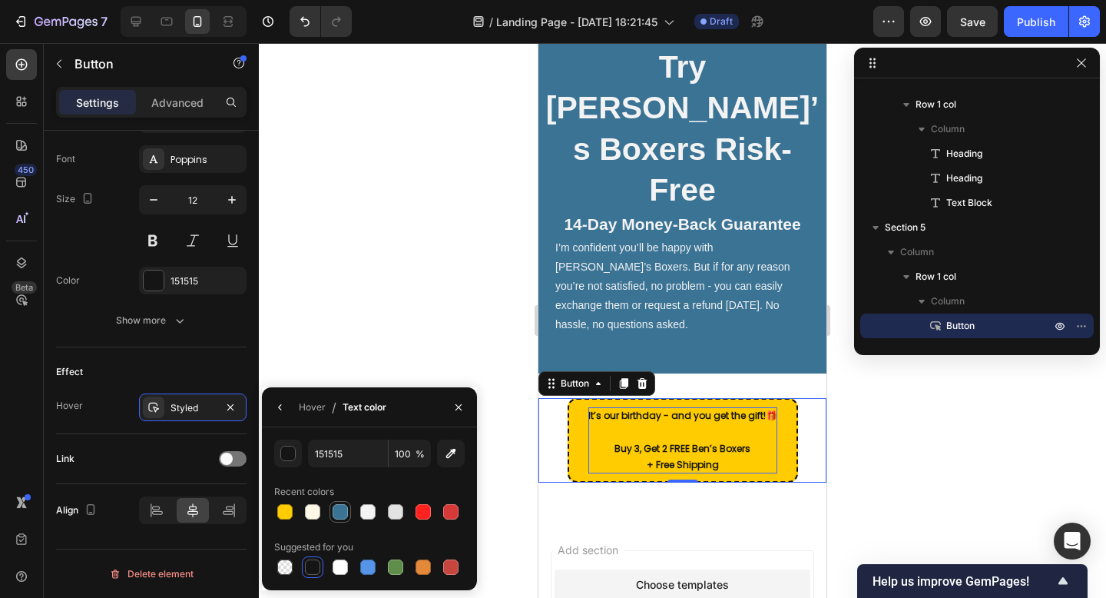
click at [348, 521] on div at bounding box center [341, 512] width 22 height 22
click at [367, 513] on div at bounding box center [367, 511] width 15 height 15
type input "F3F3F4"
click at [280, 408] on icon "button" at bounding box center [279, 407] width 3 height 6
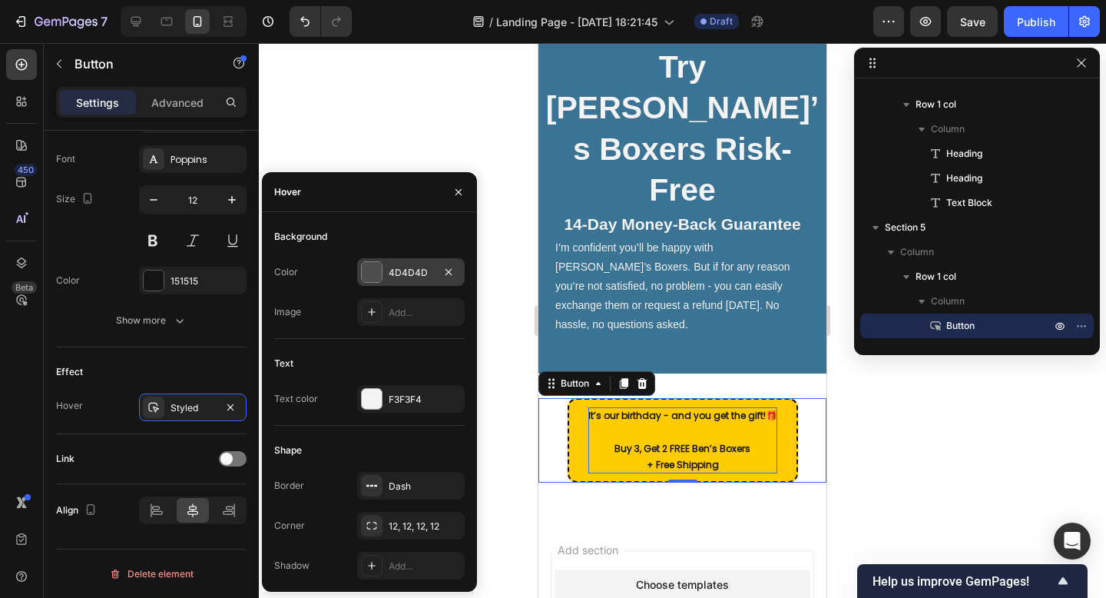
click at [395, 270] on div "4D4D4D" at bounding box center [411, 273] width 45 height 14
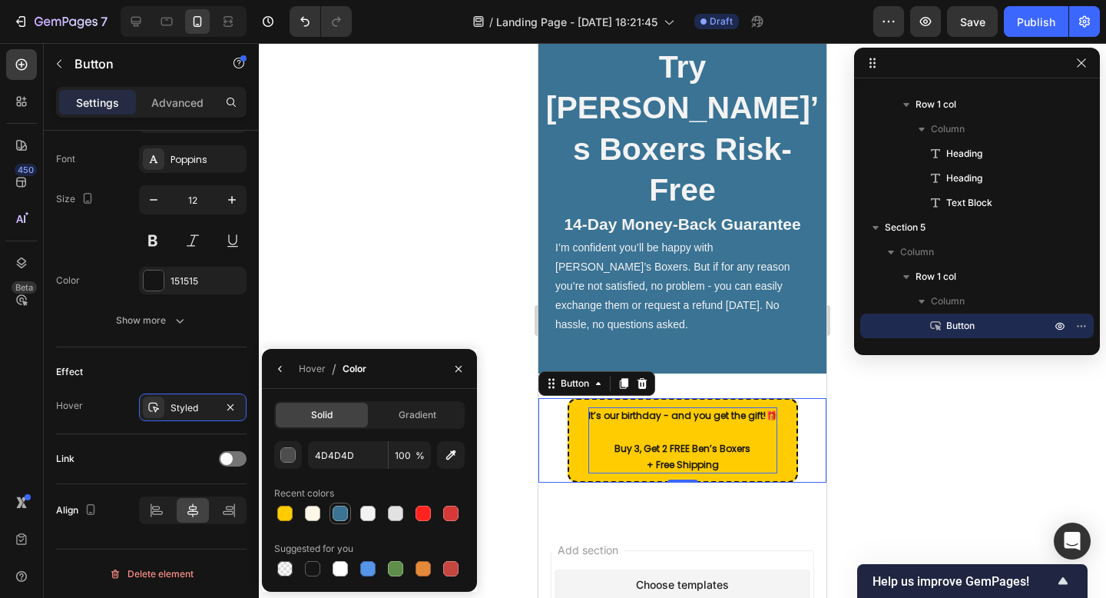
click at [340, 518] on div at bounding box center [340, 512] width 15 height 15
type input "3A7394"
click at [379, 298] on div at bounding box center [682, 320] width 847 height 555
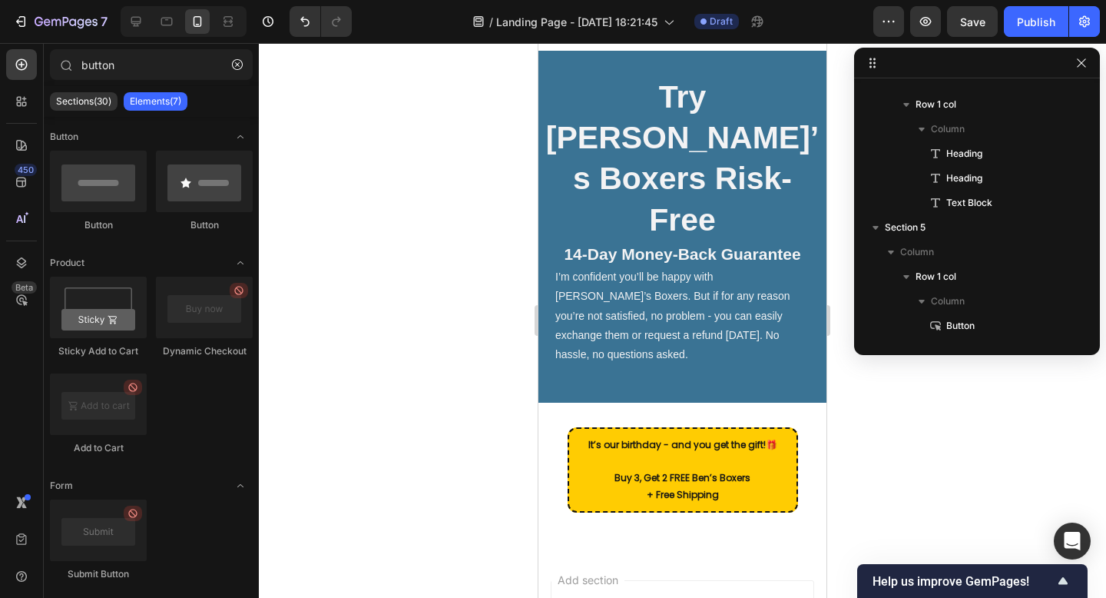
scroll to position [4392, 0]
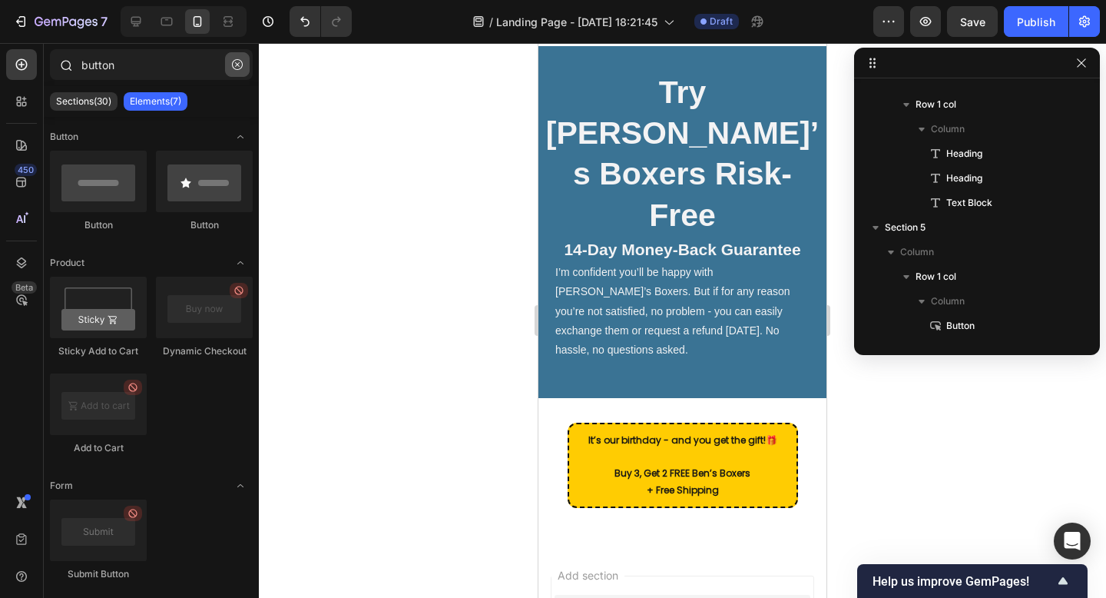
click at [236, 67] on icon "button" at bounding box center [237, 64] width 11 height 11
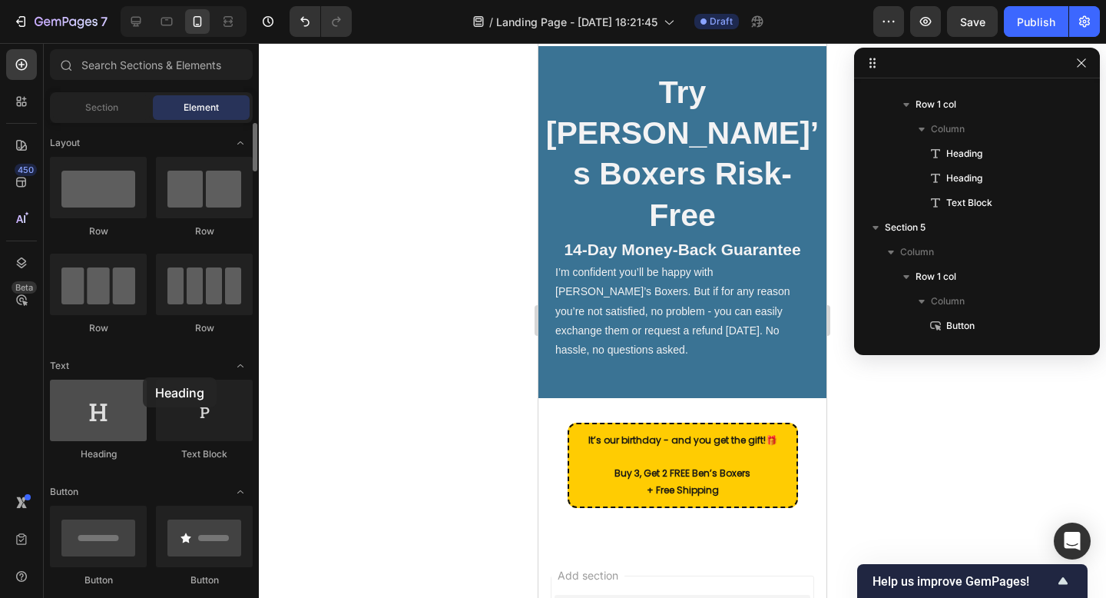
drag, startPoint x: 86, startPoint y: 431, endPoint x: 101, endPoint y: 387, distance: 46.2
click at [101, 387] on div at bounding box center [98, 409] width 97 height 61
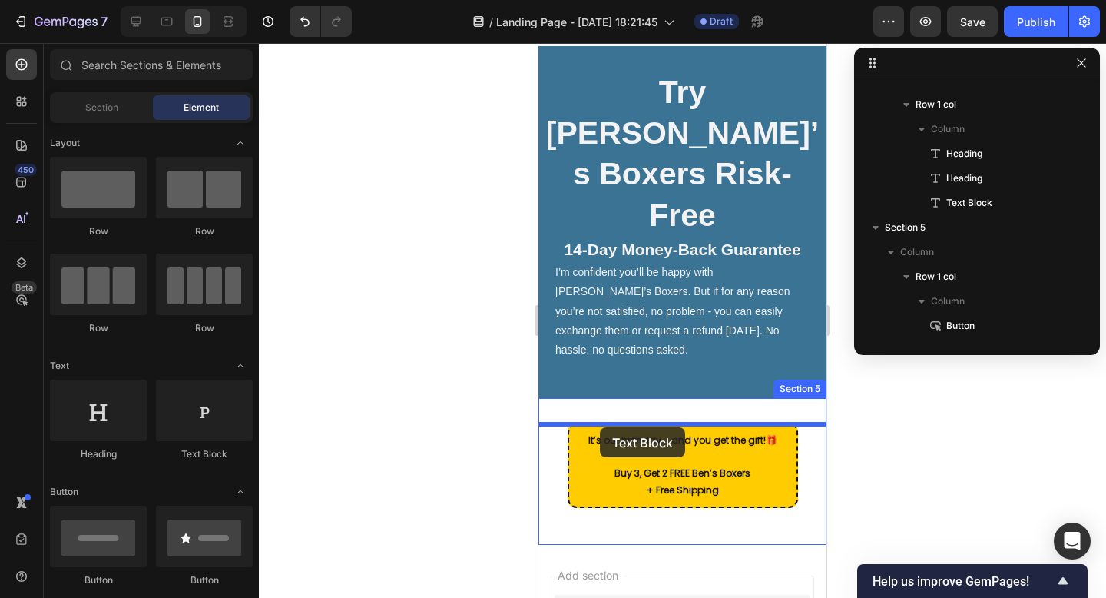
drag, startPoint x: 734, startPoint y: 454, endPoint x: 599, endPoint y: 427, distance: 137.8
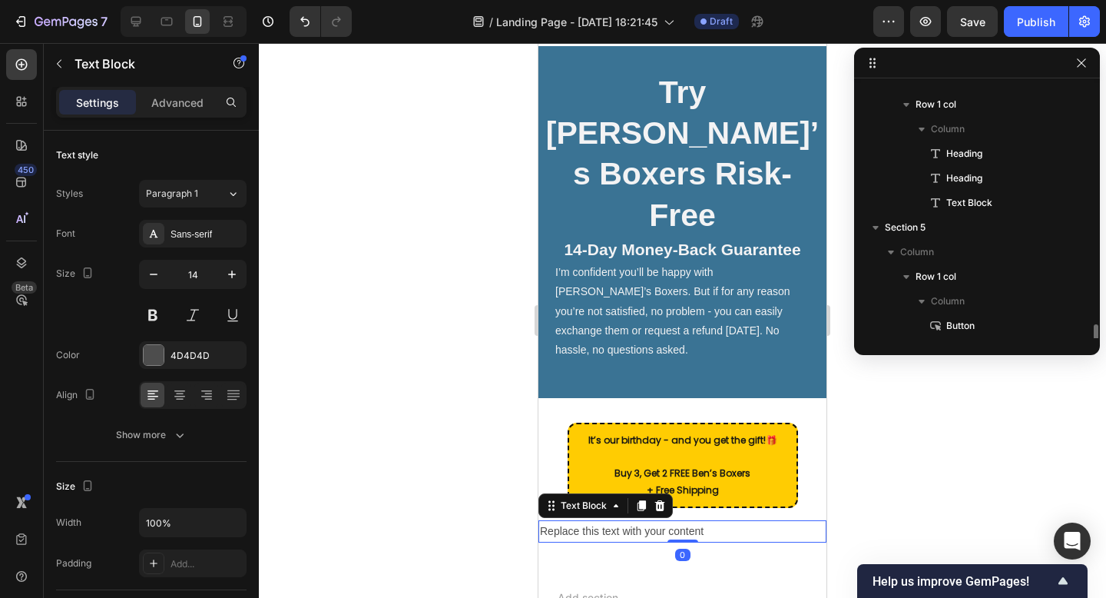
scroll to position [1393, 0]
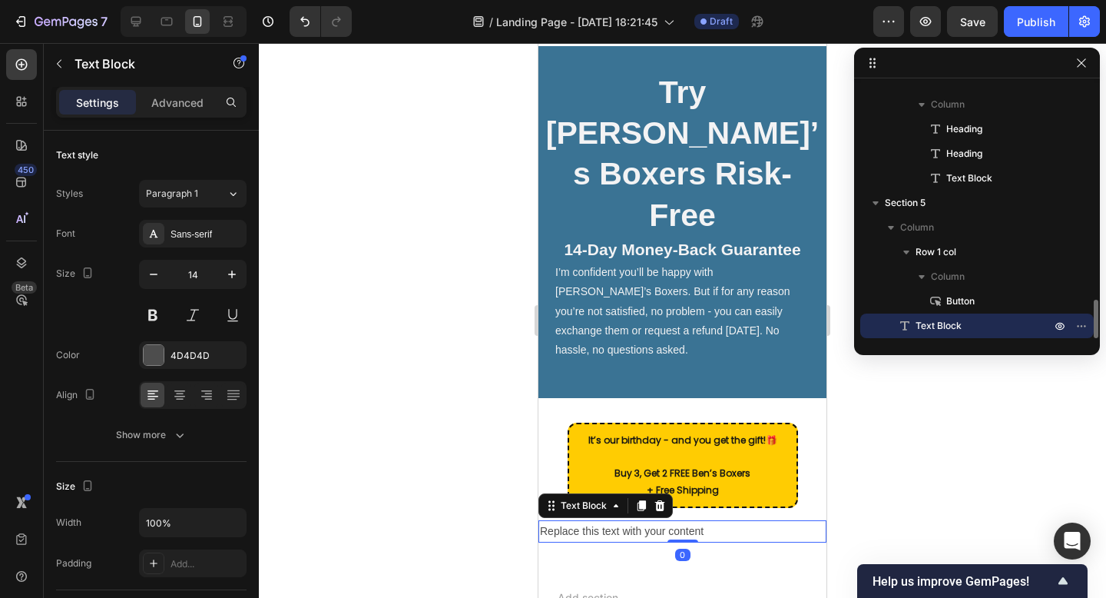
click at [662, 520] on div "Replace this text with your content" at bounding box center [682, 531] width 288 height 22
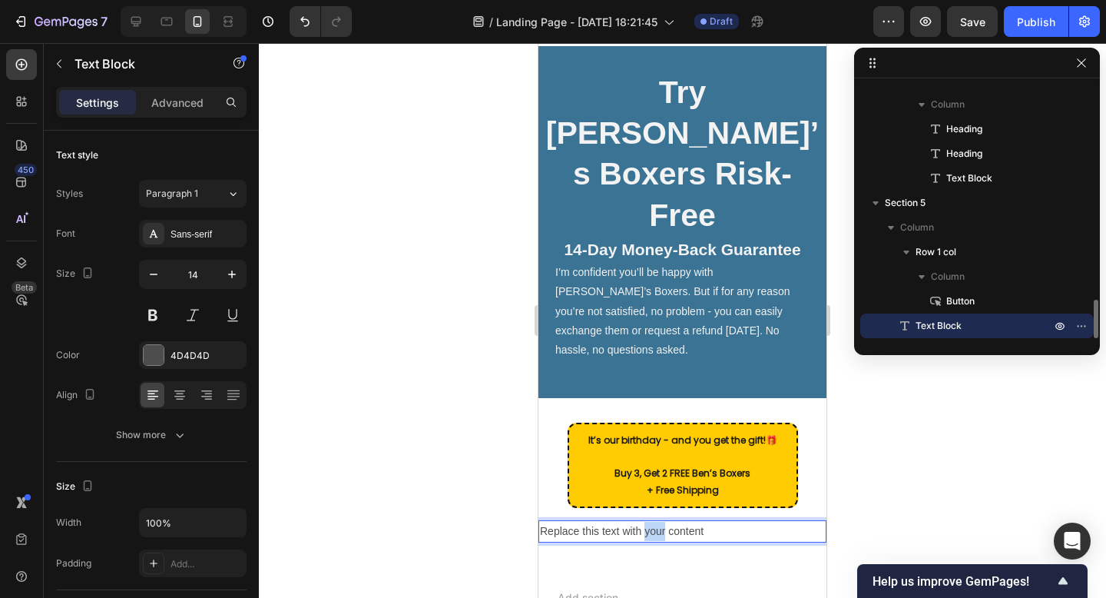
click at [662, 522] on p "Replace this text with your content" at bounding box center [682, 531] width 285 height 19
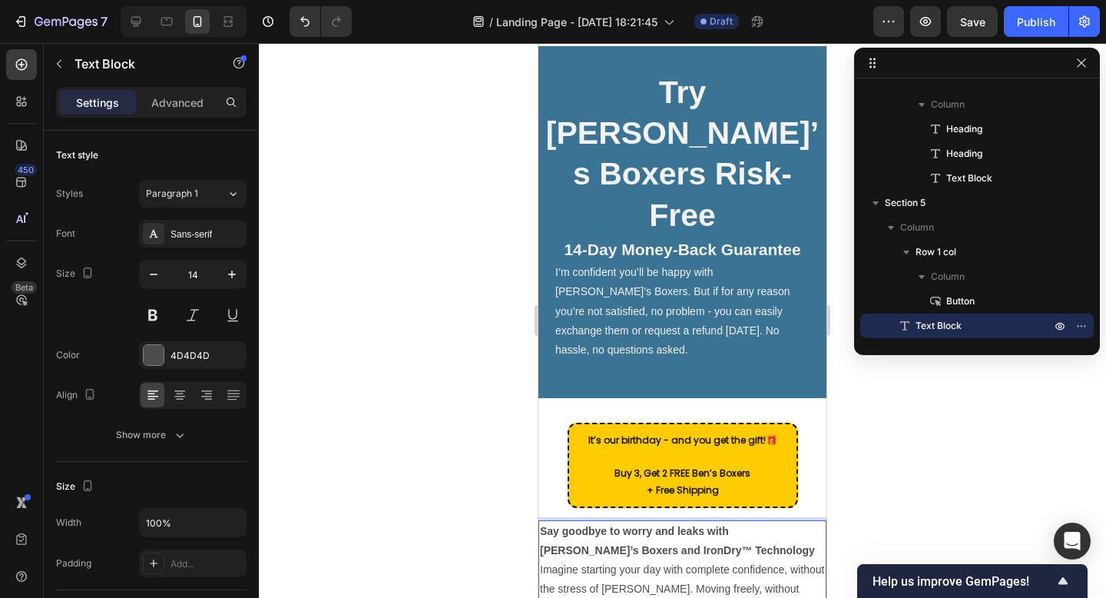
click at [663, 522] on p "Say goodbye to worry and leaks with [PERSON_NAME]’s Boxers and IronDry™ Technol…" at bounding box center [682, 541] width 285 height 38
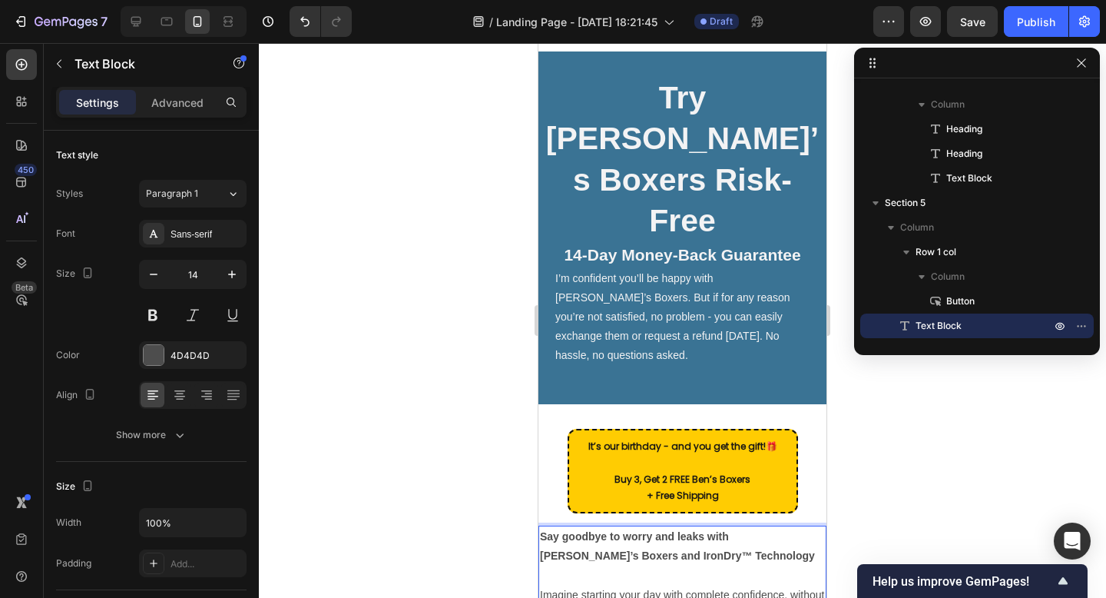
scroll to position [4405, 0]
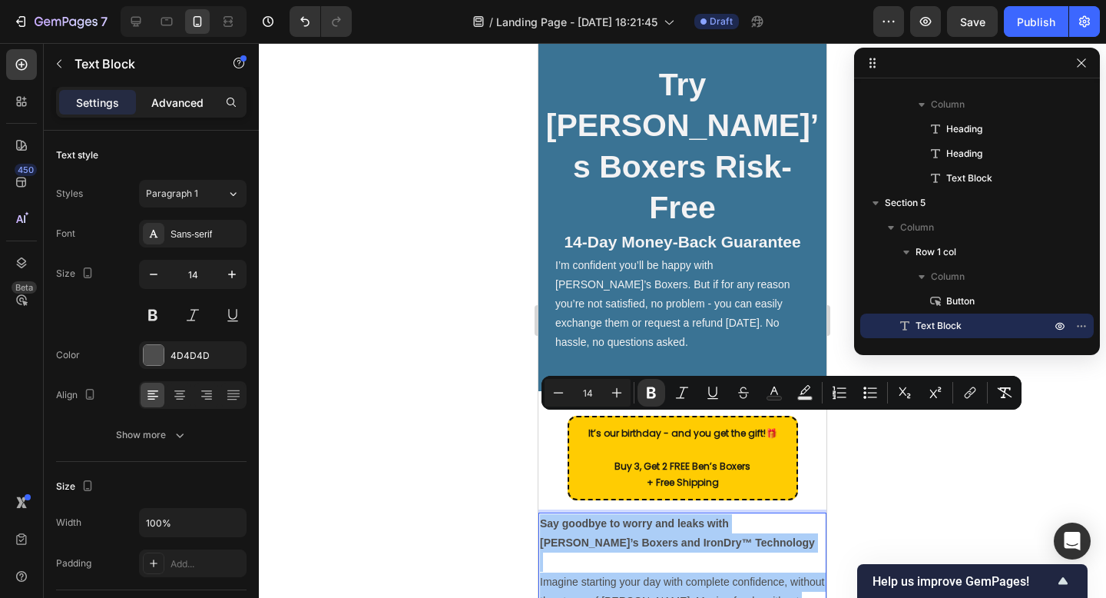
click at [167, 109] on p "Advanced" at bounding box center [177, 102] width 52 height 16
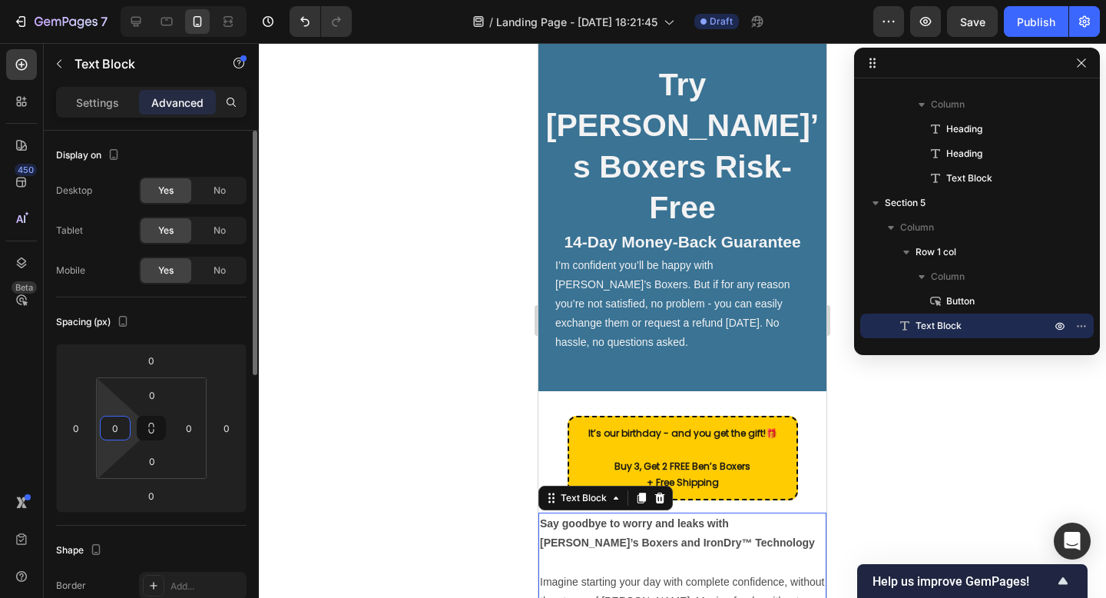
click at [114, 431] on input "0" at bounding box center [115, 427] width 23 height 23
click at [117, 429] on input "8" at bounding box center [115, 427] width 23 height 23
type input "12"
click at [181, 436] on input "0" at bounding box center [188, 427] width 23 height 23
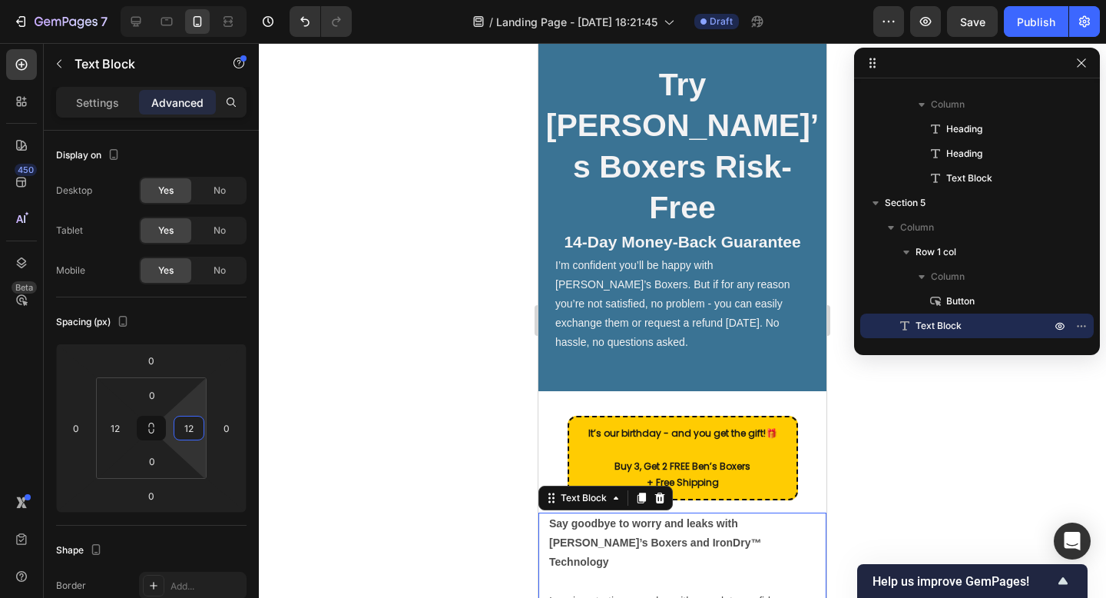
type input "12"
click at [894, 449] on div at bounding box center [682, 320] width 847 height 555
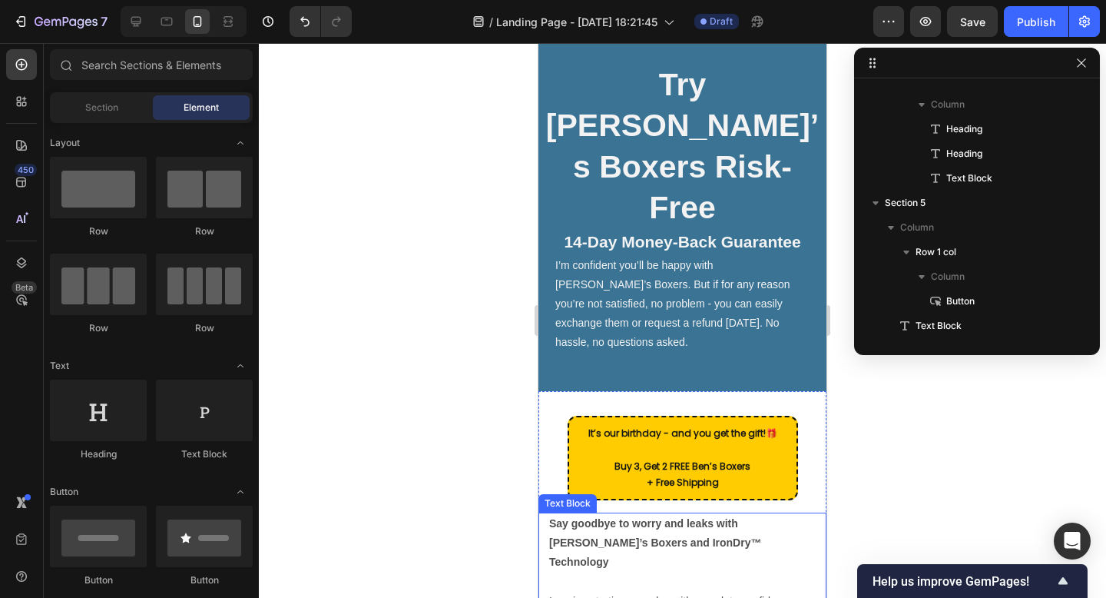
click at [660, 517] on strong "Say goodbye to worry and leaks with [PERSON_NAME]’s Boxers and IronDry™ Technol…" at bounding box center [655, 542] width 212 height 51
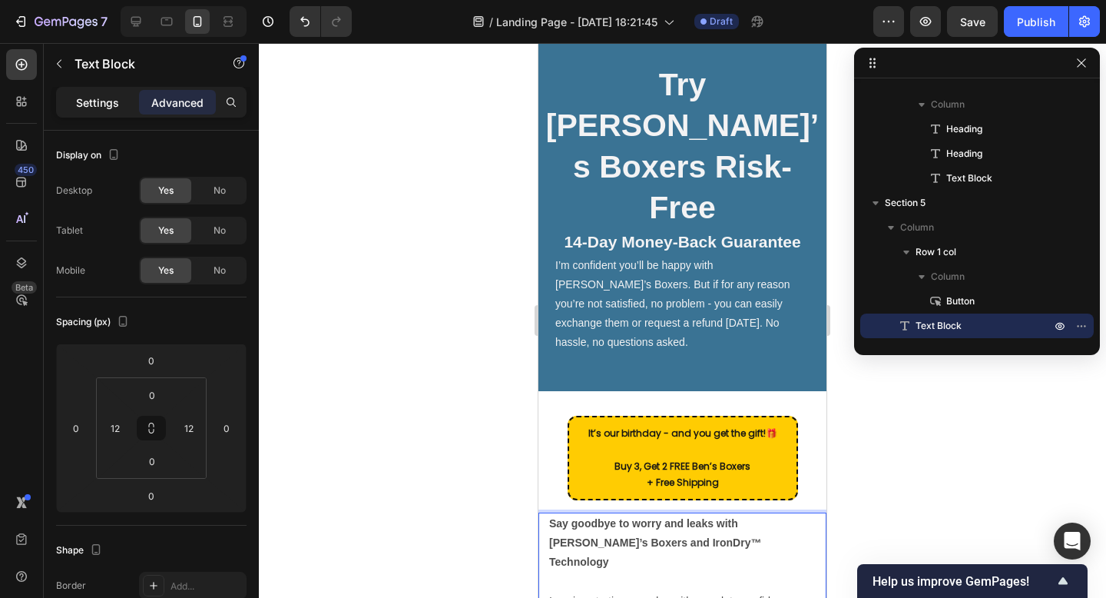
click at [95, 99] on p "Settings" at bounding box center [97, 102] width 43 height 16
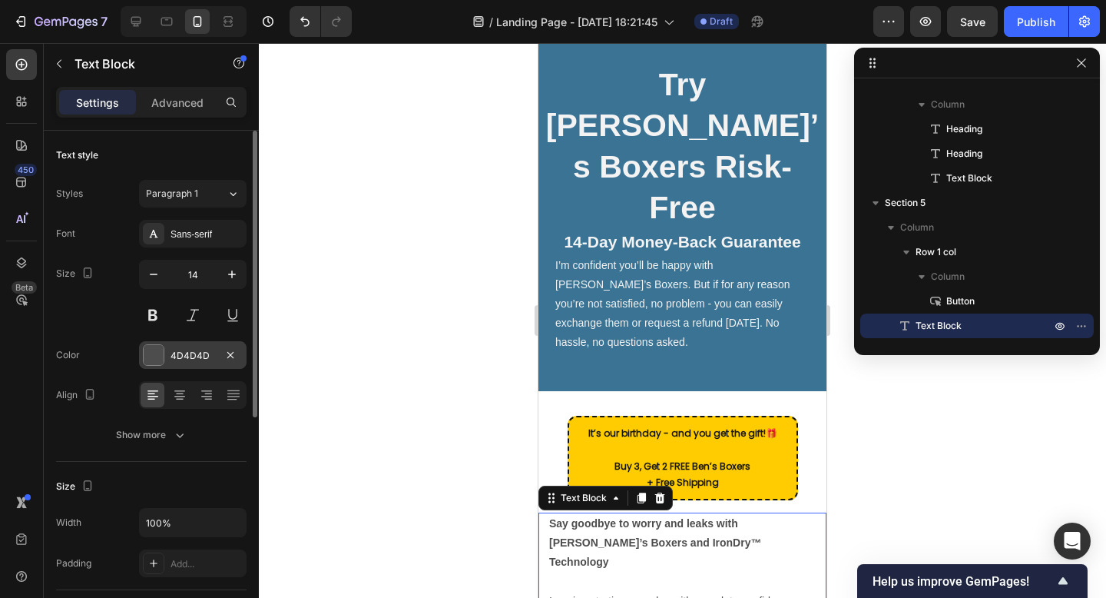
click at [186, 361] on div "4D4D4D" at bounding box center [193, 356] width 45 height 14
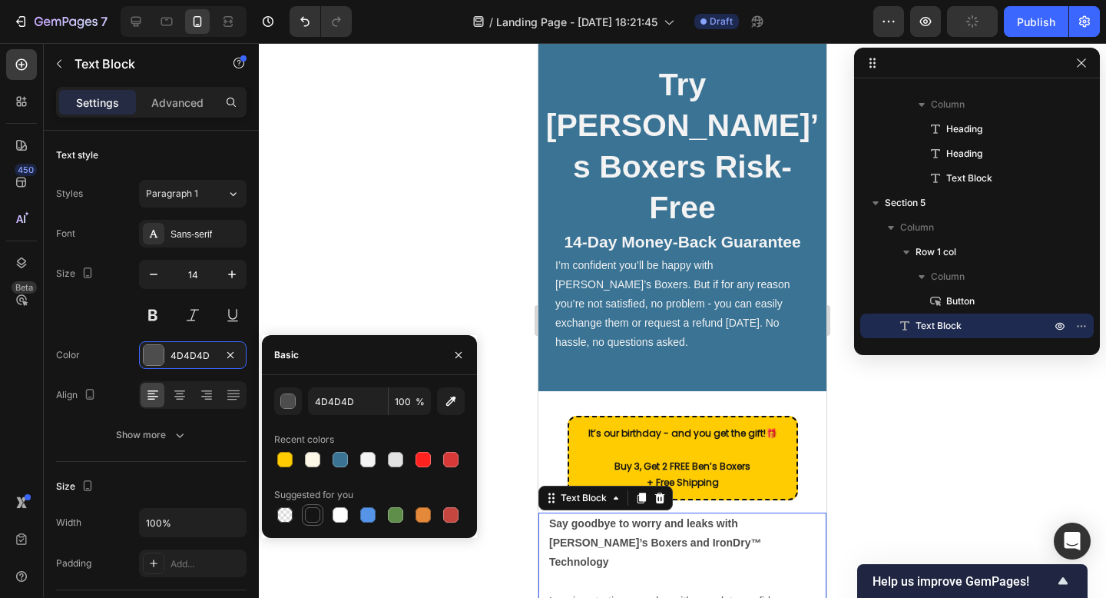
click at [313, 519] on div at bounding box center [312, 514] width 15 height 15
type input "151515"
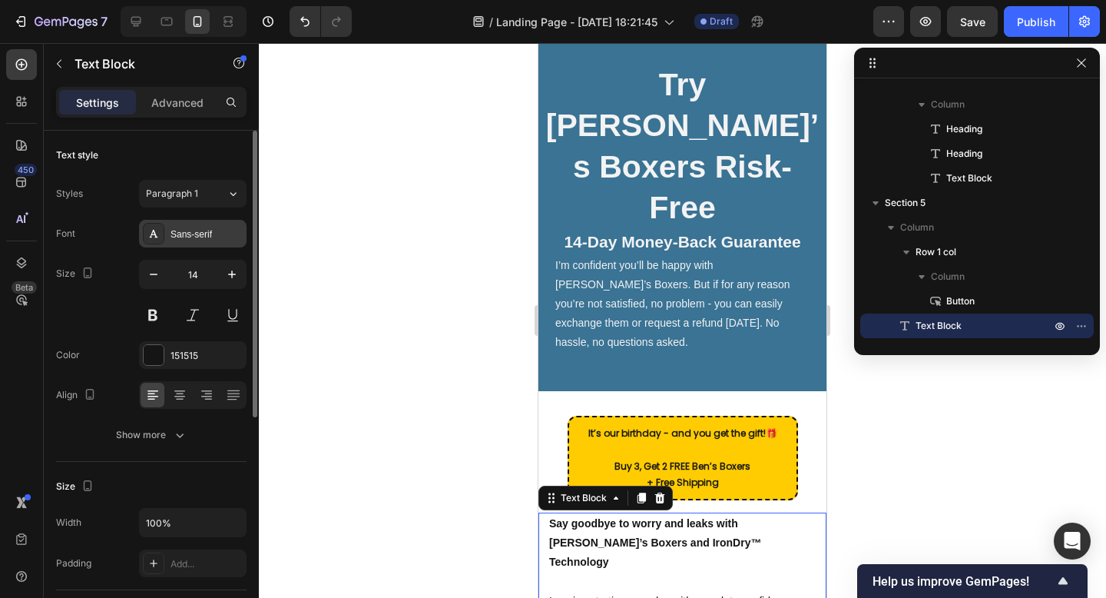
click at [197, 239] on div "Sans-serif" at bounding box center [207, 234] width 72 height 14
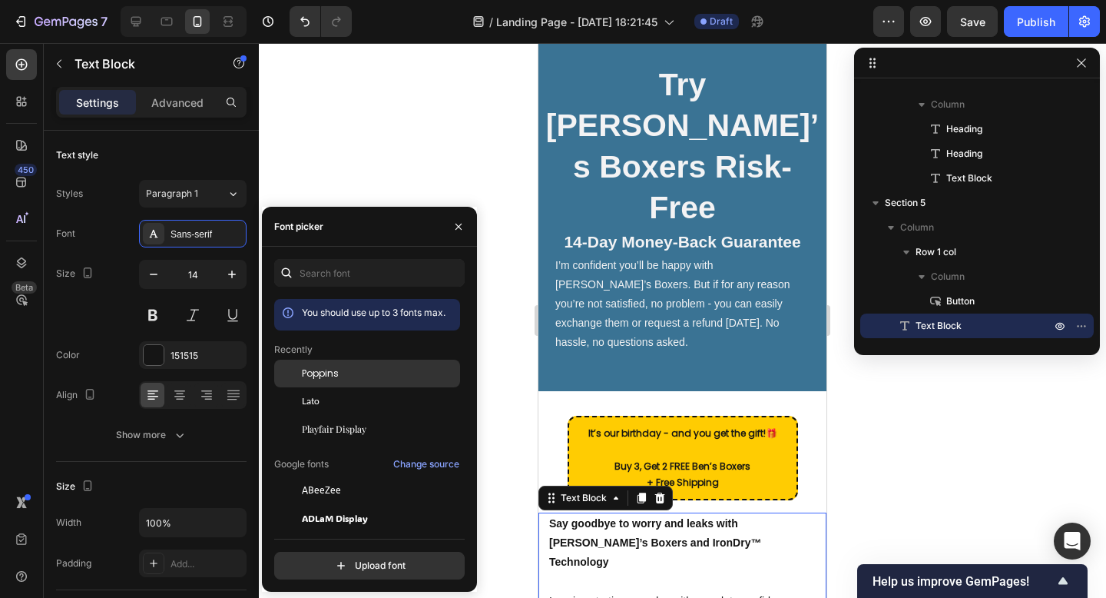
click at [311, 377] on span "Poppins" at bounding box center [320, 373] width 37 height 14
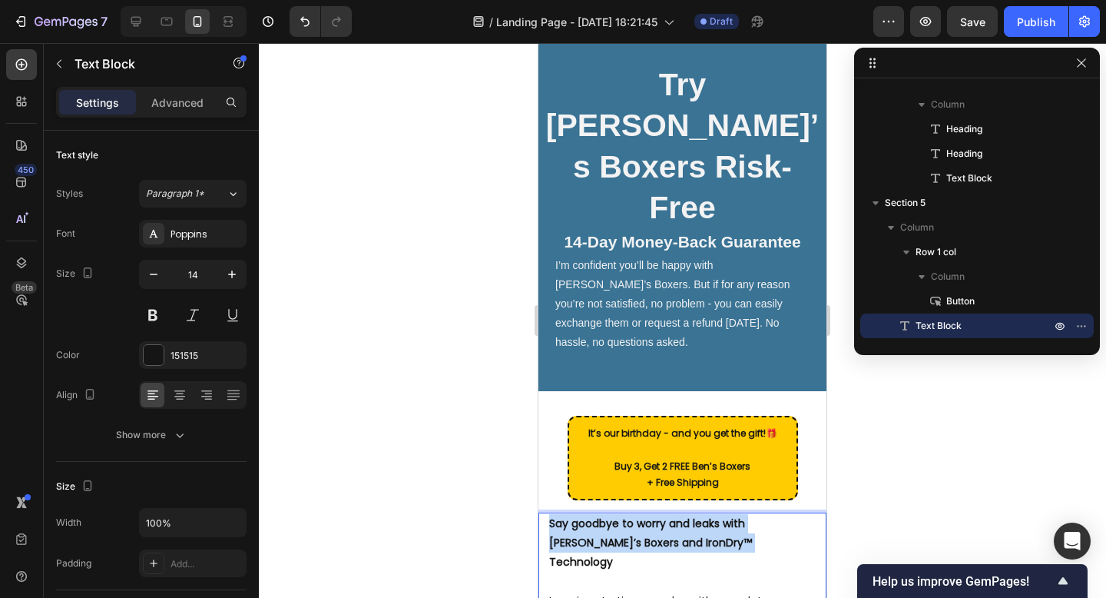
drag, startPoint x: 688, startPoint y: 442, endPoint x: 522, endPoint y: 426, distance: 166.7
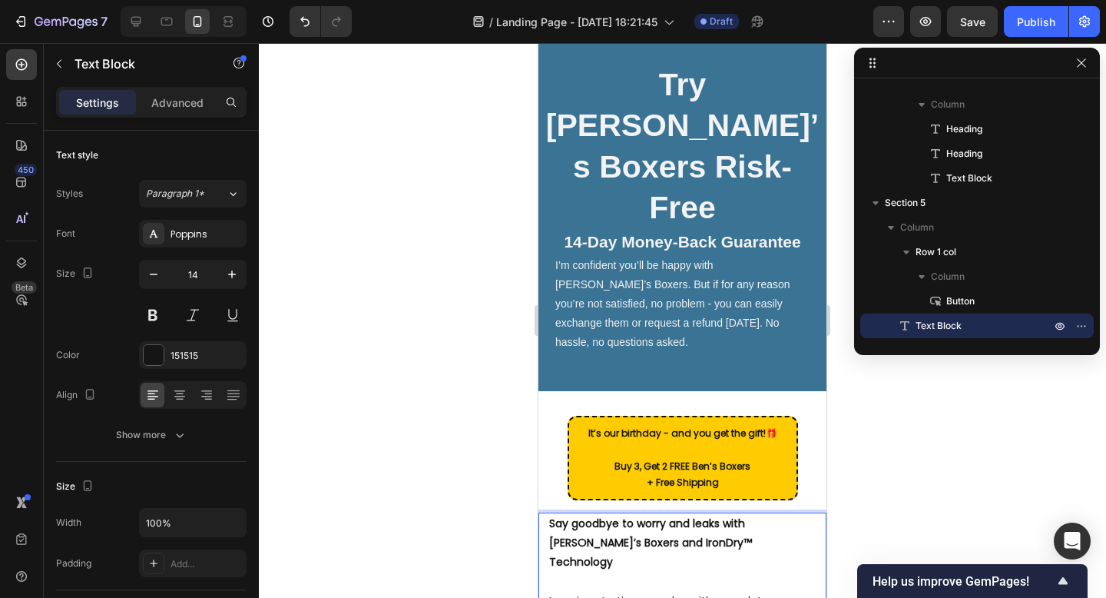
click at [566, 514] on p "Say goodbye to worry and leaks with [PERSON_NAME]’s Boxers and IronDry™ Technol…" at bounding box center [682, 543] width 267 height 58
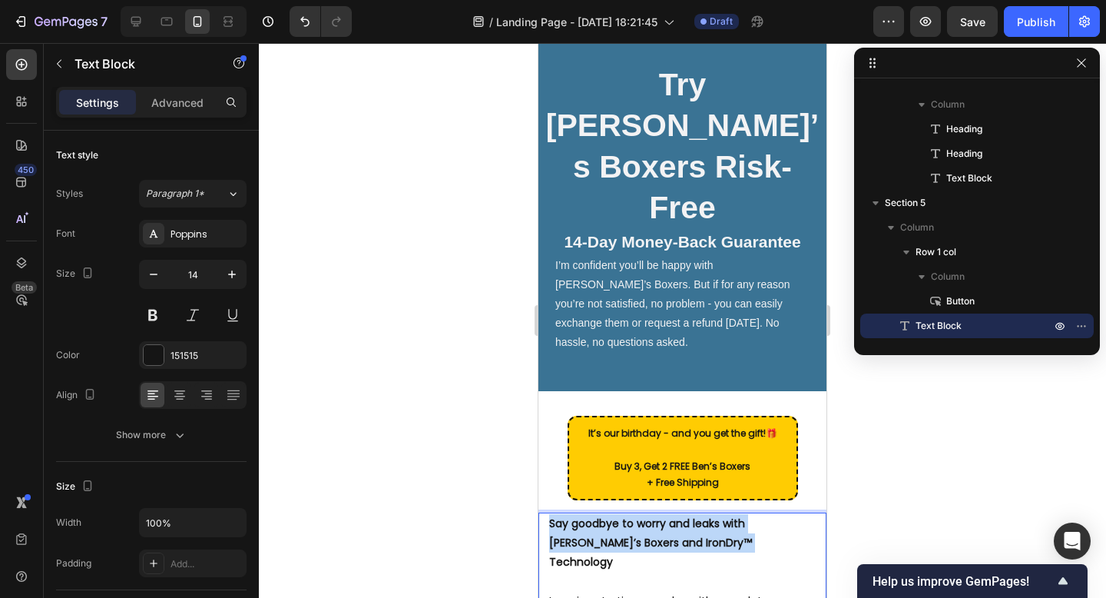
drag, startPoint x: 684, startPoint y: 439, endPoint x: 552, endPoint y: 419, distance: 134.4
click at [552, 514] on p "Say goodbye to worry and leaks with [PERSON_NAME]’s Boxers and IronDry™ Technol…" at bounding box center [682, 543] width 267 height 58
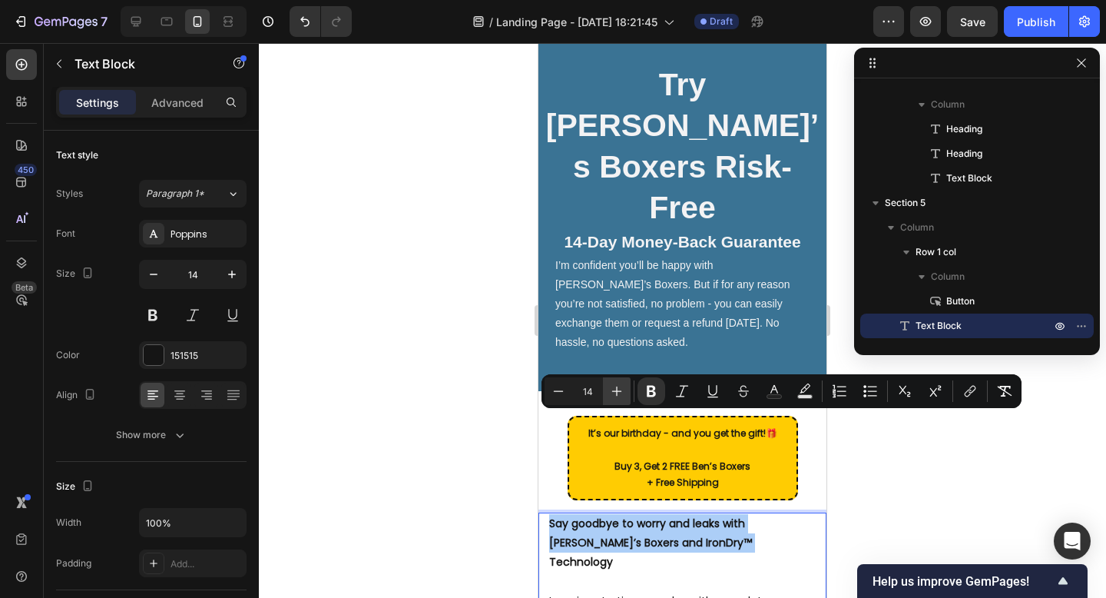
click at [621, 396] on icon "Editor contextual toolbar" at bounding box center [616, 390] width 15 height 15
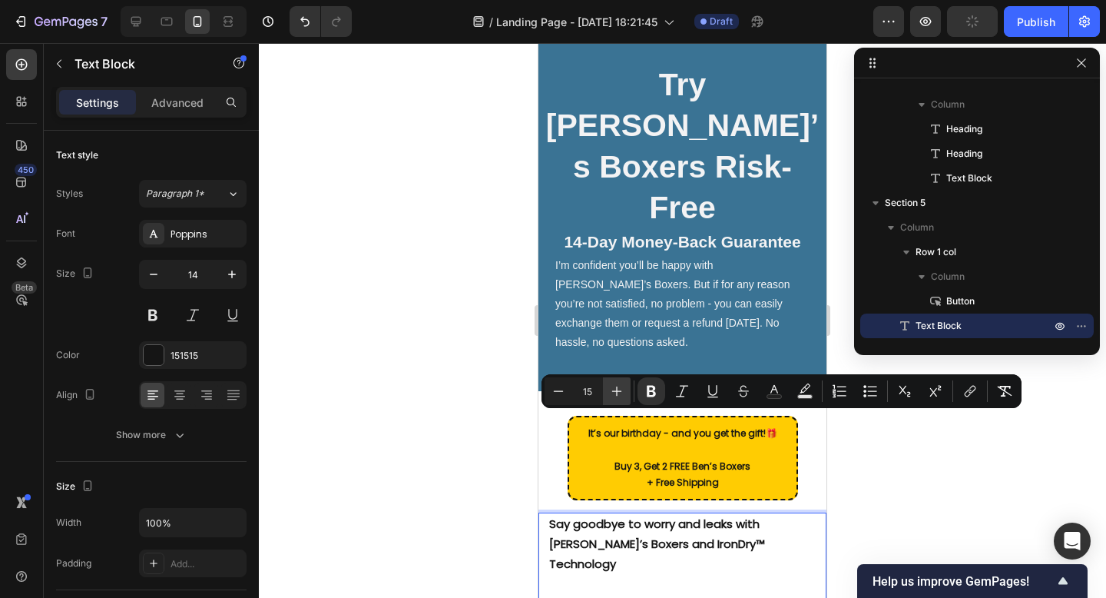
click at [621, 396] on icon "Editor contextual toolbar" at bounding box center [616, 390] width 15 height 15
type input "16"
click at [883, 467] on div at bounding box center [682, 320] width 847 height 555
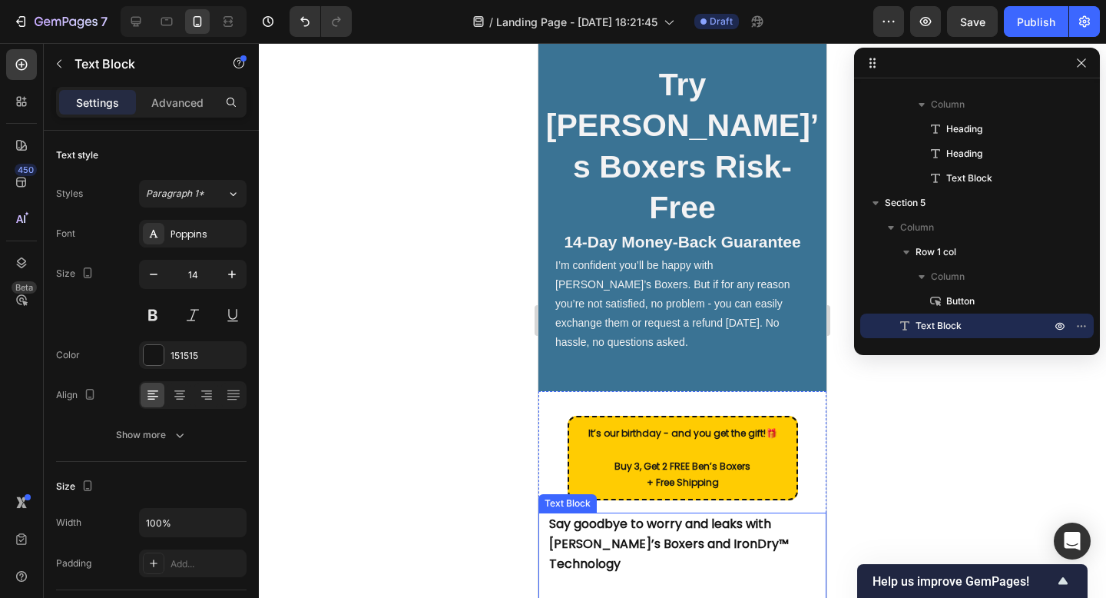
click at [608, 575] on p "Rich Text Editor. Editing area: main" at bounding box center [682, 584] width 267 height 19
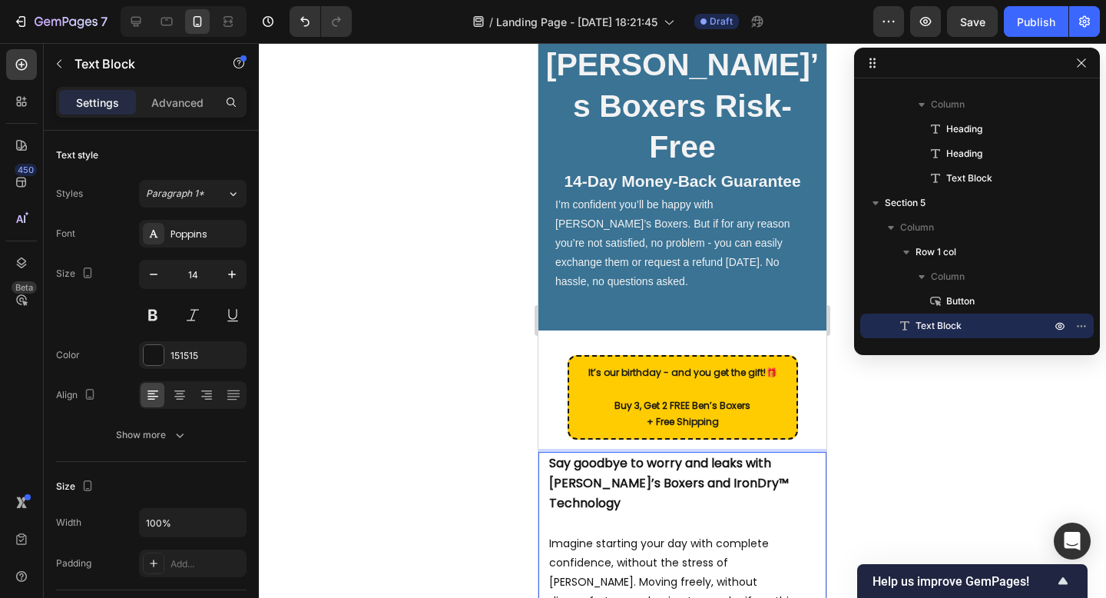
scroll to position [4468, 0]
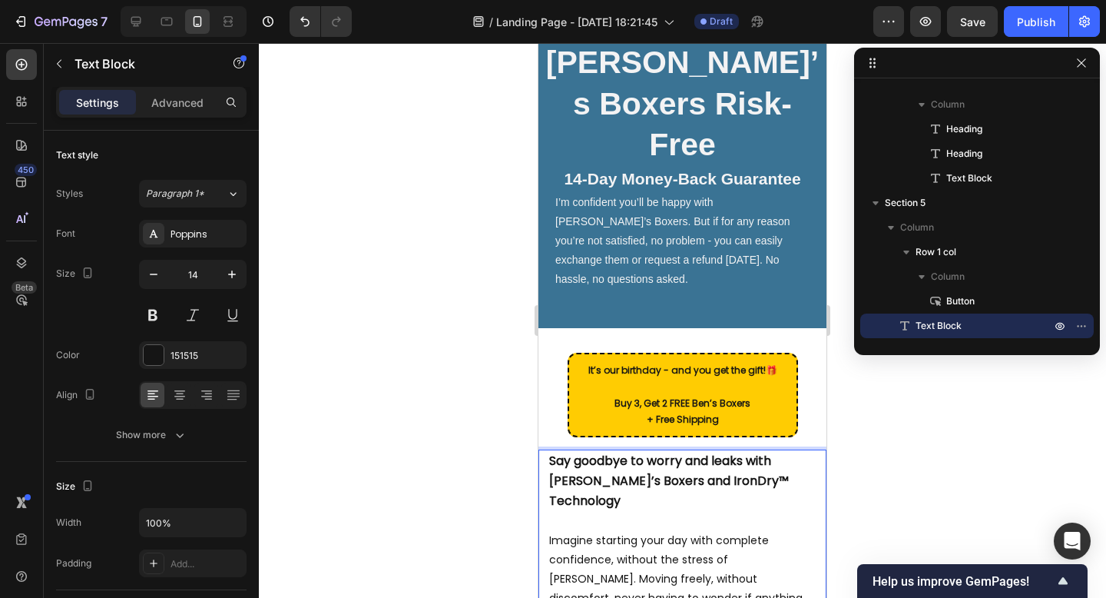
click at [848, 485] on div at bounding box center [682, 320] width 847 height 555
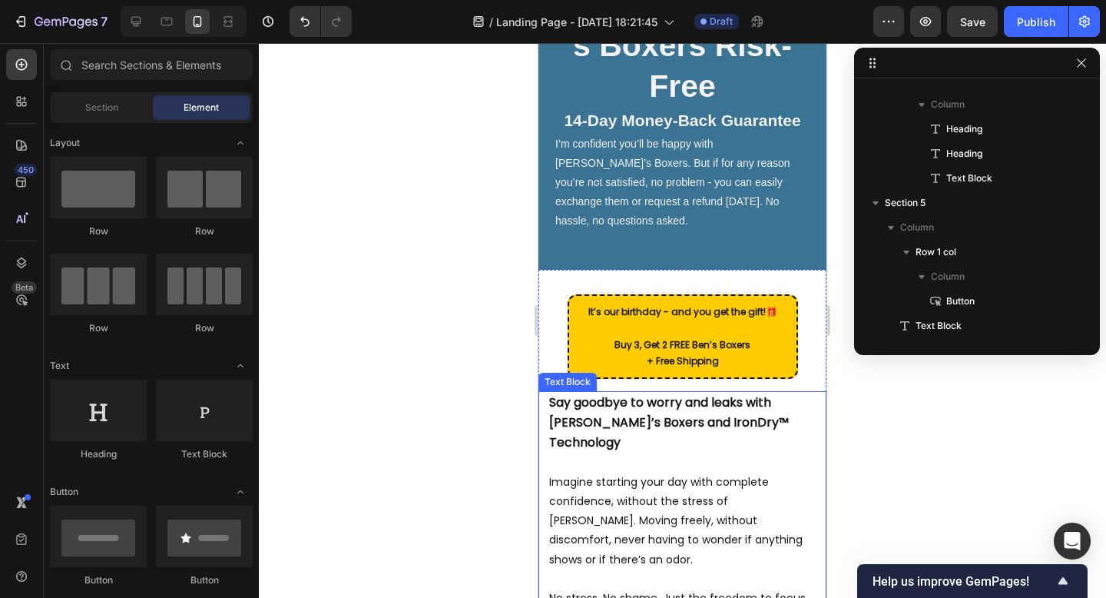
scroll to position [4593, 0]
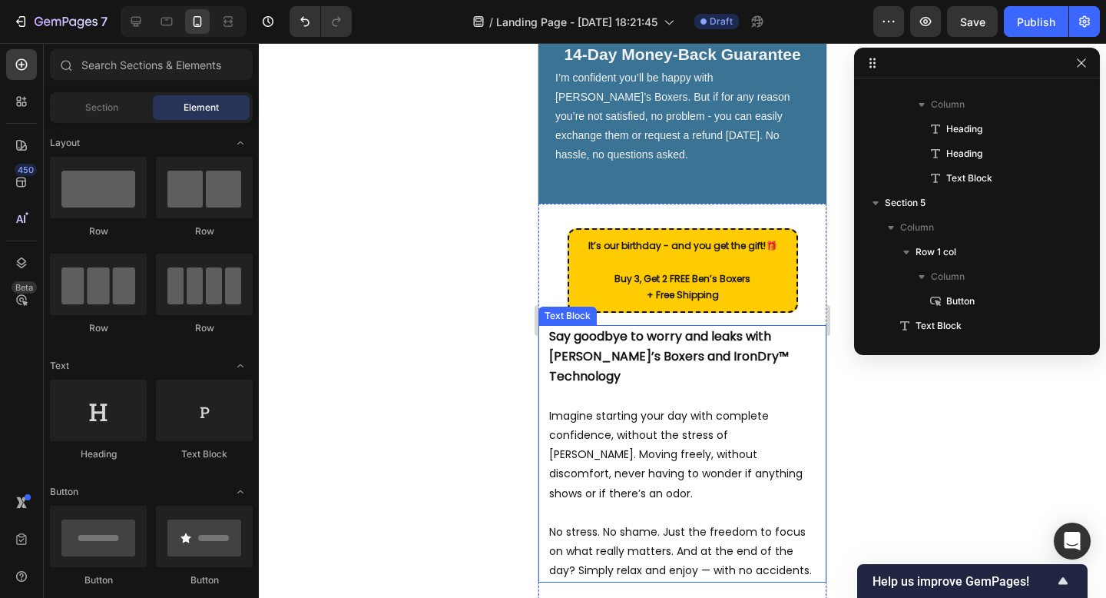
click at [700, 503] on p "No stress. No shame. Just the freedom to focus on what really matters. And at t…" at bounding box center [682, 542] width 267 height 78
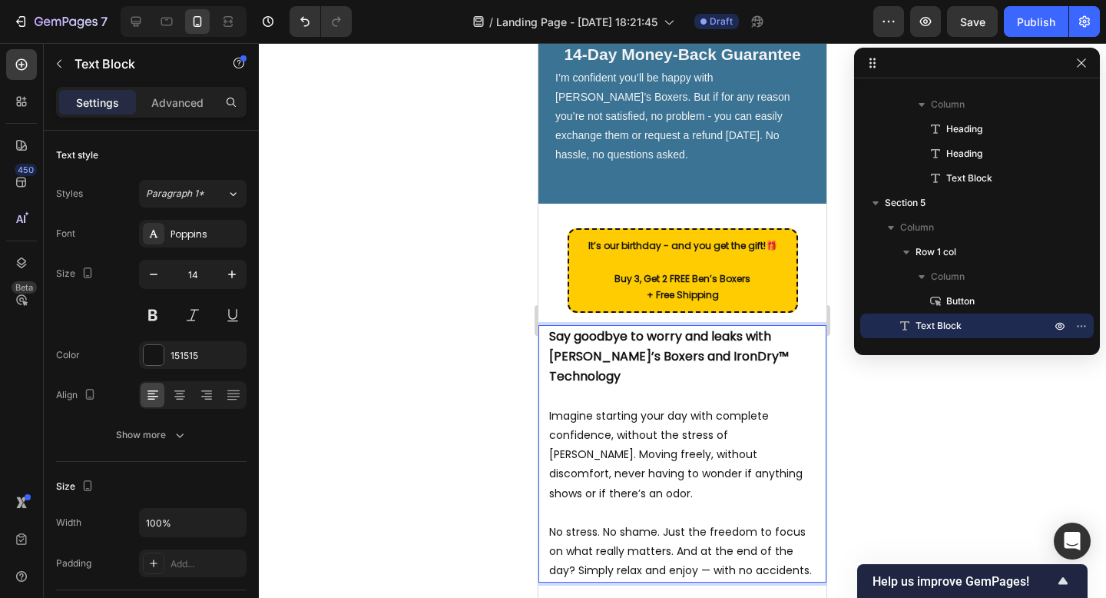
click at [706, 503] on p "No stress. No shame. Just the freedom to focus on what really matters. And at t…" at bounding box center [682, 542] width 267 height 78
click at [870, 434] on div at bounding box center [682, 320] width 847 height 555
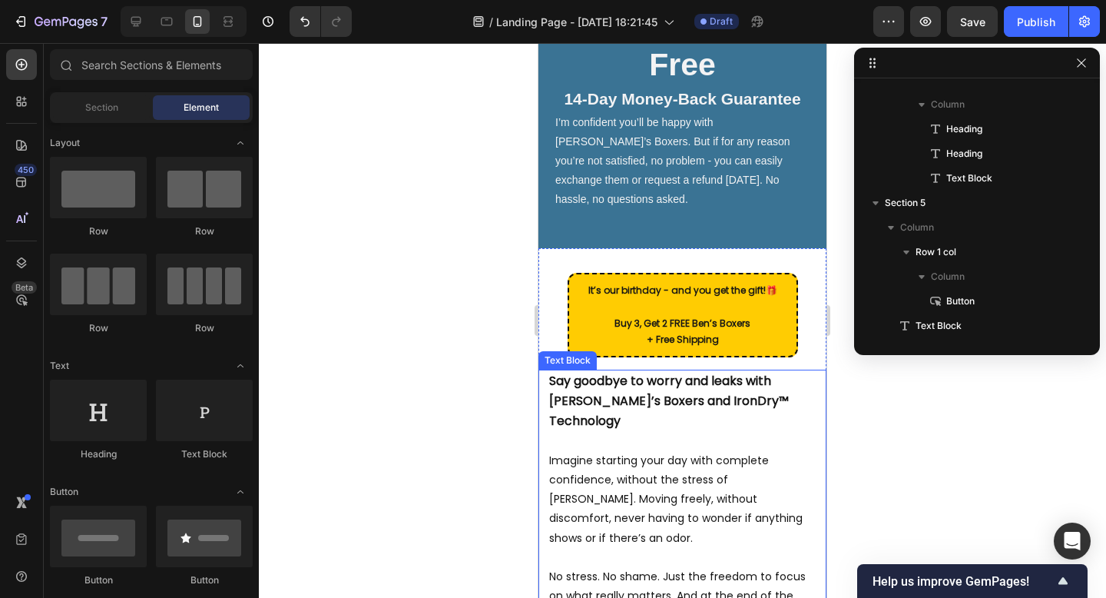
scroll to position [4542, 0]
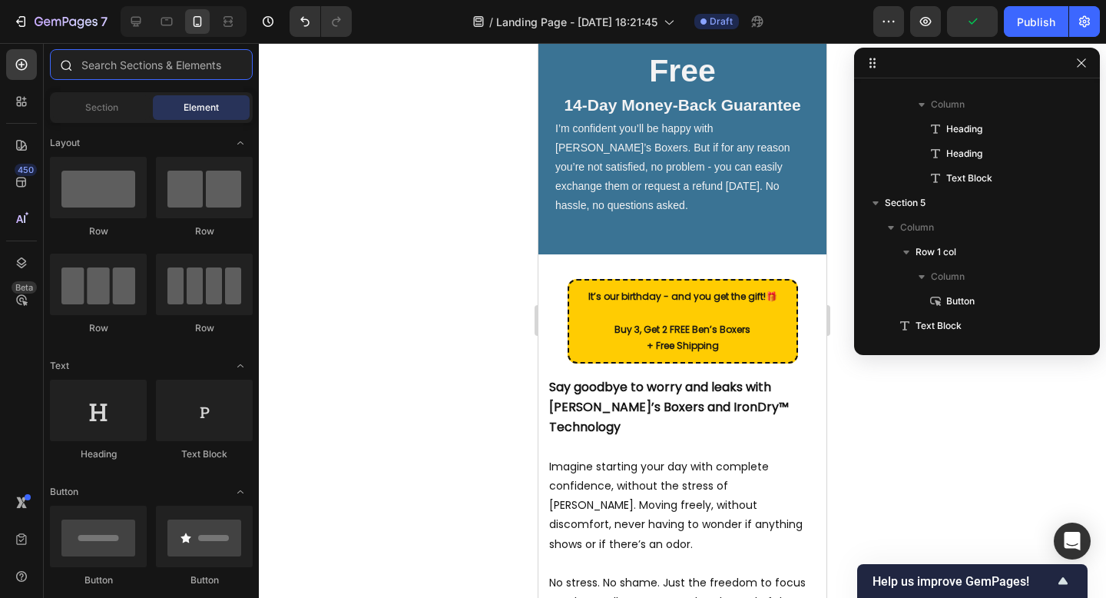
click at [171, 68] on input "text" at bounding box center [151, 64] width 203 height 31
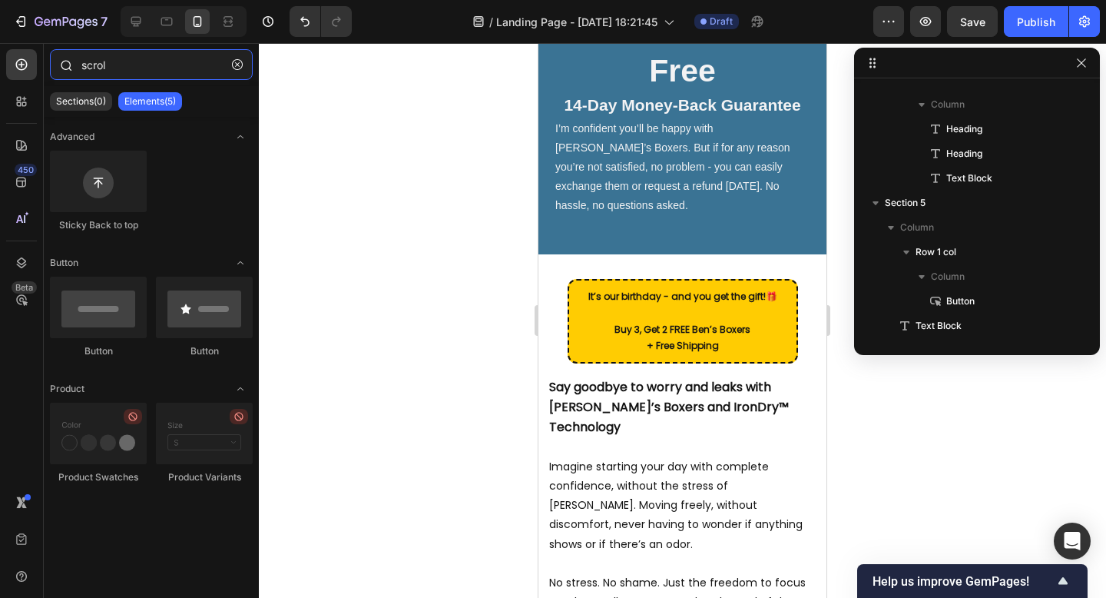
click at [124, 61] on input "scrol" at bounding box center [151, 64] width 203 height 31
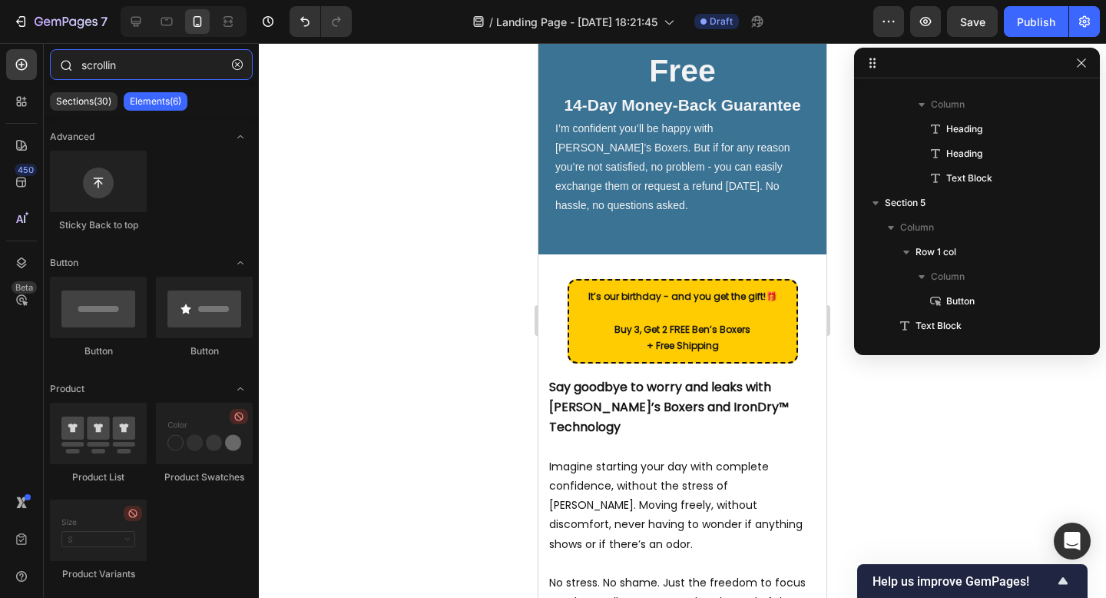
type input "scrolling"
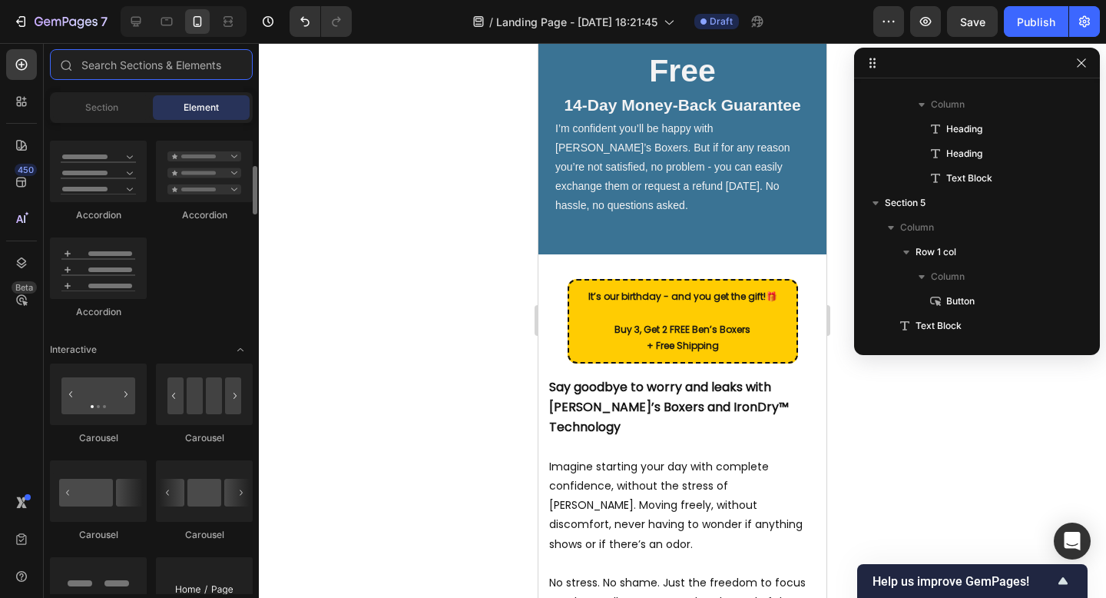
scroll to position [0, 0]
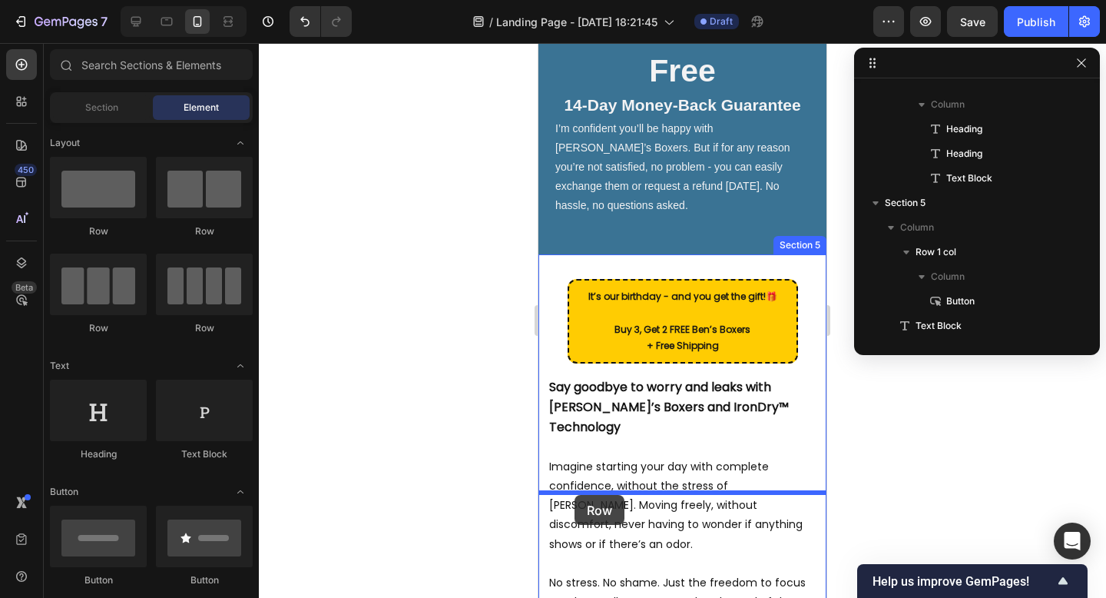
drag, startPoint x: 654, startPoint y: 329, endPoint x: 574, endPoint y: 492, distance: 182.1
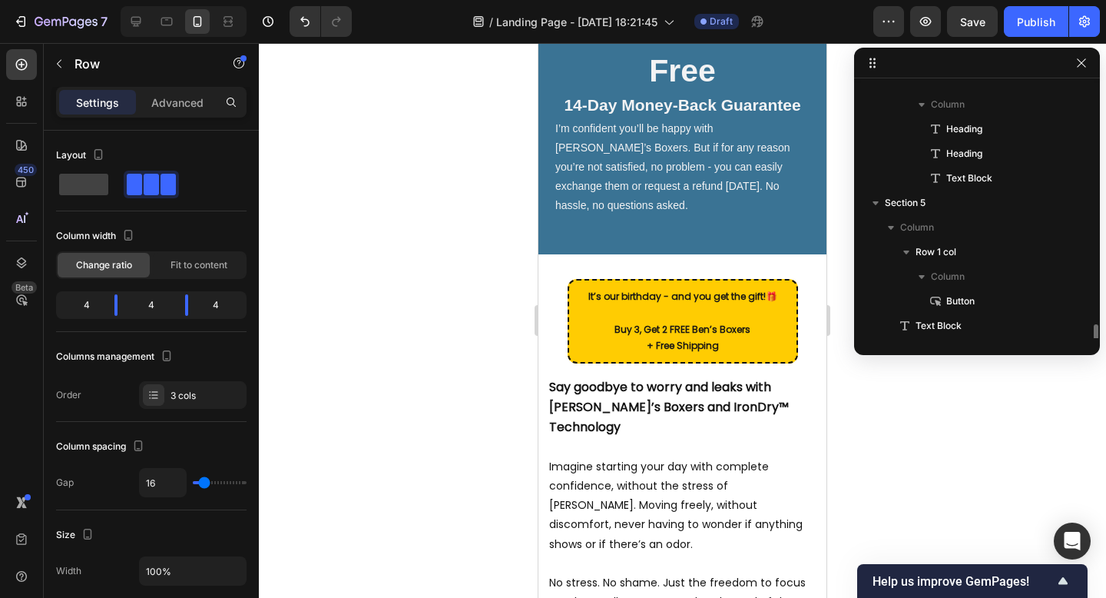
scroll to position [1418, 0]
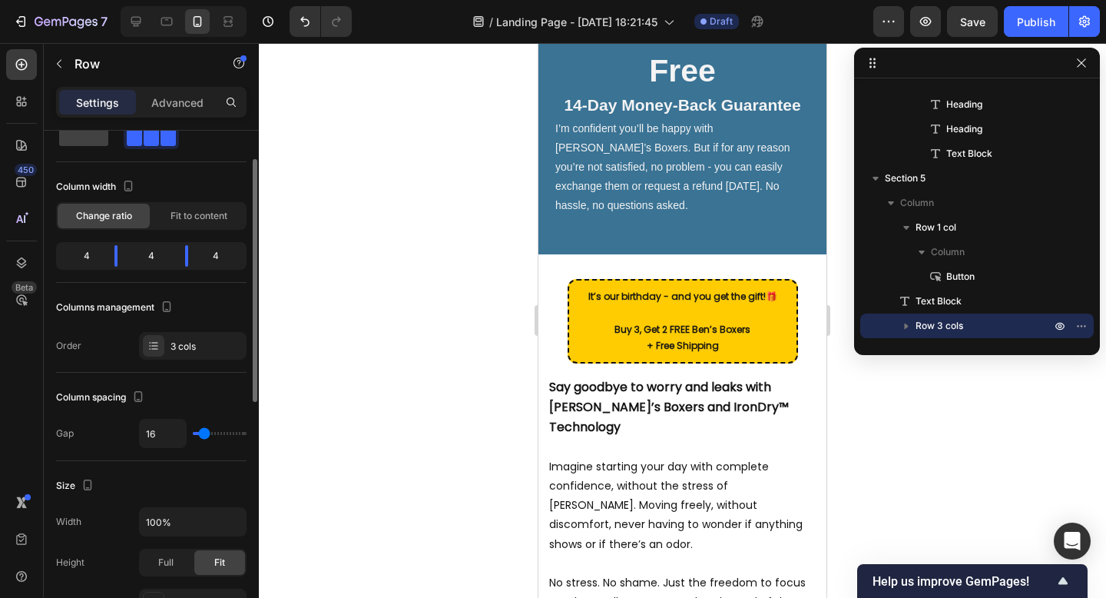
scroll to position [55, 0]
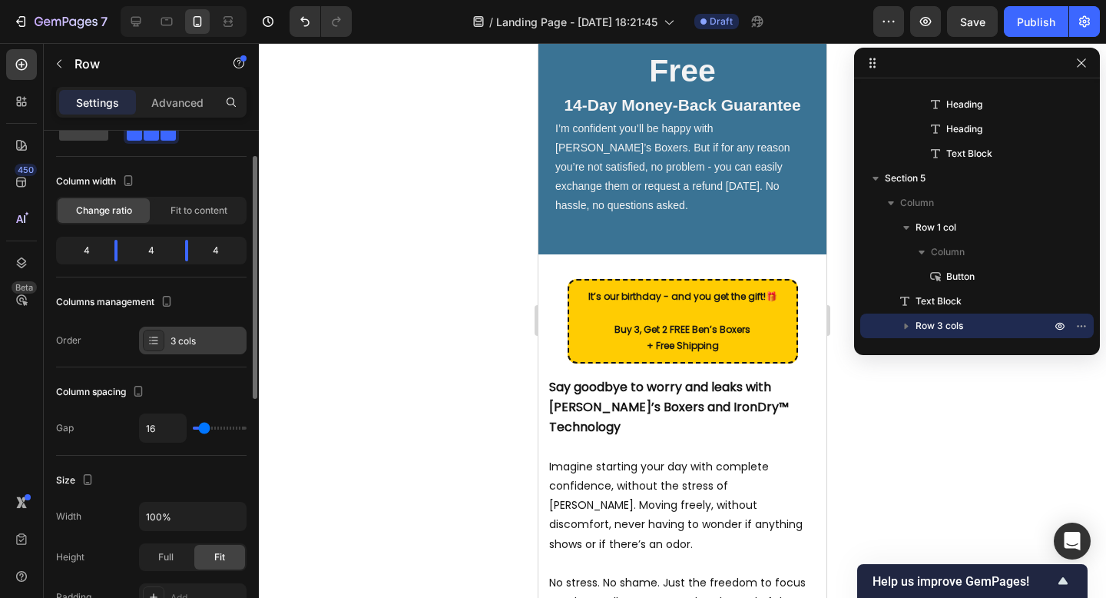
click at [154, 334] on icon at bounding box center [153, 340] width 12 height 12
click at [207, 302] on div "Columns management" at bounding box center [151, 302] width 190 height 25
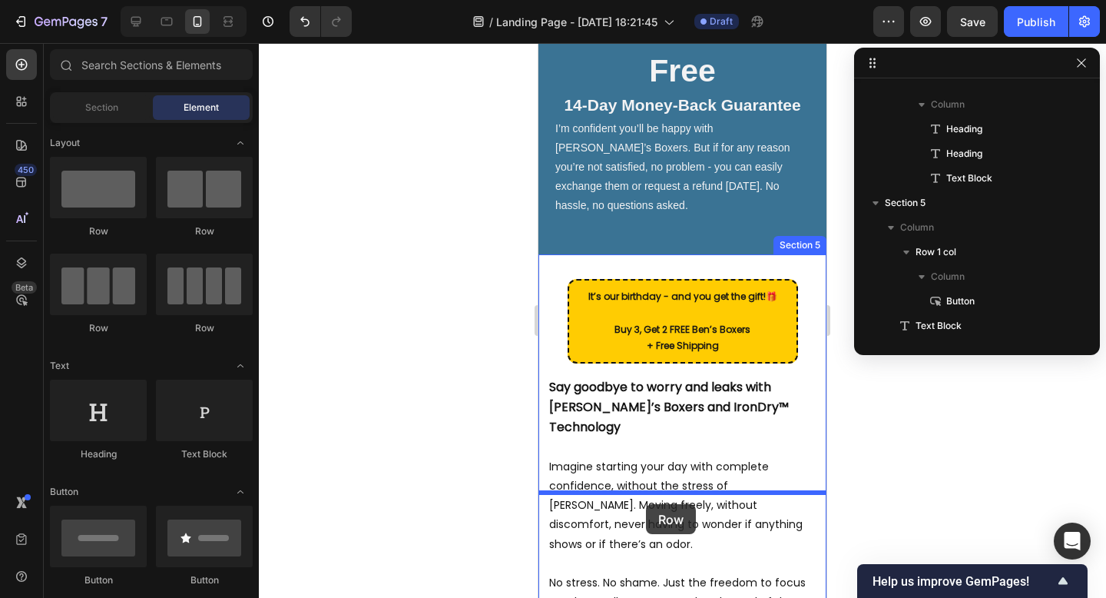
drag, startPoint x: 726, startPoint y: 340, endPoint x: 645, endPoint y: 503, distance: 181.7
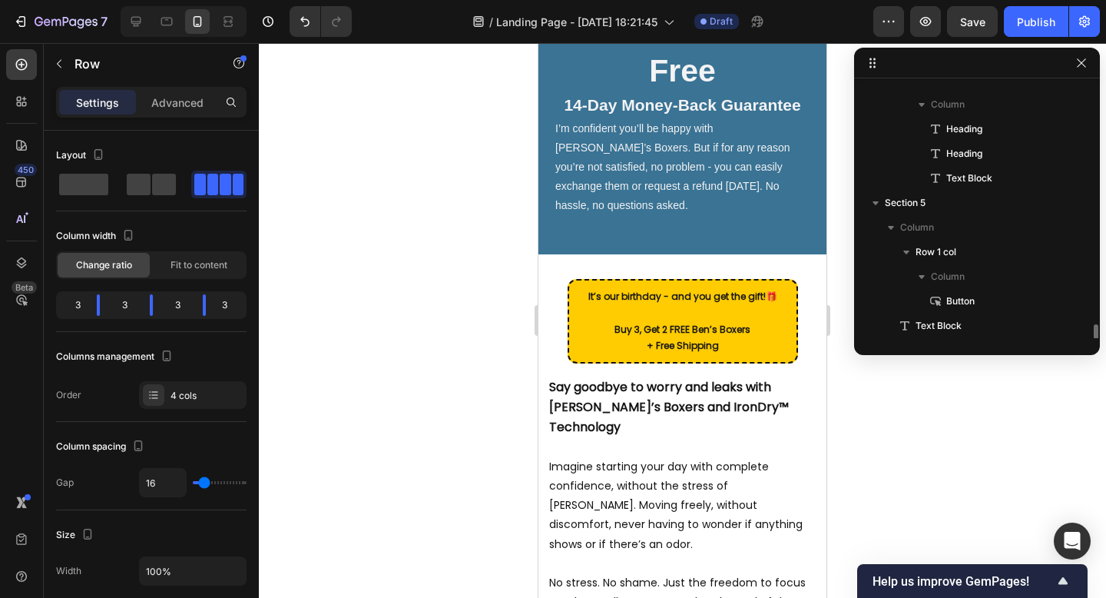
scroll to position [1418, 0]
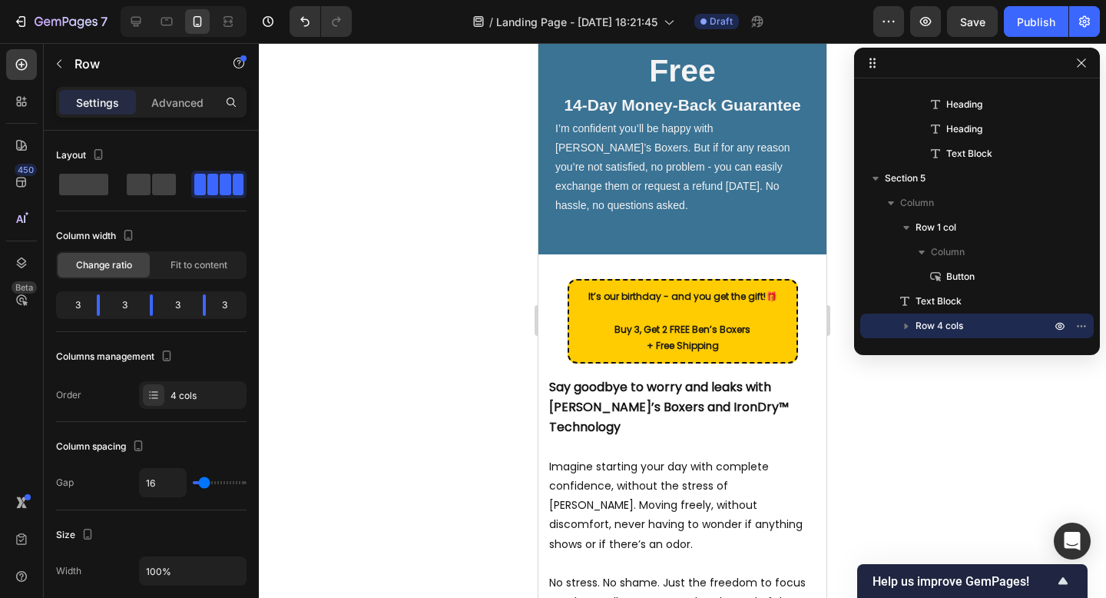
click at [215, 389] on div "4 cols" at bounding box center [207, 396] width 72 height 14
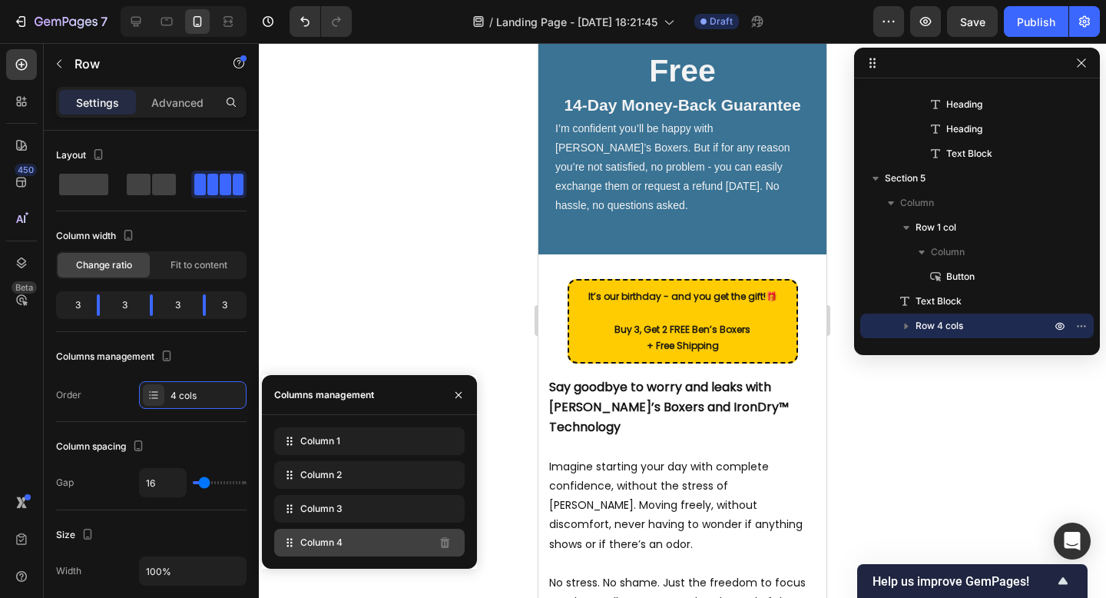
click at [337, 544] on span "Column 4" at bounding box center [321, 542] width 42 height 14
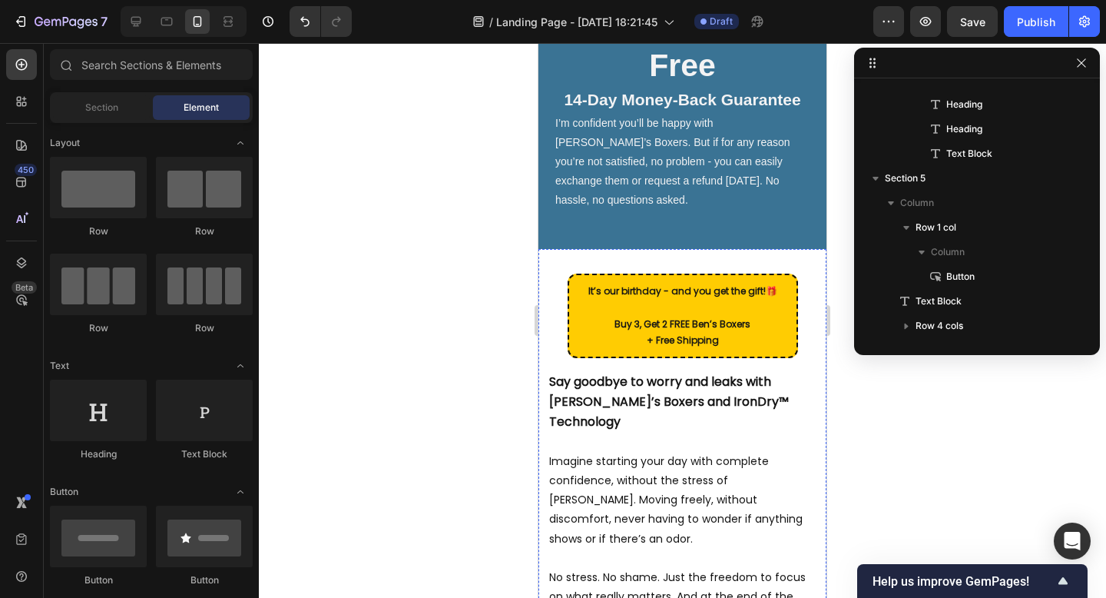
scroll to position [4549, 0]
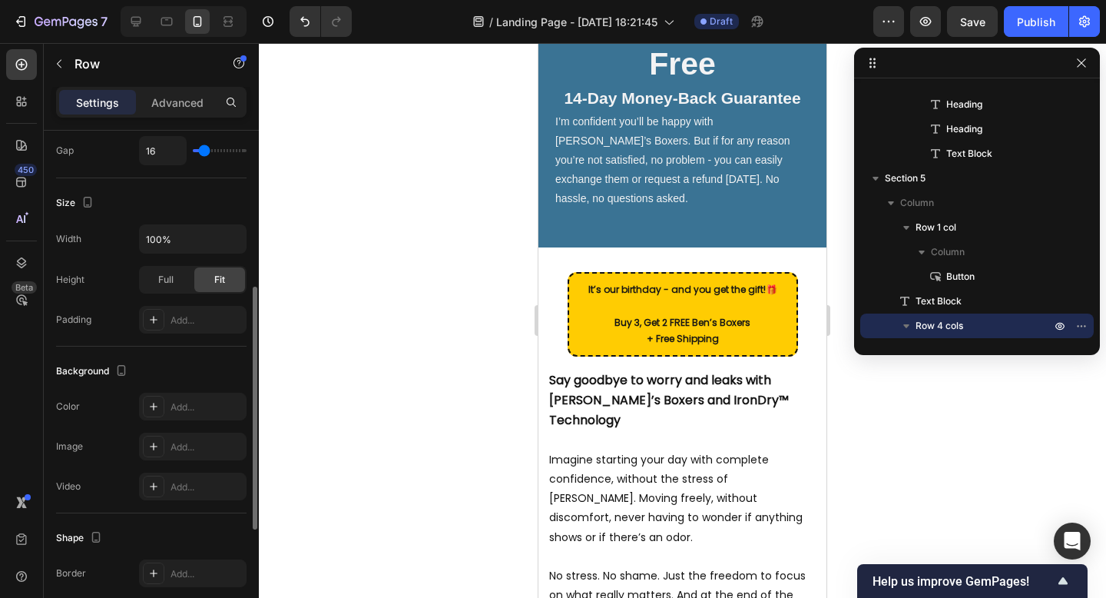
scroll to position [330, 0]
click at [167, 281] on span "Full" at bounding box center [165, 281] width 15 height 14
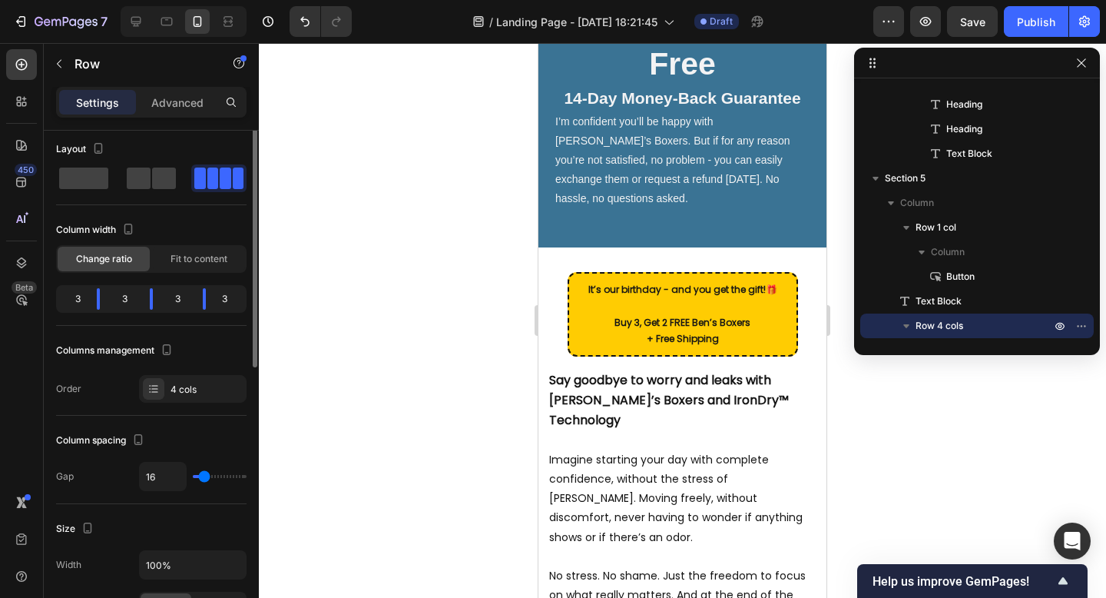
scroll to position [0, 0]
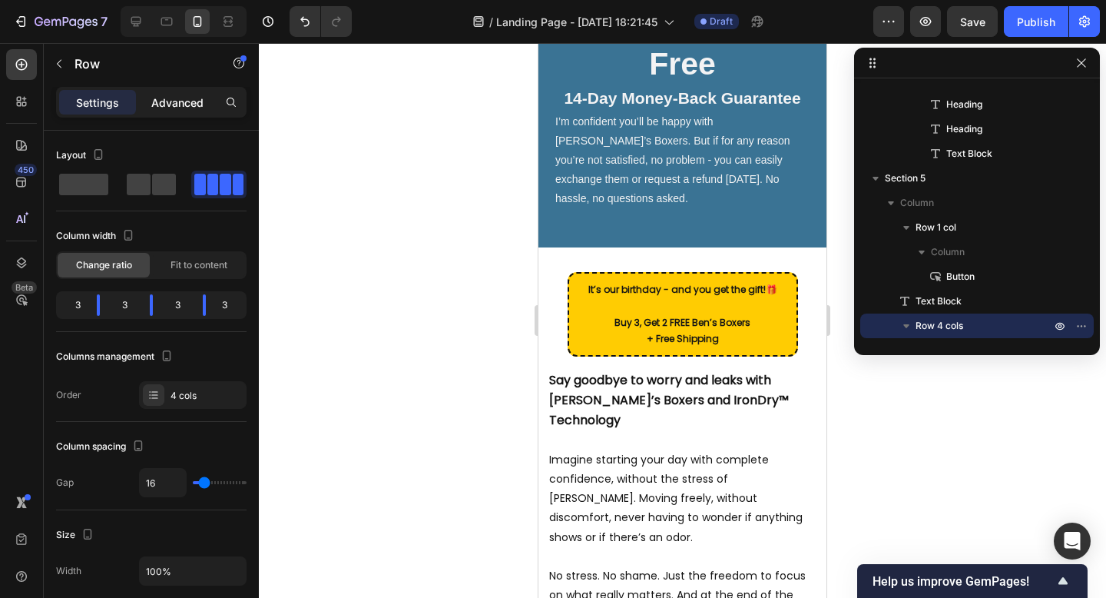
click at [178, 98] on p "Advanced" at bounding box center [177, 102] width 52 height 16
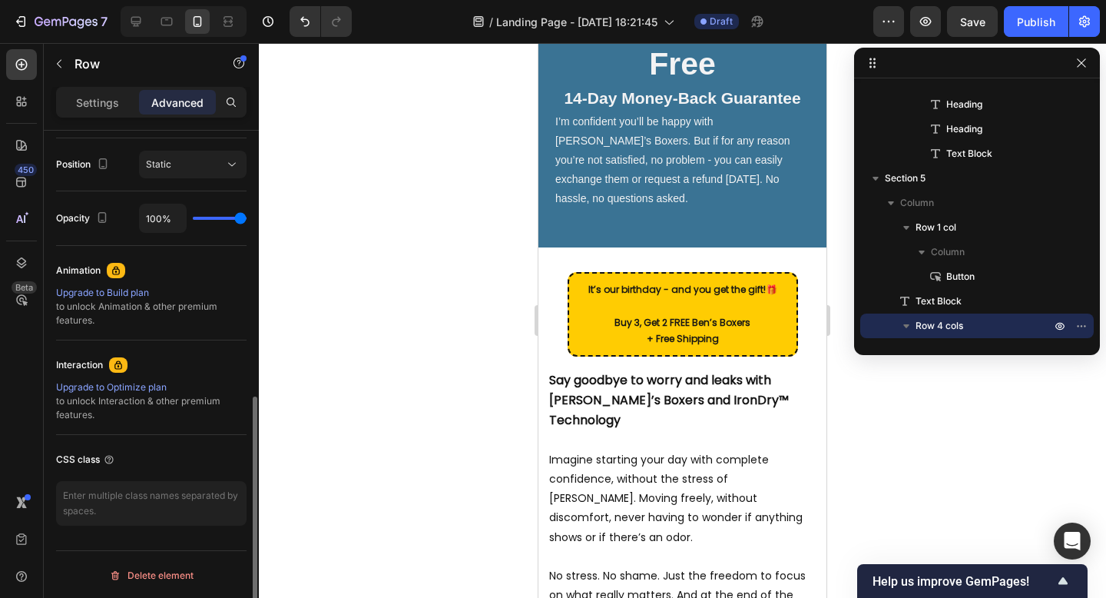
scroll to position [555, 0]
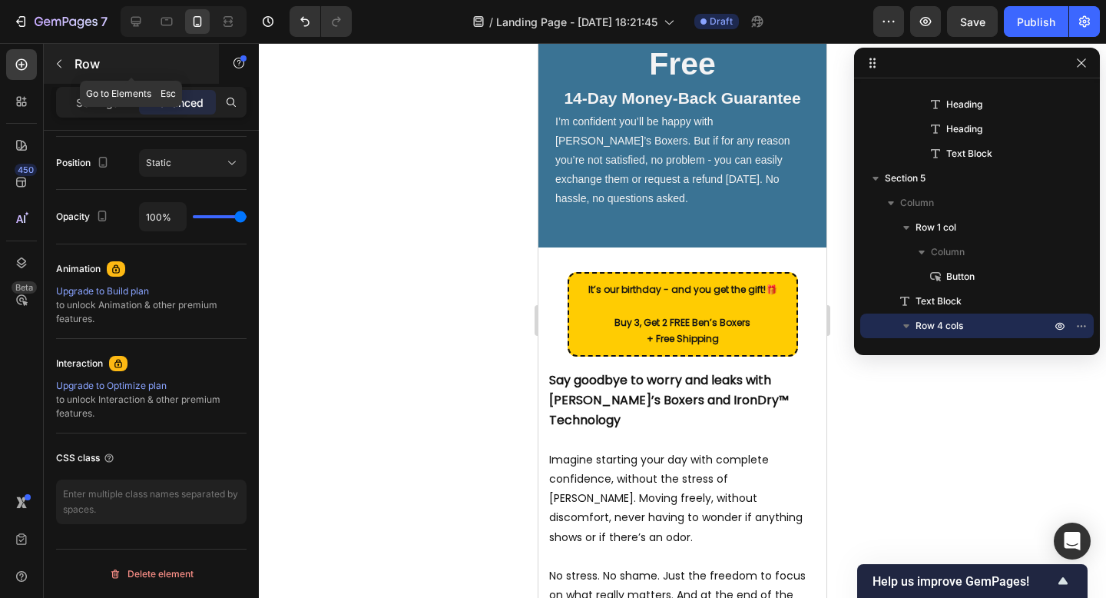
click at [65, 71] on button "button" at bounding box center [59, 63] width 25 height 25
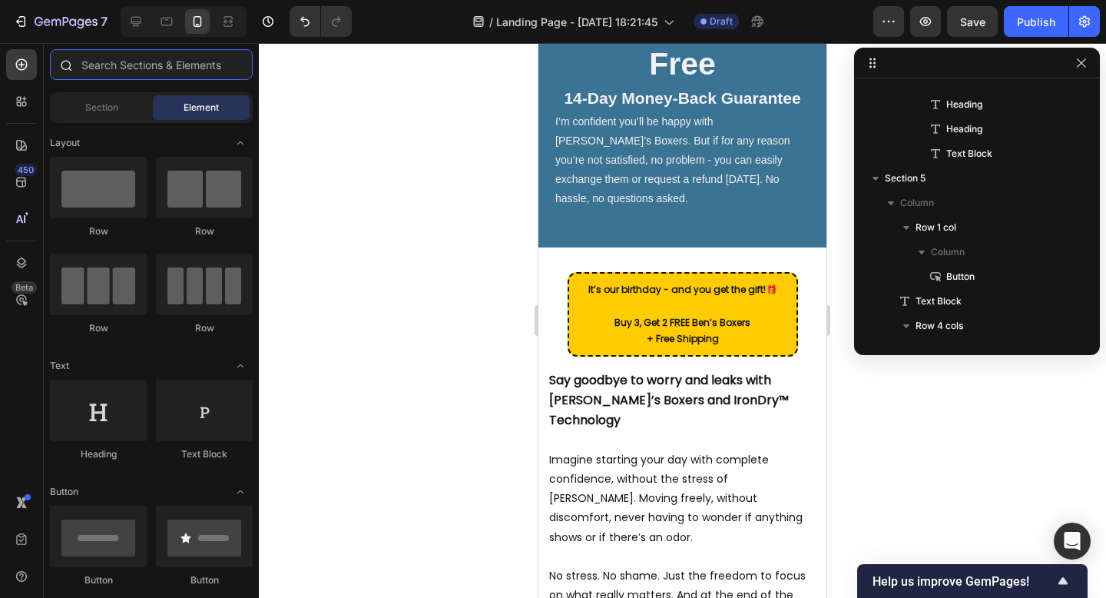
click at [121, 75] on input "text" at bounding box center [151, 64] width 203 height 31
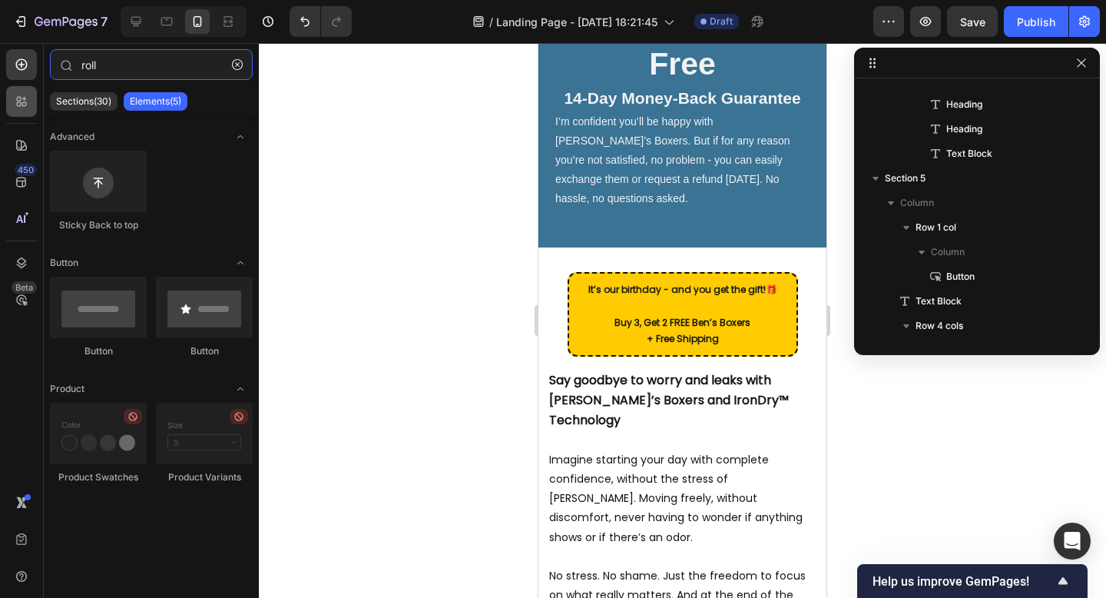
type input "roll"
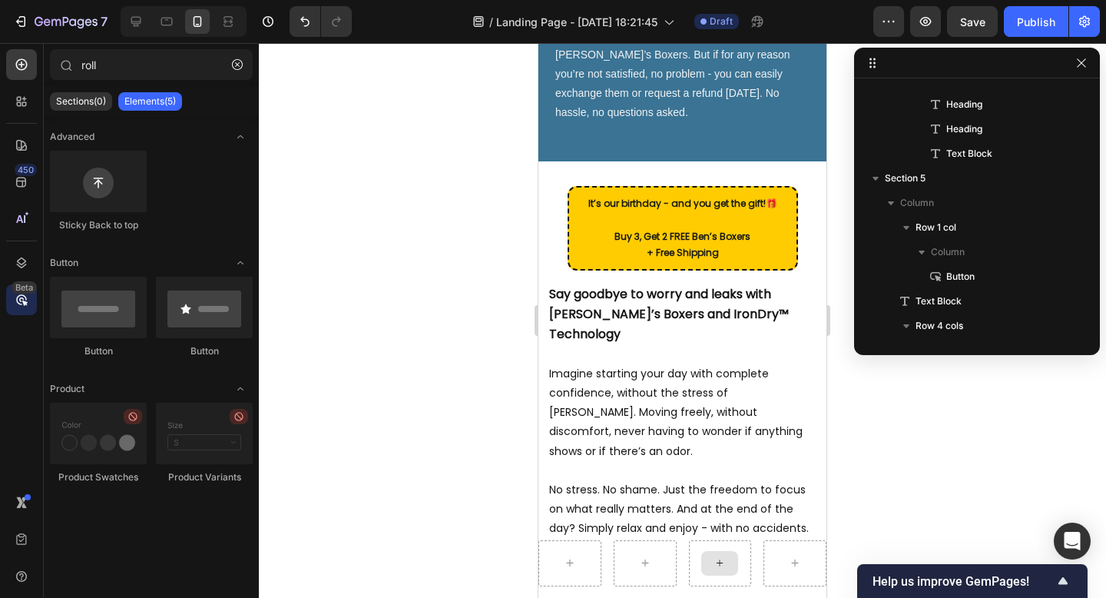
scroll to position [4646, 0]
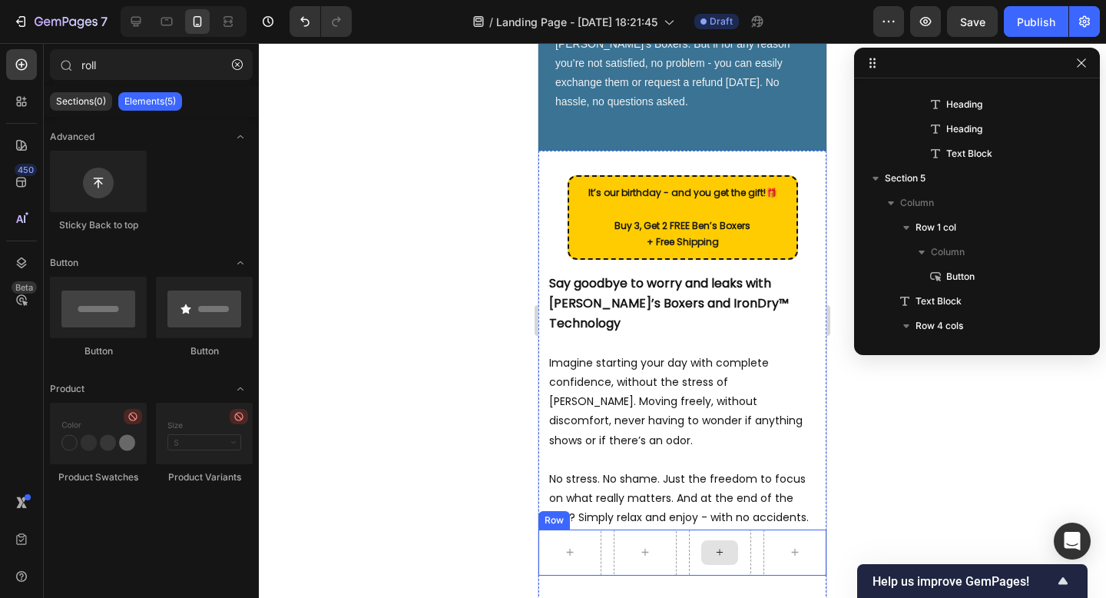
click at [680, 529] on div "Row" at bounding box center [682, 552] width 288 height 46
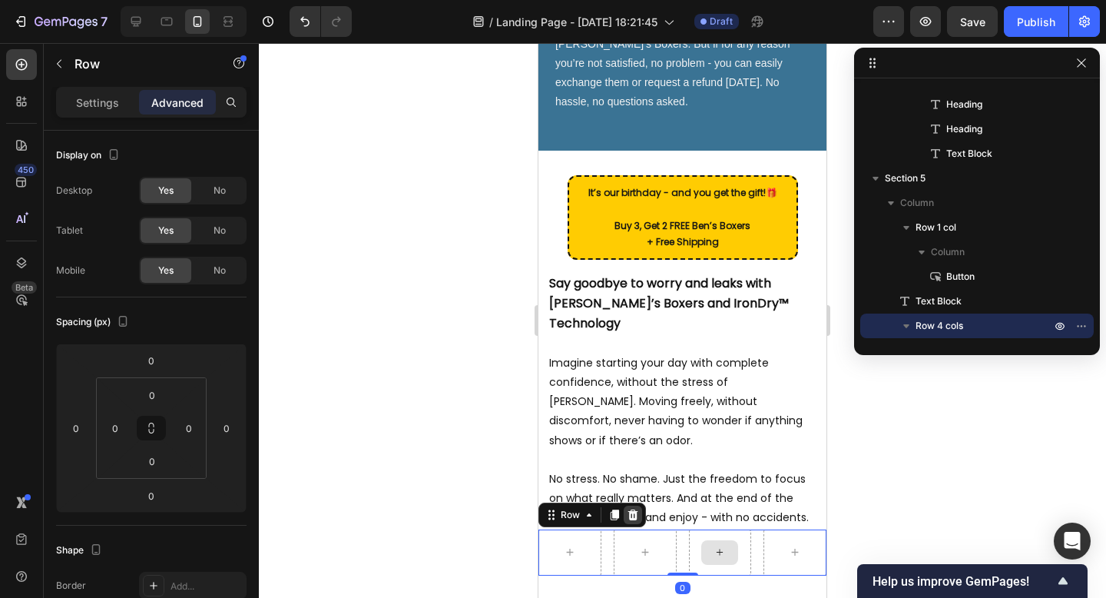
click at [634, 509] on icon at bounding box center [633, 514] width 10 height 11
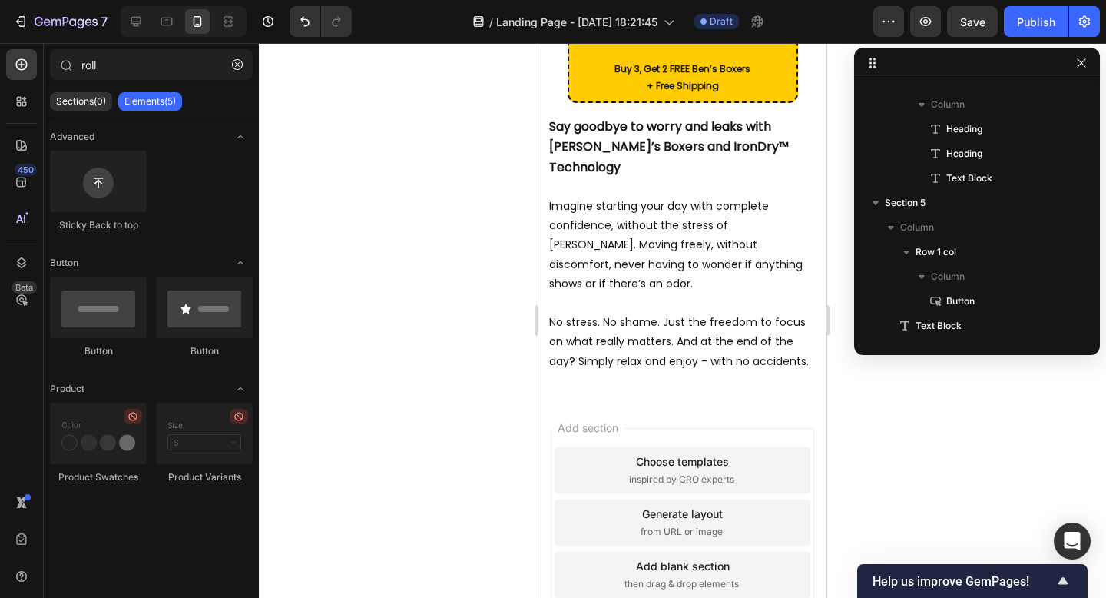
scroll to position [4702, 0]
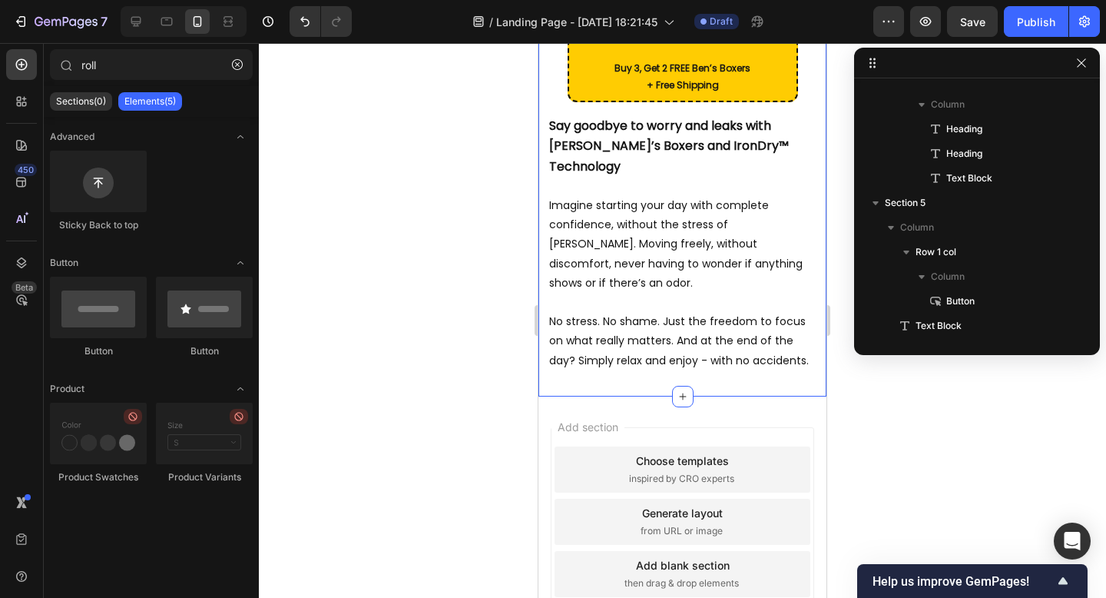
click at [662, 356] on div "It’s our birthday - and you get the gift! 🎁 Buy 3, Get 2 FREE Ben’s Boxers + Fr…" at bounding box center [682, 194] width 288 height 403
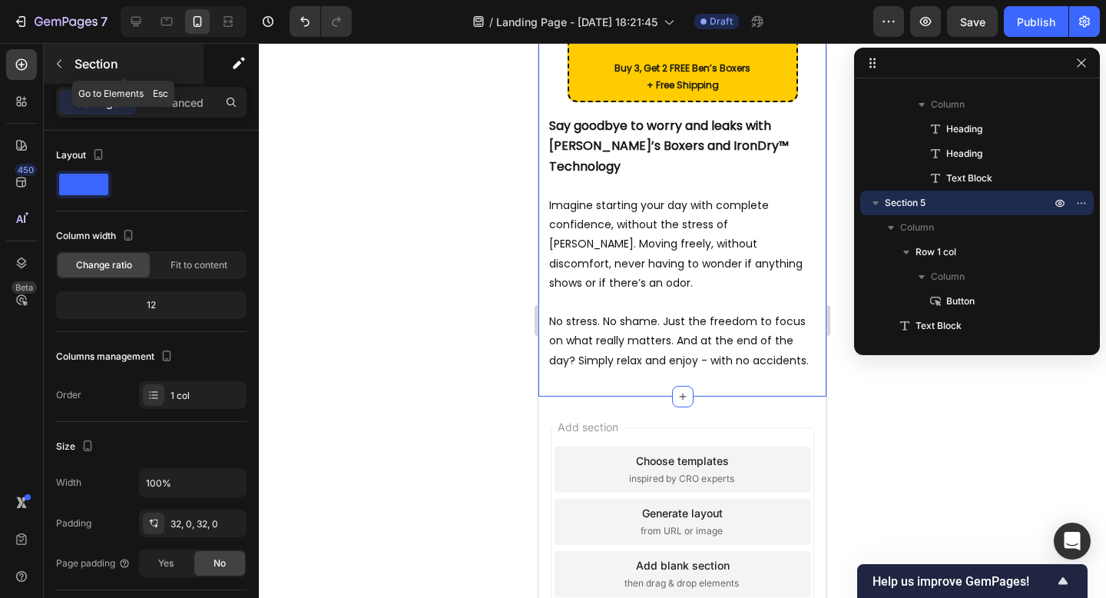
click at [62, 62] on icon "button" at bounding box center [59, 64] width 12 height 12
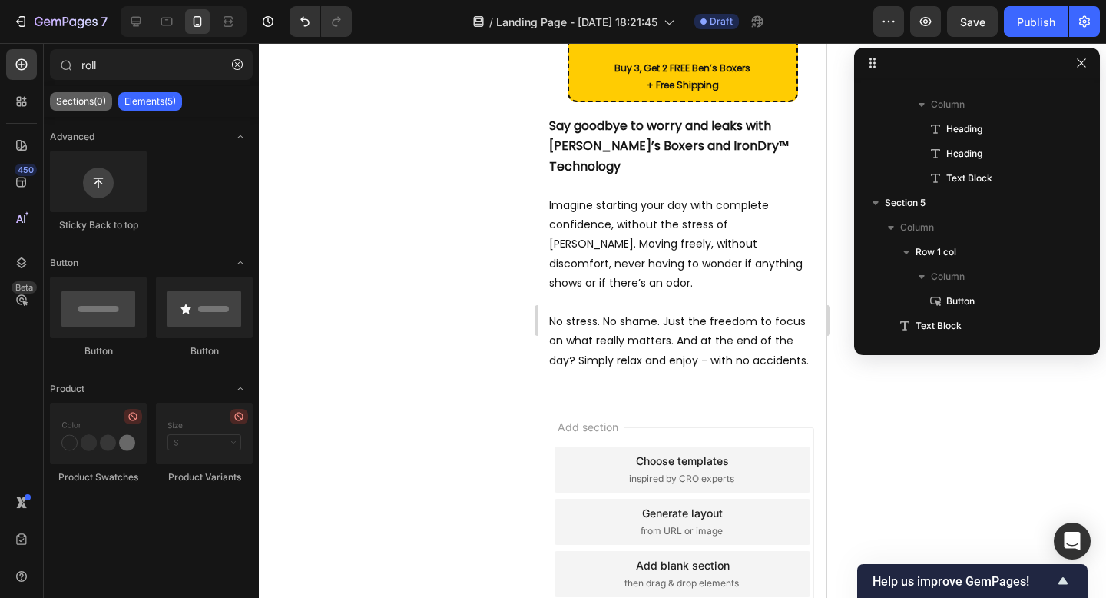
click at [92, 99] on p "Sections(0)" at bounding box center [81, 101] width 50 height 12
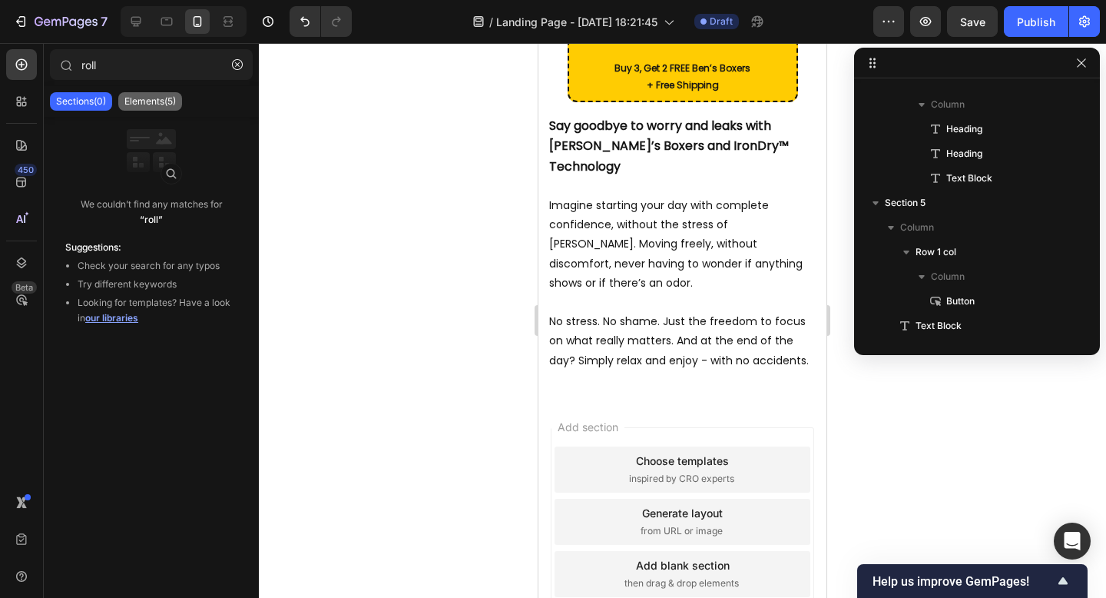
click at [141, 100] on p "Elements(5)" at bounding box center [149, 101] width 51 height 12
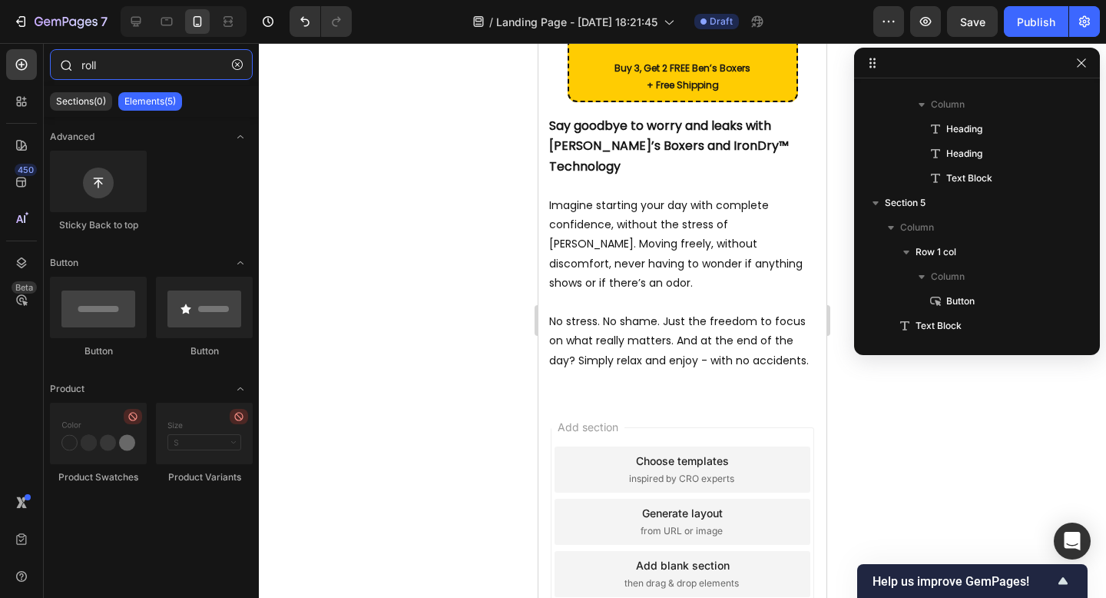
click at [155, 71] on input "roll" at bounding box center [151, 64] width 203 height 31
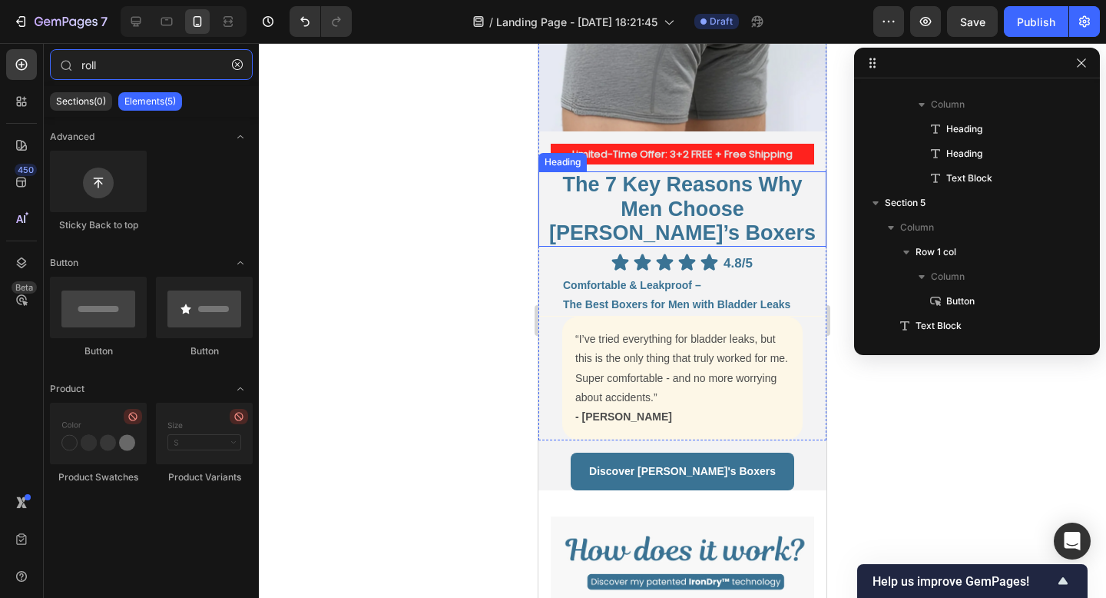
scroll to position [240, 0]
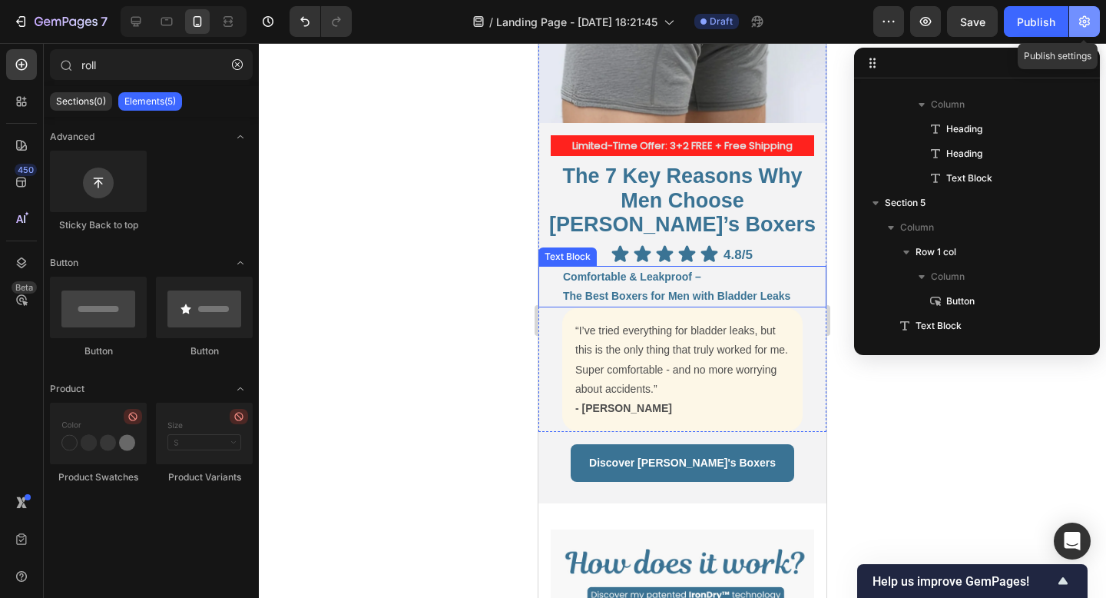
click at [1081, 19] on icon "button" at bounding box center [1084, 21] width 15 height 15
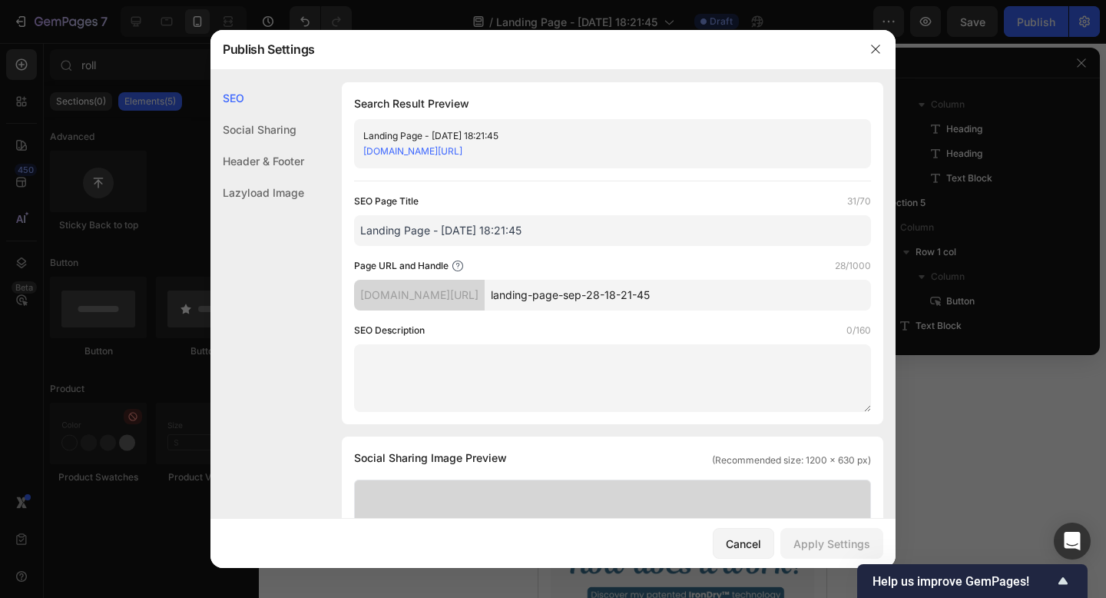
click at [584, 228] on input "Landing Page - [DATE] 18:21:45" at bounding box center [612, 230] width 517 height 31
type input "Ben's Story"
click at [678, 299] on input "landing-page-sep-28-18-21-45" at bounding box center [678, 295] width 386 height 31
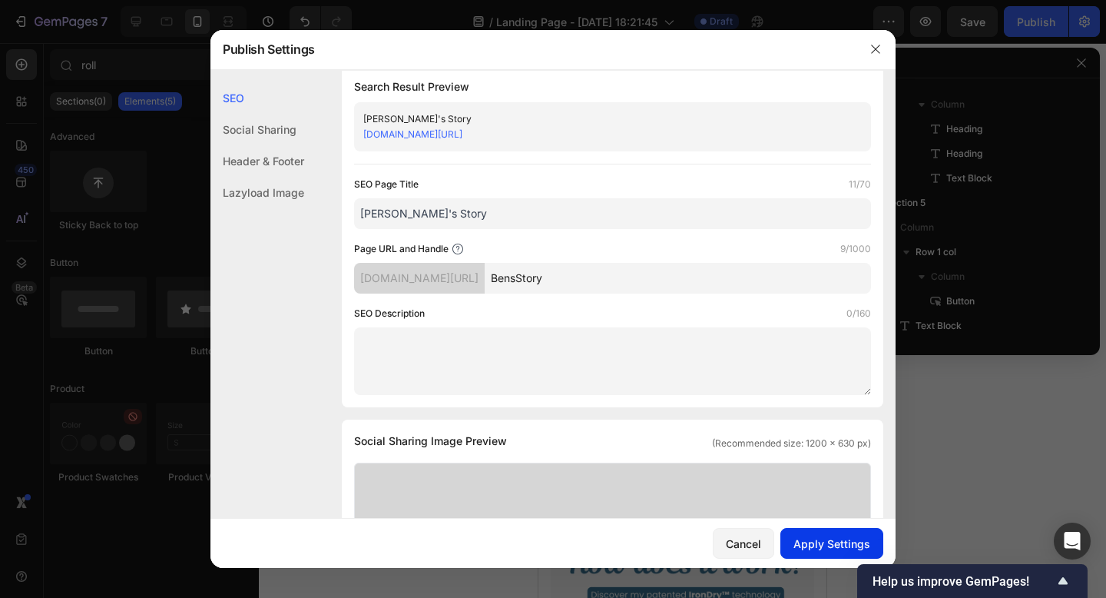
type input "BensStory"
click at [819, 555] on button "Apply Settings" at bounding box center [831, 543] width 103 height 31
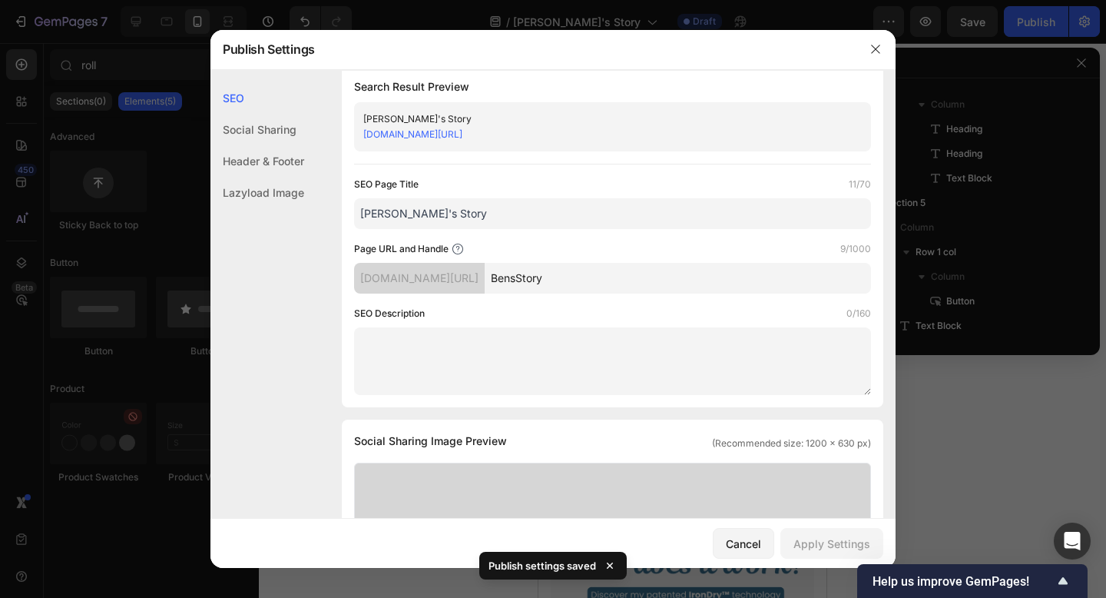
click at [265, 161] on div "Header & Footer" at bounding box center [257, 160] width 94 height 31
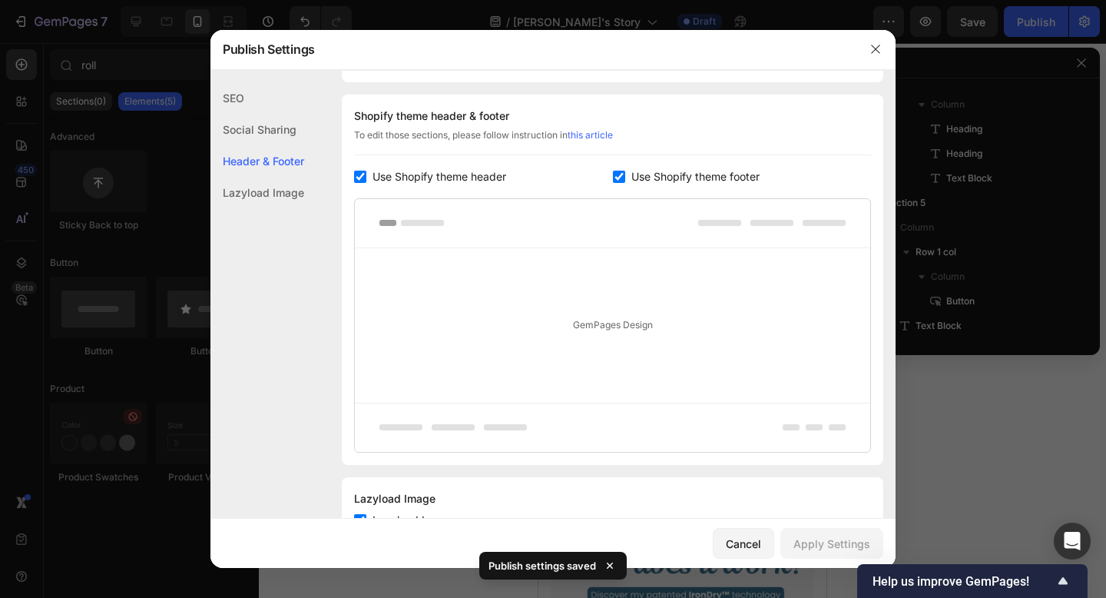
scroll to position [720, 0]
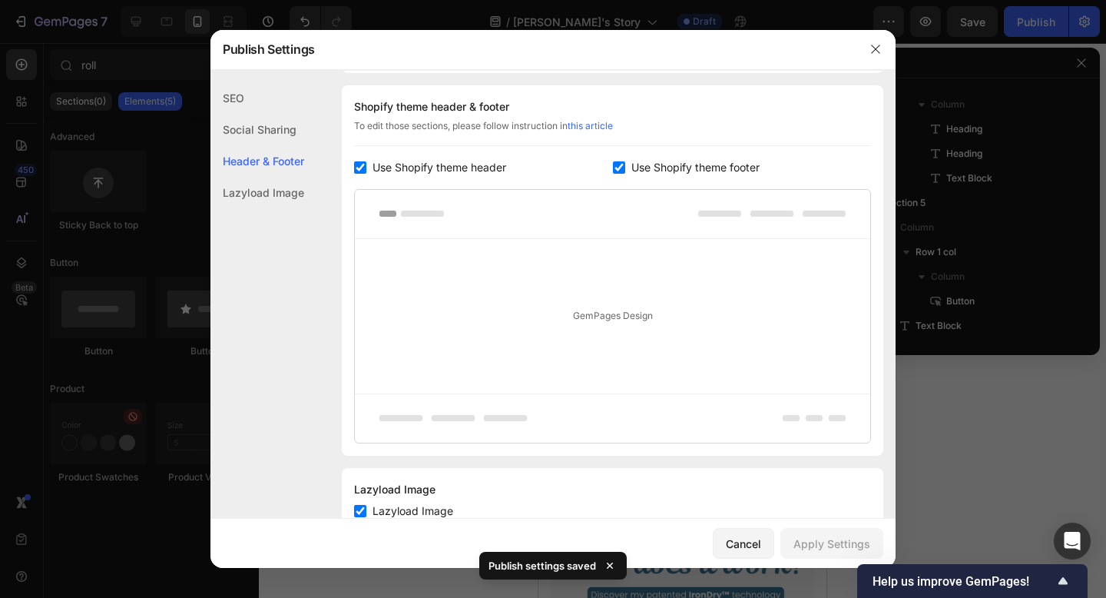
click at [625, 167] on label "Use Shopify theme footer" at bounding box center [692, 167] width 134 height 18
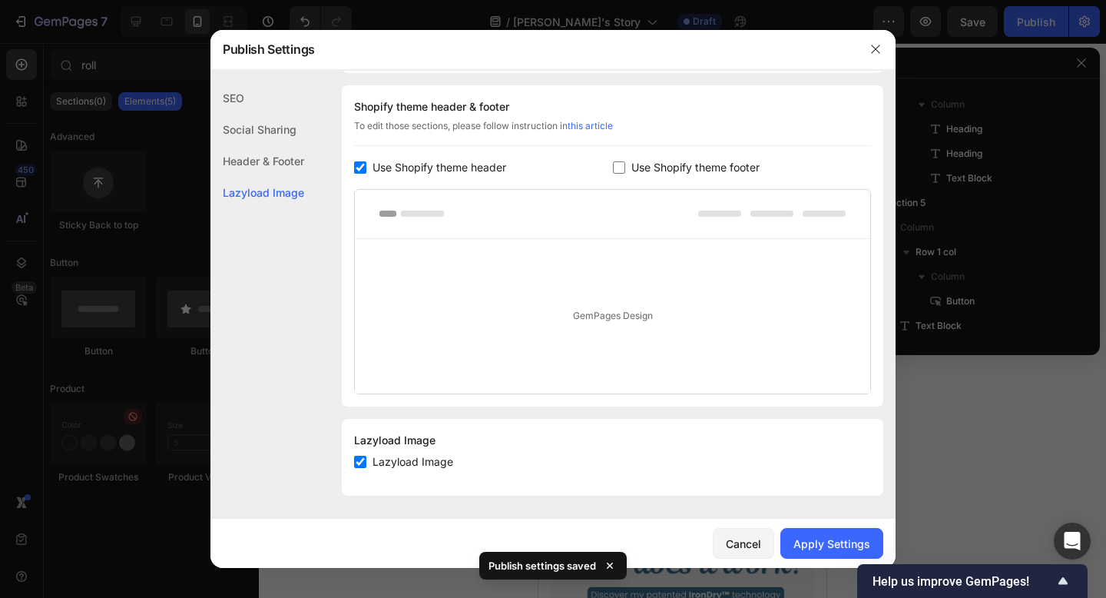
click at [618, 167] on input "checkbox" at bounding box center [619, 167] width 12 height 12
checkbox input "true"
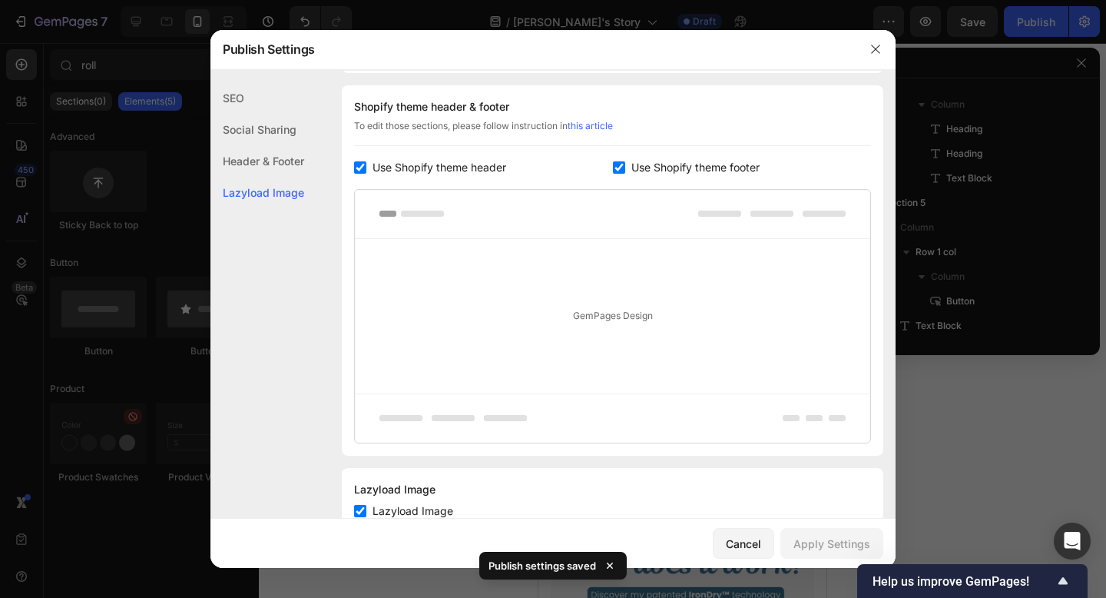
click at [432, 144] on div "To edit those sections, please follow instruction in this article" at bounding box center [612, 132] width 517 height 27
click at [423, 158] on span "Use Shopify theme header" at bounding box center [440, 167] width 134 height 18
checkbox input "false"
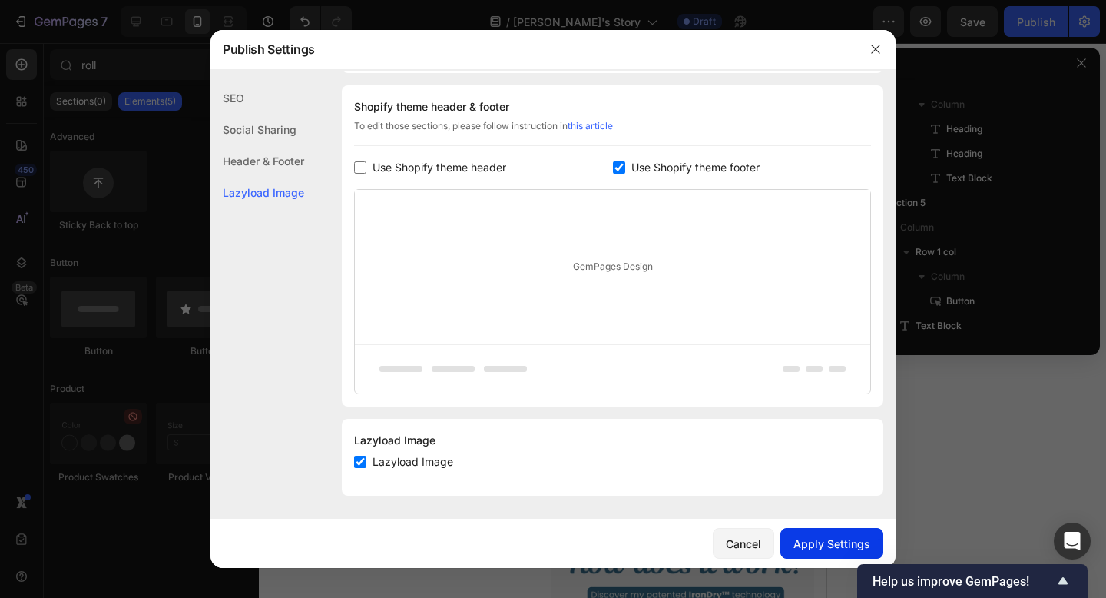
click at [821, 537] on div "Apply Settings" at bounding box center [831, 543] width 77 height 16
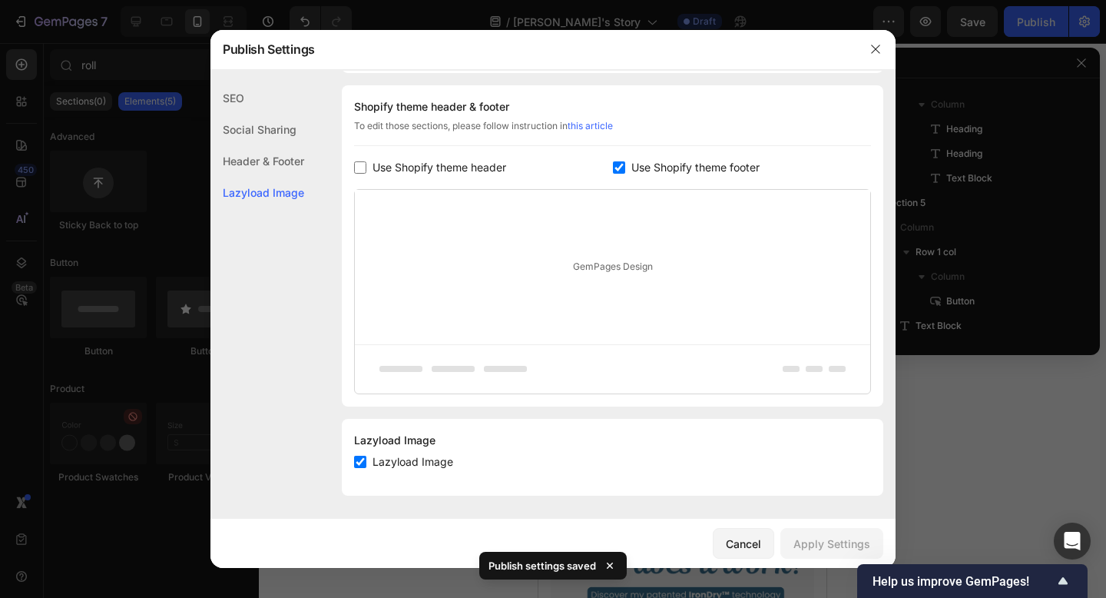
click at [1052, 19] on div at bounding box center [553, 299] width 1106 height 598
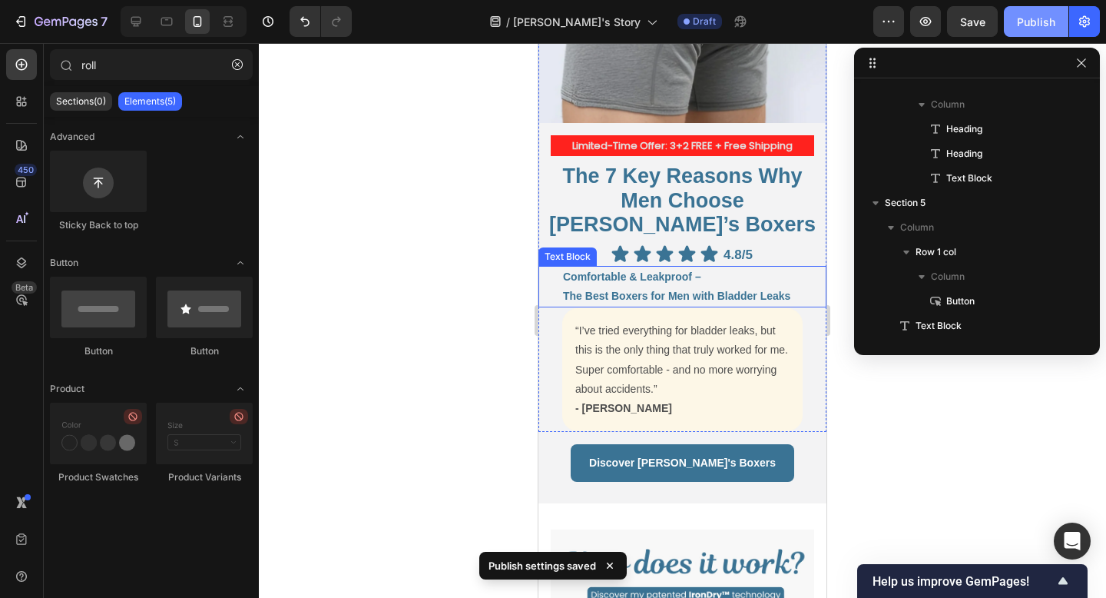
click at [1048, 19] on div "Publish" at bounding box center [1036, 22] width 38 height 16
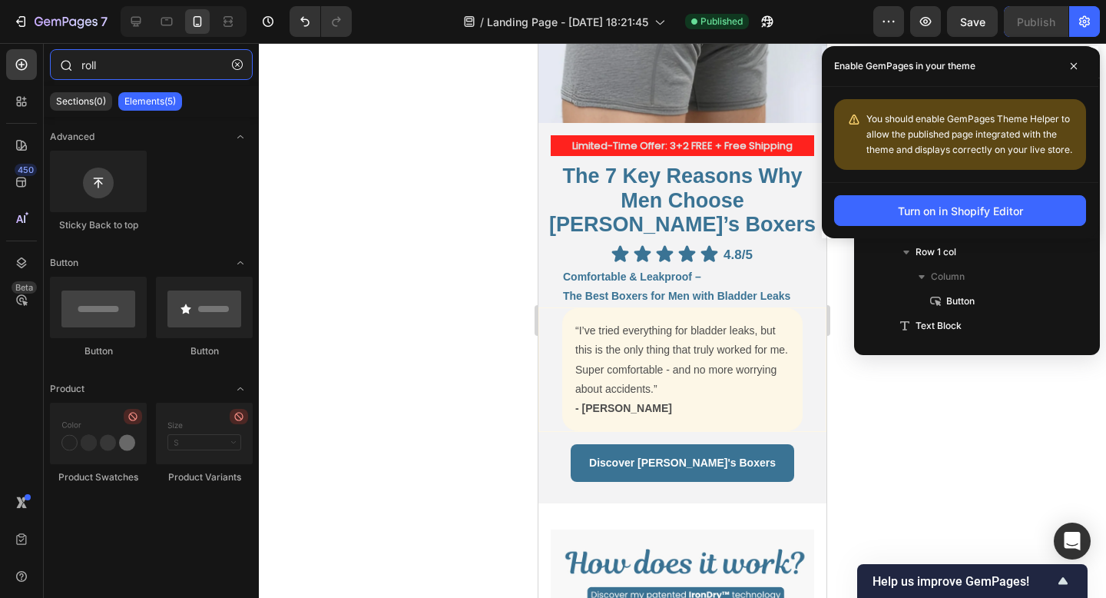
click at [138, 61] on input "roll" at bounding box center [151, 64] width 203 height 31
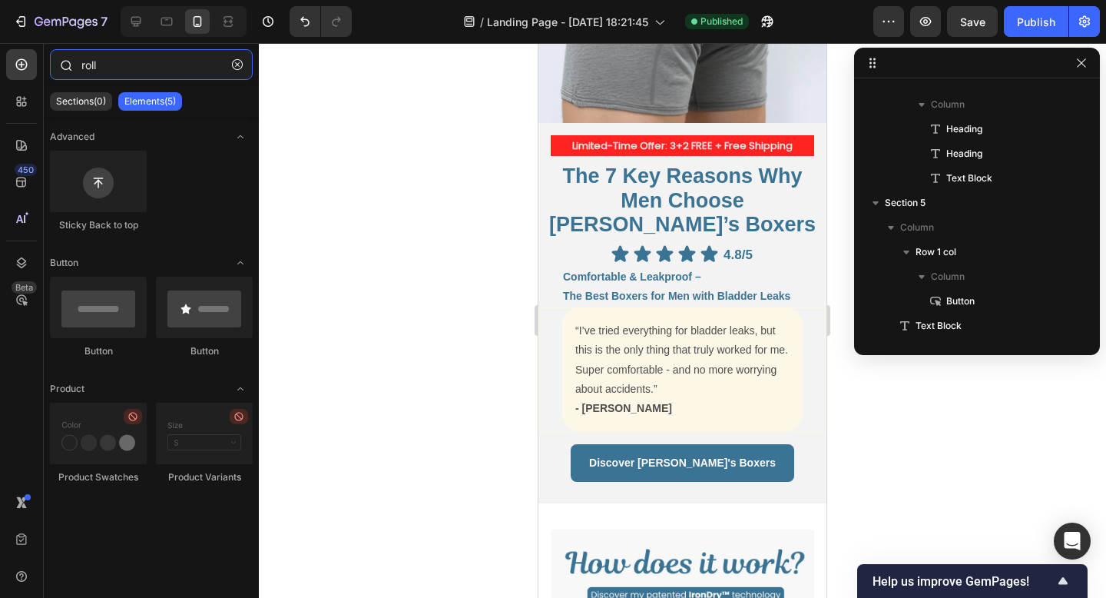
click at [138, 61] on input "roll" at bounding box center [151, 64] width 203 height 31
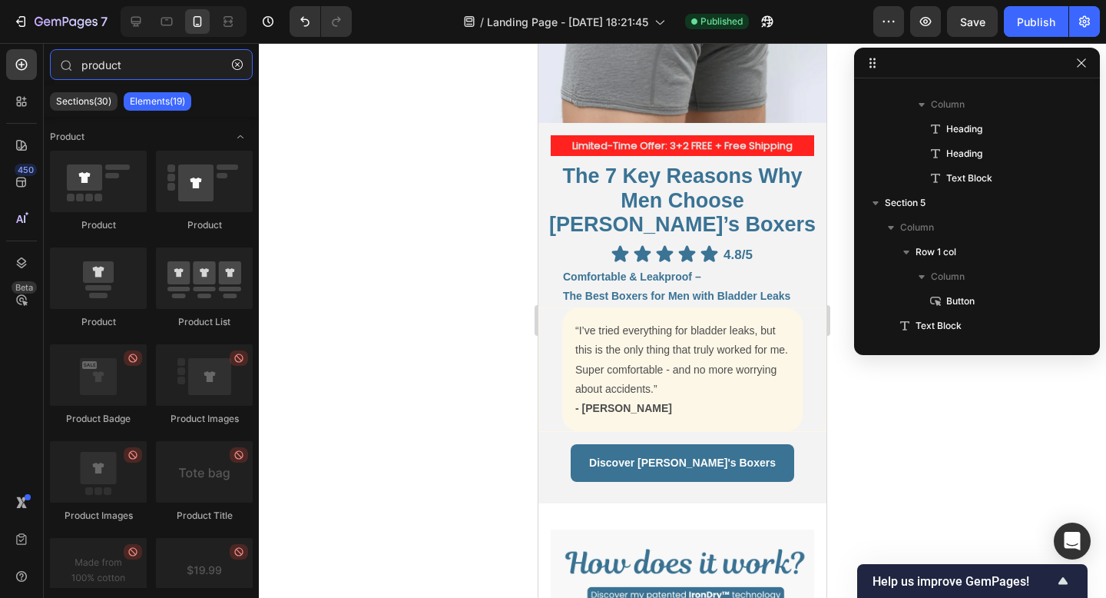
type input "product"
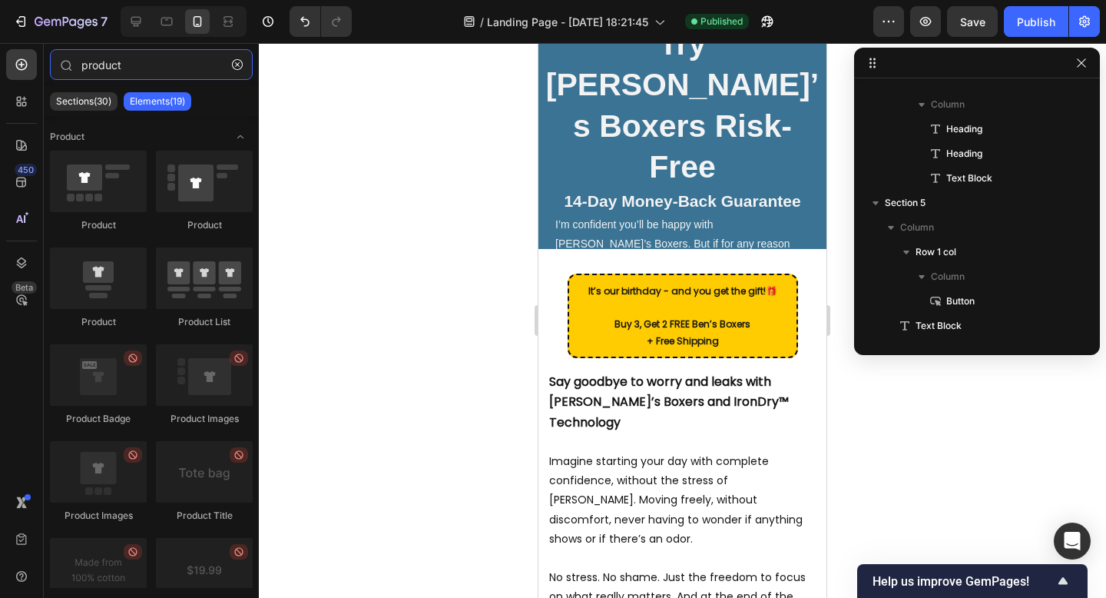
scroll to position [4615, 0]
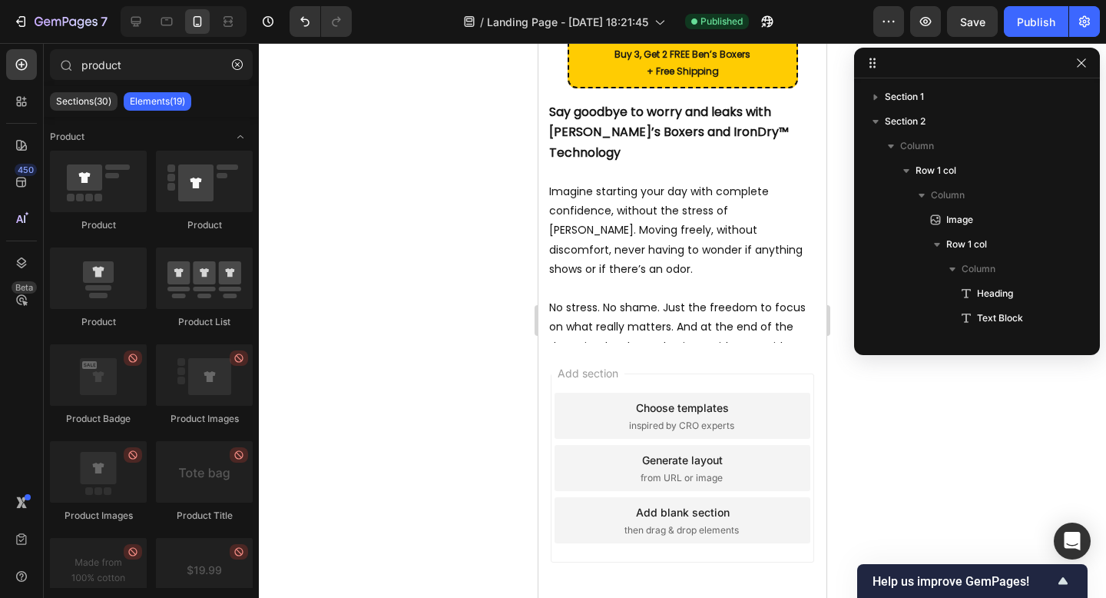
scroll to position [1393, 0]
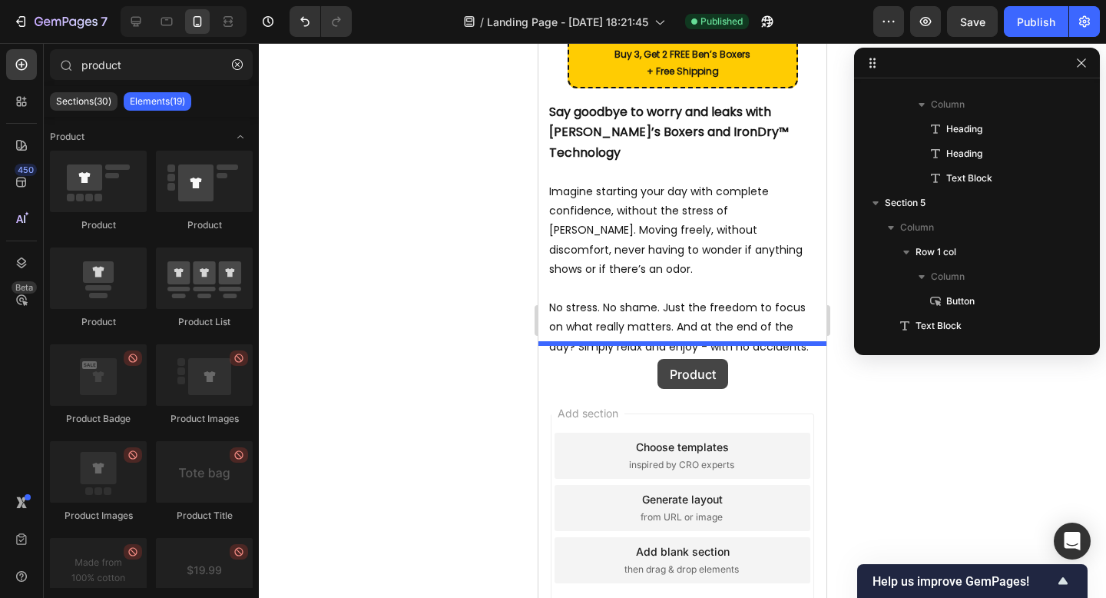
drag, startPoint x: 651, startPoint y: 330, endPoint x: 658, endPoint y: 358, distance: 29.4
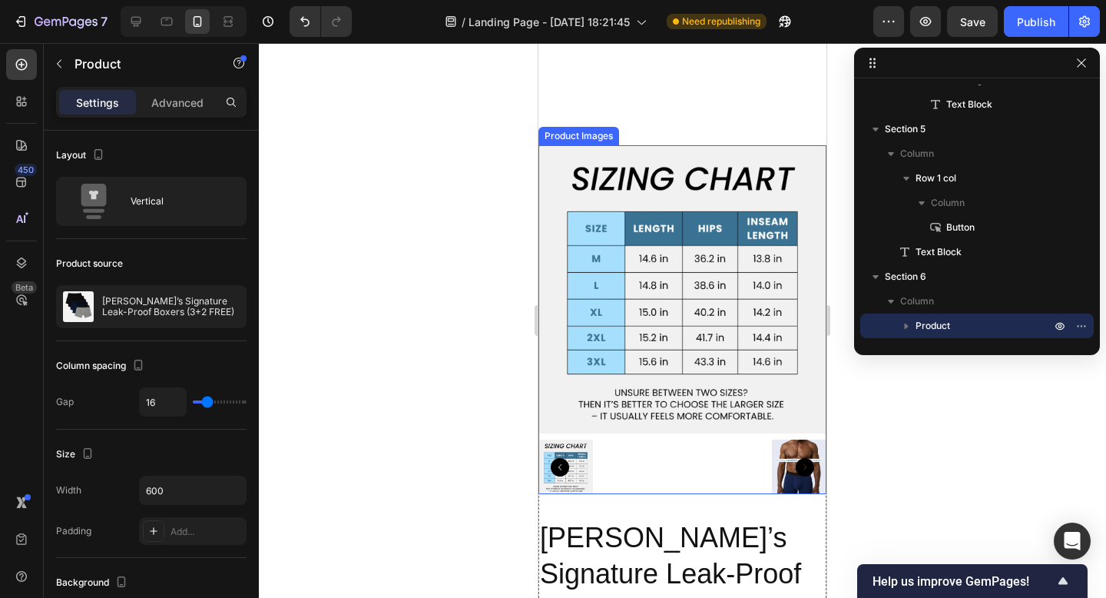
scroll to position [5106, 0]
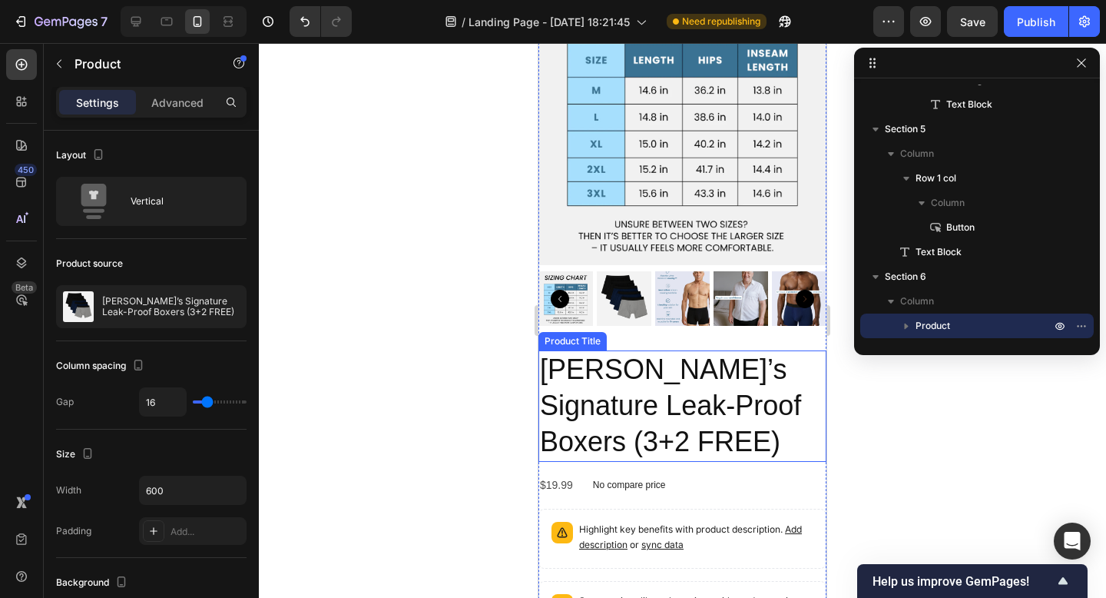
click at [647, 366] on h2 "[PERSON_NAME]’s Signature Leak-Proof Boxers (3+2 FREE)" at bounding box center [682, 405] width 288 height 111
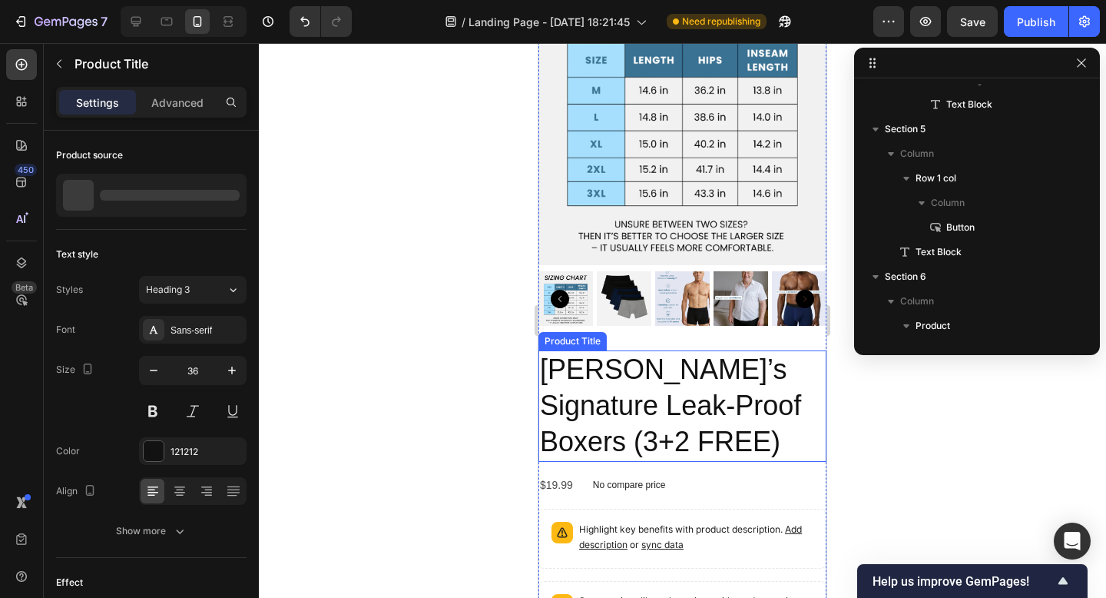
scroll to position [1691, 0]
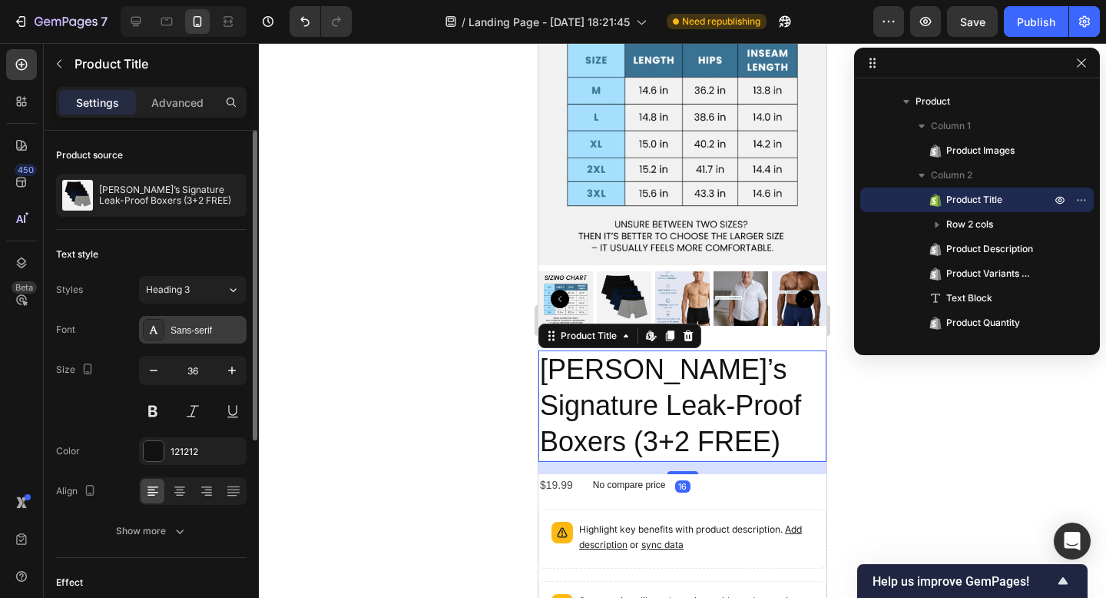
click at [200, 333] on div "Sans-serif" at bounding box center [207, 330] width 72 height 14
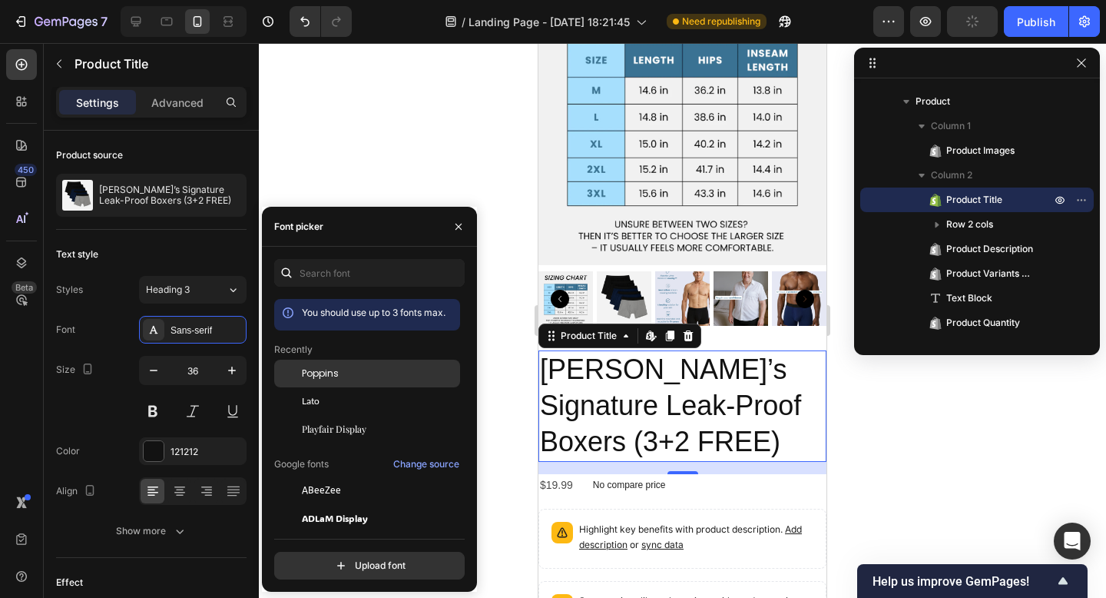
click at [333, 373] on span "Poppins" at bounding box center [320, 373] width 37 height 14
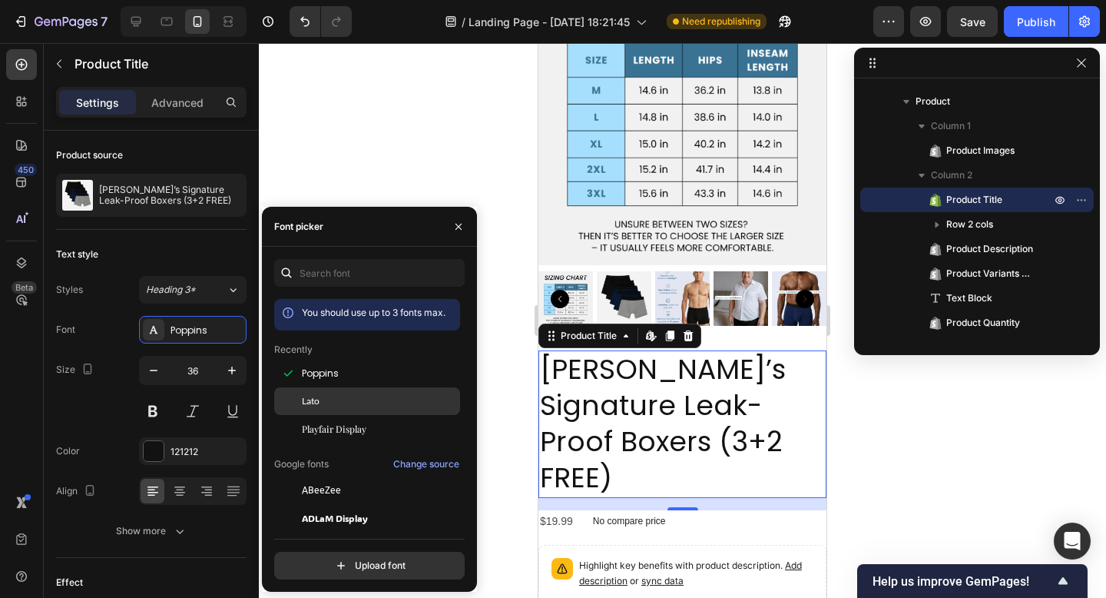
click at [325, 397] on div "Lato" at bounding box center [379, 401] width 155 height 14
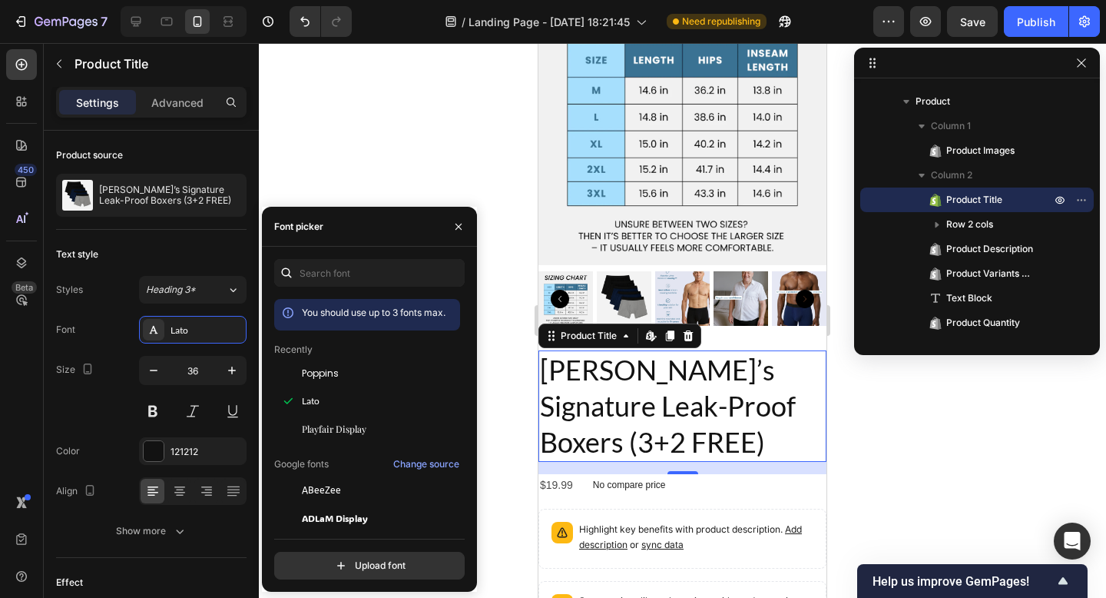
click at [649, 442] on h2 "[PERSON_NAME]’s Signature Leak-Proof Boxers (3+2 FREE)" at bounding box center [682, 405] width 288 height 111
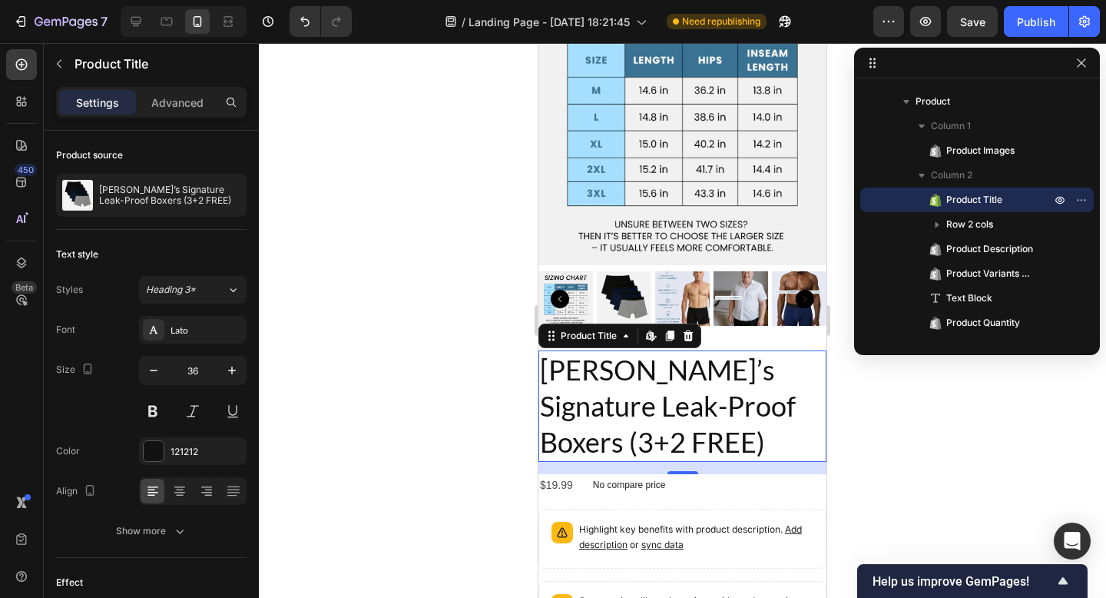
click at [649, 442] on h2 "[PERSON_NAME]’s Signature Leak-Proof Boxers (3+2 FREE)" at bounding box center [682, 405] width 288 height 111
click at [584, 407] on h2 "[PERSON_NAME]’s Signature Leak-Proof Boxers (3+2 FREE)" at bounding box center [682, 405] width 288 height 111
click at [147, 412] on button at bounding box center [153, 411] width 28 height 28
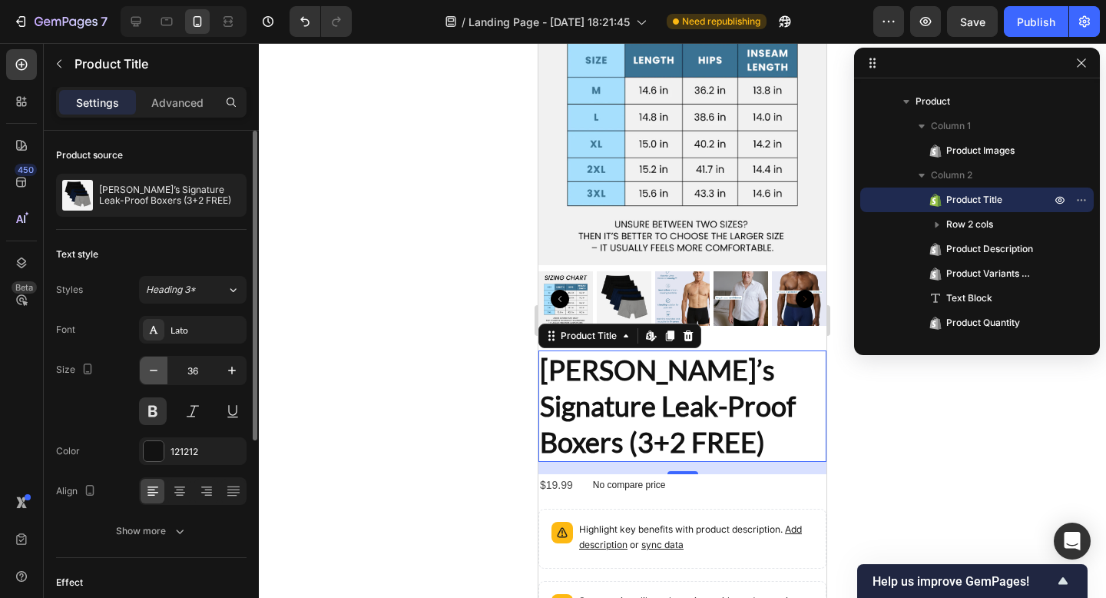
click at [156, 372] on icon "button" at bounding box center [153, 370] width 15 height 15
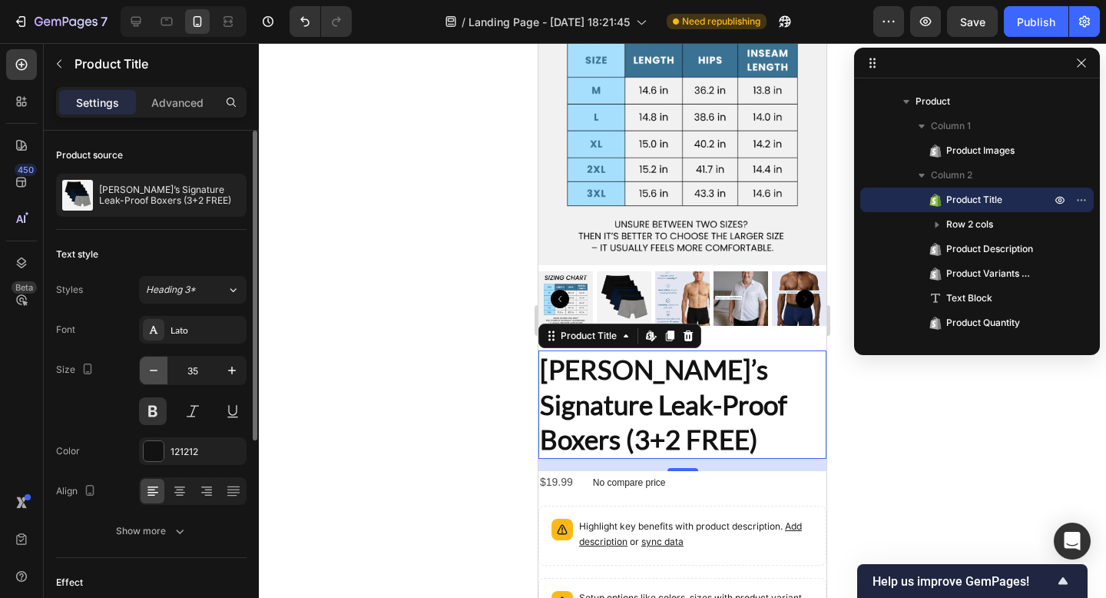
click at [156, 372] on icon "button" at bounding box center [153, 370] width 15 height 15
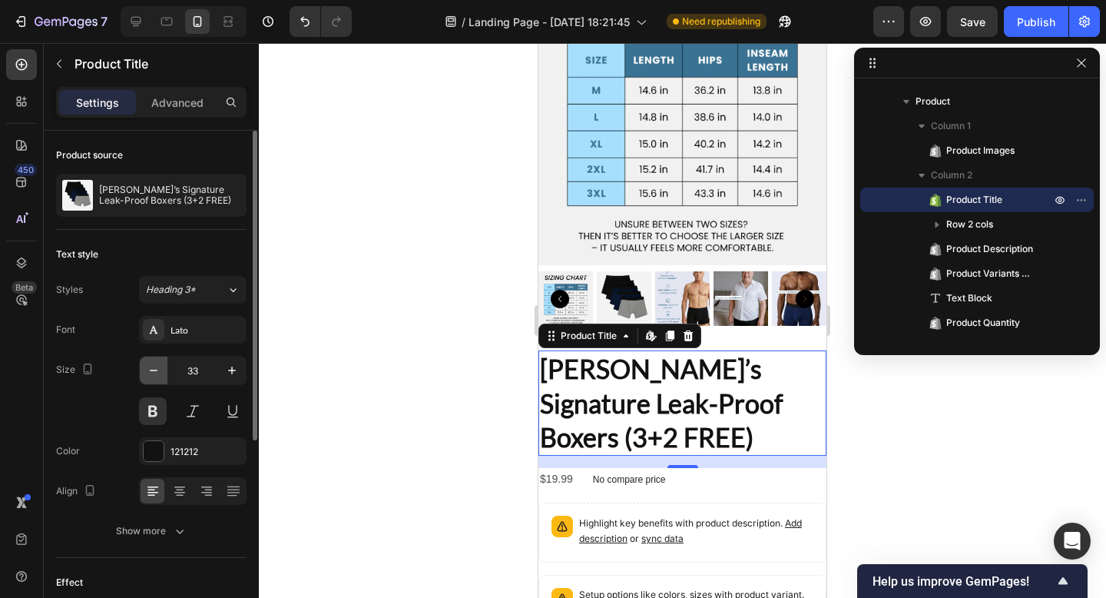
click at [156, 372] on icon "button" at bounding box center [153, 370] width 15 height 15
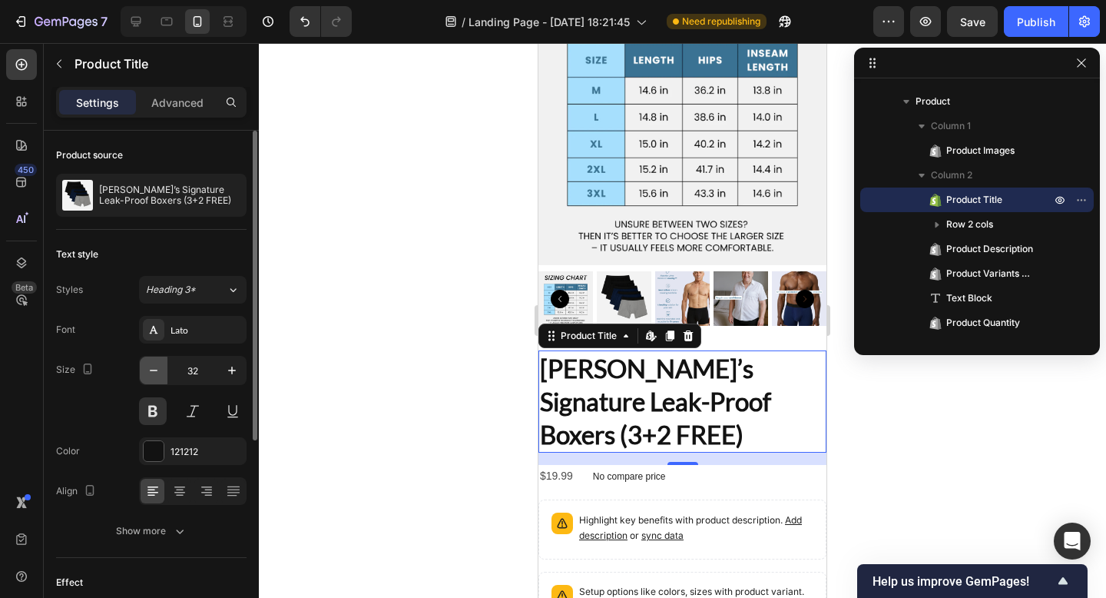
click at [156, 372] on icon "button" at bounding box center [153, 370] width 15 height 15
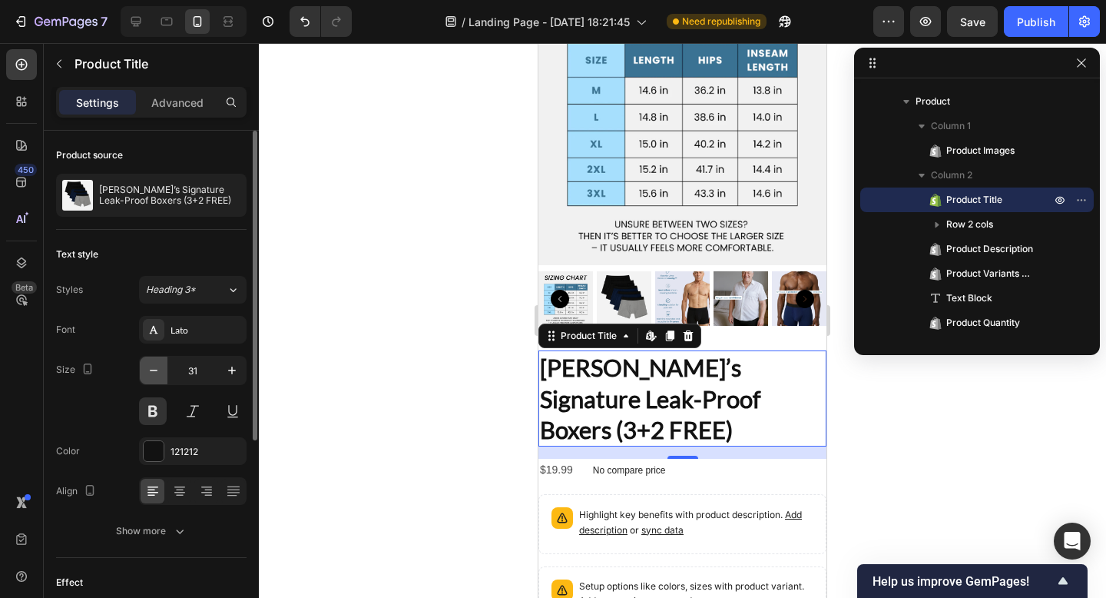
click at [156, 372] on icon "button" at bounding box center [153, 370] width 15 height 15
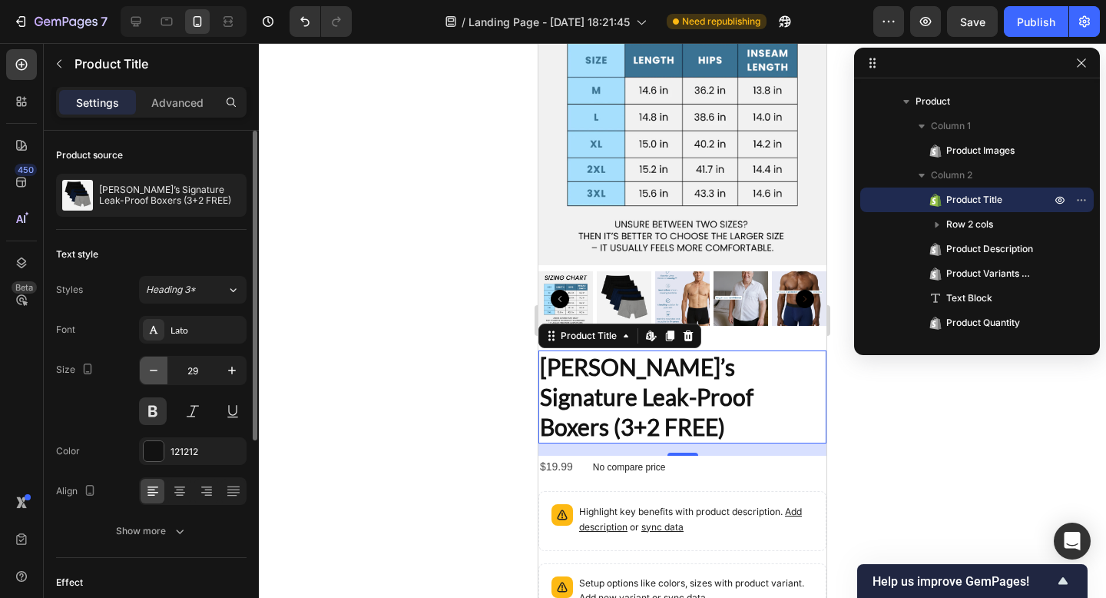
click at [156, 372] on icon "button" at bounding box center [153, 370] width 15 height 15
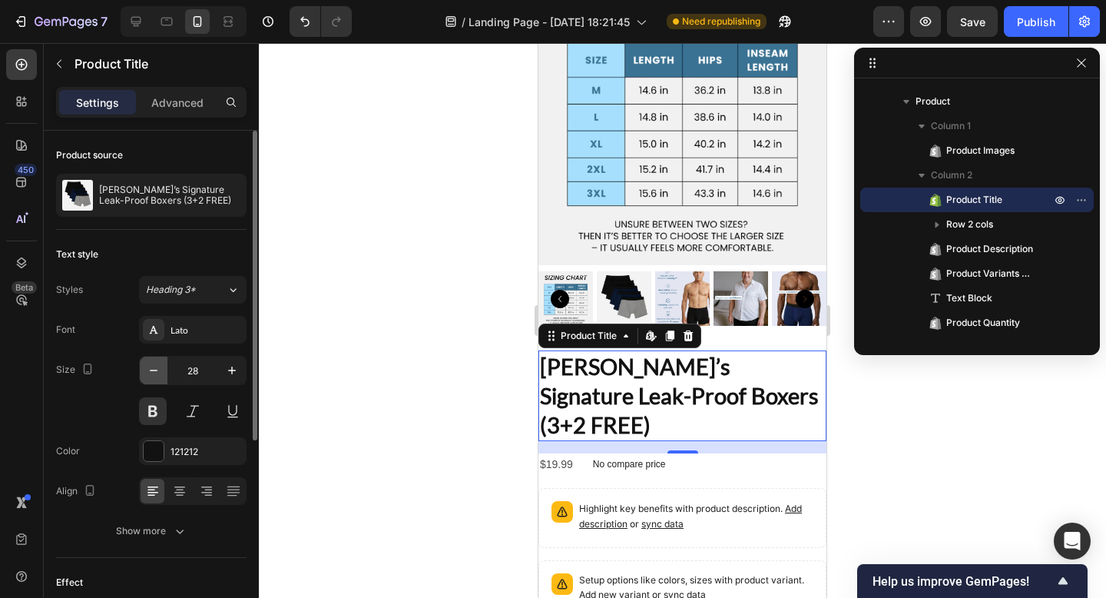
click at [156, 372] on icon "button" at bounding box center [153, 370] width 15 height 15
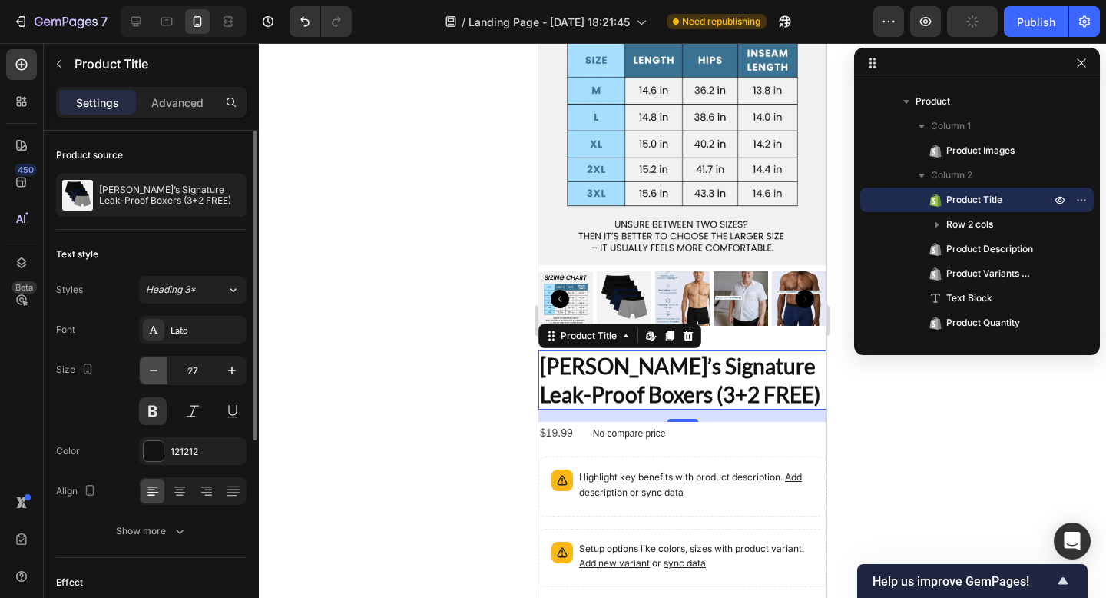
click at [156, 372] on icon "button" at bounding box center [153, 370] width 15 height 15
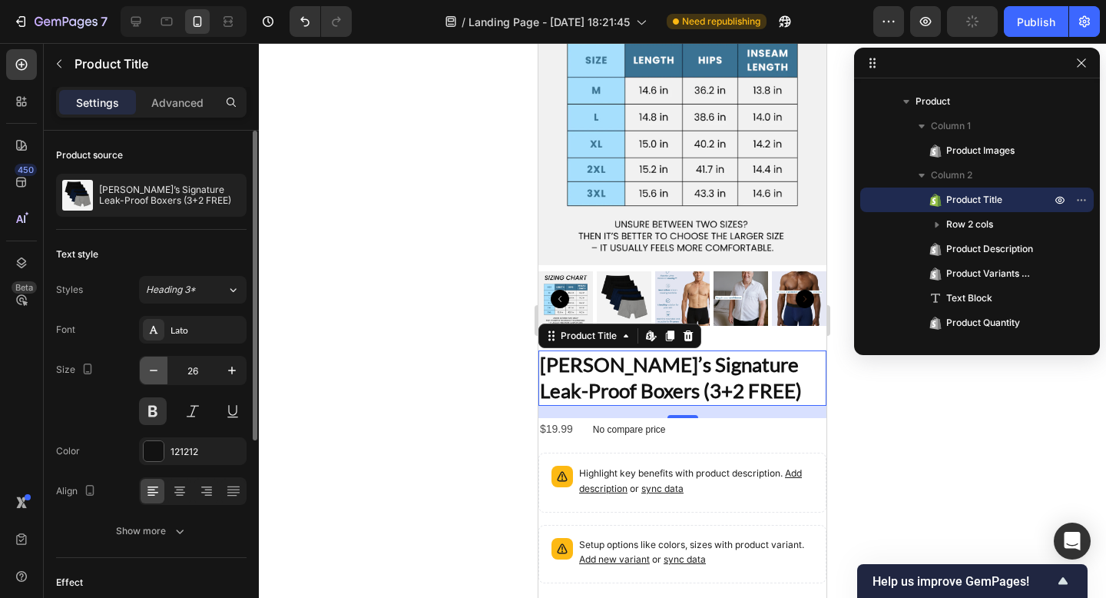
click at [156, 372] on icon "button" at bounding box center [153, 370] width 15 height 15
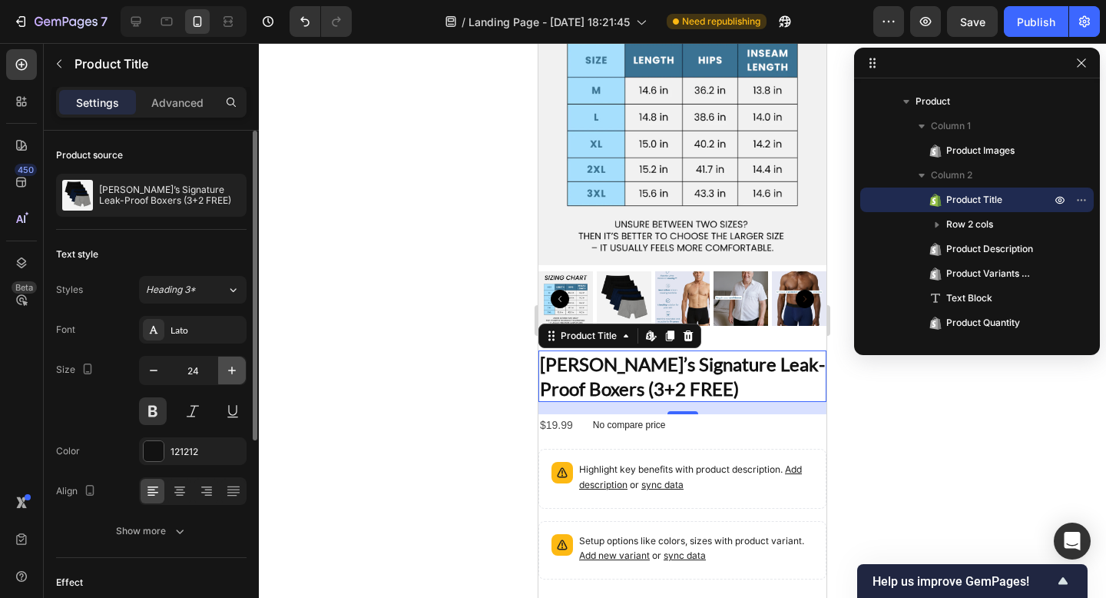
click at [229, 373] on icon "button" at bounding box center [231, 370] width 15 height 15
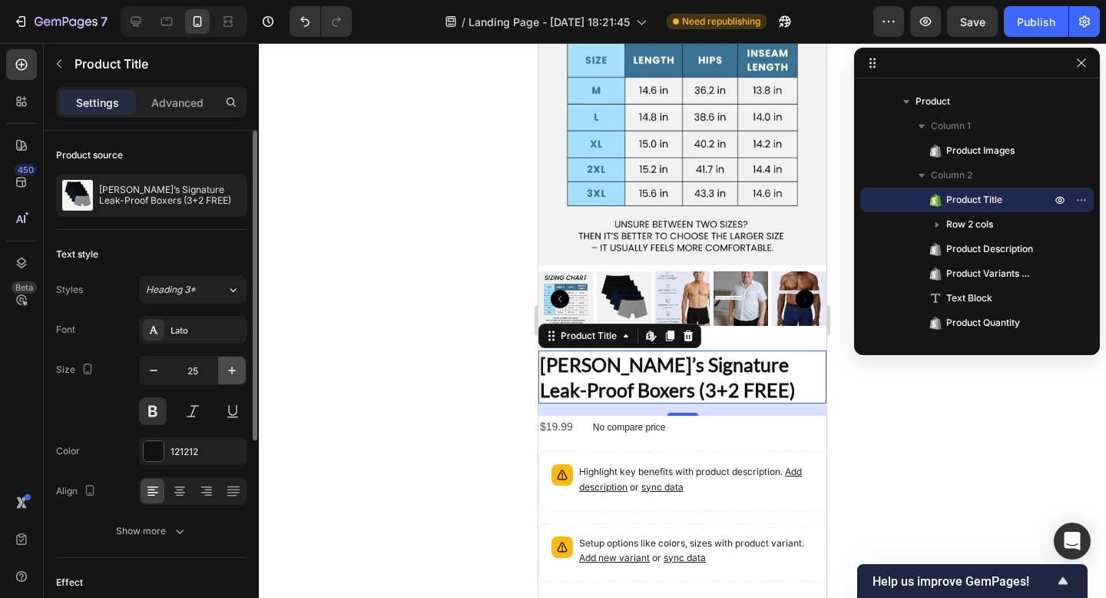
type input "26"
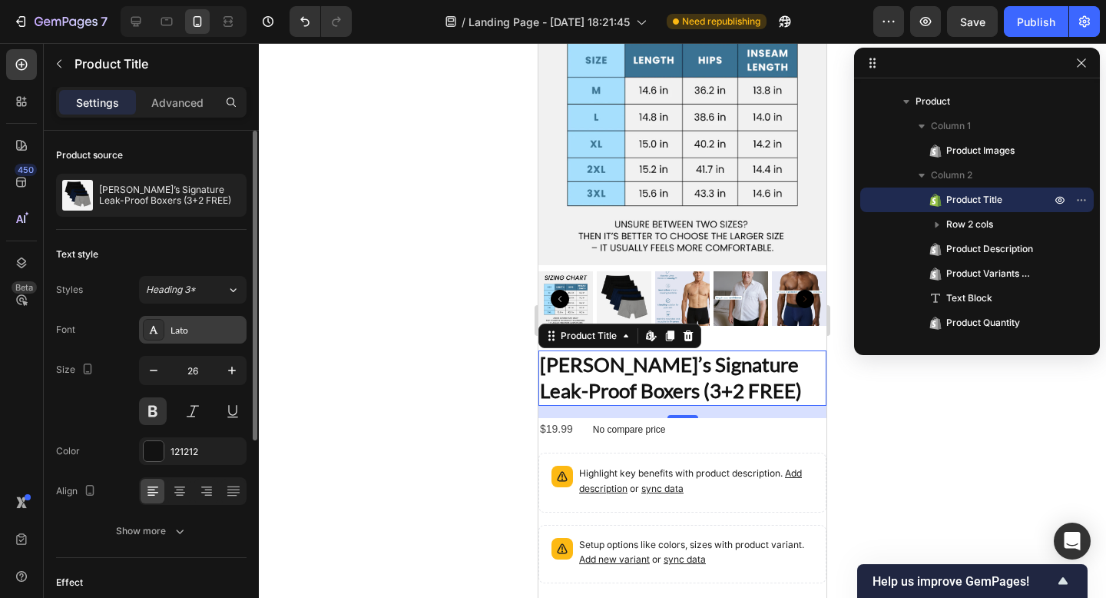
click at [207, 320] on div "Lato" at bounding box center [193, 330] width 108 height 28
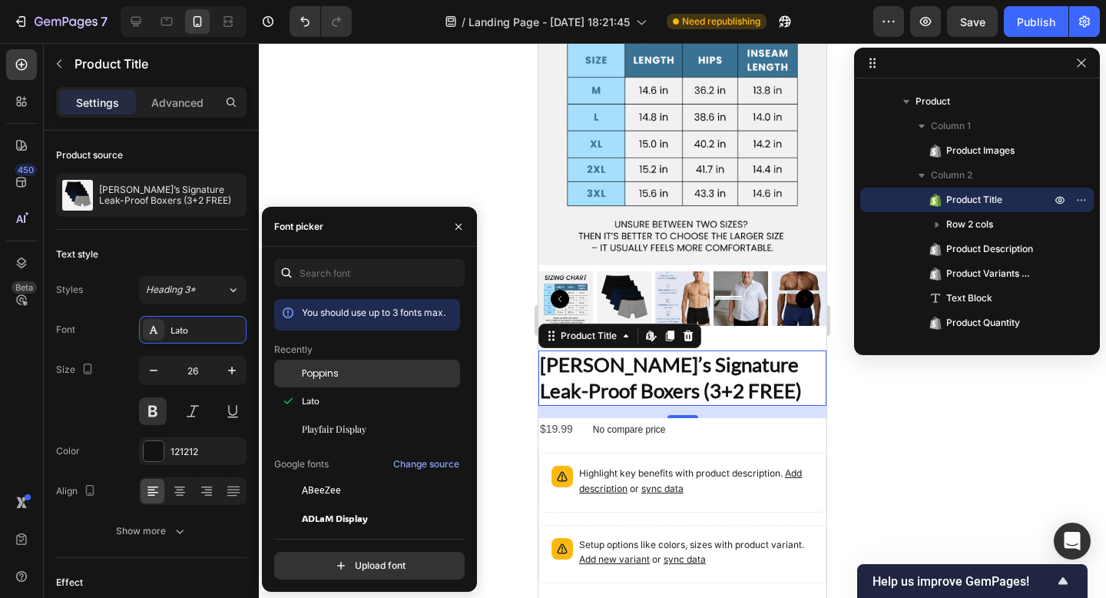
click at [296, 372] on div at bounding box center [288, 373] width 28 height 28
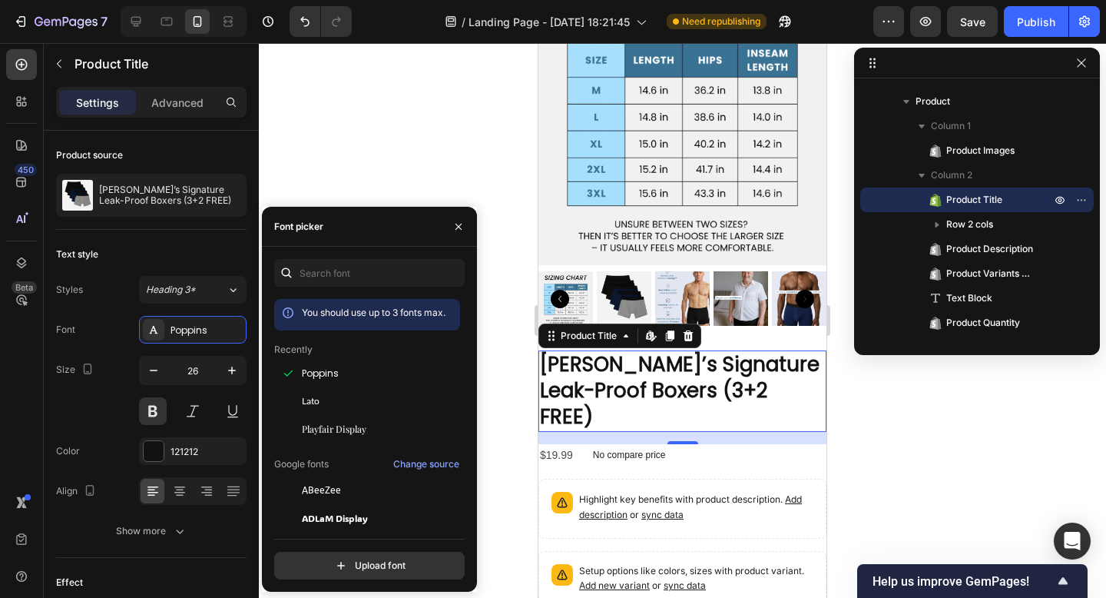
click at [876, 407] on div at bounding box center [682, 320] width 847 height 555
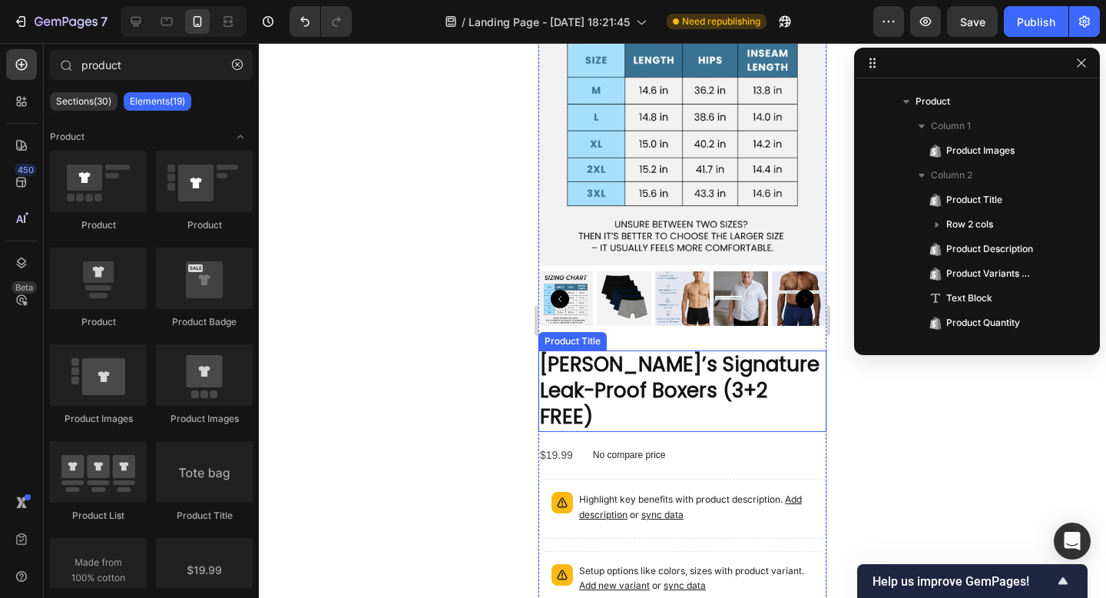
click at [745, 387] on h2 "[PERSON_NAME]’s Signature Leak-Proof Boxers (3+2 FREE)" at bounding box center [682, 390] width 288 height 81
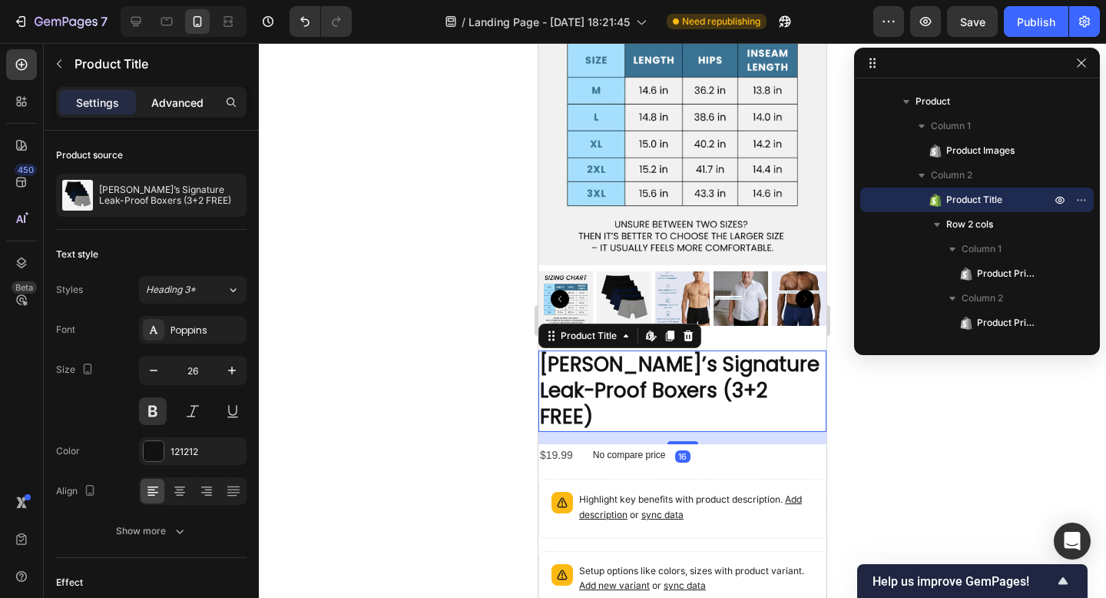
click at [181, 105] on p "Advanced" at bounding box center [177, 102] width 52 height 16
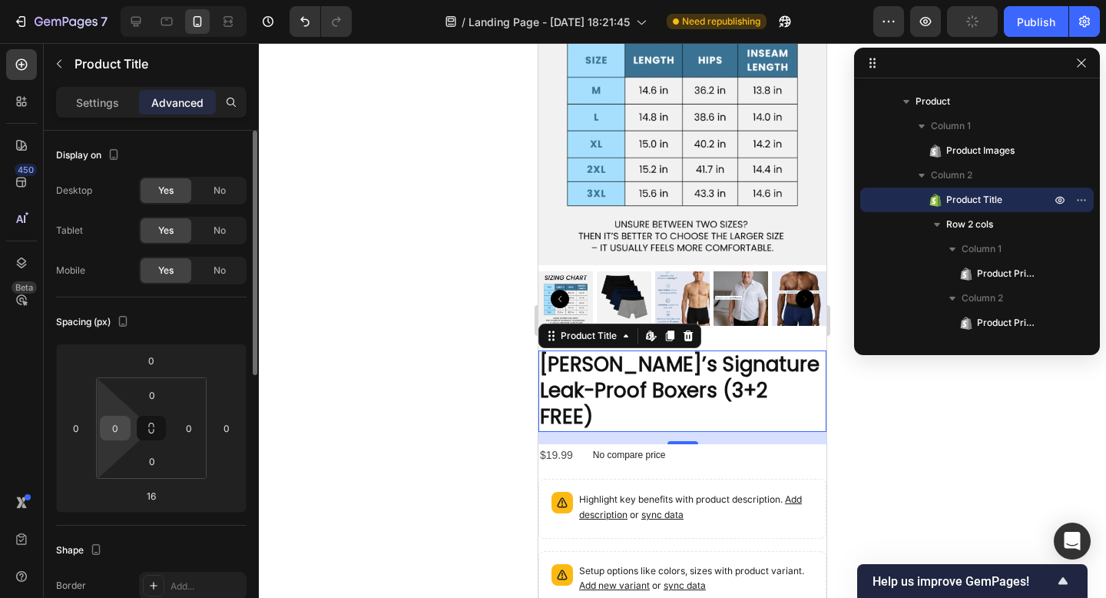
click at [122, 428] on input "0" at bounding box center [115, 427] width 23 height 23
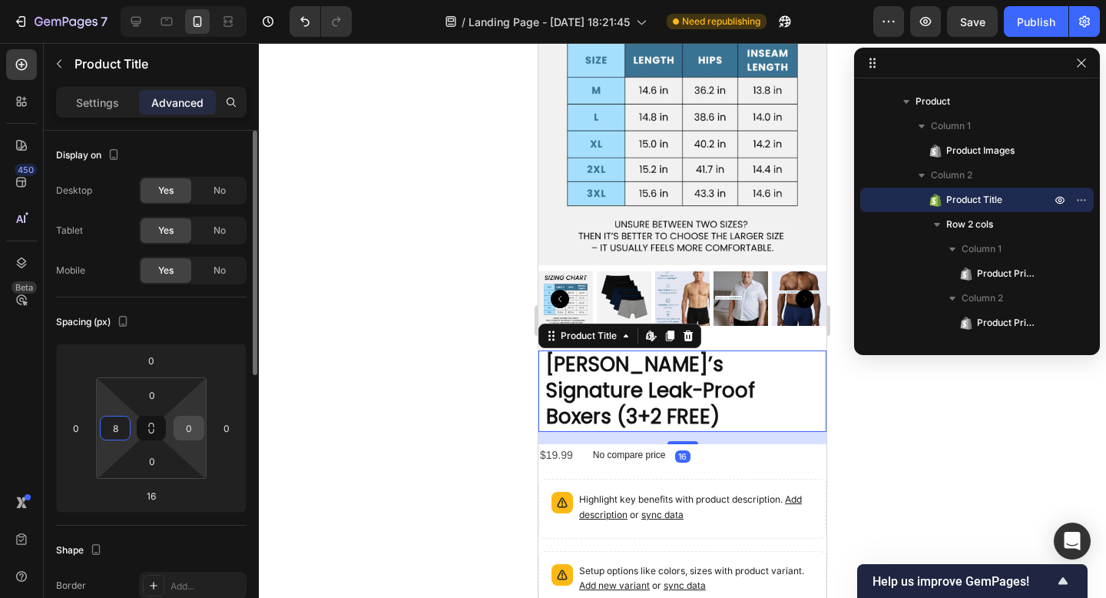
type input "8"
click at [191, 425] on input "0" at bounding box center [188, 427] width 23 height 23
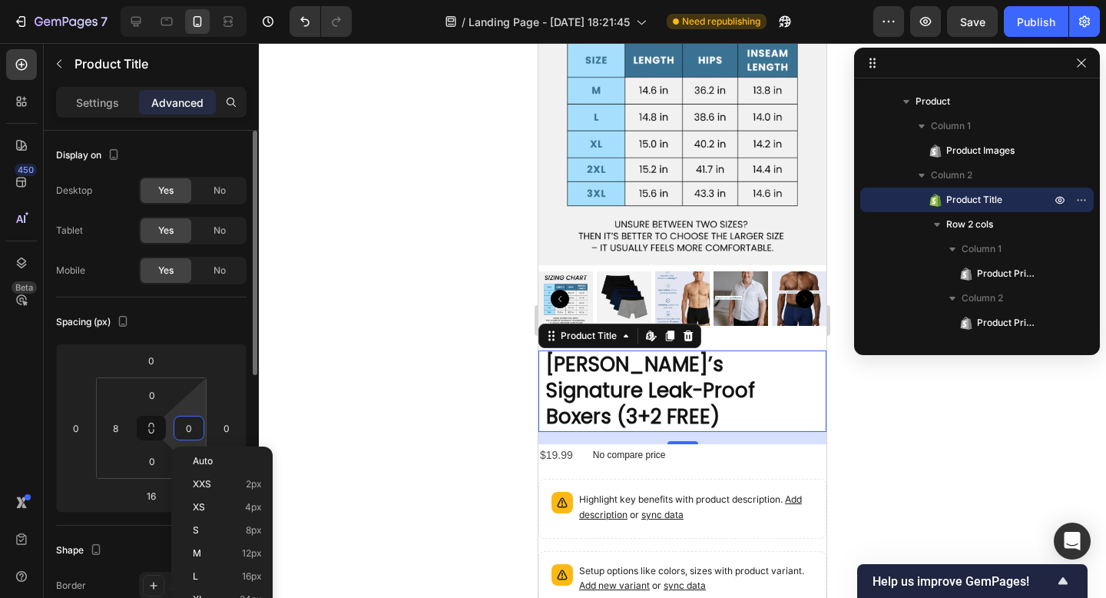
type input "8"
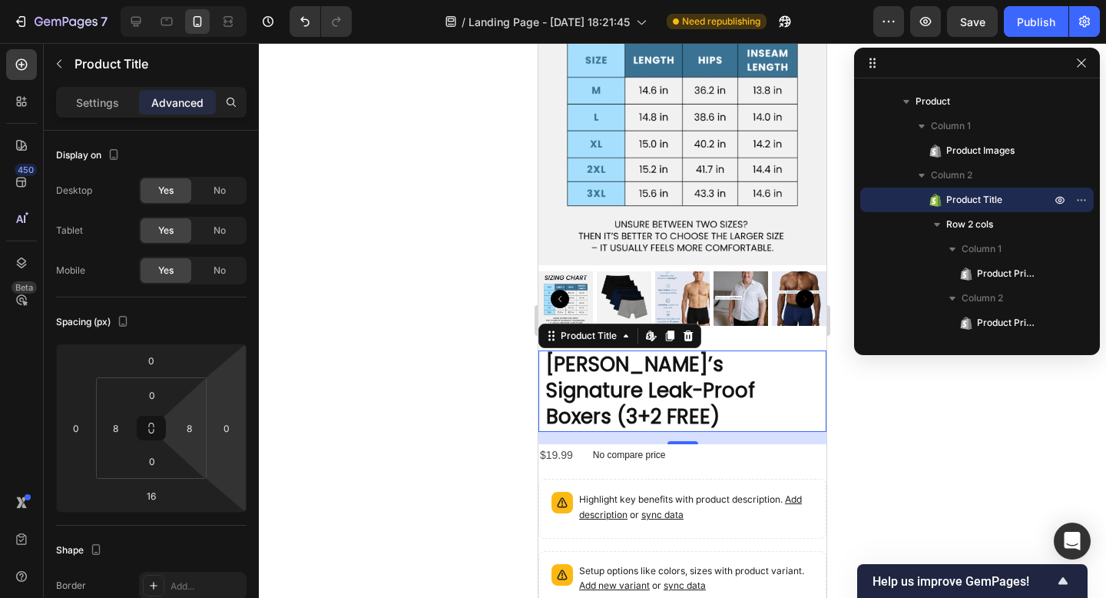
click at [336, 406] on div at bounding box center [682, 320] width 847 height 555
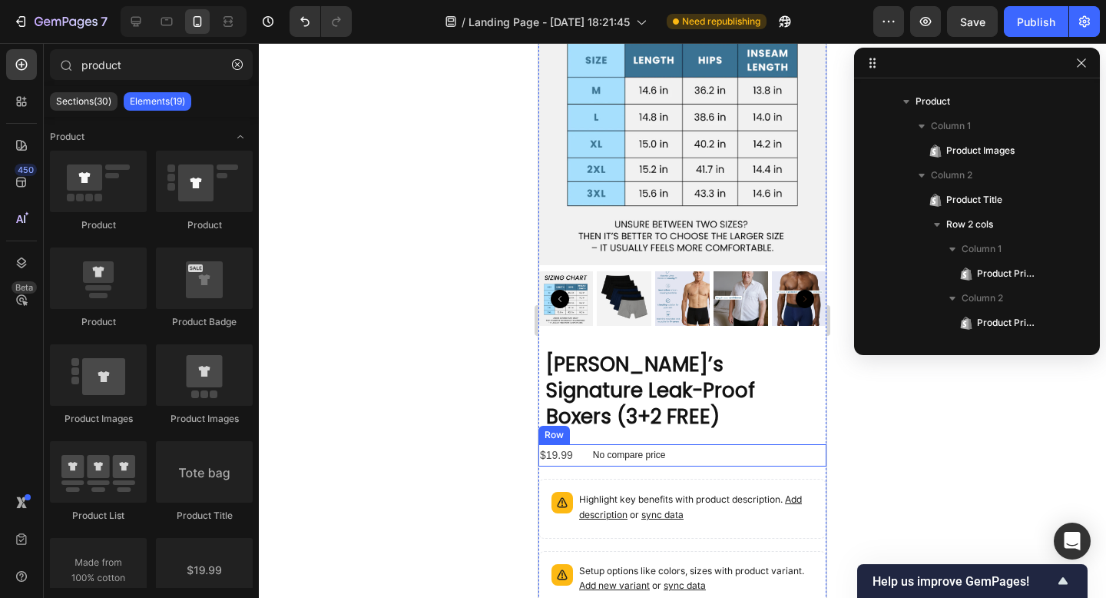
click at [693, 444] on div "$19.99 Product Price Product Price No compare price Product Price Row" at bounding box center [682, 455] width 288 height 22
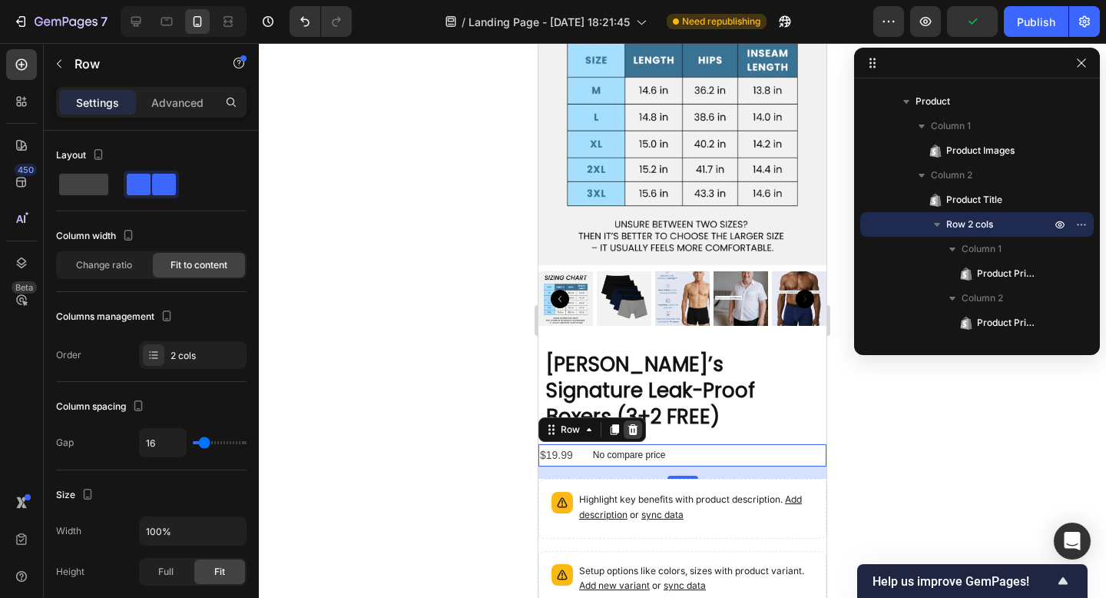
click at [634, 424] on icon at bounding box center [633, 429] width 10 height 11
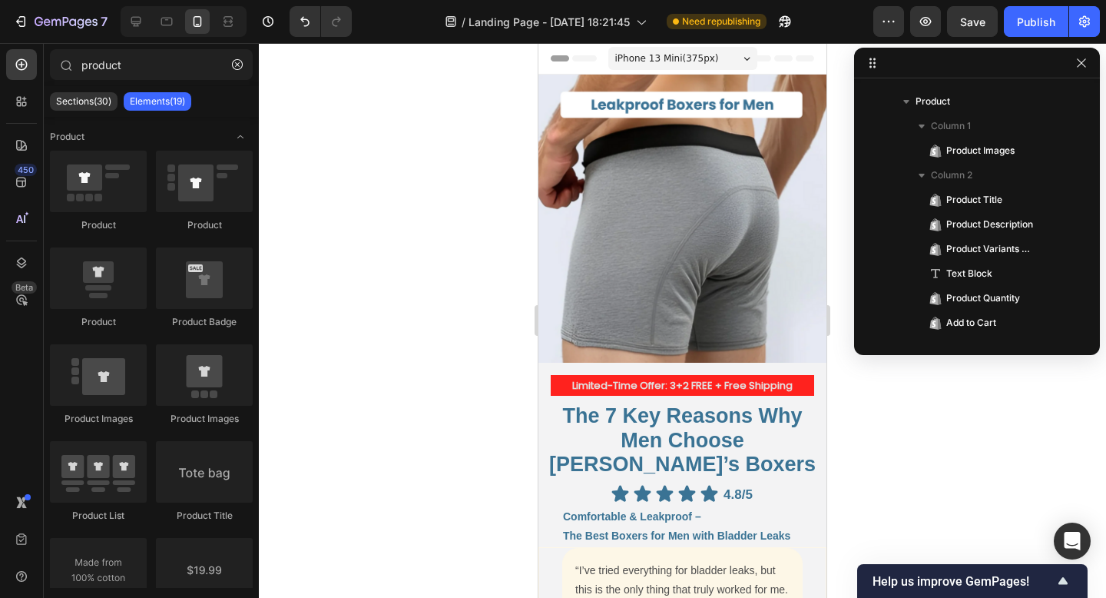
scroll to position [184, 0]
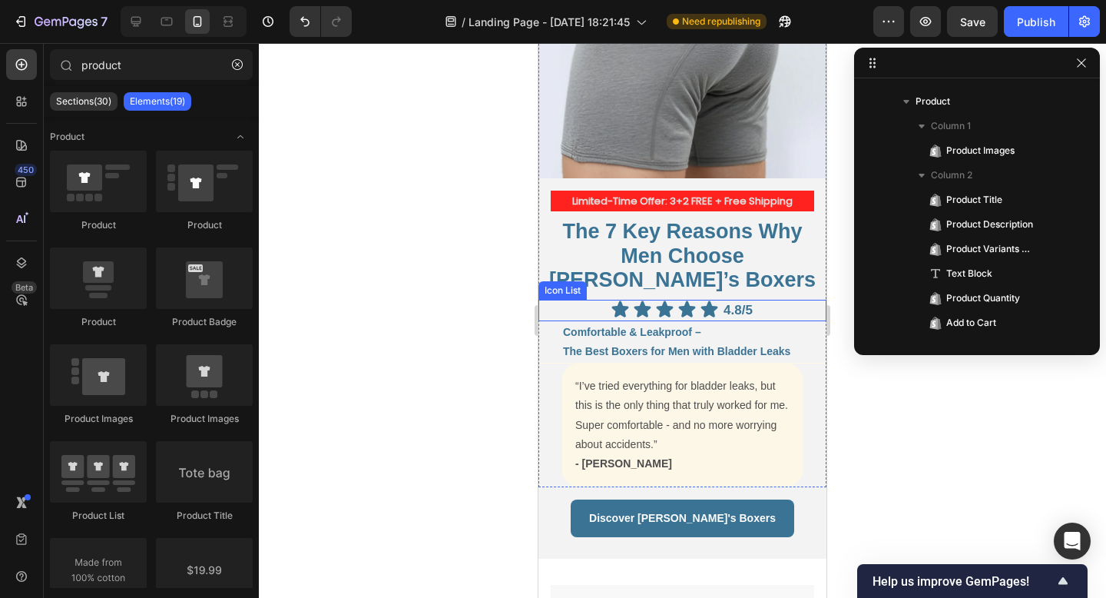
click at [767, 300] on div "Icon Icon Icon Icon Icon 4.8/5 Text Block" at bounding box center [682, 311] width 288 height 22
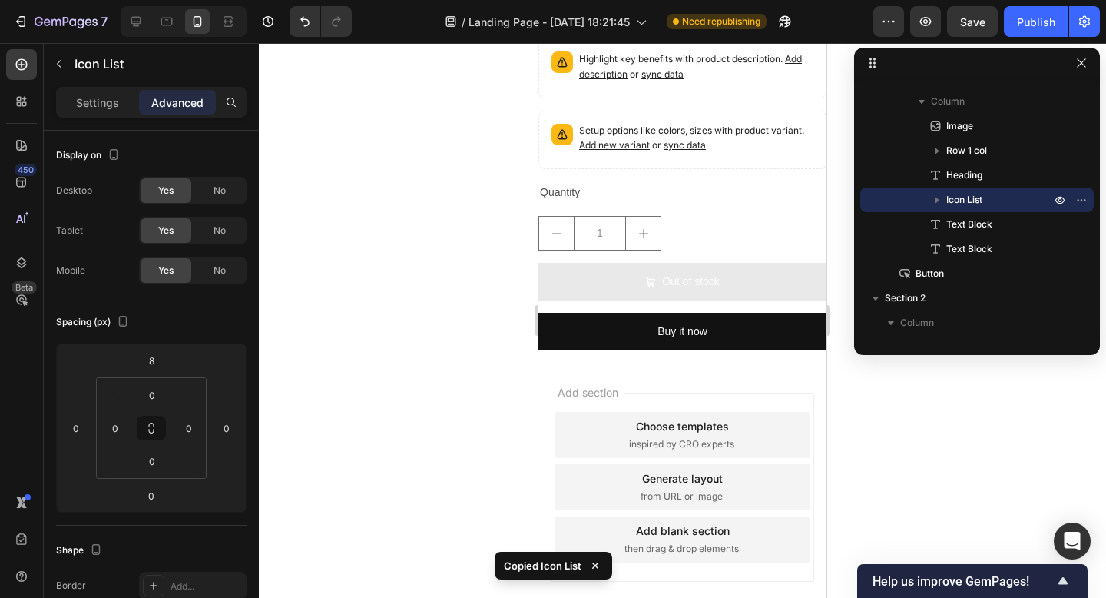
scroll to position [5365, 0]
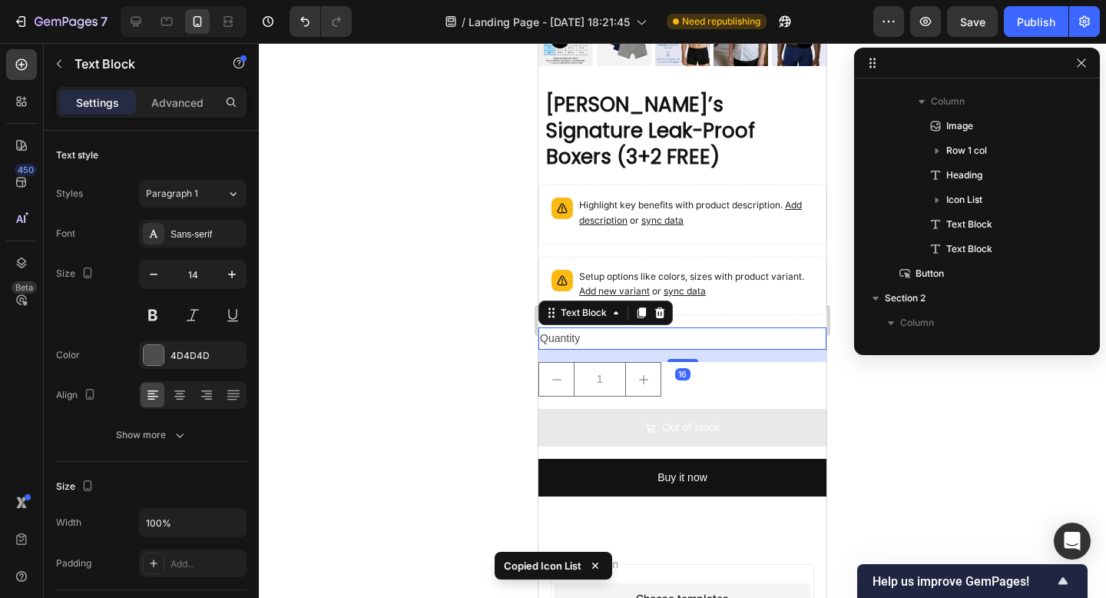
click at [674, 327] on div "Quantity" at bounding box center [682, 338] width 288 height 22
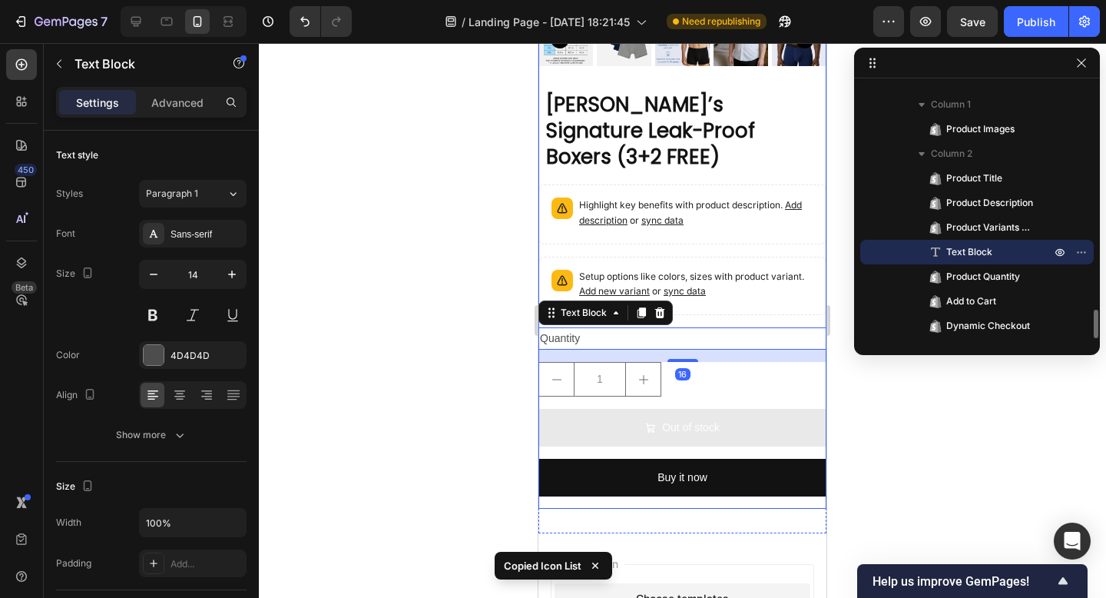
click at [721, 291] on div "[PERSON_NAME]’s Signature Leak-Proof Boxers (3+2 FREE) Product Title Highlight …" at bounding box center [682, 300] width 288 height 418
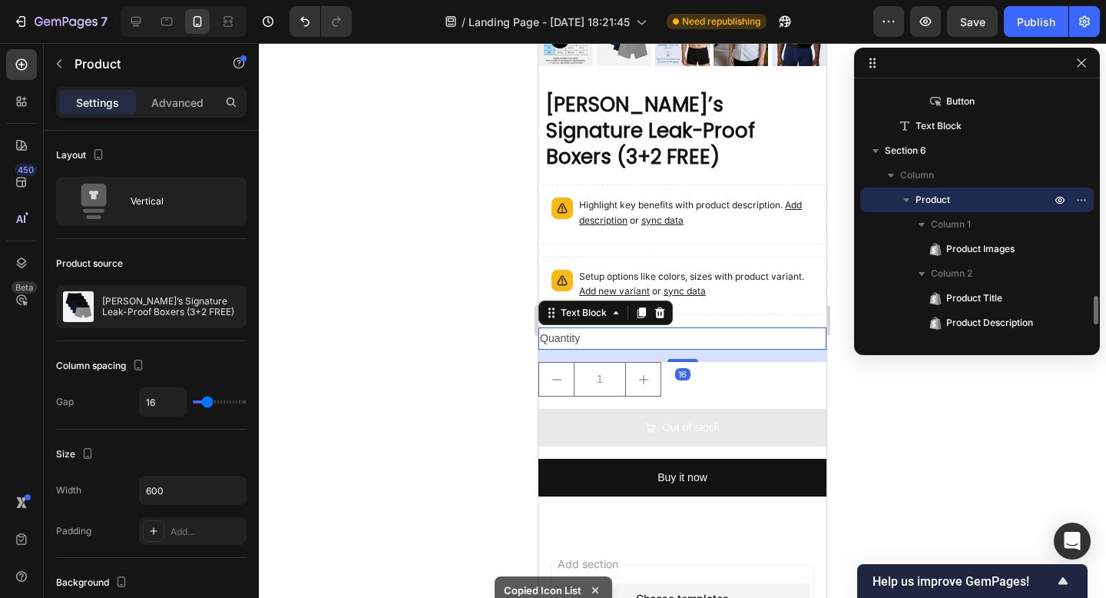
click at [684, 327] on div "Quantity" at bounding box center [682, 338] width 288 height 22
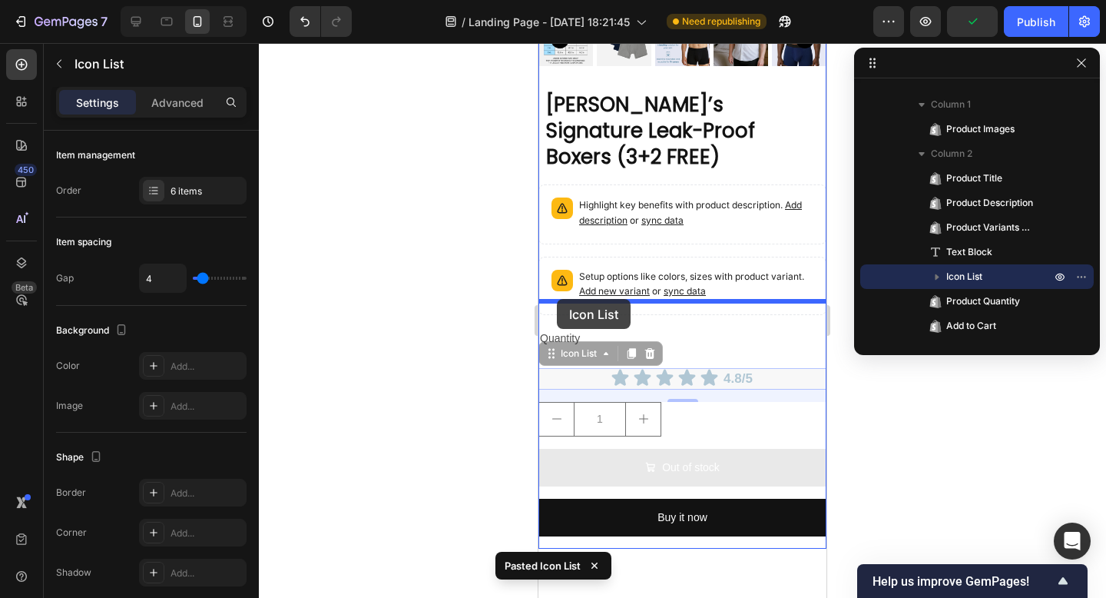
drag, startPoint x: 556, startPoint y: 330, endPoint x: 557, endPoint y: 299, distance: 30.7
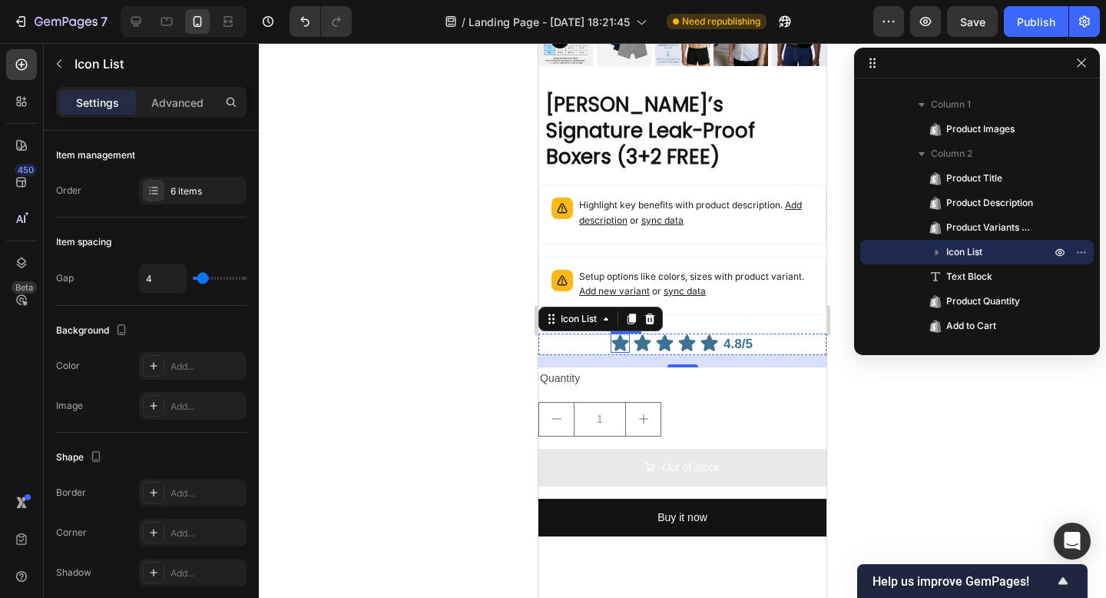
click at [620, 334] on icon at bounding box center [620, 342] width 17 height 16
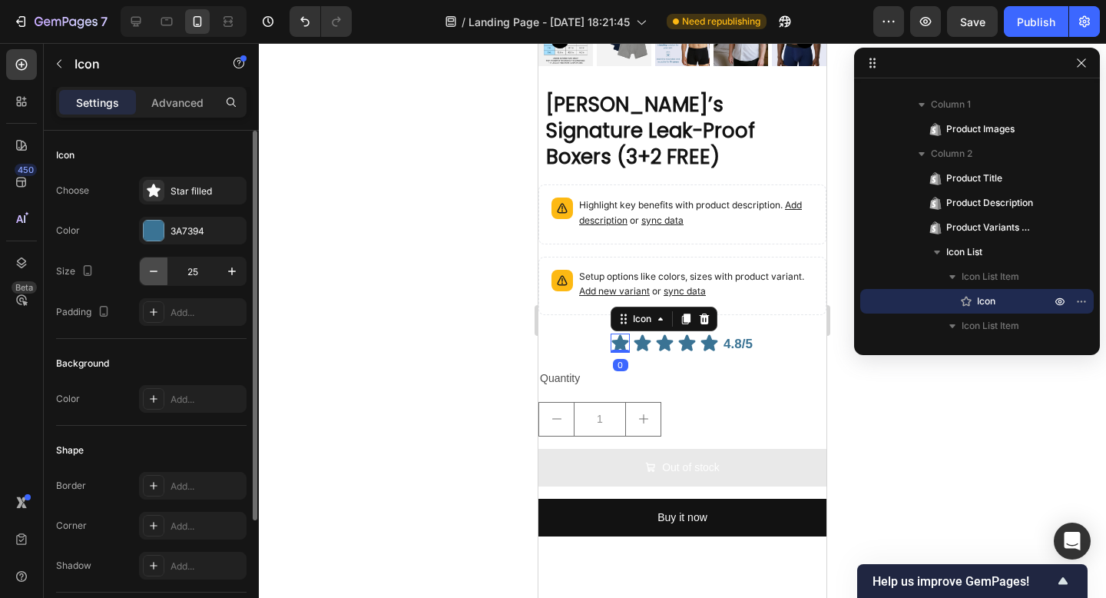
click at [149, 276] on icon "button" at bounding box center [153, 270] width 15 height 15
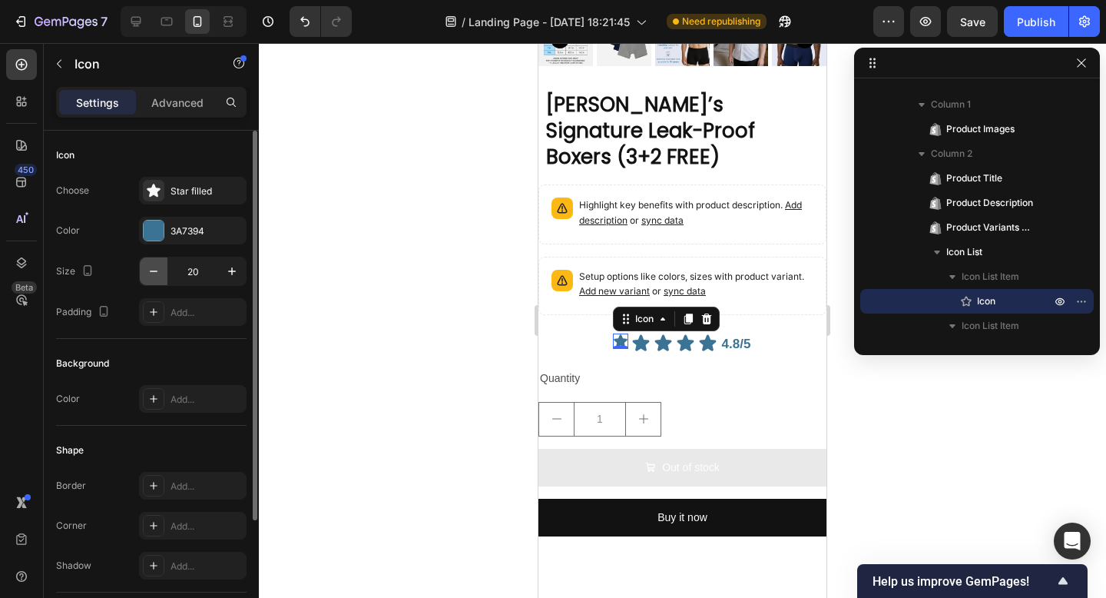
click at [149, 275] on icon "button" at bounding box center [153, 270] width 15 height 15
type input "19"
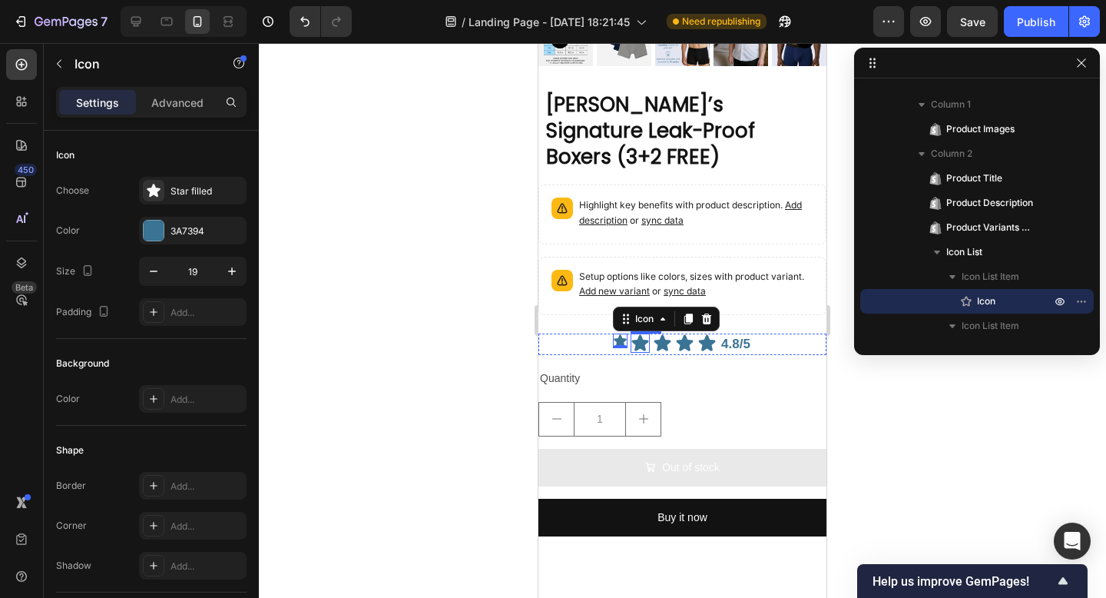
click at [638, 334] on icon at bounding box center [640, 342] width 17 height 16
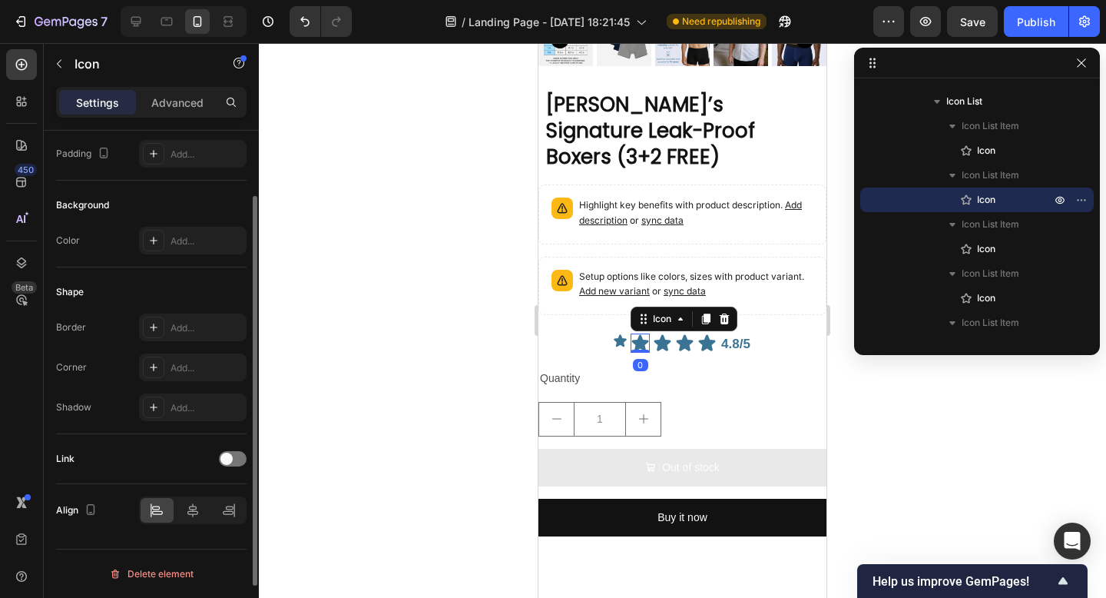
scroll to position [0, 0]
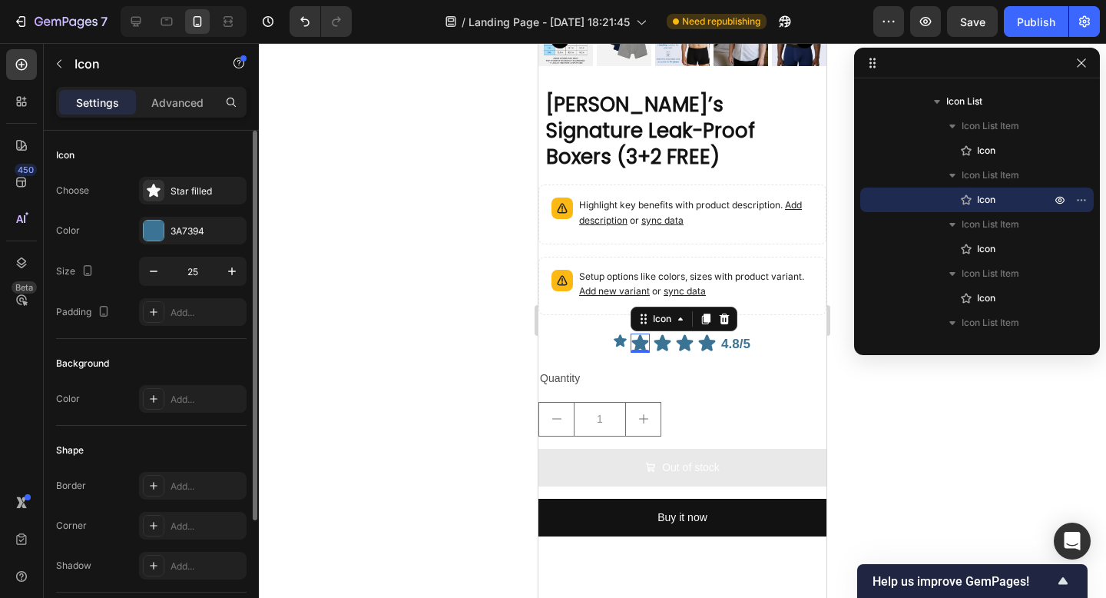
click at [150, 263] on icon "button" at bounding box center [153, 270] width 15 height 15
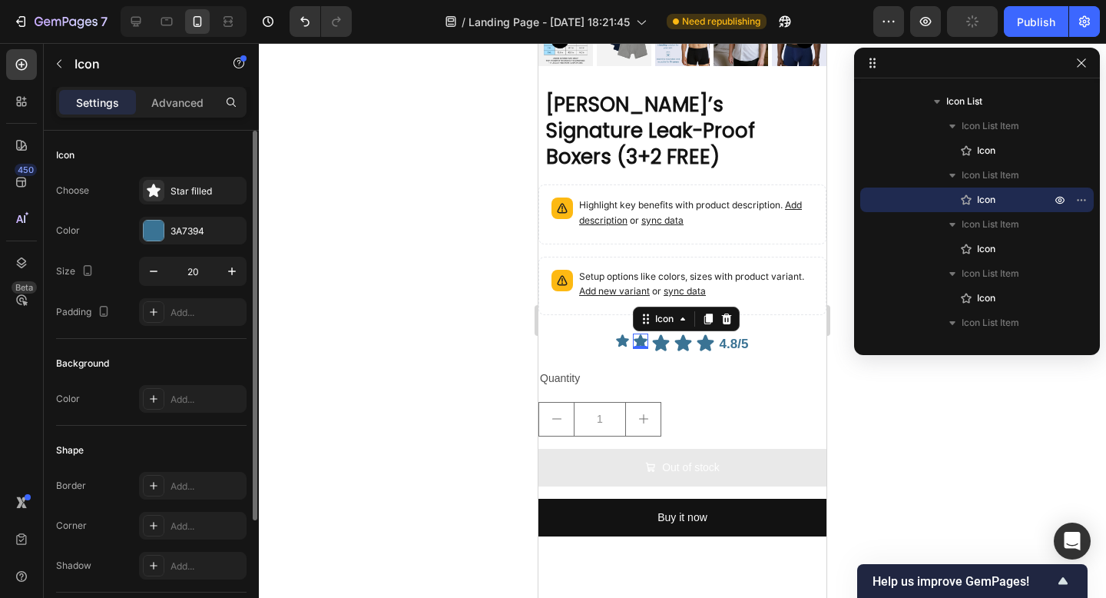
click at [150, 263] on icon "button" at bounding box center [153, 270] width 15 height 15
type input "19"
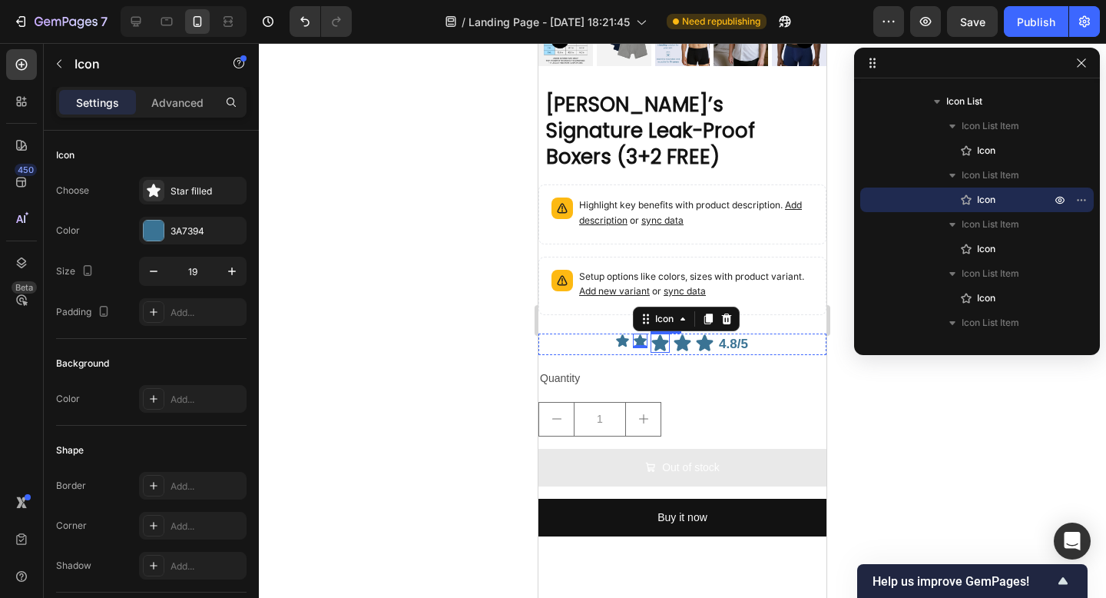
click at [659, 334] on icon at bounding box center [660, 342] width 17 height 16
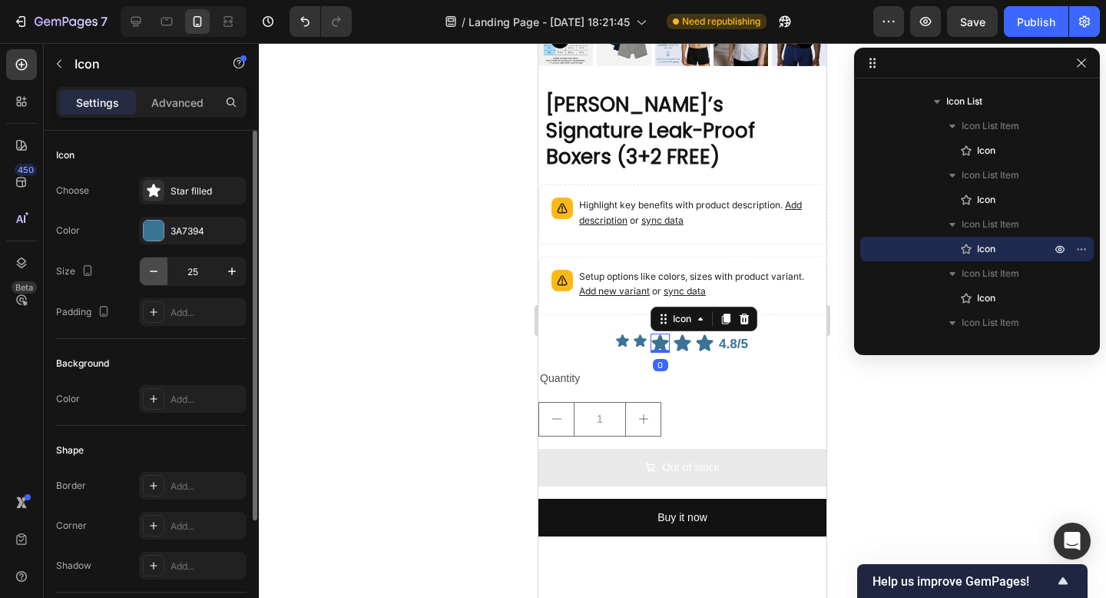
click at [162, 277] on button "button" at bounding box center [154, 271] width 28 height 28
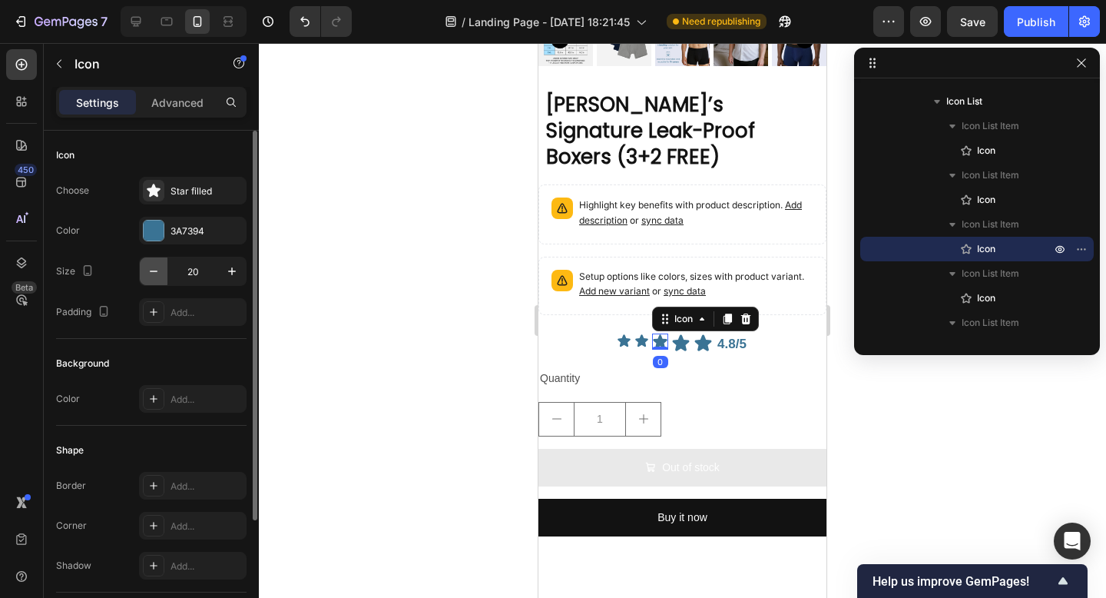
click at [162, 277] on button "button" at bounding box center [154, 271] width 28 height 28
click at [228, 275] on icon "button" at bounding box center [231, 270] width 15 height 15
type input "19"
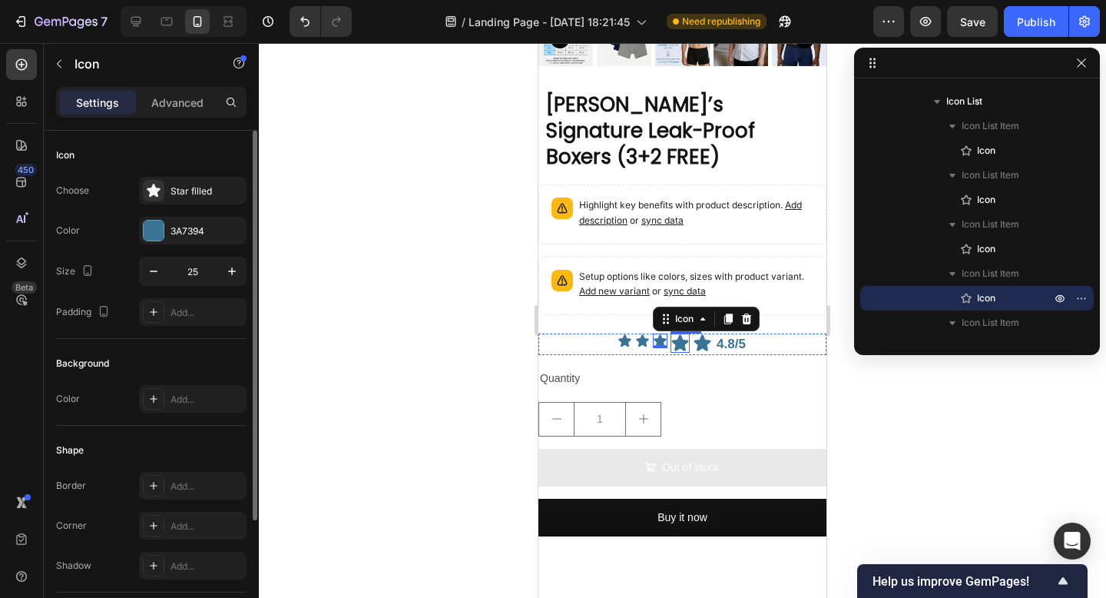
click at [679, 334] on icon at bounding box center [680, 342] width 17 height 16
click at [159, 272] on icon "button" at bounding box center [153, 270] width 15 height 15
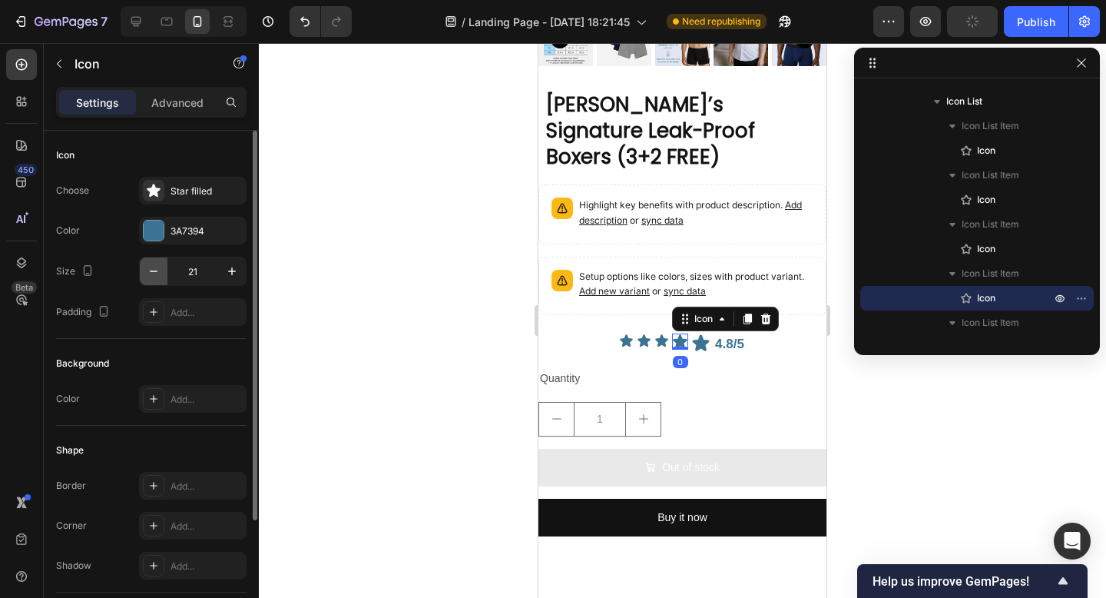
click at [159, 272] on icon "button" at bounding box center [153, 270] width 15 height 15
click at [230, 273] on icon "button" at bounding box center [231, 270] width 15 height 15
type input "19"
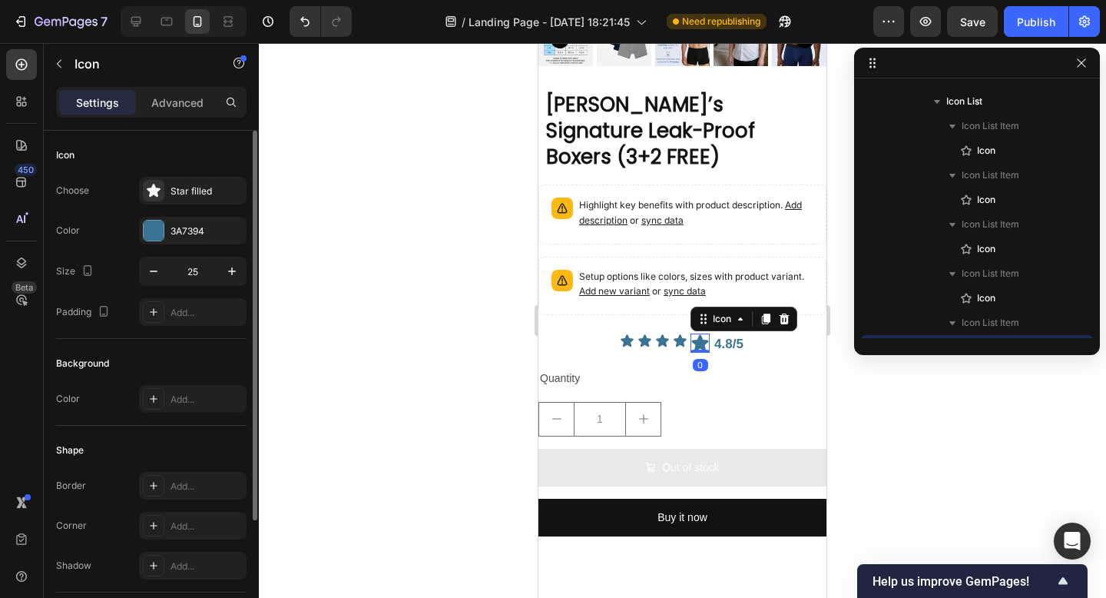
click at [695, 334] on icon at bounding box center [700, 342] width 17 height 16
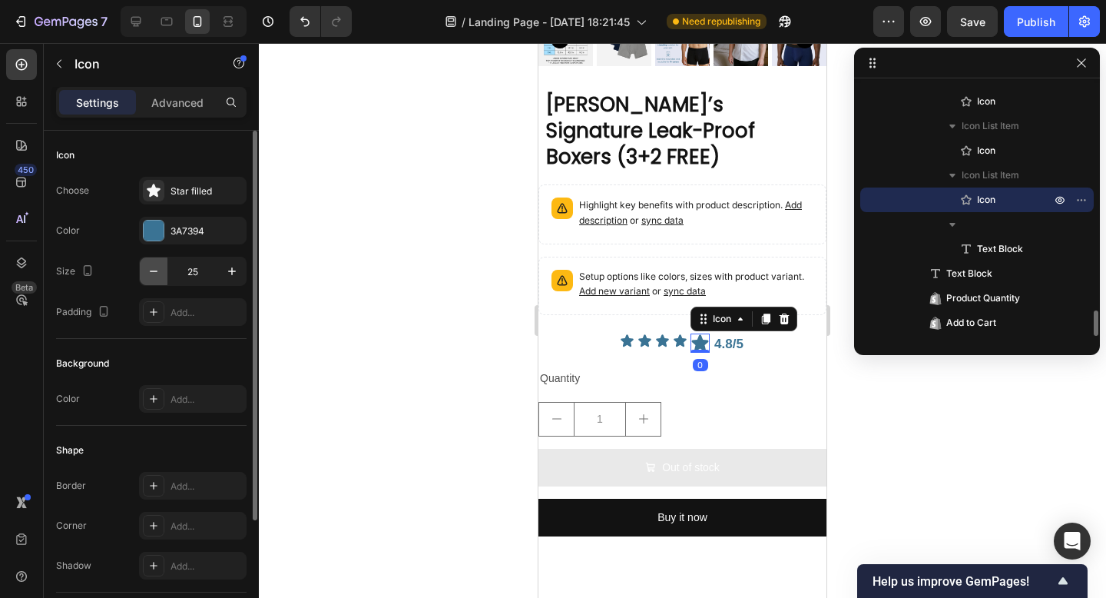
click at [161, 276] on icon "button" at bounding box center [153, 270] width 15 height 15
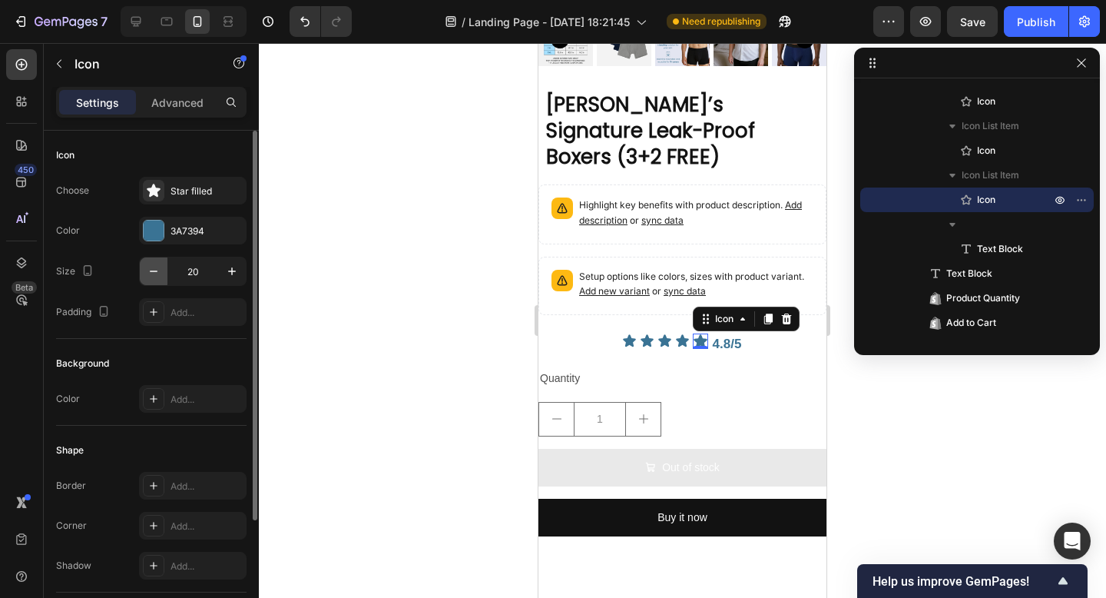
click at [161, 276] on icon "button" at bounding box center [153, 270] width 15 height 15
type input "19"
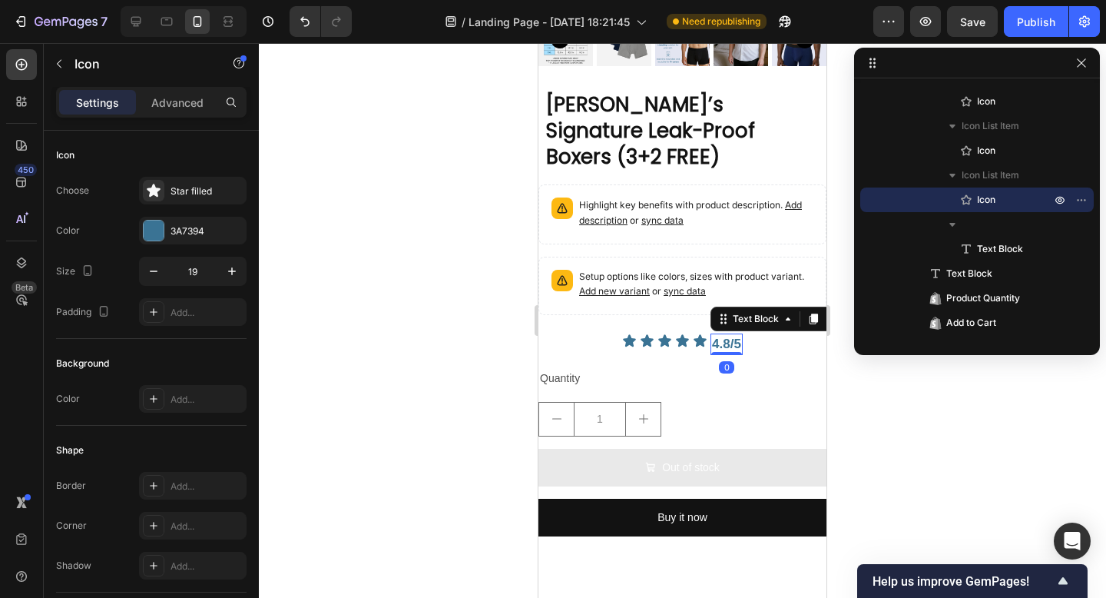
click at [728, 336] on span "4.8/5" at bounding box center [726, 343] width 29 height 15
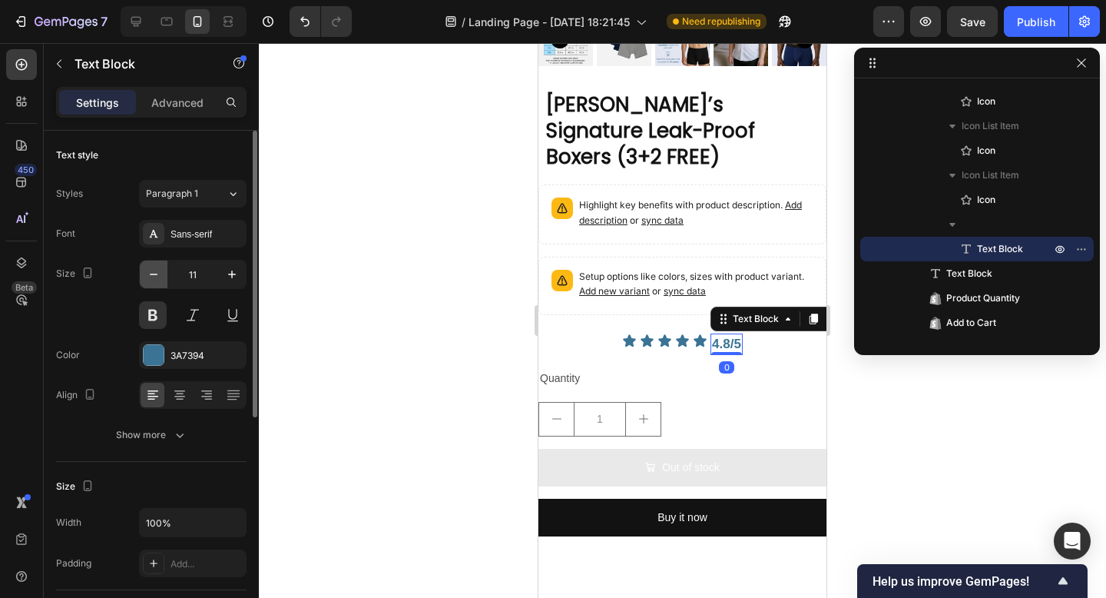
click at [152, 270] on icon "button" at bounding box center [153, 274] width 15 height 15
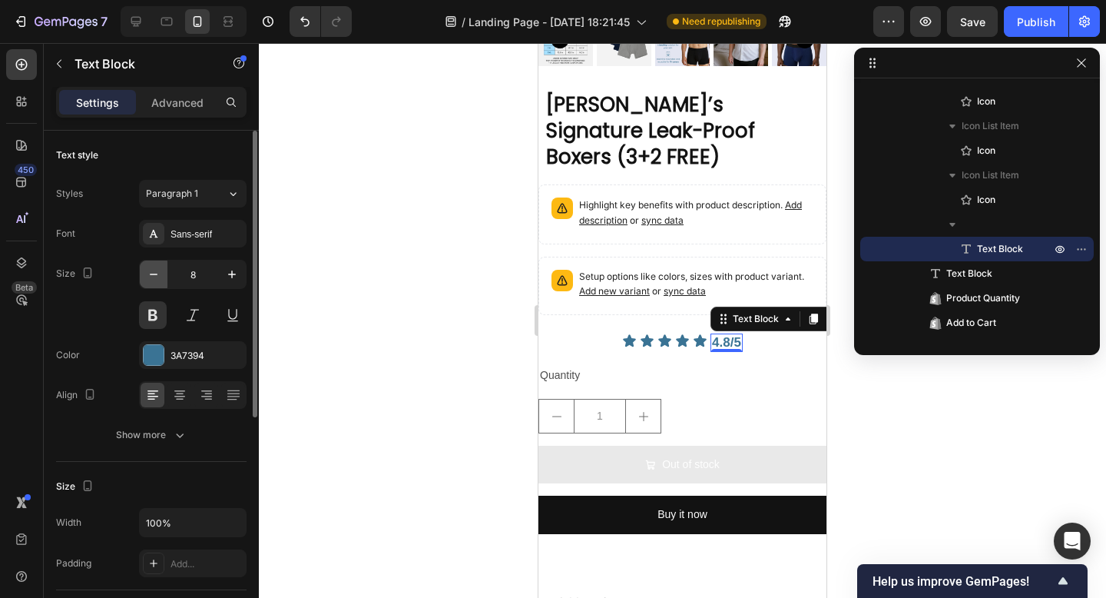
click at [152, 270] on icon "button" at bounding box center [153, 274] width 15 height 15
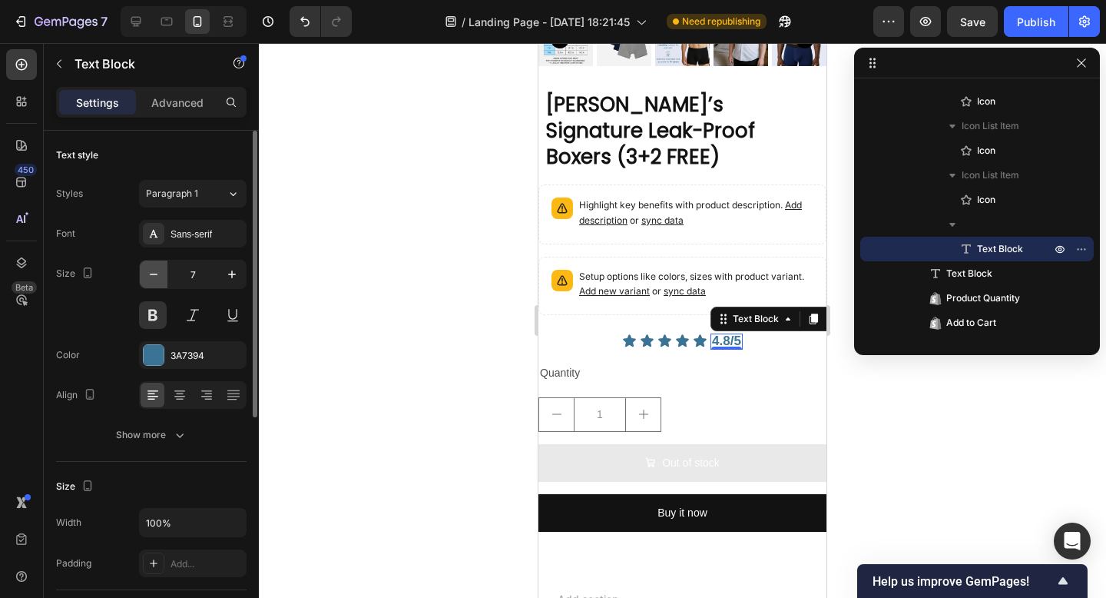
click at [152, 270] on icon "button" at bounding box center [153, 274] width 15 height 15
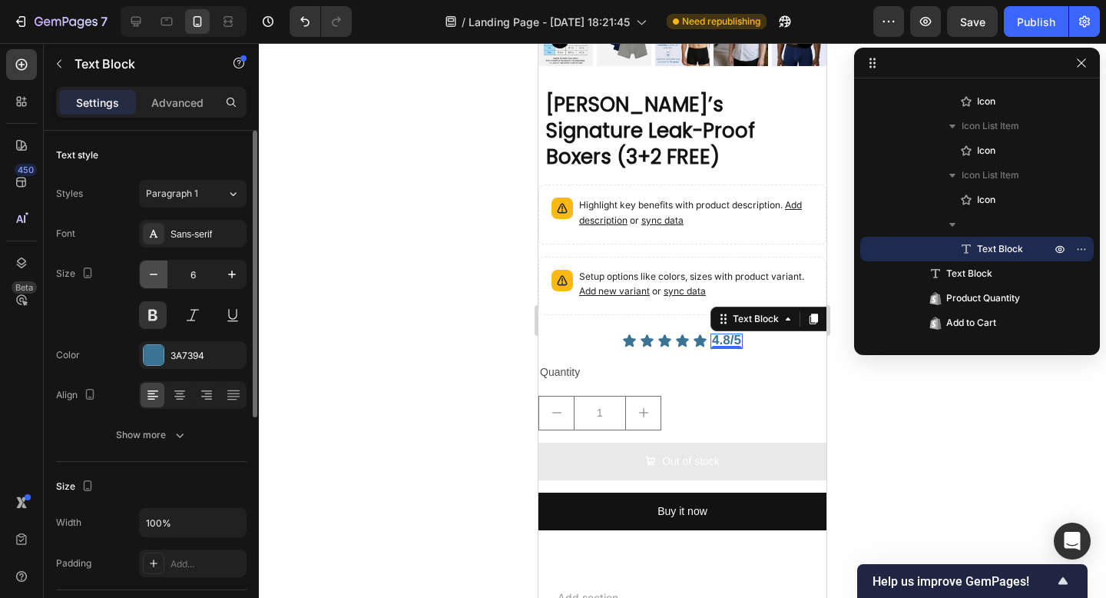
click at [152, 270] on icon "button" at bounding box center [153, 274] width 15 height 15
type input "5"
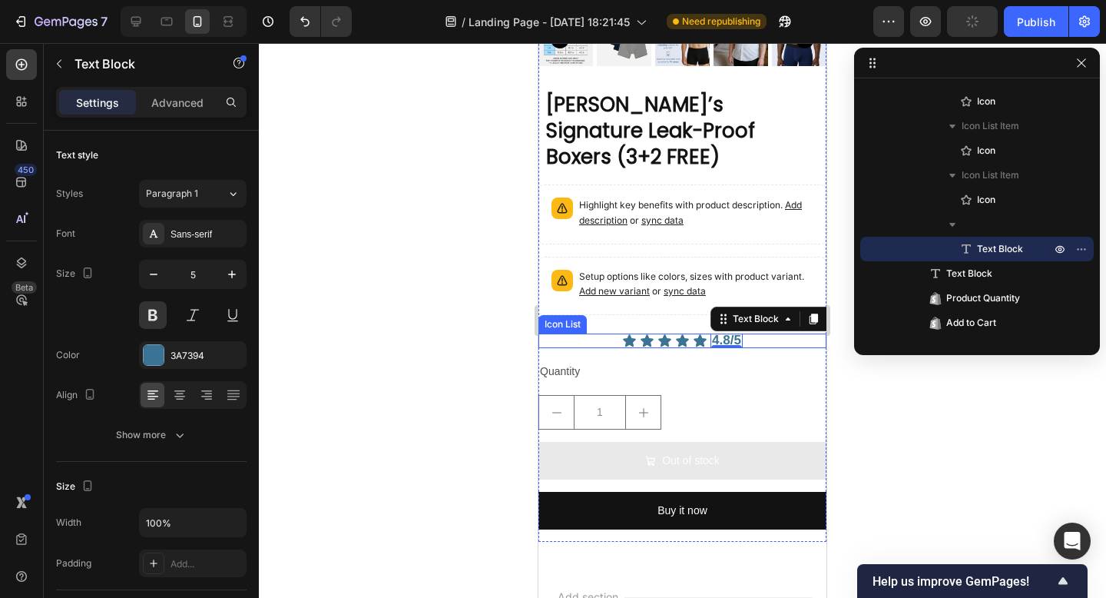
scroll to position [2011, 0]
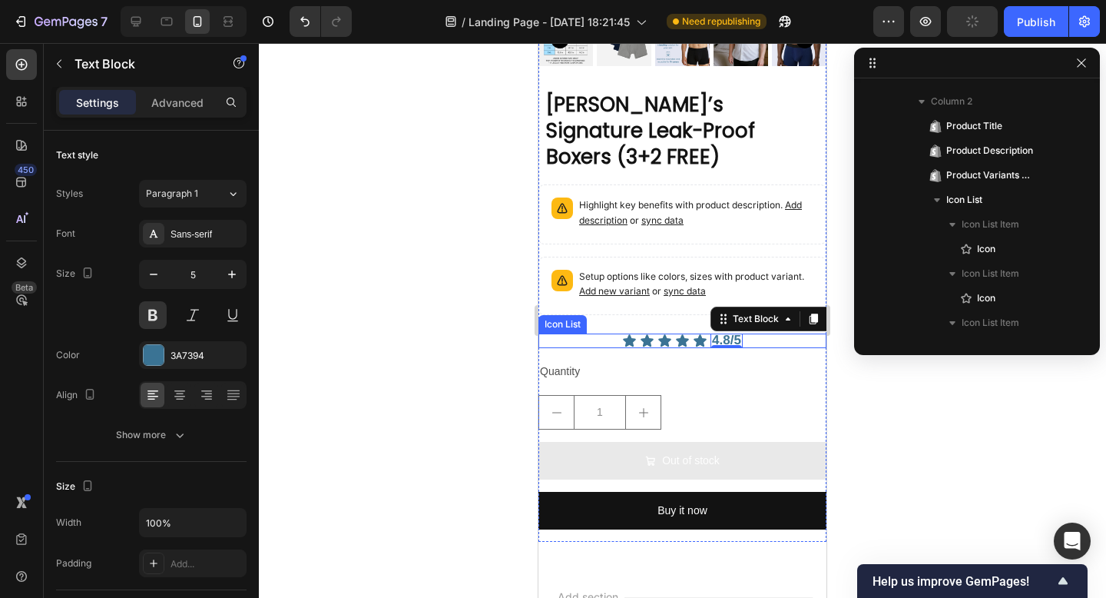
click at [618, 333] on div "Icon Icon Icon Icon Icon 4.8/5 Text Block 0" at bounding box center [682, 340] width 288 height 15
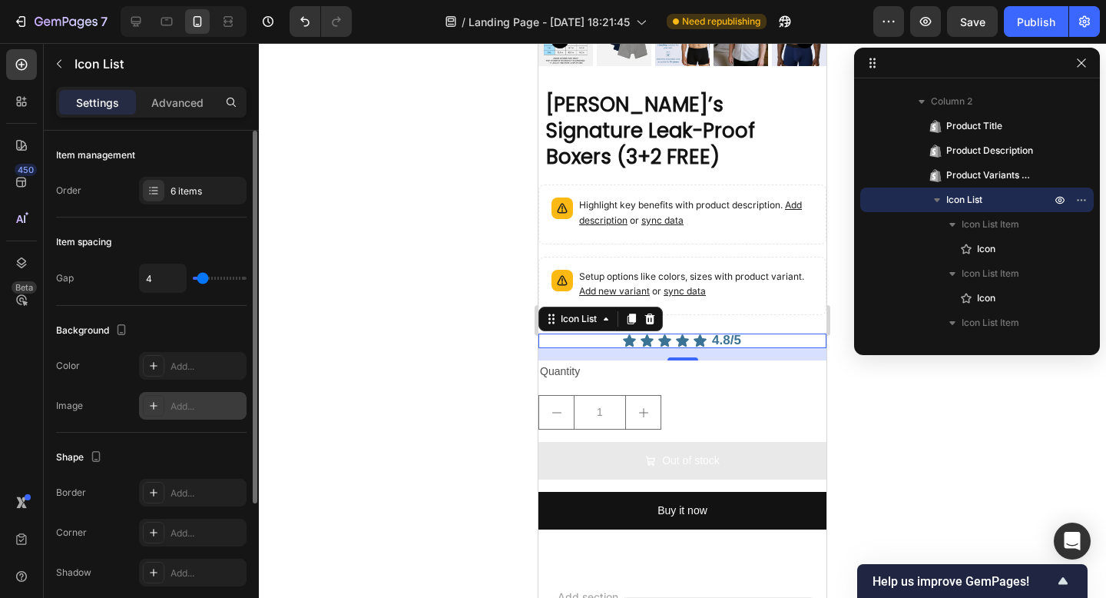
scroll to position [189, 0]
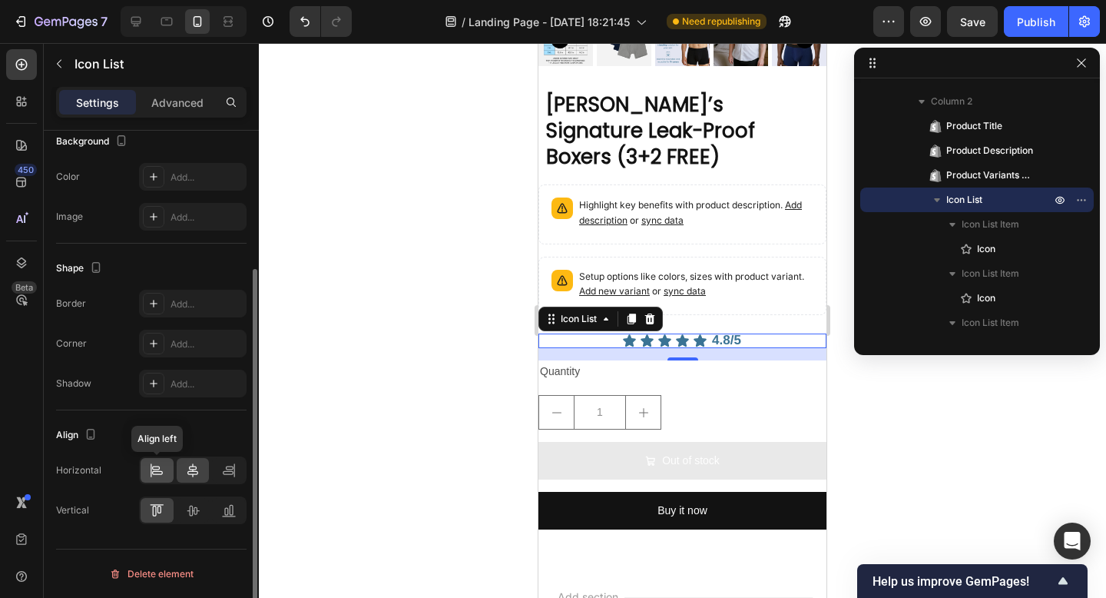
click at [157, 479] on div at bounding box center [157, 470] width 33 height 25
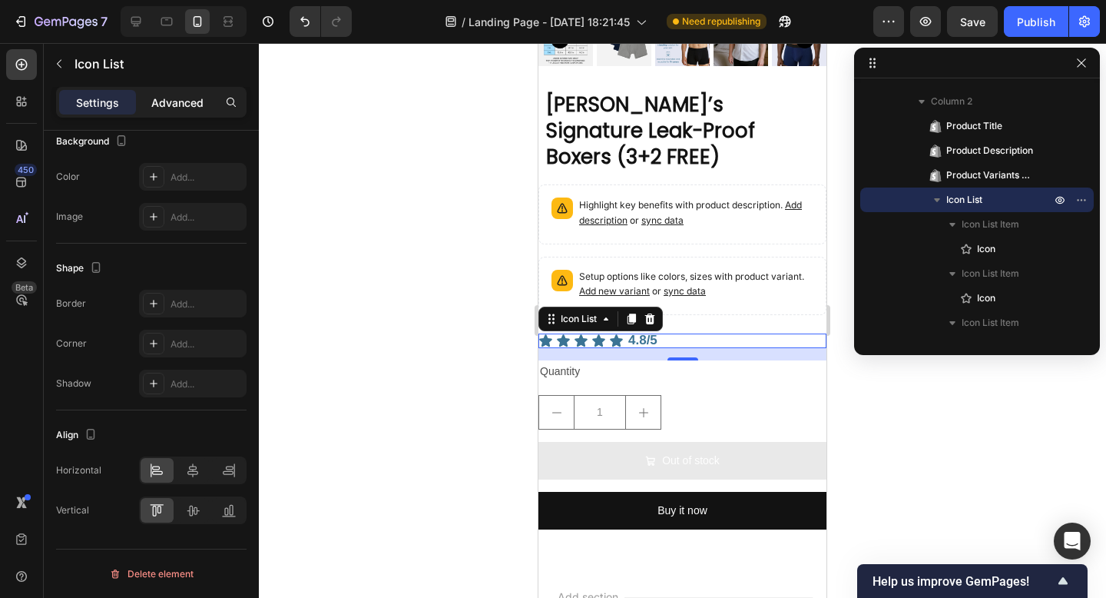
click at [175, 102] on p "Advanced" at bounding box center [177, 102] width 52 height 16
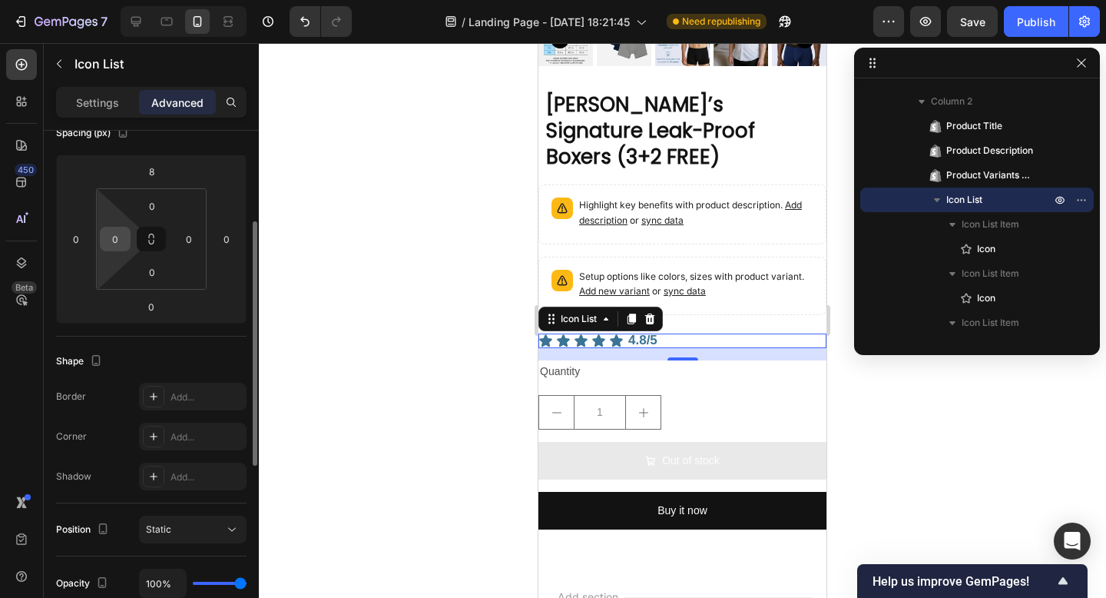
click at [113, 244] on input "0" at bounding box center [115, 238] width 23 height 23
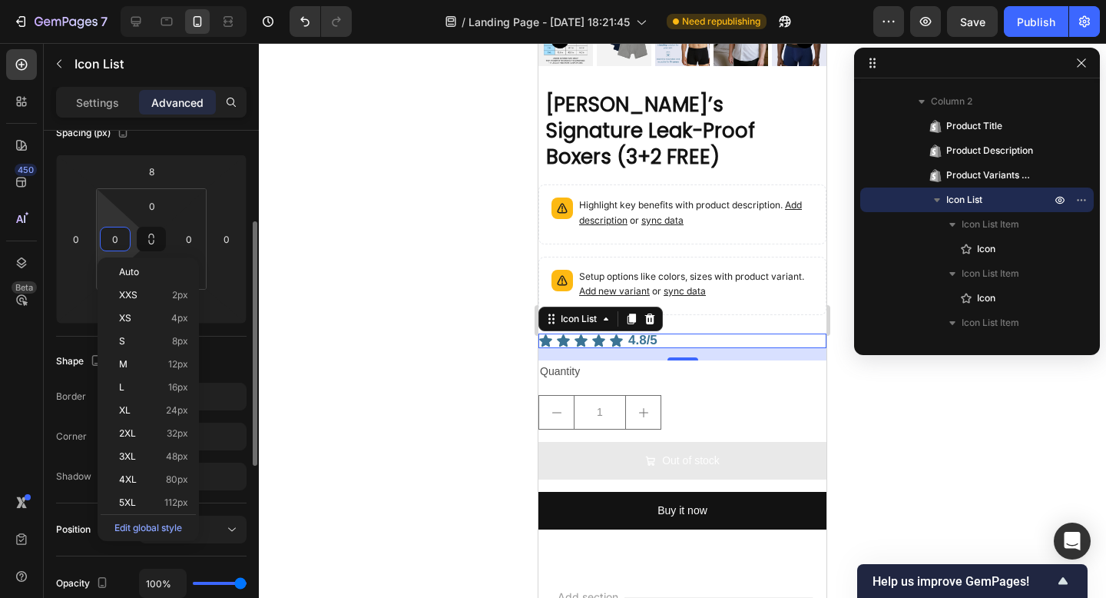
type input "8"
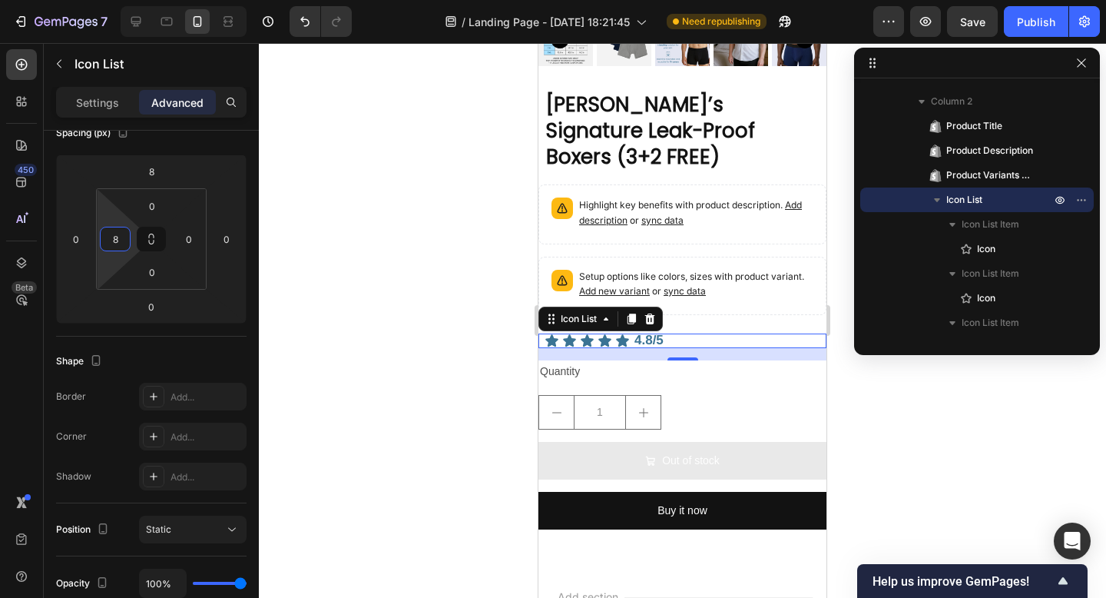
click at [386, 316] on div at bounding box center [682, 320] width 847 height 555
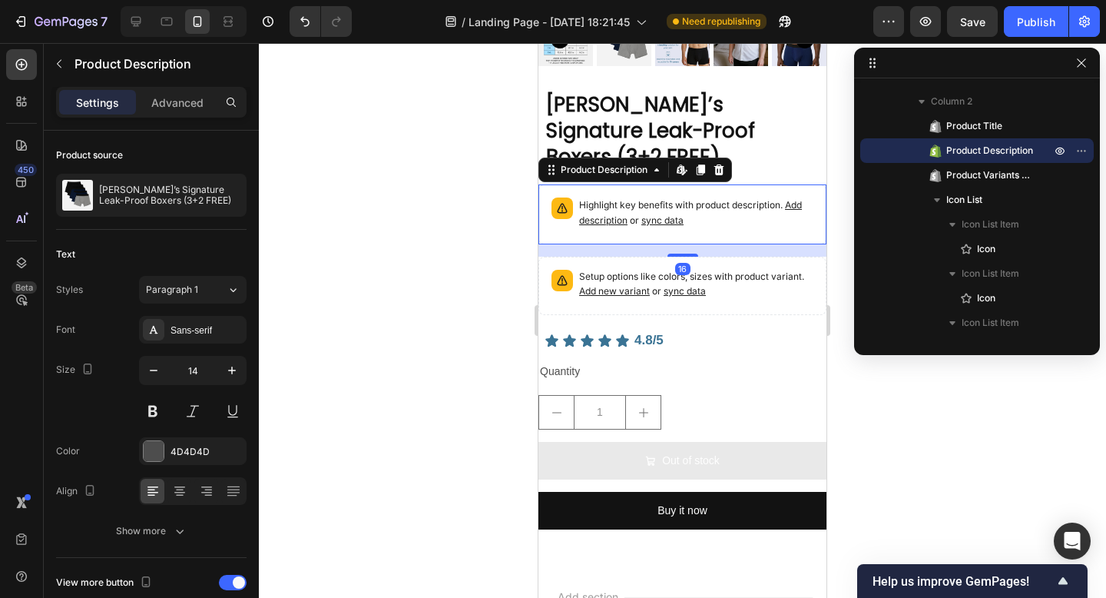
click at [658, 207] on div "Highlight key benefits with product description. Add description or sync data" at bounding box center [682, 214] width 274 height 46
click at [714, 164] on icon at bounding box center [719, 170] width 12 height 12
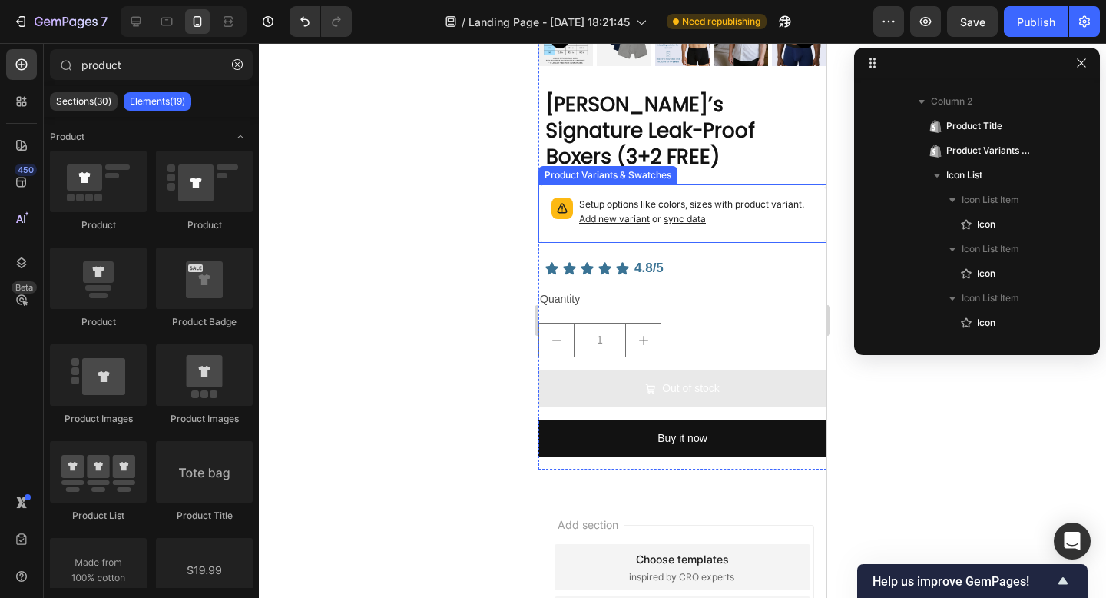
click at [717, 191] on div "Setup options like colors, sizes with product variant. Add new variant or sync …" at bounding box center [682, 213] width 274 height 45
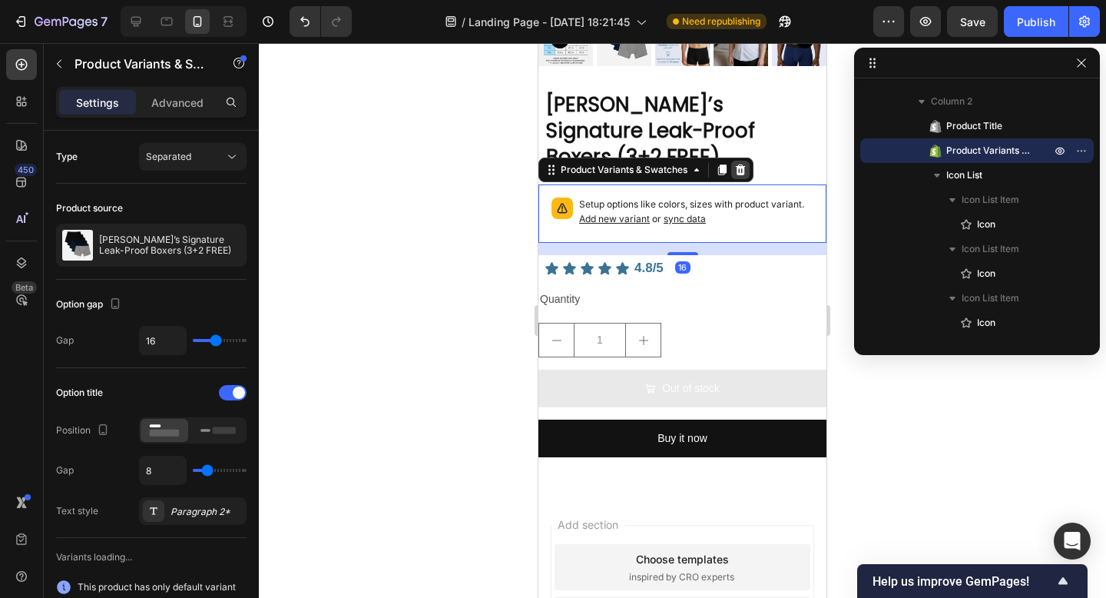
click at [737, 164] on icon at bounding box center [741, 169] width 10 height 11
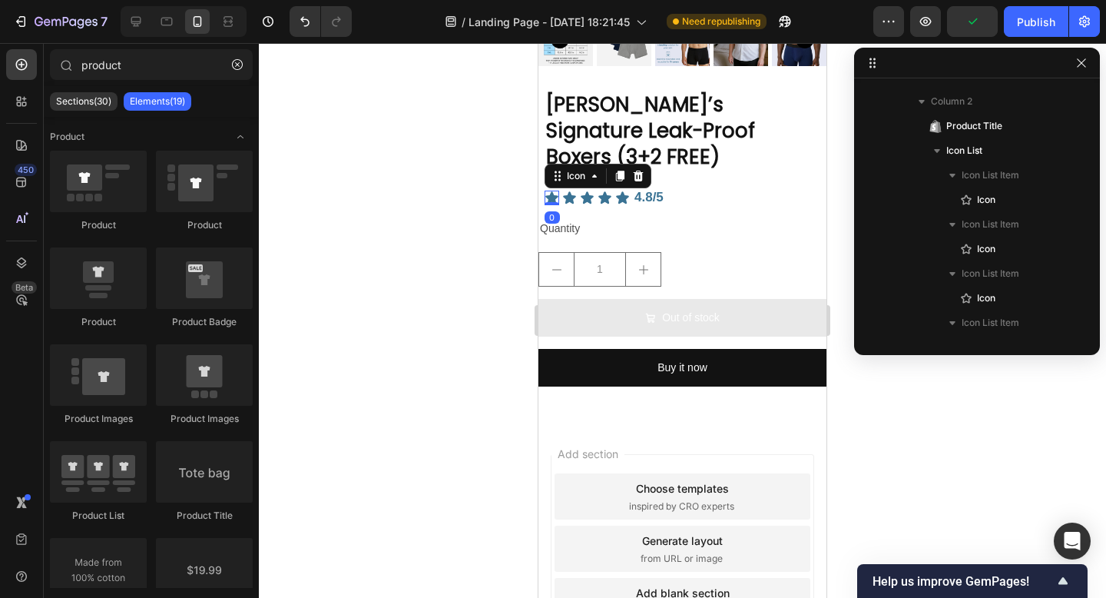
click at [554, 191] on icon at bounding box center [551, 197] width 13 height 12
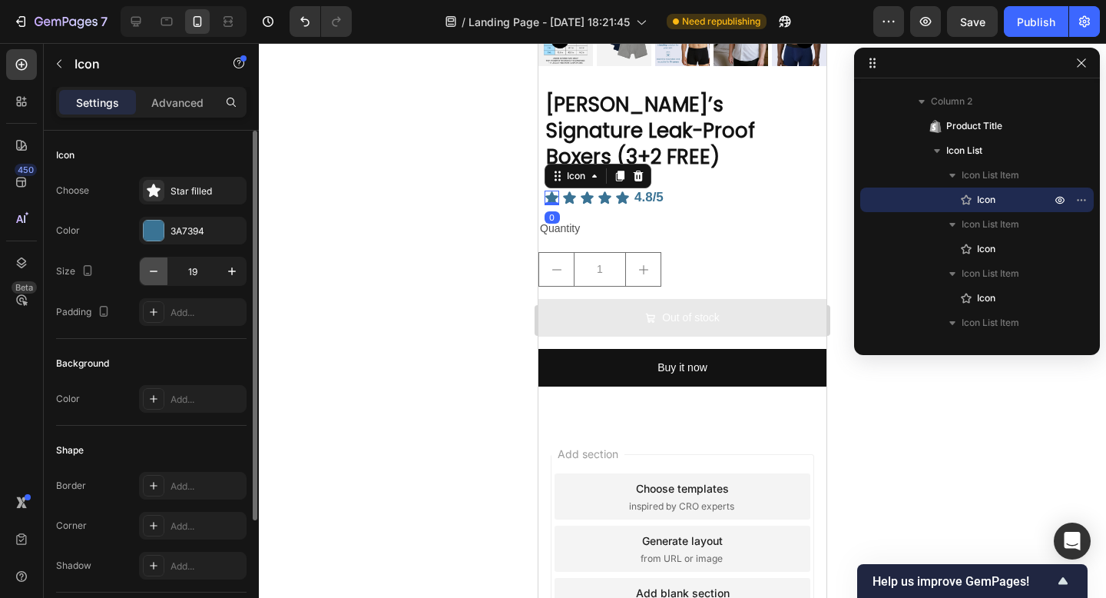
click at [158, 267] on icon "button" at bounding box center [153, 270] width 15 height 15
click at [233, 280] on button "button" at bounding box center [232, 271] width 28 height 28
type input "17"
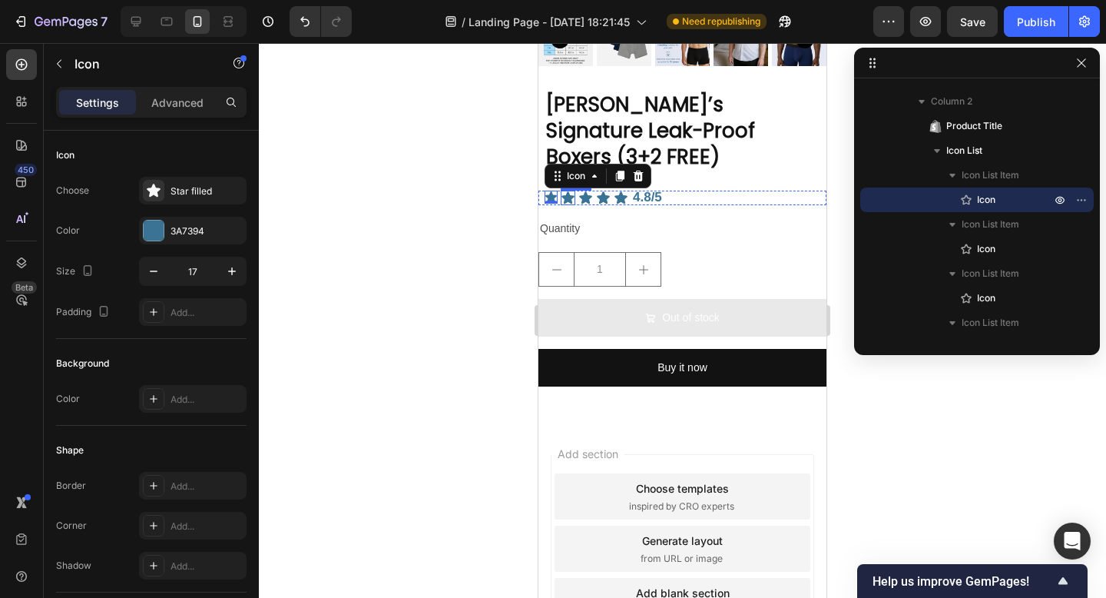
click at [571, 190] on icon at bounding box center [568, 197] width 15 height 15
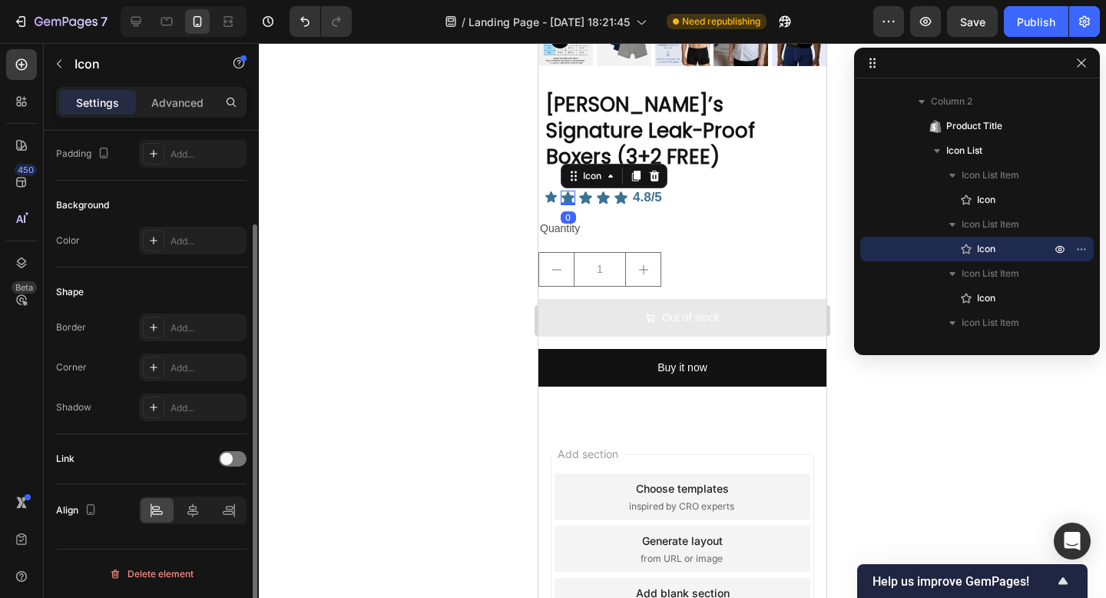
scroll to position [0, 0]
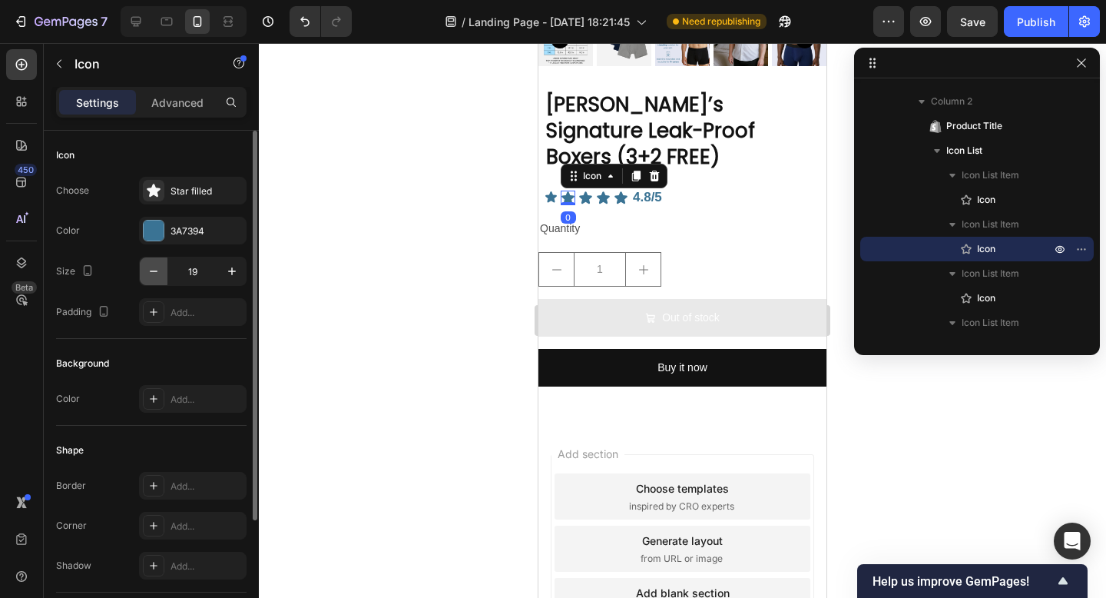
click at [156, 264] on icon "button" at bounding box center [153, 270] width 15 height 15
type input "17"
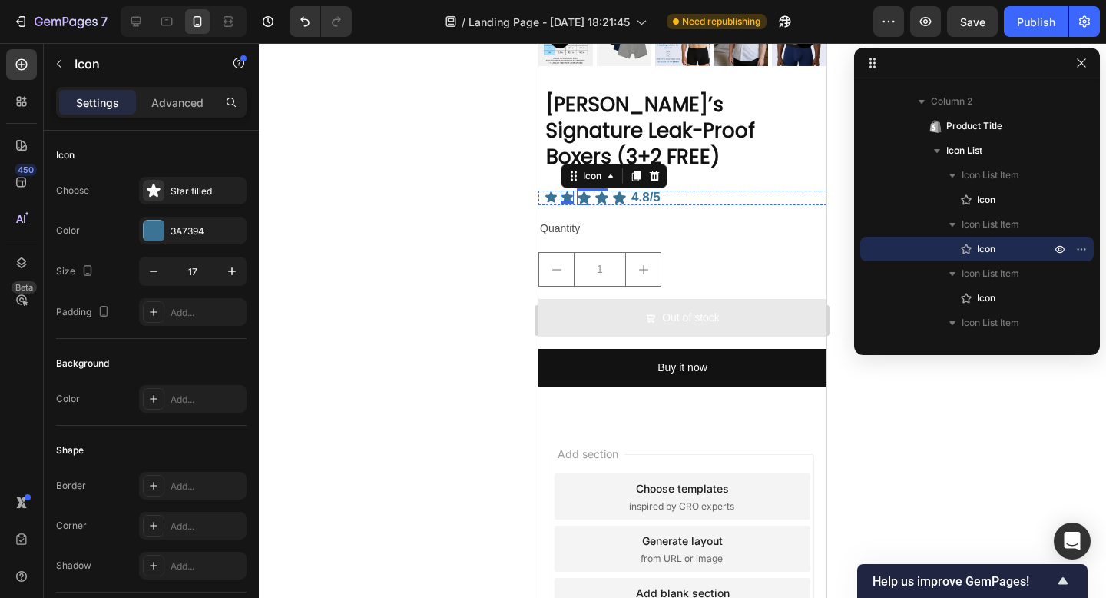
click at [581, 191] on icon at bounding box center [584, 197] width 13 height 12
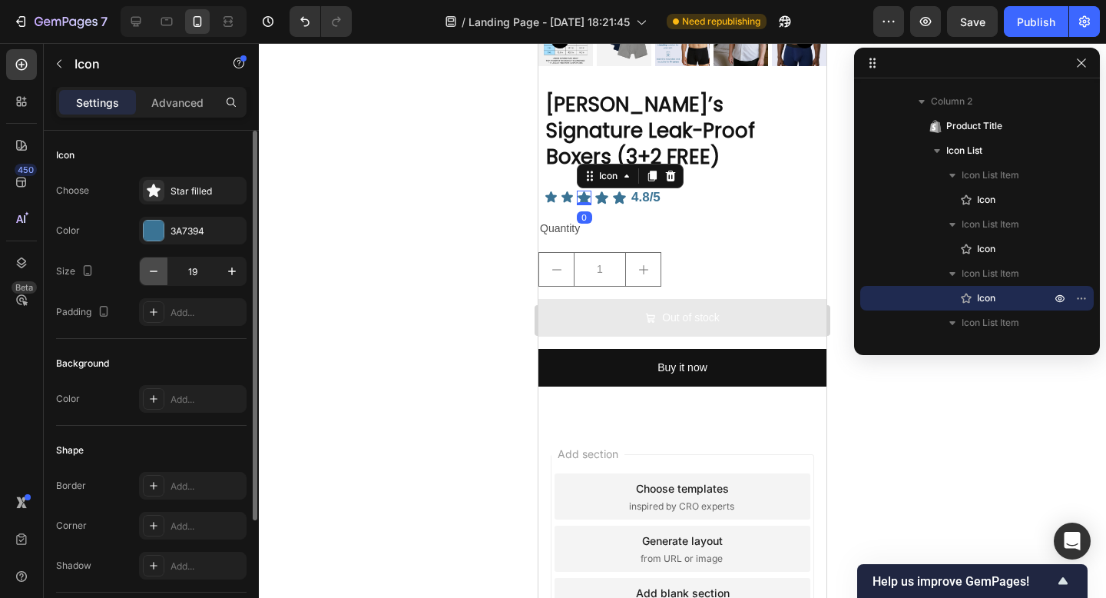
click at [152, 258] on button "button" at bounding box center [154, 271] width 28 height 28
type input "17"
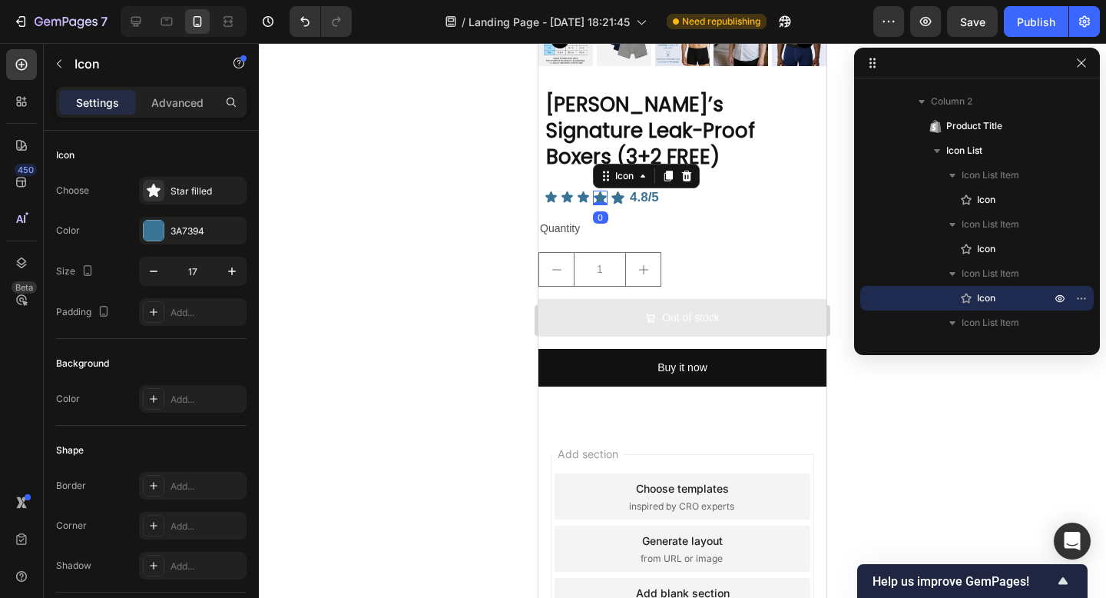
click at [598, 191] on icon at bounding box center [600, 197] width 13 height 12
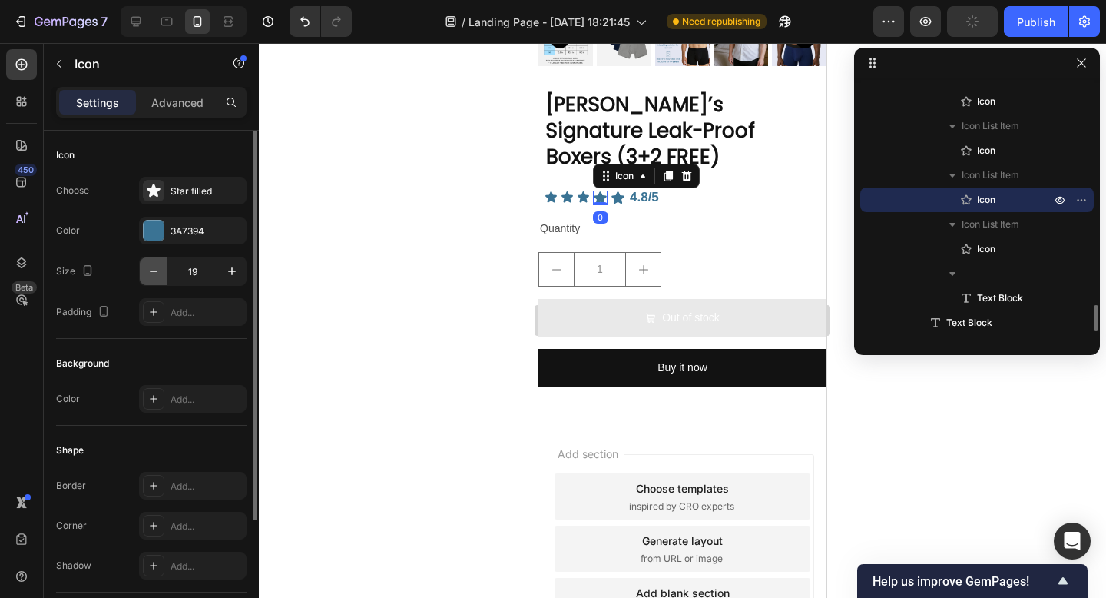
click at [147, 272] on icon "button" at bounding box center [153, 270] width 15 height 15
type input "17"
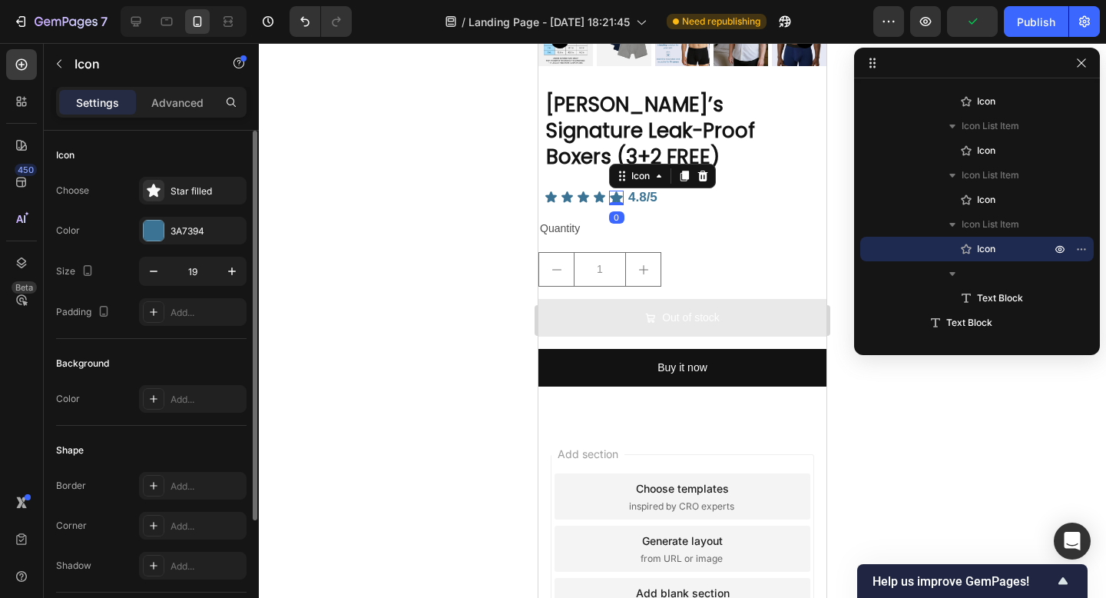
click at [618, 191] on icon at bounding box center [616, 197] width 13 height 12
click at [146, 272] on icon "button" at bounding box center [153, 270] width 15 height 15
type input "17"
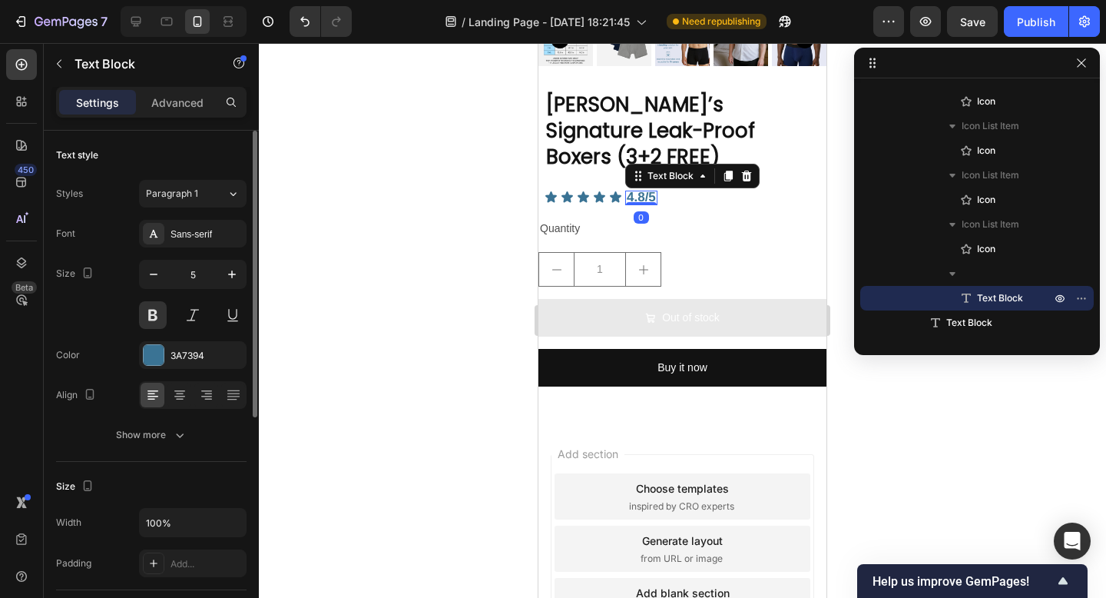
drag, startPoint x: 638, startPoint y: 170, endPoint x: 899, endPoint y: 250, distance: 272.4
click at [638, 190] on span "4.8/5" at bounding box center [641, 197] width 29 height 15
click at [155, 277] on icon "button" at bounding box center [153, 274] width 15 height 15
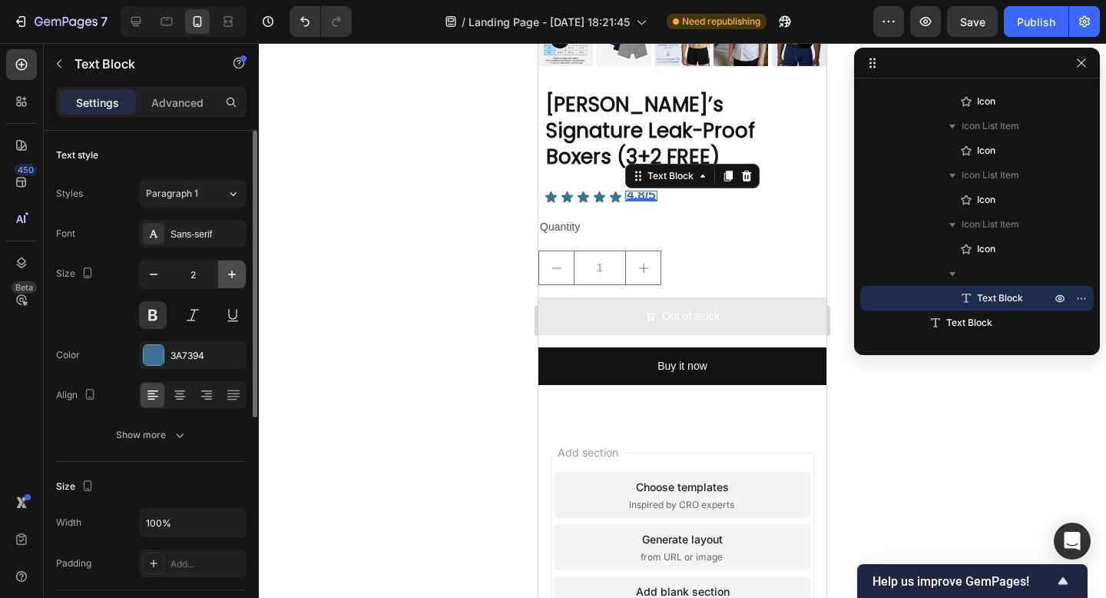
click at [234, 277] on icon "button" at bounding box center [231, 274] width 15 height 15
type input "5"
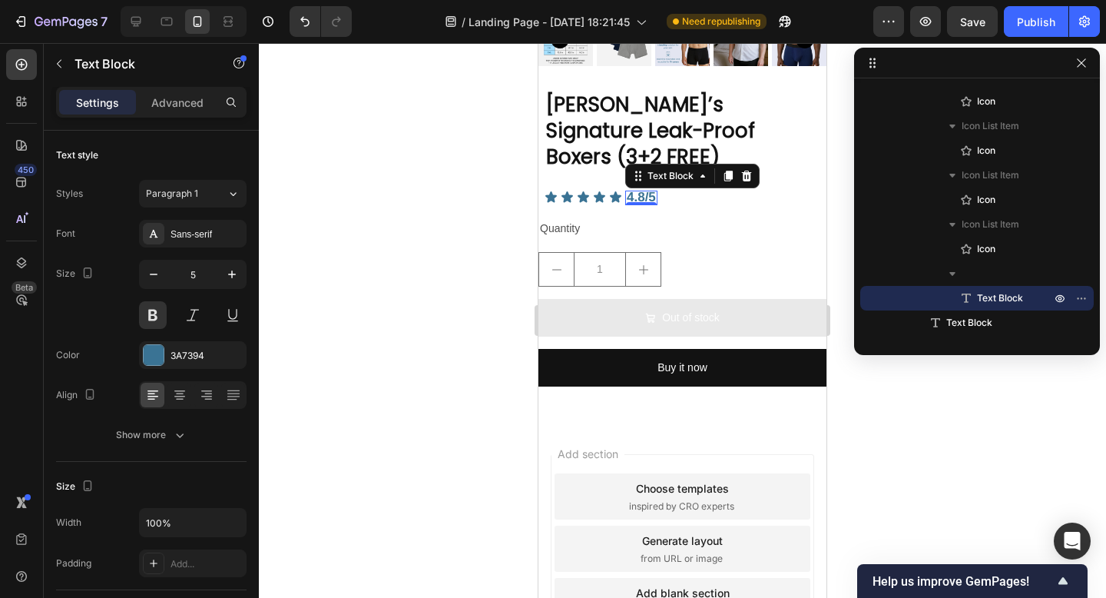
click at [635, 190] on span "4.8/5" at bounding box center [641, 197] width 29 height 15
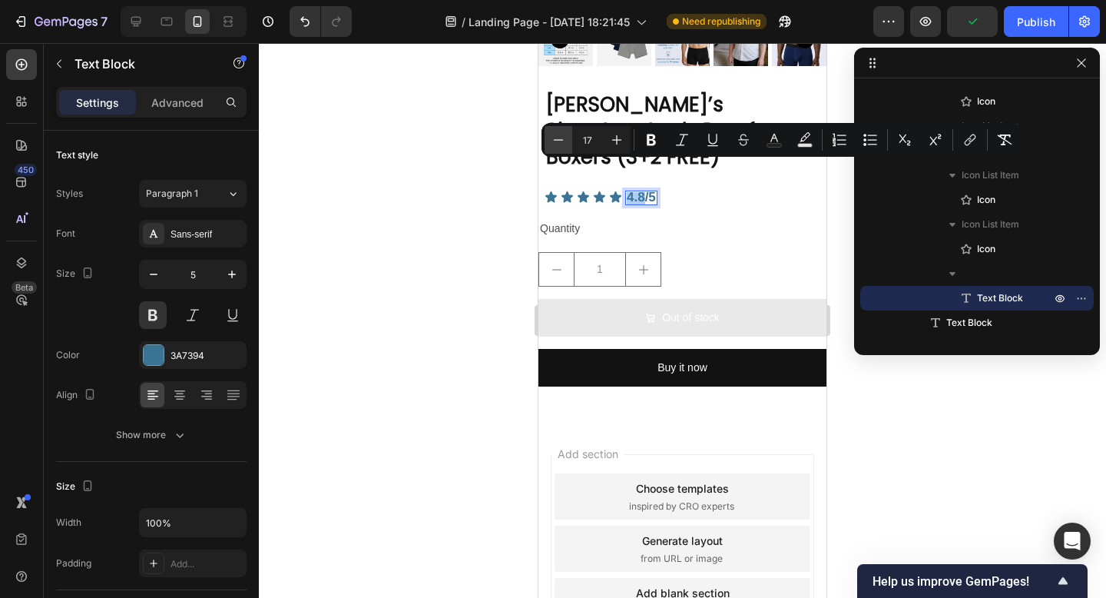
click at [566, 141] on button "Minus" at bounding box center [559, 140] width 28 height 28
type input "15"
click at [564, 139] on icon "Editor contextual toolbar" at bounding box center [558, 139] width 15 height 15
click at [601, 139] on input "14" at bounding box center [587, 140] width 31 height 18
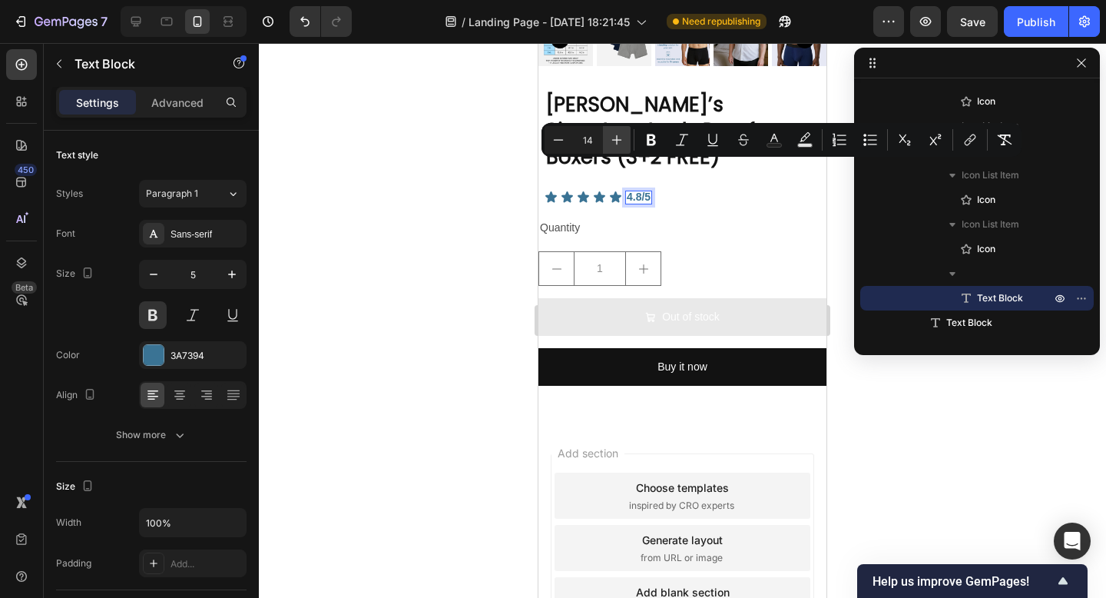
click at [613, 141] on icon "Editor contextual toolbar" at bounding box center [616, 139] width 15 height 15
type input "15"
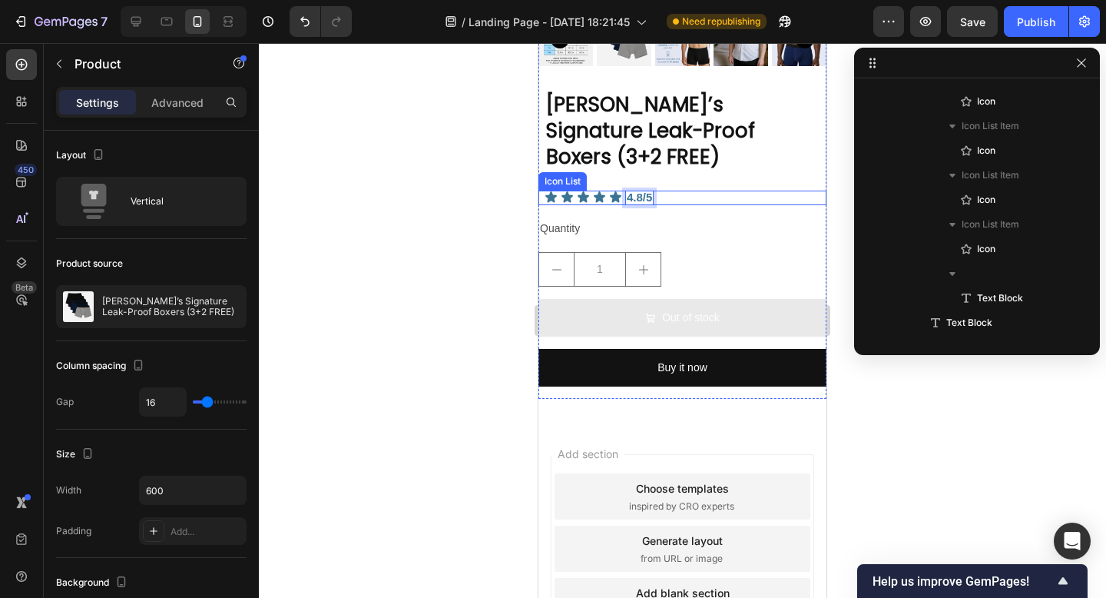
click at [717, 186] on div "[PERSON_NAME]’s Signature Leak-Proof Boxers (3+2 FREE) Product Title Icon Icon …" at bounding box center [682, 245] width 288 height 308
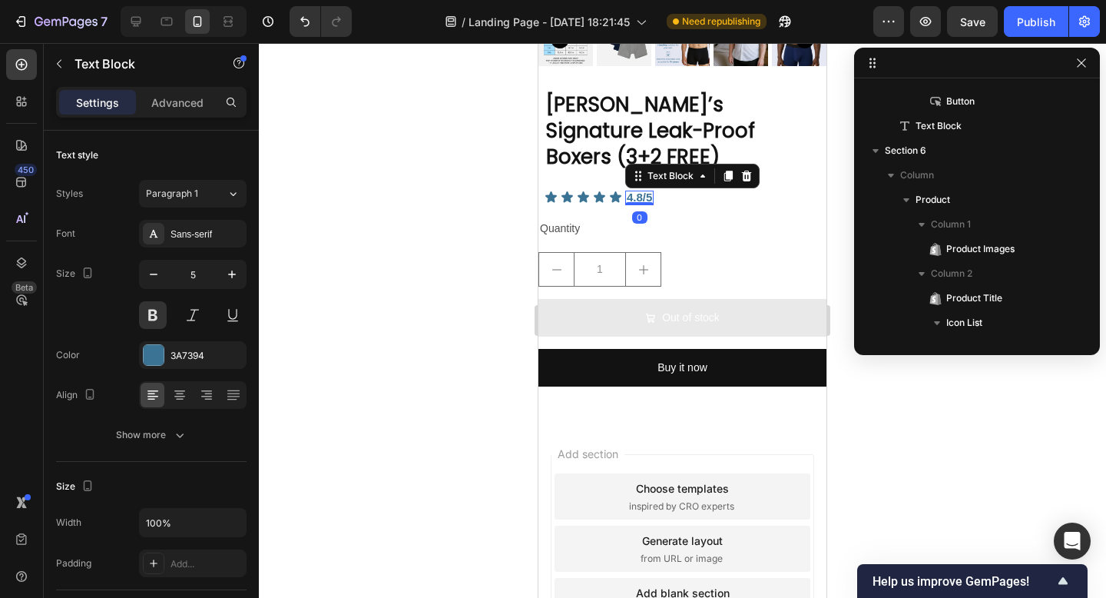
click at [631, 190] on span "4.8/5" at bounding box center [639, 196] width 25 height 13
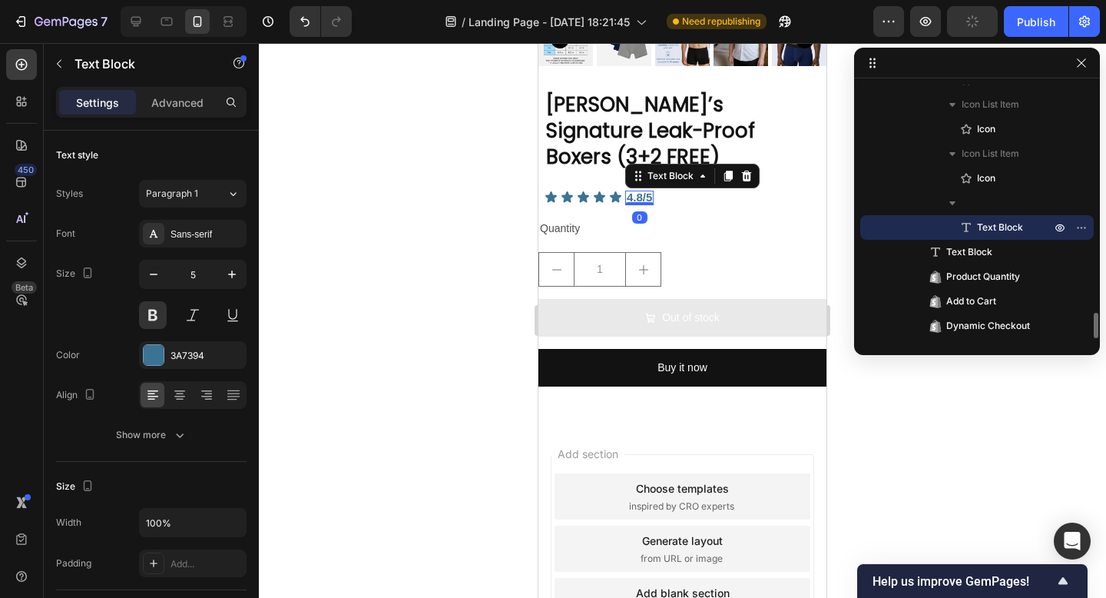
click at [628, 190] on span "4.8/5" at bounding box center [639, 196] width 25 height 13
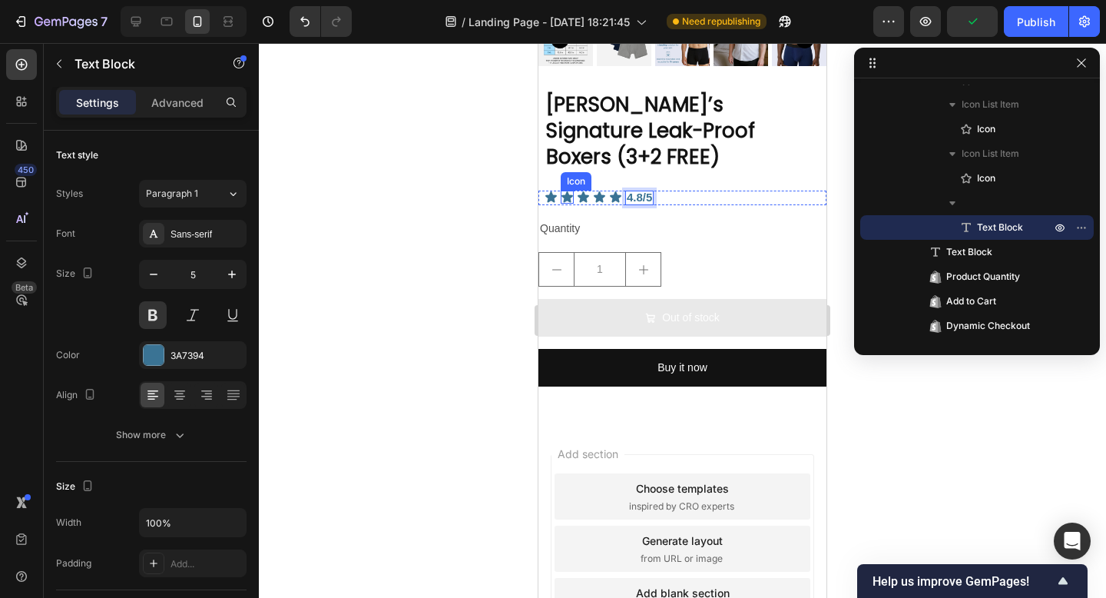
click at [445, 169] on div at bounding box center [682, 320] width 847 height 555
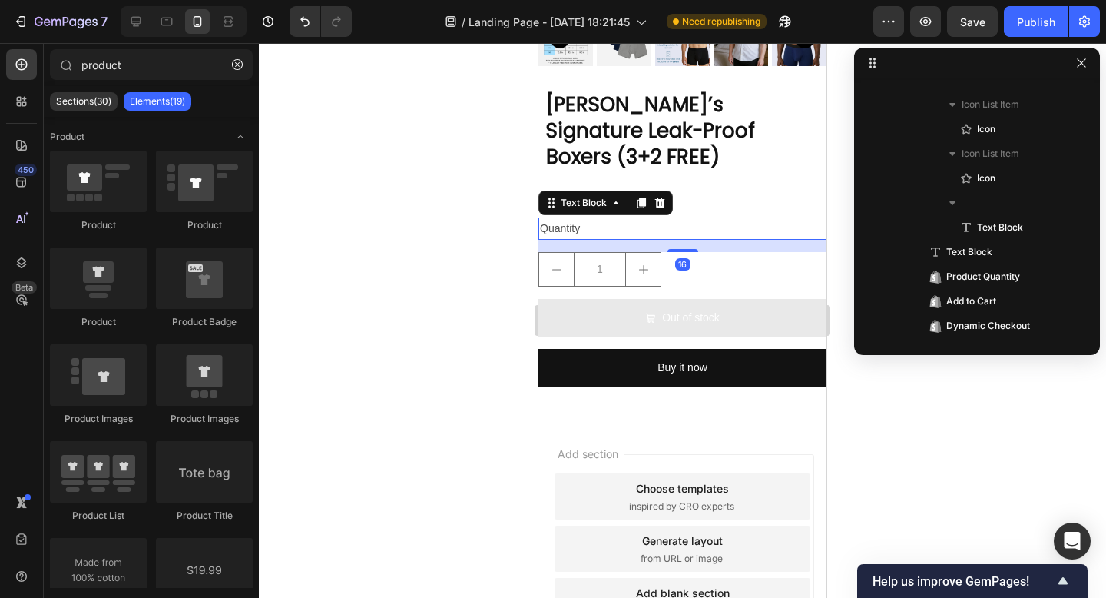
click at [578, 217] on div "Quantity" at bounding box center [682, 228] width 288 height 22
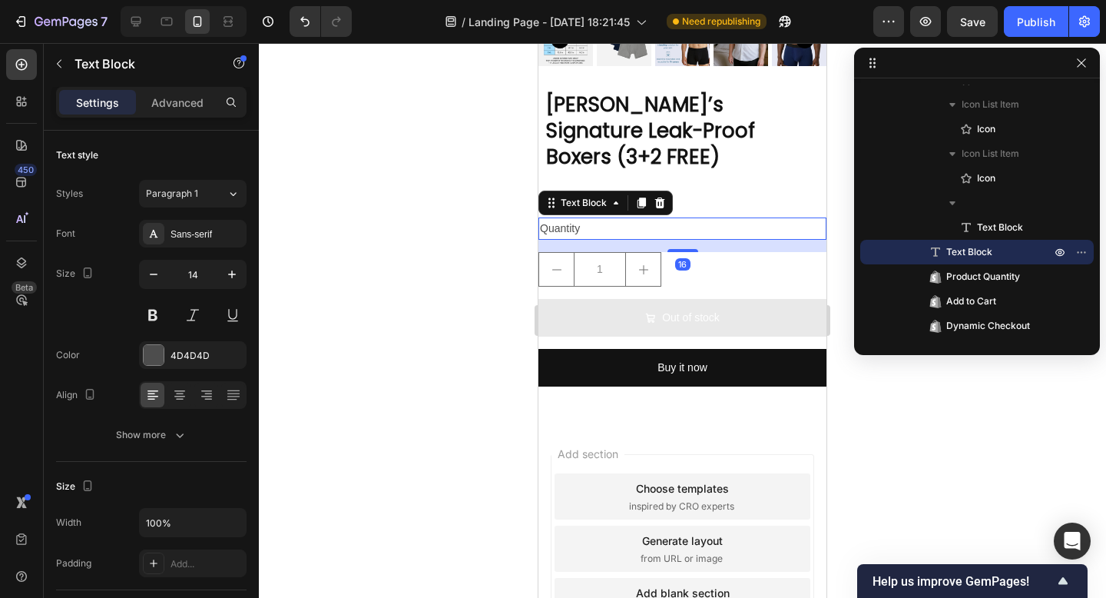
click at [596, 217] on div "Quantity" at bounding box center [682, 228] width 288 height 22
click at [596, 219] on p "Quantity" at bounding box center [682, 228] width 285 height 19
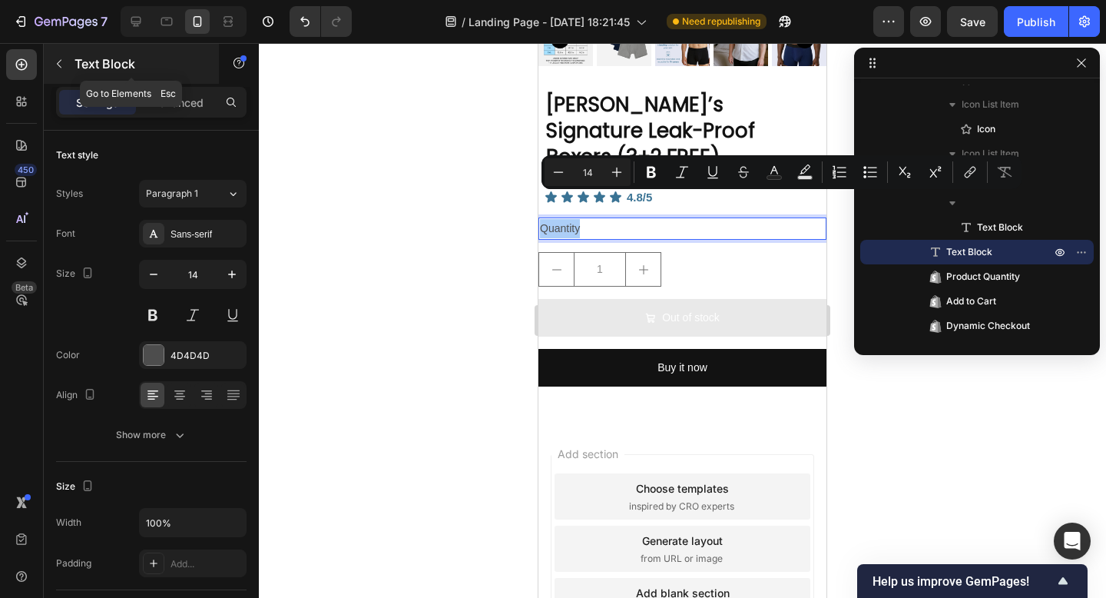
click at [56, 63] on icon "button" at bounding box center [59, 64] width 12 height 12
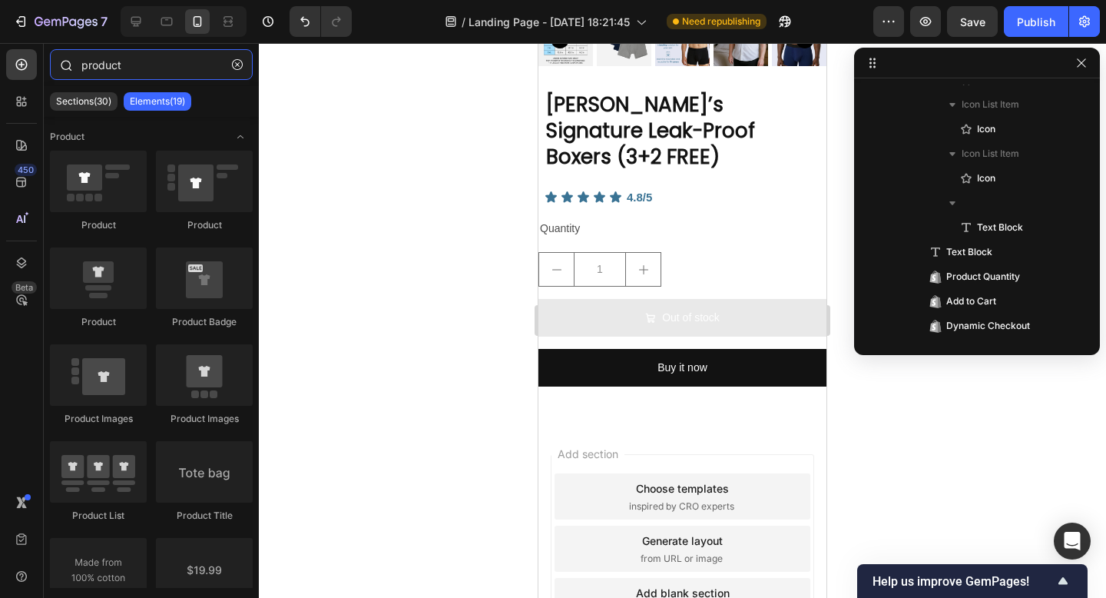
click at [151, 74] on input "product" at bounding box center [151, 64] width 203 height 31
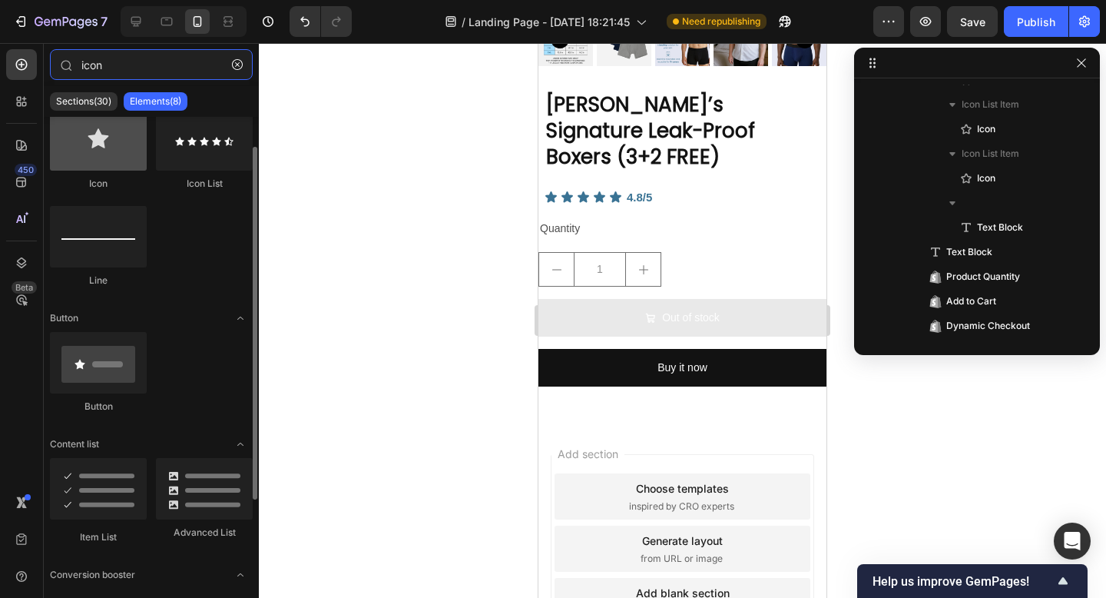
scroll to position [17, 0]
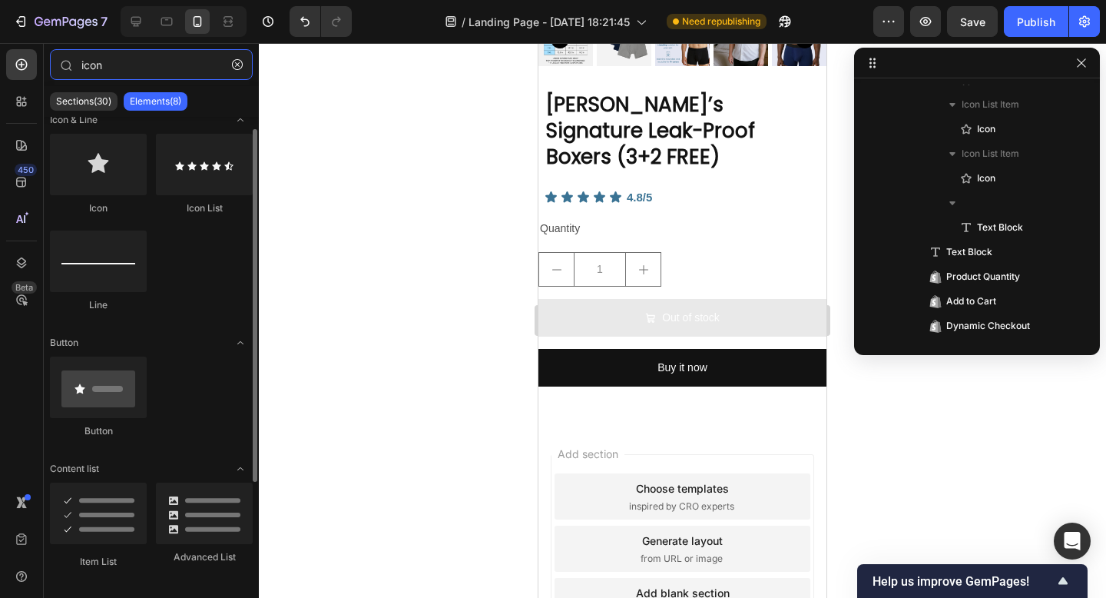
type input "icon"
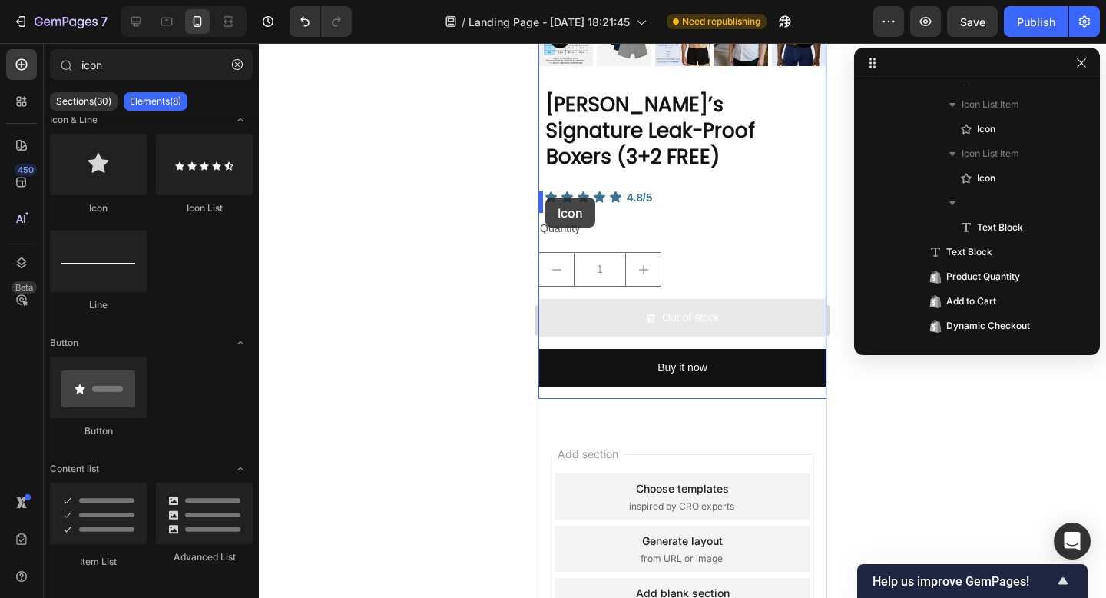
drag, startPoint x: 654, startPoint y: 247, endPoint x: 545, endPoint y: 197, distance: 119.3
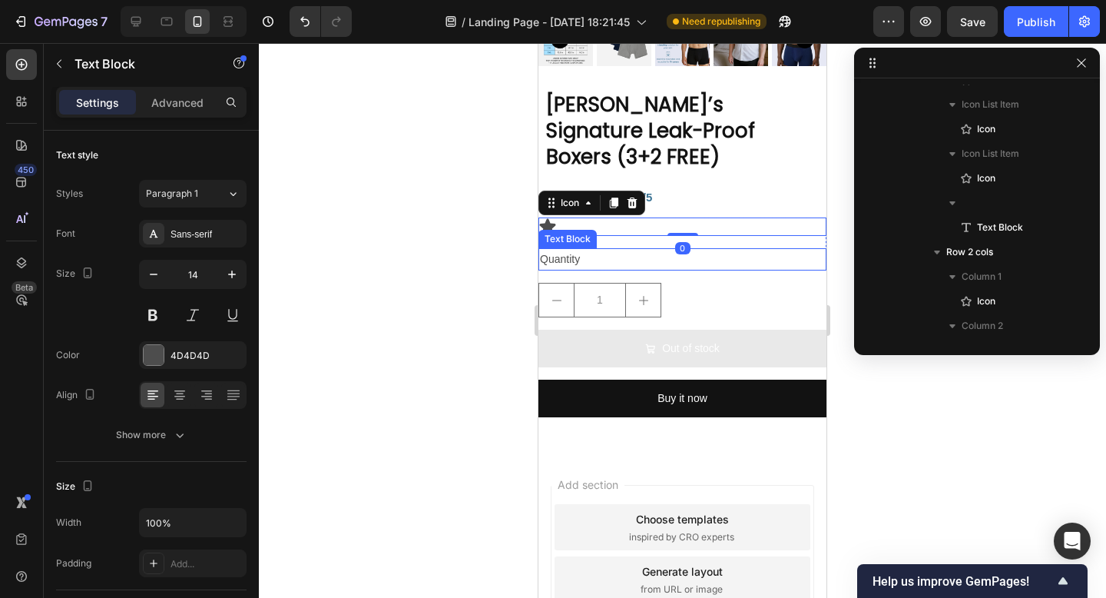
click at [552, 248] on div "Quantity" at bounding box center [682, 259] width 288 height 22
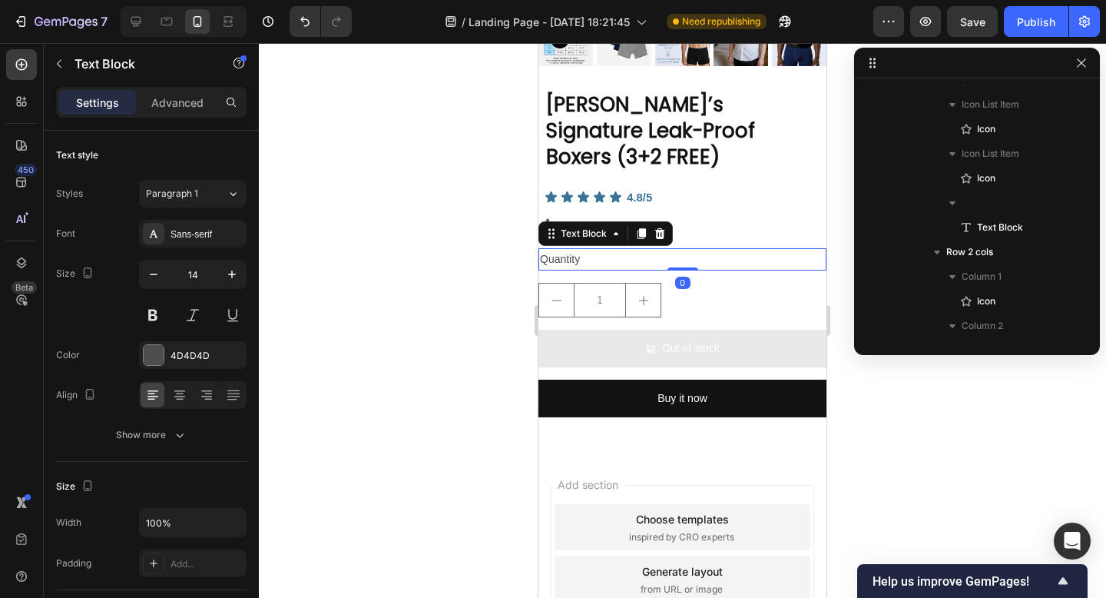
scroll to position [2327, 0]
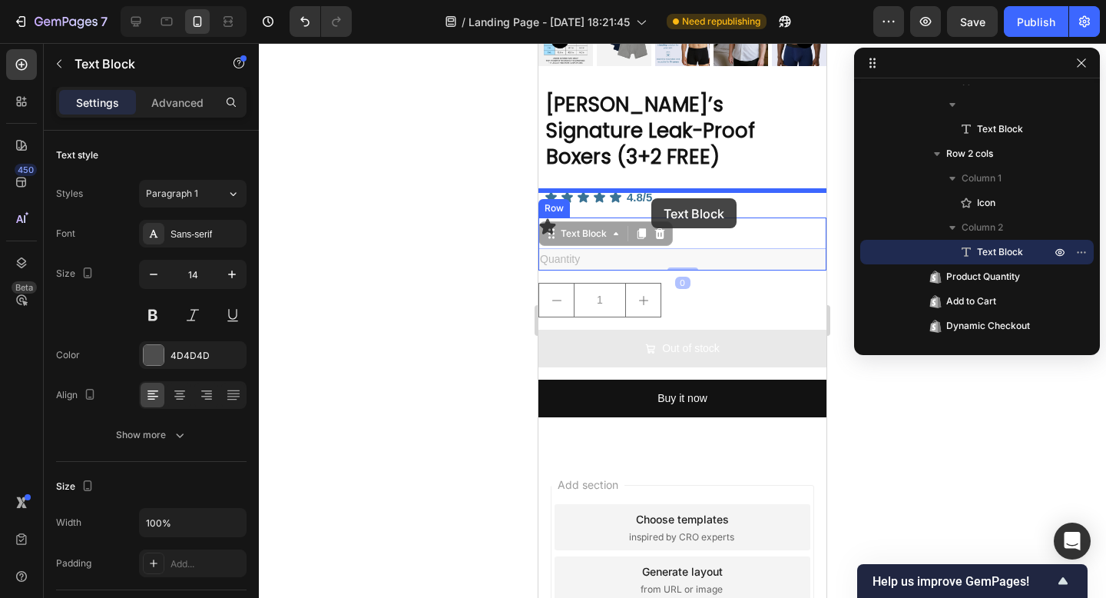
drag, startPoint x: 550, startPoint y: 212, endPoint x: 651, endPoint y: 198, distance: 101.6
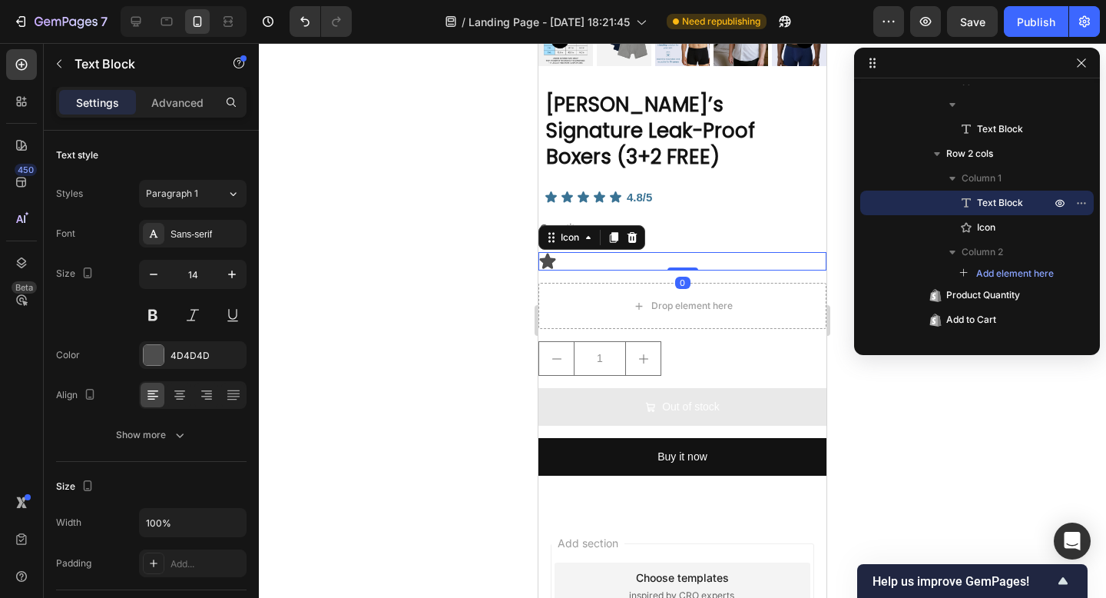
click at [623, 252] on div "Icon 0" at bounding box center [682, 261] width 288 height 18
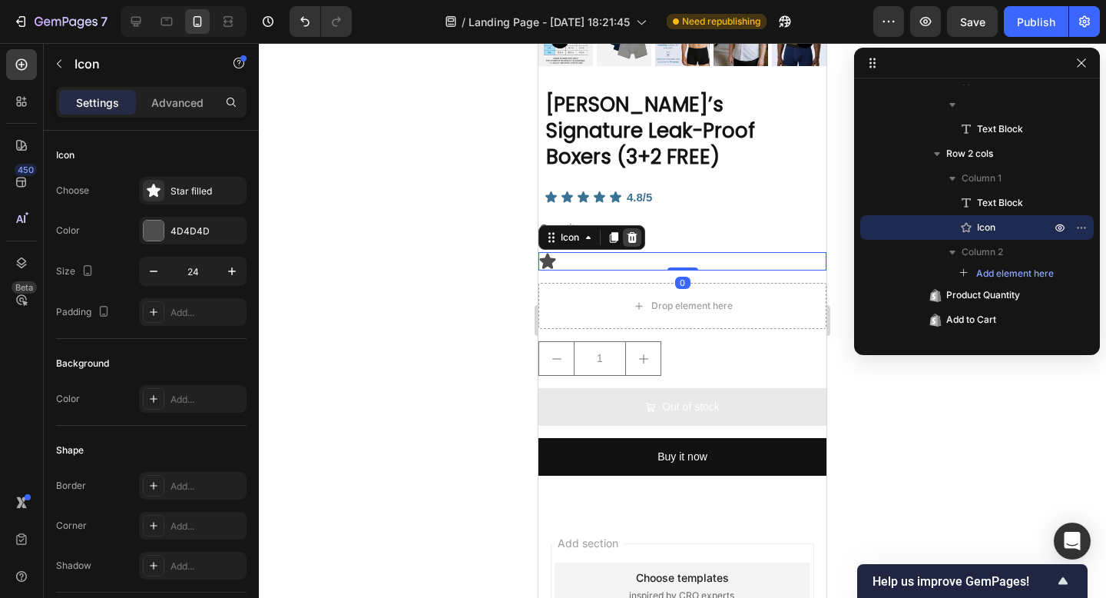
click at [635, 232] on icon at bounding box center [633, 237] width 10 height 11
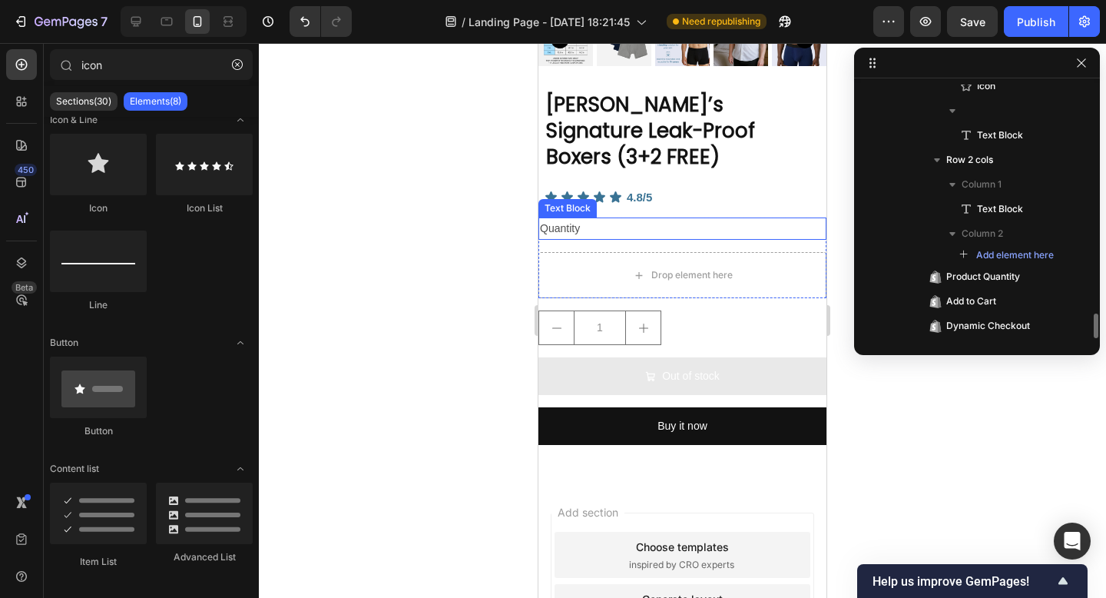
click at [628, 217] on div "Quantity" at bounding box center [682, 228] width 288 height 22
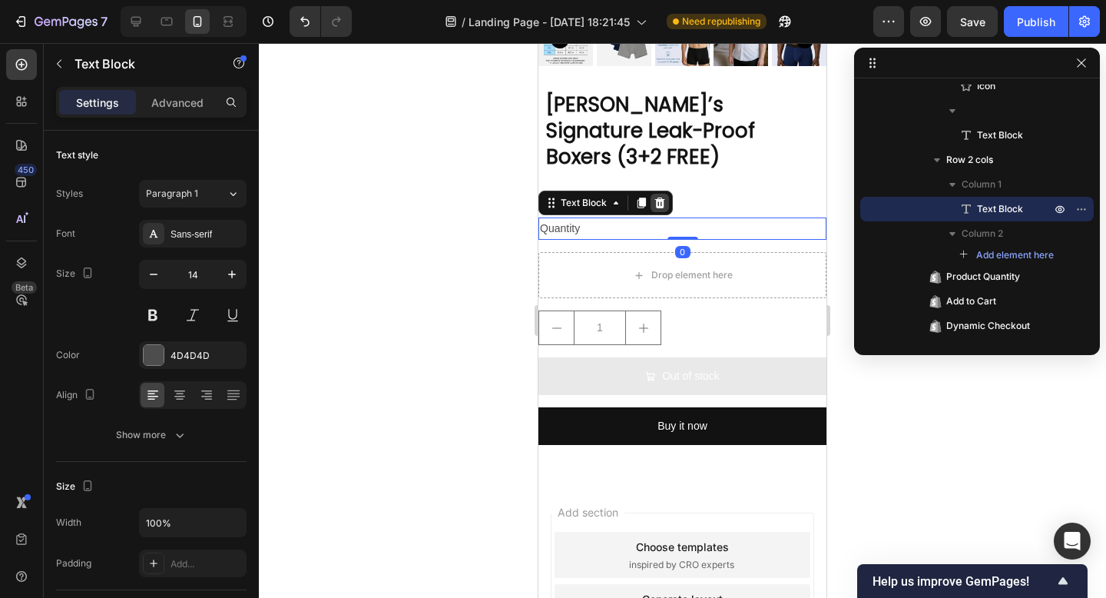
click at [655, 197] on icon at bounding box center [660, 203] width 12 height 12
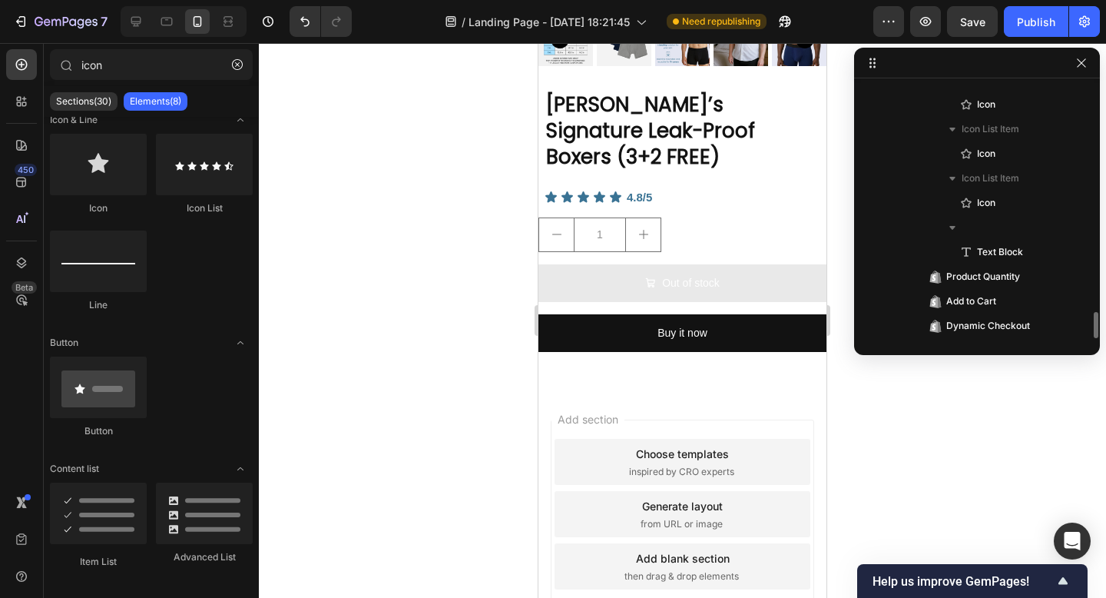
scroll to position [2205, 0]
click at [683, 217] on div "1" at bounding box center [682, 234] width 288 height 35
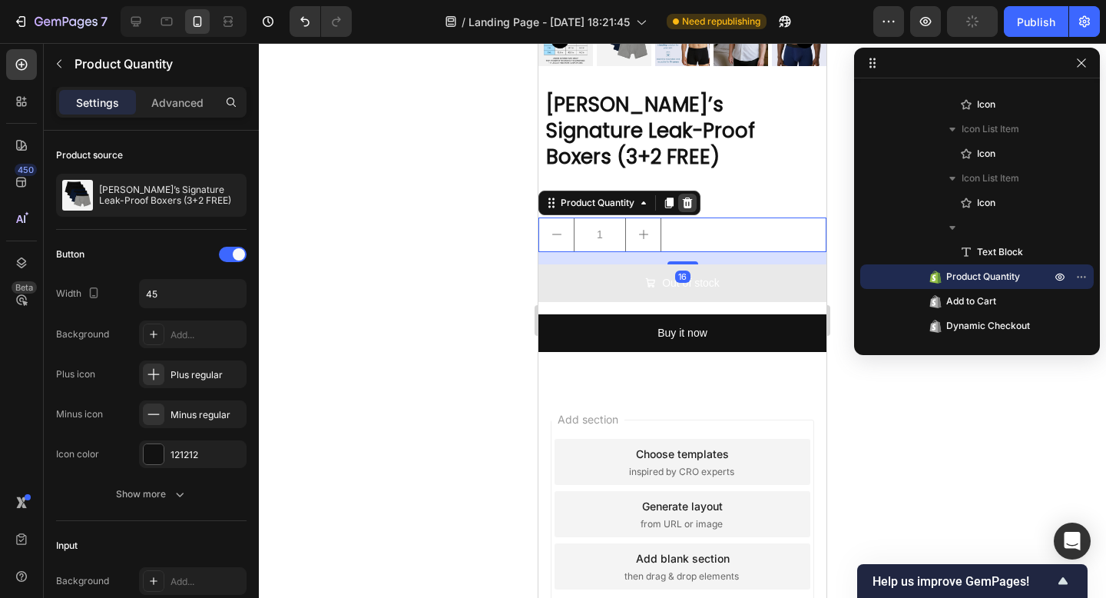
click at [688, 197] on icon at bounding box center [688, 202] width 10 height 11
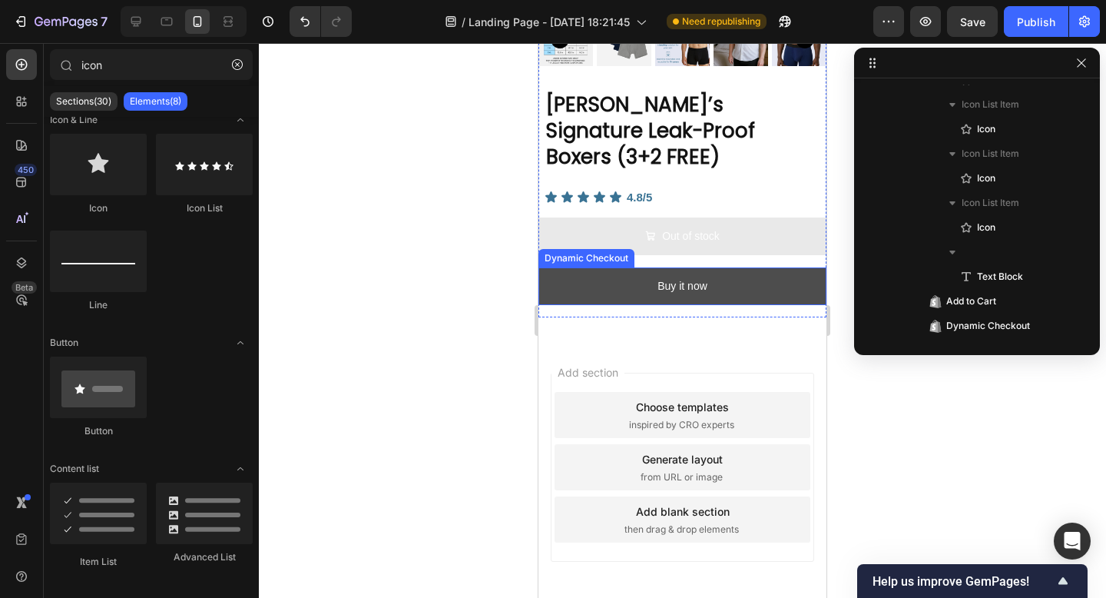
click at [719, 267] on button "Buy it now" at bounding box center [682, 286] width 288 height 38
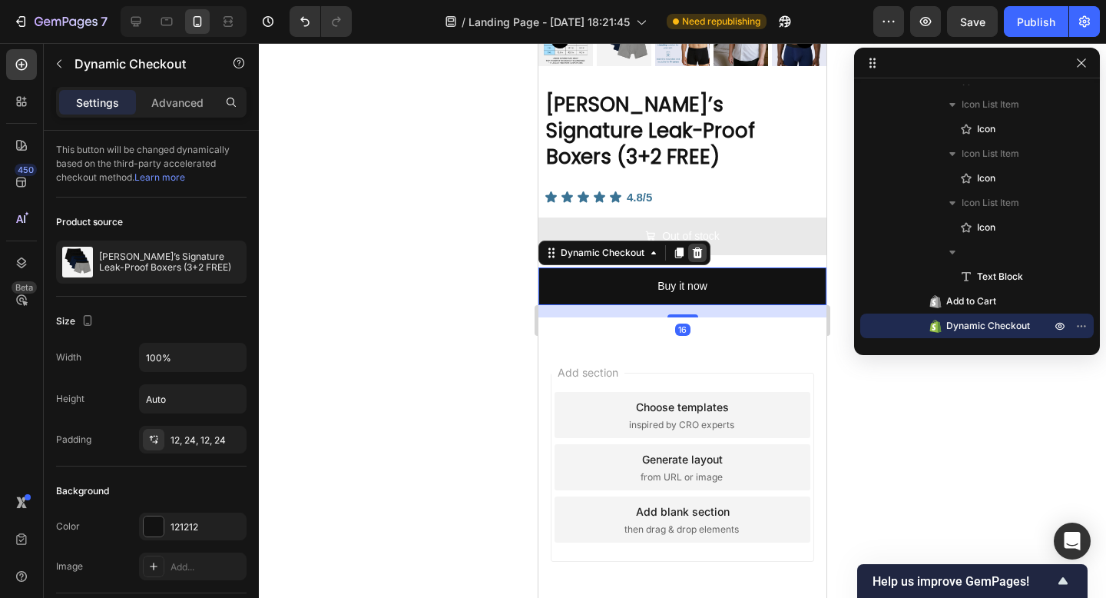
click at [701, 247] on icon at bounding box center [697, 253] width 12 height 12
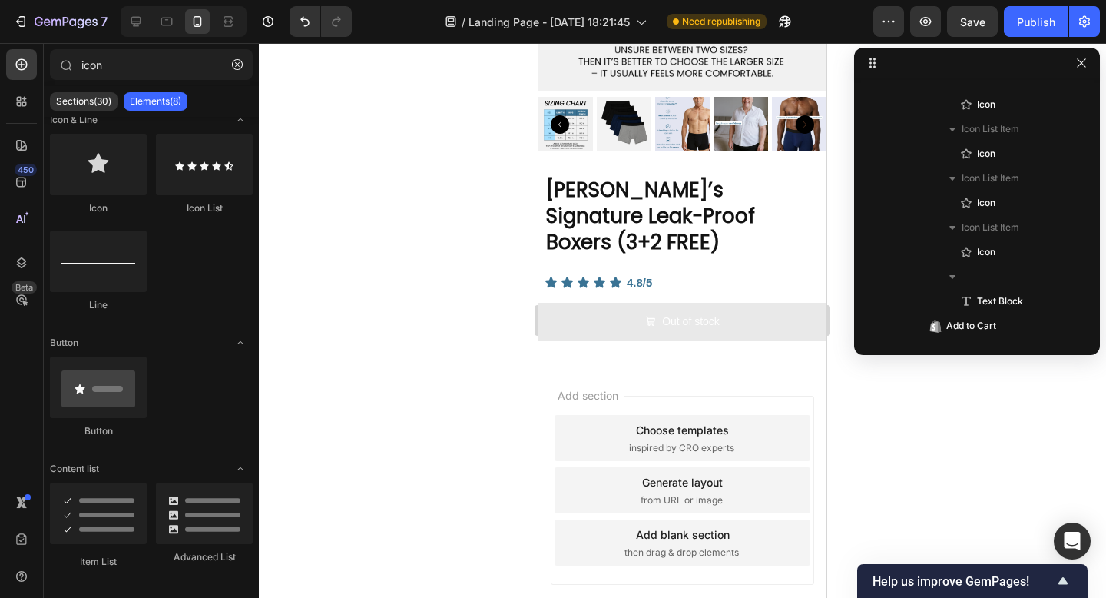
scroll to position [5279, 0]
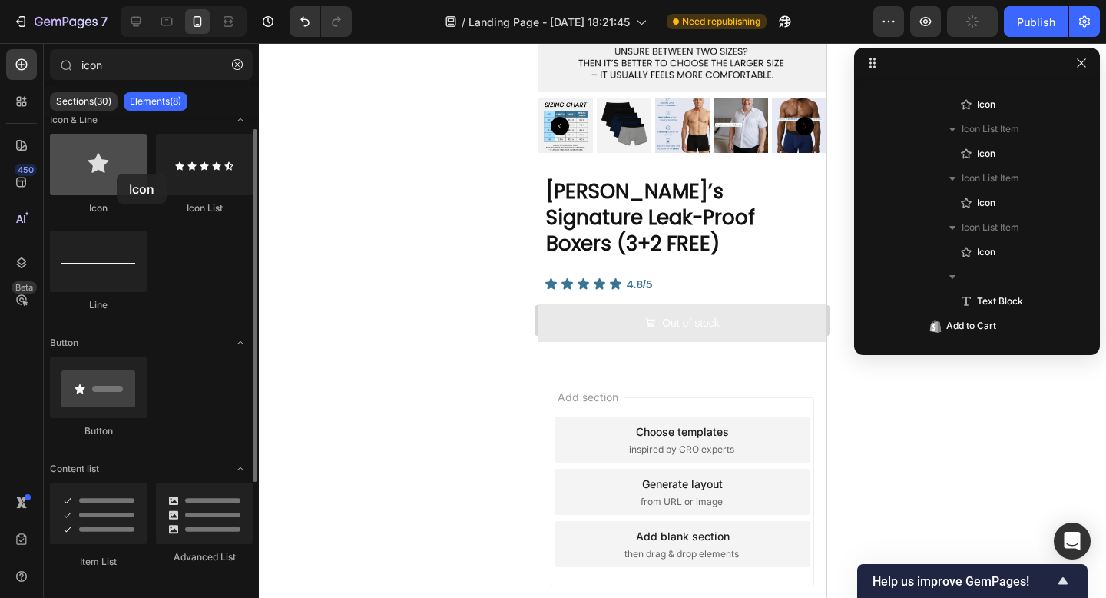
click at [116, 174] on div at bounding box center [98, 164] width 97 height 61
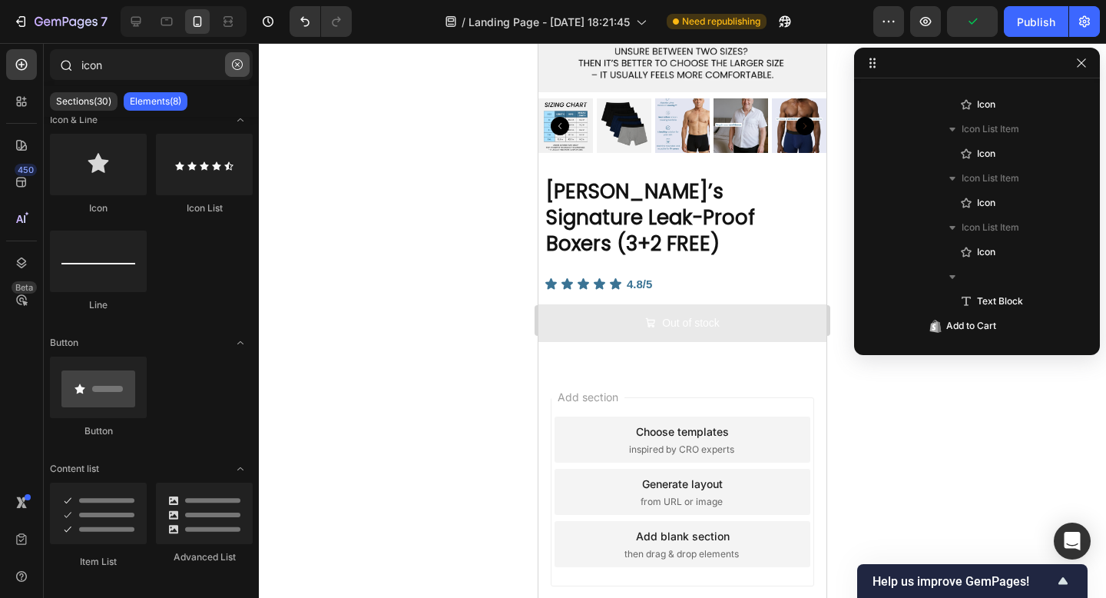
click at [228, 60] on button "button" at bounding box center [237, 64] width 25 height 25
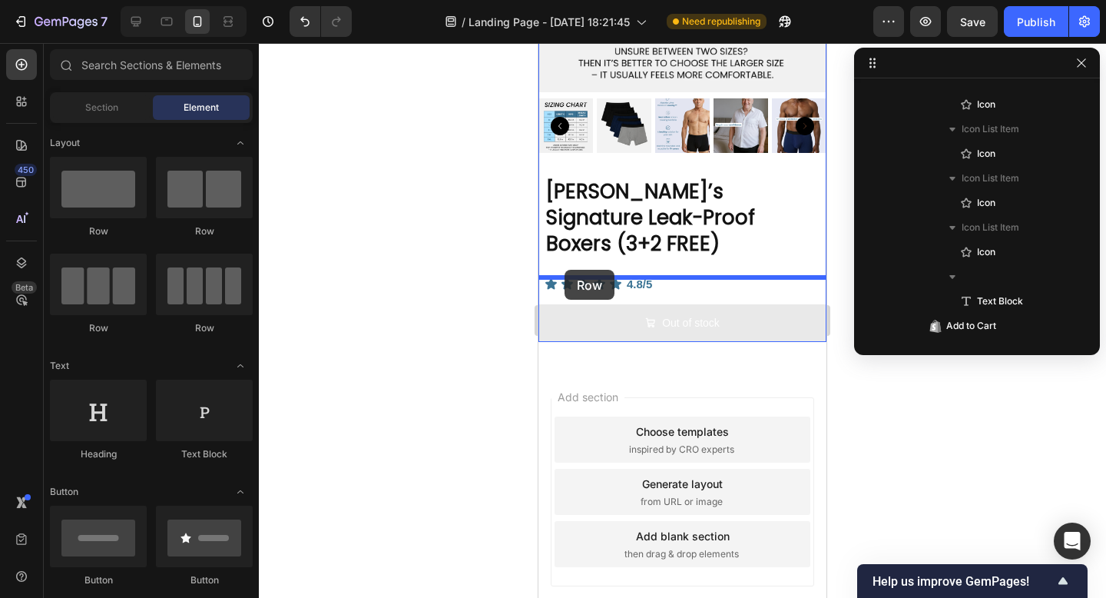
drag, startPoint x: 730, startPoint y: 263, endPoint x: 565, endPoint y: 270, distance: 165.3
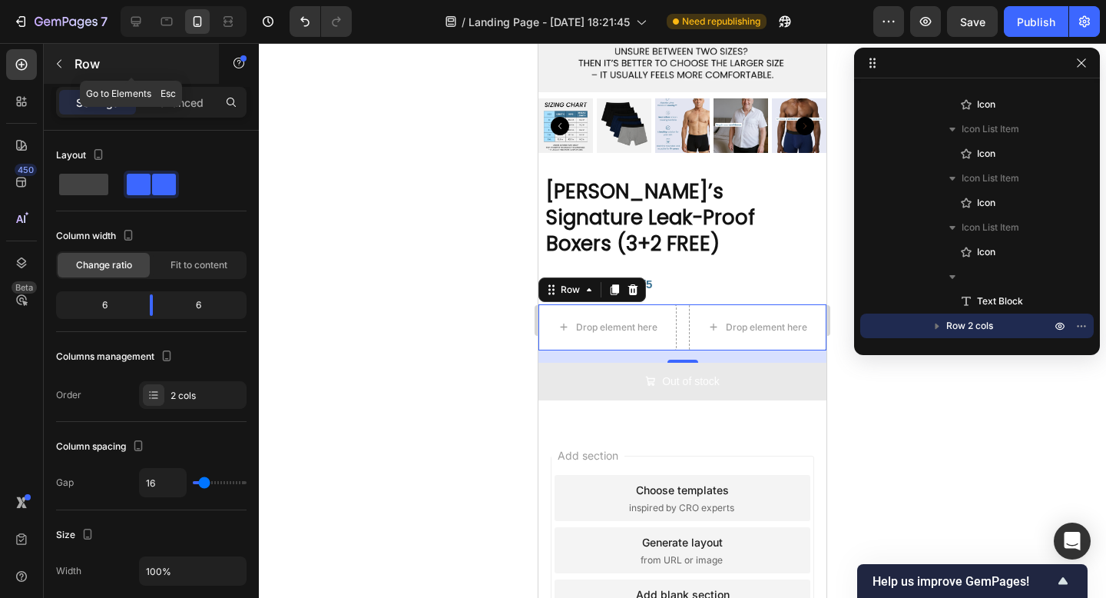
click at [61, 62] on icon "button" at bounding box center [59, 64] width 12 height 12
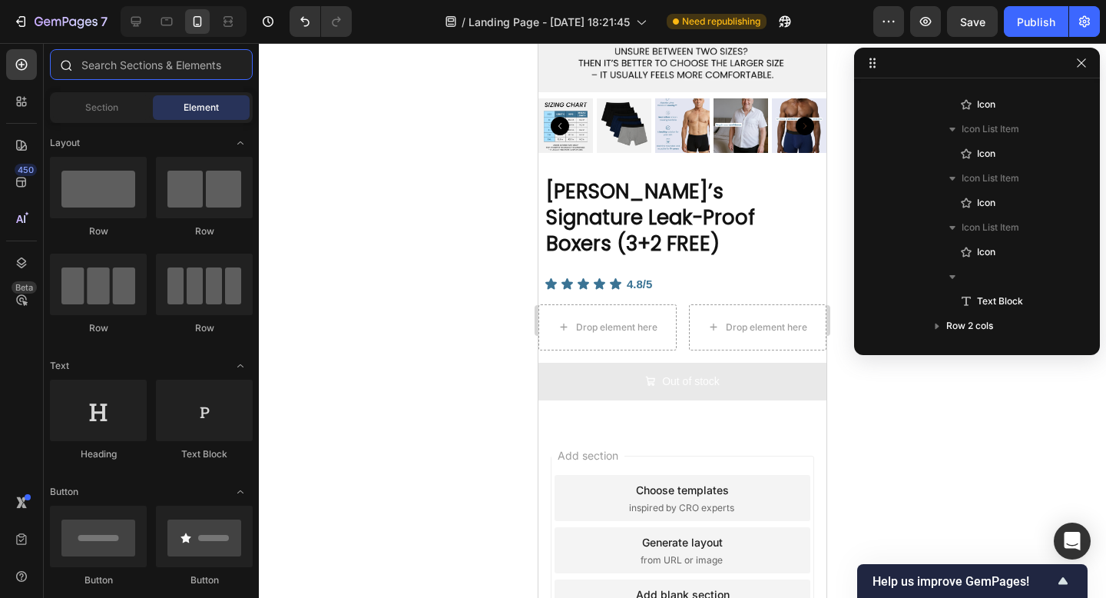
click at [182, 68] on input "text" at bounding box center [151, 64] width 203 height 31
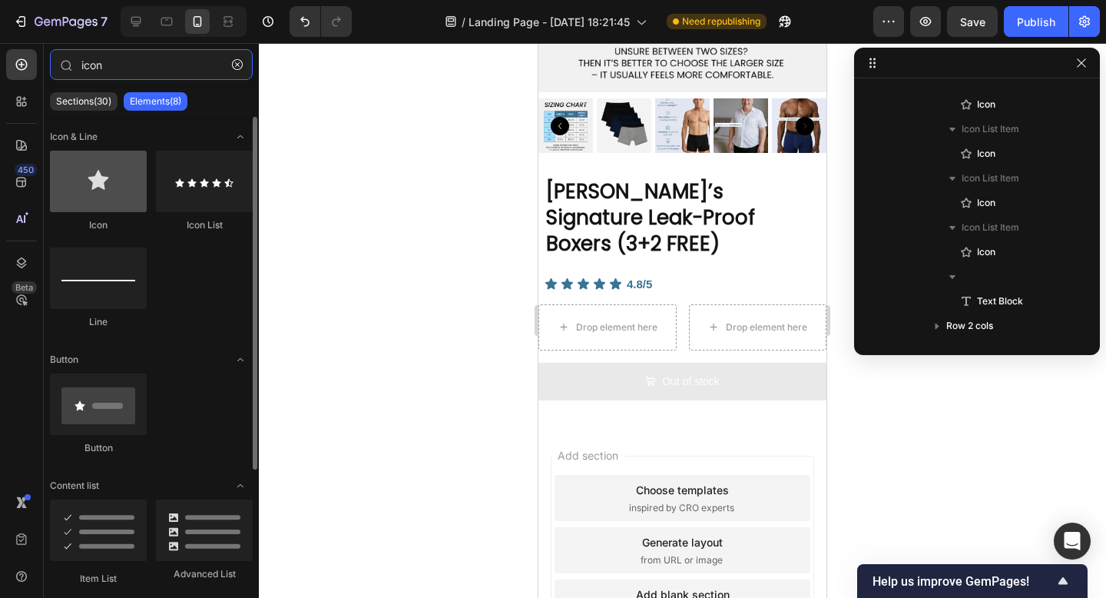
type input "icon"
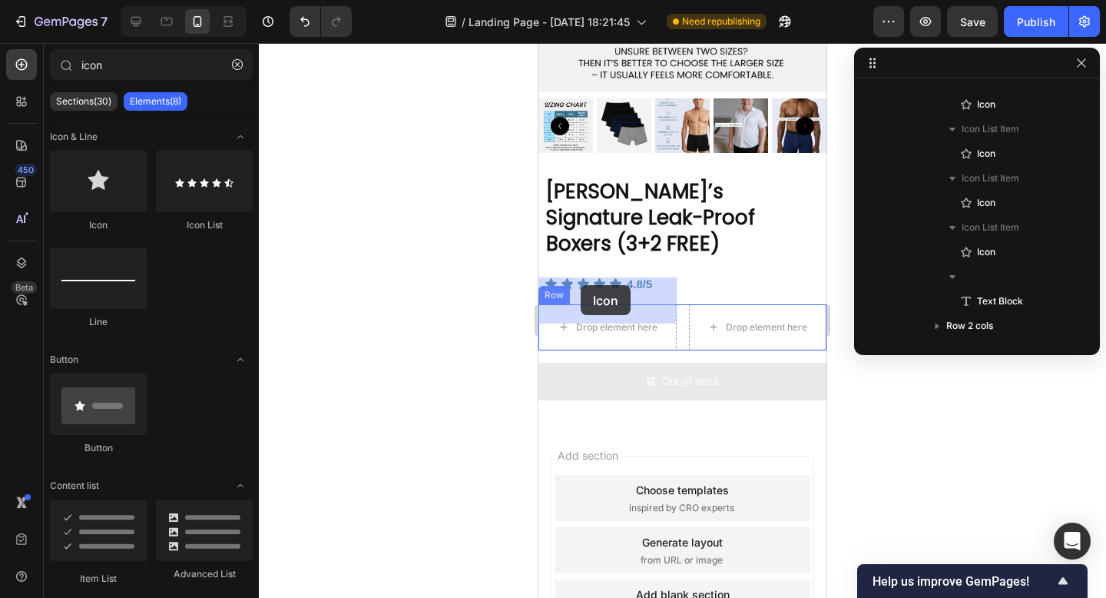
drag, startPoint x: 659, startPoint y: 233, endPoint x: 581, endPoint y: 285, distance: 93.5
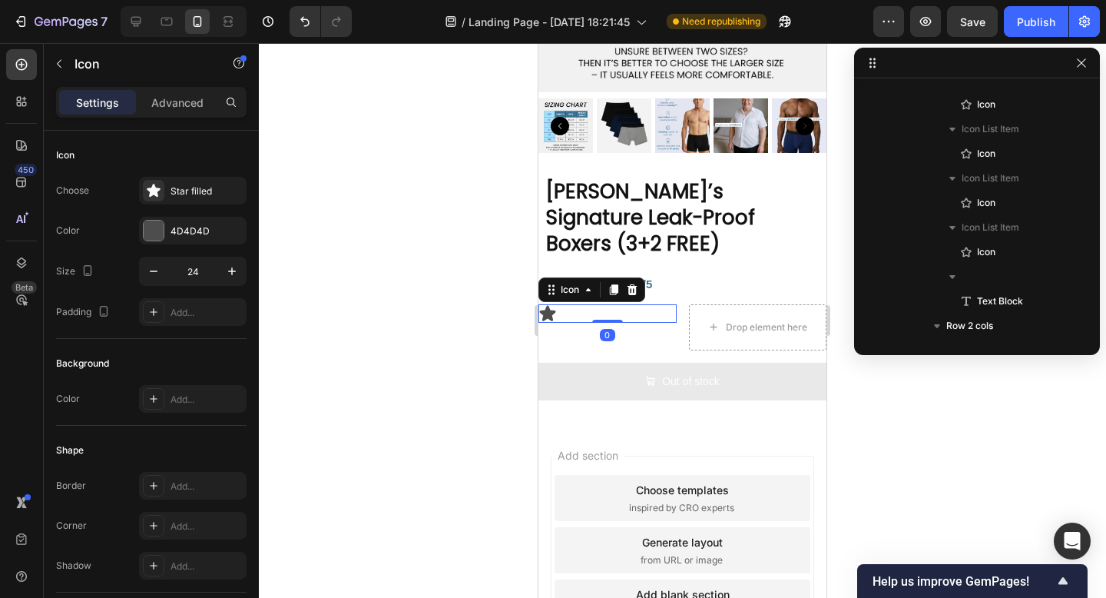
scroll to position [2272, 0]
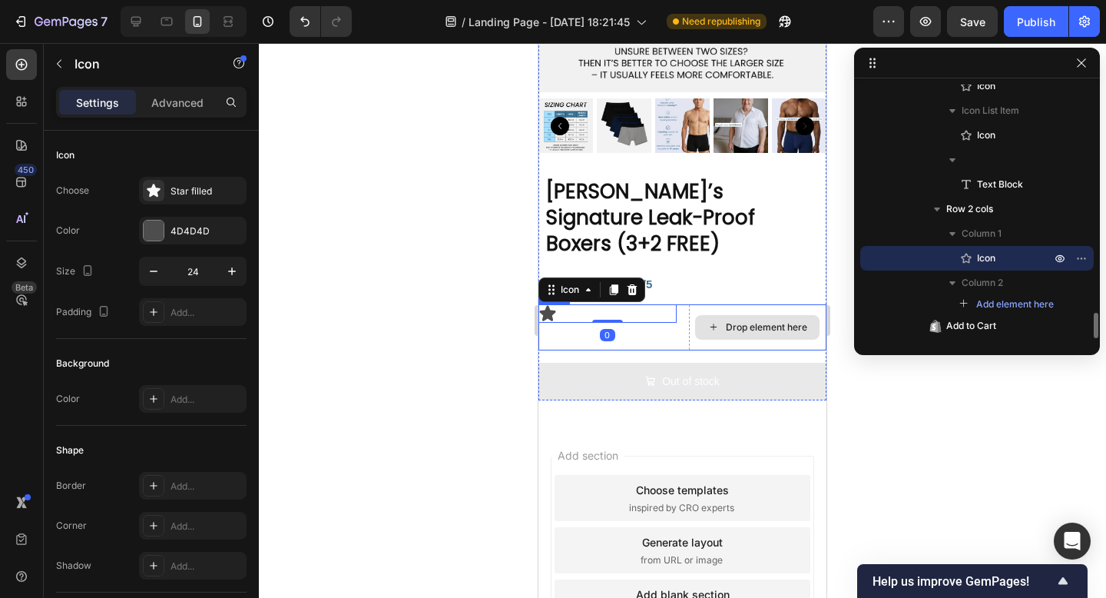
click at [735, 321] on div "Drop element here" at bounding box center [766, 327] width 81 height 12
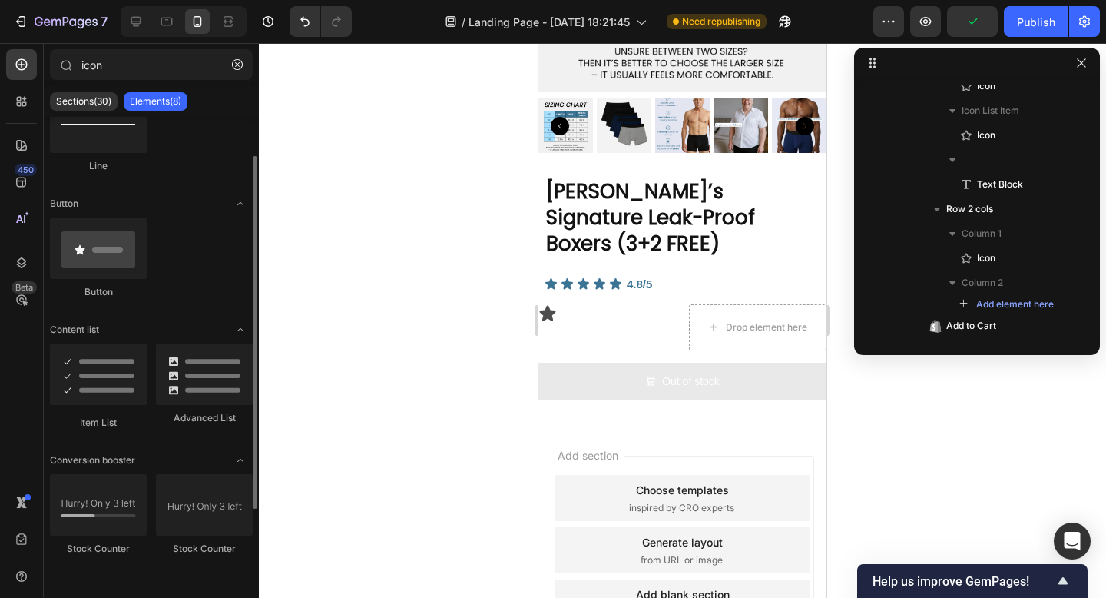
scroll to position [82, 0]
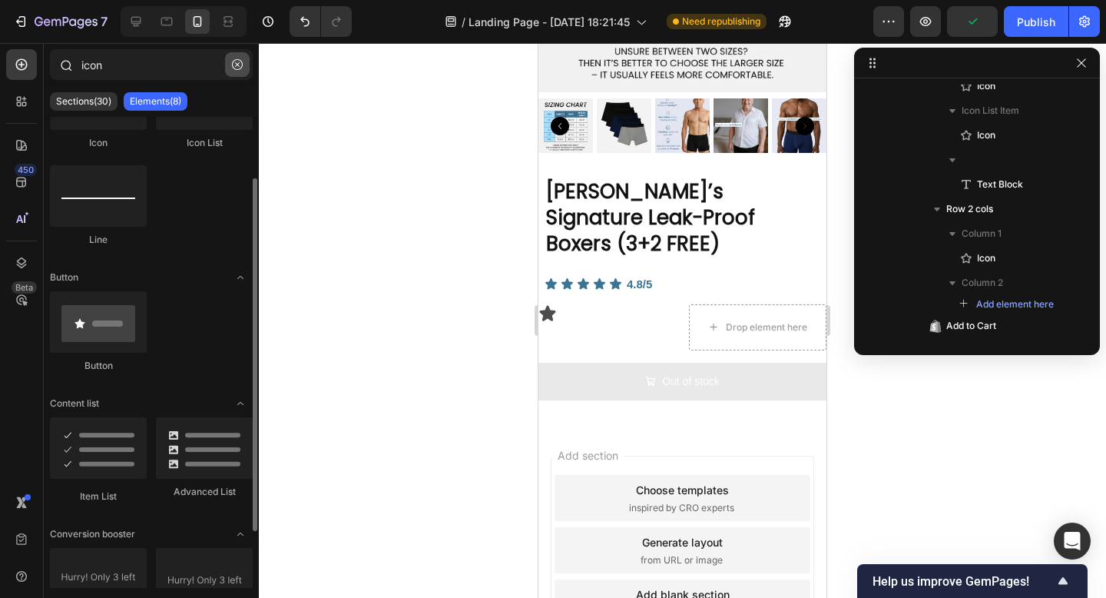
click at [235, 65] on icon "button" at bounding box center [237, 64] width 11 height 11
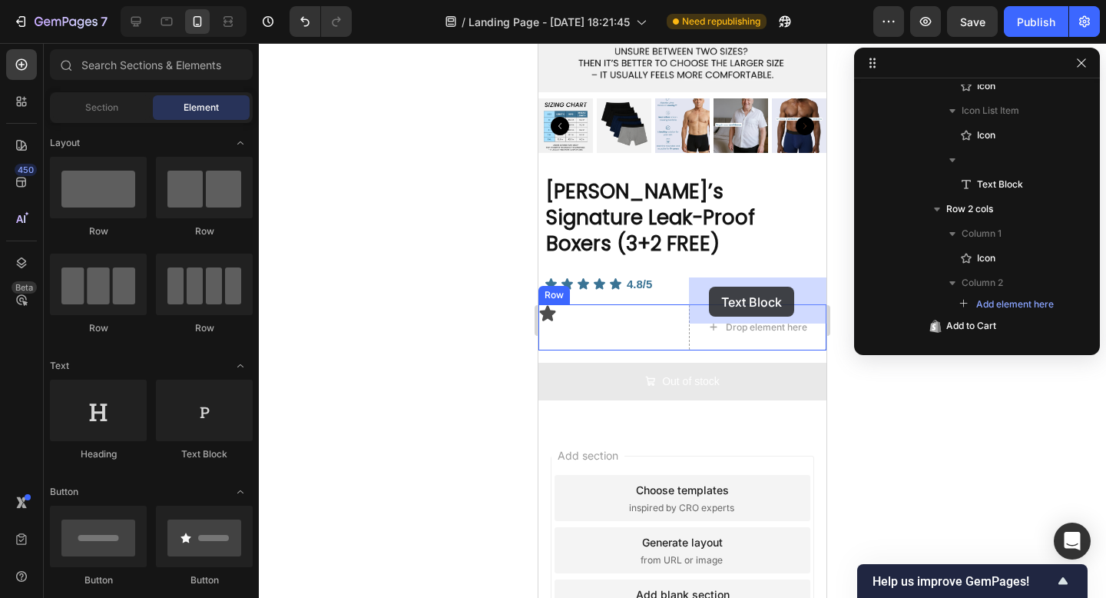
drag, startPoint x: 748, startPoint y: 455, endPoint x: 709, endPoint y: 287, distance: 173.5
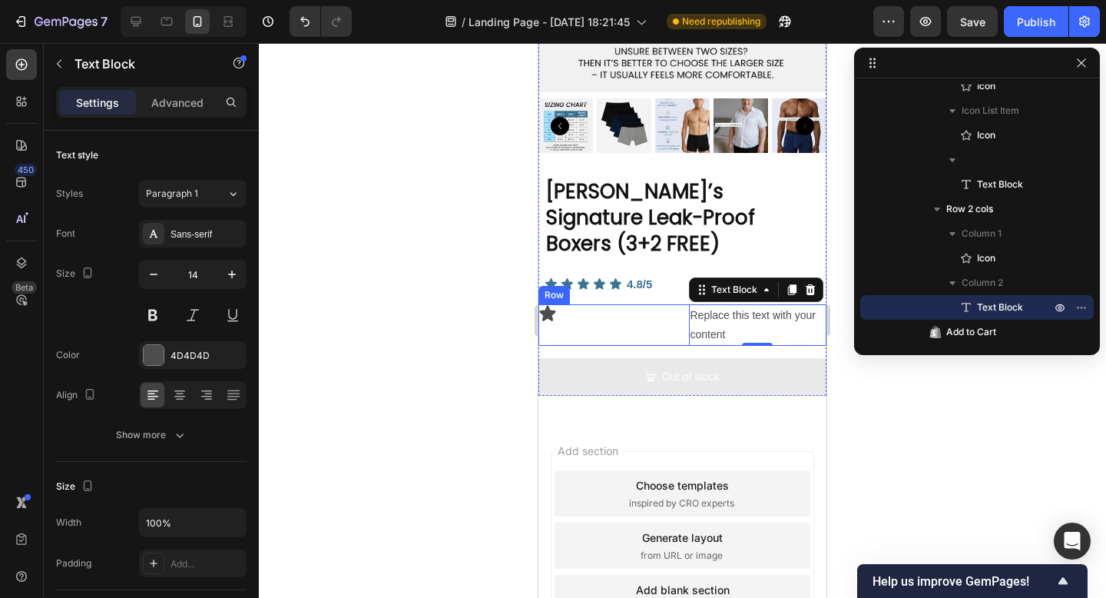
click at [687, 314] on div "Icon Replace this text with your content Text Block 0 Row" at bounding box center [682, 324] width 288 height 41
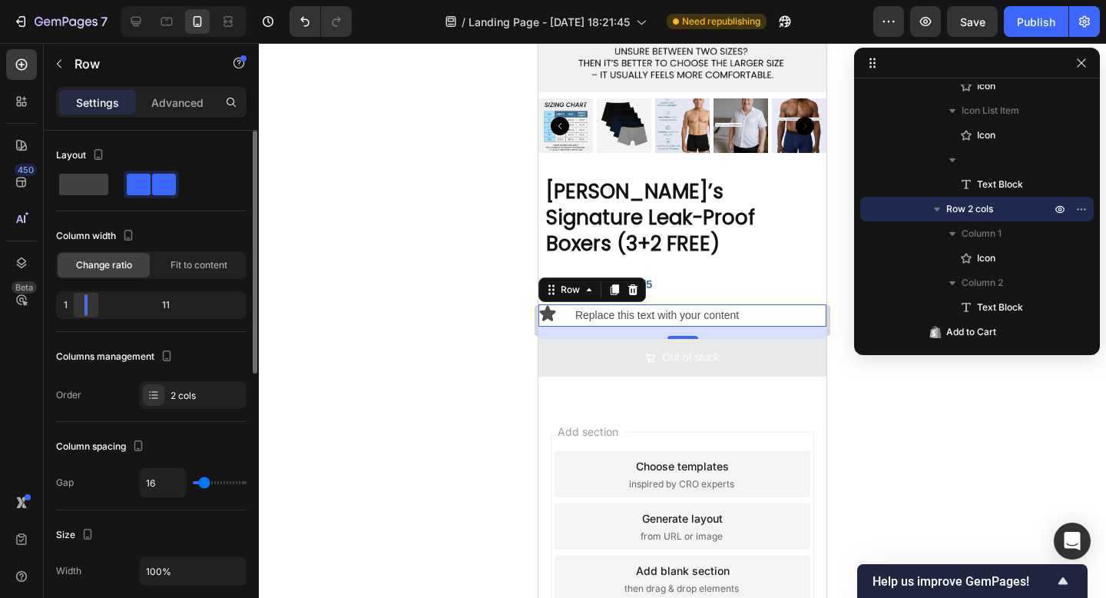
drag, startPoint x: 156, startPoint y: 303, endPoint x: 71, endPoint y: 308, distance: 84.6
click at [71, 0] on body "7 / Landing Page - [DATE] 18:21:45 Need republishing Preview Save Publish 450 B…" at bounding box center [553, 0] width 1106 height 0
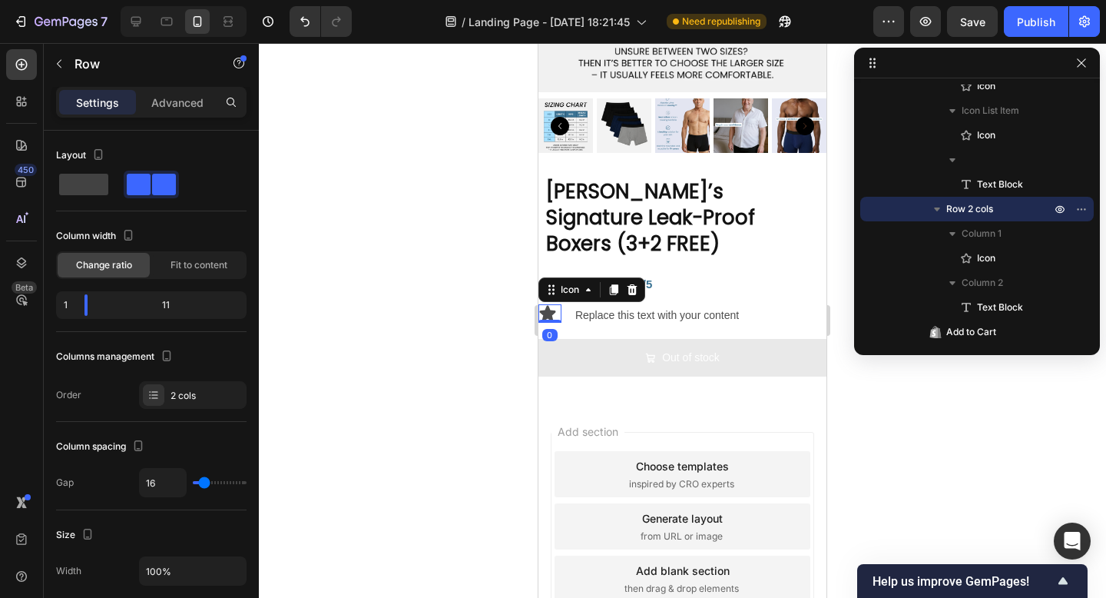
click at [557, 304] on div "Icon 0" at bounding box center [549, 313] width 23 height 18
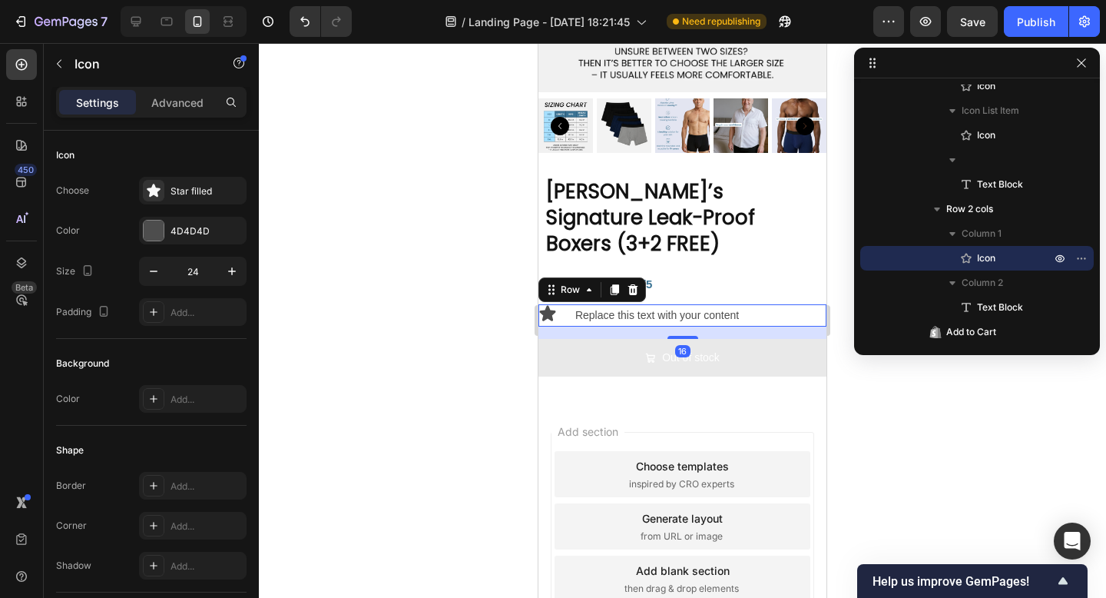
click at [567, 304] on div "Icon Replace this text with your content Text Block Row 16" at bounding box center [682, 315] width 288 height 22
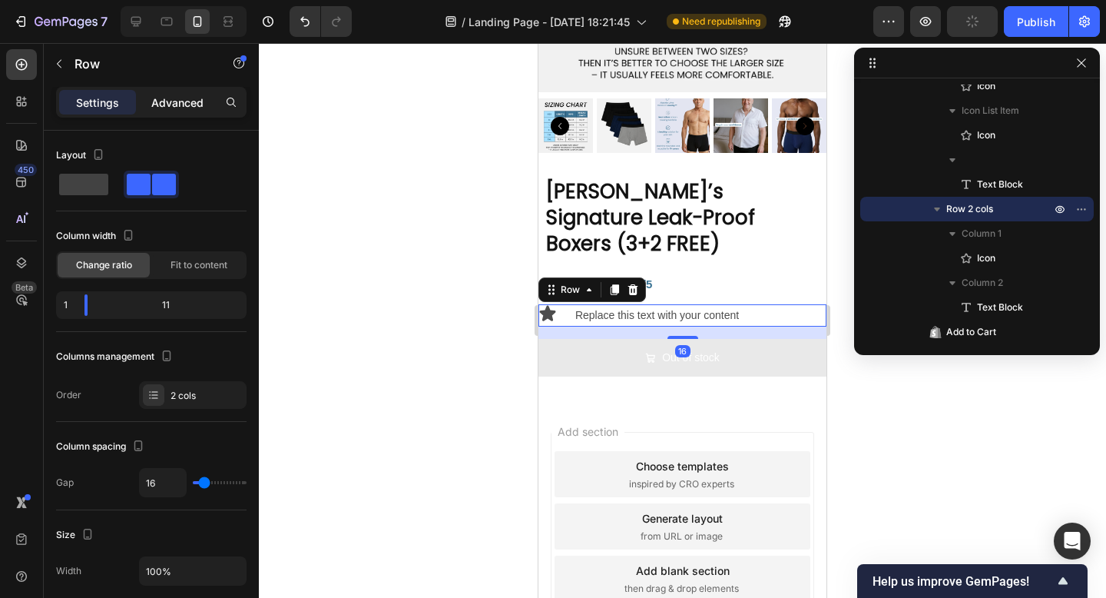
click at [193, 94] on p "Advanced" at bounding box center [177, 102] width 52 height 16
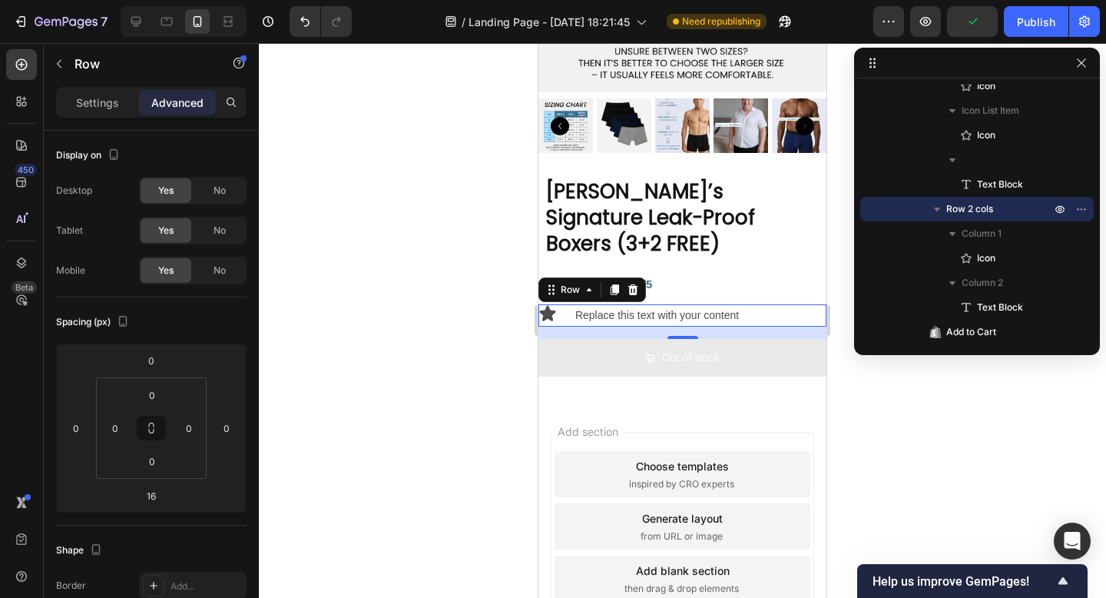
click at [84, 121] on div "Settings Advanced" at bounding box center [151, 109] width 215 height 44
click at [84, 113] on div "Settings" at bounding box center [97, 102] width 77 height 25
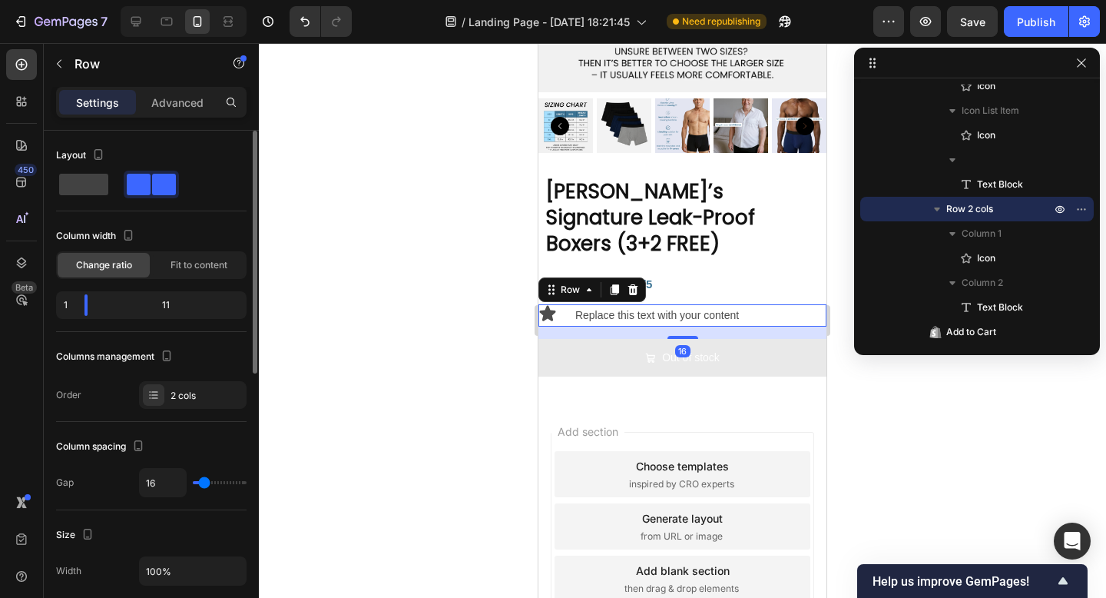
type input "5"
type input "1"
type input "0"
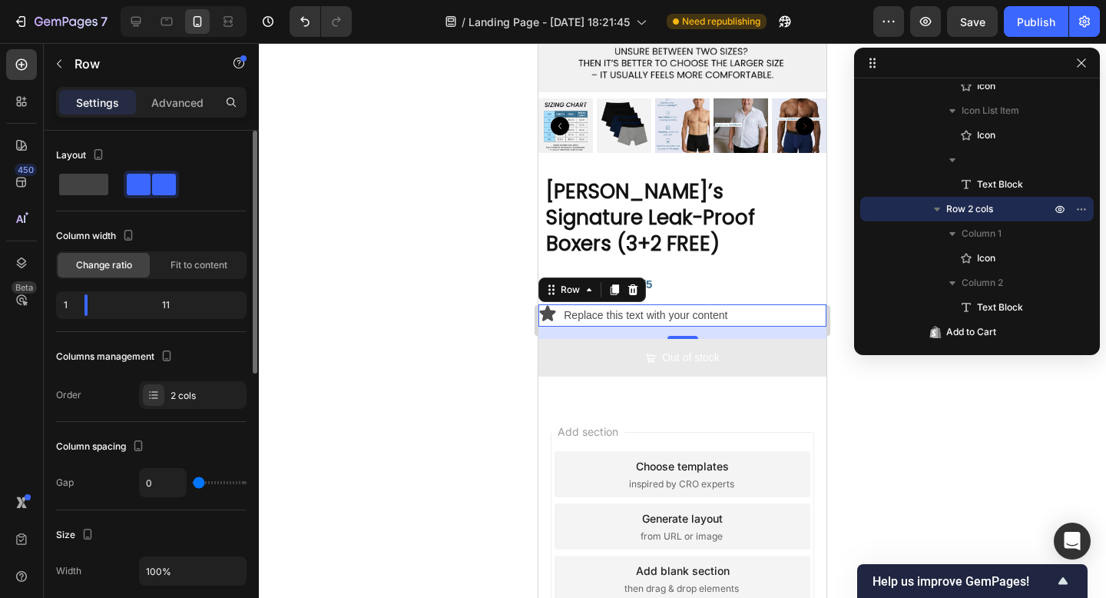
drag, startPoint x: 200, startPoint y: 483, endPoint x: 177, endPoint y: 483, distance: 23.8
type input "0"
click at [193, 483] on input "range" at bounding box center [220, 482] width 54 height 3
click at [549, 305] on icon at bounding box center [548, 312] width 16 height 15
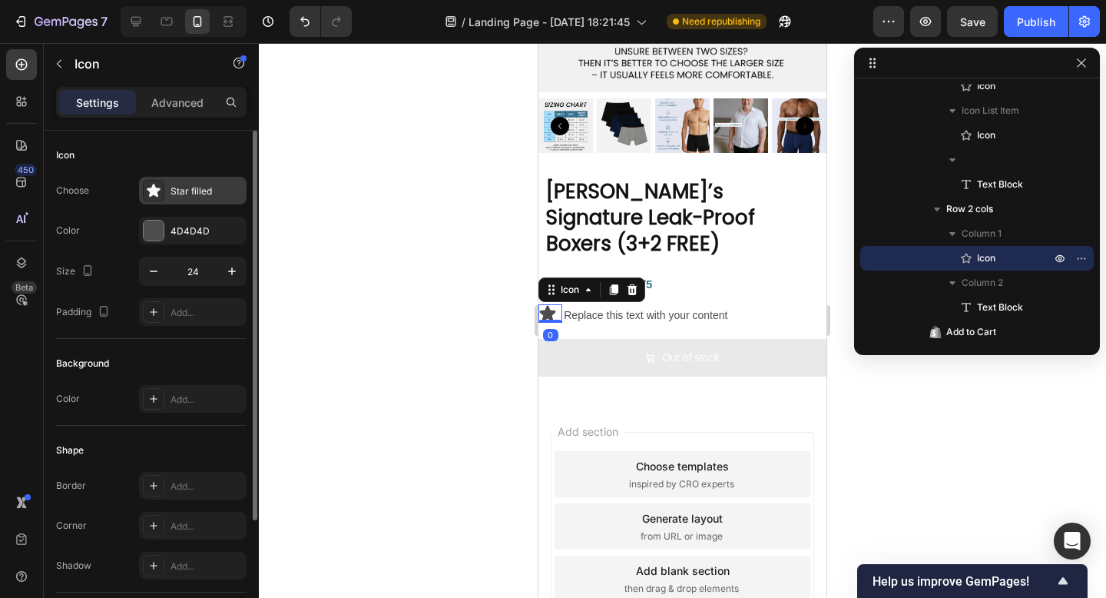
click at [205, 201] on div "Star filled" at bounding box center [193, 191] width 108 height 28
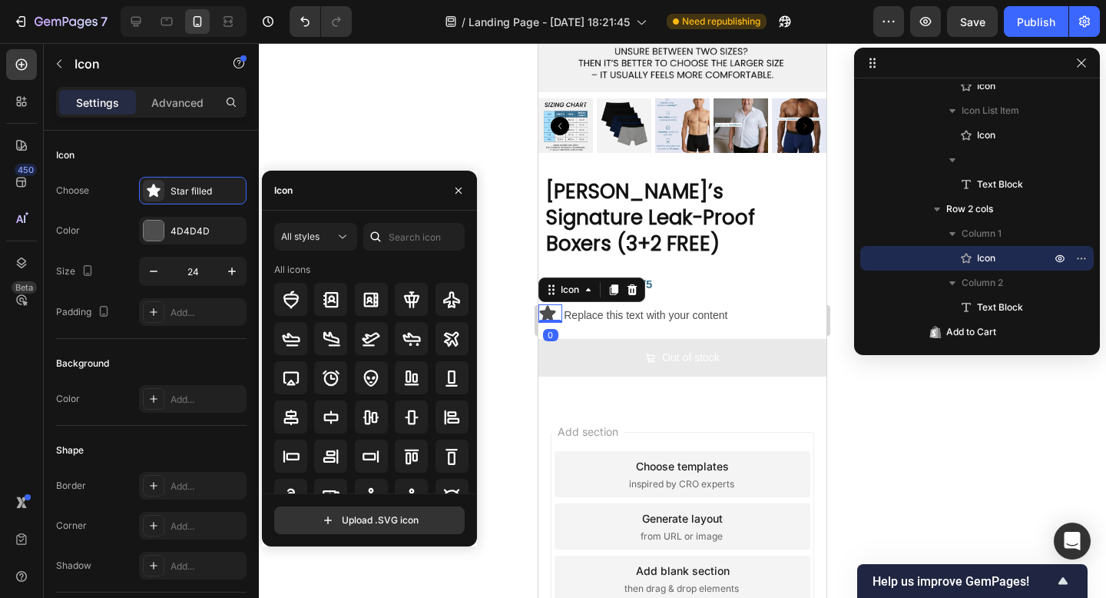
click at [363, 186] on div "Icon" at bounding box center [369, 191] width 215 height 40
click at [401, 232] on input "text" at bounding box center [413, 237] width 101 height 28
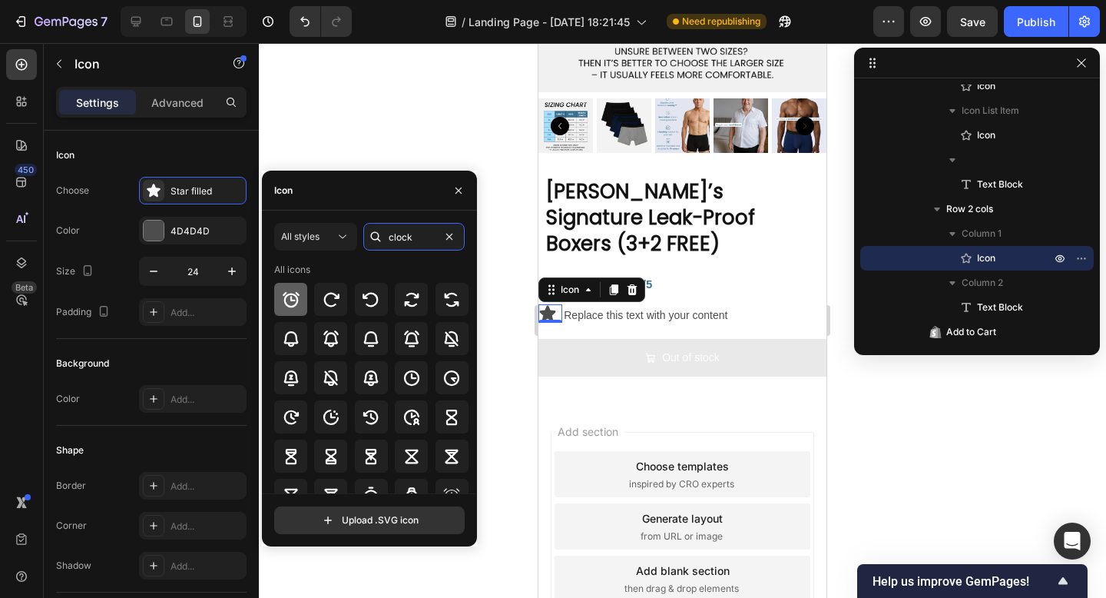
type input "clock"
click at [299, 297] on icon at bounding box center [291, 299] width 18 height 18
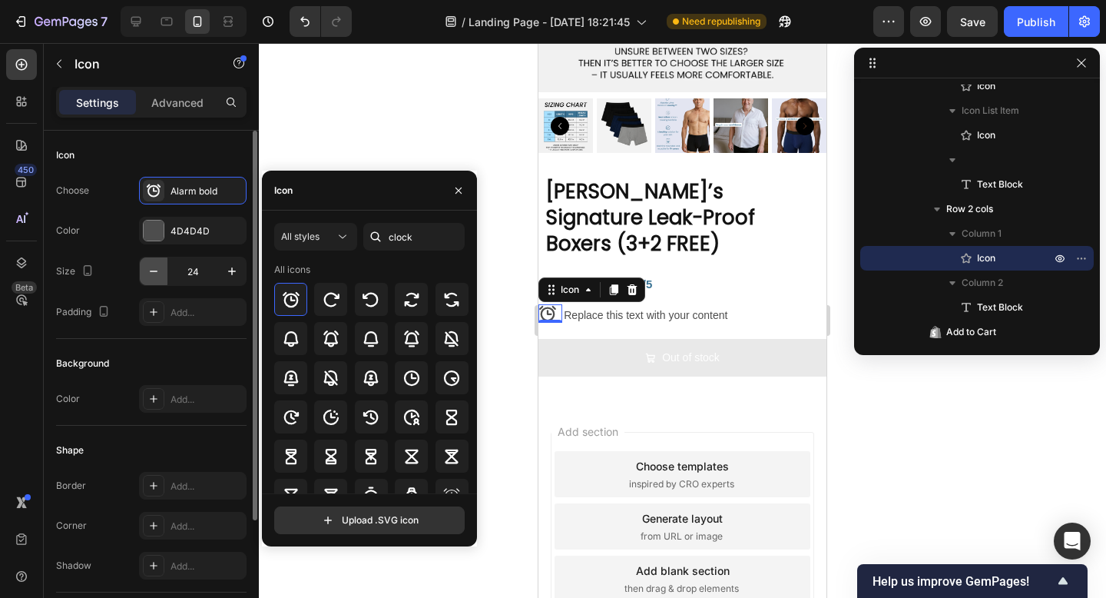
click at [147, 273] on icon "button" at bounding box center [153, 270] width 15 height 15
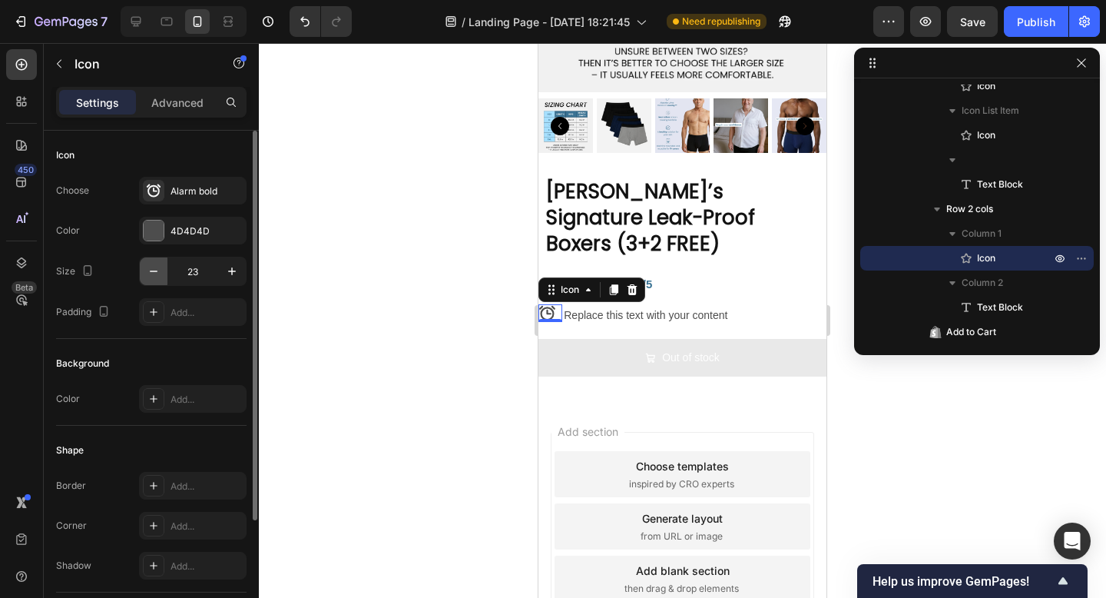
click at [147, 273] on icon "button" at bounding box center [153, 270] width 15 height 15
type input "21"
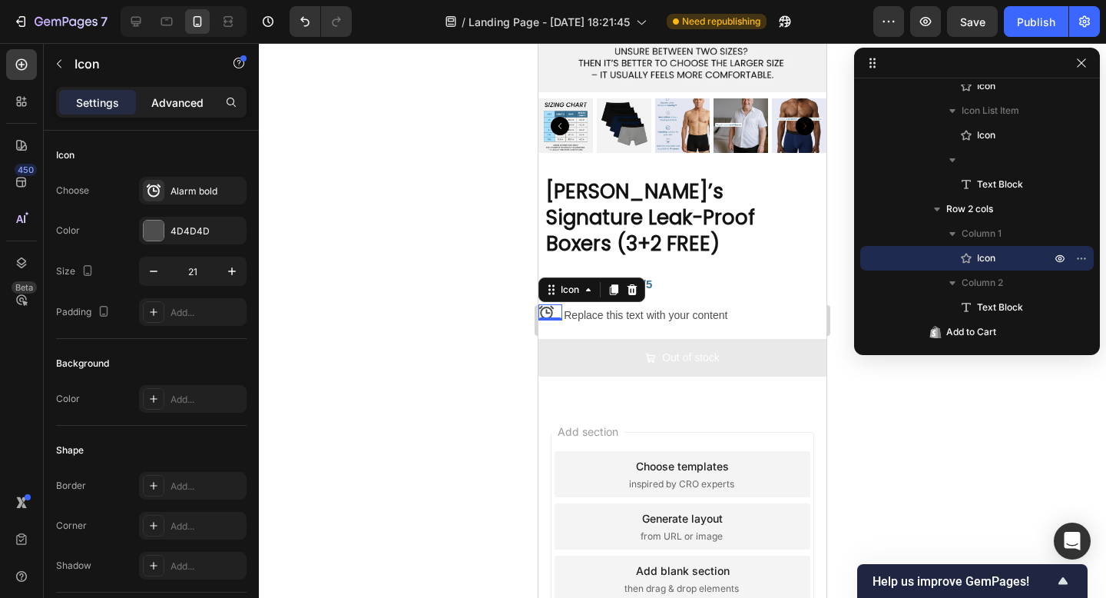
click at [183, 107] on p "Advanced" at bounding box center [177, 102] width 52 height 16
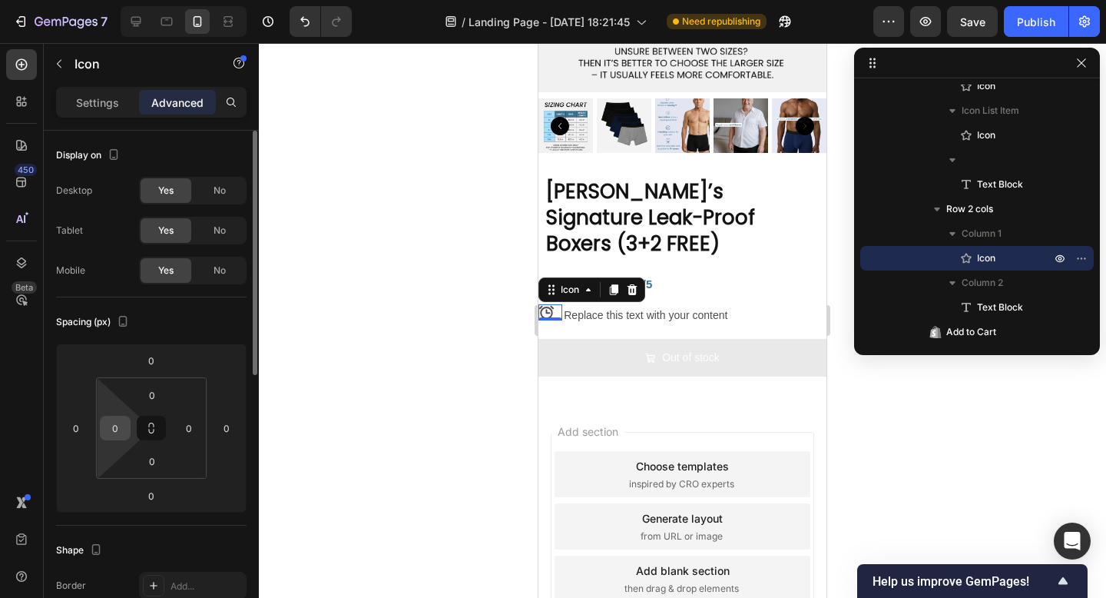
click at [118, 428] on input "0" at bounding box center [115, 427] width 23 height 23
type input "8"
click at [147, 396] on input "0" at bounding box center [152, 394] width 31 height 23
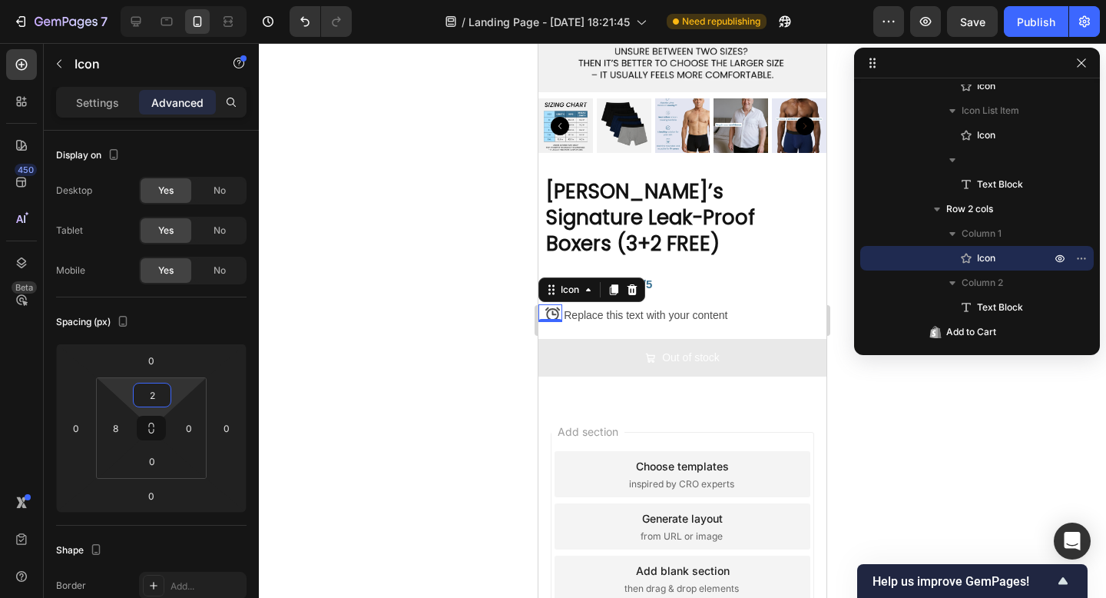
type input "2"
click at [340, 368] on div at bounding box center [682, 320] width 847 height 555
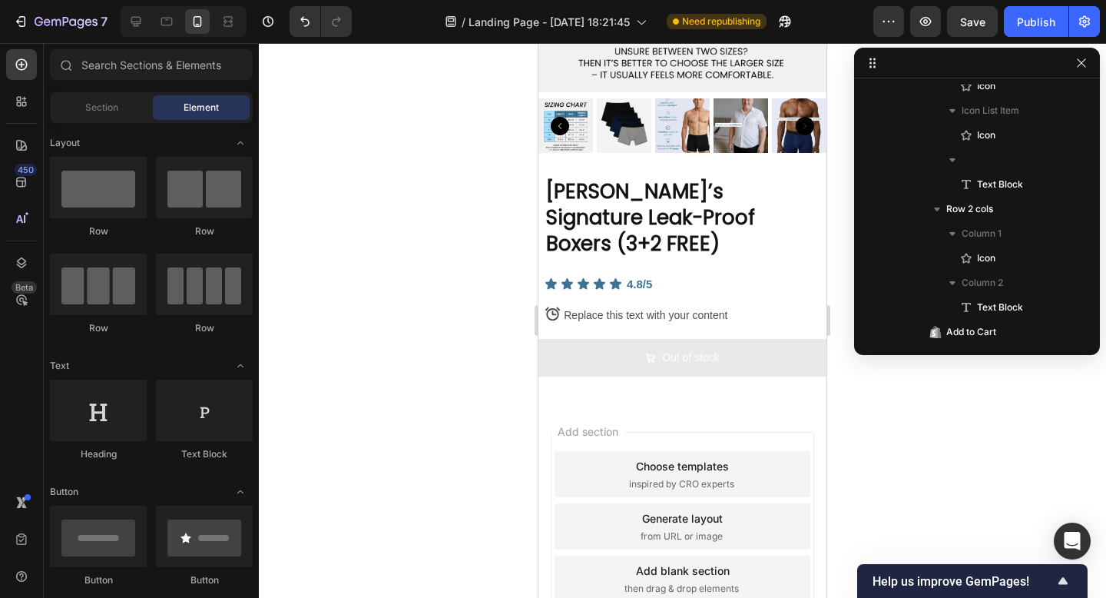
click at [442, 326] on div at bounding box center [682, 320] width 847 height 555
click at [551, 306] on icon at bounding box center [553, 314] width 16 height 16
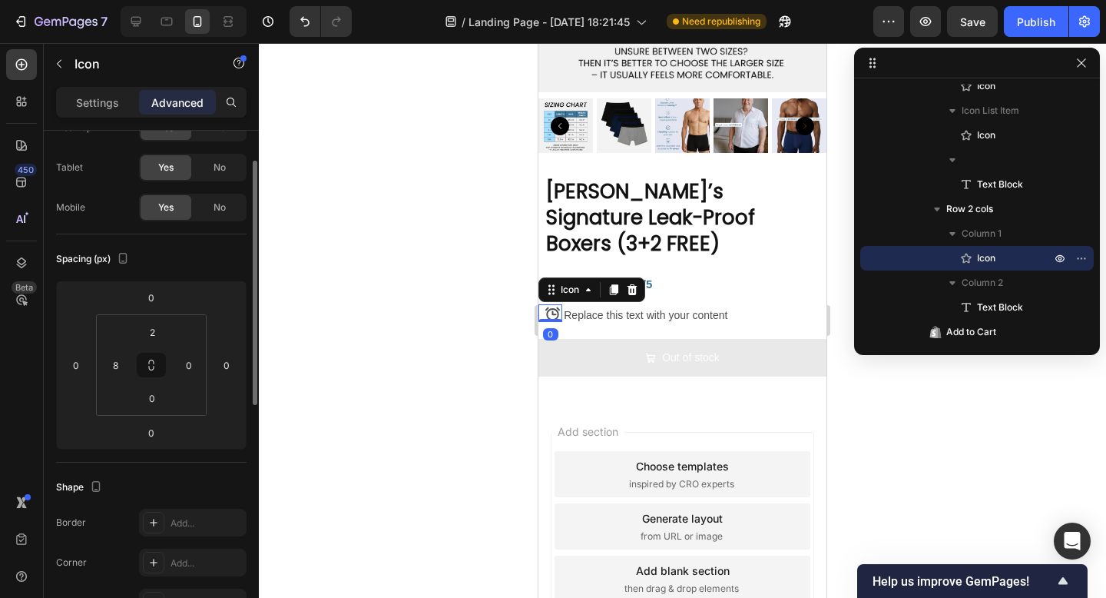
scroll to position [0, 0]
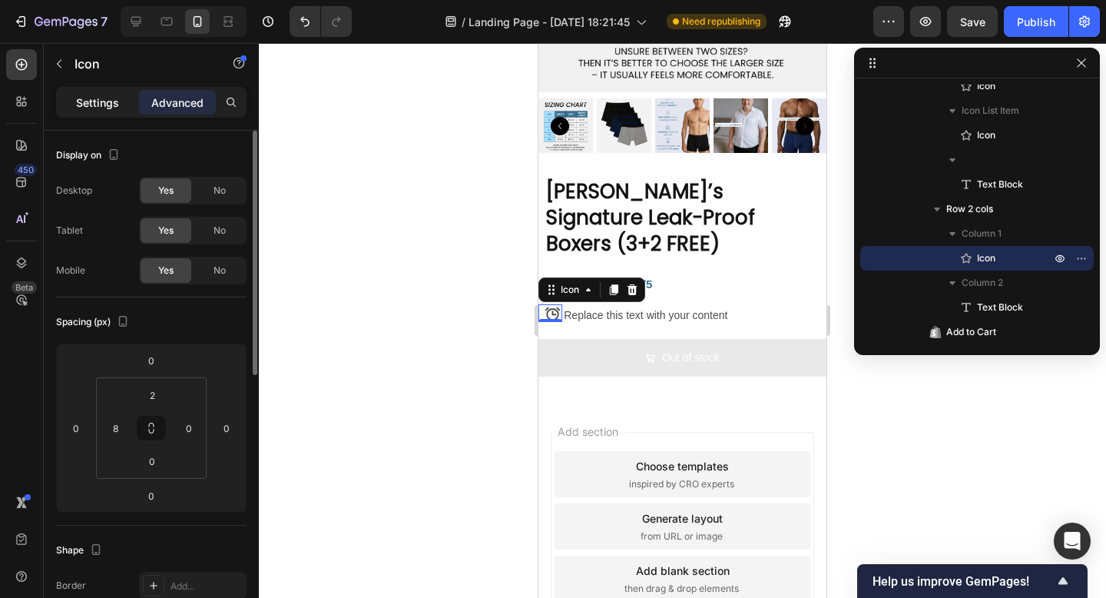
click at [105, 104] on p "Settings" at bounding box center [97, 102] width 43 height 16
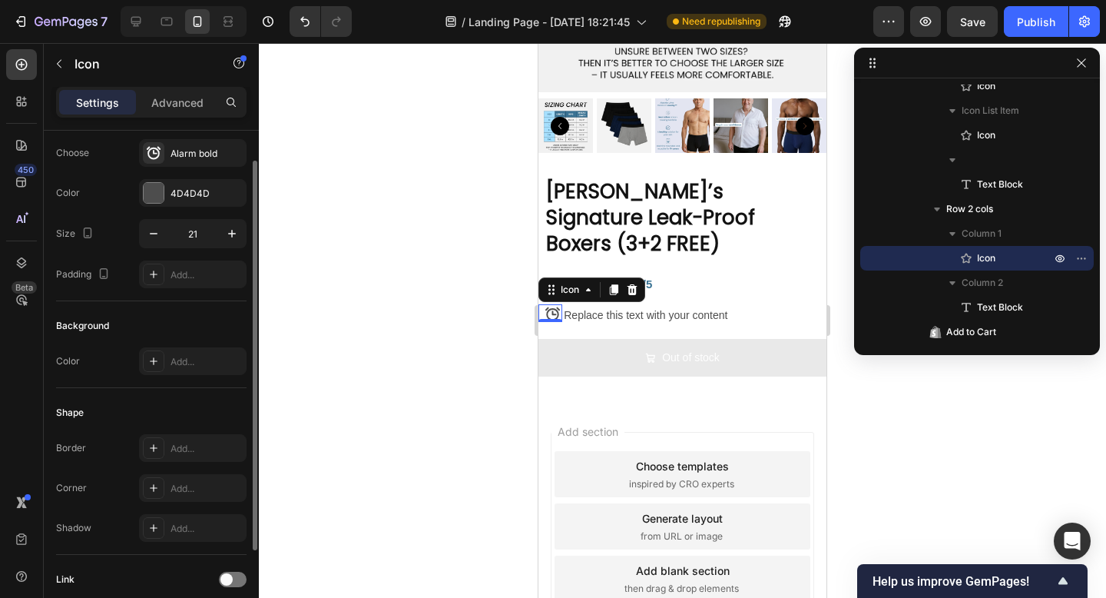
scroll to position [44, 0]
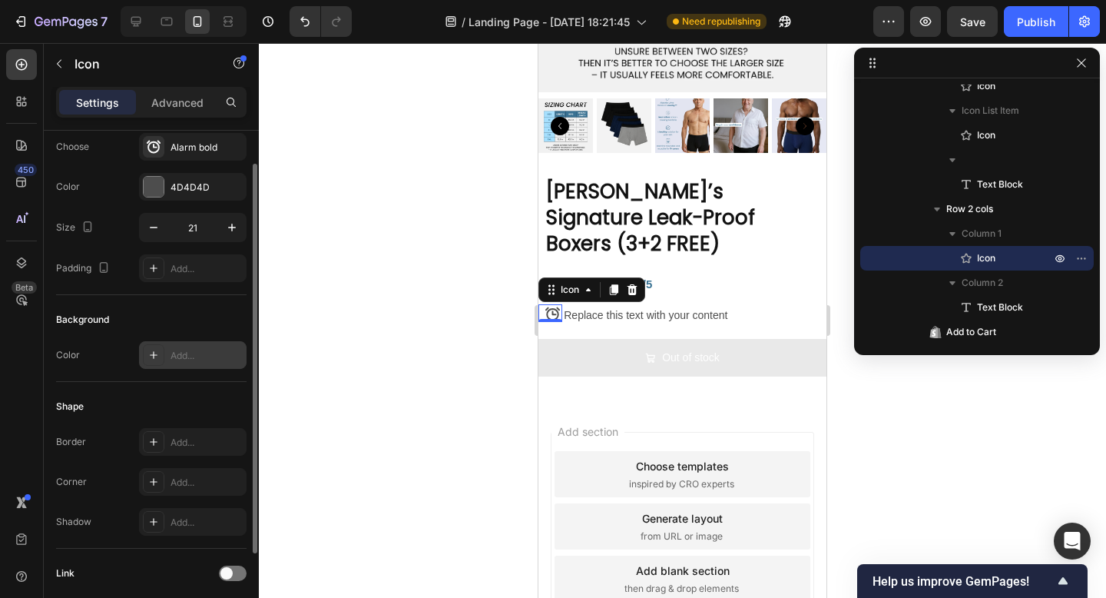
click at [188, 358] on div "Add..." at bounding box center [207, 356] width 72 height 14
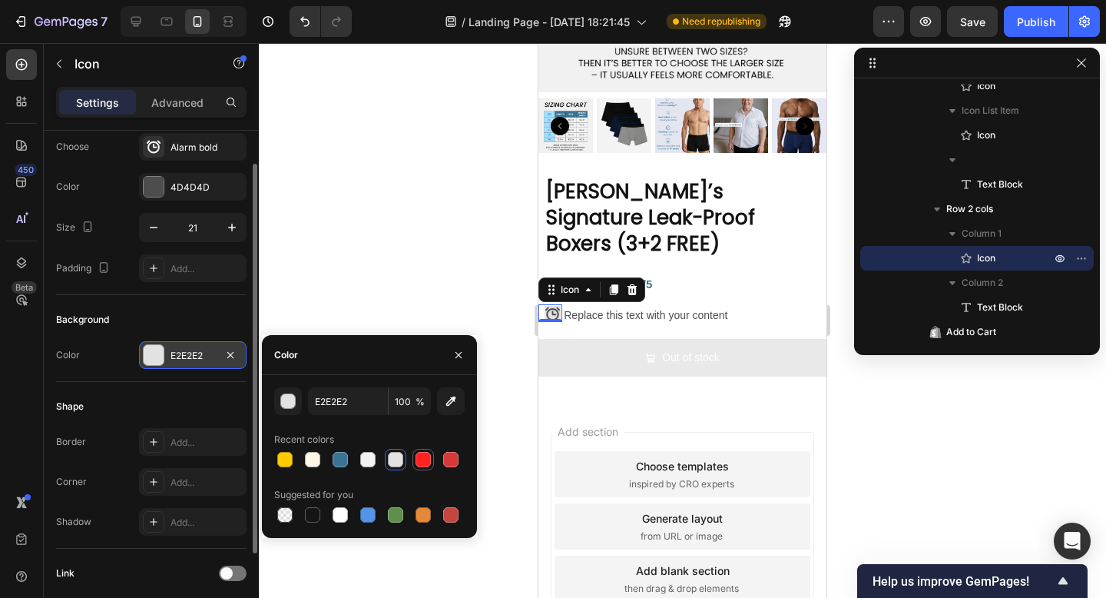
click at [414, 465] on div at bounding box center [423, 459] width 18 height 18
click at [416, 461] on div at bounding box center [423, 459] width 15 height 15
click at [396, 454] on div at bounding box center [395, 459] width 15 height 15
click at [376, 454] on div at bounding box center [368, 459] width 18 height 18
click at [310, 459] on div at bounding box center [312, 459] width 15 height 15
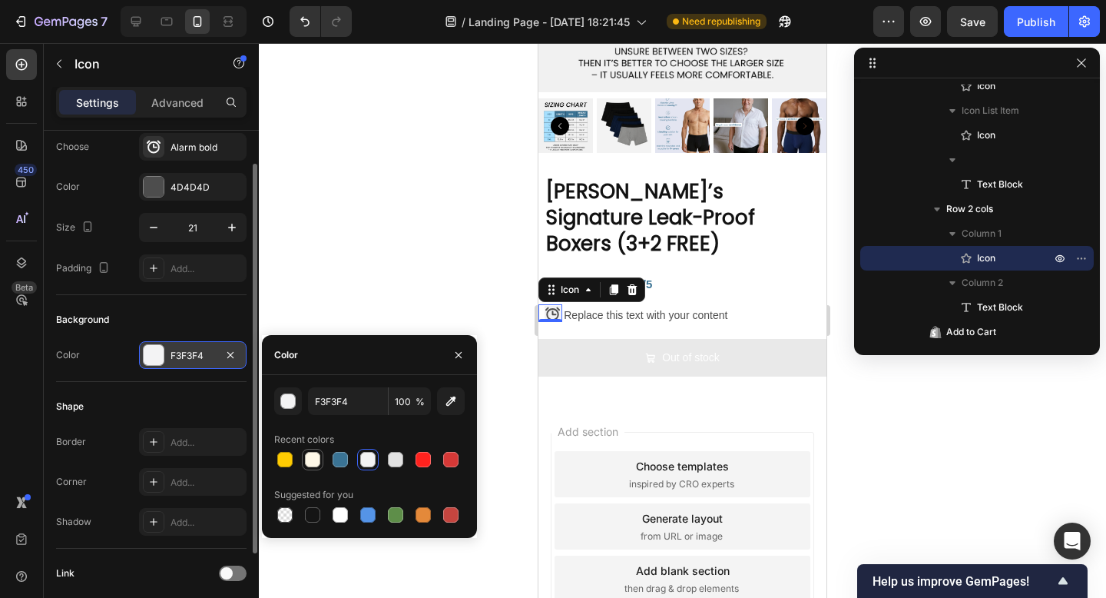
type input "FDF7E7"
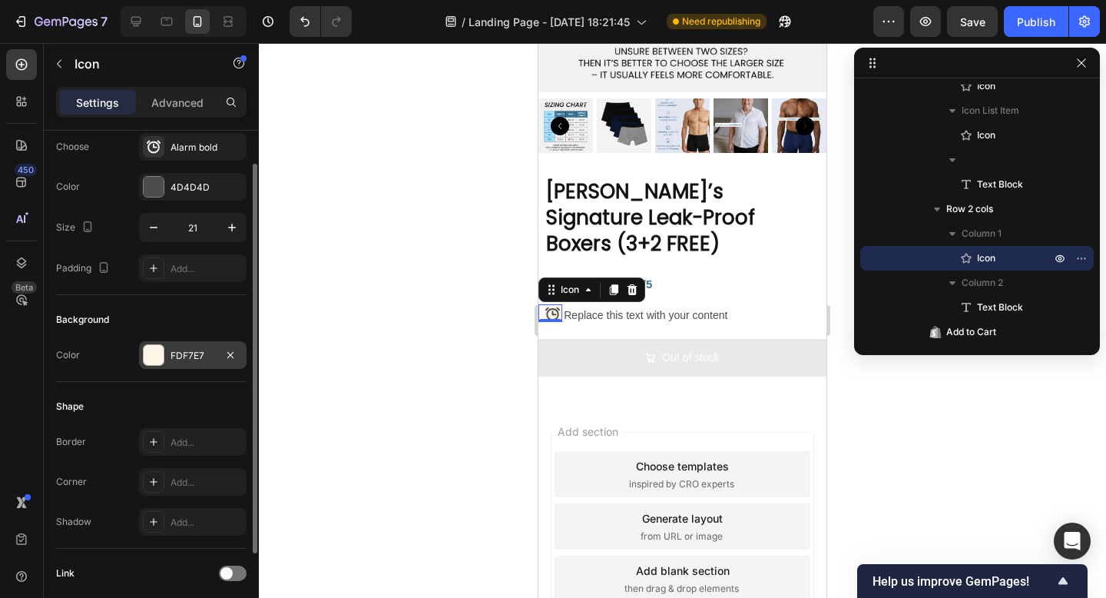
click at [280, 301] on div at bounding box center [682, 320] width 847 height 555
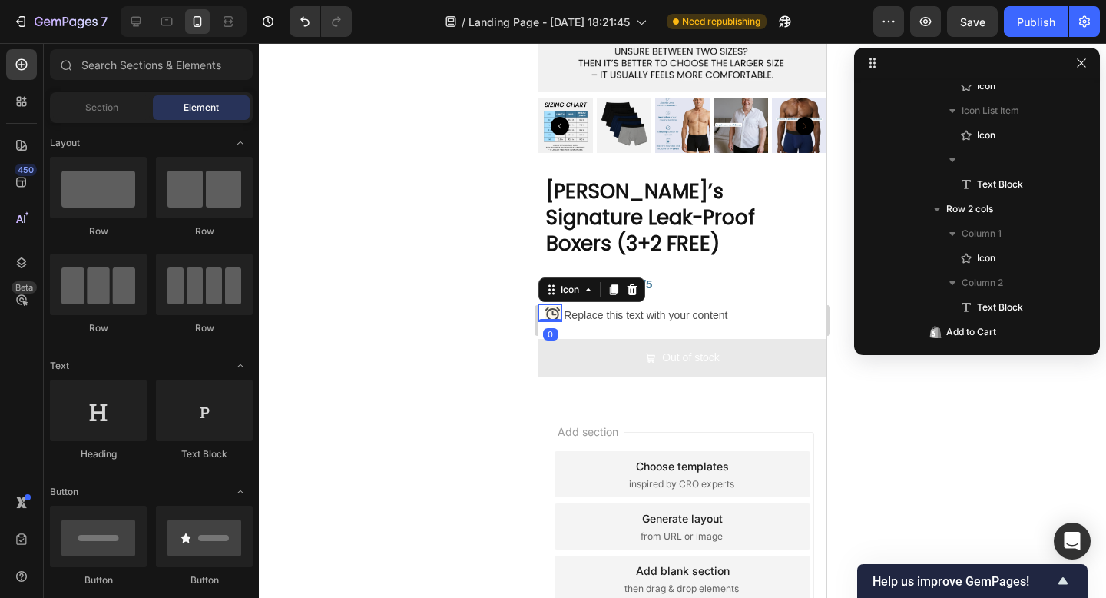
click at [556, 306] on icon at bounding box center [553, 314] width 16 height 16
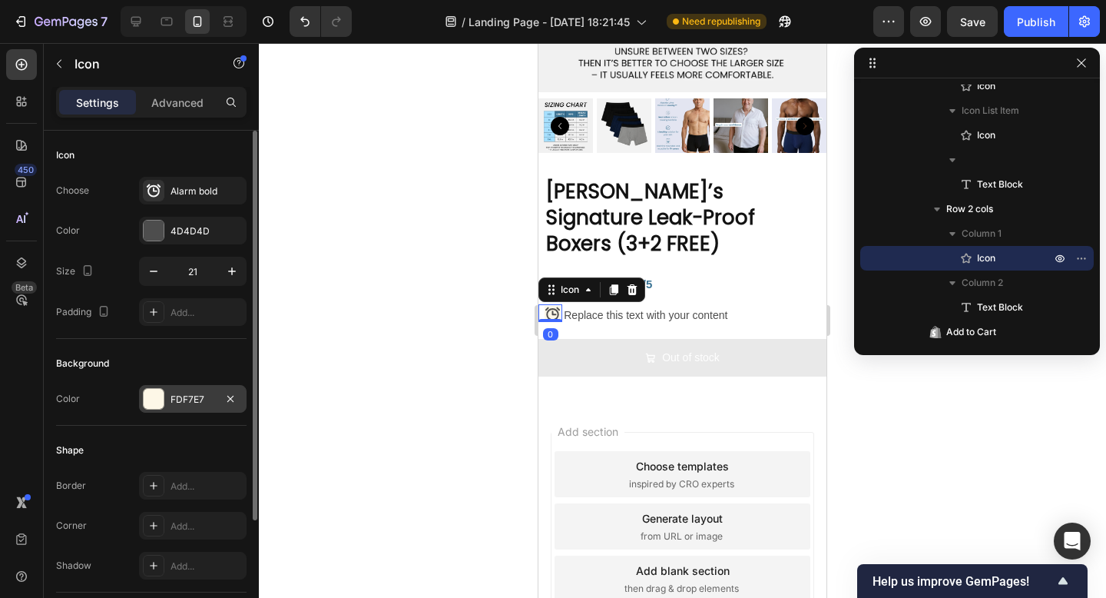
click at [191, 399] on div "FDF7E7" at bounding box center [193, 400] width 45 height 14
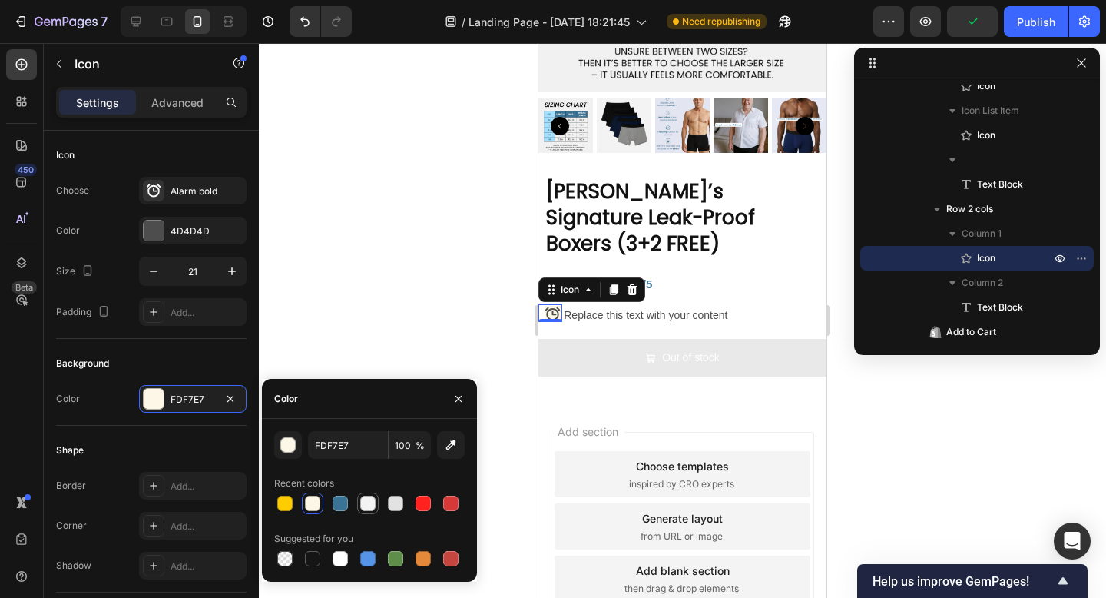
click at [366, 508] on div at bounding box center [367, 502] width 15 height 15
click at [389, 504] on div at bounding box center [395, 502] width 15 height 15
click at [342, 445] on input "E2E2E2" at bounding box center [348, 445] width 80 height 28
type input "FFFFFF"
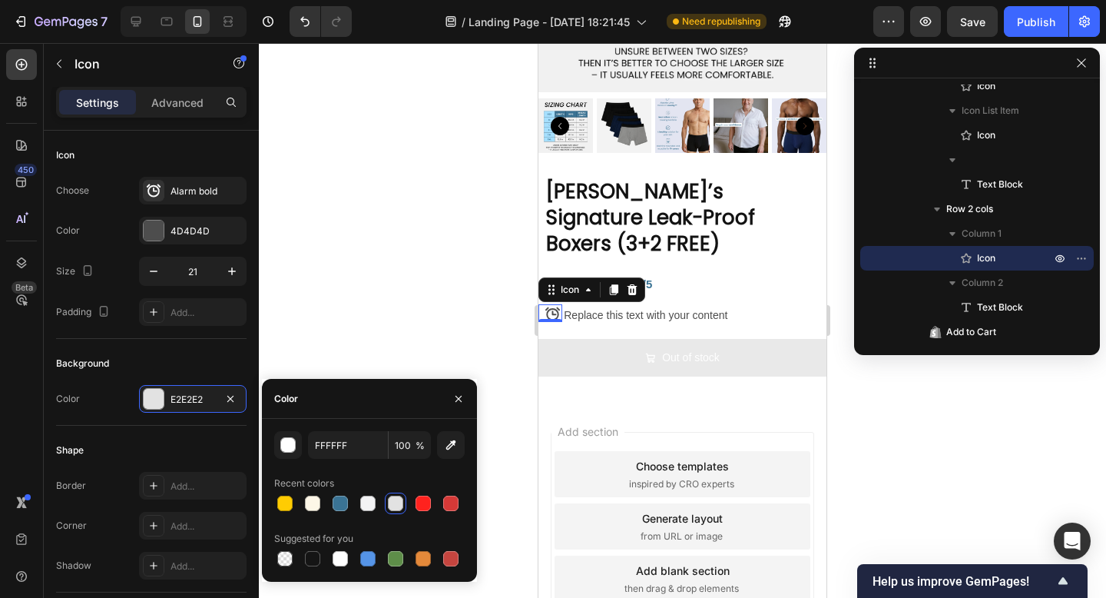
click at [353, 228] on div at bounding box center [682, 320] width 847 height 555
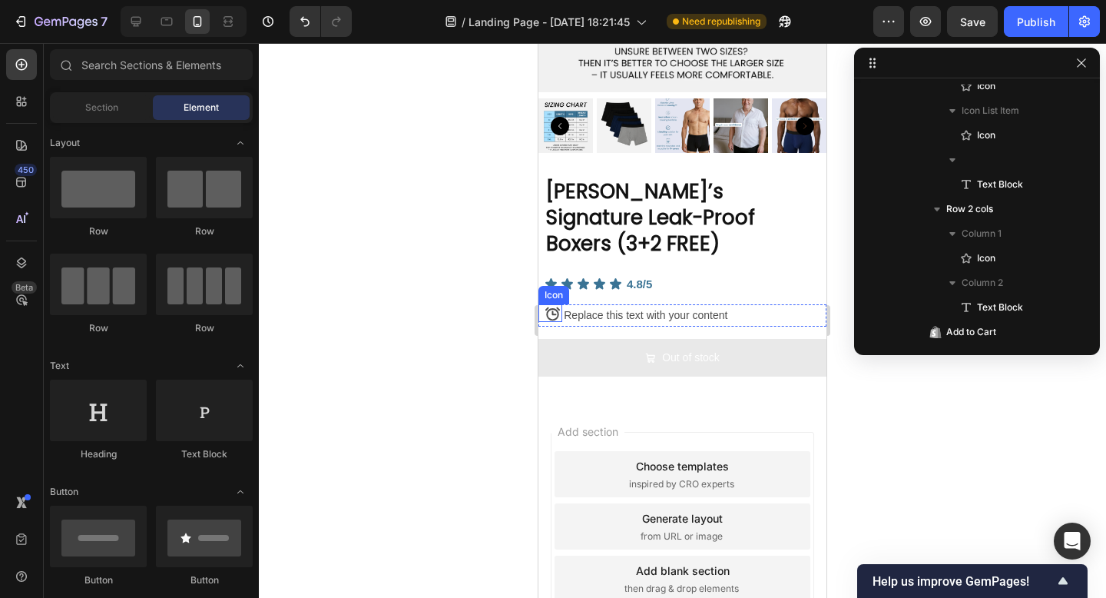
click at [553, 306] on icon at bounding box center [553, 314] width 16 height 16
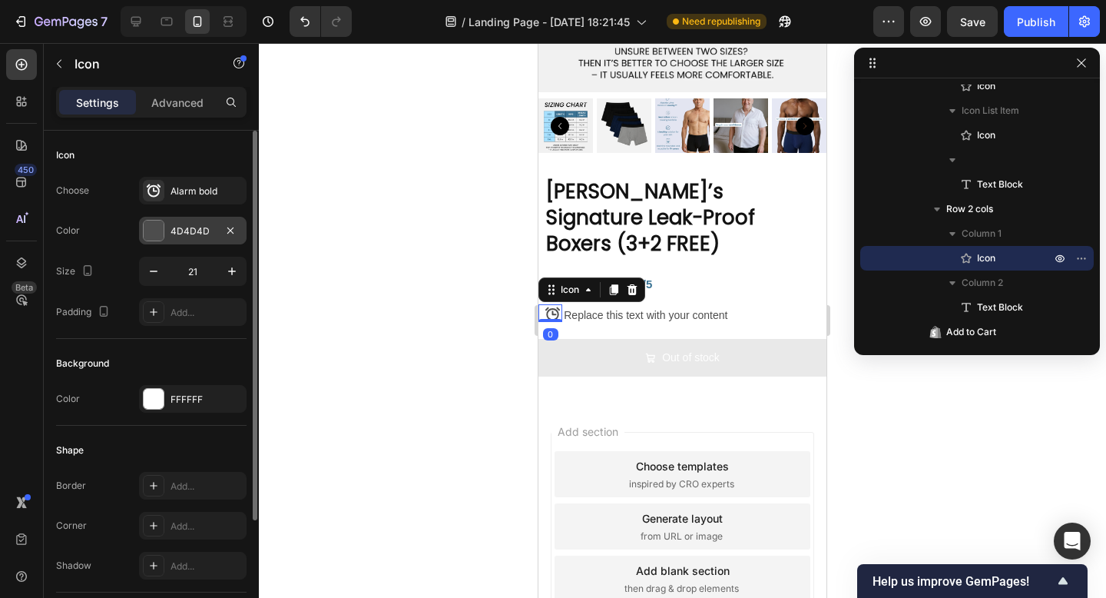
click at [210, 234] on div "4D4D4D" at bounding box center [193, 231] width 45 height 14
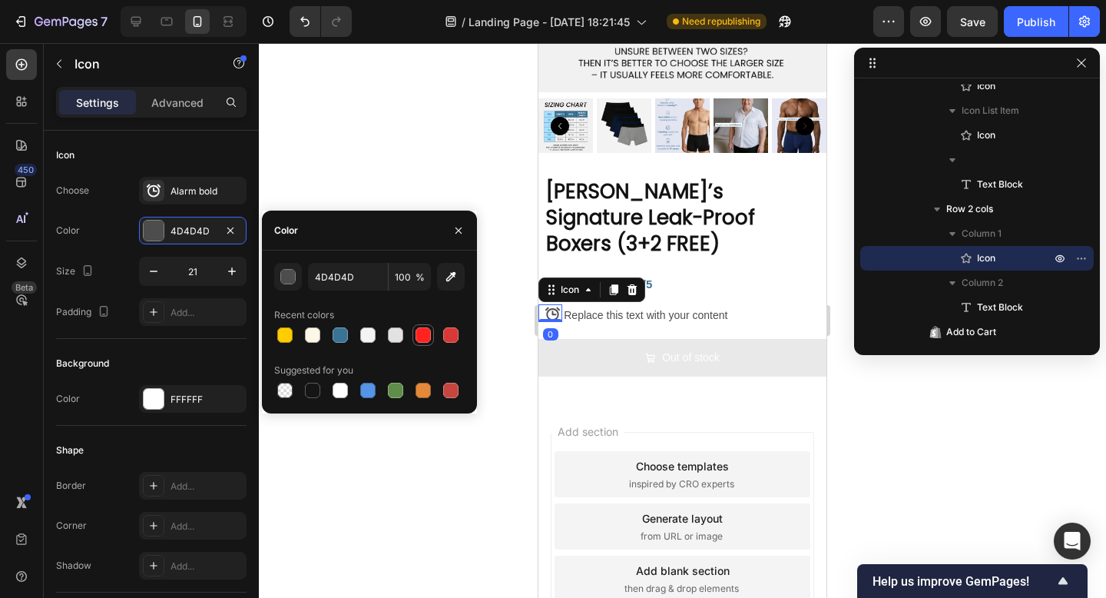
click at [422, 343] on div at bounding box center [423, 335] width 18 height 18
click at [459, 333] on div at bounding box center [451, 335] width 18 height 18
type input "D63937"
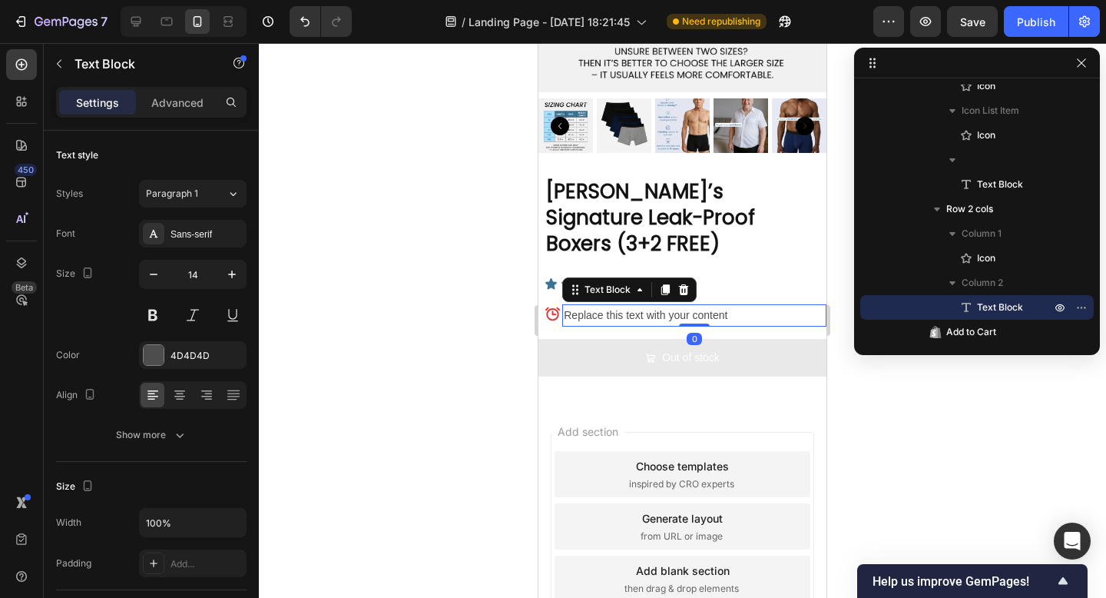
click at [612, 304] on div "Replace this text with your content" at bounding box center [694, 315] width 264 height 22
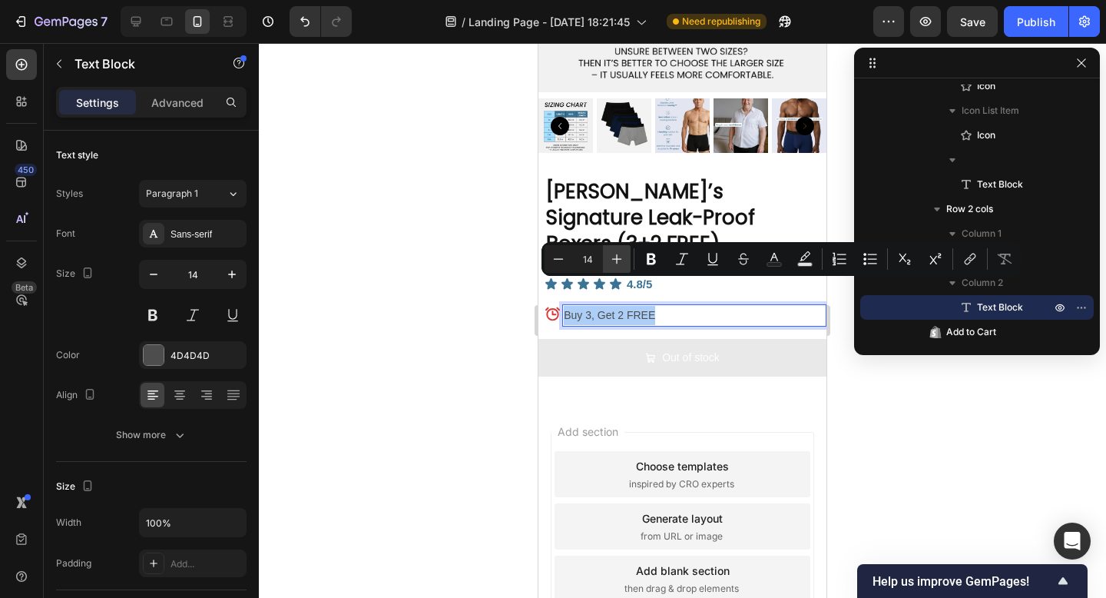
click at [614, 260] on icon "Editor contextual toolbar" at bounding box center [616, 258] width 15 height 15
click at [613, 260] on icon "Editor contextual toolbar" at bounding box center [616, 258] width 15 height 15
type input "17"
click at [640, 260] on button "Bold" at bounding box center [652, 259] width 28 height 28
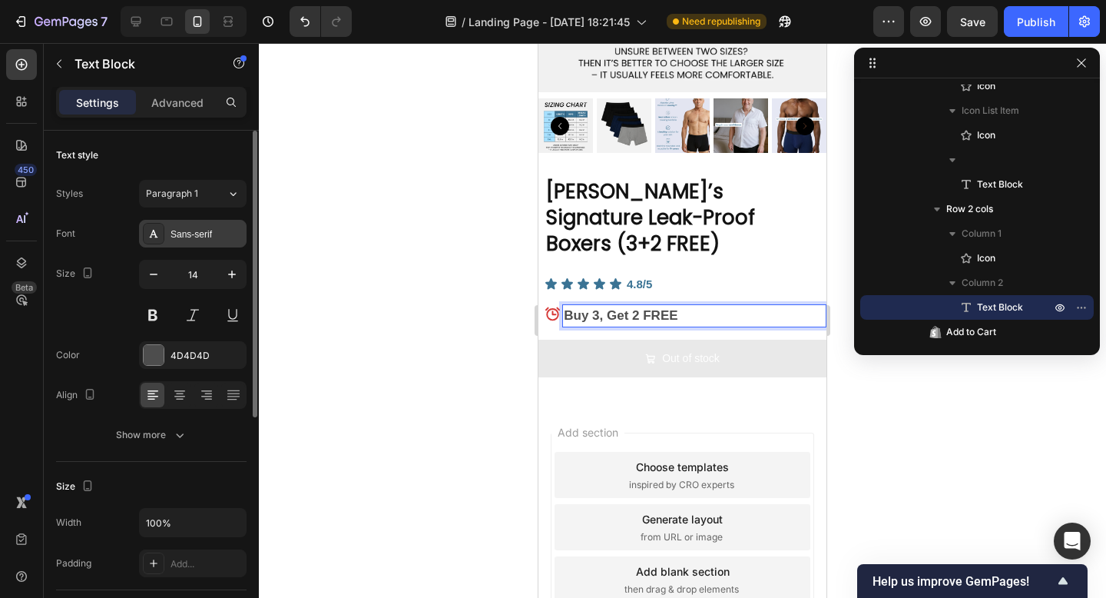
click at [193, 237] on div "Sans-serif" at bounding box center [207, 234] width 72 height 14
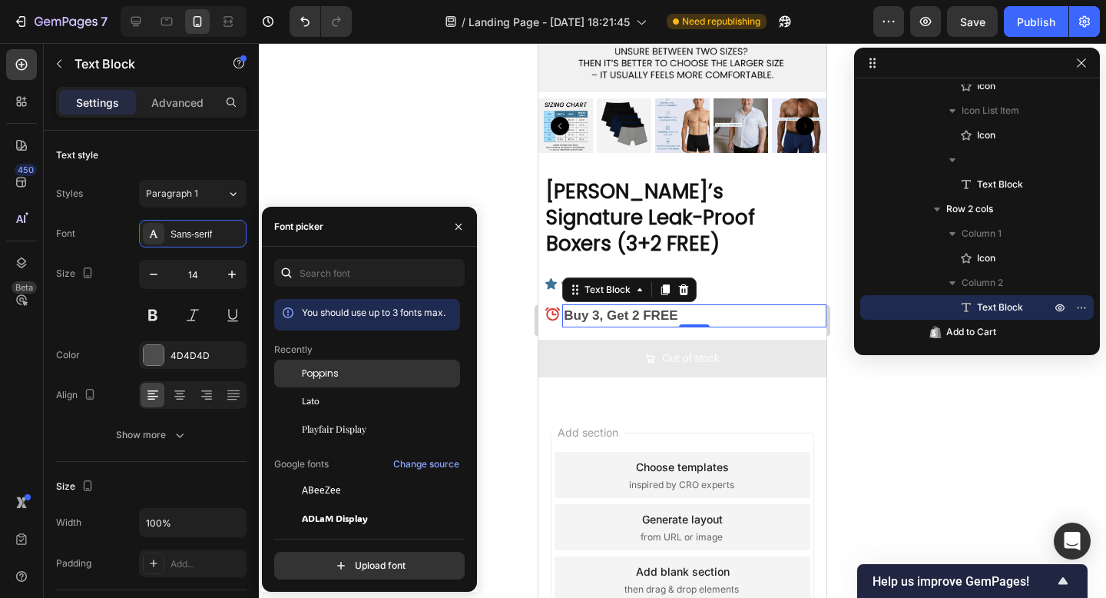
click at [318, 367] on span "Poppins" at bounding box center [320, 373] width 37 height 14
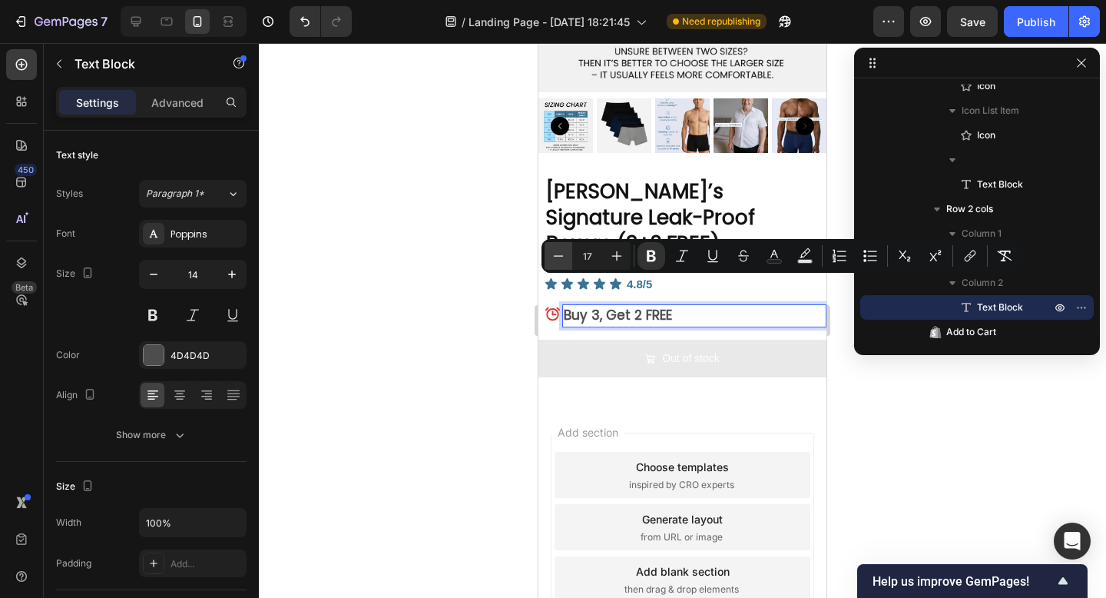
click at [560, 253] on icon "Editor contextual toolbar" at bounding box center [558, 255] width 15 height 15
type input "15"
click at [186, 109] on p "Advanced" at bounding box center [177, 102] width 52 height 16
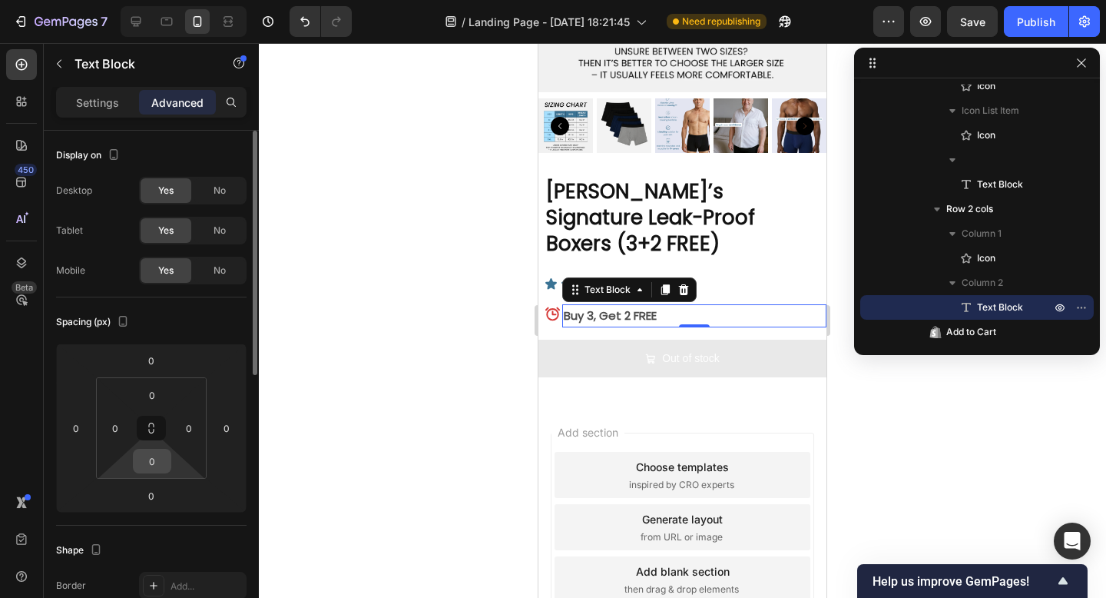
click at [151, 458] on input "0" at bounding box center [152, 460] width 31 height 23
type input "0"
click at [550, 306] on icon at bounding box center [553, 314] width 16 height 16
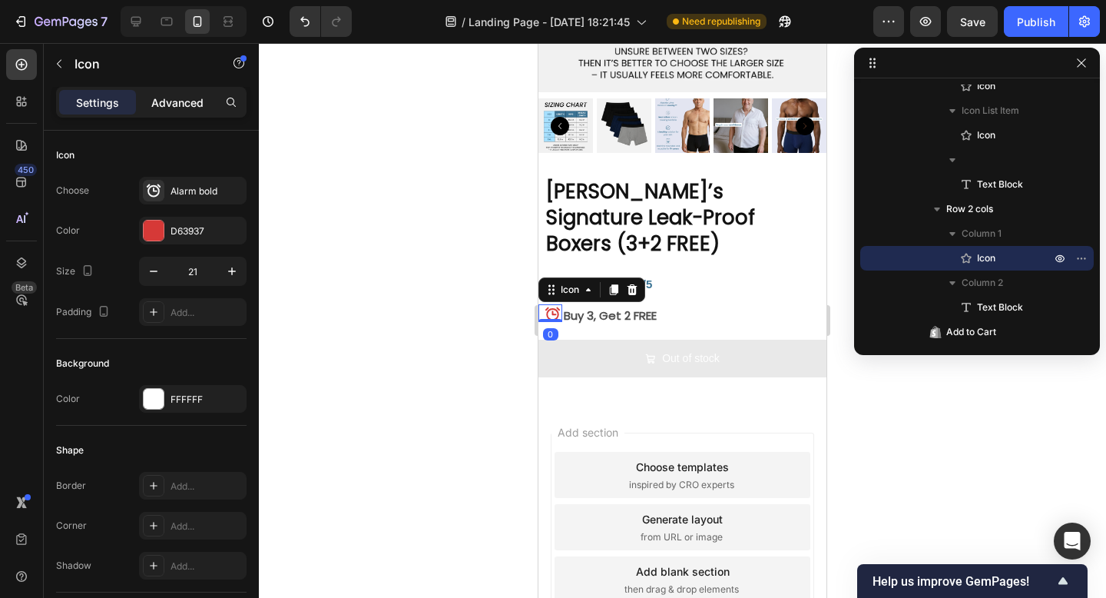
click at [176, 104] on p "Advanced" at bounding box center [177, 102] width 52 height 16
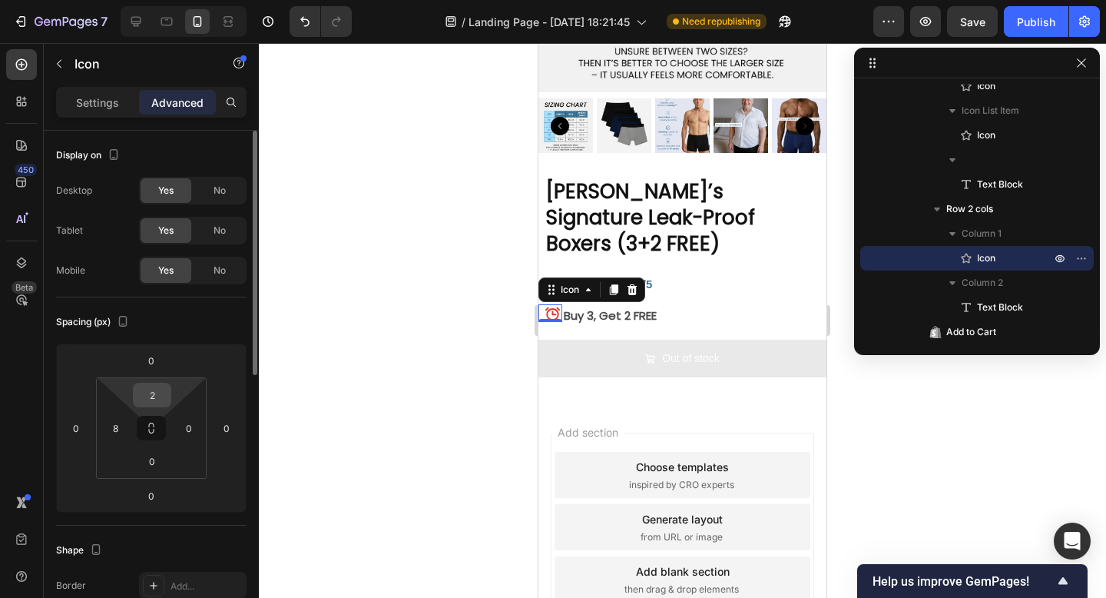
click at [155, 390] on input "2" at bounding box center [152, 394] width 31 height 23
type input "5"
type input "4"
click at [474, 369] on div at bounding box center [682, 320] width 847 height 555
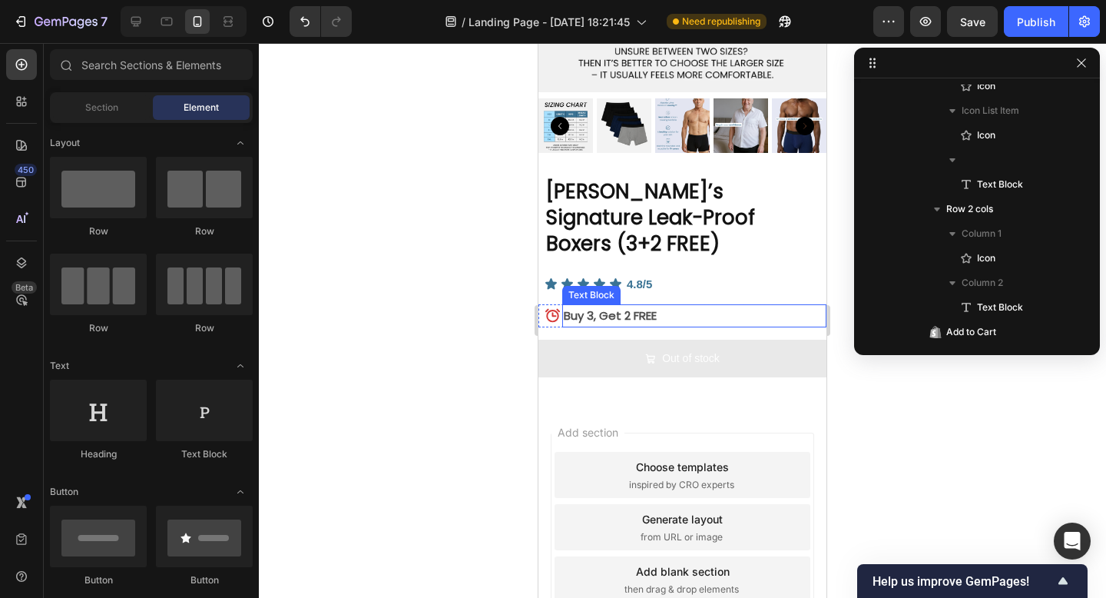
click at [621, 307] on strong "Buy 3, Get 2 FREE" at bounding box center [610, 315] width 93 height 16
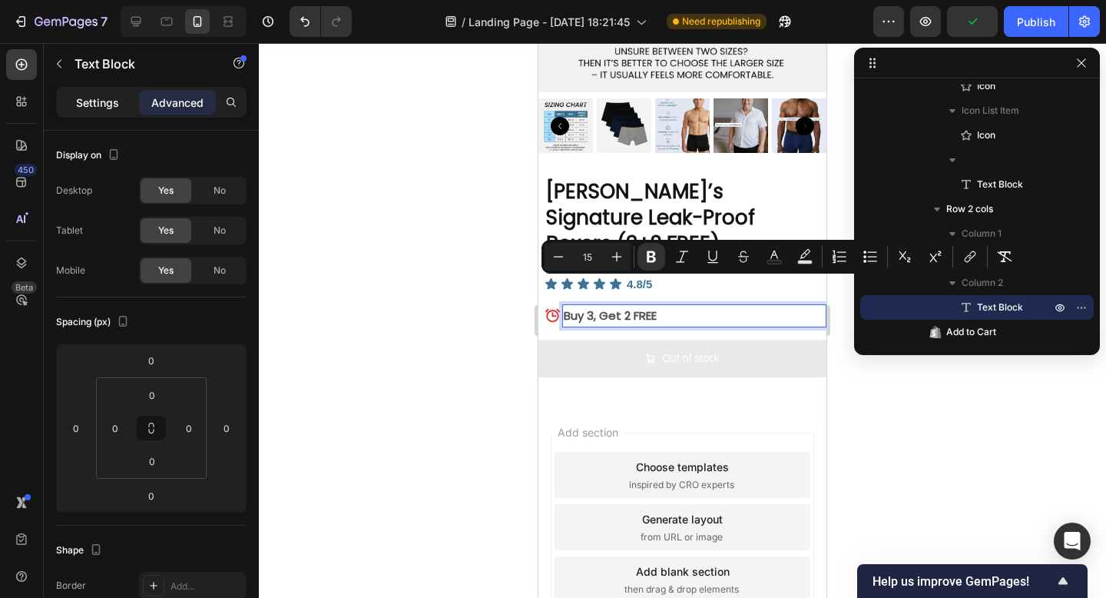
click at [97, 95] on p "Settings" at bounding box center [97, 102] width 43 height 16
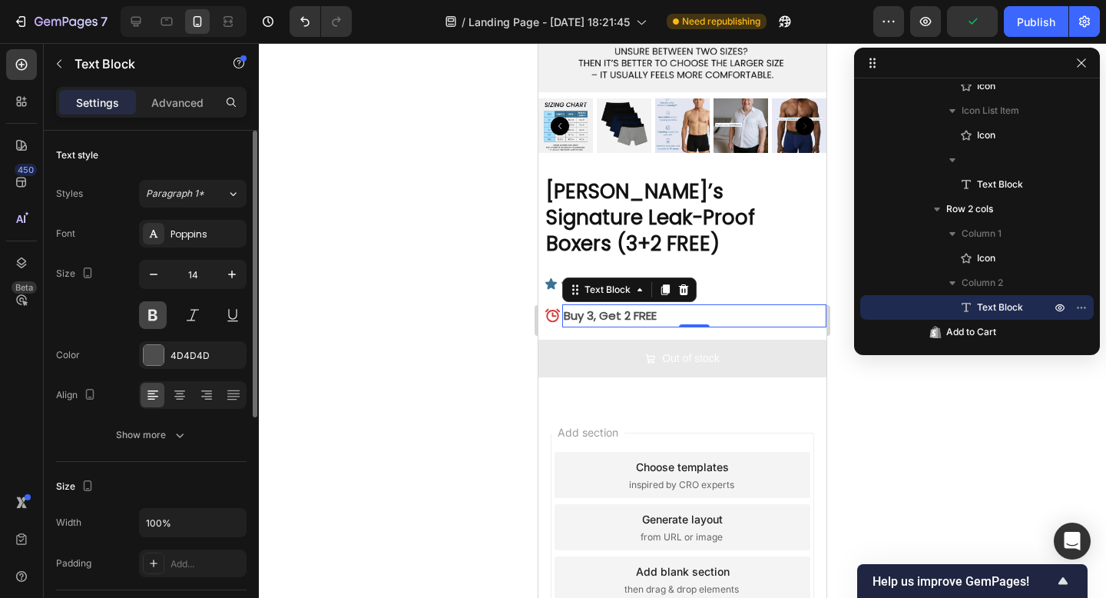
click at [159, 316] on button at bounding box center [153, 315] width 28 height 28
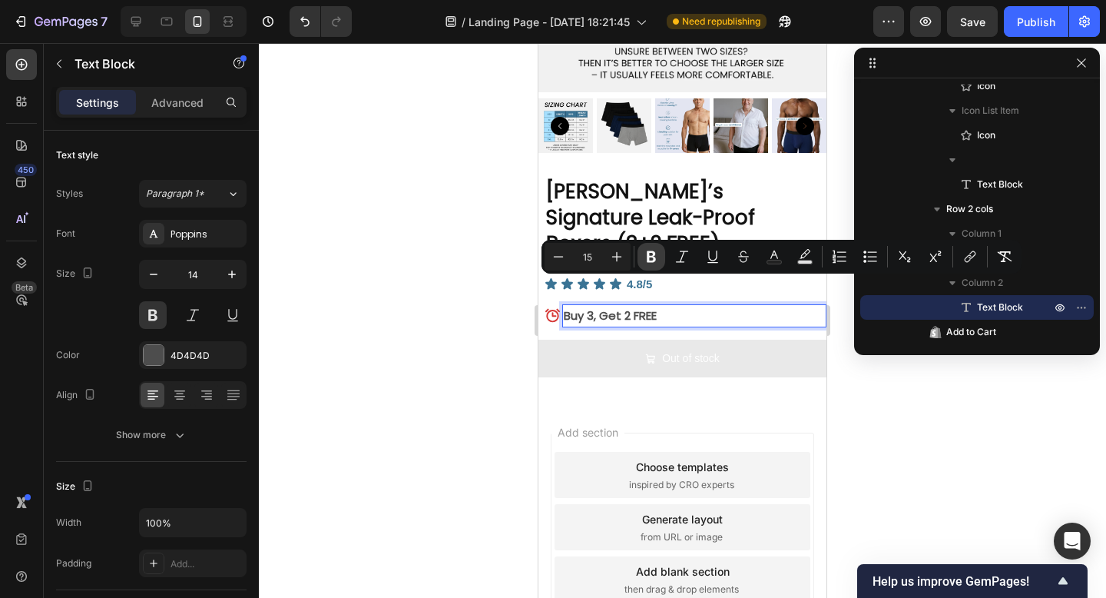
click at [656, 254] on icon "Editor contextual toolbar" at bounding box center [651, 256] width 15 height 15
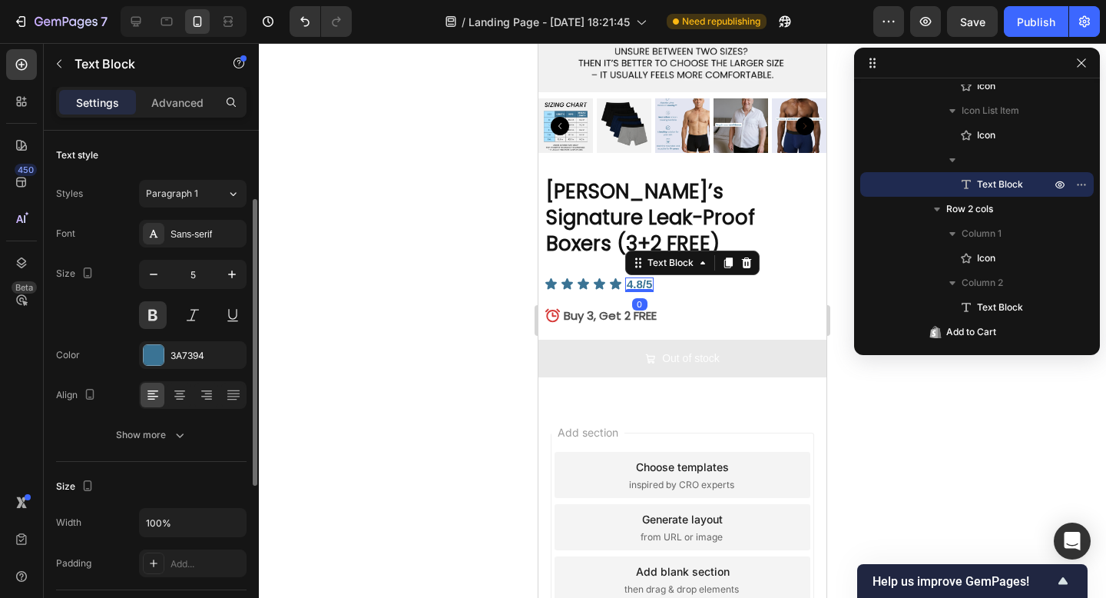
click at [654, 279] on div "4.8/5" at bounding box center [639, 285] width 28 height 13
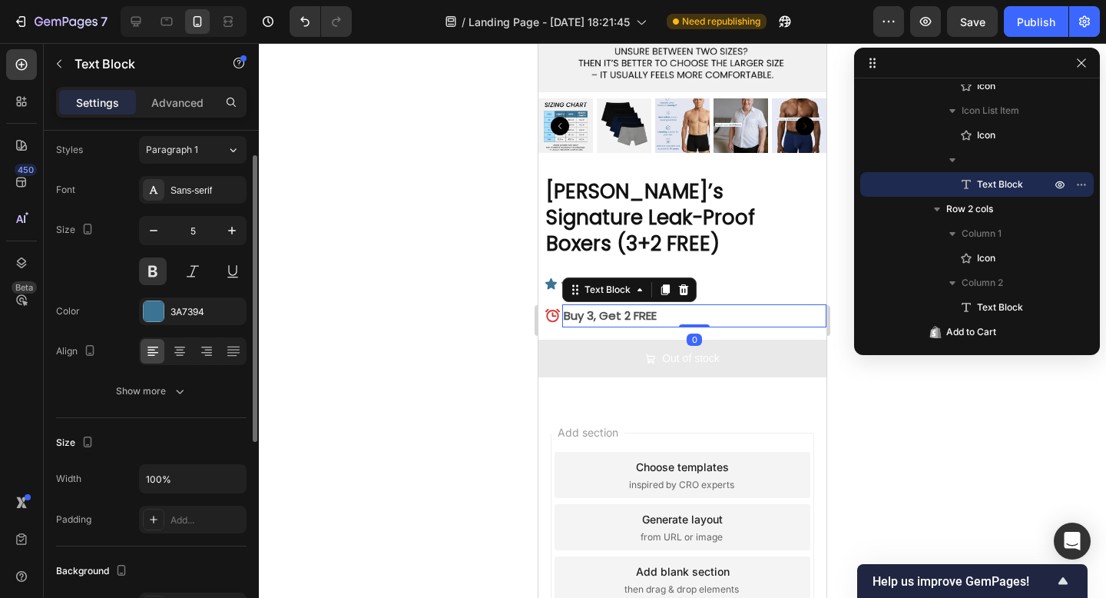
click at [649, 307] on span "Buy 3, Get 2 FREE" at bounding box center [610, 315] width 93 height 16
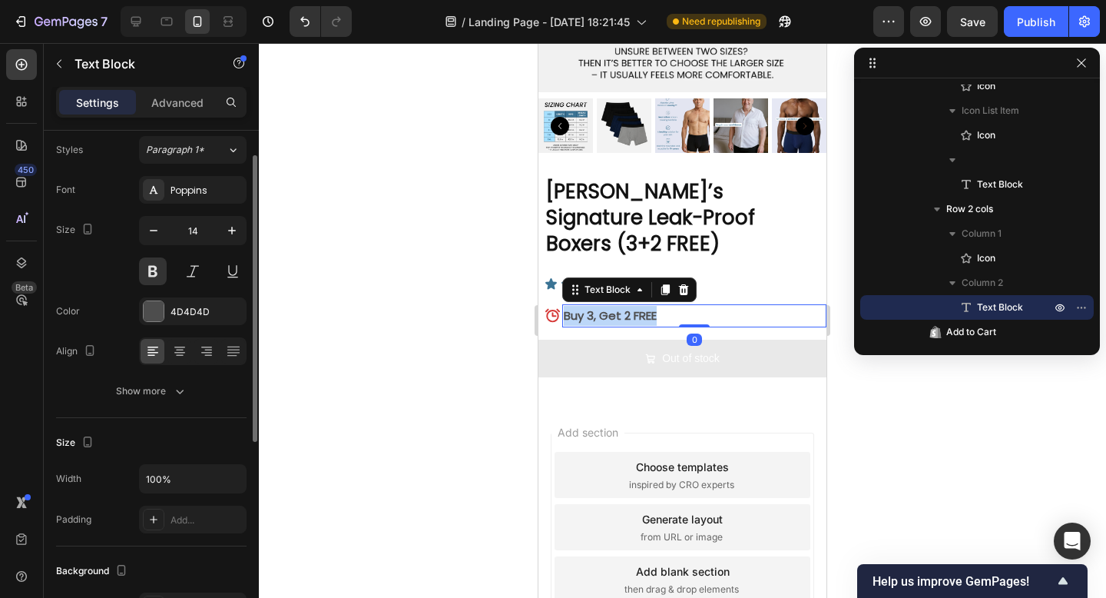
click at [649, 307] on span "Buy 3, Get 2 FREE" at bounding box center [610, 315] width 93 height 16
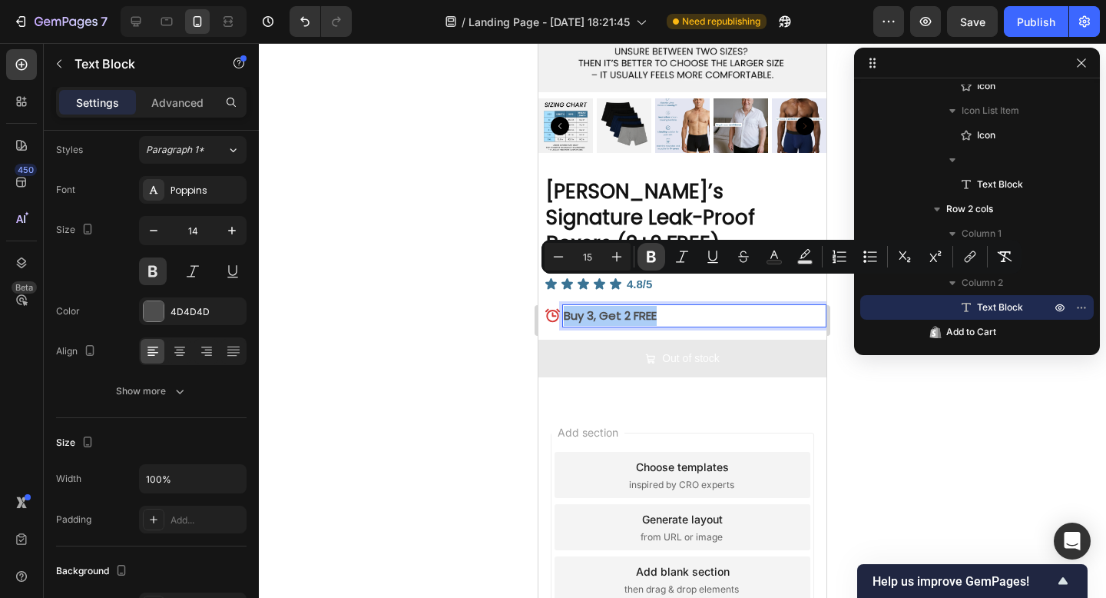
click at [648, 260] on icon "Editor contextual toolbar" at bounding box center [651, 257] width 9 height 12
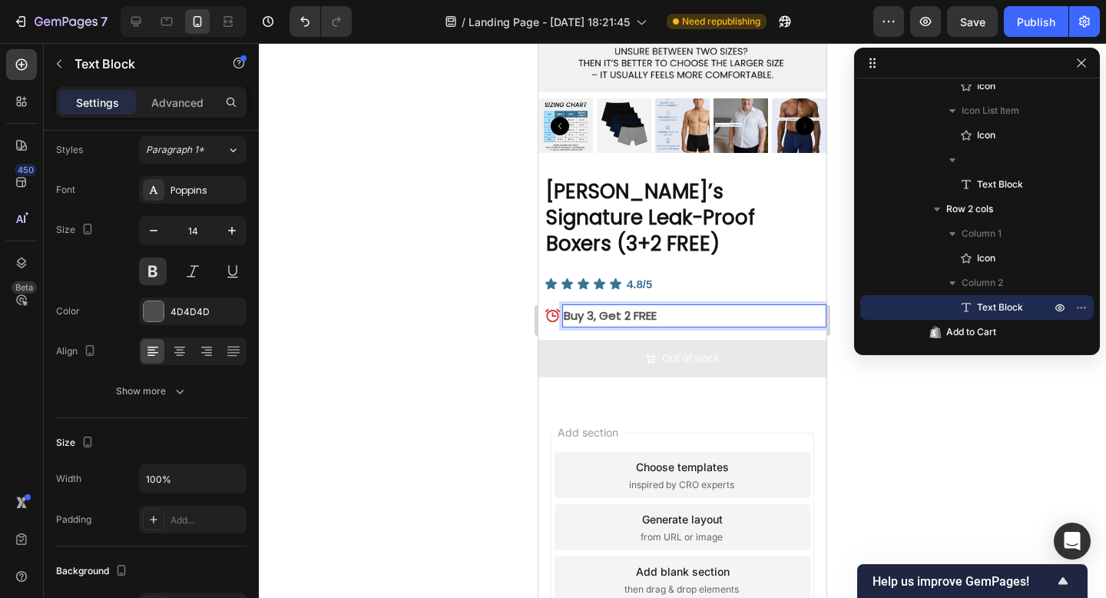
click at [643, 306] on p "Buy 3, Get 2 FREE" at bounding box center [694, 316] width 261 height 20
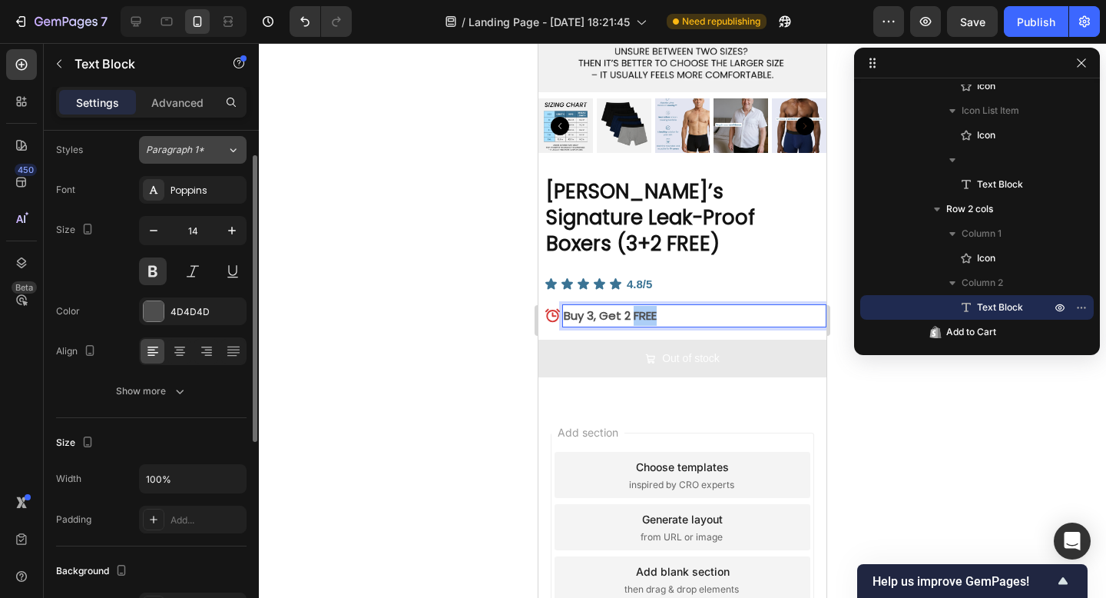
click at [186, 157] on button "Paragraph 1*" at bounding box center [193, 150] width 108 height 28
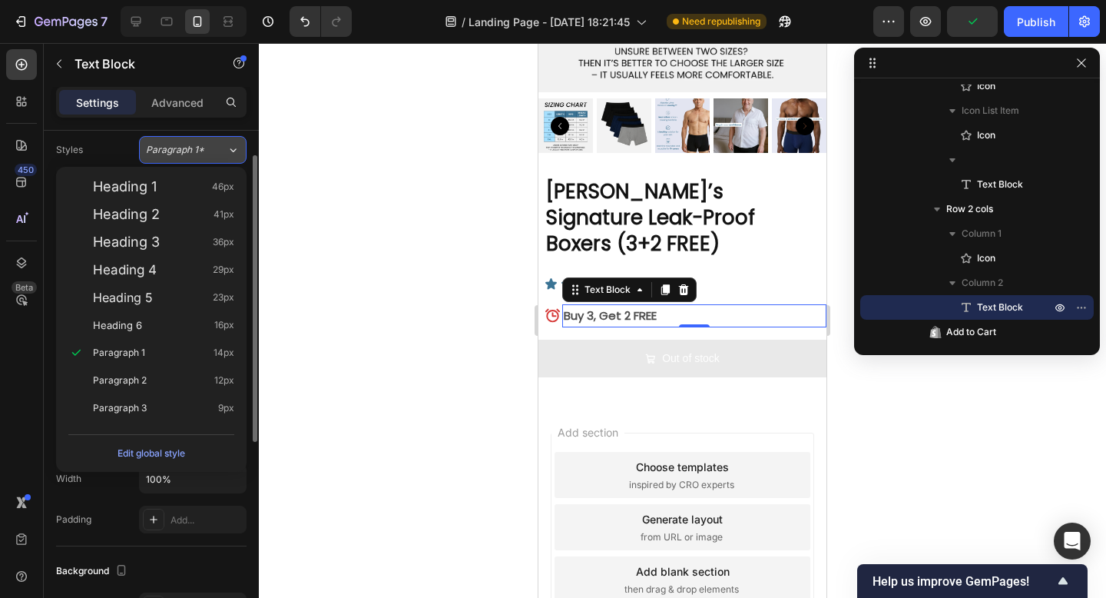
click at [186, 155] on span "Paragraph 1*" at bounding box center [175, 150] width 58 height 14
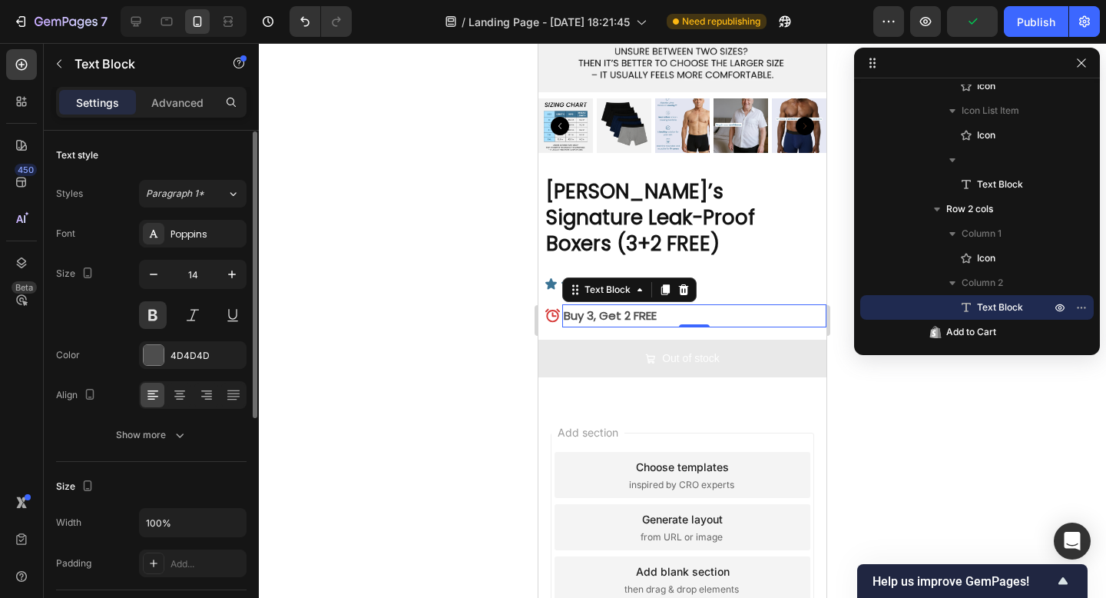
scroll to position [1, 0]
click at [180, 359] on div "4D4D4D" at bounding box center [193, 355] width 45 height 14
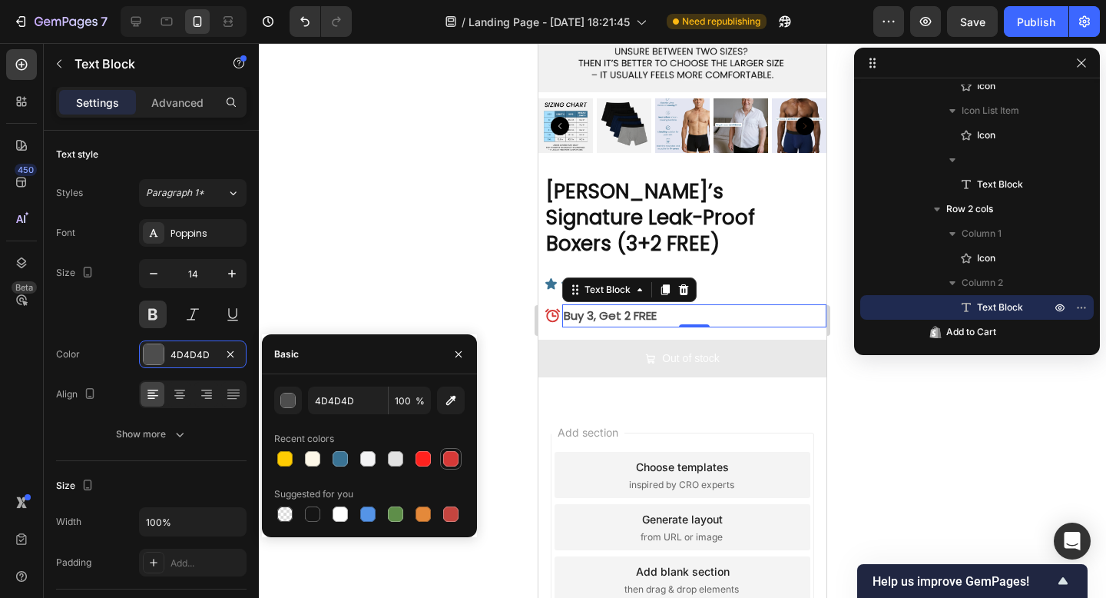
click at [452, 459] on div at bounding box center [450, 458] width 15 height 15
type input "D63937"
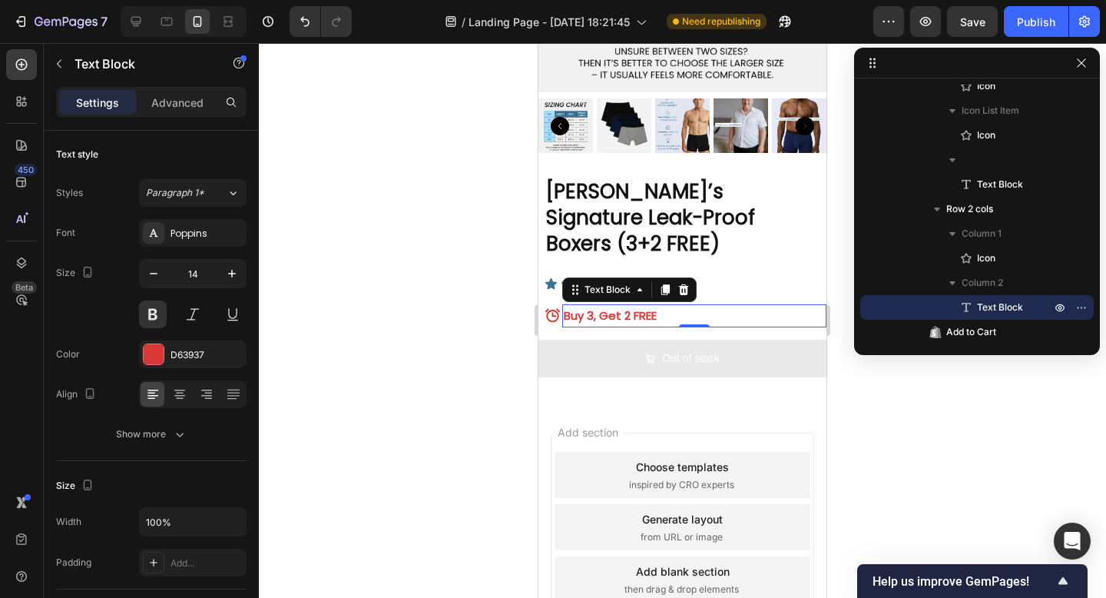
click at [274, 310] on div at bounding box center [682, 320] width 847 height 555
click at [591, 307] on strong "Buy 3, Get 2 FREE" at bounding box center [610, 315] width 93 height 16
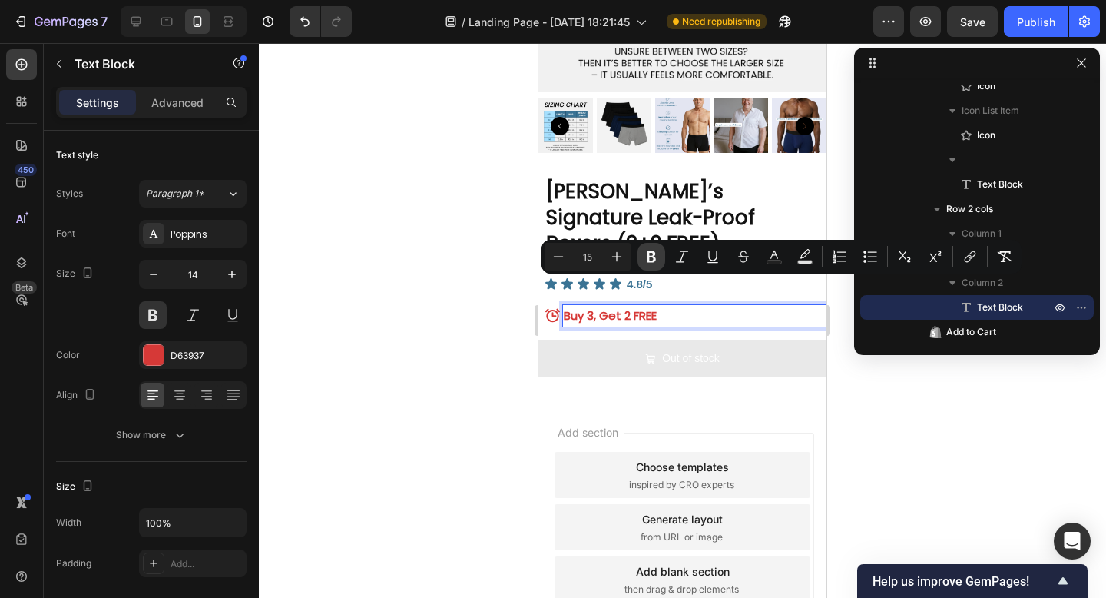
click at [649, 257] on icon "Editor contextual toolbar" at bounding box center [651, 257] width 9 height 12
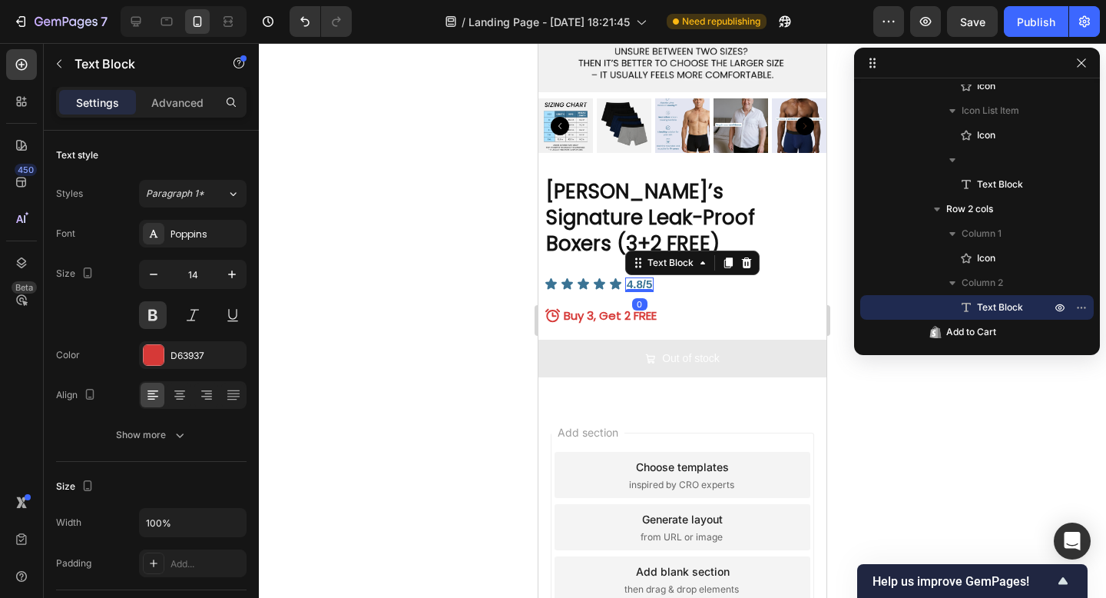
click at [649, 277] on span "4.8/5" at bounding box center [639, 283] width 25 height 13
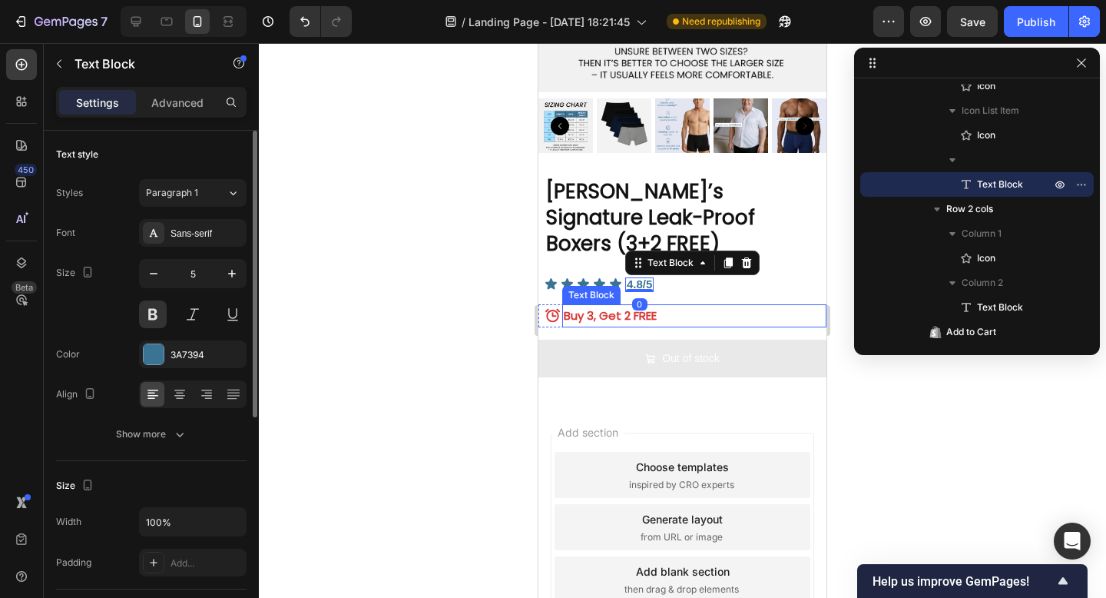
click at [643, 307] on span "Buy 3, Get 2 FREE" at bounding box center [610, 315] width 93 height 16
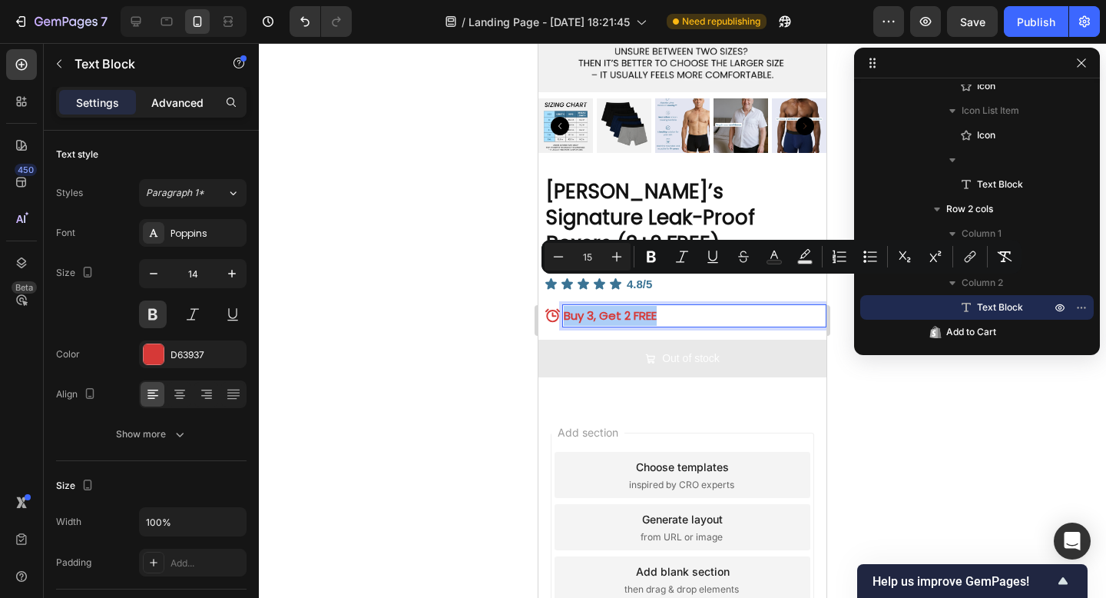
click at [188, 114] on div "Advanced" at bounding box center [177, 102] width 77 height 25
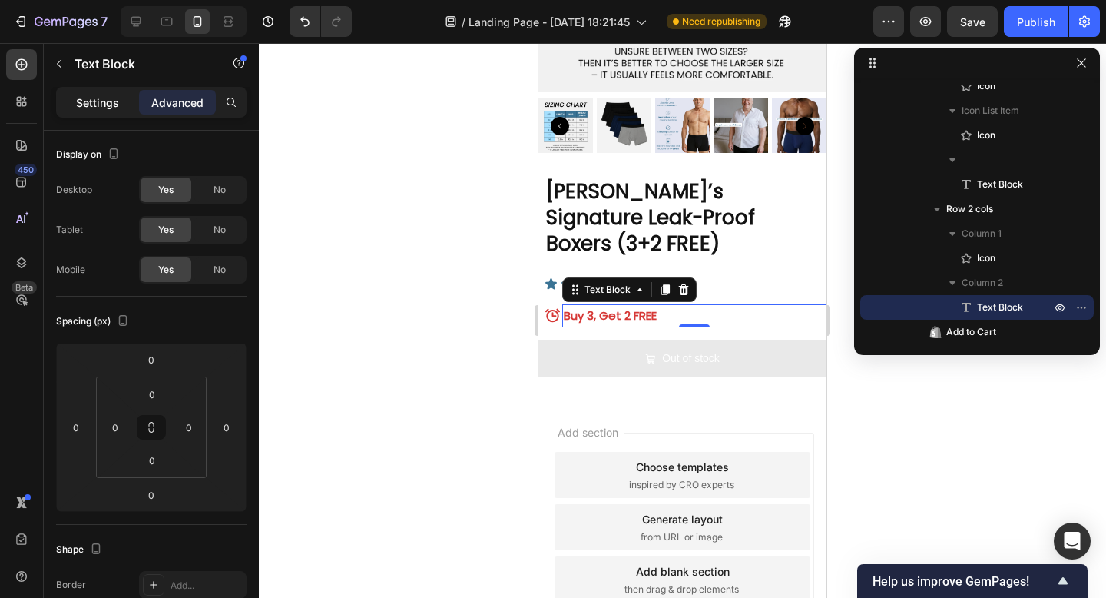
click at [107, 101] on p "Settings" at bounding box center [97, 102] width 43 height 16
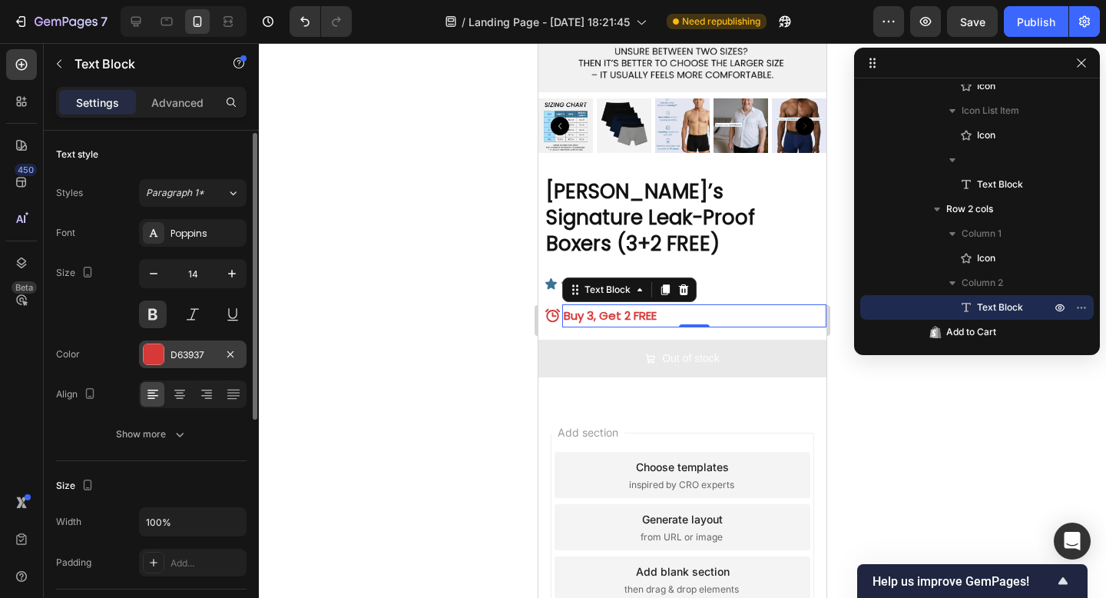
scroll to position [3, 0]
click at [186, 200] on button "Paragraph 1*" at bounding box center [193, 191] width 108 height 28
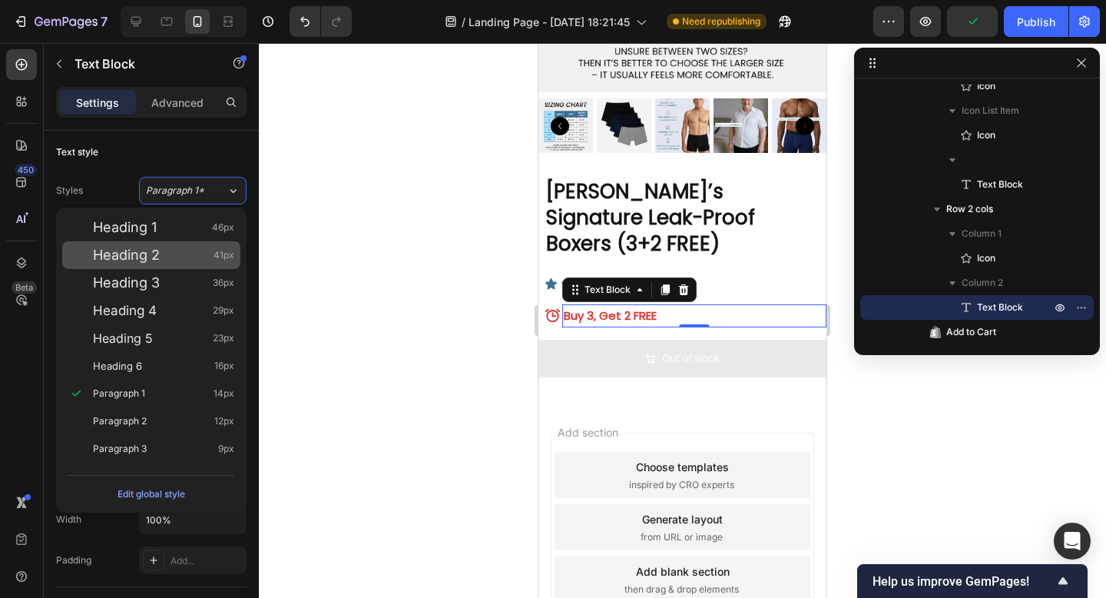
click at [171, 256] on div "Heading 2 41px" at bounding box center [163, 254] width 141 height 15
type input "41"
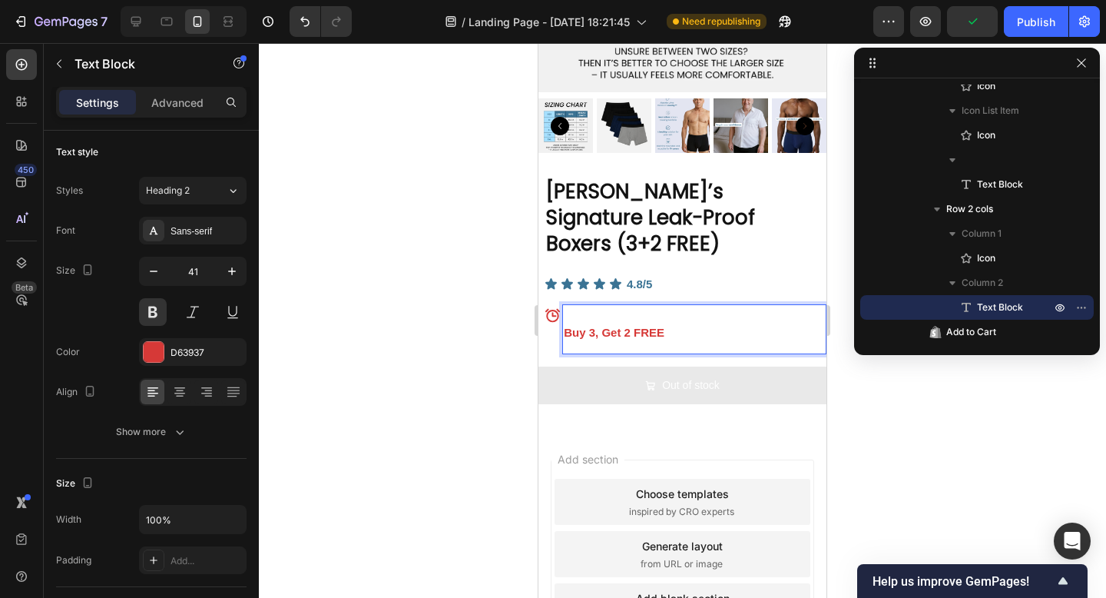
click at [603, 306] on p "Buy 3, Get 2 FREE" at bounding box center [694, 329] width 261 height 47
click at [186, 104] on p "Advanced" at bounding box center [177, 102] width 52 height 16
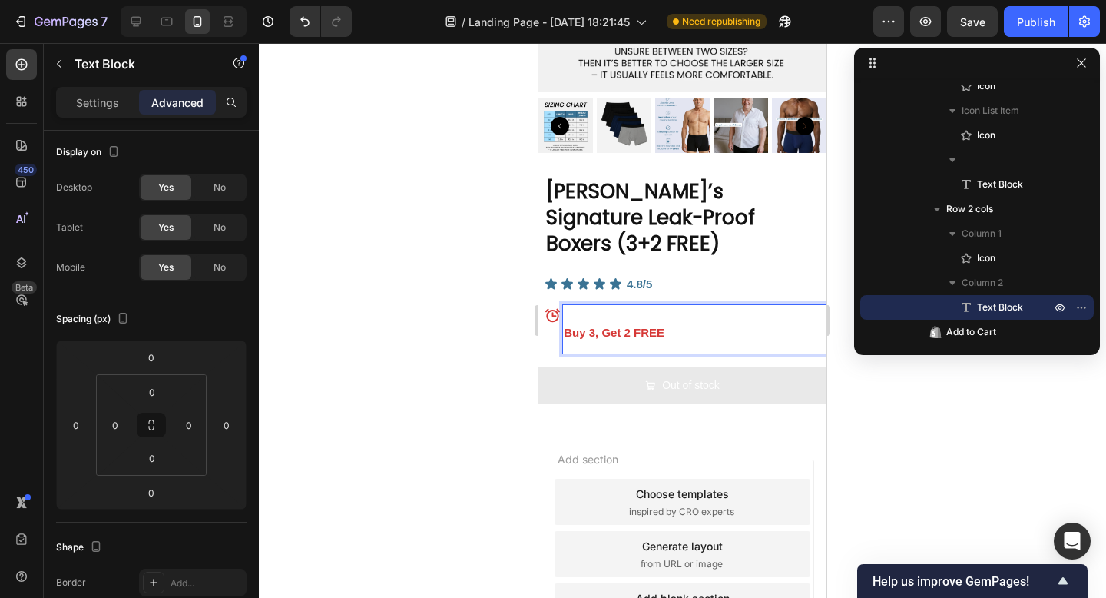
click at [609, 306] on p "Buy 3, Get 2 FREE" at bounding box center [694, 329] width 261 height 47
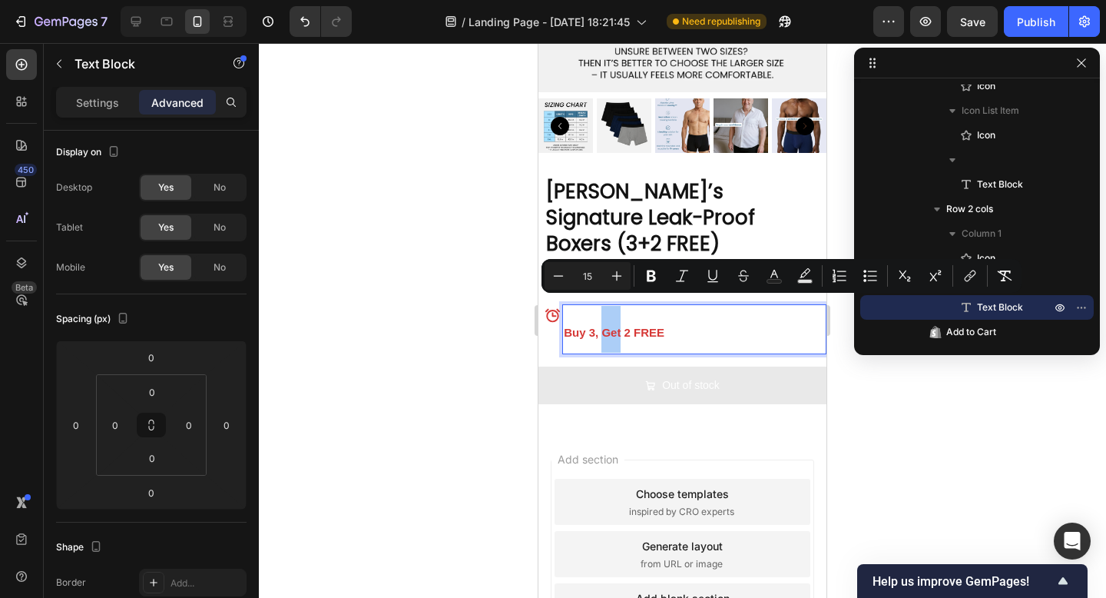
click at [609, 287] on button "Plus" at bounding box center [617, 276] width 28 height 28
click at [552, 278] on icon "Editor contextual toolbar" at bounding box center [558, 275] width 15 height 15
type input "15"
click at [644, 306] on p "Buy 3, Get 2 FREE" at bounding box center [694, 329] width 261 height 47
click at [74, 101] on div "Settings" at bounding box center [97, 102] width 77 height 25
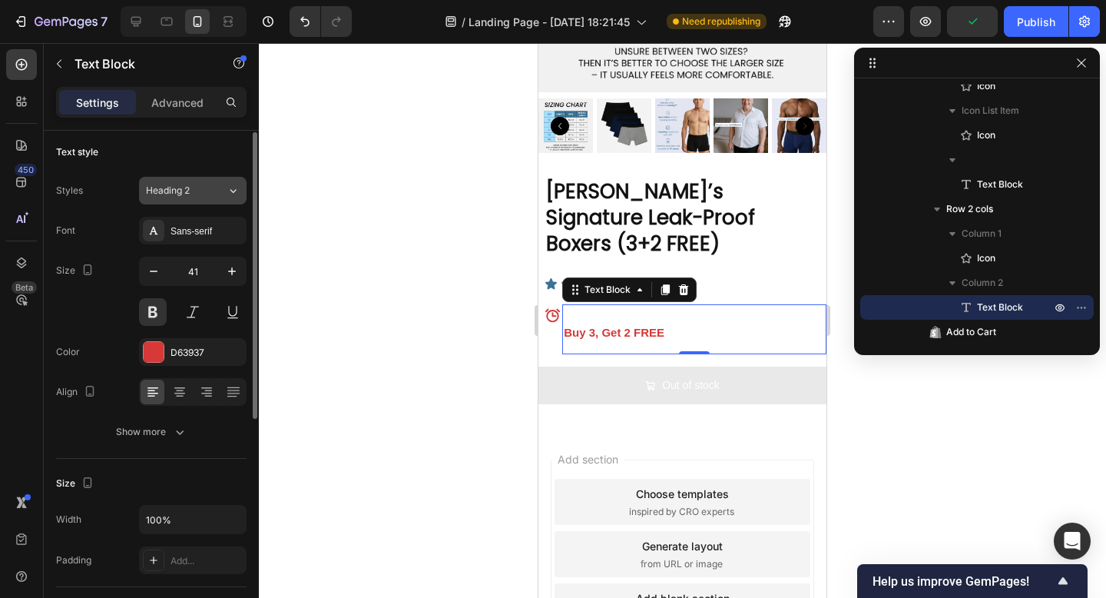
click at [184, 187] on span "Heading 2" at bounding box center [168, 191] width 44 height 14
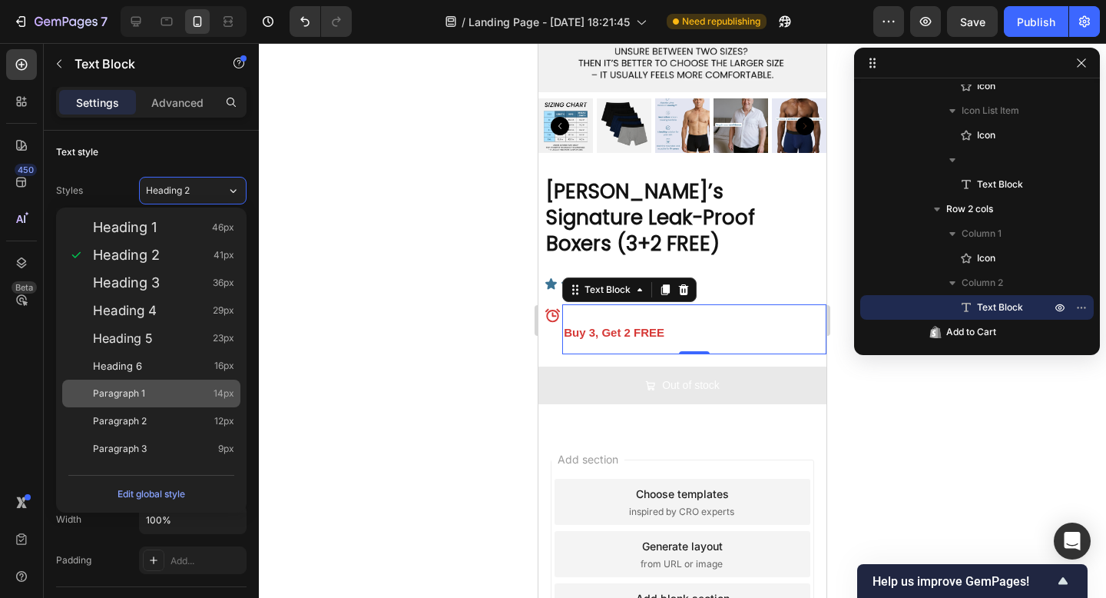
click at [193, 383] on div "Paragraph 1 14px" at bounding box center [151, 393] width 178 height 28
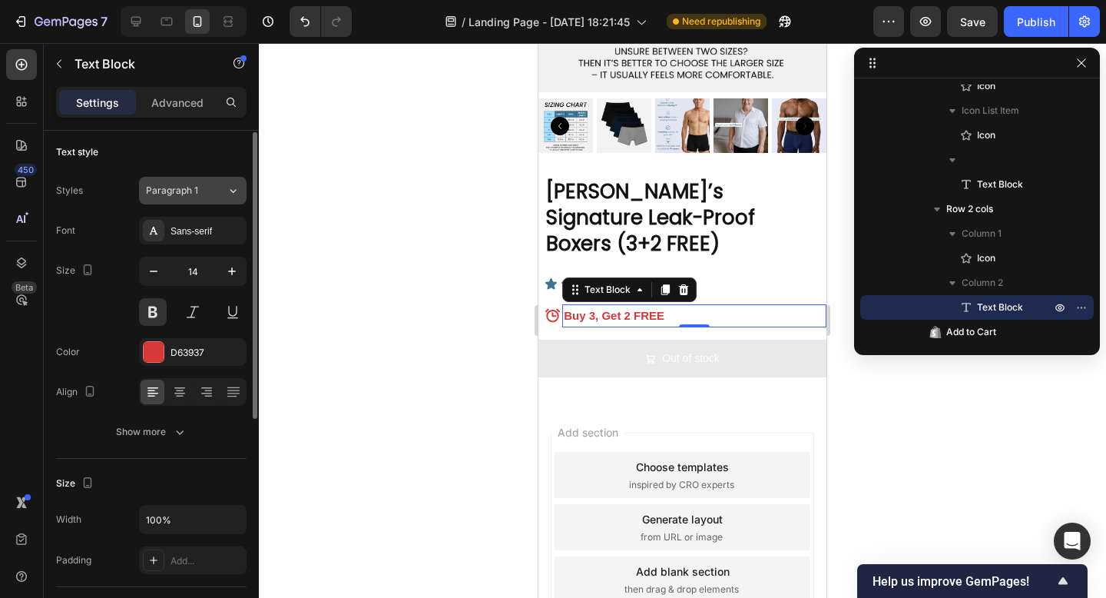
click at [207, 185] on div "Paragraph 1" at bounding box center [177, 191] width 62 height 14
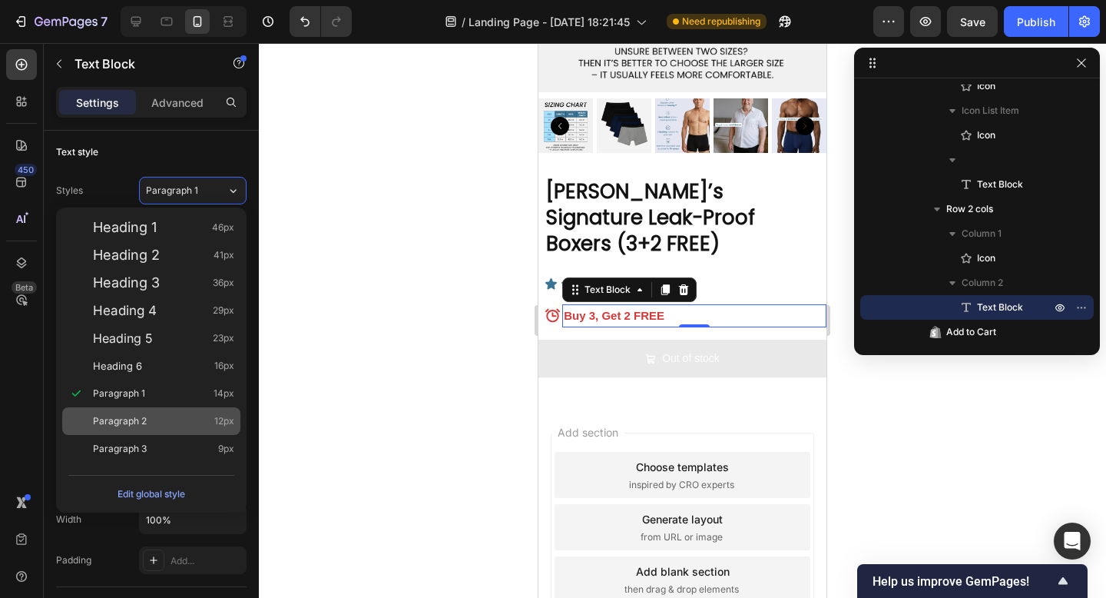
click at [172, 412] on div "Paragraph 2 12px" at bounding box center [151, 421] width 178 height 28
type input "12"
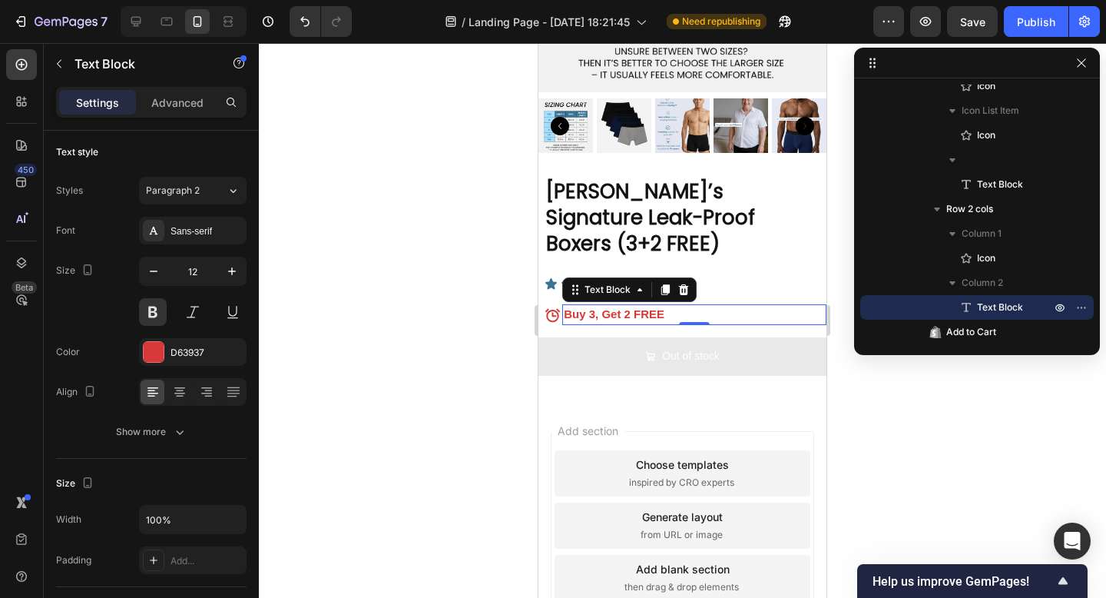
click at [414, 332] on div at bounding box center [682, 320] width 847 height 555
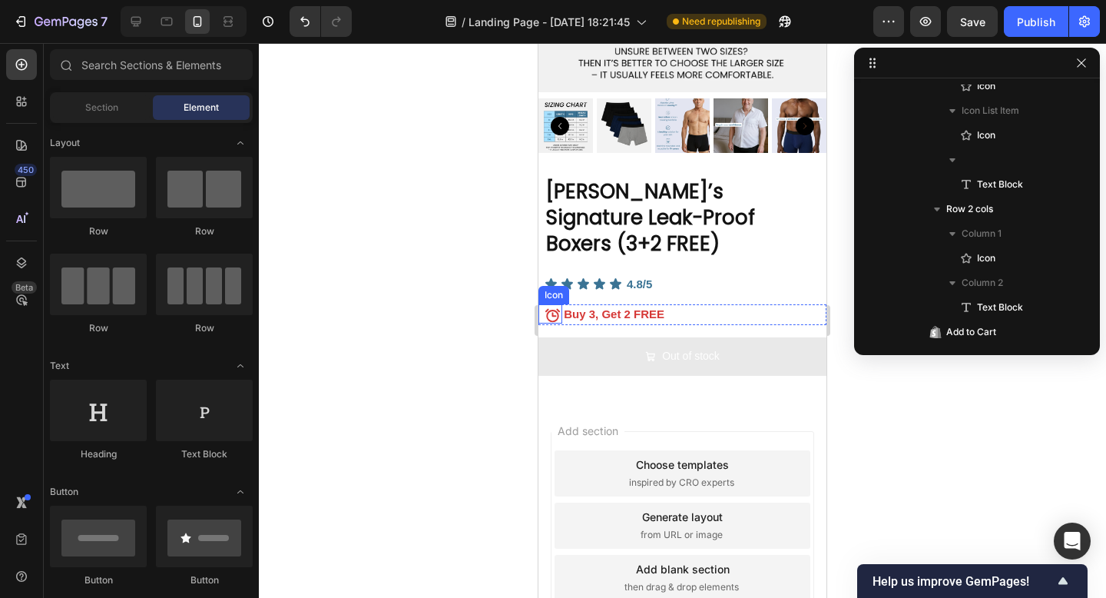
click at [551, 307] on icon at bounding box center [553, 315] width 16 height 16
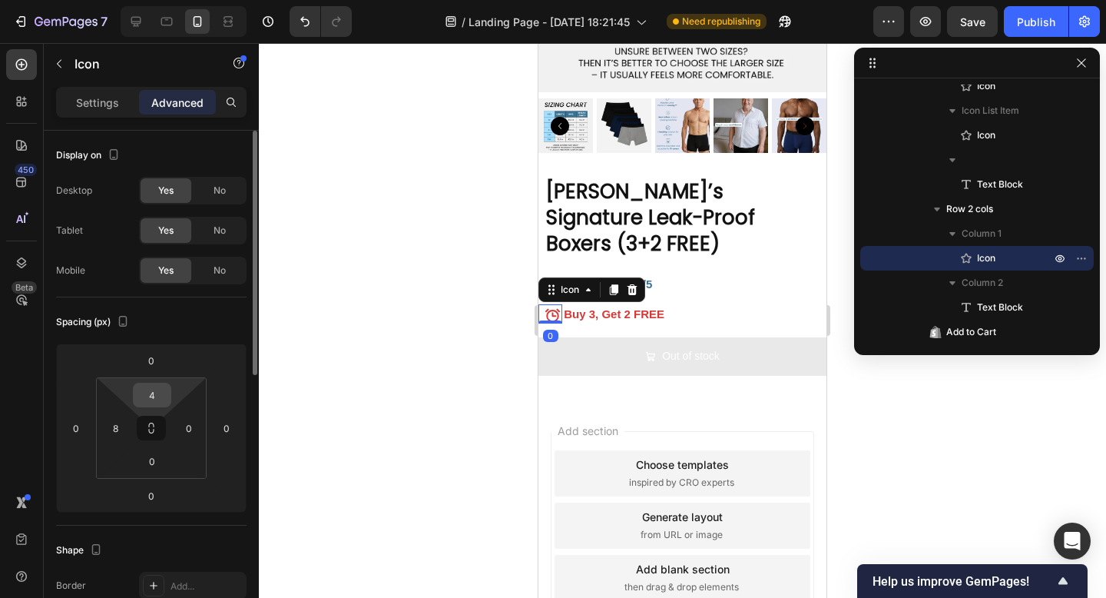
click at [157, 389] on input "4" at bounding box center [152, 394] width 31 height 23
type input "2"
click at [418, 351] on div at bounding box center [682, 320] width 847 height 555
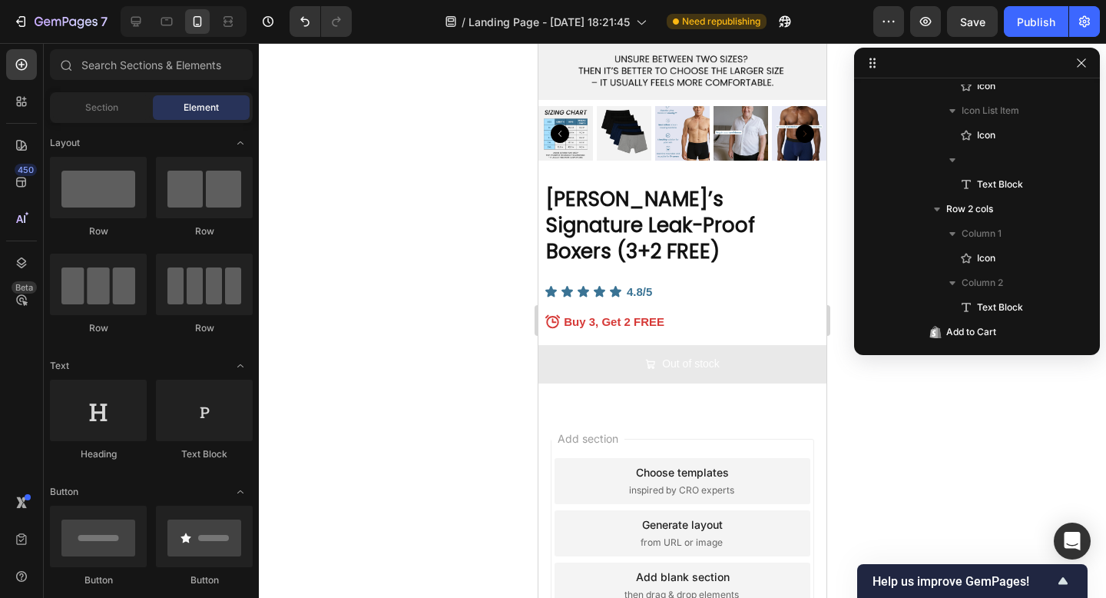
scroll to position [5259, 0]
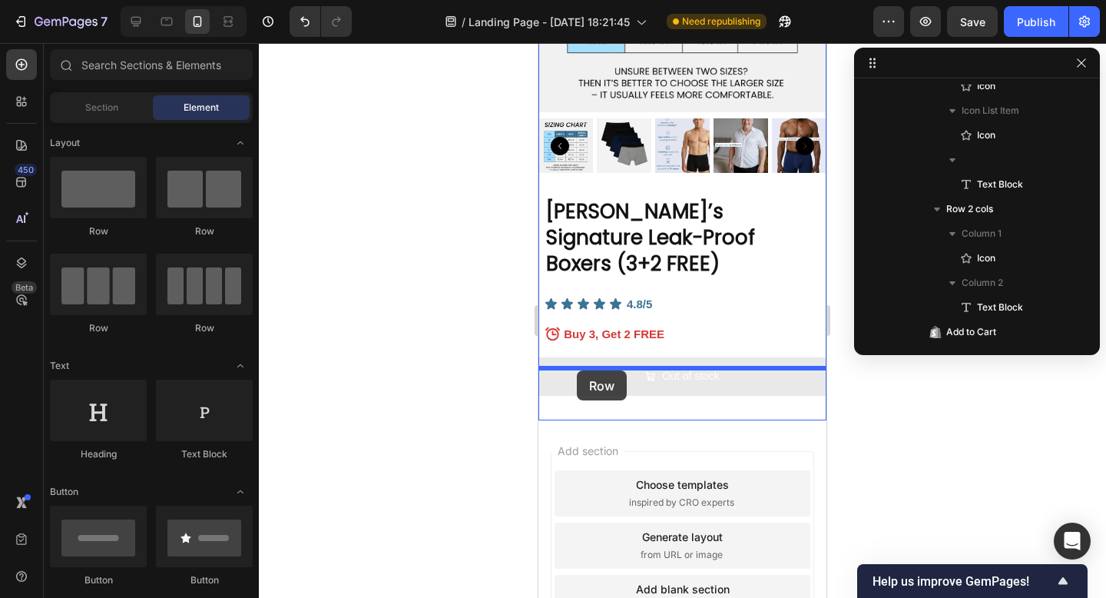
drag, startPoint x: 747, startPoint y: 257, endPoint x: 577, endPoint y: 369, distance: 204.1
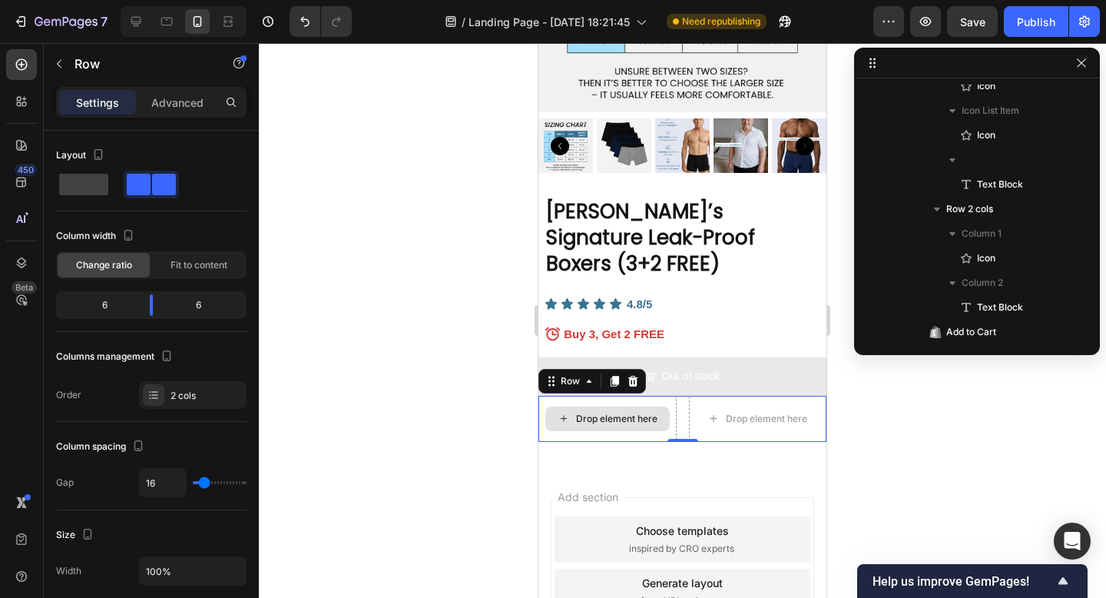
scroll to position [2303, 0]
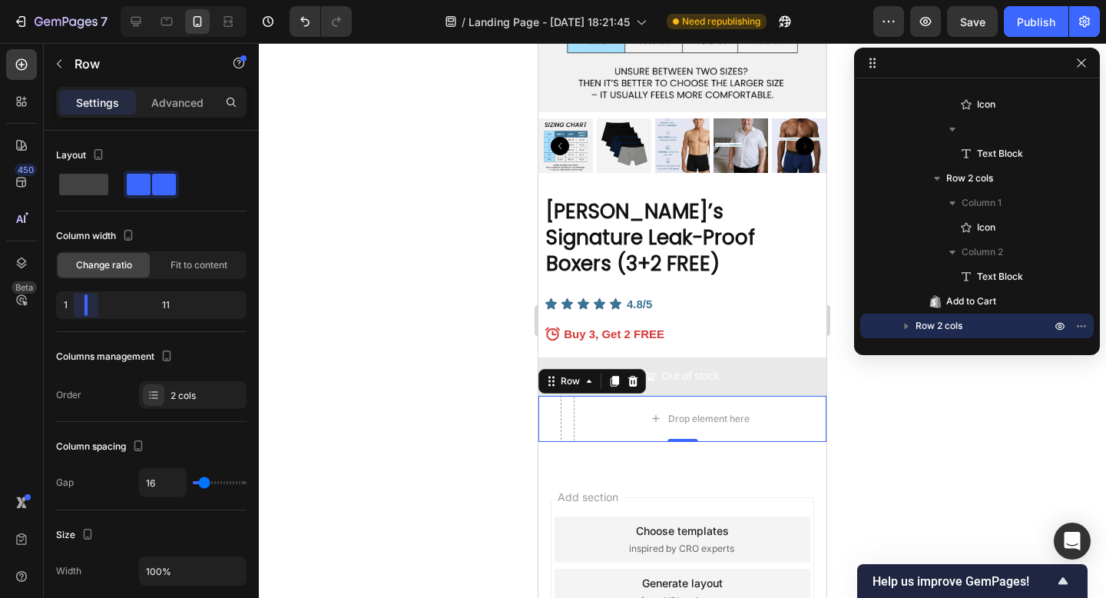
drag, startPoint x: 149, startPoint y: 298, endPoint x: 61, endPoint y: 297, distance: 87.6
click at [61, 0] on body "7 / Landing Page - [DATE] 18:21:45 Need republishing Preview Save Publish 450 B…" at bounding box center [553, 0] width 1106 height 0
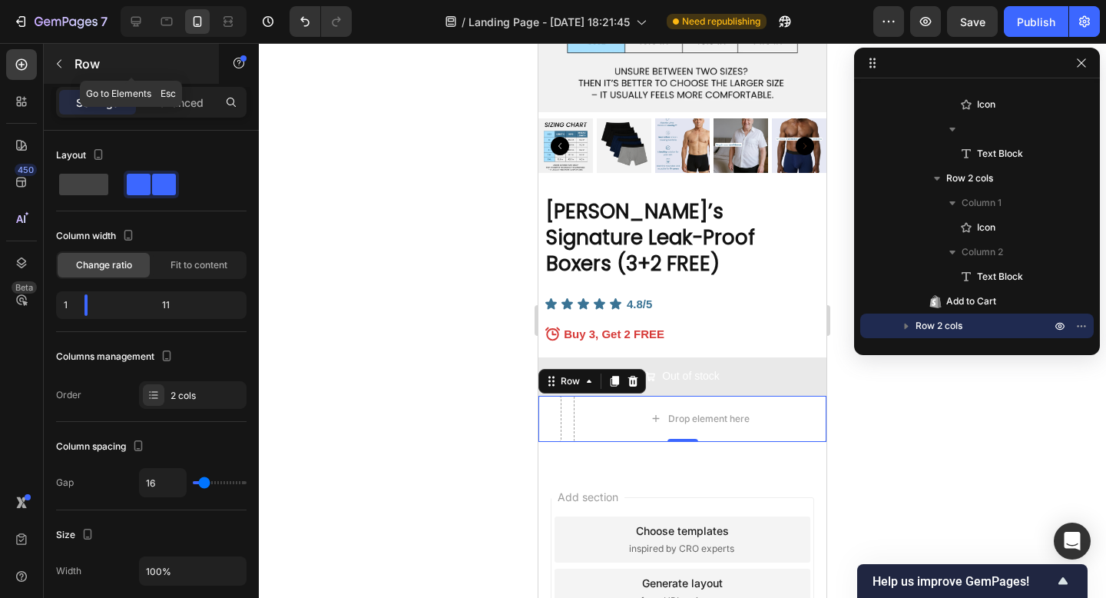
click at [64, 68] on icon "button" at bounding box center [59, 64] width 12 height 12
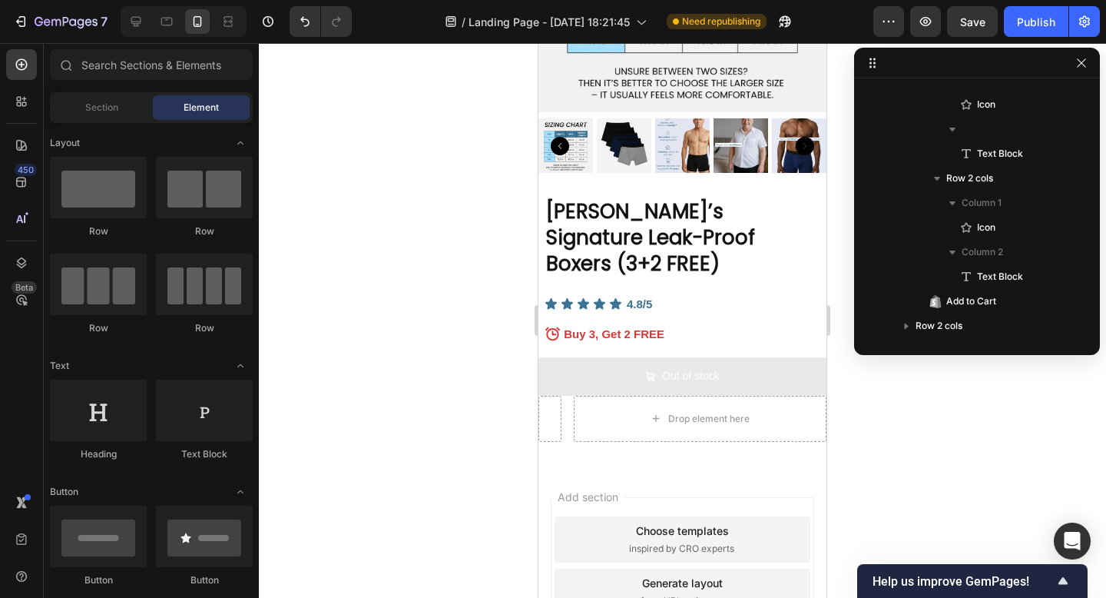
click at [140, 45] on div "Sections(30) Elements(83) Section Element Hero Section Product Detail Brands Tr…" at bounding box center [151, 320] width 215 height 555
click at [139, 57] on input "text" at bounding box center [151, 64] width 203 height 31
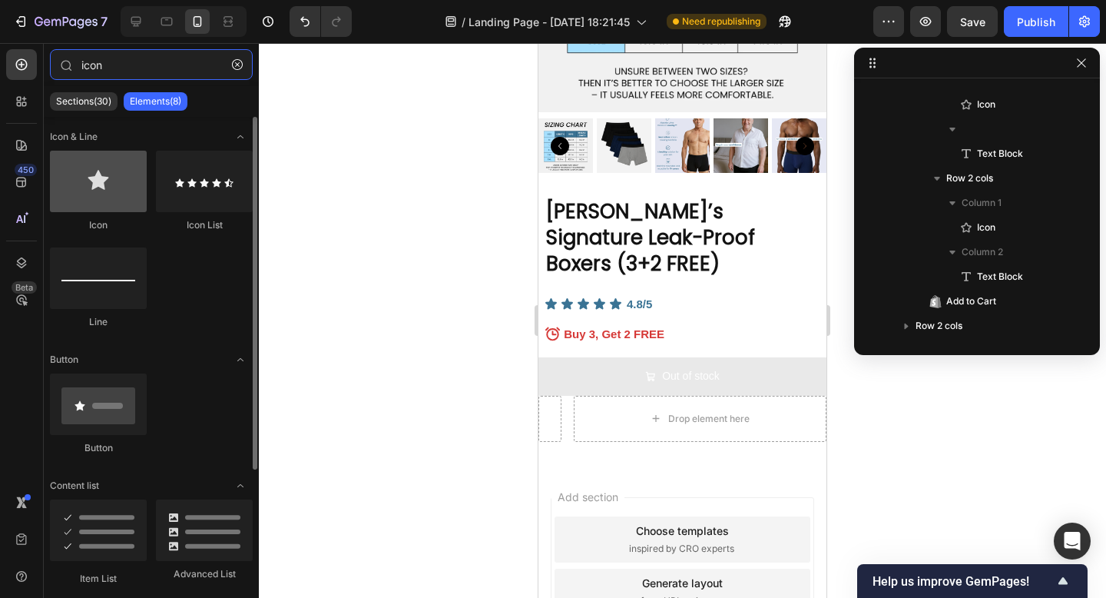
type input "icon"
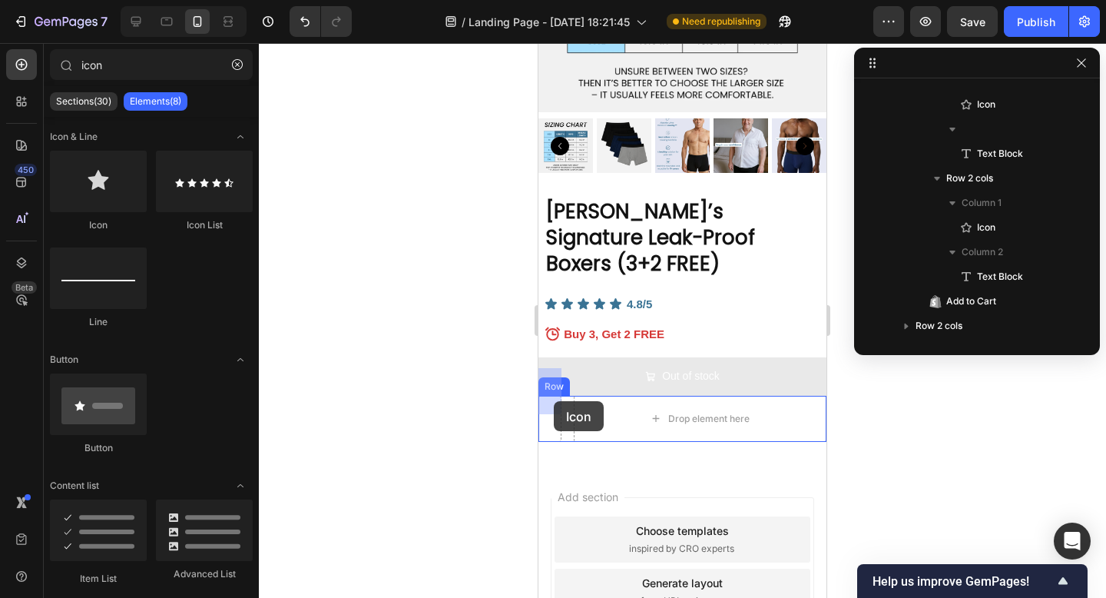
drag, startPoint x: 634, startPoint y: 230, endPoint x: 554, endPoint y: 401, distance: 188.6
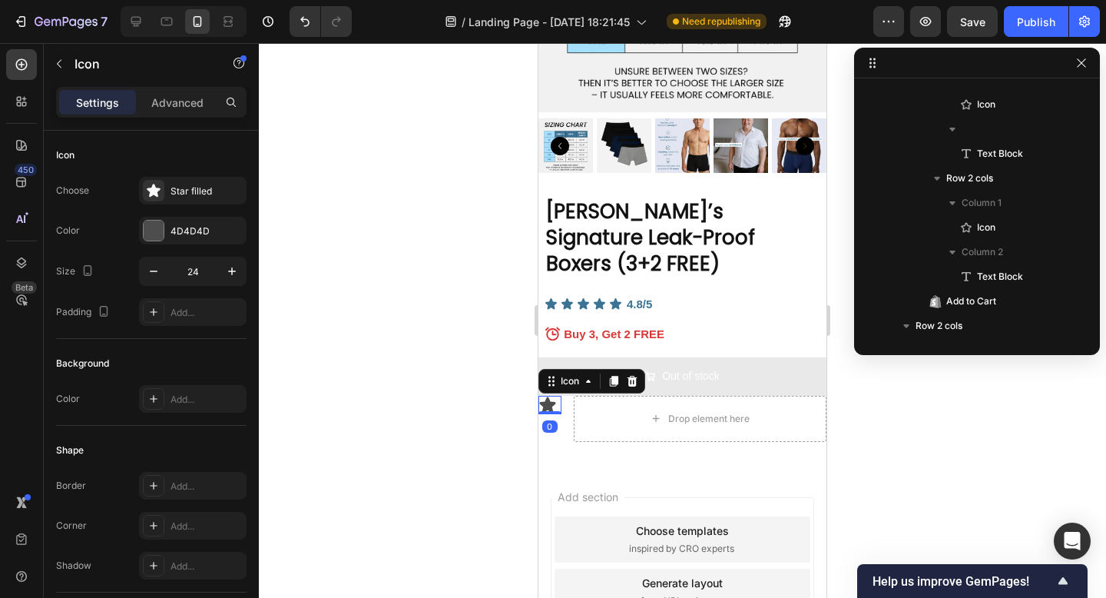
scroll to position [2395, 0]
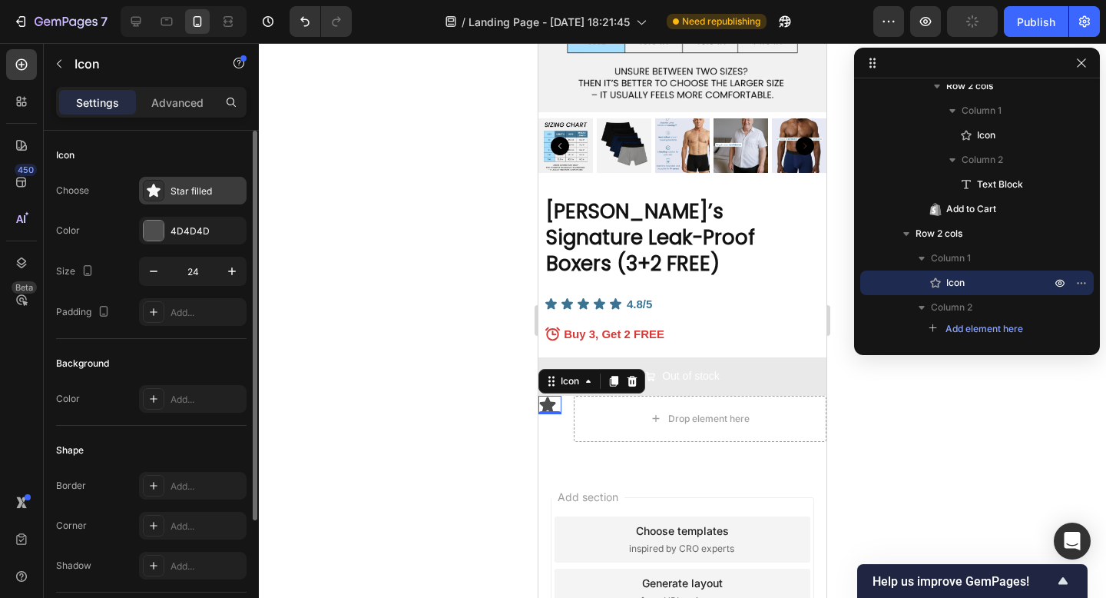
click at [200, 190] on div "Star filled" at bounding box center [207, 191] width 72 height 14
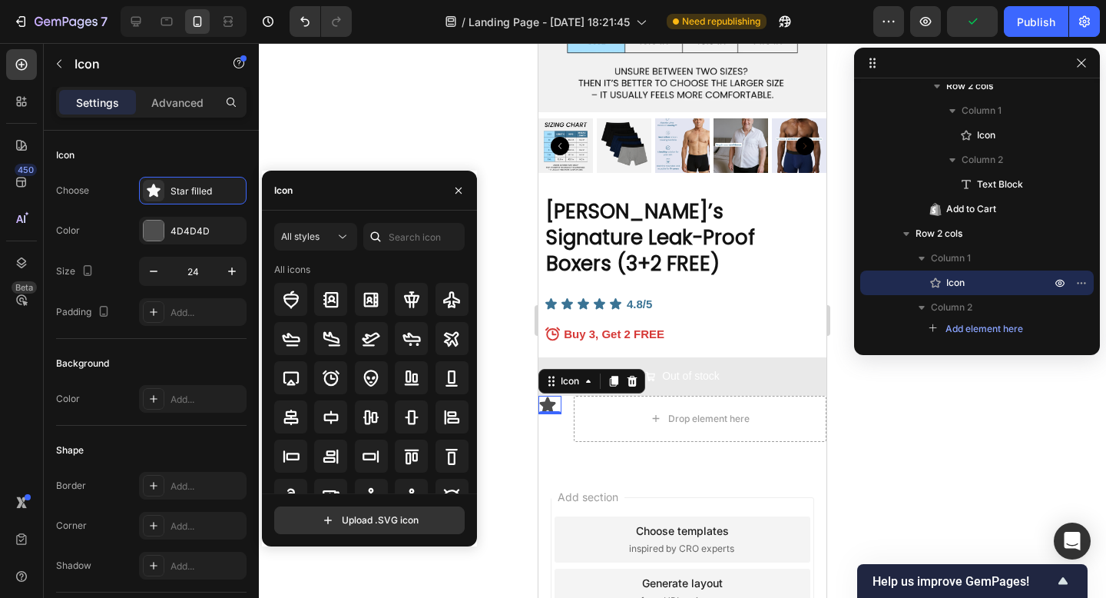
click at [383, 229] on div at bounding box center [375, 237] width 25 height 28
click at [401, 236] on input "text" at bounding box center [413, 237] width 101 height 28
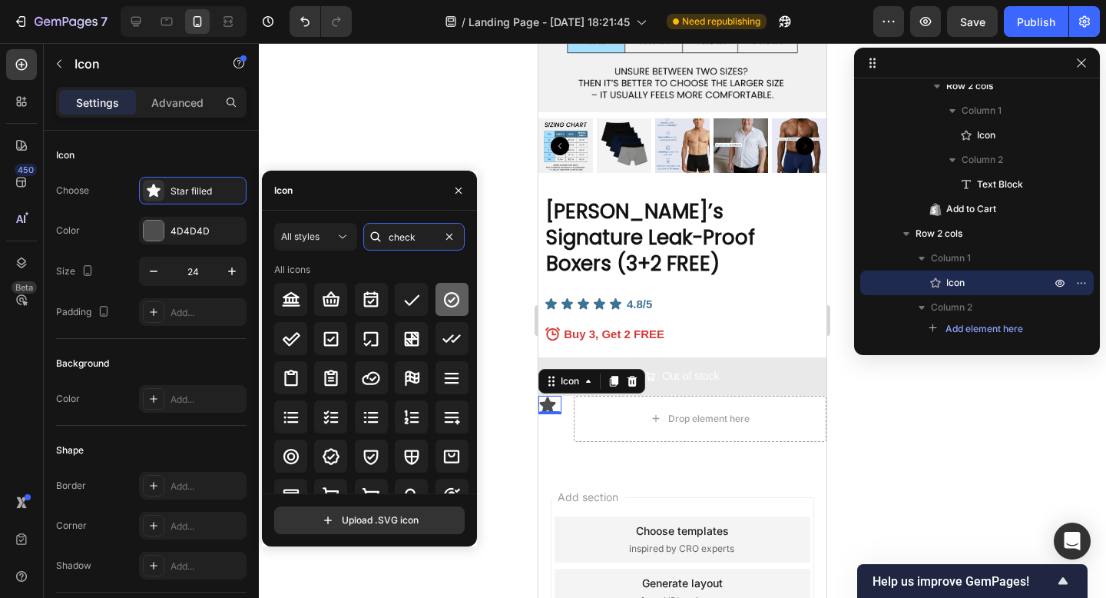
type input "check"
click at [442, 298] on icon at bounding box center [451, 299] width 18 height 18
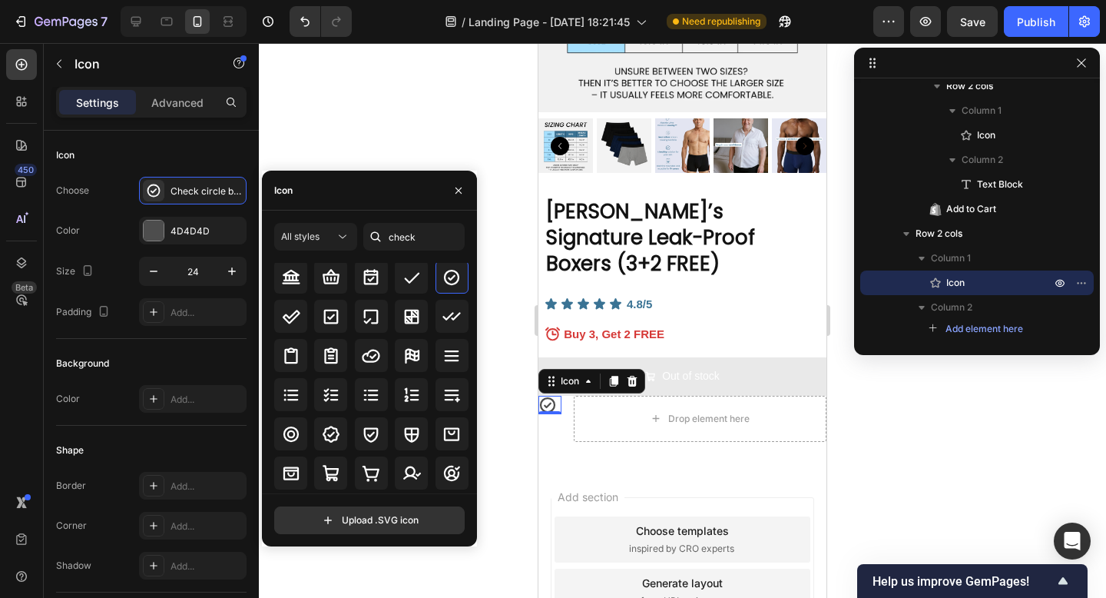
scroll to position [0, 0]
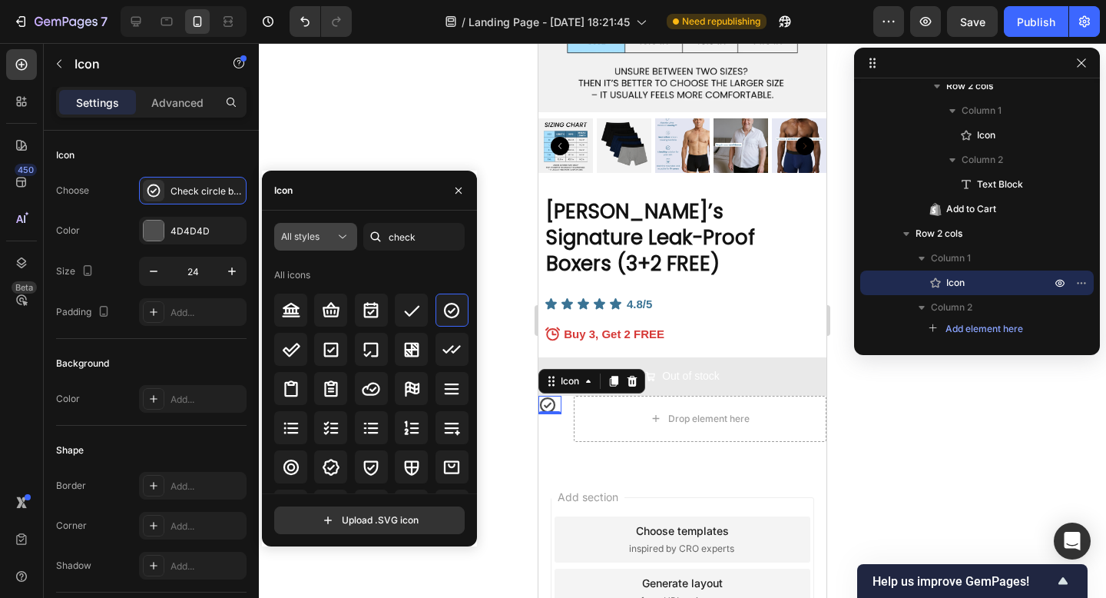
click at [333, 245] on button "All styles" at bounding box center [315, 237] width 83 height 28
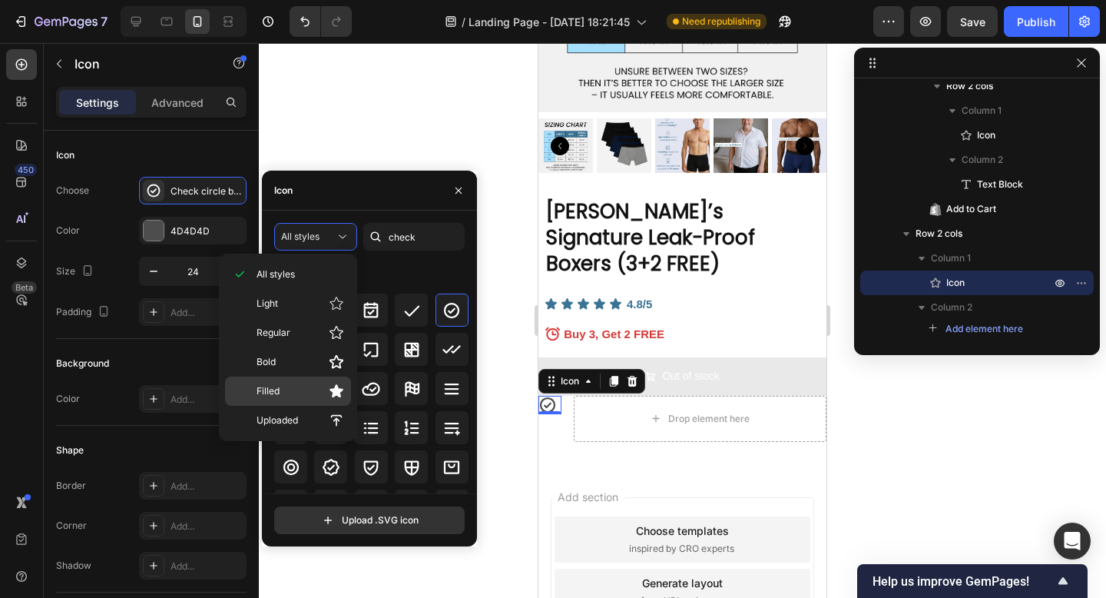
click at [300, 399] on div "Filled" at bounding box center [288, 390] width 126 height 29
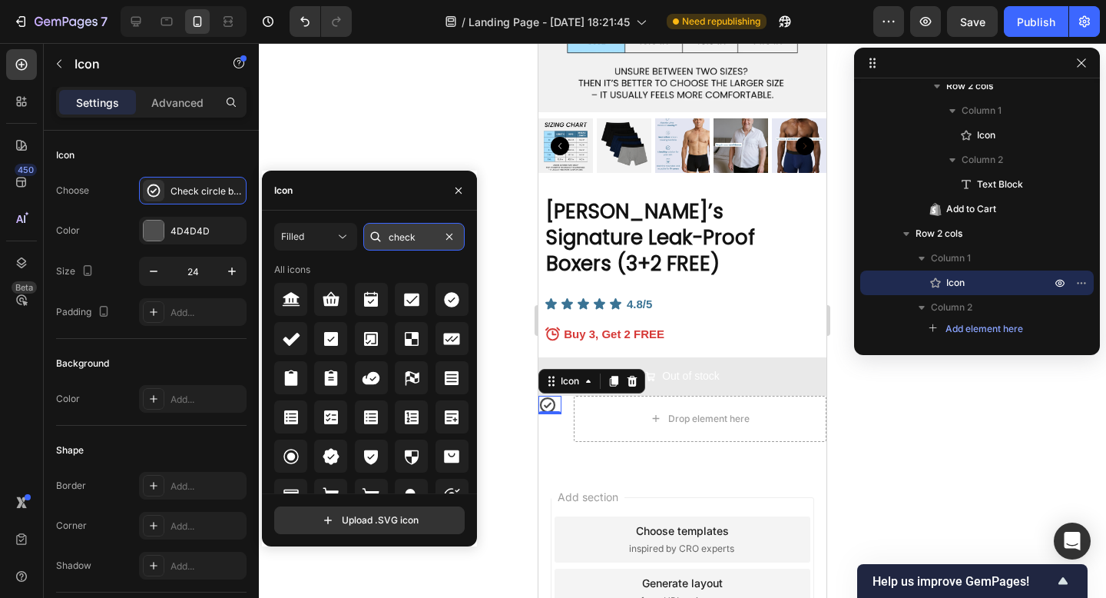
click at [424, 238] on input "check" at bounding box center [413, 237] width 101 height 28
click at [446, 305] on icon at bounding box center [451, 299] width 15 height 15
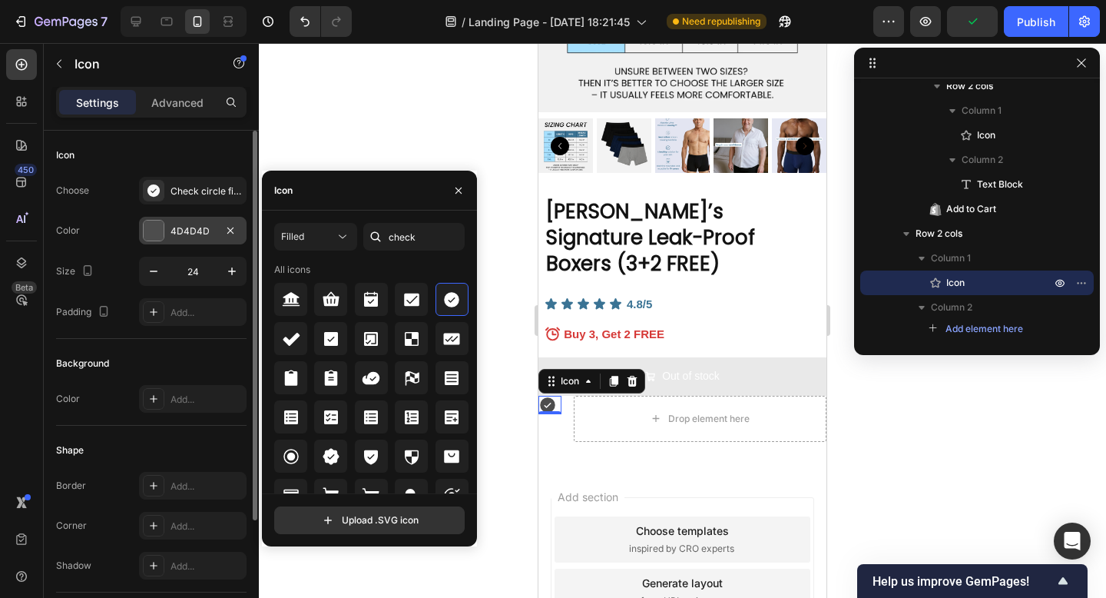
click at [199, 227] on div "4D4D4D" at bounding box center [193, 231] width 45 height 14
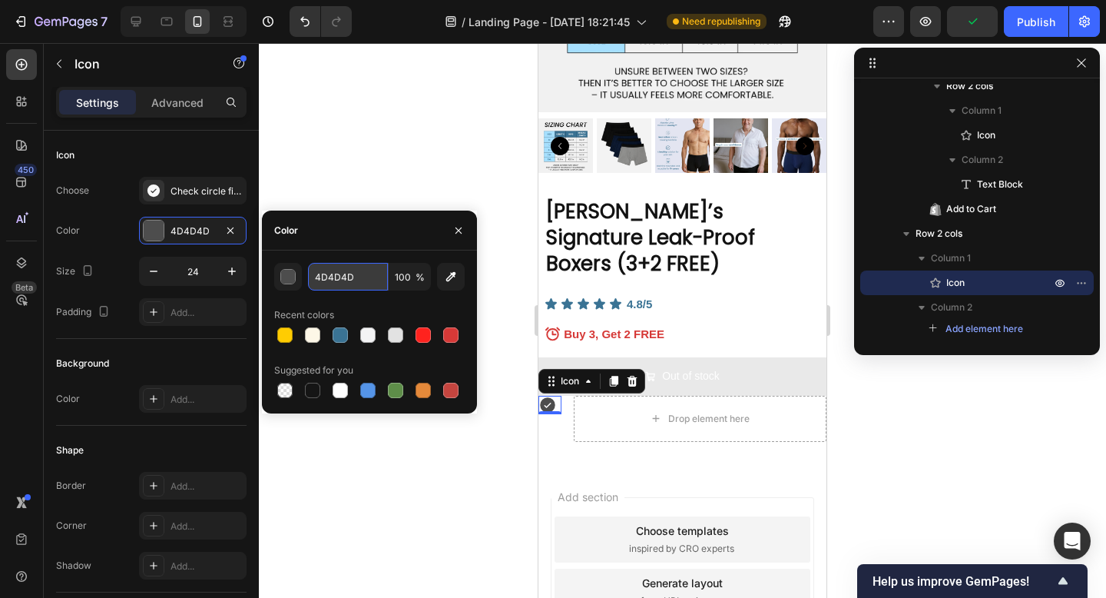
click at [370, 280] on input "4D4D4D" at bounding box center [348, 277] width 80 height 28
type input "4D903F"
click at [405, 173] on div at bounding box center [682, 320] width 847 height 555
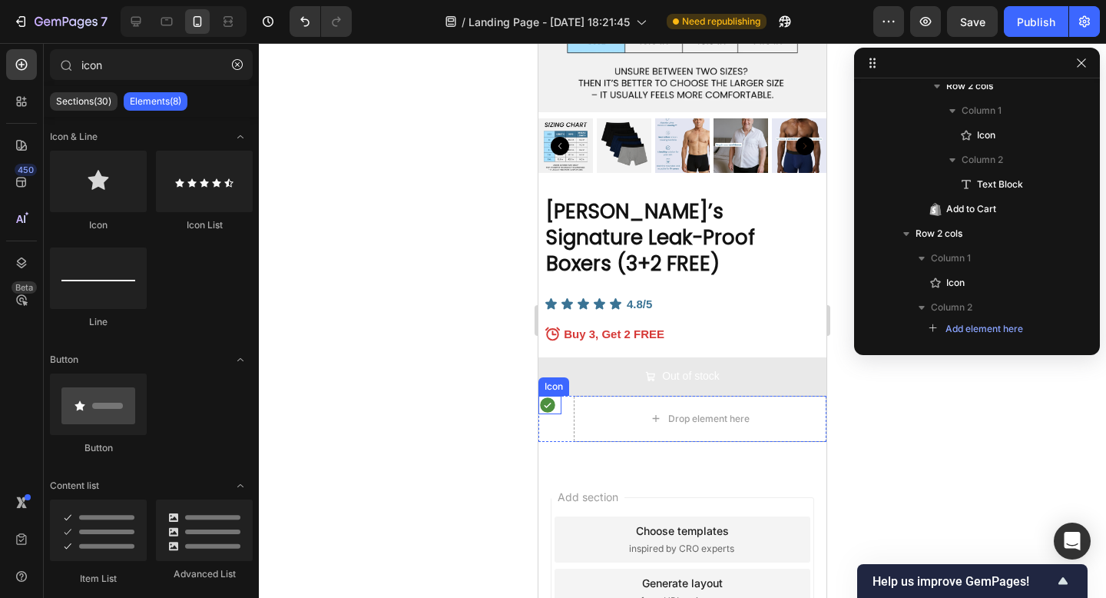
click at [549, 397] on icon at bounding box center [547, 404] width 15 height 15
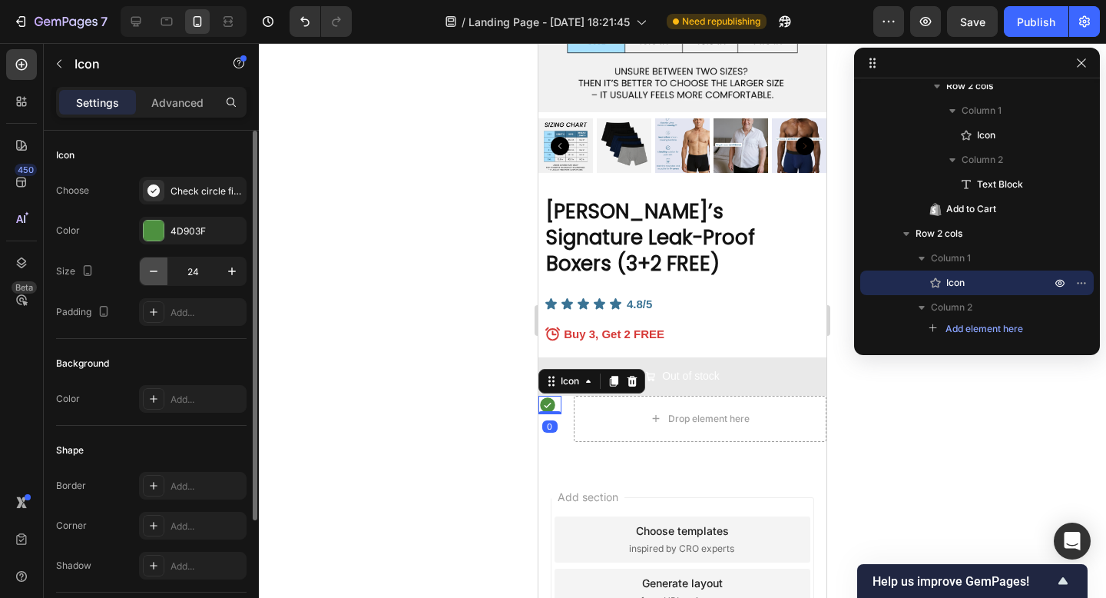
click at [160, 258] on button "button" at bounding box center [154, 271] width 28 height 28
click at [160, 259] on button "button" at bounding box center [154, 271] width 28 height 28
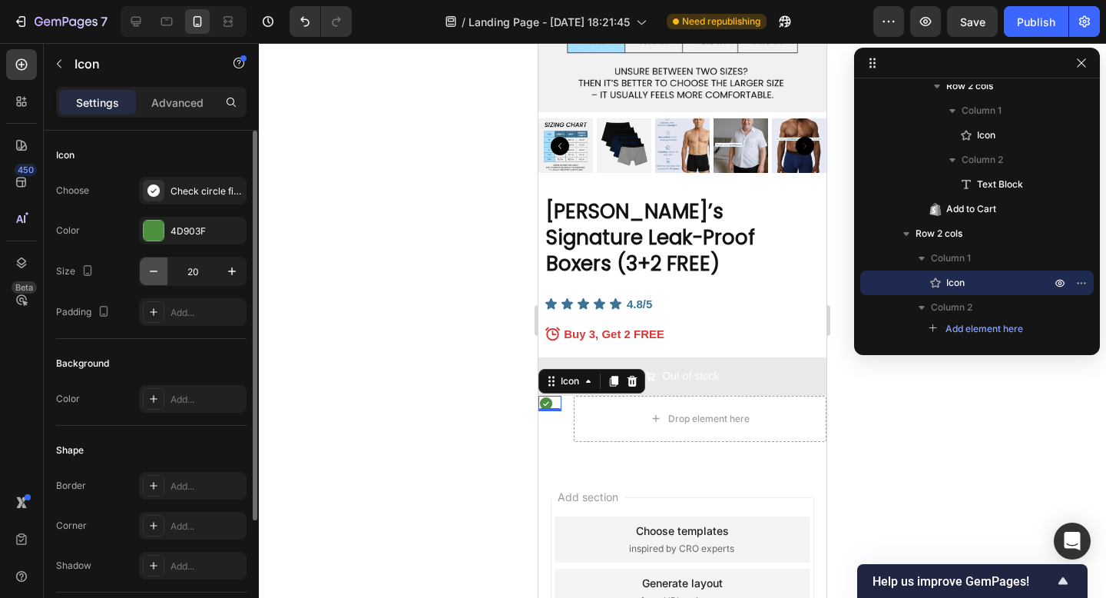
type input "19"
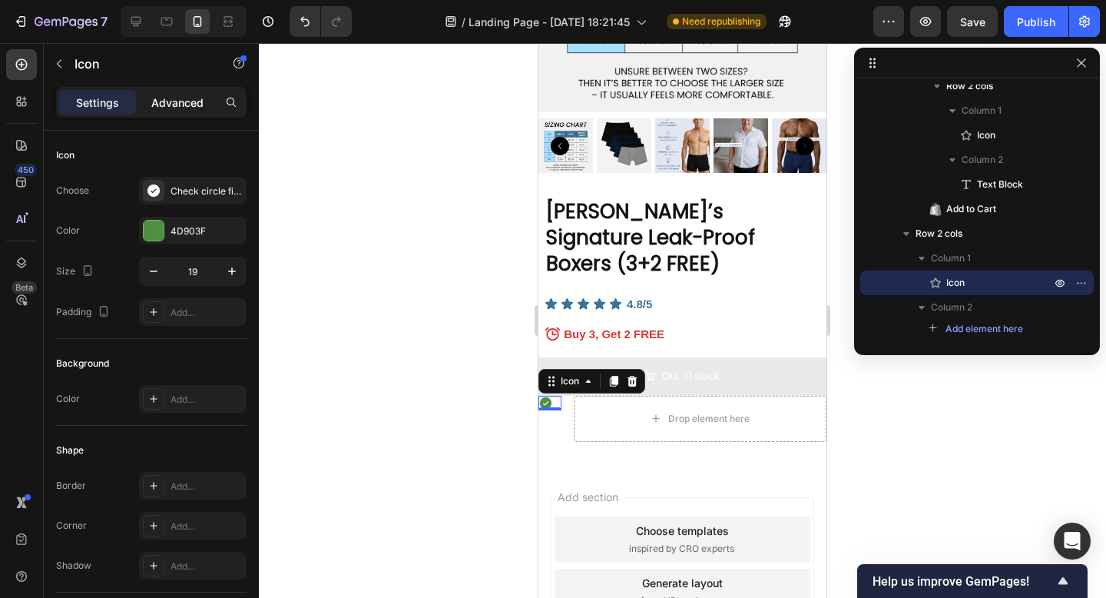
click at [177, 108] on p "Advanced" at bounding box center [177, 102] width 52 height 16
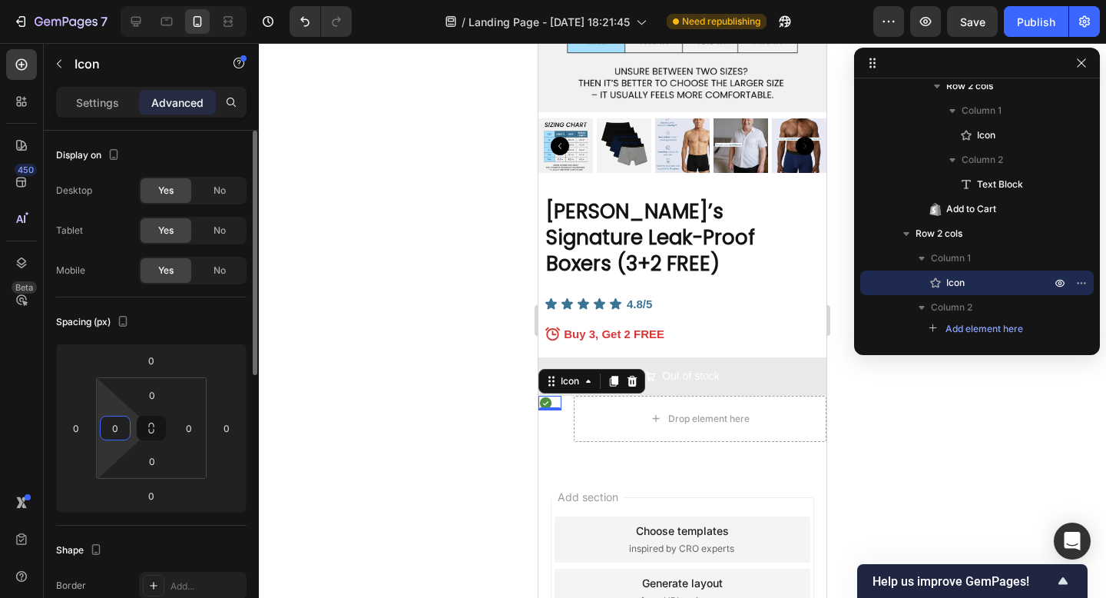
click at [117, 420] on input "0" at bounding box center [115, 427] width 23 height 23
type input "10"
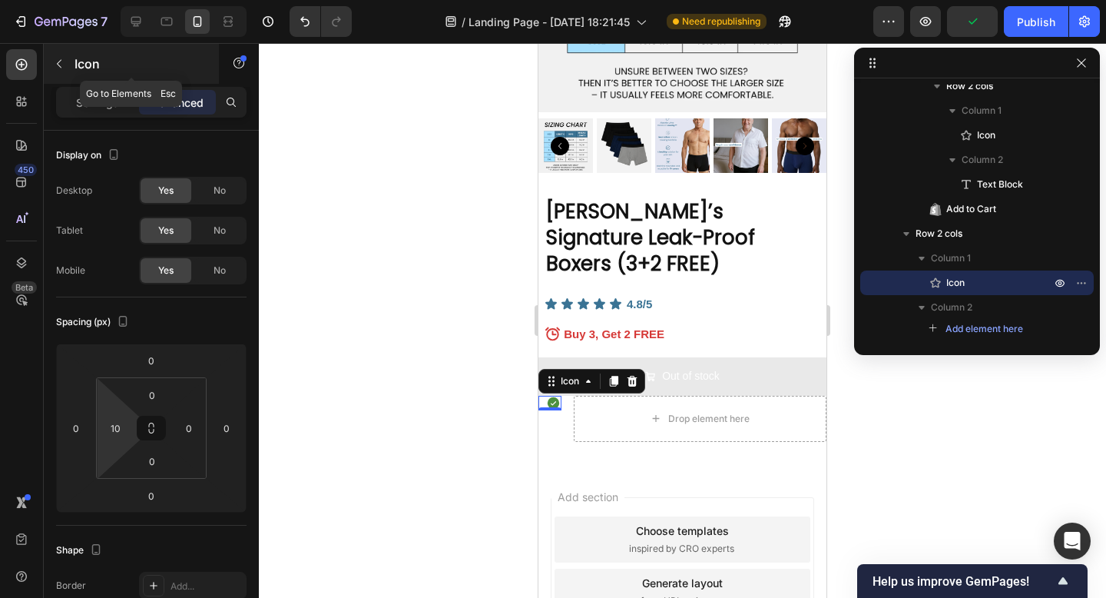
click at [58, 61] on icon "button" at bounding box center [59, 64] width 12 height 12
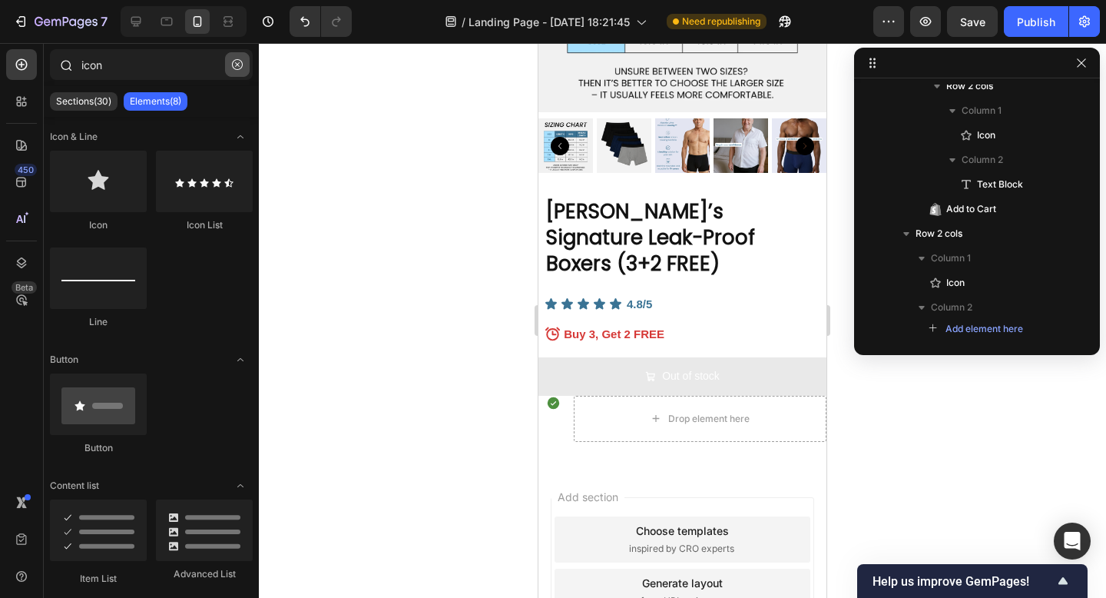
click at [245, 64] on button "button" at bounding box center [237, 64] width 25 height 25
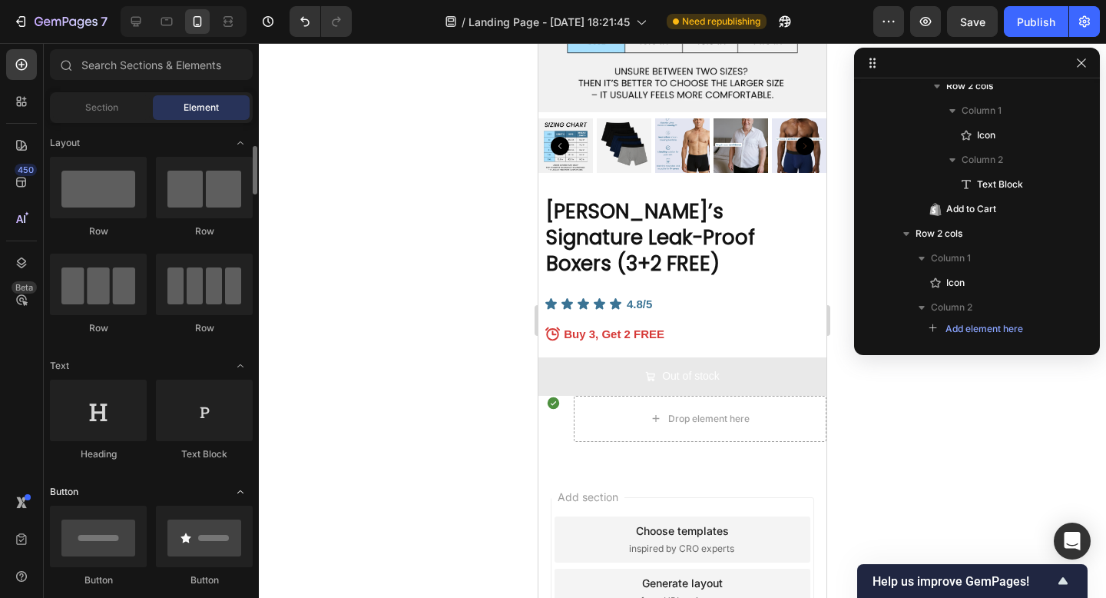
scroll to position [26, 0]
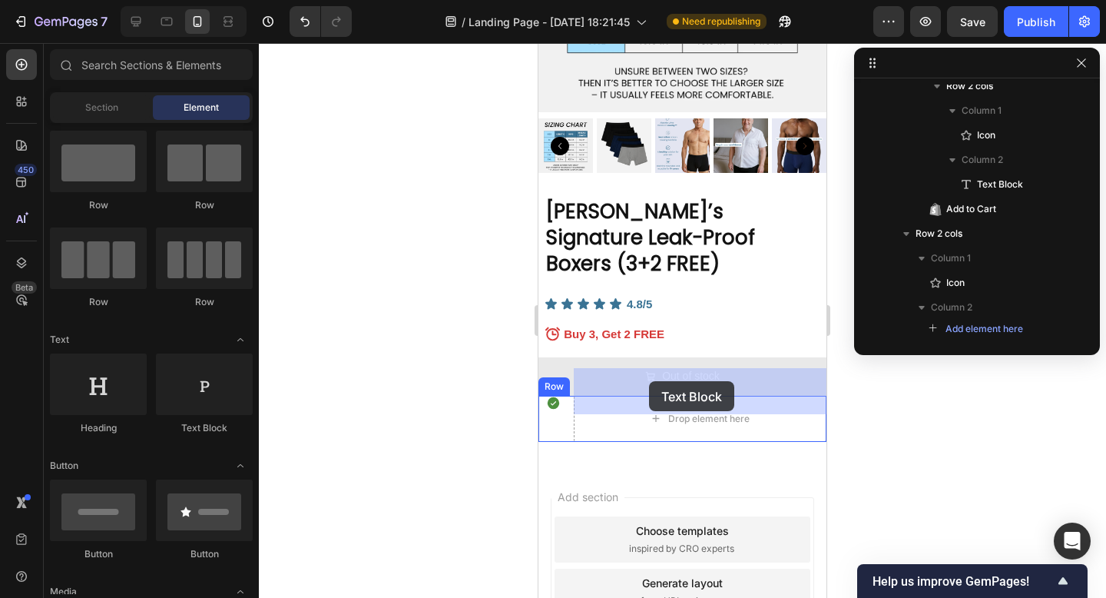
drag, startPoint x: 734, startPoint y: 442, endPoint x: 649, endPoint y: 381, distance: 105.1
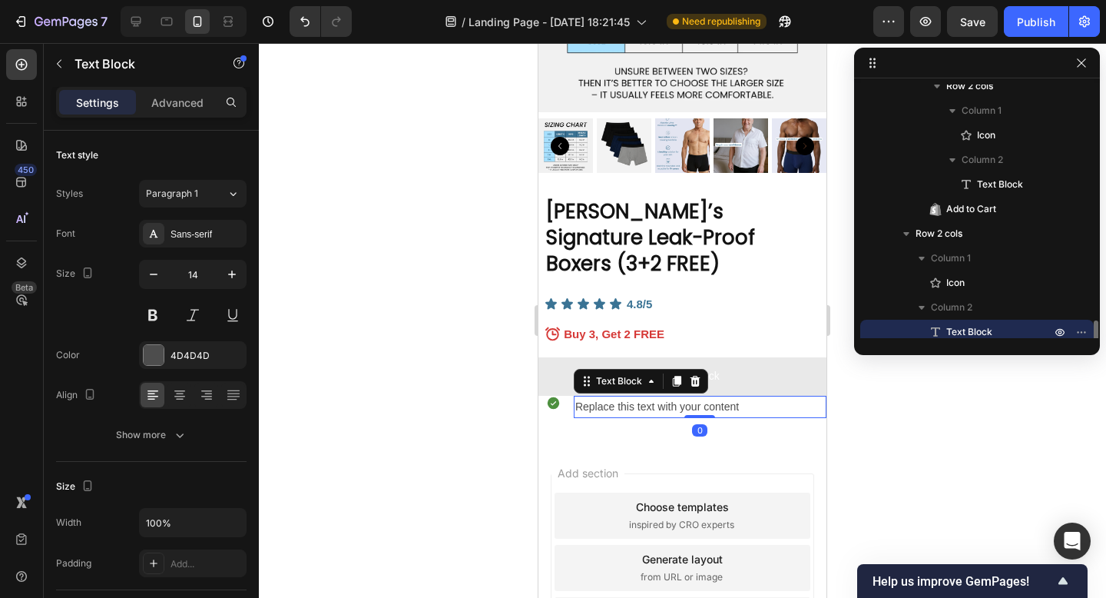
scroll to position [2401, 0]
click at [630, 396] on div "Replace this text with your content" at bounding box center [700, 407] width 253 height 22
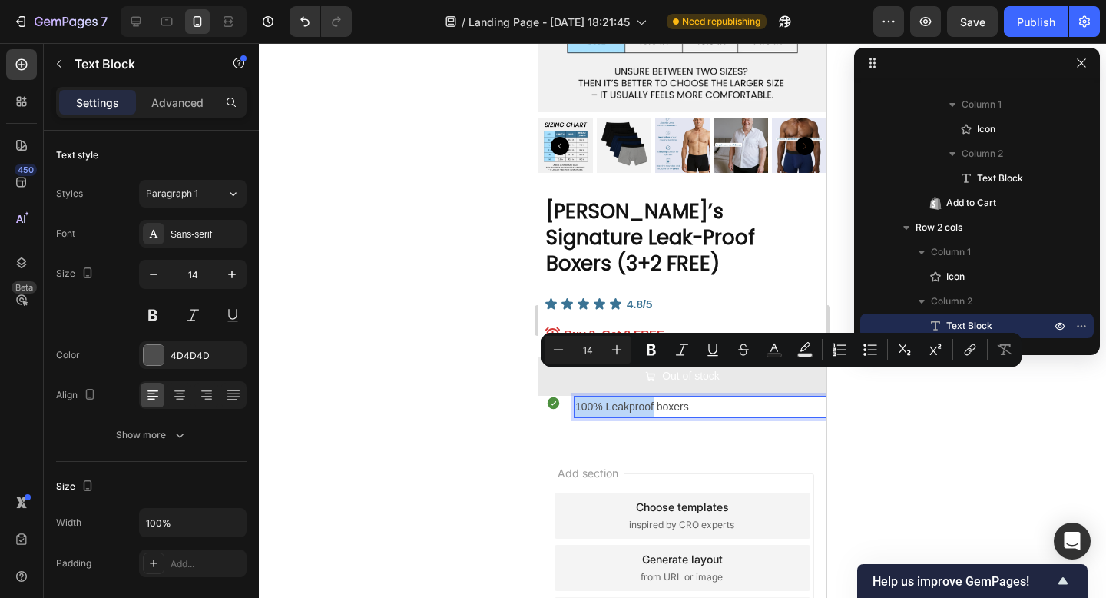
drag, startPoint x: 654, startPoint y: 378, endPoint x: 575, endPoint y: 377, distance: 78.4
click at [575, 397] on p "100% Leakproof boxers" at bounding box center [700, 406] width 250 height 19
click at [453, 373] on div at bounding box center [682, 320] width 847 height 555
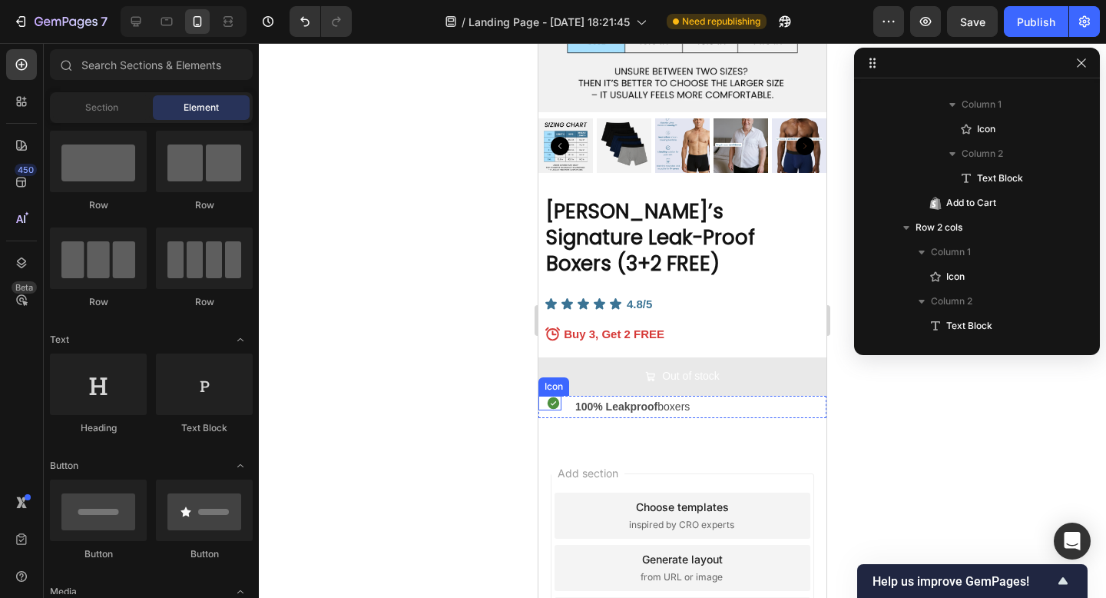
click at [555, 396] on icon at bounding box center [554, 402] width 12 height 12
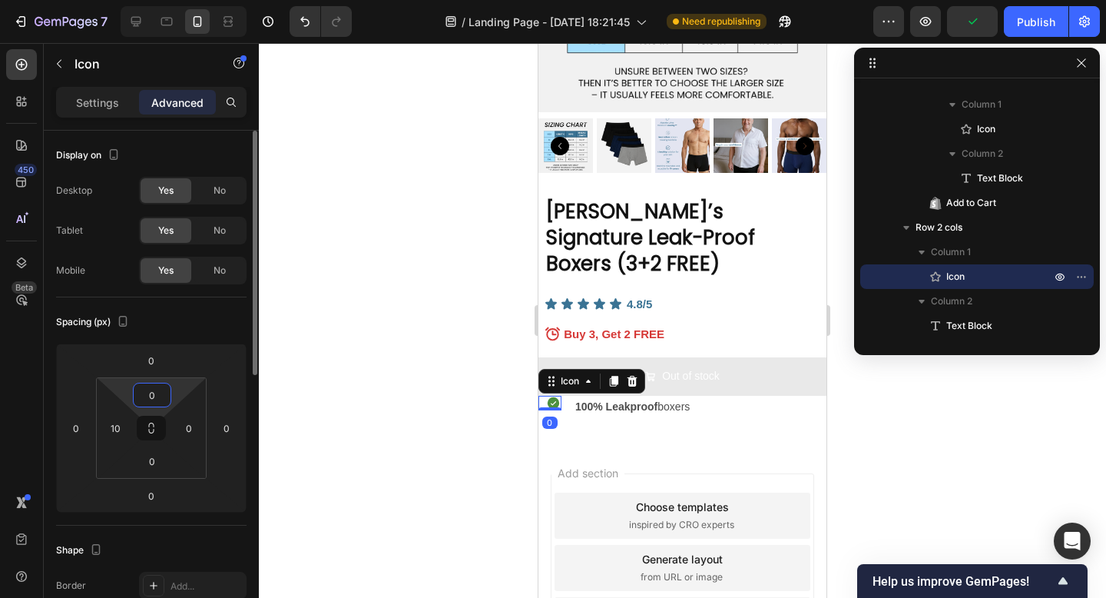
click at [157, 393] on input "0" at bounding box center [152, 394] width 31 height 23
type input "4"
click at [369, 334] on div at bounding box center [682, 320] width 847 height 555
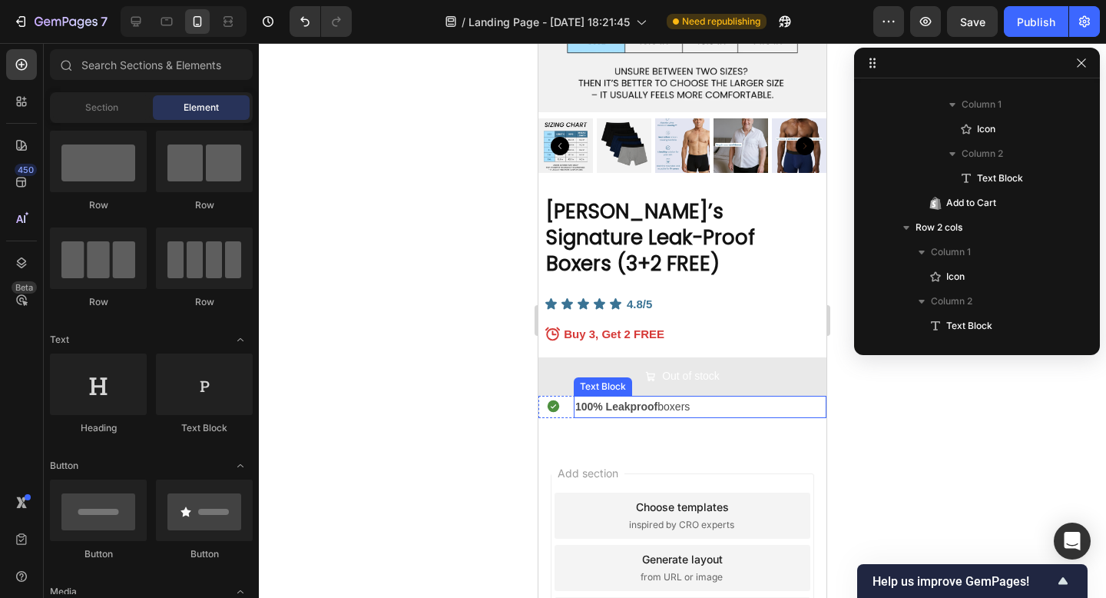
click at [589, 400] on strong "100% Leakproof" at bounding box center [616, 406] width 82 height 12
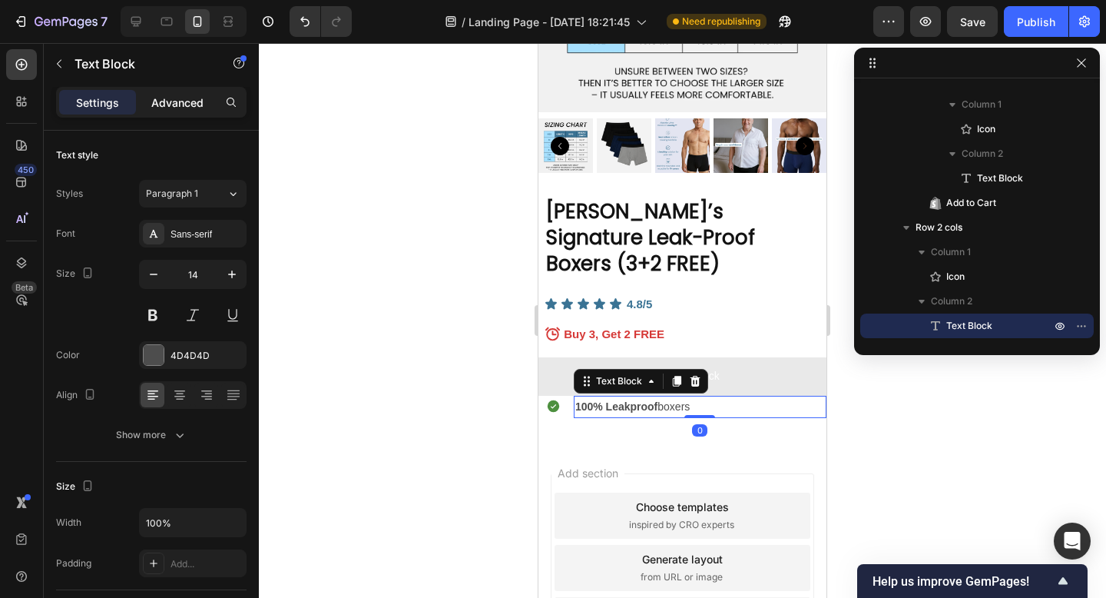
click at [177, 108] on p "Advanced" at bounding box center [177, 102] width 52 height 16
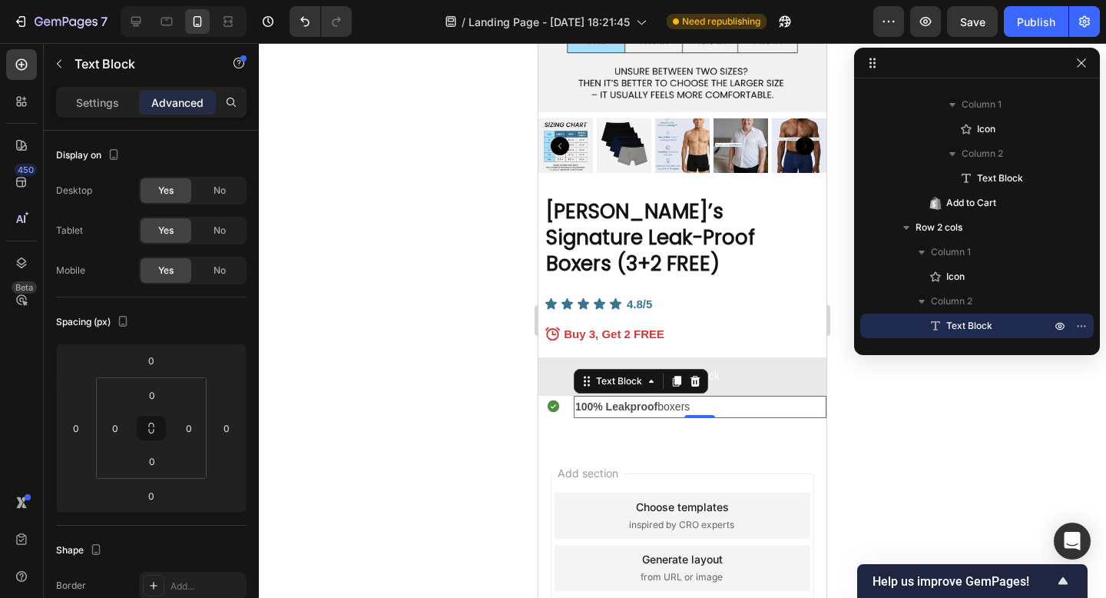
click at [182, 98] on p "Advanced" at bounding box center [177, 102] width 52 height 16
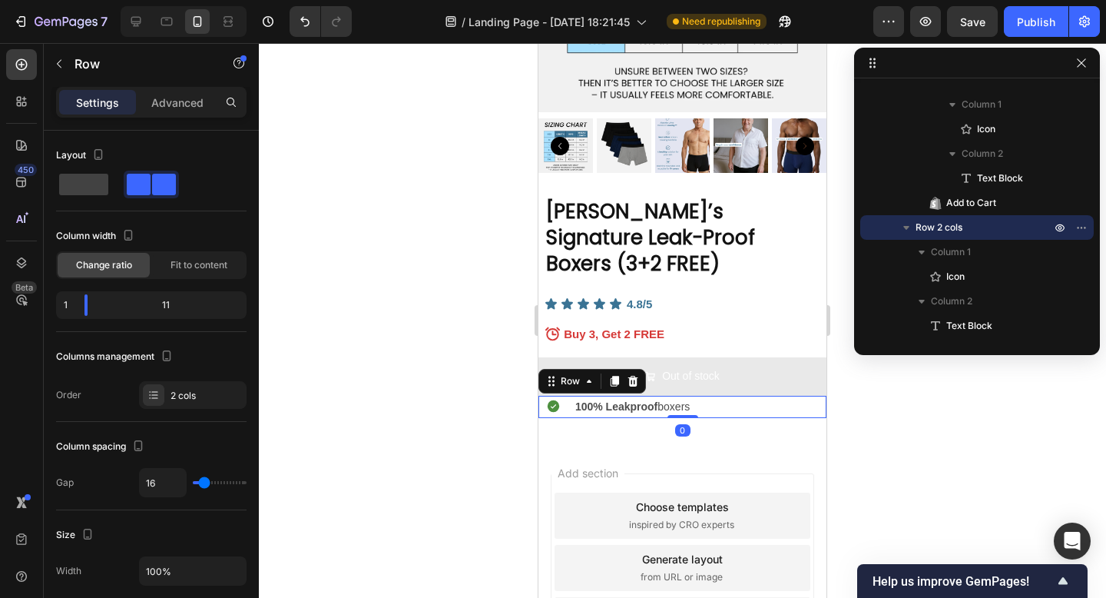
click at [566, 396] on div "Icon 100% Leakproof boxers Text Block Row 0" at bounding box center [682, 407] width 288 height 22
type input "1"
click at [199, 484] on input "range" at bounding box center [220, 482] width 54 height 3
click at [375, 397] on div at bounding box center [682, 320] width 847 height 555
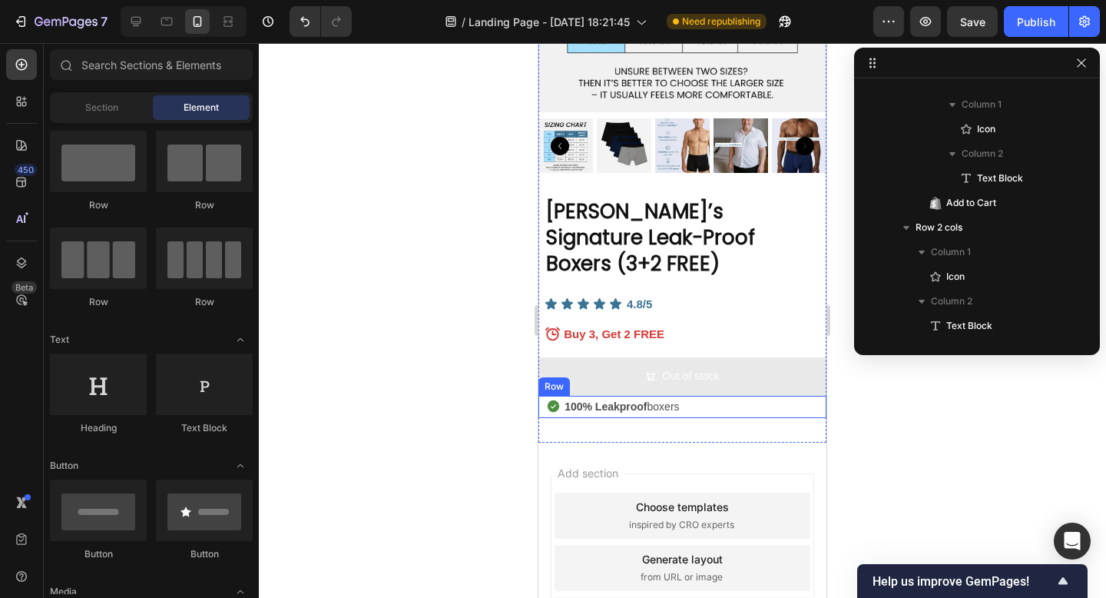
click at [547, 396] on div "Icon" at bounding box center [550, 407] width 24 height 22
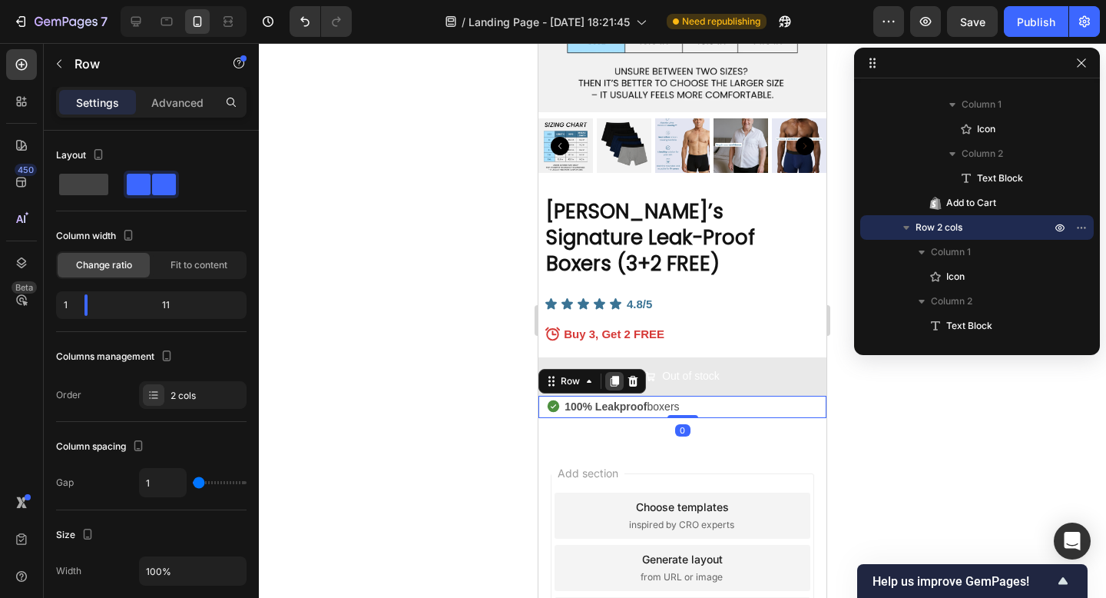
click at [618, 375] on icon at bounding box center [614, 381] width 12 height 12
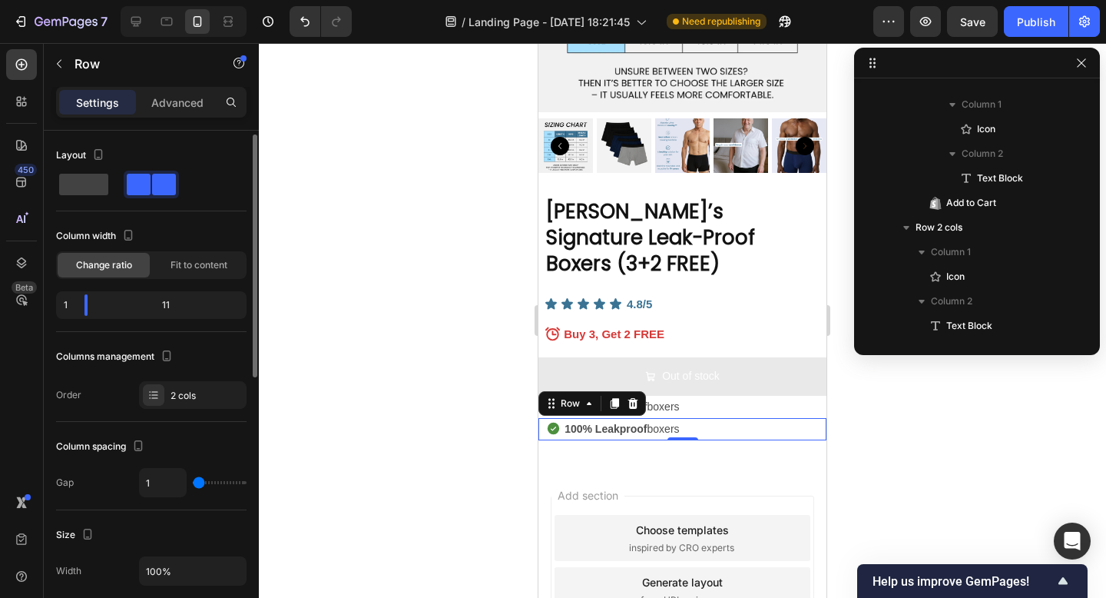
scroll to position [2426, 0]
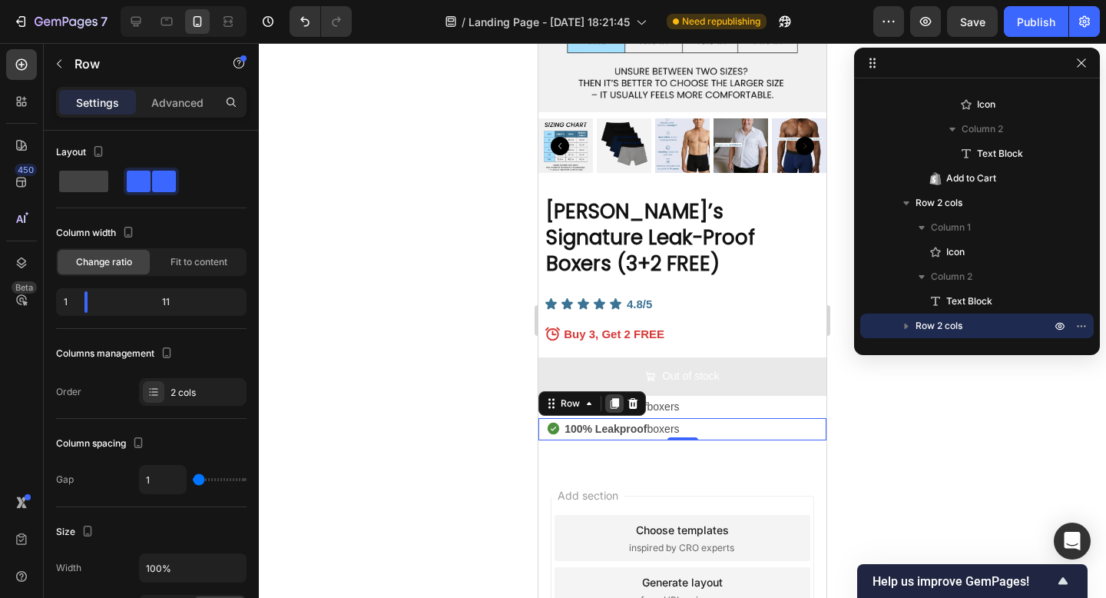
click at [617, 398] on icon at bounding box center [615, 403] width 8 height 11
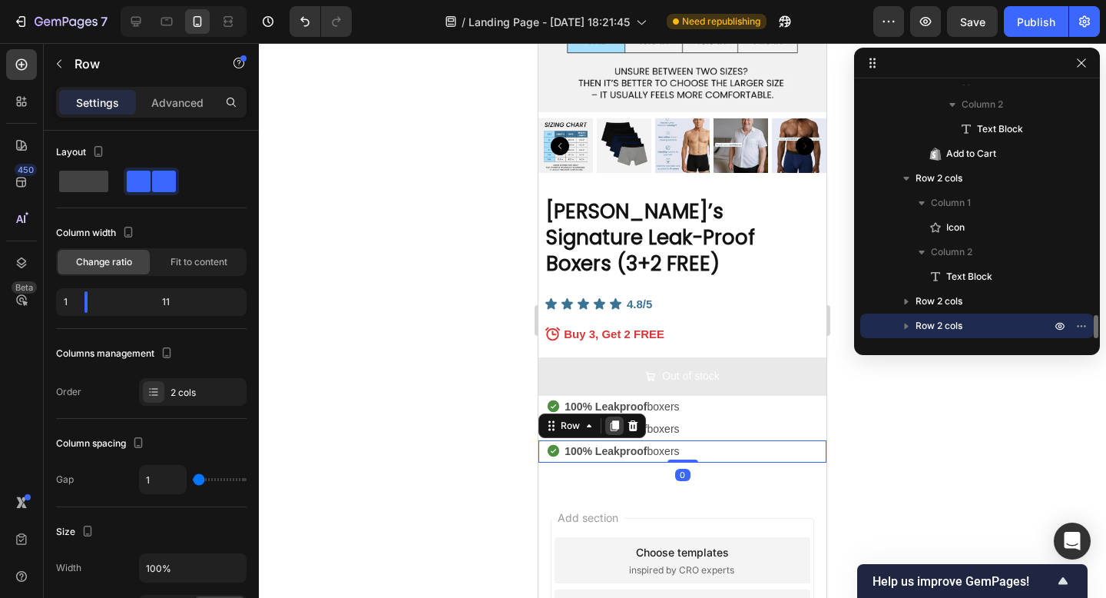
click at [618, 419] on icon at bounding box center [614, 425] width 12 height 12
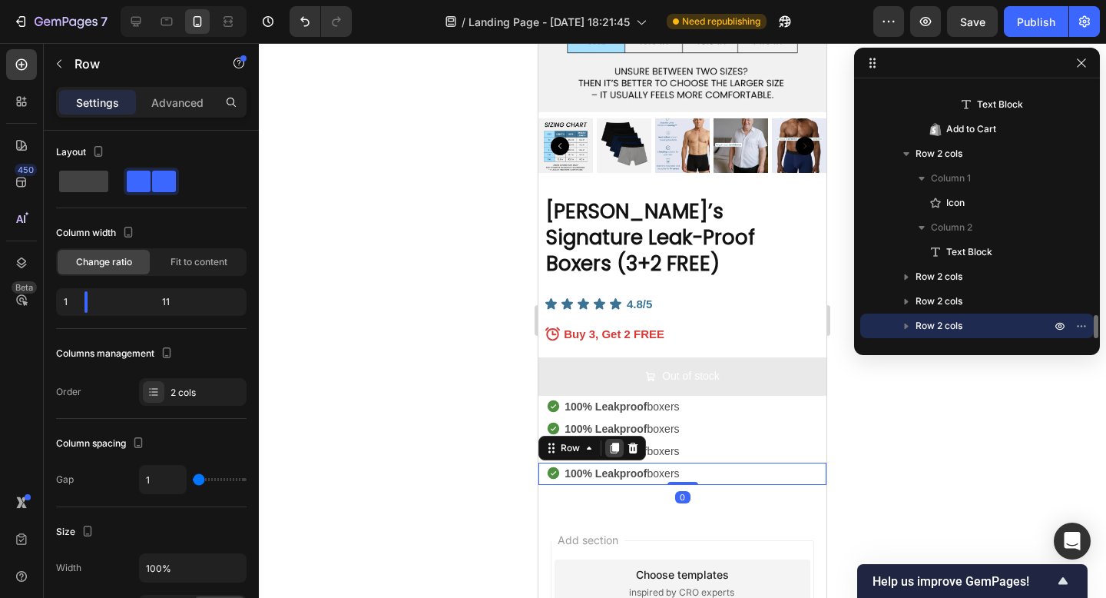
click at [616, 442] on icon at bounding box center [615, 447] width 8 height 11
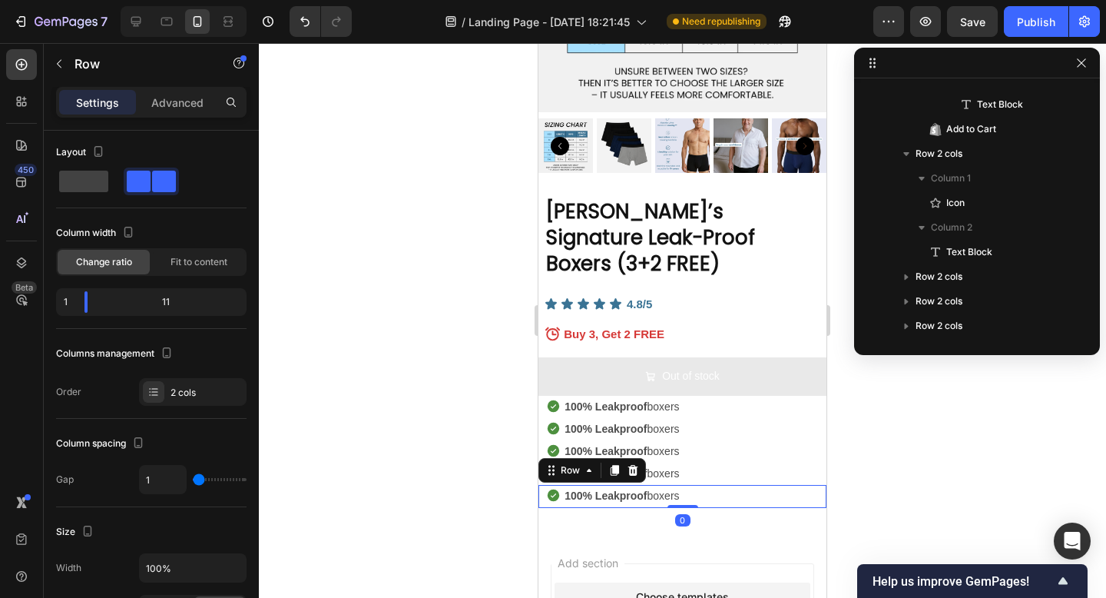
scroll to position [2499, 0]
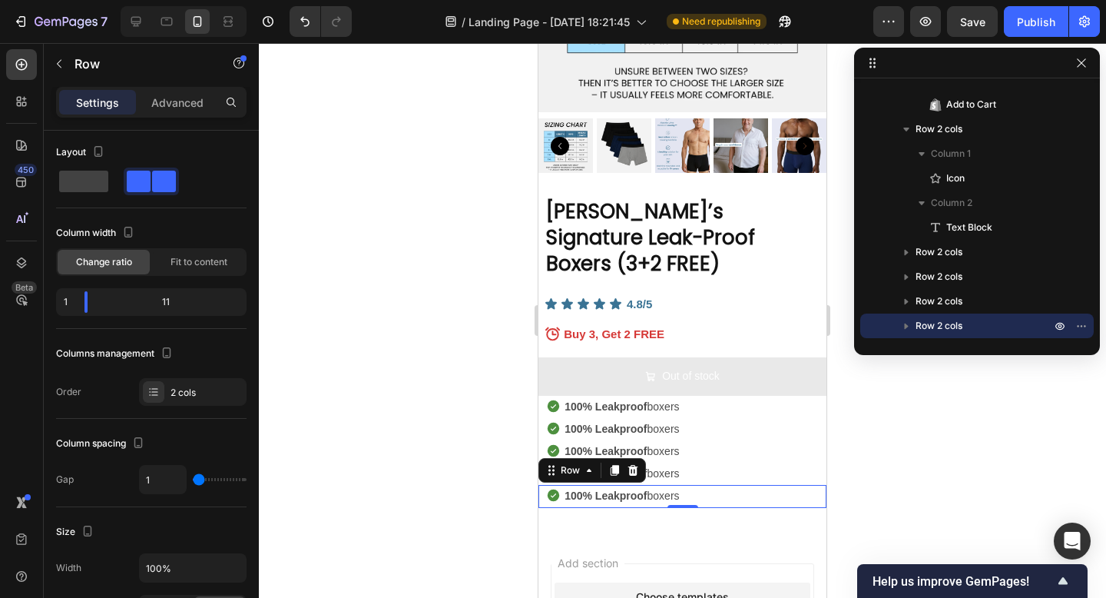
click at [601, 422] on strong "100% Leakproof" at bounding box center [606, 428] width 82 height 12
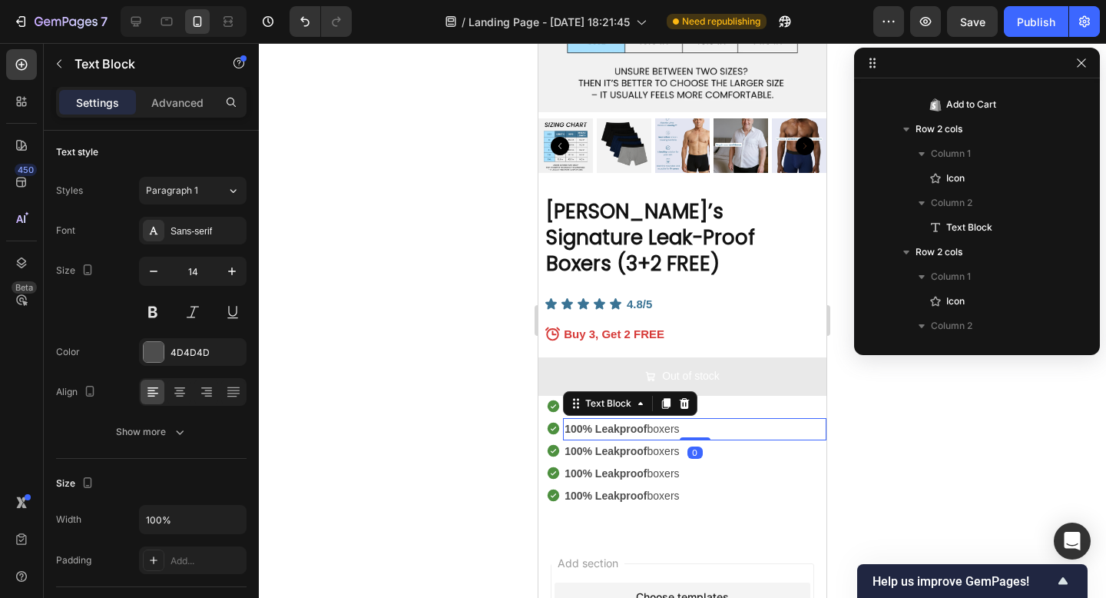
scroll to position [2598, 0]
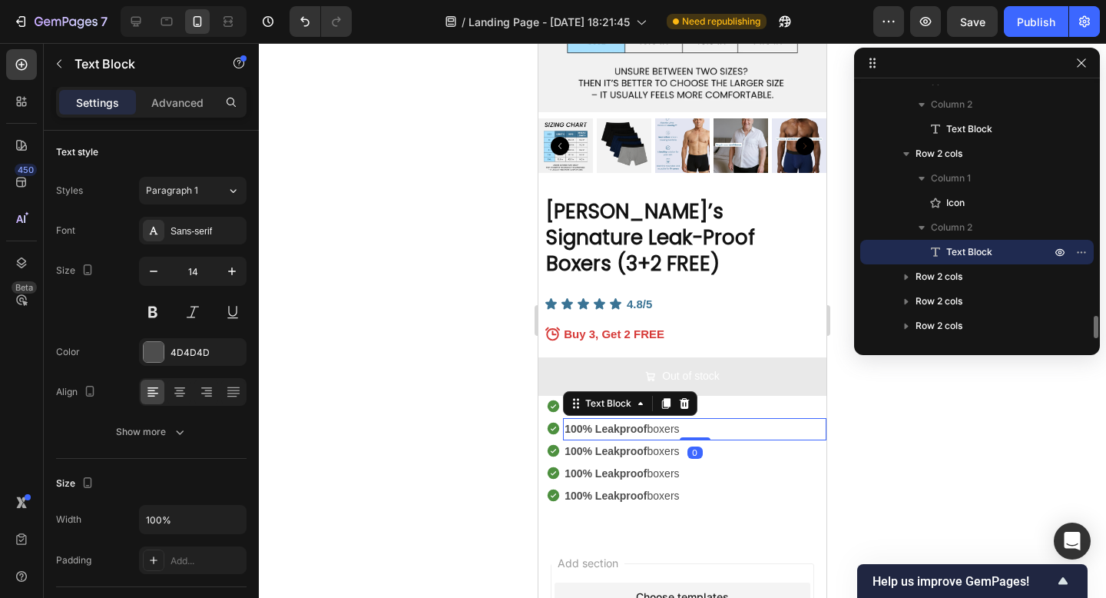
click at [601, 422] on strong "100% Leakproof" at bounding box center [606, 428] width 82 height 12
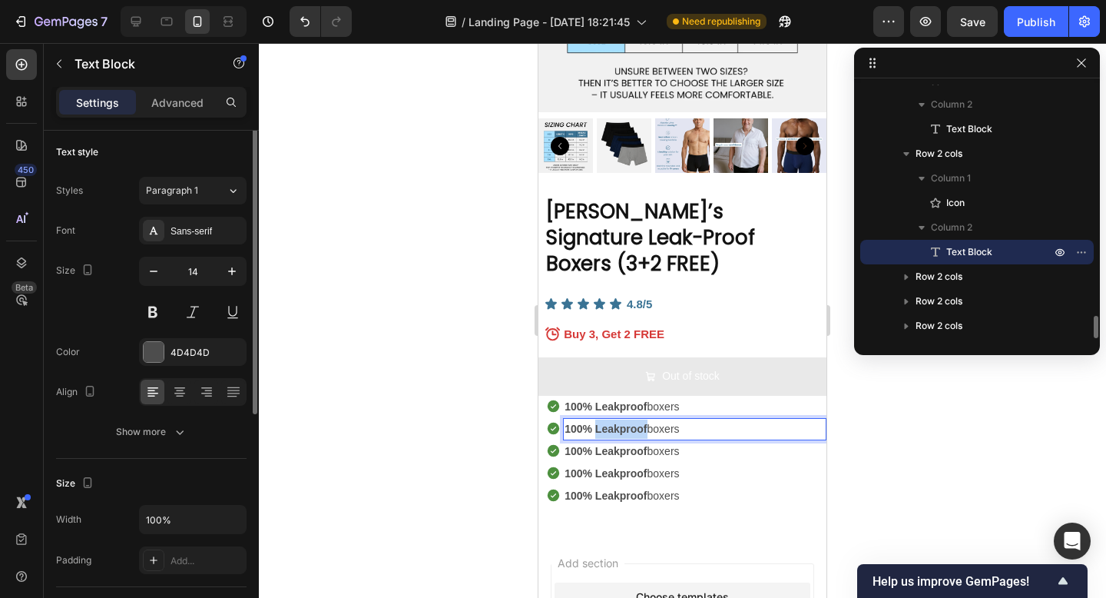
scroll to position [0, 0]
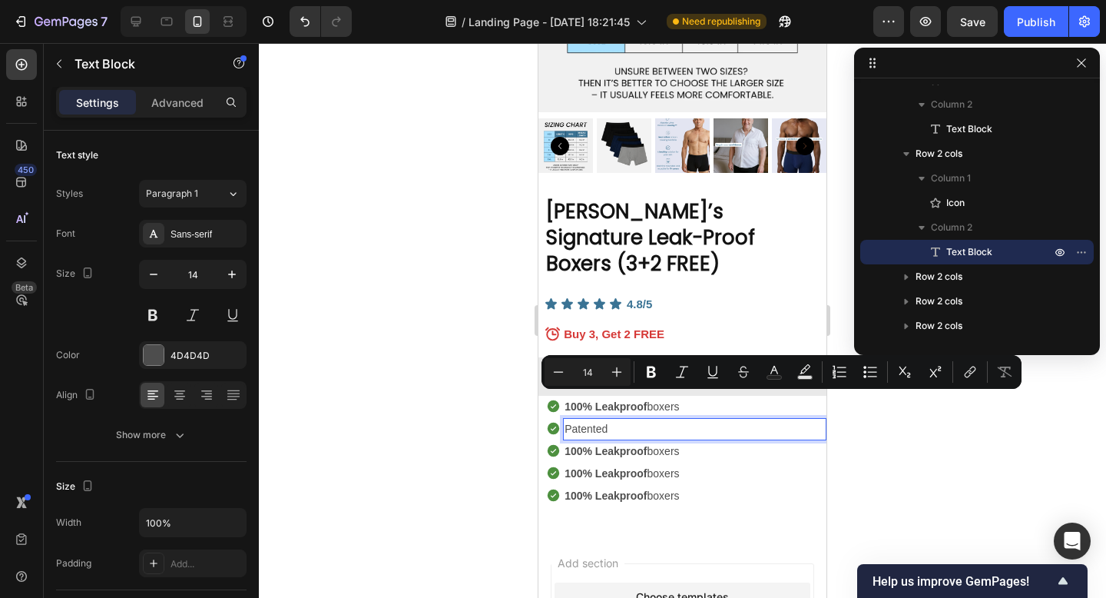
click at [631, 419] on p "Patented" at bounding box center [695, 428] width 260 height 19
drag, startPoint x: 726, startPoint y: 397, endPoint x: 611, endPoint y: 402, distance: 115.3
click at [611, 419] on p "Patented IronDry™ technology" at bounding box center [695, 428] width 260 height 19
click at [391, 422] on div at bounding box center [682, 320] width 847 height 555
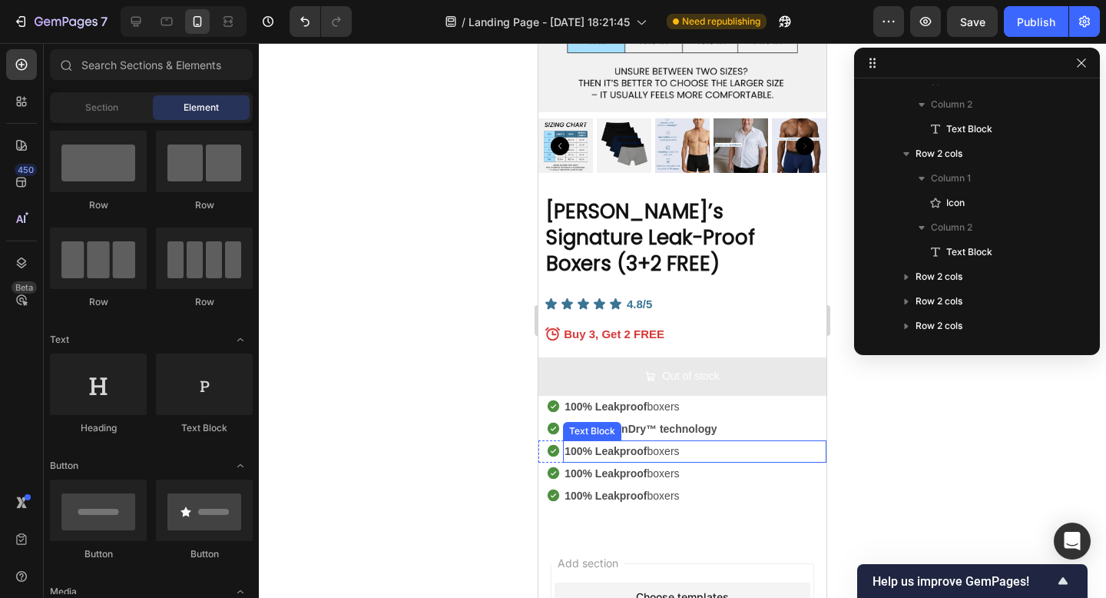
click at [638, 445] on strong "100% Leakproof" at bounding box center [606, 451] width 82 height 12
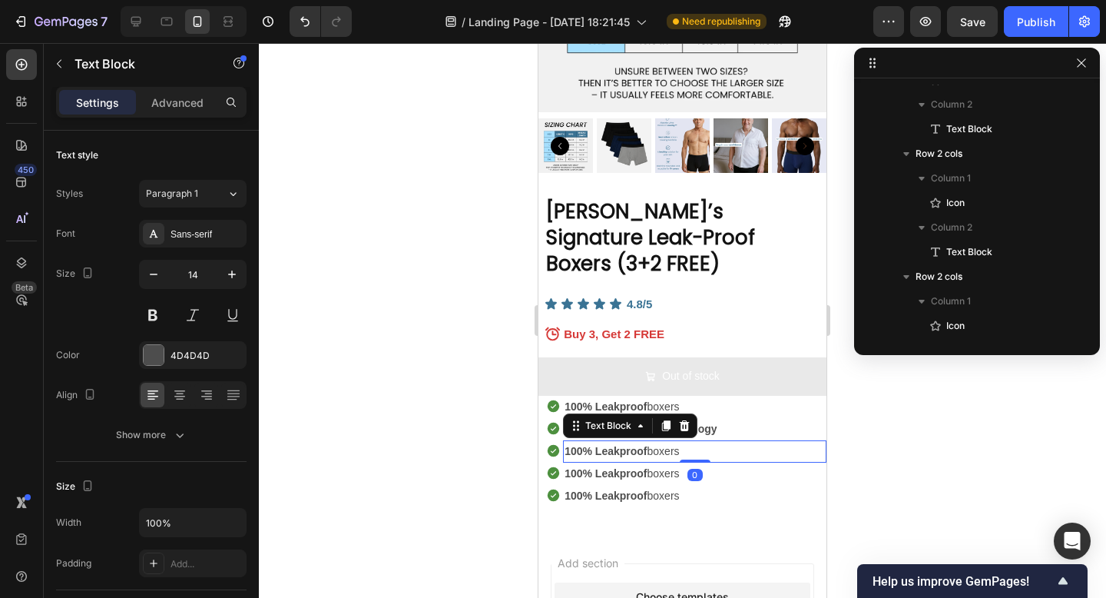
click at [638, 445] on strong "100% Leakproof" at bounding box center [606, 451] width 82 height 12
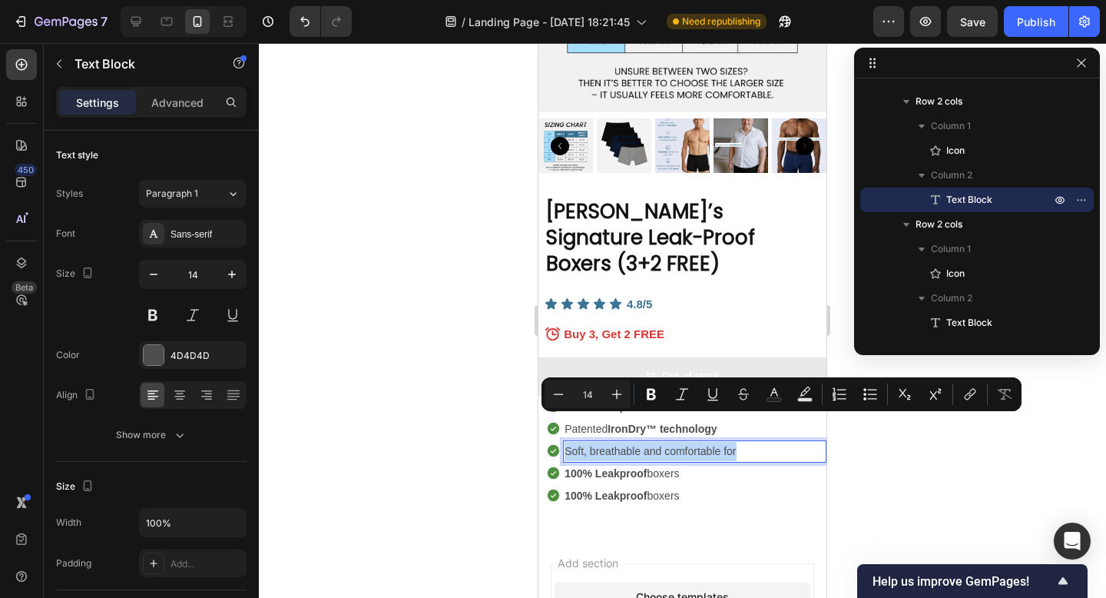
click at [750, 442] on p "Soft, breathable and comfortable for" at bounding box center [695, 451] width 260 height 19
click at [744, 442] on p "Soft, breathable and comfortable for" at bounding box center [695, 451] width 260 height 19
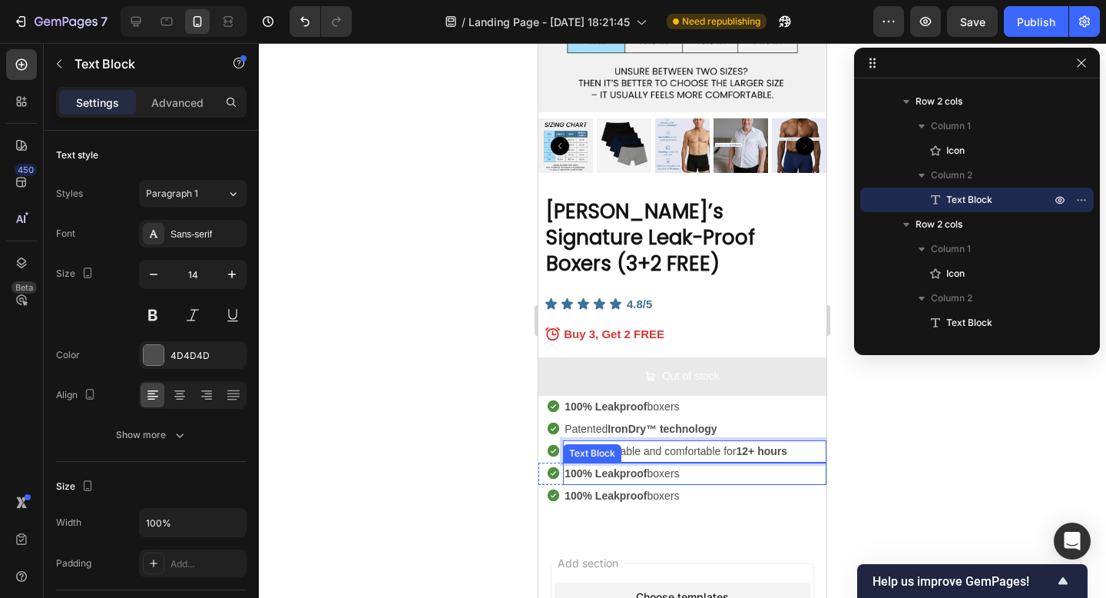
click at [613, 467] on strong "100% Leakproof" at bounding box center [606, 473] width 82 height 12
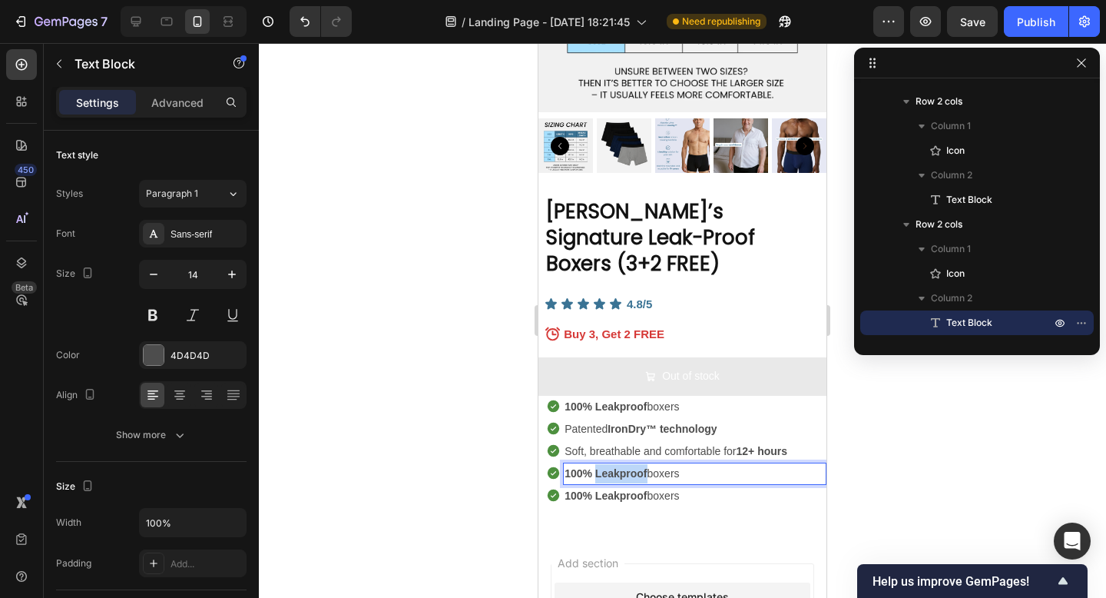
click at [613, 467] on strong "100% Leakproof" at bounding box center [606, 473] width 82 height 12
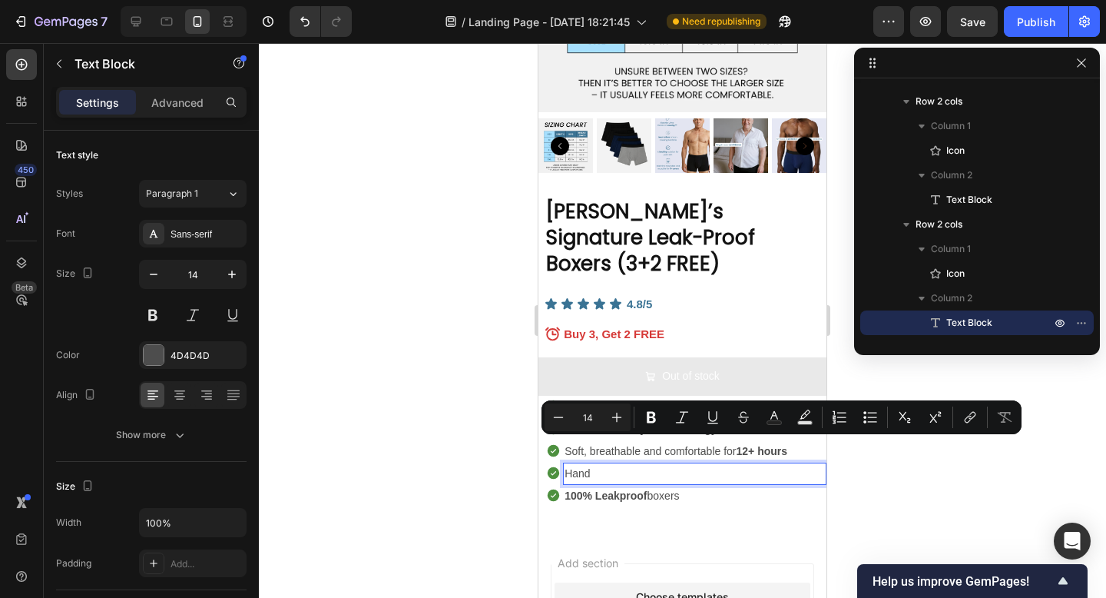
click at [616, 464] on p "Hand" at bounding box center [695, 473] width 260 height 19
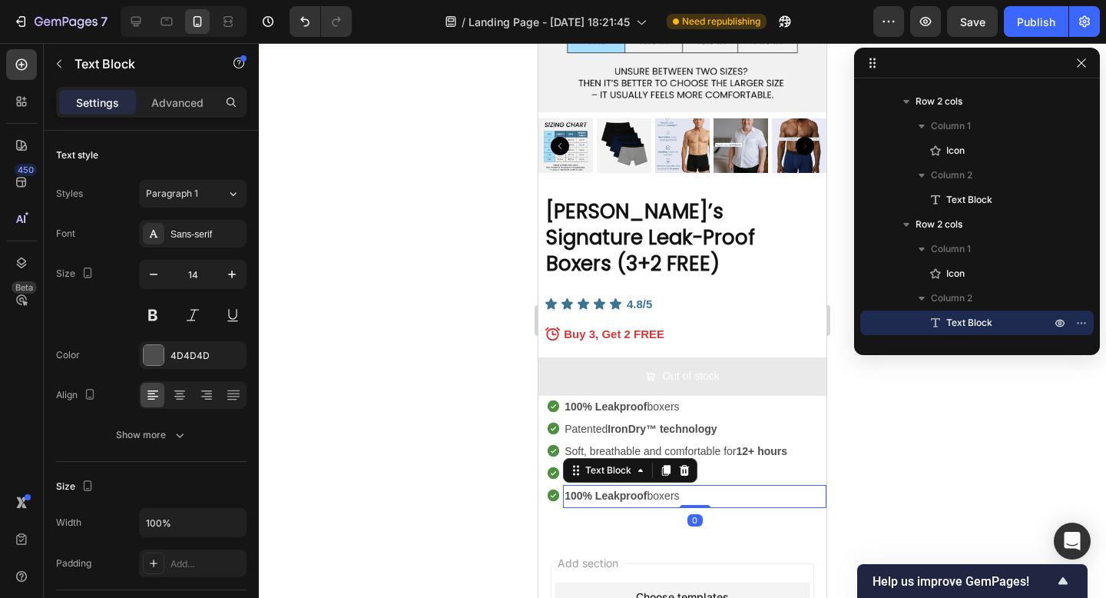
click at [681, 486] on p "100% Leakproof boxers" at bounding box center [695, 495] width 260 height 19
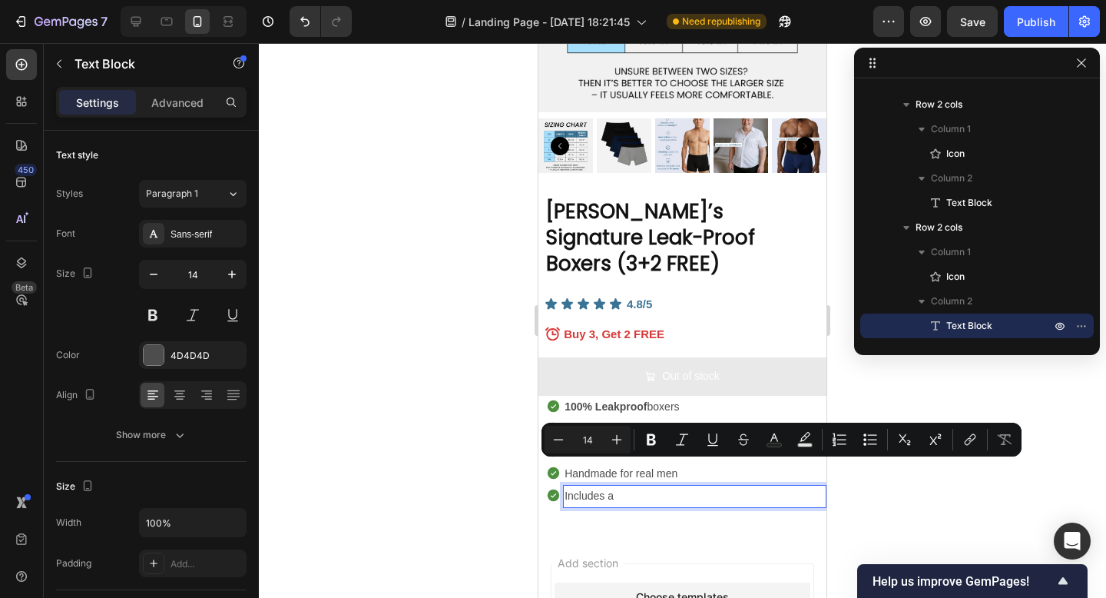
click at [679, 486] on p "Includes a" at bounding box center [695, 495] width 260 height 19
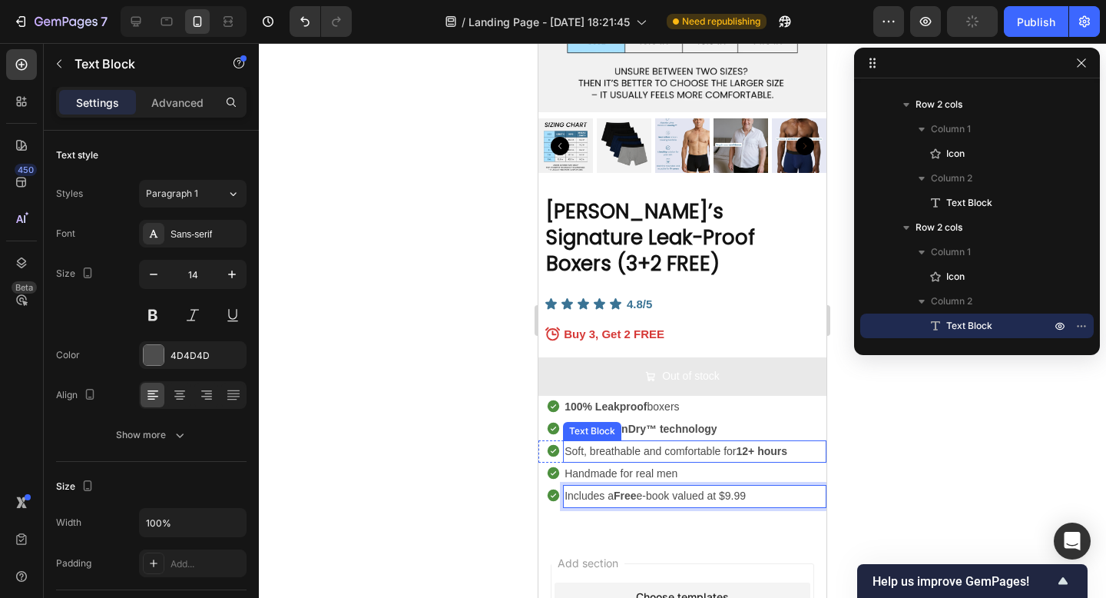
click at [914, 470] on div at bounding box center [682, 320] width 847 height 555
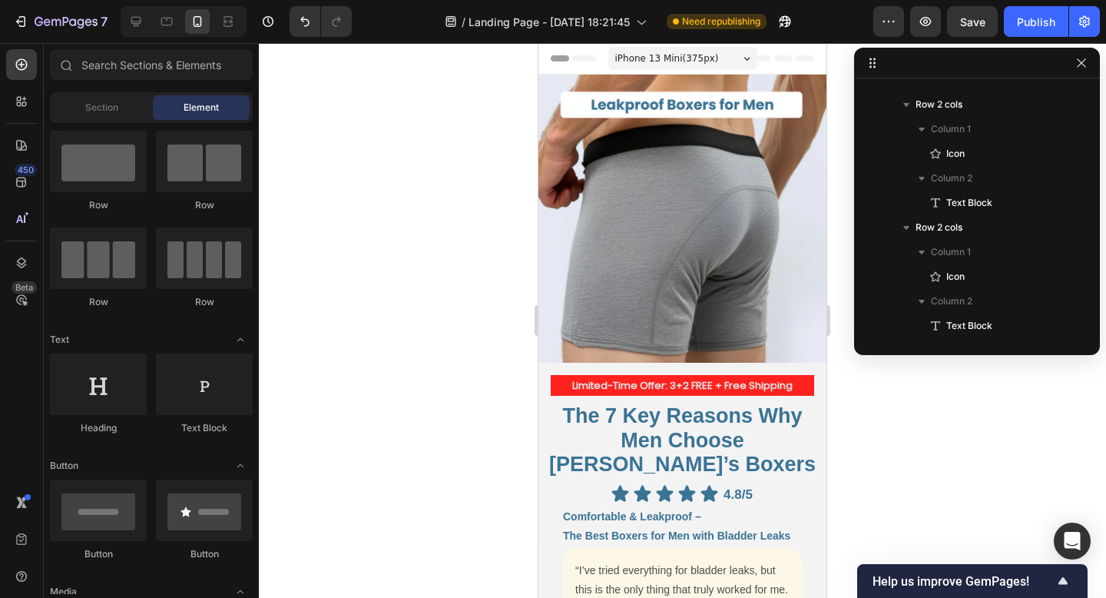
scroll to position [273, 0]
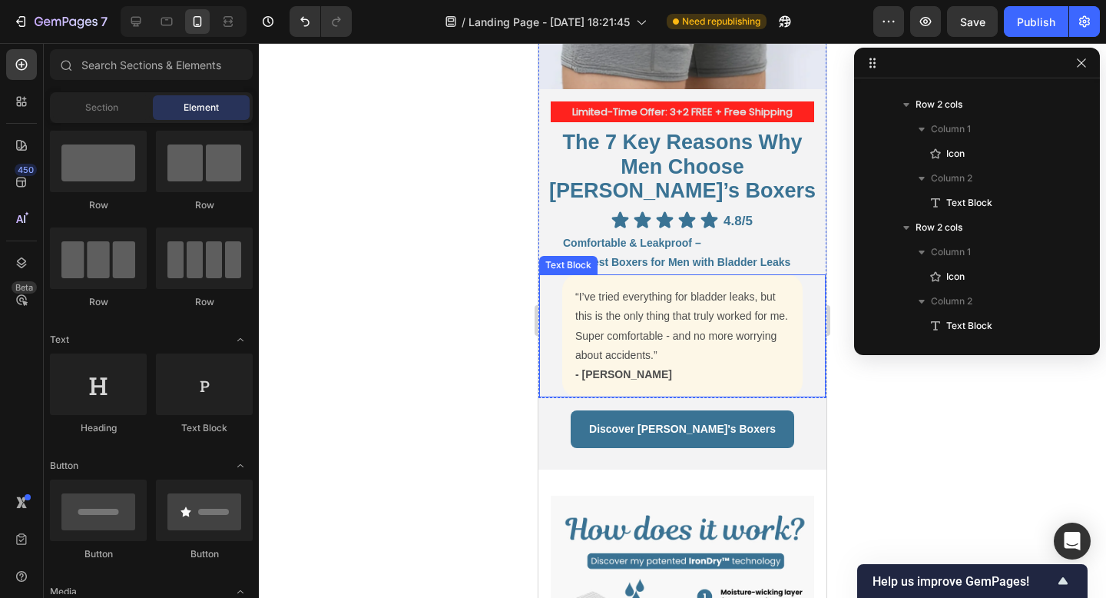
click at [684, 320] on p "“I’ve tried everything for bladder leaks, but this is the only thing that truly…" at bounding box center [682, 326] width 214 height 78
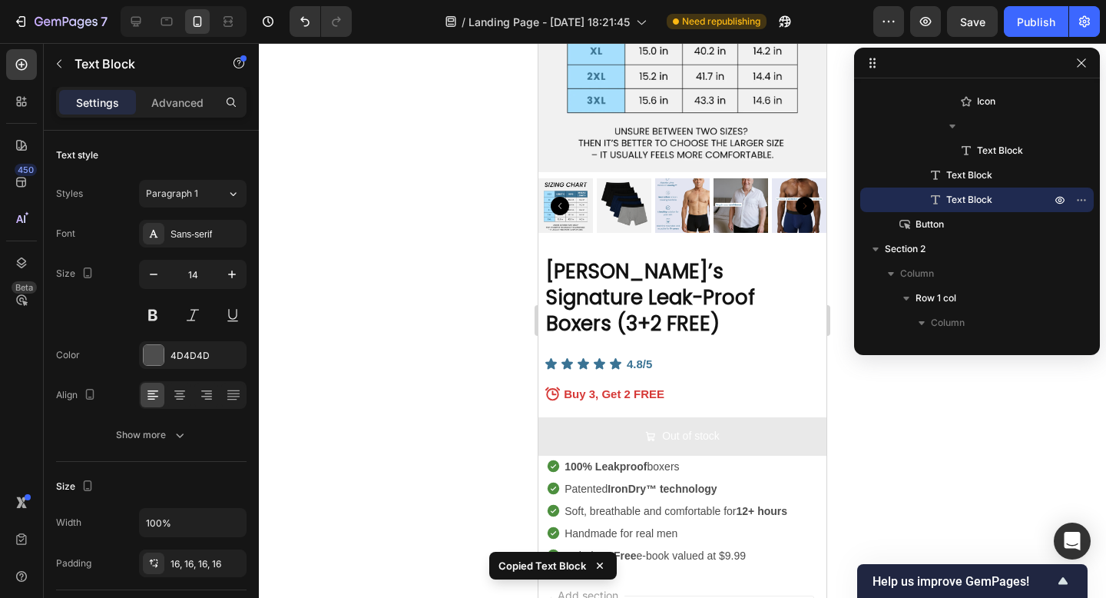
scroll to position [5491, 0]
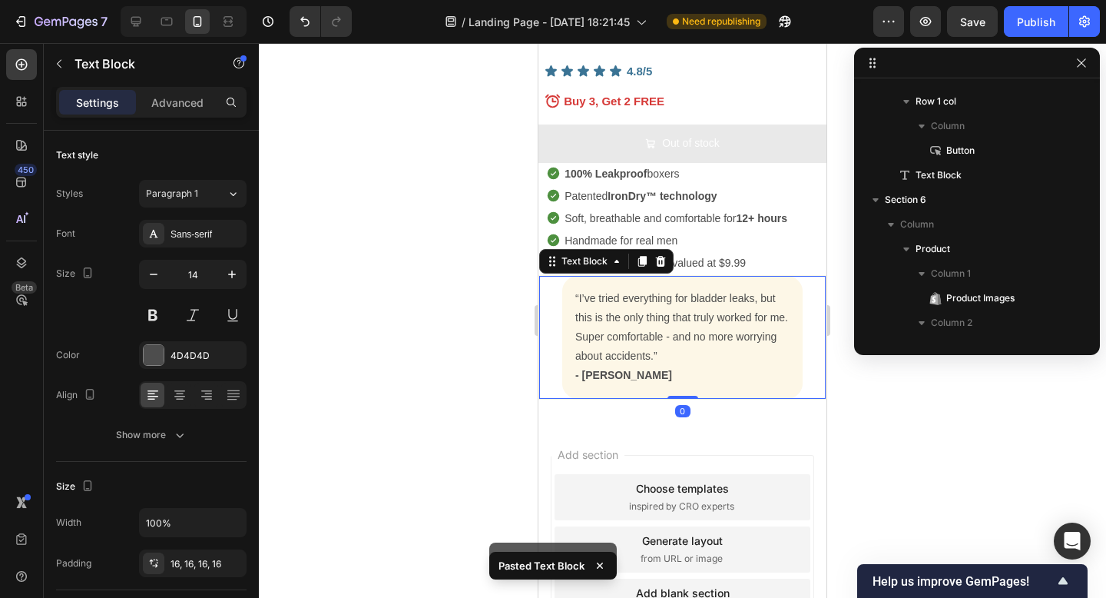
scroll to position [3261, 0]
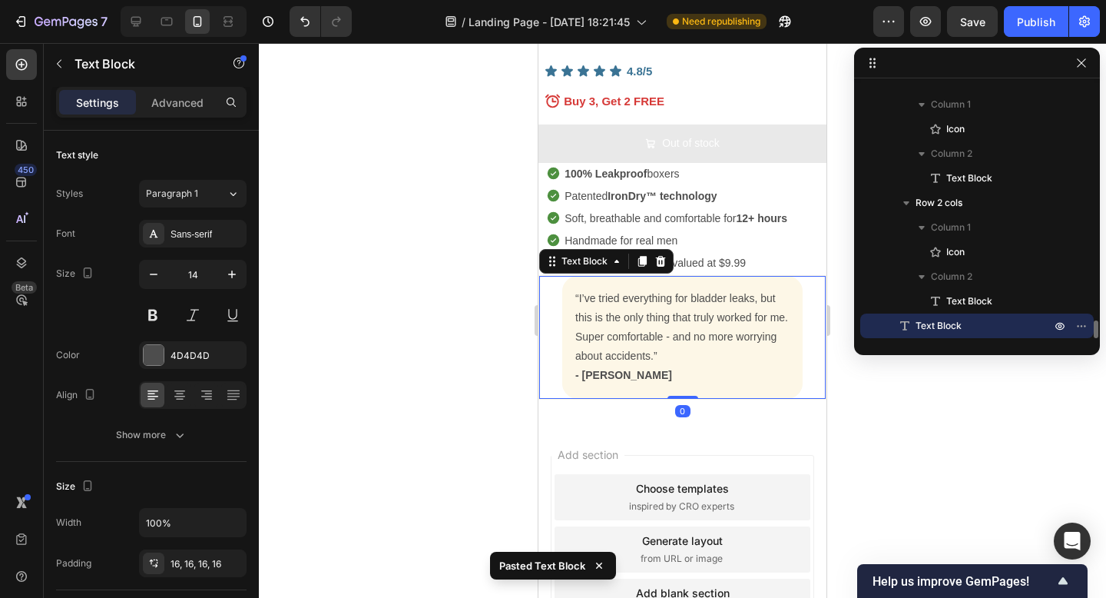
click at [646, 289] on p "“I’ve tried everything for bladder leaks, but this is the only thing that truly…" at bounding box center [682, 328] width 214 height 78
click at [592, 276] on div "“I’ve tried everything for bladder leaks, but this is the only thing that truly…" at bounding box center [682, 337] width 240 height 123
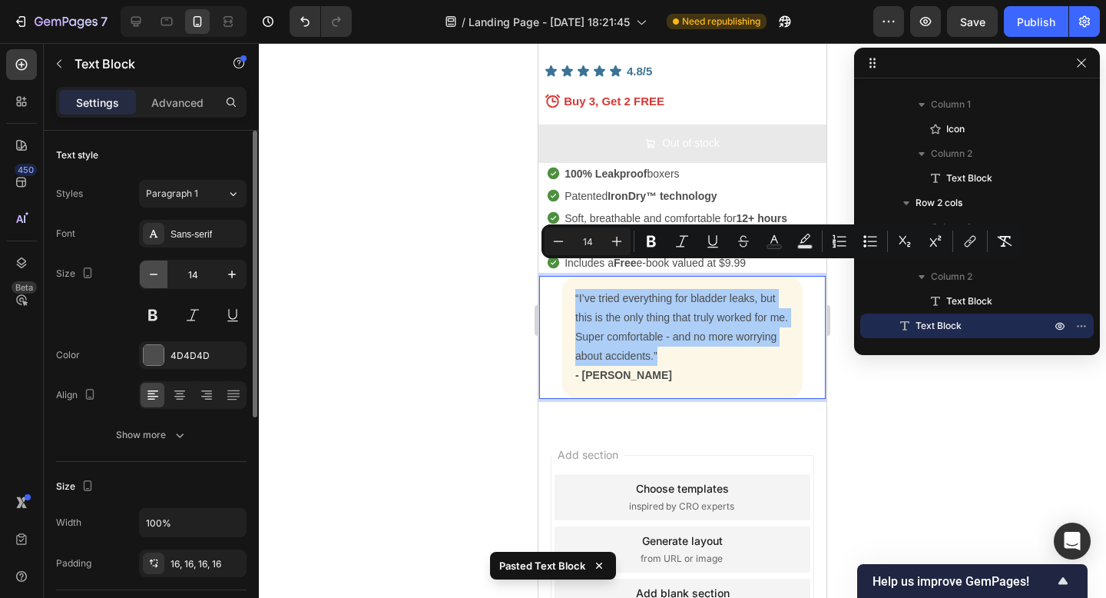
click at [154, 279] on icon "button" at bounding box center [153, 274] width 15 height 15
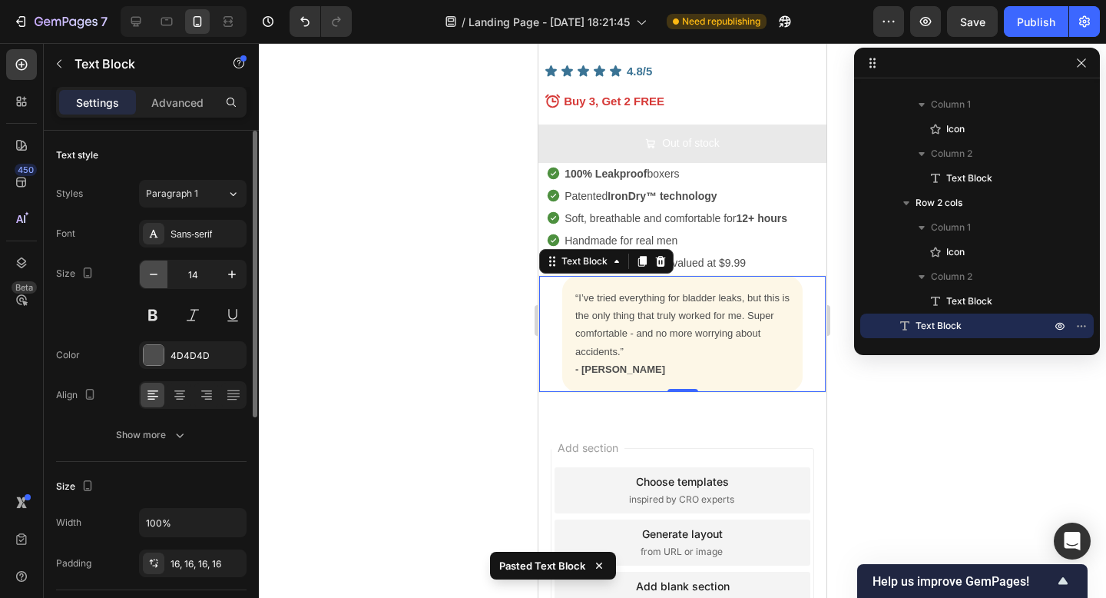
click at [154, 279] on icon "button" at bounding box center [153, 274] width 15 height 15
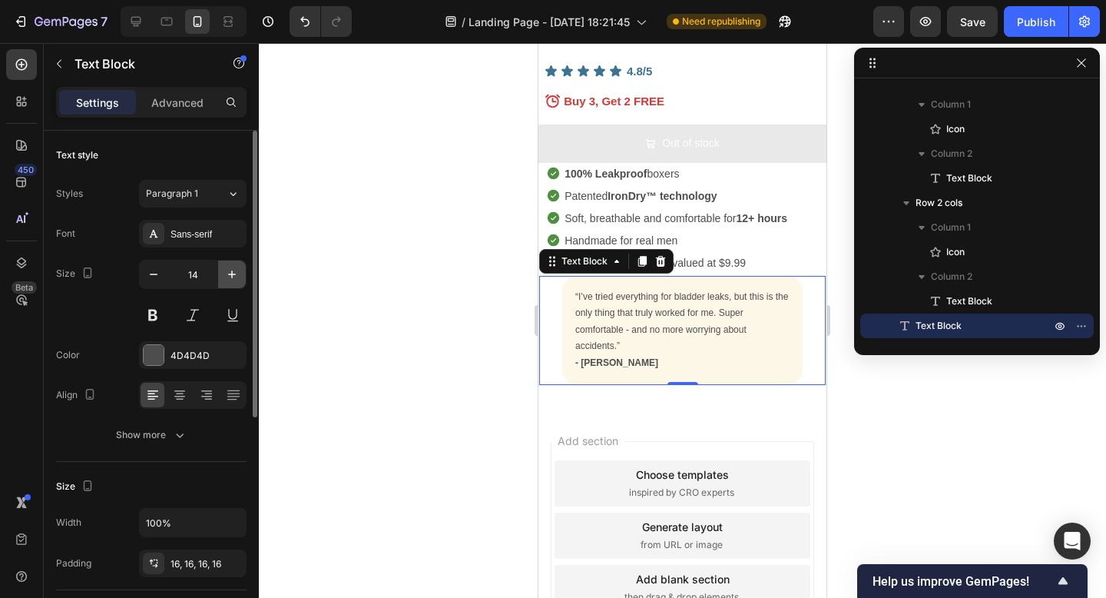
click at [234, 280] on icon "button" at bounding box center [231, 274] width 15 height 15
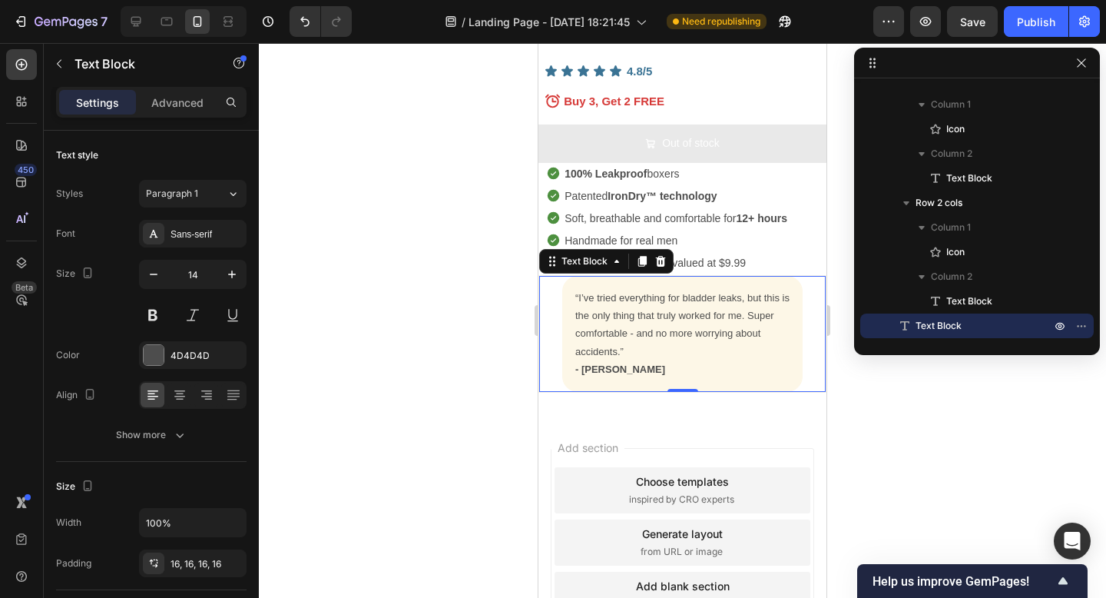
click at [440, 310] on div at bounding box center [682, 320] width 847 height 555
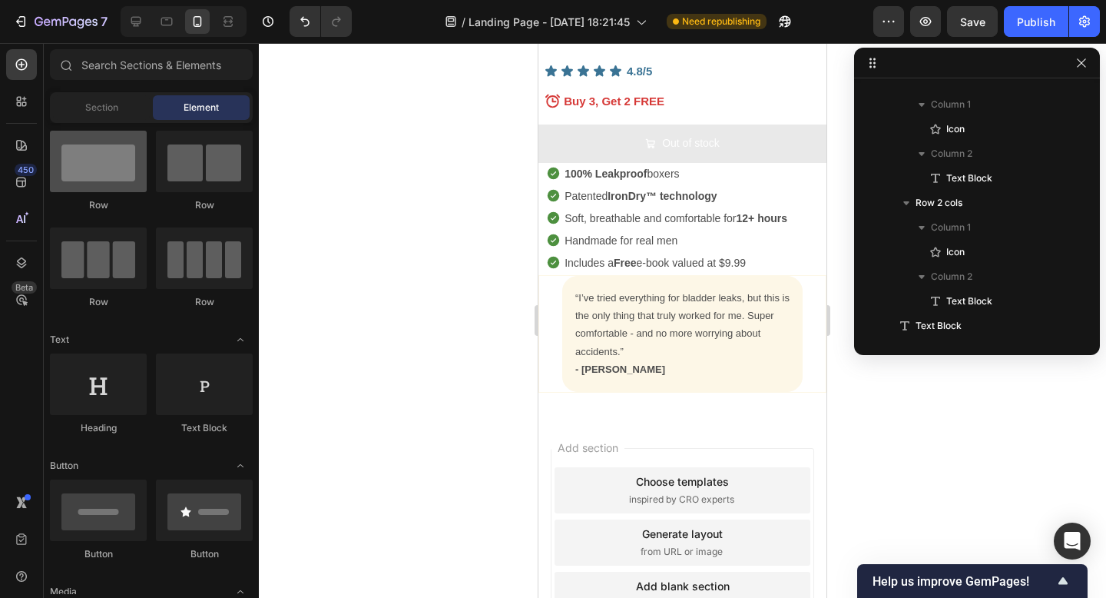
click at [89, 161] on div at bounding box center [98, 161] width 97 height 61
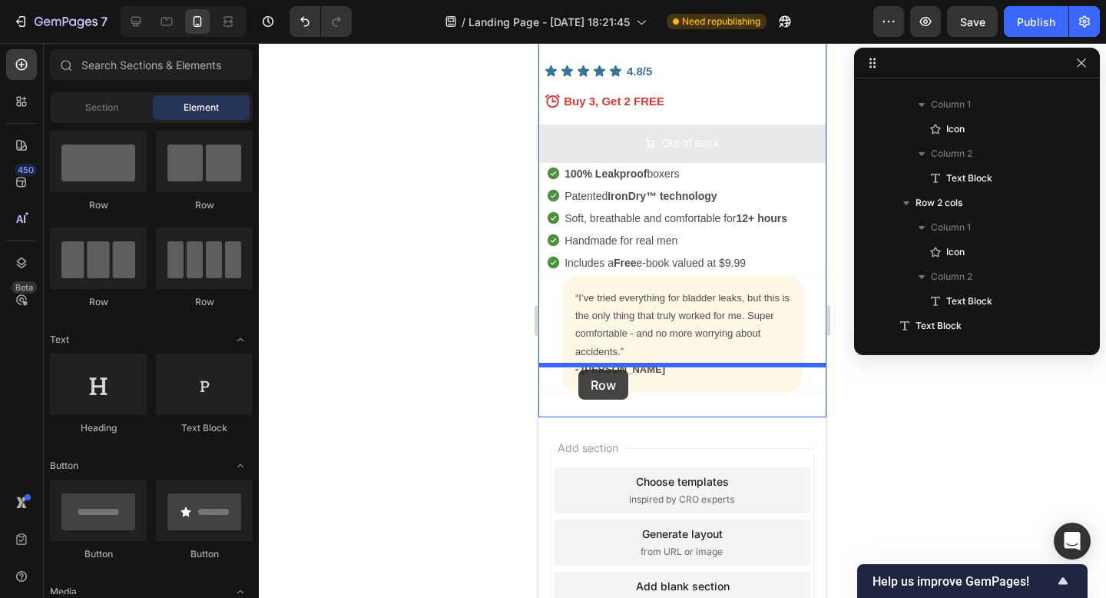
drag, startPoint x: 628, startPoint y: 204, endPoint x: 578, endPoint y: 369, distance: 173.0
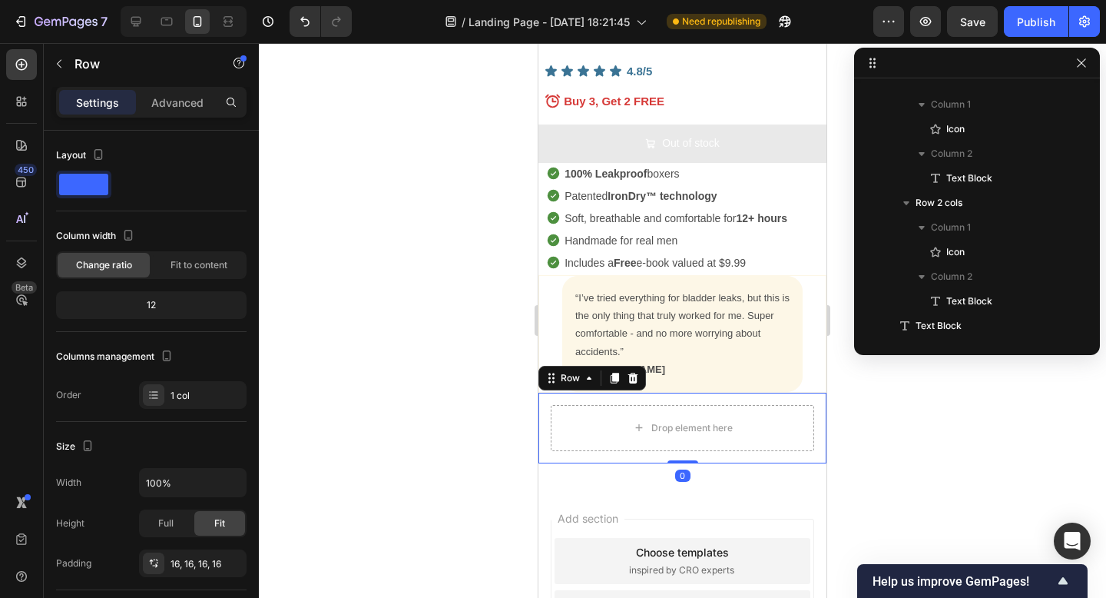
scroll to position [3286, 0]
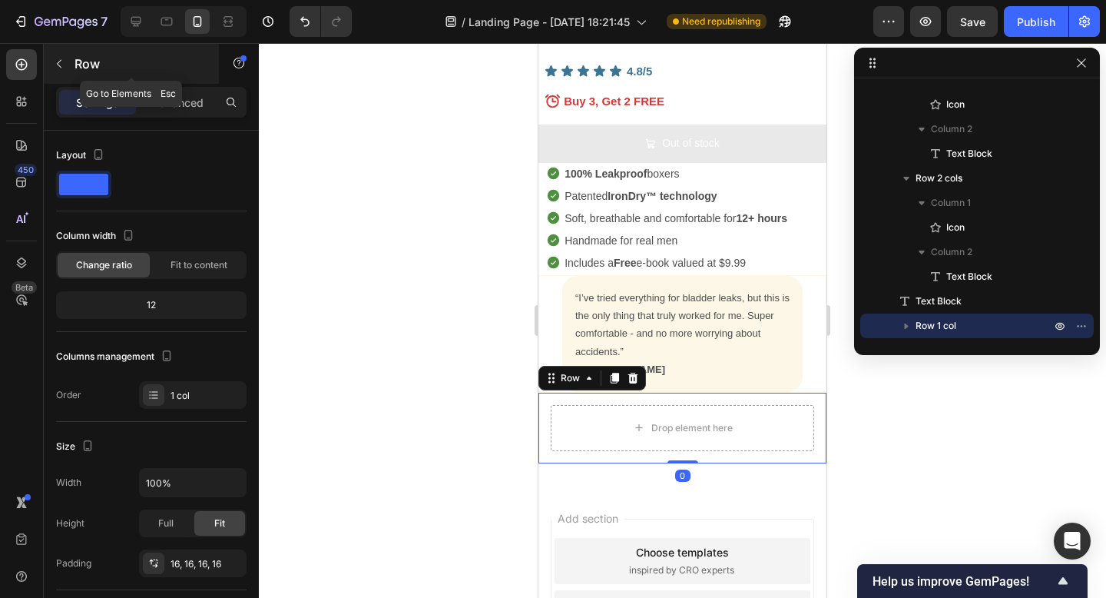
click at [61, 60] on icon "button" at bounding box center [59, 64] width 12 height 12
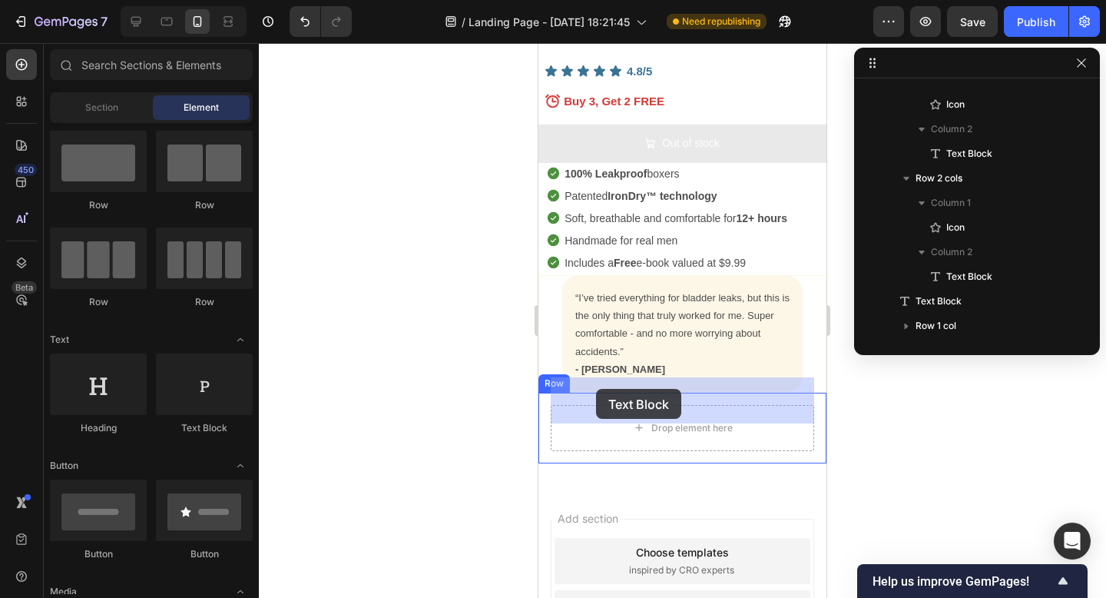
drag, startPoint x: 750, startPoint y: 432, endPoint x: 564, endPoint y: 389, distance: 190.8
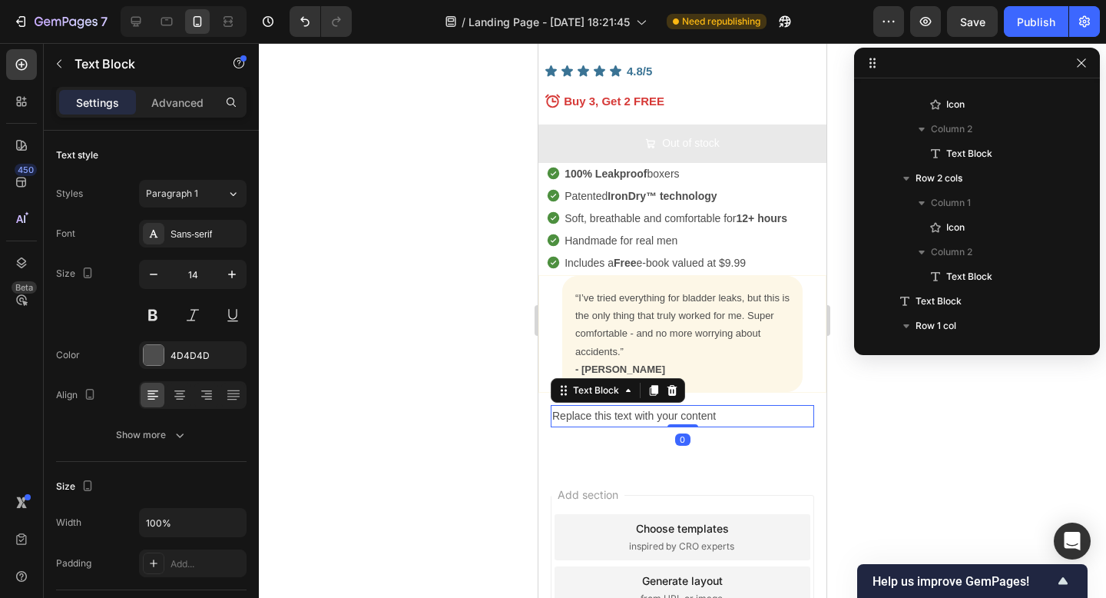
scroll to position [3335, 0]
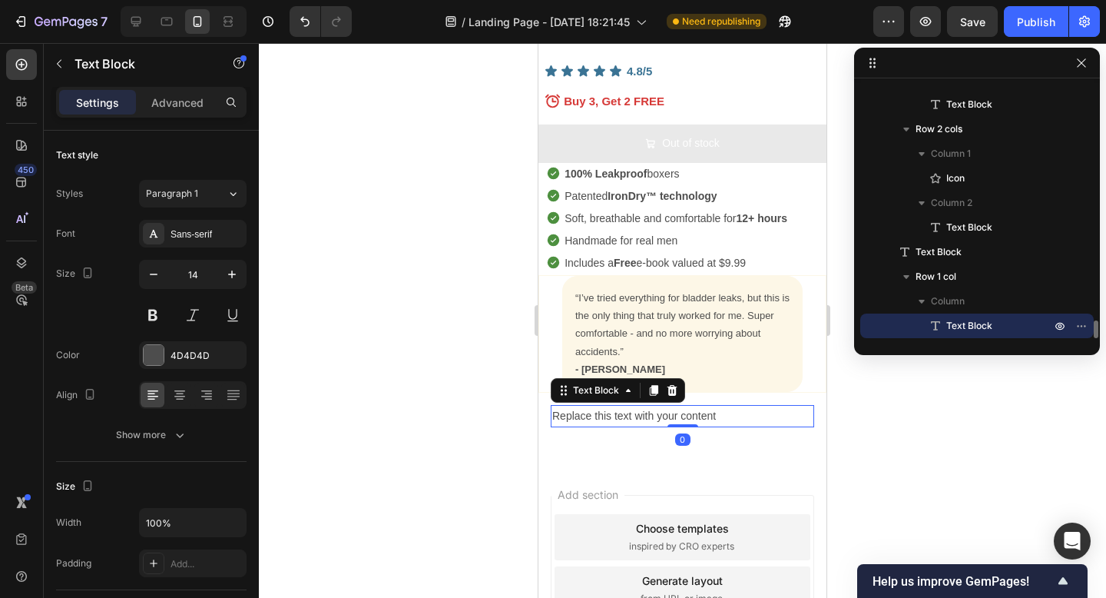
click at [634, 405] on div "Replace this text with your content" at bounding box center [682, 416] width 263 height 22
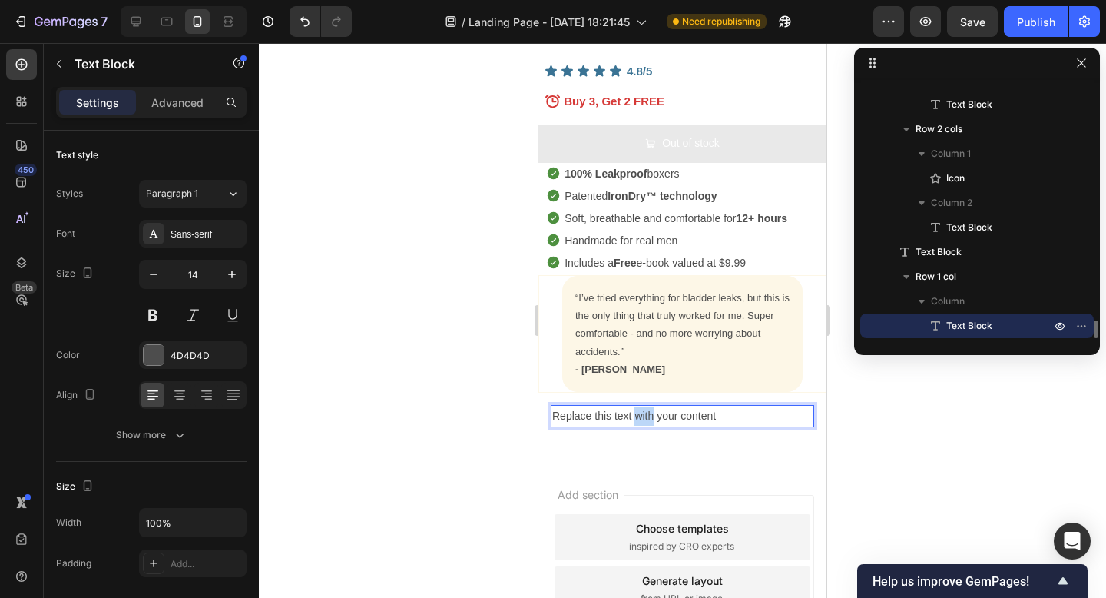
click at [634, 406] on p "Replace this text with your content" at bounding box center [682, 415] width 260 height 19
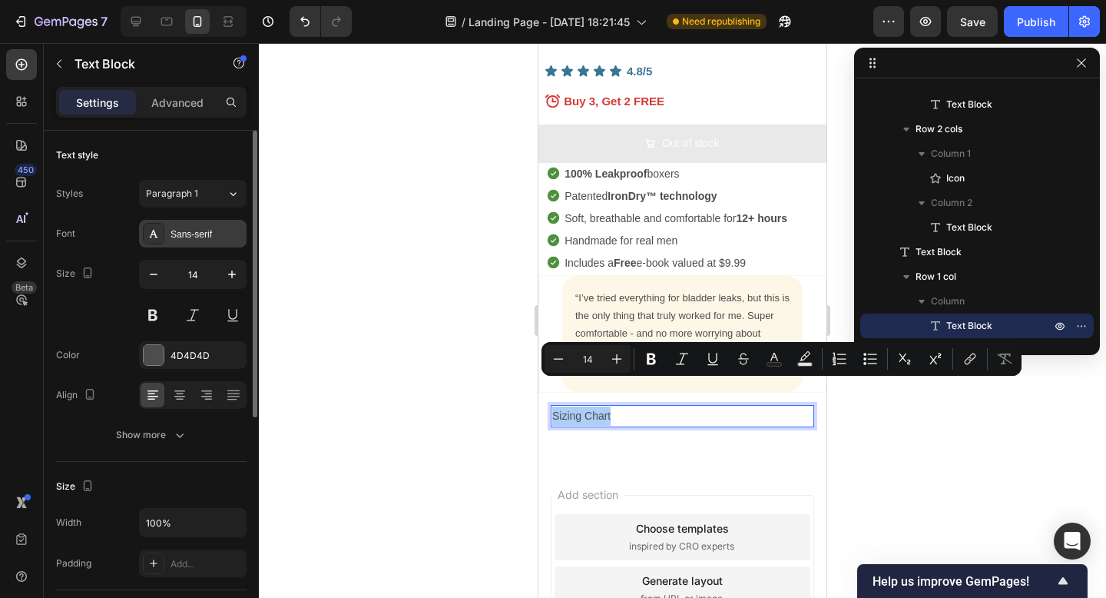
click at [205, 229] on div "Sans-serif" at bounding box center [207, 234] width 72 height 14
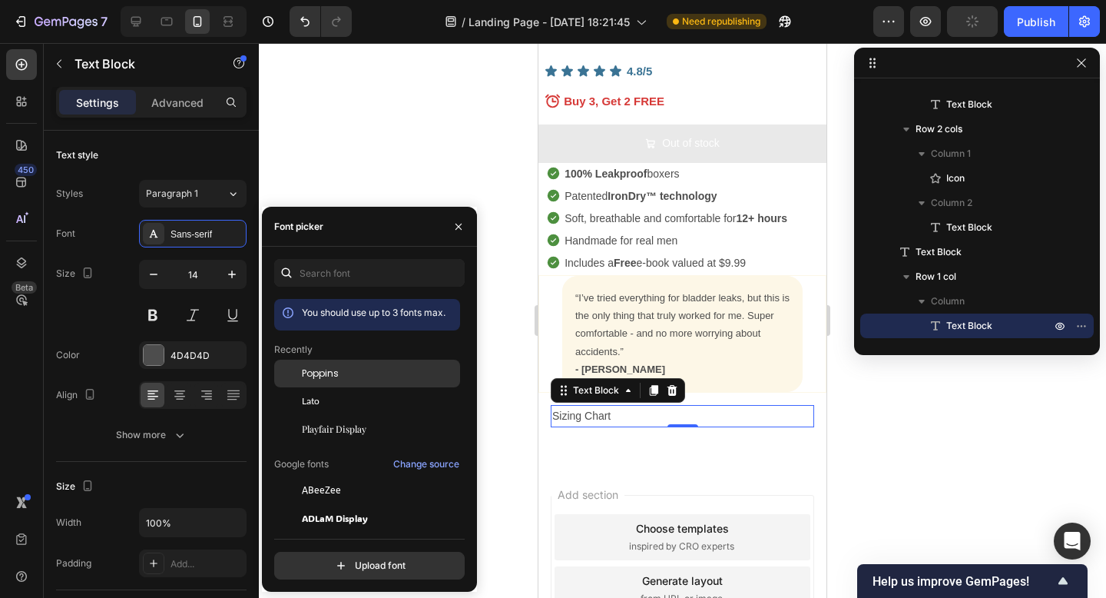
click at [330, 369] on span "Poppins" at bounding box center [320, 373] width 37 height 14
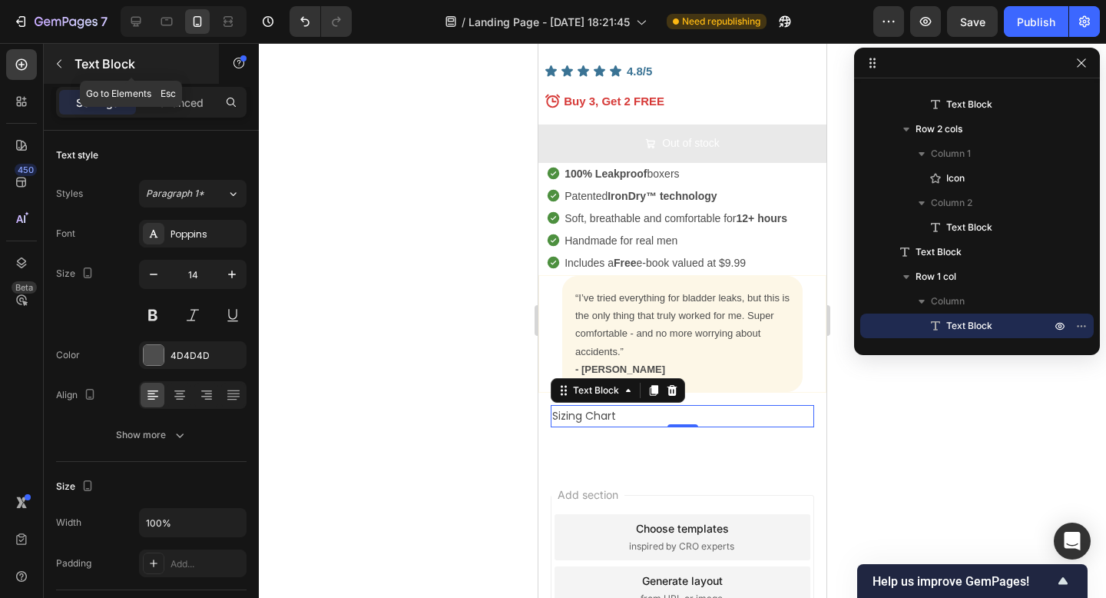
click at [61, 61] on icon "button" at bounding box center [59, 64] width 12 height 12
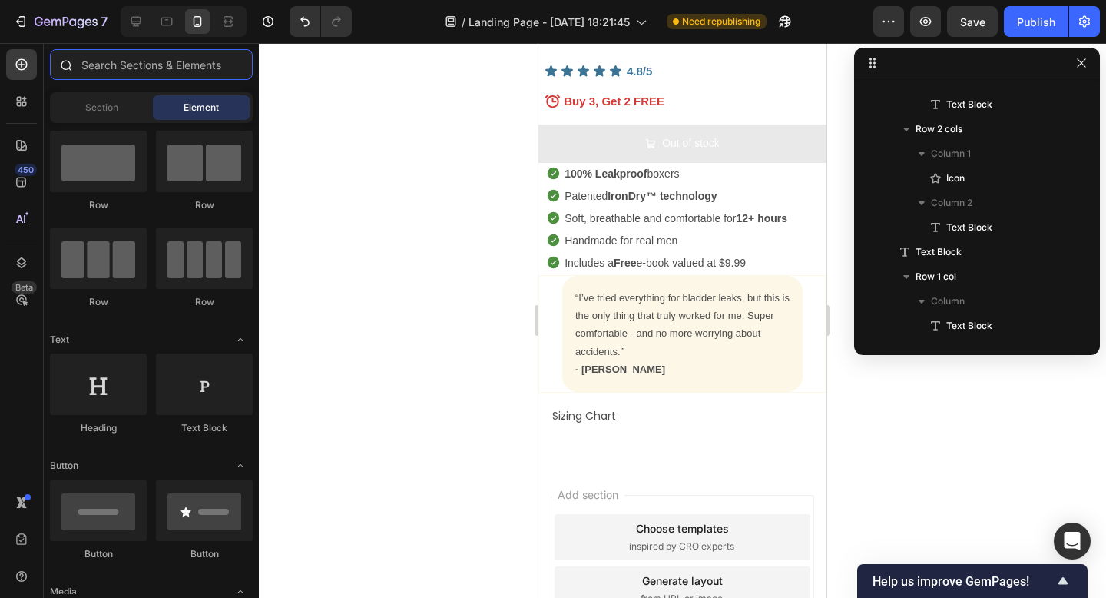
click at [143, 68] on input "text" at bounding box center [151, 64] width 203 height 31
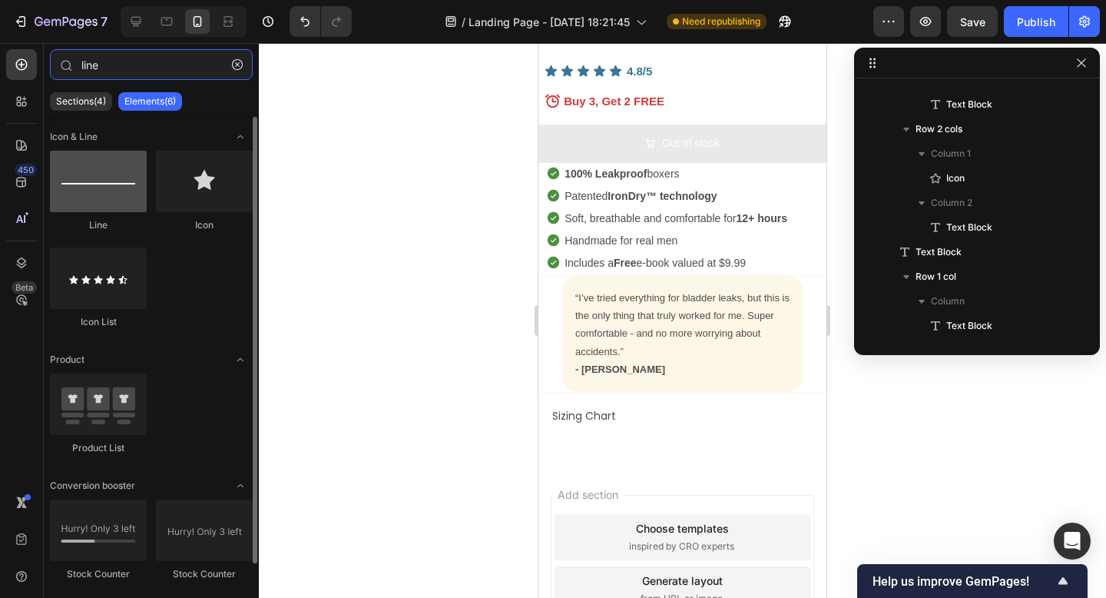
type input "line"
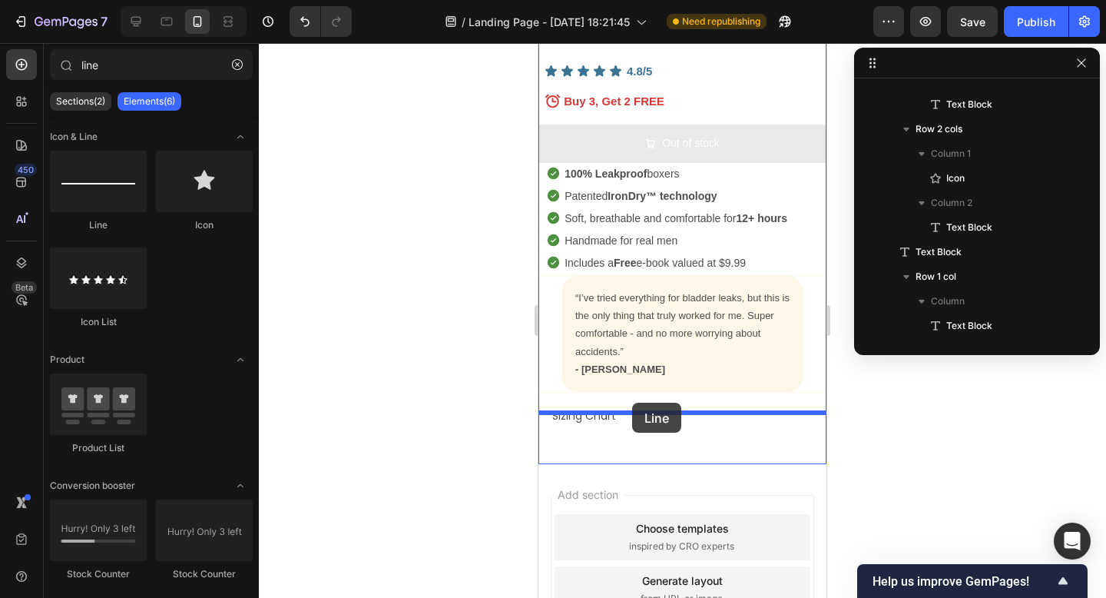
drag, startPoint x: 643, startPoint y: 236, endPoint x: 632, endPoint y: 402, distance: 167.0
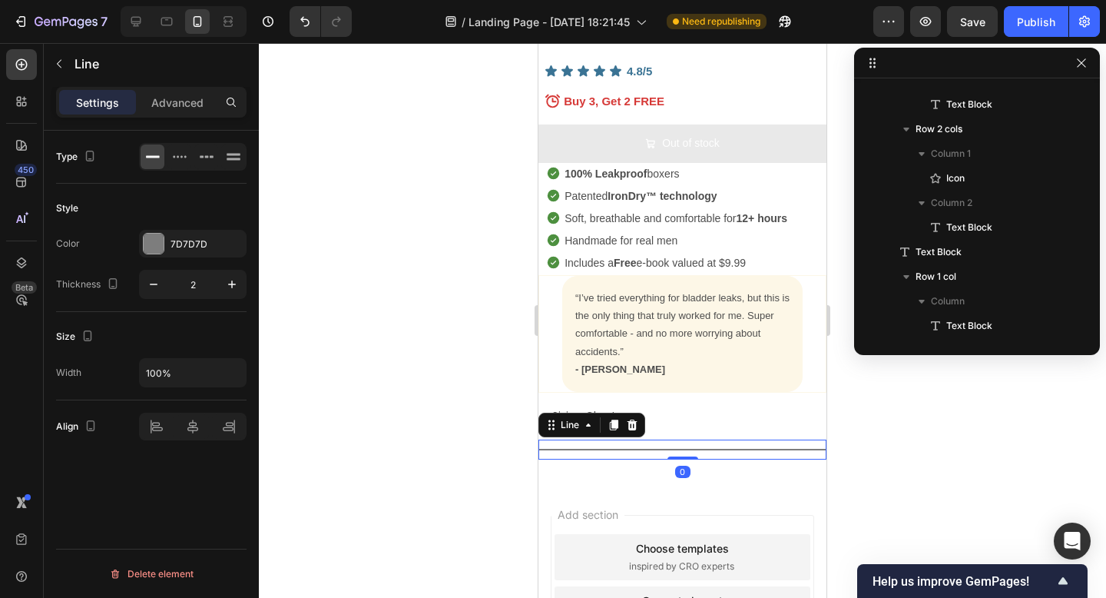
scroll to position [3360, 0]
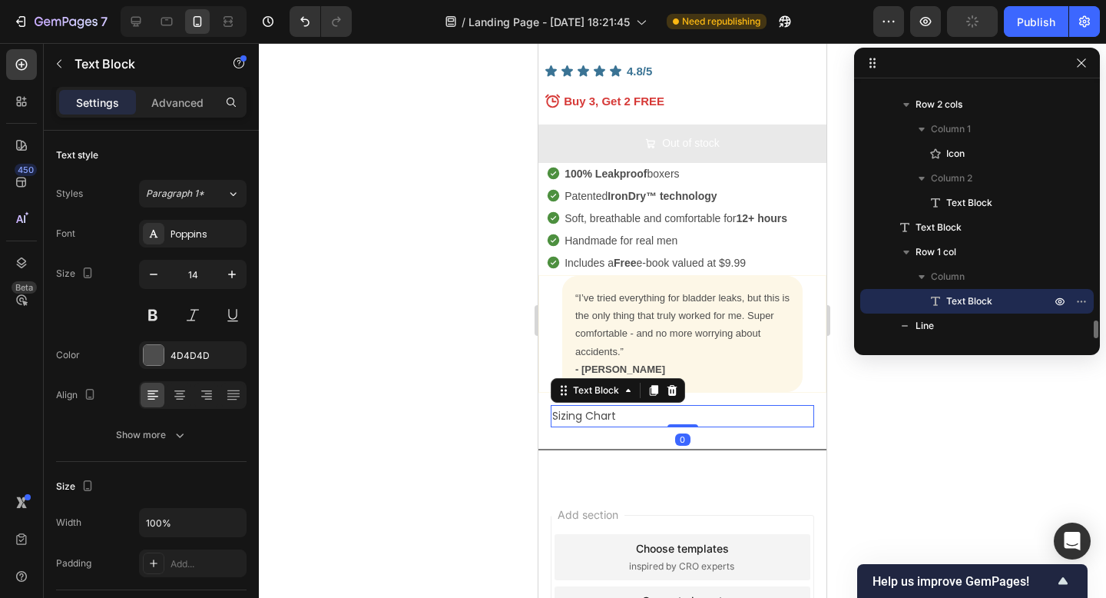
click at [690, 406] on p "Sizing Chart" at bounding box center [682, 415] width 260 height 19
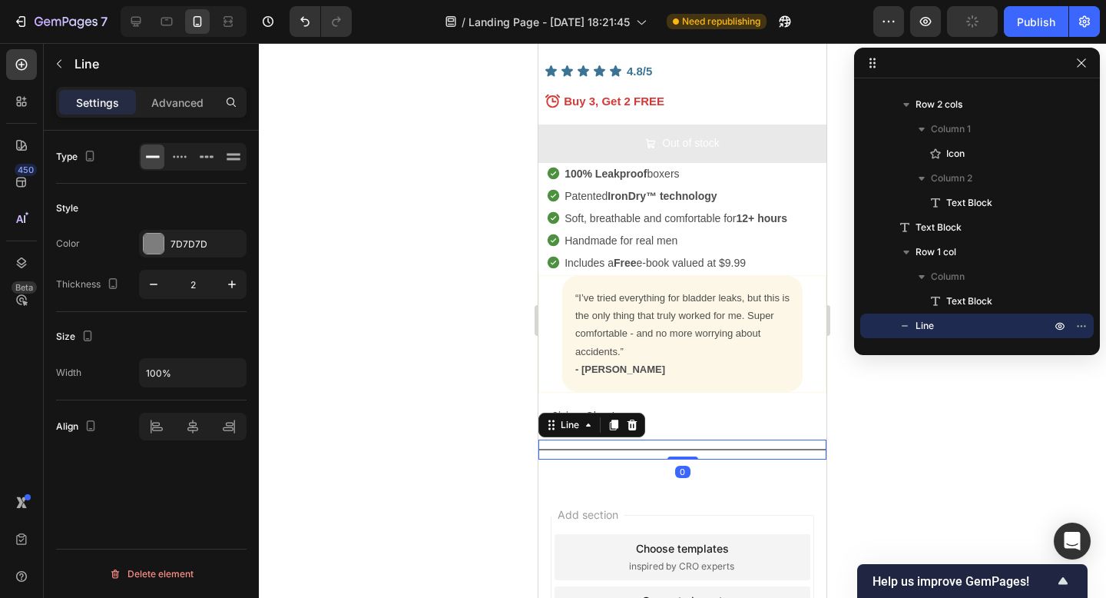
click at [634, 439] on div "Title Line 0" at bounding box center [682, 449] width 288 height 20
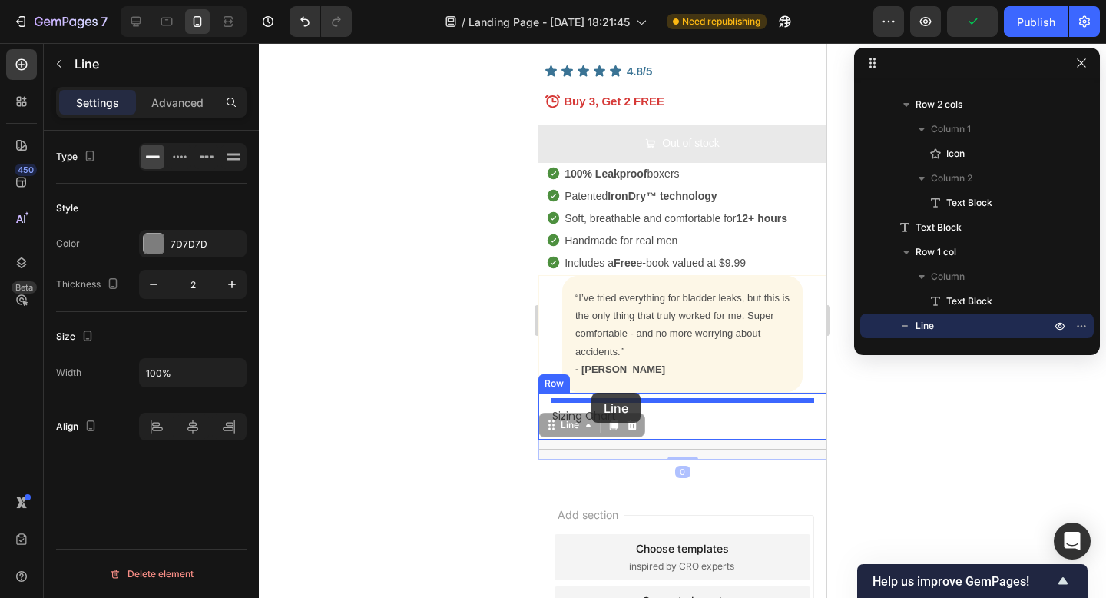
drag, startPoint x: 552, startPoint y: 398, endPoint x: 591, endPoint y: 393, distance: 39.5
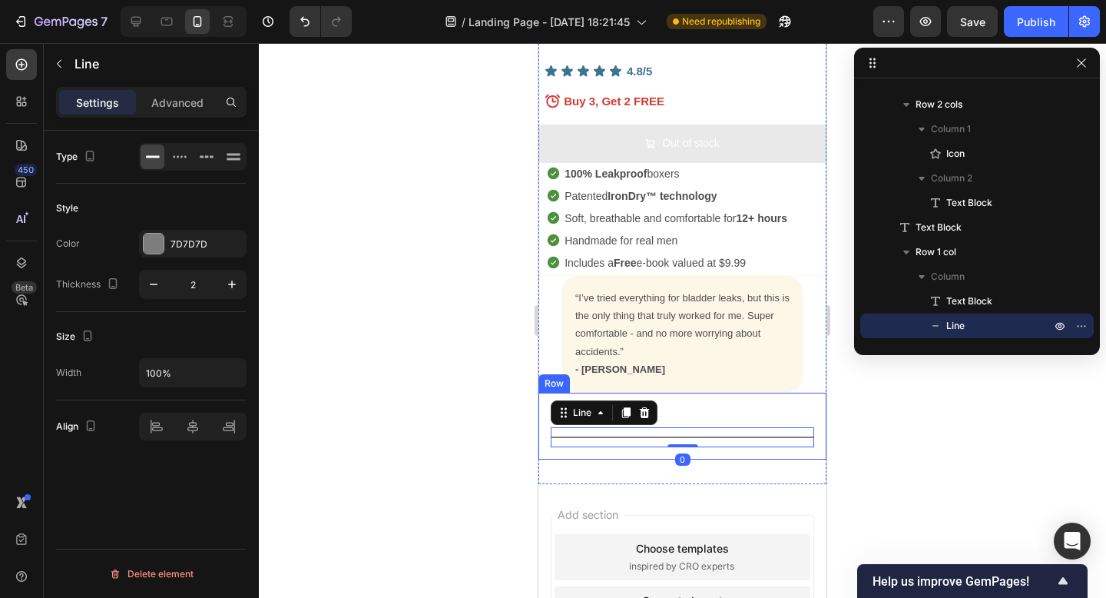
click at [876, 419] on div at bounding box center [682, 320] width 847 height 555
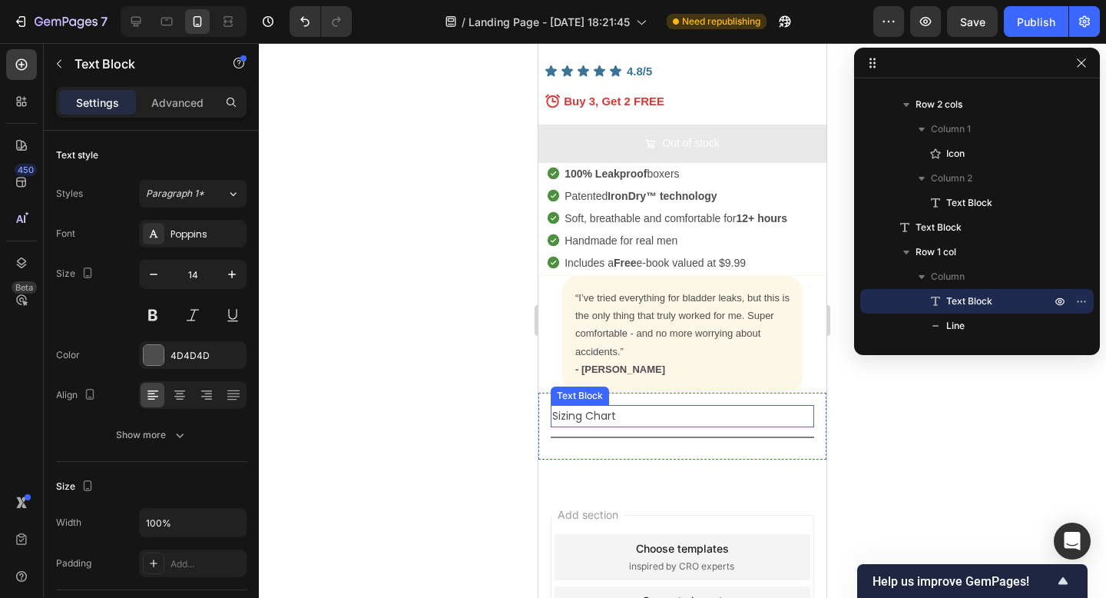
click at [623, 406] on p "Sizing Chart" at bounding box center [682, 415] width 260 height 19
click at [175, 113] on div "Advanced" at bounding box center [177, 102] width 77 height 25
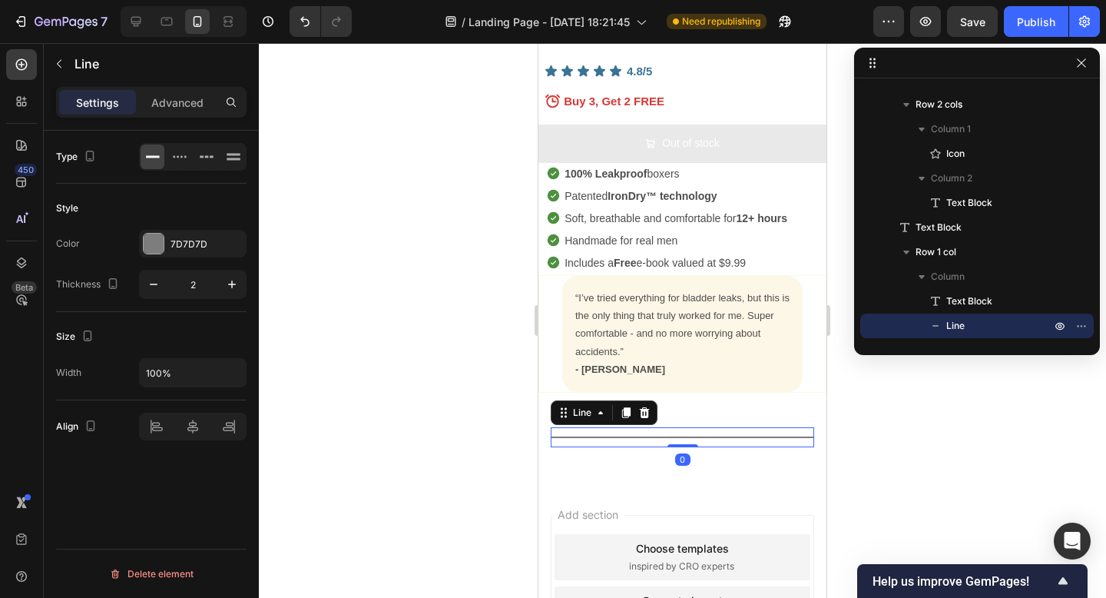
click at [632, 427] on div "Title Line 0" at bounding box center [682, 437] width 263 height 20
click at [190, 93] on div "Advanced" at bounding box center [177, 102] width 77 height 25
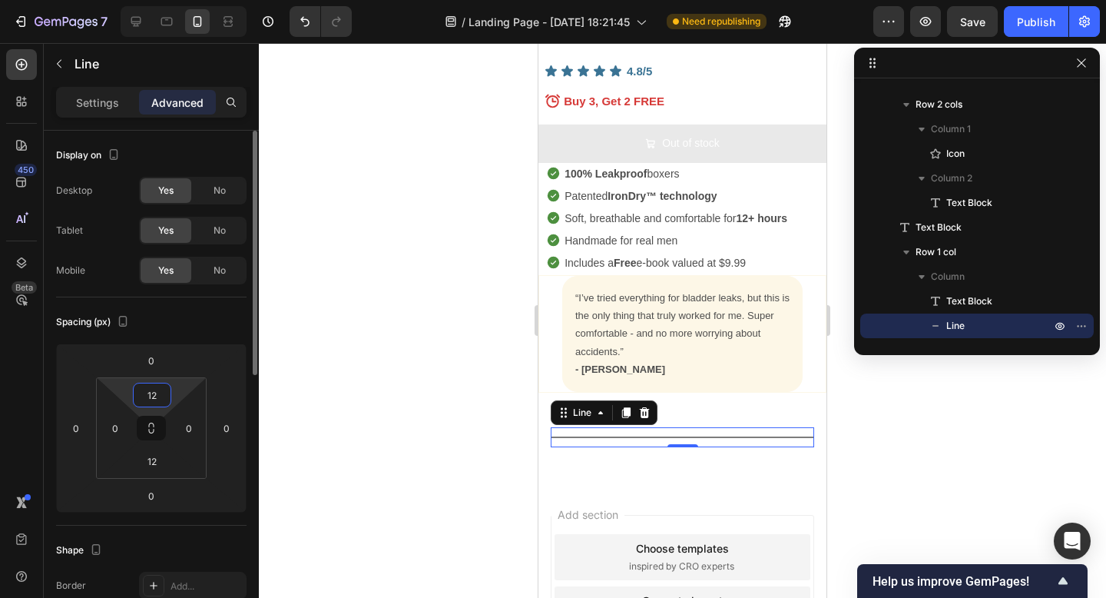
click at [151, 394] on input "12" at bounding box center [152, 394] width 31 height 23
type input "p"
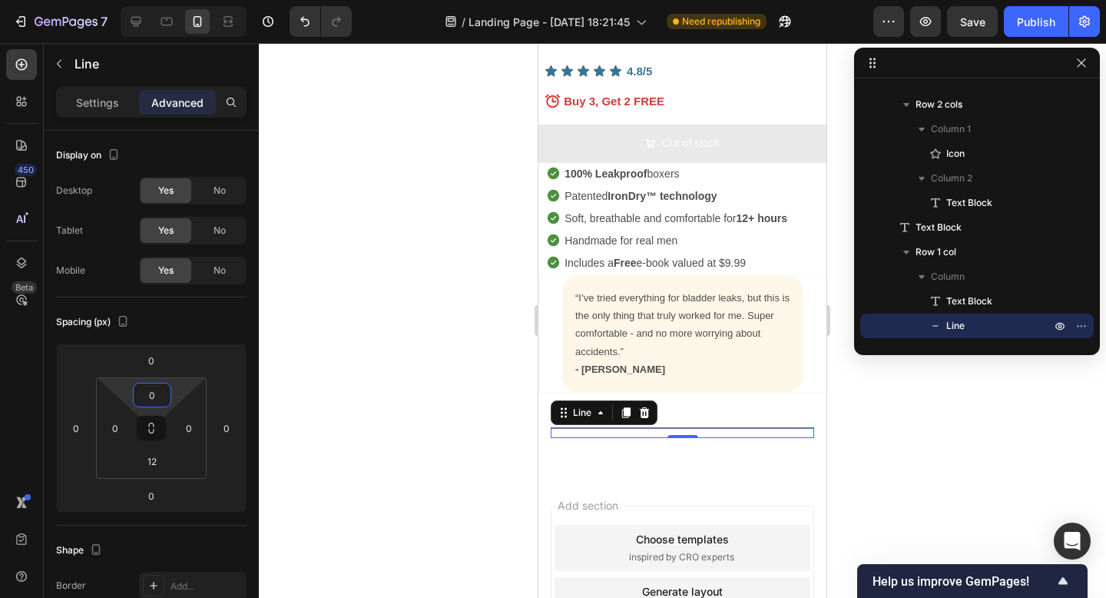
type input "0"
click at [420, 417] on div at bounding box center [682, 320] width 847 height 555
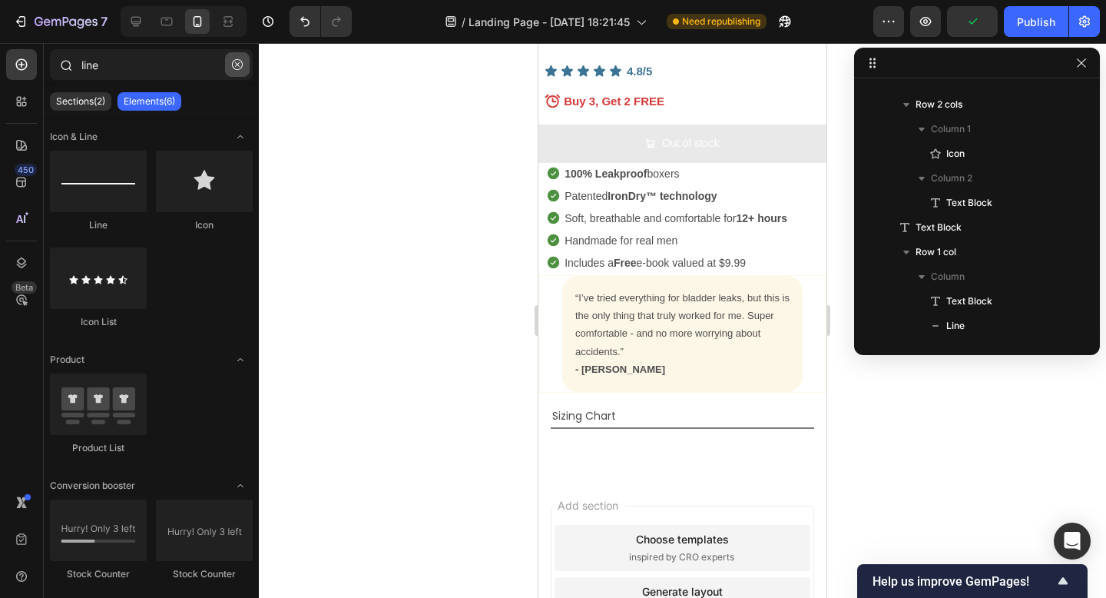
click at [227, 67] on button "button" at bounding box center [237, 64] width 25 height 25
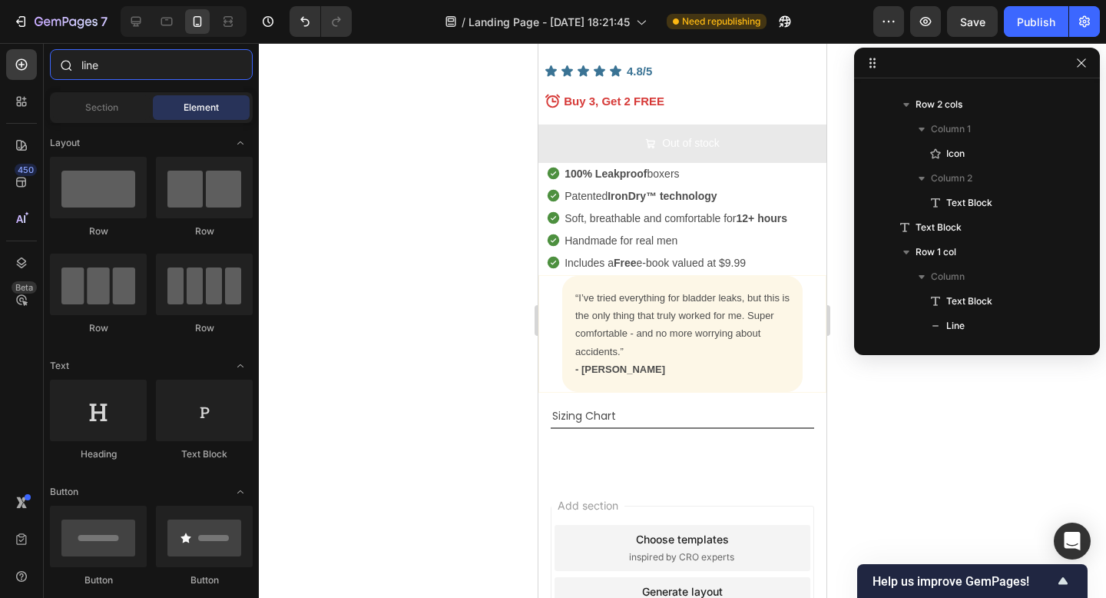
click at [180, 65] on input "line" at bounding box center [151, 64] width 203 height 31
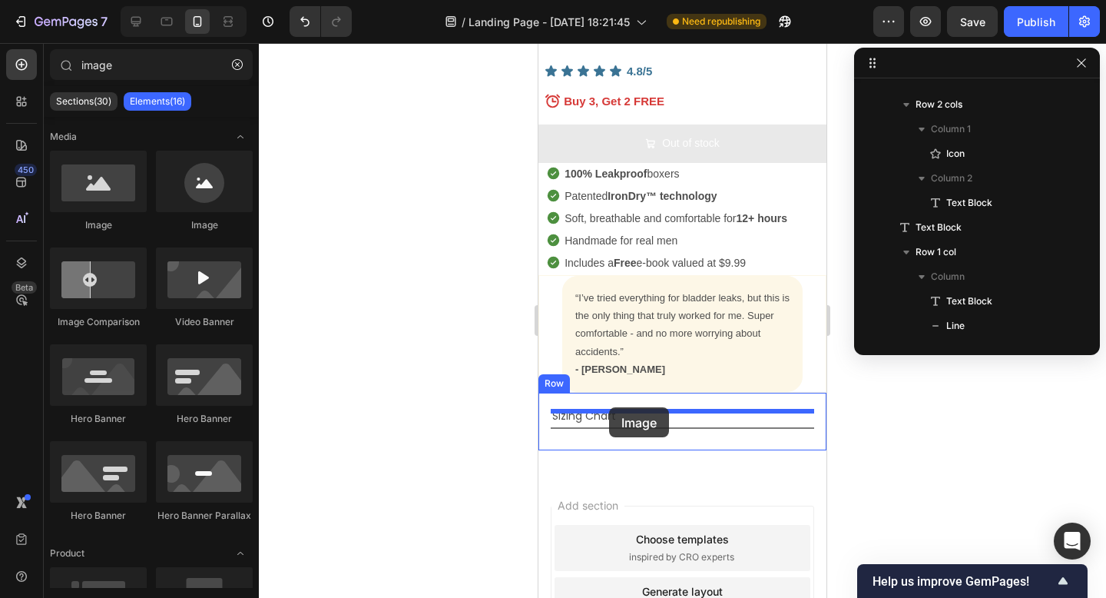
drag, startPoint x: 638, startPoint y: 252, endPoint x: 609, endPoint y: 407, distance: 157.7
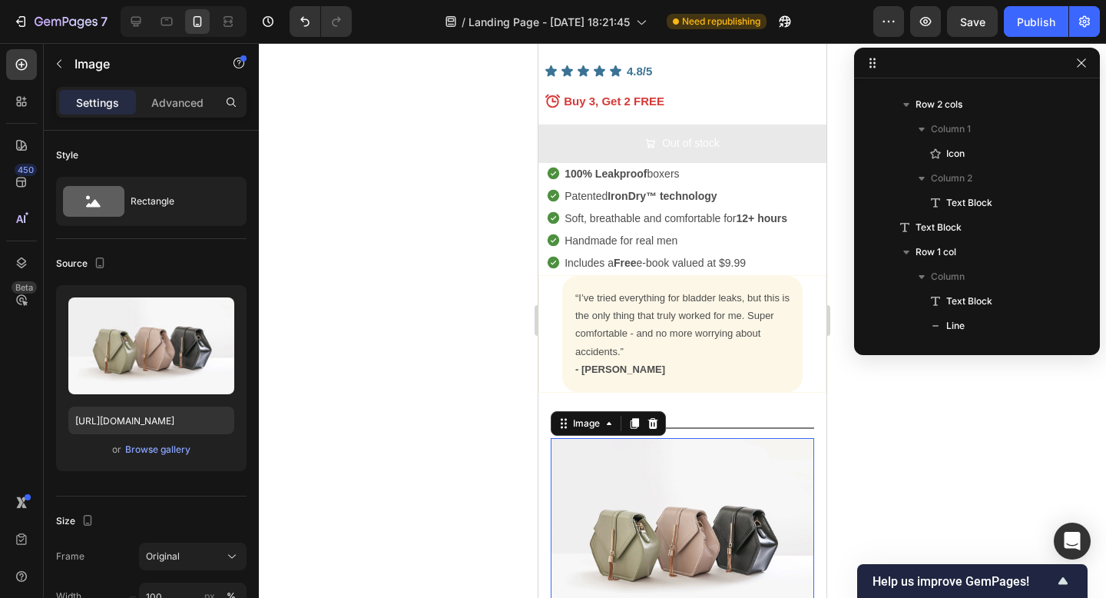
scroll to position [3384, 0]
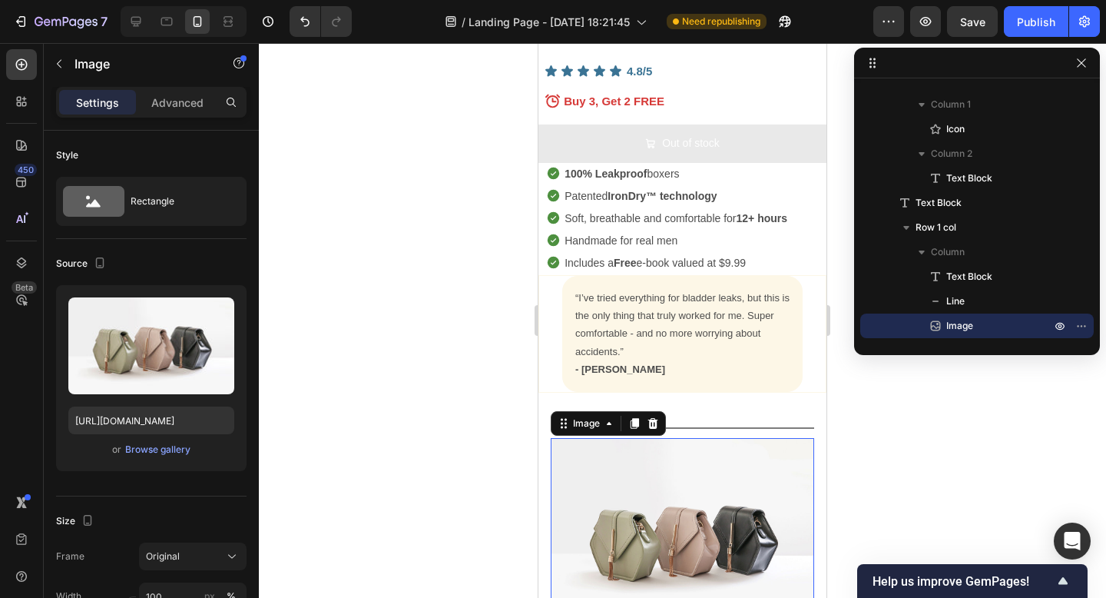
click at [888, 435] on div at bounding box center [682, 320] width 847 height 555
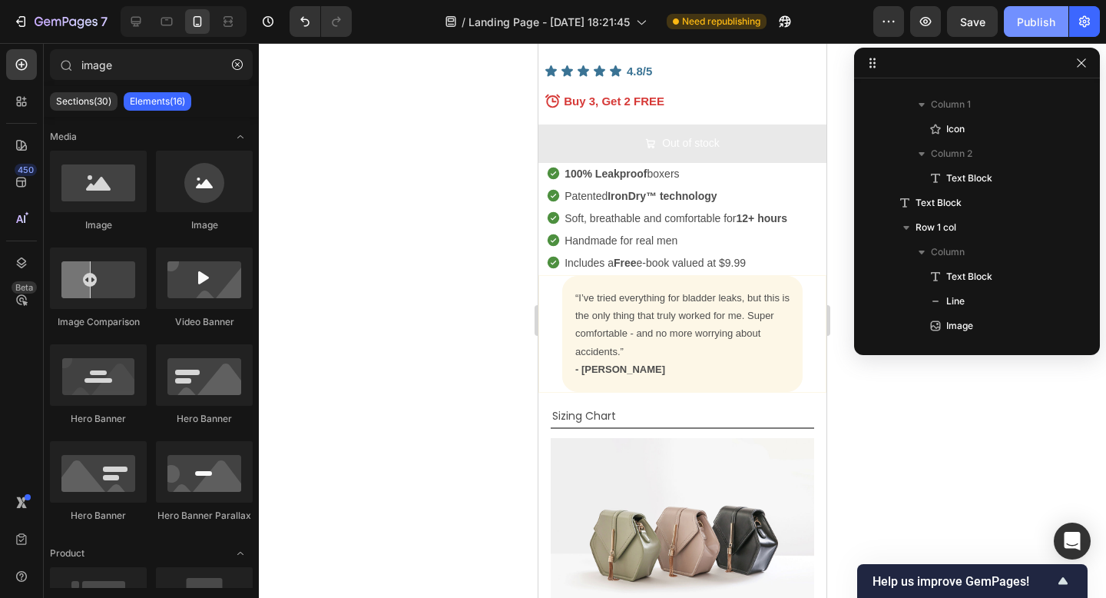
click at [1050, 28] on div "Publish" at bounding box center [1036, 22] width 38 height 16
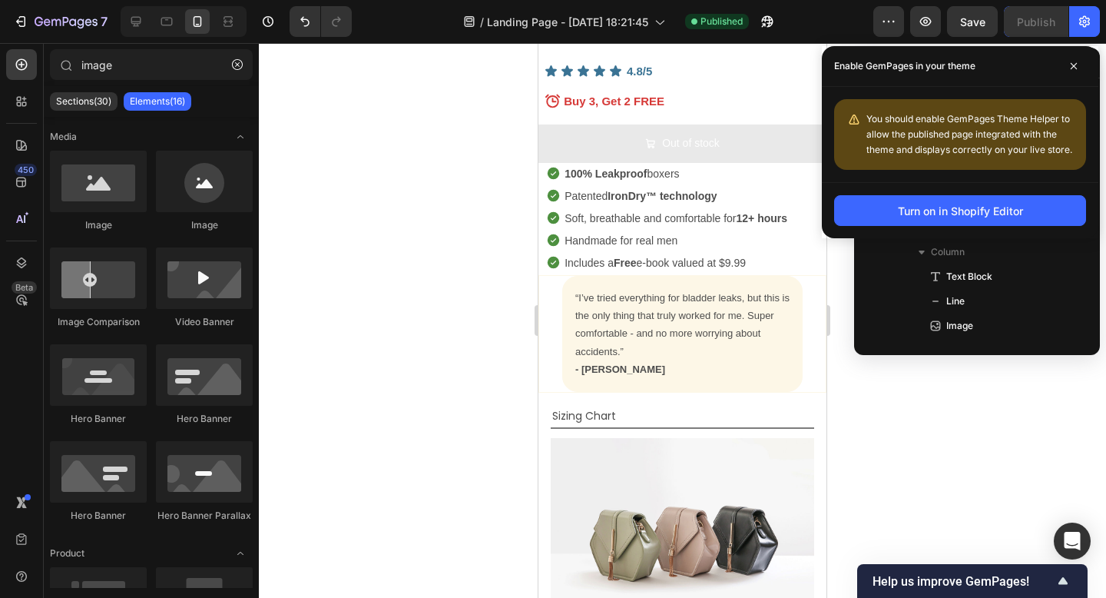
click at [904, 190] on div "Turn on in Shopify Editor" at bounding box center [960, 210] width 277 height 56
click at [904, 201] on button "Turn on in Shopify Editor" at bounding box center [960, 210] width 252 height 31
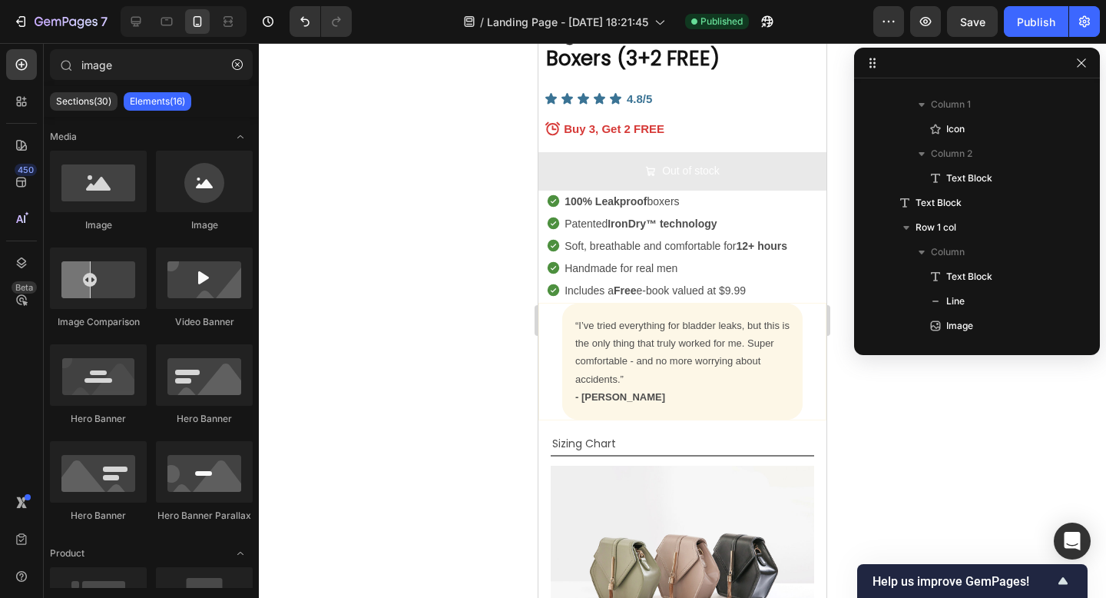
scroll to position [5520, 0]
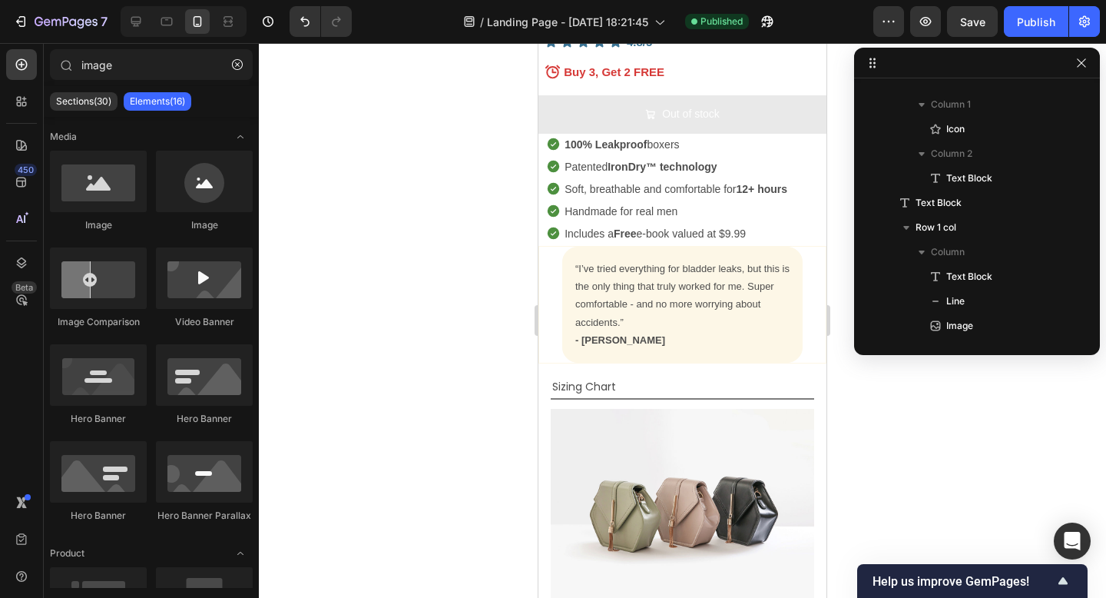
click at [732, 446] on img at bounding box center [682, 507] width 263 height 197
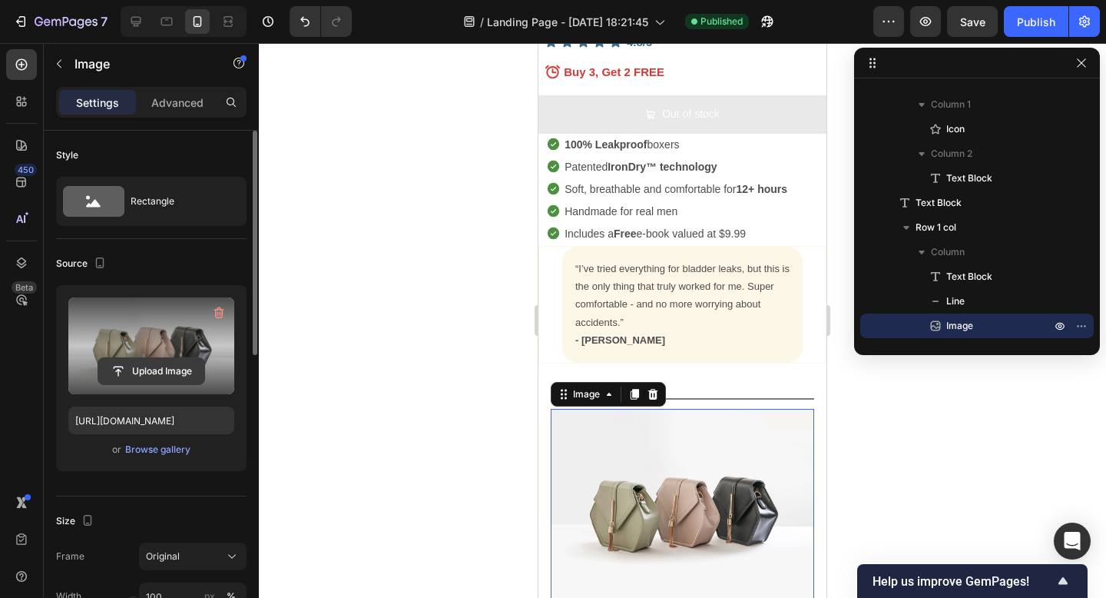
click at [181, 362] on input "file" at bounding box center [151, 371] width 106 height 26
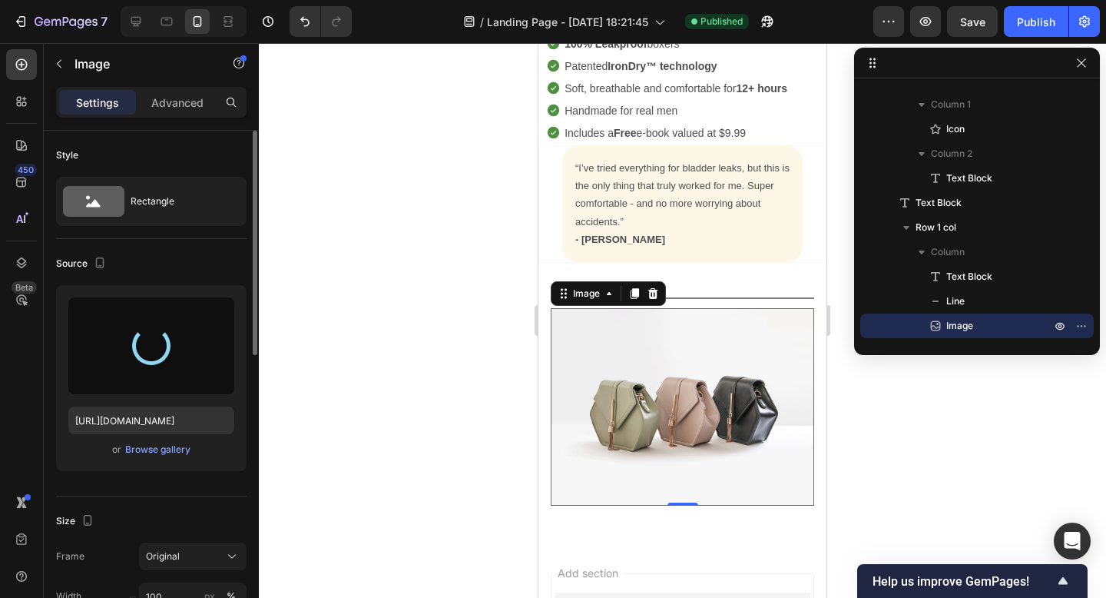
scroll to position [5732, 0]
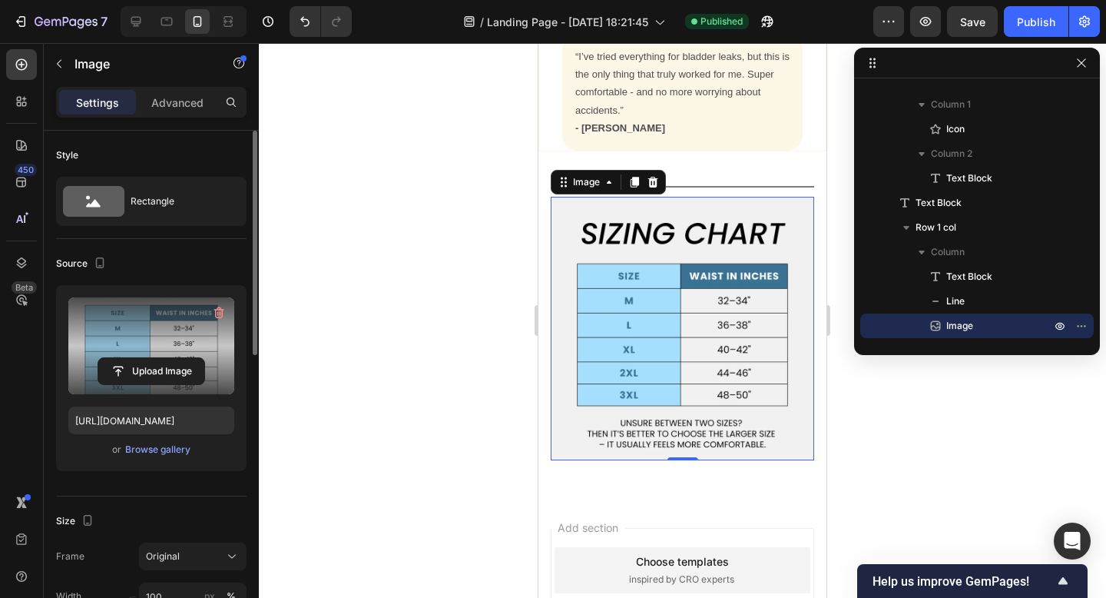
click at [856, 390] on div at bounding box center [682, 320] width 847 height 555
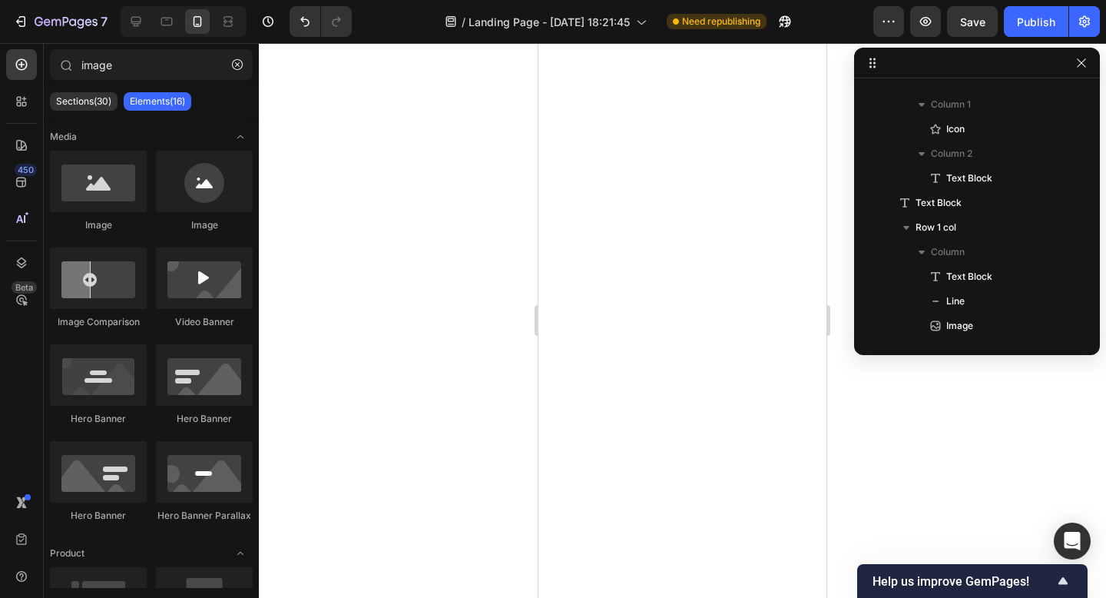
scroll to position [3294, 0]
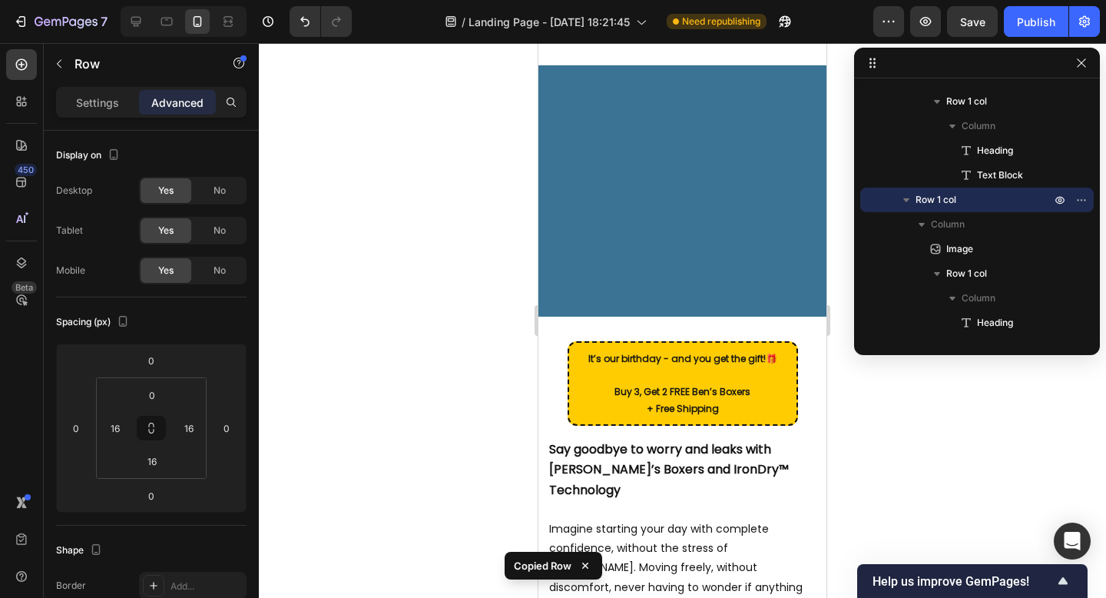
scroll to position [5930, 0]
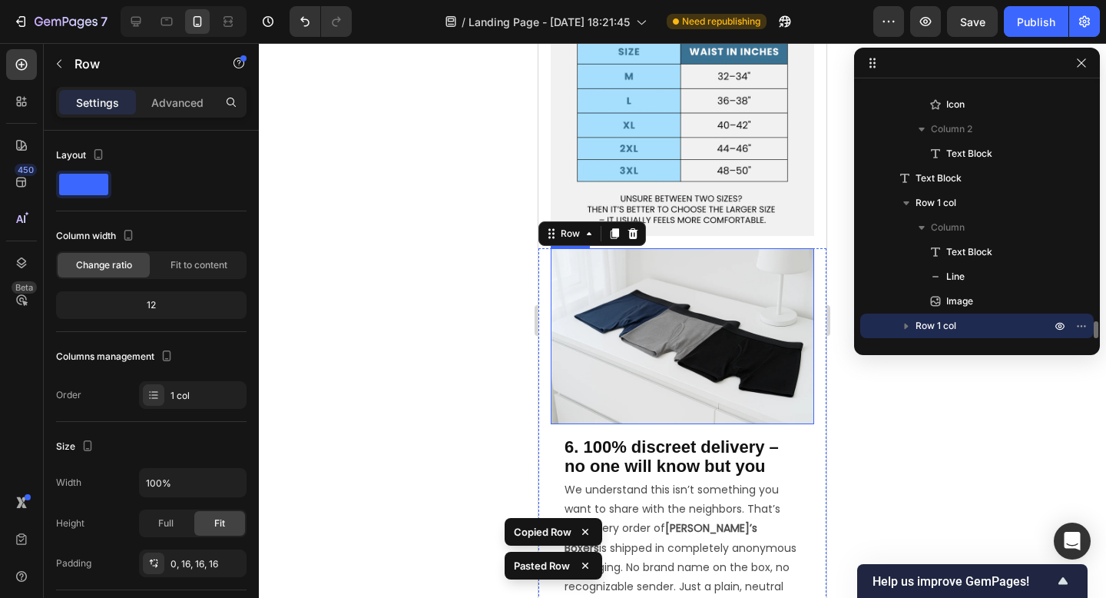
scroll to position [5958, 0]
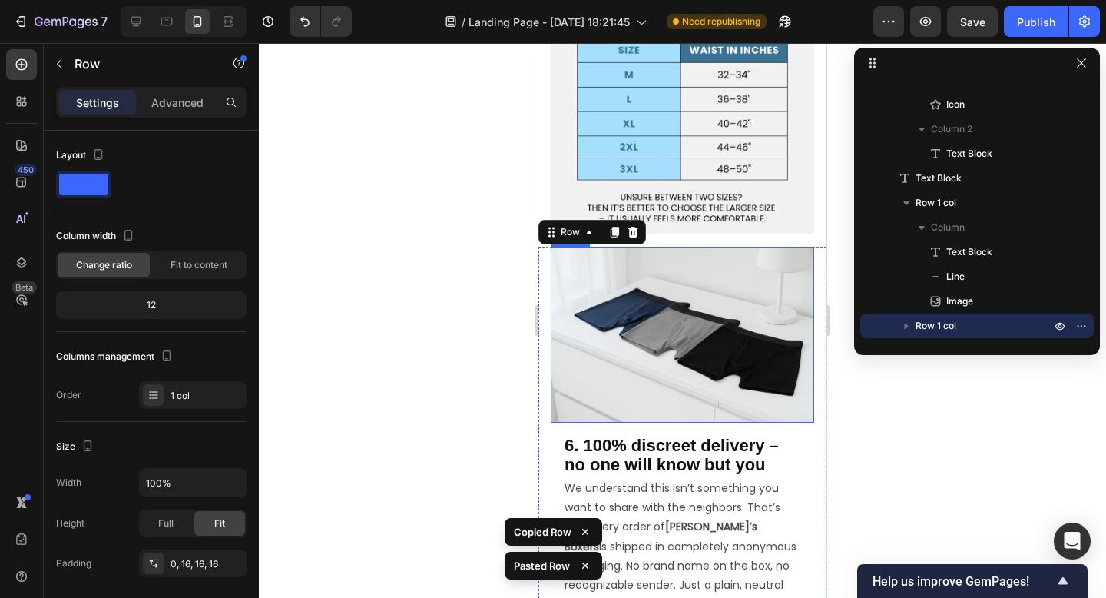
click at [631, 310] on img at bounding box center [682, 335] width 263 height 176
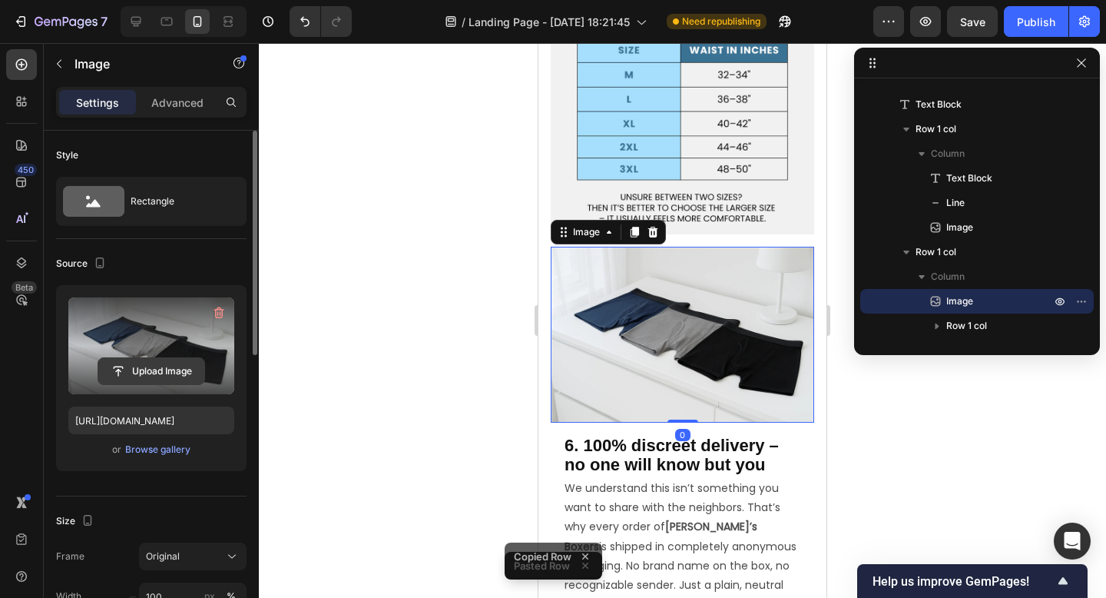
click at [173, 364] on input "file" at bounding box center [151, 371] width 106 height 26
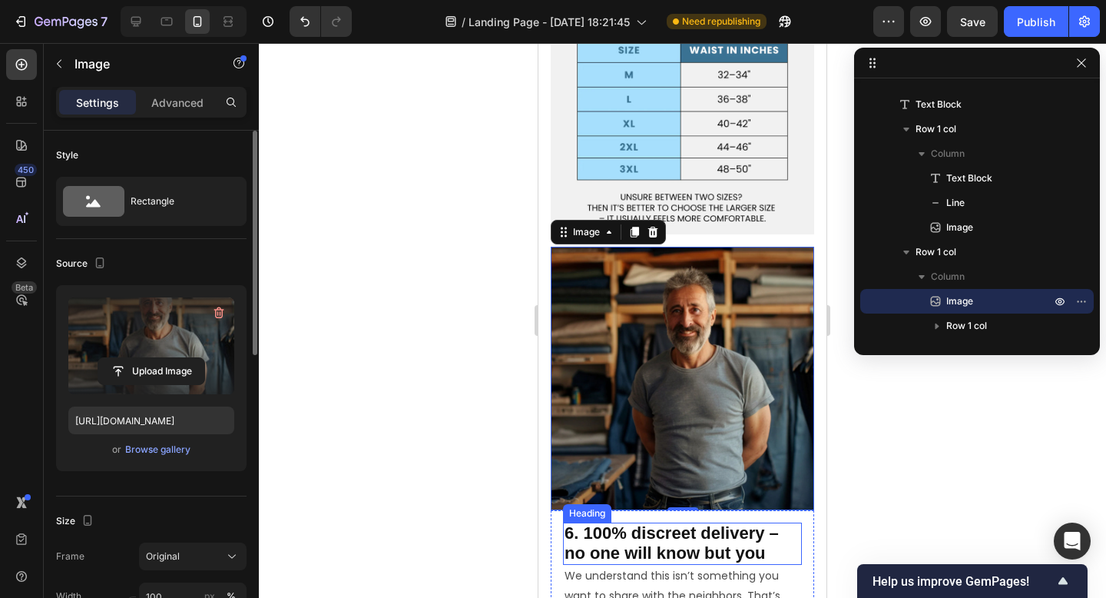
click at [638, 523] on span "6. 100% discreet delivery – no one will know but you" at bounding box center [672, 542] width 214 height 39
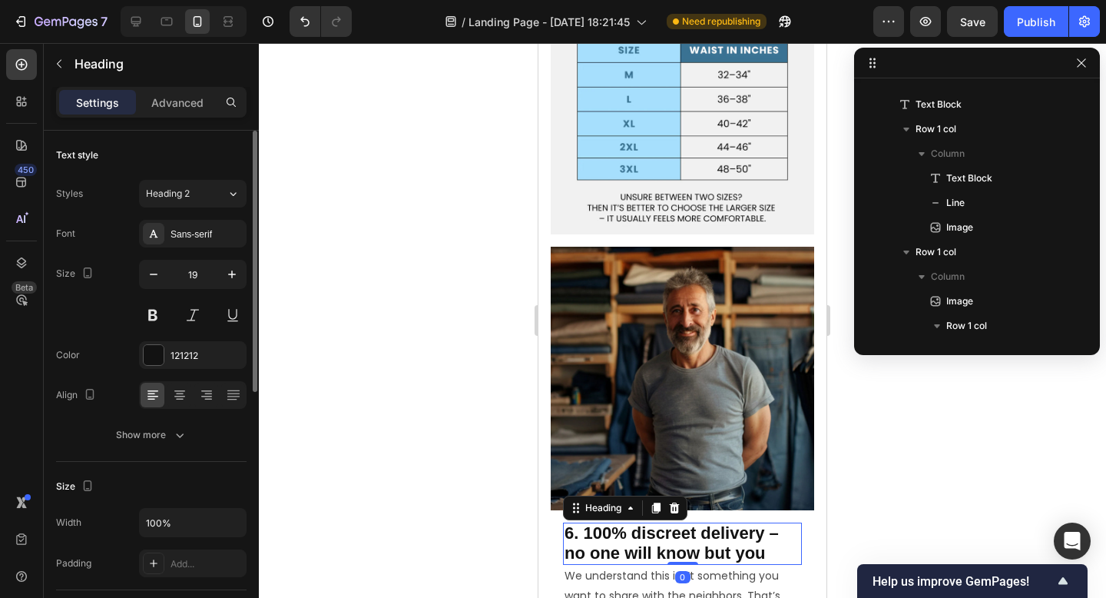
scroll to position [3556, 0]
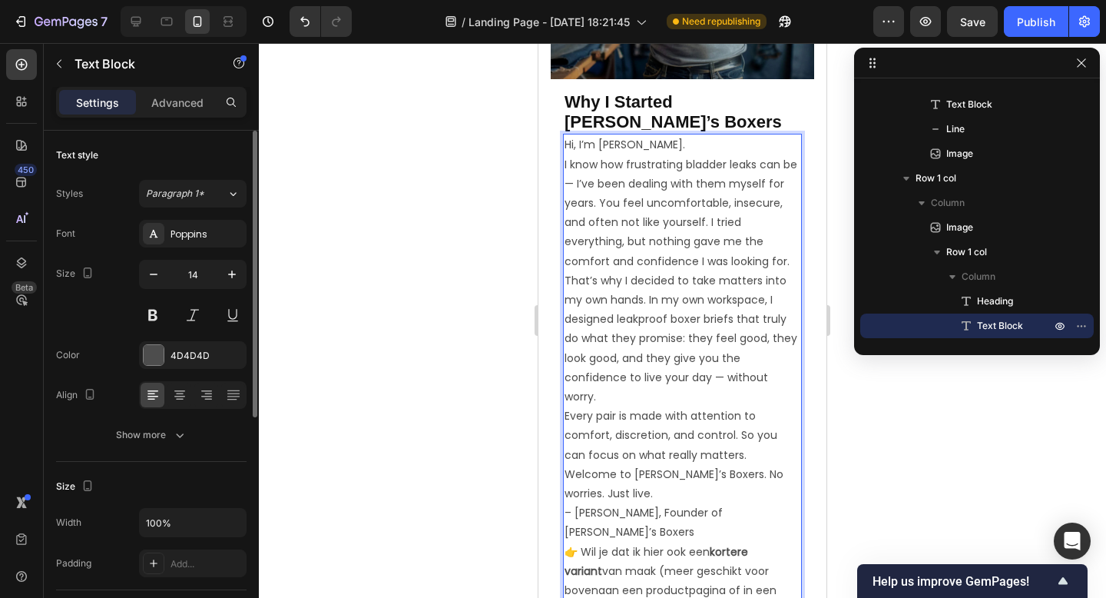
scroll to position [6389, 0]
click at [569, 136] on p "Hi, I’m [PERSON_NAME]. I know how frustrating bladder leaks can be — I’ve been …" at bounding box center [683, 202] width 236 height 135
click at [568, 136] on p "Hi, I’m [PERSON_NAME]. I know how frustrating bladder leaks can be — I’ve been …" at bounding box center [683, 202] width 236 height 135
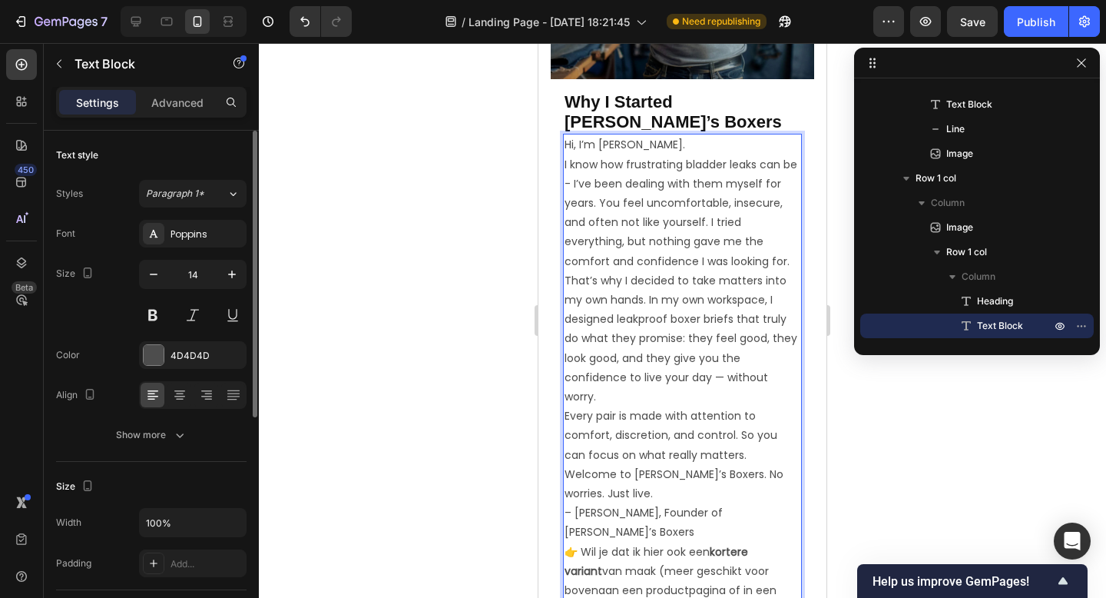
click at [720, 216] on p "Hi, I’m [PERSON_NAME]. I know how frustrating bladder leaks can be - I’ve been …" at bounding box center [683, 202] width 236 height 135
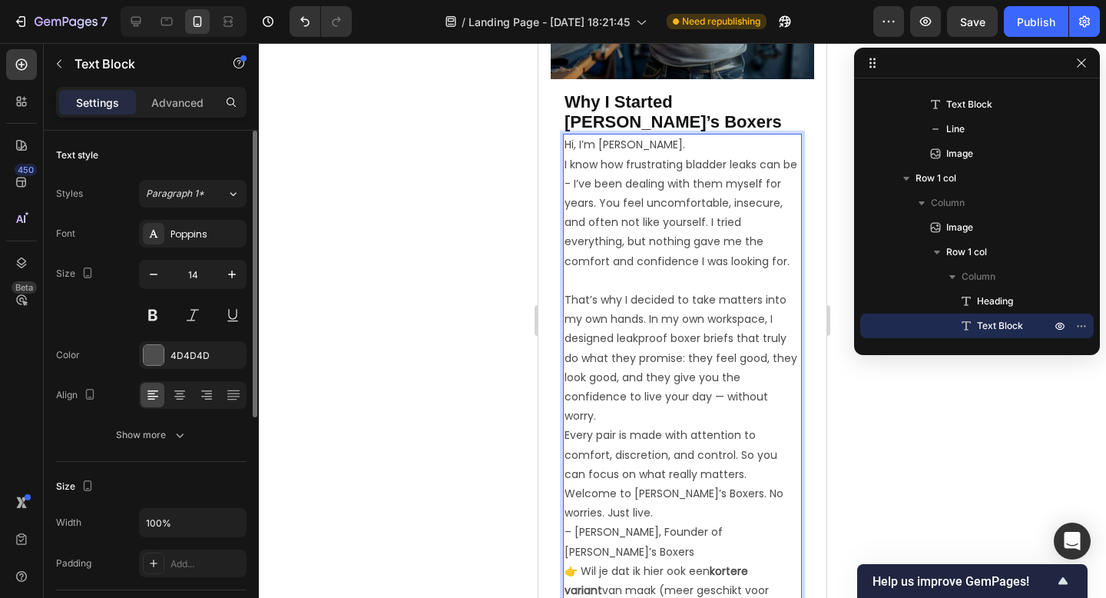
click at [760, 331] on p "That’s why I decided to take matters into my own hands. In my own workspace, I …" at bounding box center [683, 357] width 236 height 135
click at [800, 353] on div "Hi, I’m [PERSON_NAME]. I know how frustrating bladder leaks can be - I’ve been …" at bounding box center [682, 406] width 239 height 545
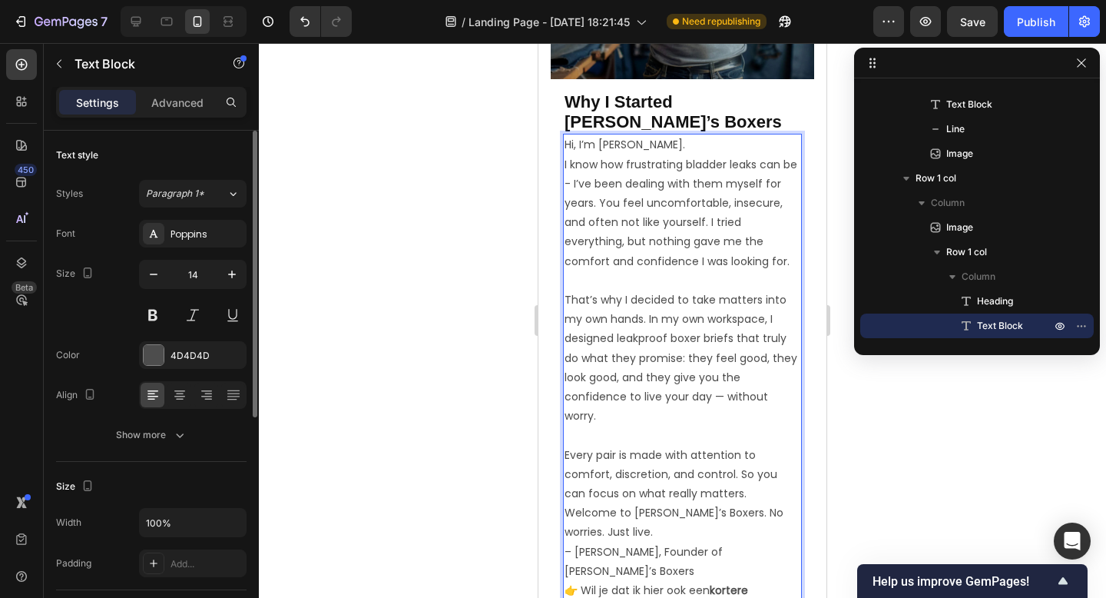
click at [717, 351] on p "That’s why I decided to take matters into my own hands. In my own workspace, I …" at bounding box center [683, 367] width 236 height 155
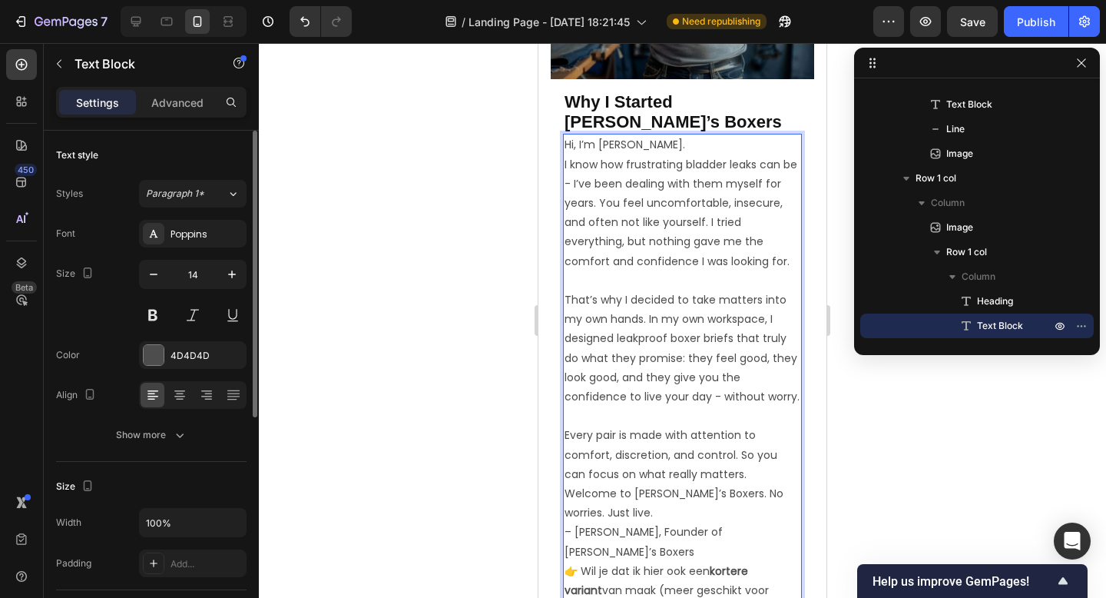
click at [701, 484] on p "Welcome to [PERSON_NAME]’s Boxers. No worries. Just live." at bounding box center [683, 503] width 236 height 38
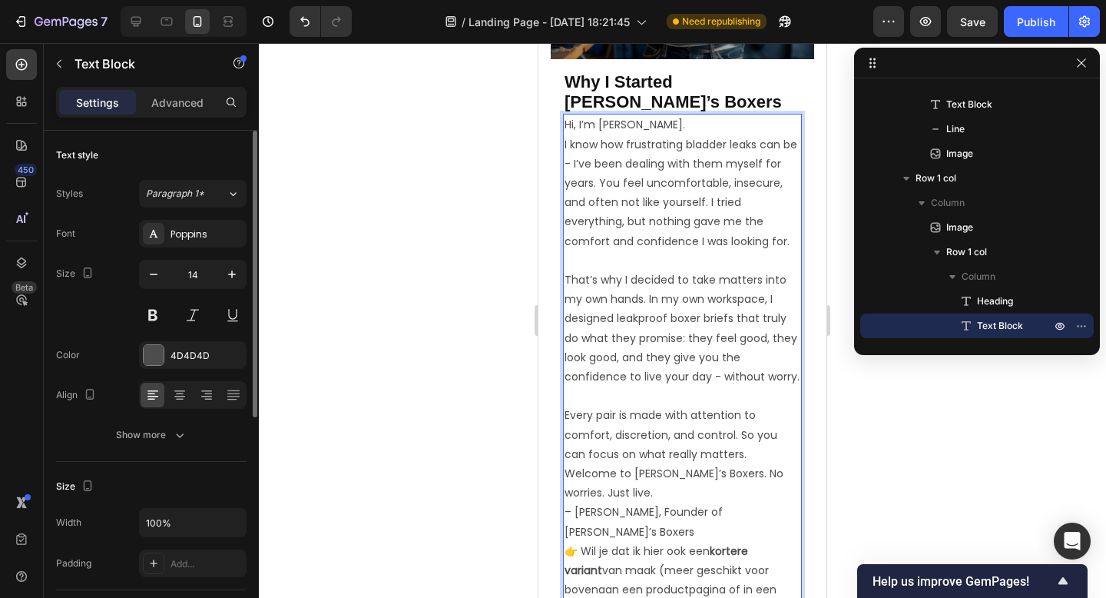
scroll to position [6413, 0]
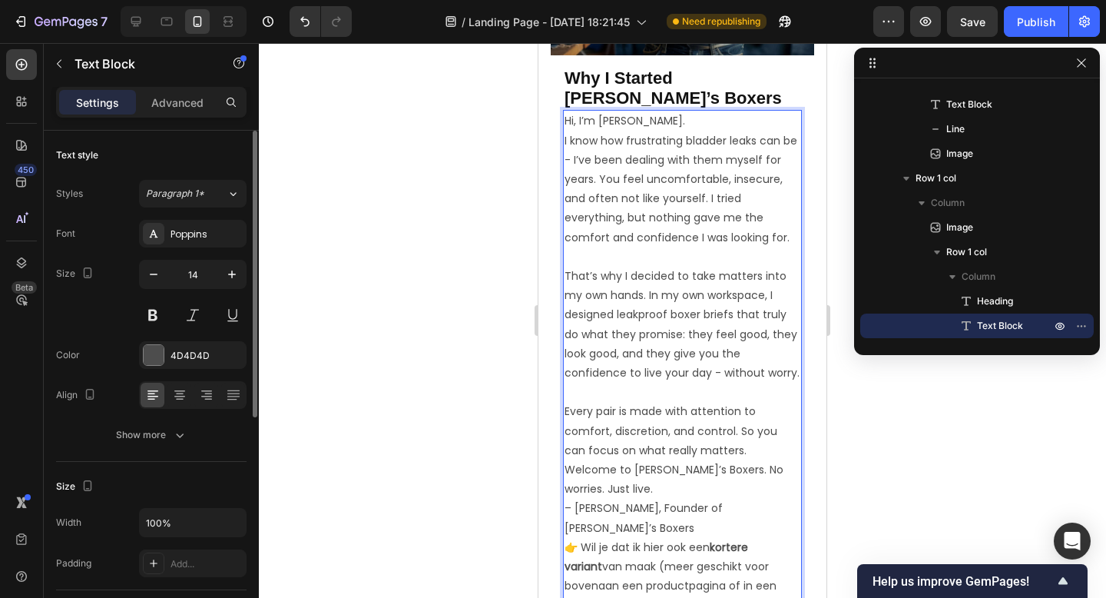
click at [563, 421] on div "Hi, I’m [PERSON_NAME]. I know how frustrating bladder leaks can be - I’ve been …" at bounding box center [682, 382] width 239 height 545
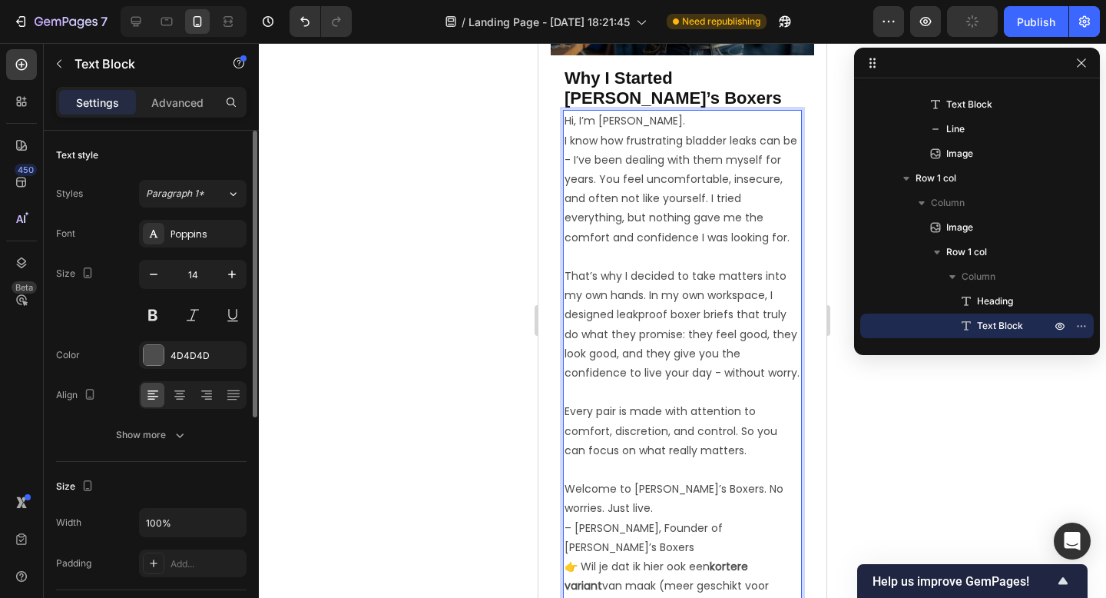
scroll to position [6439, 0]
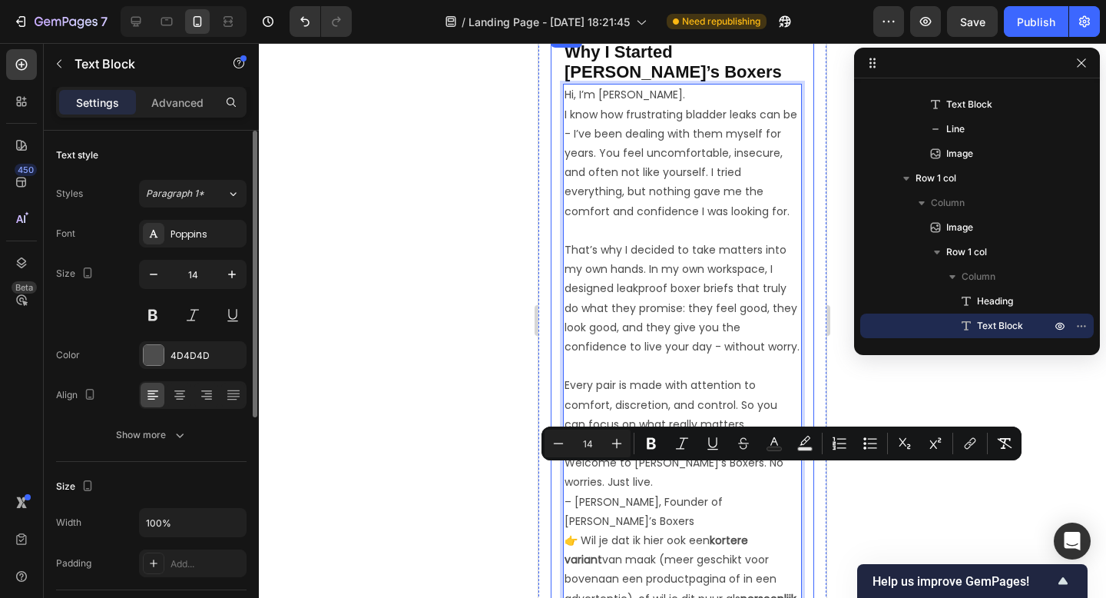
drag, startPoint x: 667, startPoint y: 555, endPoint x: 555, endPoint y: 482, distance: 132.7
click at [555, 482] on div "⁠⁠⁠⁠⁠⁠⁠ Why I Started [PERSON_NAME]’s Boxers Heading Hi, I’m Ben. I know how fr…" at bounding box center [682, 344] width 263 height 631
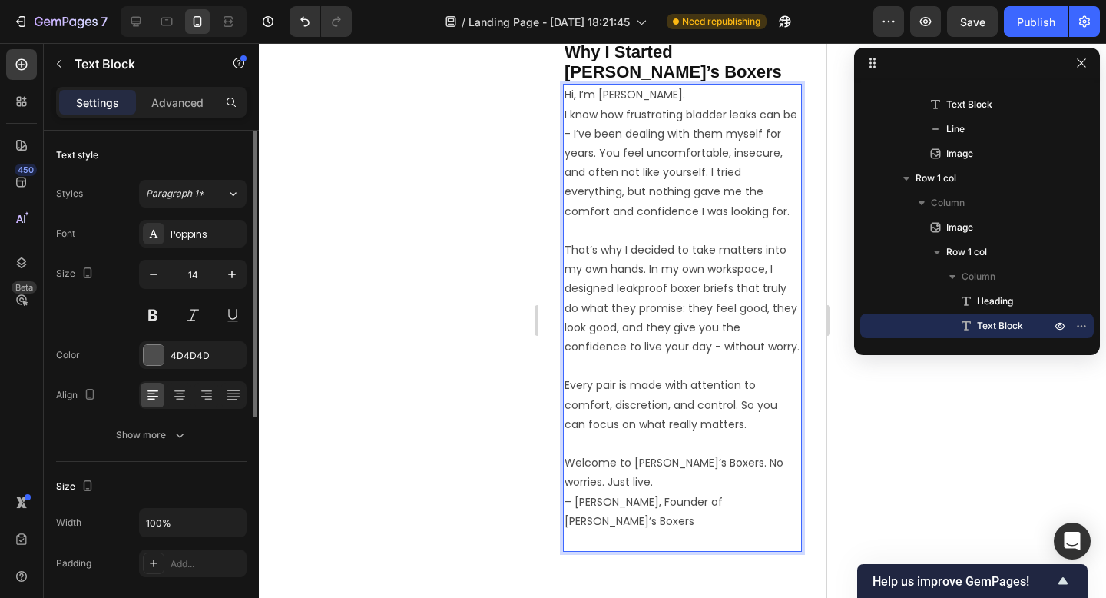
click at [605, 440] on p "Welcome to [PERSON_NAME]’s Boxers. No worries. Just live." at bounding box center [683, 463] width 236 height 58
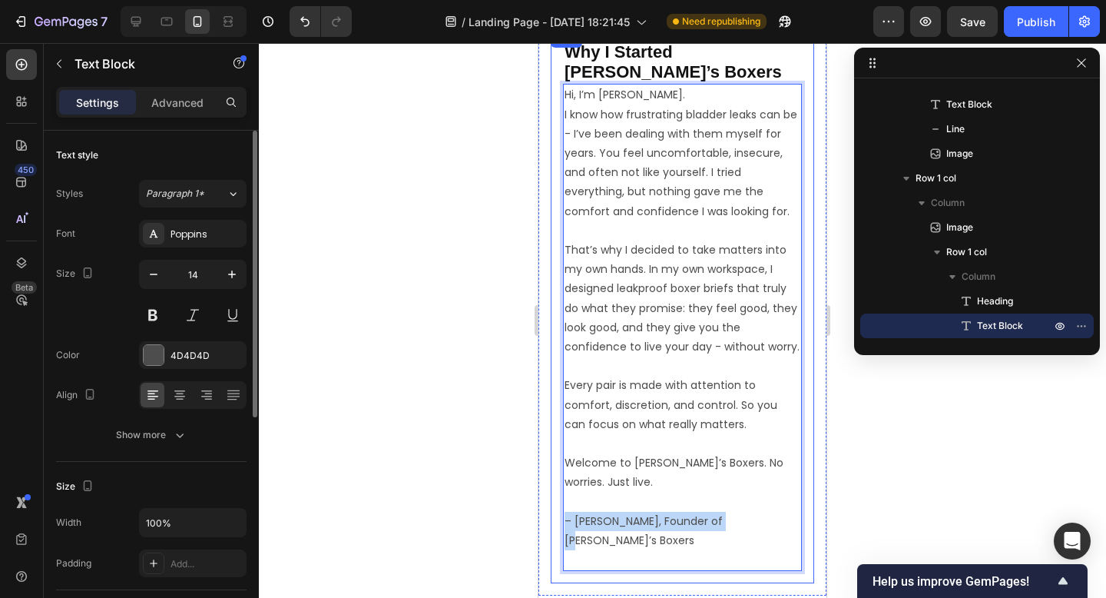
drag, startPoint x: 747, startPoint y: 472, endPoint x: 556, endPoint y: 470, distance: 190.5
click at [556, 471] on div "⁠⁠⁠⁠⁠⁠⁠ Why I Started [PERSON_NAME]’s Boxers Heading Hi, I’m Ben. I know how fr…" at bounding box center [682, 306] width 263 height 554
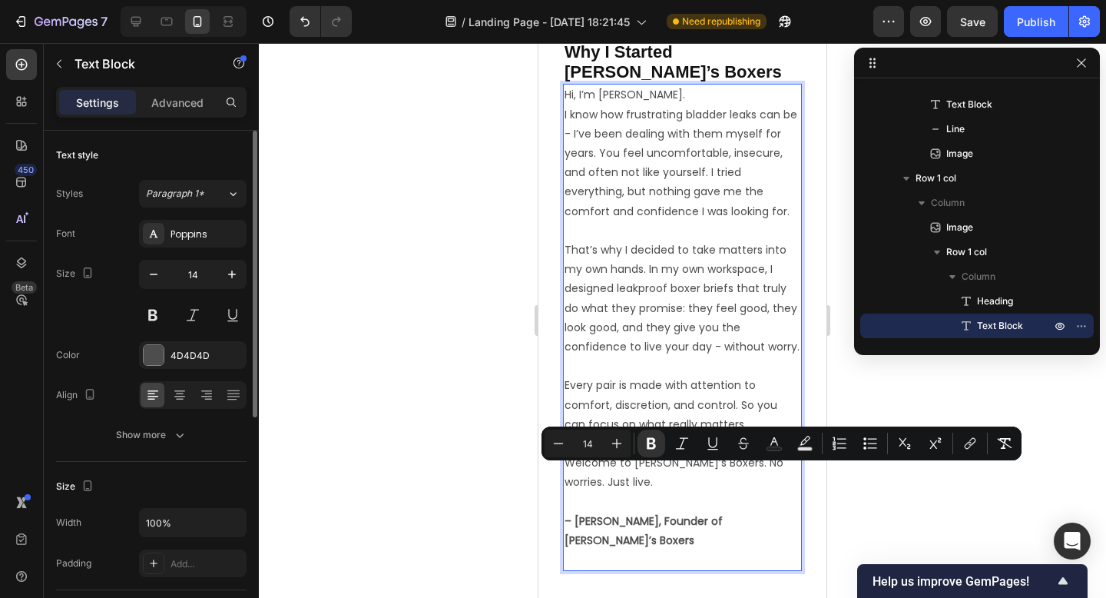
click at [694, 297] on p "That’s why I decided to take matters into my own hands. In my own workspace, I …" at bounding box center [683, 307] width 236 height 135
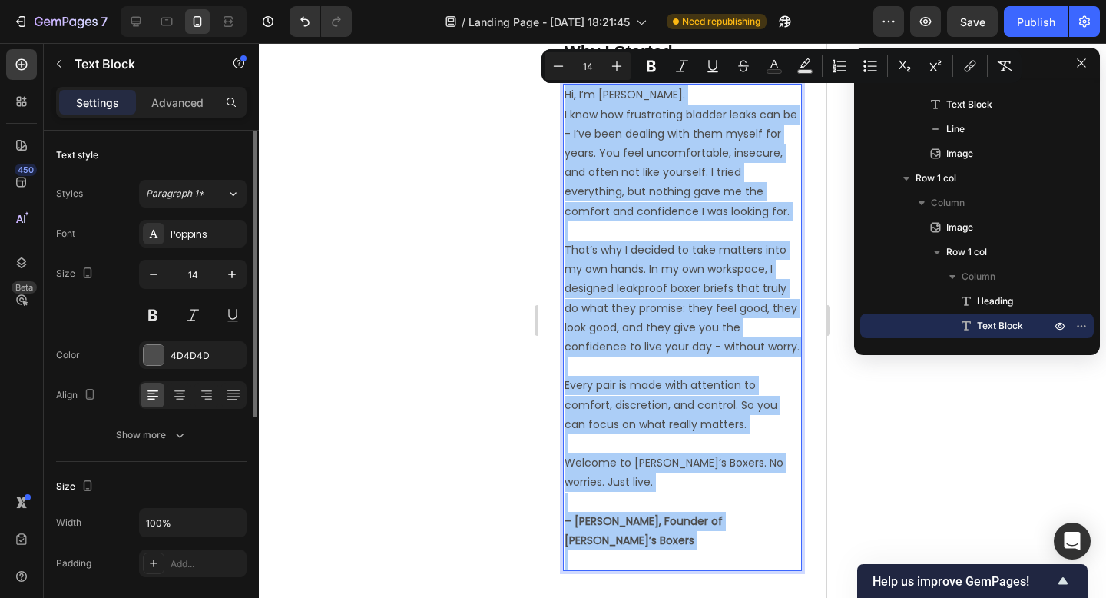
click at [444, 355] on div at bounding box center [682, 320] width 847 height 555
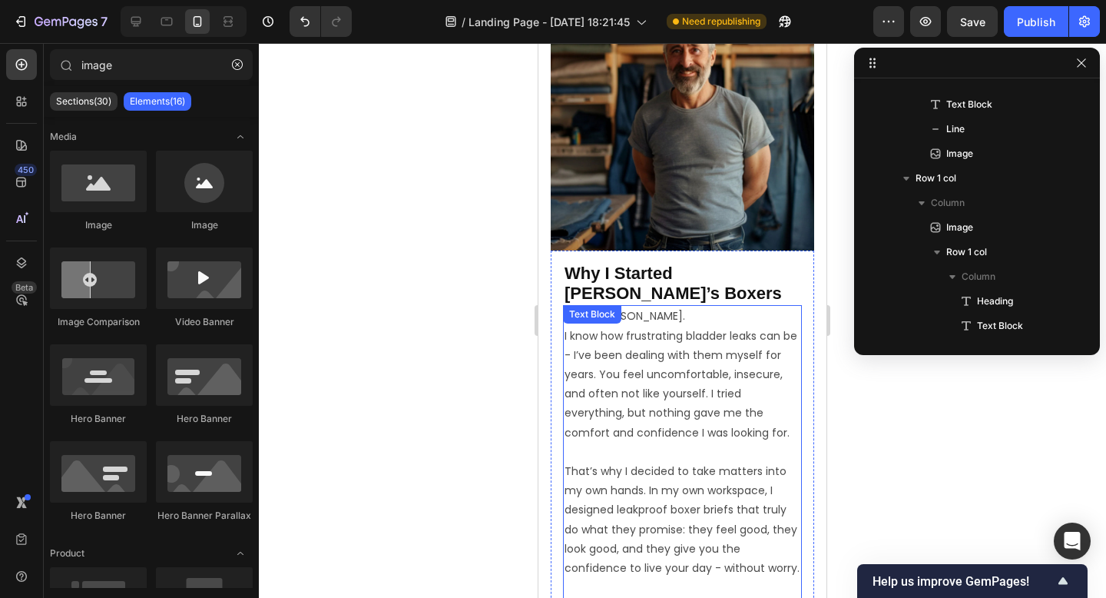
scroll to position [6212, 0]
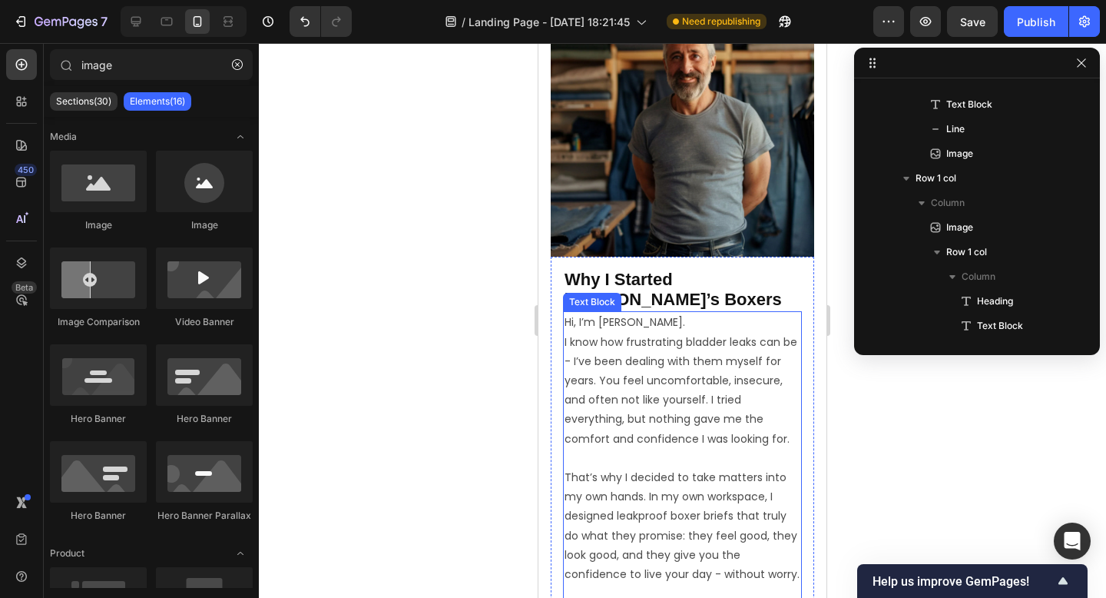
click at [626, 313] on p "Hi, I’m [PERSON_NAME]. I know how frustrating bladder leaks can be - I’ve been …" at bounding box center [683, 390] width 236 height 155
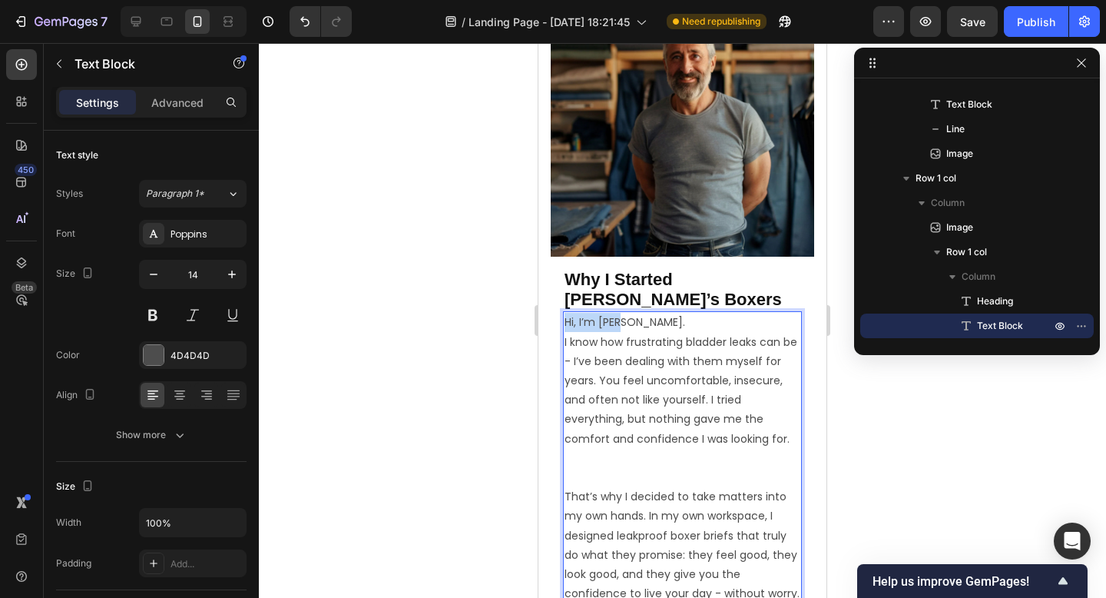
drag, startPoint x: 631, startPoint y: 277, endPoint x: 561, endPoint y: 277, distance: 69.9
click at [561, 277] on div "⁠⁠⁠⁠⁠⁠⁠ Why I Started [PERSON_NAME]’s Boxers Heading Hi, I’m Ben. I know how fr…" at bounding box center [682, 553] width 263 height 593
click at [628, 417] on p "Hi, I’m [PERSON_NAME]. I know how frustrating bladder leaks can be - I’ve been …" at bounding box center [683, 400] width 236 height 174
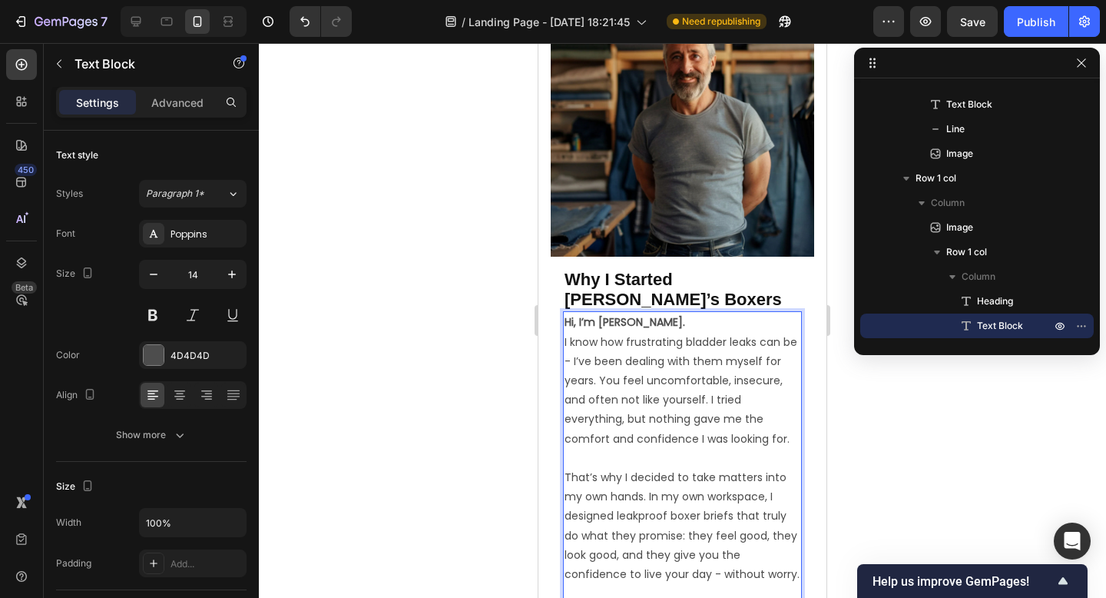
click at [595, 555] on p "That’s why I decided to take matters into my own hands. In my own workspace, I …" at bounding box center [683, 545] width 236 height 155
click at [582, 534] on p "That’s why I decided to take matters into my own hands. In my own workspace, I …" at bounding box center [683, 535] width 236 height 135
click at [582, 553] on p "That’s why I decided to take matters into my own hands. In my own workspace, I …" at bounding box center [683, 535] width 236 height 135
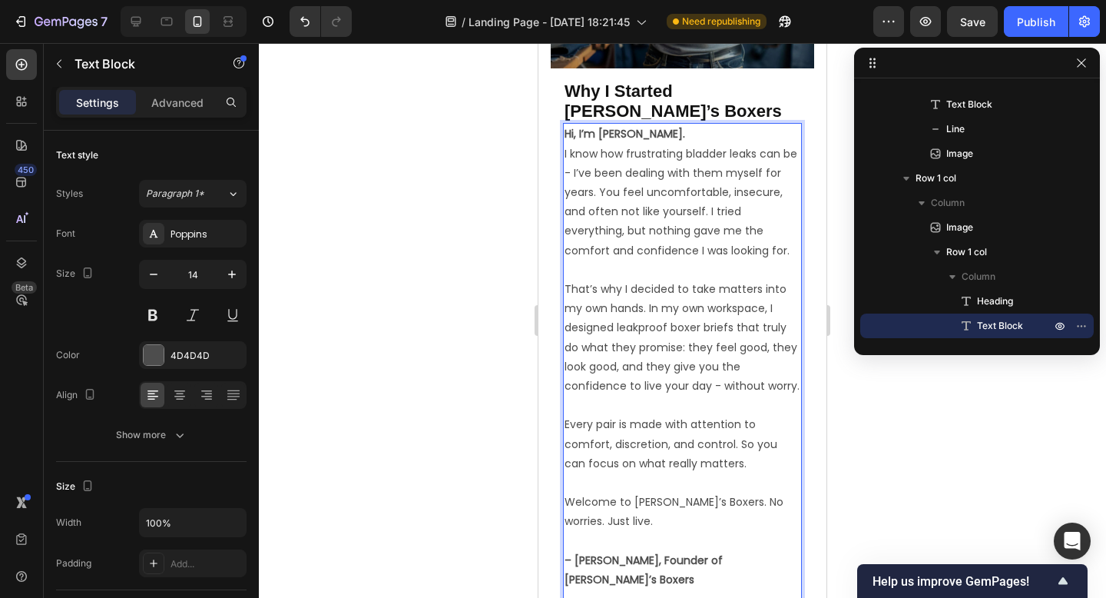
click at [580, 473] on p "Welcome to [PERSON_NAME]’s Boxers. No worries. Just live." at bounding box center [683, 502] width 236 height 58
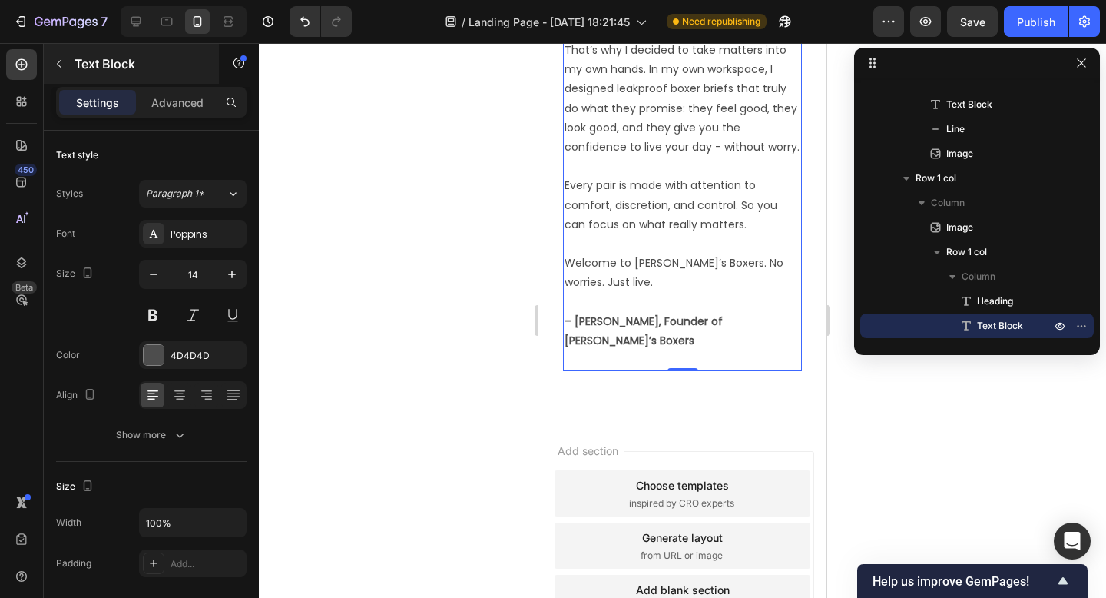
scroll to position [6662, 0]
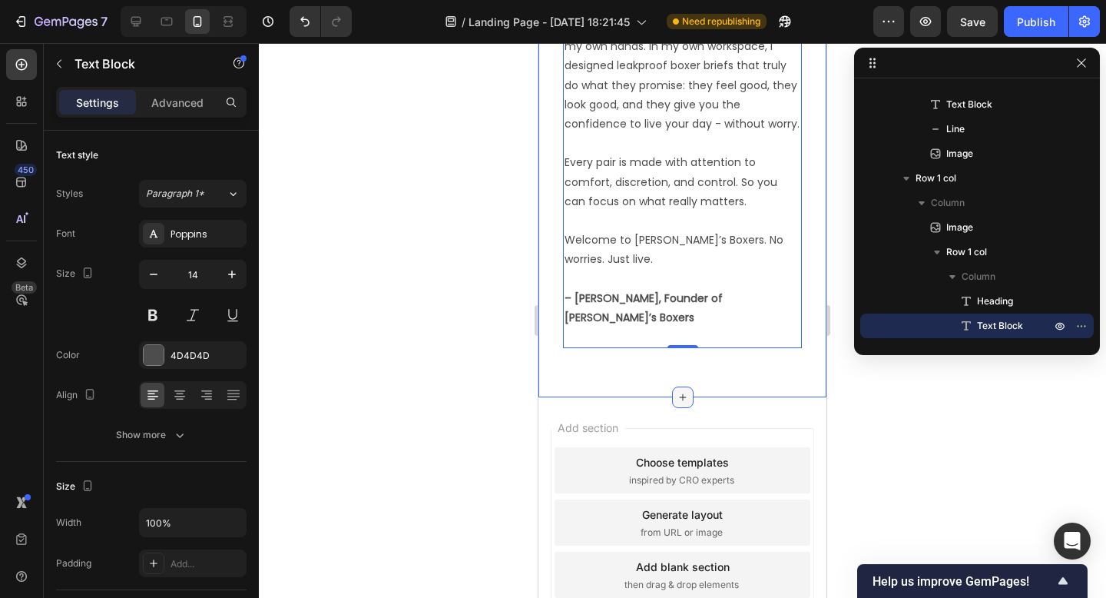
click at [681, 391] on icon at bounding box center [683, 397] width 12 height 12
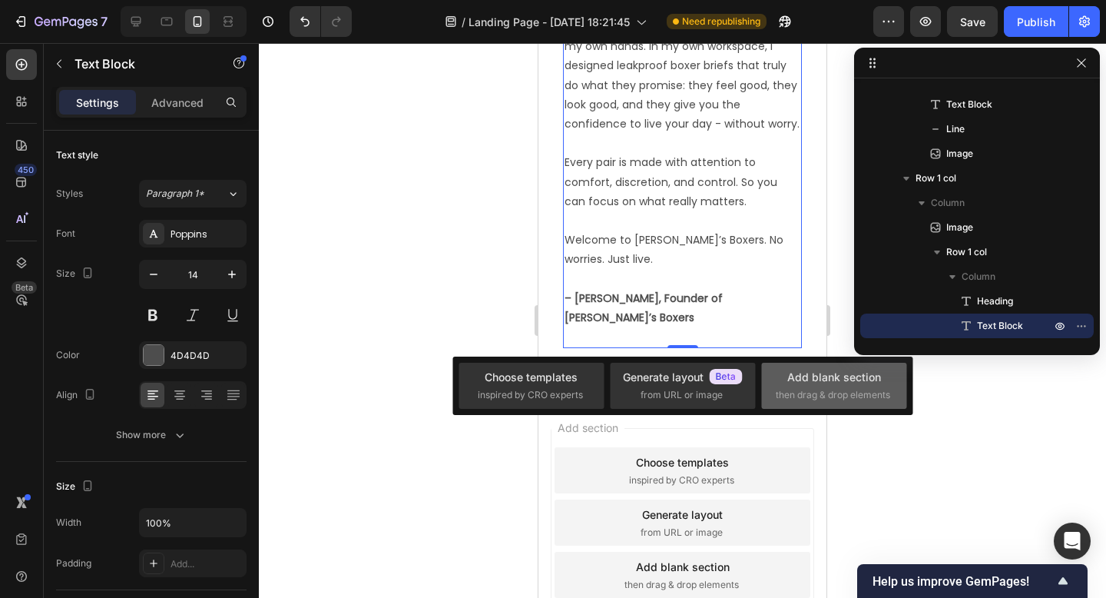
click at [781, 371] on div "Add blank section then drag & drop elements" at bounding box center [834, 385] width 117 height 33
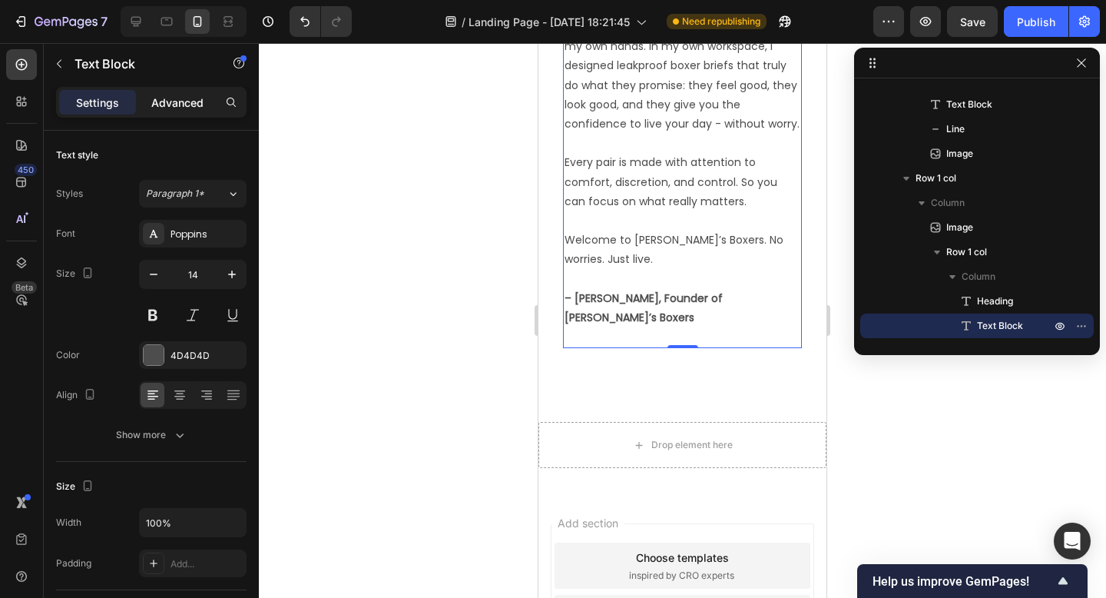
click at [183, 111] on div "Advanced" at bounding box center [177, 102] width 77 height 25
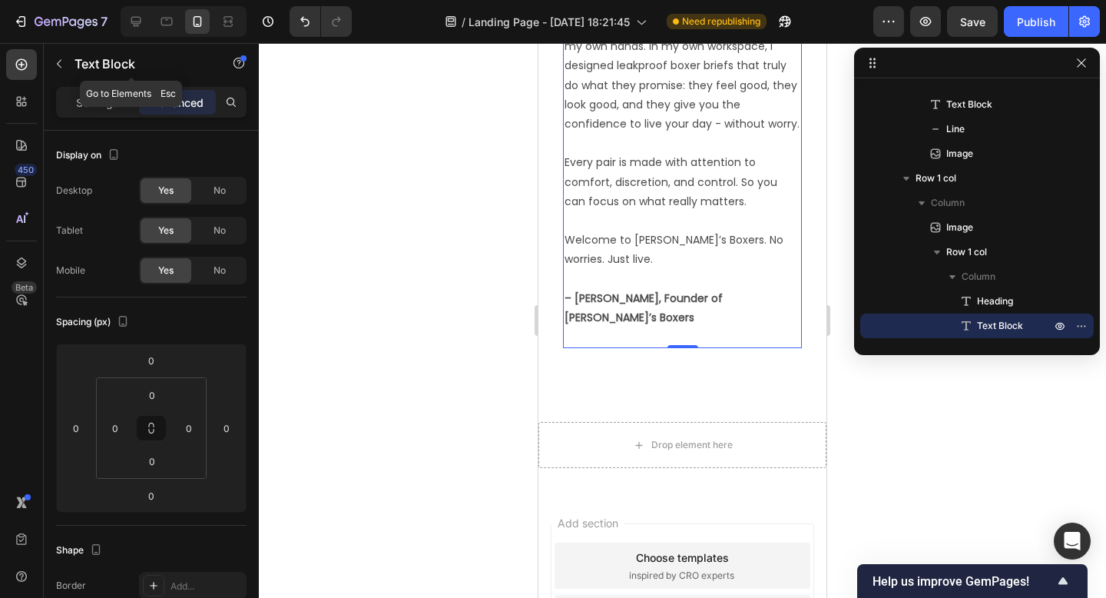
click at [51, 42] on div "7 / Landing Page - [DATE] 18:21:45 Need republishing Preview Save Publish" at bounding box center [553, 22] width 1106 height 44
click at [51, 63] on button "button" at bounding box center [59, 63] width 25 height 25
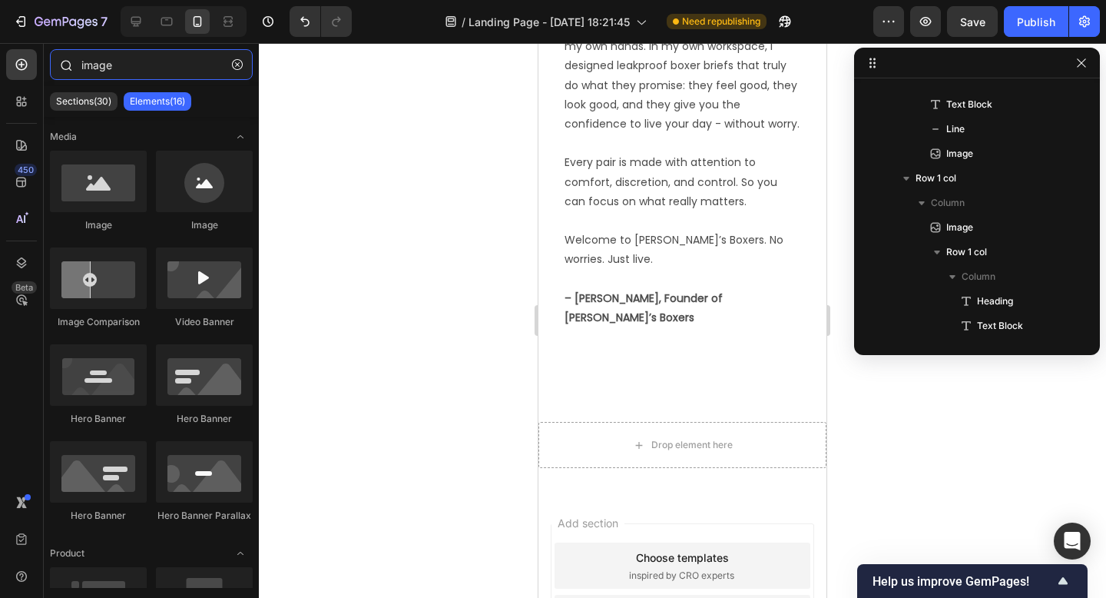
click at [121, 64] on input "image" at bounding box center [151, 64] width 203 height 31
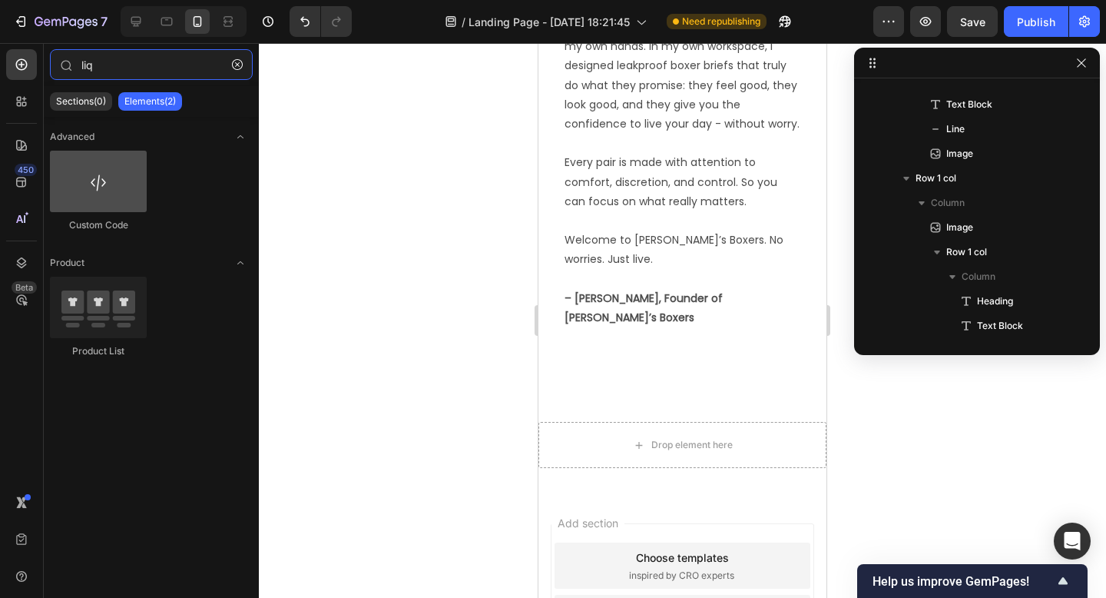
type input "liq"
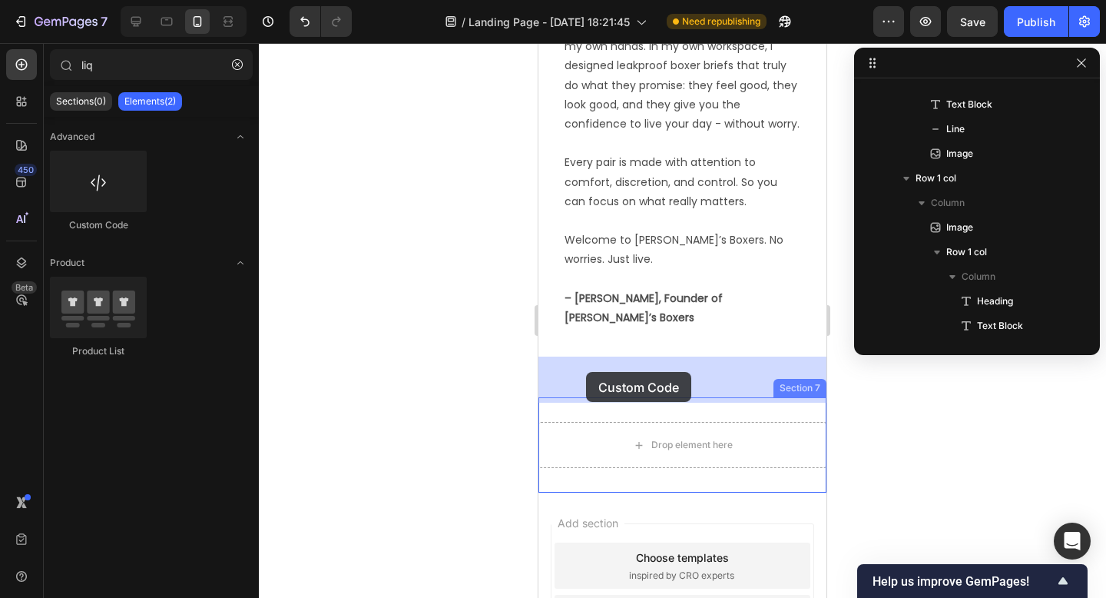
drag, startPoint x: 641, startPoint y: 231, endPoint x: 586, endPoint y: 372, distance: 151.1
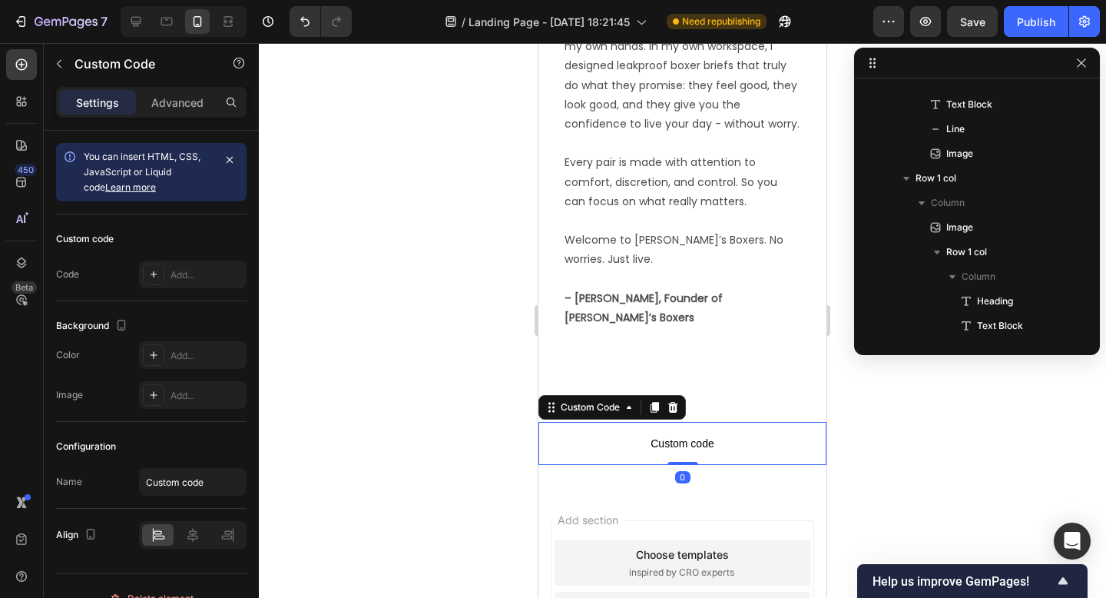
scroll to position [3630, 0]
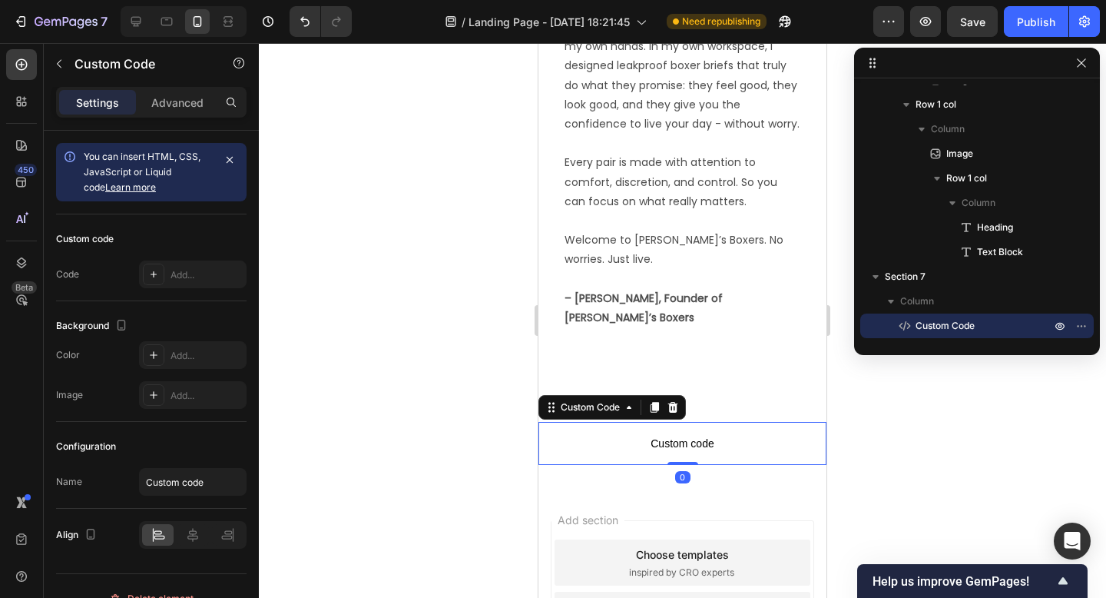
click at [676, 434] on span "Custom code" at bounding box center [682, 443] width 288 height 18
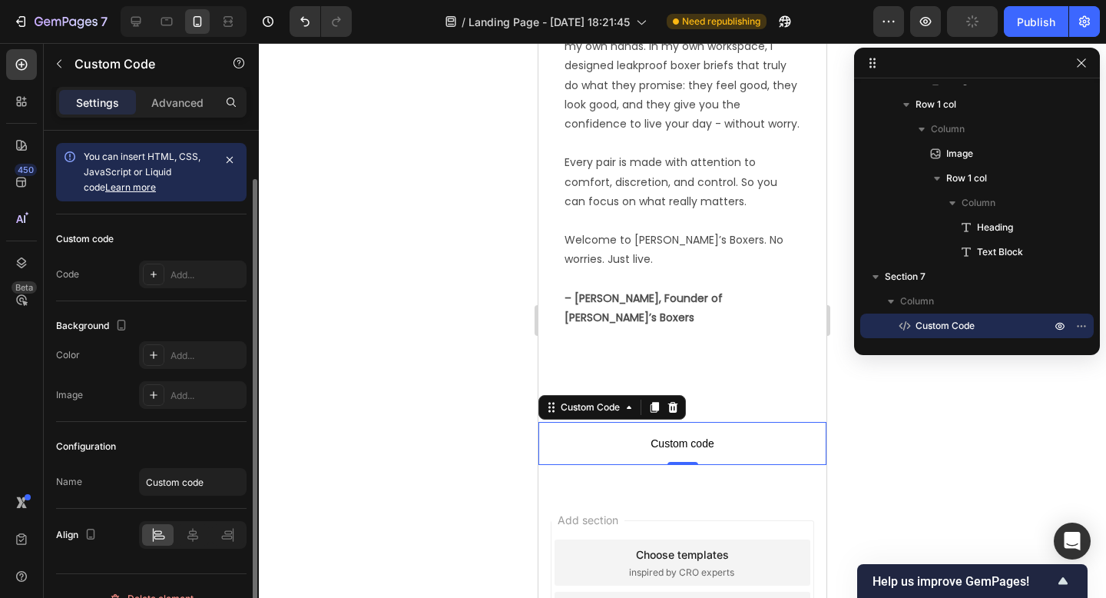
scroll to position [25, 0]
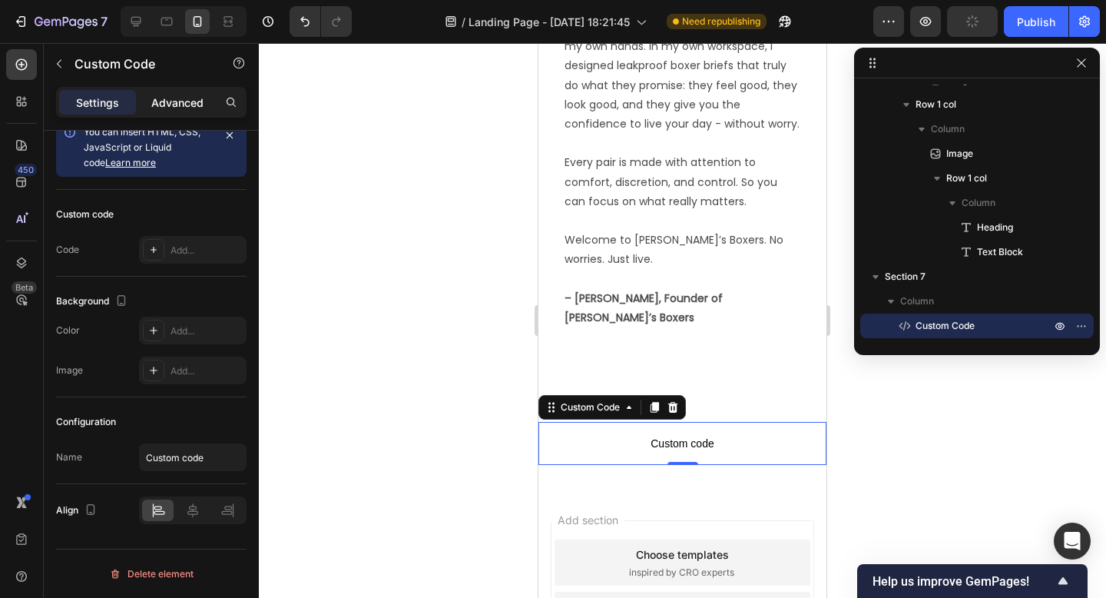
click at [197, 100] on p "Advanced" at bounding box center [177, 102] width 52 height 16
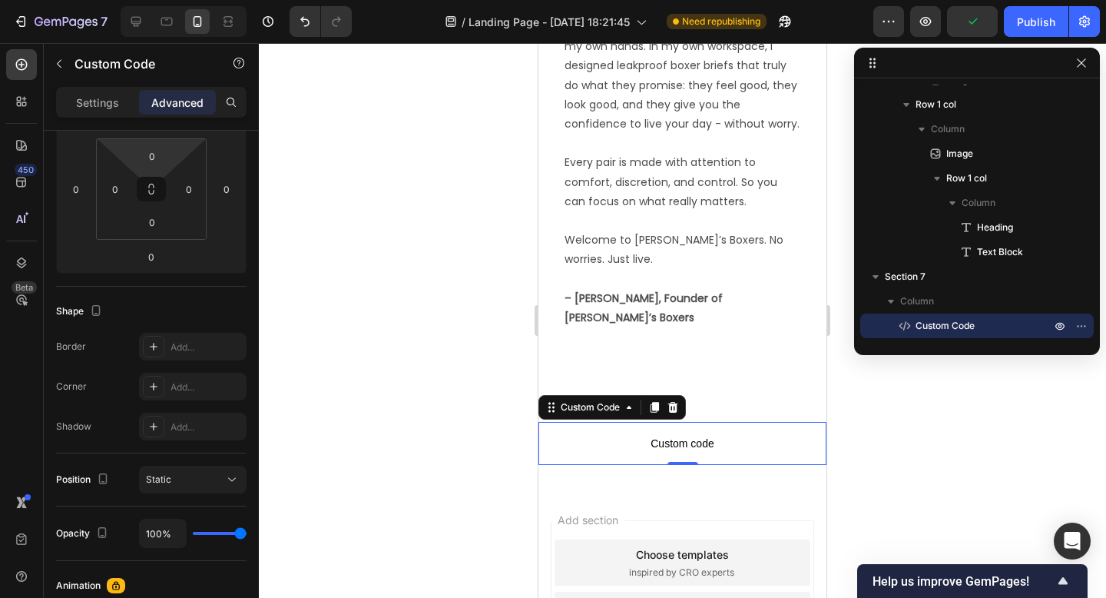
scroll to position [555, 0]
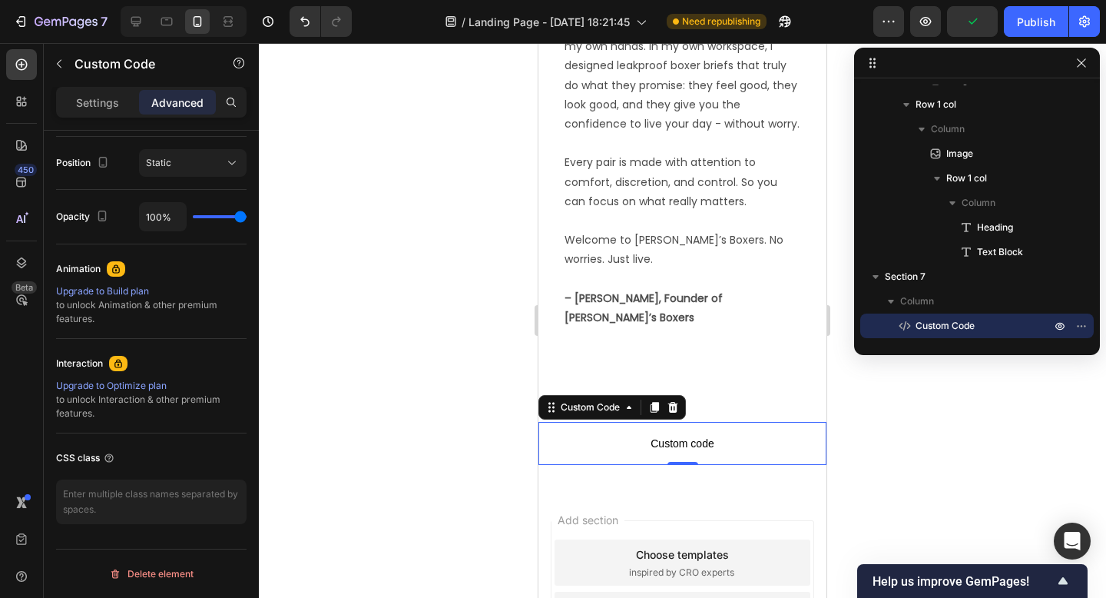
click at [663, 434] on span "Custom code" at bounding box center [682, 443] width 288 height 18
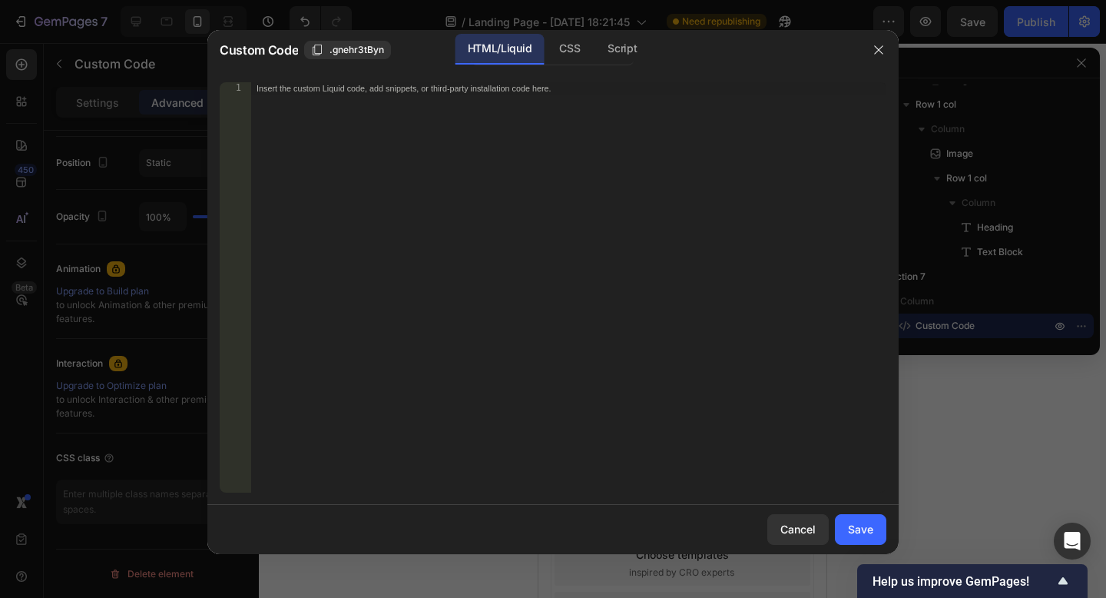
click at [479, 229] on div "Insert the custom Liquid code, add snippets, or third-party installation code h…" at bounding box center [568, 299] width 636 height 435
paste textarea "</section>"
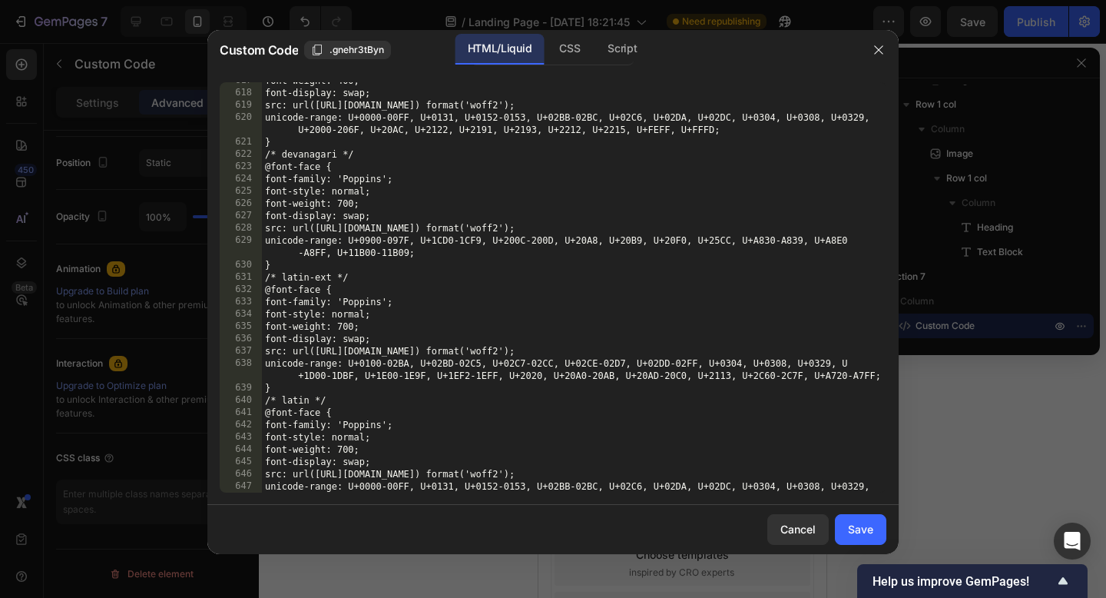
type textarea "</section>"
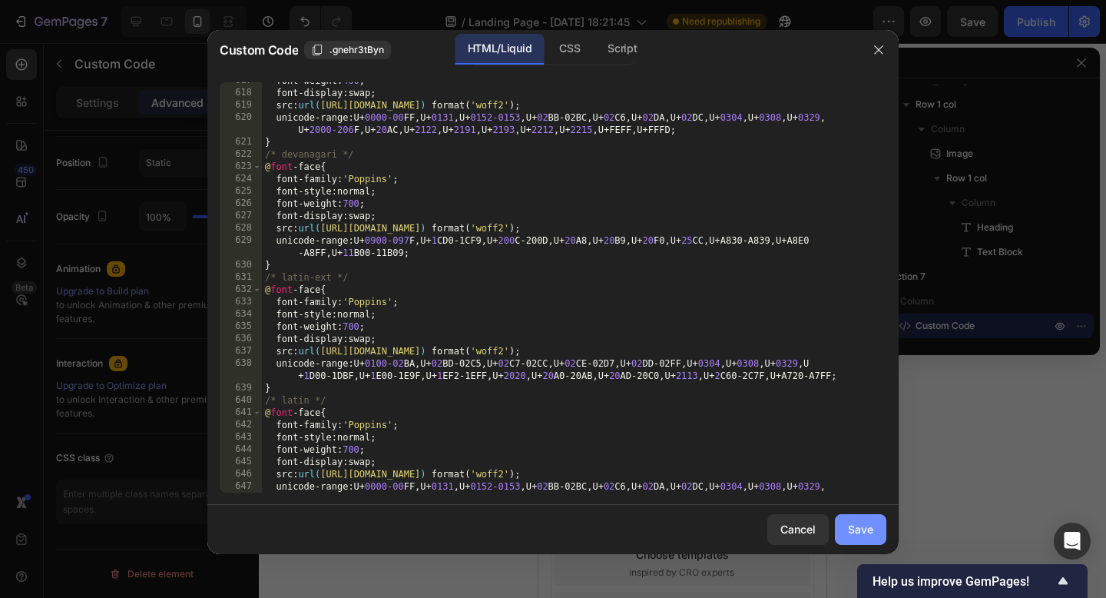
click at [870, 528] on div "Save" at bounding box center [860, 529] width 25 height 16
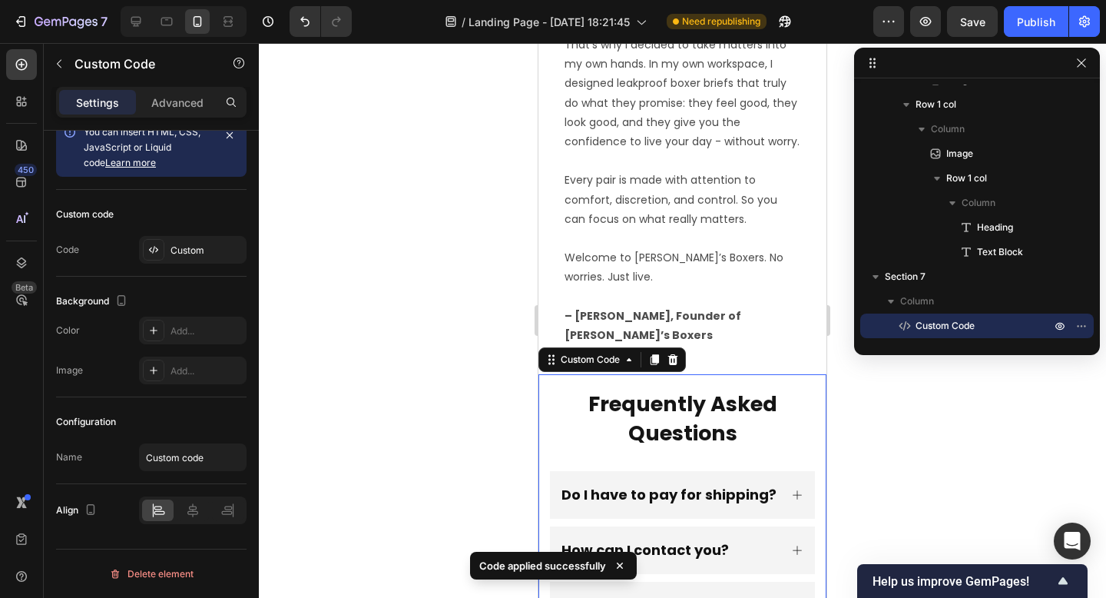
scroll to position [6637, 0]
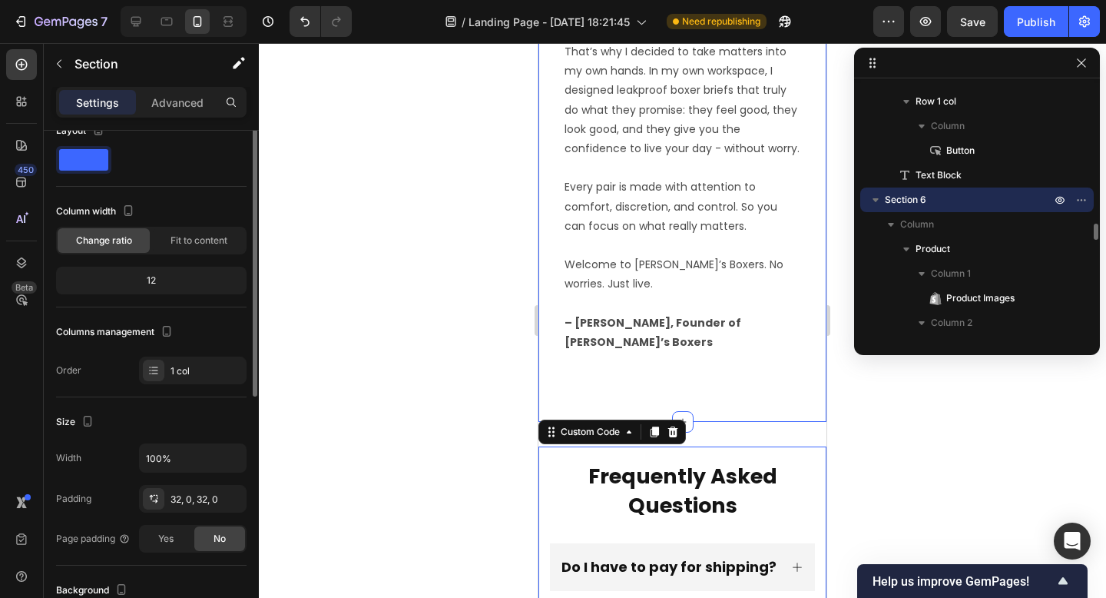
scroll to position [0, 0]
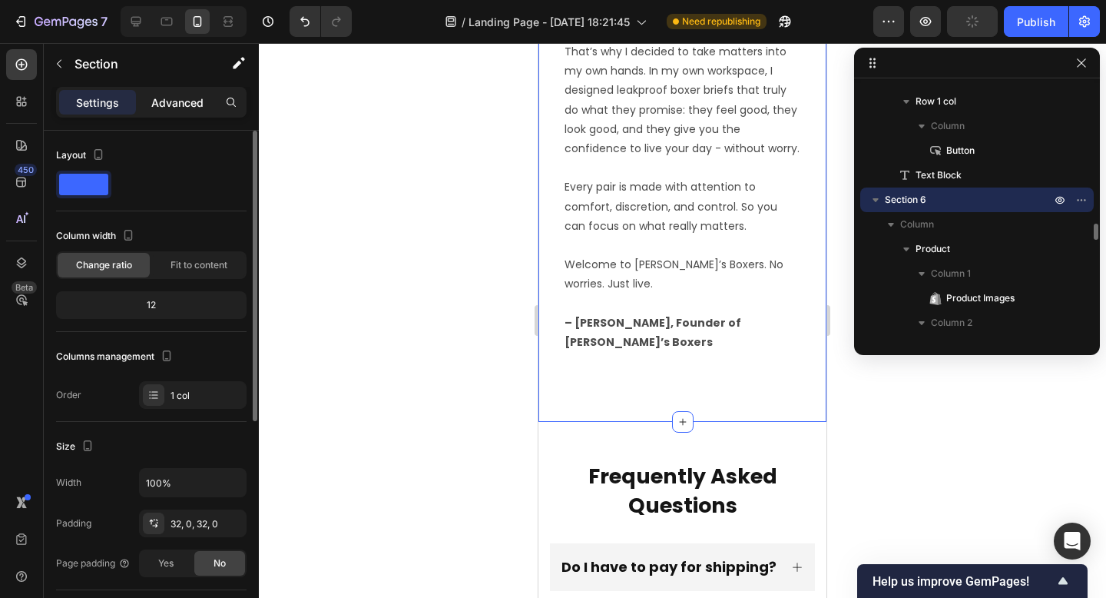
click at [187, 109] on p "Advanced" at bounding box center [177, 102] width 52 height 16
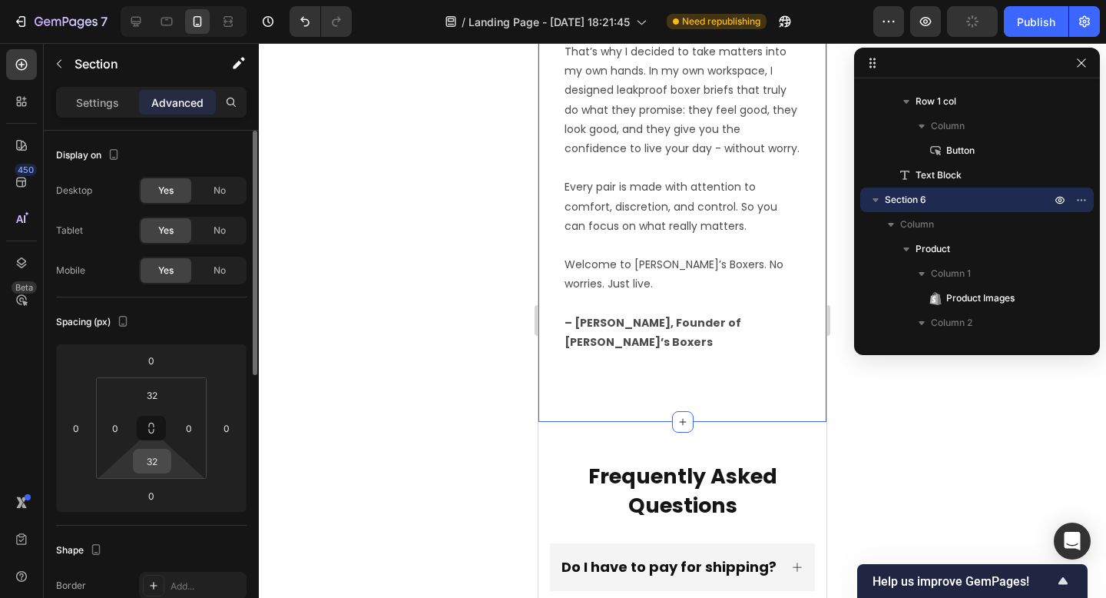
click at [165, 465] on input "32" at bounding box center [152, 460] width 31 height 23
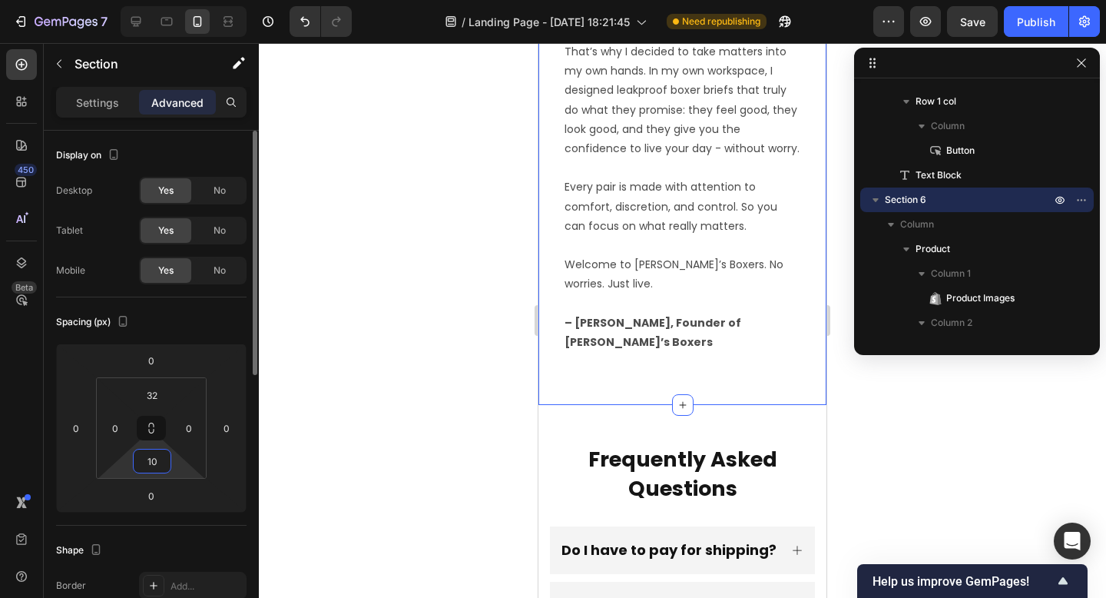
type input "1"
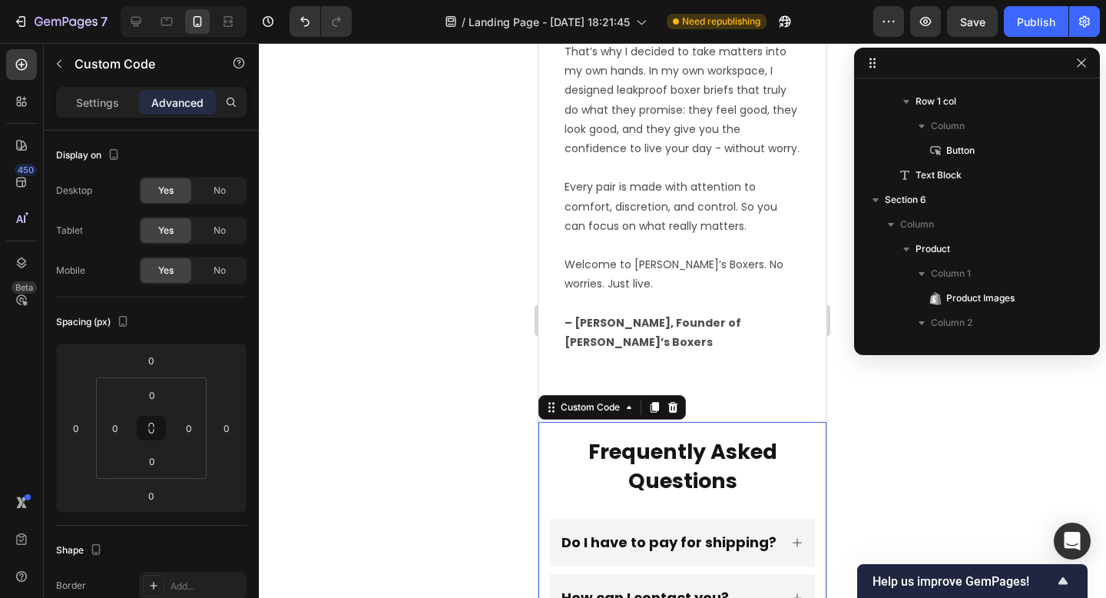
scroll to position [3630, 0]
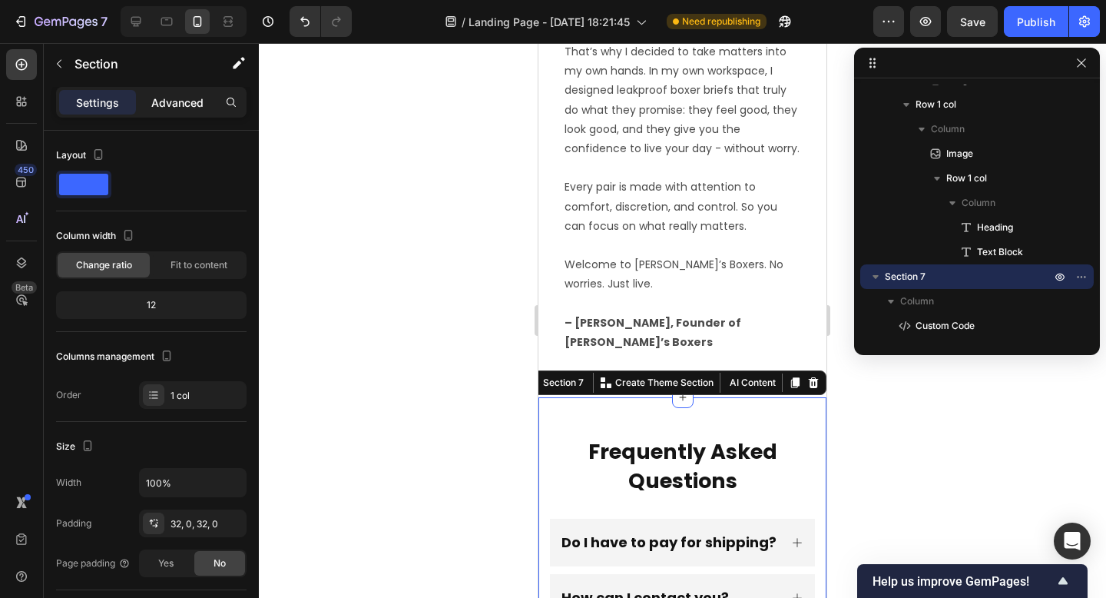
click at [182, 91] on div "Advanced" at bounding box center [177, 102] width 77 height 25
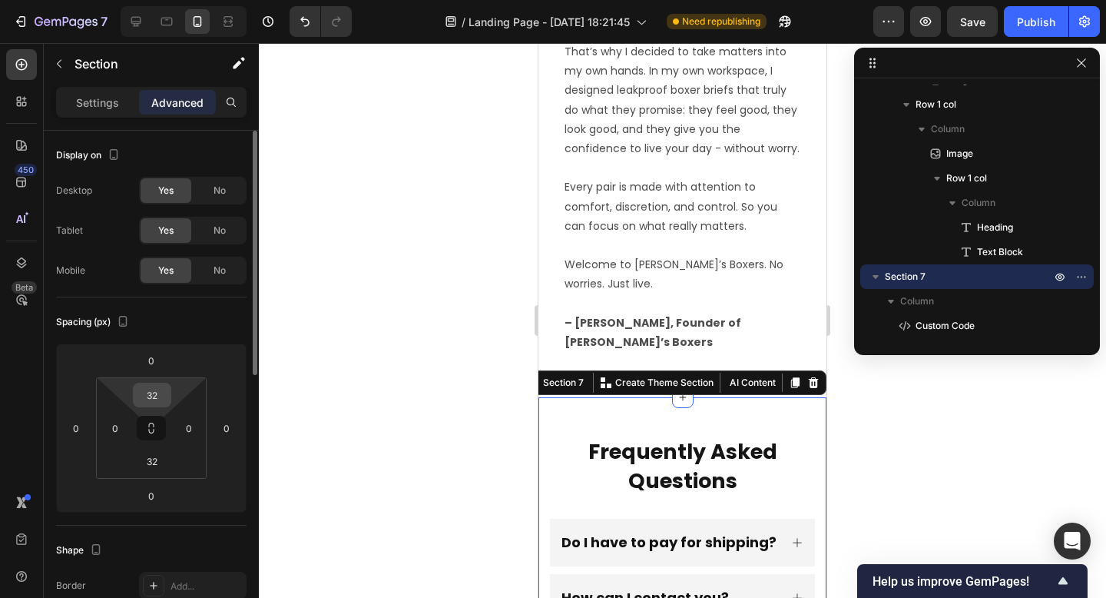
click at [162, 394] on input "32" at bounding box center [152, 394] width 31 height 23
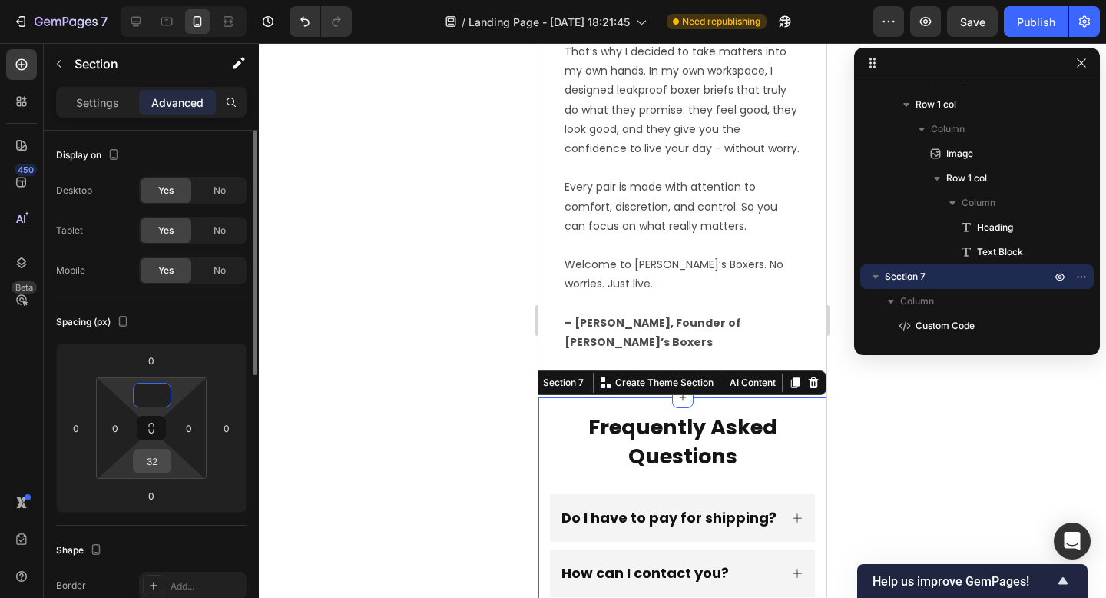
type input "0"
click at [159, 465] on input "32" at bounding box center [152, 460] width 31 height 23
type input "1"
type input "15"
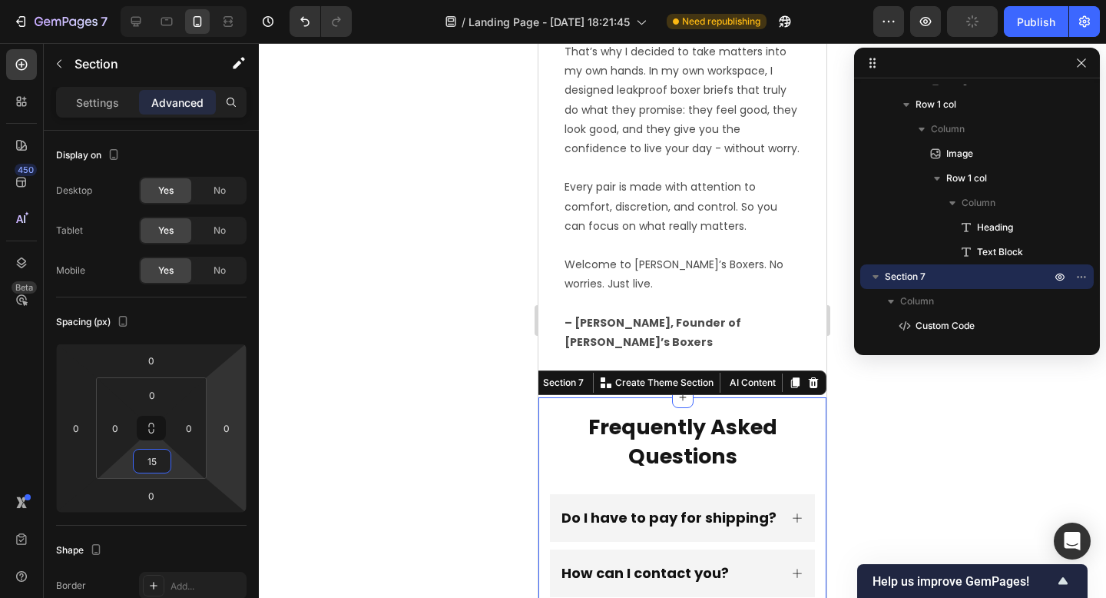
click at [369, 392] on div at bounding box center [682, 320] width 847 height 555
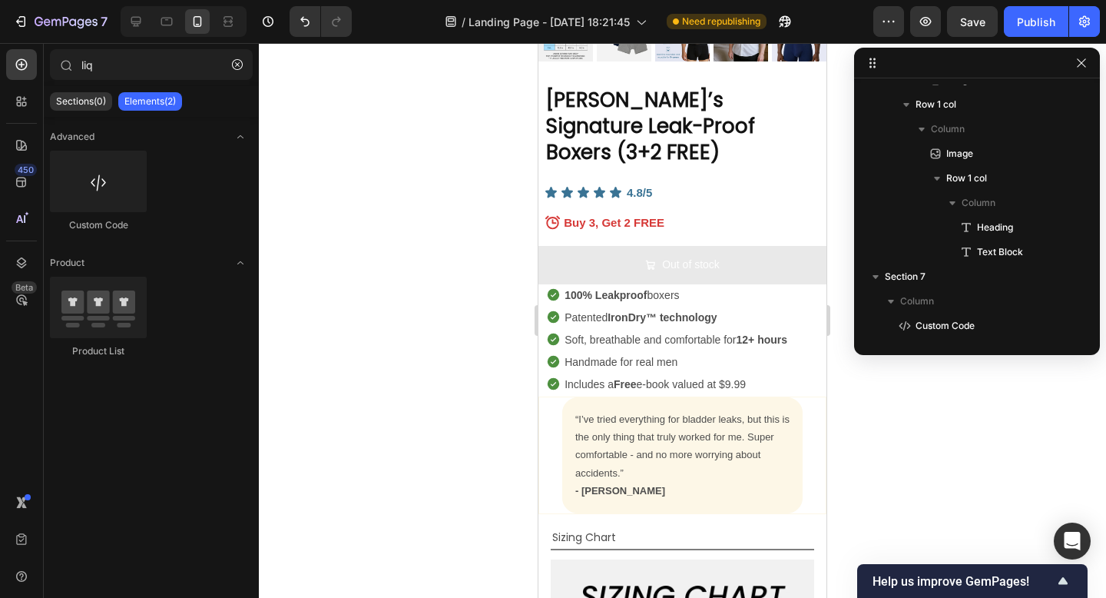
scroll to position [5354, 0]
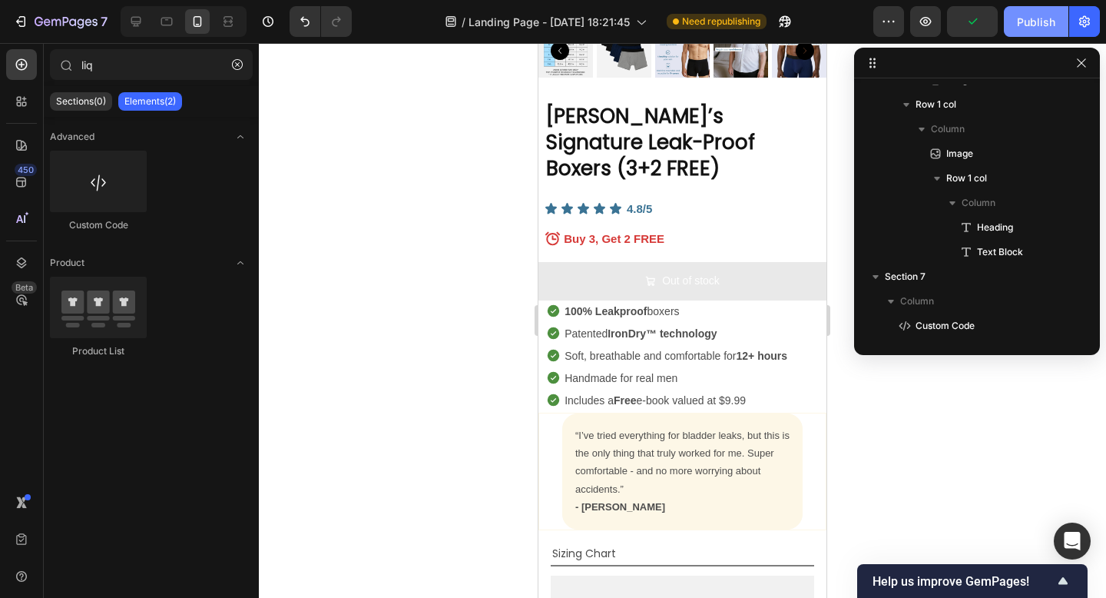
click at [1039, 20] on div "Publish" at bounding box center [1036, 22] width 38 height 16
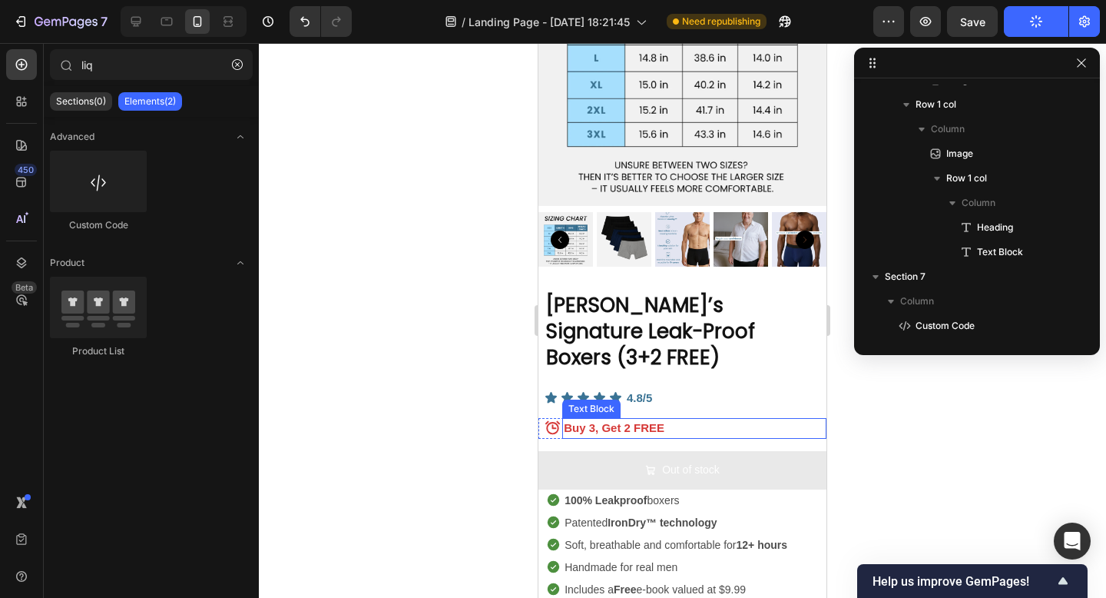
scroll to position [5150, 0]
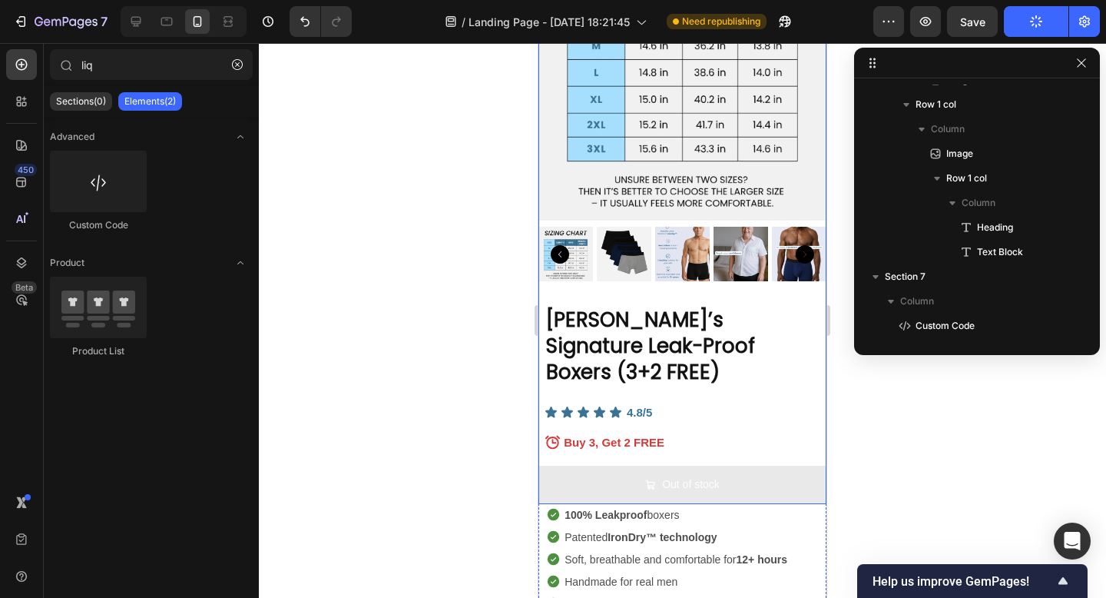
click at [773, 297] on div "Product Images [PERSON_NAME]’s Signature Leak-Proof Boxers (3+2 FREE) Product T…" at bounding box center [682, 217] width 288 height 571
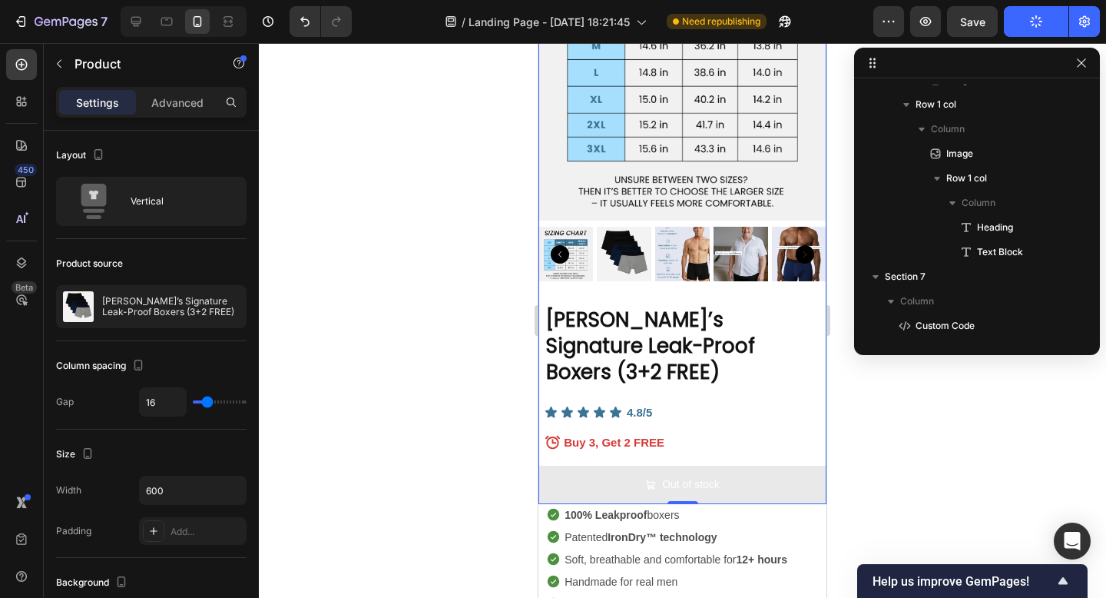
scroll to position [2183, 0]
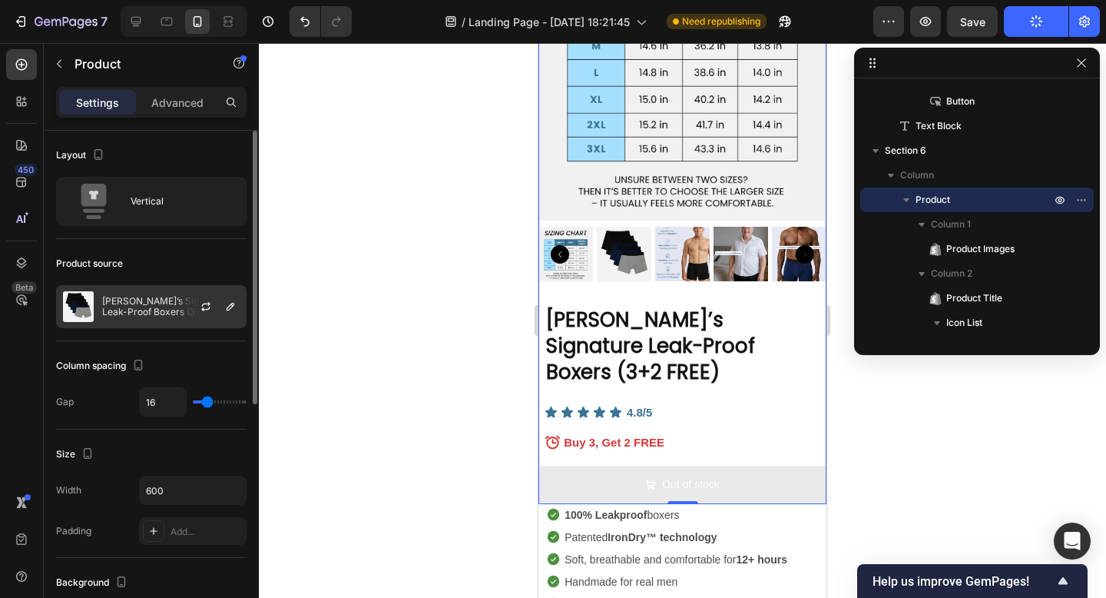
click at [158, 295] on div "[PERSON_NAME]’s Signature Leak-Proof Boxers (3+2 FREE)" at bounding box center [151, 306] width 190 height 43
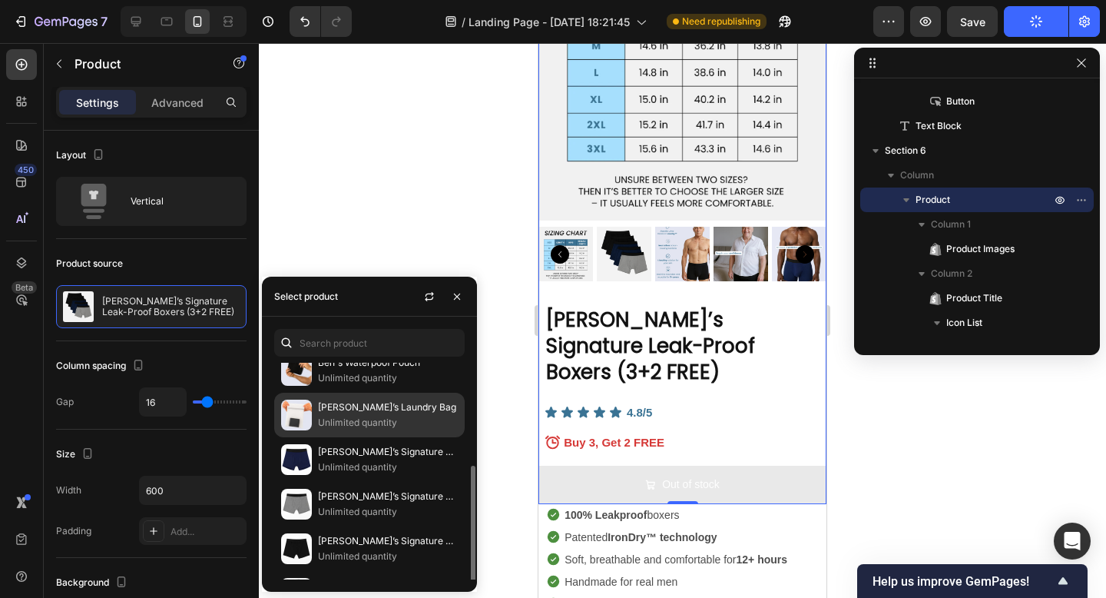
scroll to position [95, 0]
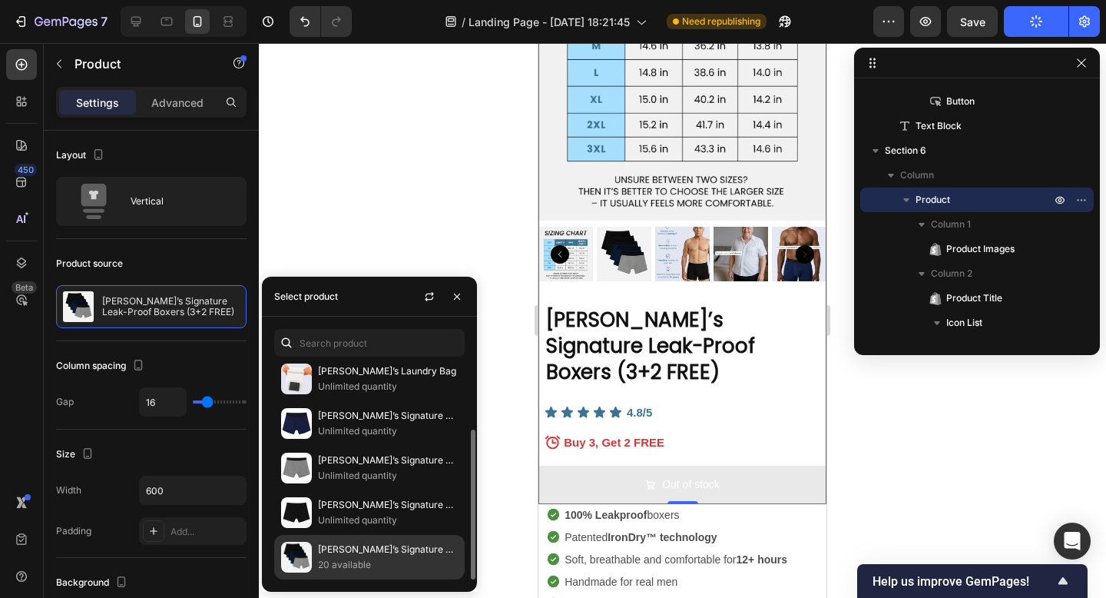
click at [368, 561] on p "20 available" at bounding box center [388, 564] width 140 height 15
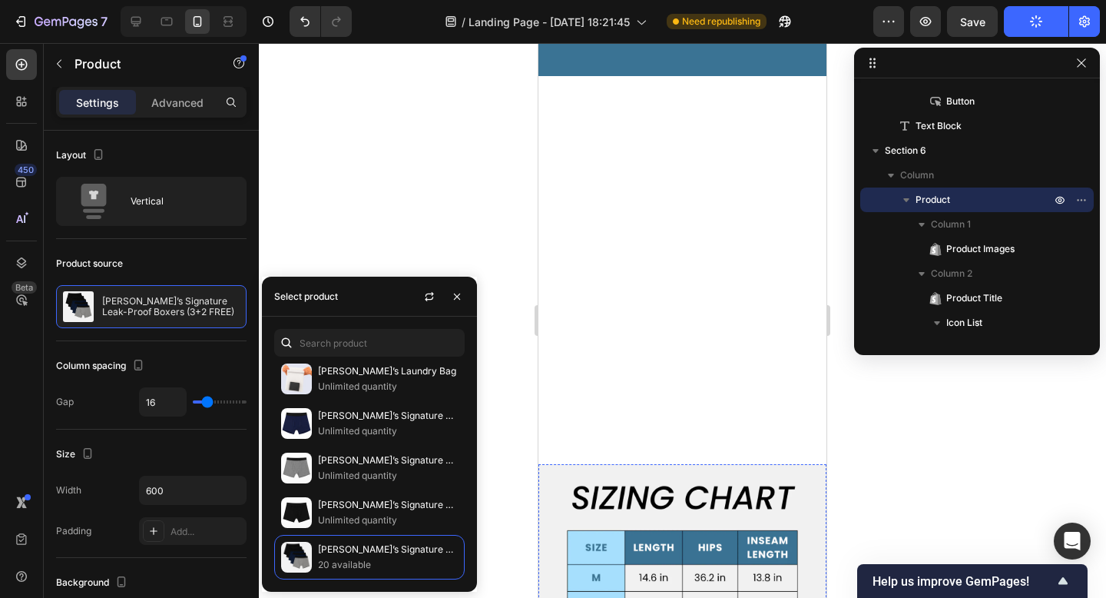
scroll to position [5150, 0]
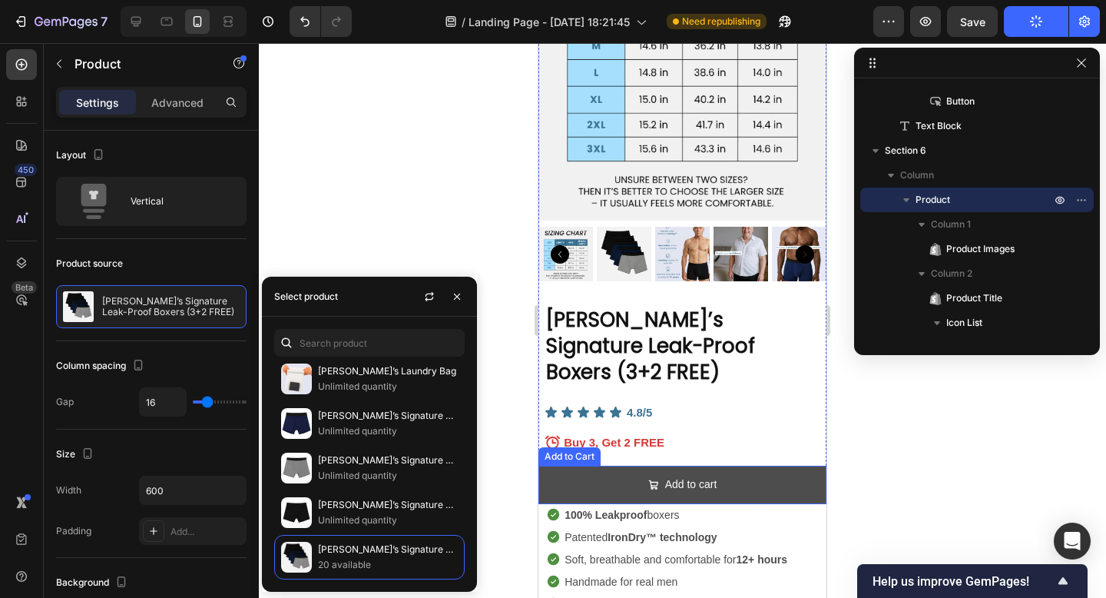
click at [773, 465] on button "Add to cart" at bounding box center [682, 484] width 288 height 38
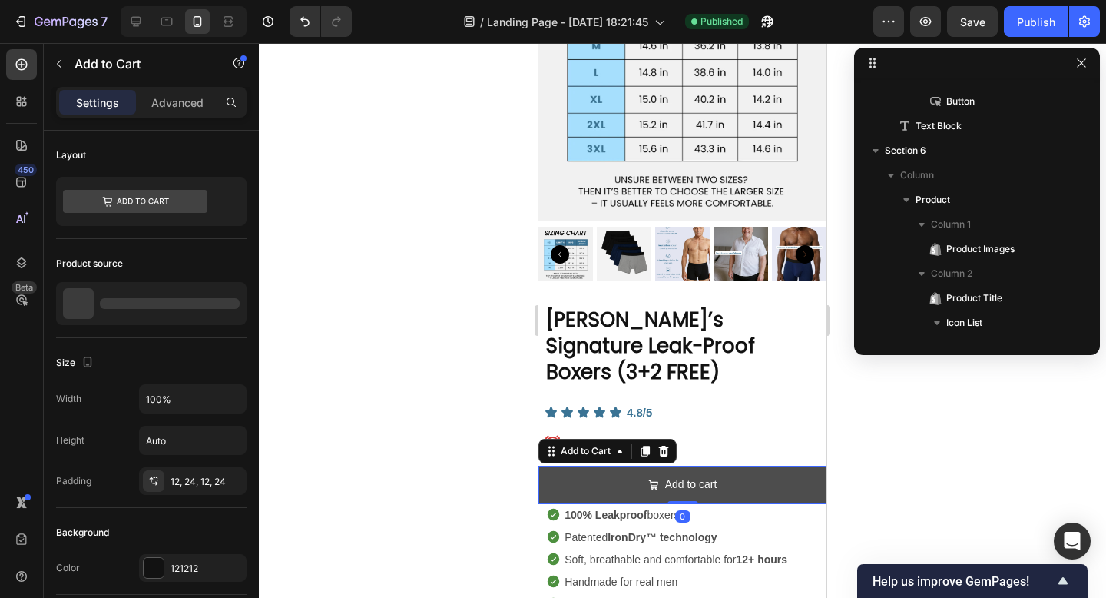
scroll to position [2748, 0]
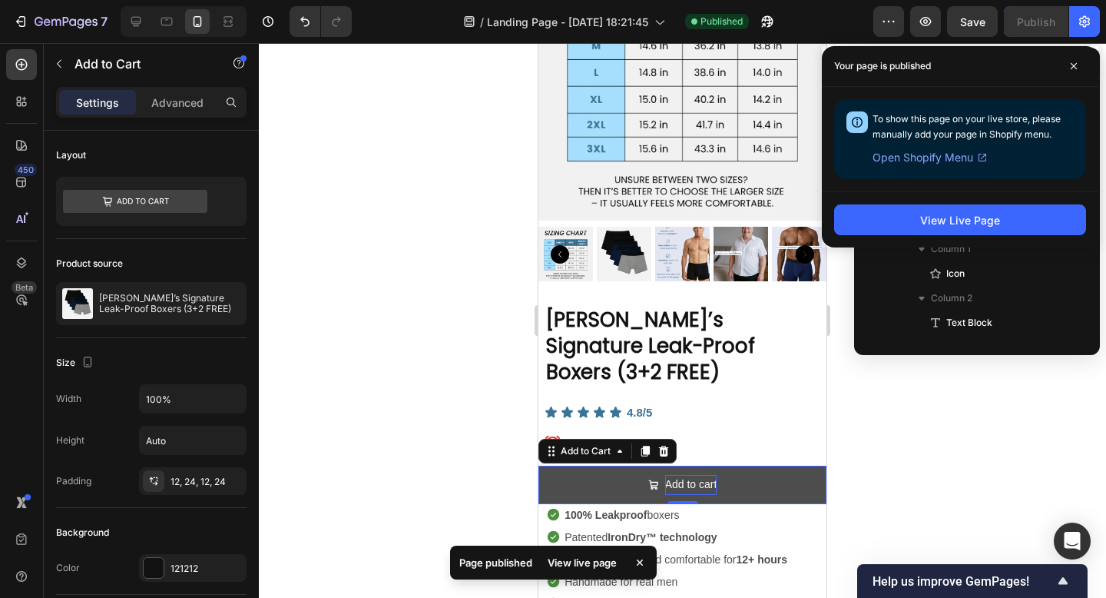
click at [697, 475] on div "Add to cart" at bounding box center [691, 484] width 52 height 19
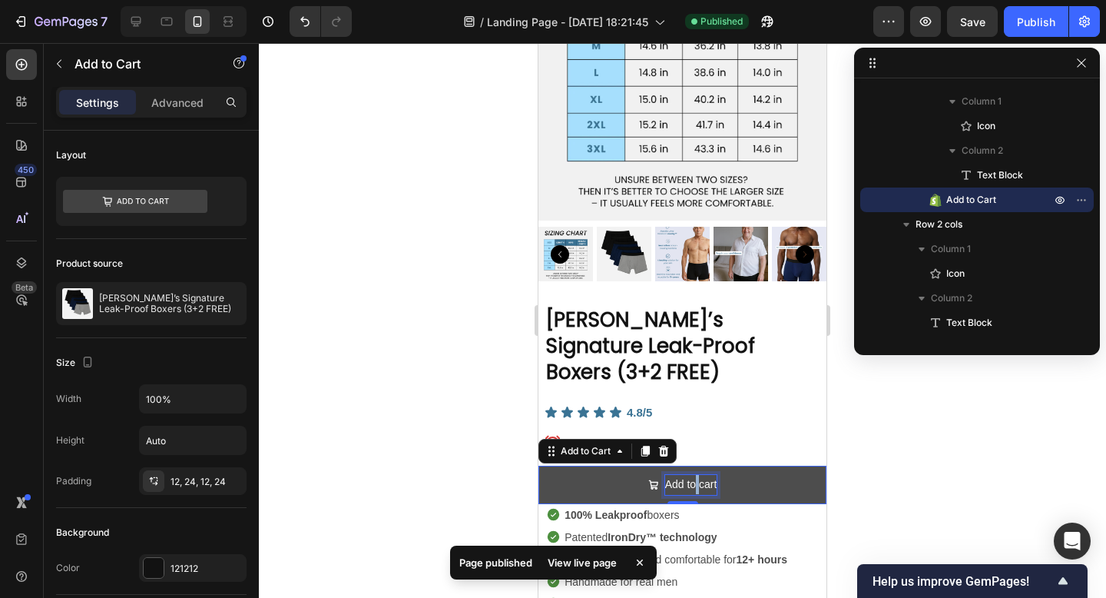
click at [697, 475] on p "Add to cart" at bounding box center [691, 484] width 52 height 19
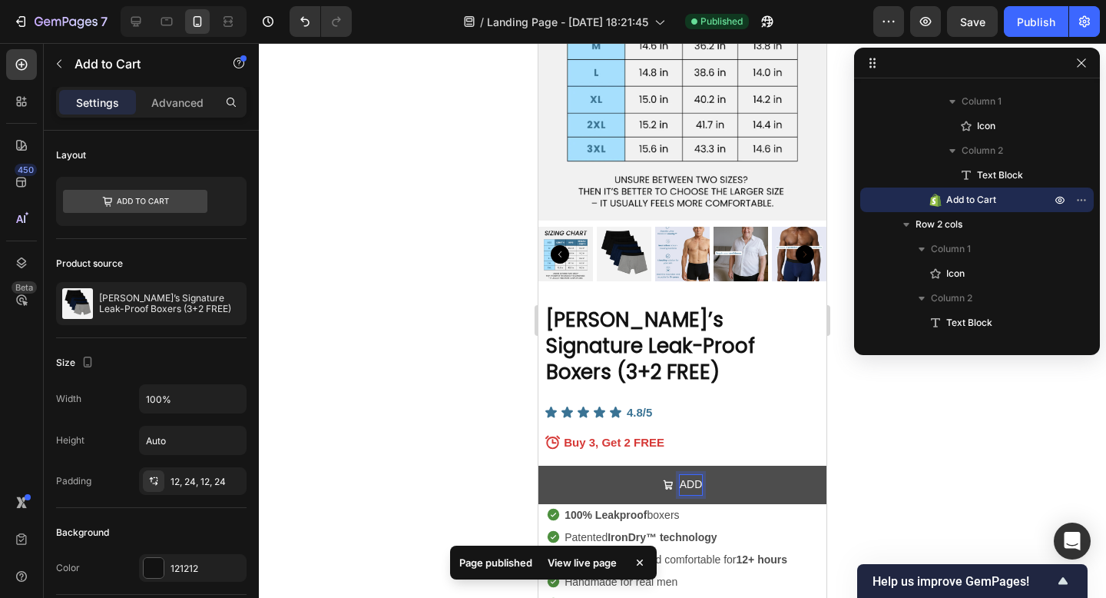
click at [538, 465] on button "ADD" at bounding box center [682, 484] width 288 height 38
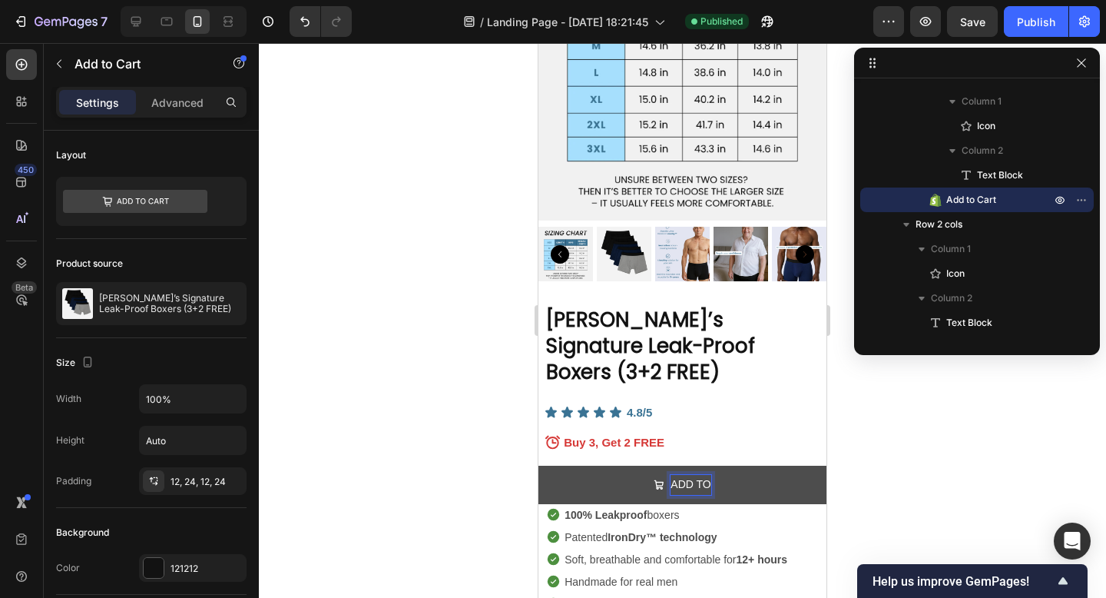
click at [538, 465] on button "ADD TO" at bounding box center [682, 484] width 288 height 38
click at [637, 465] on button "ADD TO CART" at bounding box center [682, 484] width 288 height 38
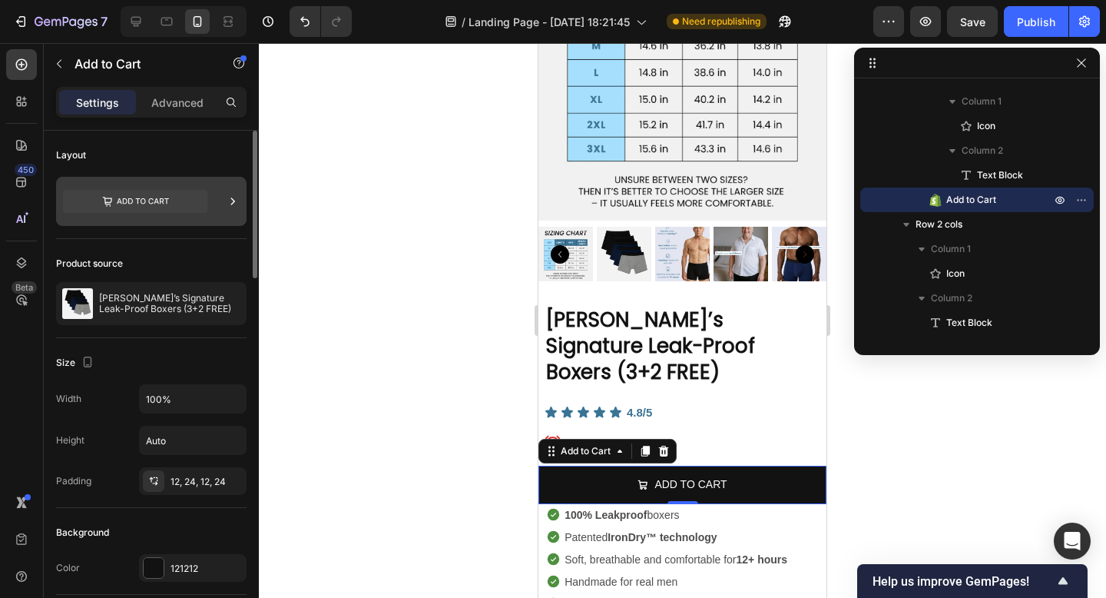
click at [154, 204] on icon at bounding box center [135, 201] width 144 height 23
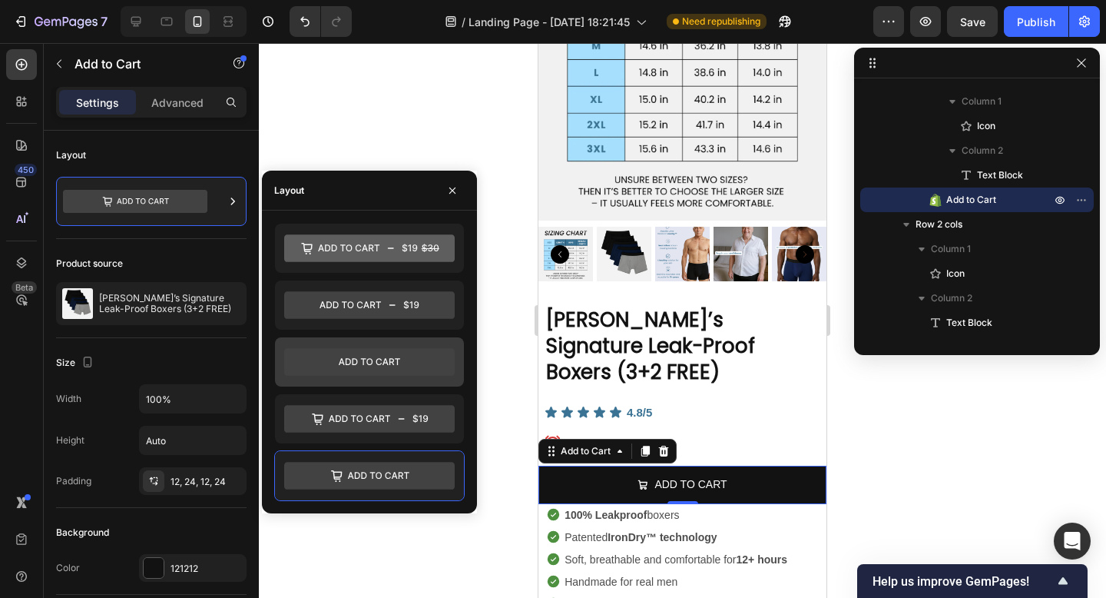
click at [332, 344] on div at bounding box center [369, 361] width 189 height 49
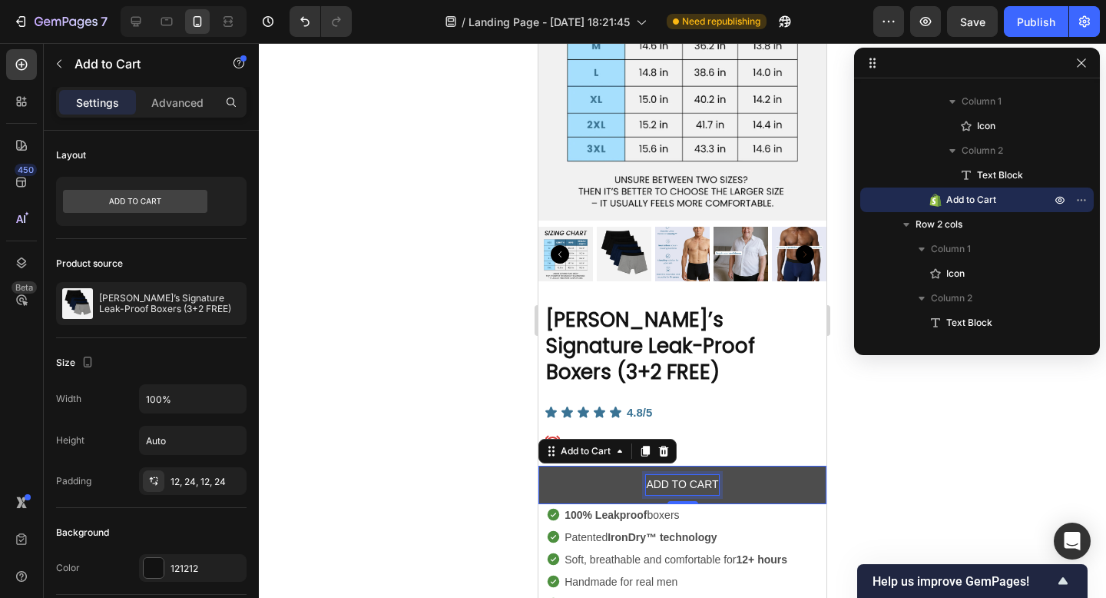
click at [698, 475] on p "ADD TO CART" at bounding box center [682, 484] width 72 height 19
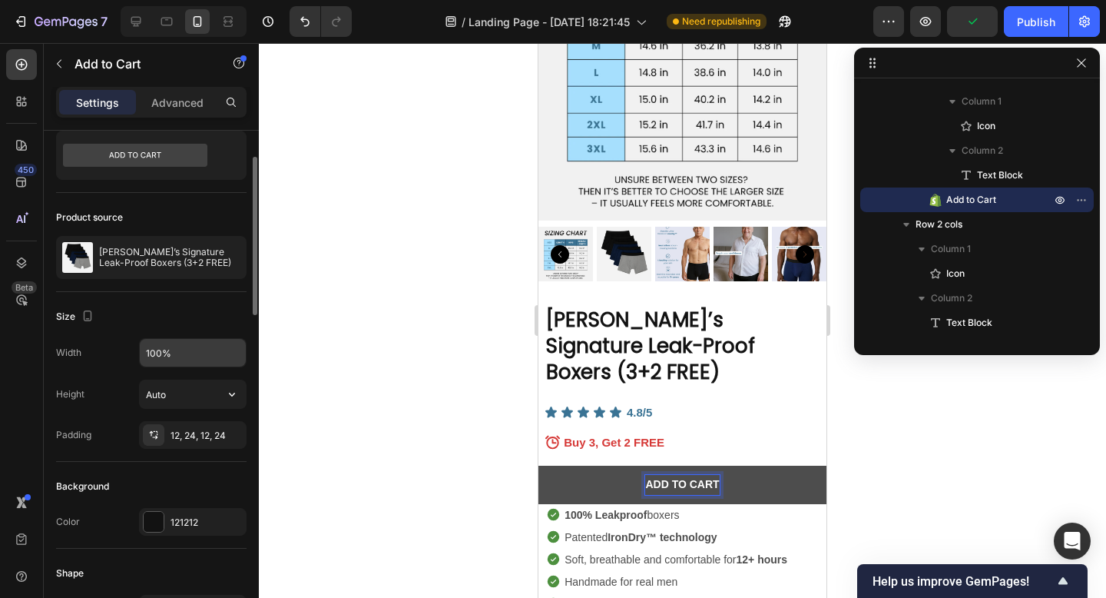
scroll to position [91, 0]
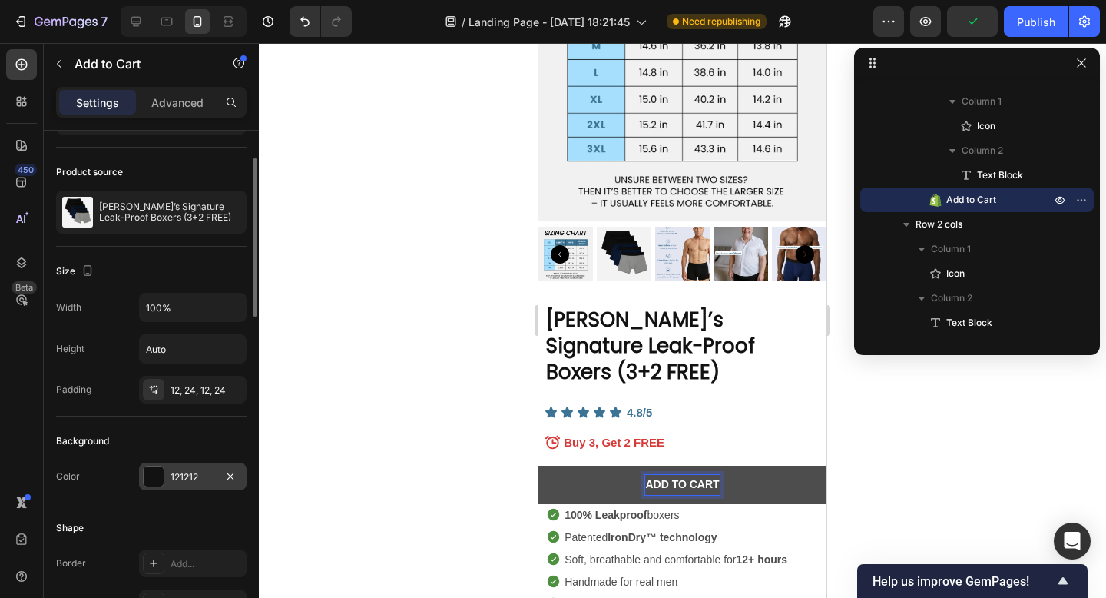
click at [185, 472] on div "121212" at bounding box center [193, 477] width 45 height 14
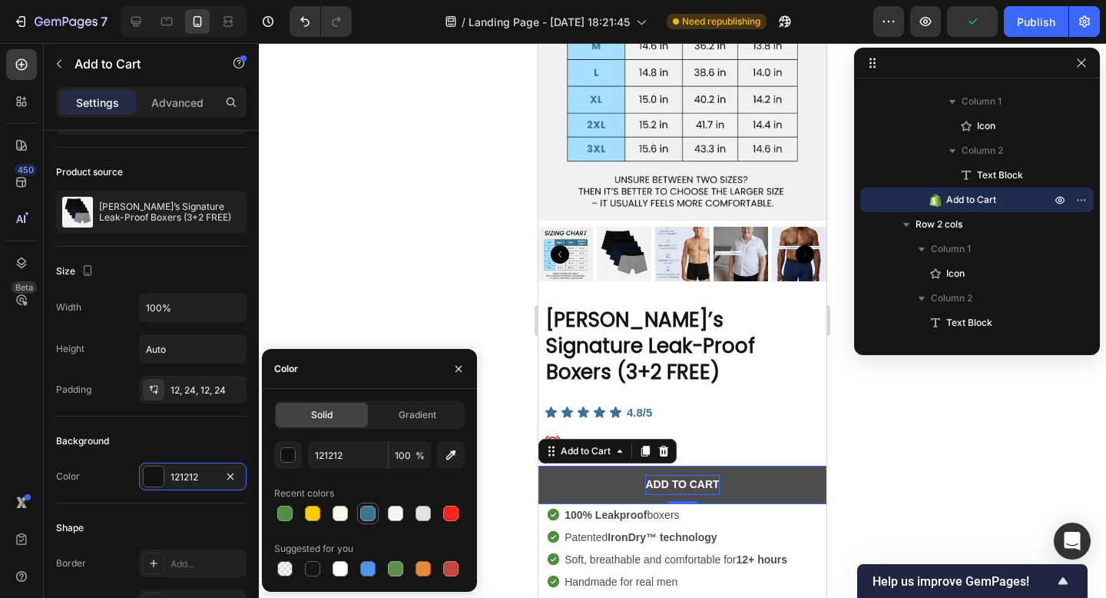
click at [372, 505] on div at bounding box center [367, 512] width 15 height 15
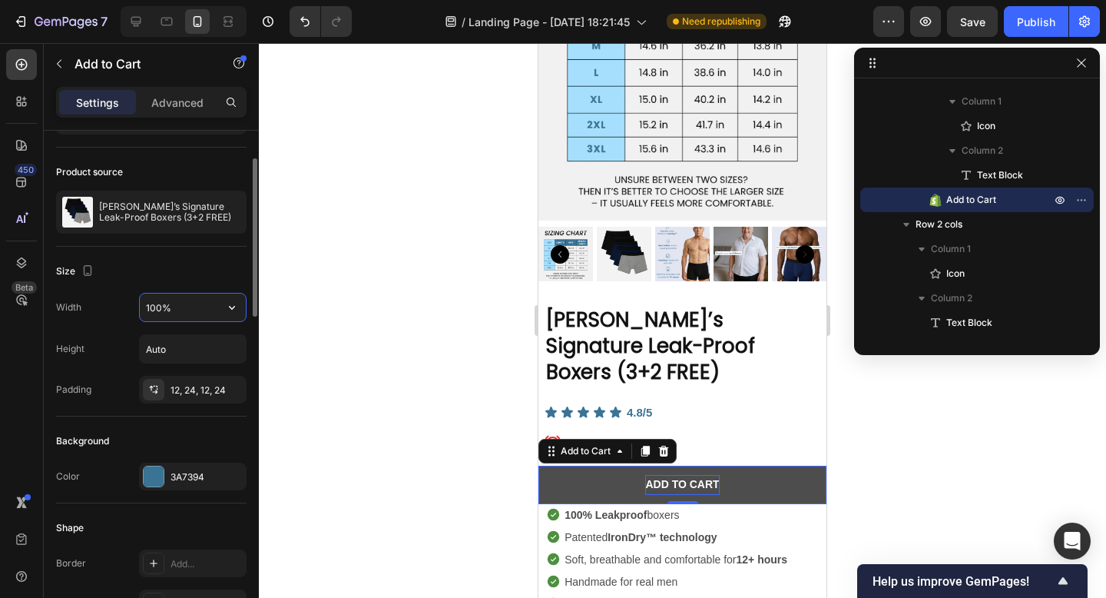
click at [174, 307] on input "100%" at bounding box center [193, 307] width 106 height 28
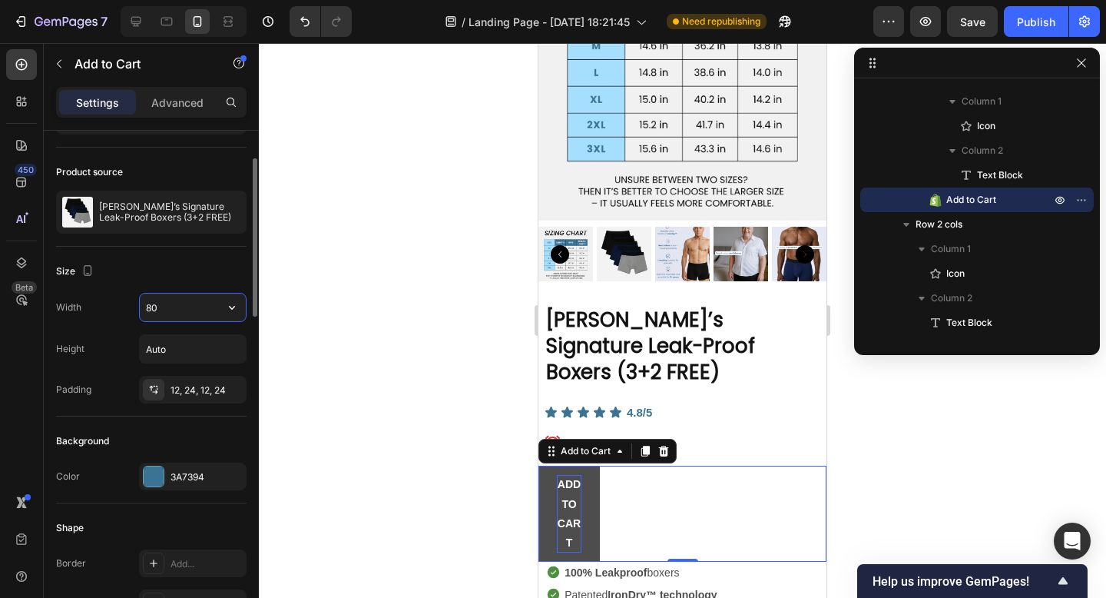
type input "80&"
click at [301, 318] on div at bounding box center [682, 320] width 847 height 555
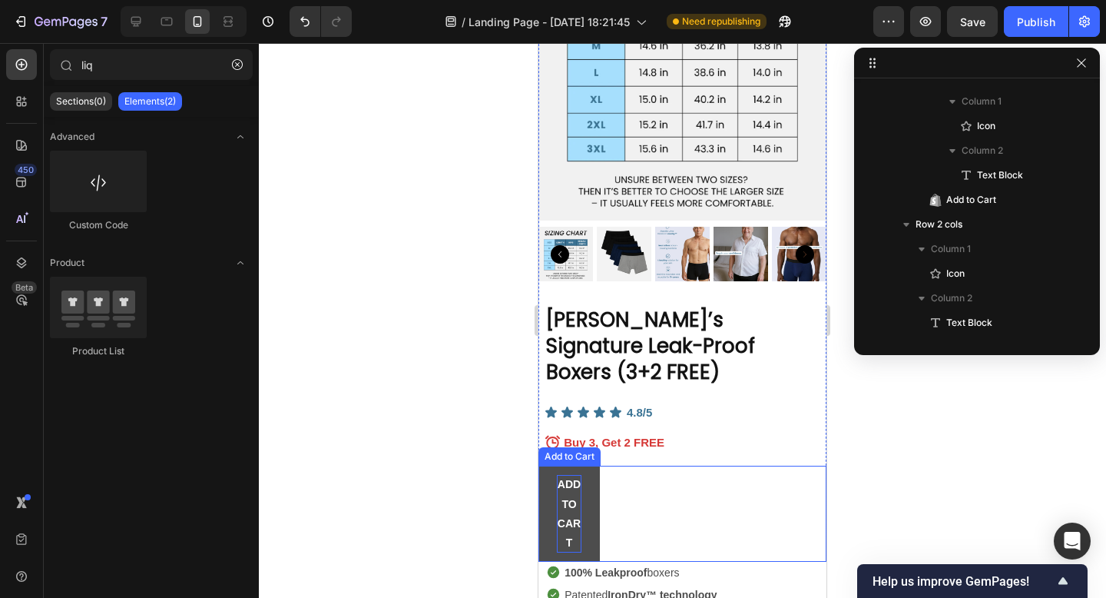
click at [591, 480] on button "ADD TO CART" at bounding box center [568, 513] width 61 height 96
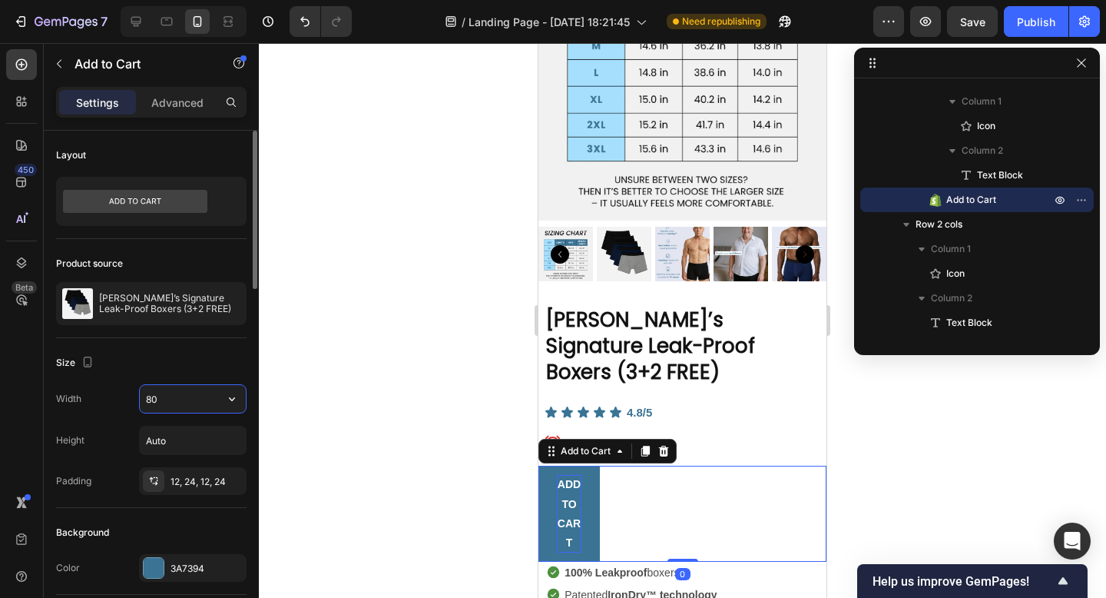
click at [174, 396] on input "80" at bounding box center [193, 399] width 106 height 28
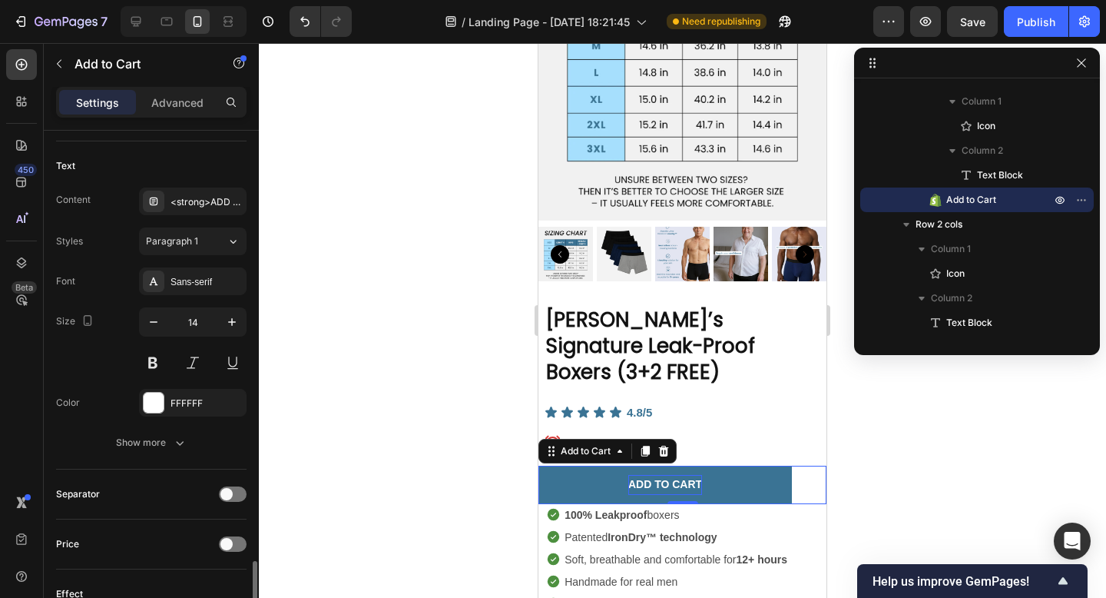
scroll to position [1135, 0]
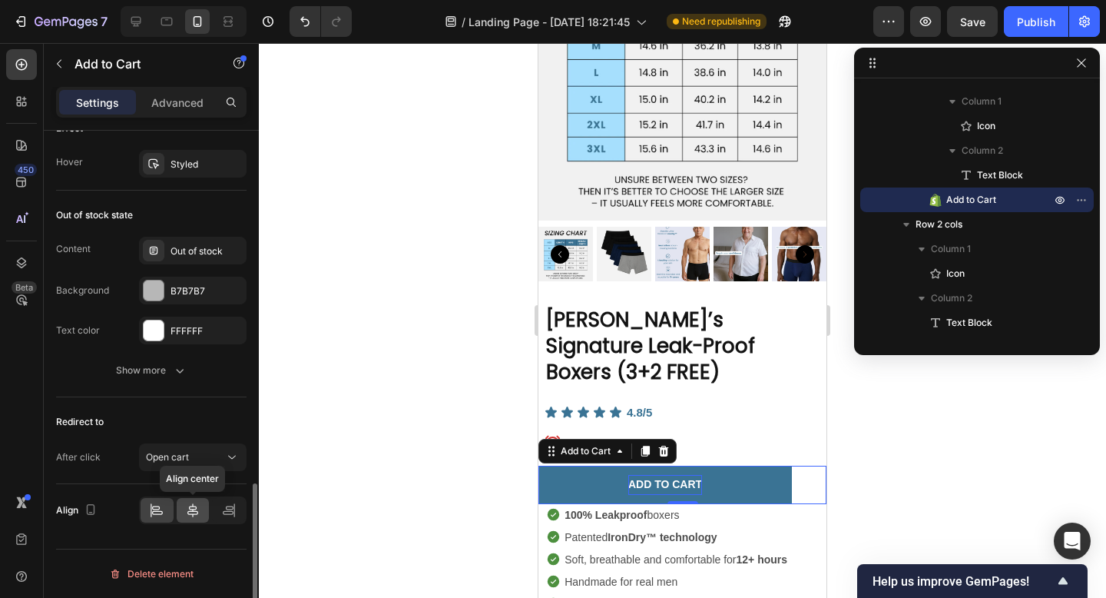
type input "88%"
click at [187, 503] on icon at bounding box center [192, 509] width 15 height 15
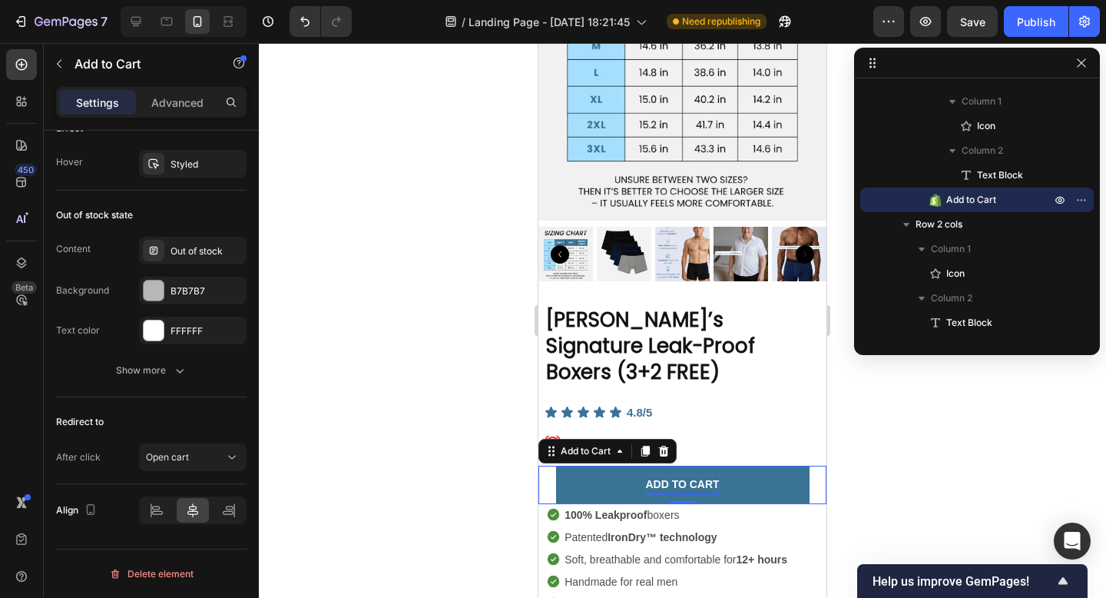
click at [389, 409] on div at bounding box center [682, 320] width 847 height 555
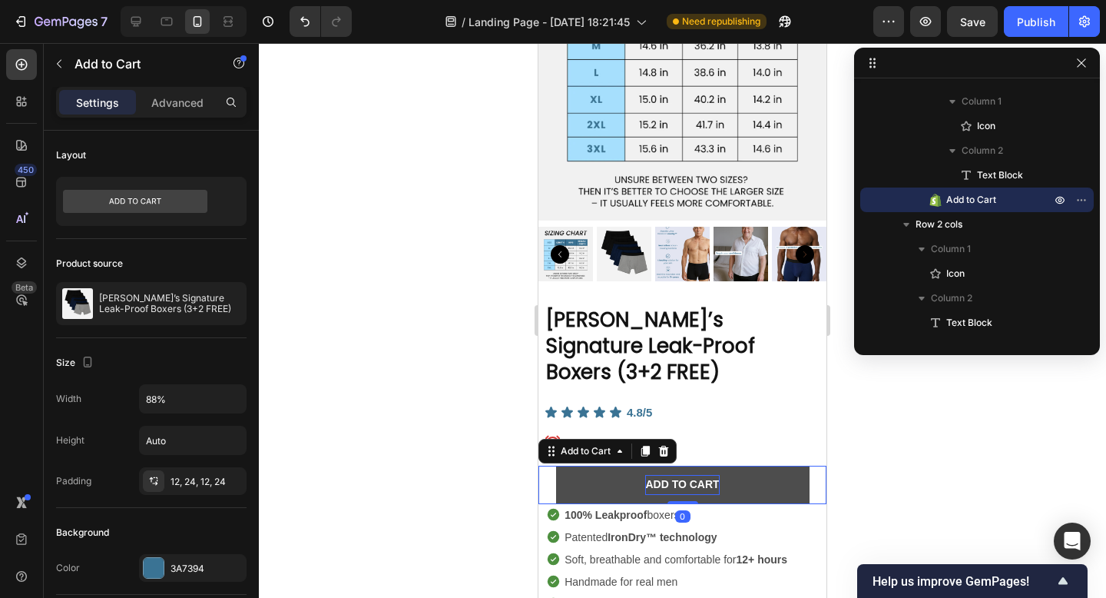
click at [760, 465] on button "ADD TO CART" at bounding box center [682, 484] width 253 height 38
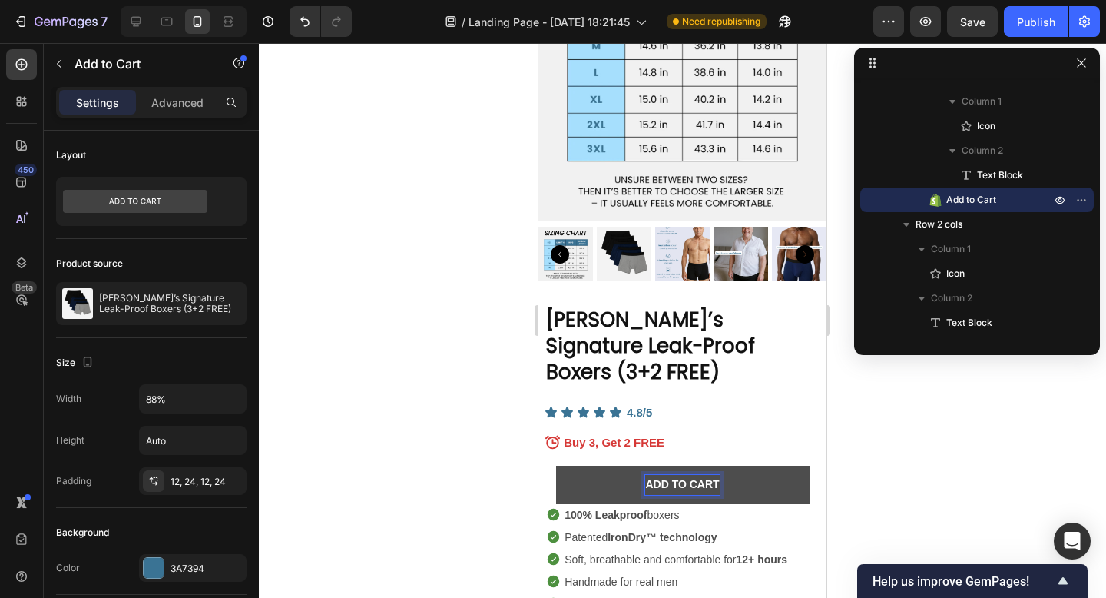
click at [611, 465] on button "ADD TO CART" at bounding box center [682, 484] width 253 height 38
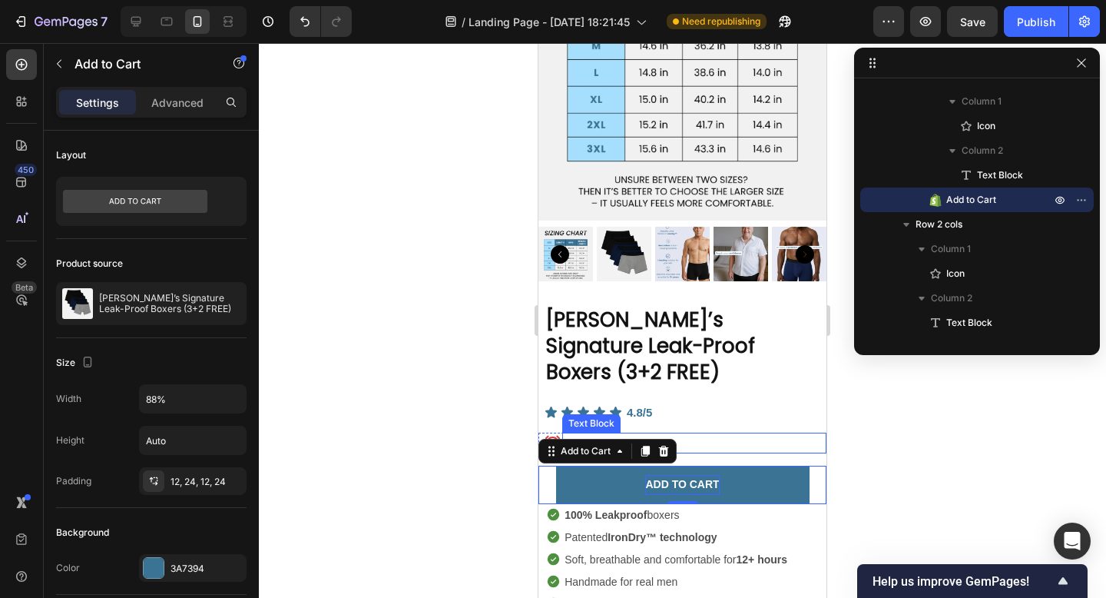
click at [895, 423] on div at bounding box center [682, 320] width 847 height 555
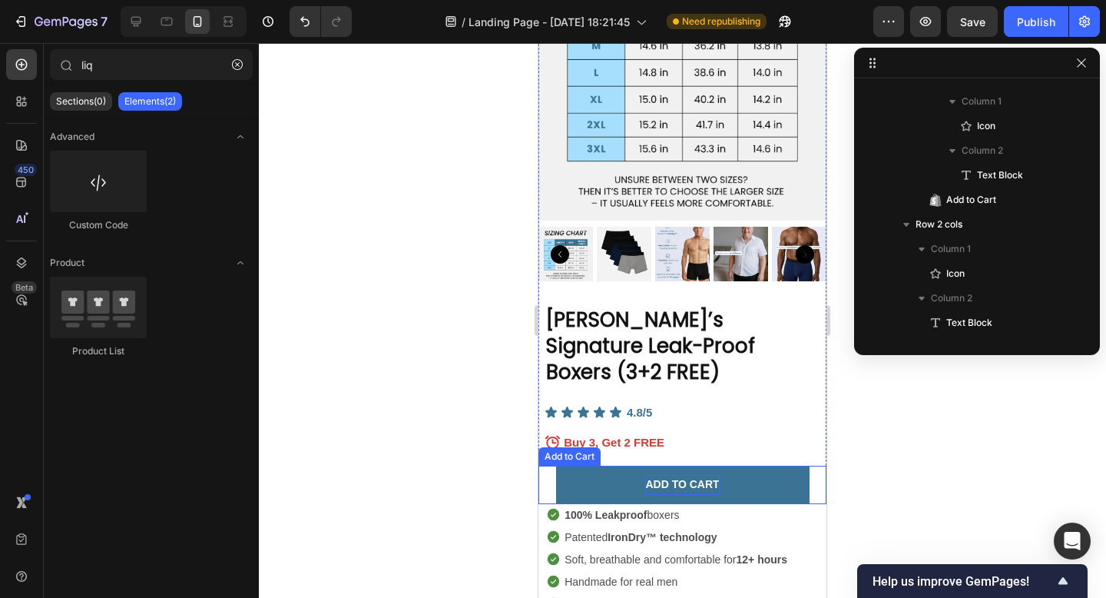
click at [693, 478] on strong "ADD TO CART" at bounding box center [682, 484] width 74 height 12
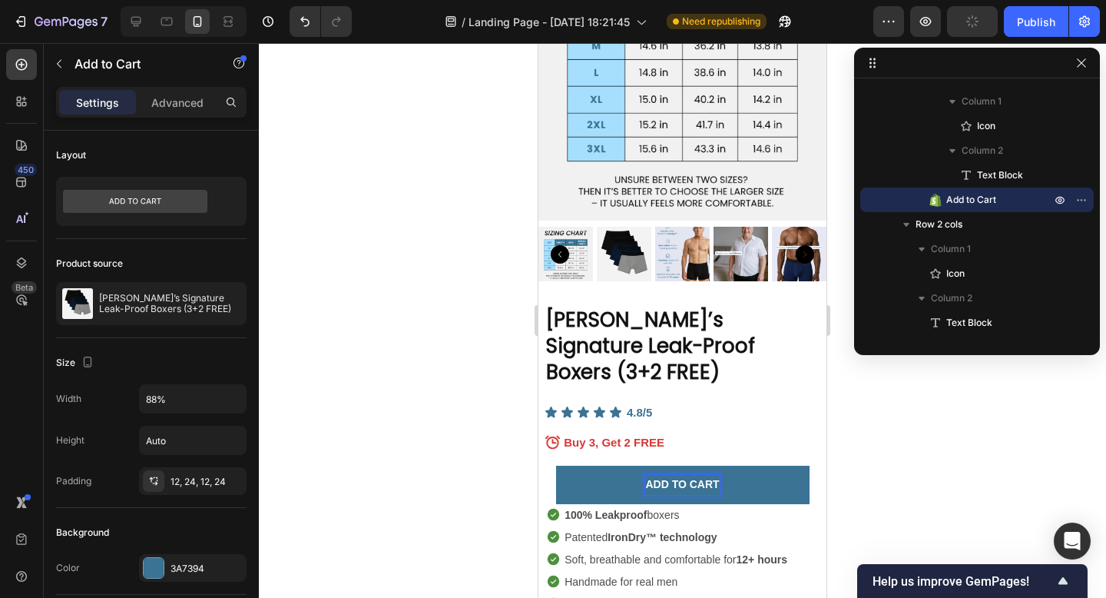
click at [666, 478] on strong "ADD TO CART" at bounding box center [682, 484] width 74 height 12
click at [704, 478] on strong "ADD TO CART" at bounding box center [682, 484] width 74 height 12
click at [837, 452] on div at bounding box center [682, 320] width 847 height 555
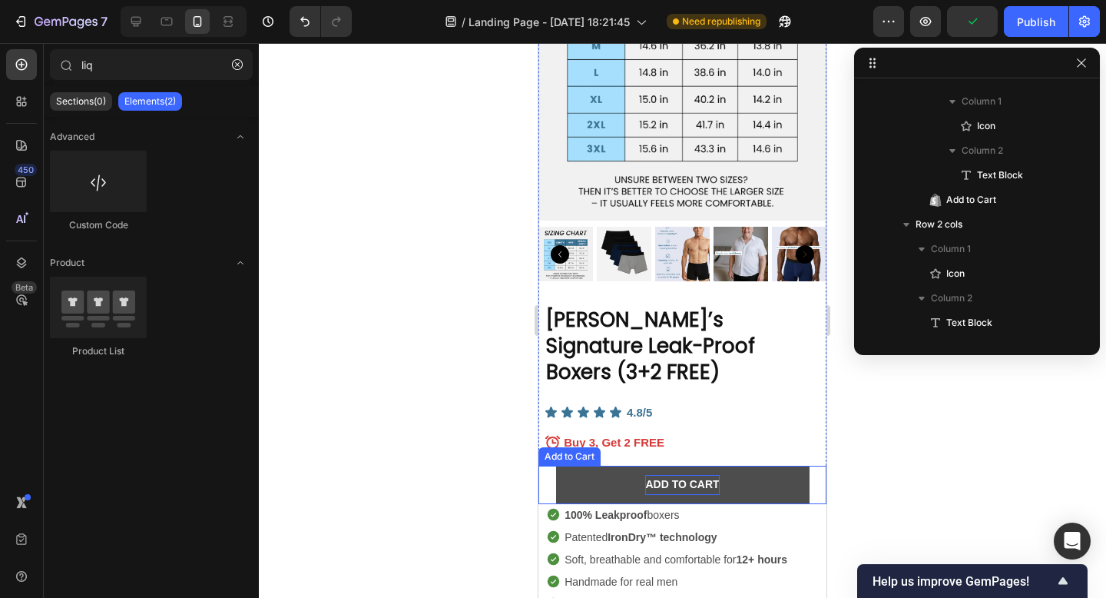
click at [704, 478] on strong "ADD TO CART" at bounding box center [682, 484] width 74 height 12
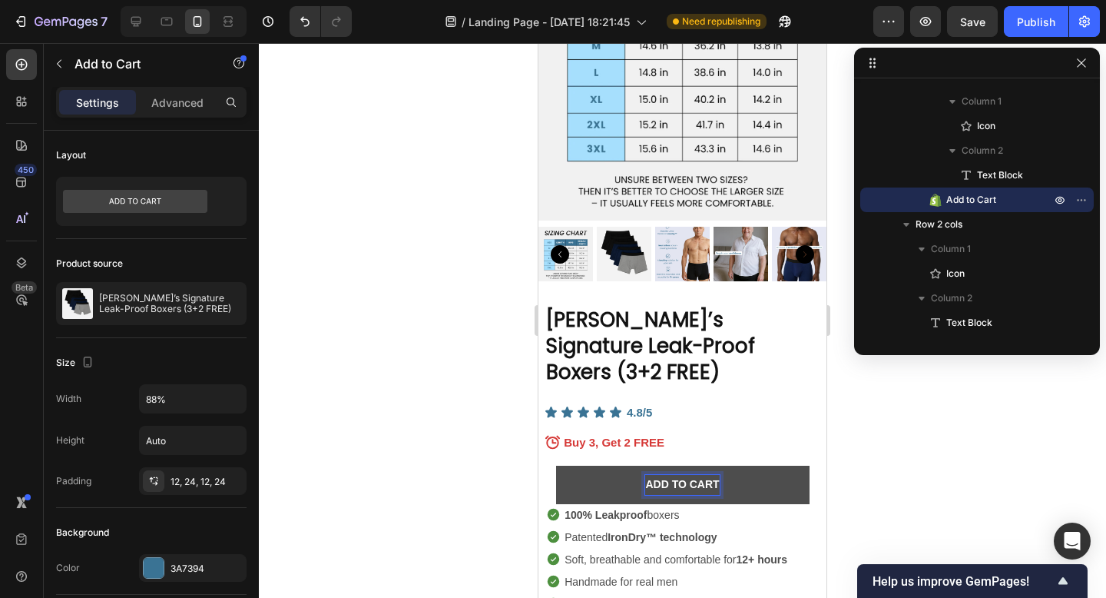
click at [683, 478] on strong "ADD TO CART" at bounding box center [682, 484] width 74 height 12
click at [760, 465] on button "ADD TO CART" at bounding box center [682, 484] width 253 height 38
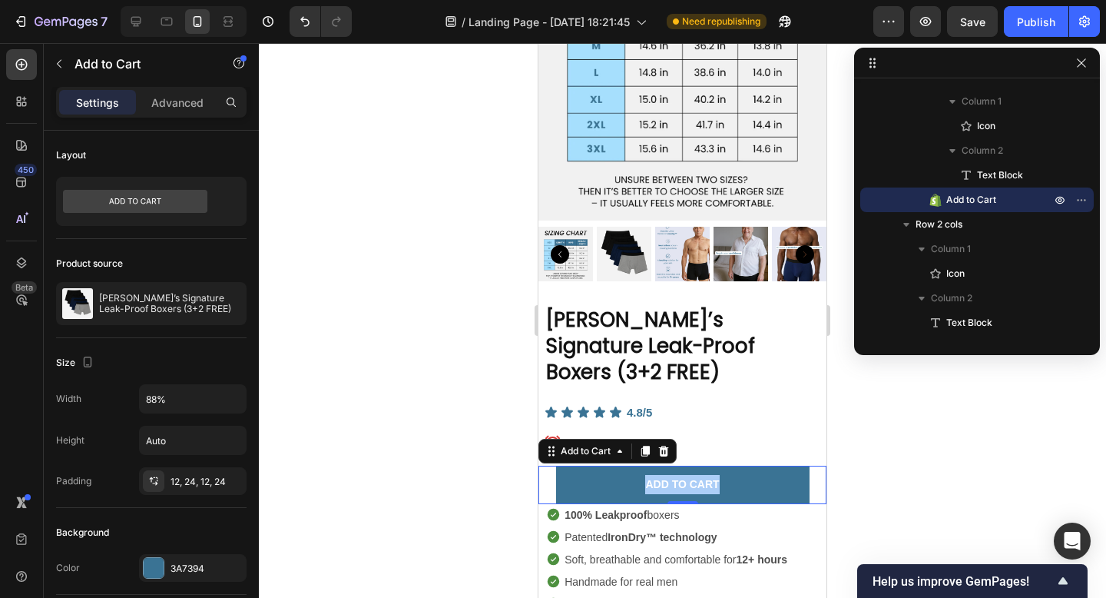
click at [482, 460] on div at bounding box center [682, 320] width 847 height 555
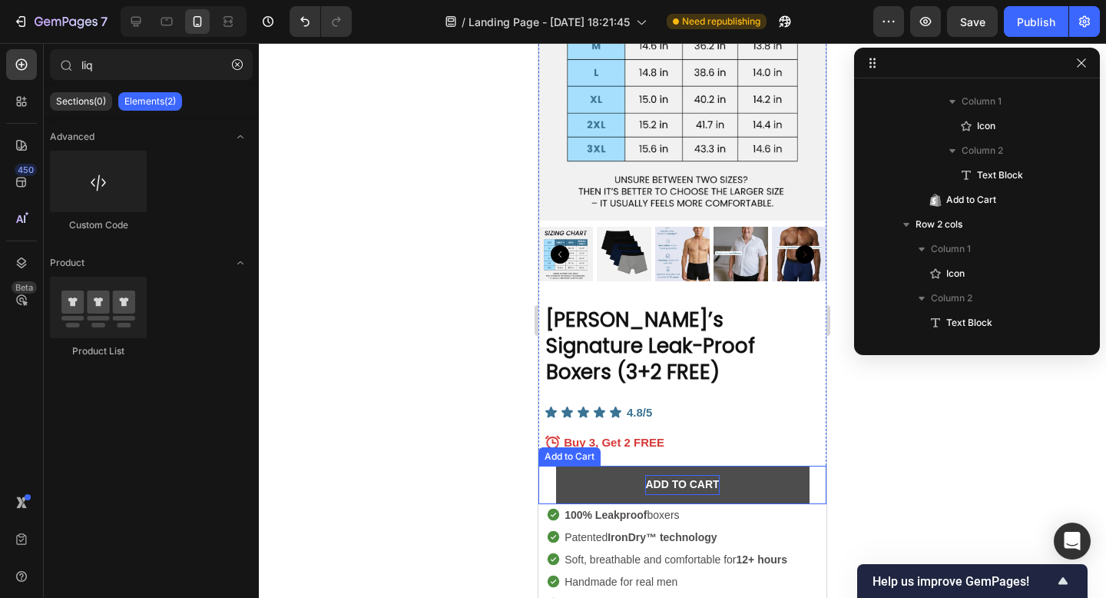
click at [659, 478] on strong "ADD TO CART" at bounding box center [682, 484] width 74 height 12
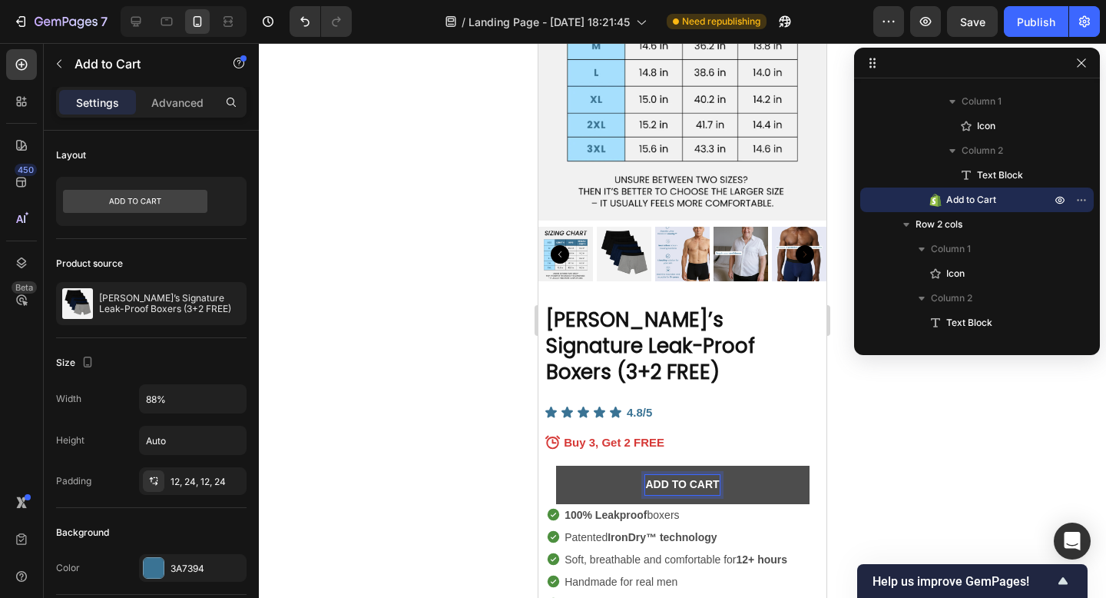
click at [435, 459] on div at bounding box center [682, 320] width 847 height 555
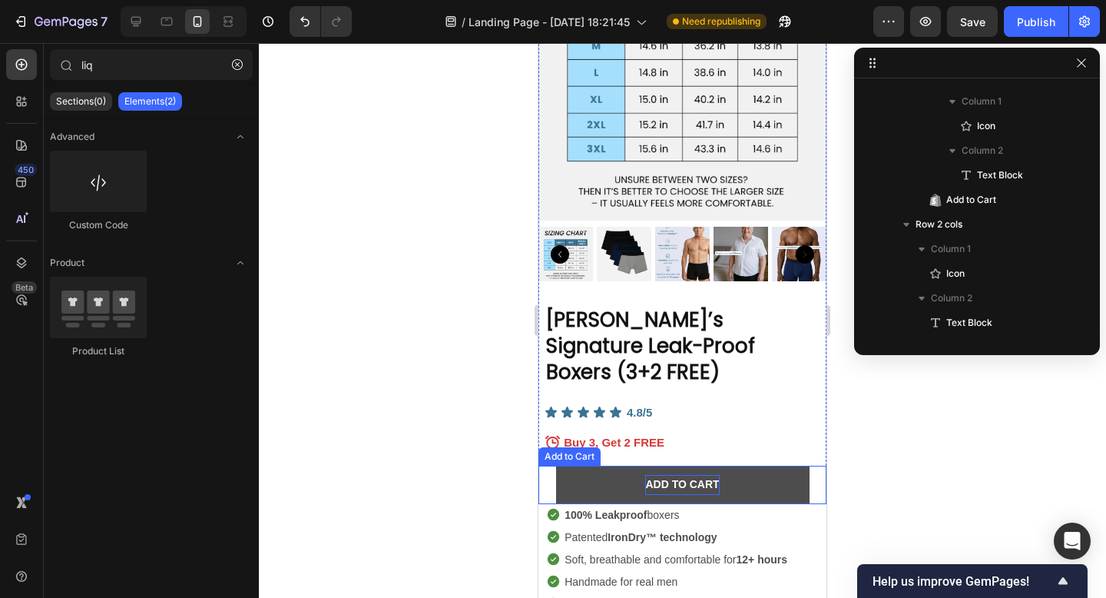
click at [666, 478] on strong "ADD TO CART" at bounding box center [682, 484] width 74 height 12
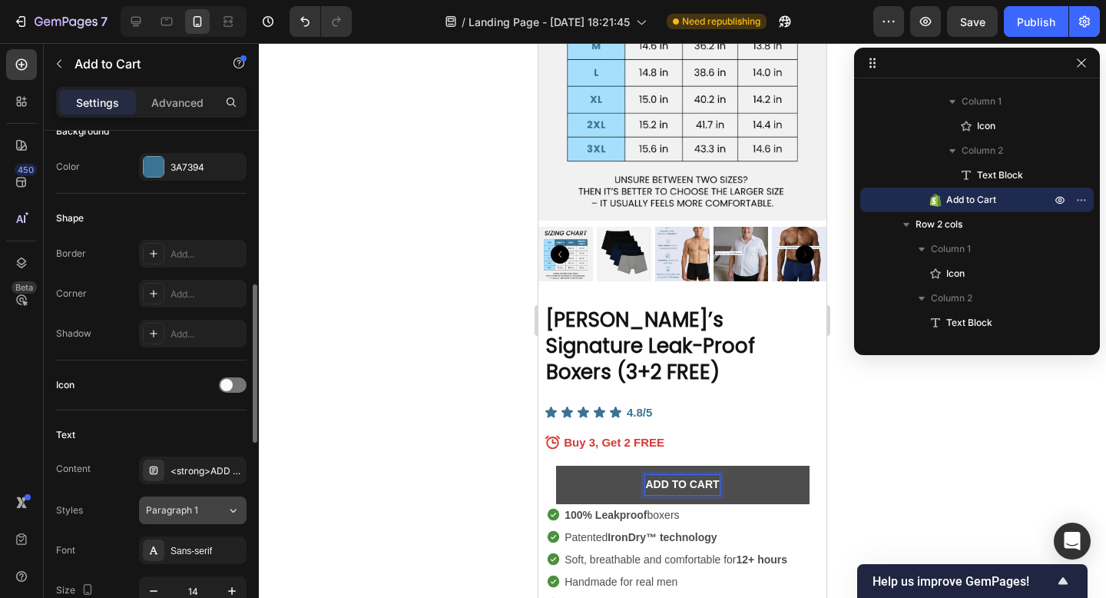
scroll to position [469, 0]
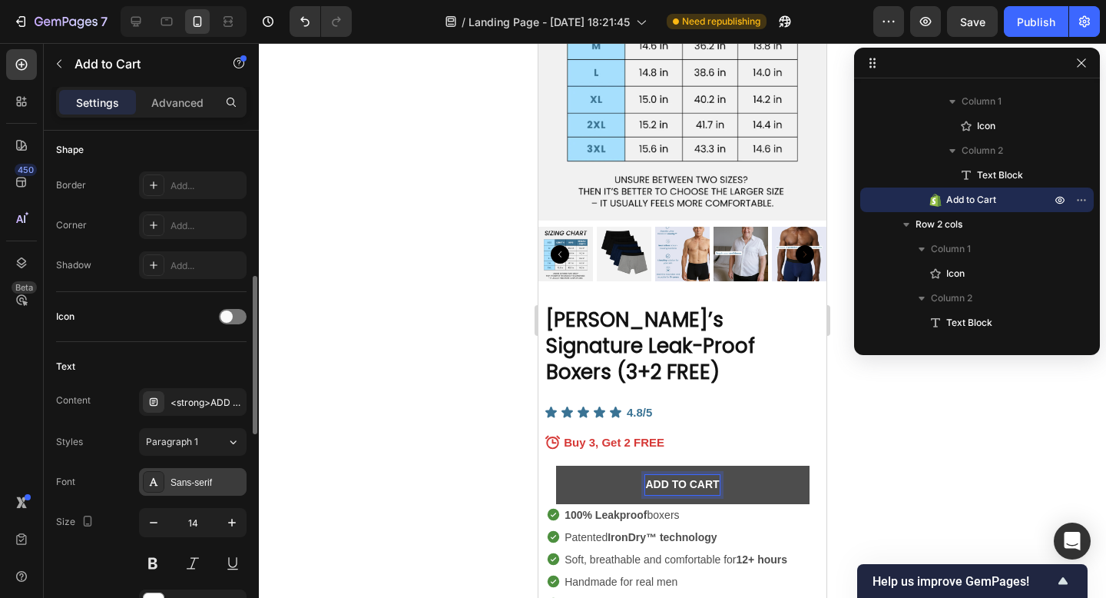
click at [204, 490] on div "Sans-serif" at bounding box center [193, 482] width 108 height 28
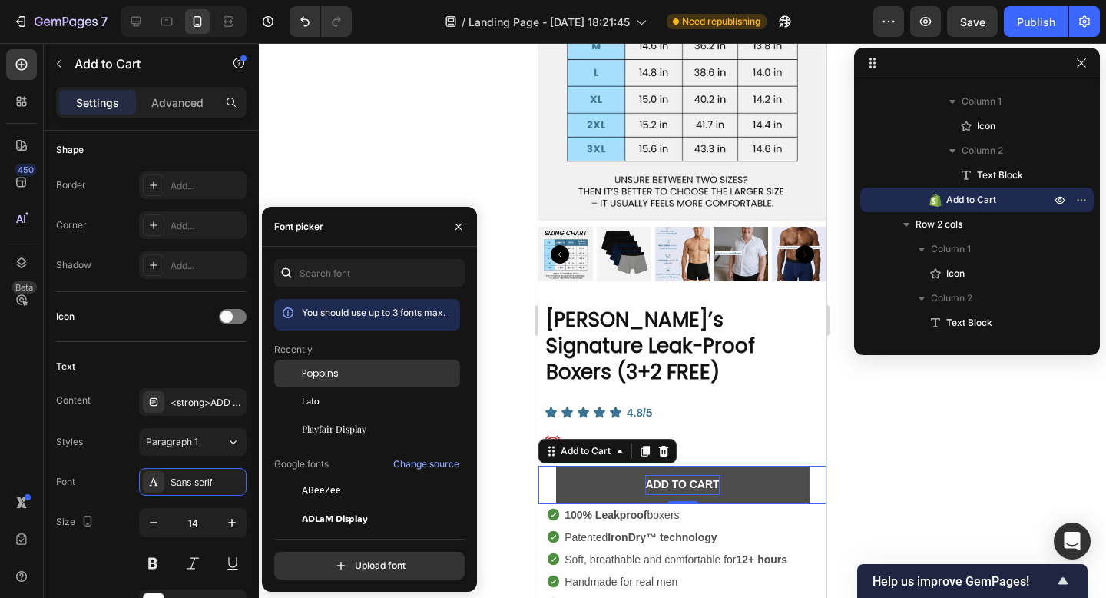
click at [323, 379] on span "Poppins" at bounding box center [320, 373] width 37 height 14
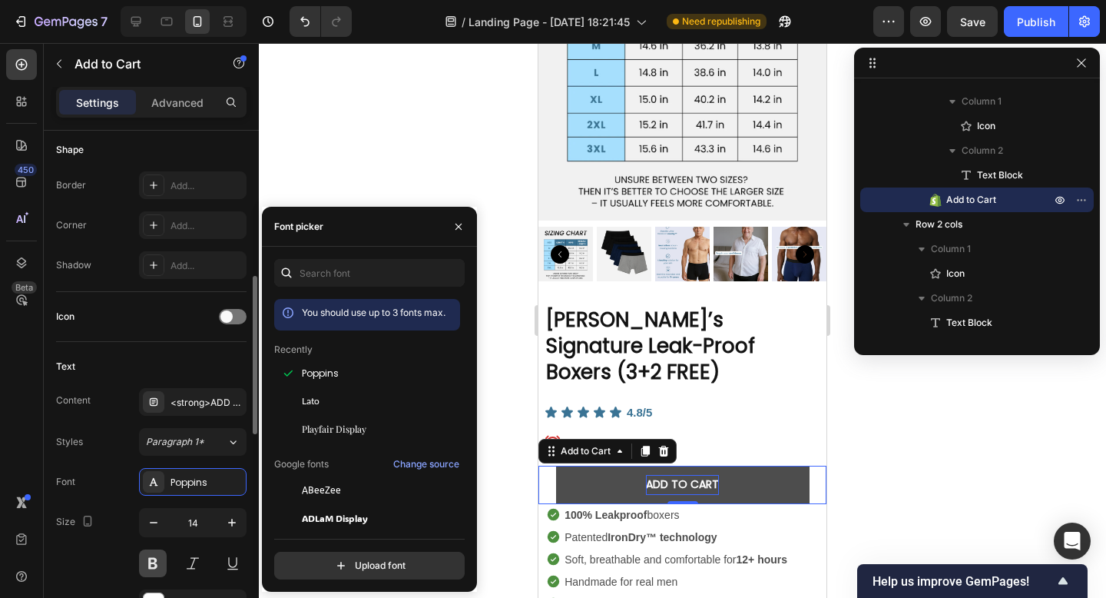
click at [155, 558] on button at bounding box center [153, 563] width 28 height 28
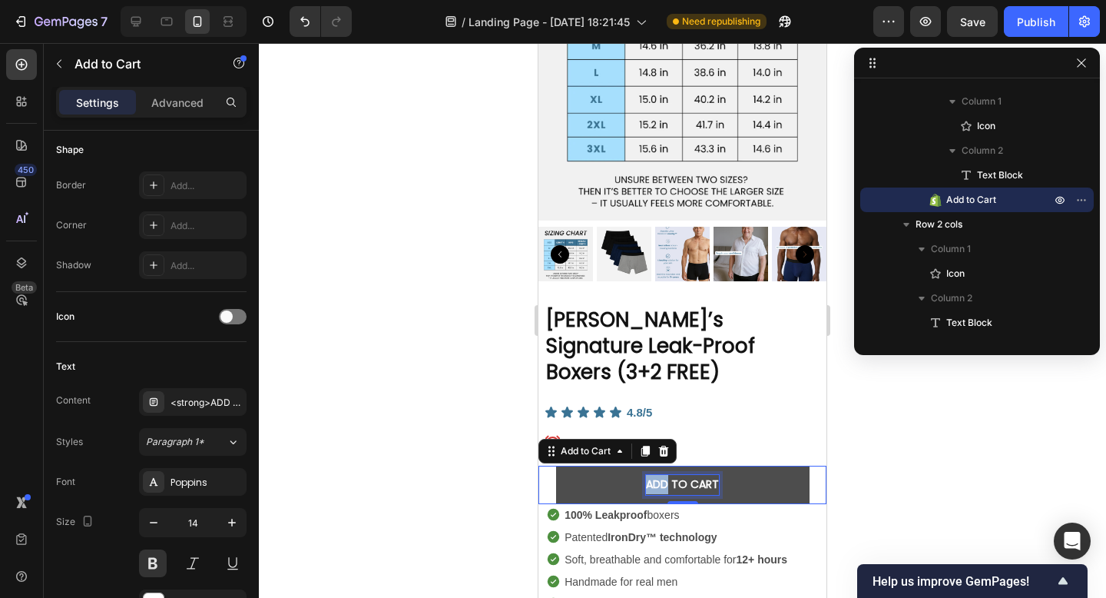
click at [664, 476] on strong "ADD TO CART" at bounding box center [682, 483] width 73 height 15
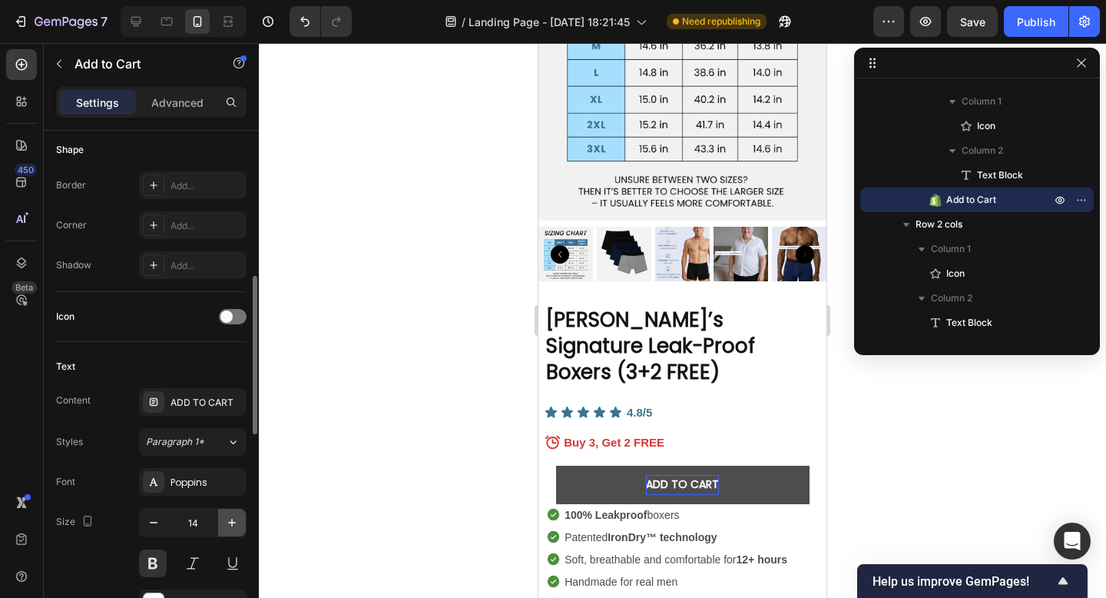
click at [235, 524] on icon "button" at bounding box center [231, 522] width 15 height 15
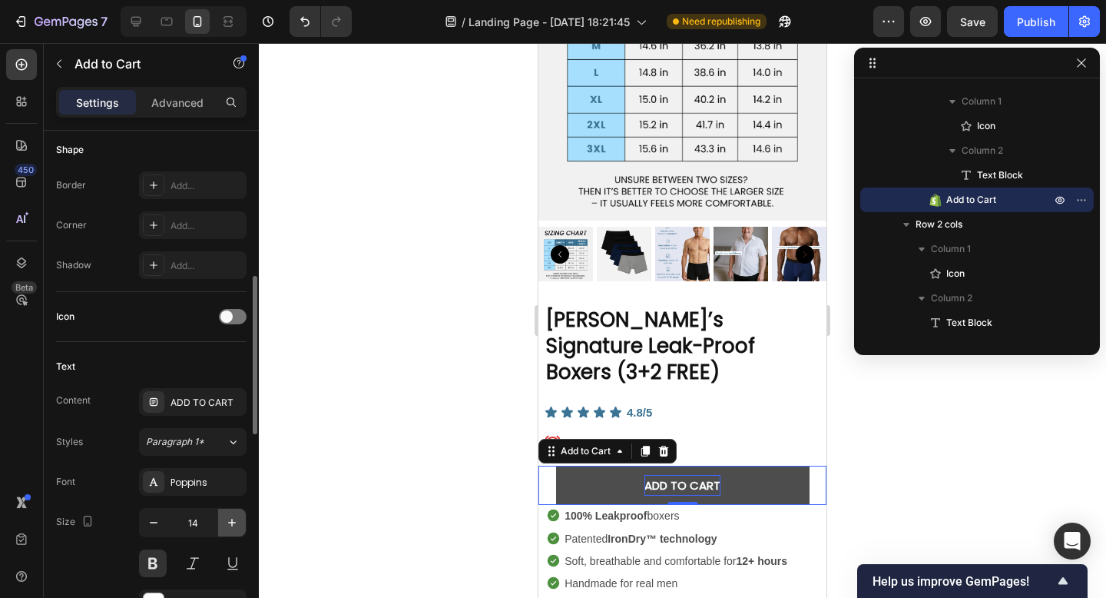
click at [235, 524] on icon "button" at bounding box center [231, 522] width 15 height 15
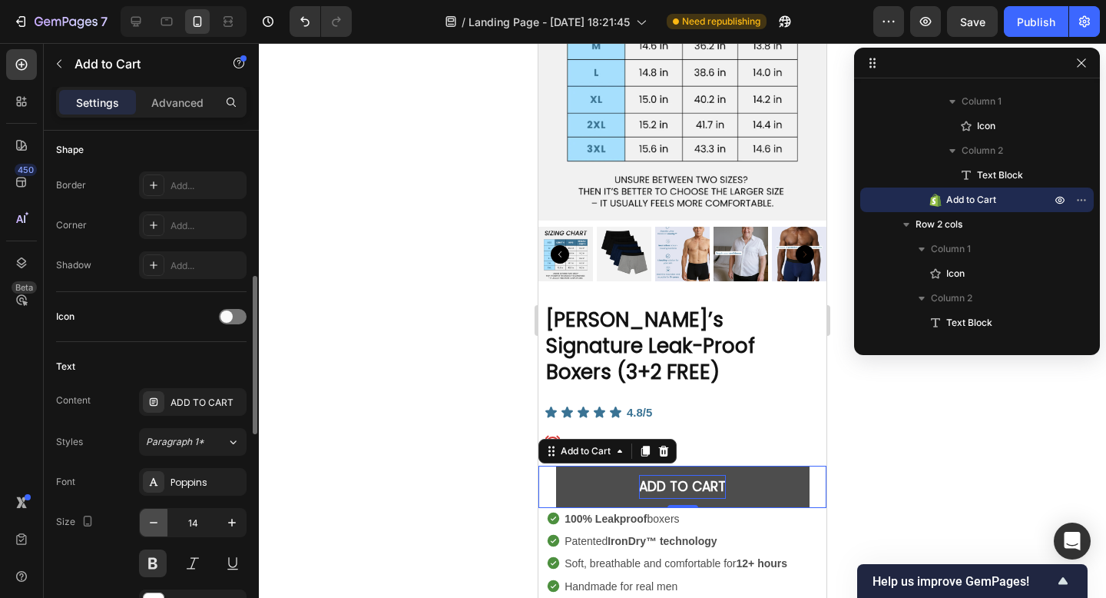
click at [163, 522] on button "button" at bounding box center [154, 522] width 28 height 28
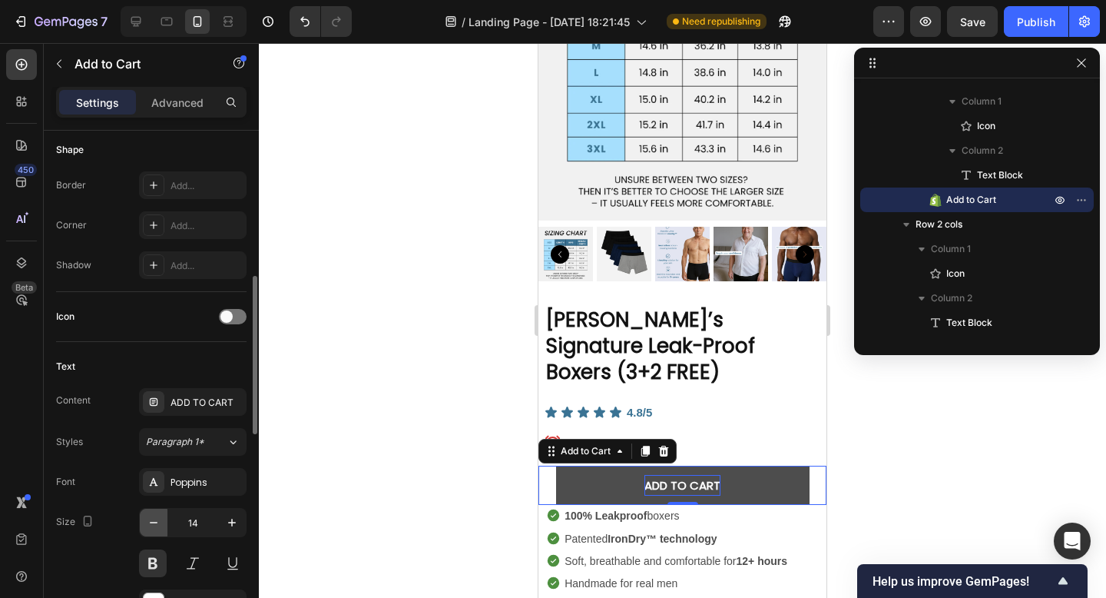
click at [163, 522] on button "button" at bounding box center [154, 522] width 28 height 28
click at [225, 522] on icon "button" at bounding box center [231, 522] width 15 height 15
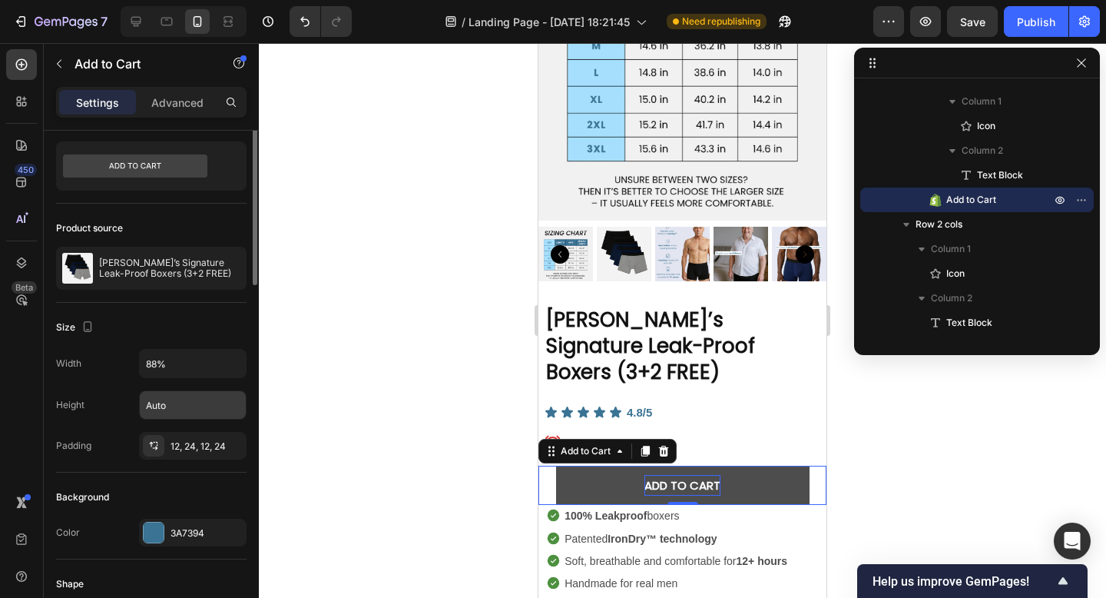
scroll to position [37, 0]
click at [182, 442] on div "12, 24, 12, 24" at bounding box center [193, 445] width 45 height 14
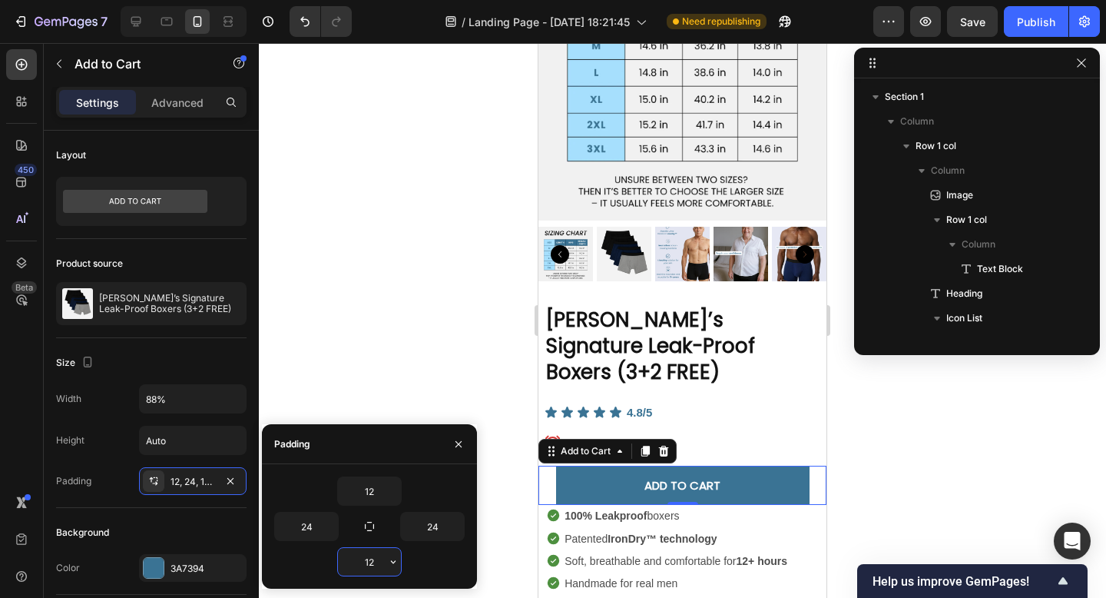
scroll to position [2748, 0]
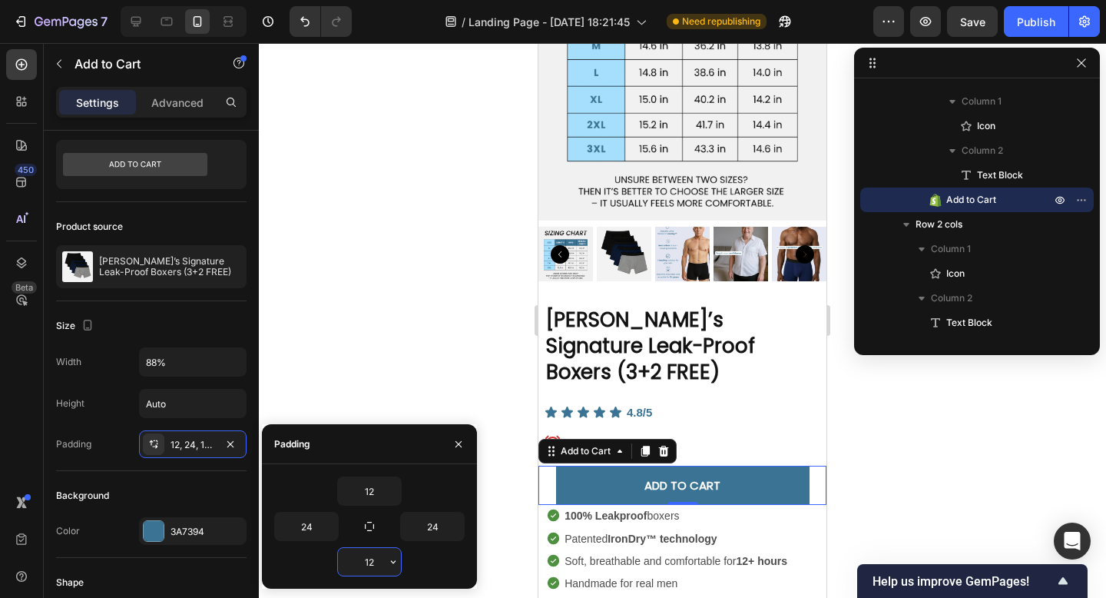
type input "8"
type input "4"
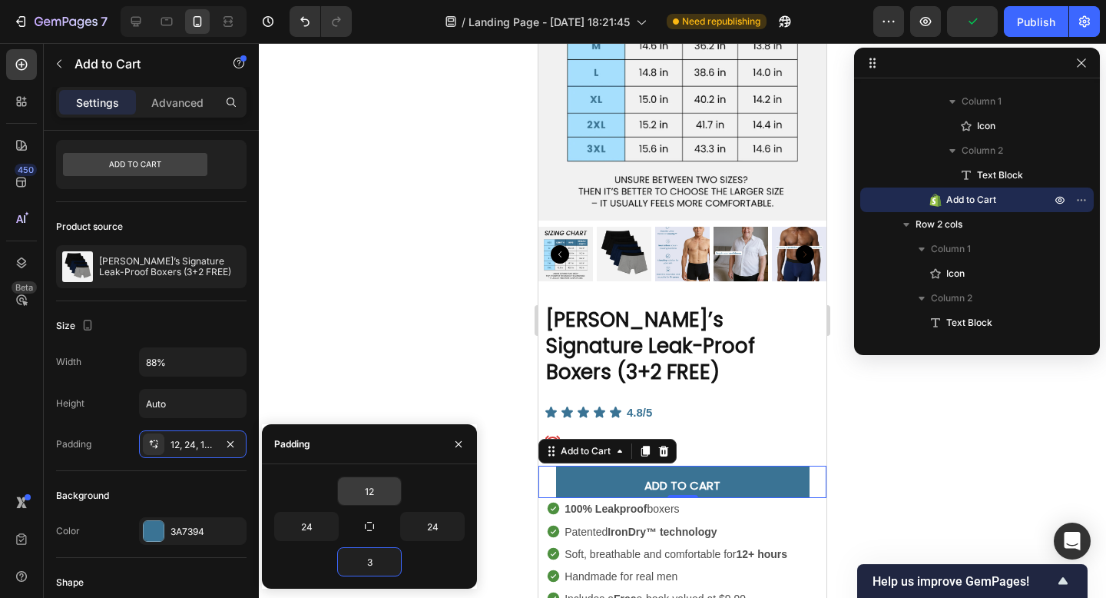
type input "3"
click at [373, 491] on input "12" at bounding box center [369, 491] width 63 height 28
type input "3"
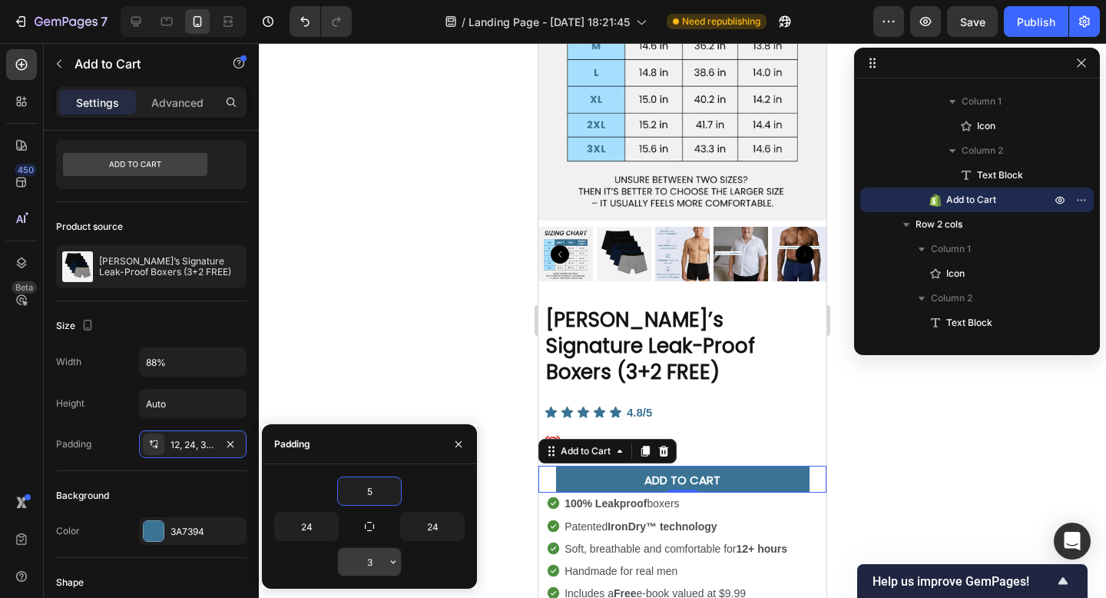
type input "5"
drag, startPoint x: 382, startPoint y: 558, endPoint x: 363, endPoint y: 559, distance: 19.2
click at [363, 559] on input "3" at bounding box center [369, 562] width 63 height 28
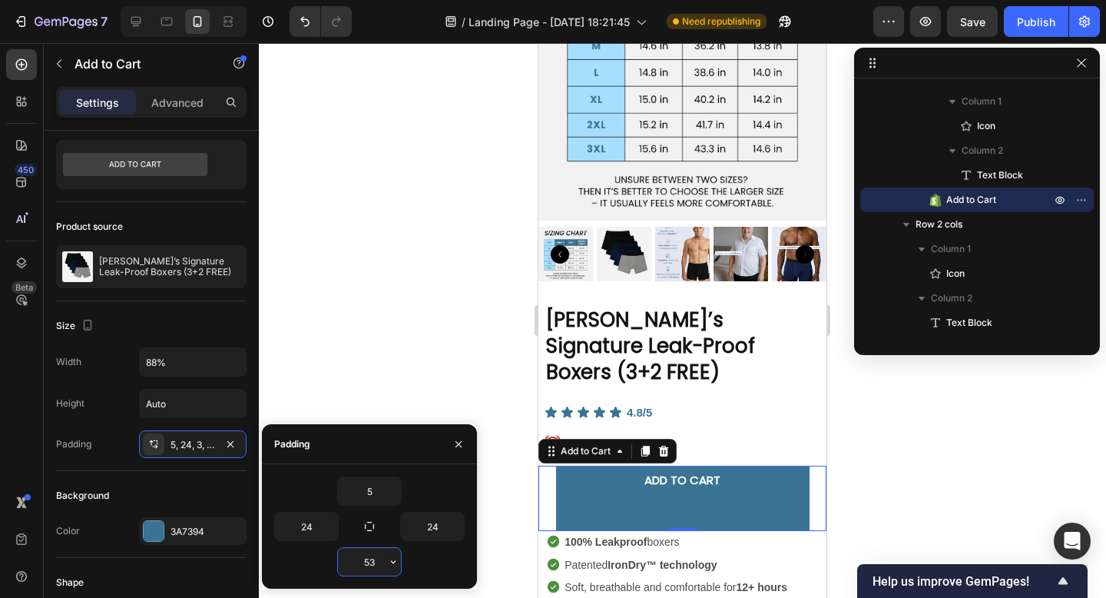
click at [379, 565] on input "53" at bounding box center [369, 562] width 63 height 28
type input "5"
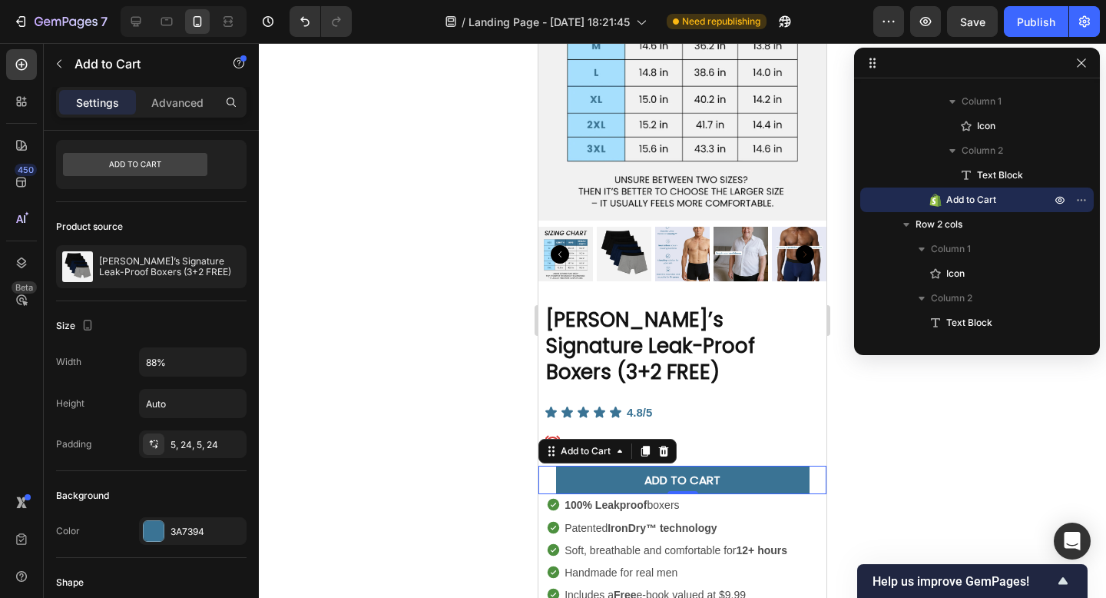
click at [401, 344] on div at bounding box center [682, 320] width 847 height 555
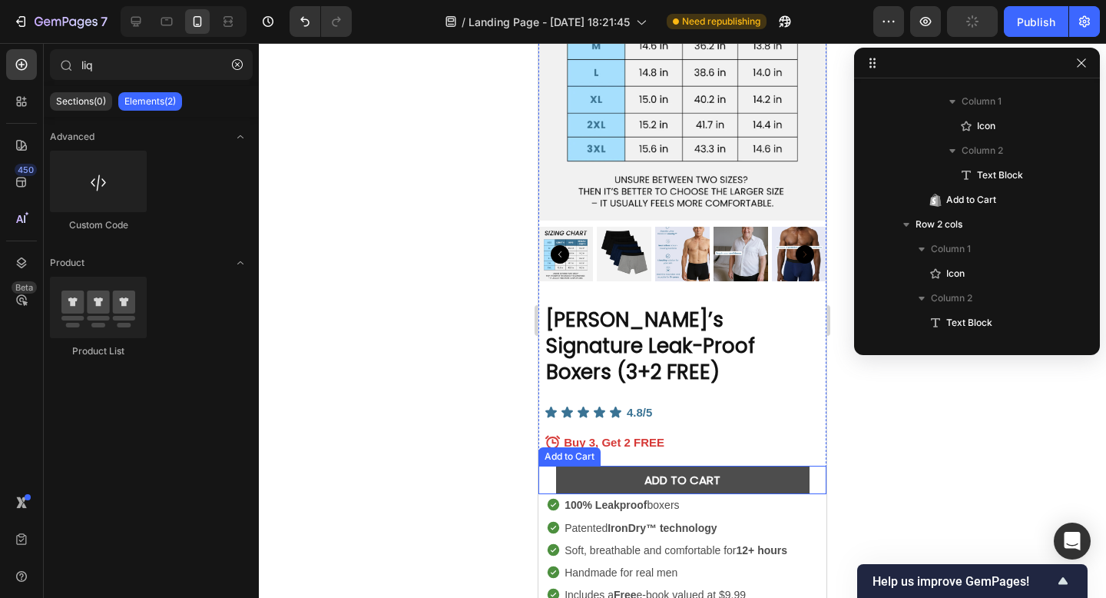
click at [594, 465] on button "ADD TO CART" at bounding box center [682, 479] width 253 height 28
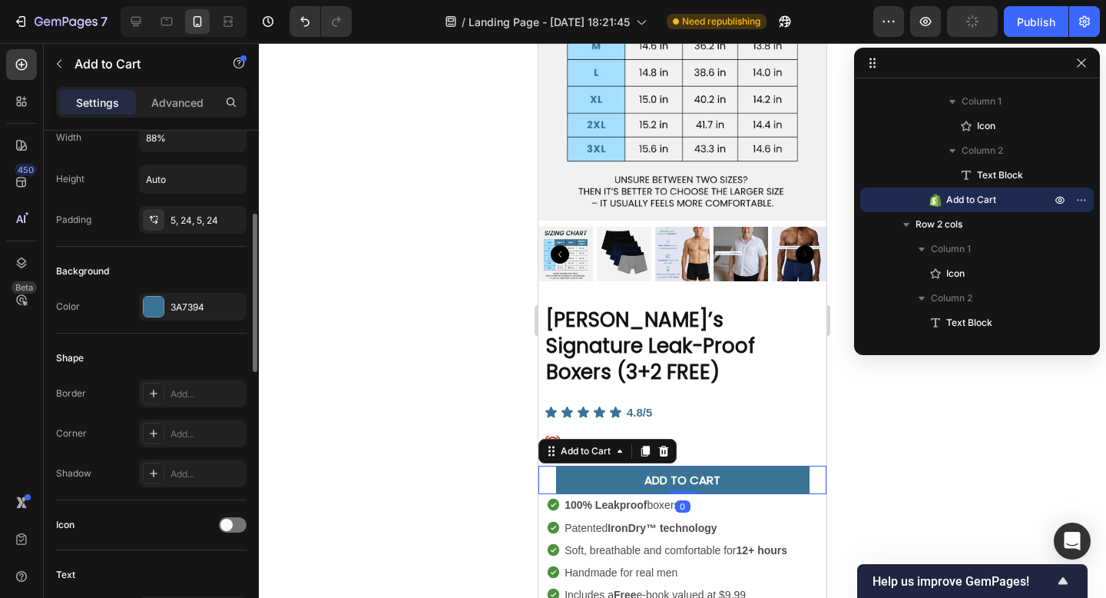
scroll to position [412, 0]
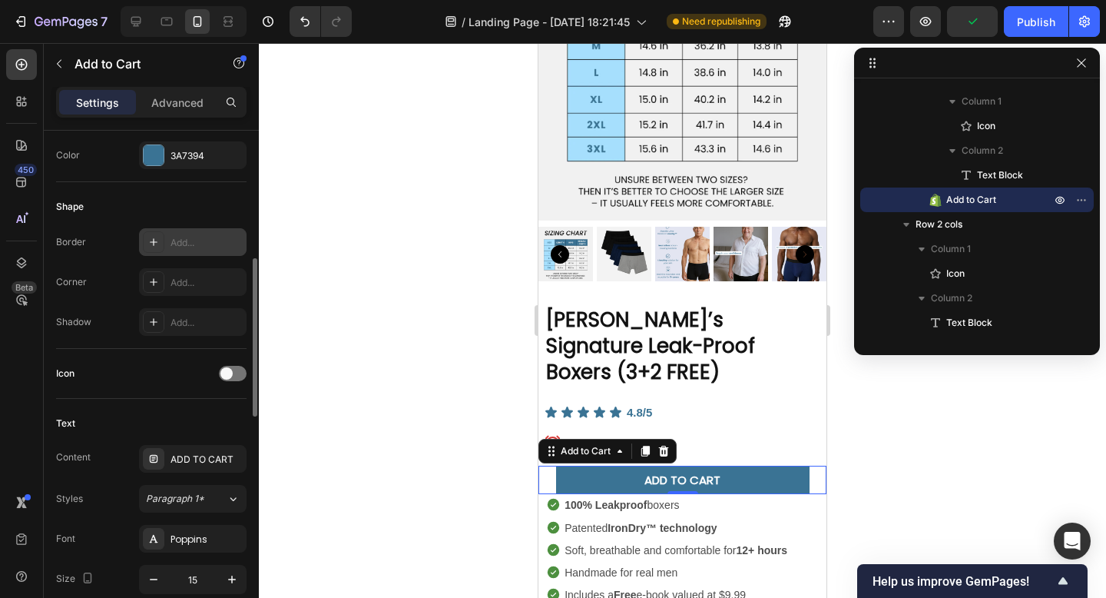
click at [177, 237] on div "Add..." at bounding box center [207, 243] width 72 height 14
click at [173, 281] on div "Add..." at bounding box center [207, 283] width 72 height 14
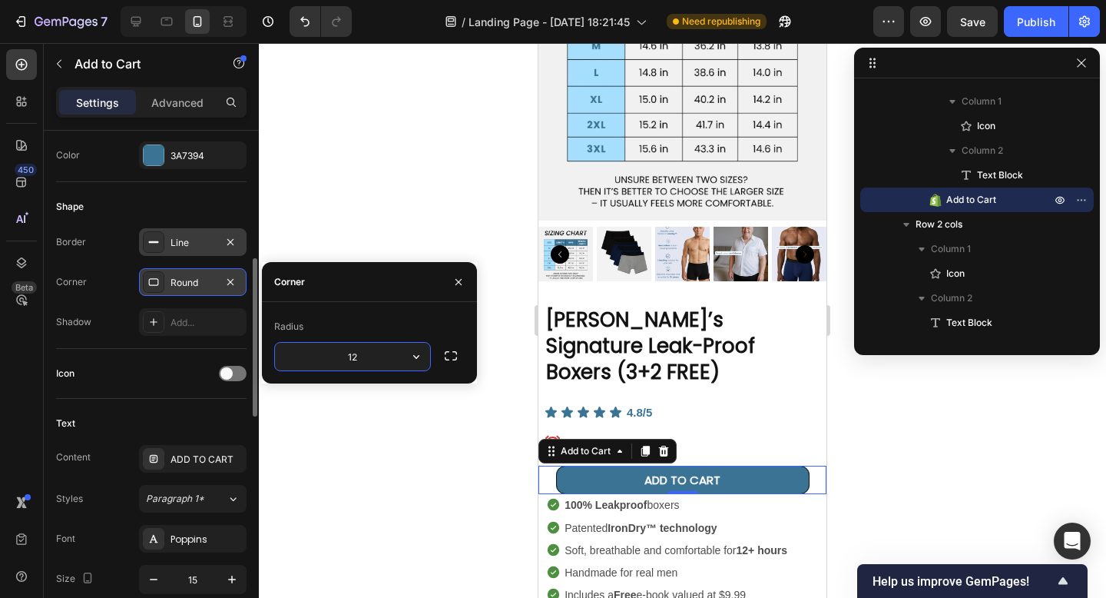
type input "1"
type input "9"
click at [426, 482] on div at bounding box center [682, 320] width 847 height 555
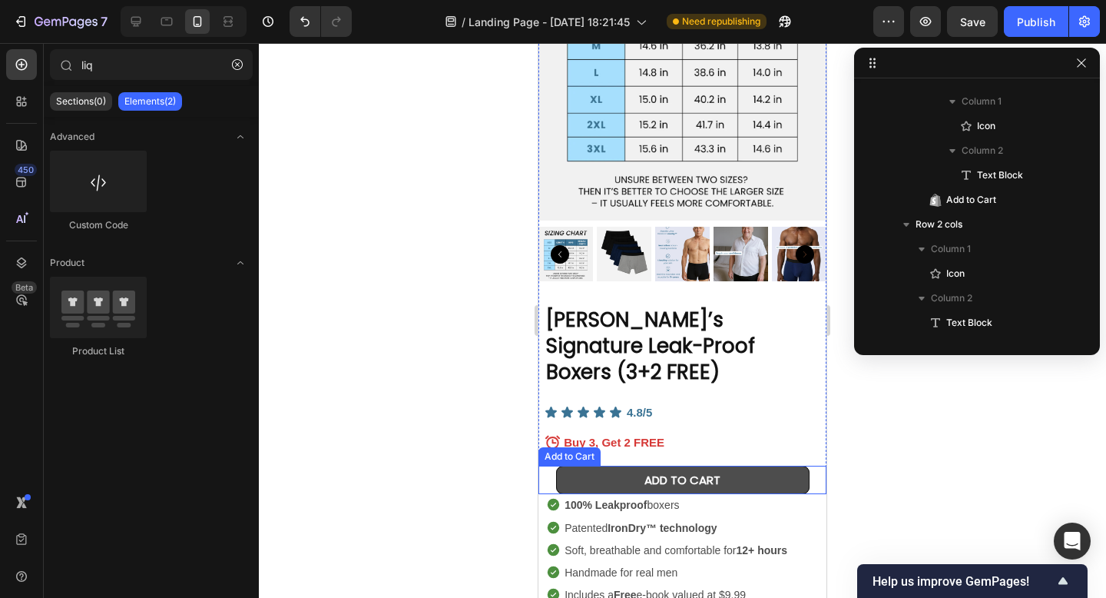
click at [585, 465] on button "ADD TO CART" at bounding box center [682, 479] width 253 height 28
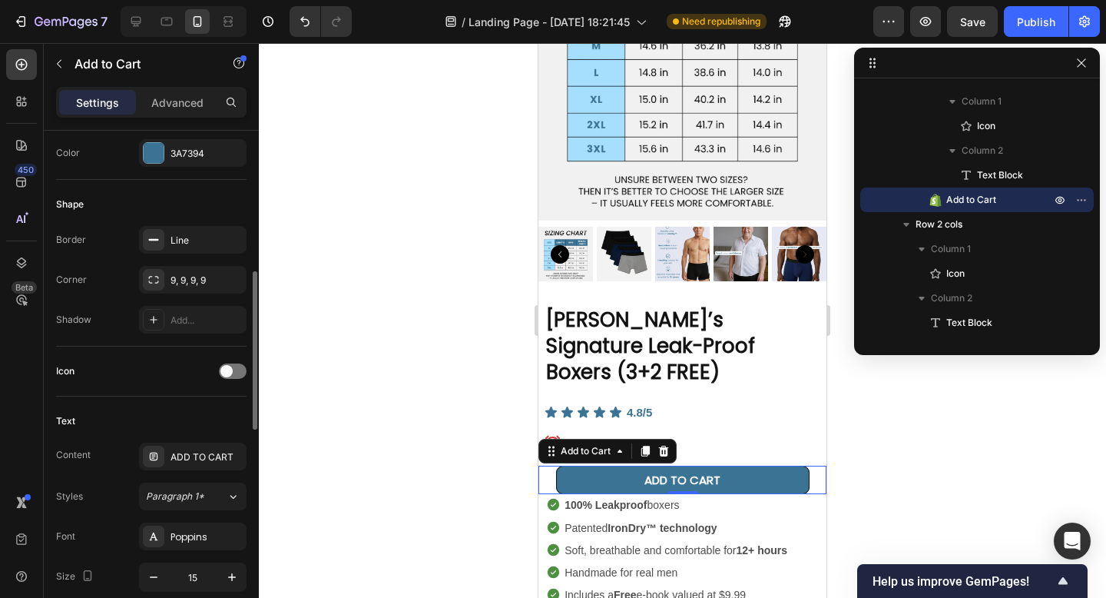
scroll to position [399, 0]
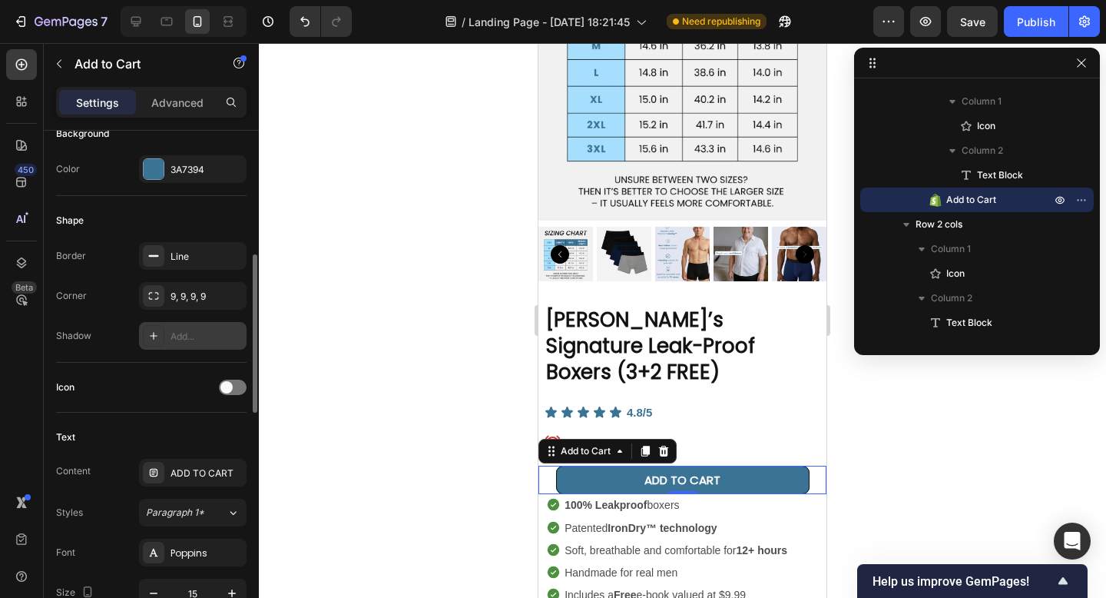
click at [191, 333] on div "Add..." at bounding box center [207, 337] width 72 height 14
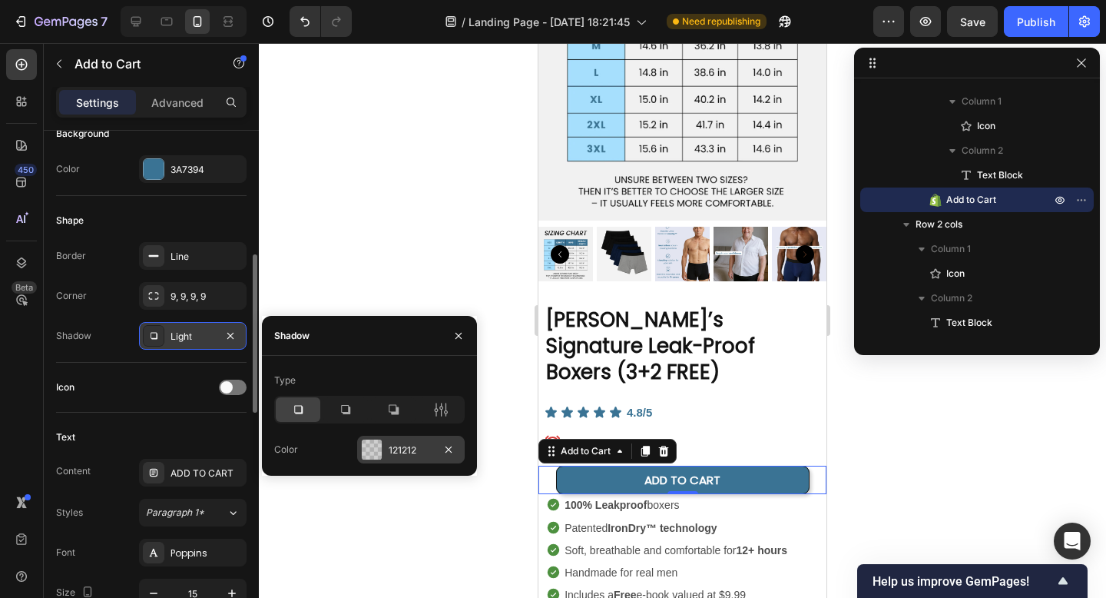
click at [379, 454] on div at bounding box center [372, 449] width 20 height 20
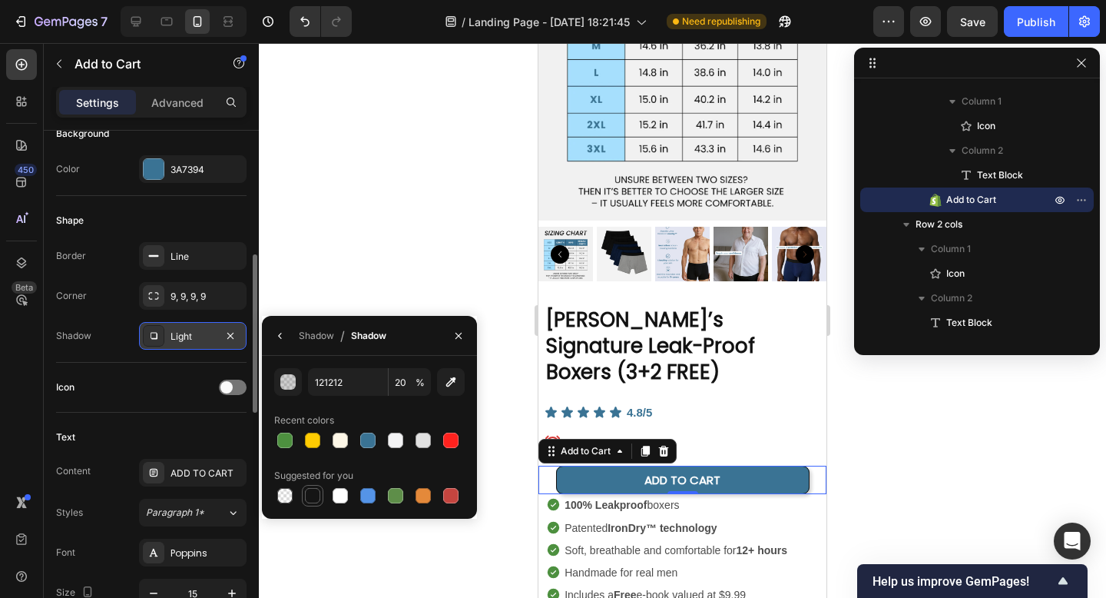
click at [316, 493] on div at bounding box center [312, 495] width 15 height 15
type input "151515"
type input "100"
click at [365, 234] on div at bounding box center [682, 320] width 847 height 555
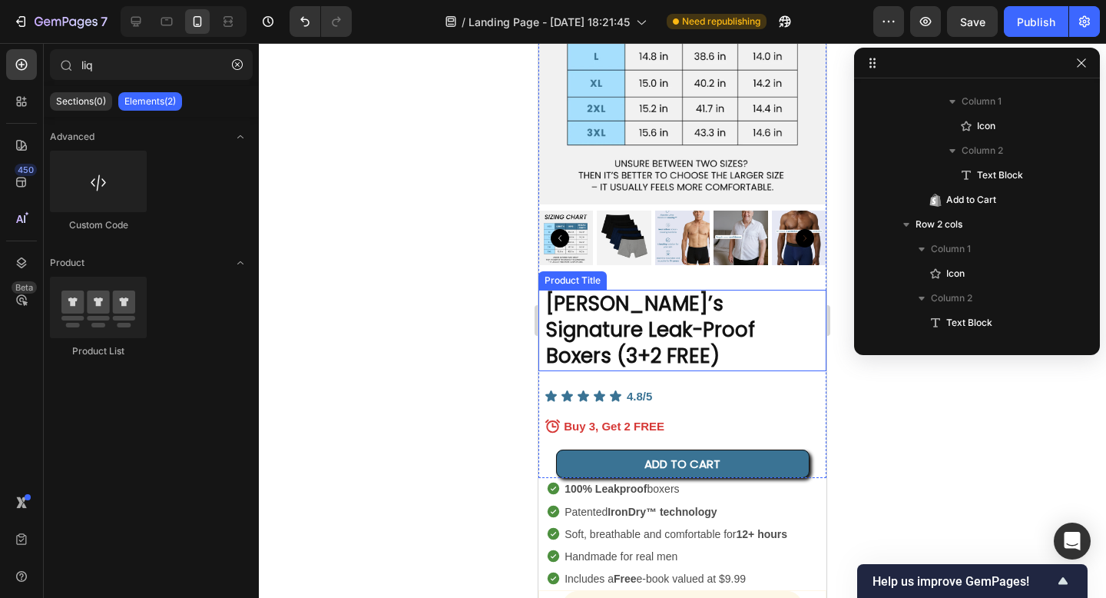
scroll to position [5246, 0]
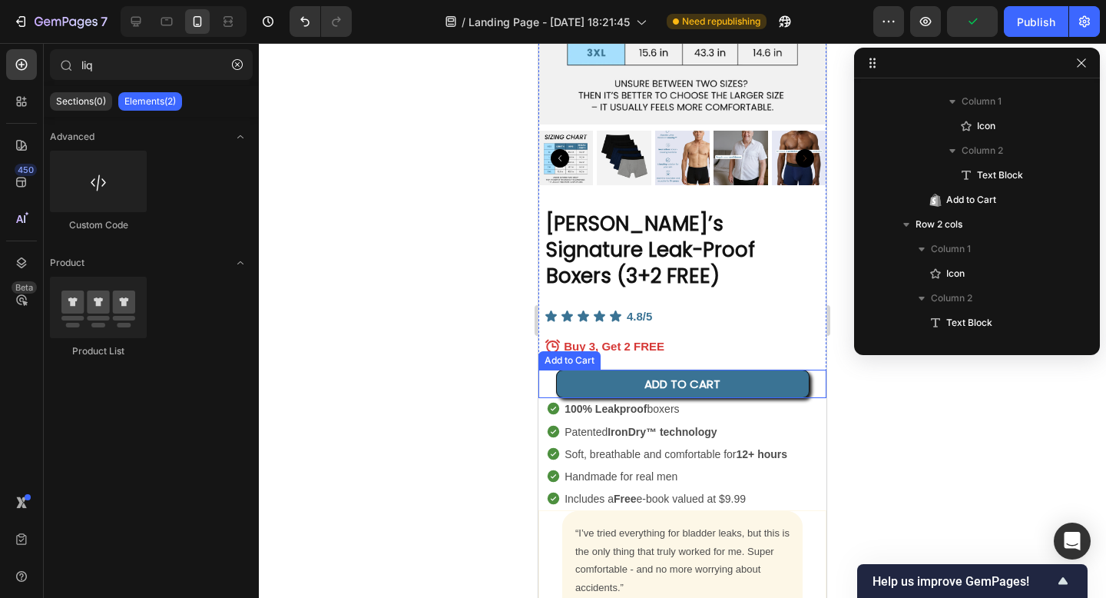
click at [554, 369] on div "ADD TO CART Add to Cart" at bounding box center [682, 383] width 288 height 28
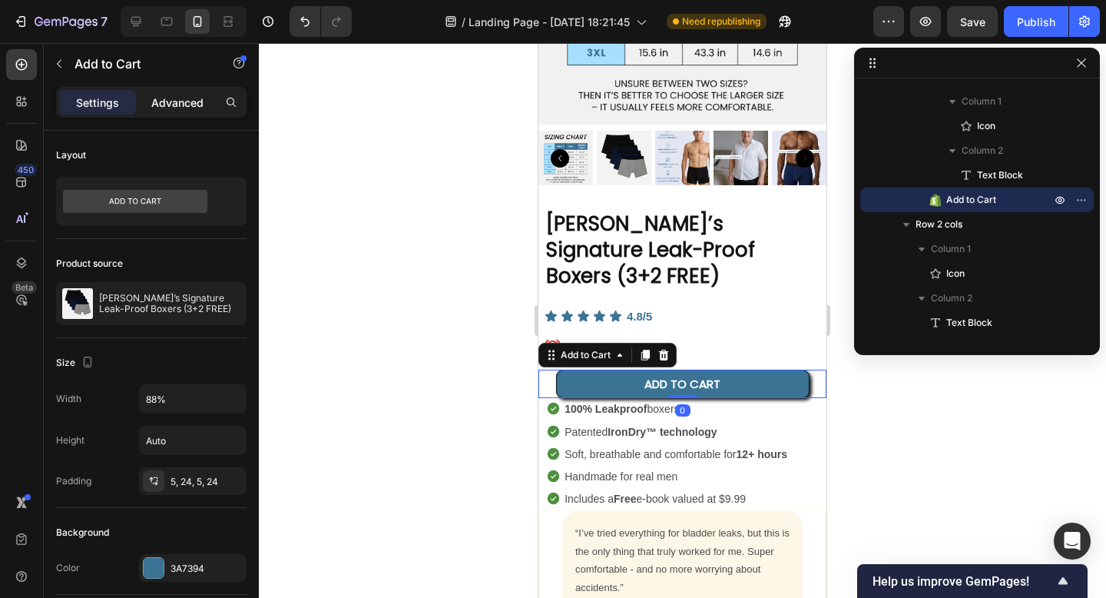
click at [158, 96] on p "Advanced" at bounding box center [177, 102] width 52 height 16
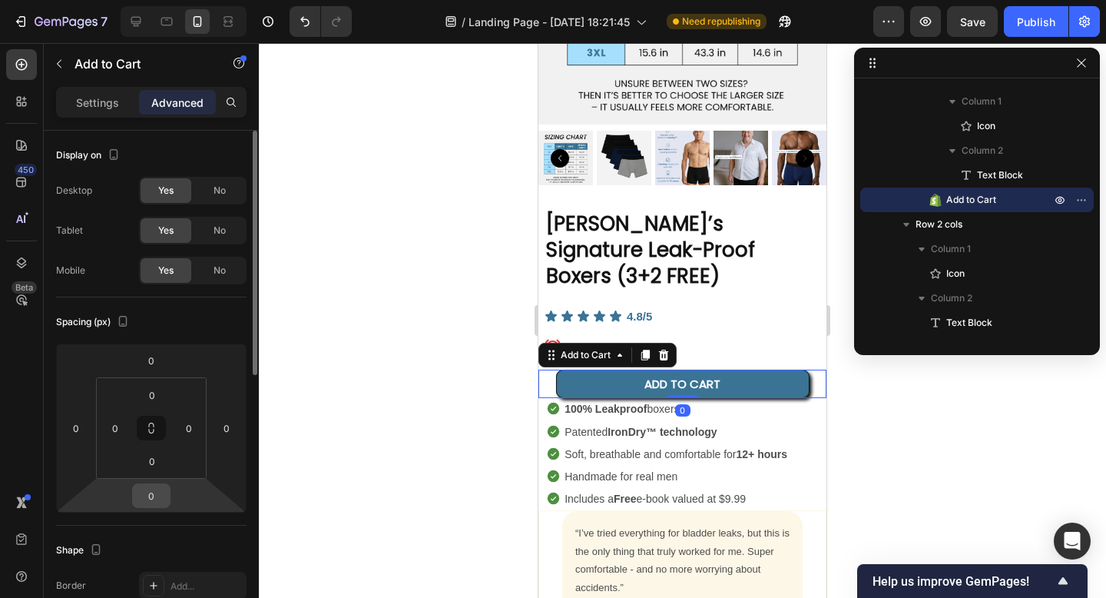
click at [161, 498] on input "0" at bounding box center [151, 495] width 31 height 23
type input "5"
type input "9"
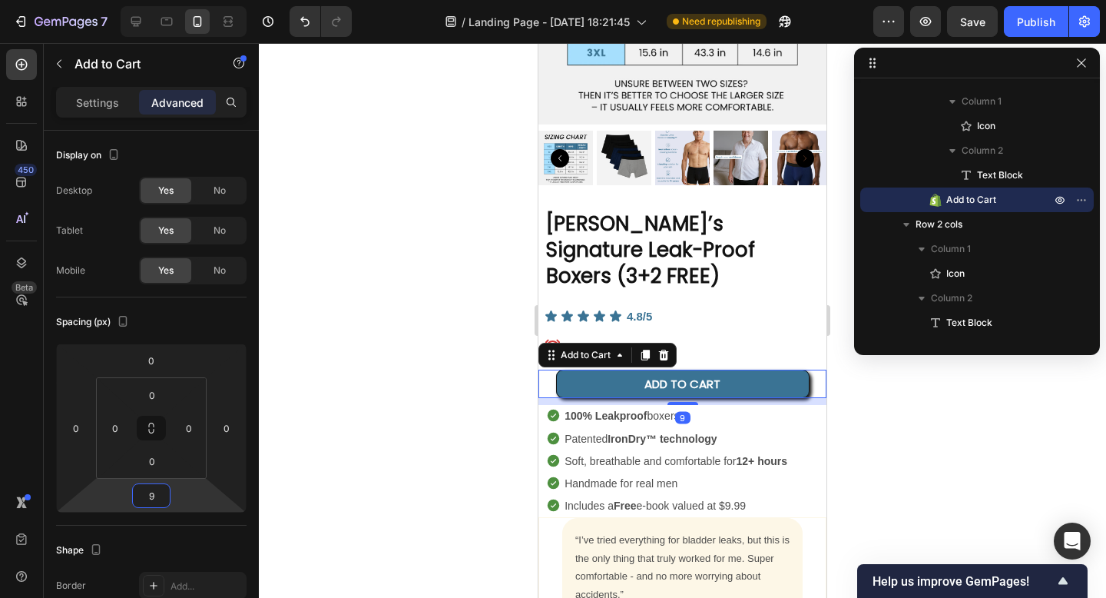
click at [484, 399] on div at bounding box center [682, 320] width 847 height 555
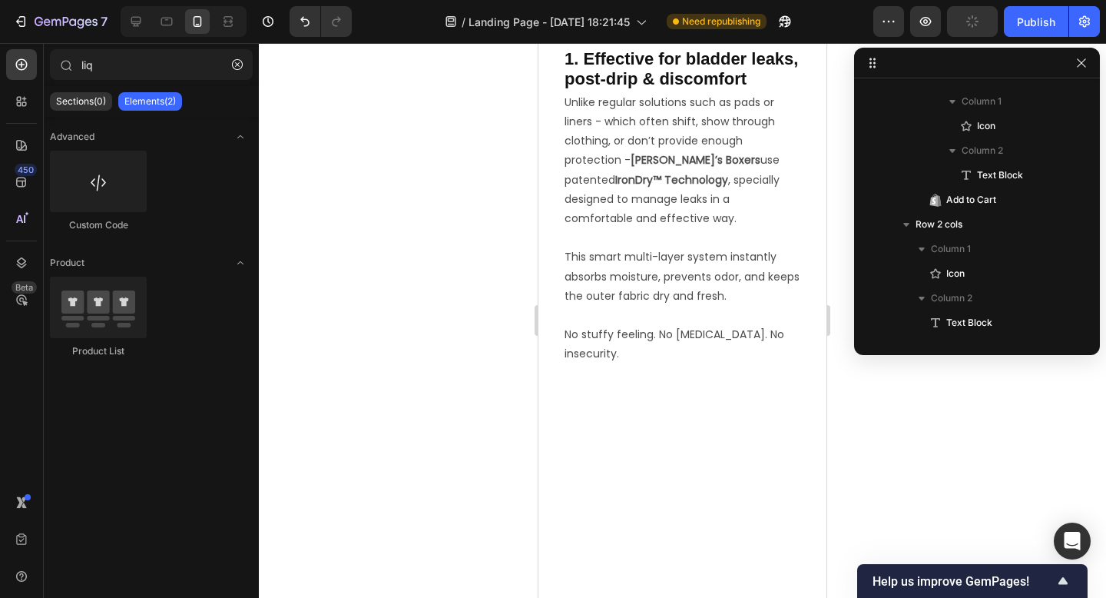
scroll to position [442, 0]
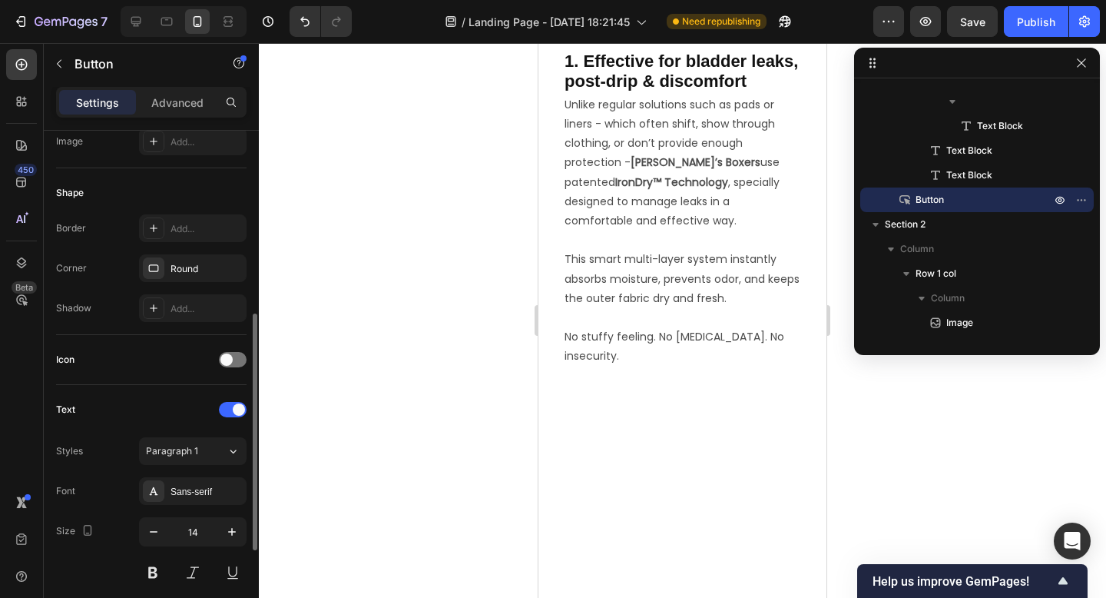
scroll to position [252, 0]
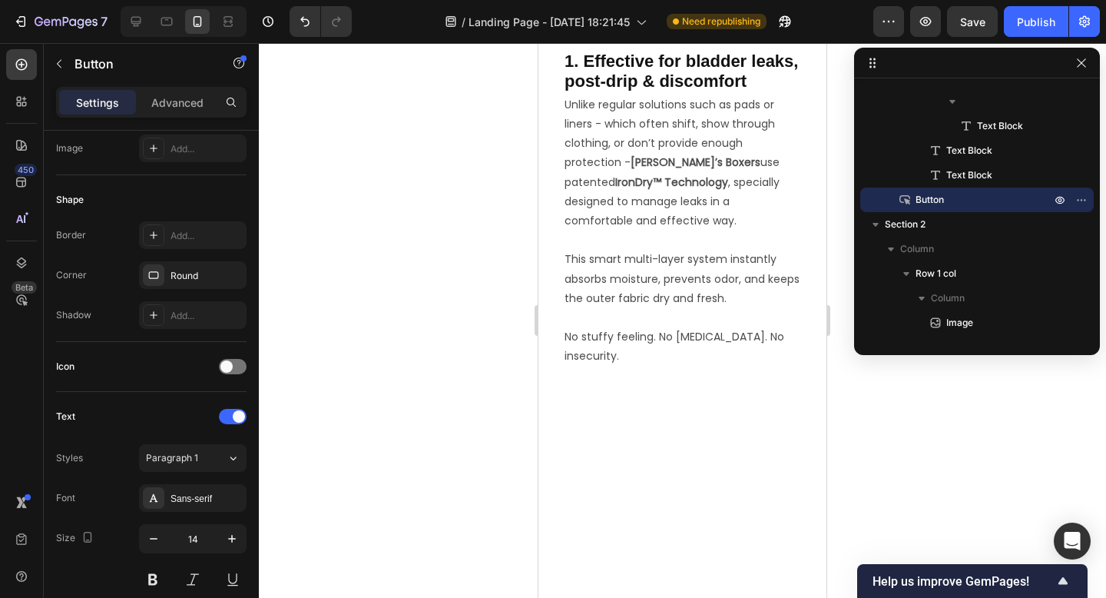
click at [174, 89] on div "Settings Advanced" at bounding box center [151, 102] width 190 height 31
click at [174, 99] on p "Advanced" at bounding box center [177, 102] width 52 height 16
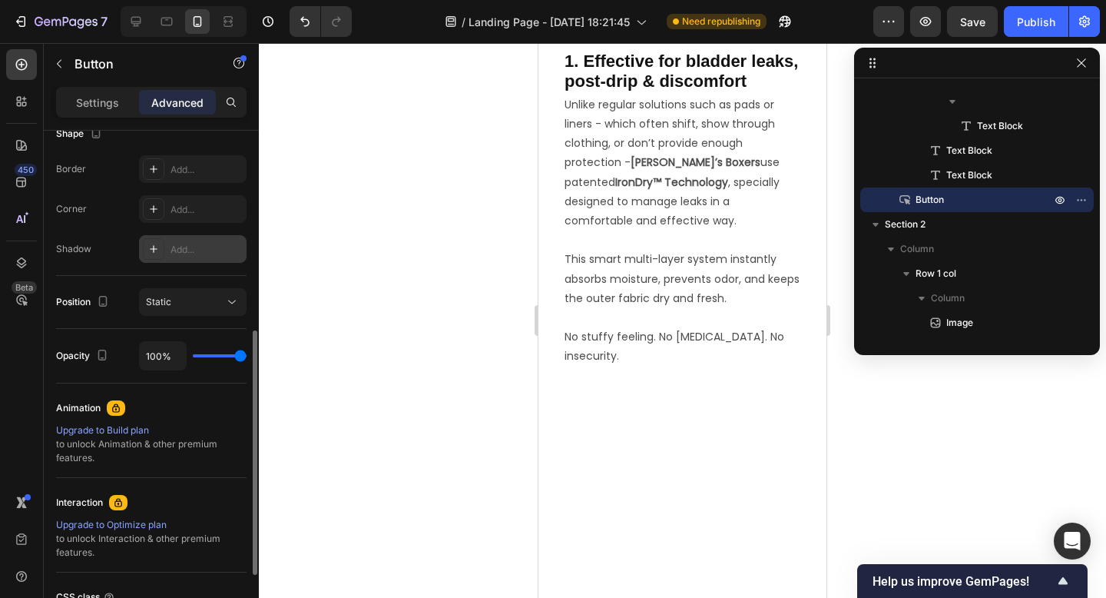
scroll to position [288, 0]
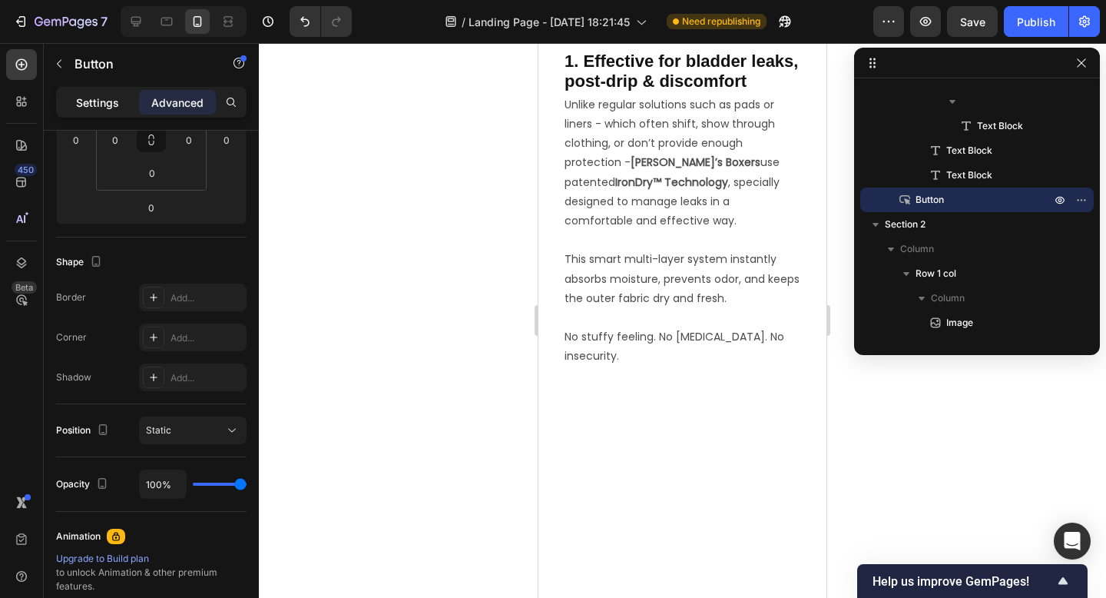
click at [94, 108] on p "Settings" at bounding box center [97, 102] width 43 height 16
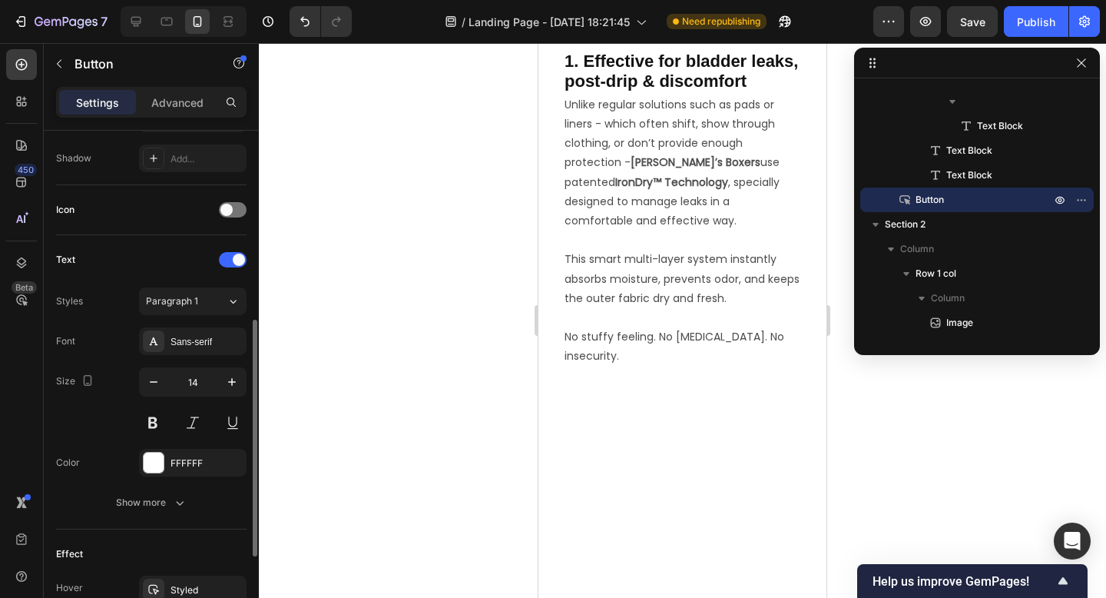
scroll to position [591, 0]
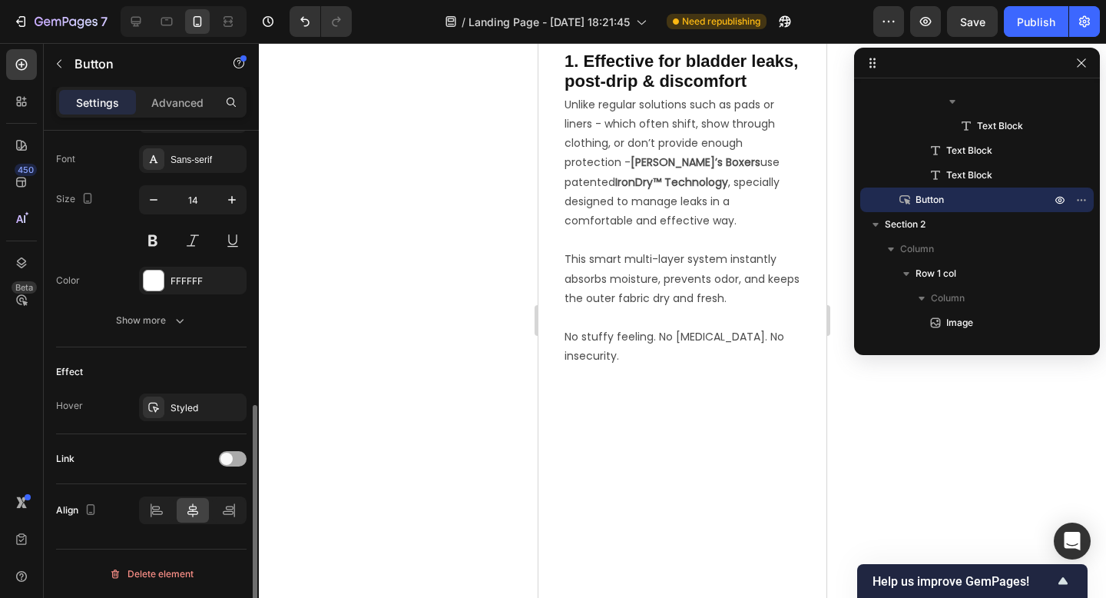
click at [240, 456] on div at bounding box center [233, 458] width 28 height 15
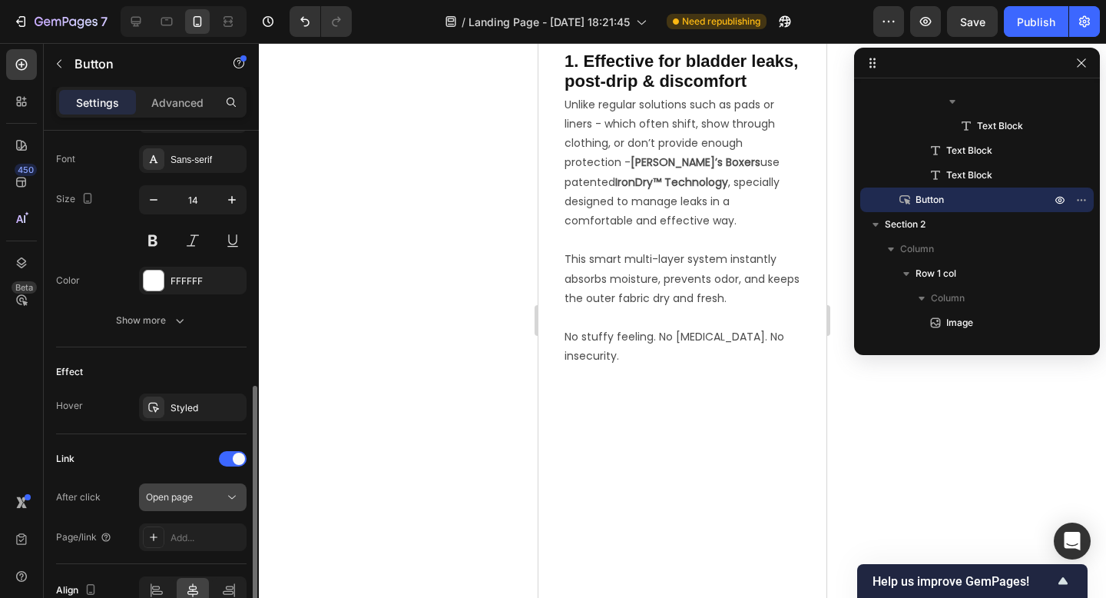
click at [210, 499] on div "Open page" at bounding box center [185, 497] width 78 height 14
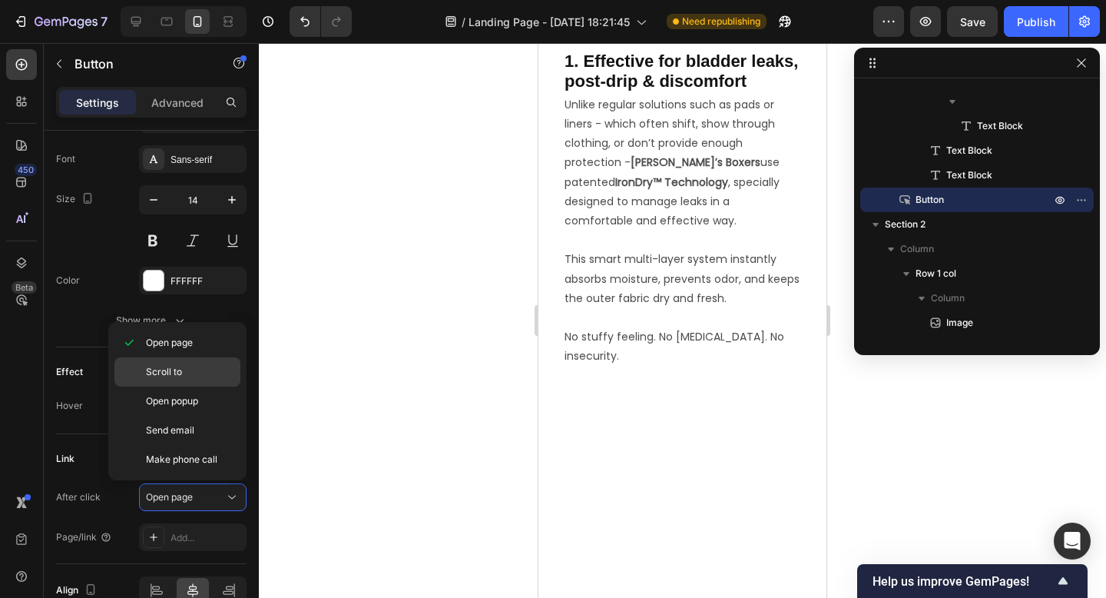
click at [181, 378] on span "Scroll to" at bounding box center [164, 372] width 36 height 14
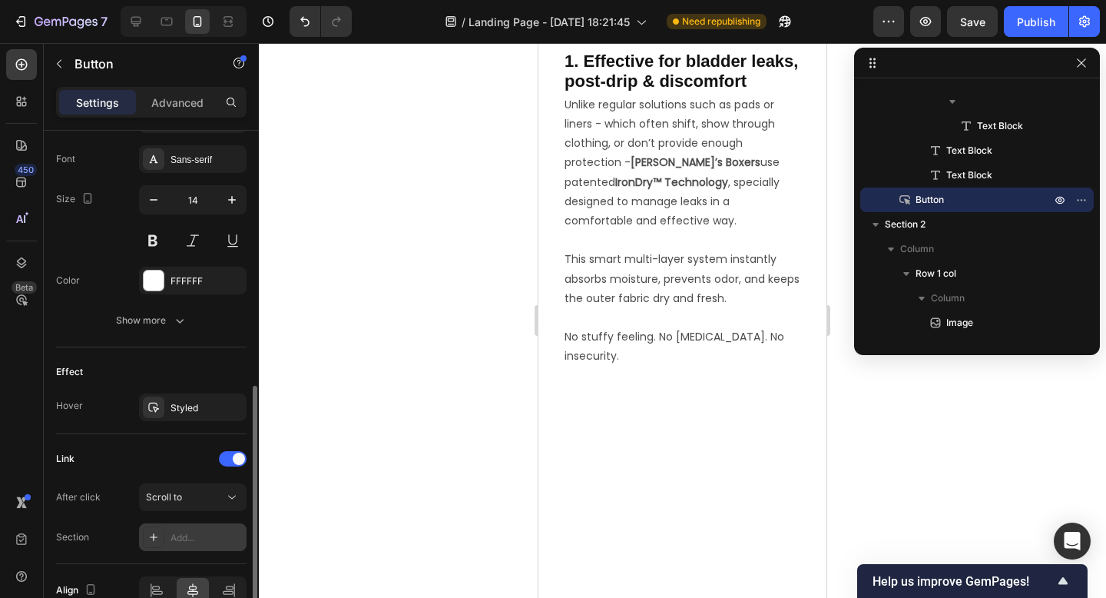
click at [194, 546] on div "Add..." at bounding box center [193, 537] width 108 height 28
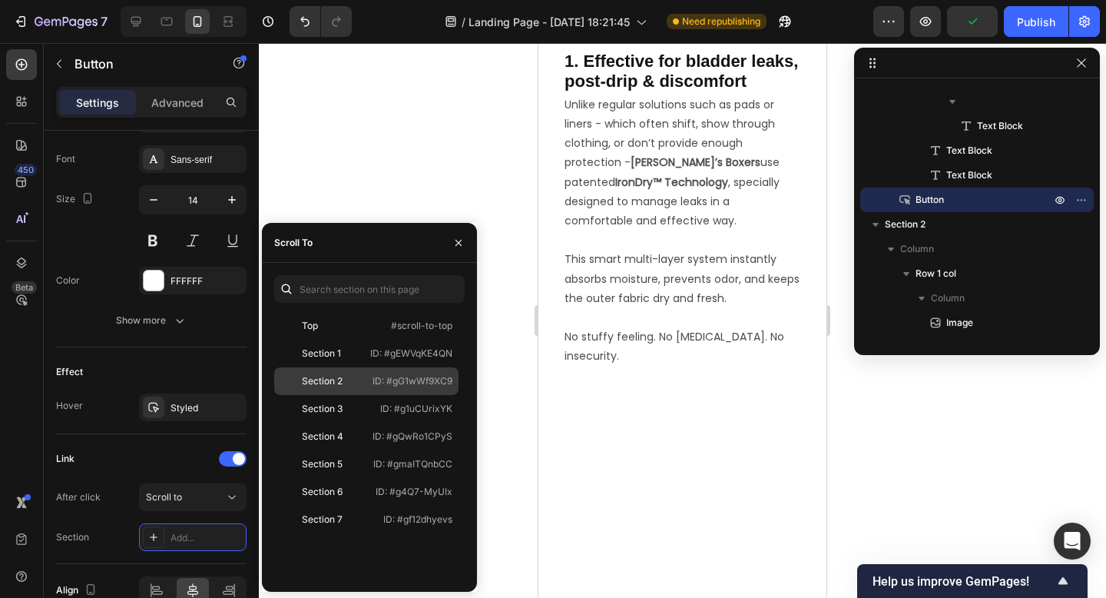
click at [334, 378] on div "Section 2" at bounding box center [322, 381] width 41 height 14
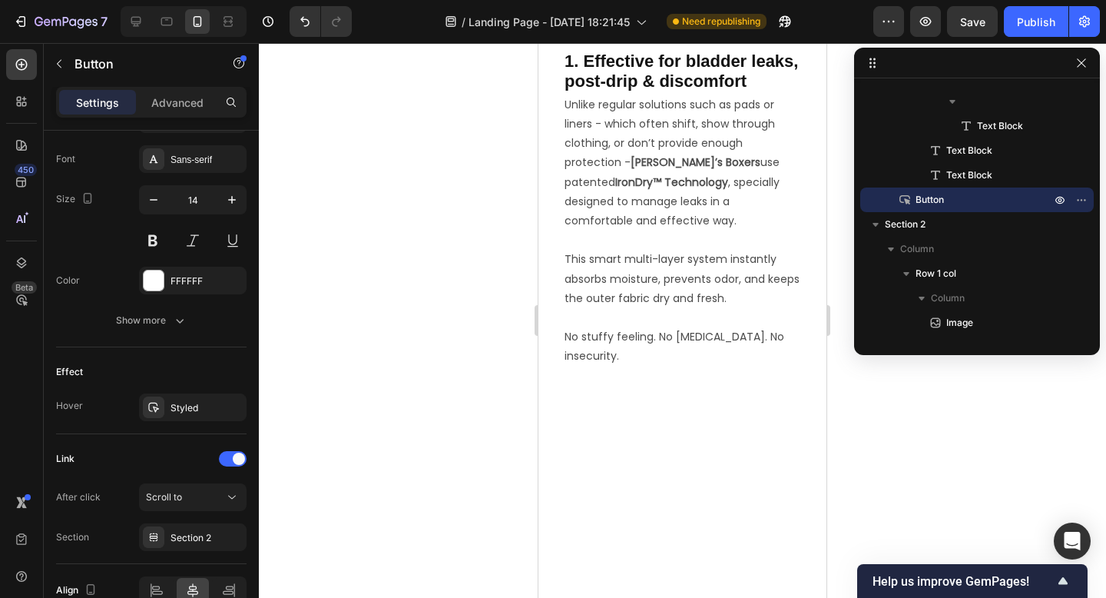
click at [451, 298] on div at bounding box center [682, 320] width 847 height 555
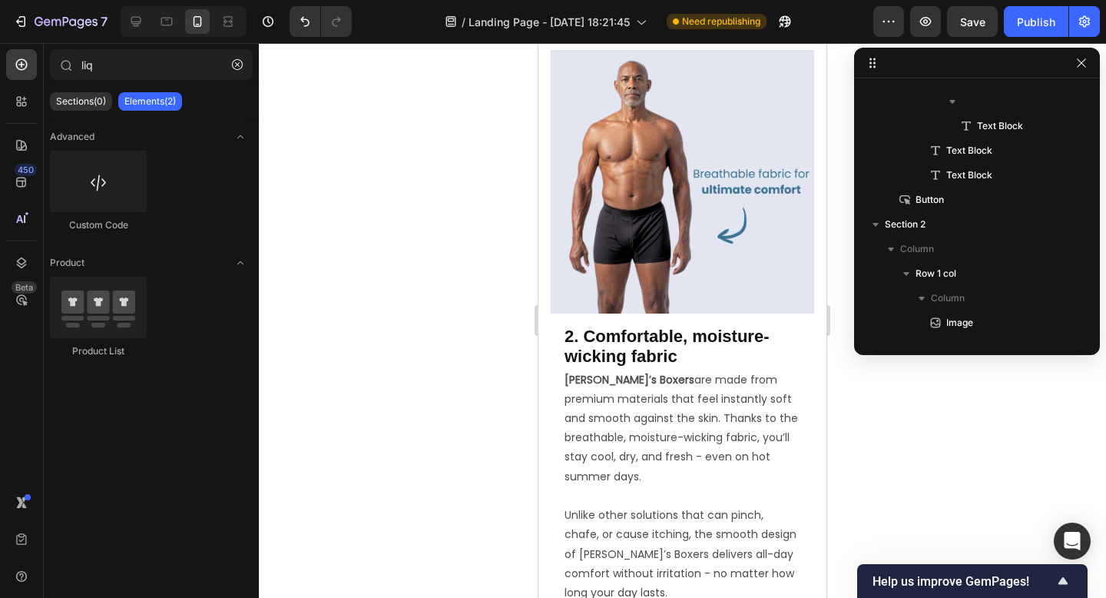
scroll to position [1317, 0]
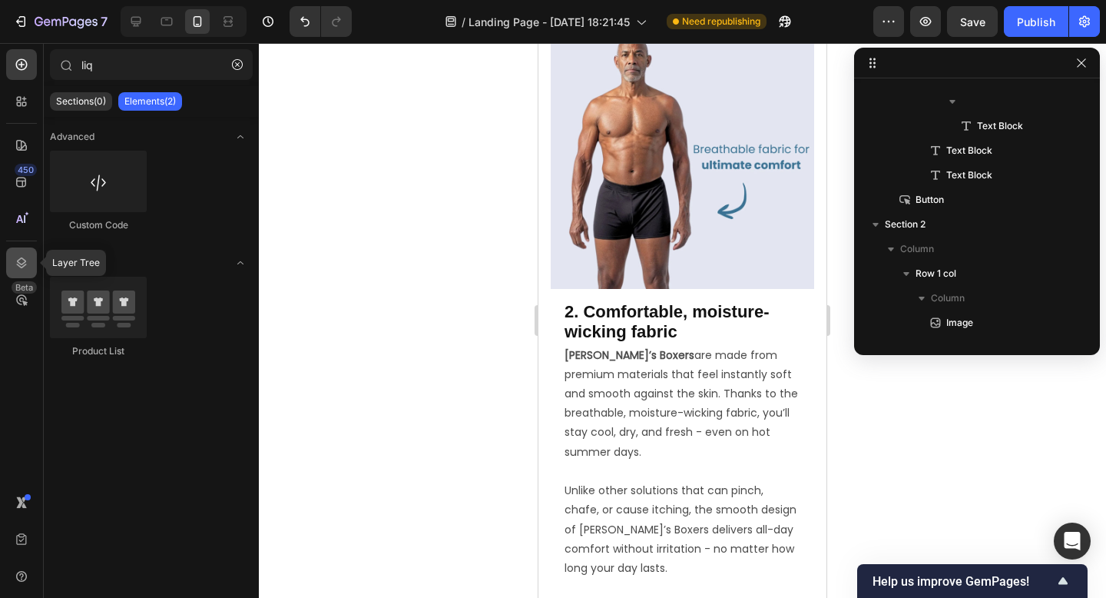
click at [20, 263] on icon at bounding box center [21, 262] width 15 height 15
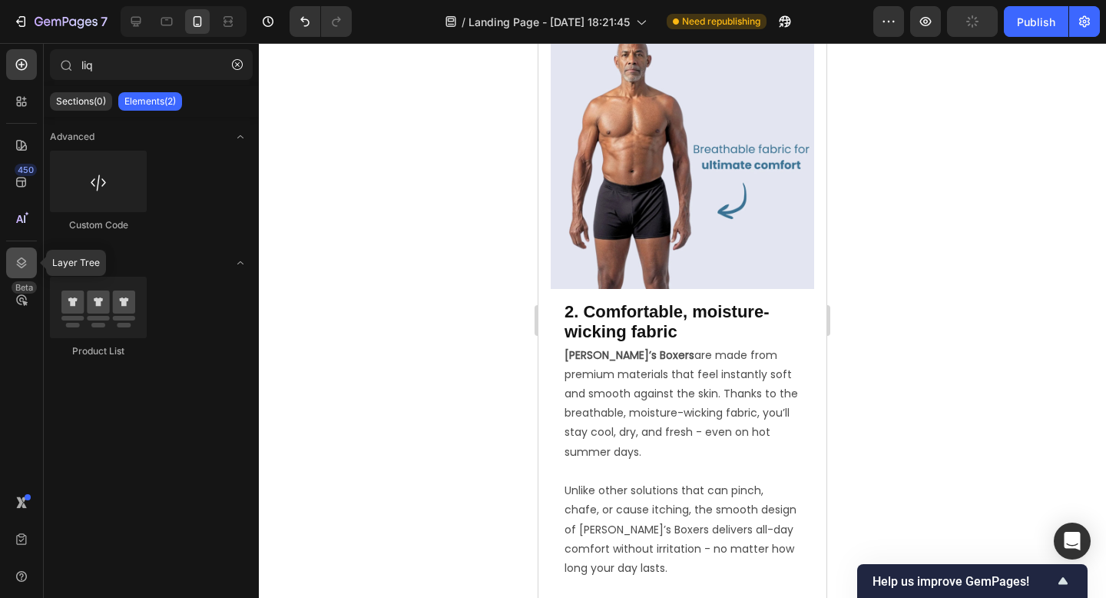
click at [12, 257] on div at bounding box center [21, 262] width 31 height 31
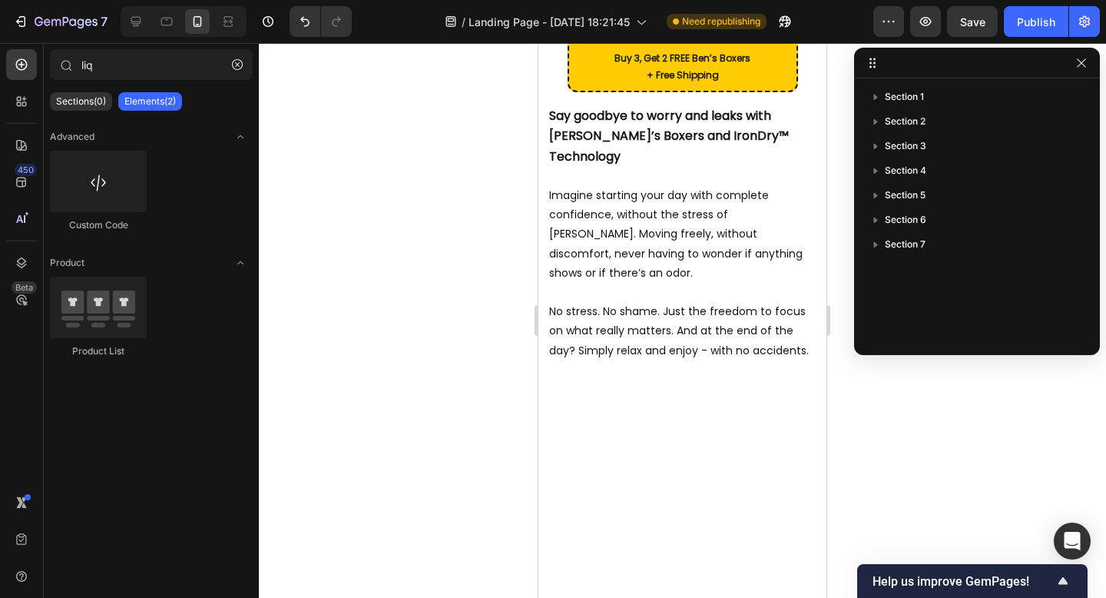
scroll to position [4341, 0]
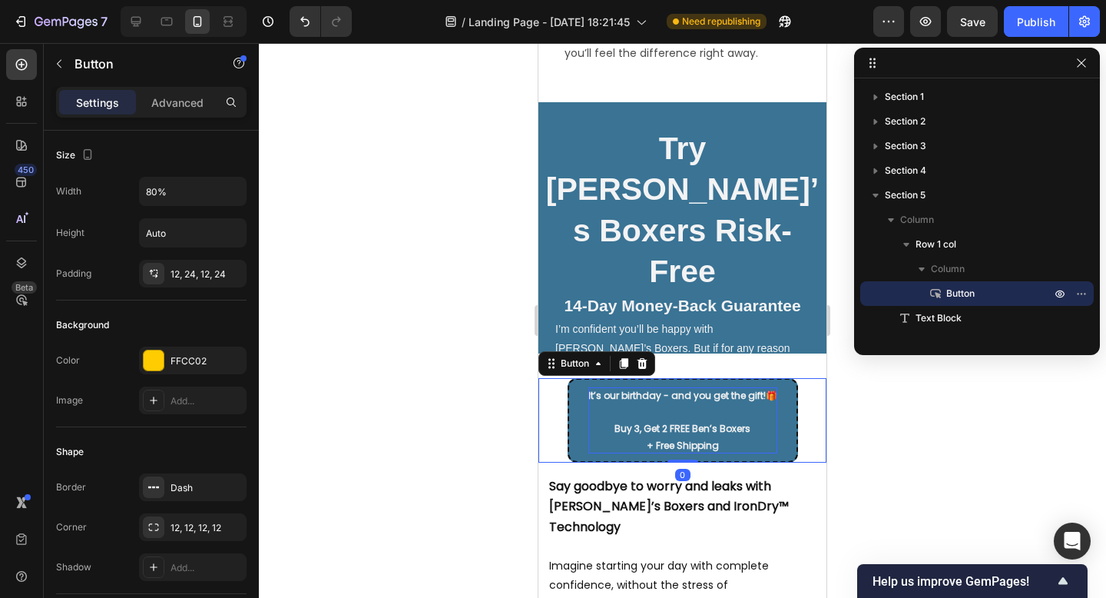
click at [654, 427] on strong "Buy 3, Get 2 FREE Ben’s Boxers" at bounding box center [682, 428] width 136 height 13
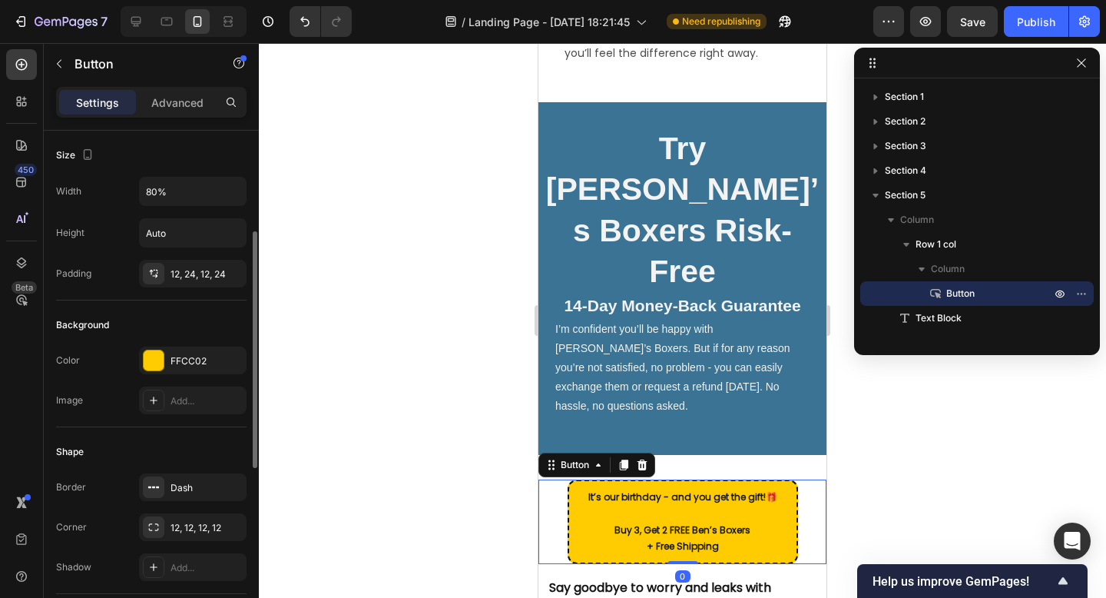
scroll to position [591, 0]
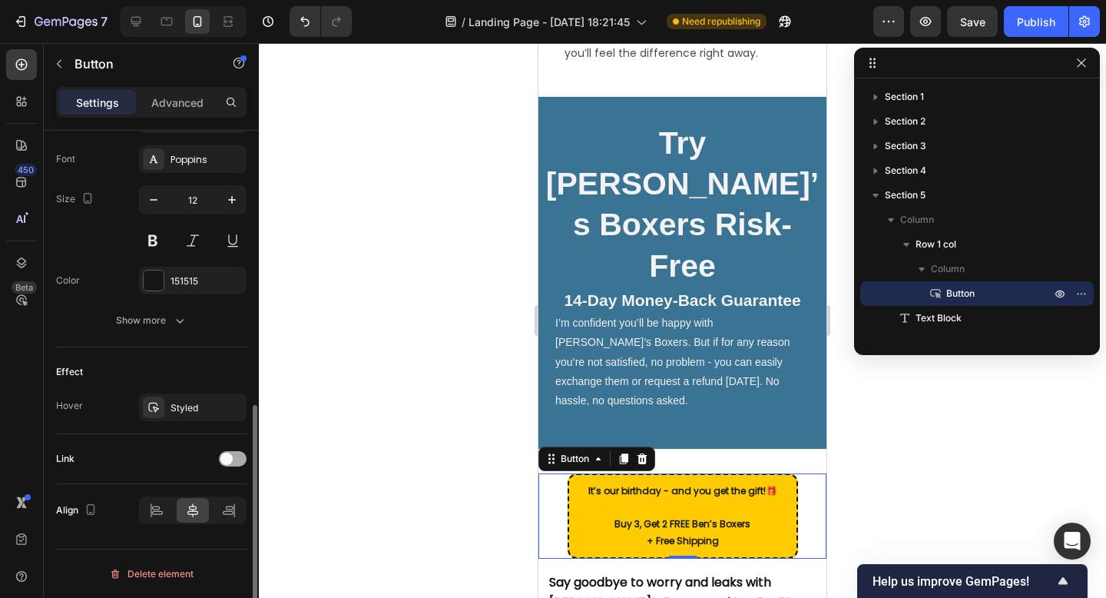
click at [229, 457] on span at bounding box center [226, 458] width 12 height 12
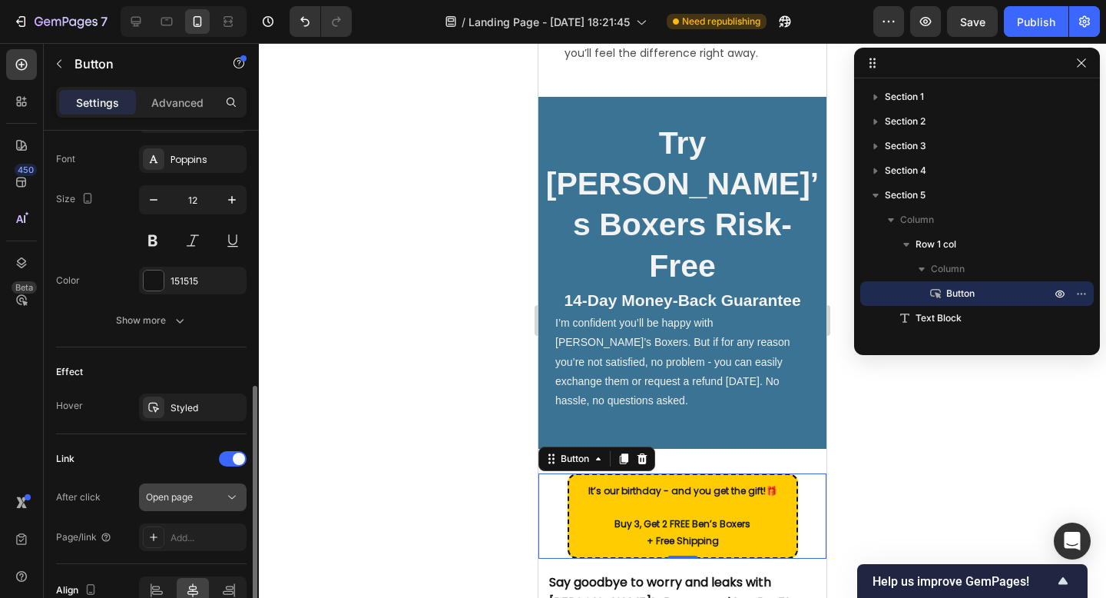
click at [204, 494] on div "Open page" at bounding box center [185, 497] width 78 height 14
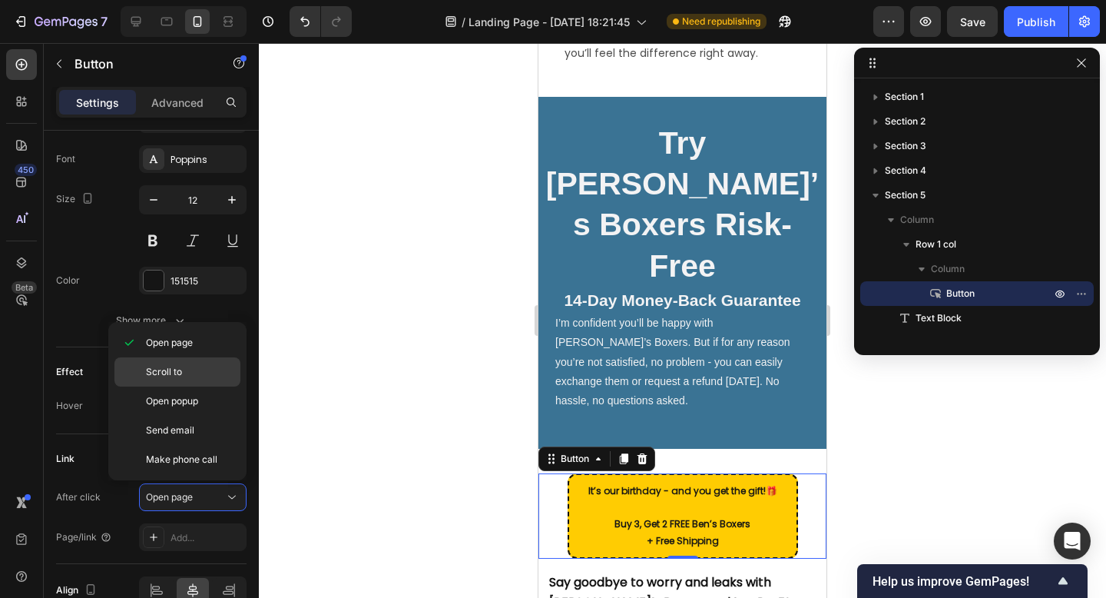
click at [180, 377] on span "Scroll to" at bounding box center [164, 372] width 36 height 14
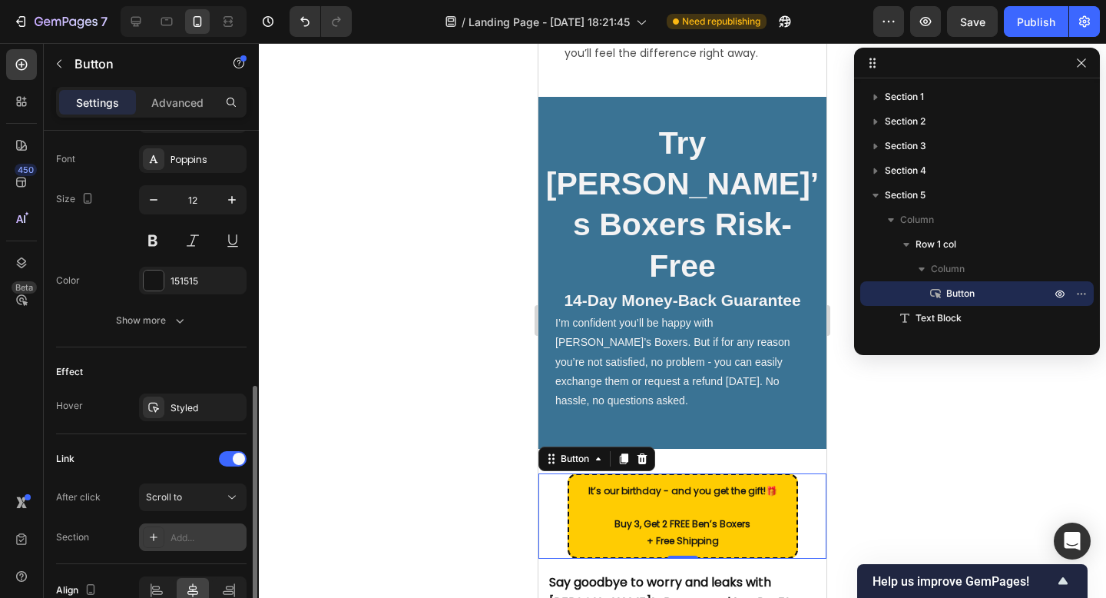
click at [177, 540] on div "Add..." at bounding box center [207, 538] width 72 height 14
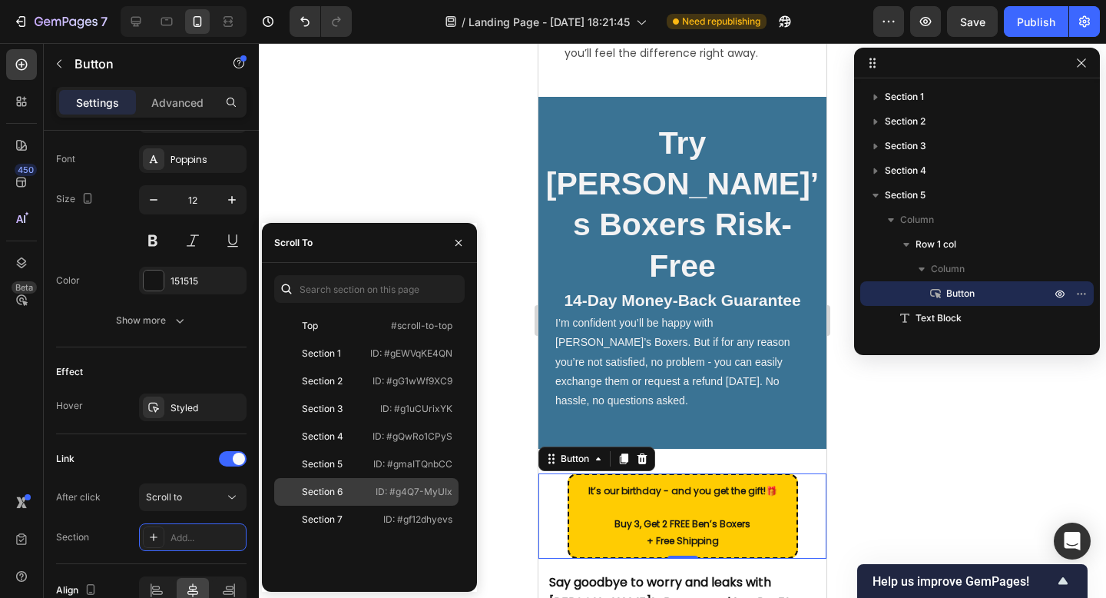
click at [341, 482] on div "Section 6 ID: #g4Q7-MyUIx" at bounding box center [366, 492] width 184 height 28
click at [517, 173] on div at bounding box center [682, 320] width 847 height 555
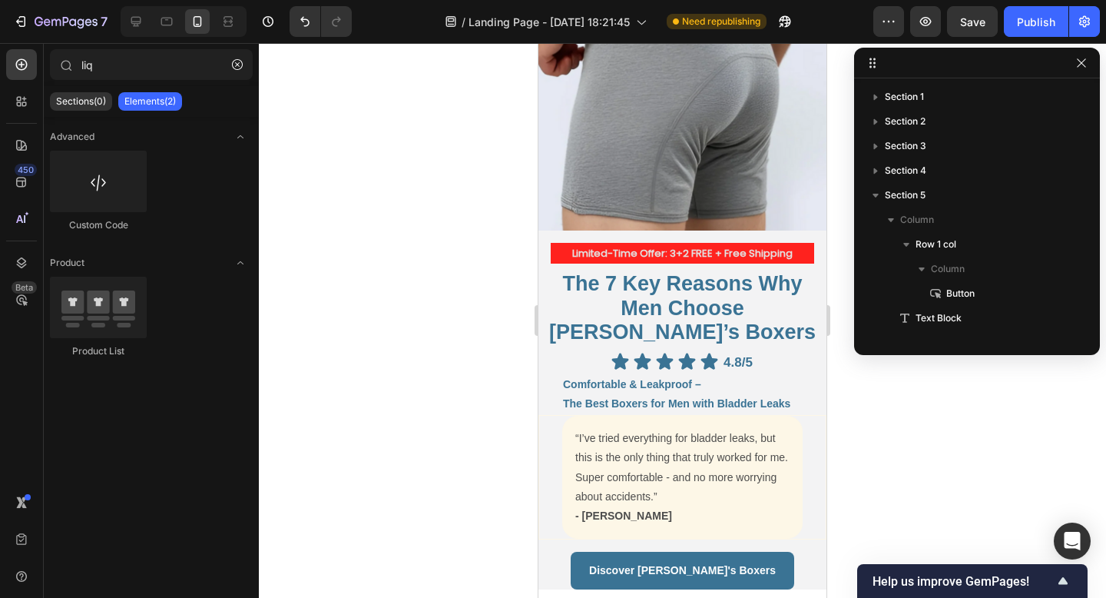
scroll to position [341, 0]
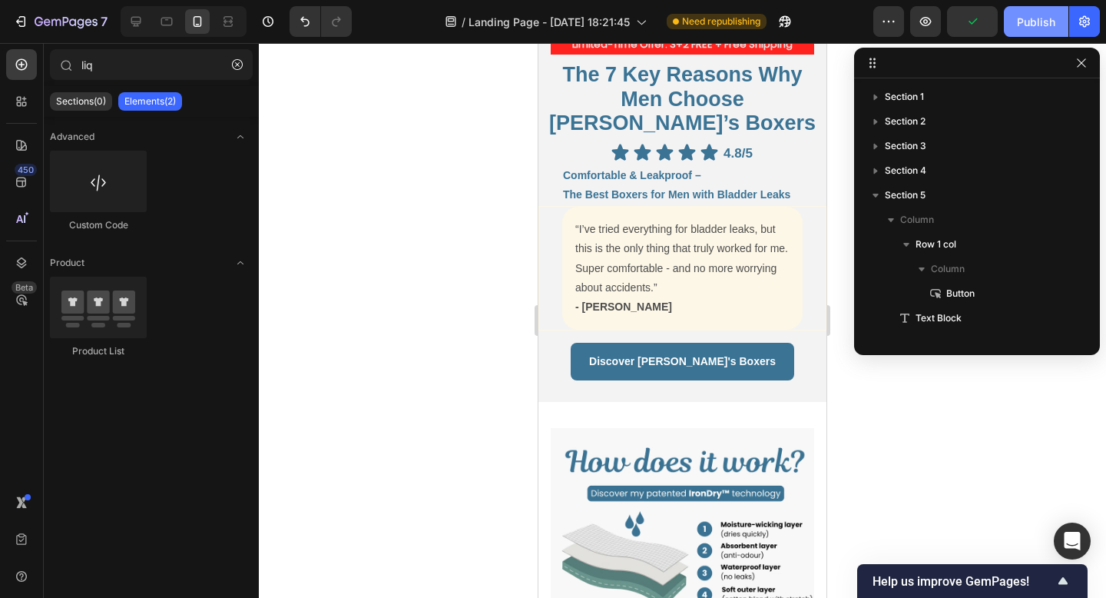
click at [1032, 17] on div "Publish" at bounding box center [1036, 22] width 38 height 16
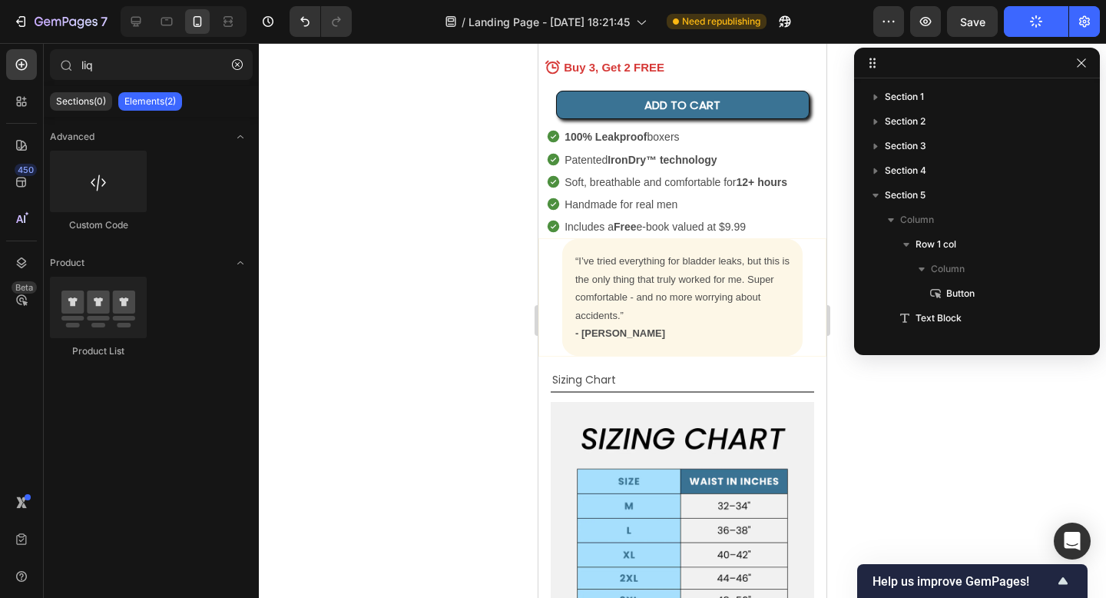
scroll to position [5535, 0]
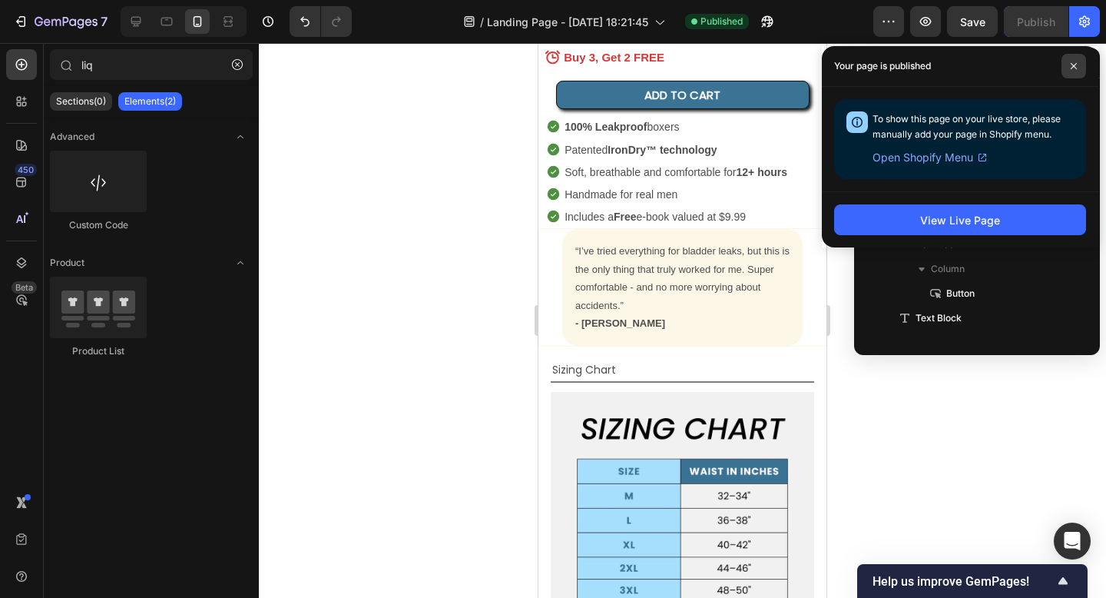
click at [1065, 60] on span at bounding box center [1074, 66] width 25 height 25
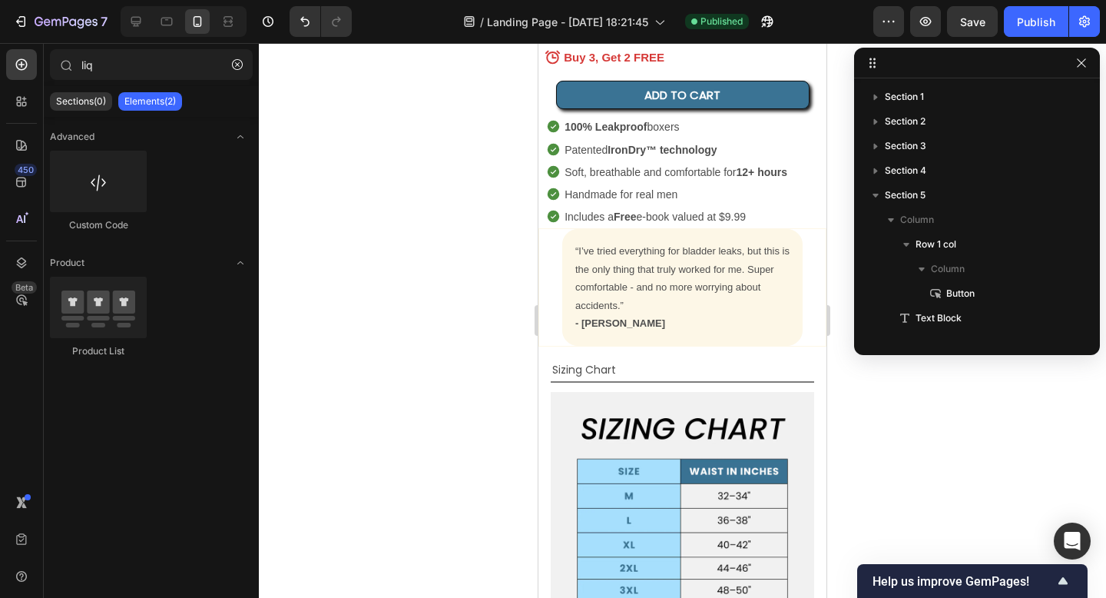
click at [1072, 60] on div at bounding box center [977, 63] width 246 height 31
click at [1078, 66] on icon "button" at bounding box center [1081, 62] width 8 height 8
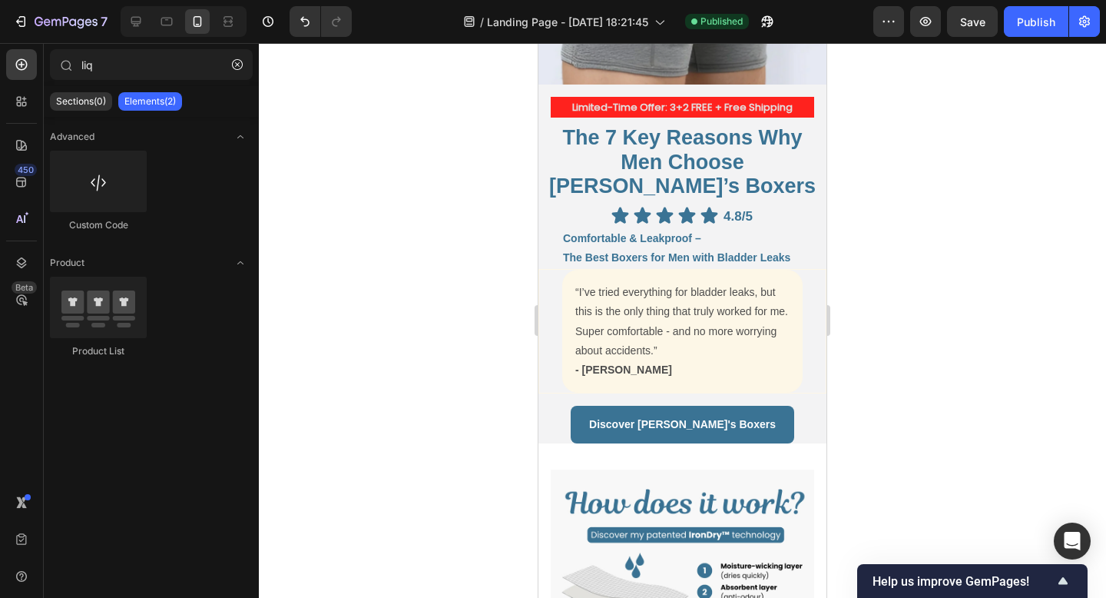
scroll to position [0, 0]
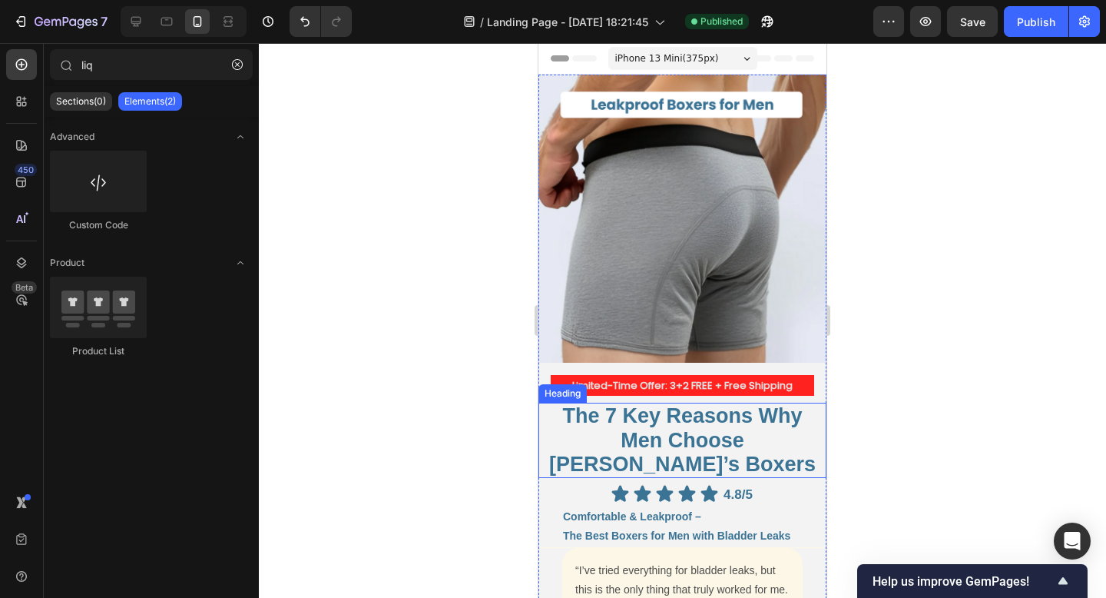
click at [725, 432] on strong "The 7 Key Reasons Why Men Choose [PERSON_NAME]’s Boxers" at bounding box center [682, 439] width 267 height 71
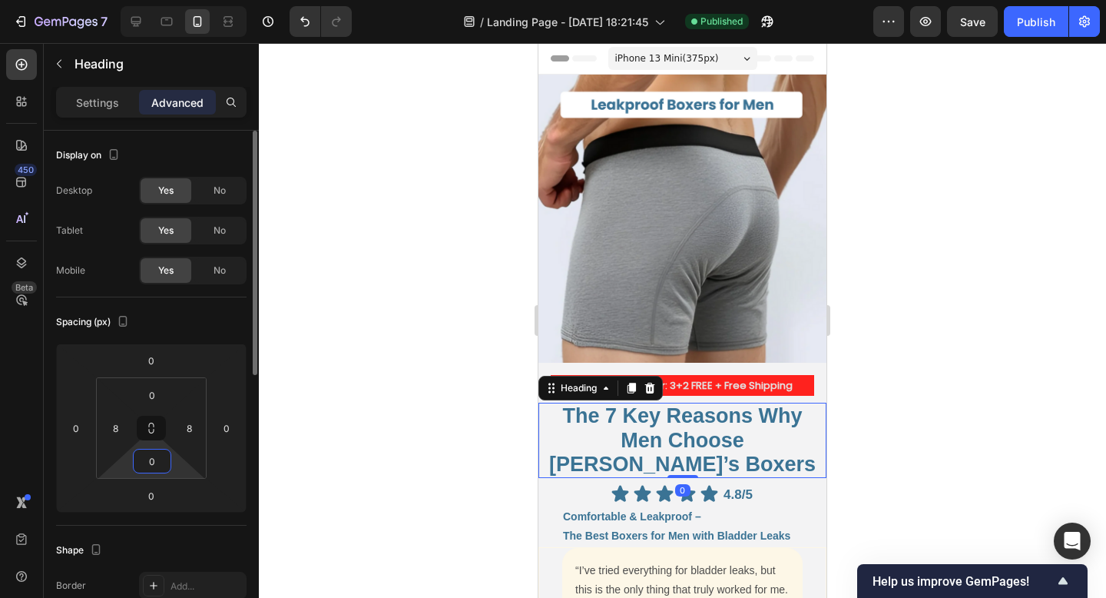
click at [163, 461] on input "0" at bounding box center [152, 460] width 31 height 23
type input "4"
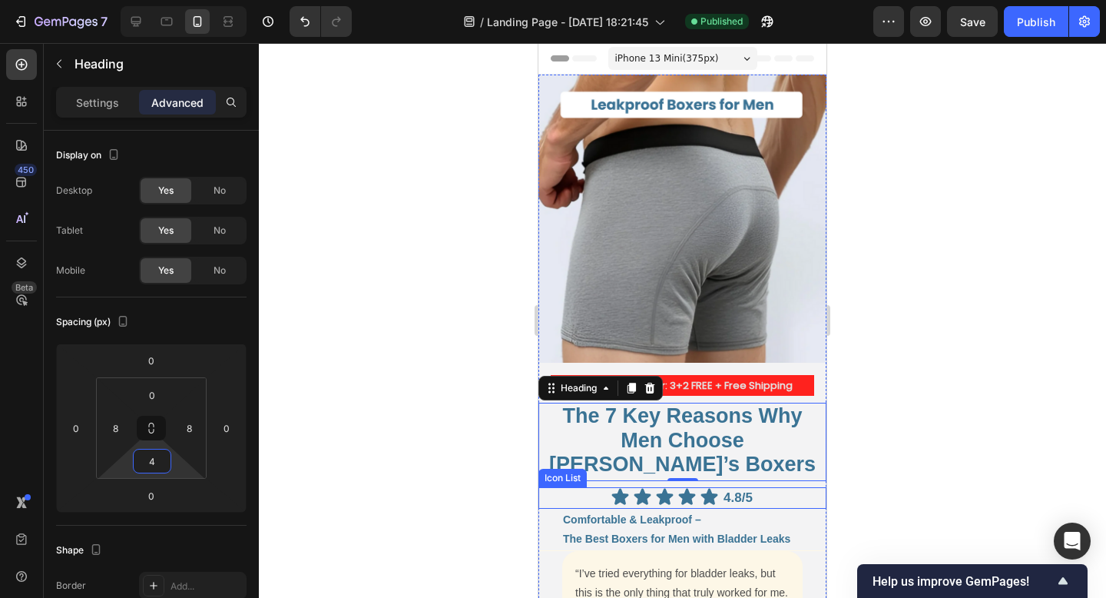
click at [573, 487] on div "Icon Icon Icon Icon Icon 4.8/5 Text Block" at bounding box center [682, 498] width 288 height 22
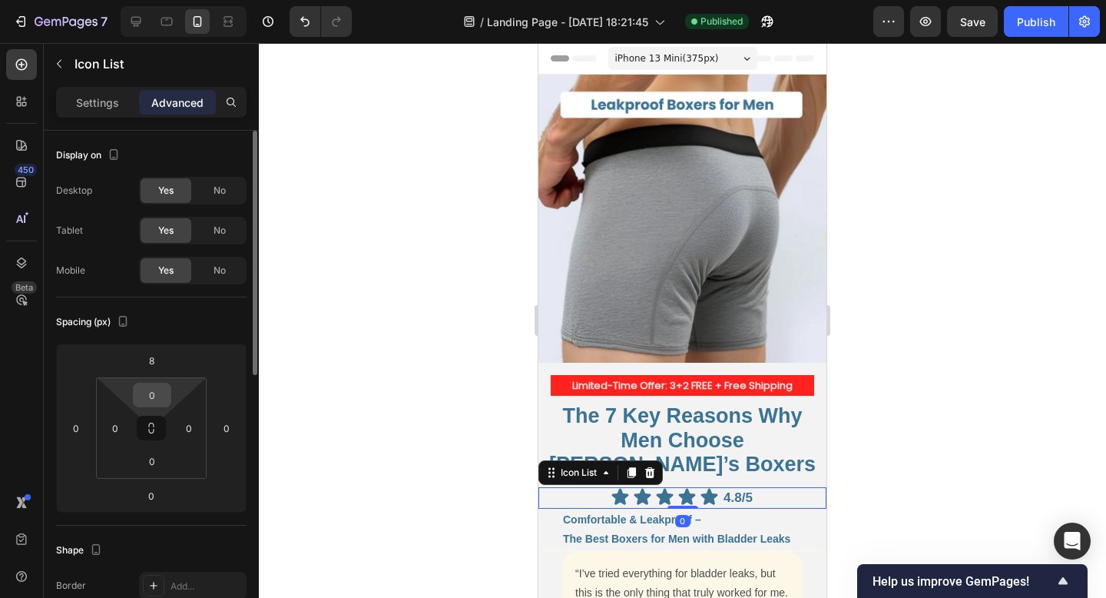
click at [159, 397] on input "0" at bounding box center [152, 394] width 31 height 23
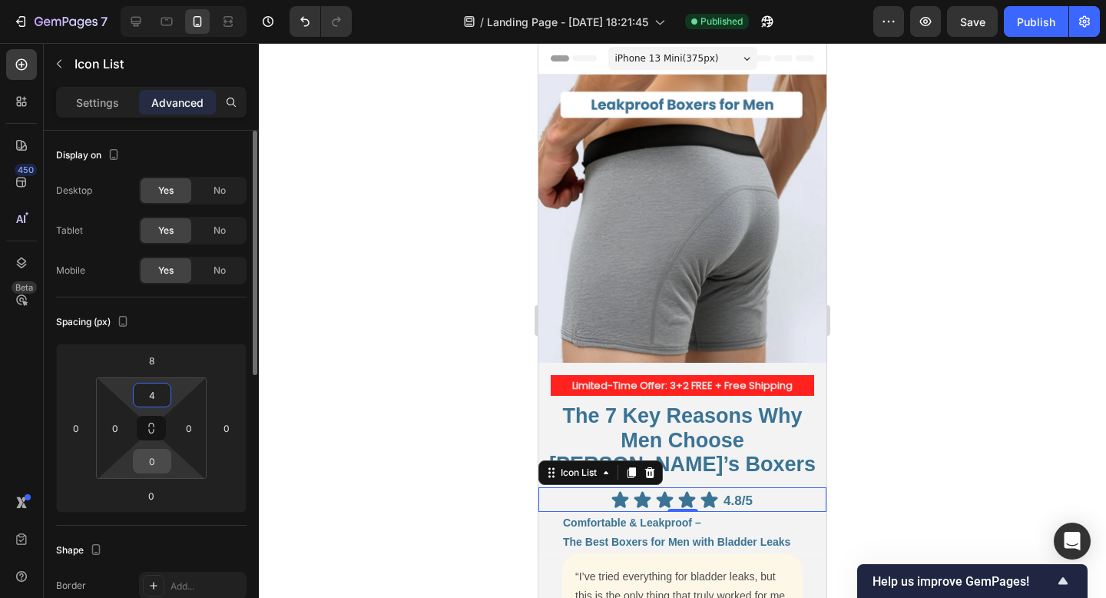
type input "4"
click at [156, 468] on input "0" at bounding box center [152, 460] width 31 height 23
type input "4"
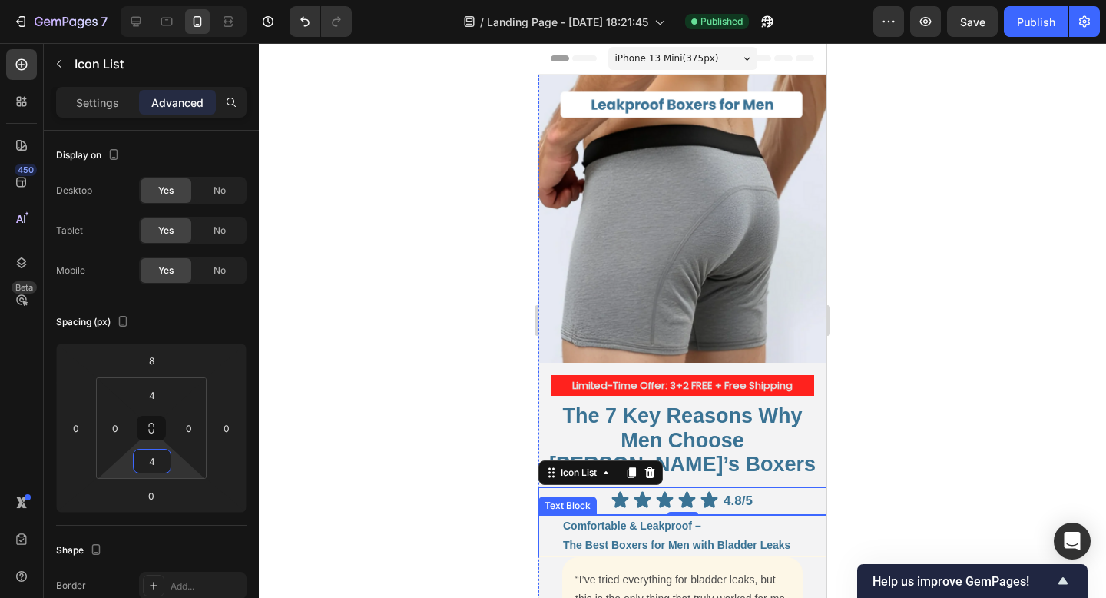
click at [591, 516] on p "Comfortable & Leakproof – The Best Boxers for Men with Bladder Leaks" at bounding box center [694, 535] width 262 height 38
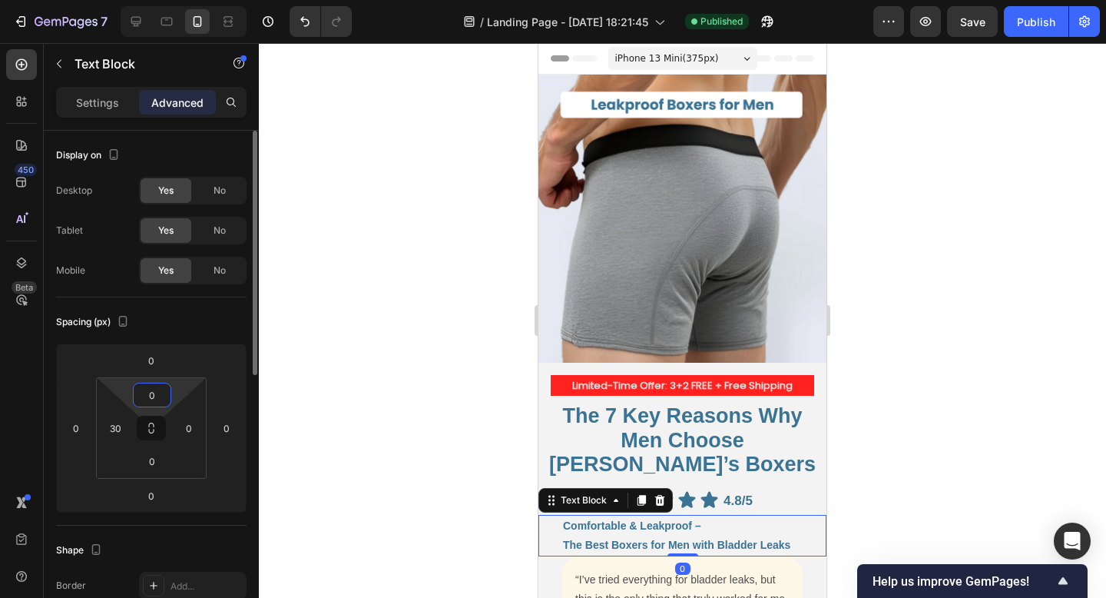
click at [146, 397] on input "0" at bounding box center [152, 394] width 31 height 23
type input "4"
click at [158, 466] on input "0" at bounding box center [152, 460] width 31 height 23
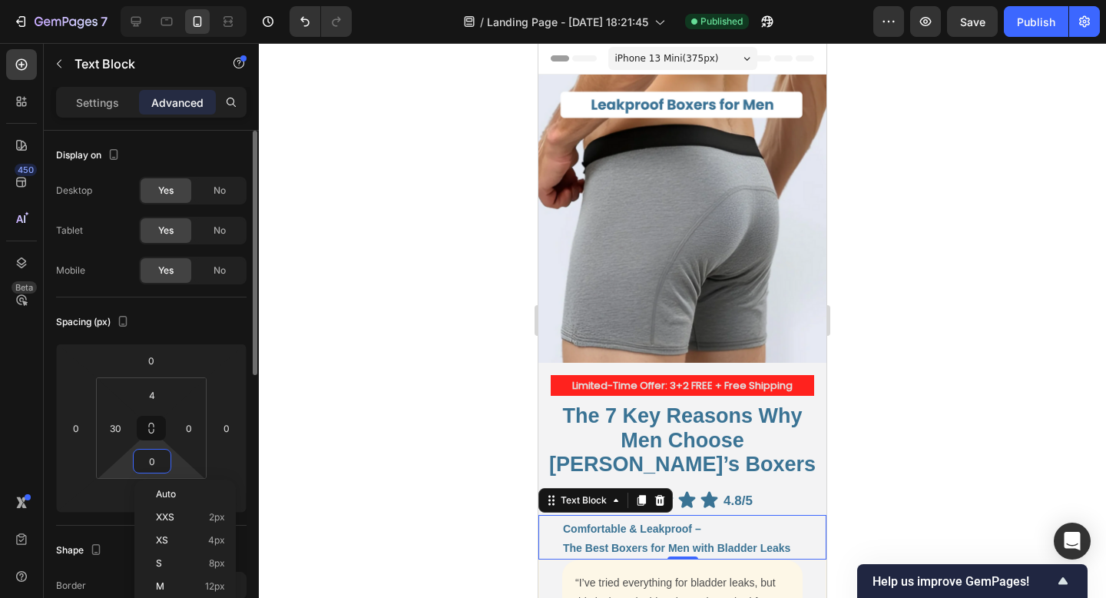
type input "4"
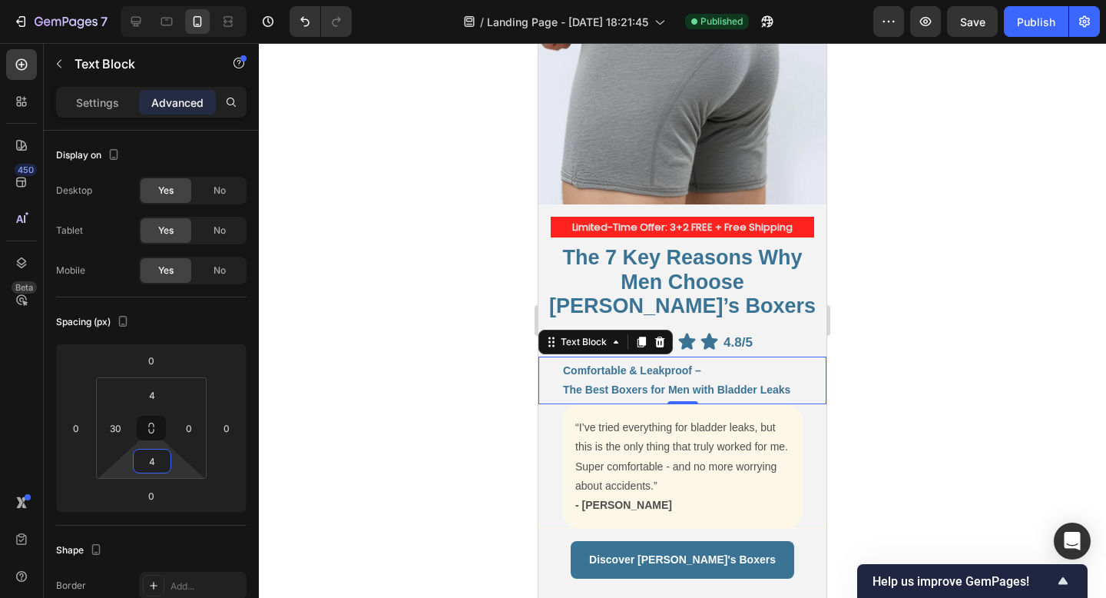
scroll to position [174, 0]
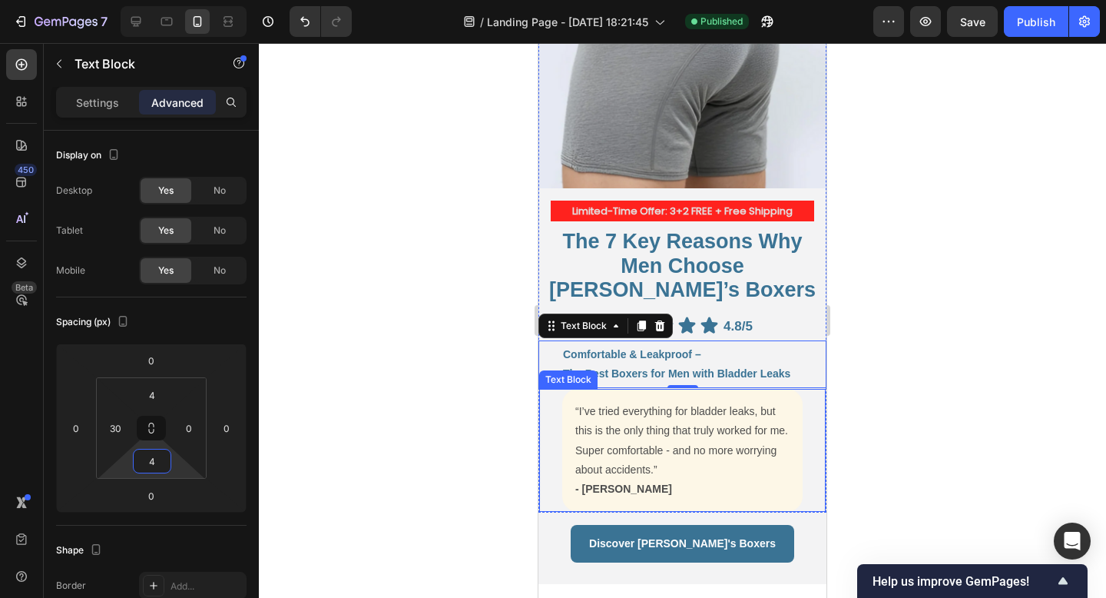
click at [559, 452] on div "“I’ve tried everything for bladder leaks, but this is the only thing that truly…" at bounding box center [682, 450] width 288 height 124
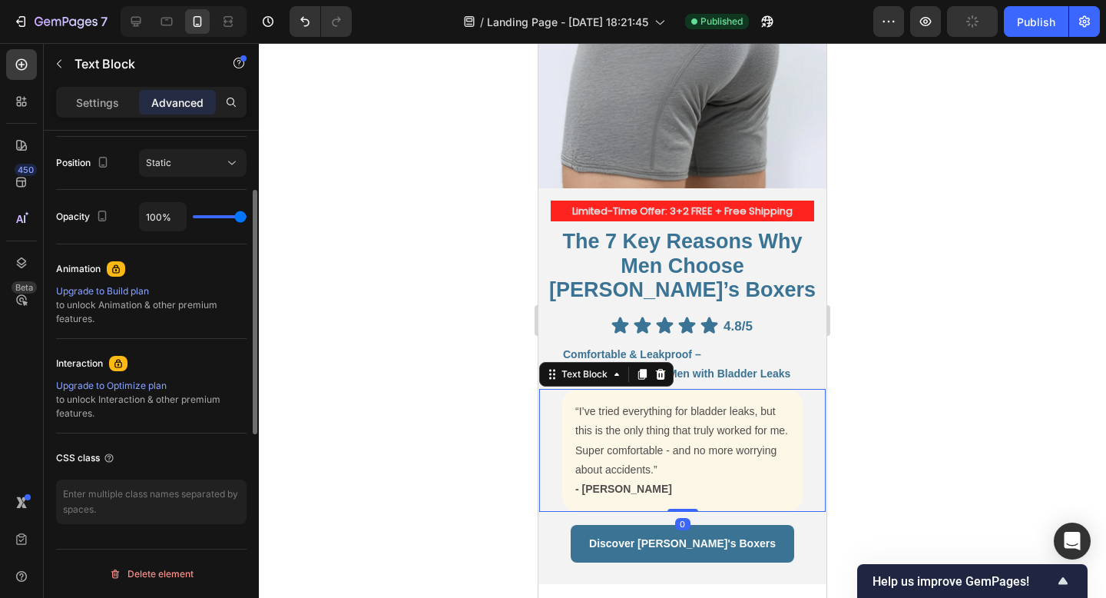
scroll to position [0, 0]
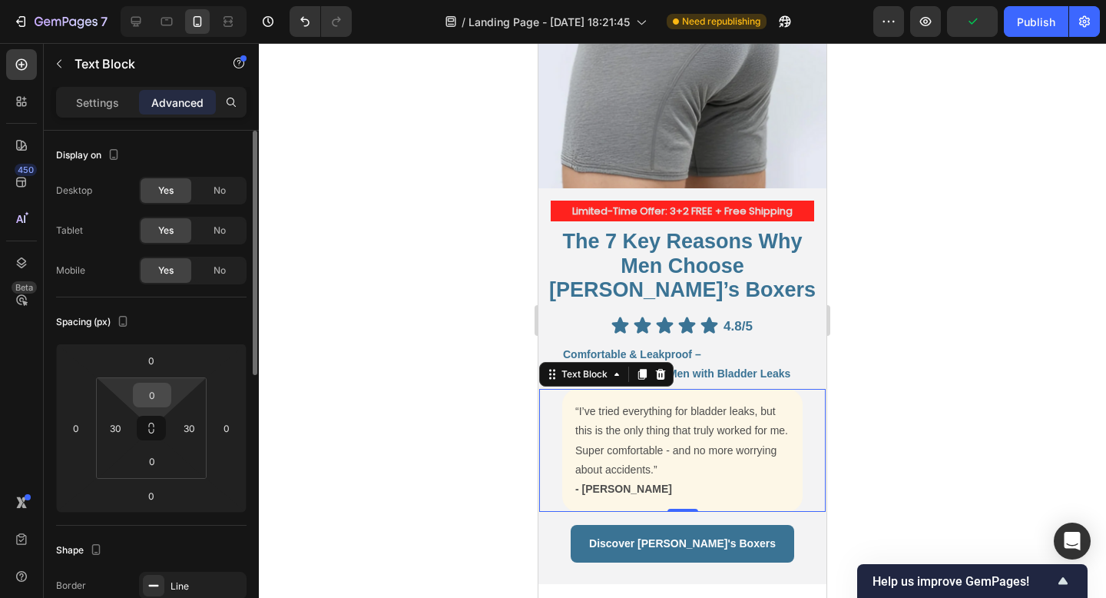
click at [151, 389] on input "0" at bounding box center [152, 394] width 31 height 23
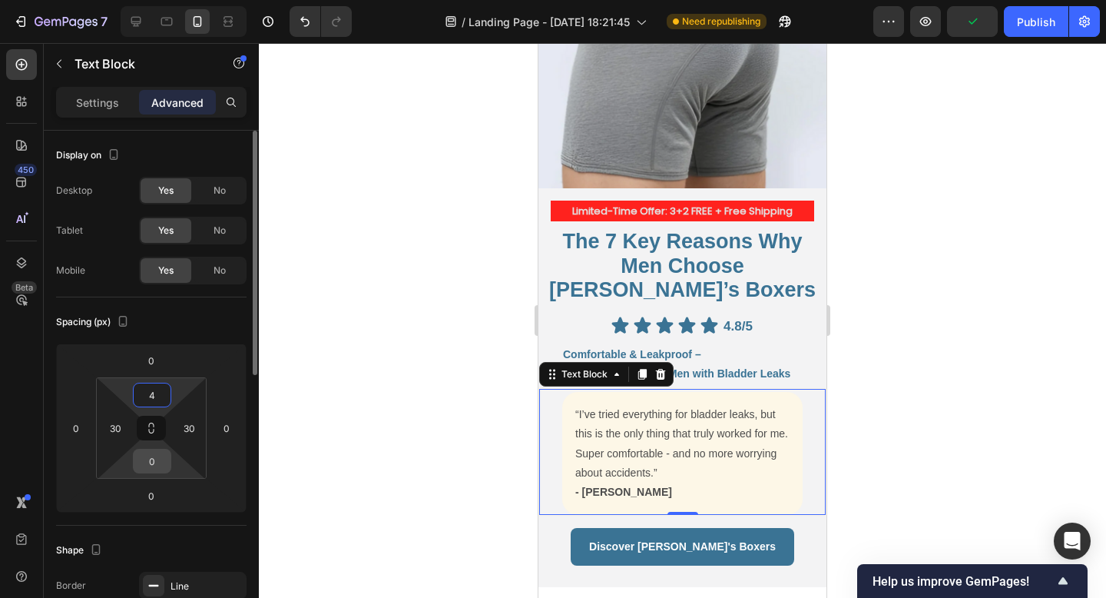
type input "4"
click at [155, 463] on input "0" at bounding box center [152, 460] width 31 height 23
type input "4"
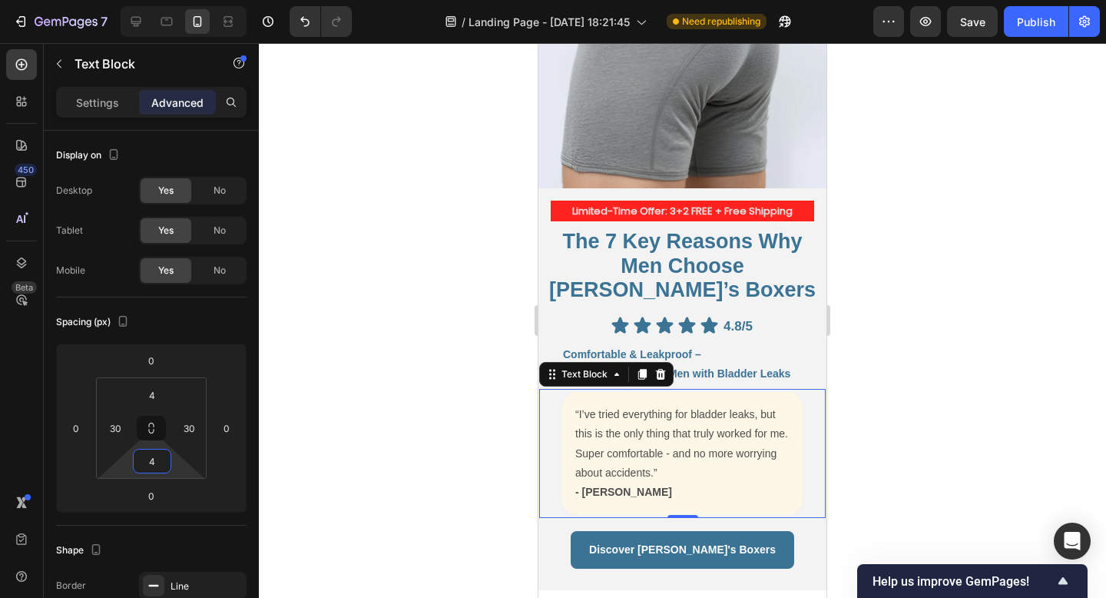
click at [384, 429] on div at bounding box center [682, 320] width 847 height 555
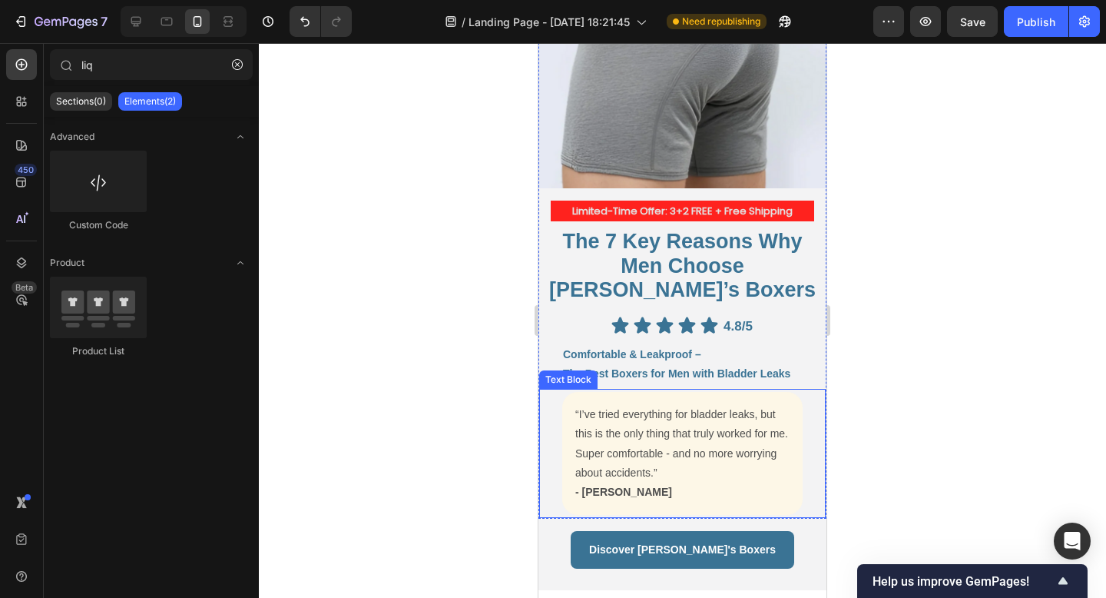
click at [653, 482] on p "- [PERSON_NAME]" at bounding box center [682, 491] width 214 height 19
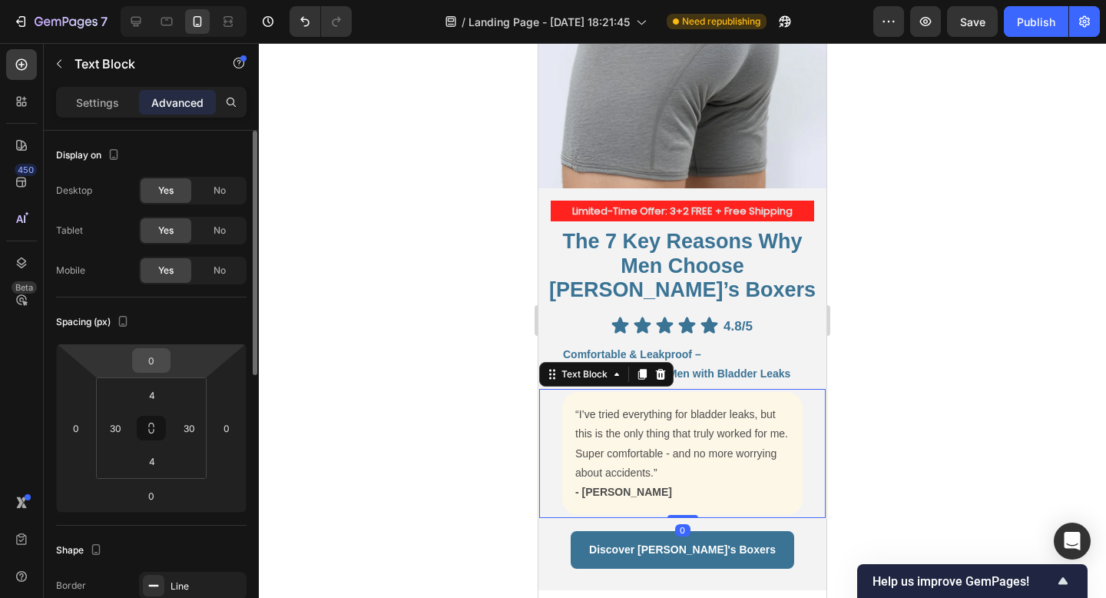
click at [155, 359] on input "0" at bounding box center [151, 360] width 31 height 23
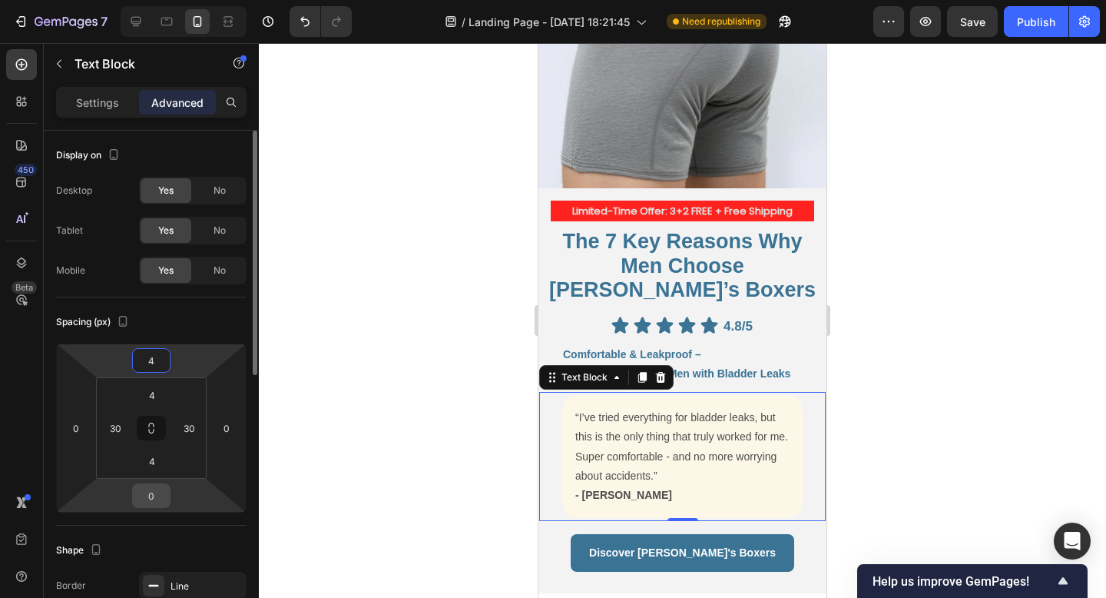
type input "4"
click at [157, 495] on input "0" at bounding box center [151, 495] width 31 height 23
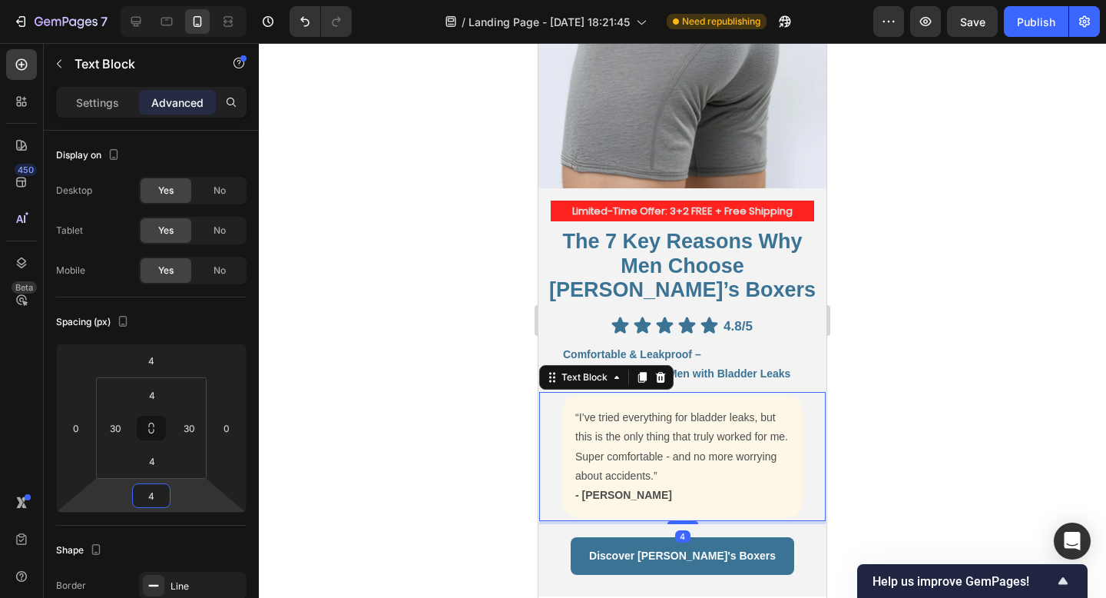
type input "4"
click at [370, 425] on div at bounding box center [682, 320] width 847 height 555
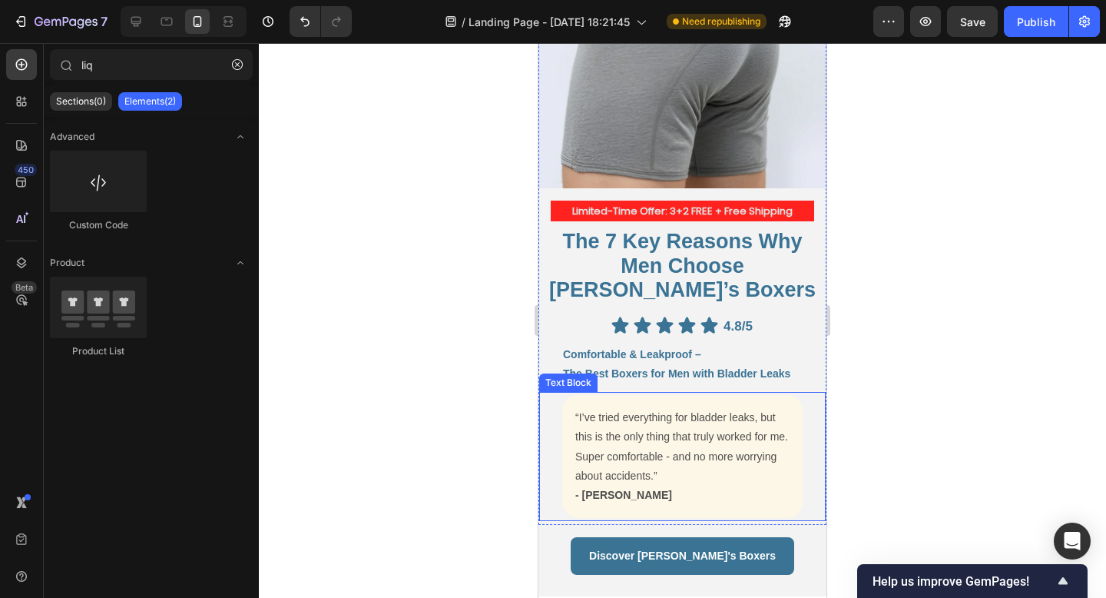
click at [701, 459] on p "“I’ve tried everything for bladder leaks, but this is the only thing that truly…" at bounding box center [682, 447] width 214 height 78
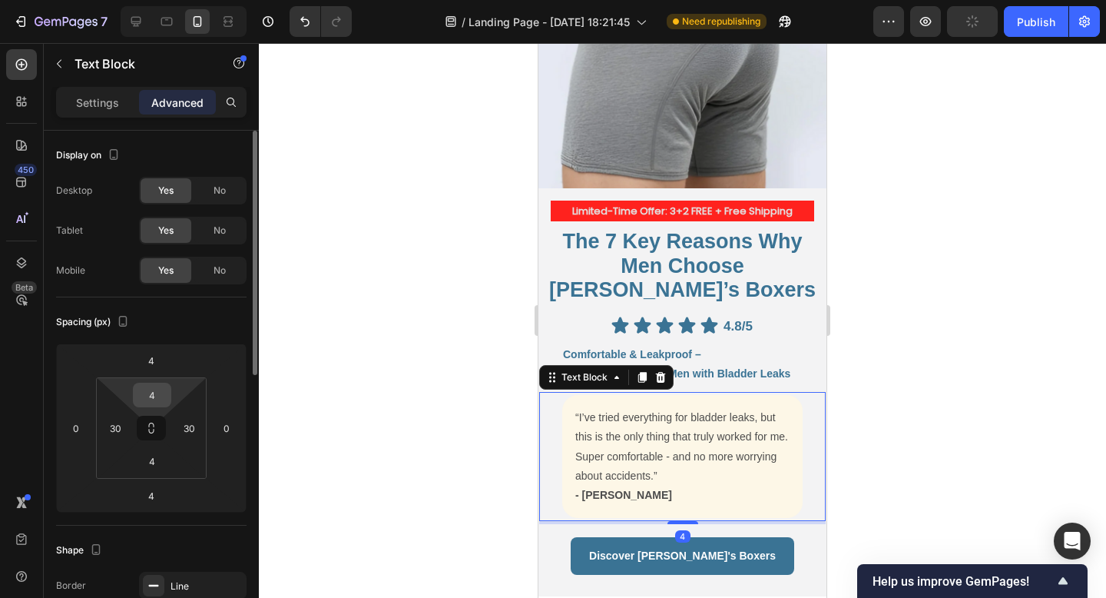
click at [160, 393] on input "4" at bounding box center [152, 394] width 31 height 23
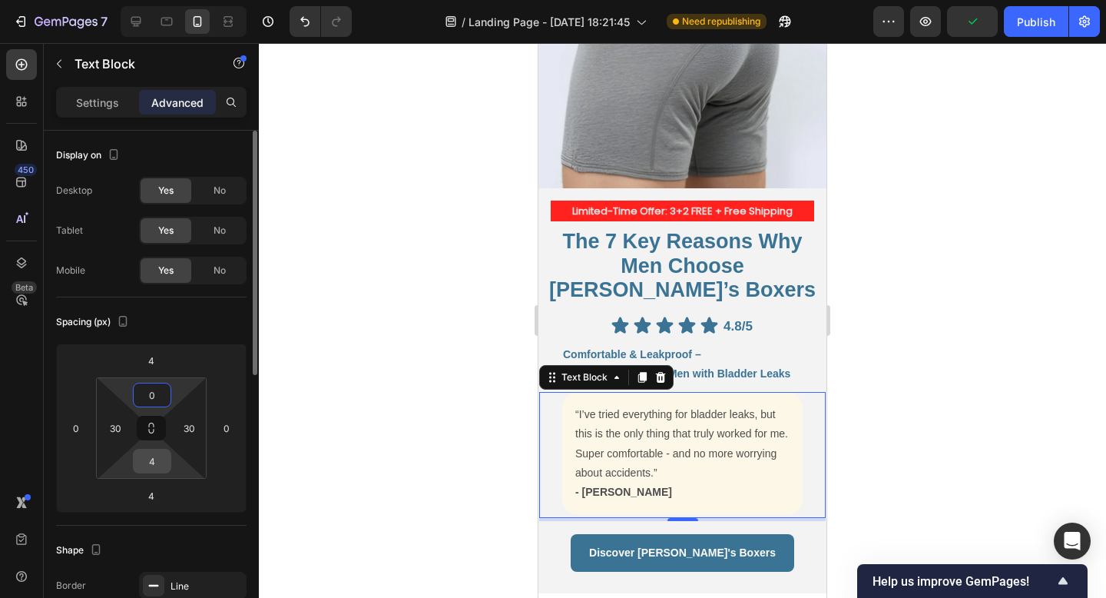
type input "0"
click at [160, 459] on input "4" at bounding box center [152, 460] width 31 height 23
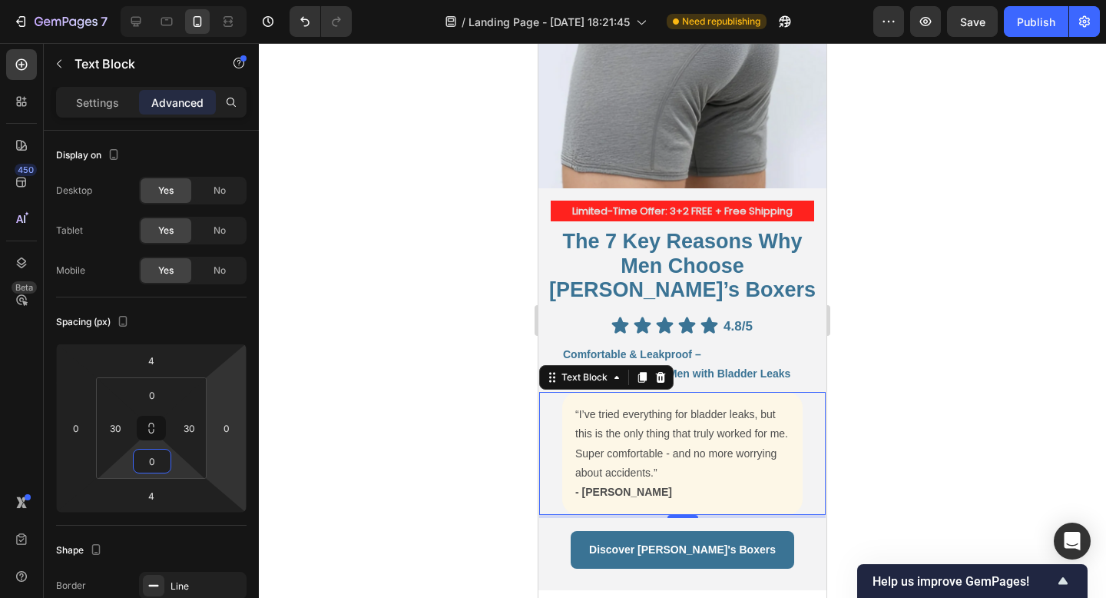
type input "0"
click at [384, 397] on div at bounding box center [682, 320] width 847 height 555
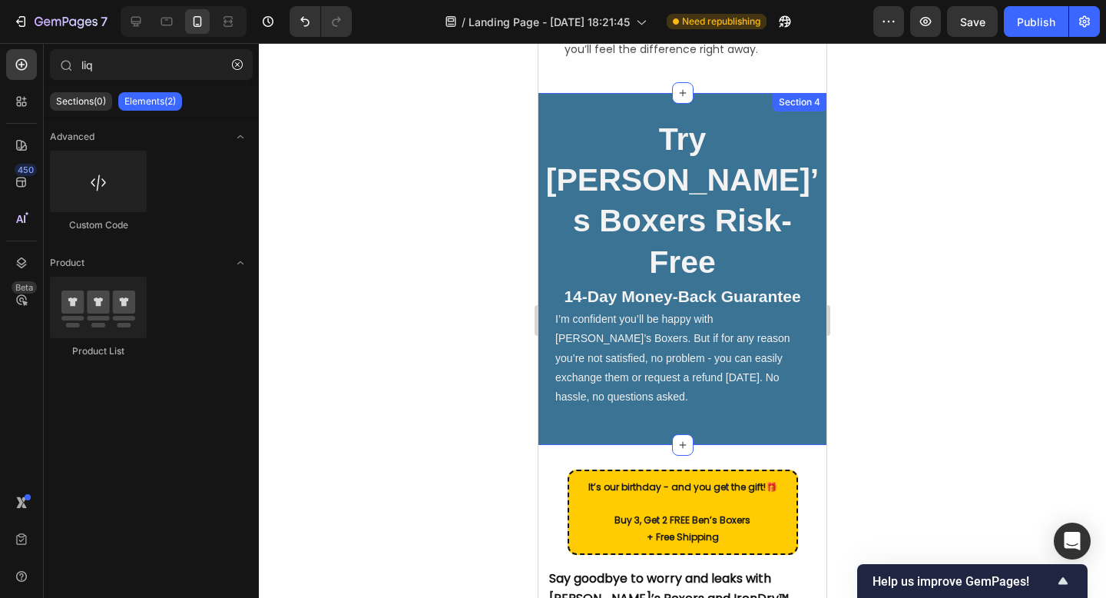
scroll to position [4363, 0]
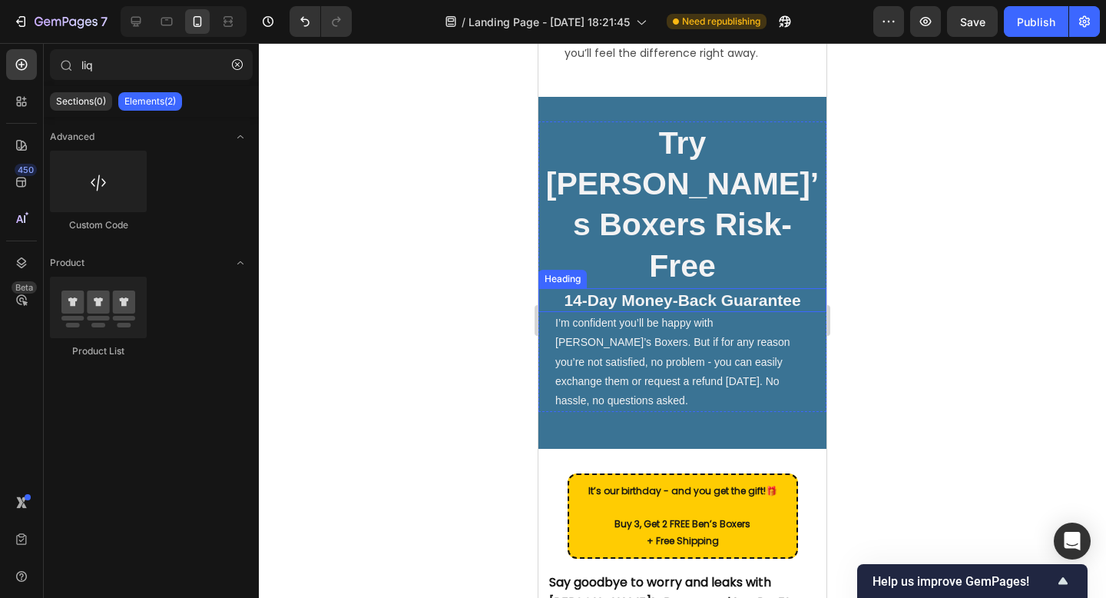
click at [643, 288] on h2 "14-Day Money-Back Guarantee" at bounding box center [682, 300] width 288 height 24
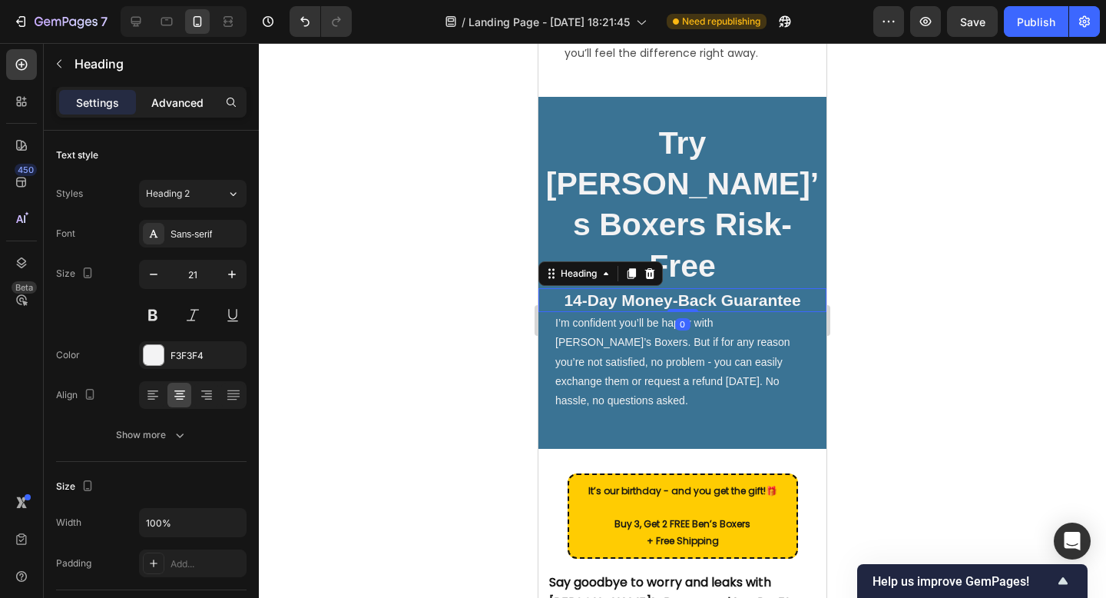
click at [208, 109] on div "Advanced" at bounding box center [177, 102] width 77 height 25
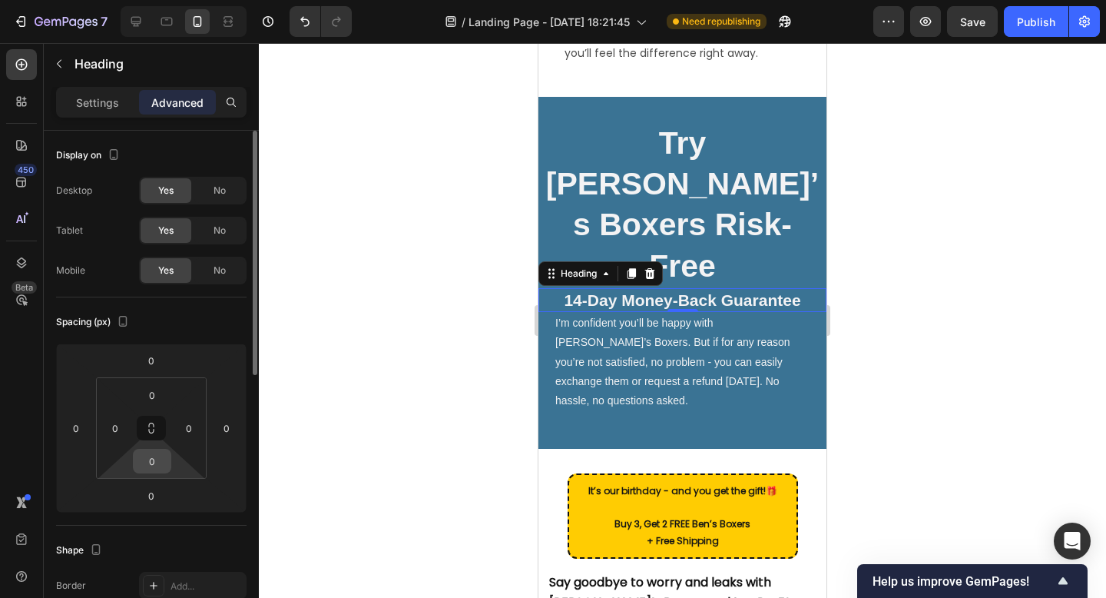
click at [159, 456] on input "0" at bounding box center [152, 460] width 31 height 23
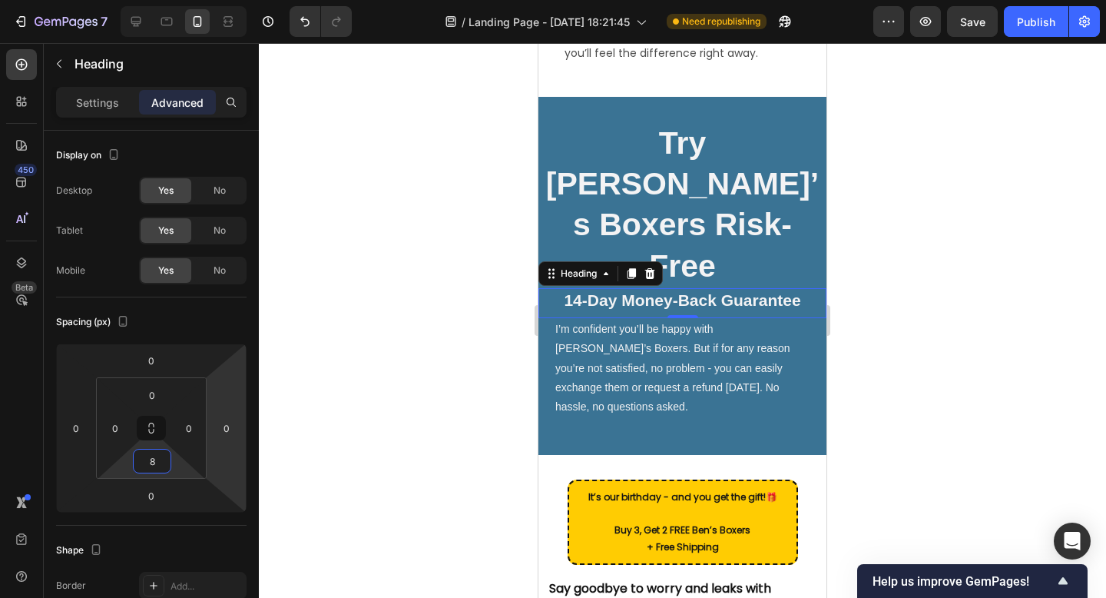
type input "8"
click at [907, 390] on div at bounding box center [682, 320] width 847 height 555
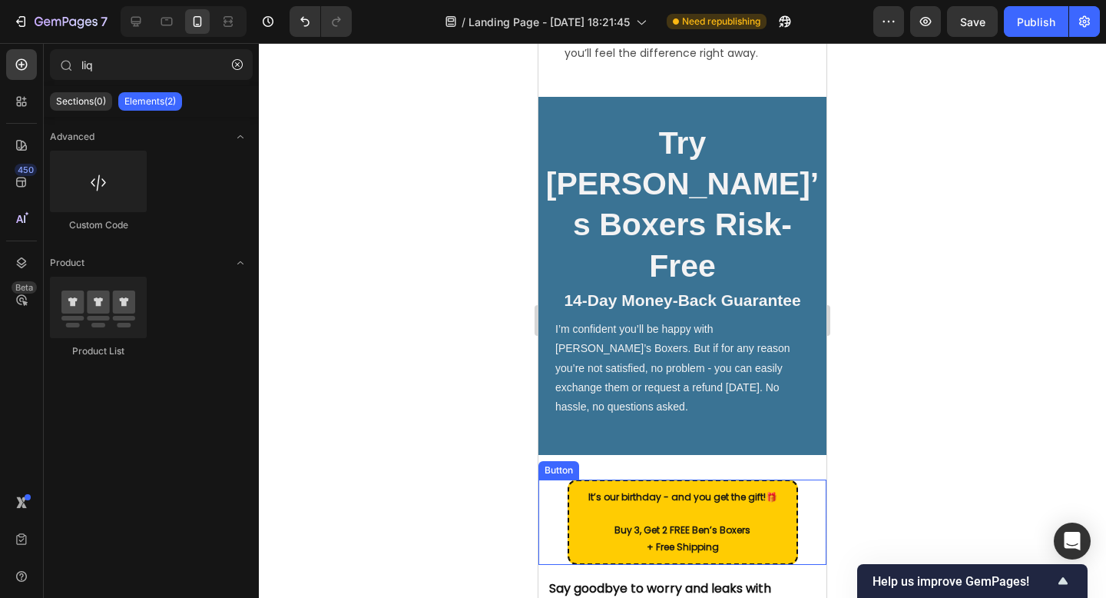
click at [811, 479] on div "It’s our birthday - and you get the gift! 🎁 Buy 3, Get 2 FREE Ben’s Boxers + Fr…" at bounding box center [682, 521] width 288 height 84
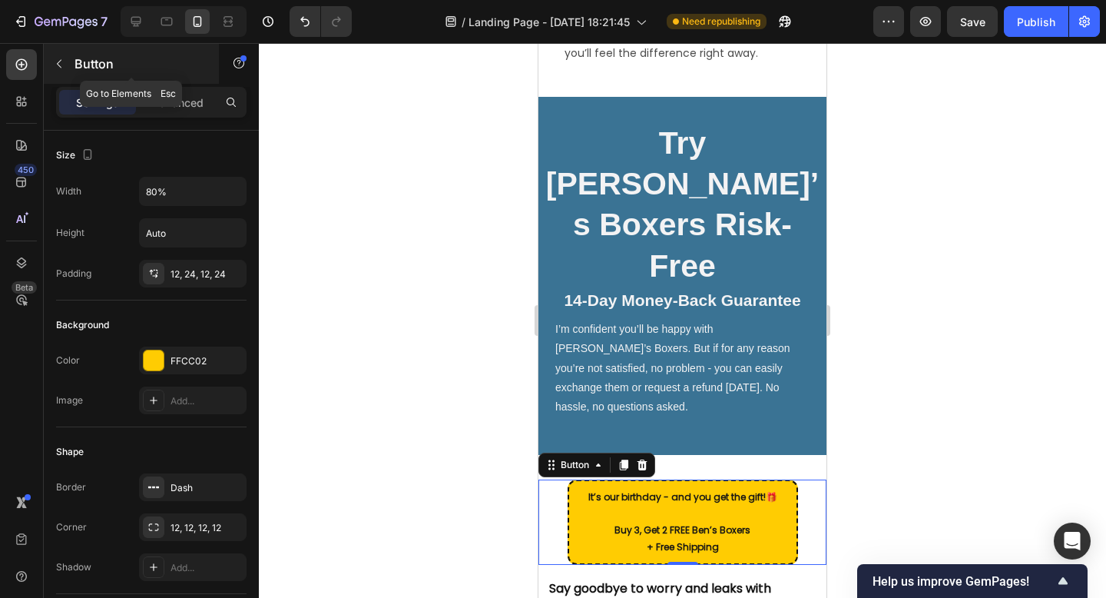
click at [65, 63] on icon "button" at bounding box center [59, 64] width 12 height 12
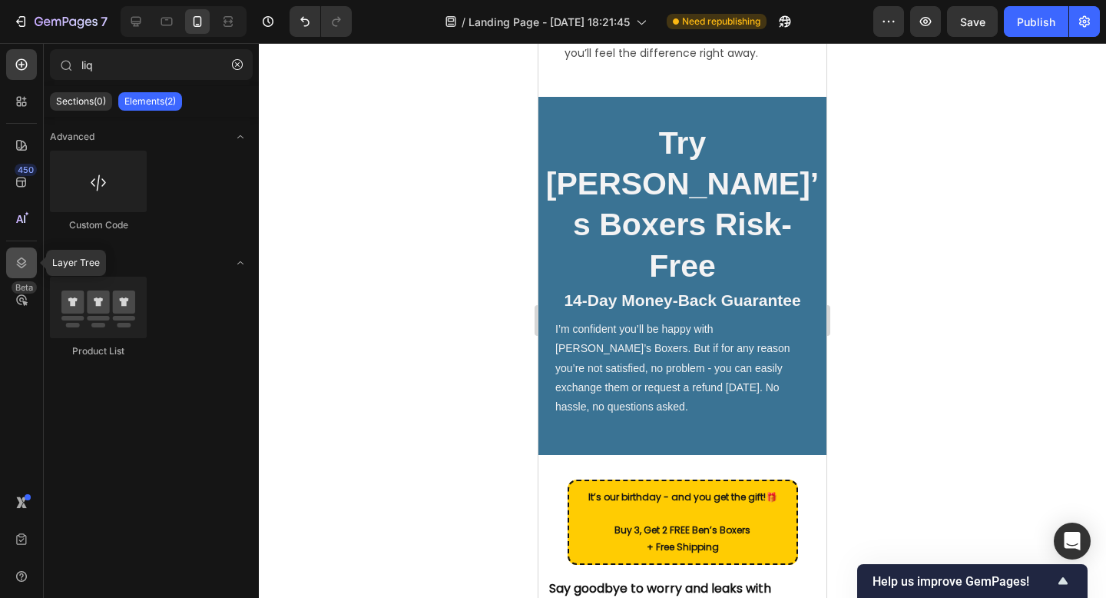
click at [18, 270] on icon at bounding box center [21, 262] width 15 height 15
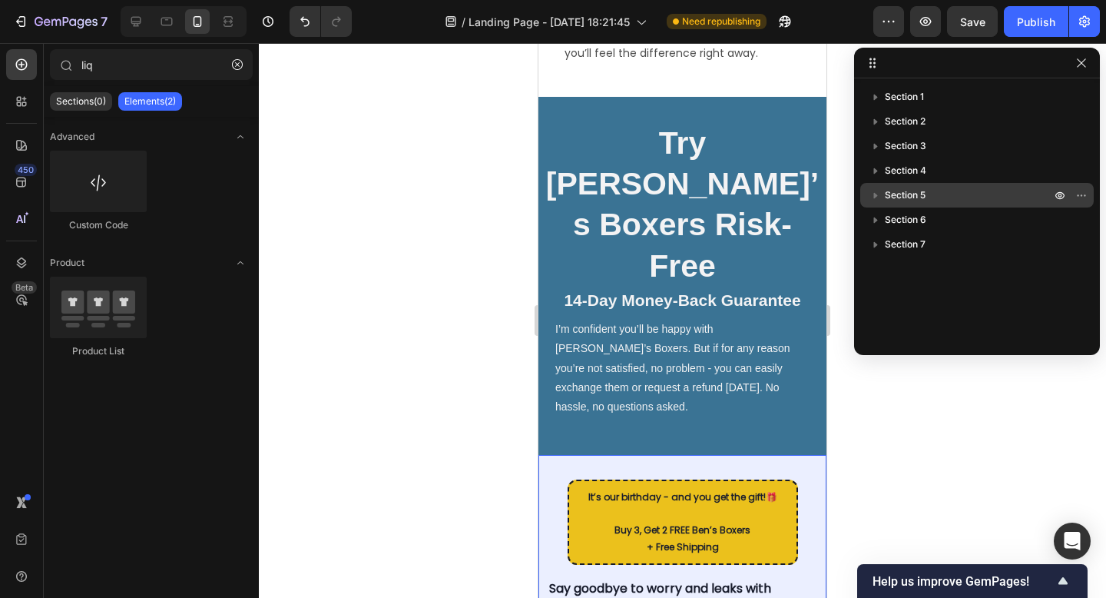
click at [877, 197] on icon "button" at bounding box center [875, 194] width 15 height 15
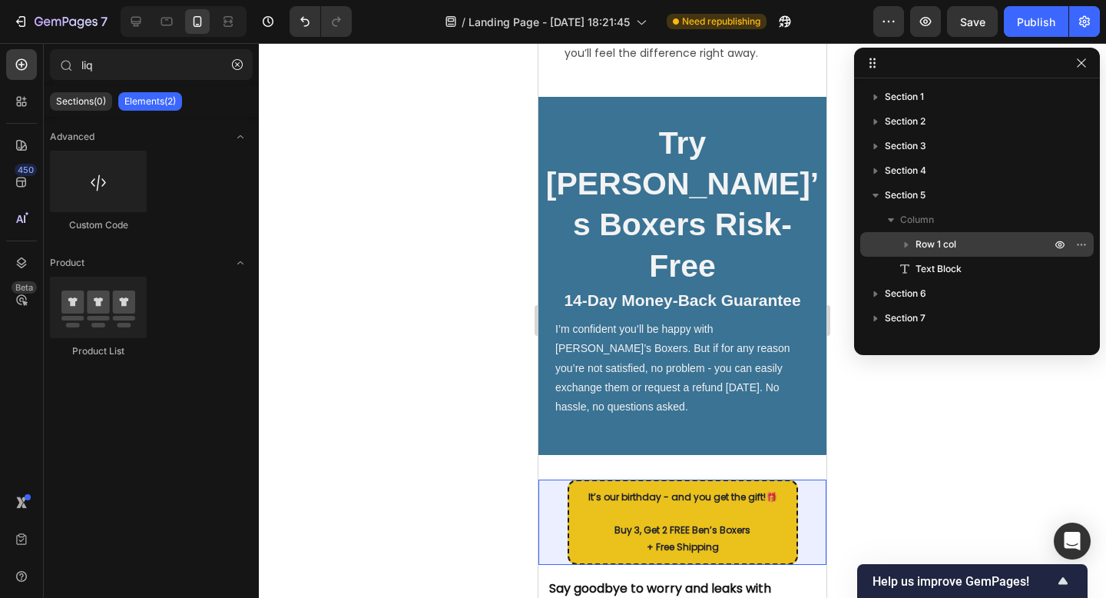
click at [903, 237] on icon "button" at bounding box center [906, 244] width 15 height 15
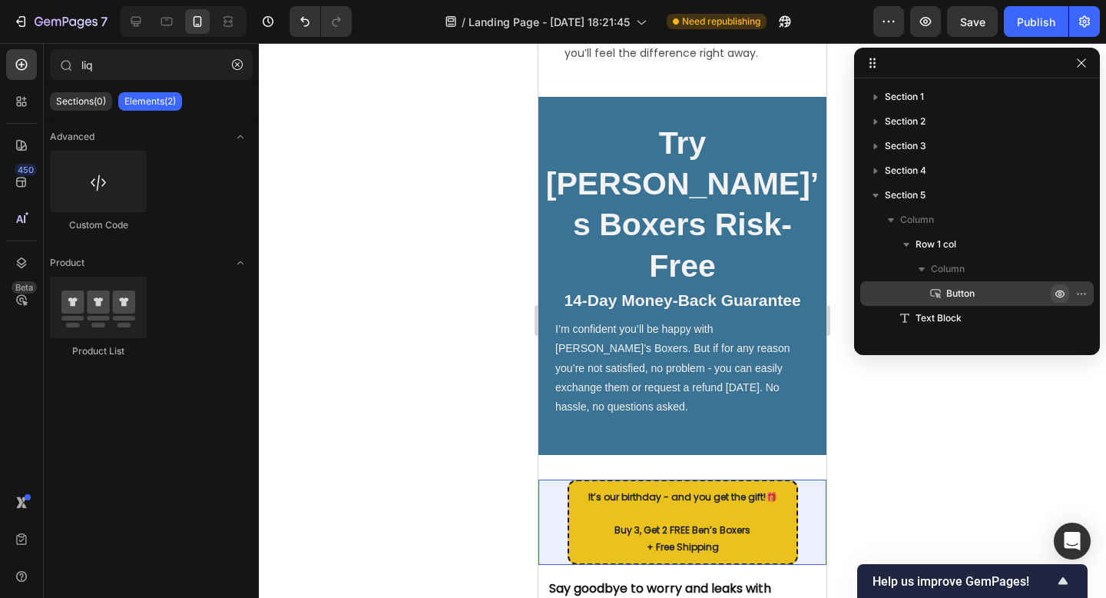
click at [1063, 289] on icon "button" at bounding box center [1060, 293] width 12 height 12
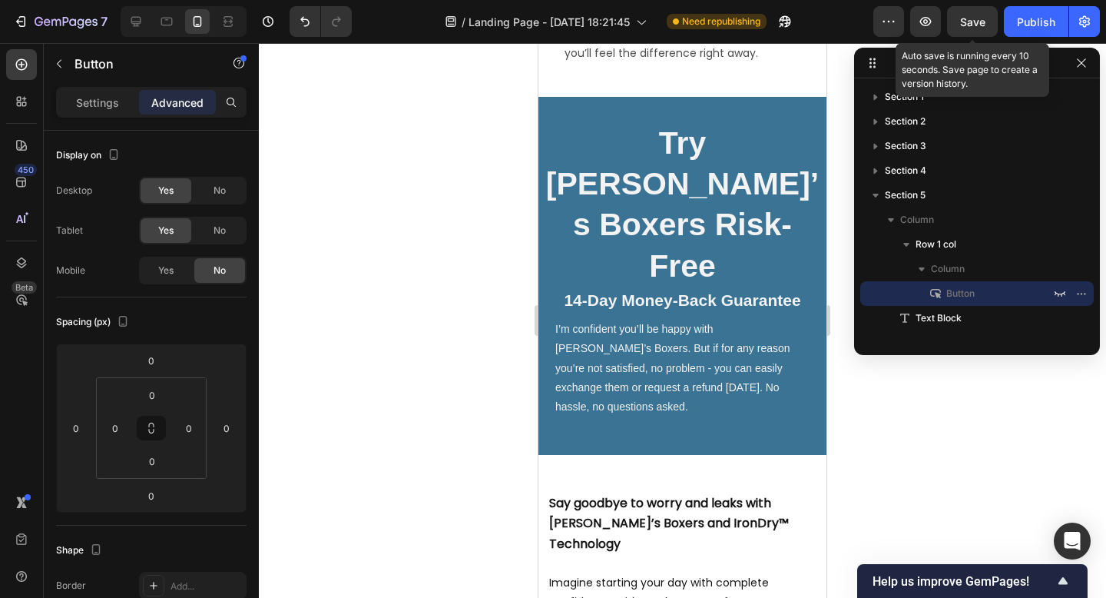
click at [1003, 22] on div "Preview Save Auto save is running every 10 seconds. Save page to create a versi…" at bounding box center [986, 21] width 227 height 31
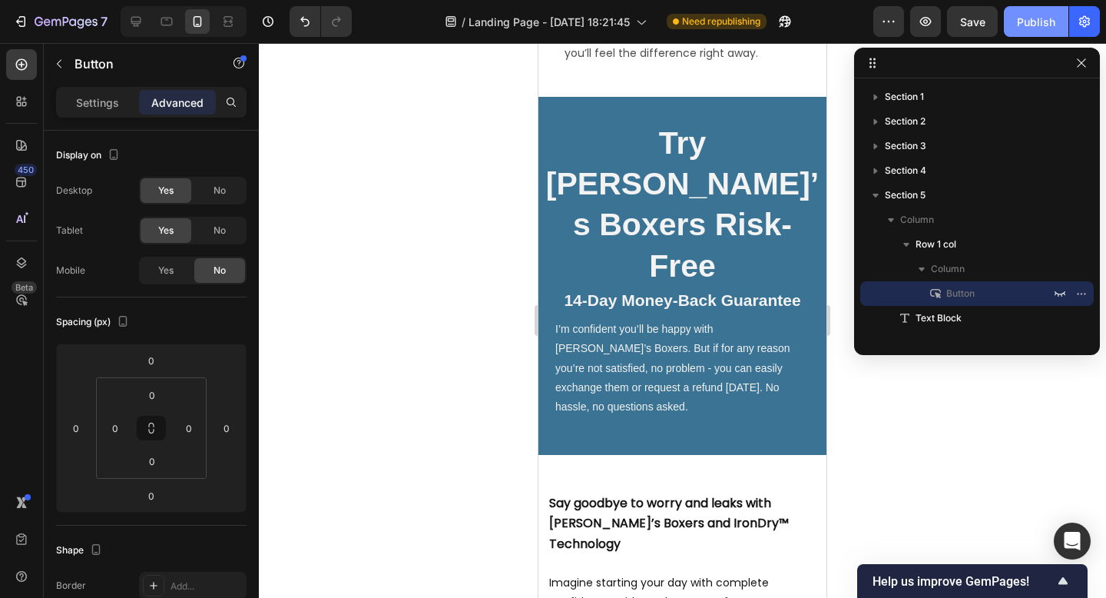
click at [1025, 22] on div "Publish" at bounding box center [1036, 22] width 38 height 16
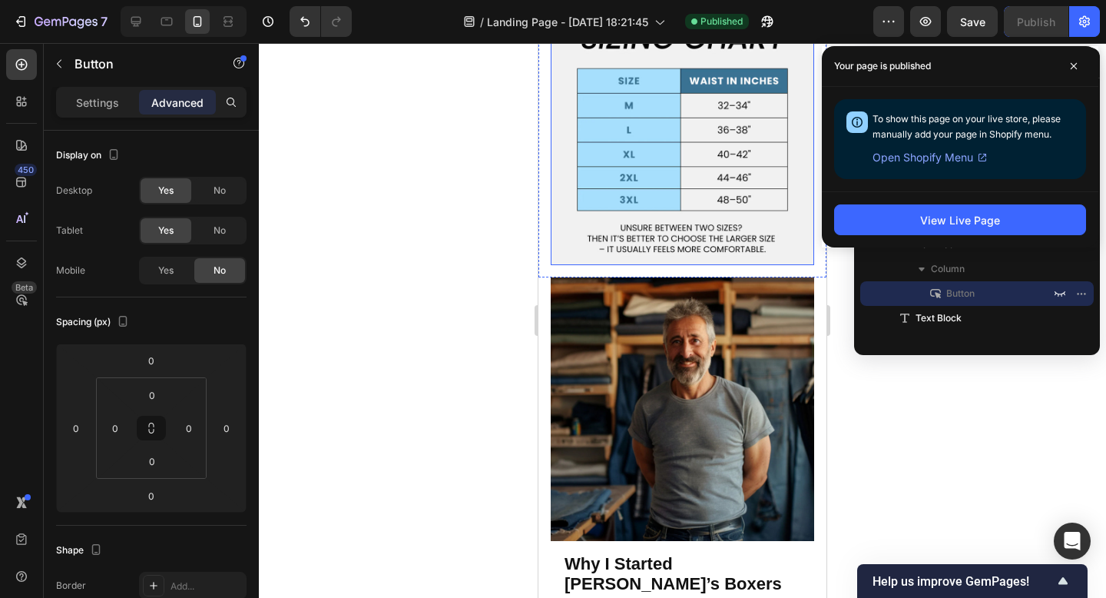
scroll to position [5908, 0]
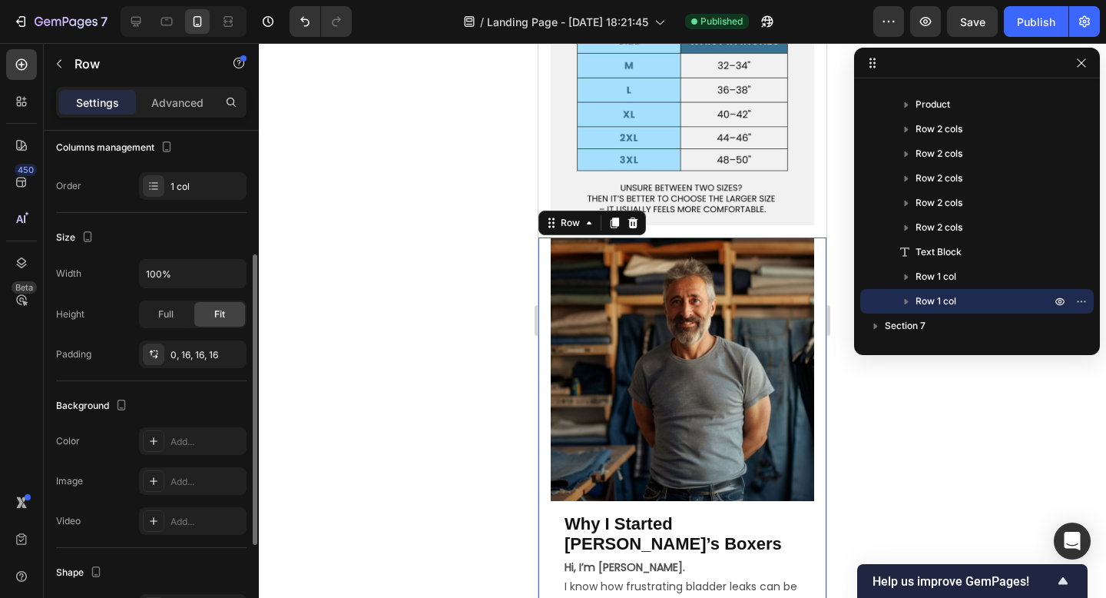
scroll to position [214, 0]
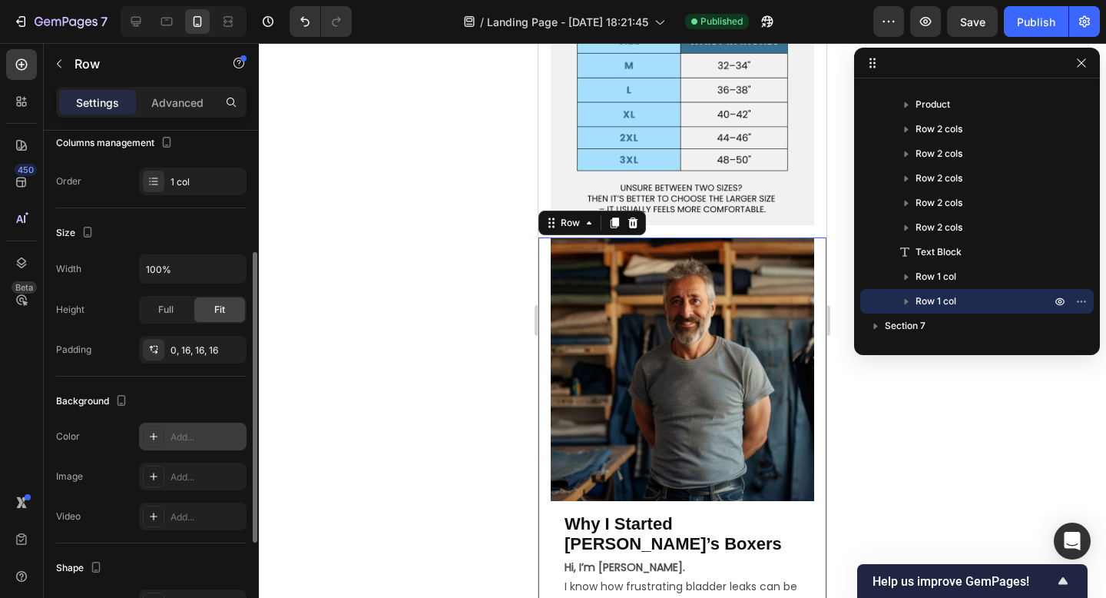
click at [181, 428] on div "Add..." at bounding box center [193, 436] width 108 height 28
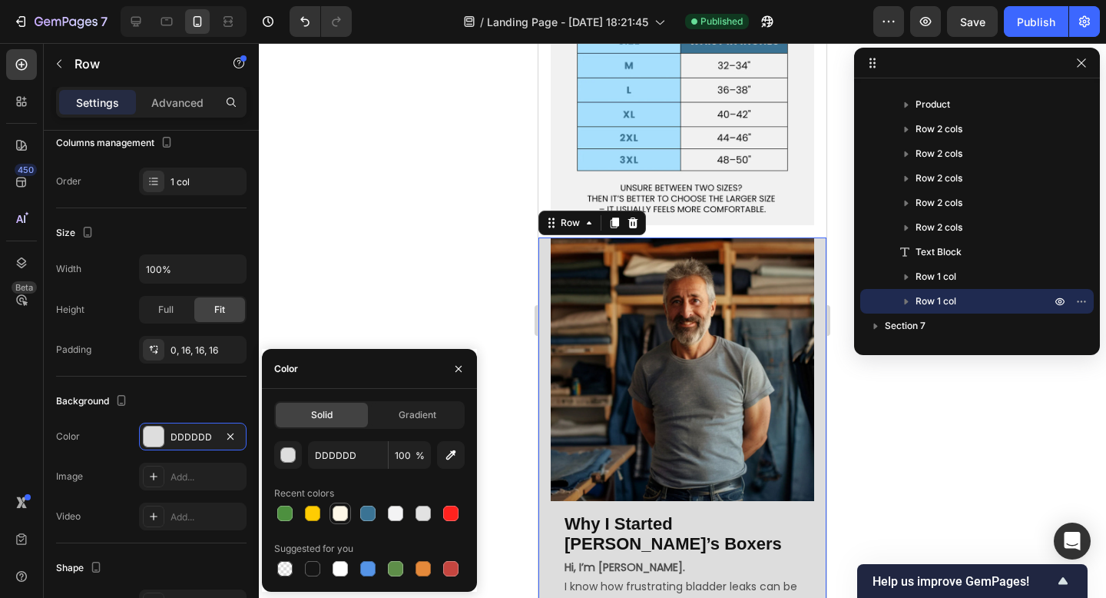
click at [340, 514] on div at bounding box center [340, 512] width 15 height 15
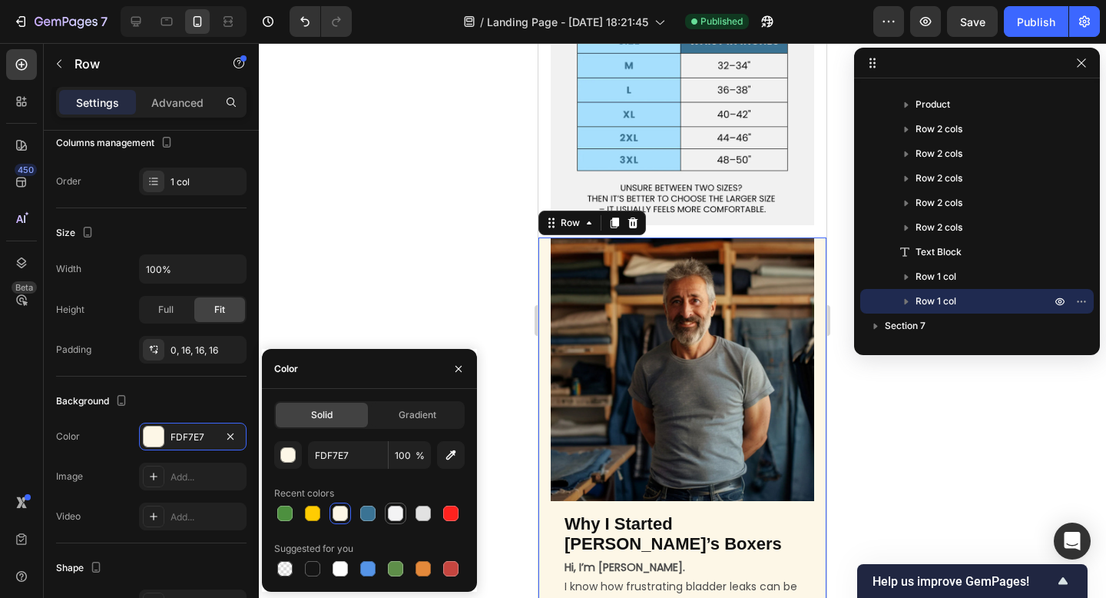
click at [401, 515] on div at bounding box center [395, 512] width 15 height 15
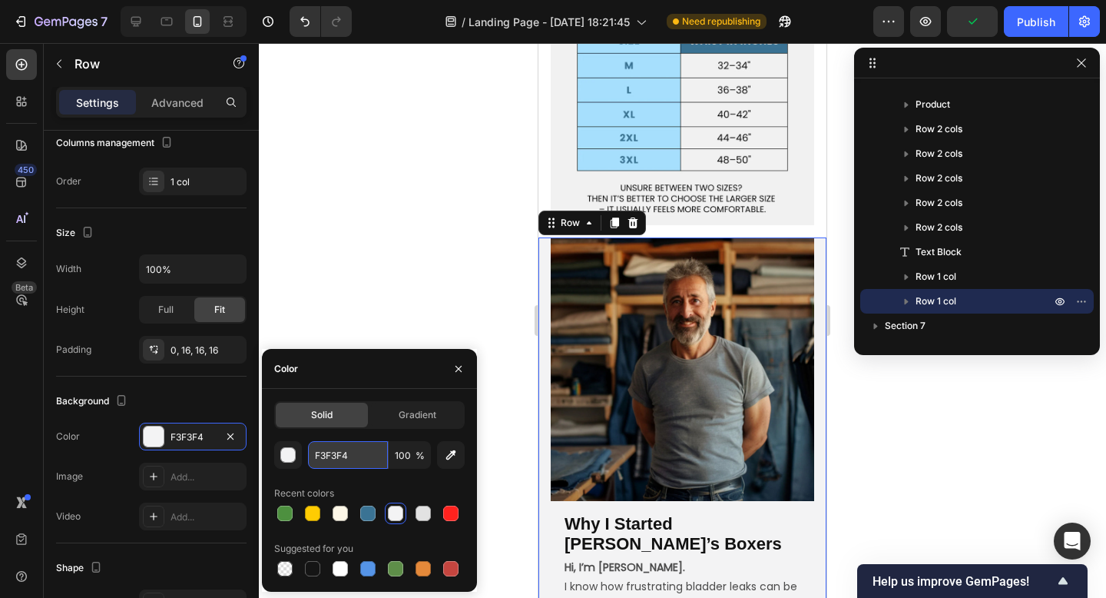
click at [345, 458] on input "F3F3F4" at bounding box center [348, 455] width 80 height 28
type input "EFF1F5E"
click at [398, 280] on div at bounding box center [682, 320] width 847 height 555
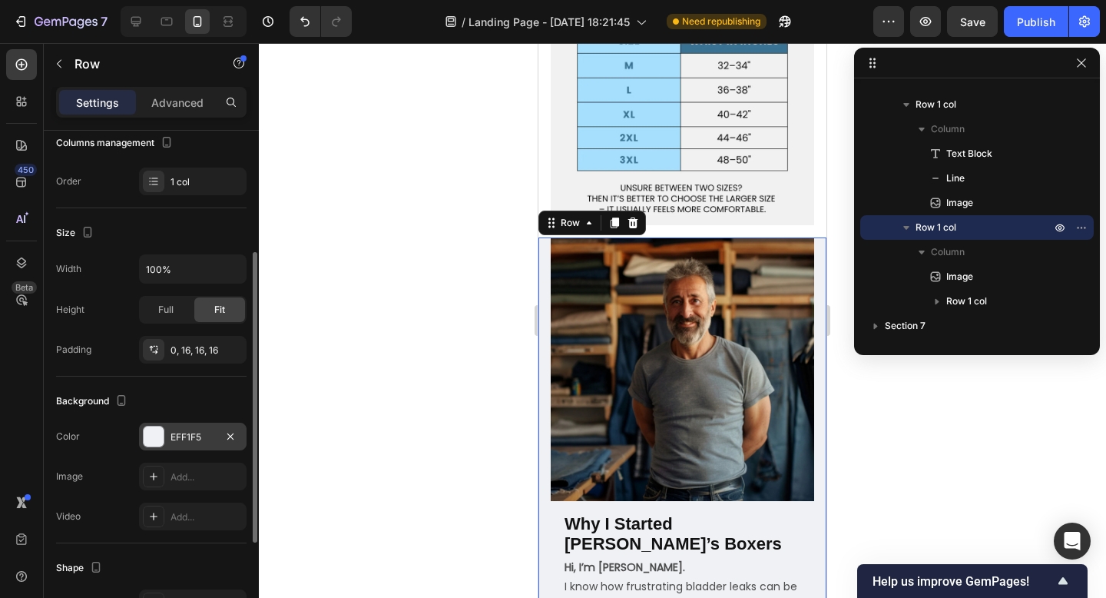
click at [204, 441] on div "EFF1F5" at bounding box center [193, 437] width 45 height 14
click at [410, 247] on div at bounding box center [682, 320] width 847 height 555
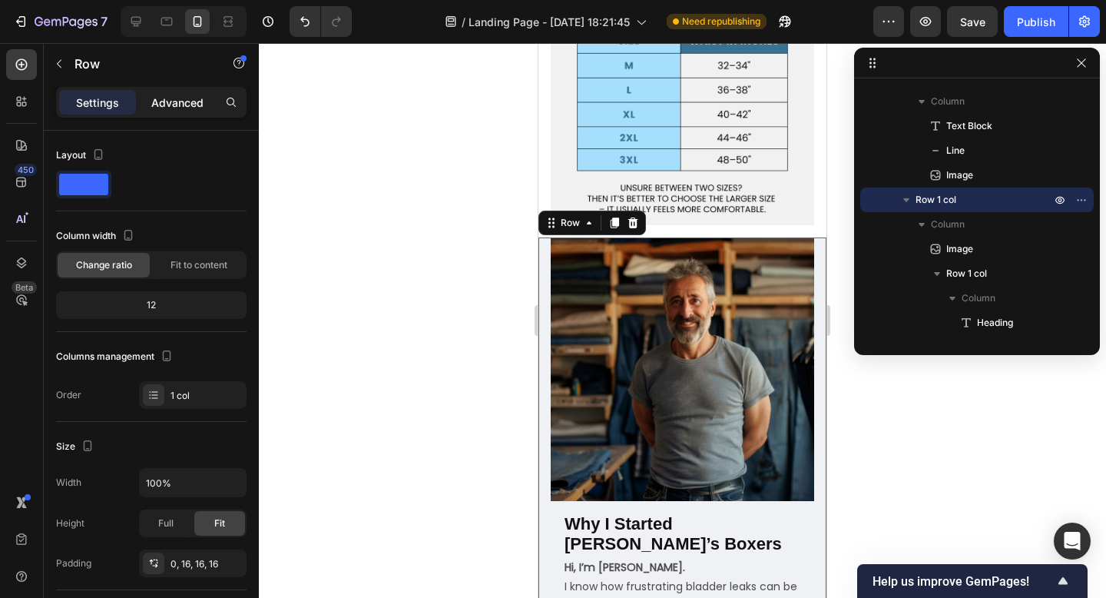
click at [167, 98] on p "Advanced" at bounding box center [177, 102] width 52 height 16
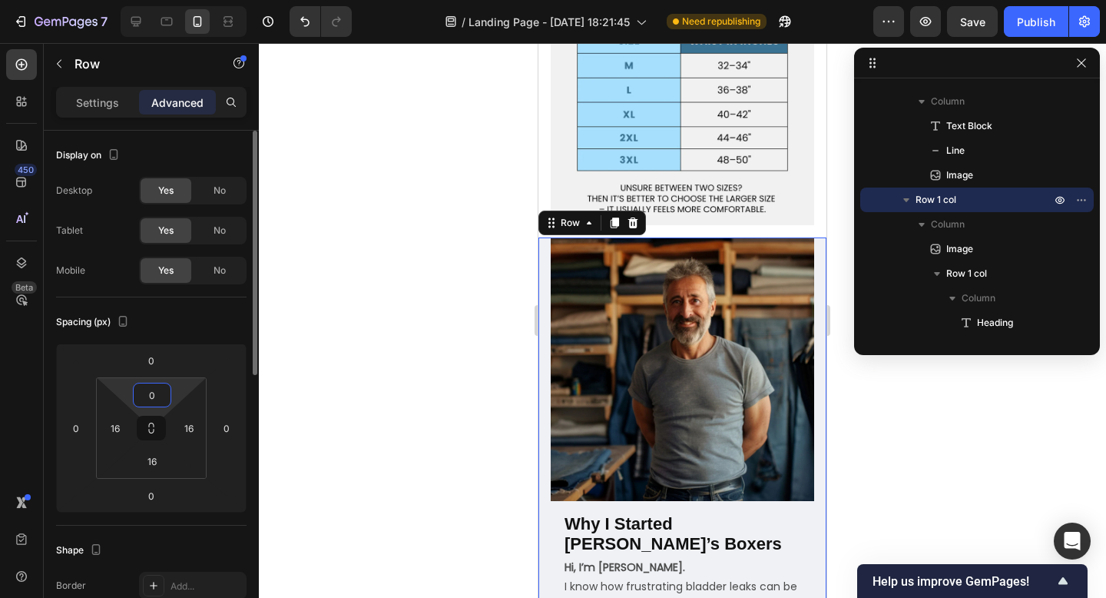
click at [150, 395] on input "0" at bounding box center [152, 394] width 31 height 23
type input "16"
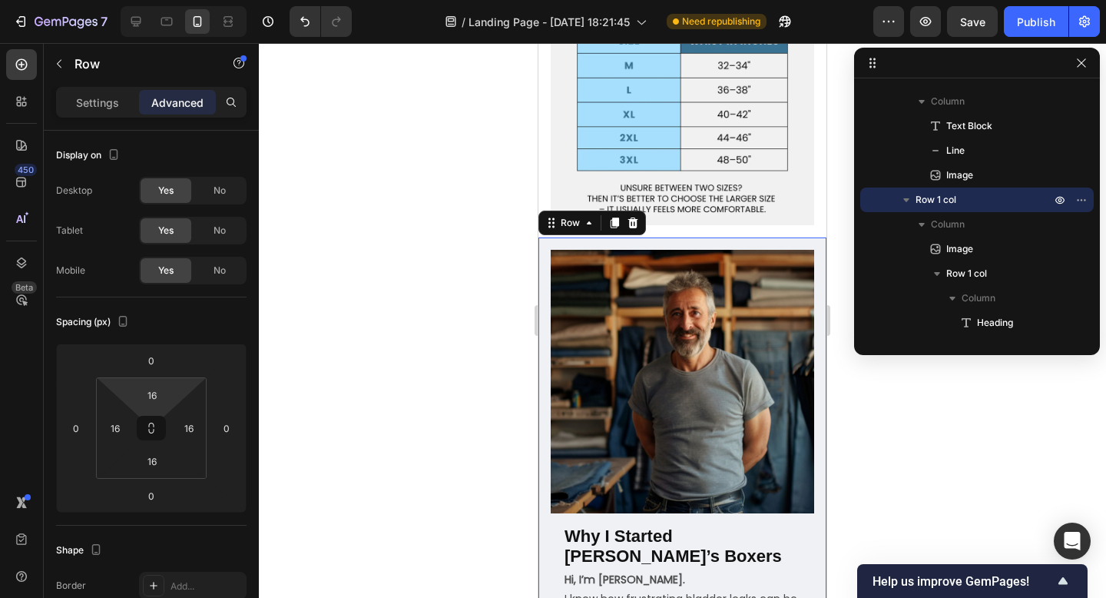
click at [317, 337] on div at bounding box center [682, 320] width 847 height 555
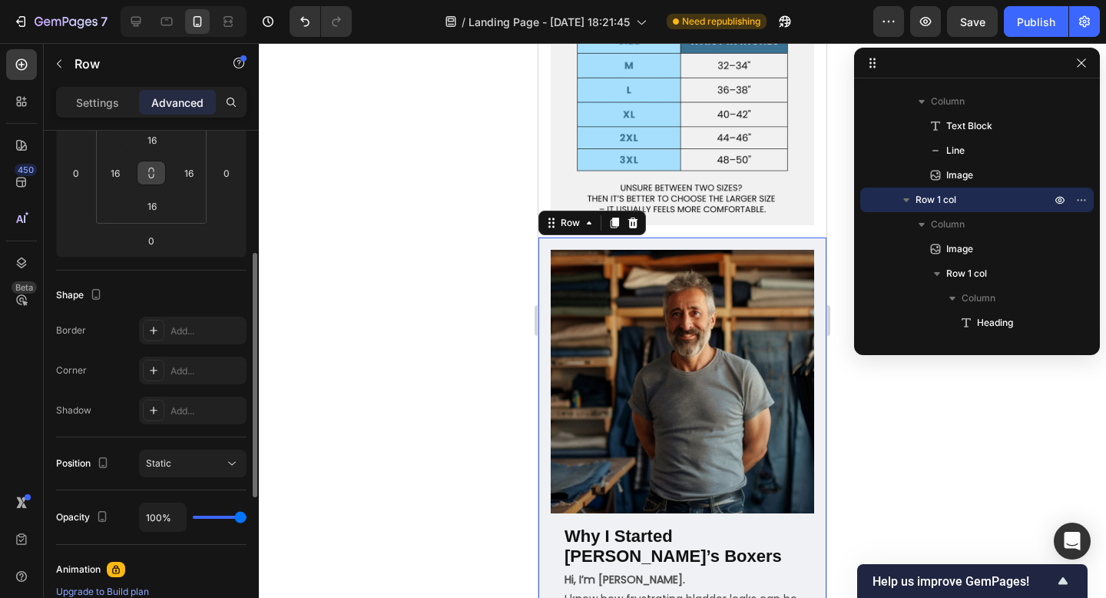
scroll to position [267, 0]
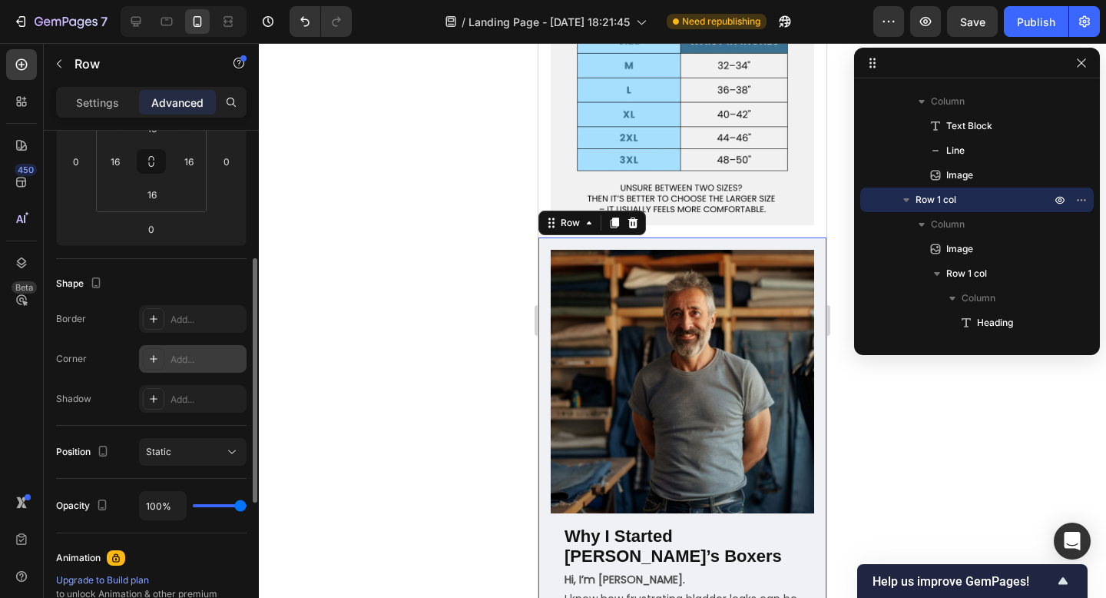
click at [176, 355] on div "Add..." at bounding box center [207, 360] width 72 height 14
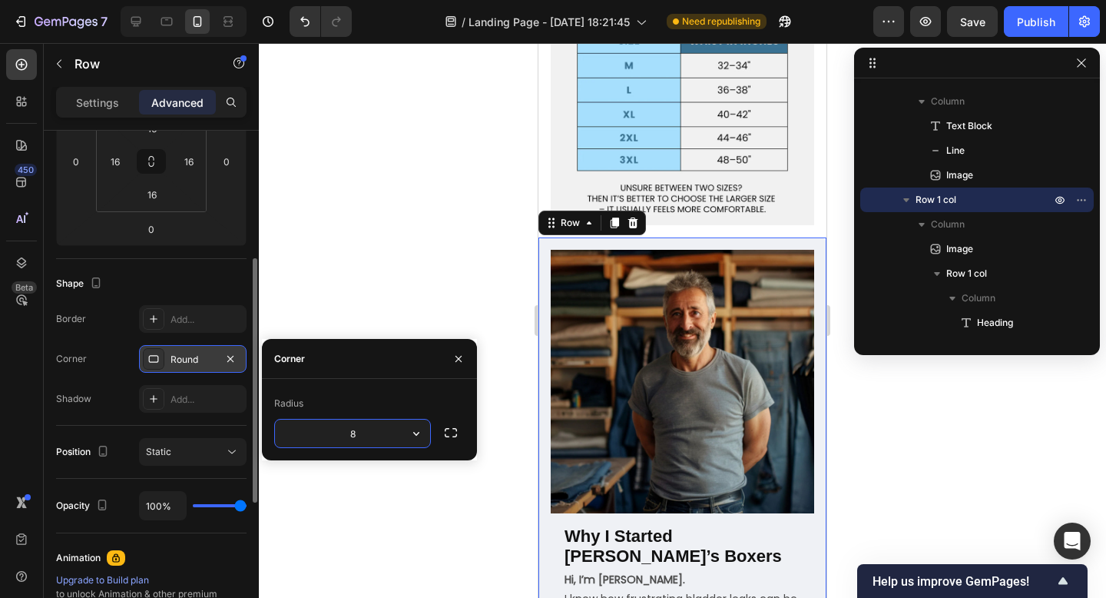
click at [449, 252] on div at bounding box center [682, 320] width 847 height 555
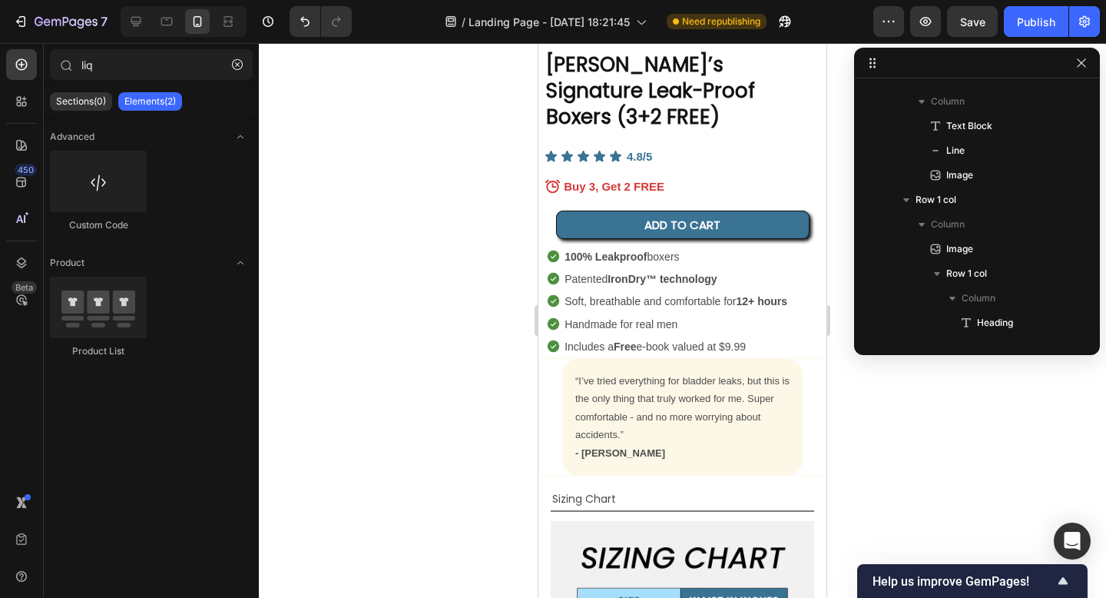
scroll to position [5348, 0]
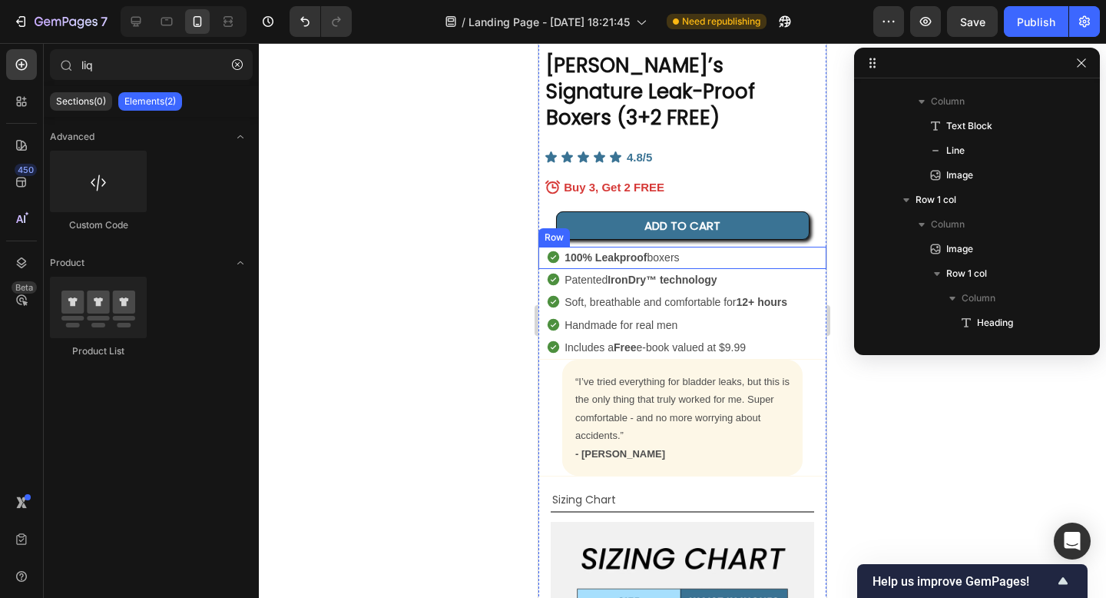
click at [543, 247] on div "Icon" at bounding box center [550, 258] width 24 height 22
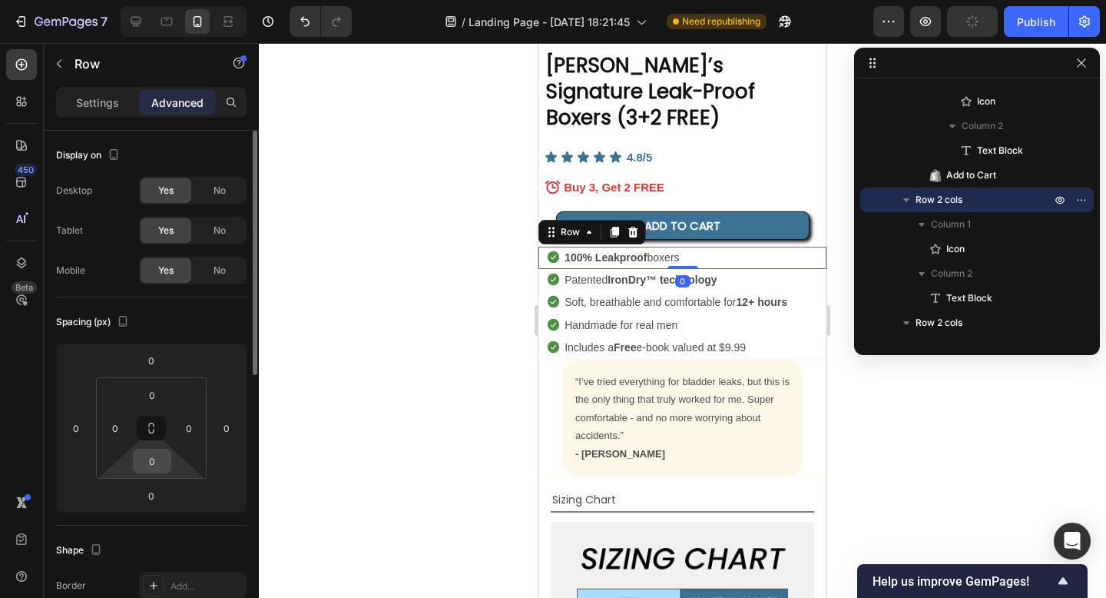
click at [161, 462] on input "0" at bounding box center [152, 460] width 31 height 23
type input "4"
type input "3"
type input "2"
type input "4"
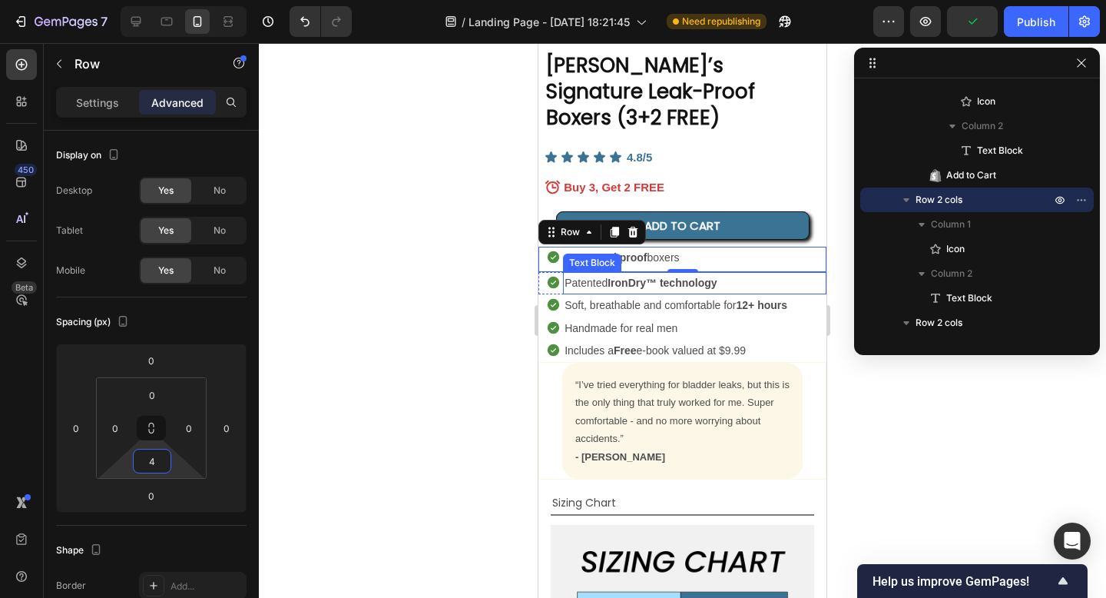
click at [624, 273] on p "Patented IronDry™ technology" at bounding box center [695, 282] width 260 height 19
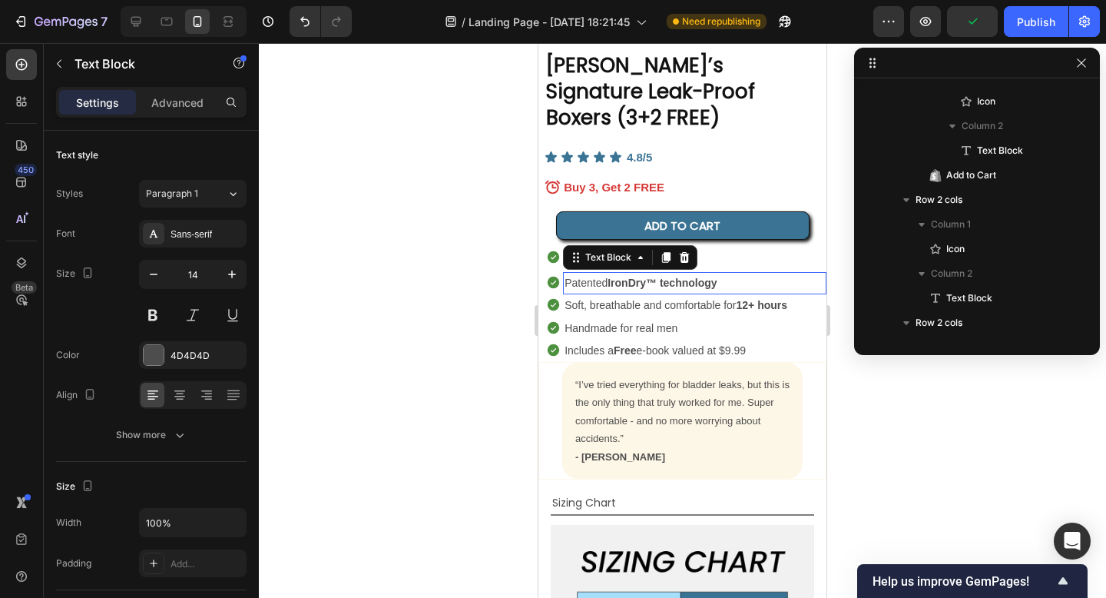
scroll to position [1003, 0]
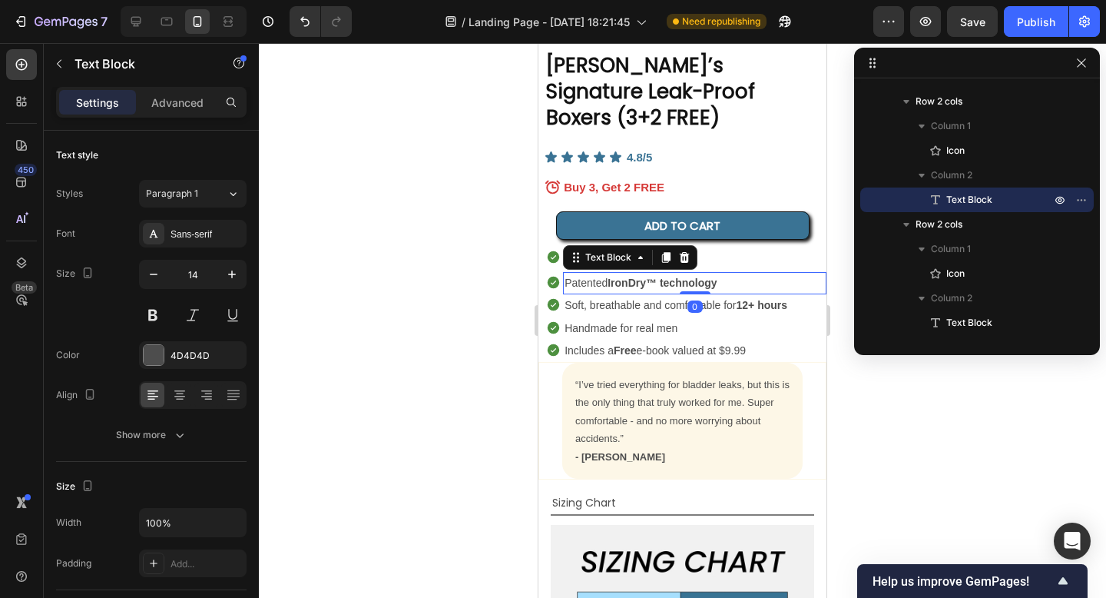
click at [188, 88] on div "Settings Advanced" at bounding box center [151, 102] width 190 height 31
click at [174, 104] on p "Advanced" at bounding box center [177, 102] width 52 height 16
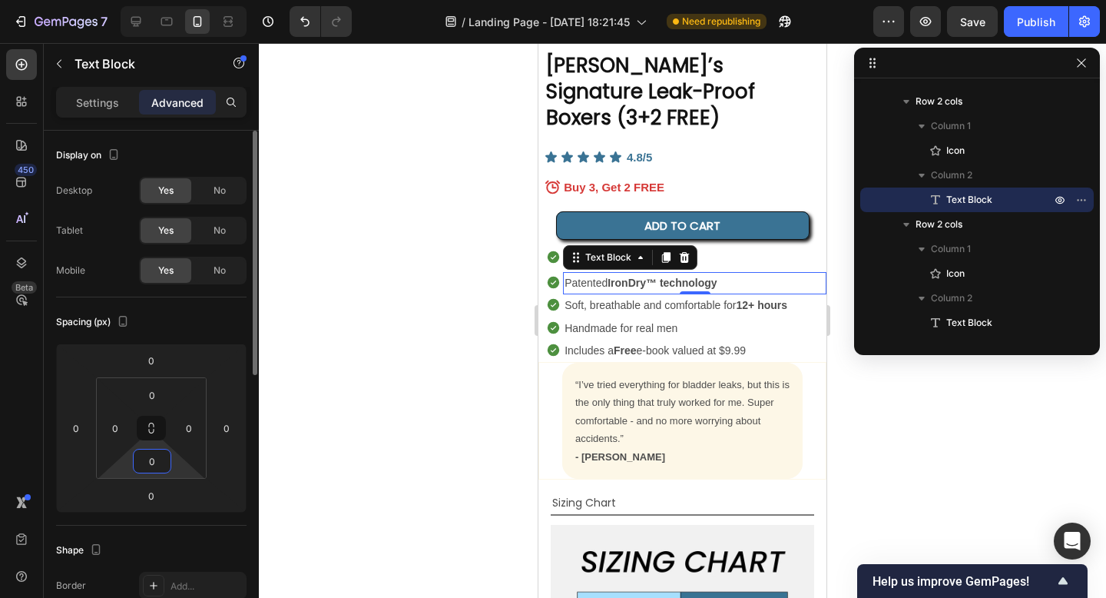
click at [154, 457] on input "0" at bounding box center [152, 460] width 31 height 23
type input "4"
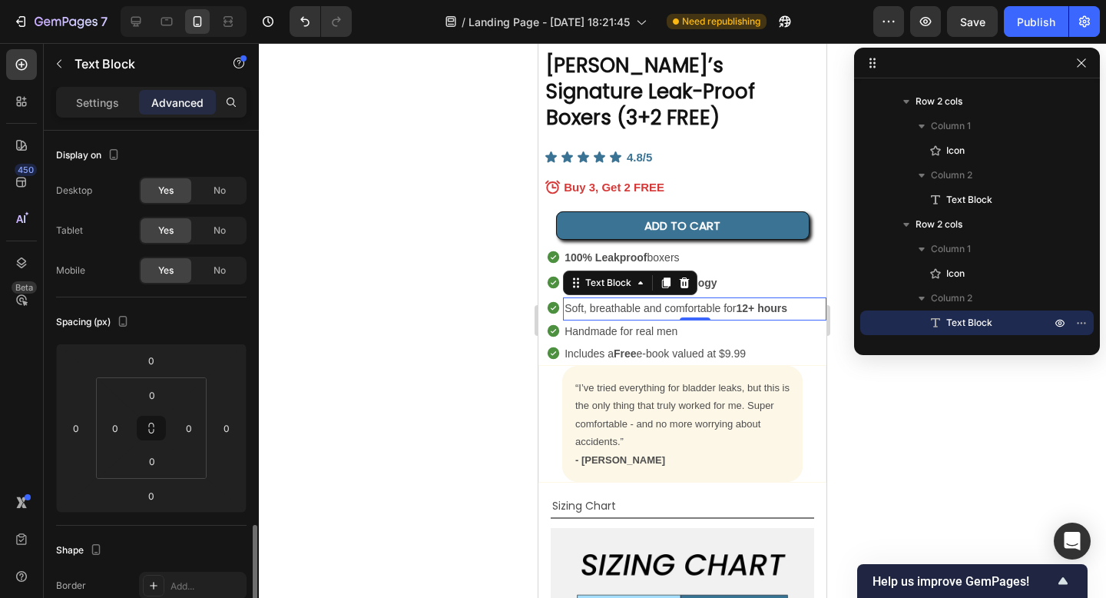
scroll to position [267, 0]
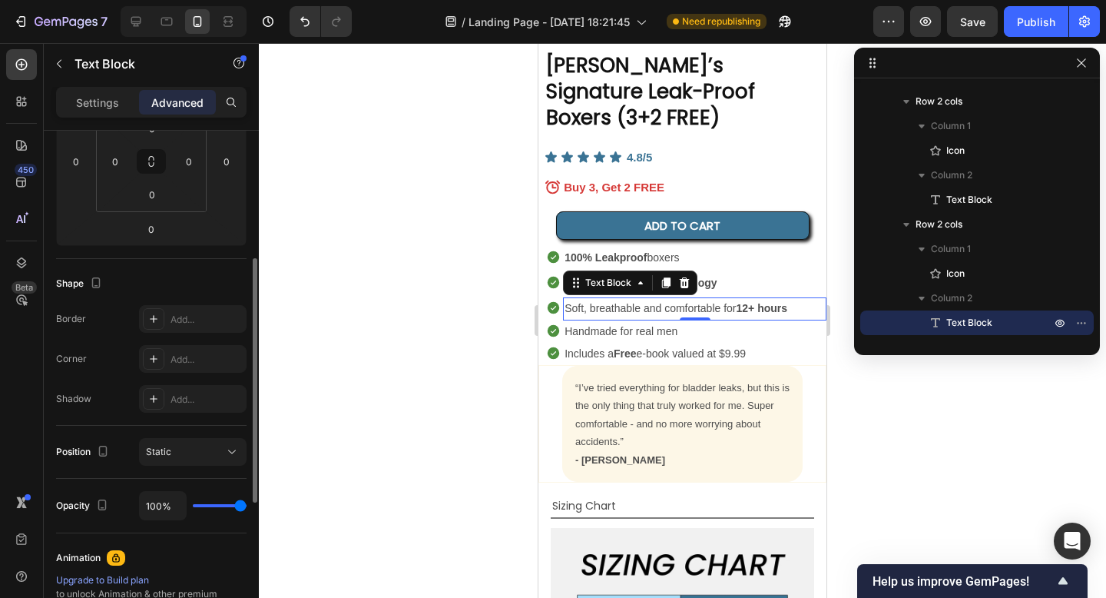
click at [656, 299] on p "Soft, breathable and comfortable for 12+ hours" at bounding box center [695, 308] width 260 height 19
click at [153, 193] on input "0" at bounding box center [152, 194] width 31 height 23
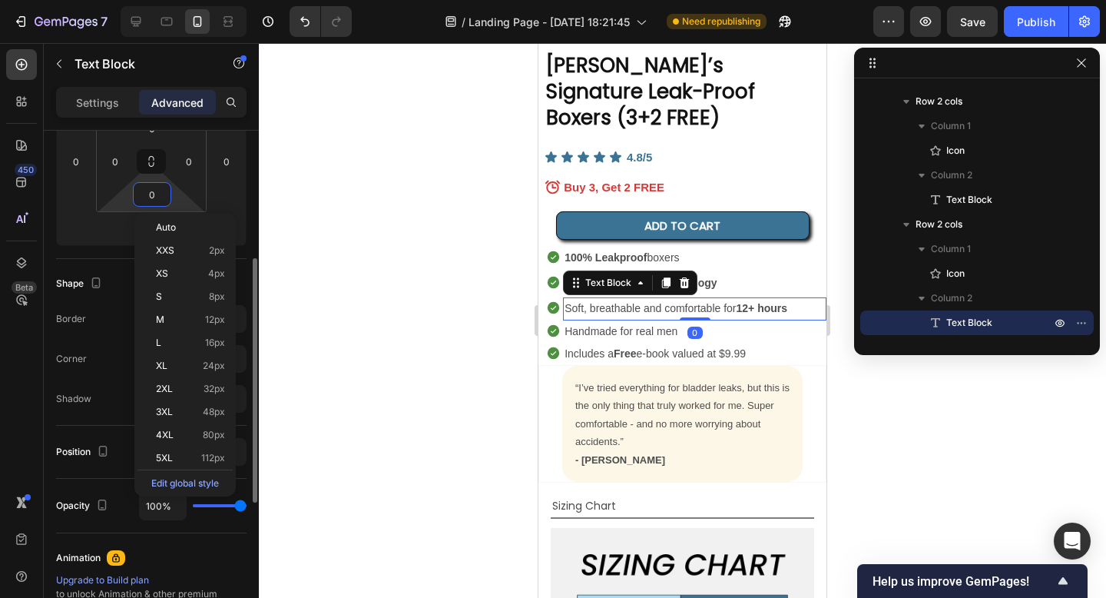
type input "4"
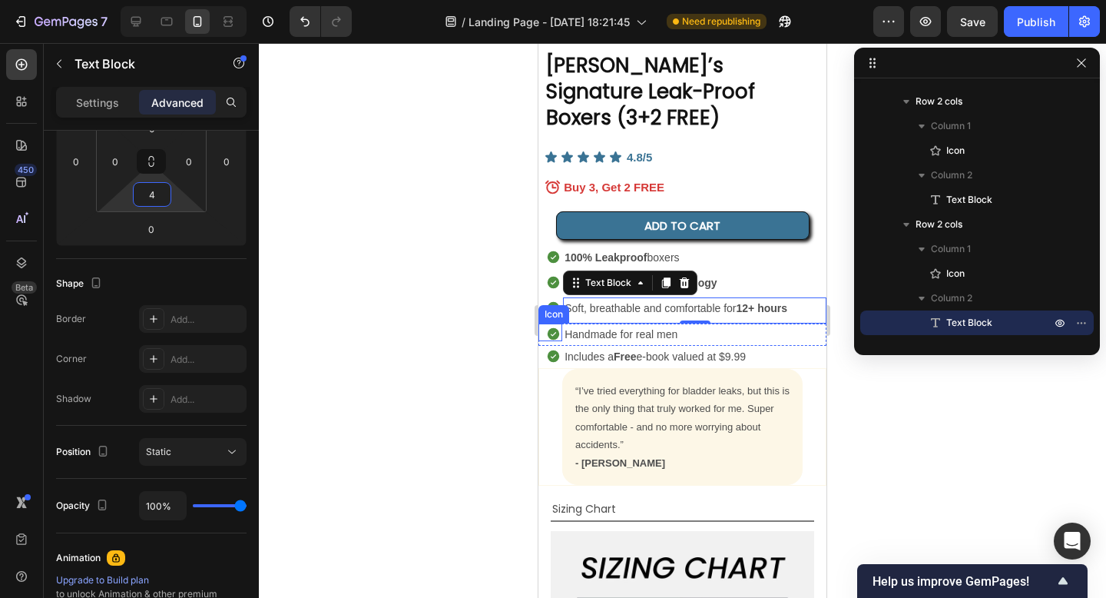
click at [578, 325] on p "Handmade for real men" at bounding box center [695, 334] width 260 height 19
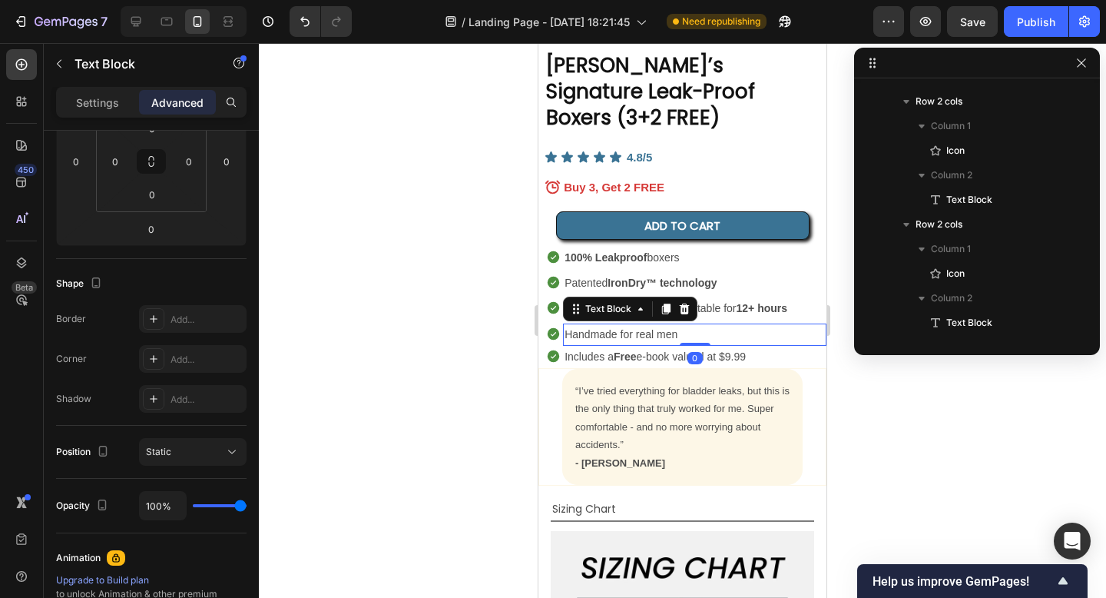
scroll to position [1249, 0]
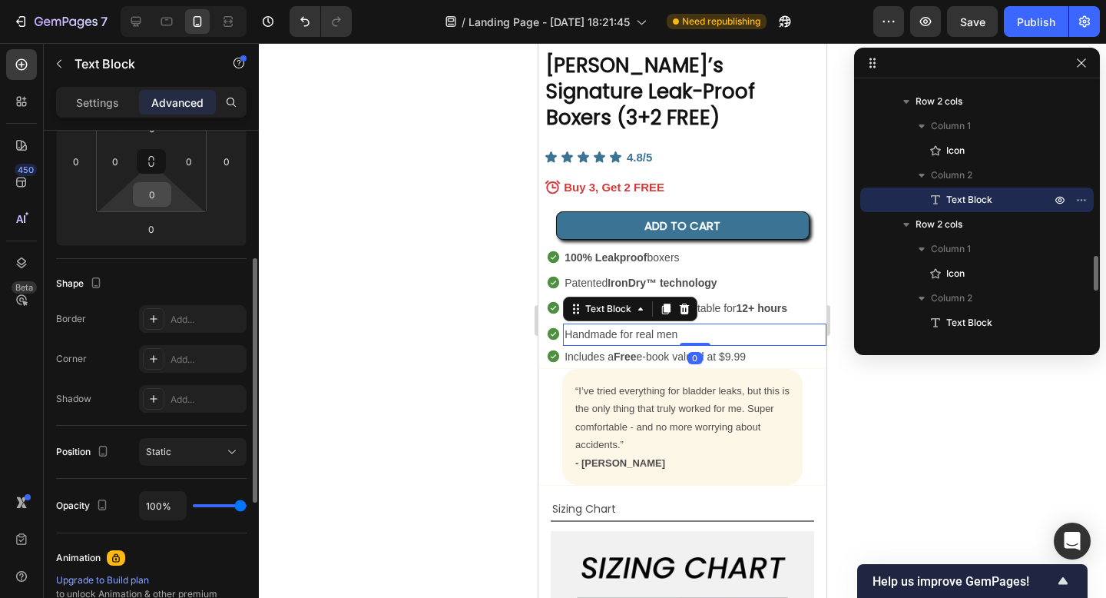
click at [157, 204] on input "0" at bounding box center [152, 194] width 31 height 23
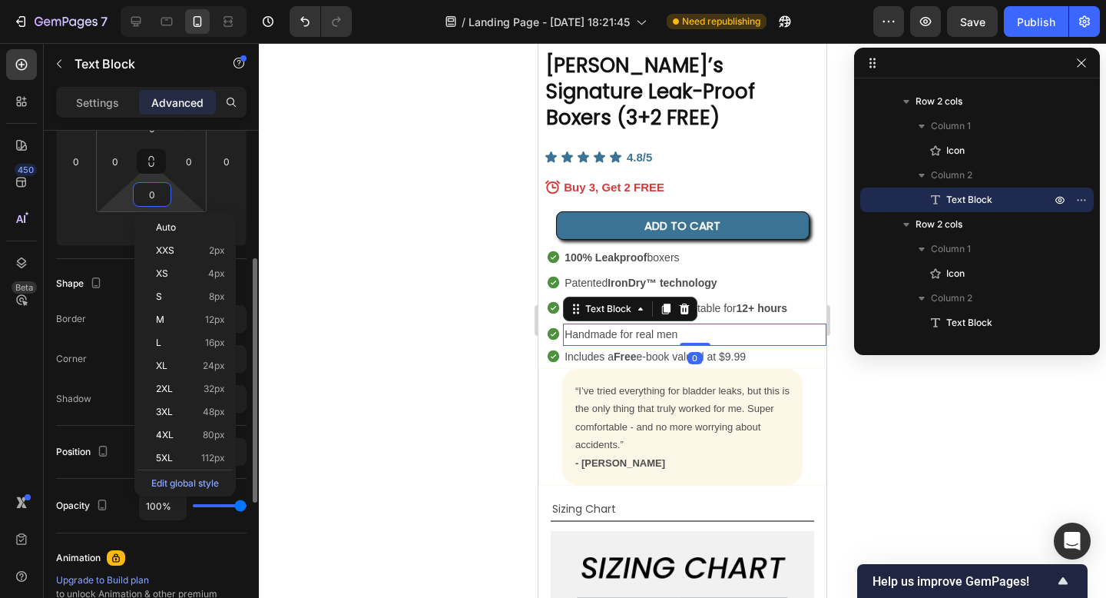
type input "4"
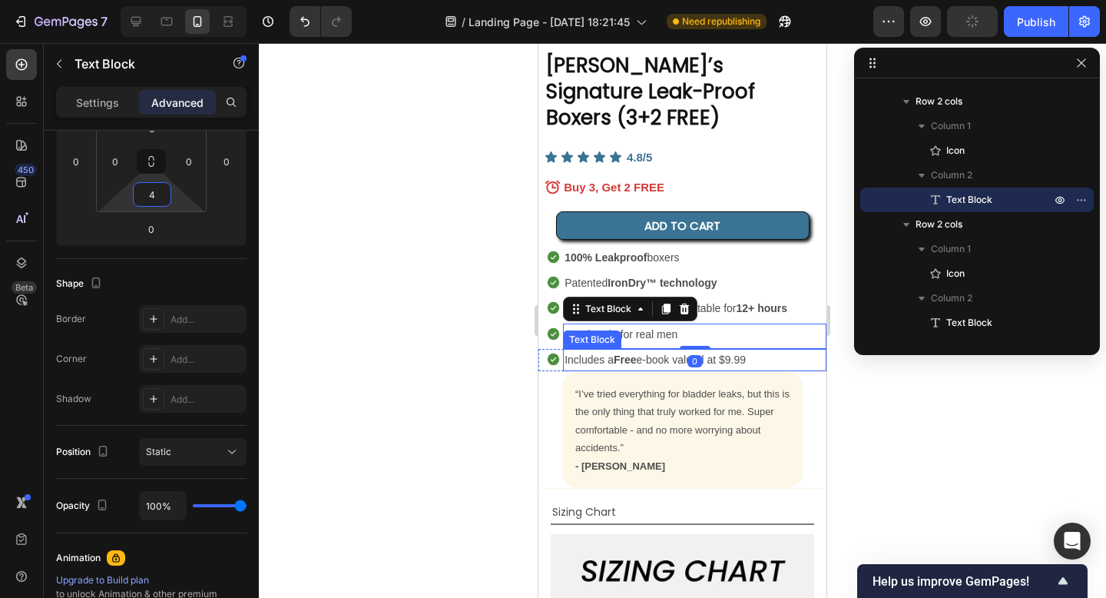
click at [568, 350] on p "Includes a Free e-book valued at $9.99" at bounding box center [695, 359] width 260 height 19
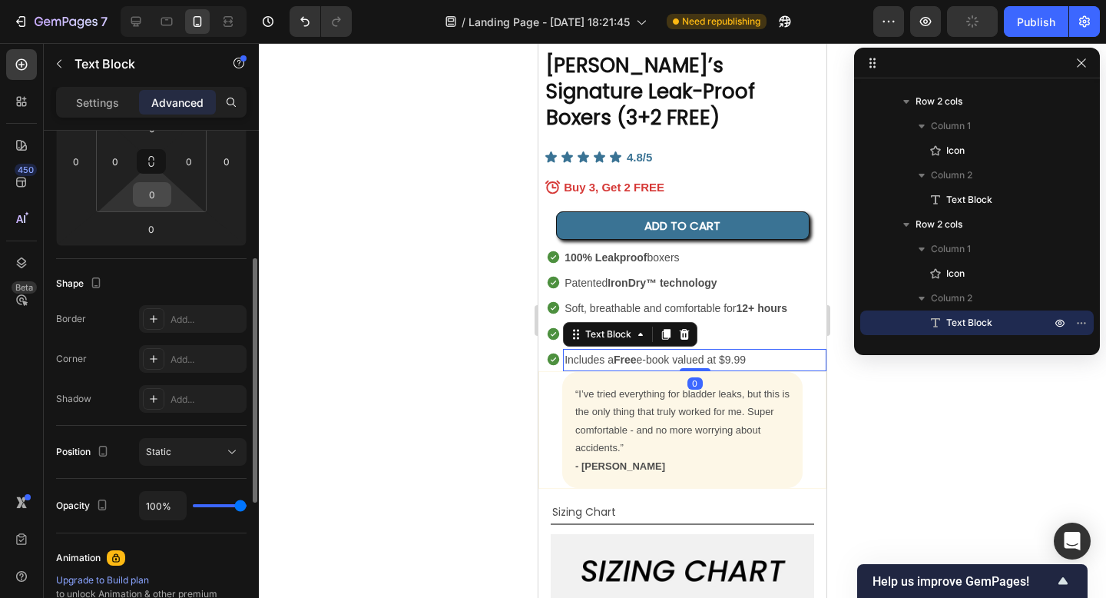
click at [151, 197] on input "0" at bounding box center [152, 194] width 31 height 23
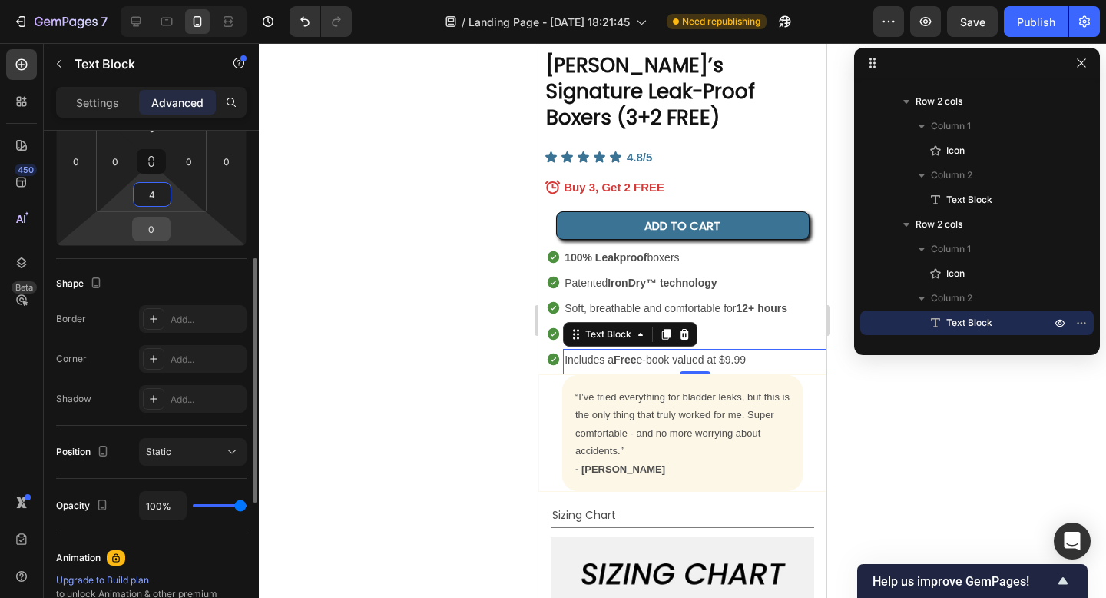
type input "4"
click at [147, 237] on input "0" at bounding box center [151, 228] width 31 height 23
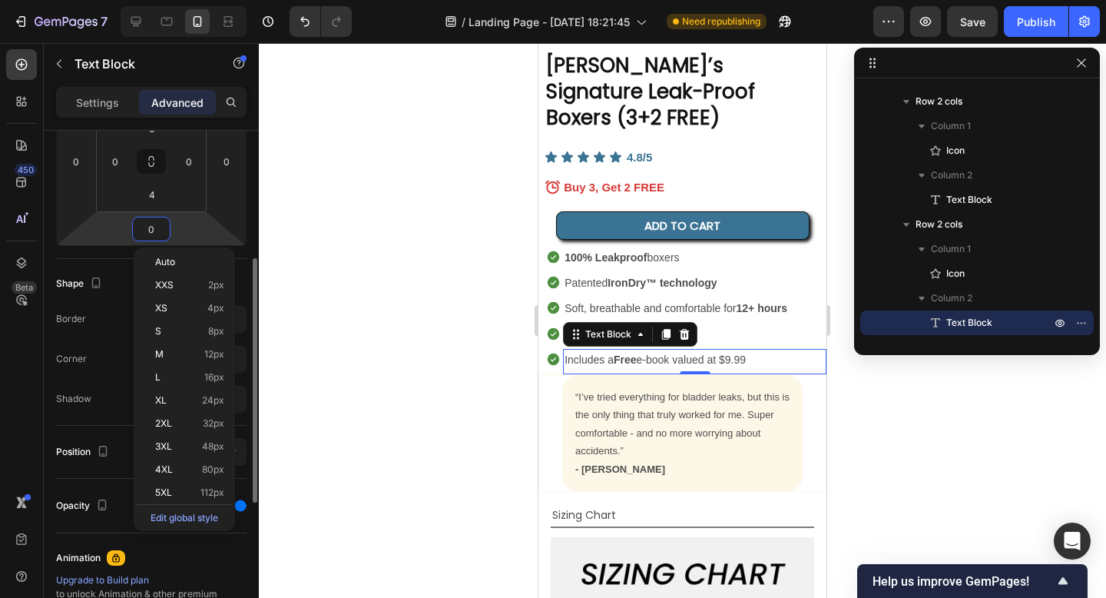
type input "4"
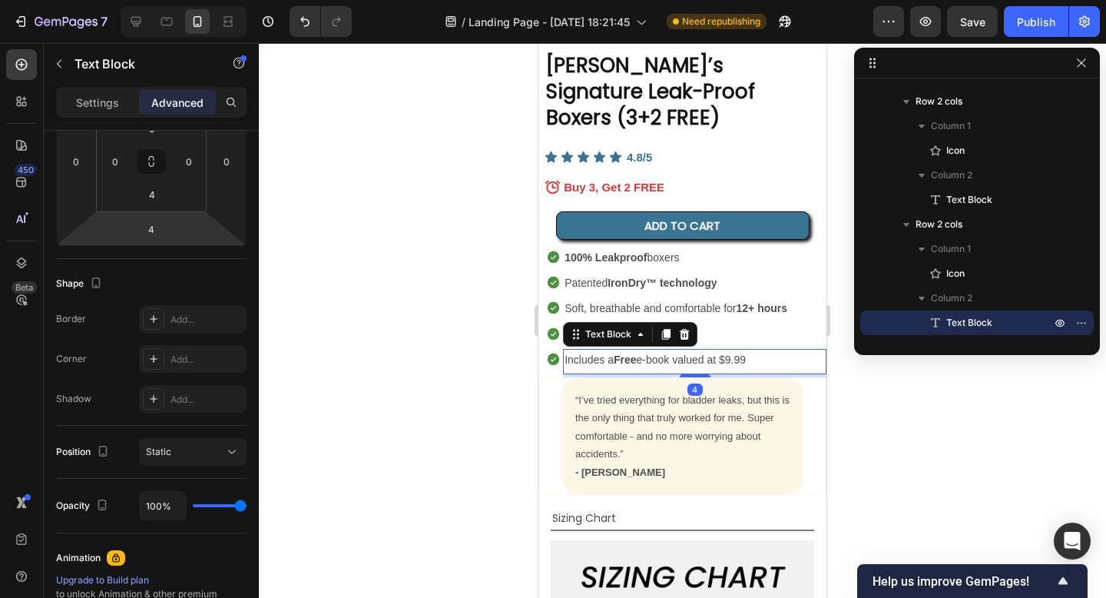
click at [305, 269] on div at bounding box center [682, 320] width 847 height 555
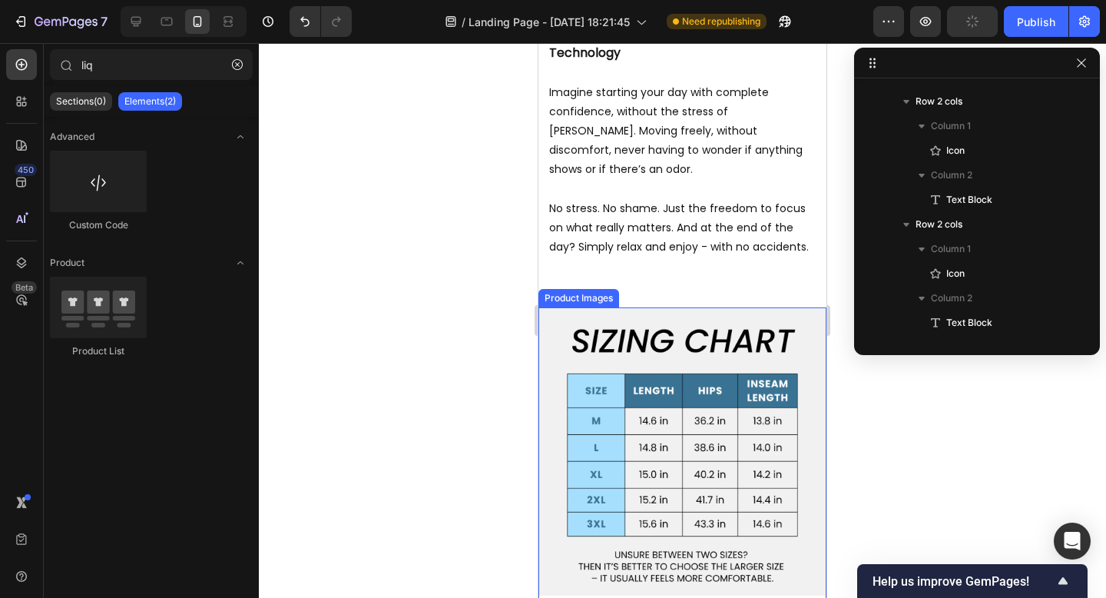
scroll to position [4755, 0]
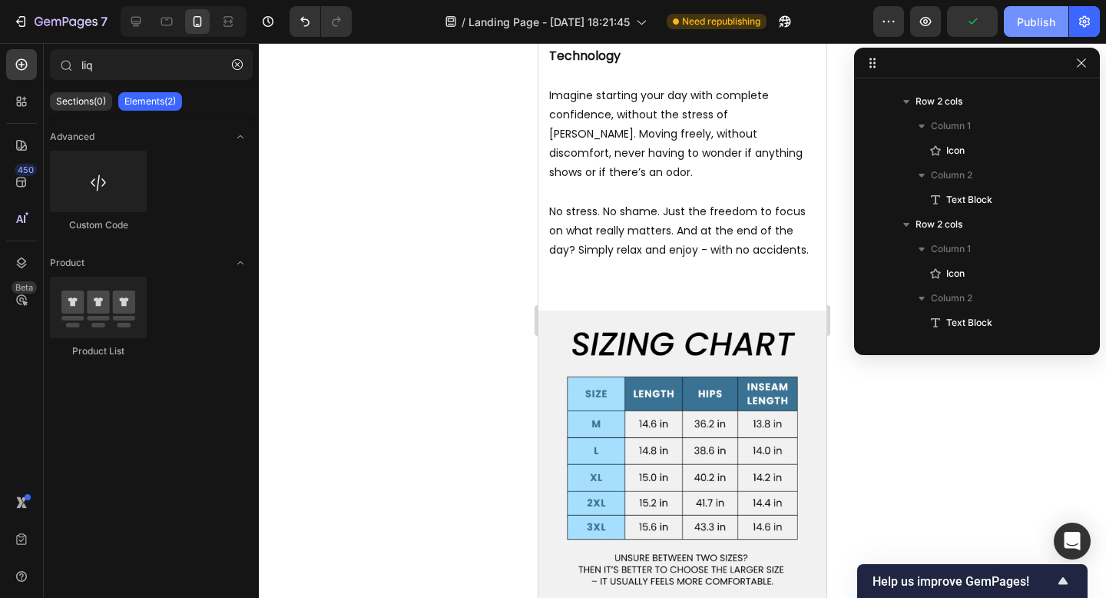
click at [1042, 25] on div "Publish" at bounding box center [1036, 22] width 38 height 16
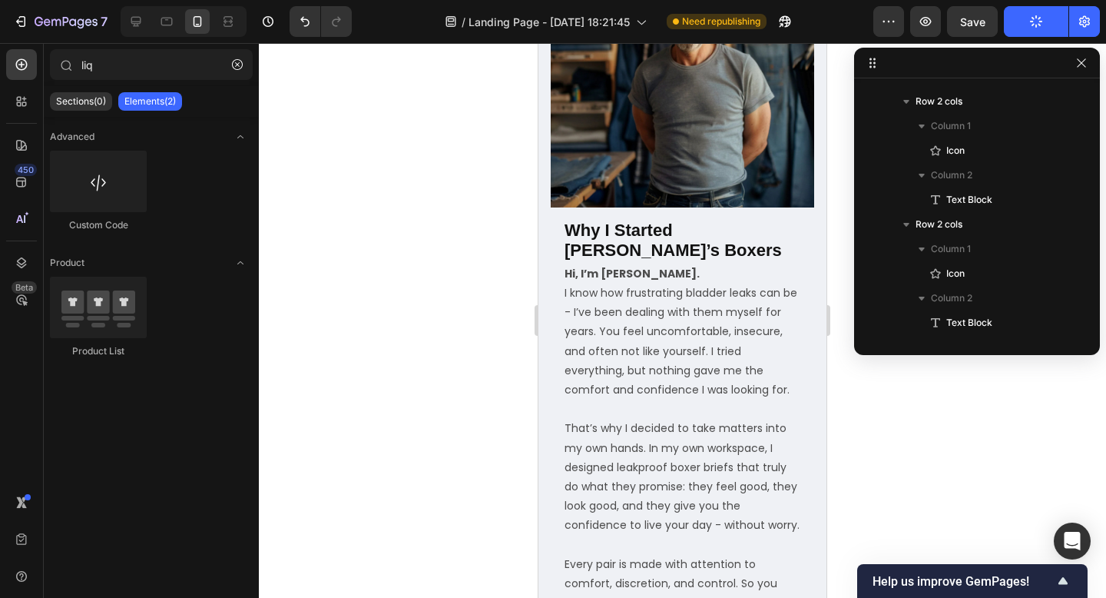
scroll to position [6362, 0]
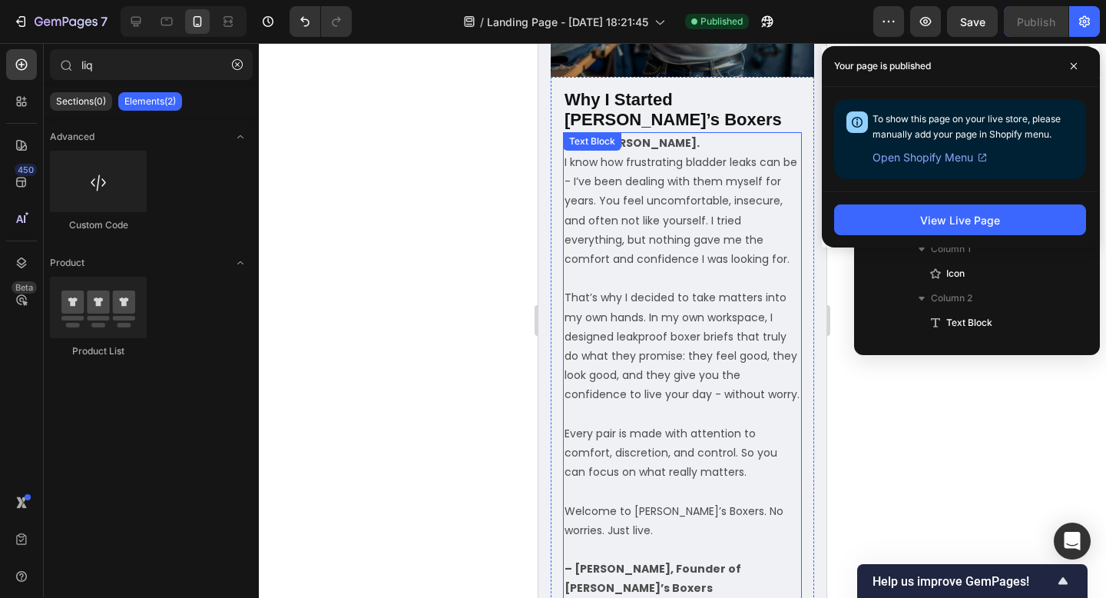
click at [585, 288] on p "That’s why I decided to take matters into my own hands. In my own workspace, I …" at bounding box center [683, 355] width 236 height 135
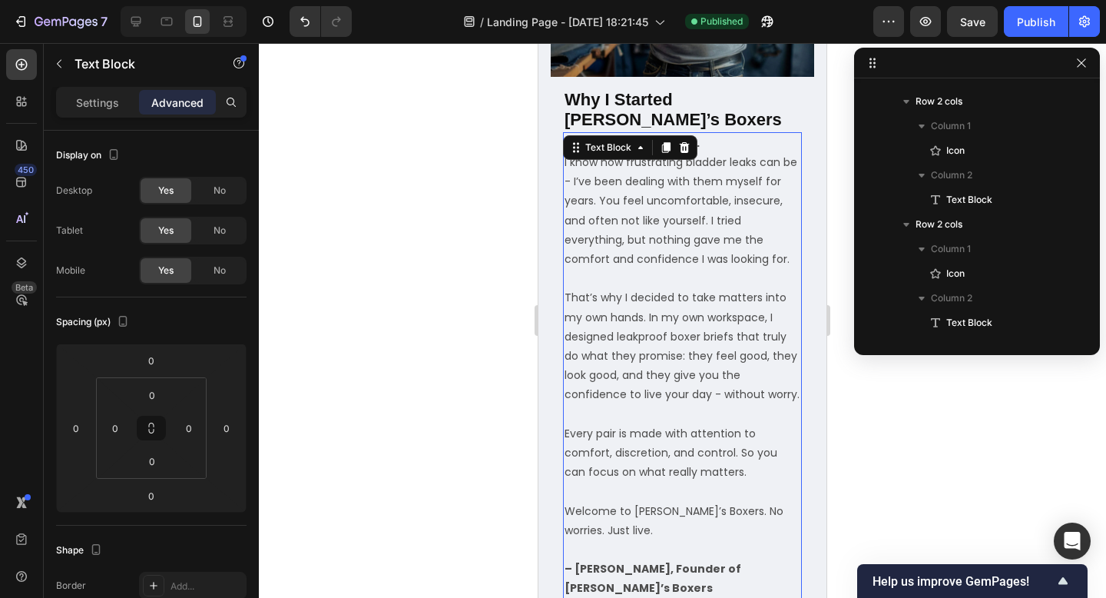
scroll to position [1590, 0]
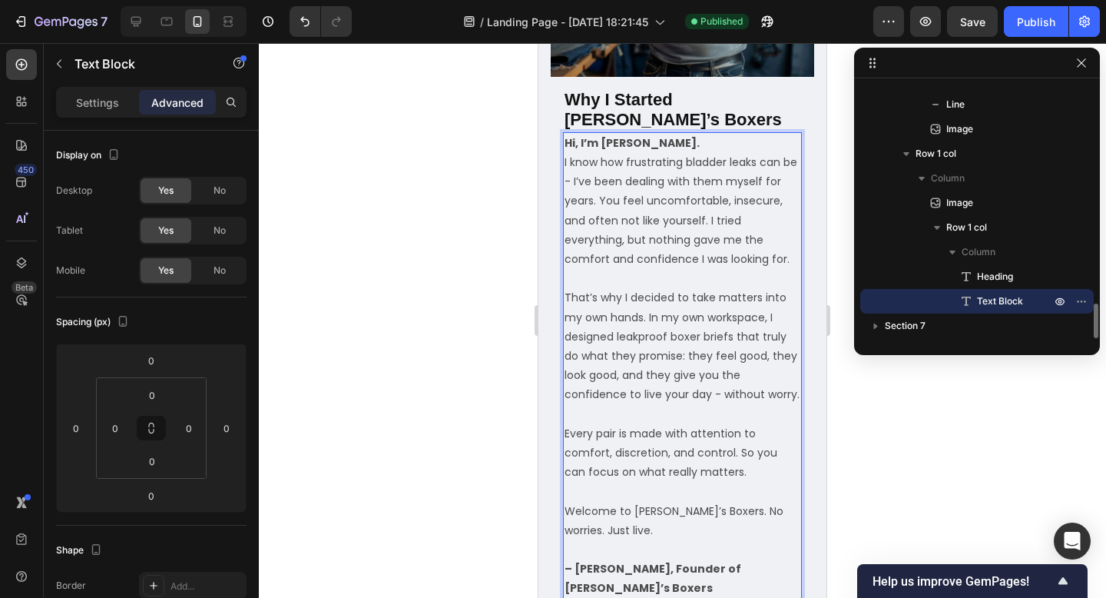
click at [636, 288] on p "That’s why I decided to take matters into my own hands. In my own workspace, I …" at bounding box center [683, 355] width 236 height 135
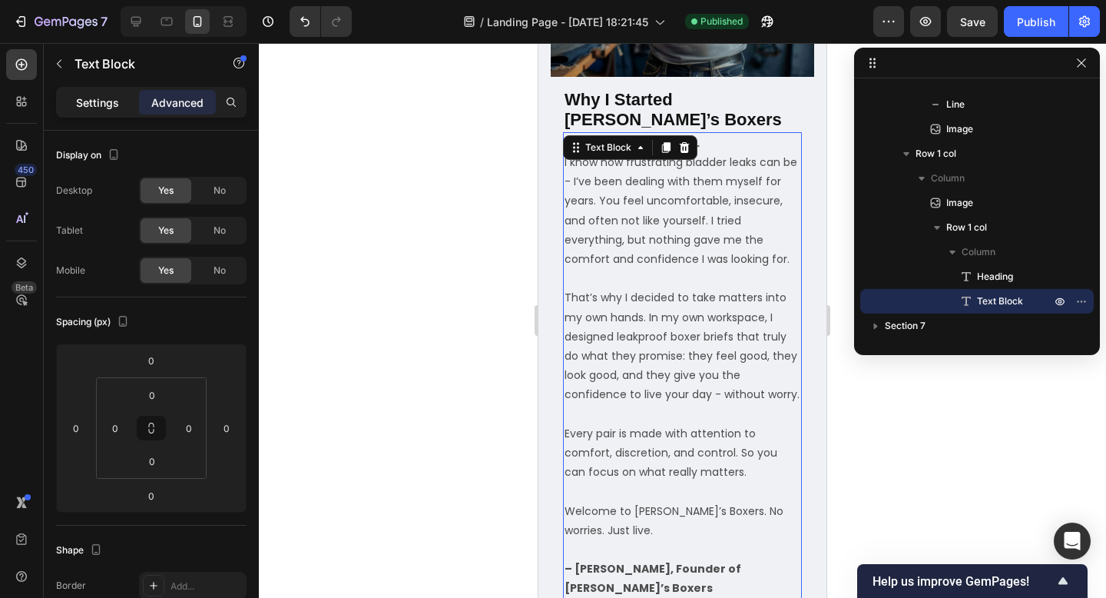
click at [94, 103] on p "Settings" at bounding box center [97, 102] width 43 height 16
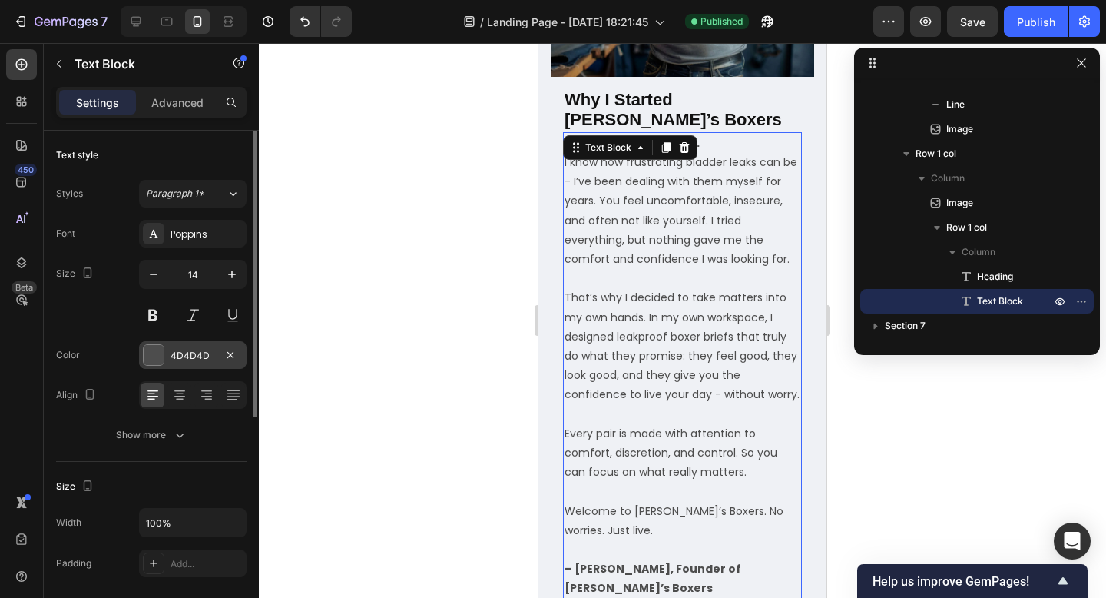
click at [187, 351] on div "4D4D4D" at bounding box center [193, 356] width 45 height 14
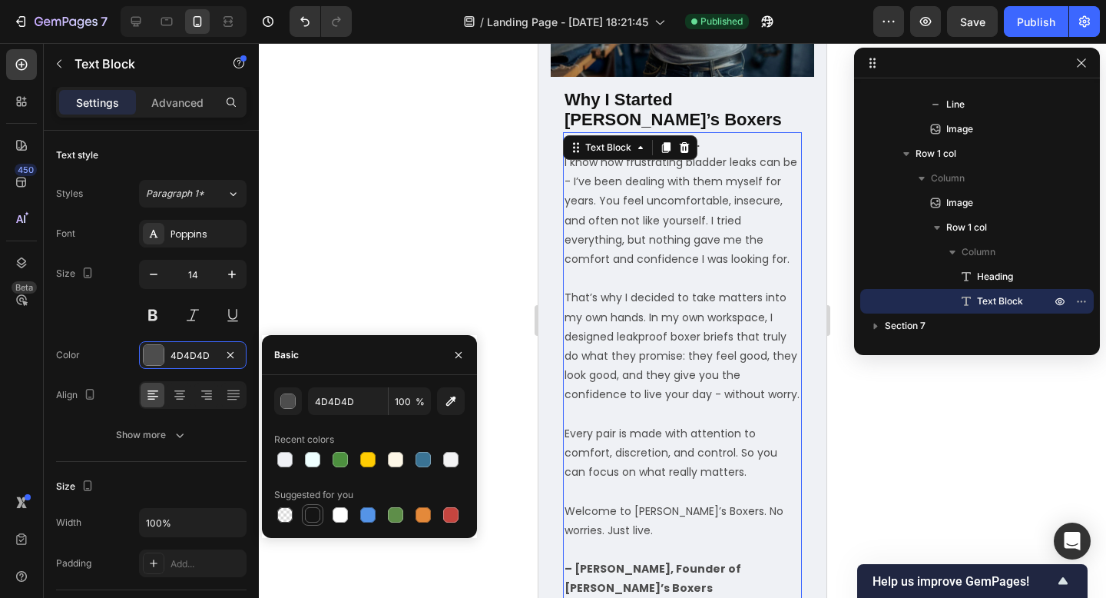
click at [310, 515] on div at bounding box center [312, 514] width 15 height 15
type input "151515"
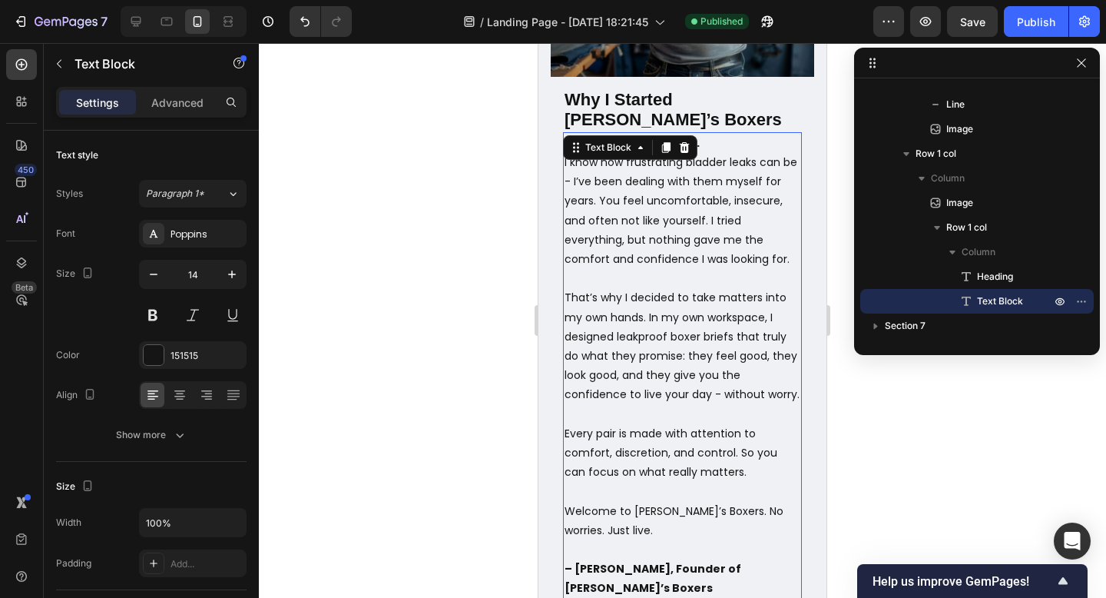
click at [504, 179] on div at bounding box center [682, 320] width 847 height 555
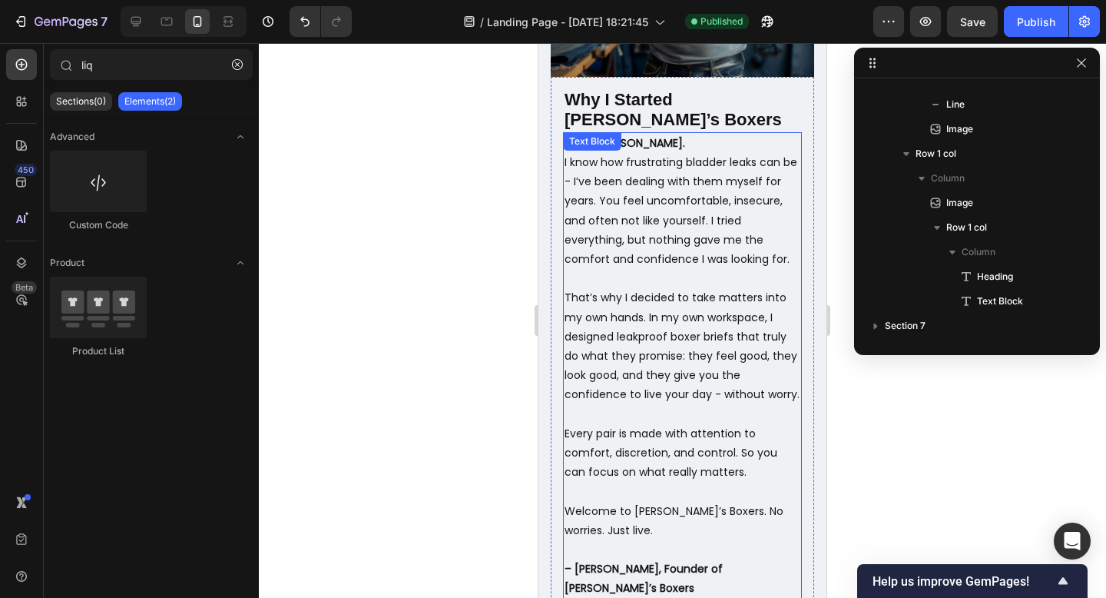
scroll to position [6234, 0]
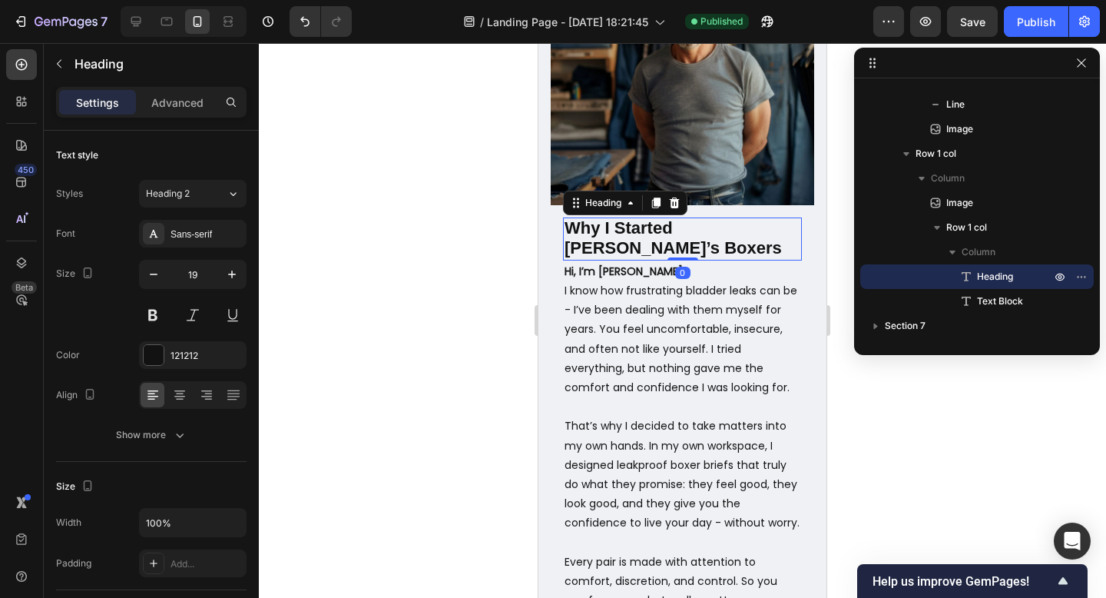
click at [635, 218] on span "Why I Started [PERSON_NAME]’s Boxers" at bounding box center [673, 237] width 217 height 39
click at [190, 344] on div "121212" at bounding box center [193, 355] width 108 height 28
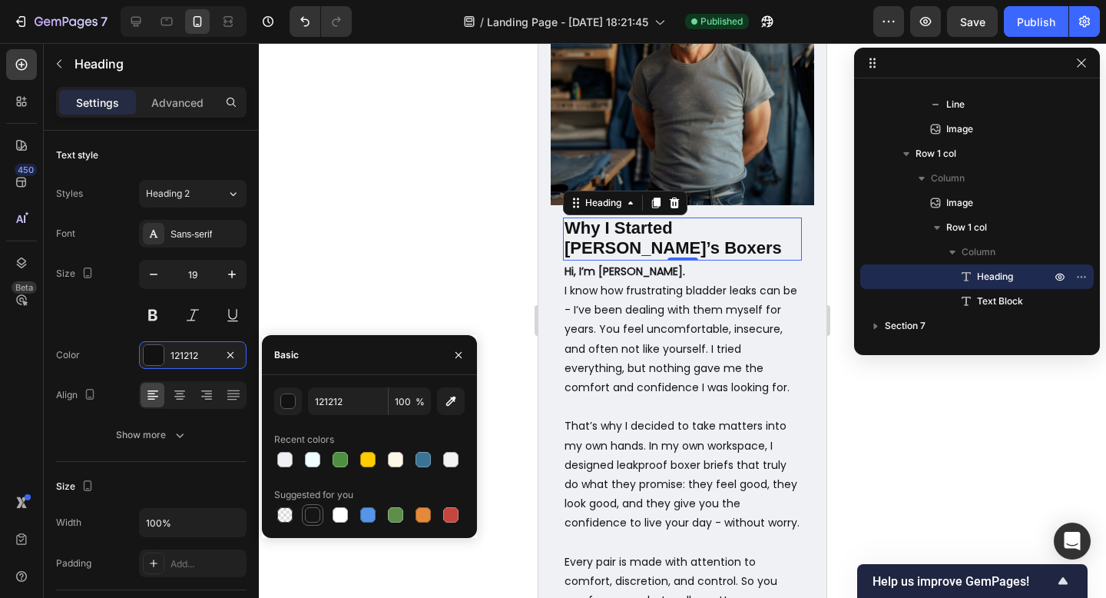
click at [314, 513] on div at bounding box center [312, 514] width 15 height 15
type input "151515"
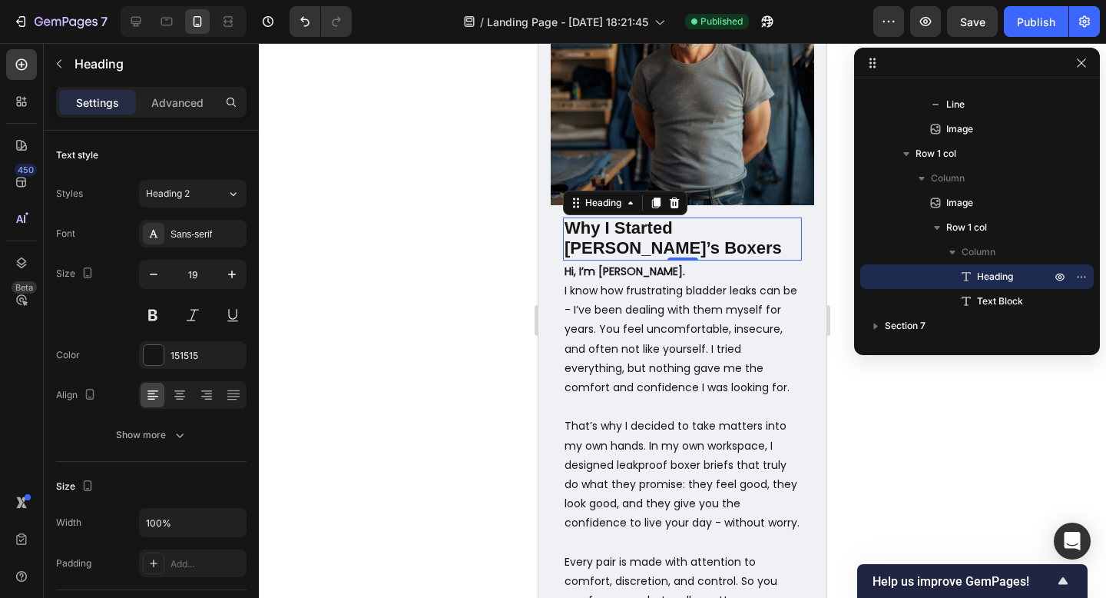
click at [425, 217] on div at bounding box center [682, 320] width 847 height 555
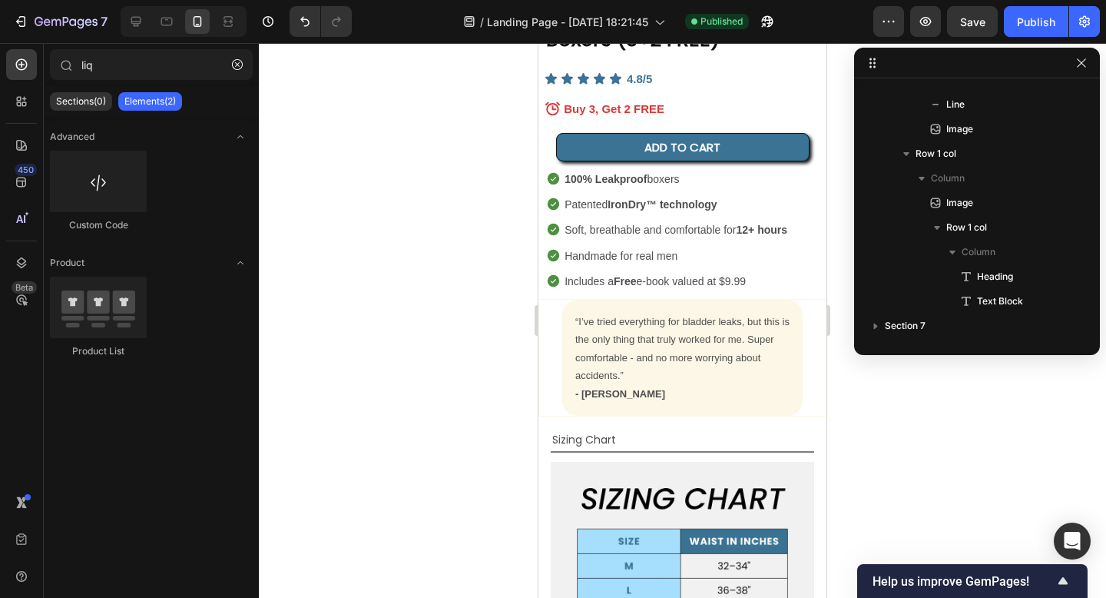
scroll to position [5418, 0]
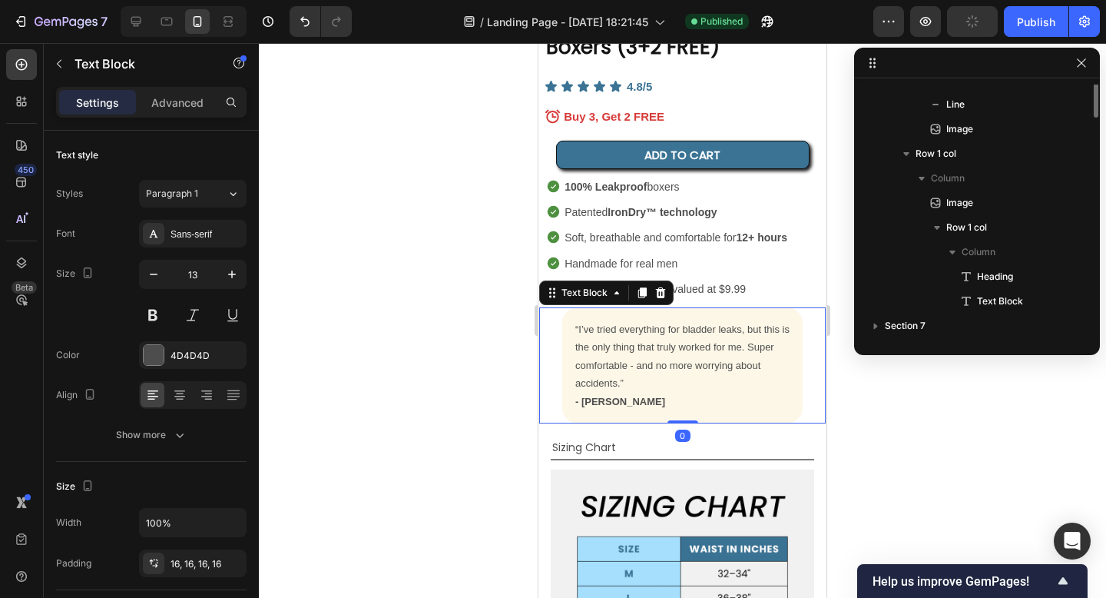
click at [609, 320] on p "“I’ve tried everything for bladder leaks, but this is the only thing that truly…" at bounding box center [682, 356] width 214 height 72
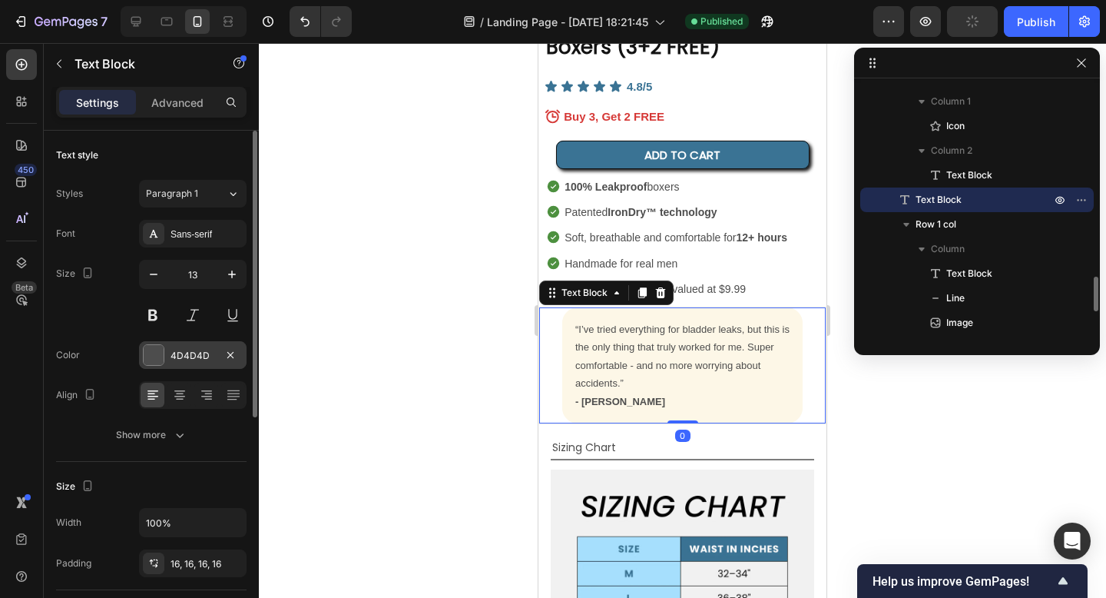
click at [201, 357] on div "4D4D4D" at bounding box center [193, 356] width 45 height 14
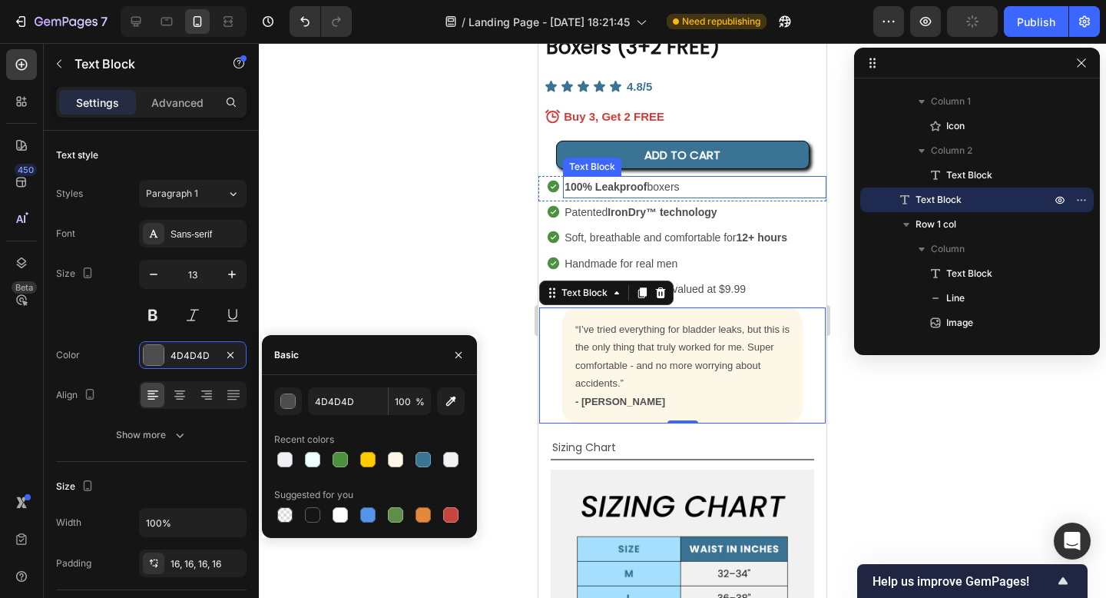
click at [617, 181] on strong "100% Leakproof" at bounding box center [606, 187] width 82 height 12
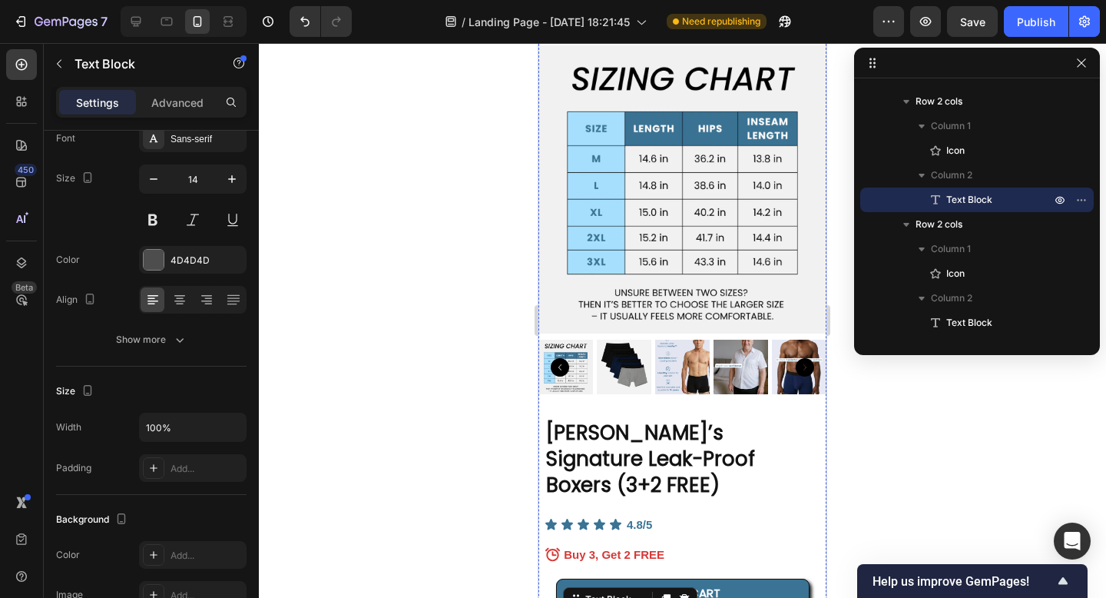
scroll to position [5015, 0]
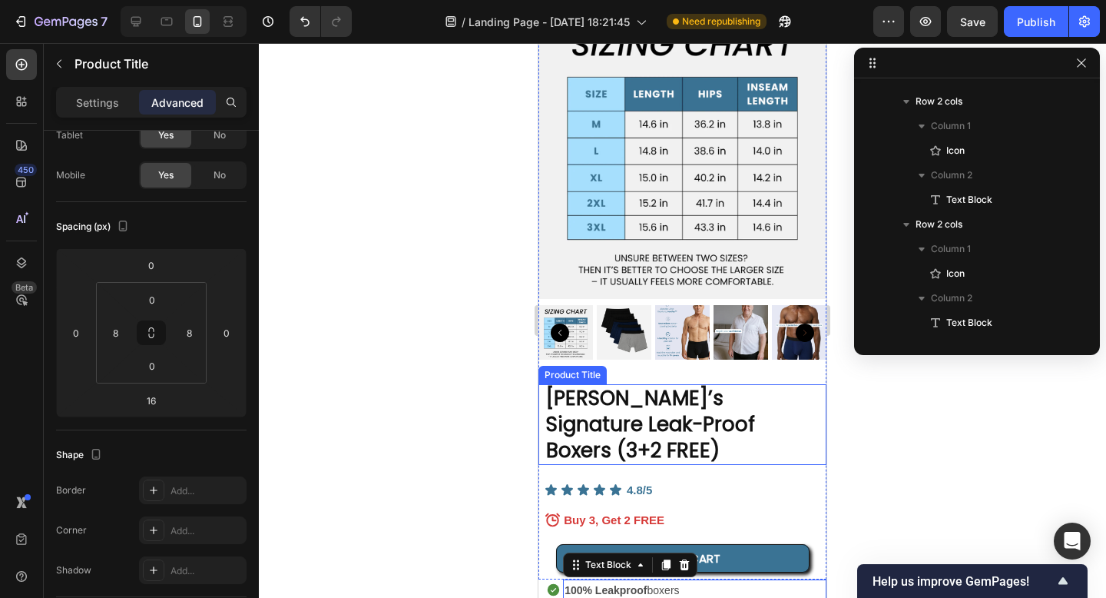
click at [618, 411] on h2 "[PERSON_NAME]’s Signature Leak-Proof Boxers (3+2 FREE)" at bounding box center [683, 424] width 276 height 81
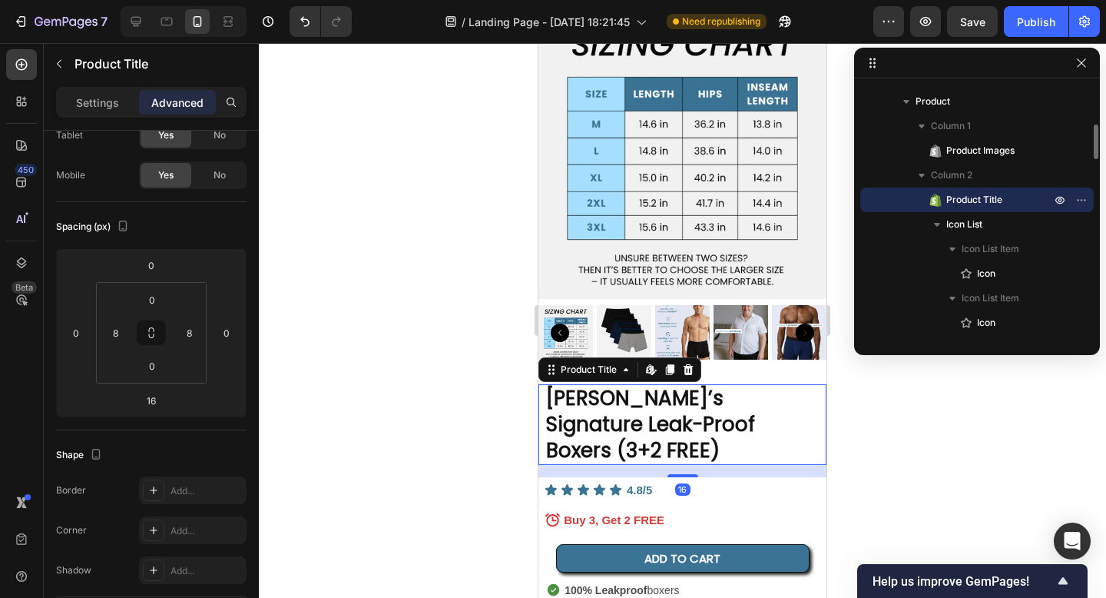
scroll to position [0, 0]
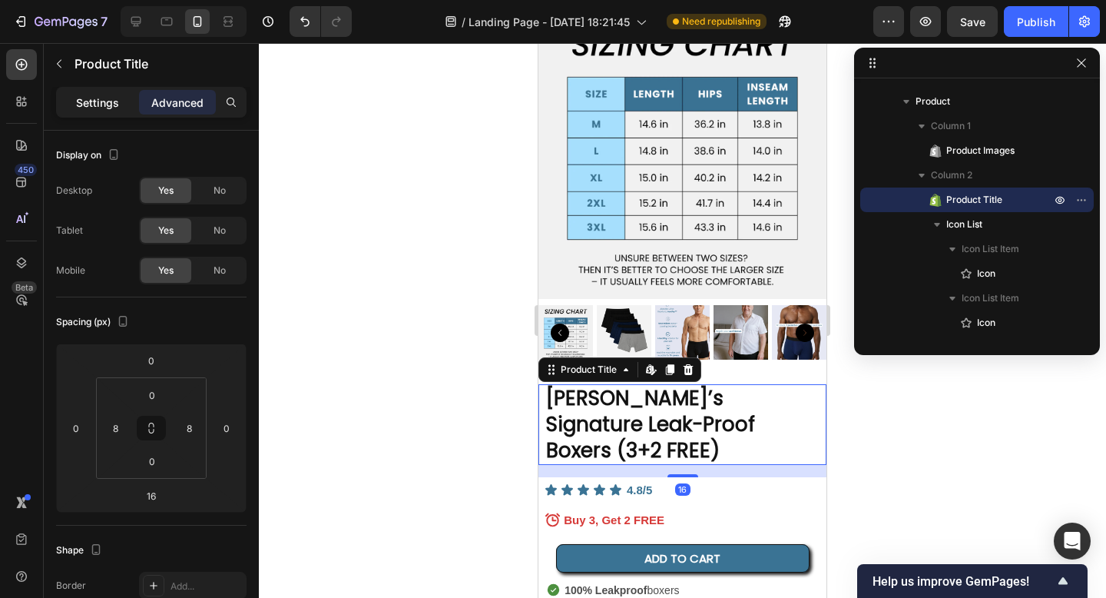
click at [108, 110] on p "Settings" at bounding box center [97, 102] width 43 height 16
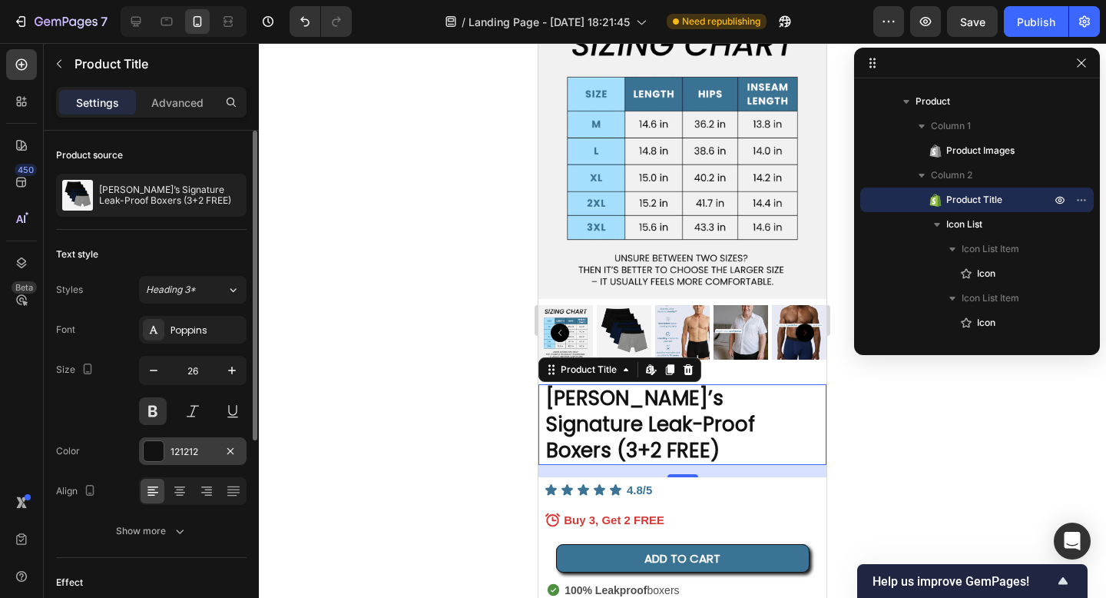
click at [184, 455] on div "121212" at bounding box center [193, 452] width 45 height 14
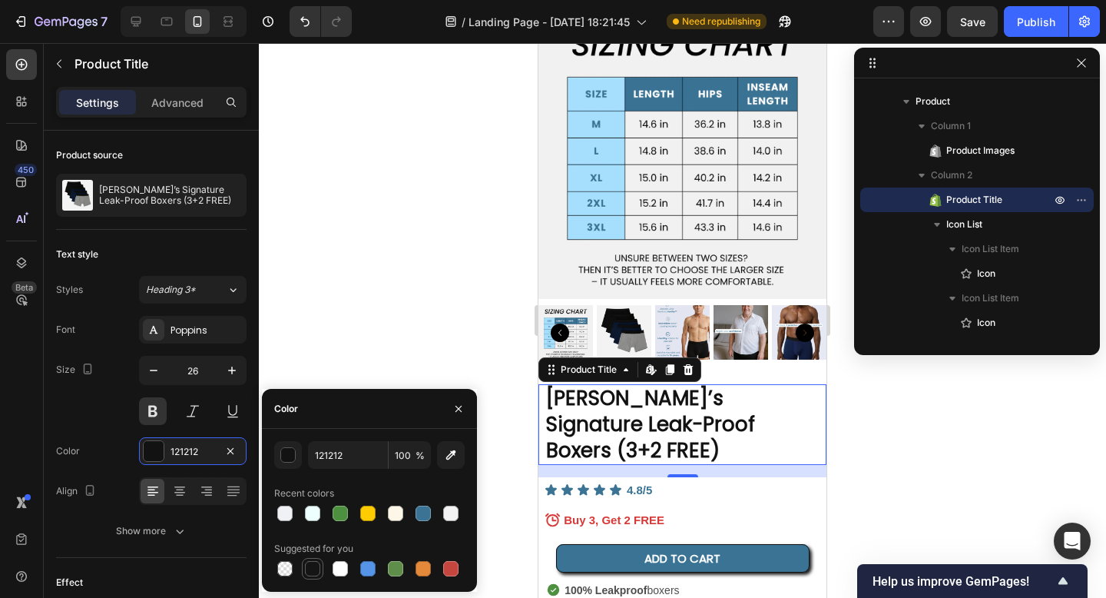
click at [310, 568] on div at bounding box center [312, 568] width 15 height 15
type input "151515"
click at [341, 260] on div at bounding box center [682, 320] width 847 height 555
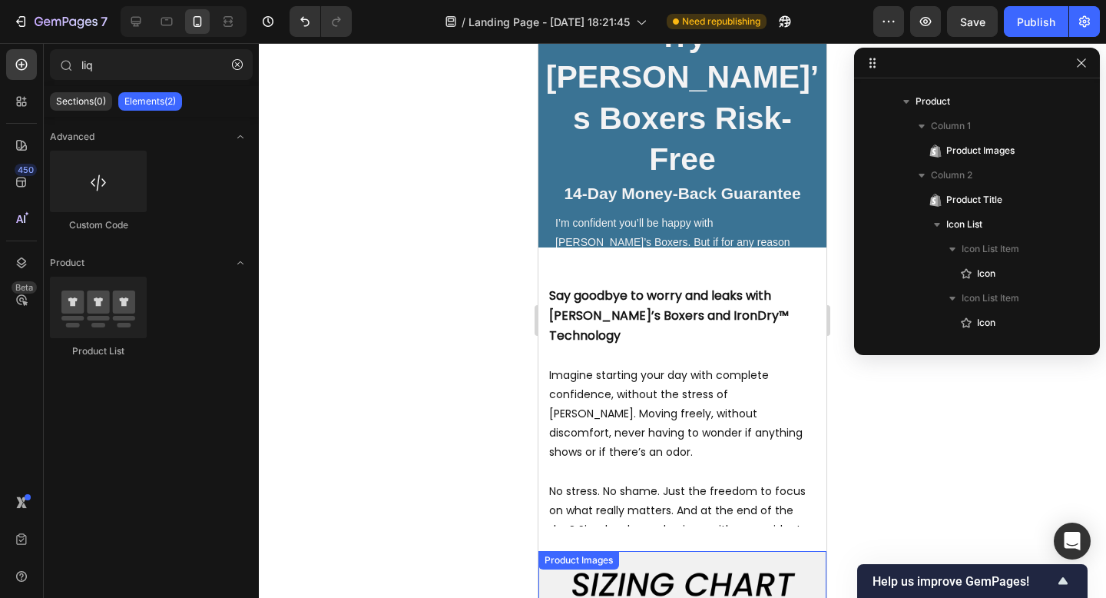
scroll to position [4360, 0]
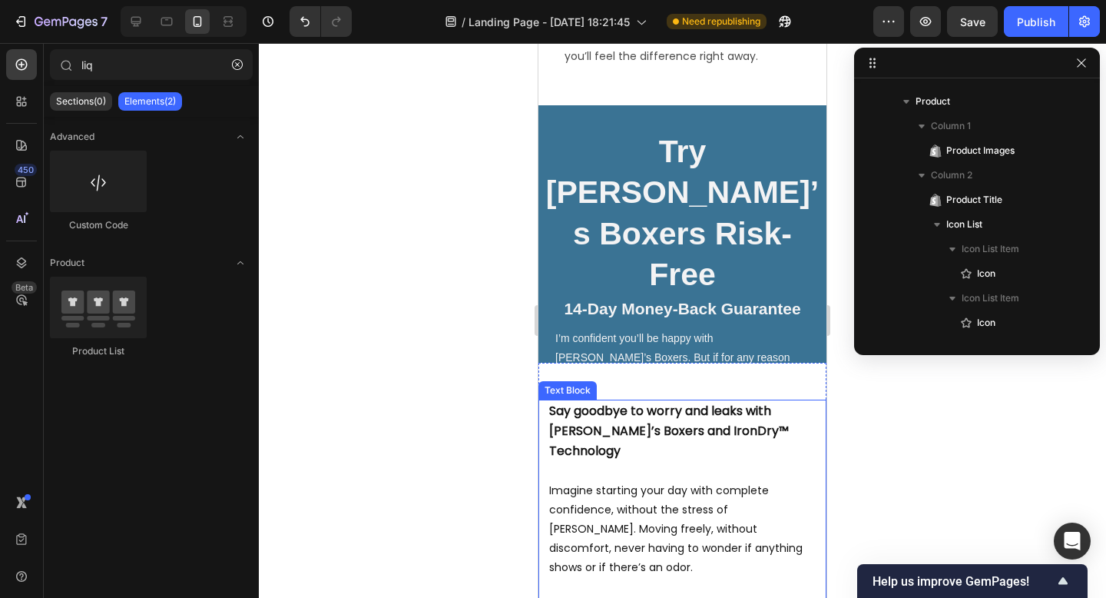
click at [601, 422] on strong "Say goodbye to worry and leaks with [PERSON_NAME]’s Boxers and IronDry™ Technol…" at bounding box center [669, 431] width 240 height 58
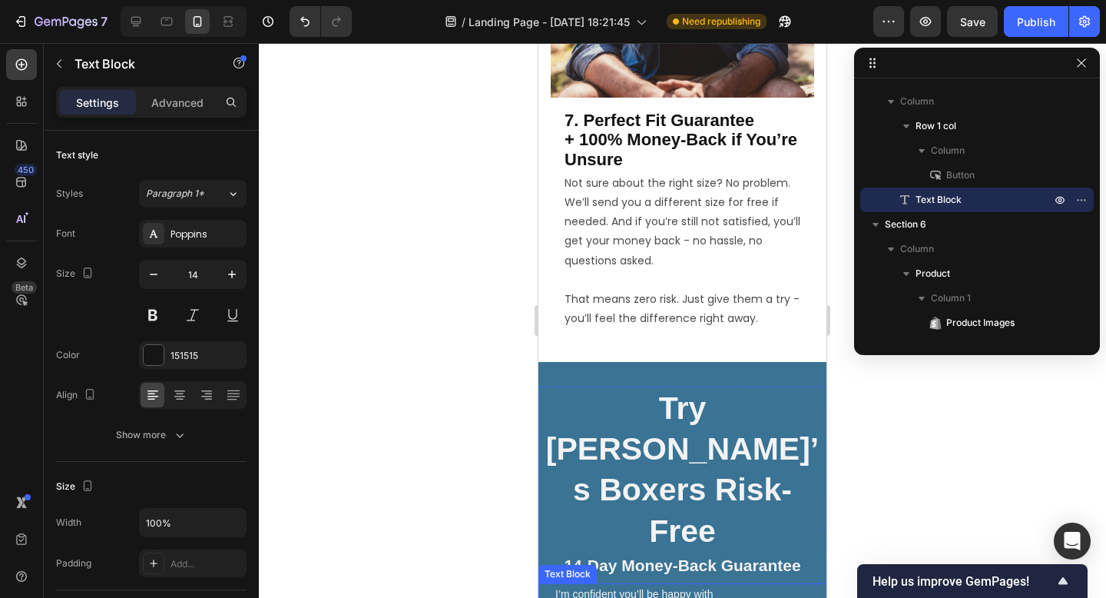
scroll to position [4011, 0]
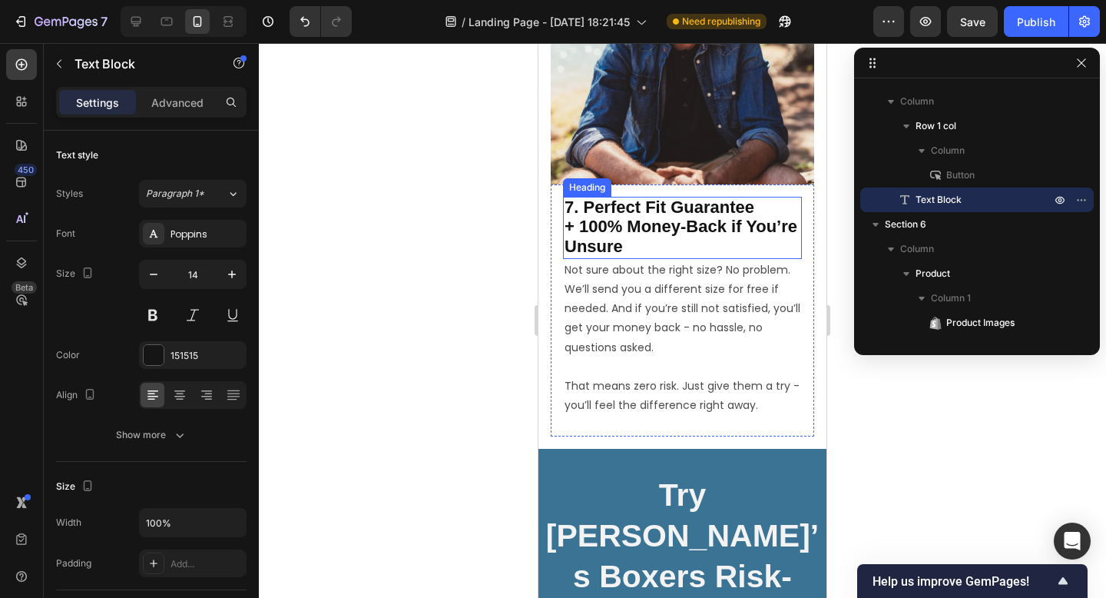
click at [630, 229] on span "+ 100% Money-Back if You’re Unsure" at bounding box center [681, 236] width 233 height 39
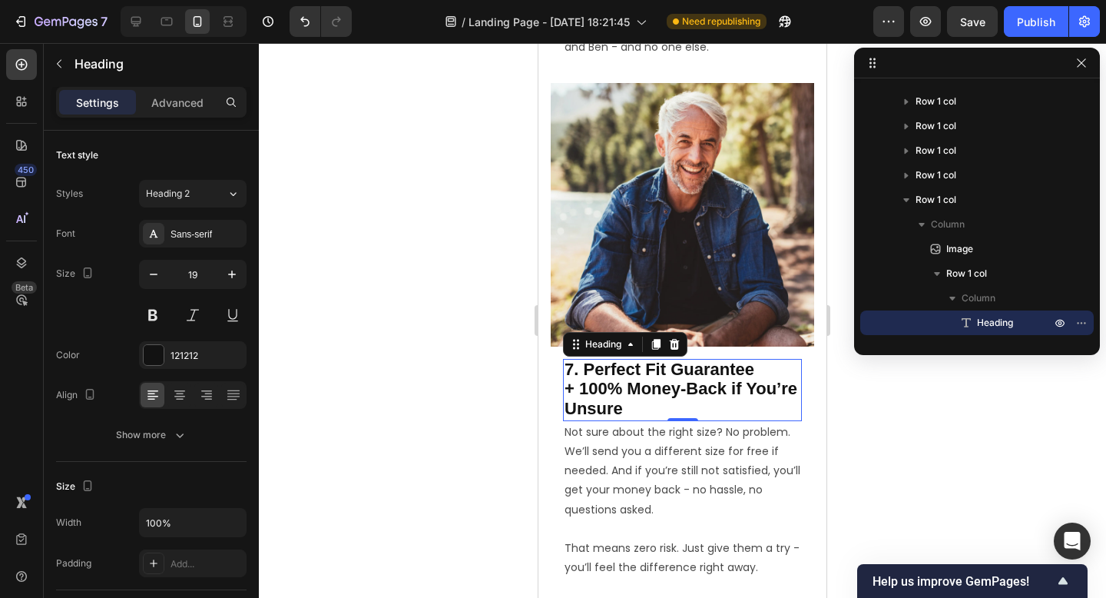
scroll to position [3583, 0]
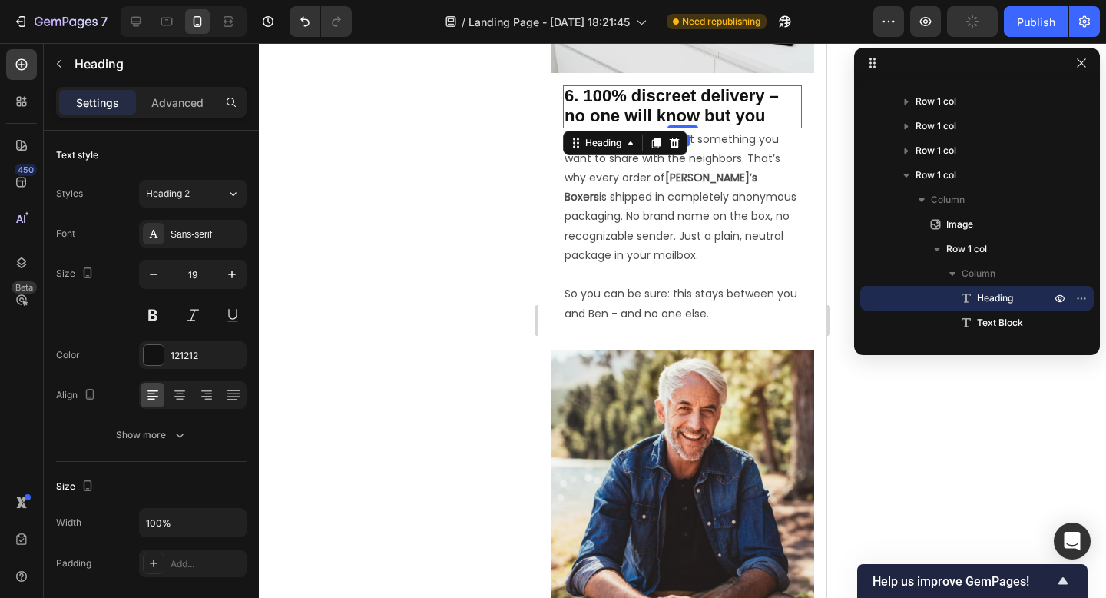
click at [634, 117] on span "6. 100% discreet delivery – no one will know but you" at bounding box center [672, 105] width 214 height 39
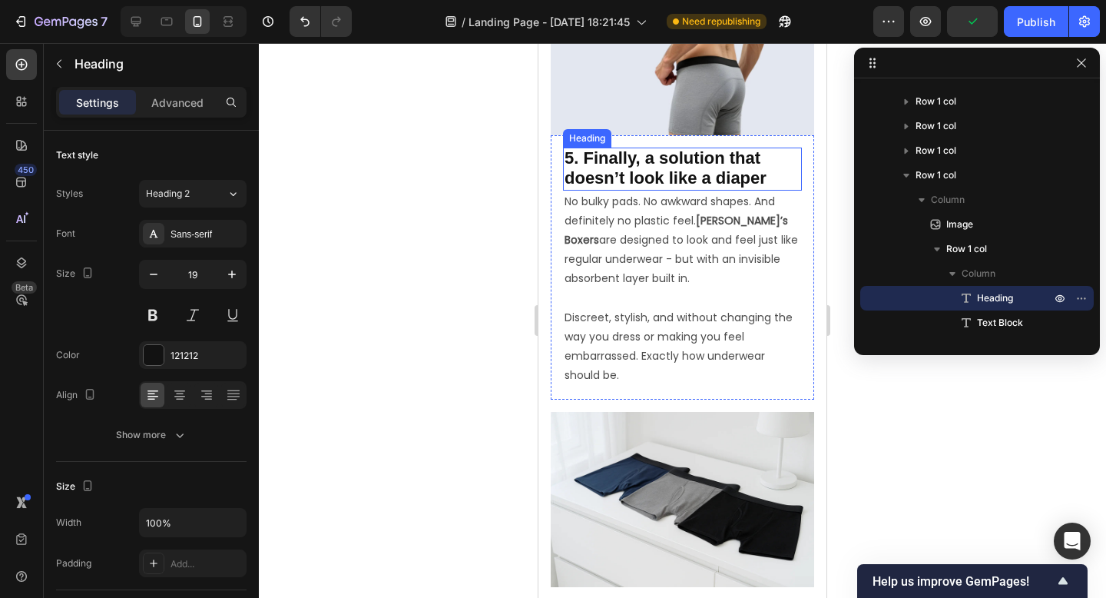
click at [616, 167] on span "5. Finally, a solution that doesn’t look like a diaper" at bounding box center [666, 167] width 202 height 39
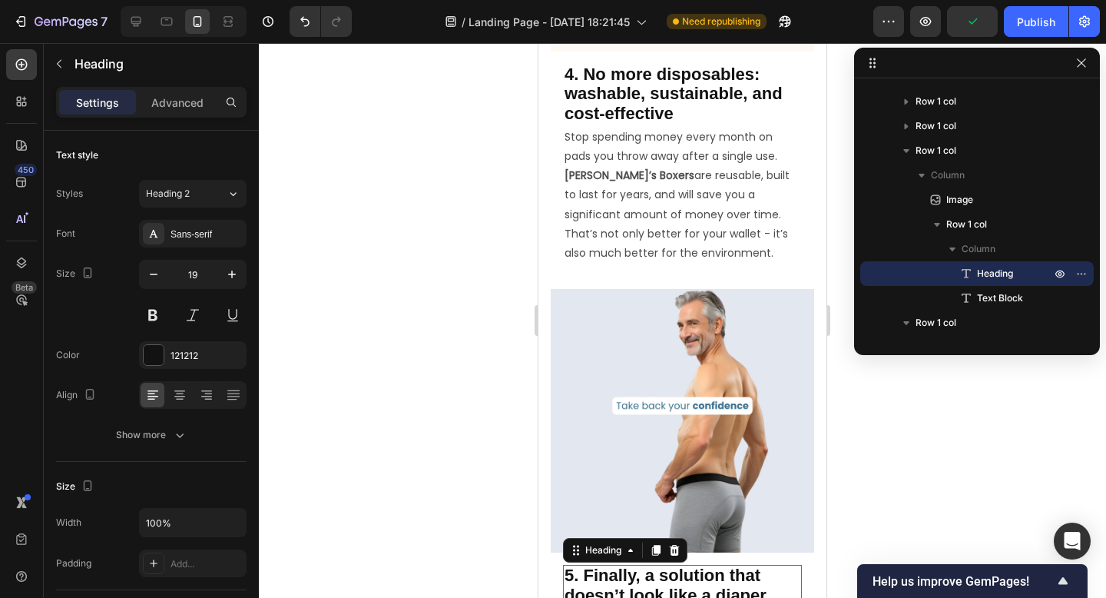
scroll to position [2616, 0]
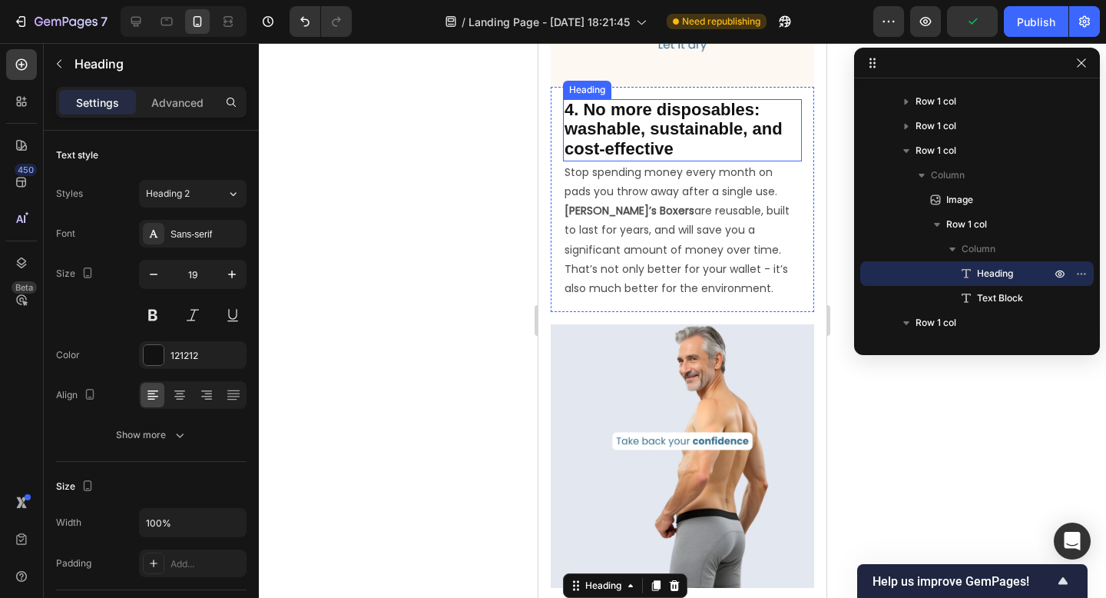
click at [623, 112] on span "4. No more disposables: washable, sustainable, and cost-effective" at bounding box center [674, 129] width 218 height 58
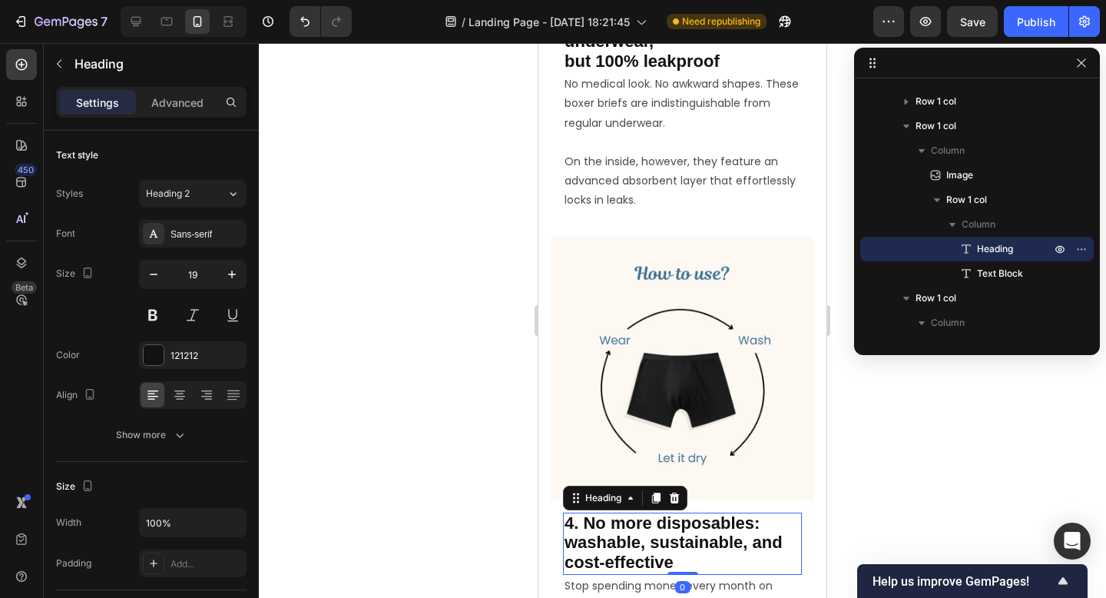
scroll to position [1974, 0]
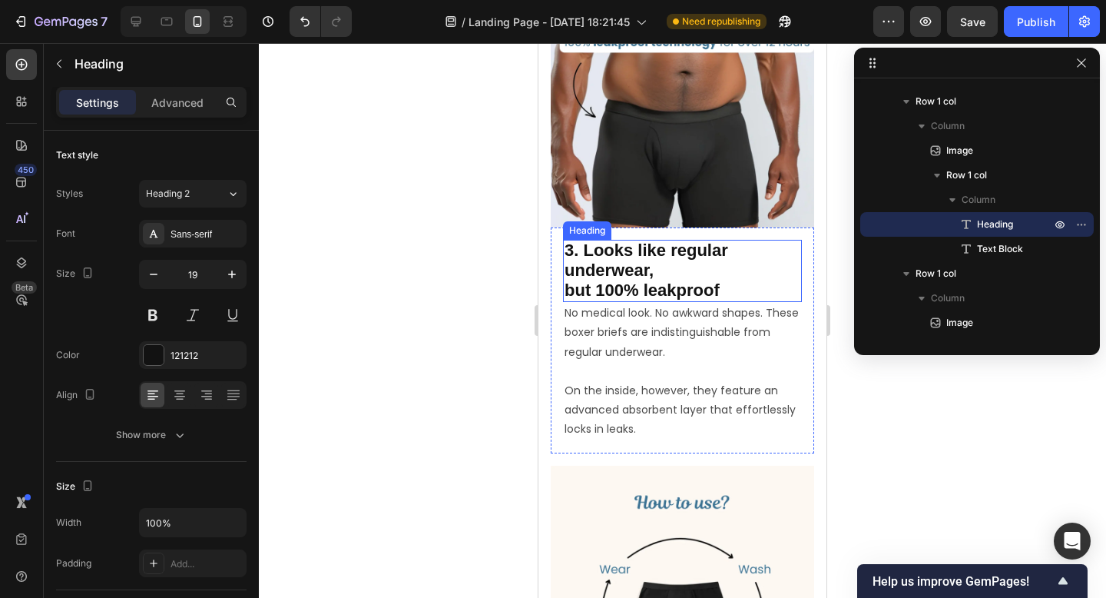
click at [626, 255] on span "3. Looks like regular underwear," at bounding box center [647, 259] width 164 height 39
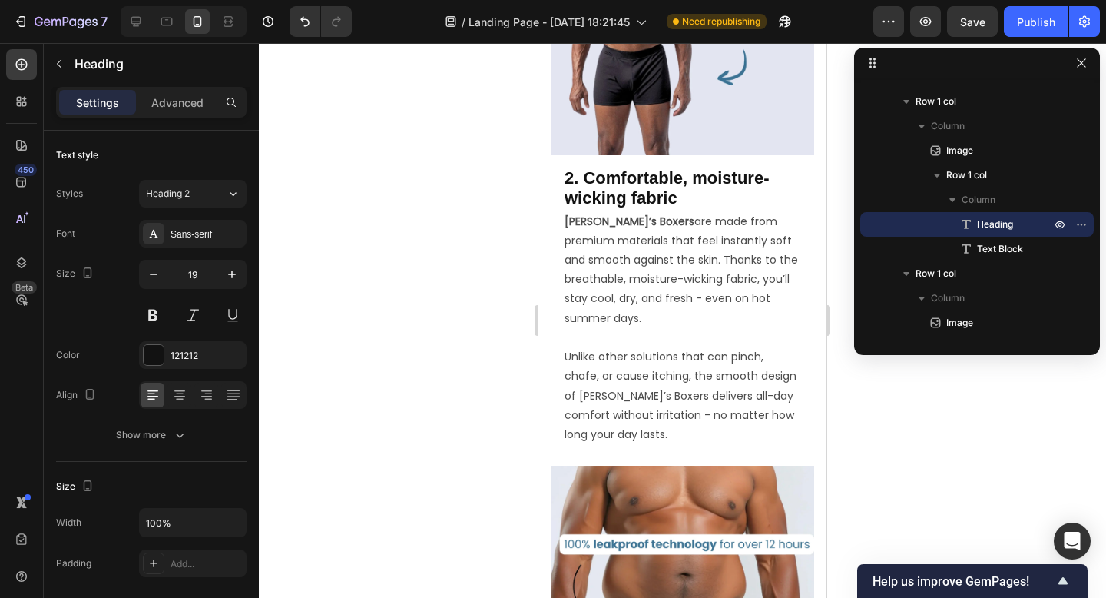
scroll to position [1406, 0]
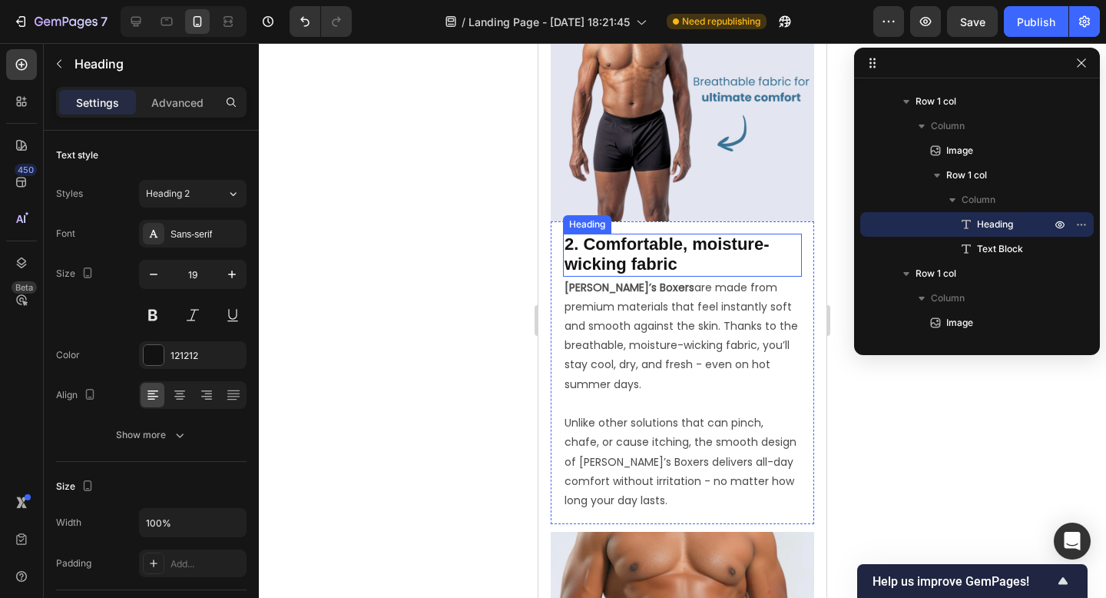
click at [625, 269] on span "2. Comfortable, moisture-wicking fabric" at bounding box center [667, 253] width 204 height 39
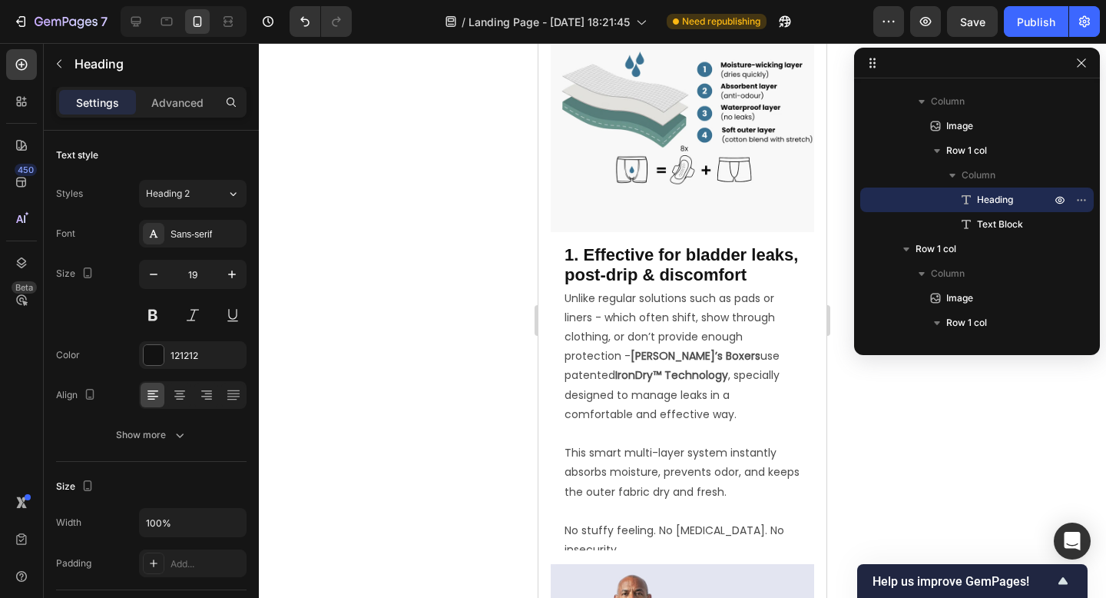
click at [625, 269] on span "1. Effective for bladder leaks, post-drip & discomfort" at bounding box center [682, 264] width 234 height 39
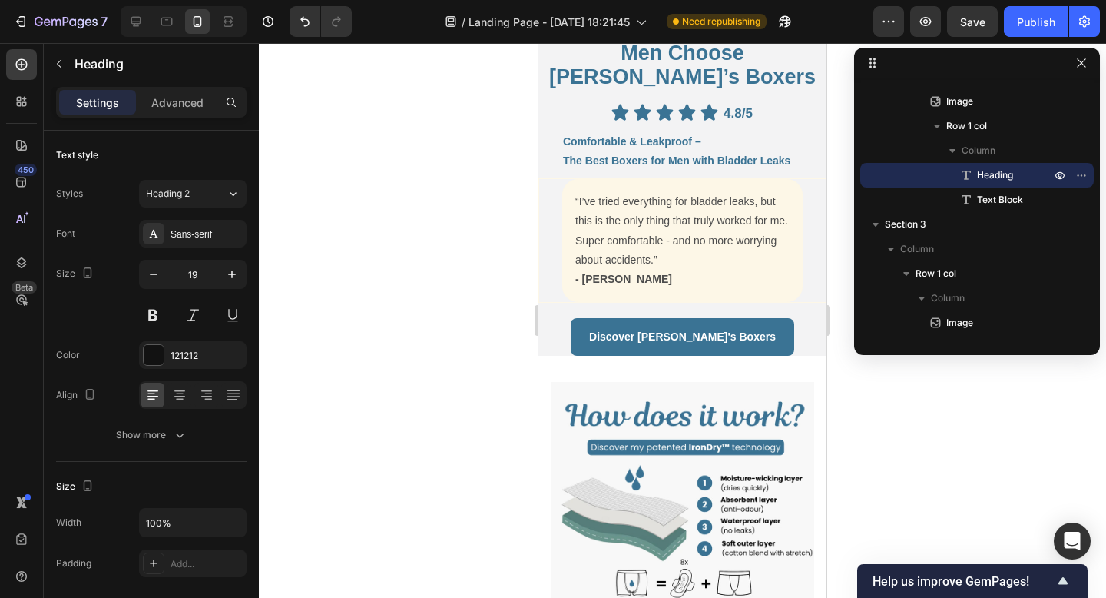
scroll to position [204, 0]
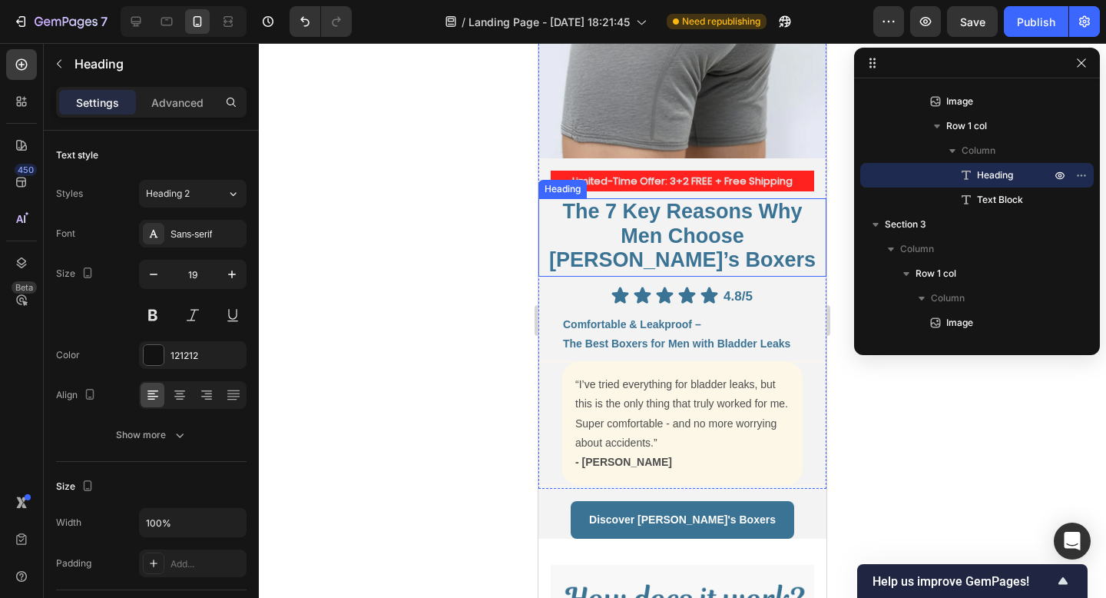
click at [645, 229] on strong "The 7 Key Reasons Why Men Choose [PERSON_NAME]’s Boxers" at bounding box center [682, 235] width 267 height 71
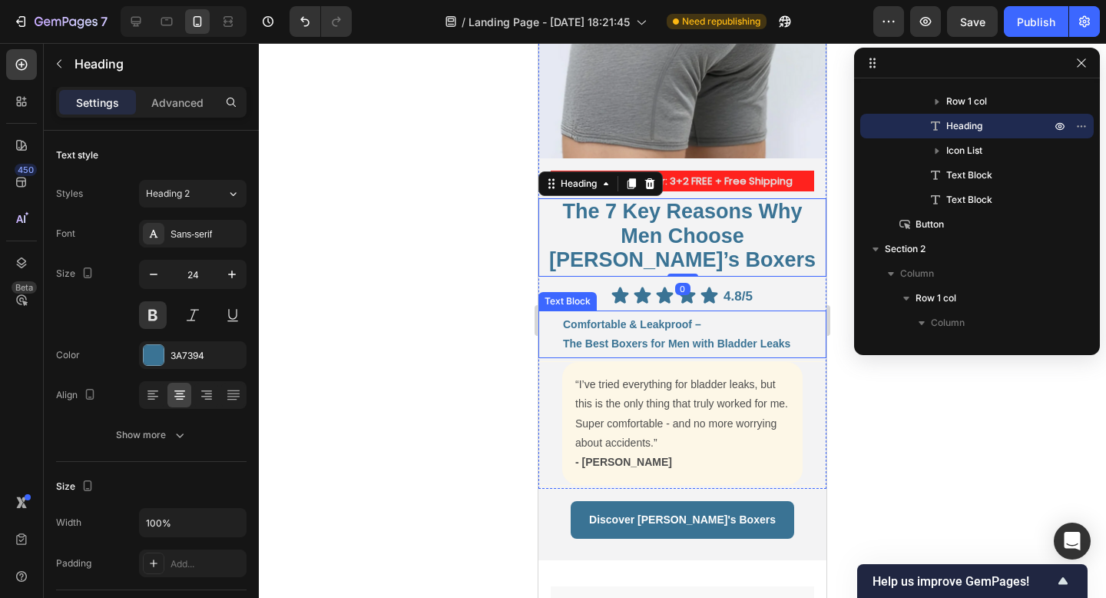
click at [635, 318] on strong "Comfortable & Leakproof –" at bounding box center [632, 324] width 138 height 12
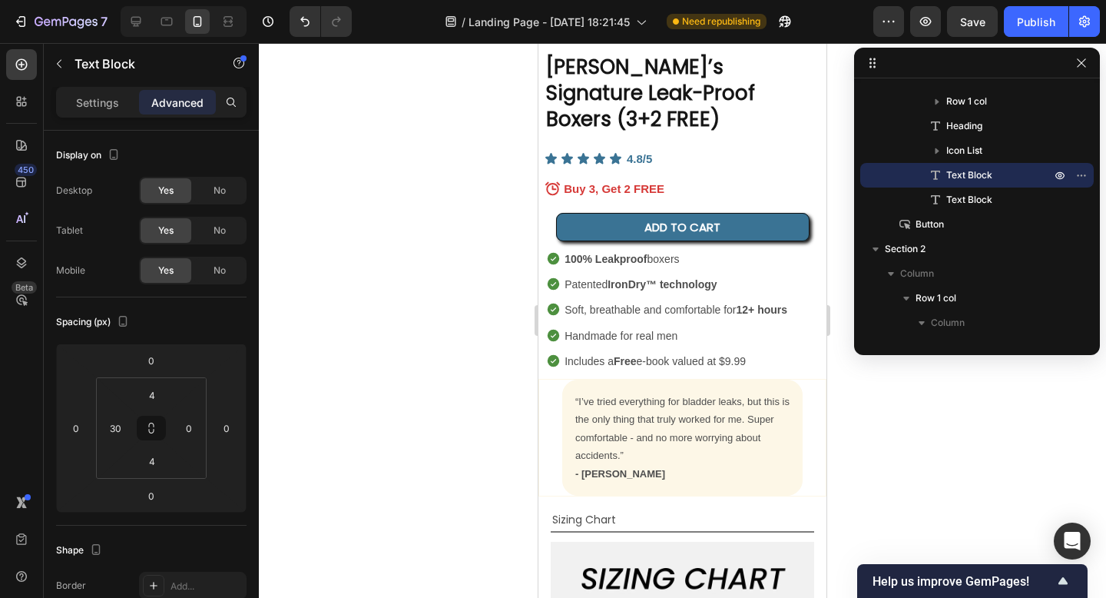
scroll to position [5193, 0]
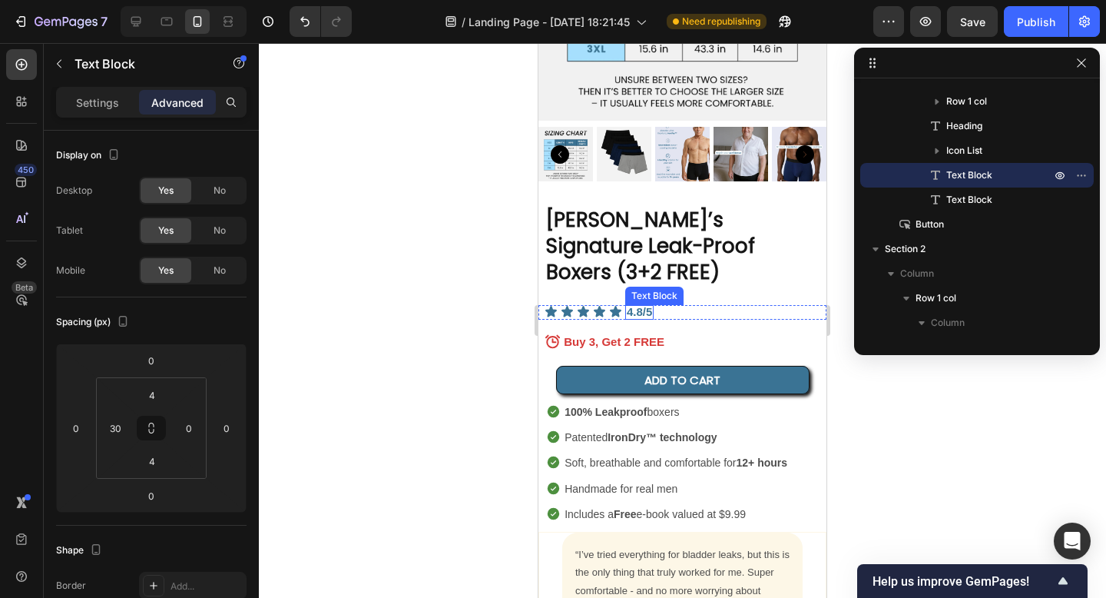
click at [621, 249] on h2 "[PERSON_NAME]’s Signature Leak-Proof Boxers (3+2 FREE)" at bounding box center [683, 246] width 276 height 81
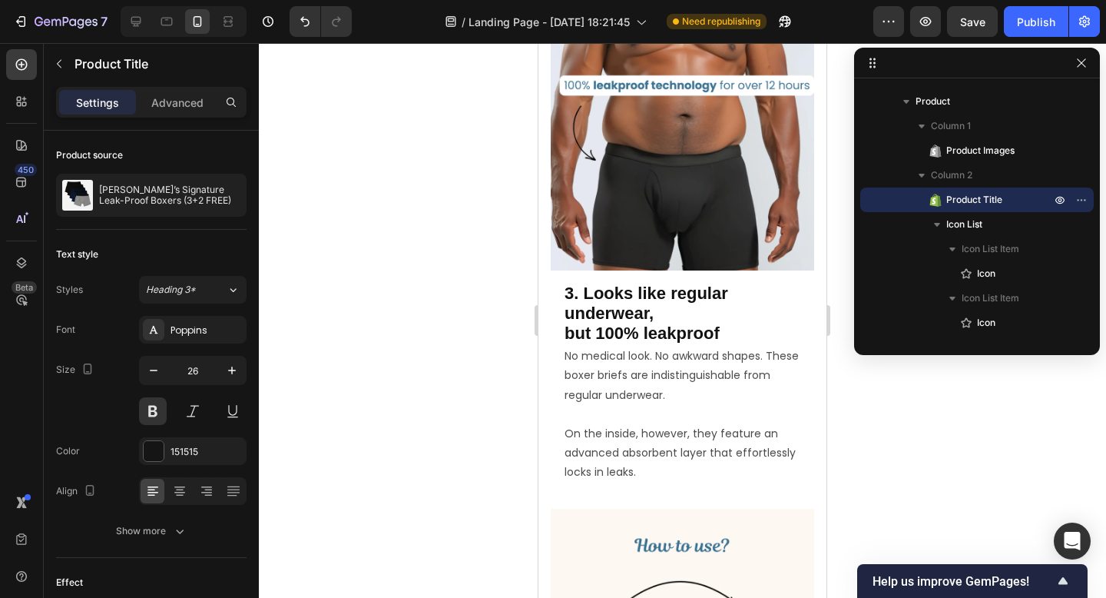
scroll to position [1970, 0]
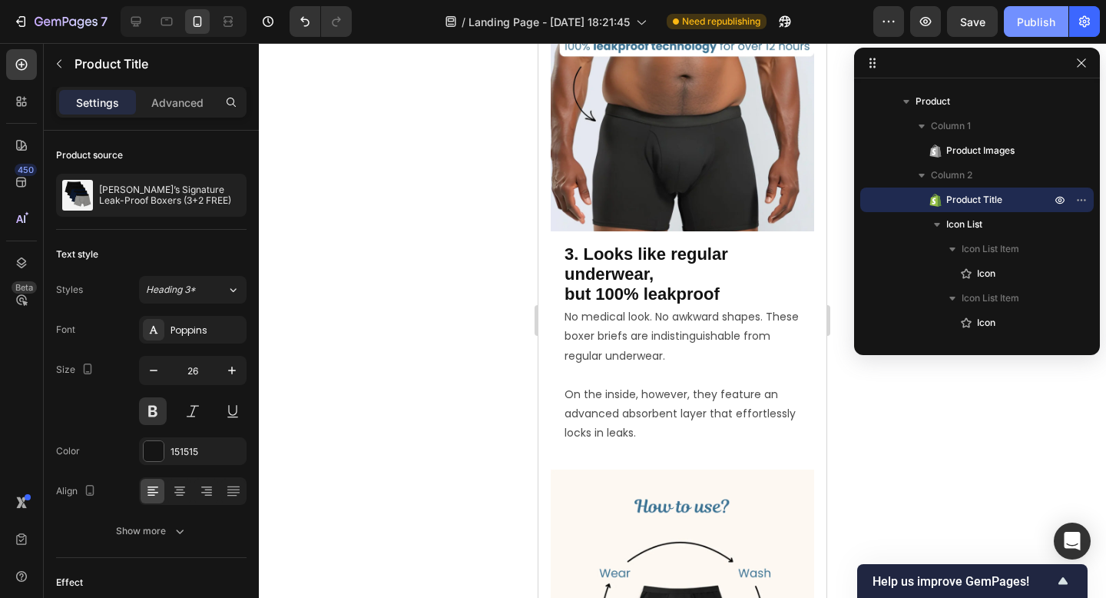
click at [1032, 28] on div "Publish" at bounding box center [1036, 22] width 38 height 16
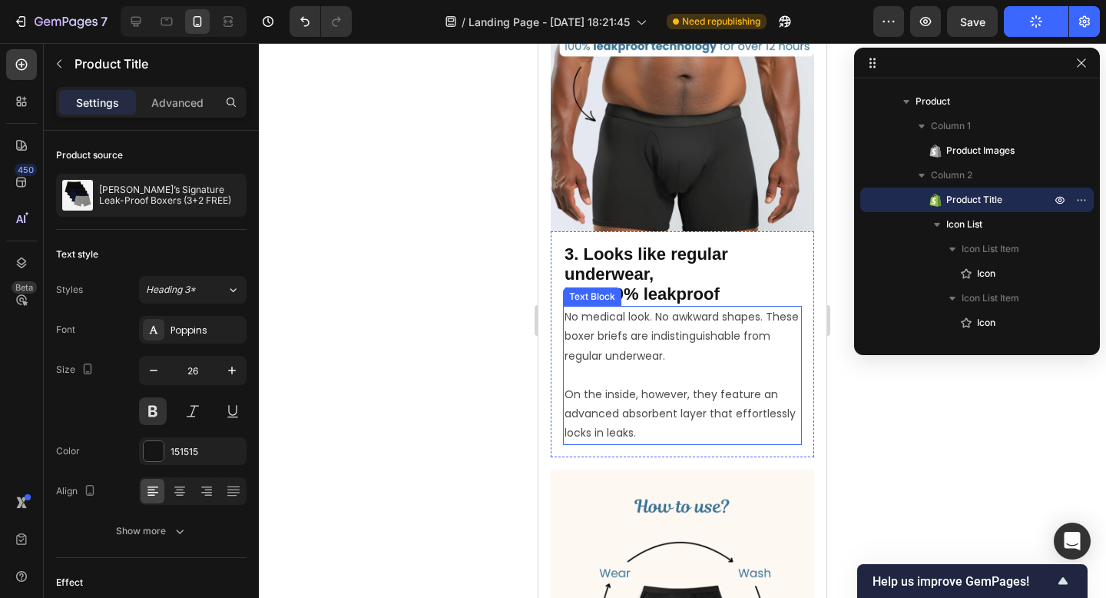
click at [691, 341] on p "No medical look. No awkward shapes. These boxer briefs are indistinguishable fr…" at bounding box center [683, 374] width 236 height 135
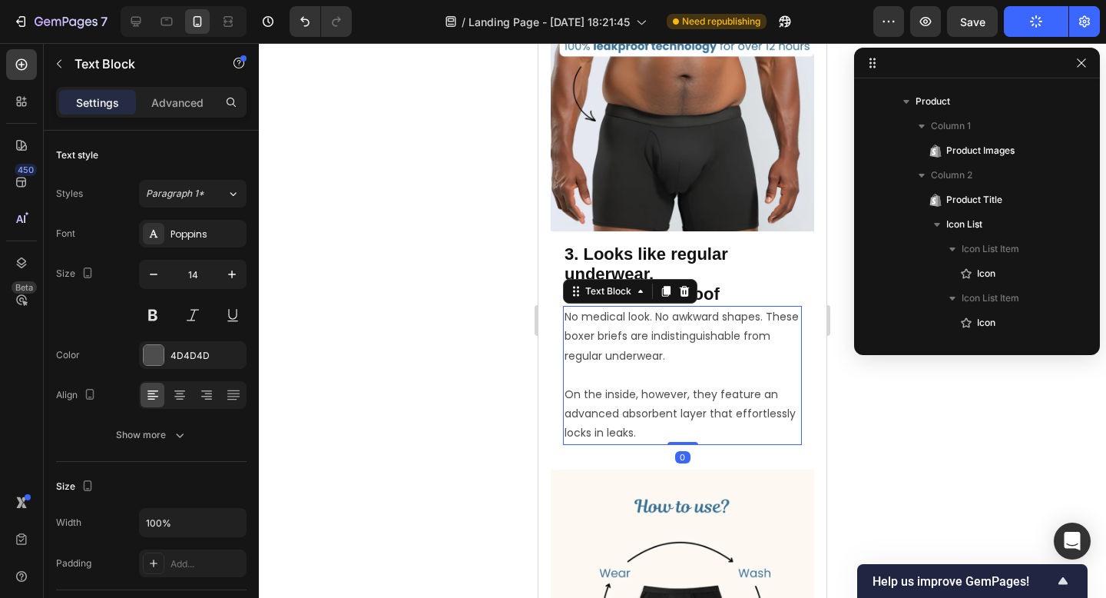
scroll to position [757, 0]
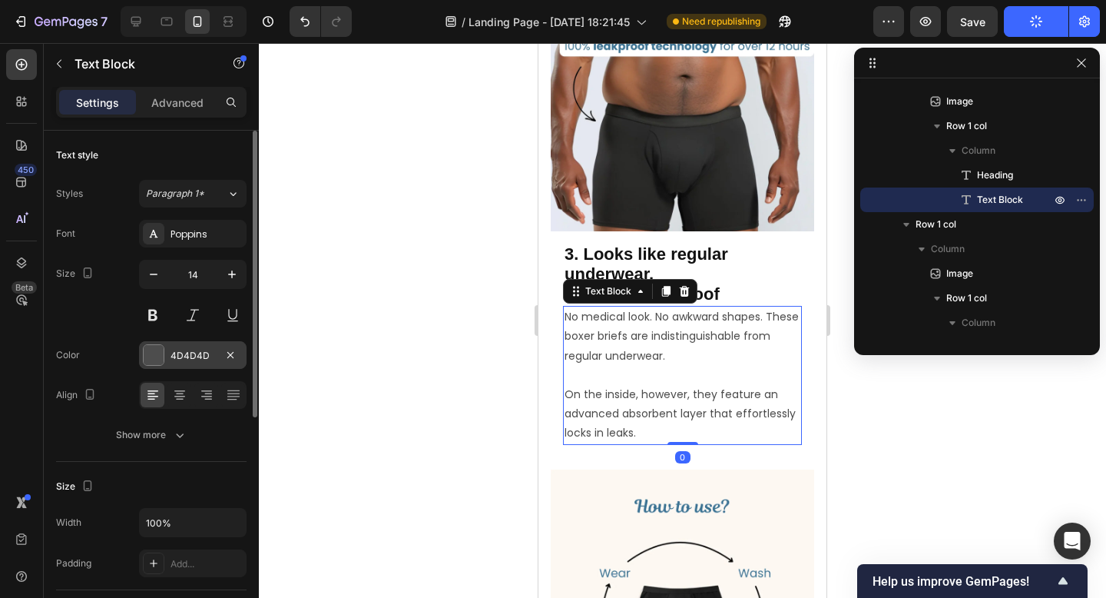
click at [202, 352] on div "4D4D4D" at bounding box center [193, 356] width 45 height 14
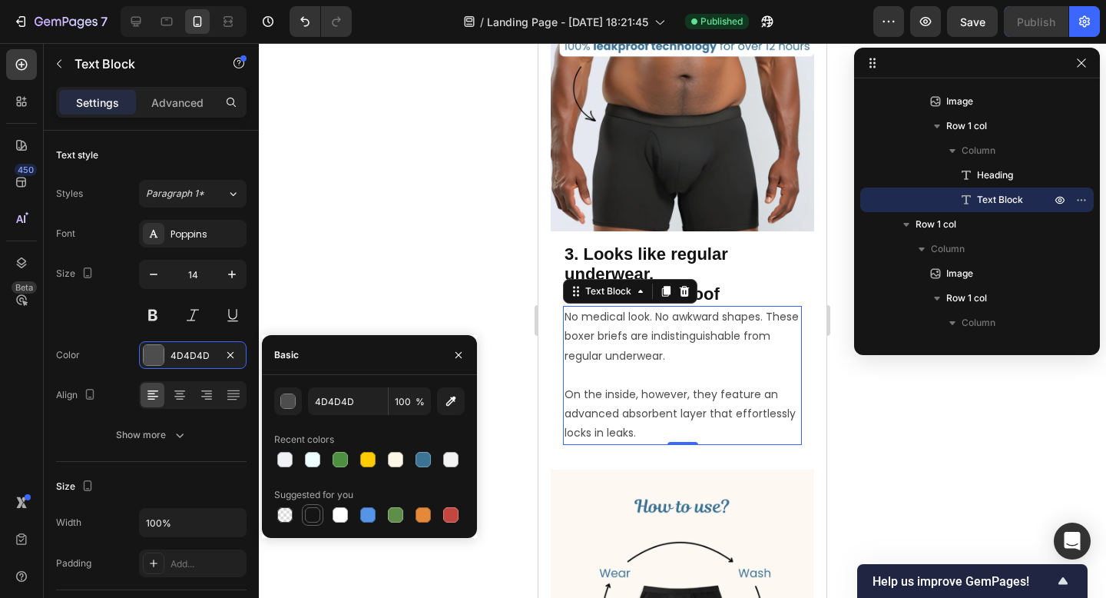
click at [310, 515] on div at bounding box center [312, 514] width 15 height 15
type input "151515"
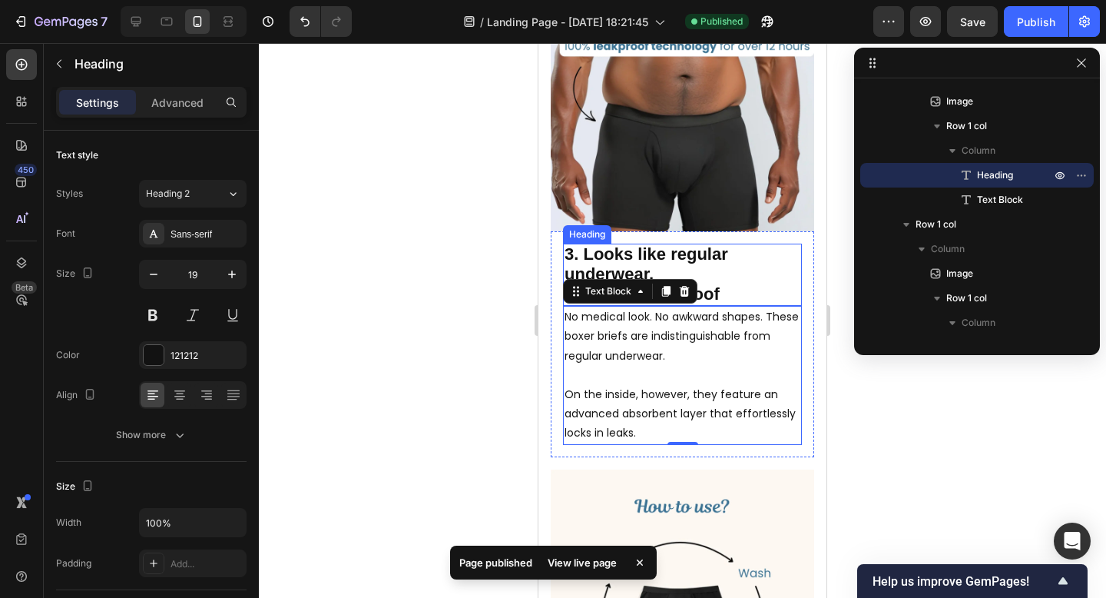
click at [617, 266] on span "3. Looks like regular underwear," at bounding box center [647, 263] width 164 height 39
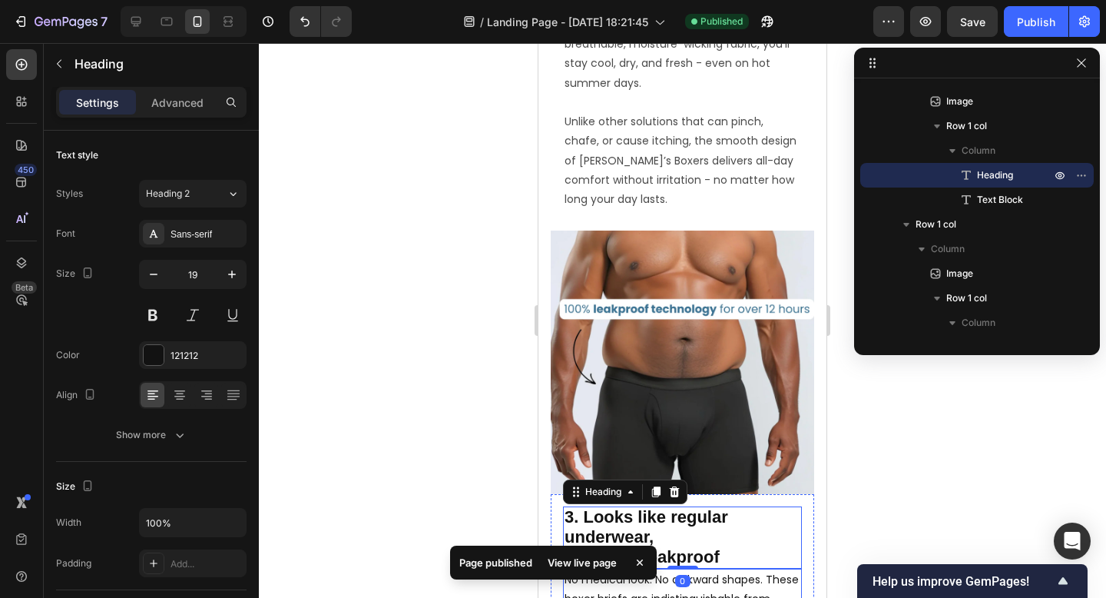
scroll to position [1555, 0]
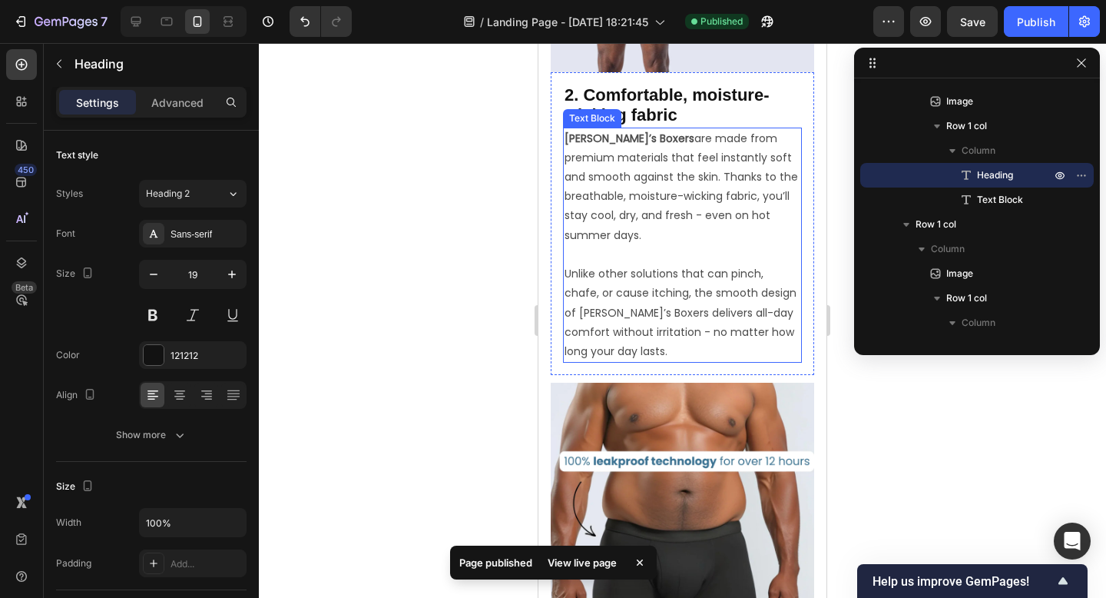
click at [654, 287] on p "Unlike other solutions that can pinch, chafe, or cause itching, the smooth desi…" at bounding box center [683, 312] width 236 height 97
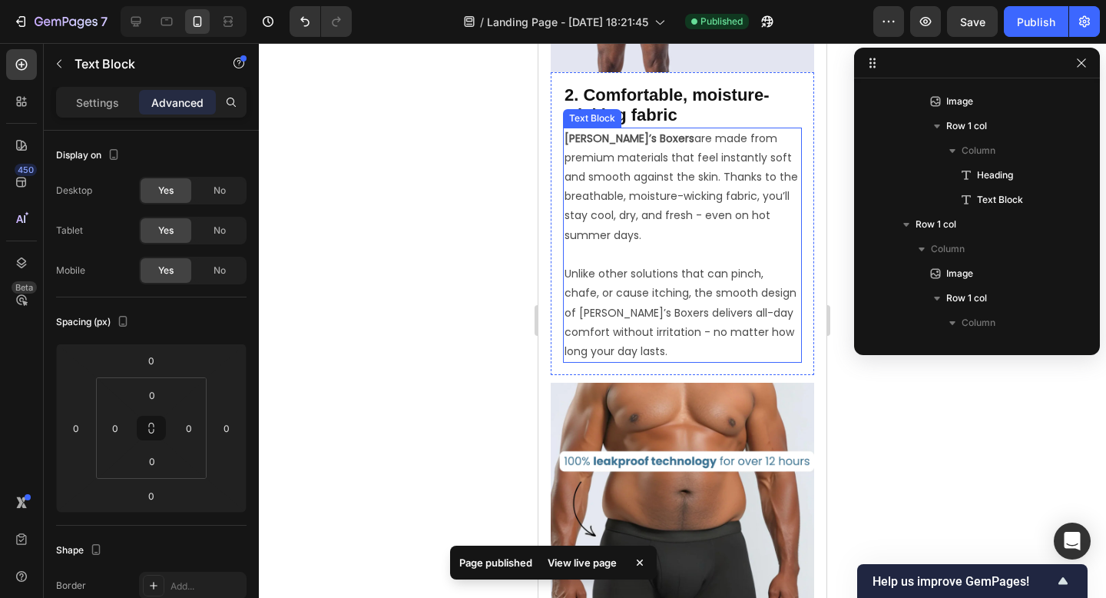
scroll to position [585, 0]
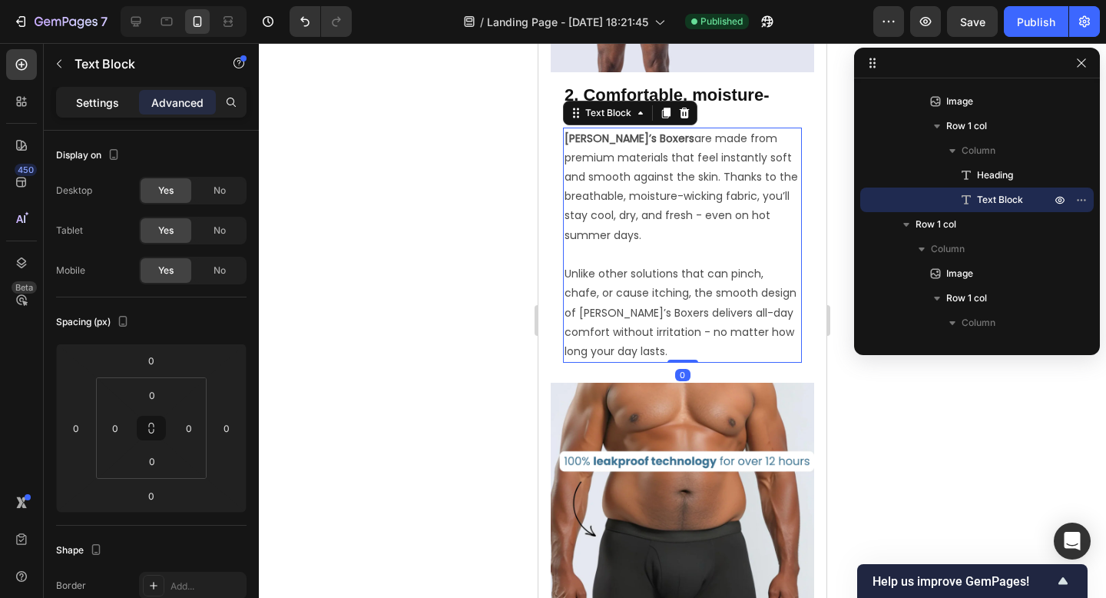
click at [111, 92] on div "Settings" at bounding box center [97, 102] width 77 height 25
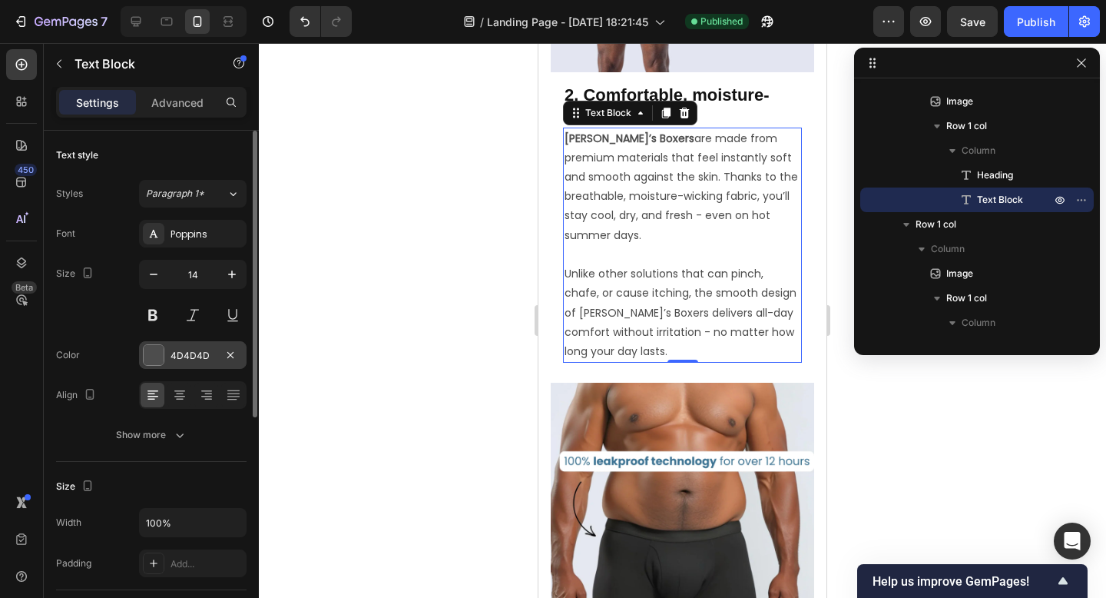
click at [200, 359] on div "4D4D4D" at bounding box center [193, 356] width 45 height 14
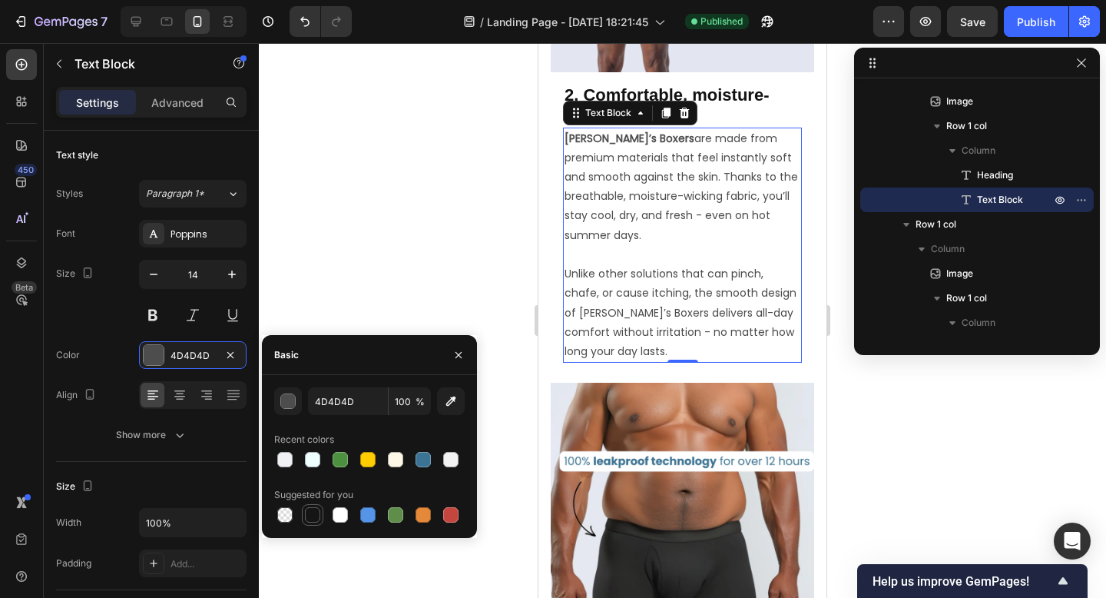
click at [315, 511] on div at bounding box center [312, 514] width 15 height 15
type input "151515"
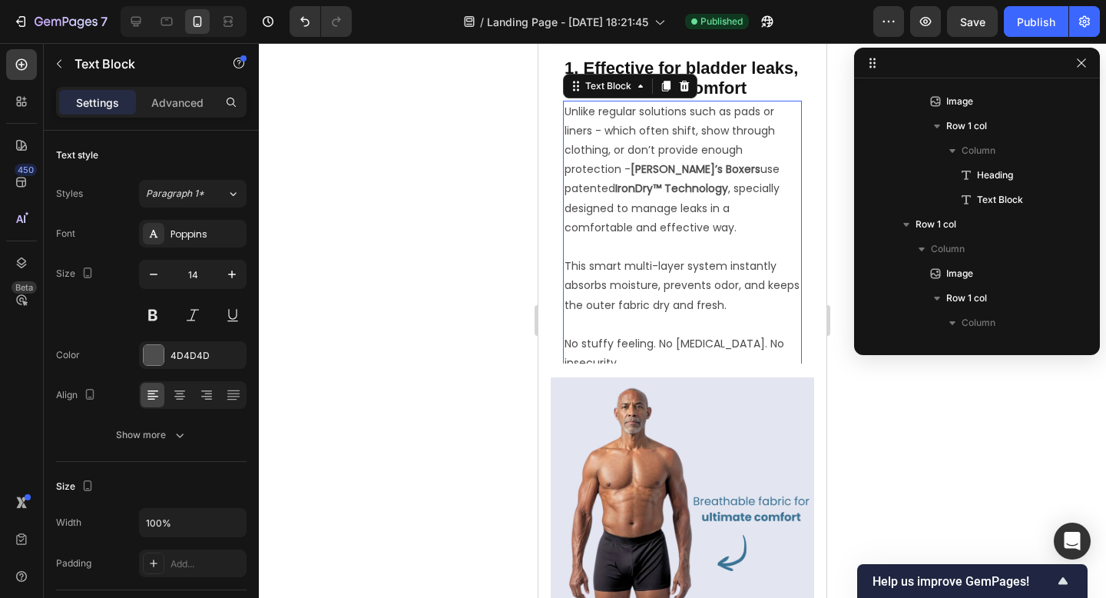
scroll to position [364, 0]
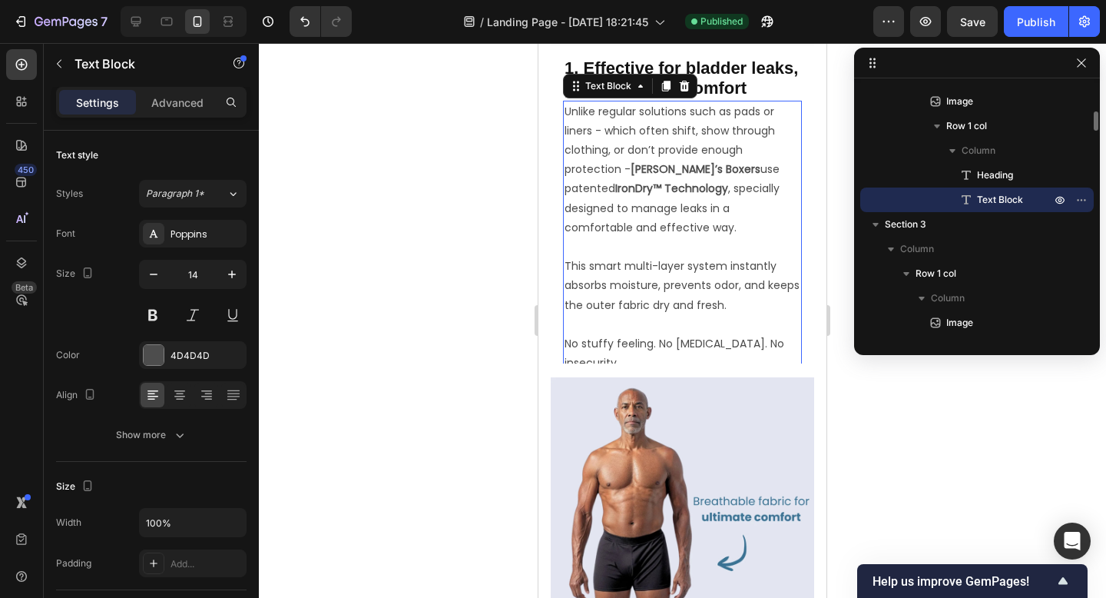
click at [704, 240] on p "Unlike regular solutions such as pads or liners - which often shift, show throu…" at bounding box center [683, 179] width 236 height 155
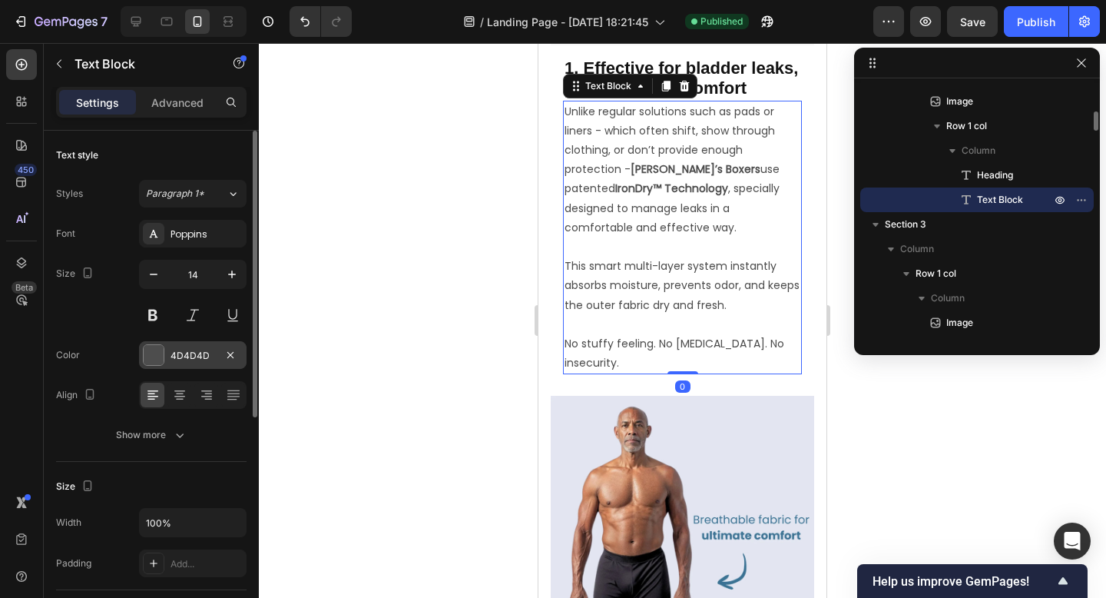
click at [190, 346] on div "4D4D4D" at bounding box center [193, 355] width 108 height 28
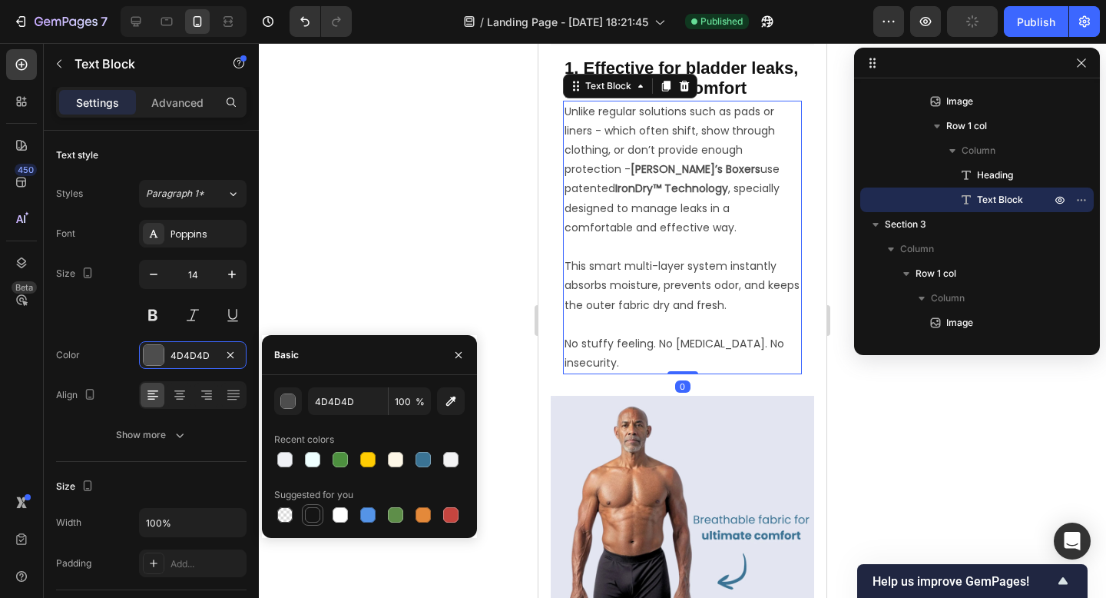
click at [316, 518] on div at bounding box center [312, 514] width 15 height 15
type input "151515"
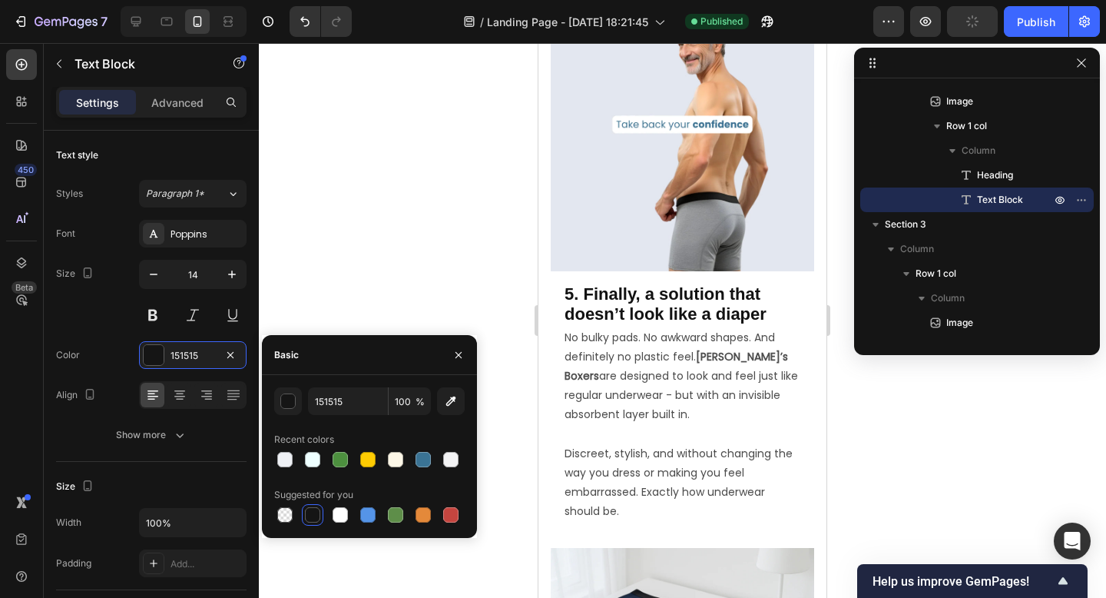
scroll to position [2967, 0]
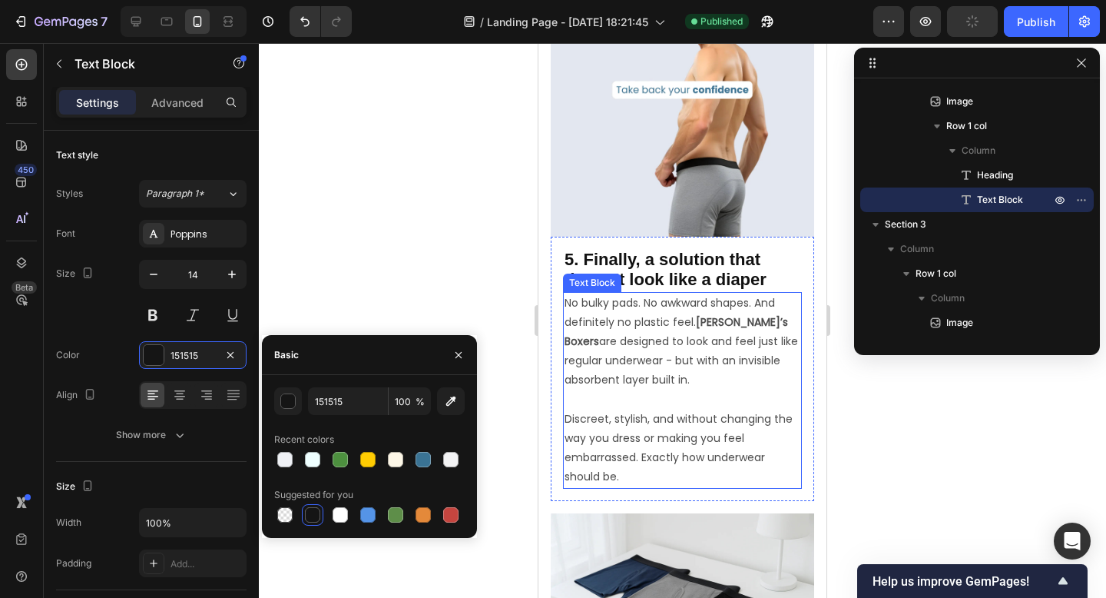
click at [619, 349] on p "No bulky pads. No awkward shapes. And definitely no plastic feel. Ben’s Boxers …" at bounding box center [683, 351] width 236 height 116
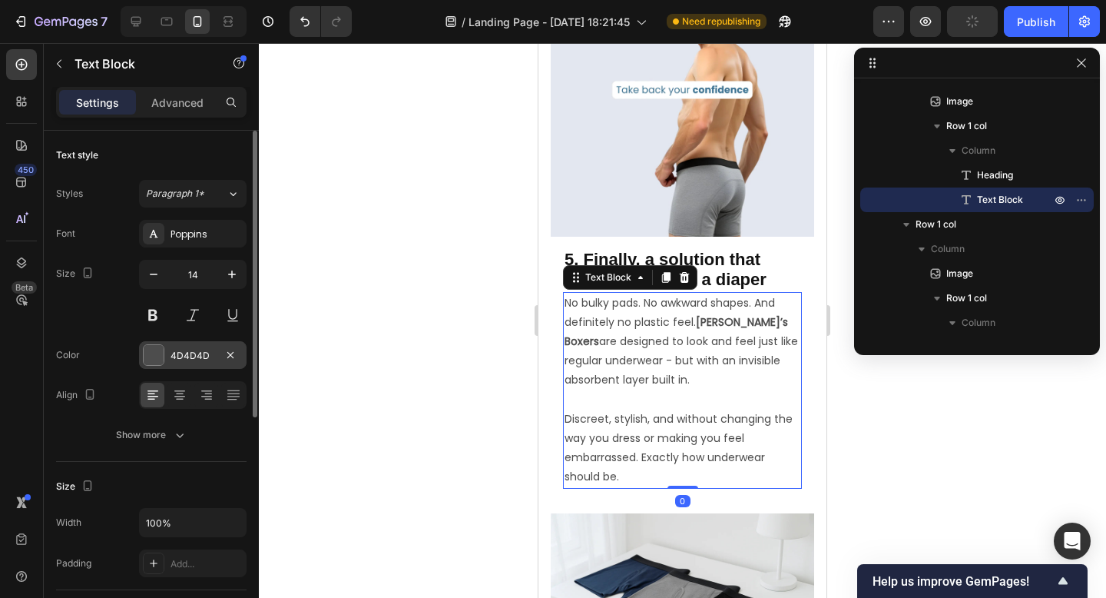
click at [187, 353] on div "4D4D4D" at bounding box center [193, 356] width 45 height 14
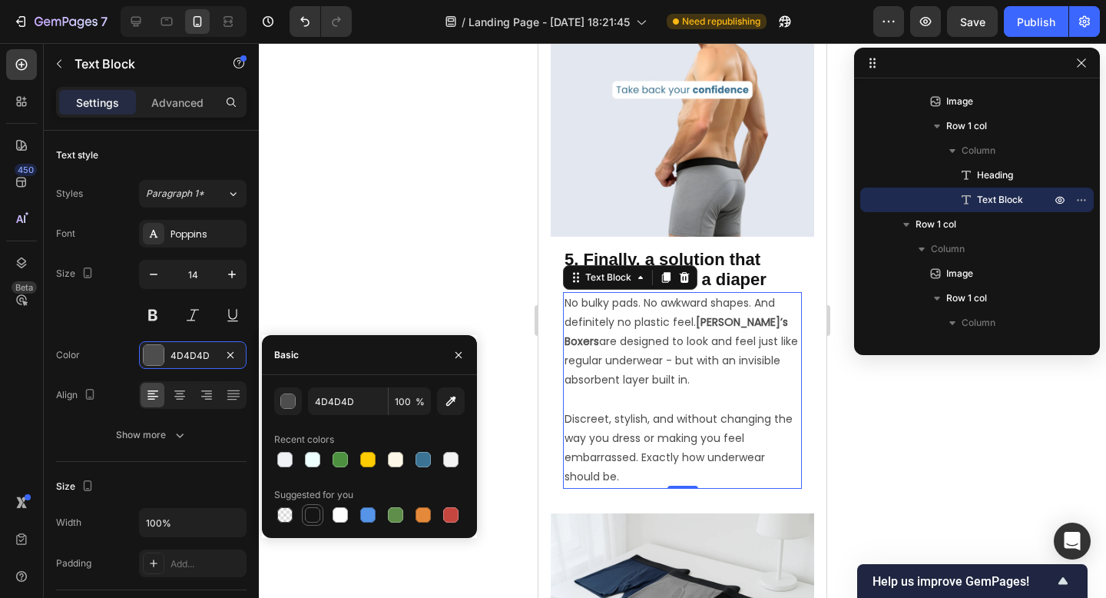
click at [315, 505] on div at bounding box center [313, 515] width 22 height 22
type input "151515"
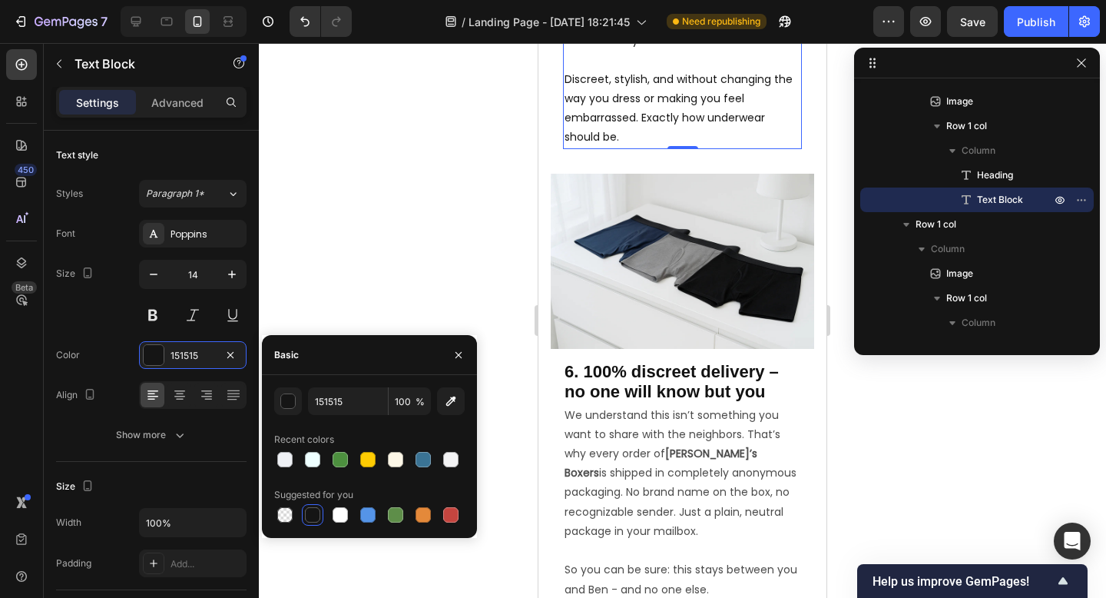
scroll to position [3373, 0]
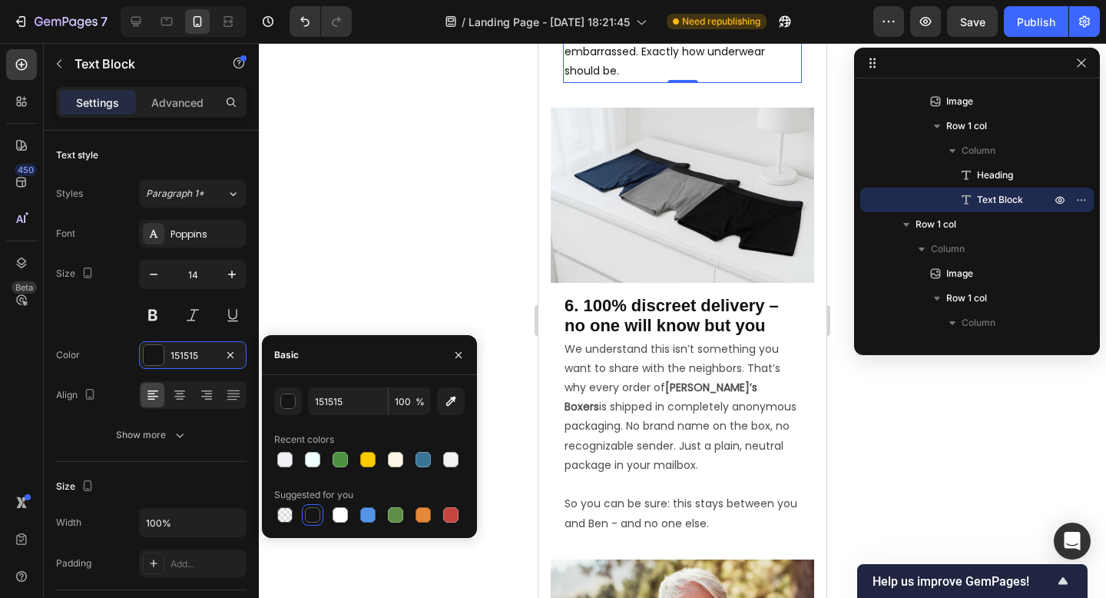
click at [634, 409] on p "We understand this isn’t something you want to share with the neighbors. That’s…" at bounding box center [683, 417] width 236 height 155
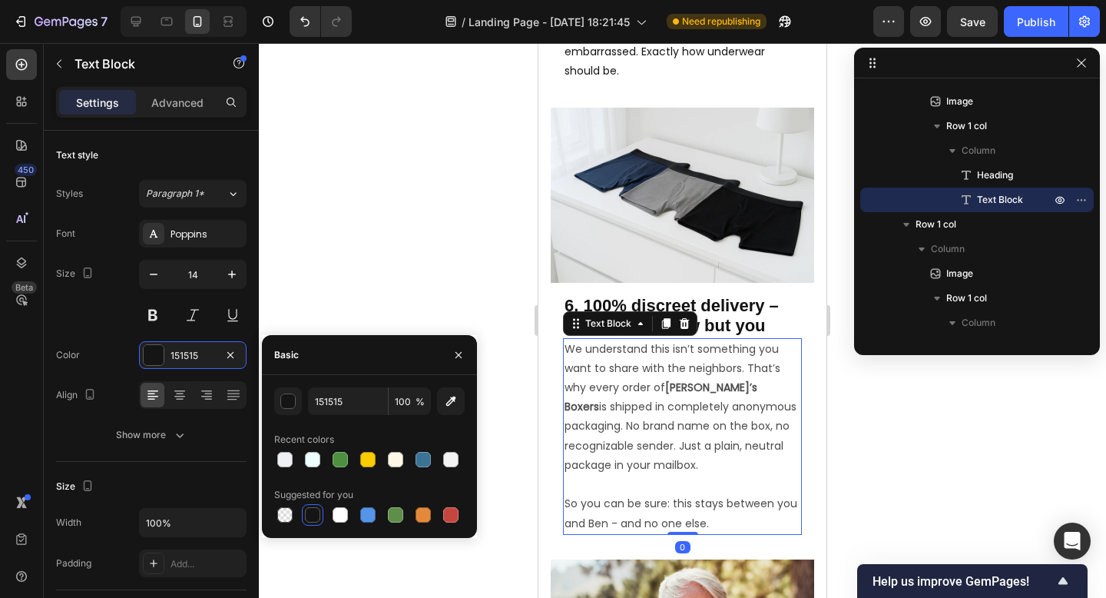
scroll to position [1274, 0]
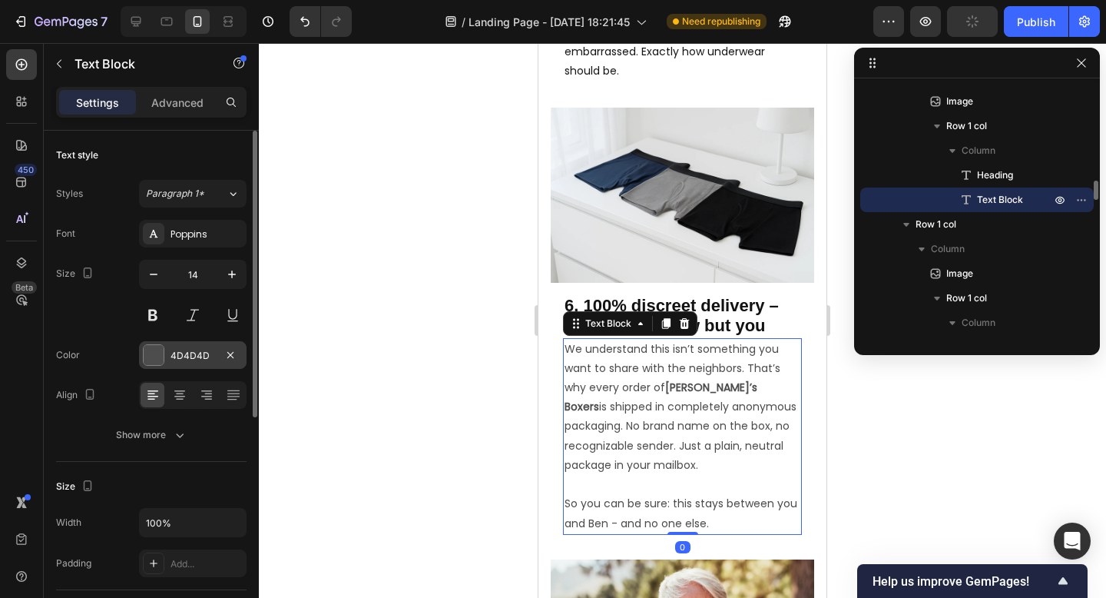
click at [177, 363] on div "4D4D4D" at bounding box center [193, 355] width 108 height 28
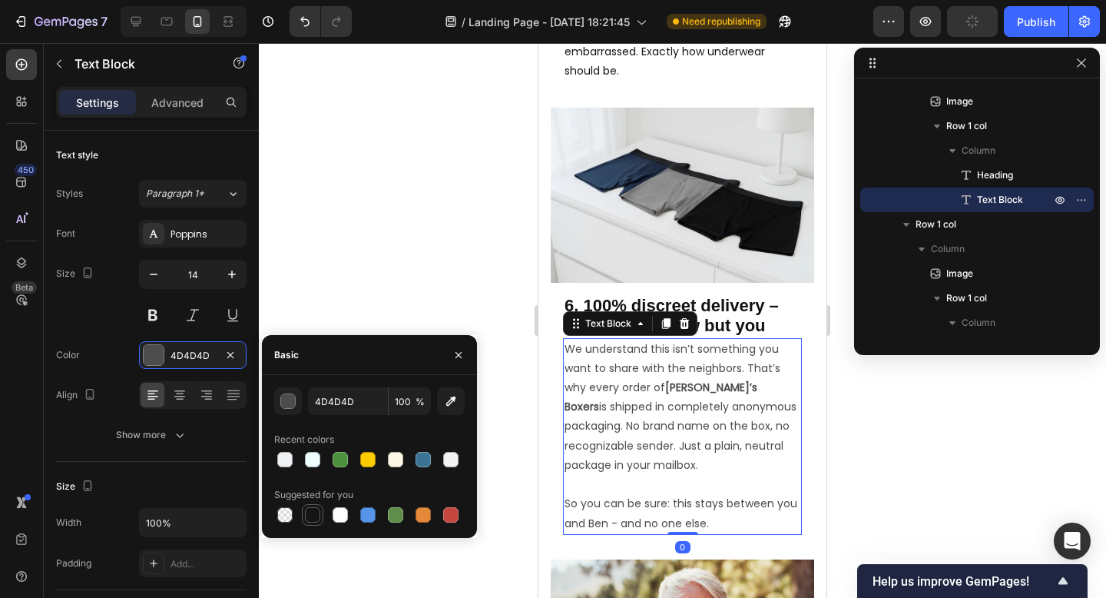
click at [315, 517] on div at bounding box center [312, 514] width 15 height 15
type input "151515"
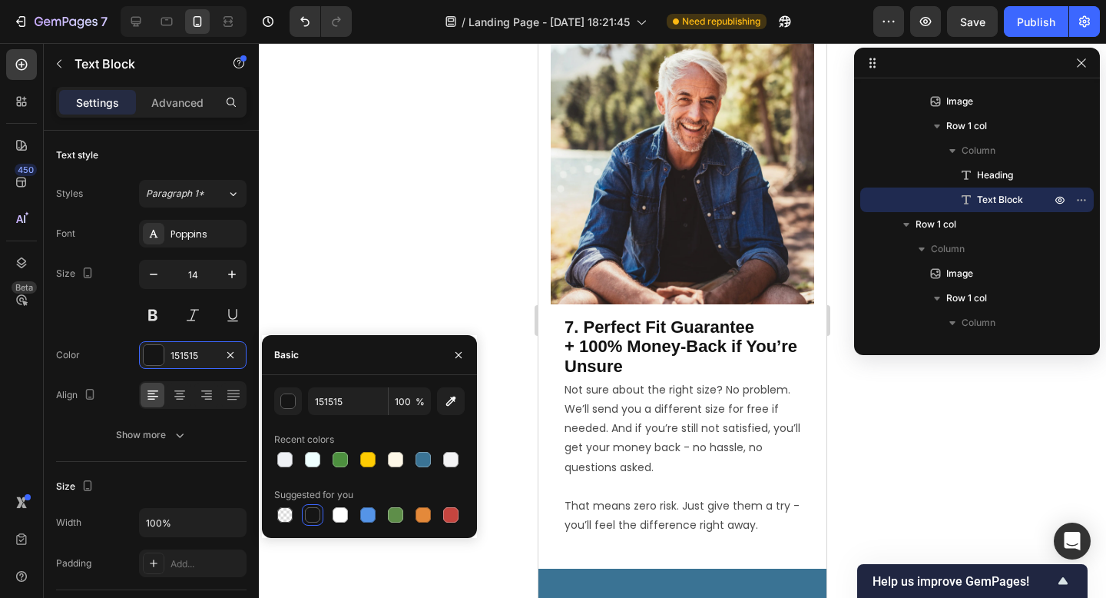
scroll to position [3905, 0]
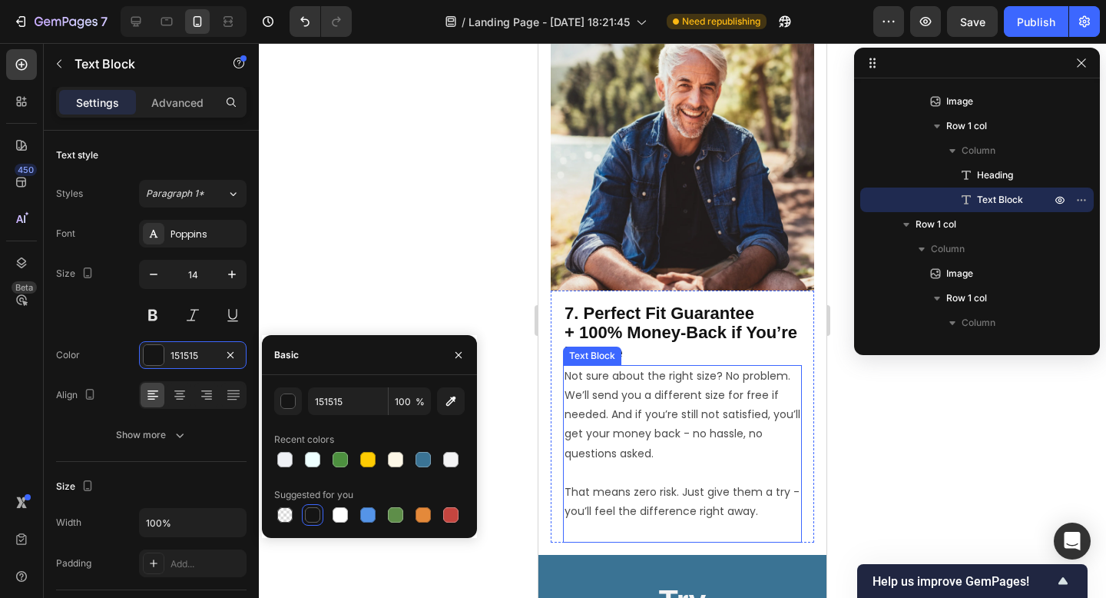
click at [588, 448] on p "Not sure about the right size? No problem. We’ll send you a different size for …" at bounding box center [683, 424] width 236 height 116
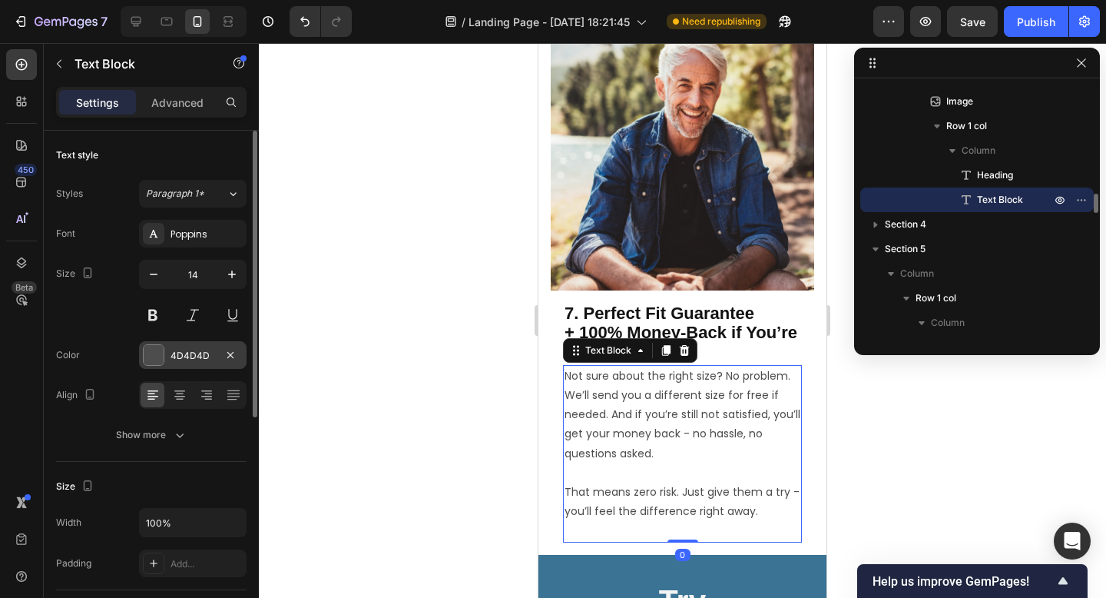
click at [173, 364] on div "4D4D4D" at bounding box center [193, 355] width 108 height 28
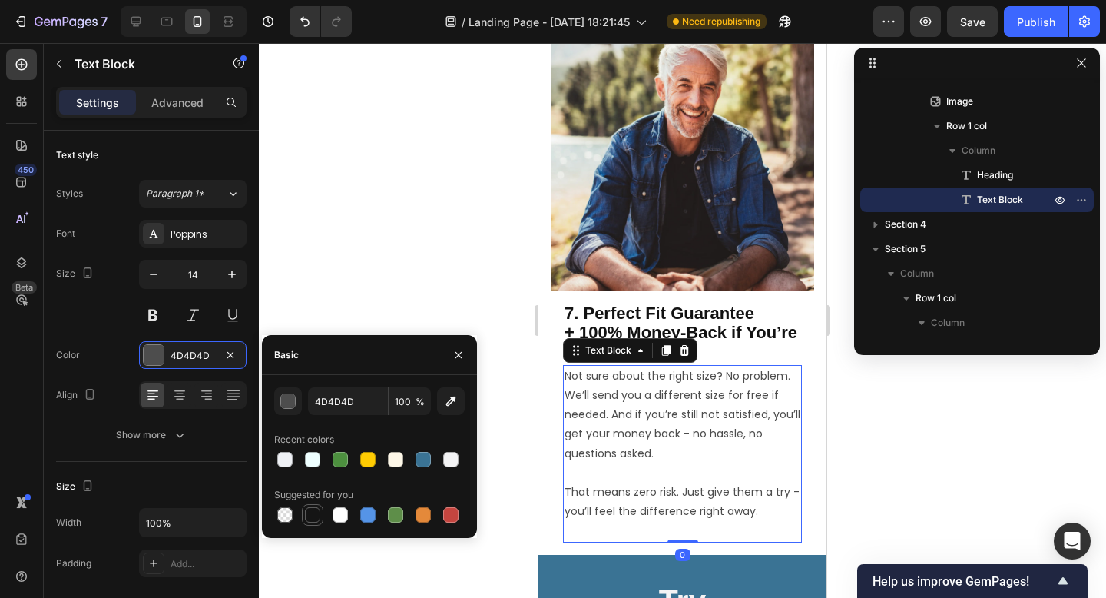
click at [318, 516] on div at bounding box center [312, 514] width 15 height 15
type input "151515"
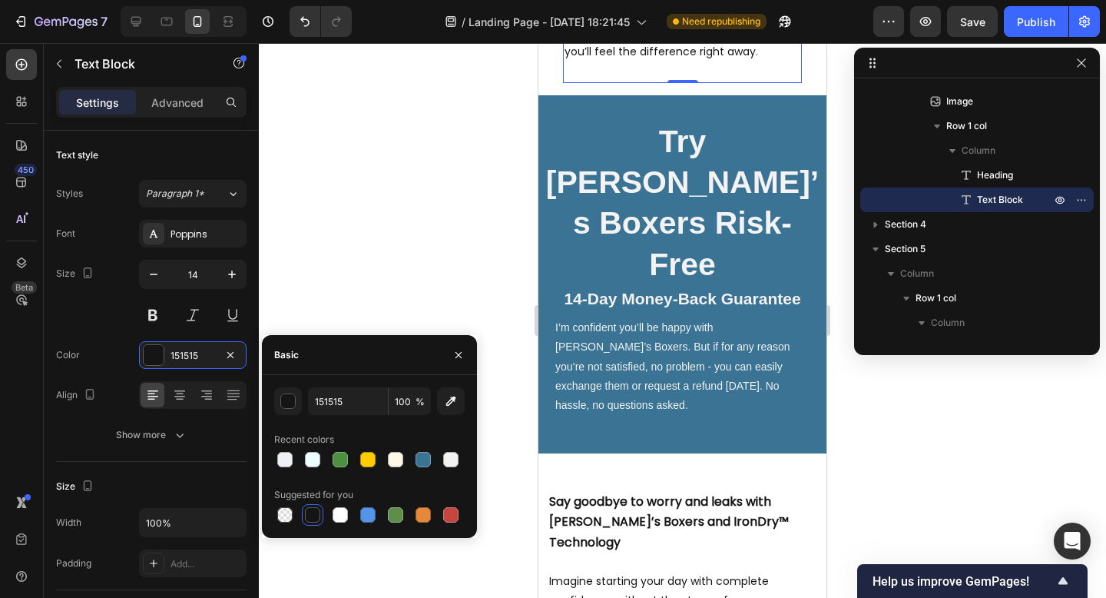
scroll to position [4429, 0]
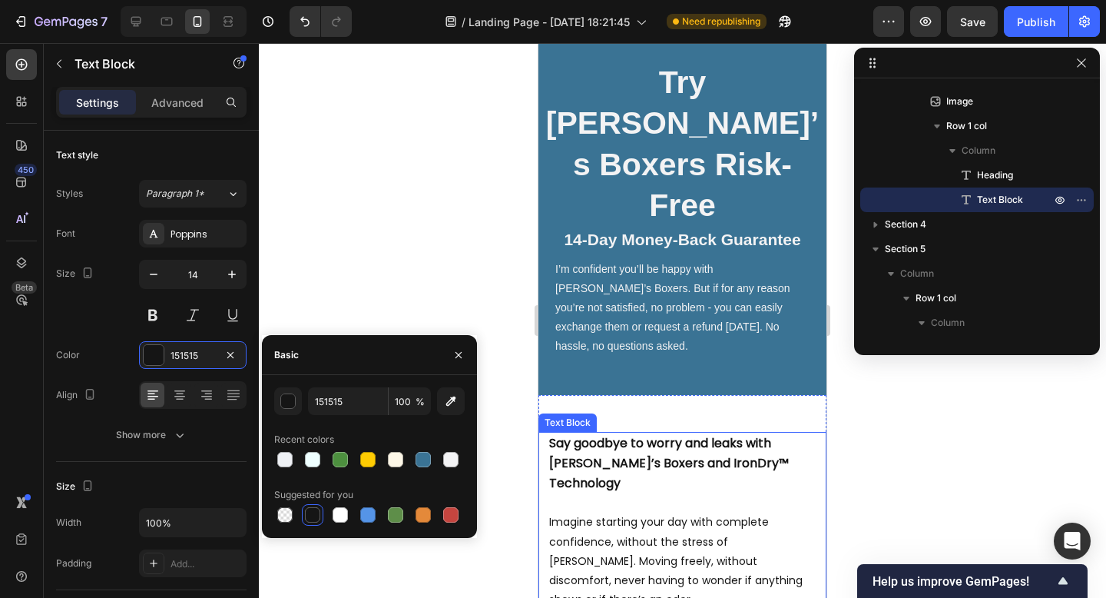
click at [663, 434] on strong "Say goodbye to worry and leaks with [PERSON_NAME]’s Boxers and IronDry™ Technol…" at bounding box center [669, 463] width 240 height 58
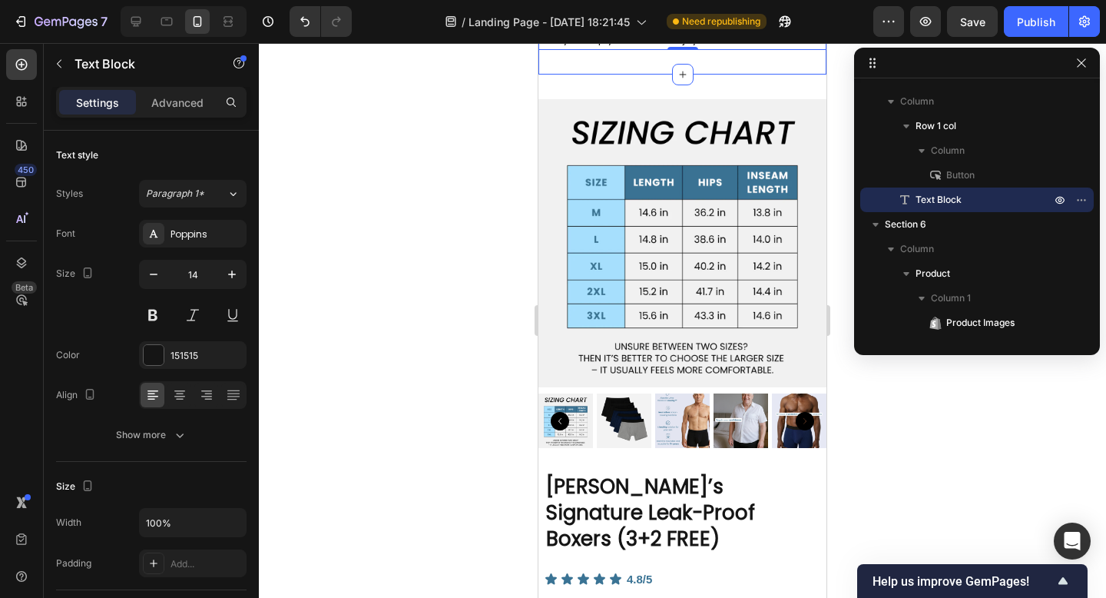
scroll to position [5006, 0]
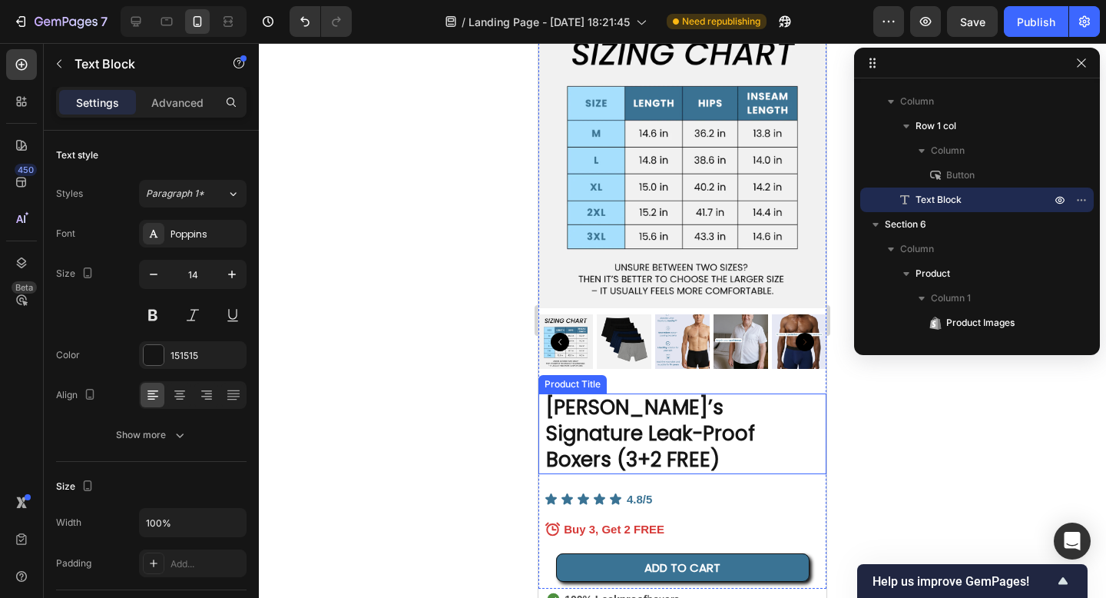
click at [654, 422] on h2 "[PERSON_NAME]’s Signature Leak-Proof Boxers (3+2 FREE)" at bounding box center [683, 433] width 276 height 81
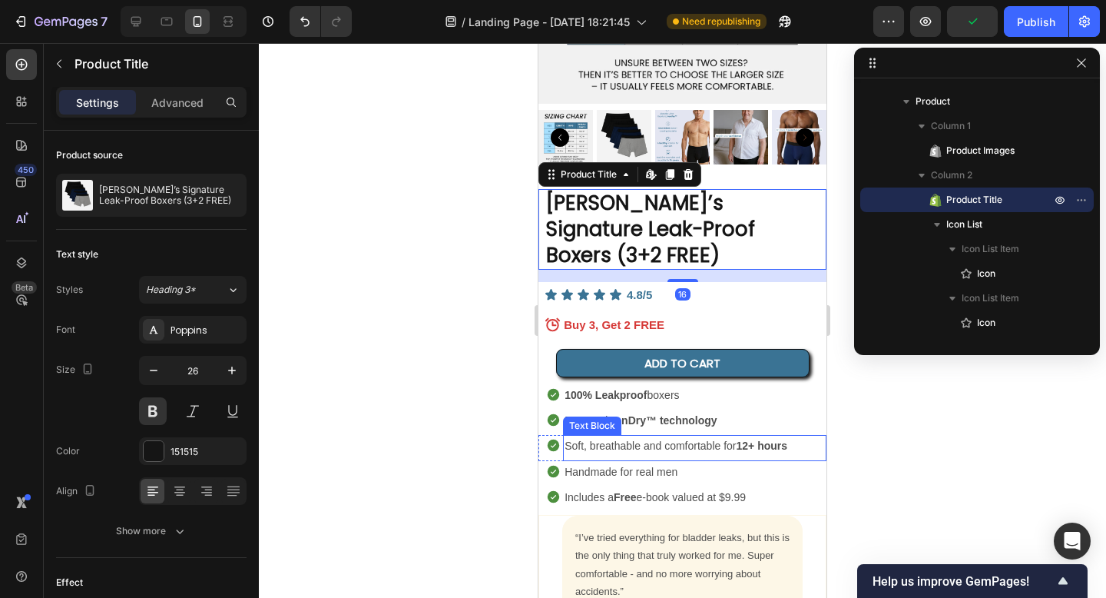
scroll to position [5330, 0]
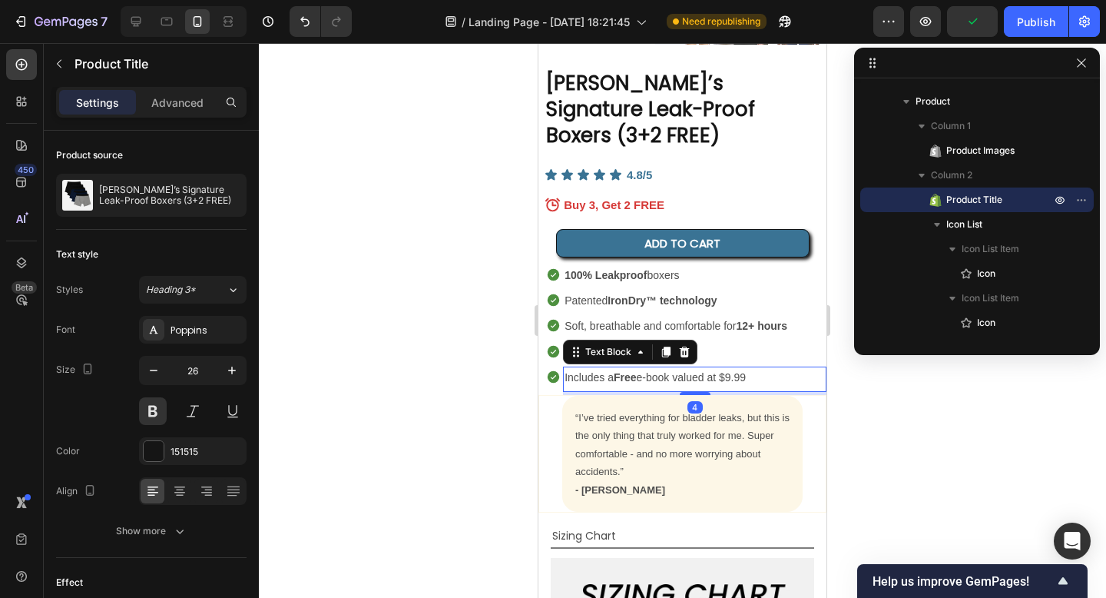
click at [635, 368] on p "Includes a Free e-book valued at $9.99" at bounding box center [695, 377] width 260 height 19
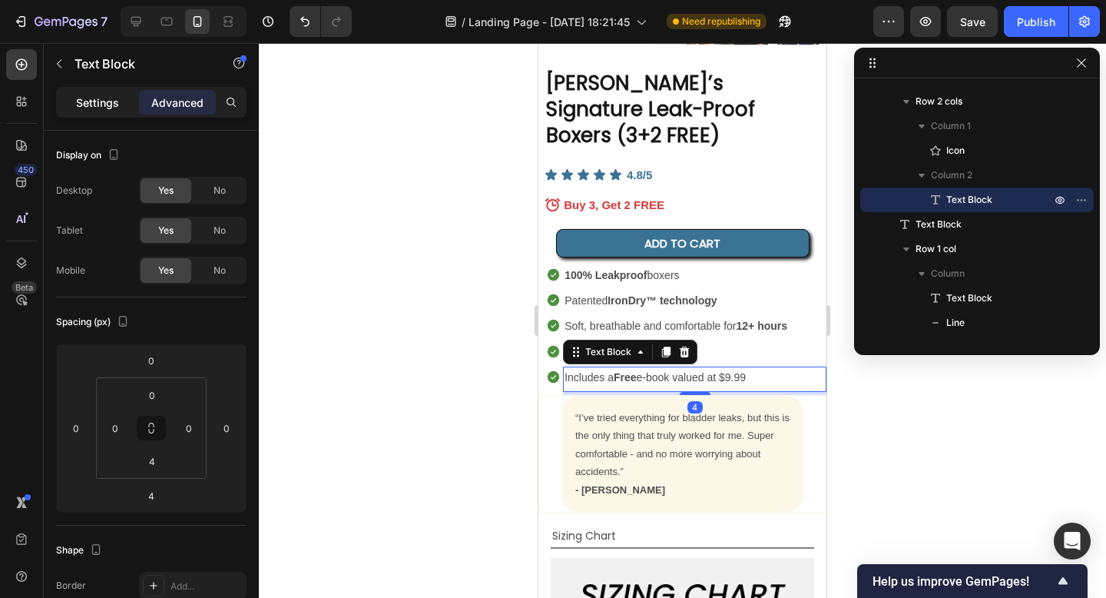
click at [91, 97] on p "Settings" at bounding box center [97, 102] width 43 height 16
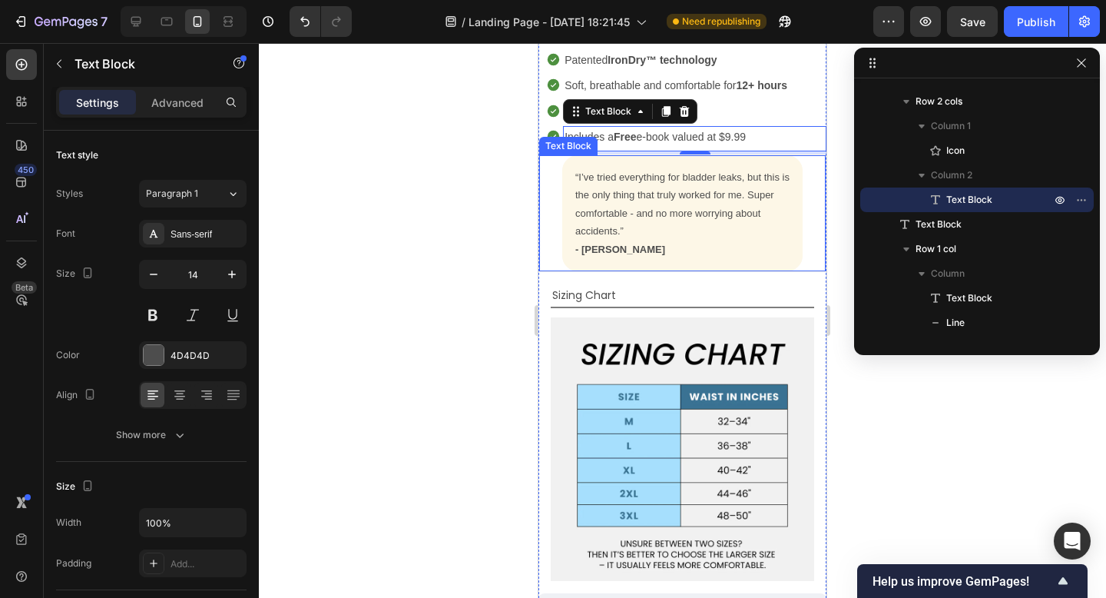
scroll to position [5600, 0]
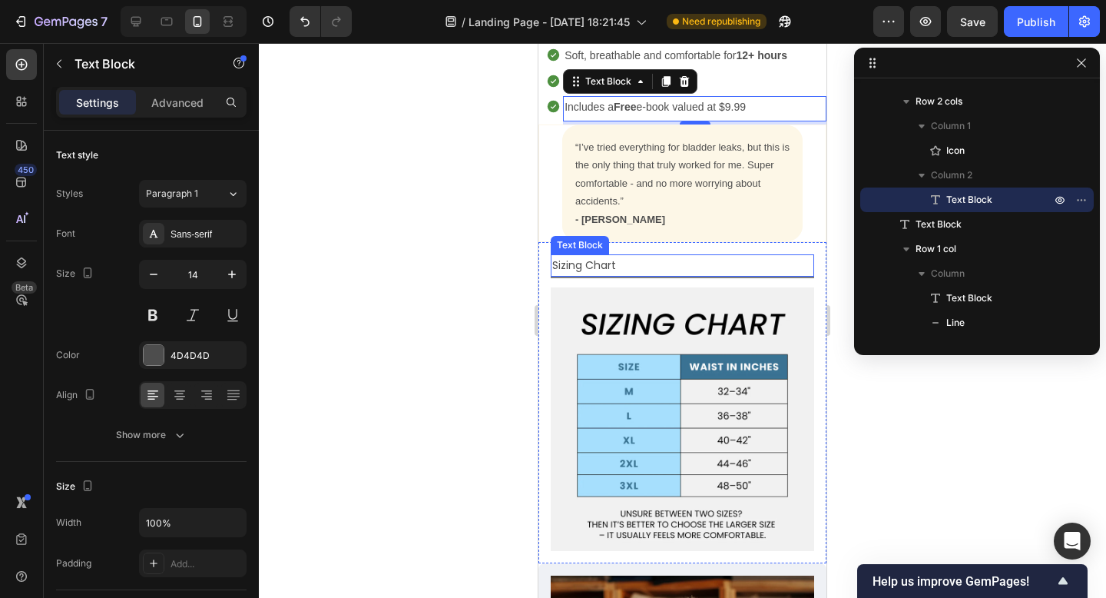
click at [581, 256] on p "Sizing Chart" at bounding box center [682, 265] width 260 height 19
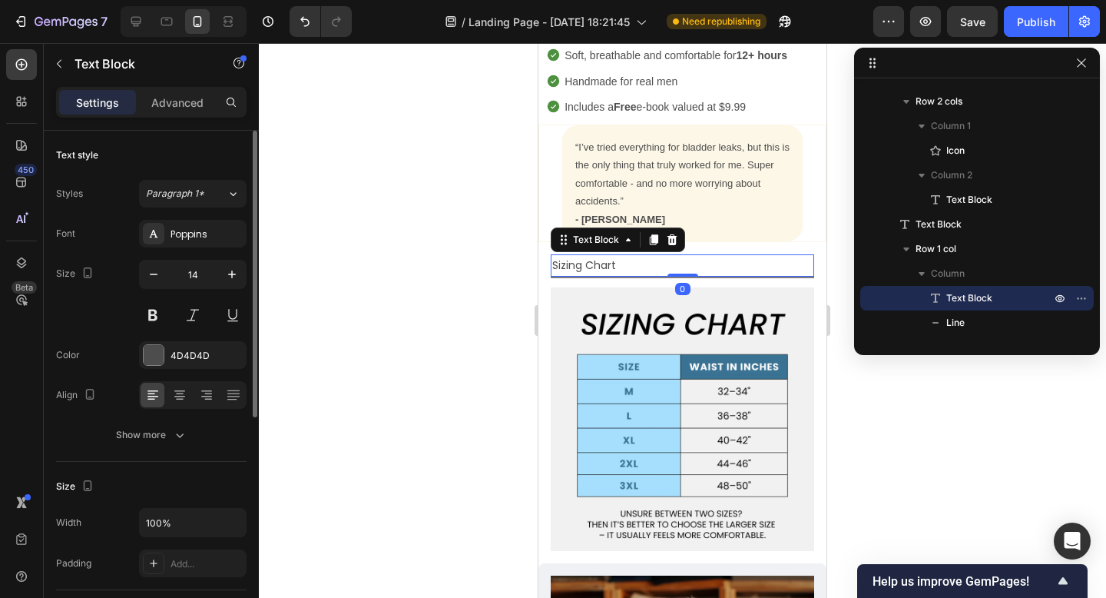
click at [188, 340] on div "Font Poppins Size 14 Color 4D4D4D Align Show more" at bounding box center [151, 334] width 190 height 229
click at [183, 351] on div "4D4D4D" at bounding box center [193, 356] width 45 height 14
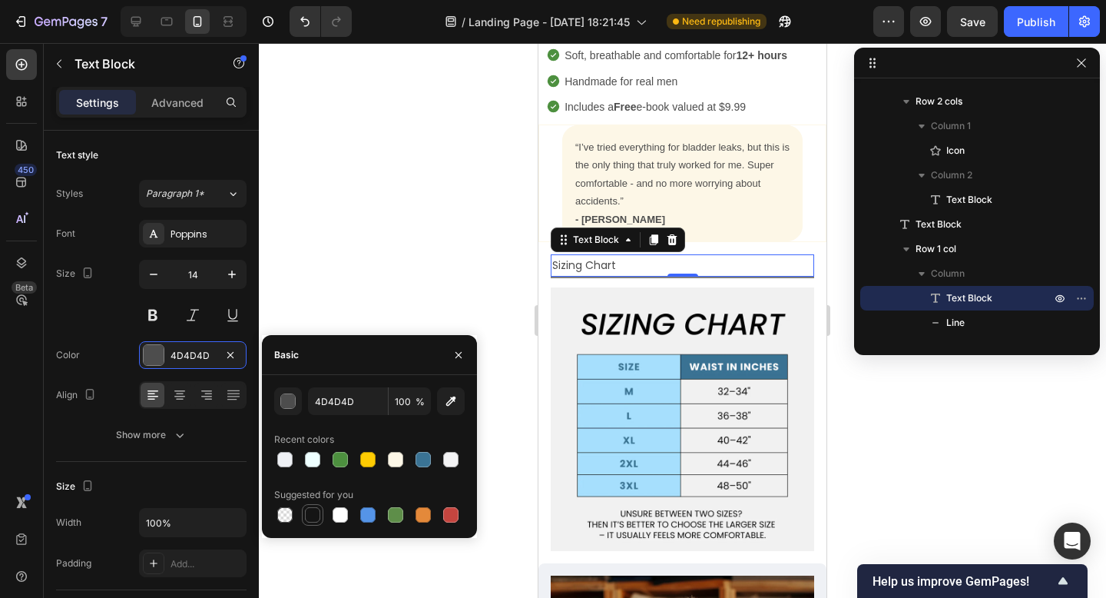
click at [308, 508] on div at bounding box center [312, 514] width 15 height 15
type input "151515"
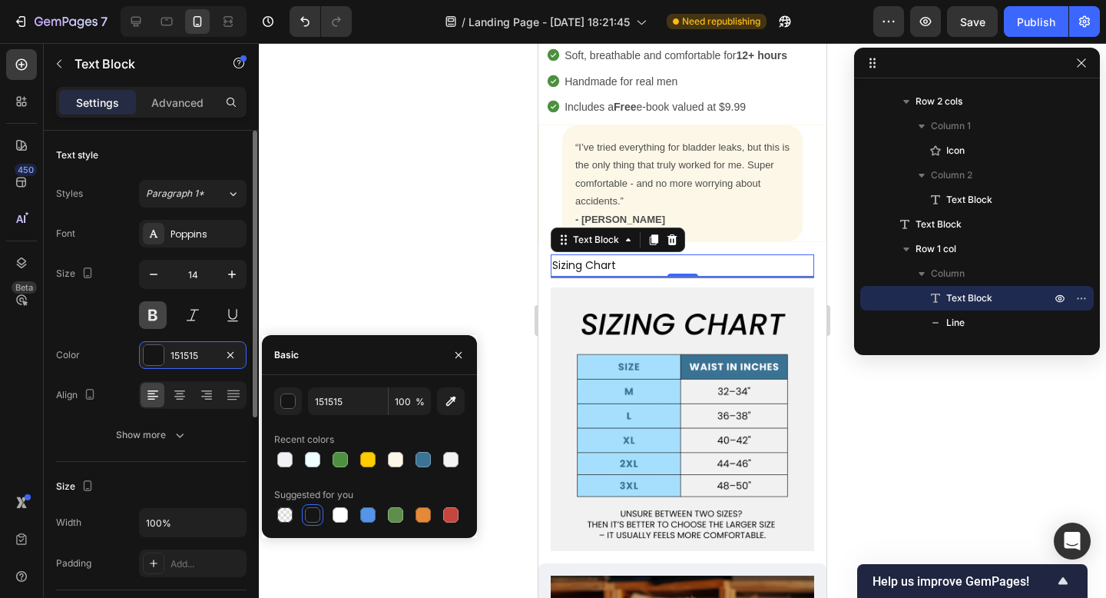
click at [151, 320] on button at bounding box center [153, 315] width 28 height 28
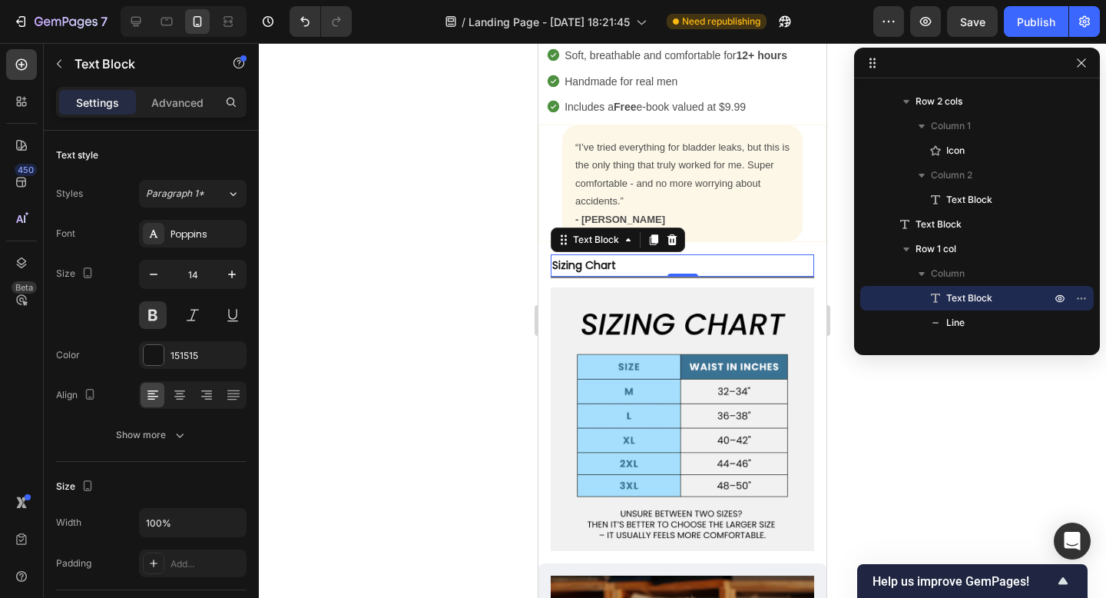
click at [441, 347] on div at bounding box center [682, 320] width 847 height 555
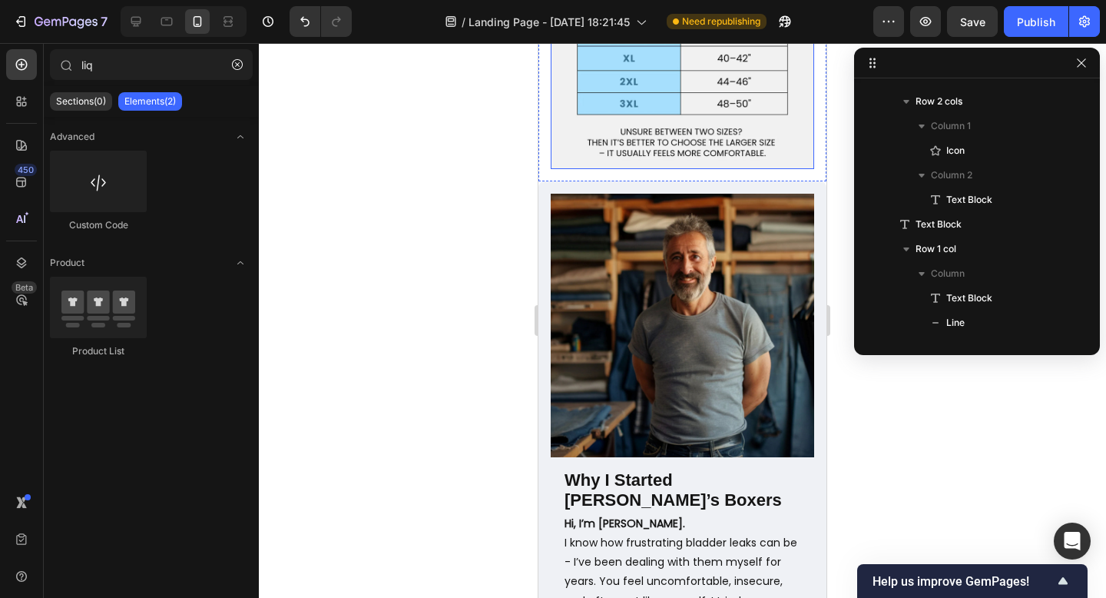
scroll to position [6065, 0]
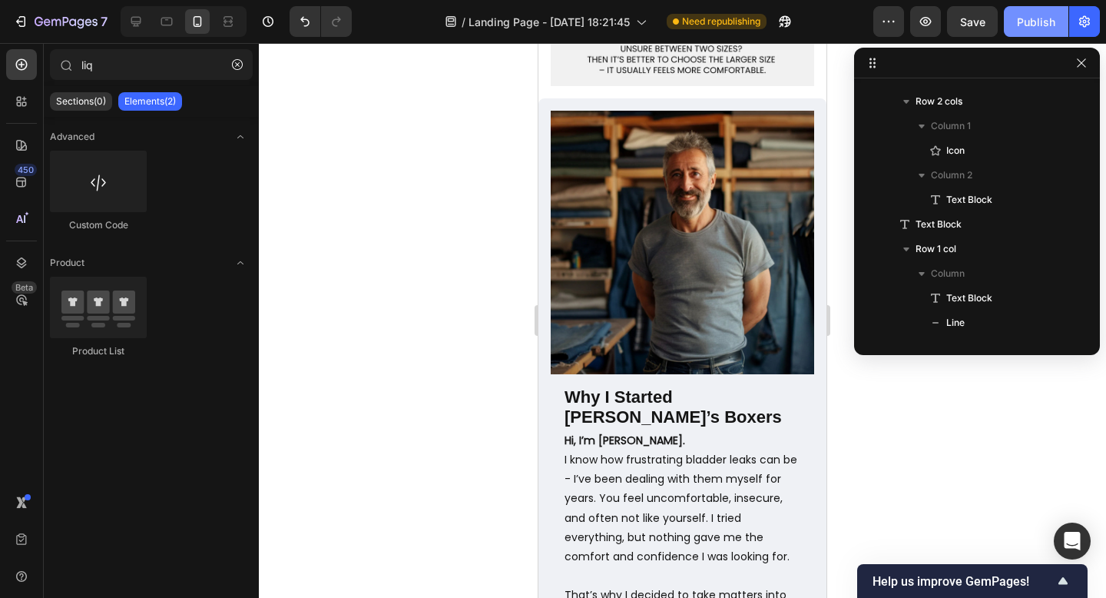
click at [1042, 18] on div "Publish" at bounding box center [1036, 22] width 38 height 16
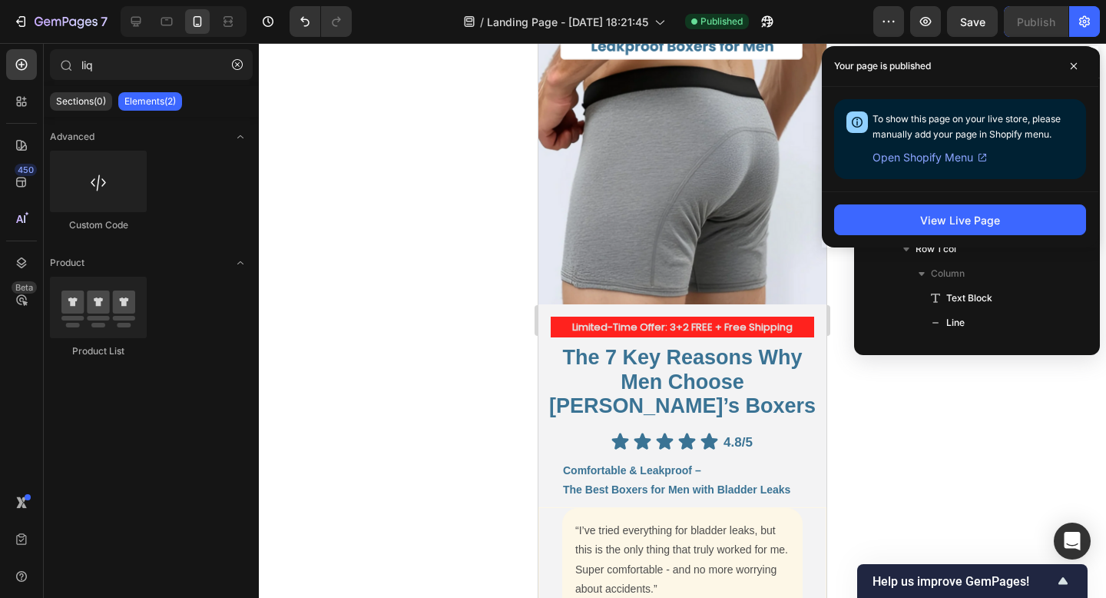
scroll to position [147, 0]
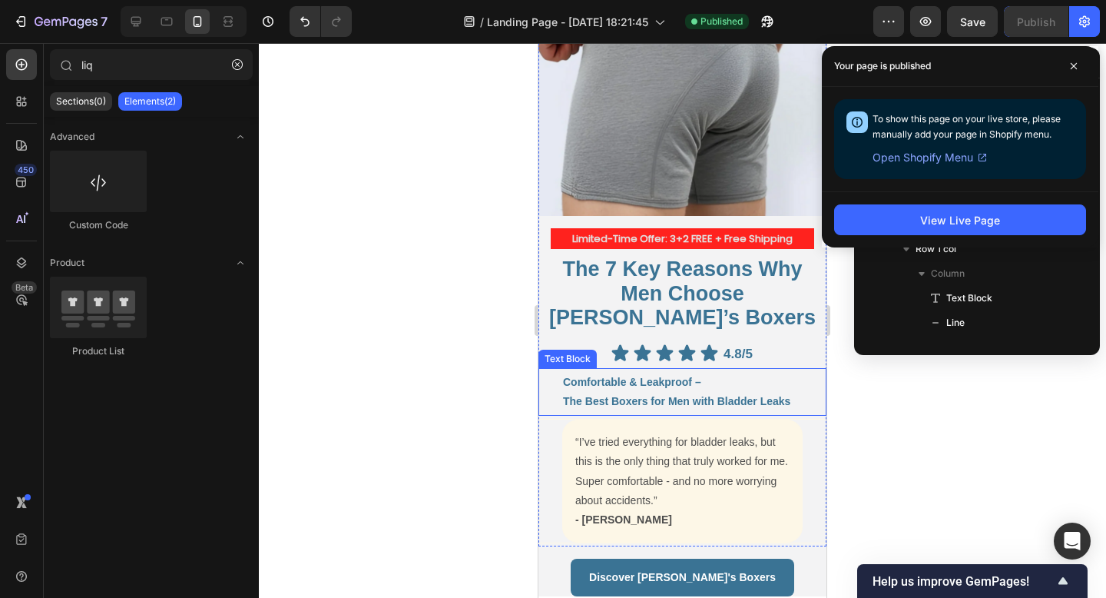
click at [701, 376] on strong "Comfortable & Leakproof –" at bounding box center [632, 382] width 138 height 12
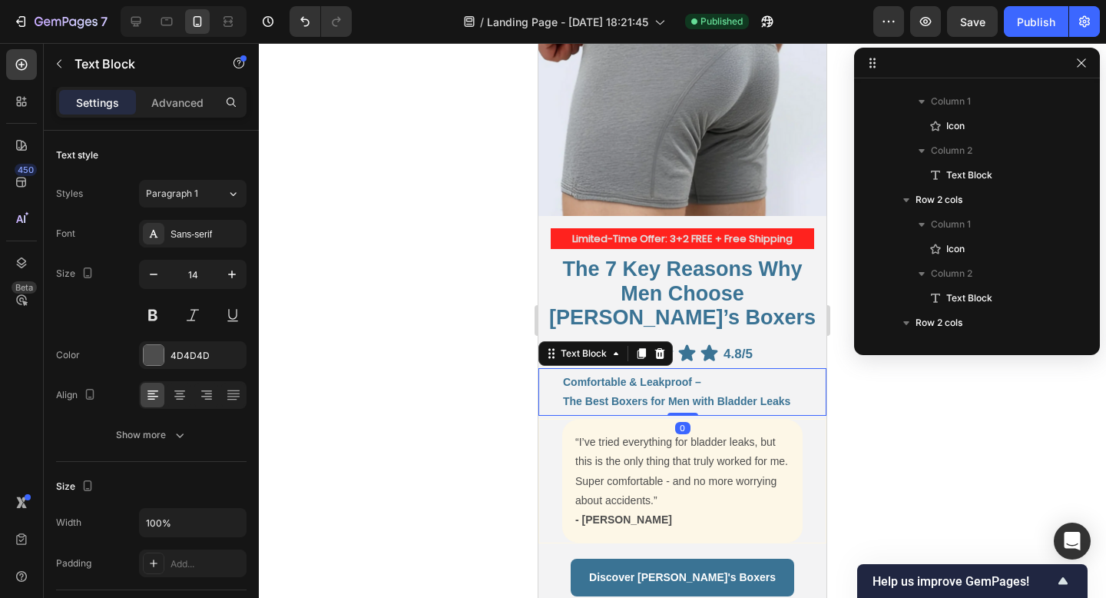
scroll to position [438, 0]
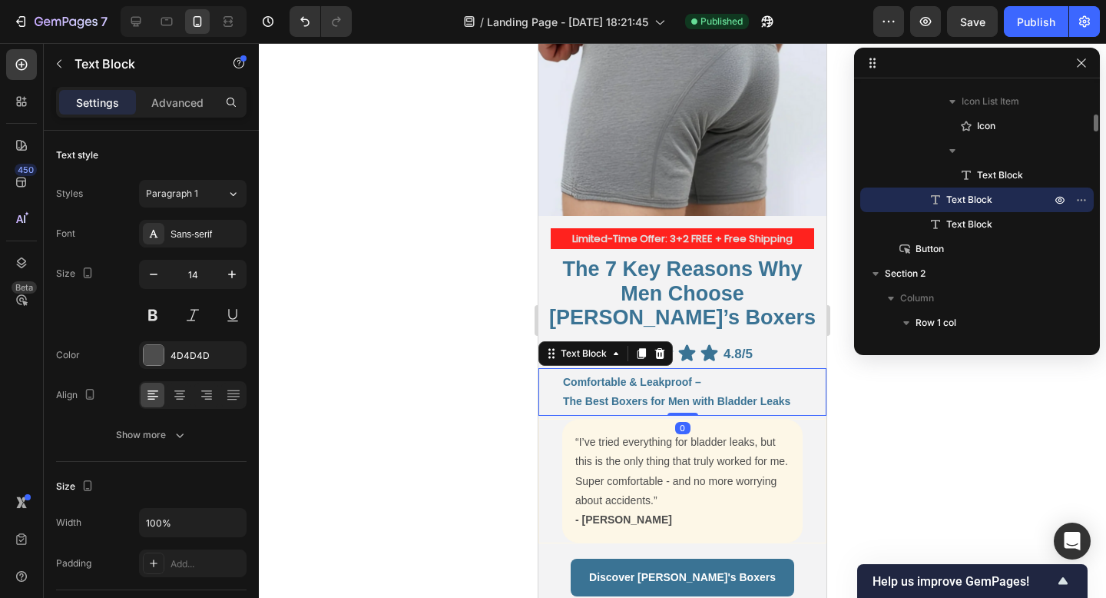
click at [701, 376] on strong "Comfortable & Leakproof –" at bounding box center [632, 382] width 138 height 12
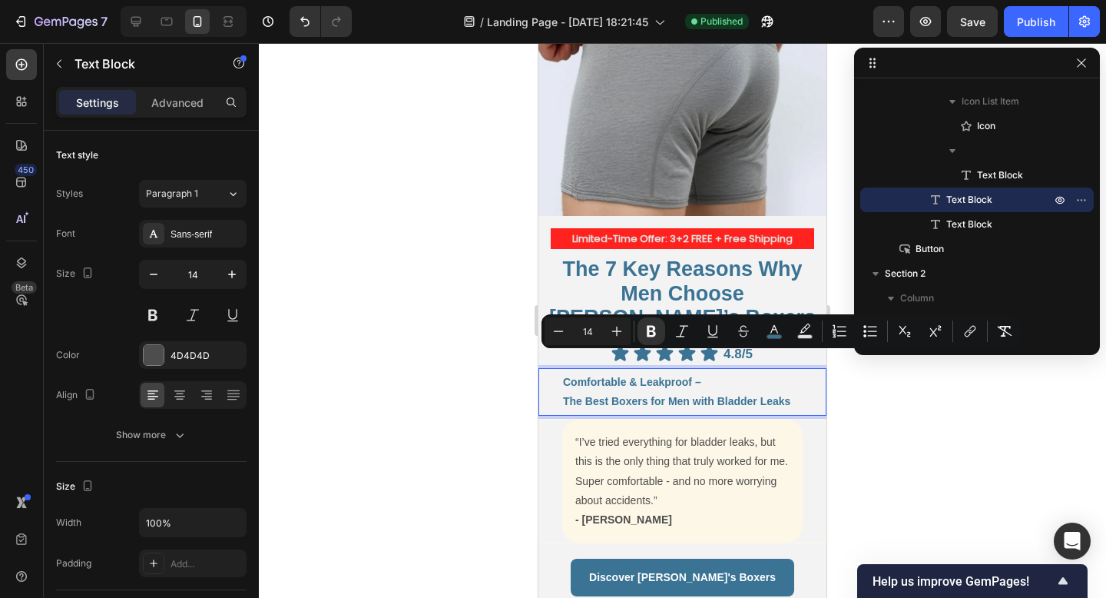
click at [701, 376] on strong "Comfortable & Leakproof –" at bounding box center [632, 382] width 138 height 12
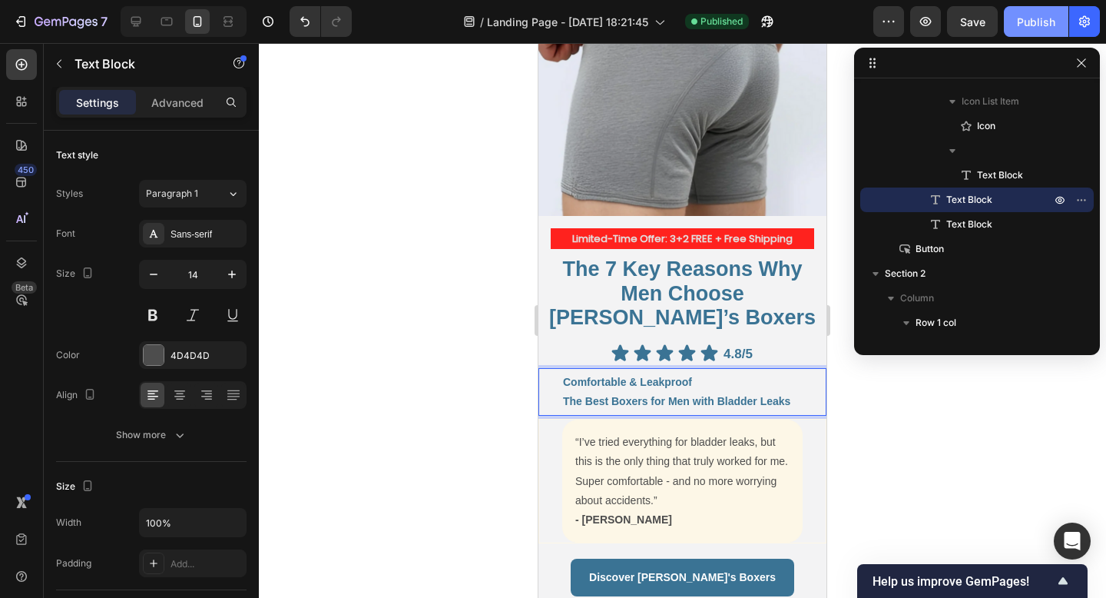
click at [1046, 19] on div "Publish" at bounding box center [1036, 22] width 38 height 16
